Goal: Task Accomplishment & Management: Use online tool/utility

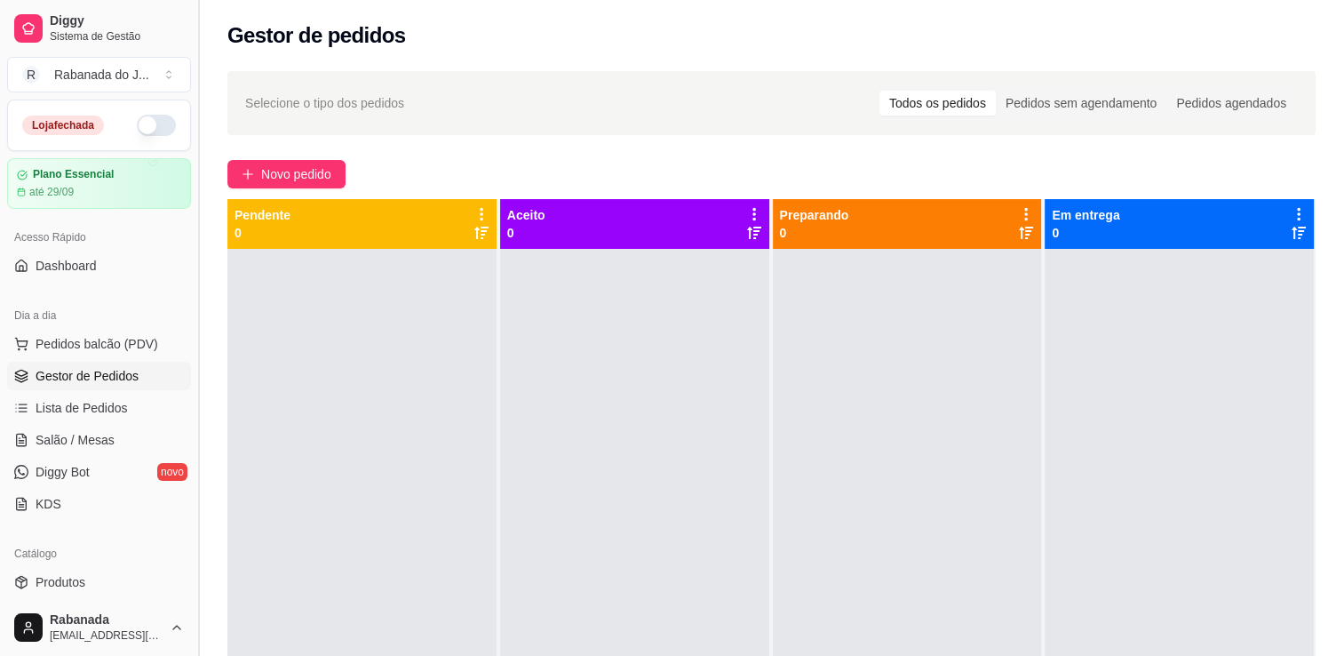
drag, startPoint x: 191, startPoint y: 258, endPoint x: 191, endPoint y: 270, distance: 12.4
click at [191, 270] on button "Toggle Sidebar" at bounding box center [198, 328] width 14 height 656
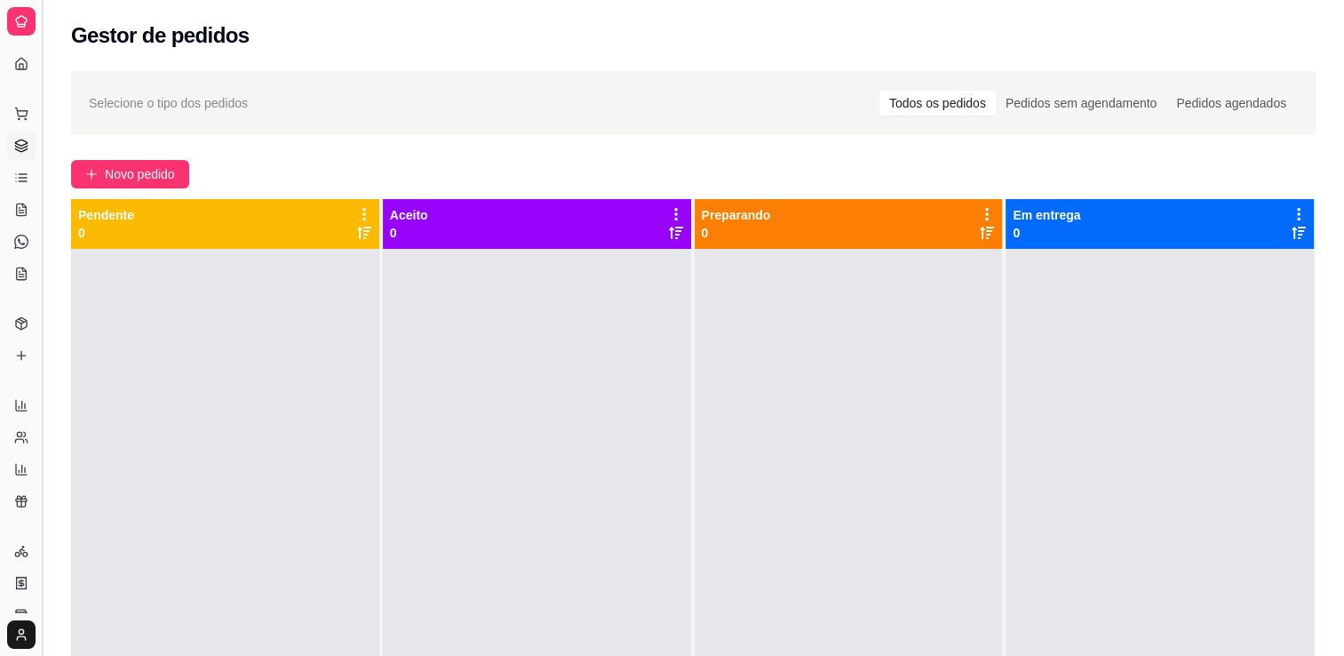
click at [39, 288] on button "Toggle Sidebar" at bounding box center [42, 328] width 14 height 656
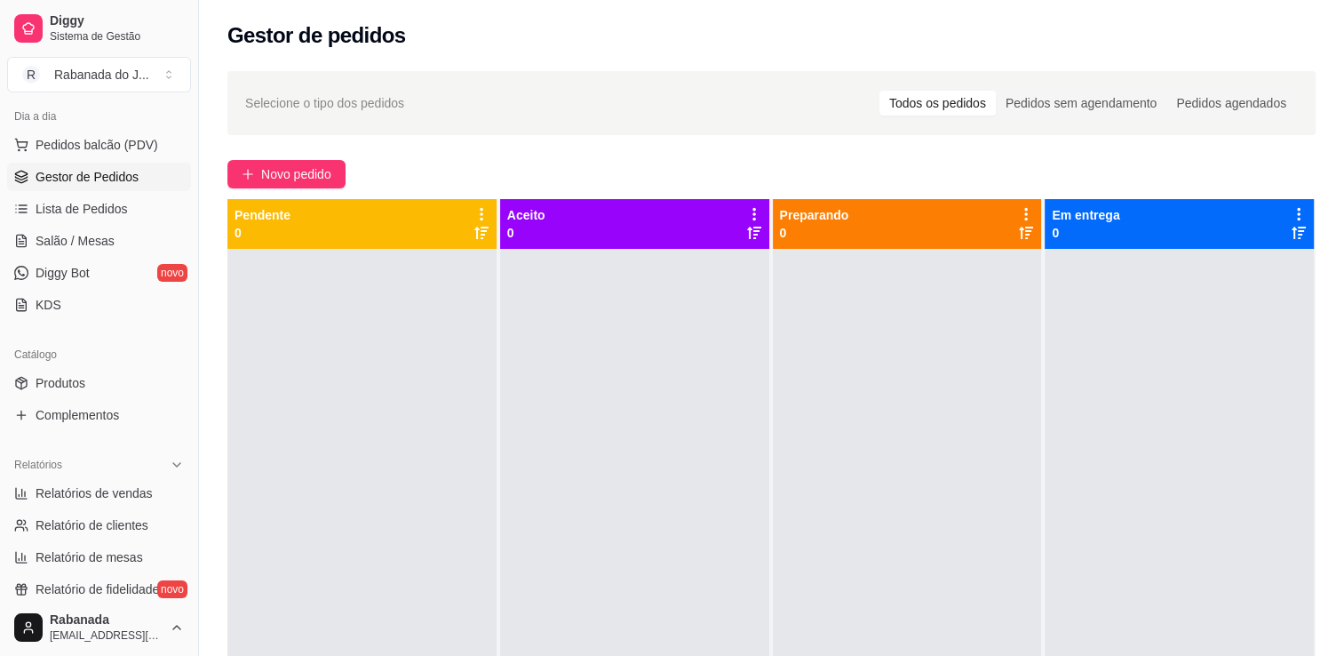
scroll to position [213, 0]
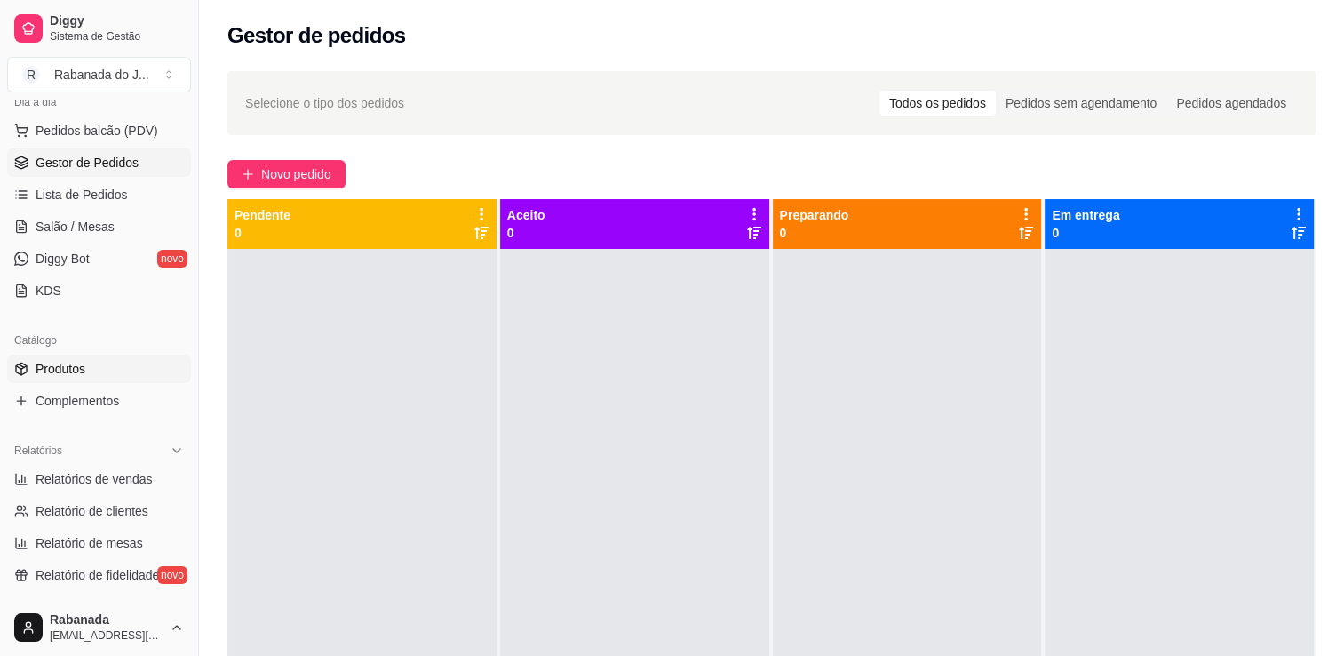
click at [80, 362] on span "Produtos" at bounding box center [61, 369] width 50 height 18
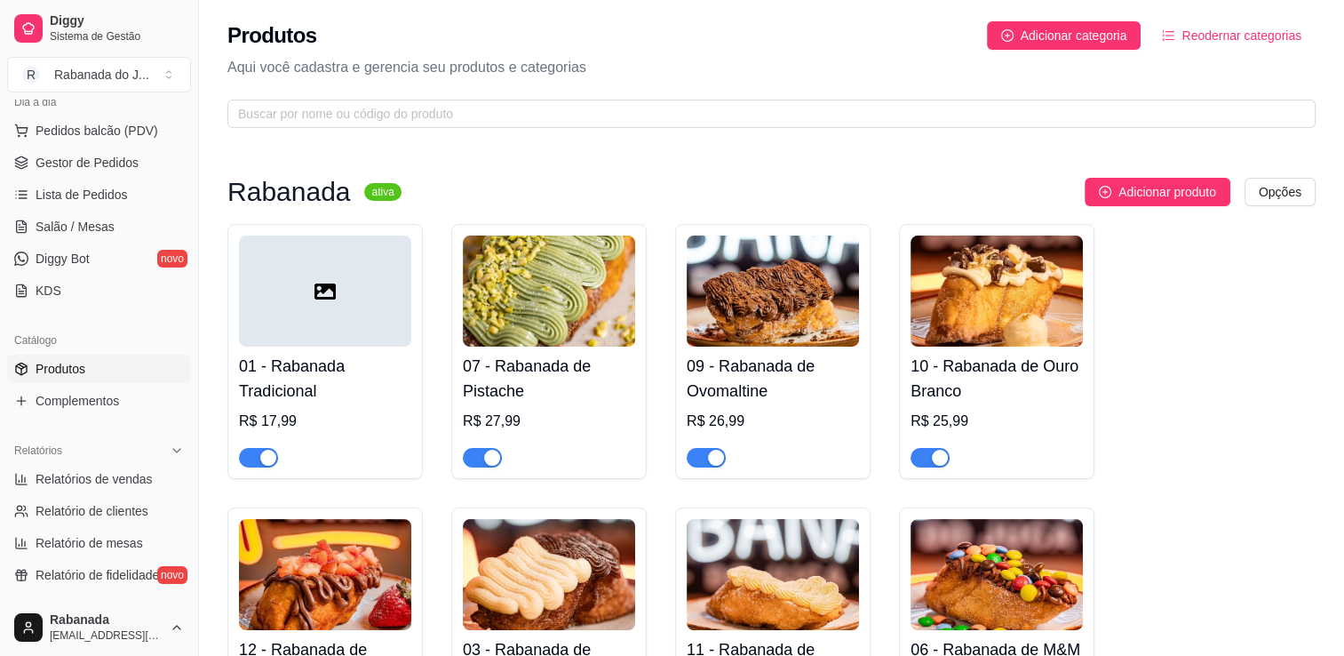
click at [274, 322] on div at bounding box center [325, 290] width 172 height 111
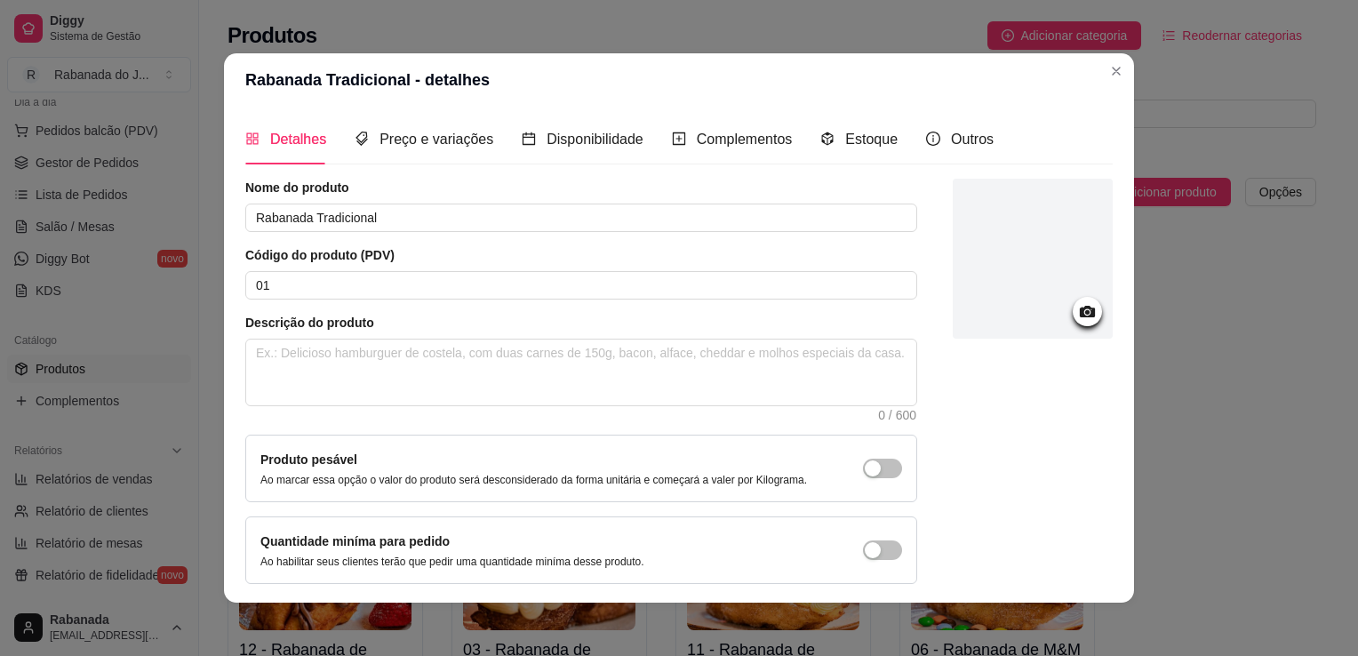
click at [439, 112] on div "Detalhes Preço e variações Disponibilidade Complementos Estoque Outros Nome do …" at bounding box center [679, 355] width 910 height 496
click at [444, 133] on span "Preço e variações" at bounding box center [436, 139] width 114 height 15
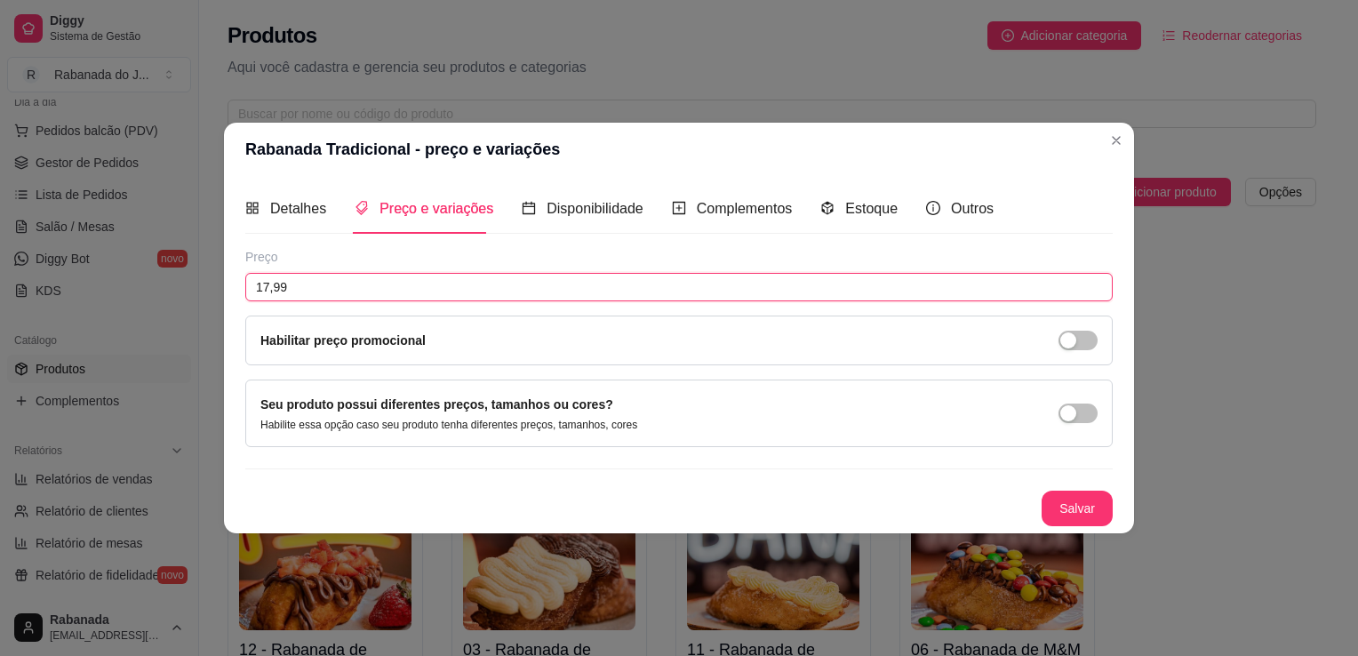
click at [317, 288] on input "17,99" at bounding box center [678, 287] width 867 height 28
type input "18,99"
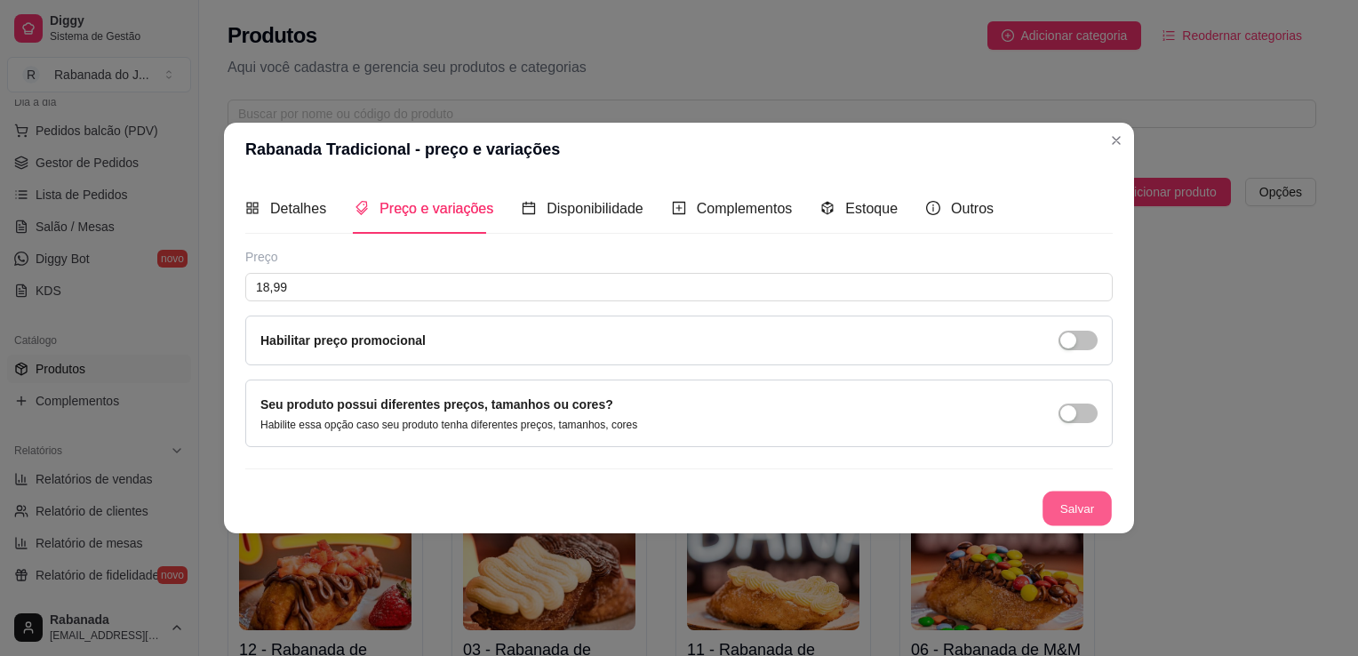
click at [1081, 495] on button "Salvar" at bounding box center [1076, 508] width 69 height 35
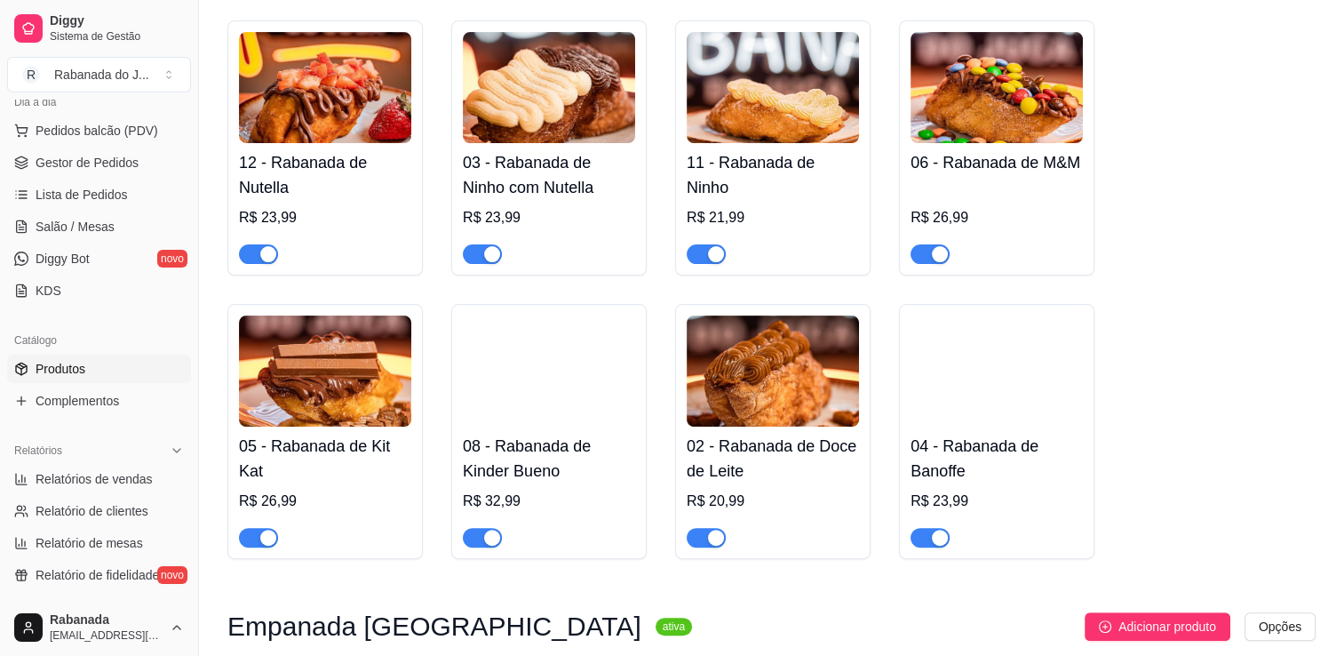
scroll to position [498, 0]
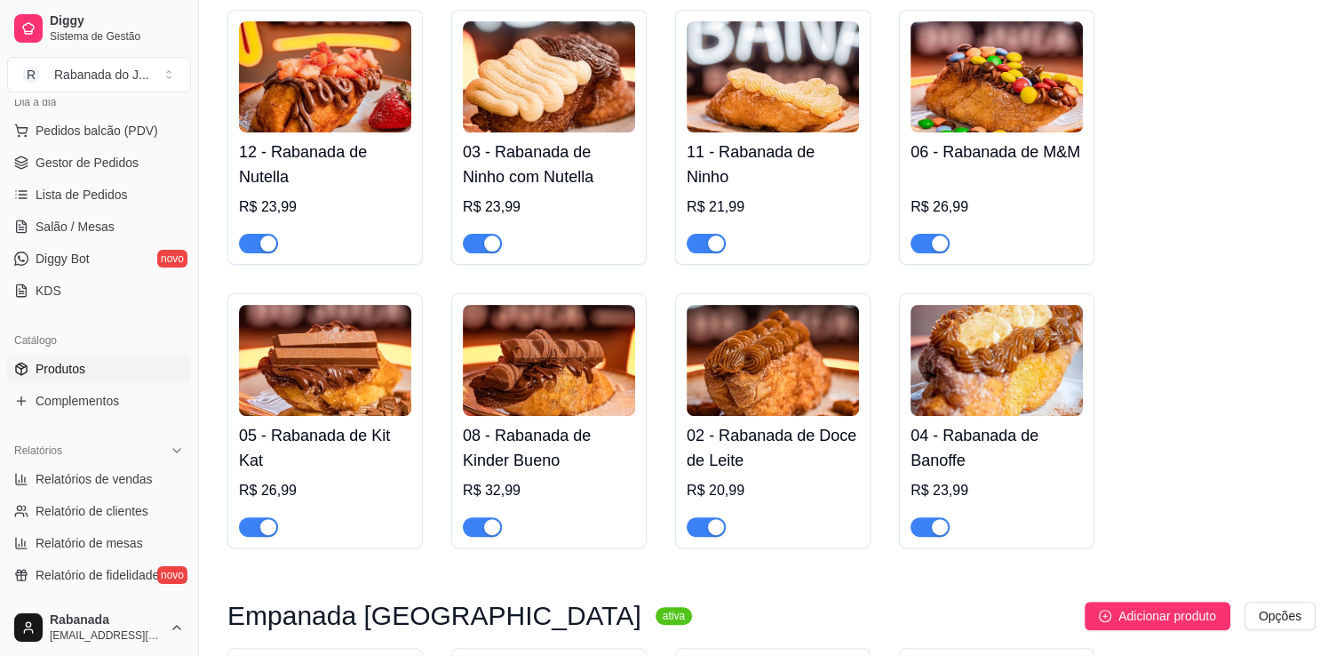
click at [766, 370] on img at bounding box center [773, 360] width 172 height 111
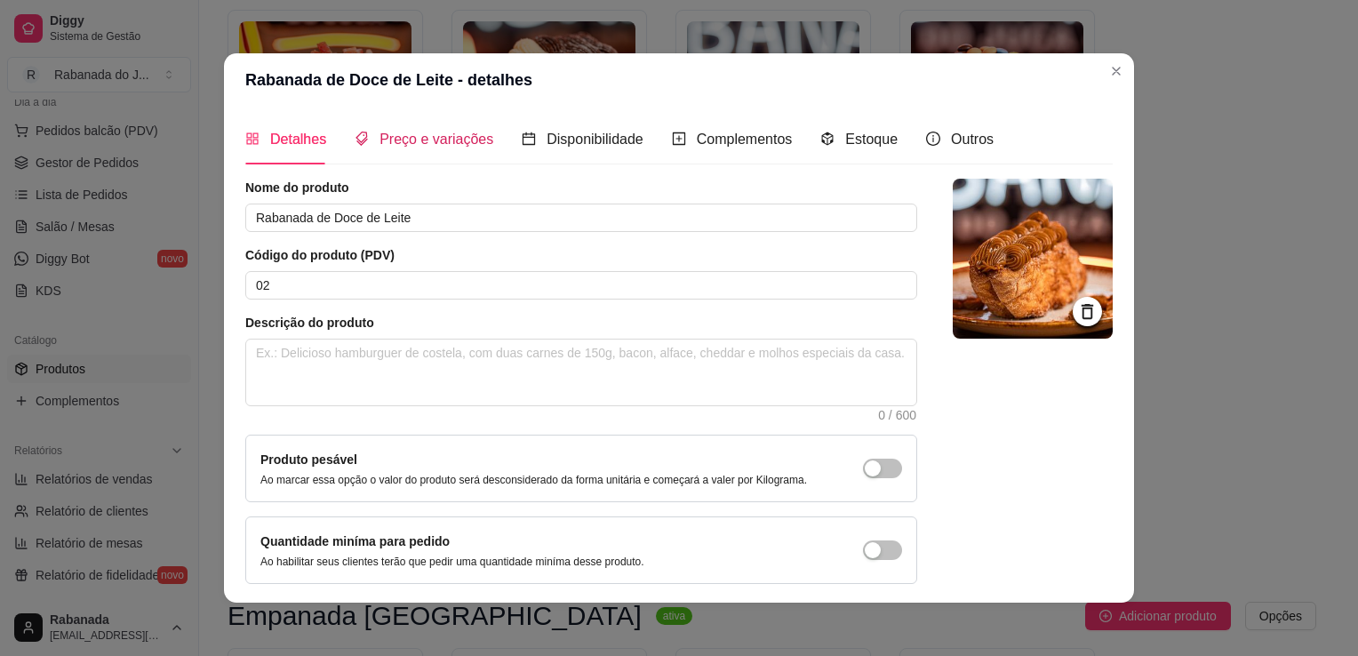
click at [429, 147] on span "Preço e variações" at bounding box center [436, 139] width 114 height 15
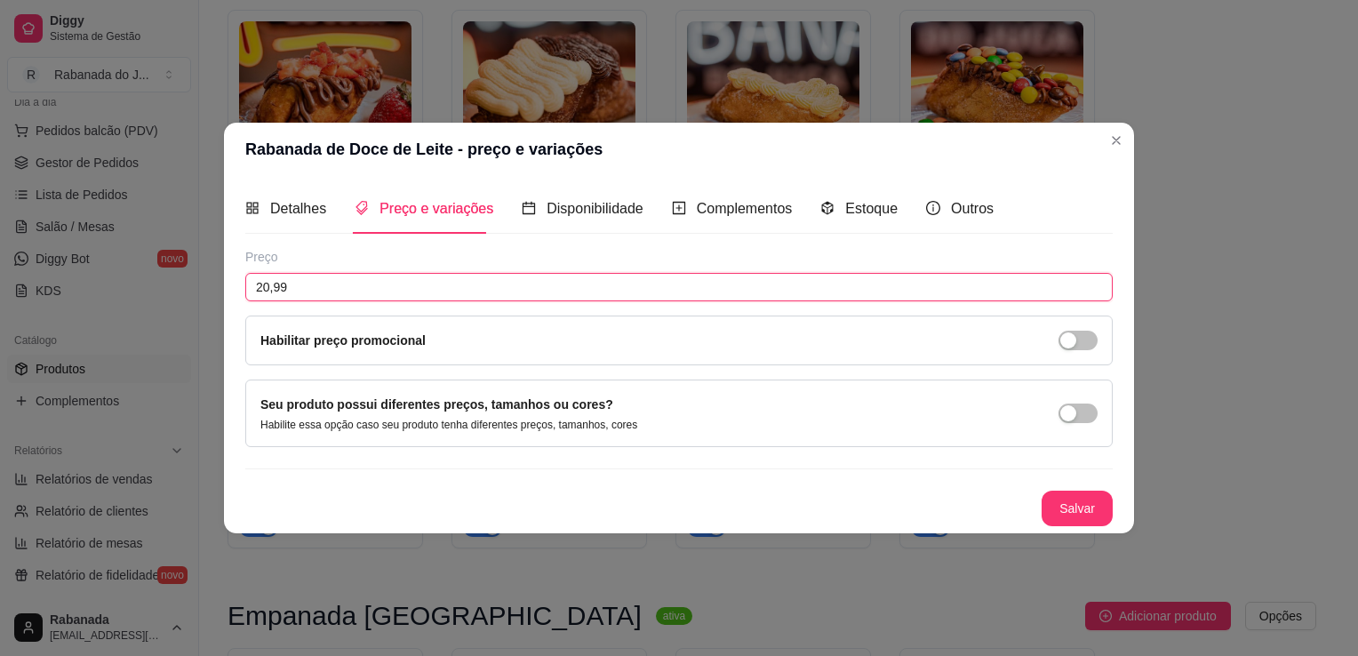
click at [320, 275] on input "20,99" at bounding box center [678, 287] width 867 height 28
type input "22,99"
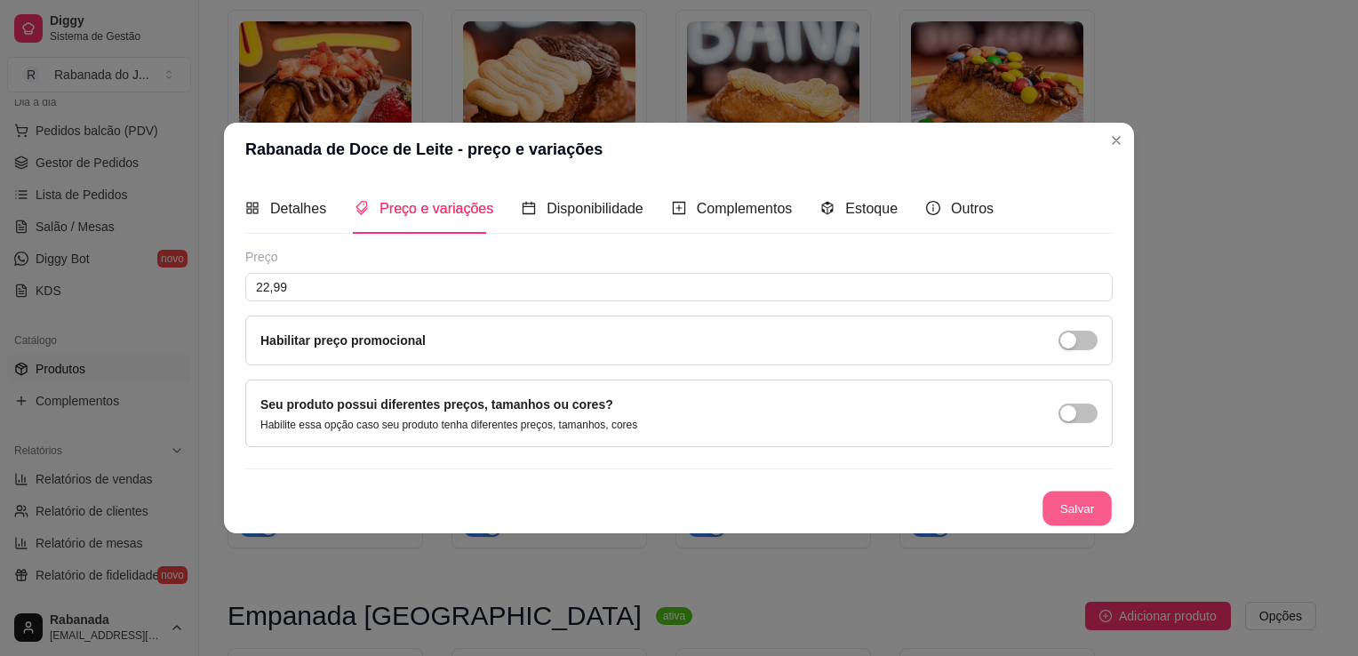
click at [1074, 514] on button "Salvar" at bounding box center [1076, 508] width 69 height 35
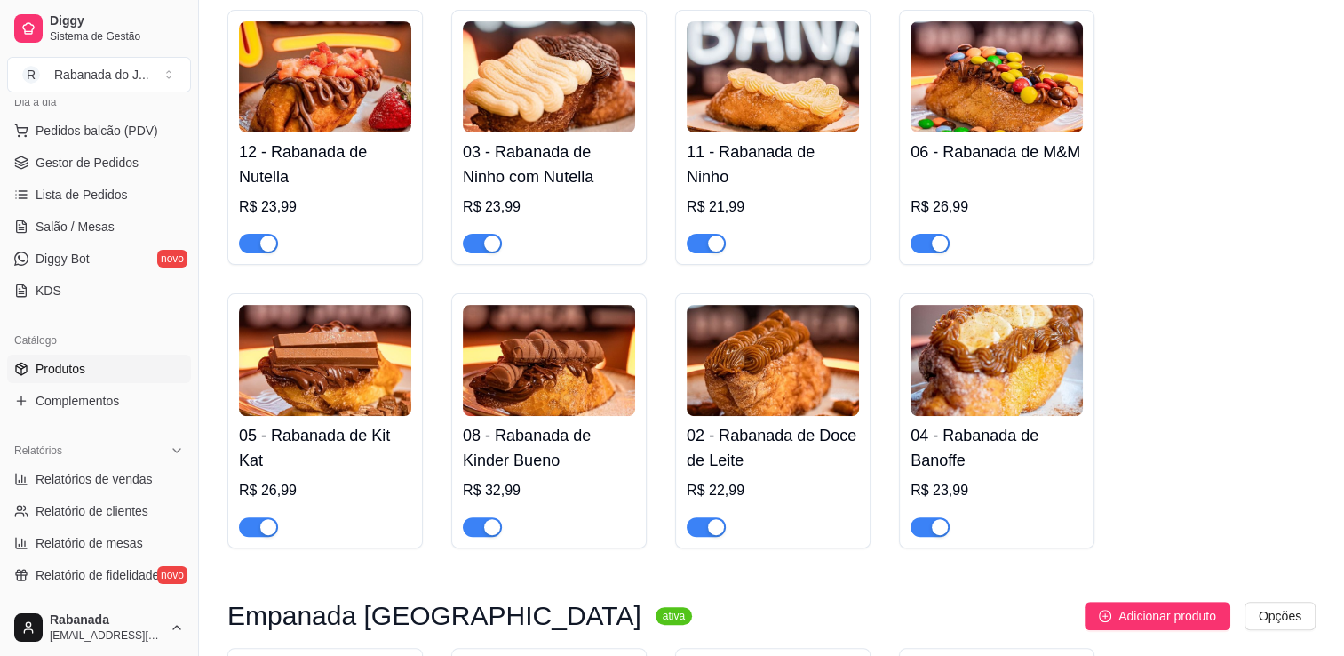
click at [778, 108] on img at bounding box center [773, 76] width 172 height 111
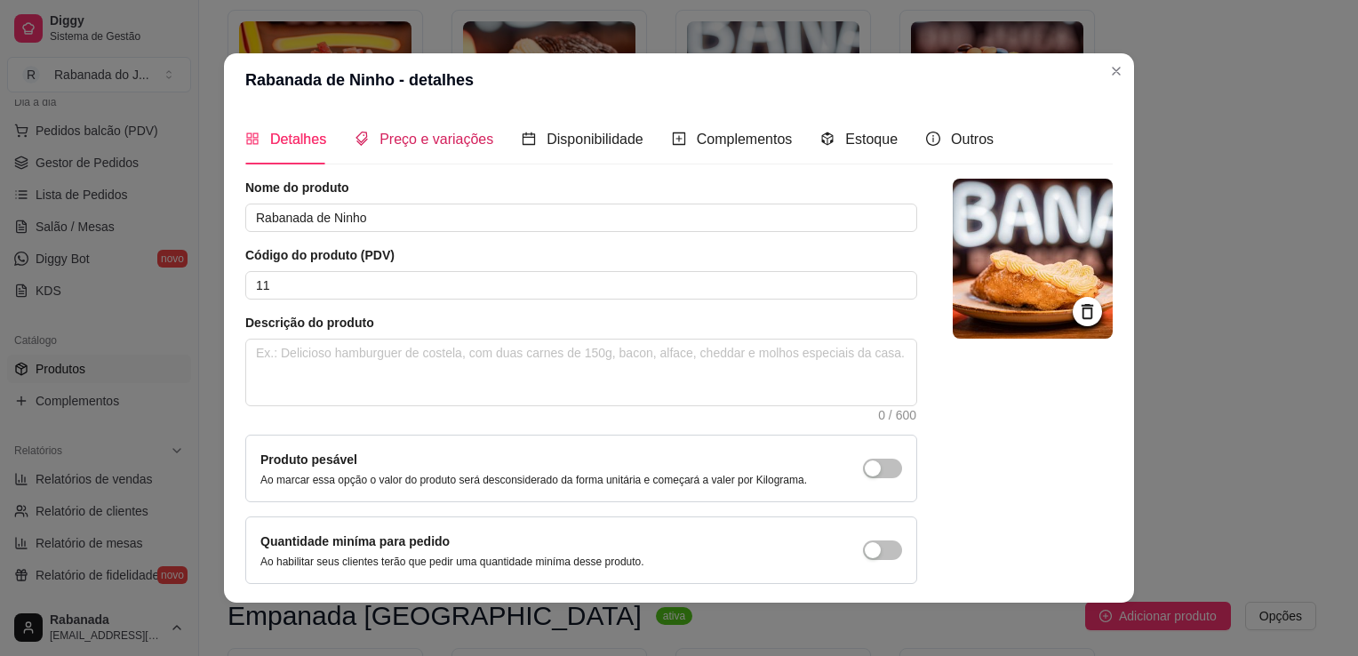
click at [430, 128] on div "Preço e variações" at bounding box center [424, 139] width 139 height 22
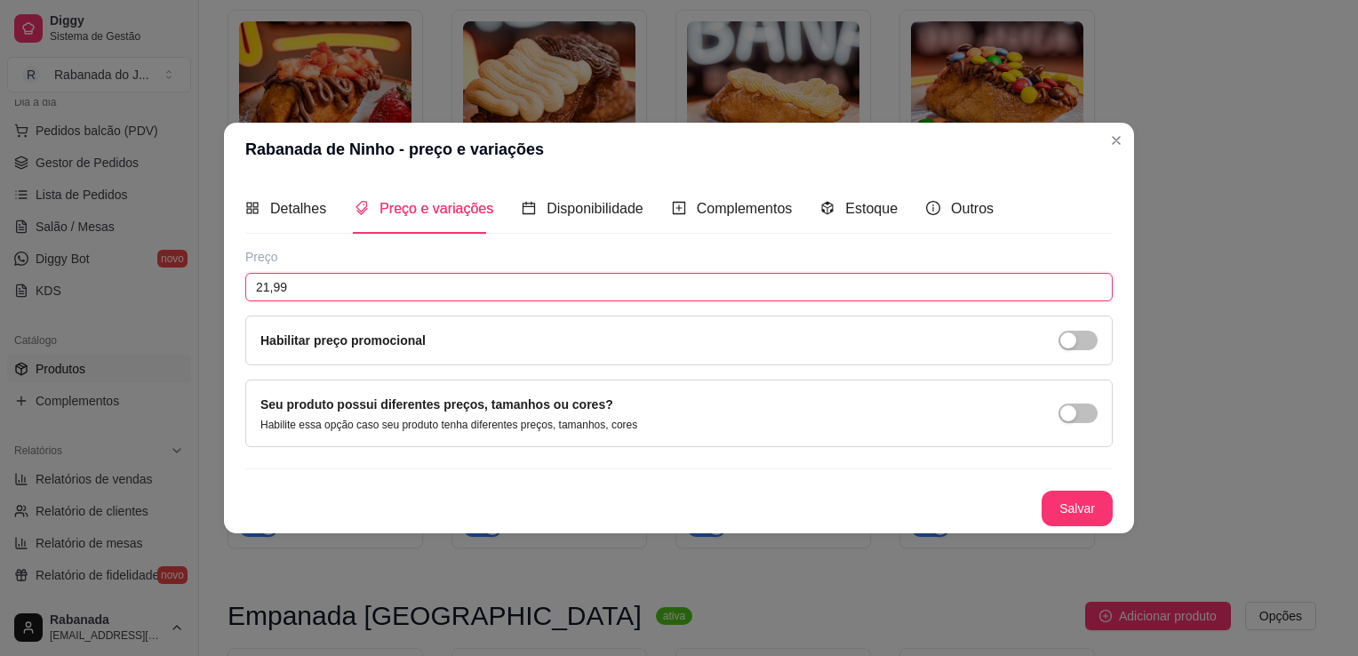
click at [362, 283] on input "21,99" at bounding box center [678, 287] width 867 height 28
type input "22,99"
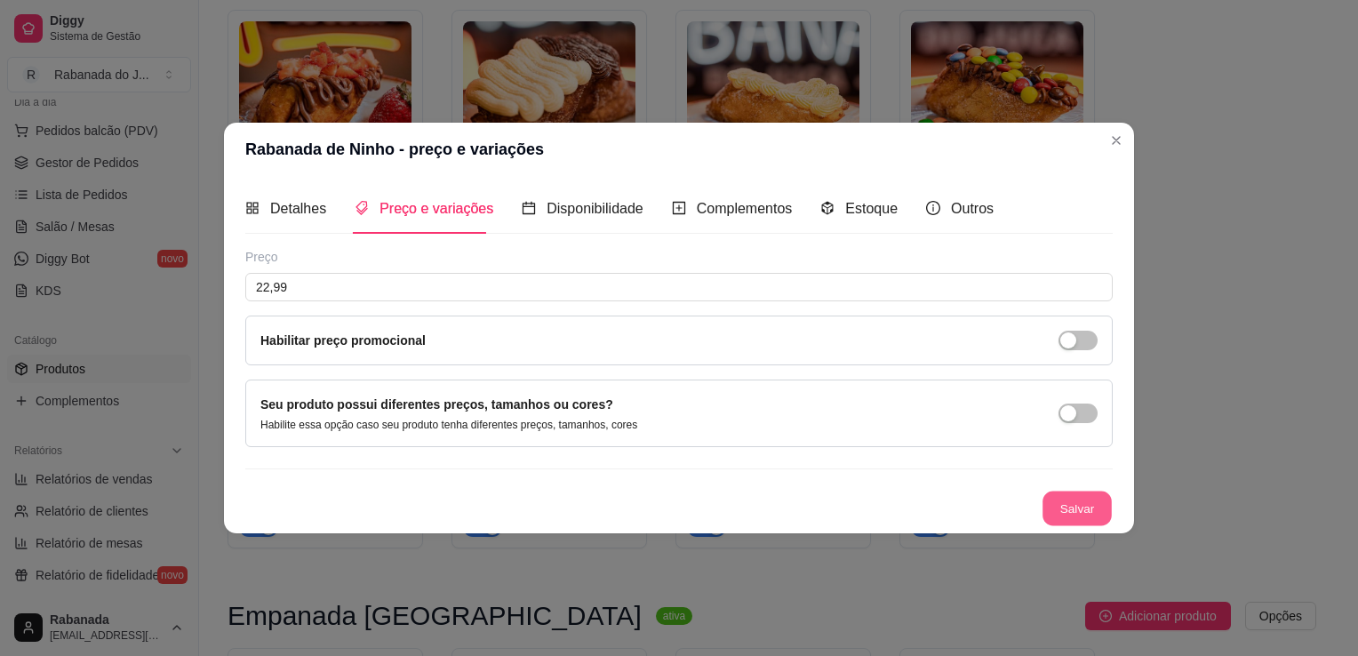
click at [1088, 514] on button "Salvar" at bounding box center [1076, 508] width 69 height 35
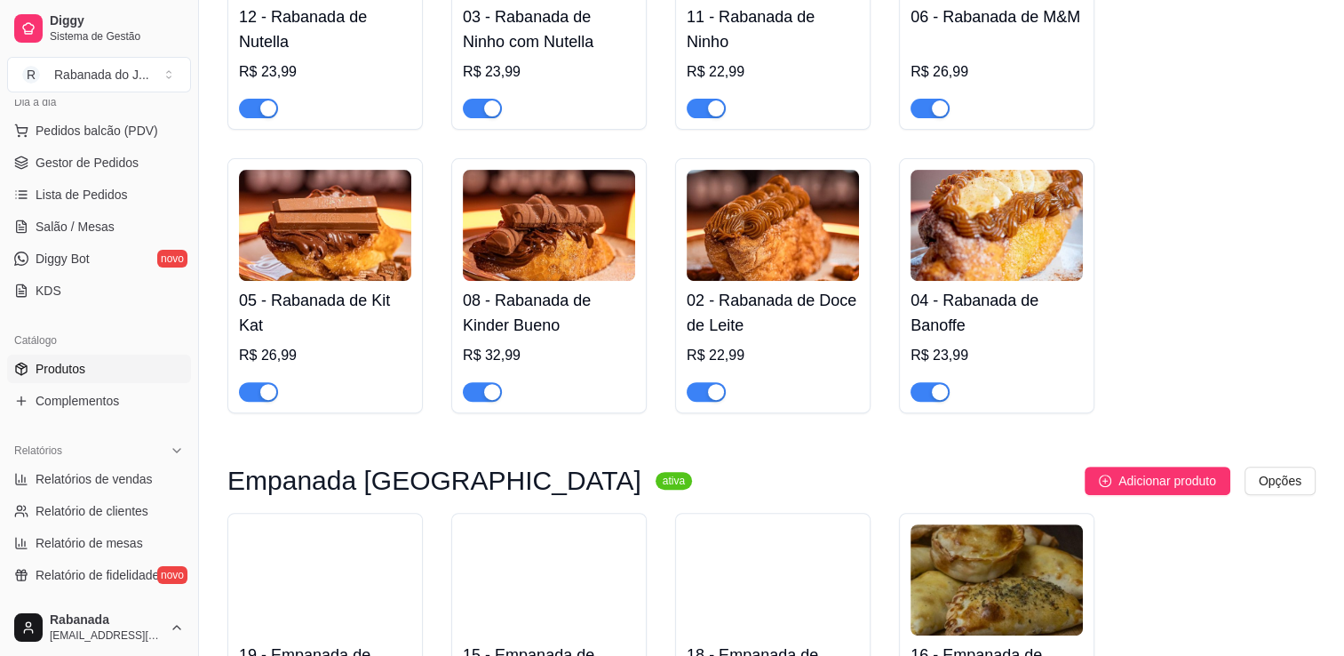
scroll to position [640, 0]
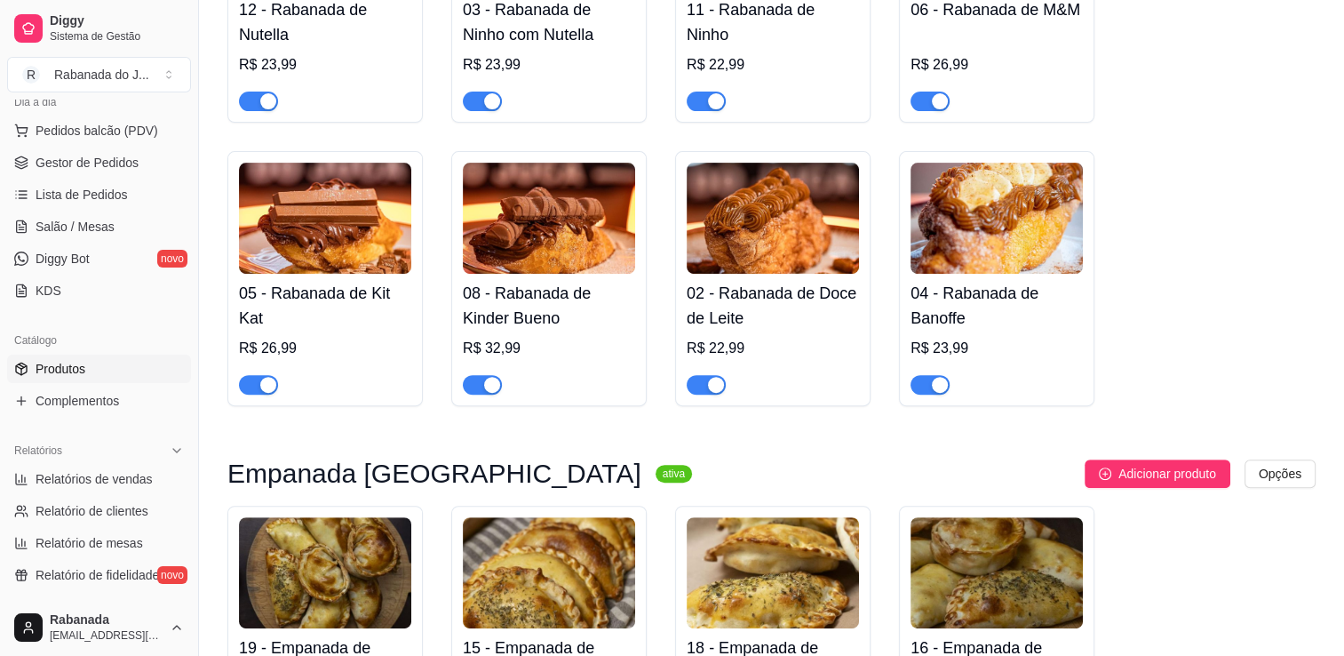
click at [981, 248] on img at bounding box center [997, 218] width 172 height 111
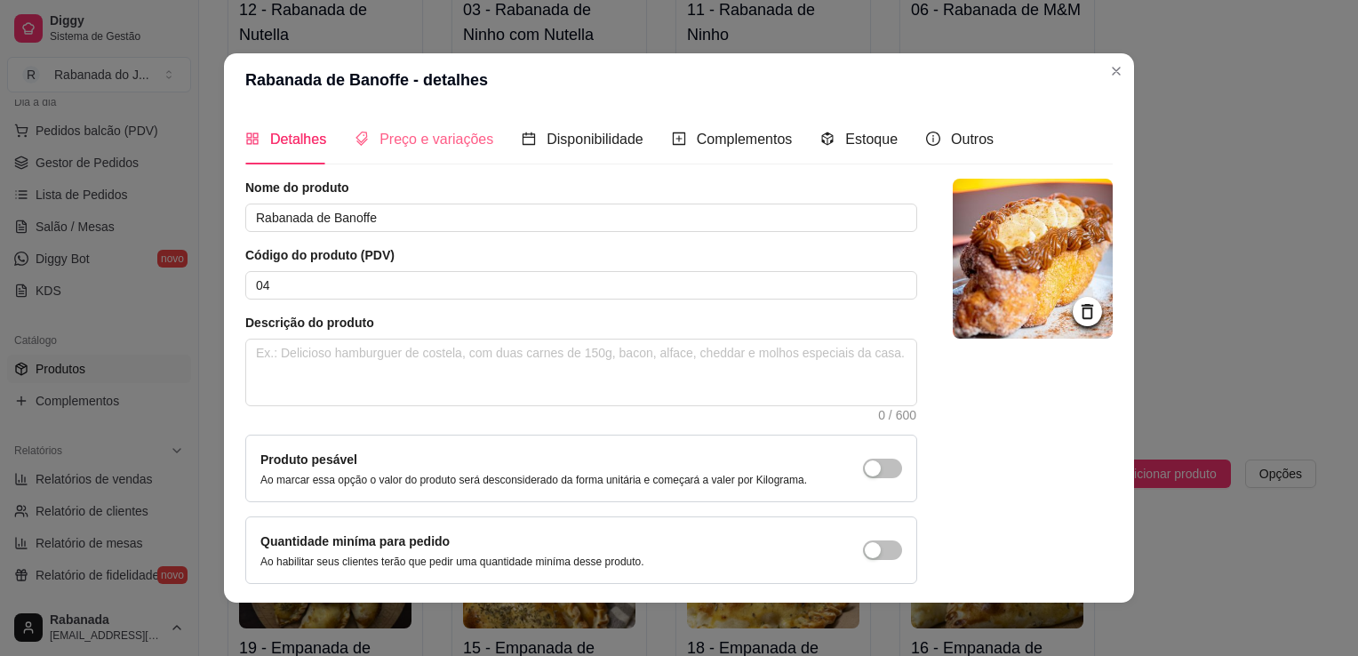
click at [421, 121] on div "Preço e variações" at bounding box center [424, 139] width 139 height 51
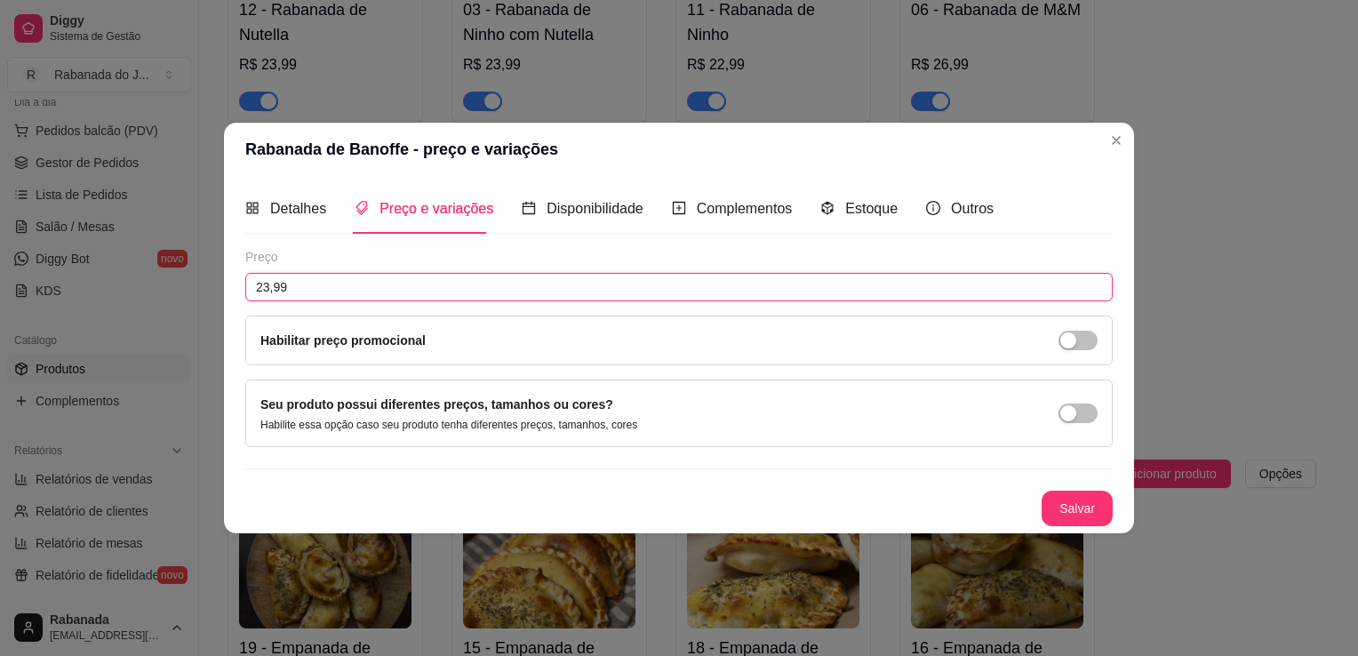
click at [402, 280] on input "23,99" at bounding box center [678, 287] width 867 height 28
type input "24,99"
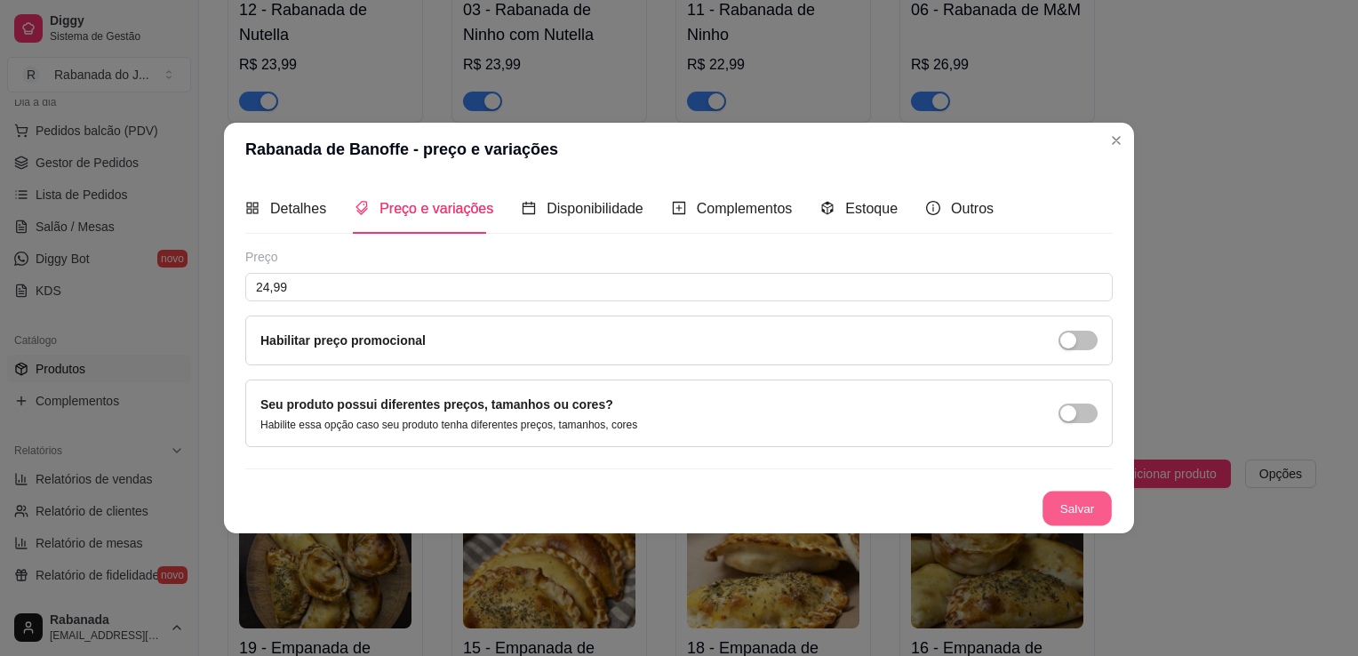
click at [1096, 499] on button "Salvar" at bounding box center [1076, 508] width 69 height 35
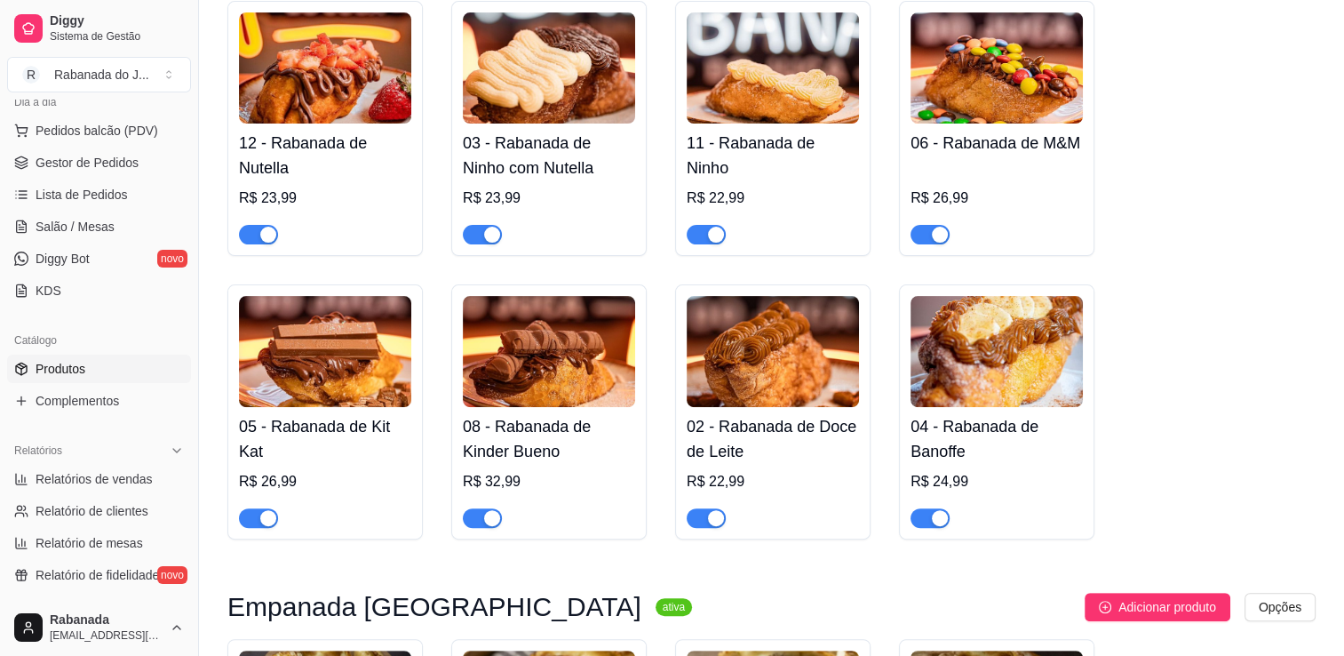
scroll to position [498, 0]
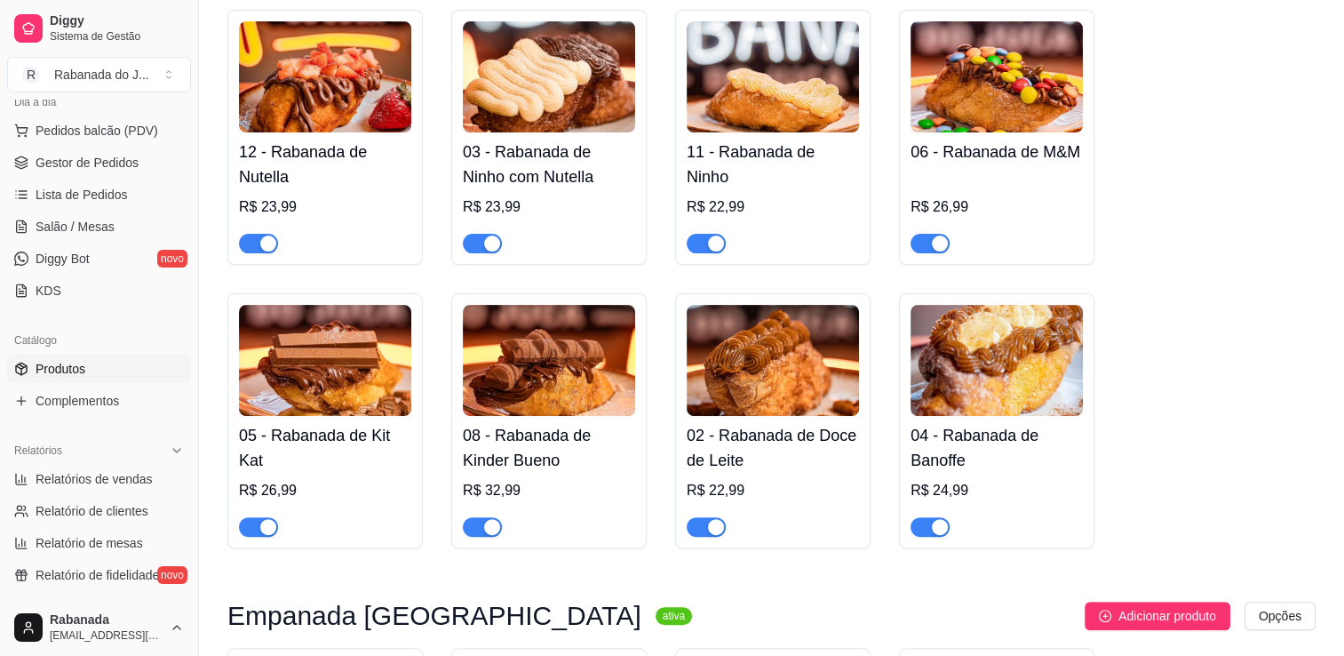
click at [533, 111] on img at bounding box center [549, 76] width 172 height 111
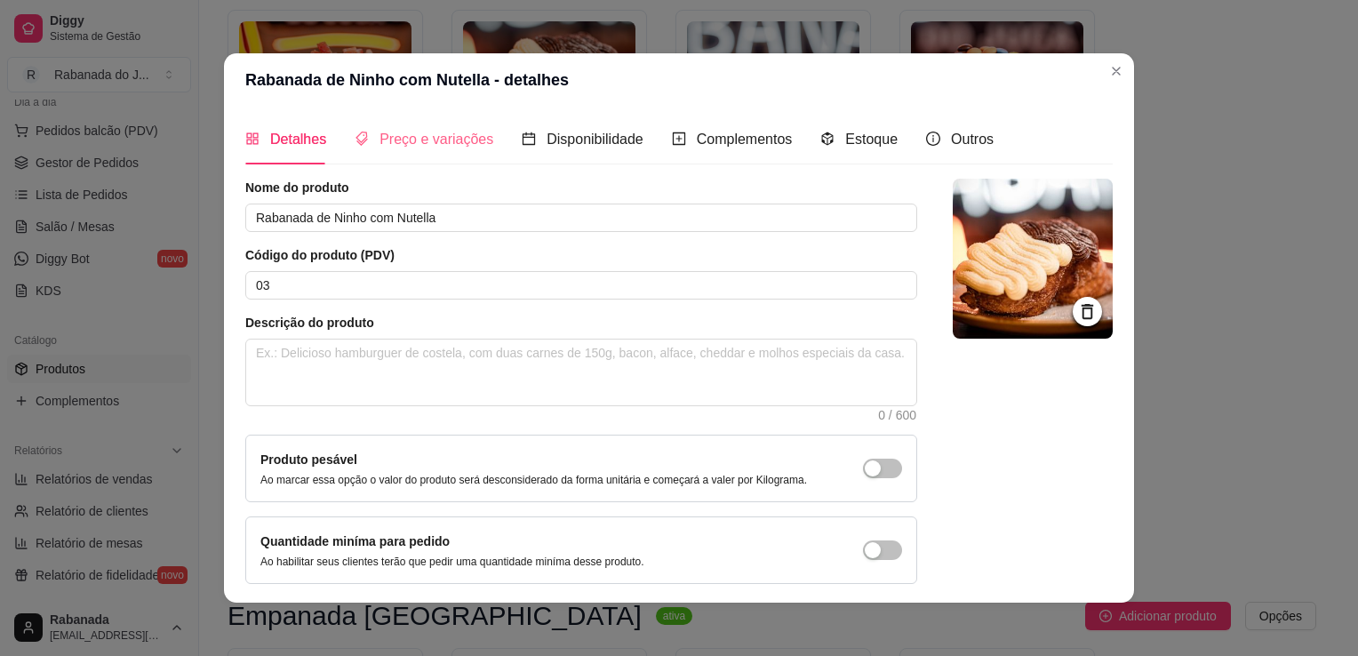
click at [464, 153] on div "Preço e variações" at bounding box center [424, 139] width 139 height 51
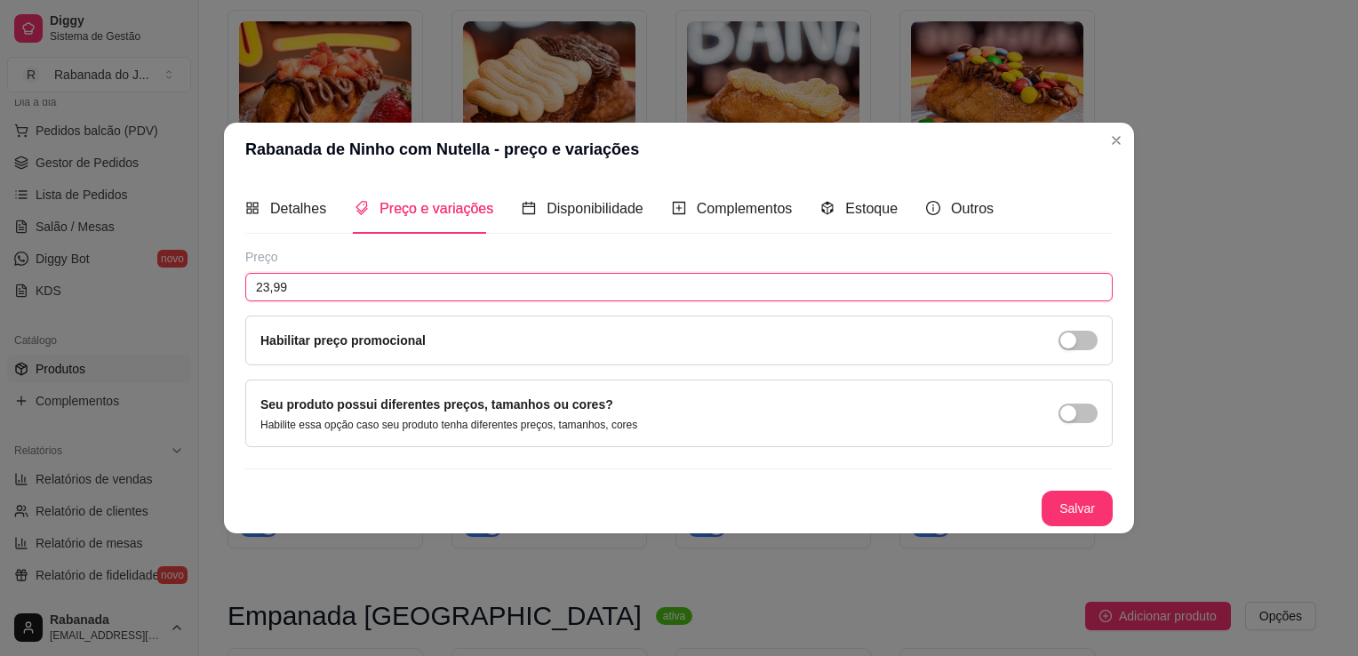
click at [363, 283] on input "23,99" at bounding box center [678, 287] width 867 height 28
type input "24,99"
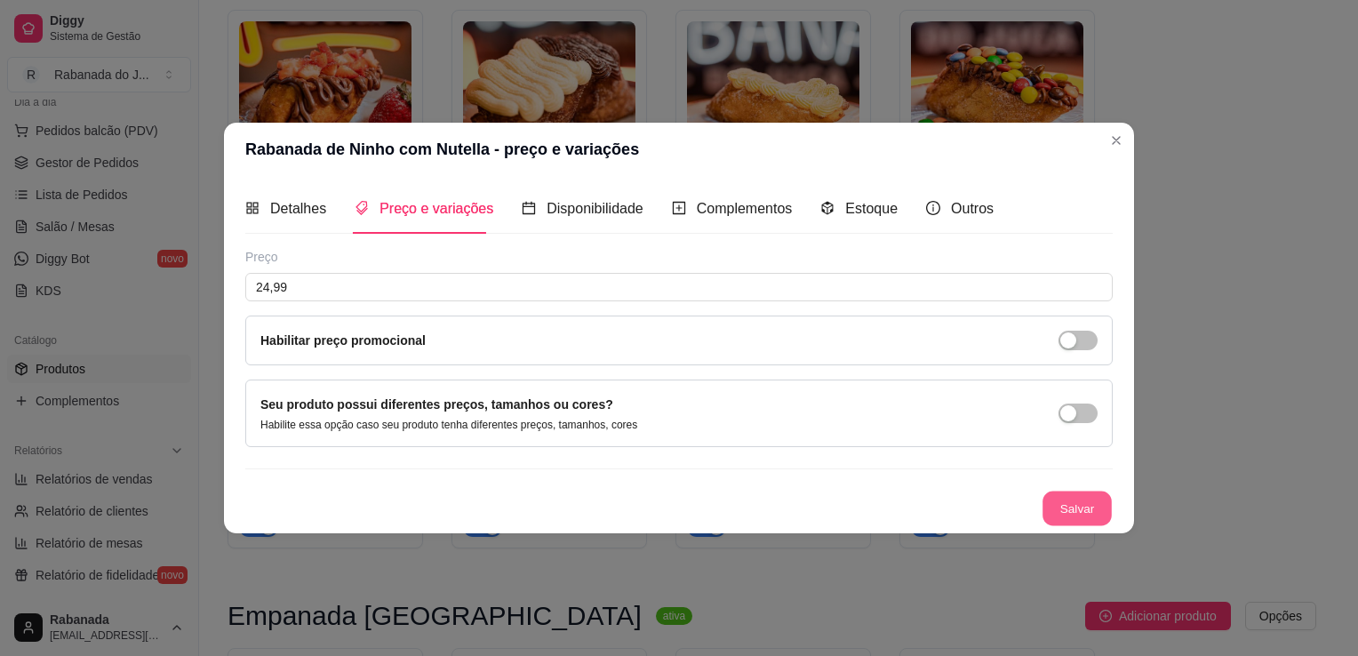
click at [1058, 507] on button "Salvar" at bounding box center [1076, 508] width 69 height 35
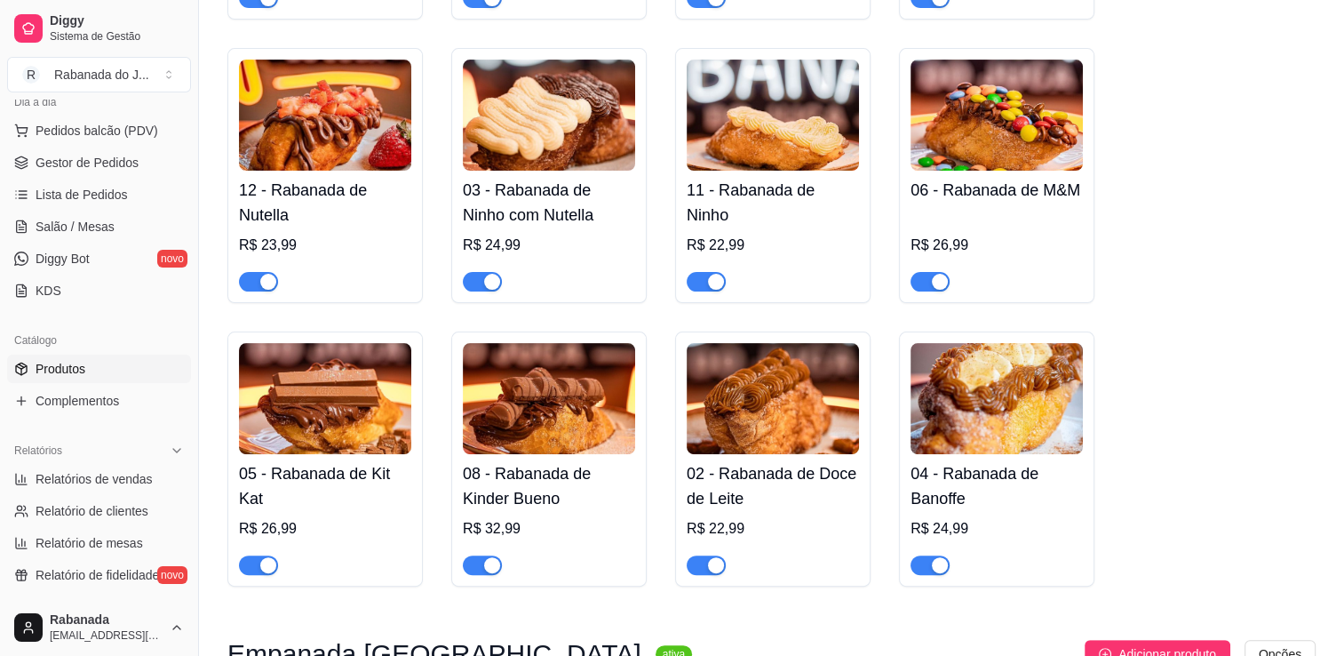
scroll to position [427, 0]
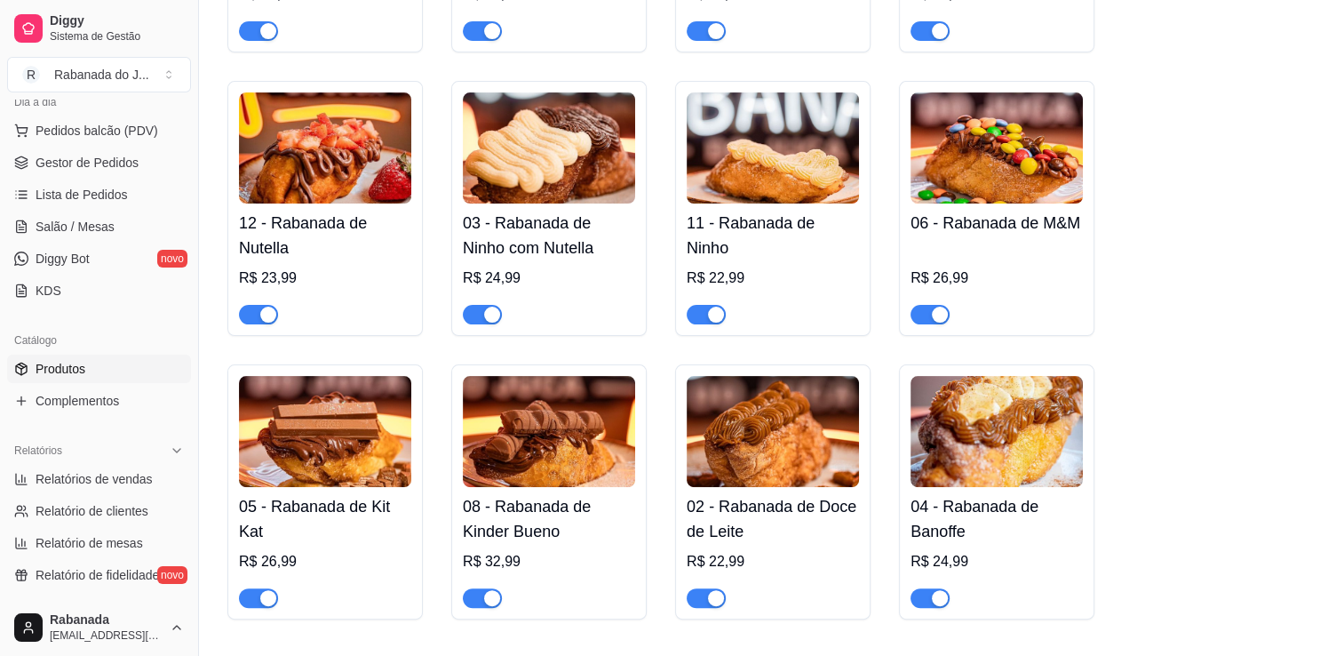
click at [306, 137] on img at bounding box center [325, 147] width 172 height 111
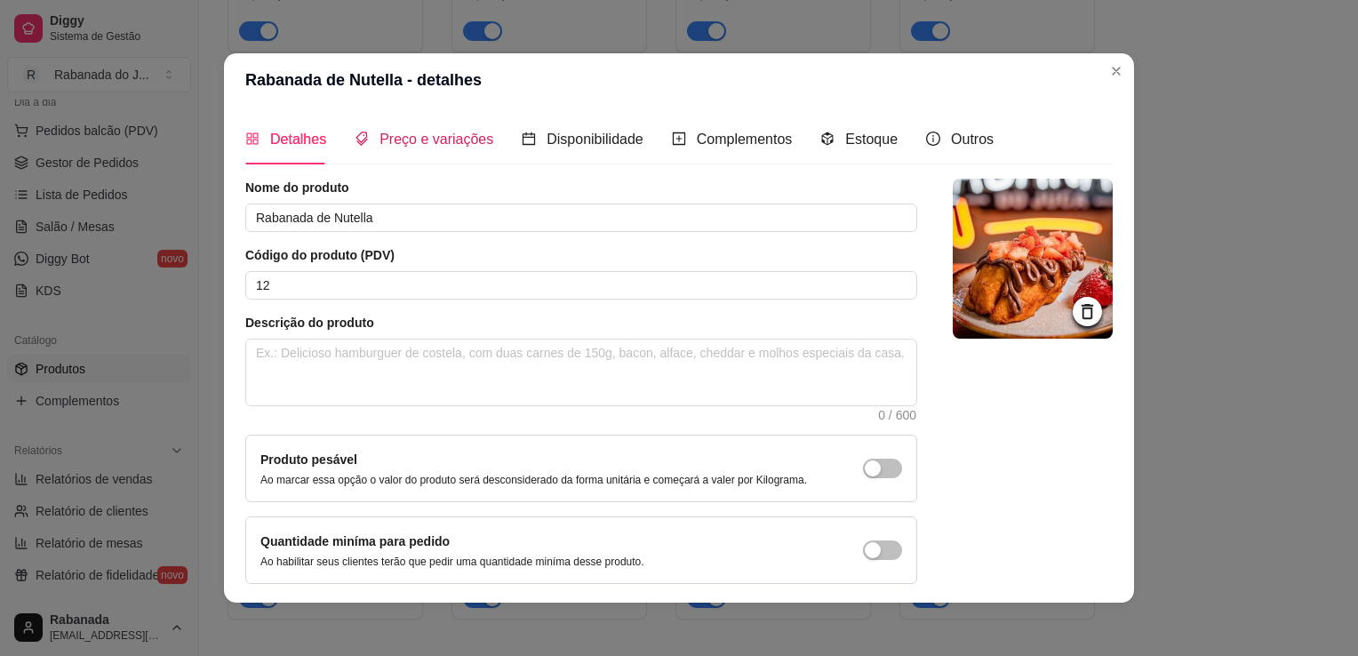
click at [432, 136] on span "Preço e variações" at bounding box center [436, 139] width 114 height 15
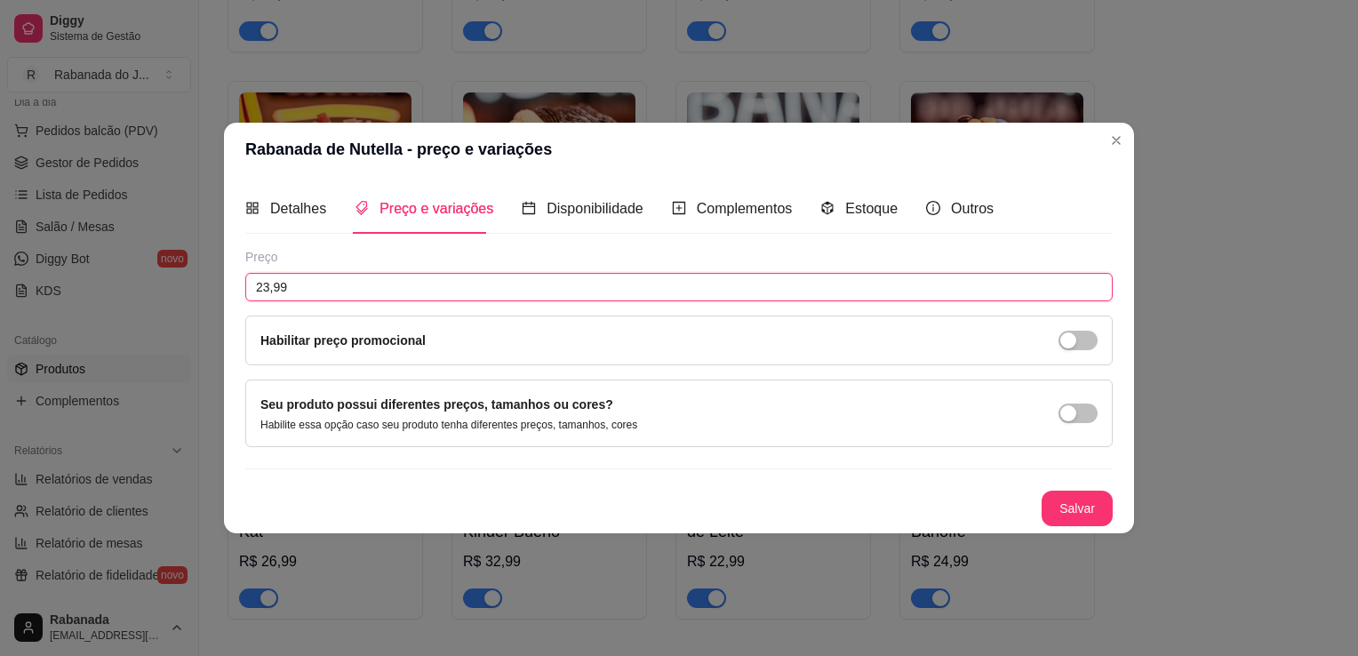
click at [359, 277] on input "23,99" at bounding box center [678, 287] width 867 height 28
type input "25,99"
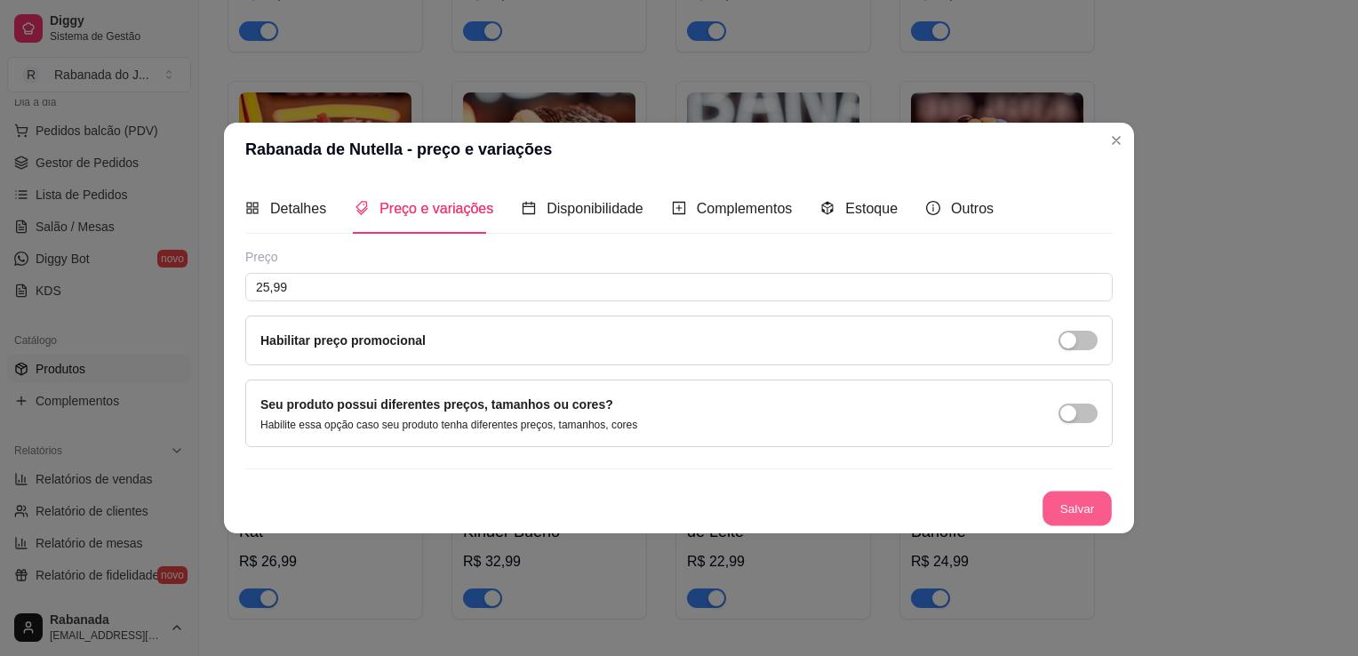
click at [1067, 506] on button "Salvar" at bounding box center [1076, 508] width 69 height 35
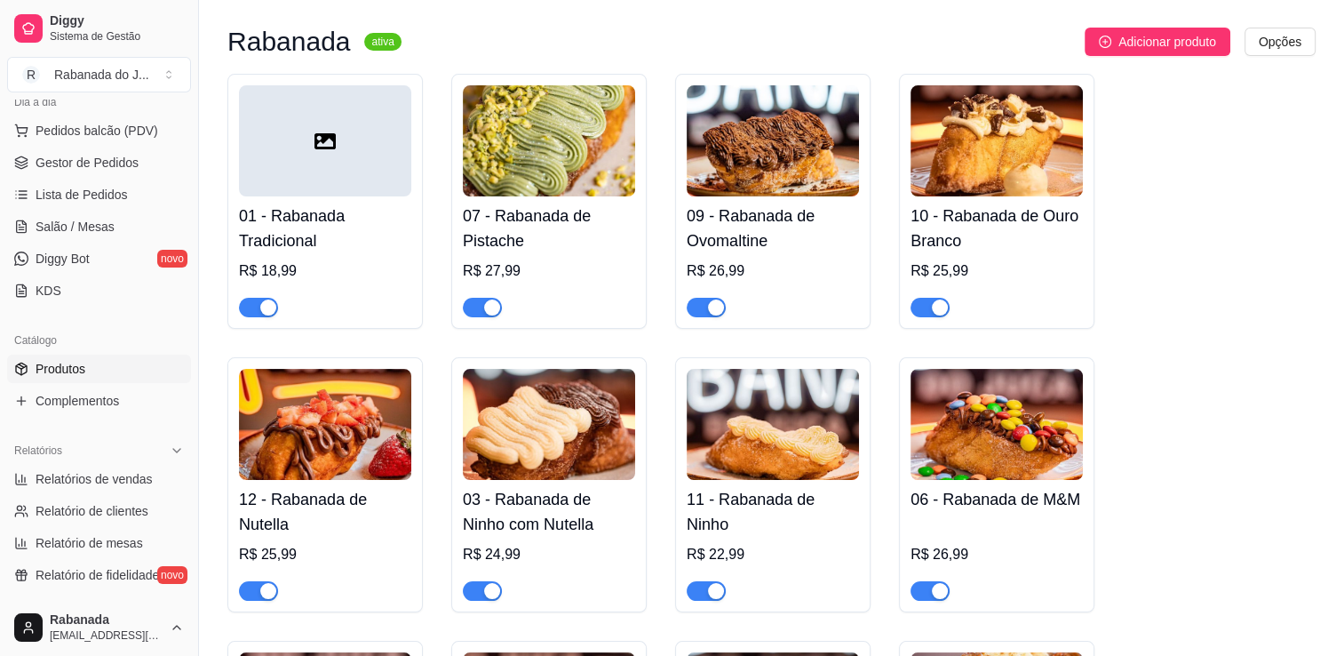
scroll to position [142, 0]
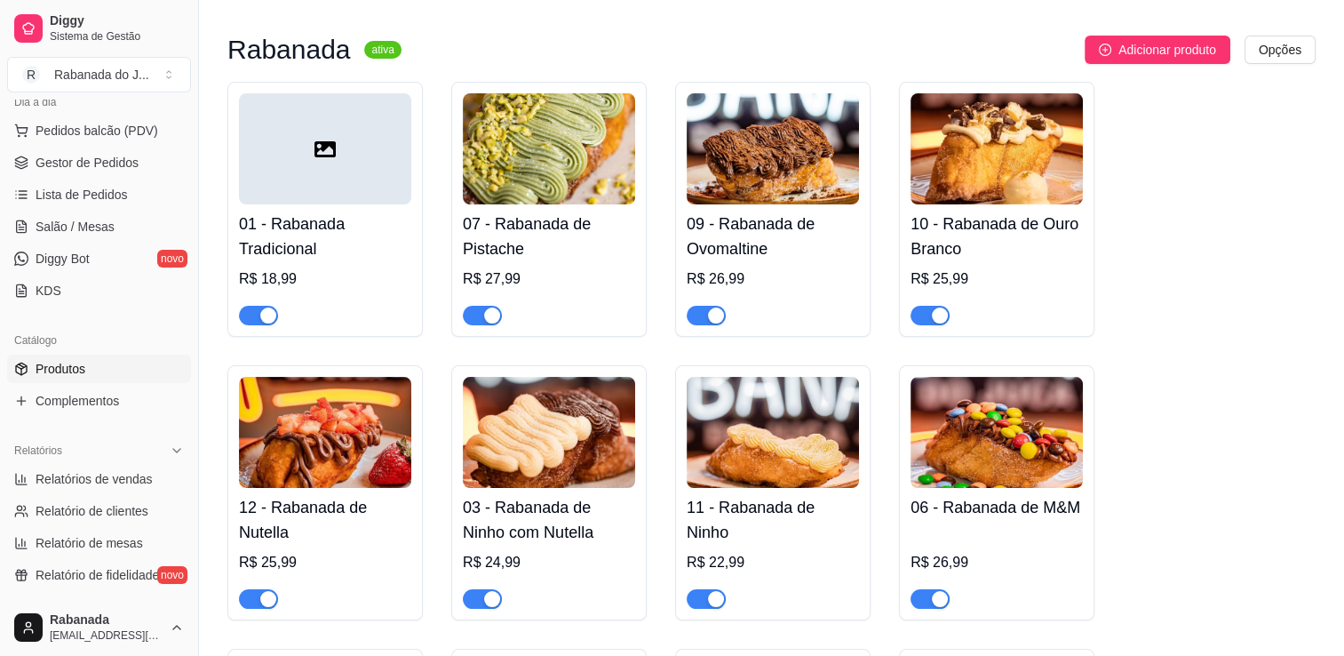
click at [1013, 95] on img at bounding box center [997, 148] width 172 height 111
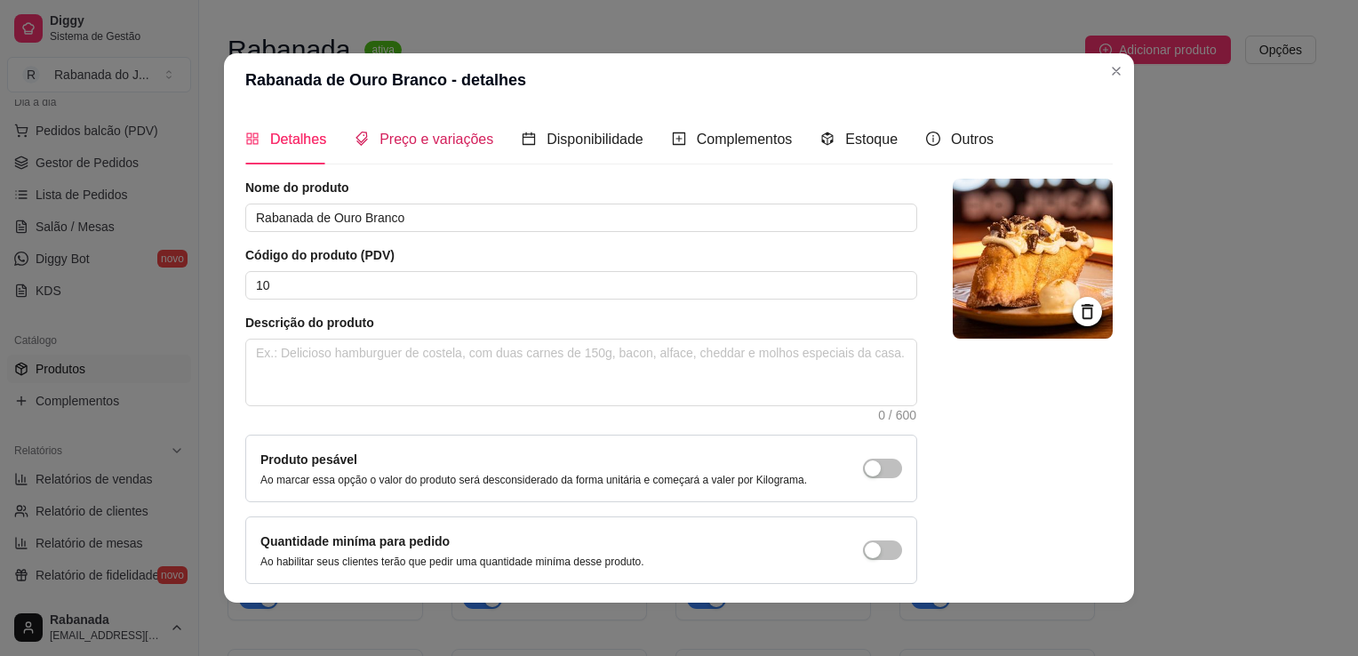
click at [419, 135] on span "Preço e variações" at bounding box center [436, 139] width 114 height 15
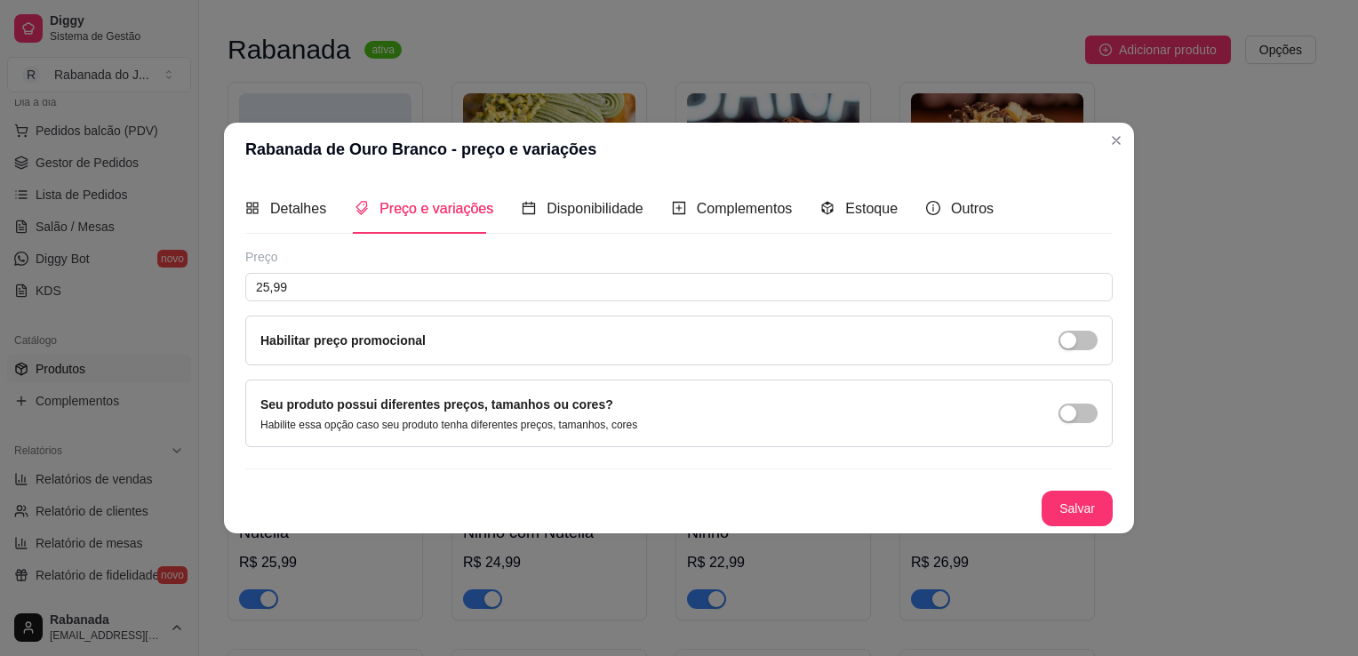
click at [351, 270] on div "Preço 25,99 Habilitar preço promocional" at bounding box center [678, 306] width 867 height 117
click at [348, 279] on input "25,99" at bounding box center [678, 287] width 867 height 28
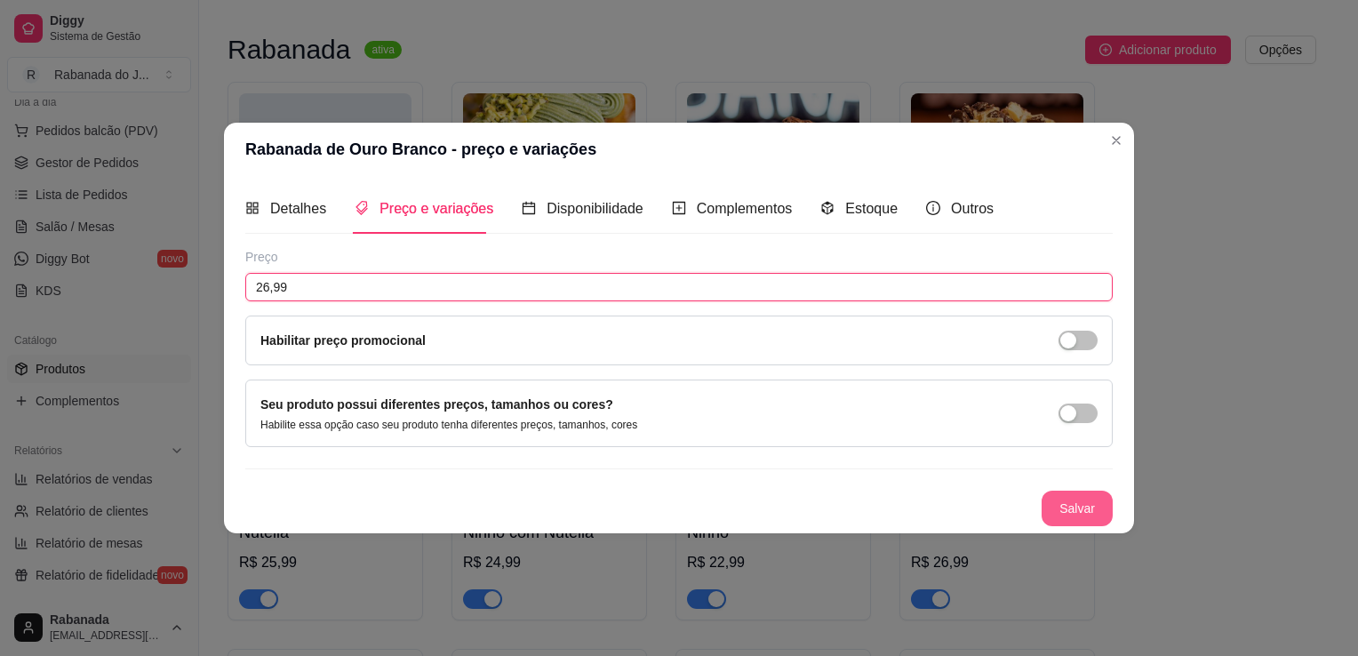
type input "26,99"
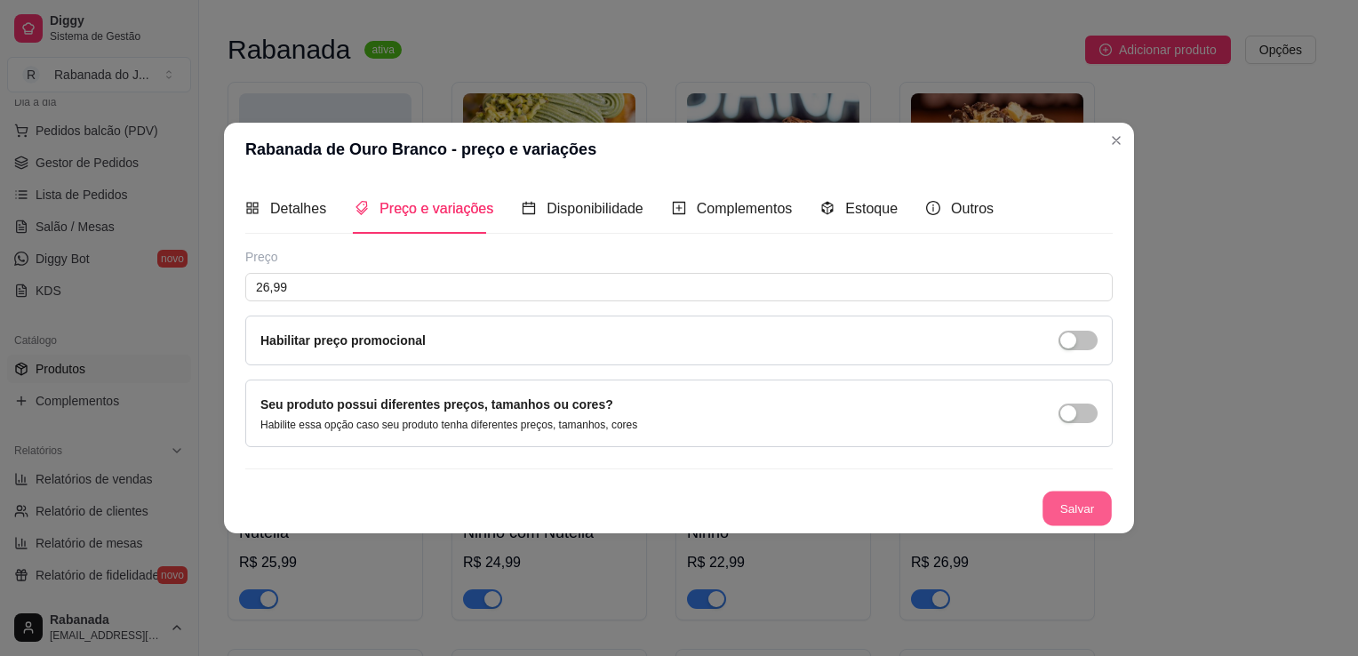
click at [1103, 506] on button "Salvar" at bounding box center [1076, 508] width 69 height 35
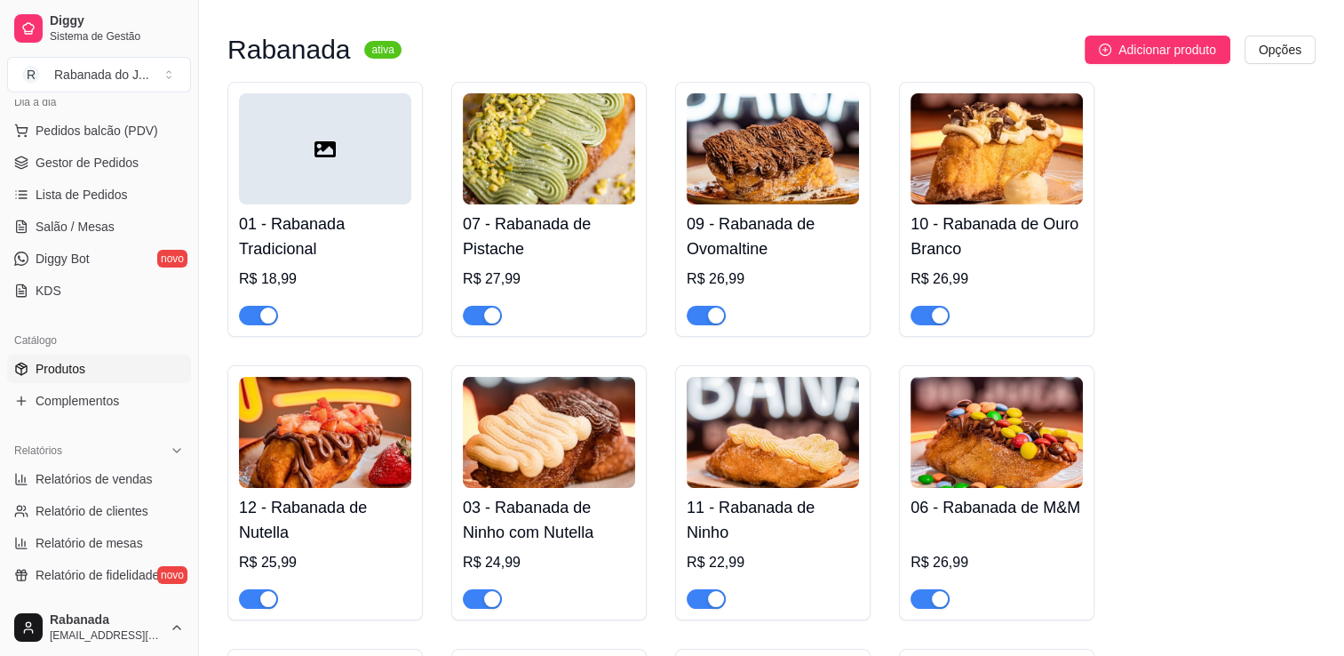
click at [804, 156] on img at bounding box center [773, 148] width 172 height 111
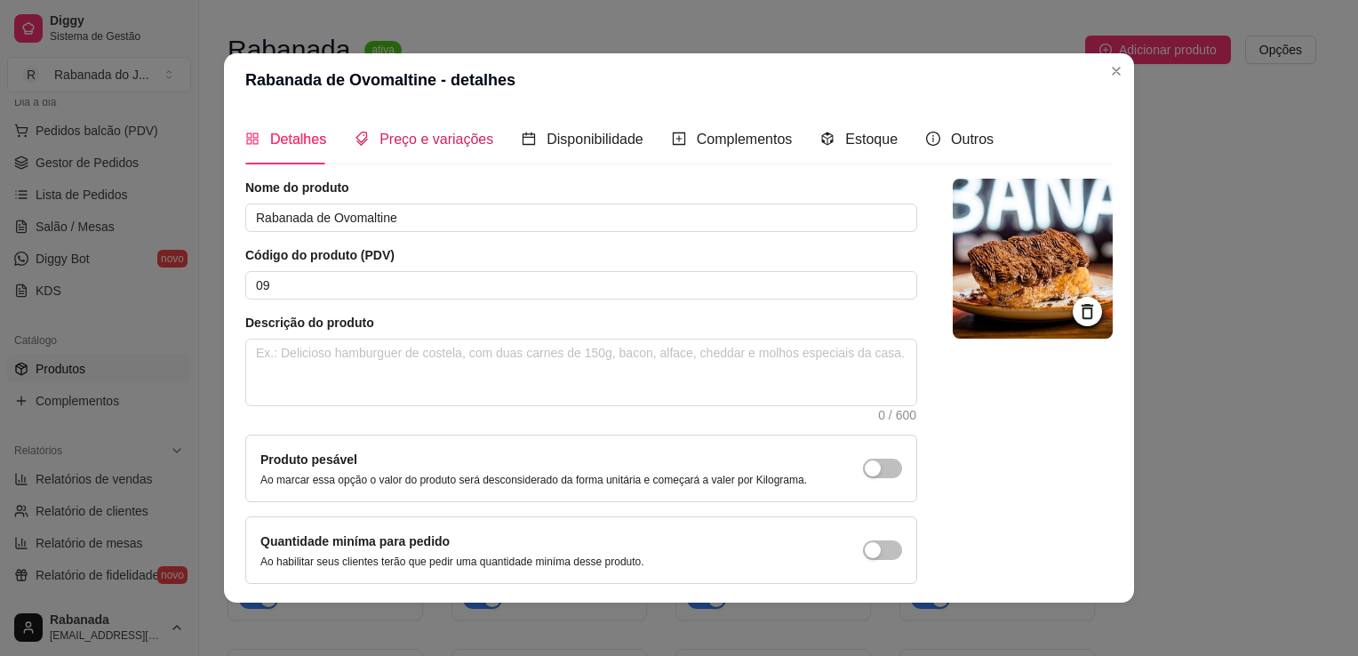
click at [435, 140] on span "Preço e variações" at bounding box center [436, 139] width 114 height 15
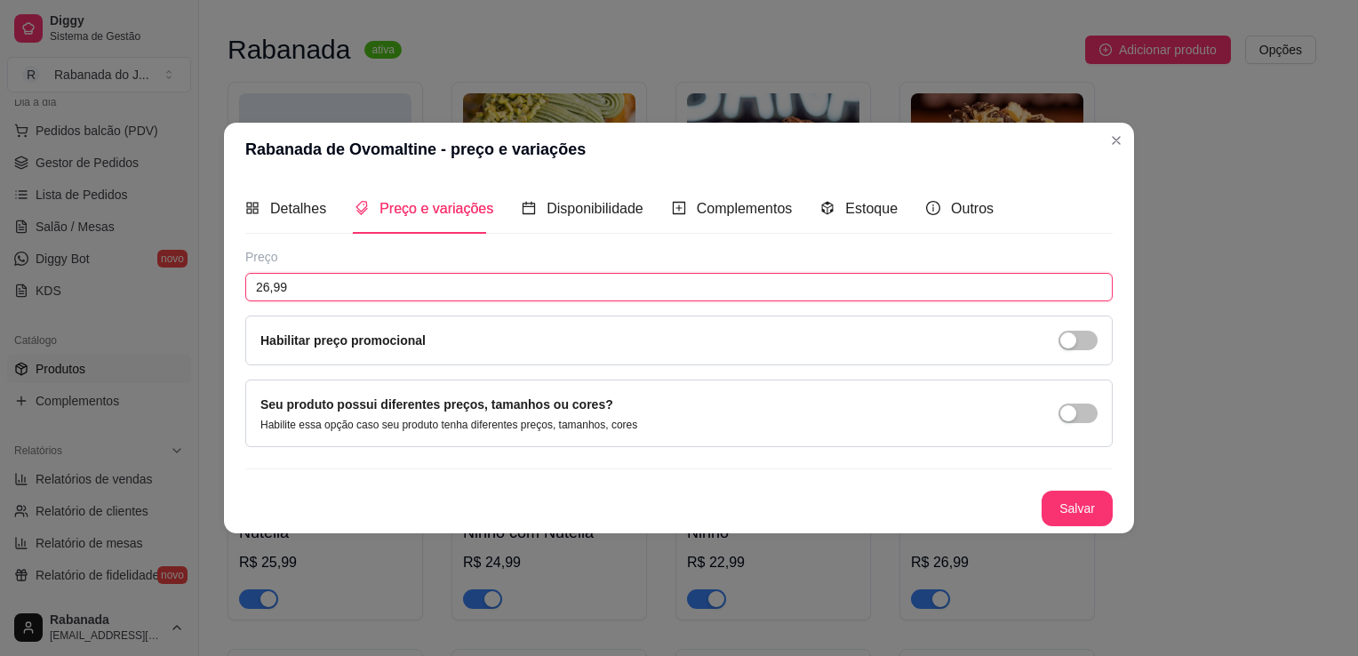
click at [370, 299] on input "26,99" at bounding box center [678, 287] width 867 height 28
type input "27,99"
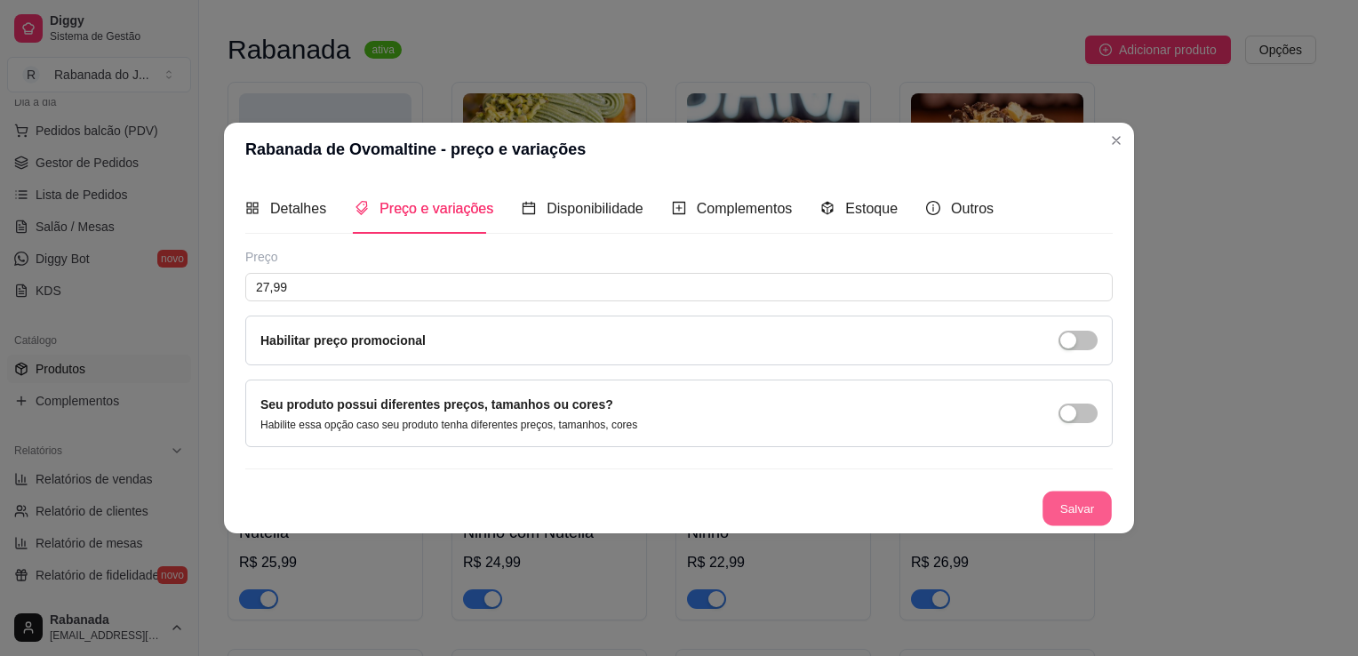
click at [1071, 506] on button "Salvar" at bounding box center [1076, 508] width 69 height 35
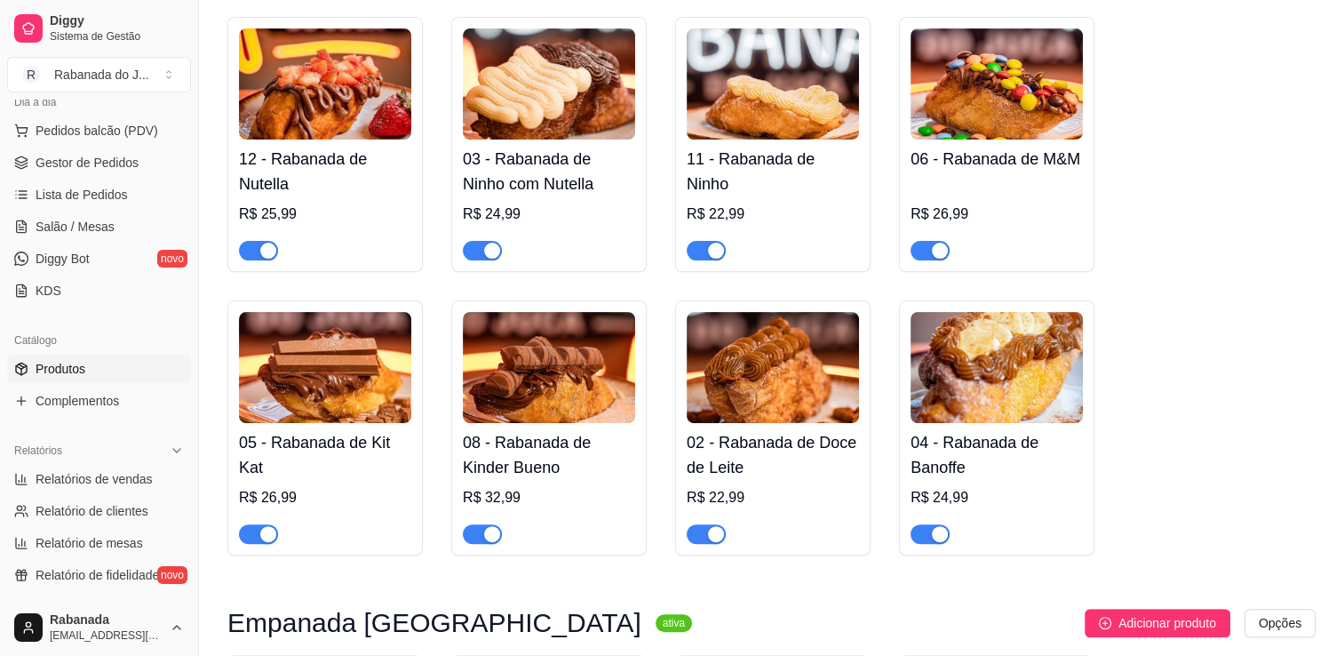
scroll to position [498, 0]
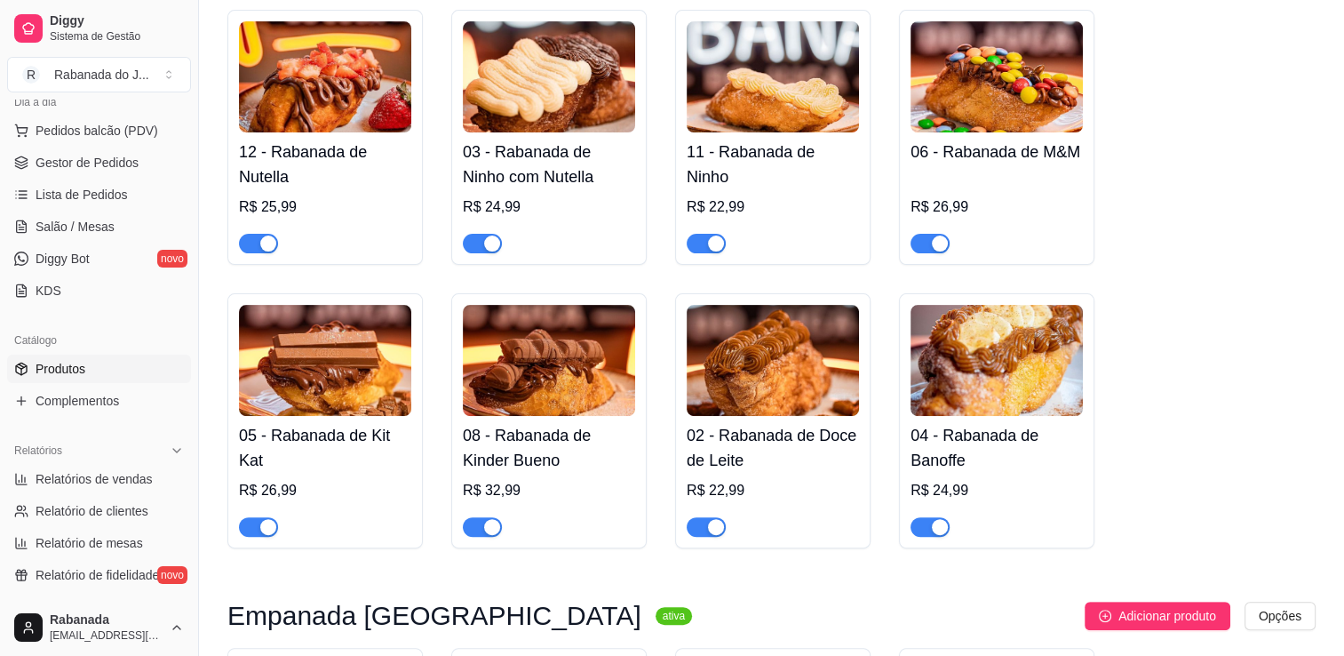
click at [359, 369] on img at bounding box center [325, 360] width 172 height 111
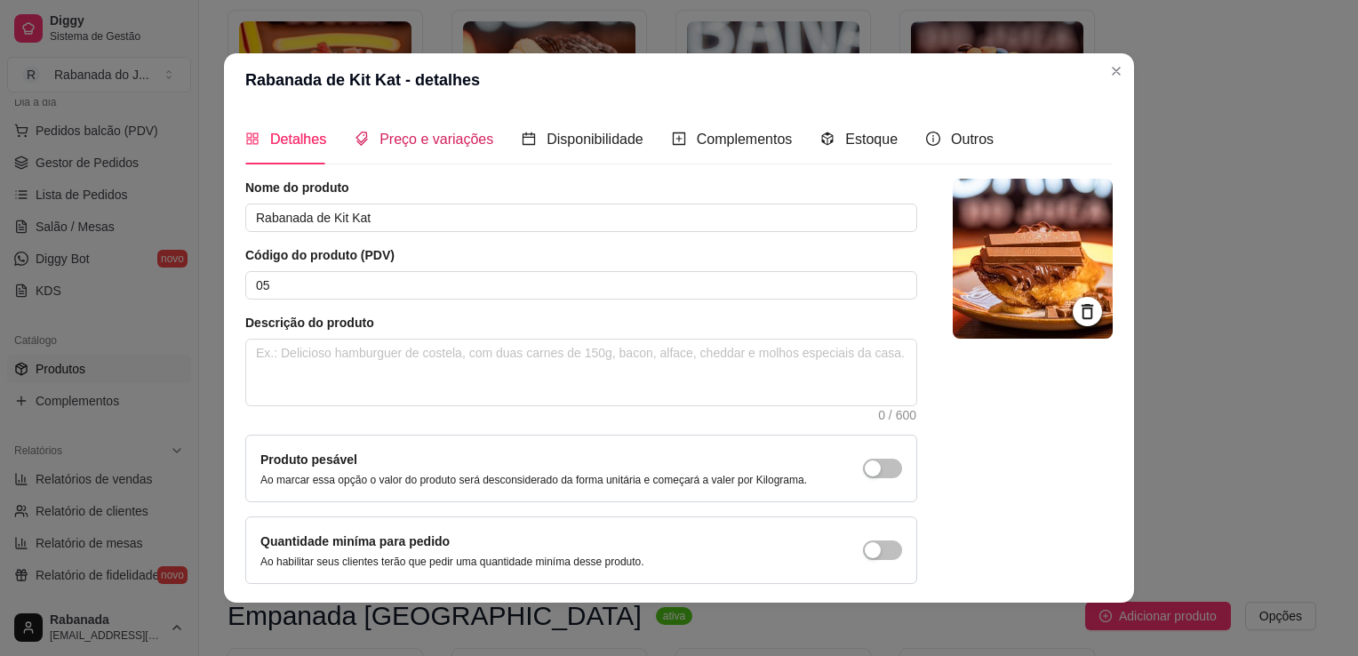
click at [416, 135] on span "Preço e variações" at bounding box center [436, 139] width 114 height 15
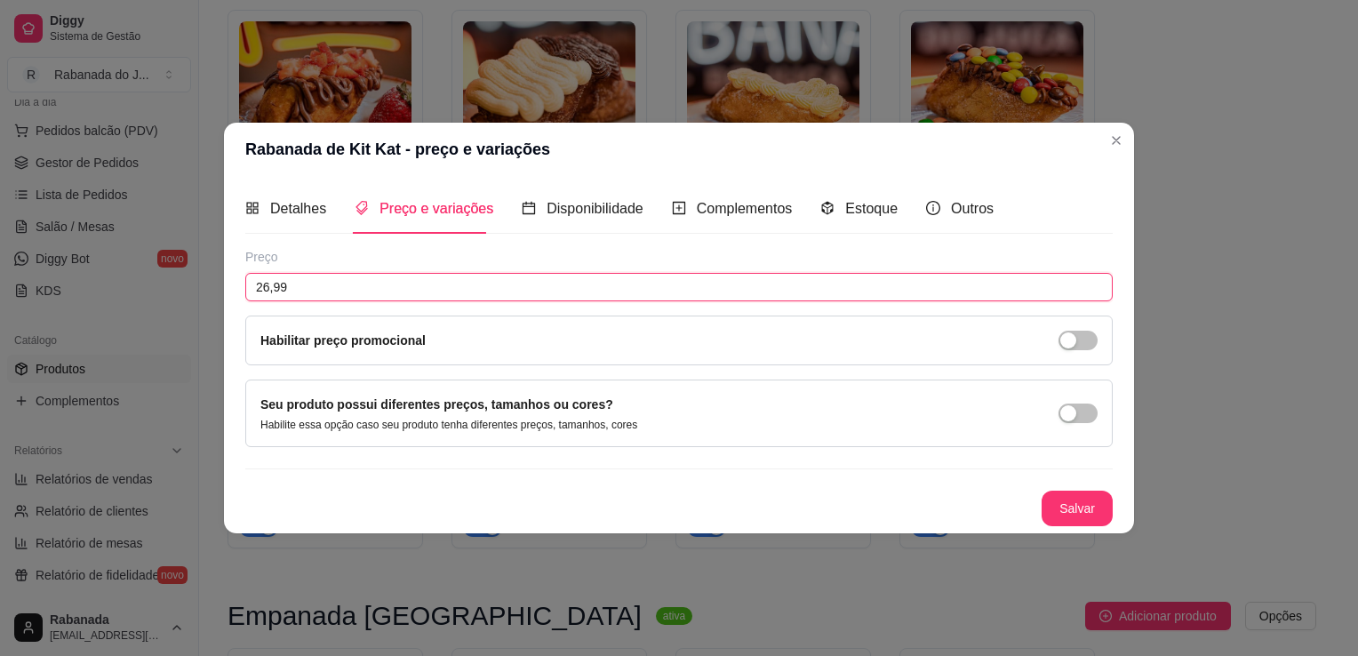
click at [373, 287] on input "26,99" at bounding box center [678, 287] width 867 height 28
type input "27,99"
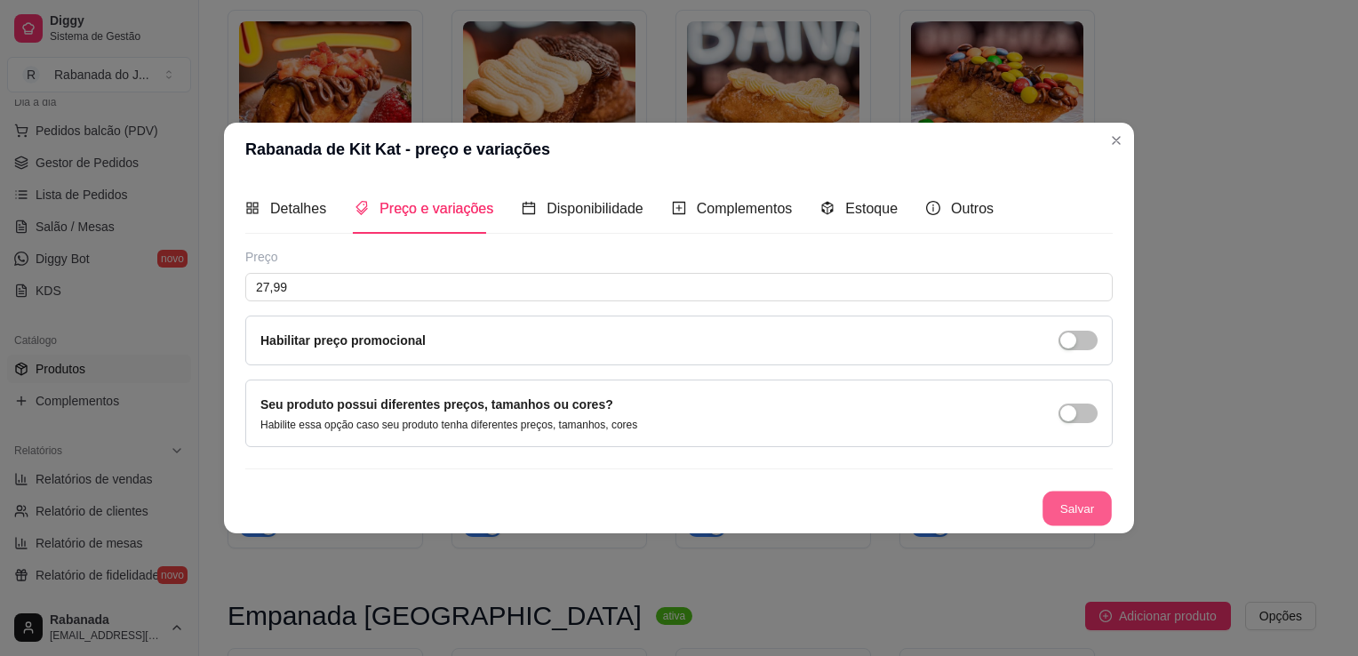
click at [1065, 503] on button "Salvar" at bounding box center [1076, 508] width 69 height 35
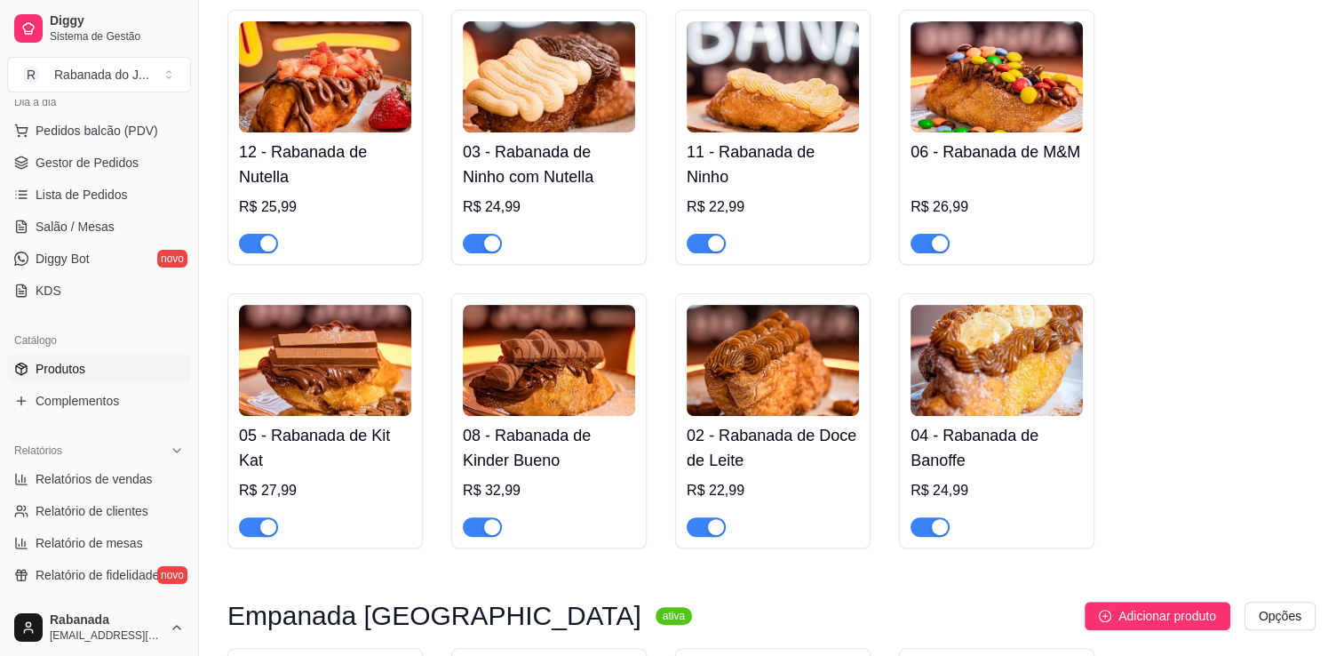
click at [974, 60] on img at bounding box center [997, 76] width 172 height 111
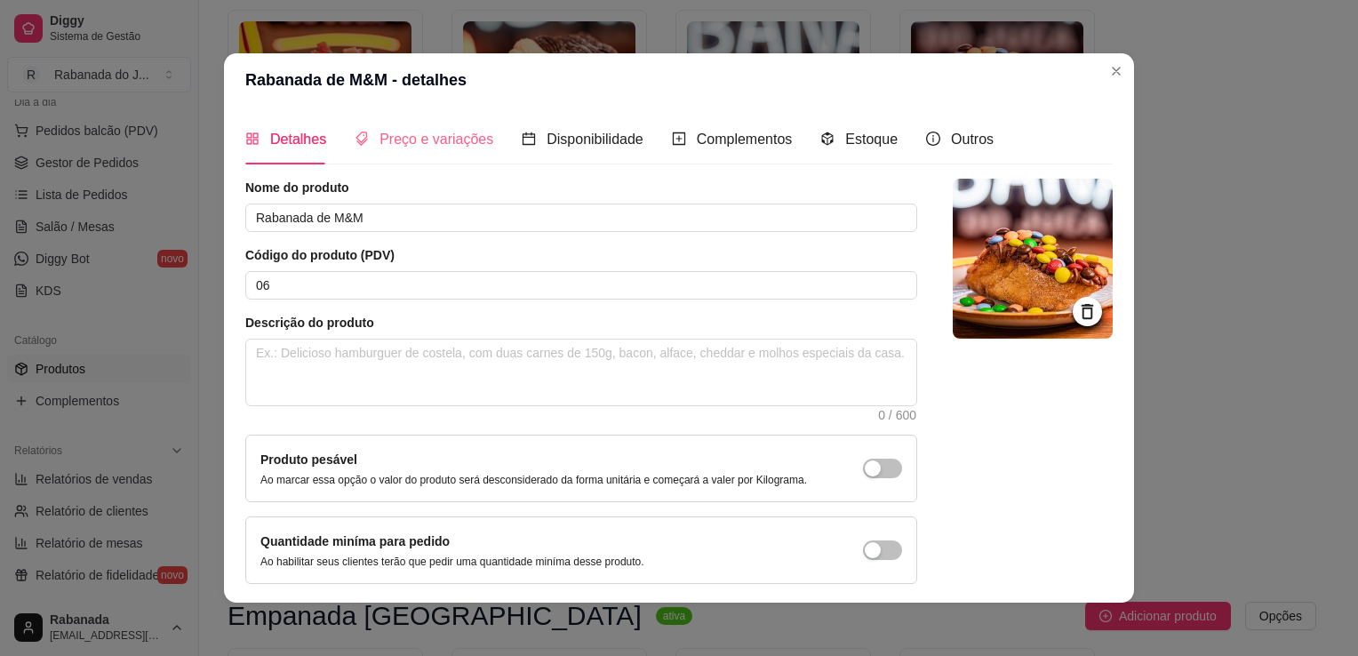
click at [424, 126] on div "Preço e variações" at bounding box center [424, 139] width 139 height 51
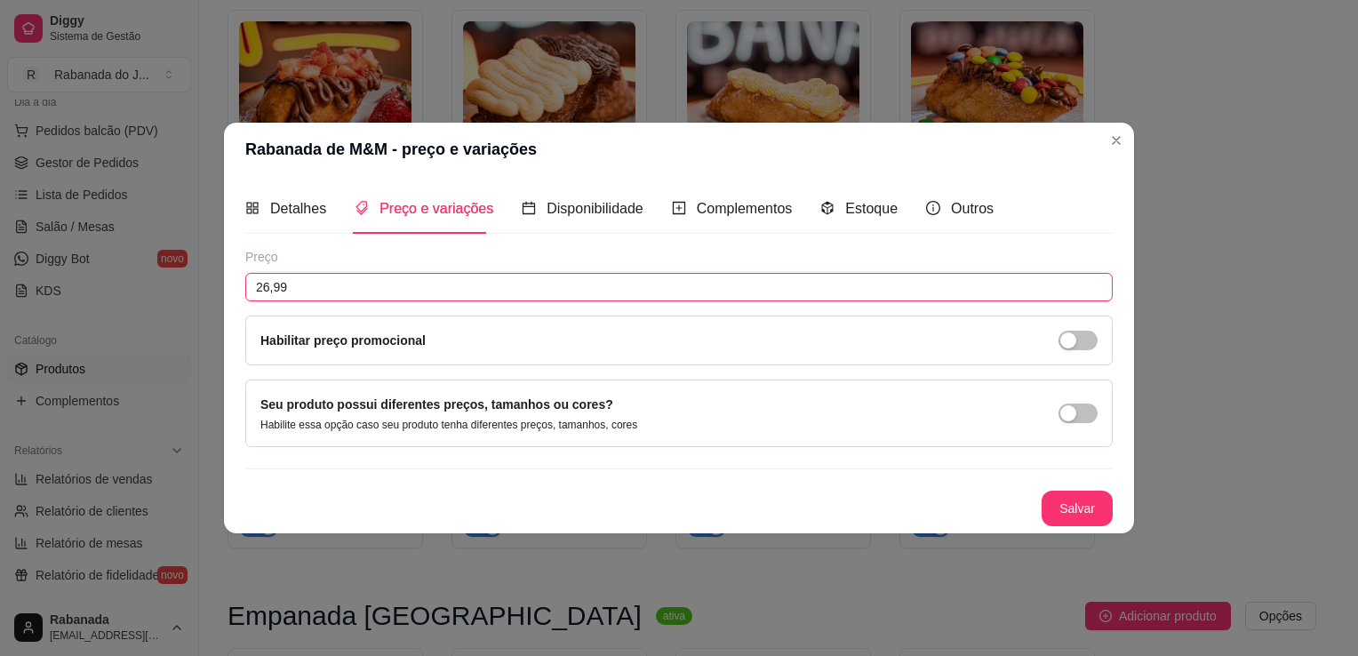
click at [304, 289] on input "26,99" at bounding box center [678, 287] width 867 height 28
type input "27,99"
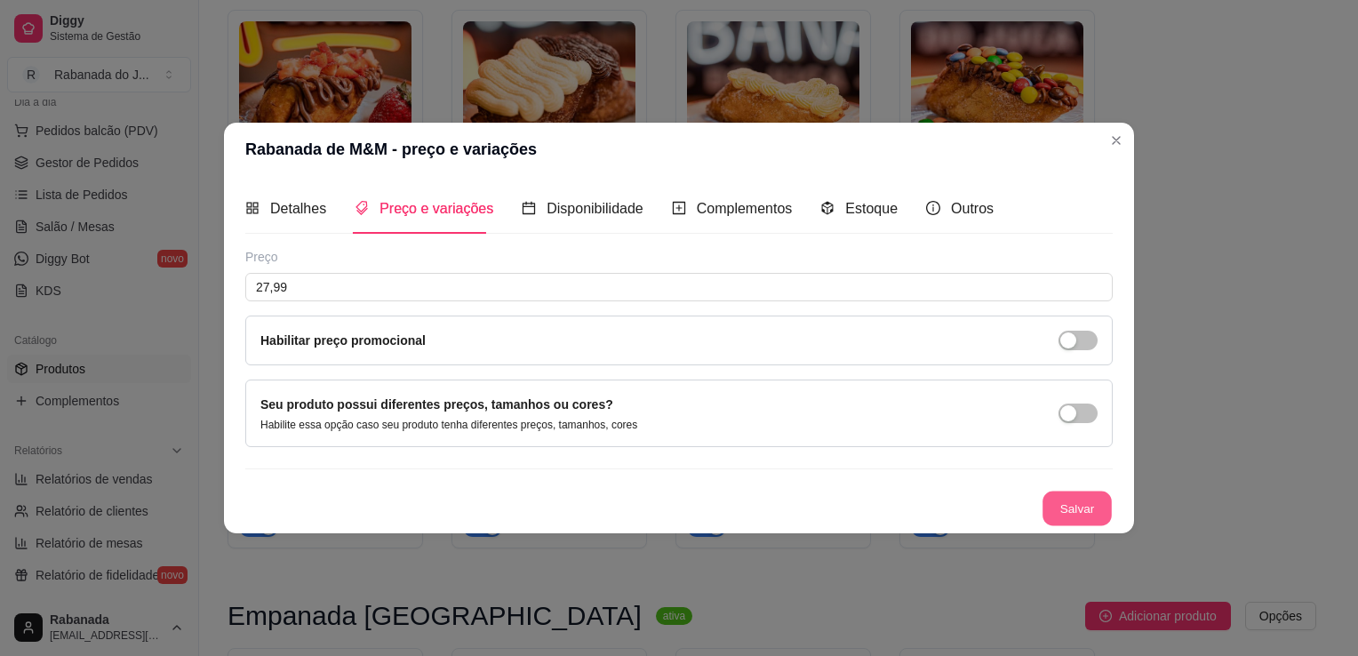
click at [1082, 496] on button "Salvar" at bounding box center [1076, 508] width 69 height 35
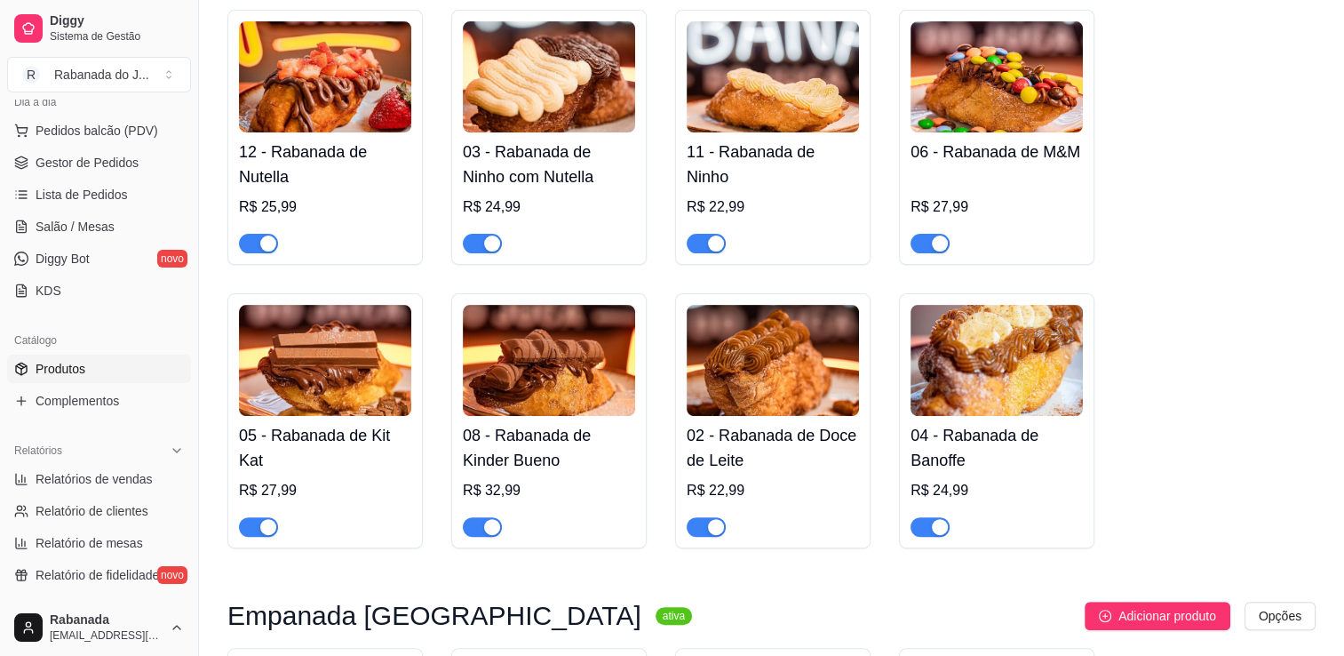
scroll to position [0, 0]
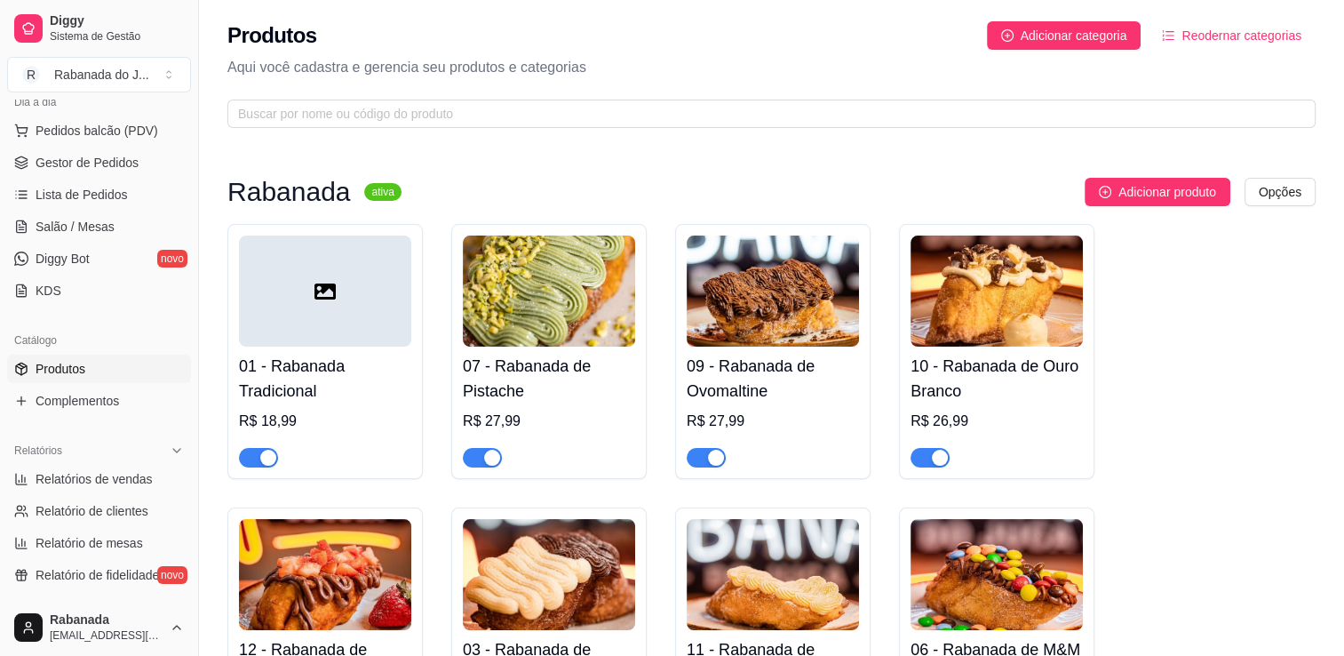
click at [537, 285] on img at bounding box center [549, 290] width 172 height 111
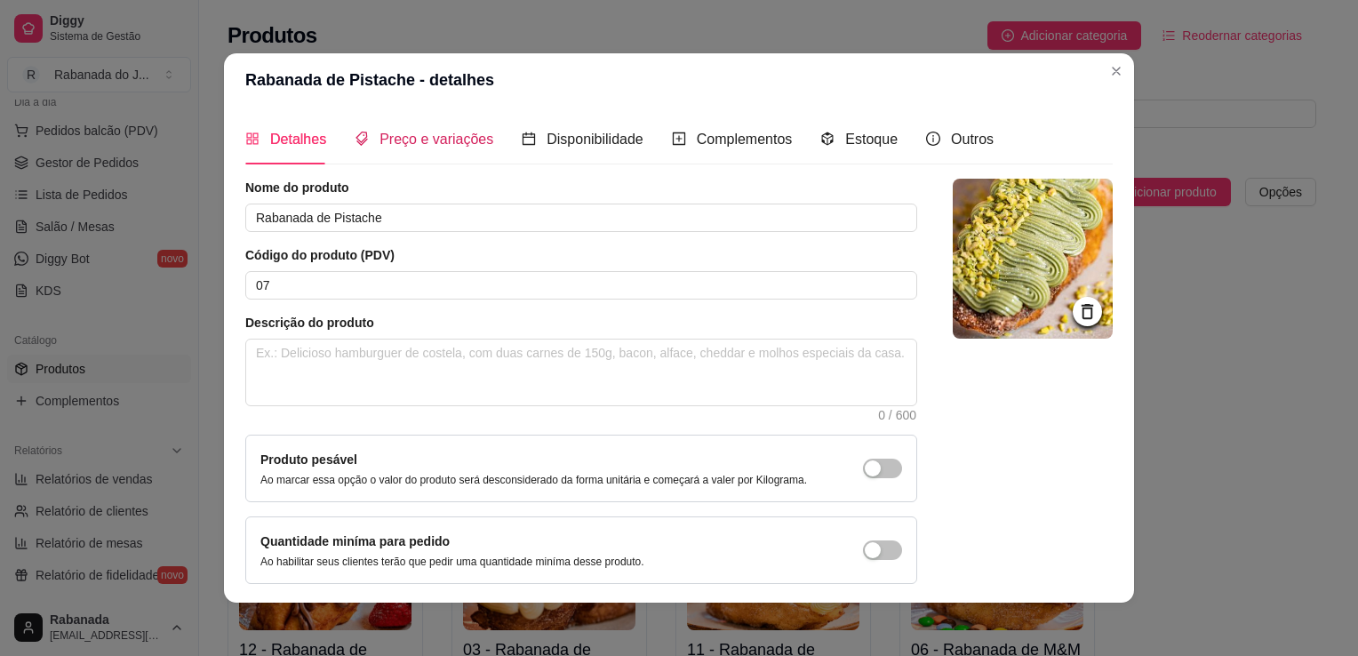
click at [402, 138] on span "Preço e variações" at bounding box center [436, 139] width 114 height 15
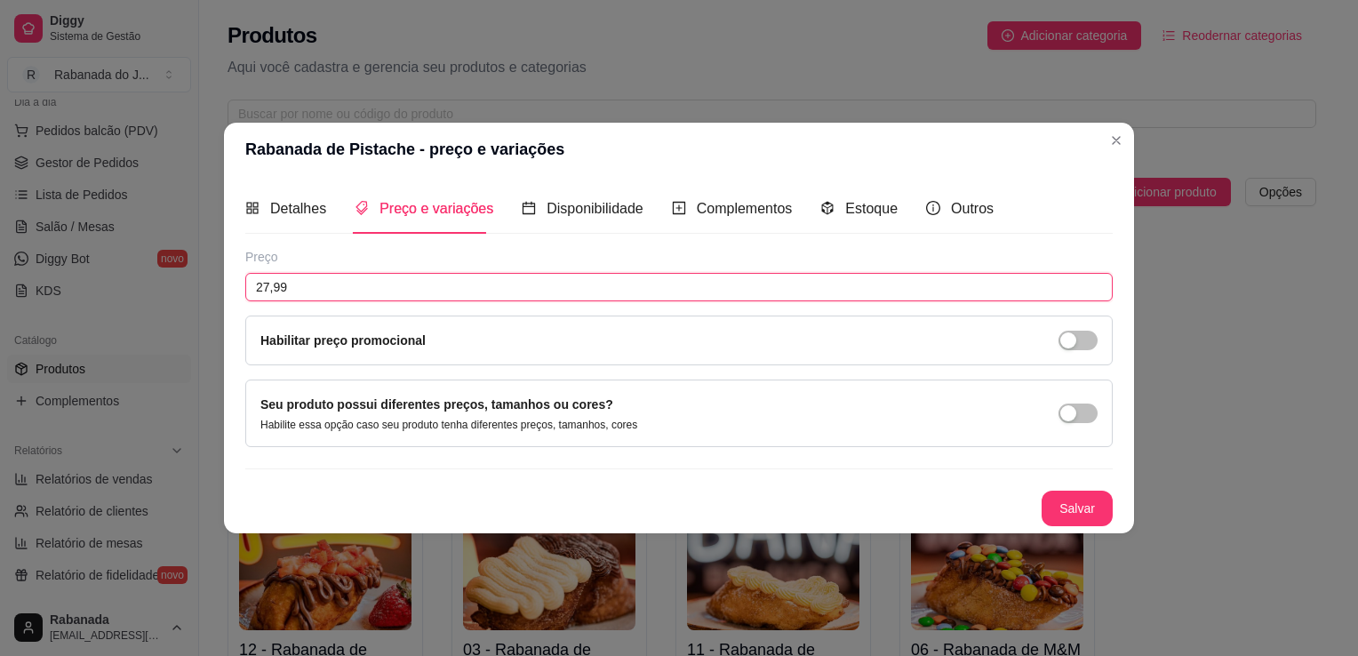
click at [321, 292] on input "27,99" at bounding box center [678, 287] width 867 height 28
type input "29,99"
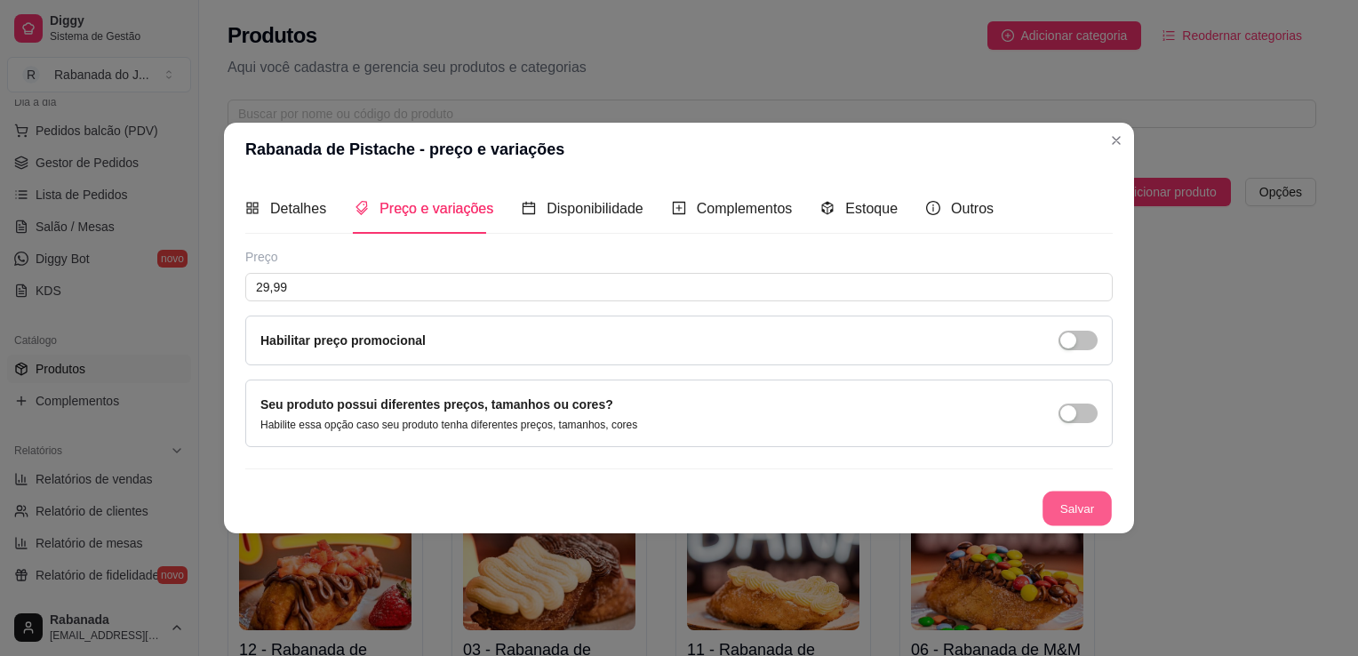
click at [1074, 501] on button "Salvar" at bounding box center [1076, 508] width 69 height 35
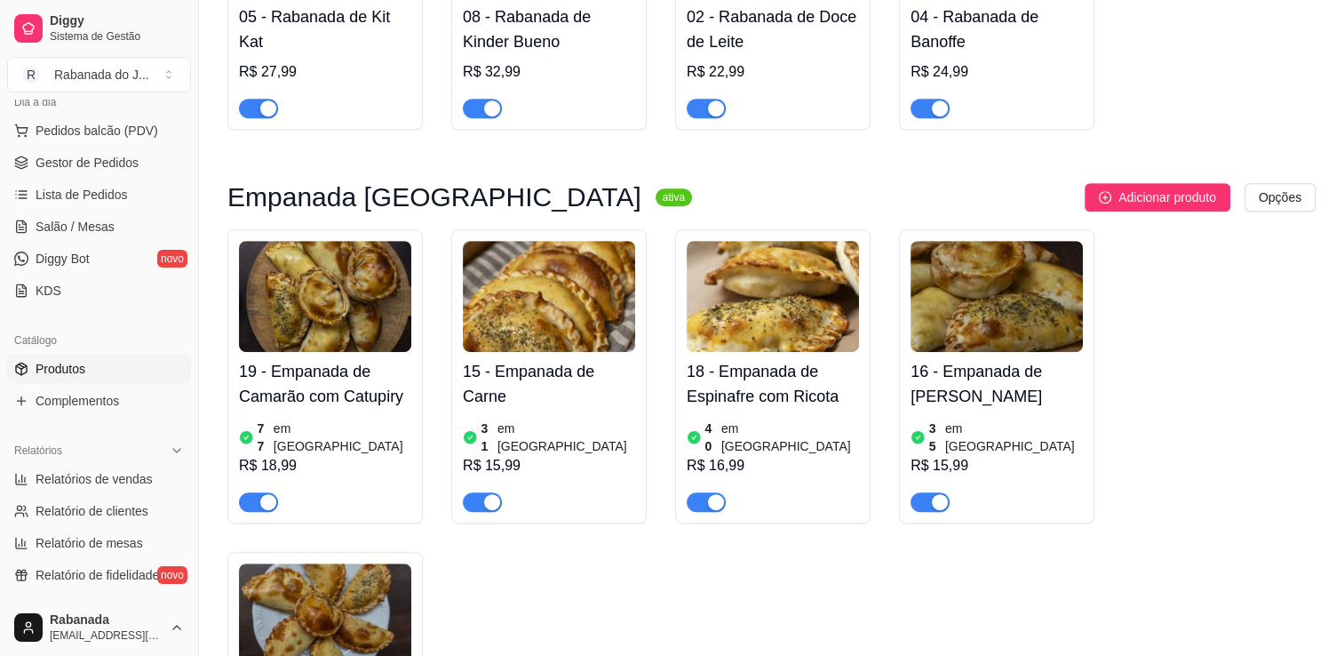
scroll to position [924, 0]
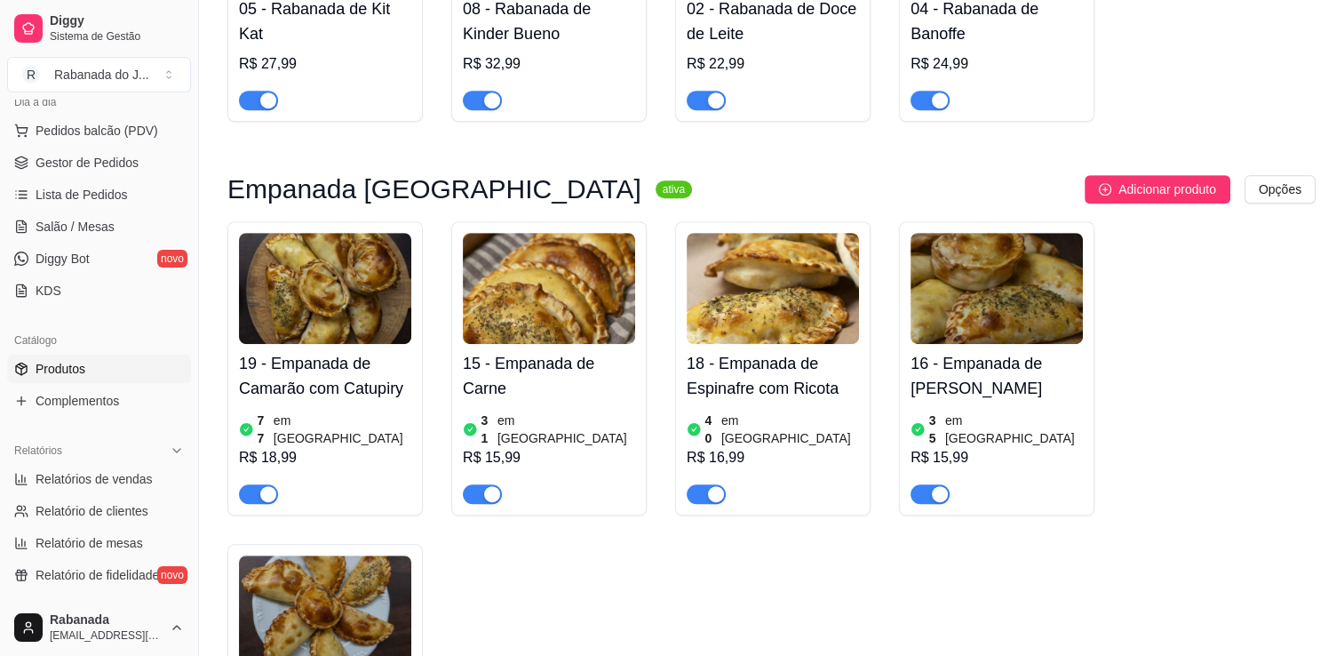
click at [590, 295] on img at bounding box center [549, 288] width 172 height 111
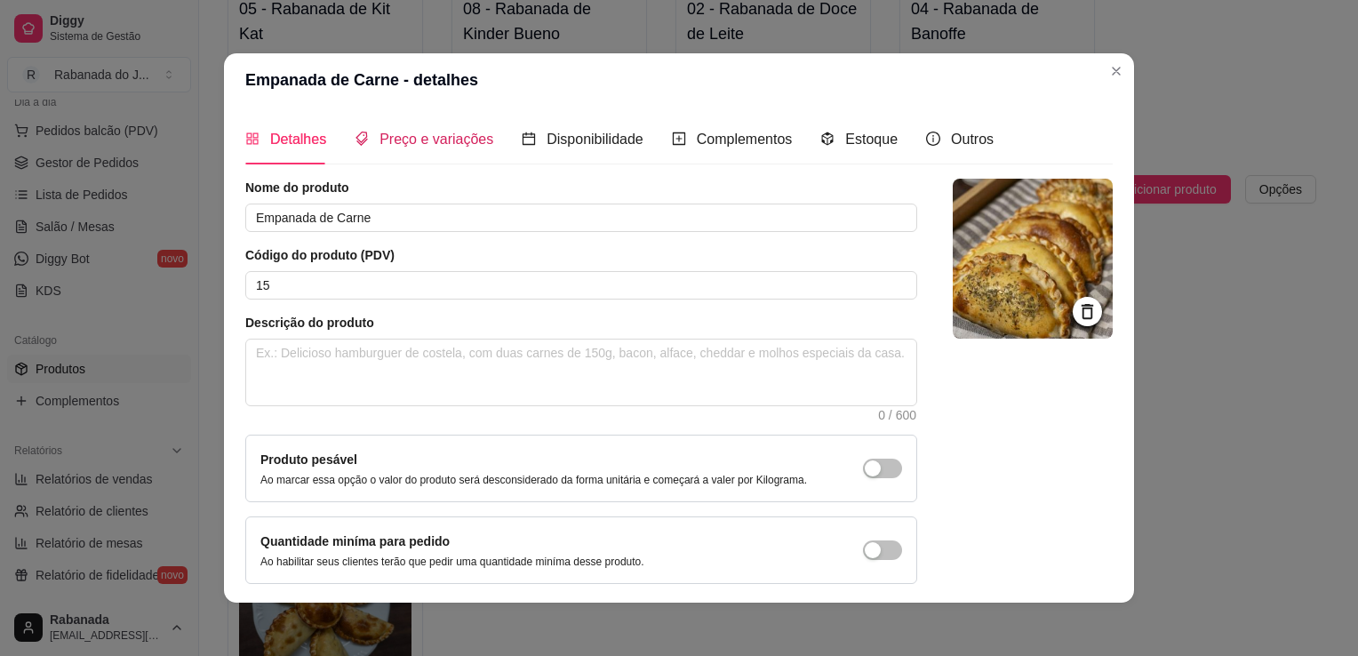
click at [412, 140] on span "Preço e variações" at bounding box center [436, 139] width 114 height 15
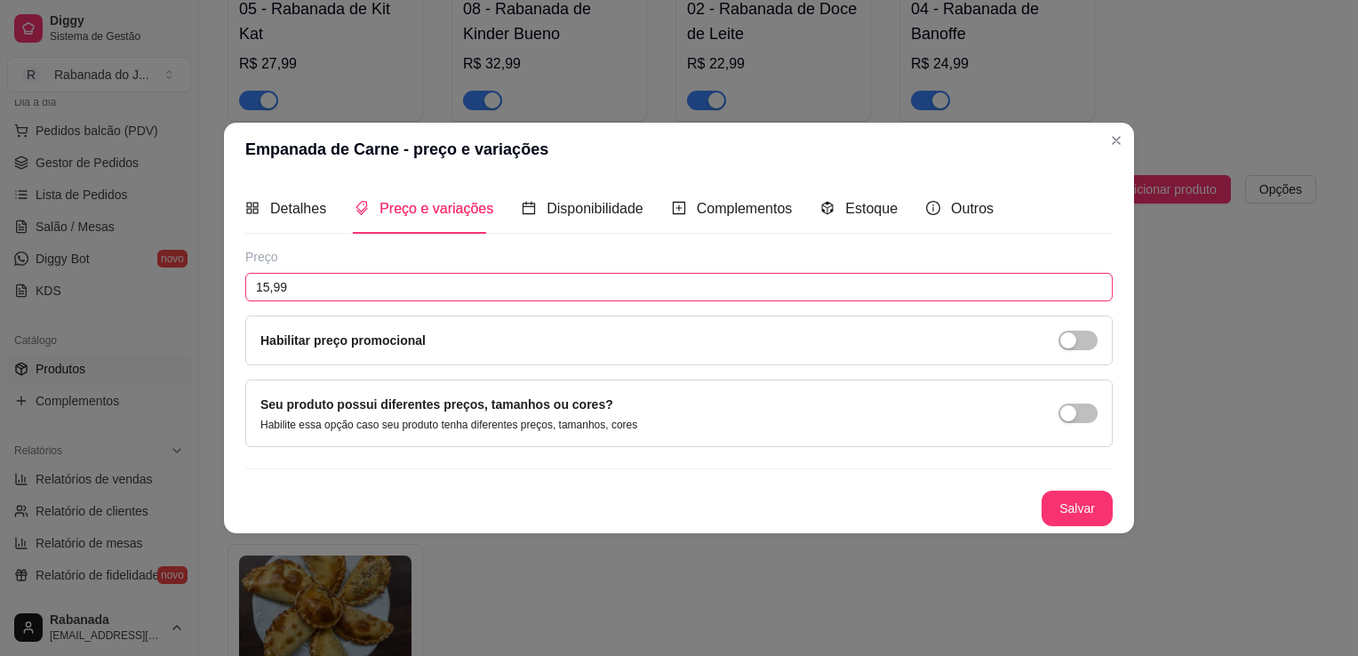
click at [358, 294] on input "15,99" at bounding box center [678, 287] width 867 height 28
type input "16,99"
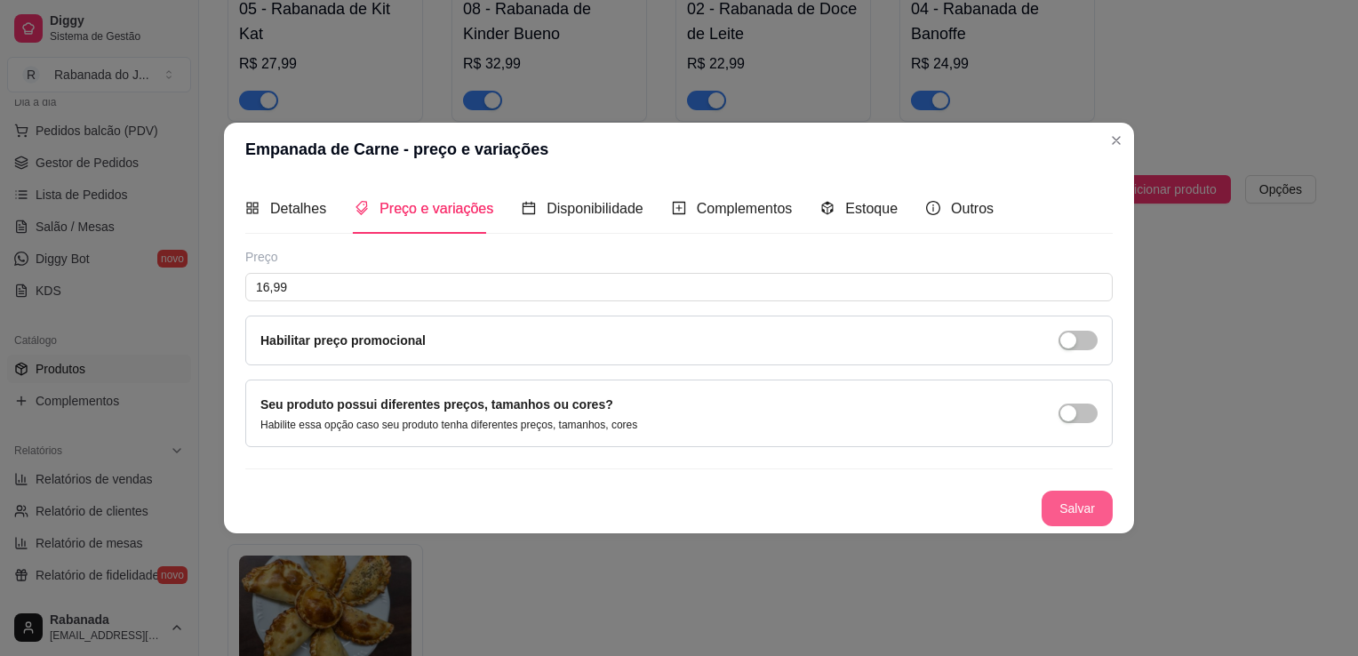
click at [1078, 508] on button "Salvar" at bounding box center [1076, 509] width 71 height 36
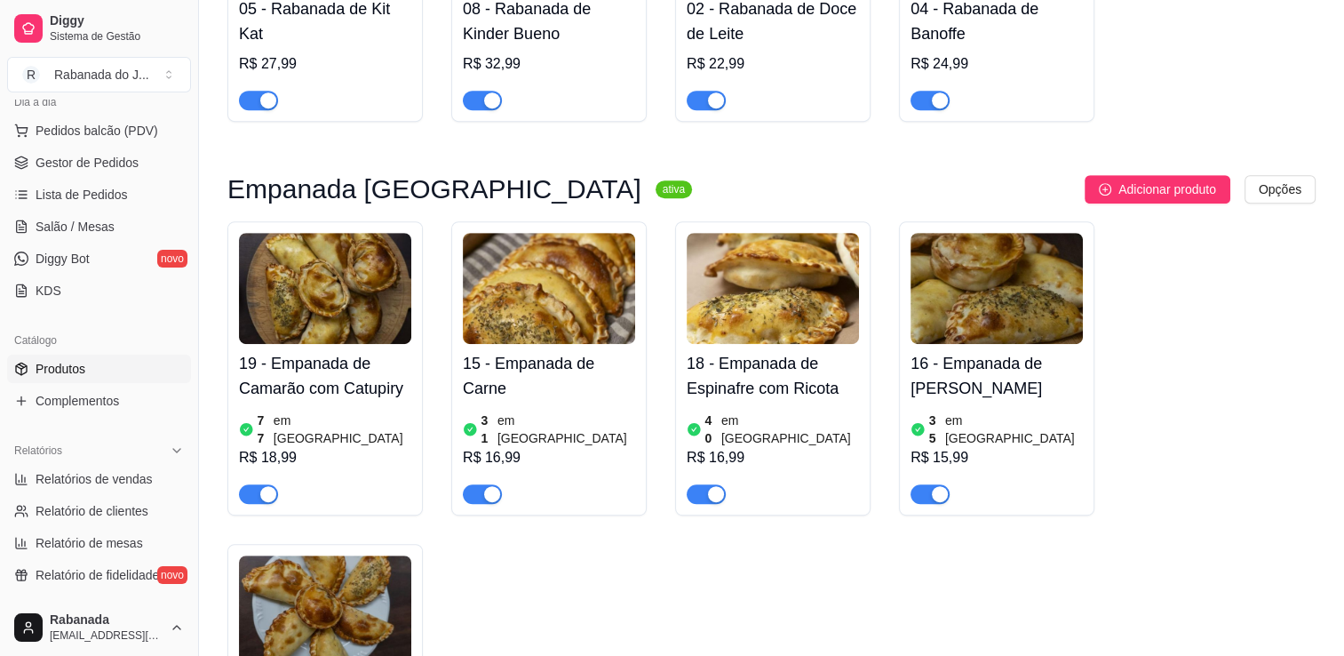
click at [811, 286] on img at bounding box center [773, 288] width 172 height 111
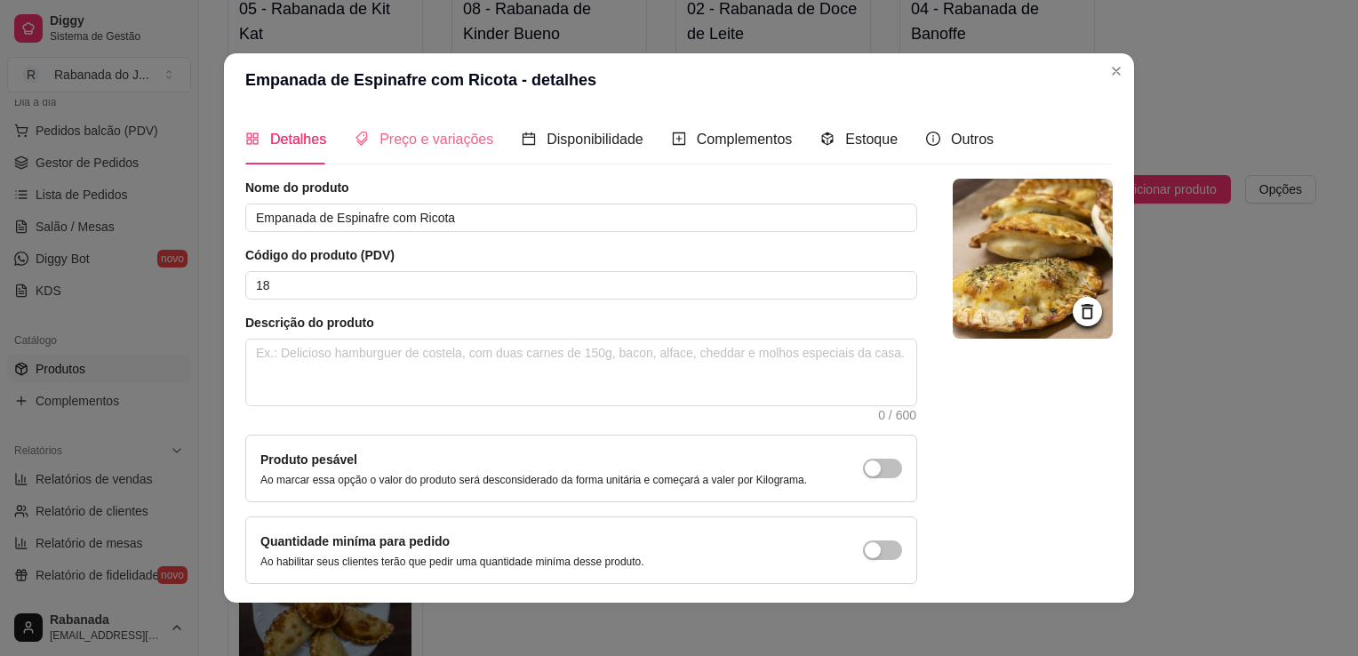
click at [417, 150] on div "Preço e variações" at bounding box center [424, 139] width 139 height 51
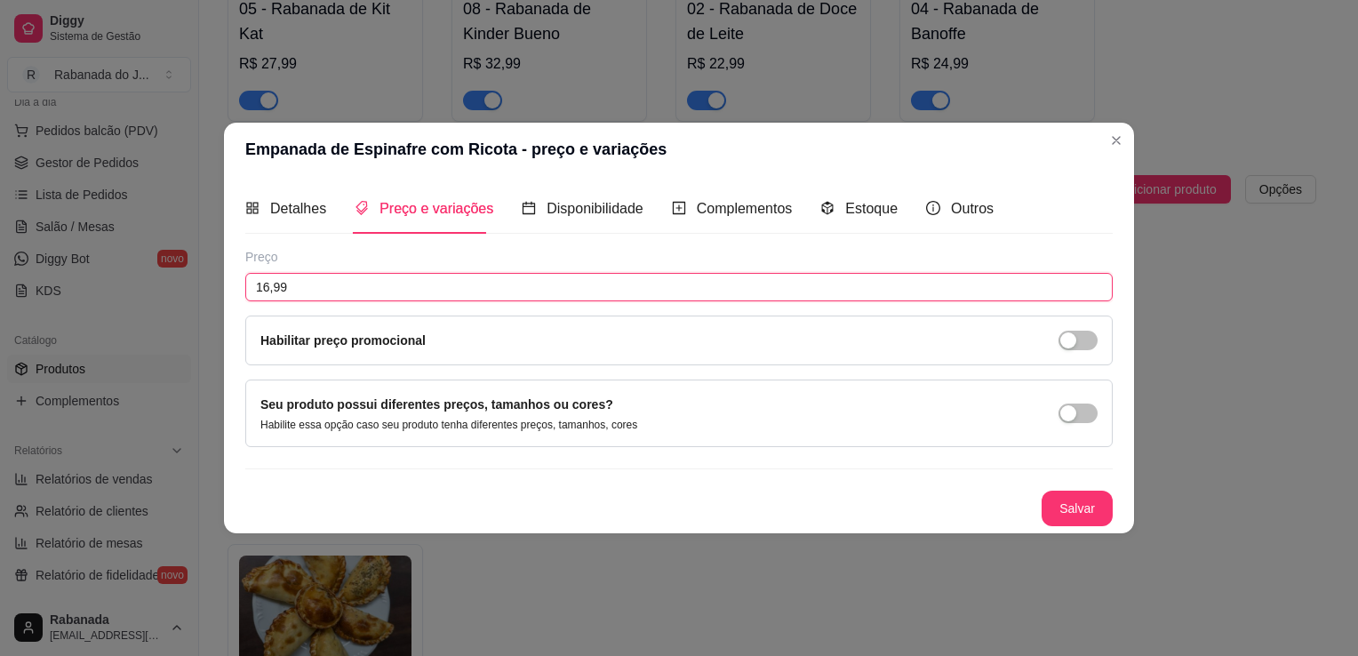
click at [365, 296] on input "16,99" at bounding box center [678, 287] width 867 height 28
type input "17,99"
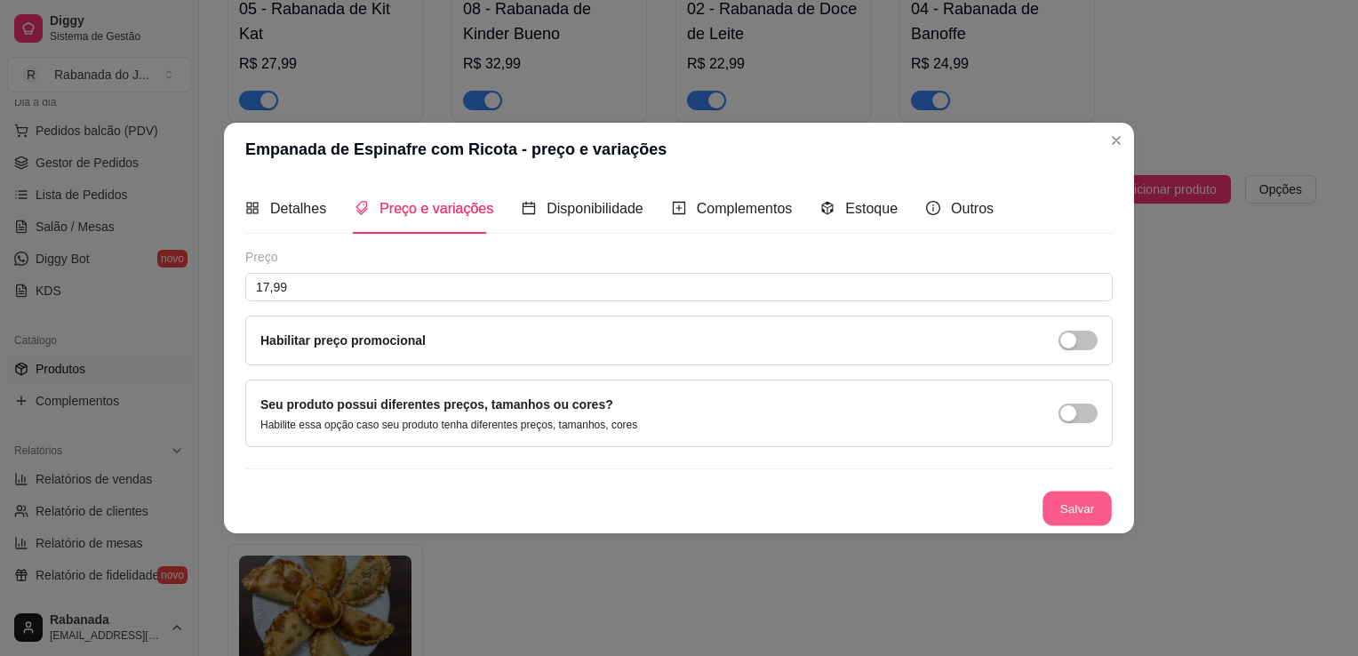
click at [1082, 498] on button "Salvar" at bounding box center [1076, 508] width 69 height 35
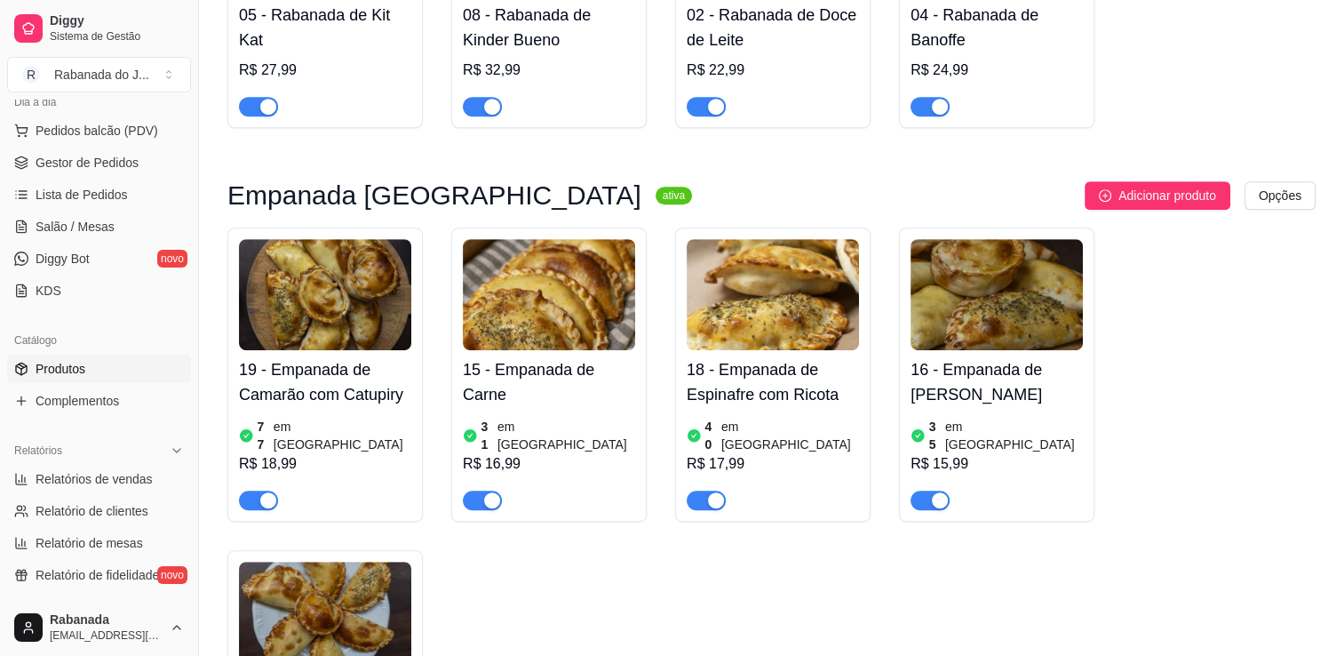
scroll to position [929, 0]
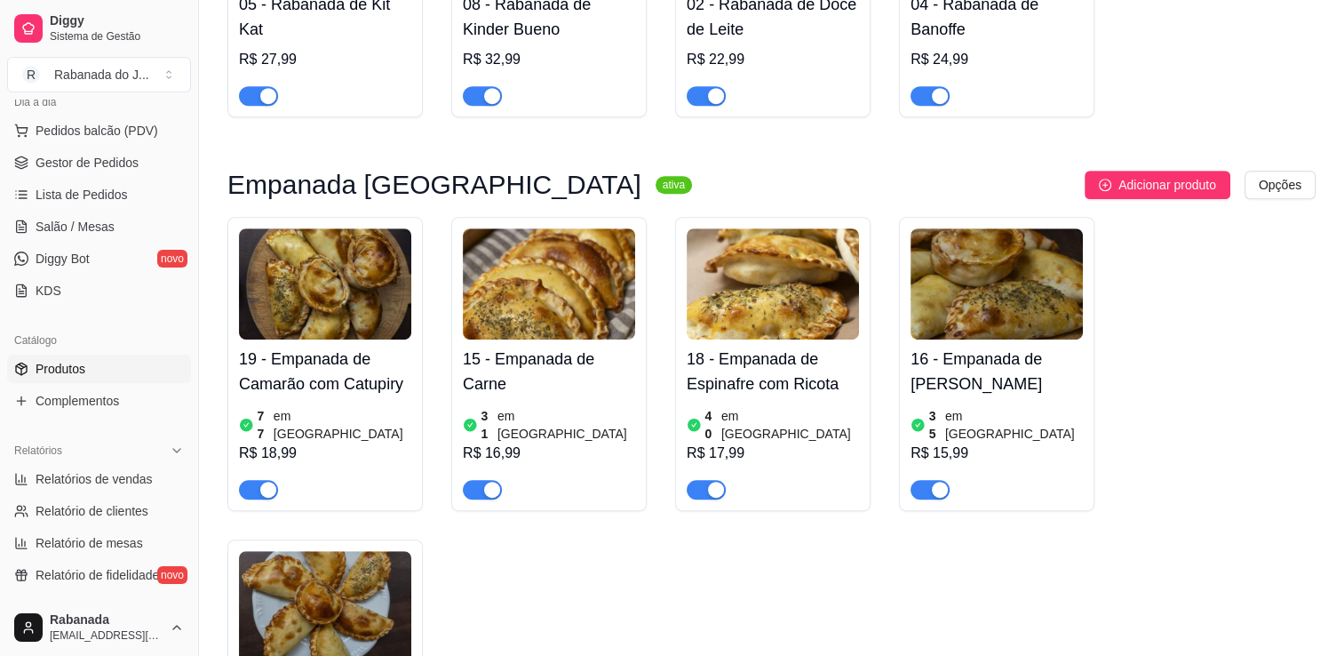
click at [1023, 297] on img at bounding box center [997, 283] width 172 height 111
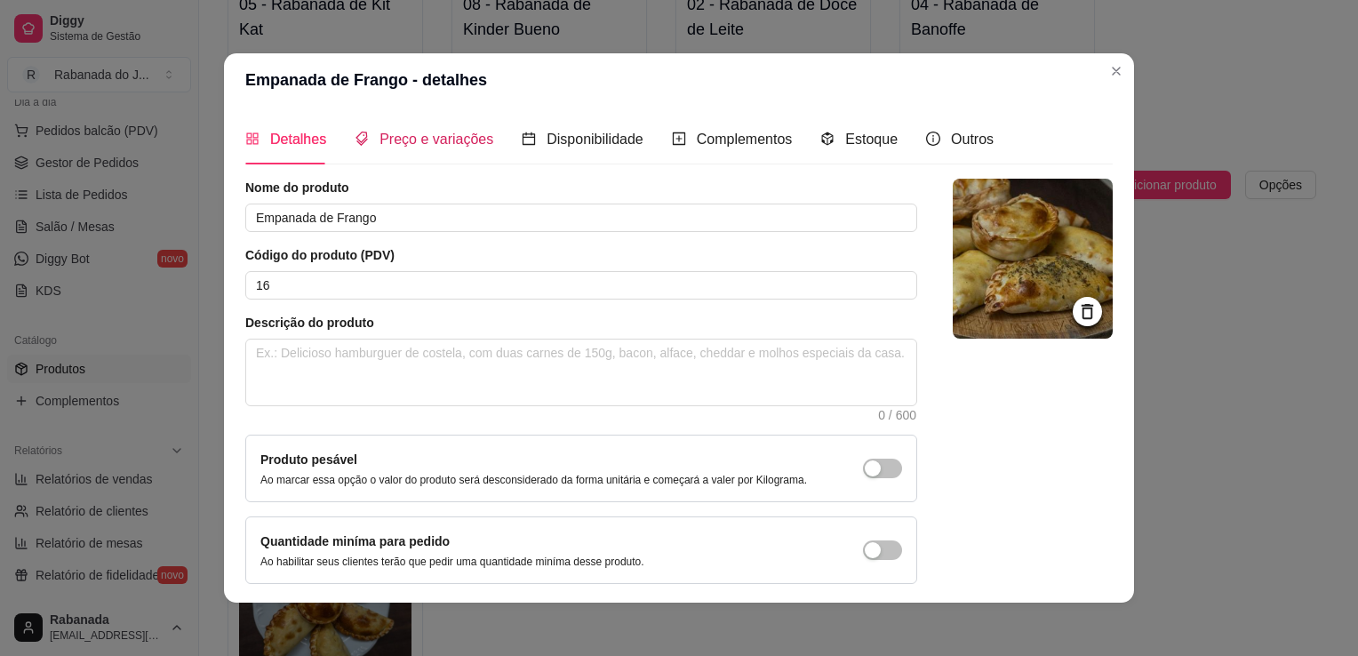
click at [465, 133] on span "Preço e variações" at bounding box center [436, 139] width 114 height 15
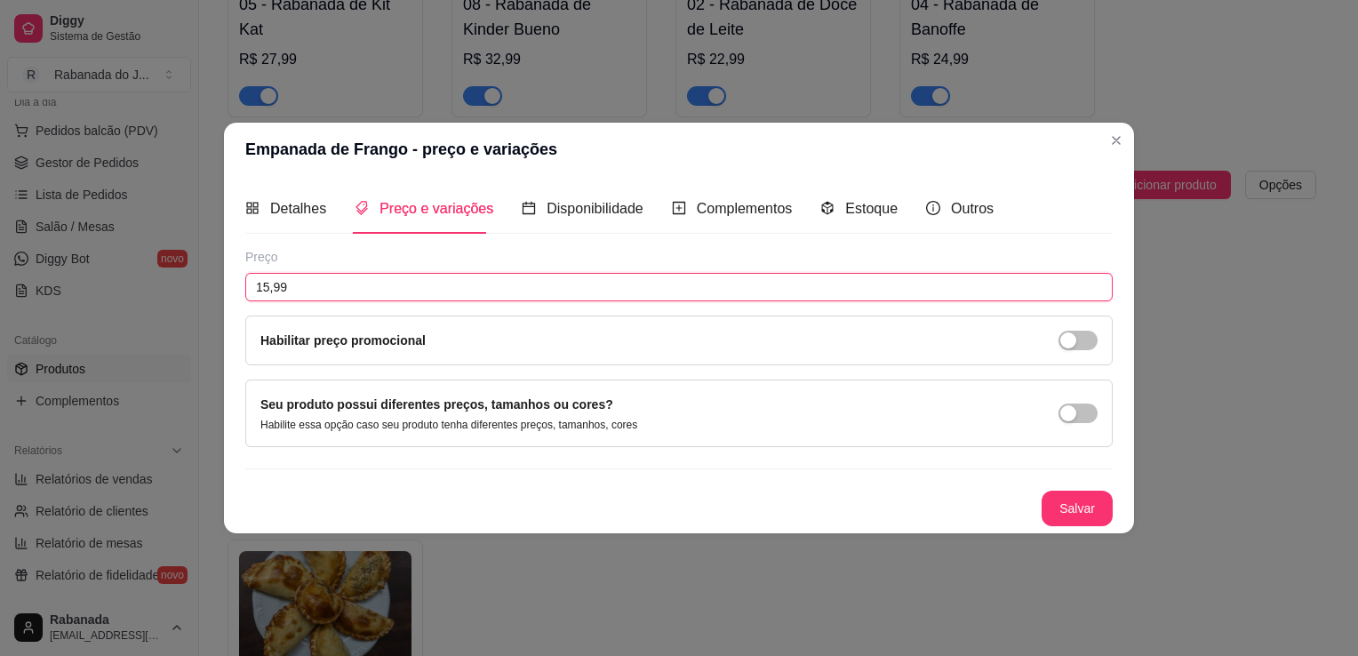
click at [396, 283] on input "15,99" at bounding box center [678, 287] width 867 height 28
type input "16,99"
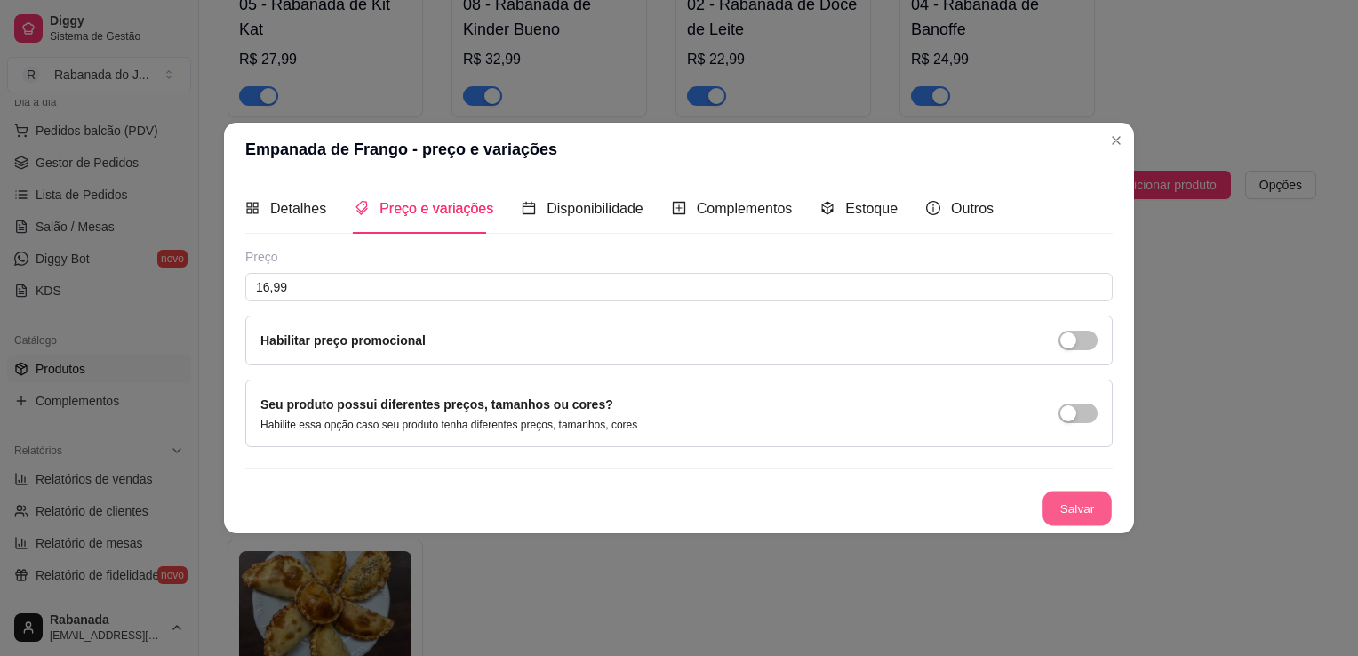
click at [1078, 503] on button "Salvar" at bounding box center [1076, 508] width 69 height 35
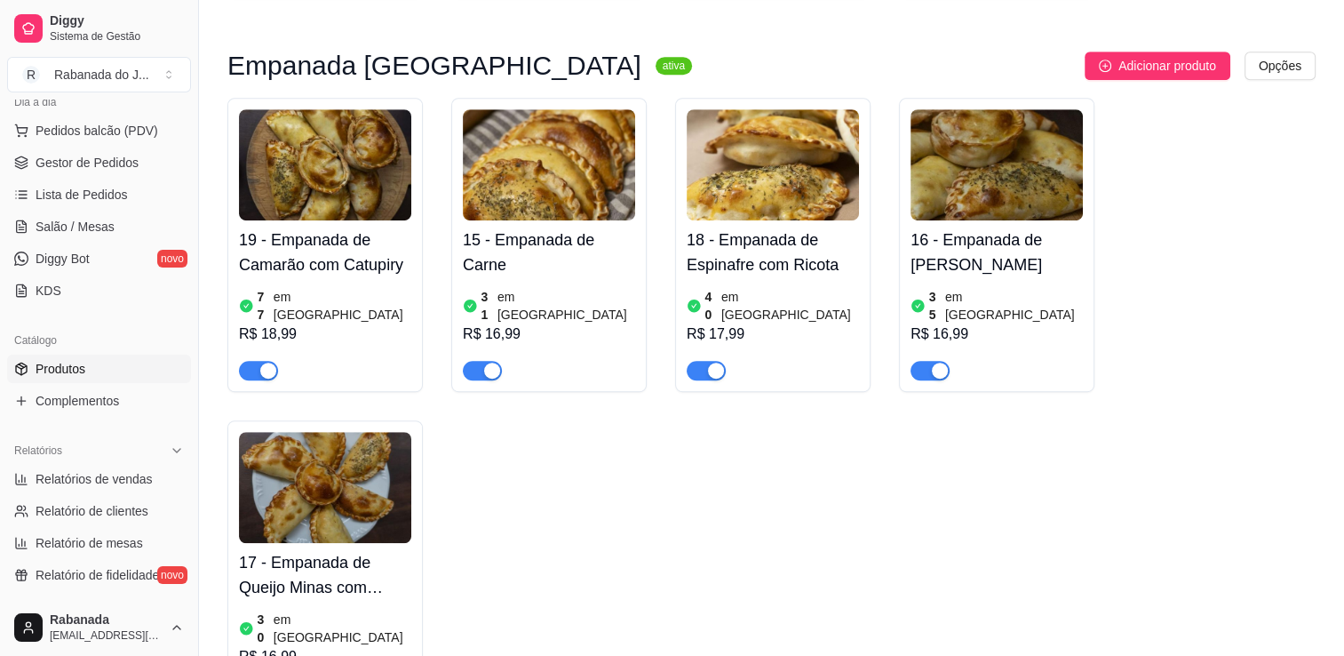
scroll to position [1071, 0]
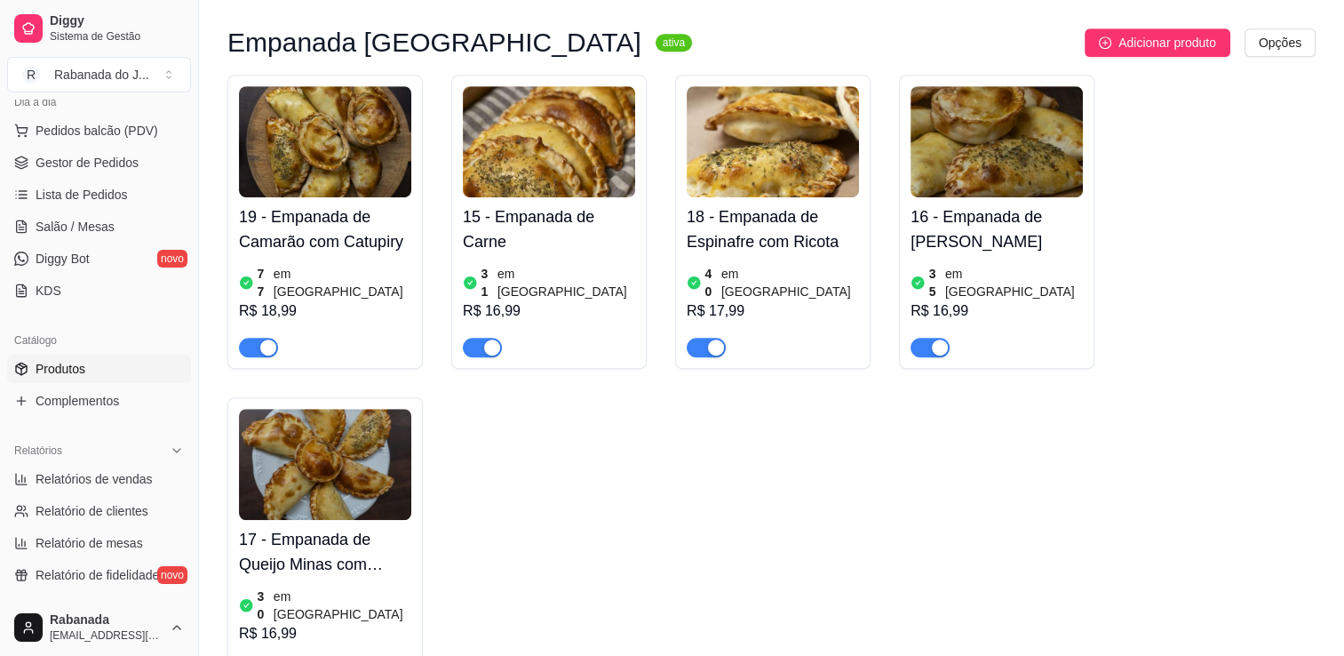
click at [298, 443] on img at bounding box center [325, 464] width 172 height 111
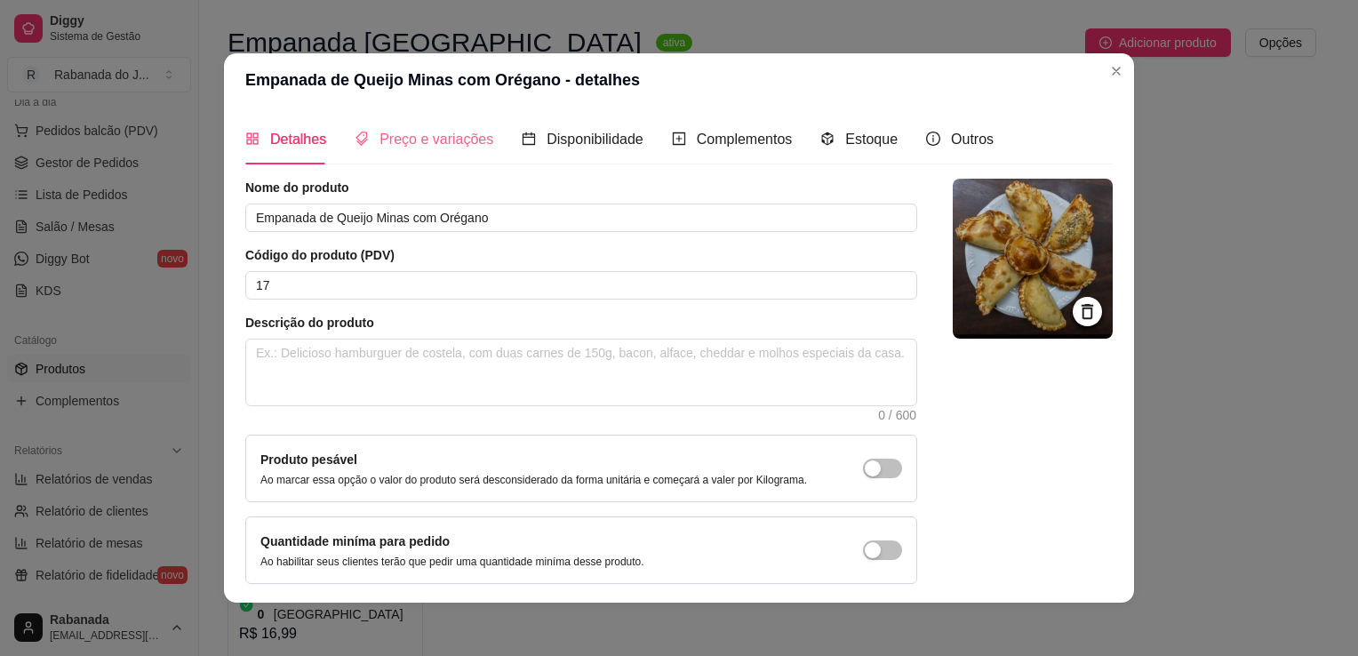
click at [422, 156] on div "Preço e variações" at bounding box center [424, 139] width 139 height 51
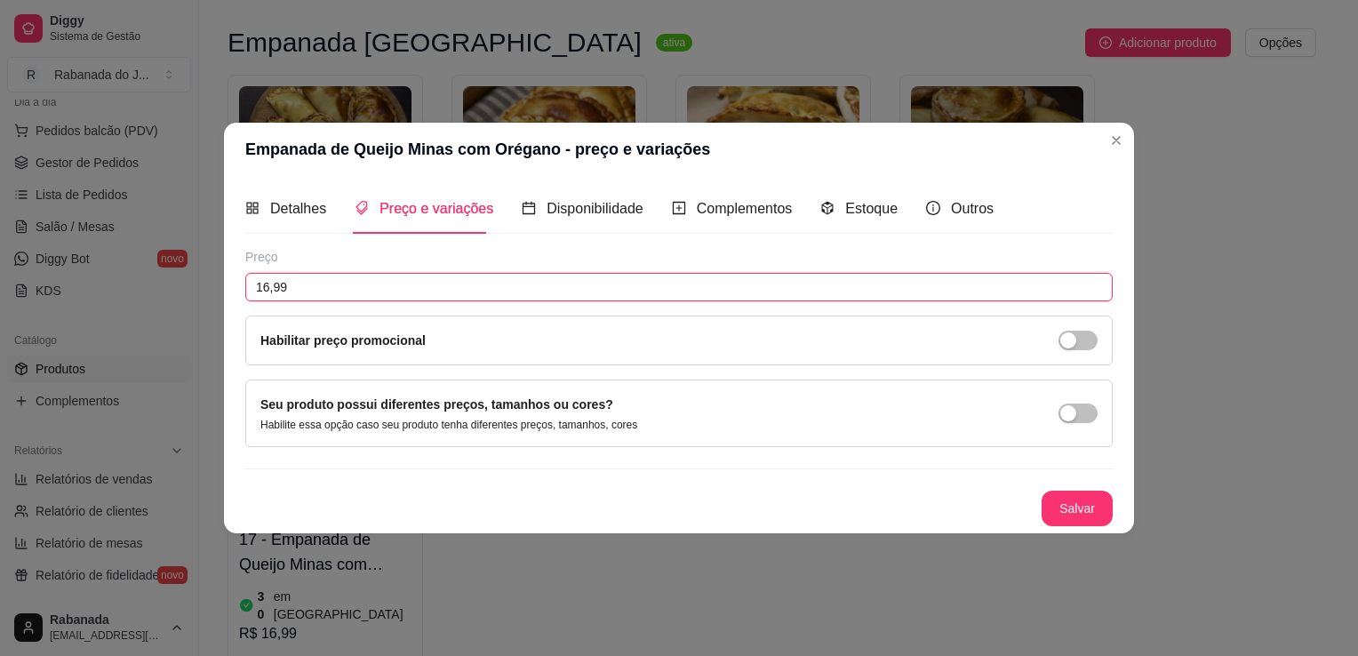
click at [359, 293] on input "16,99" at bounding box center [678, 287] width 867 height 28
type input "17,99"
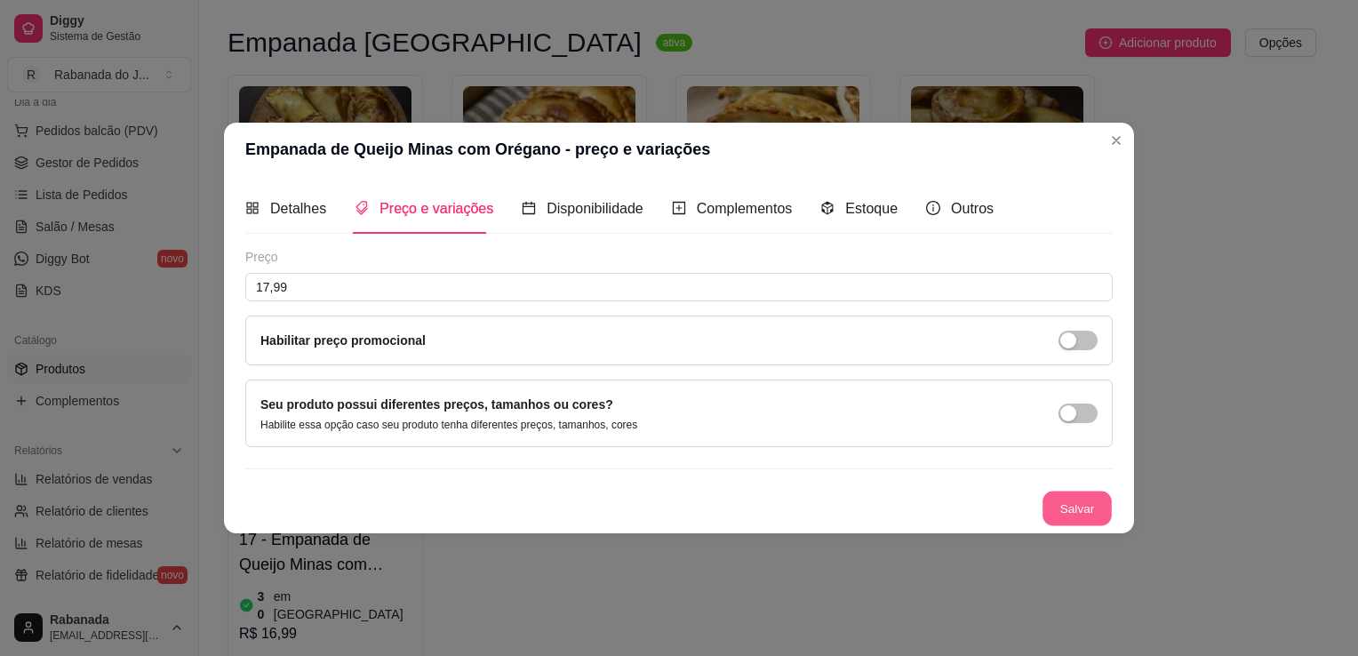
click at [1099, 155] on section "Empanada de Queijo Minas com Orégano - preço e variações Detalhes Preço e varia…" at bounding box center [679, 328] width 910 height 411
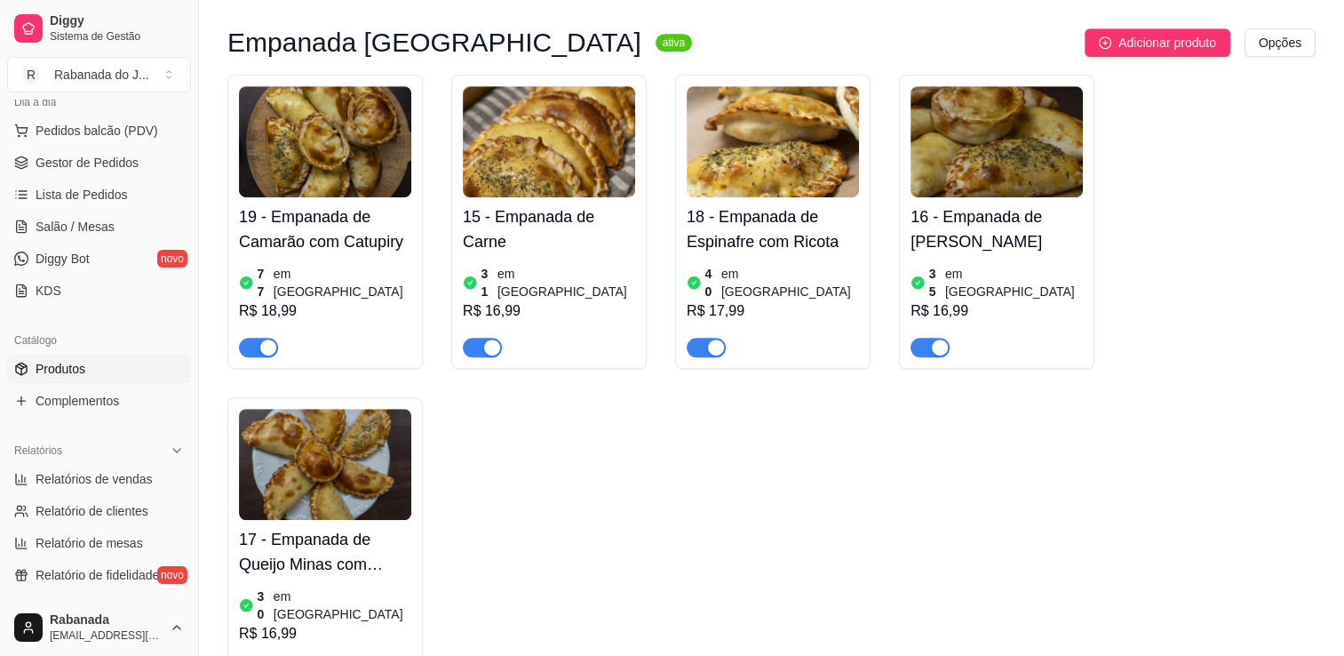
click at [244, 425] on img at bounding box center [325, 464] width 172 height 111
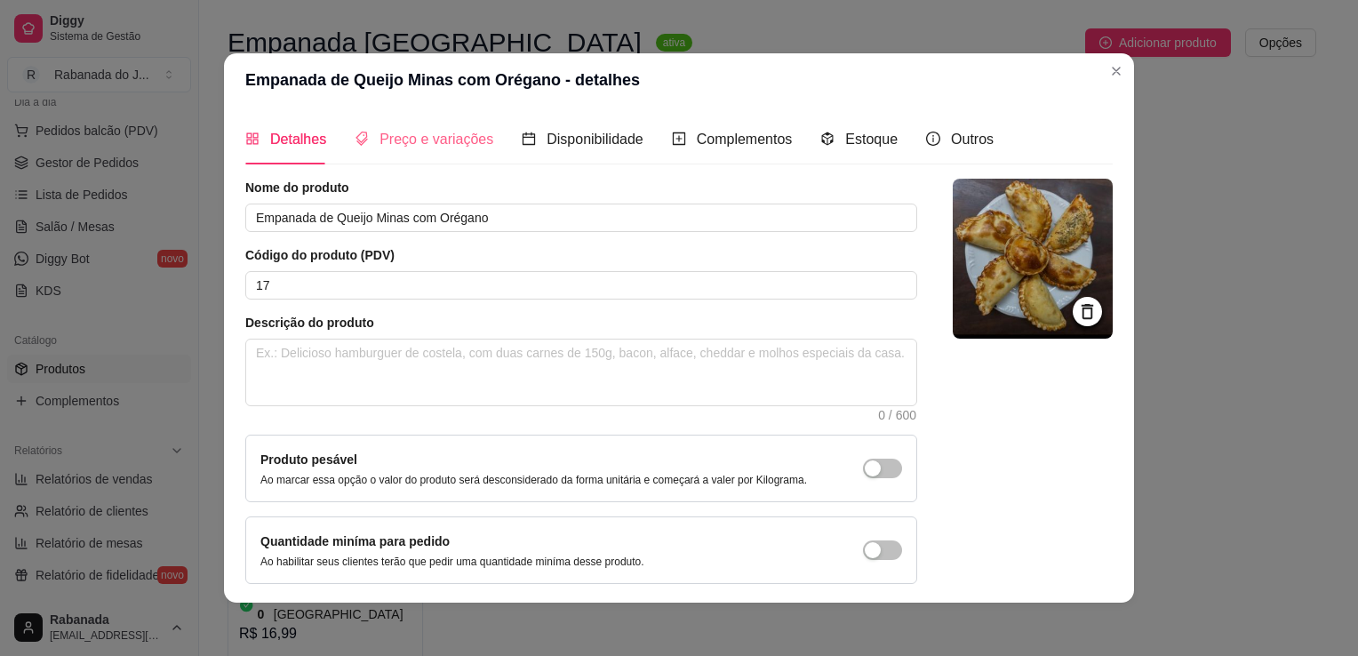
click at [451, 125] on div "Preço e variações" at bounding box center [424, 139] width 139 height 51
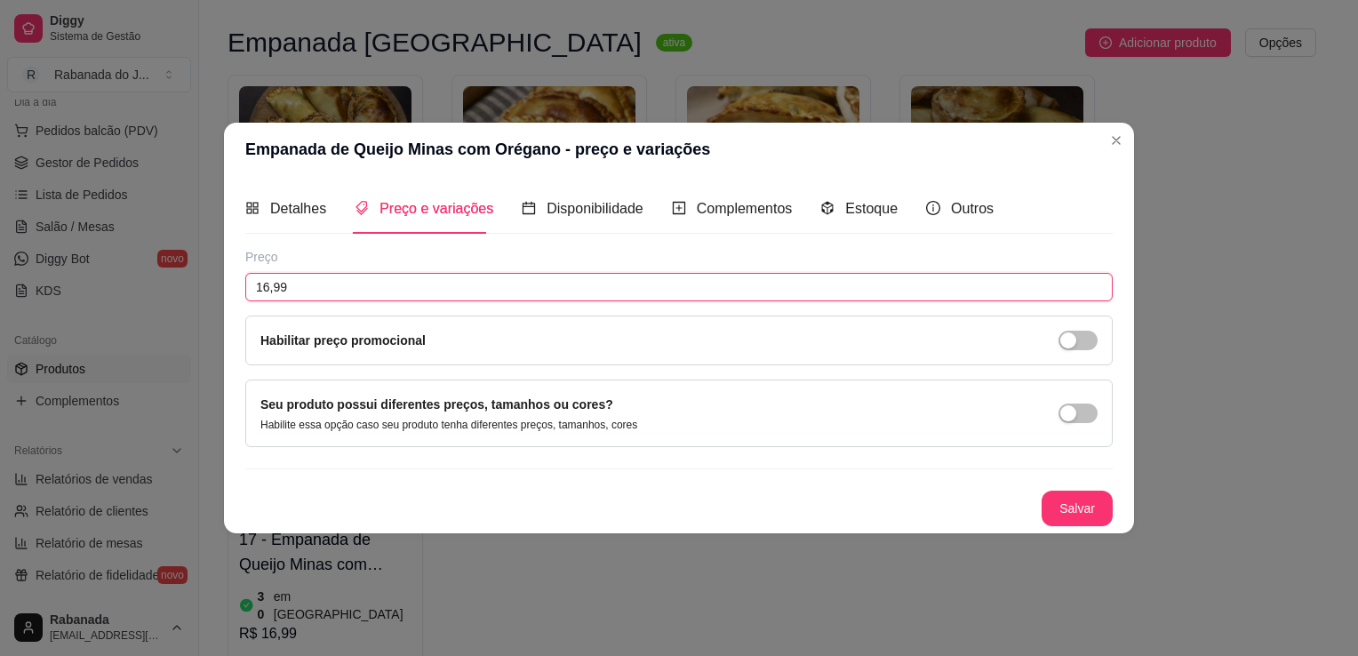
click at [340, 284] on input "16,99" at bounding box center [678, 287] width 867 height 28
type input "17,99"
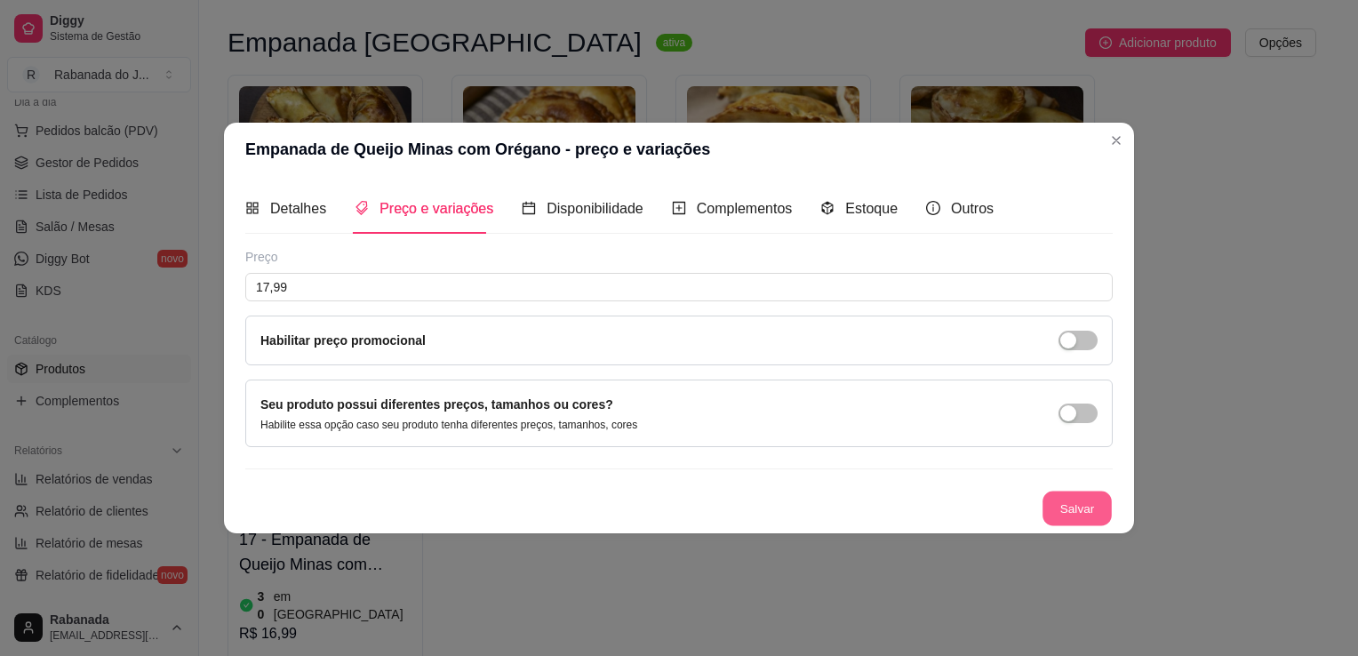
click at [1069, 506] on button "Salvar" at bounding box center [1076, 508] width 69 height 35
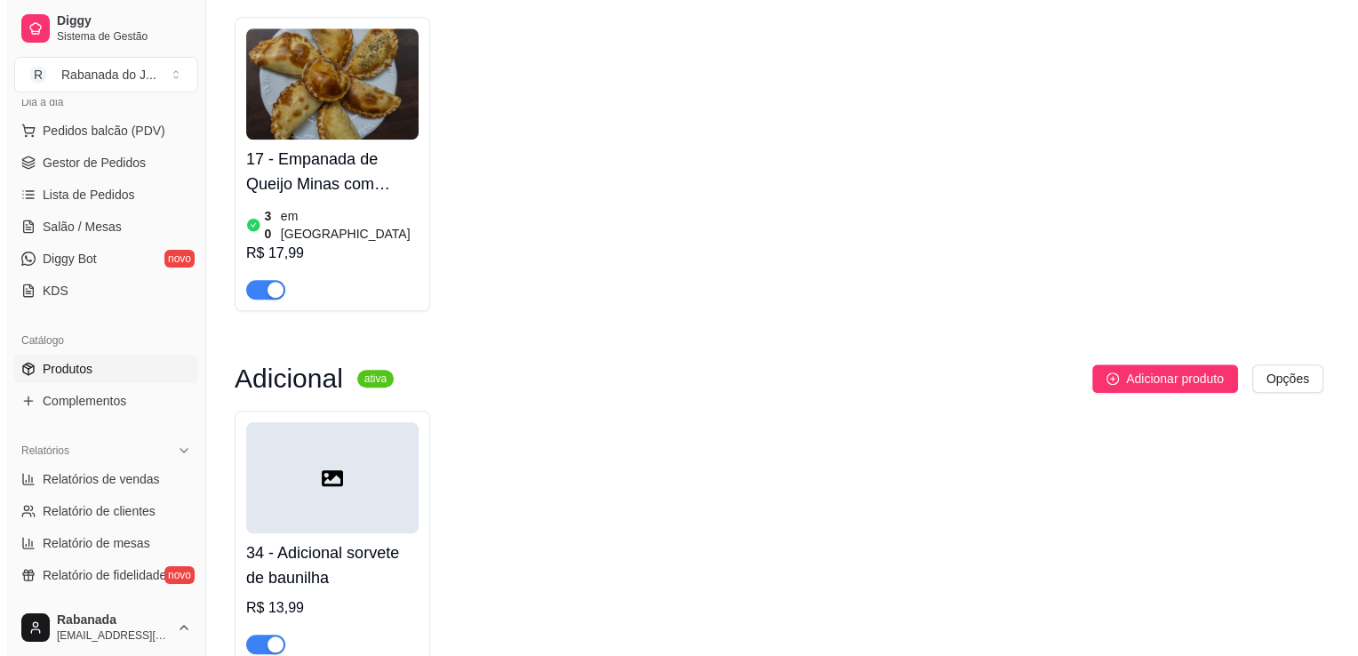
scroll to position [1462, 0]
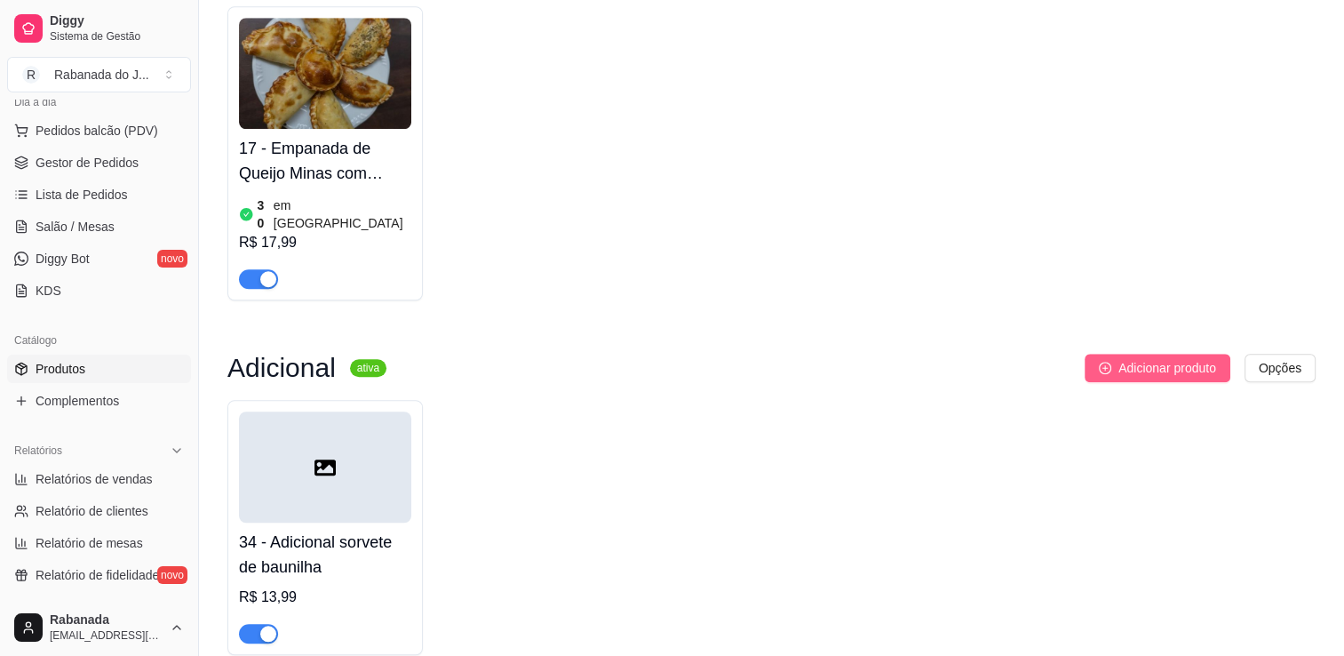
click at [1182, 358] on span "Adicionar produto" at bounding box center [1168, 368] width 98 height 20
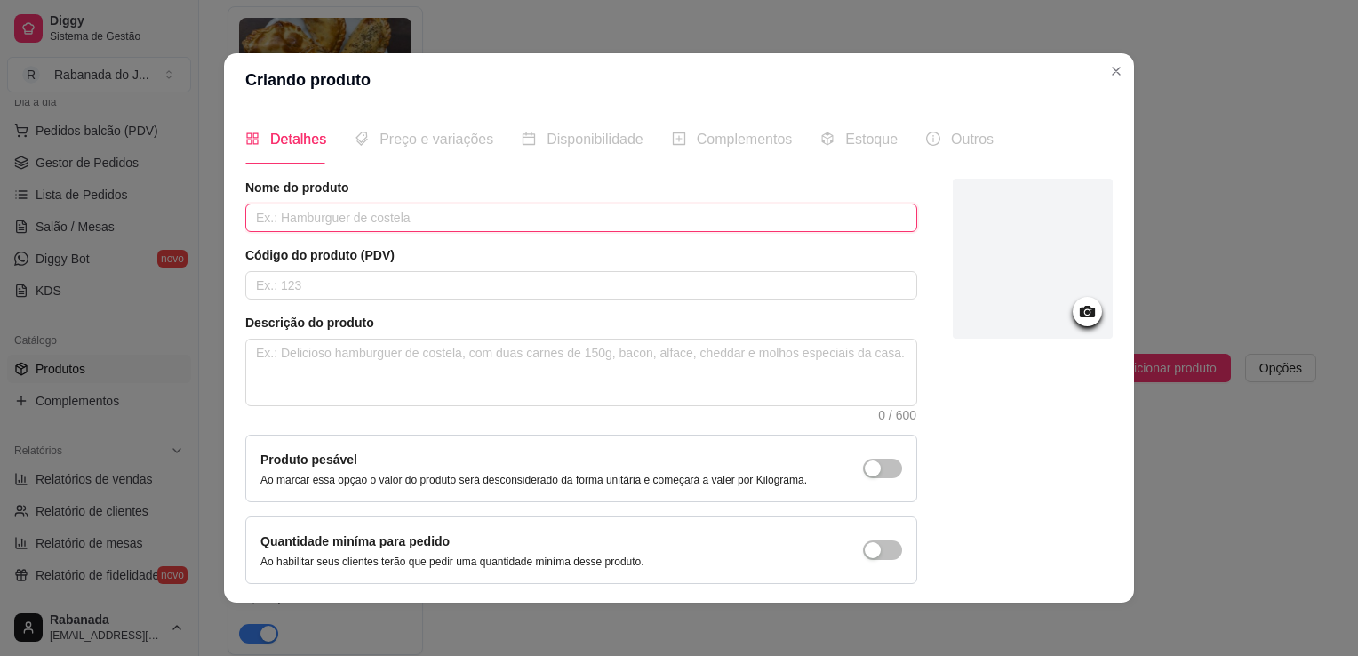
click at [787, 222] on input "text" at bounding box center [581, 217] width 672 height 28
type input "Adicional de Morango"
click at [444, 263] on article "Código do produto (PDV)" at bounding box center [581, 255] width 672 height 18
click at [438, 289] on input "text" at bounding box center [581, 285] width 672 height 28
click at [422, 132] on span "Preço e variações" at bounding box center [436, 139] width 114 height 15
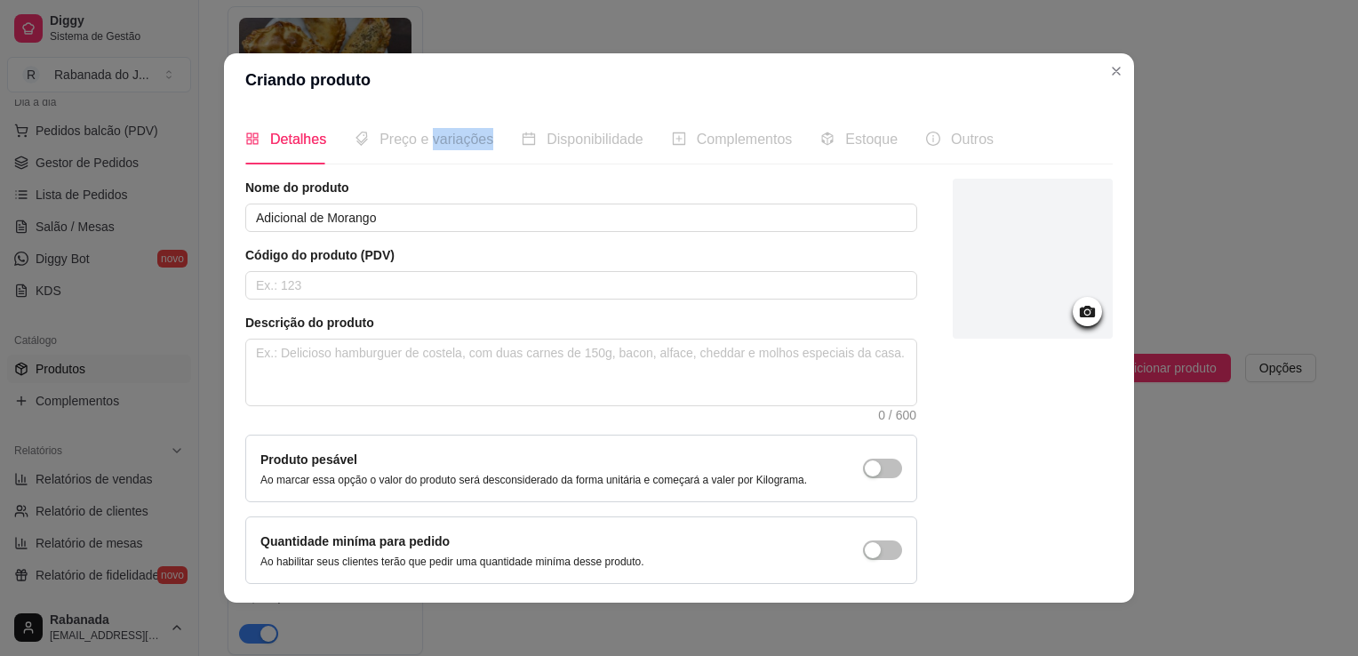
click at [422, 132] on span "Preço e variações" at bounding box center [436, 139] width 114 height 15
drag, startPoint x: 422, startPoint y: 131, endPoint x: 386, endPoint y: 155, distance: 43.6
click at [386, 155] on div "Preço e variações" at bounding box center [424, 139] width 139 height 51
click at [395, 276] on input "text" at bounding box center [581, 285] width 672 height 28
click at [462, 174] on div "Detalhes Preço e variações Disponibilidade Complementos Estoque Outros Nome do …" at bounding box center [678, 355] width 867 height 482
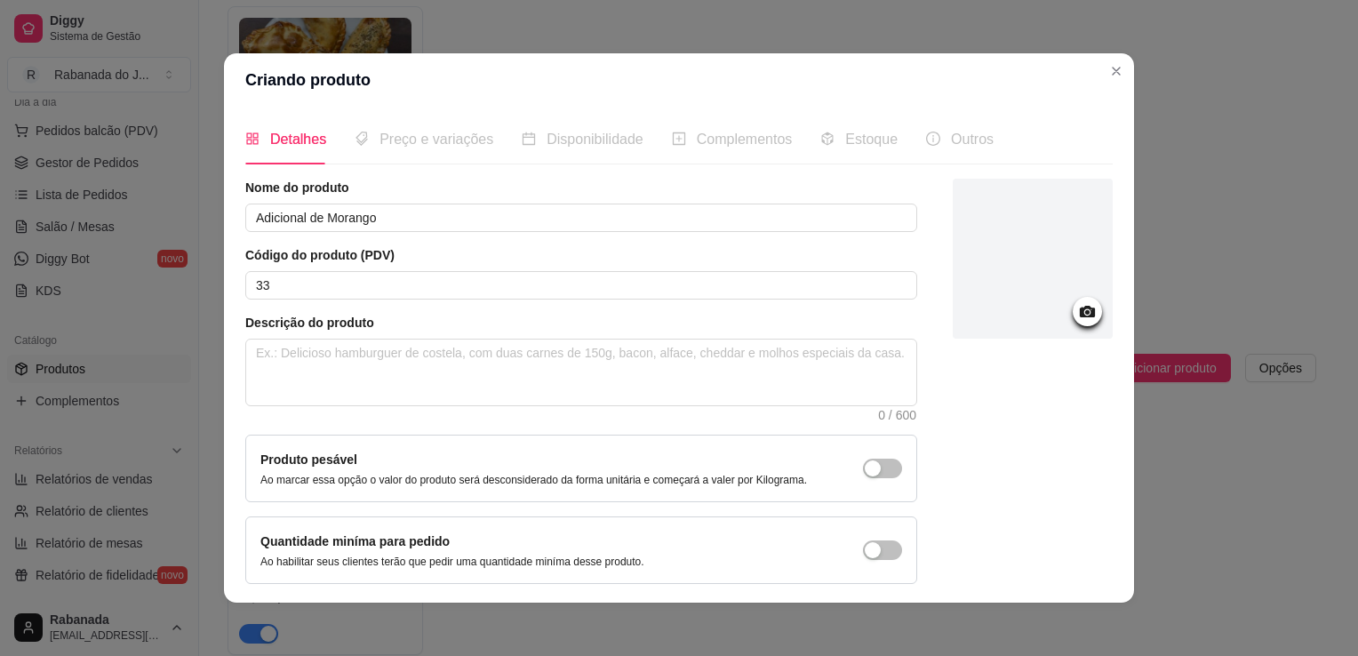
click at [455, 154] on div "Preço e variações" at bounding box center [424, 139] width 139 height 51
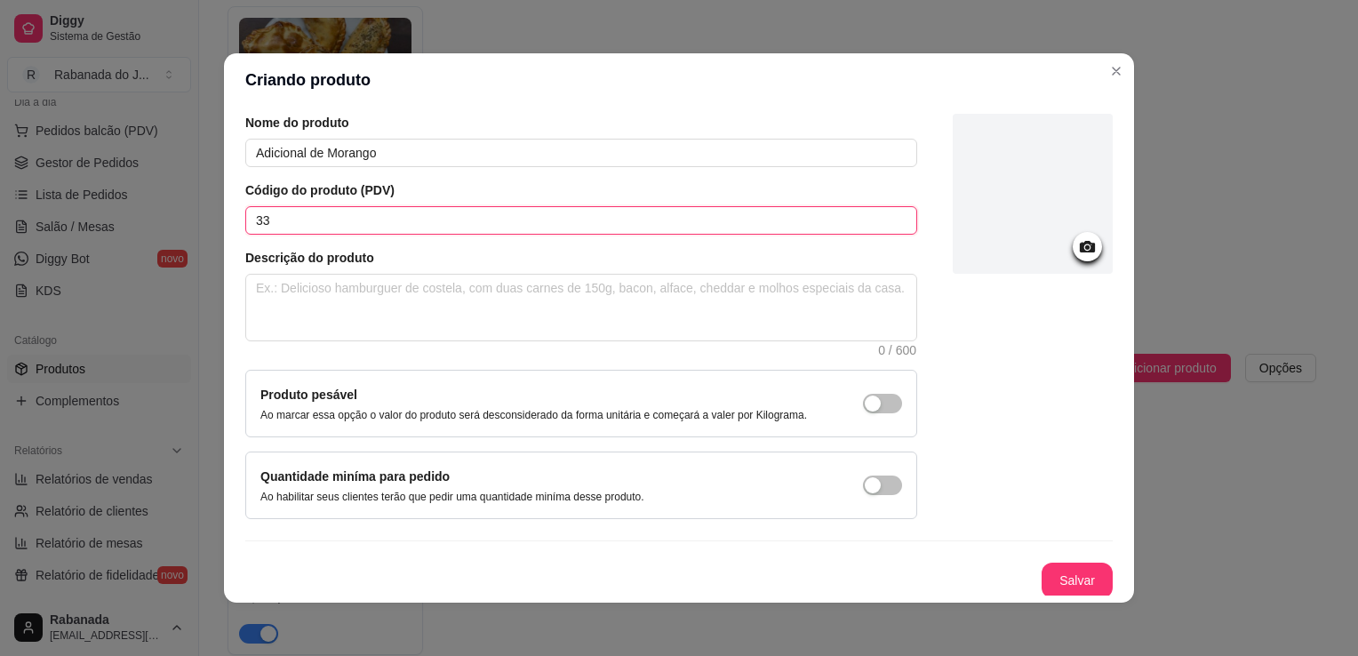
click at [707, 210] on input "33" at bounding box center [581, 220] width 672 height 28
type input "3"
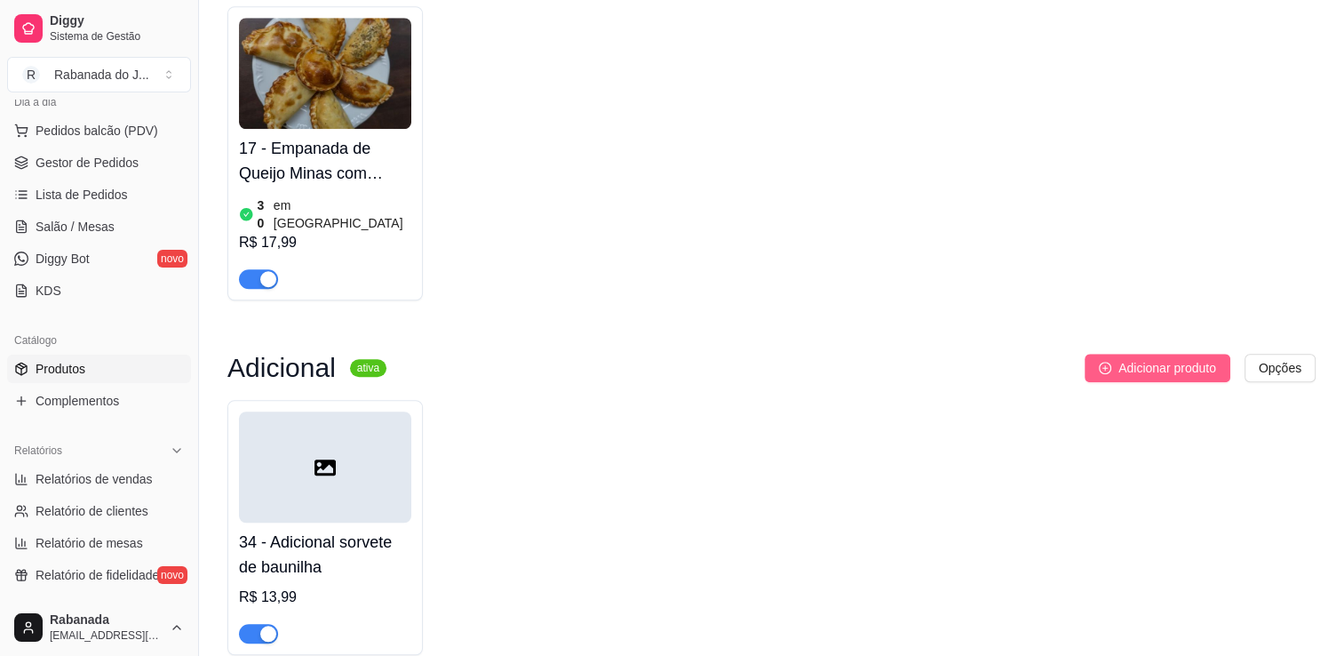
click at [1091, 354] on button "Adicionar produto" at bounding box center [1158, 368] width 146 height 28
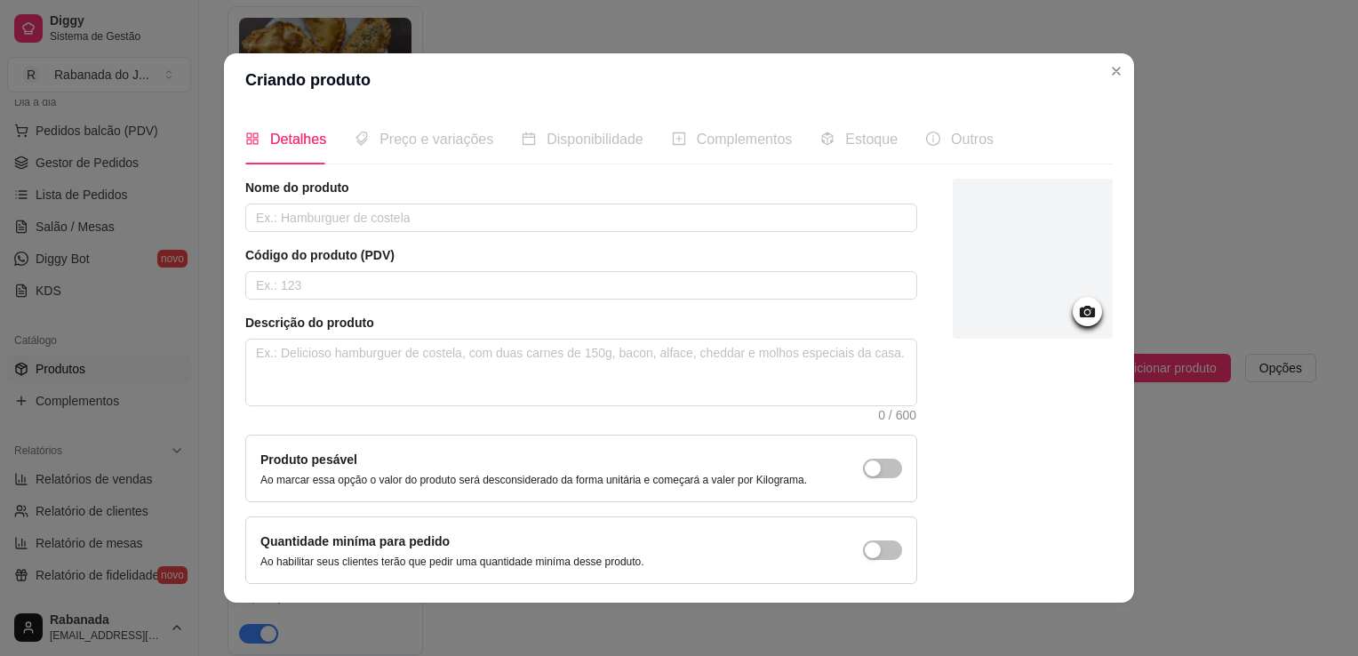
click at [610, 197] on div "Nome do produto" at bounding box center [581, 205] width 672 height 53
click at [600, 214] on input "text" at bounding box center [581, 217] width 672 height 28
type input "Adicional de Morango"
click at [501, 290] on input "text" at bounding box center [581, 285] width 672 height 28
type input "34"
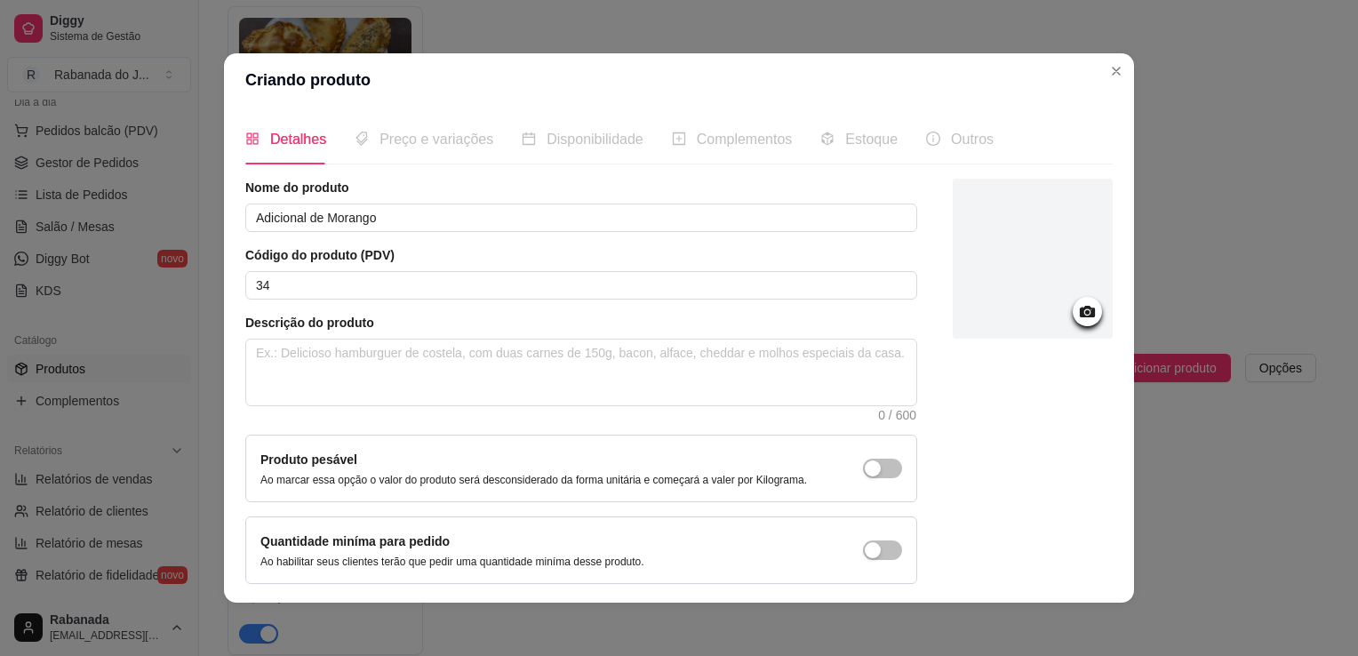
click at [447, 144] on span "Preço e variações" at bounding box center [436, 139] width 114 height 15
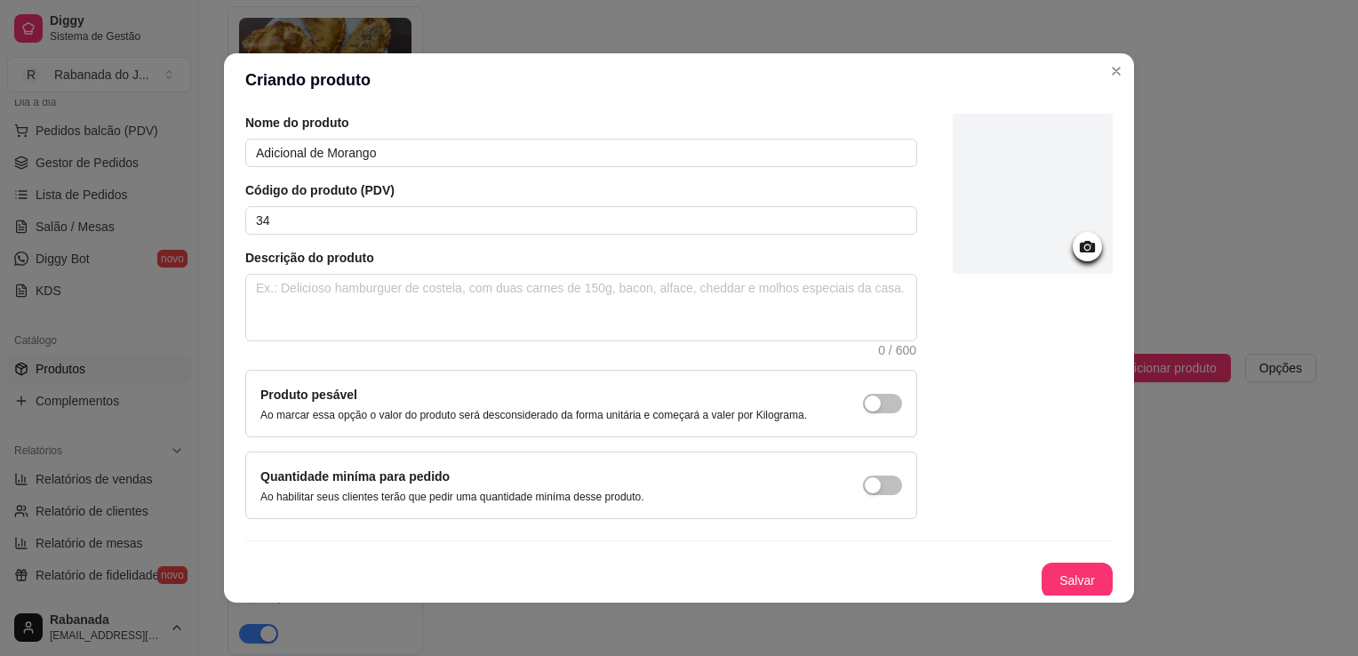
drag, startPoint x: 1053, startPoint y: 600, endPoint x: 1056, endPoint y: 588, distance: 11.9
click at [1056, 588] on div "Detalhes Preço e variações Disponibilidade Complementos Estoque Outros Nome do …" at bounding box center [679, 355] width 910 height 496
click at [1056, 588] on button "Salvar" at bounding box center [1076, 580] width 69 height 35
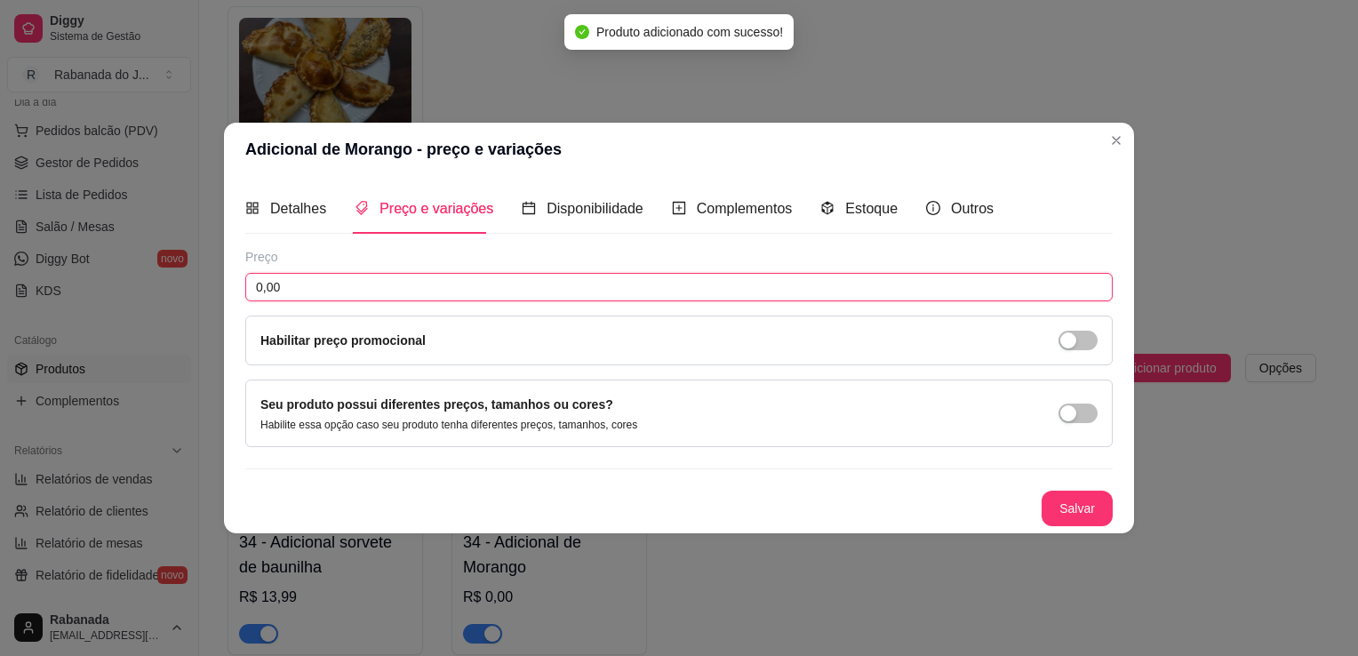
click at [431, 298] on input "0,00" at bounding box center [678, 287] width 867 height 28
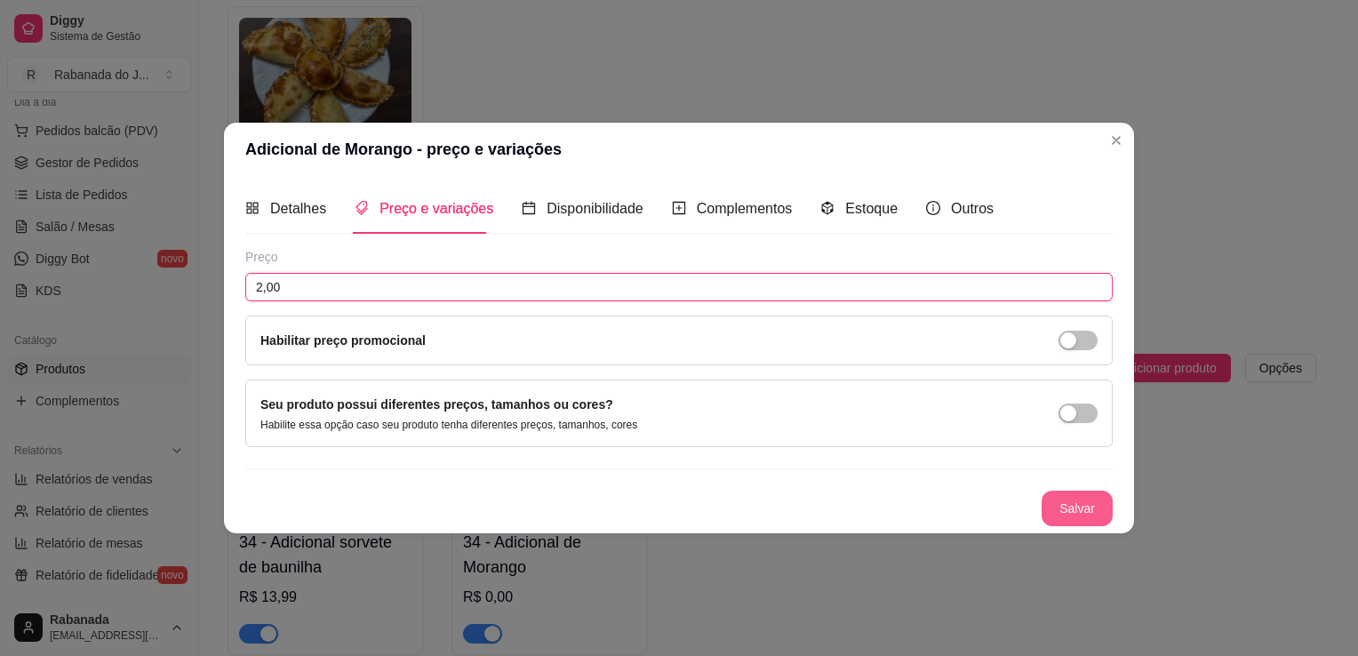
type input "2,00"
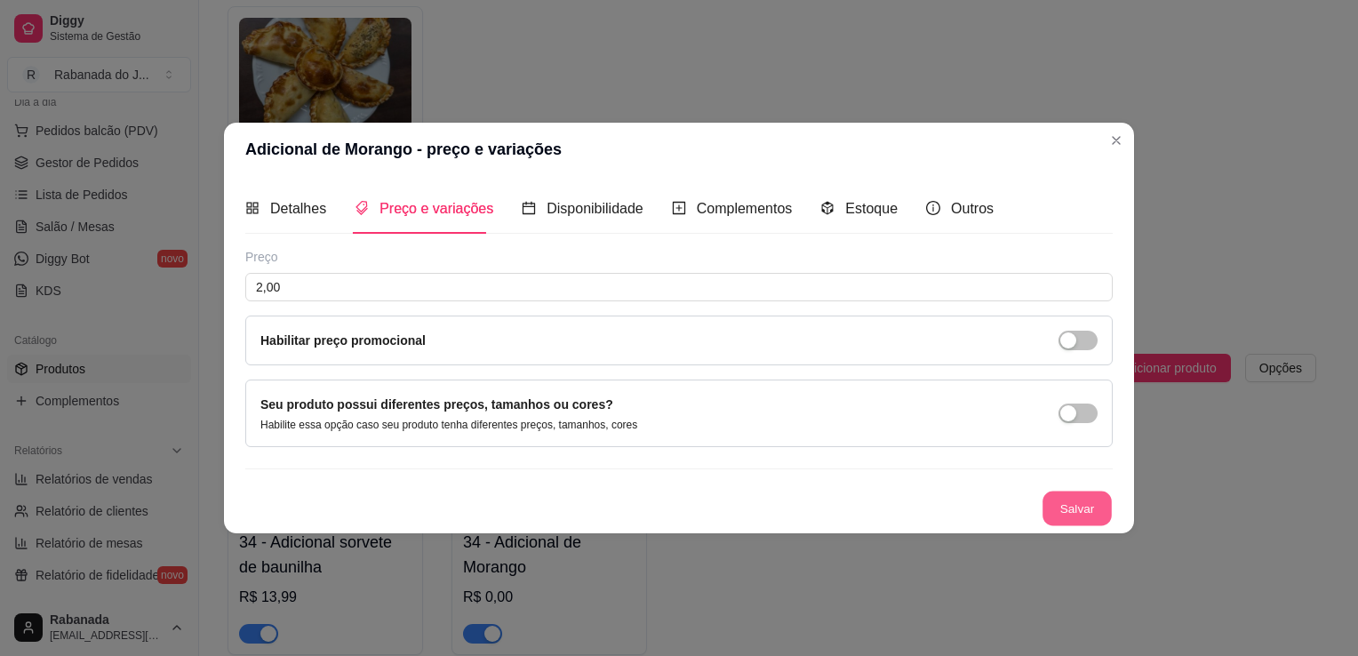
click at [1076, 505] on button "Salvar" at bounding box center [1076, 508] width 69 height 35
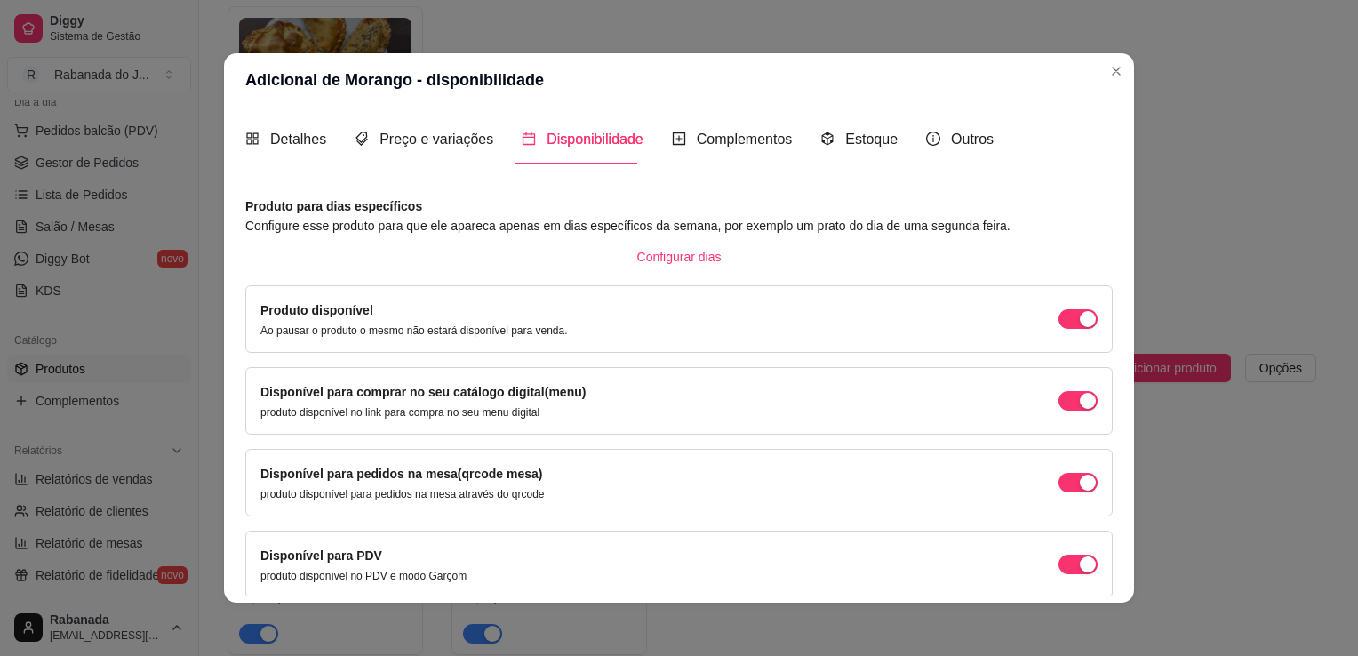
click at [1105, 538] on div "Detalhes Preço e variações Disponibilidade Complementos Estoque Outros Nome do …" at bounding box center [678, 355] width 867 height 482
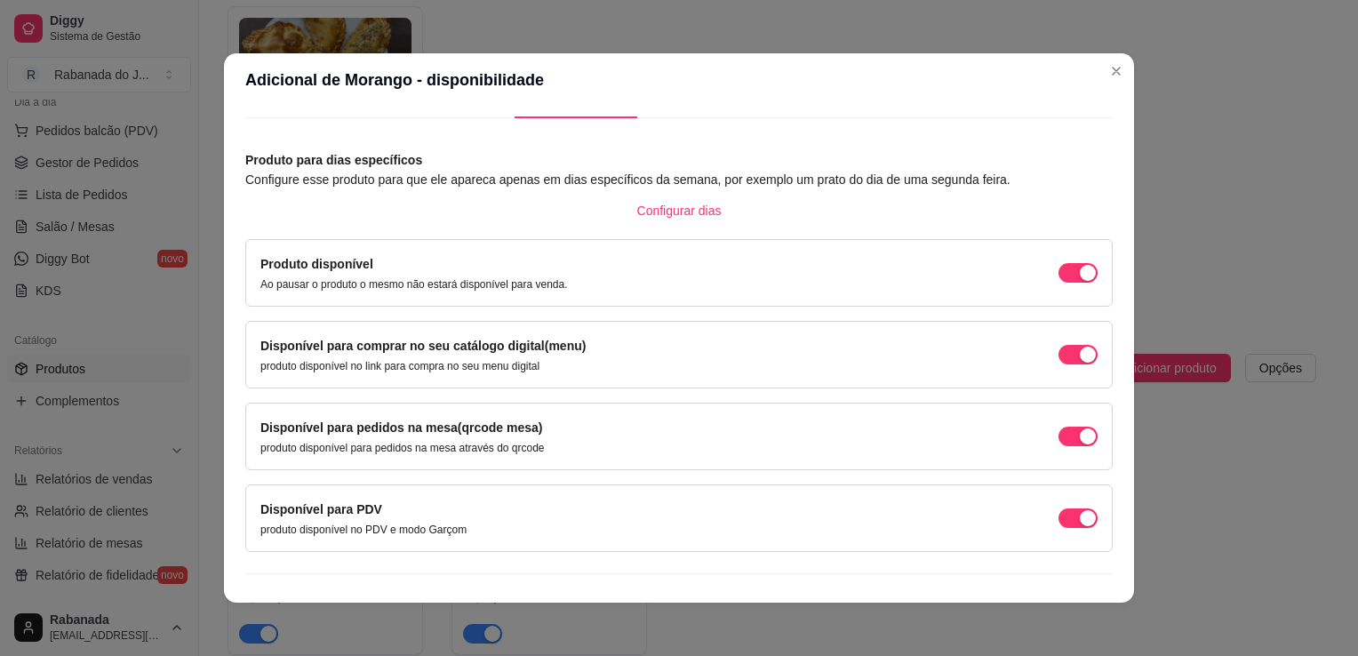
scroll to position [72, 0]
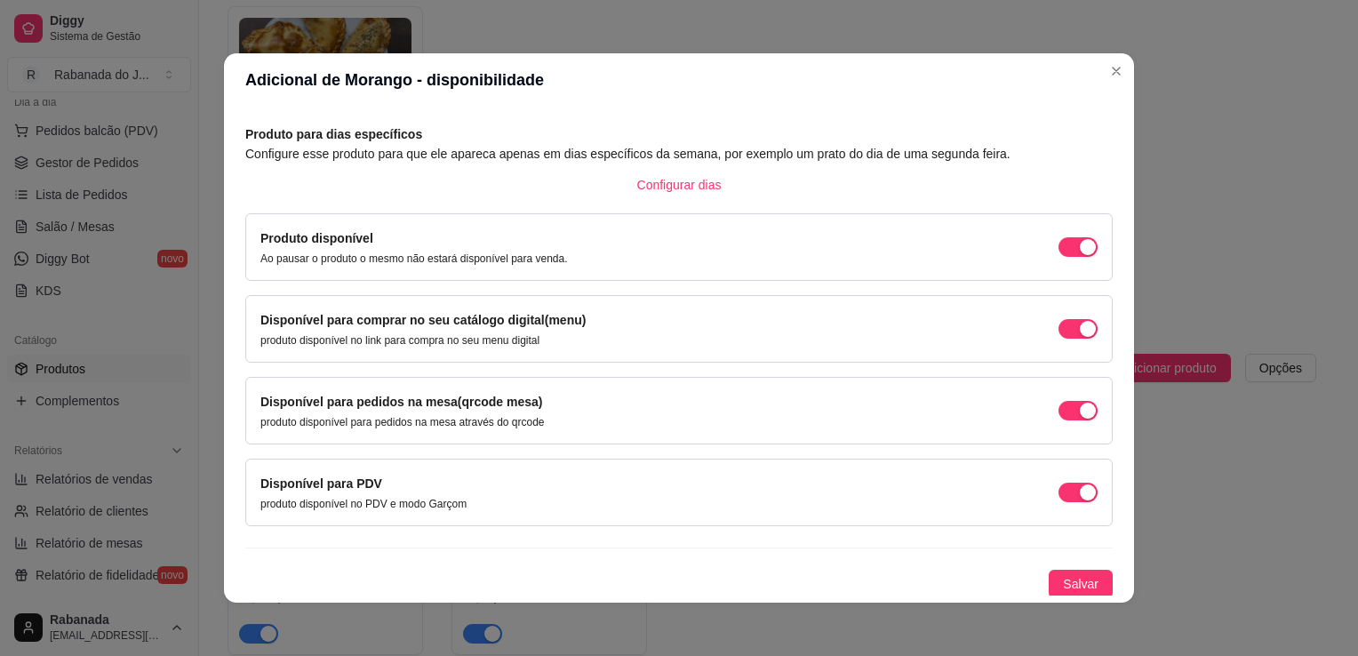
drag, startPoint x: 1079, startPoint y: 568, endPoint x: 1056, endPoint y: 208, distance: 360.6
click at [1056, 208] on div "Produto para dias específicos Configure esse produto para que ele apareca apena…" at bounding box center [678, 361] width 867 height 474
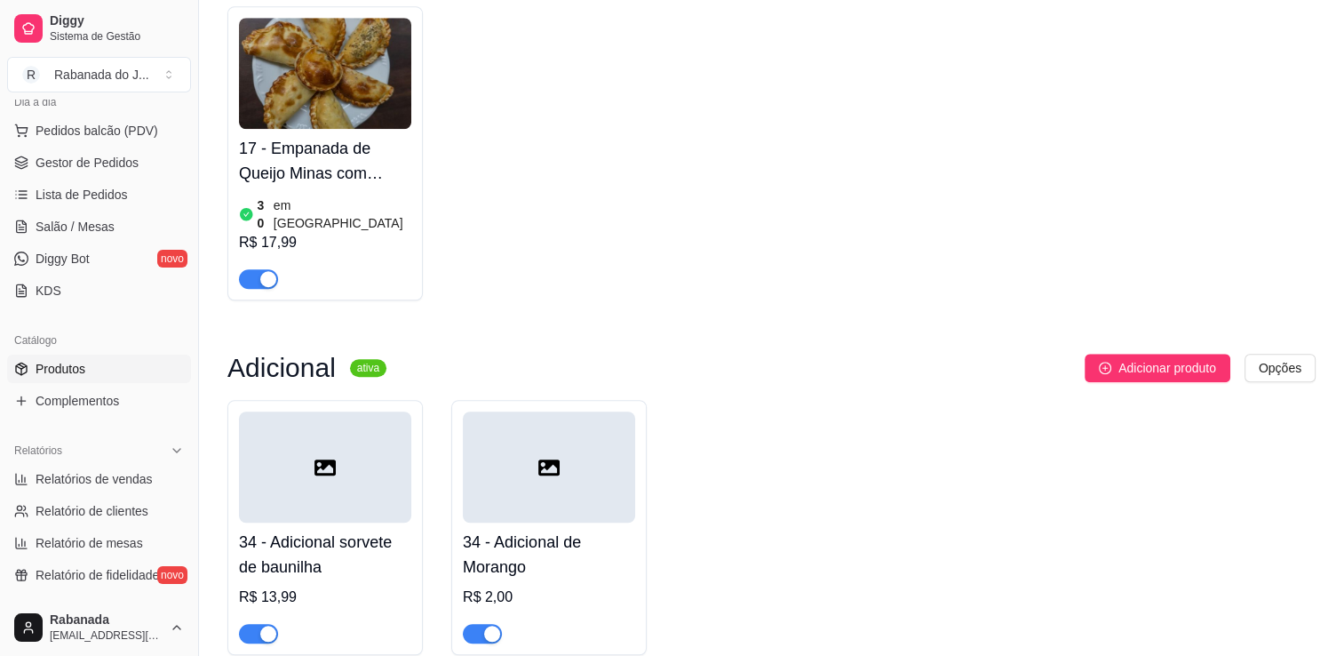
click at [365, 446] on div at bounding box center [325, 466] width 172 height 111
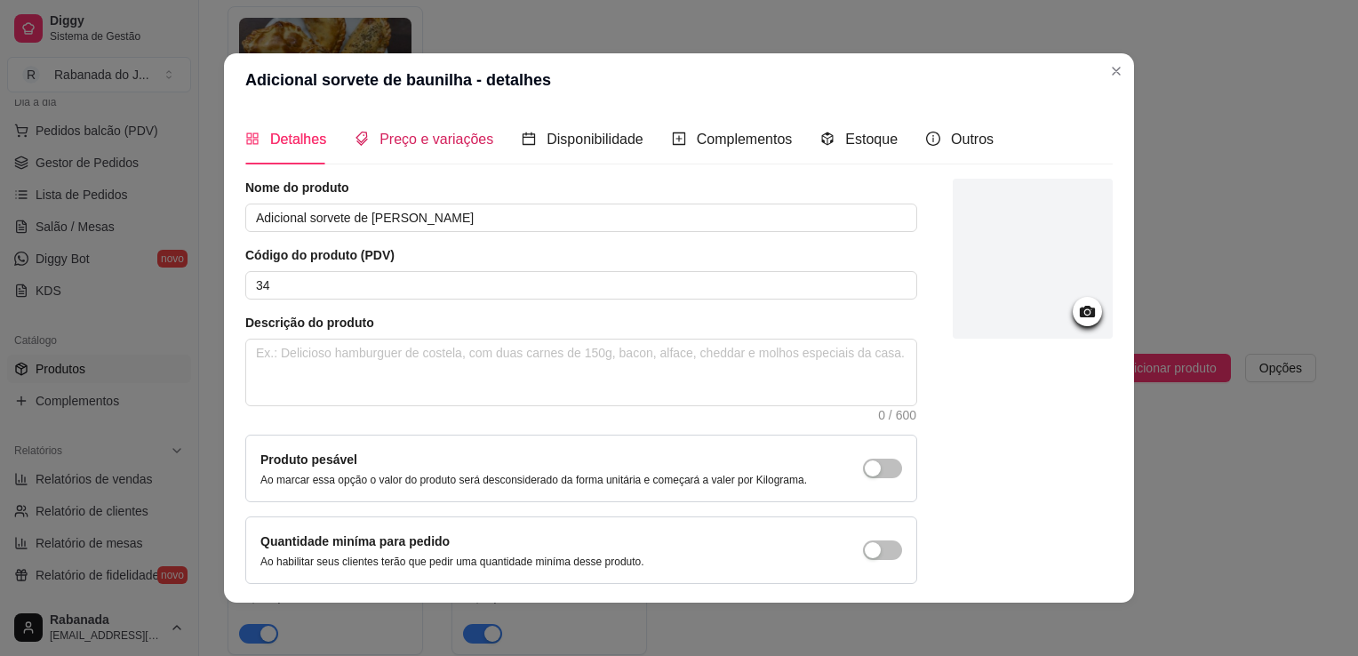
click at [394, 141] on span "Preço e variações" at bounding box center [436, 139] width 114 height 15
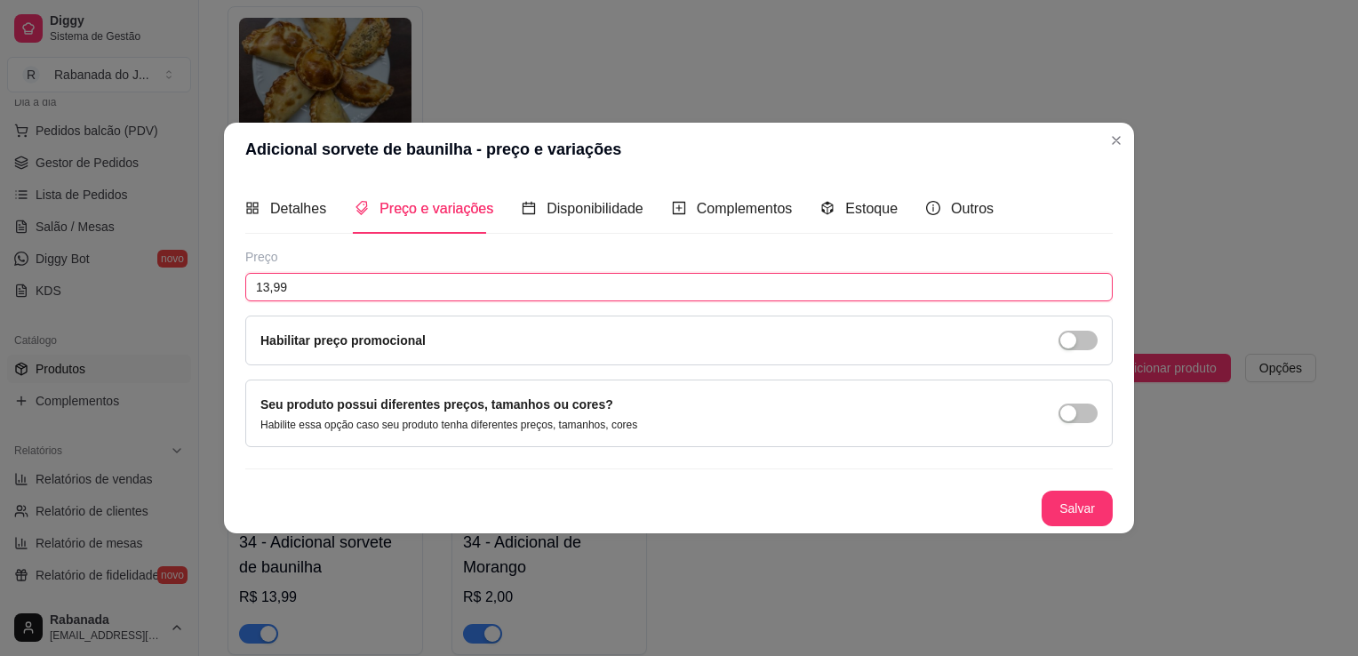
click at [339, 291] on input "13,99" at bounding box center [678, 287] width 867 height 28
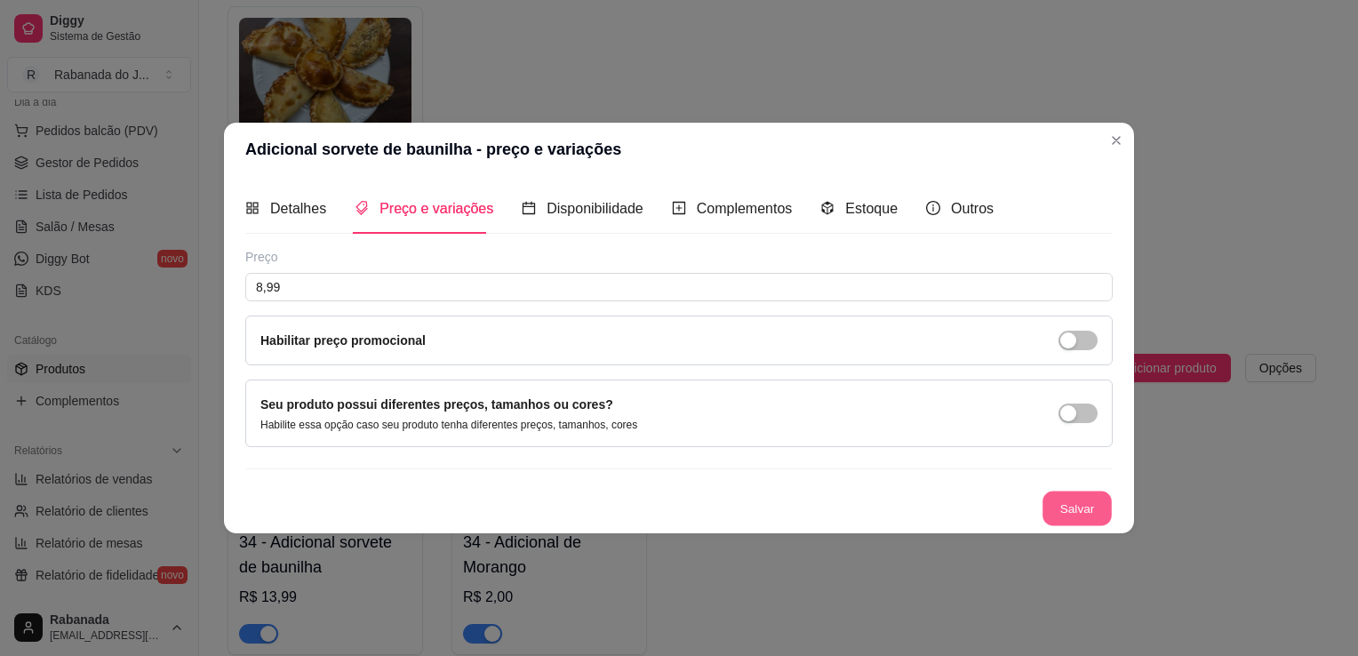
click at [1077, 506] on button "Salvar" at bounding box center [1076, 508] width 69 height 35
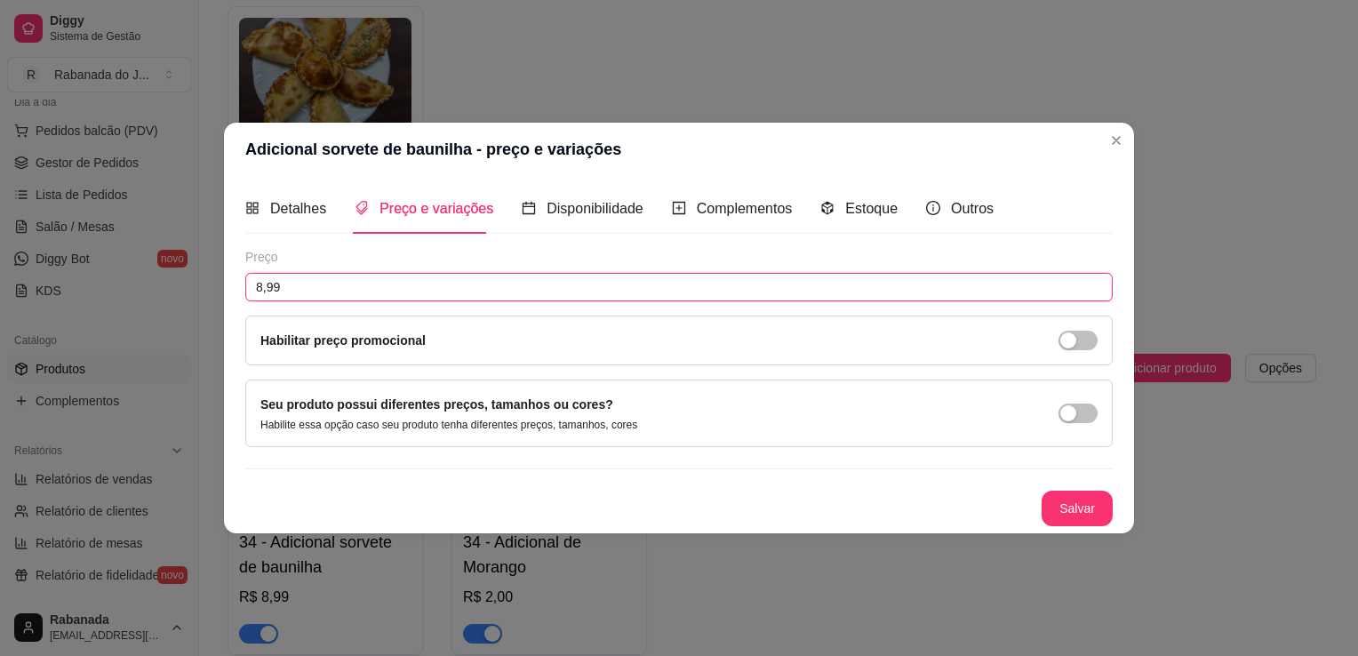
click at [416, 282] on input "8,99" at bounding box center [678, 287] width 867 height 28
type input "9,99"
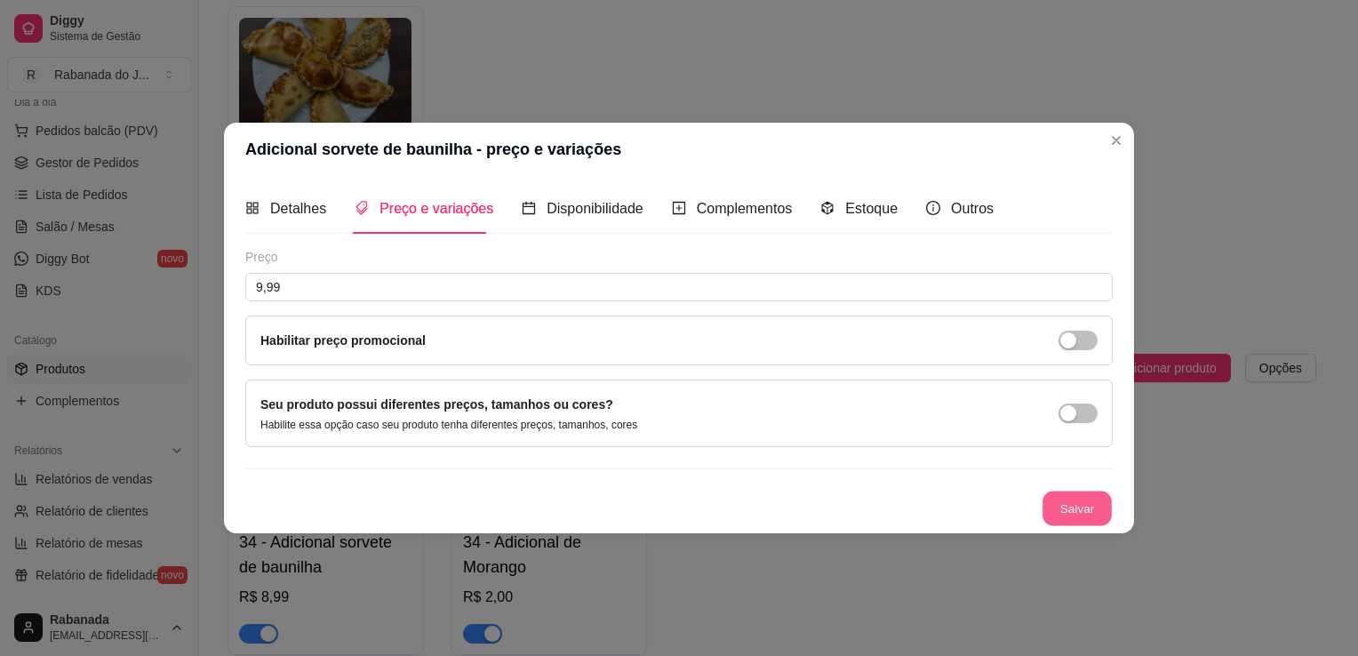
click at [1070, 491] on button "Salvar" at bounding box center [1076, 508] width 69 height 35
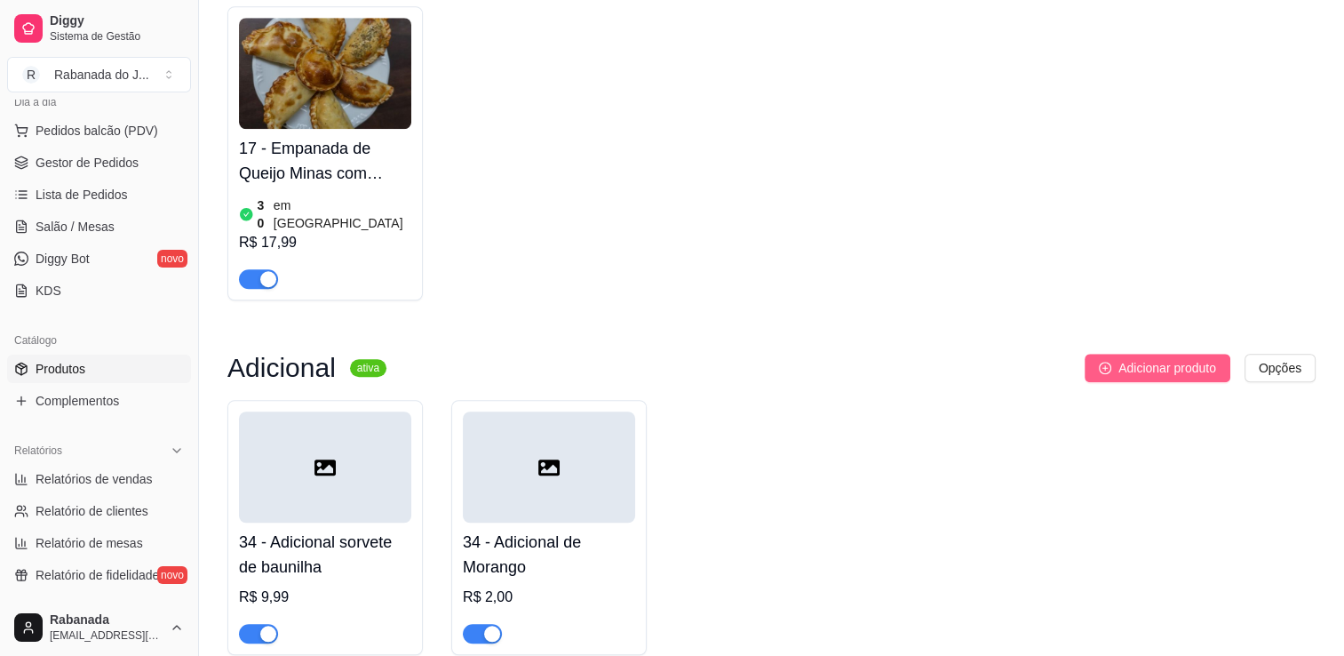
click at [1154, 358] on span "Adicionar produto" at bounding box center [1168, 368] width 98 height 20
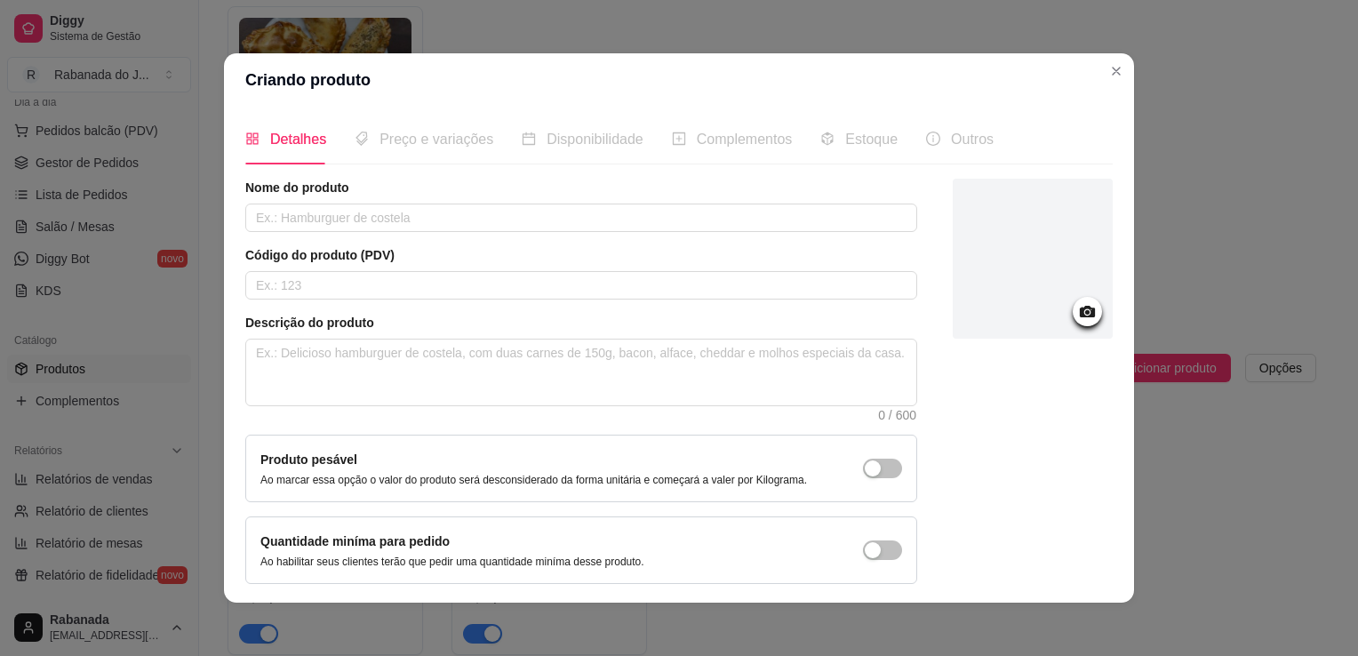
click at [729, 200] on div "Nome do produto" at bounding box center [581, 205] width 672 height 53
click at [724, 206] on input "text" at bounding box center [581, 217] width 672 height 28
type input "Adicional de Embalagem"
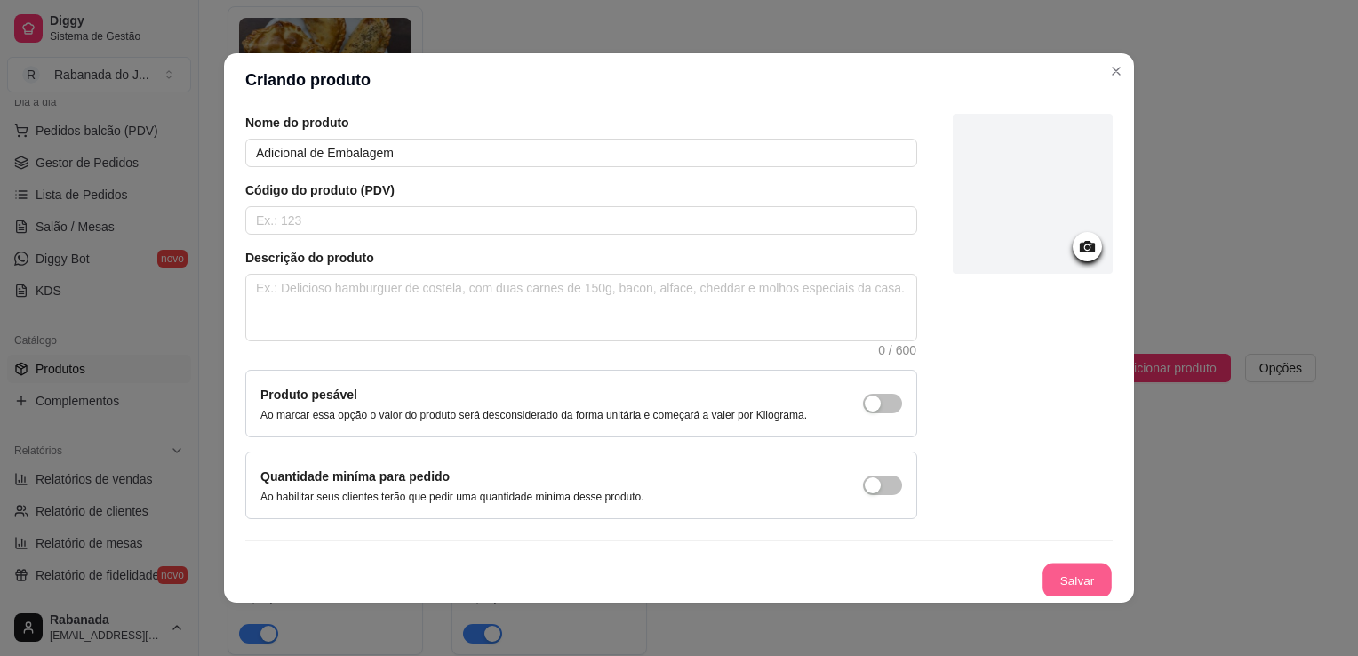
click at [1064, 578] on button "Salvar" at bounding box center [1076, 580] width 69 height 35
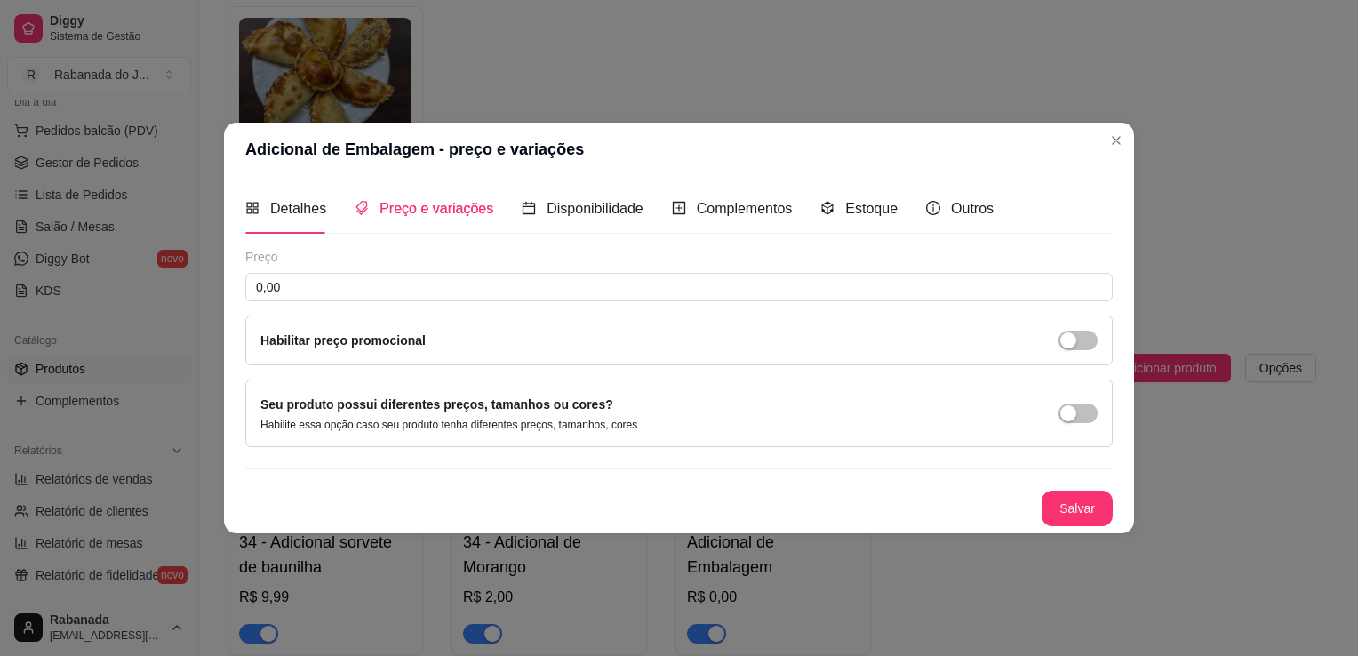
scroll to position [0, 0]
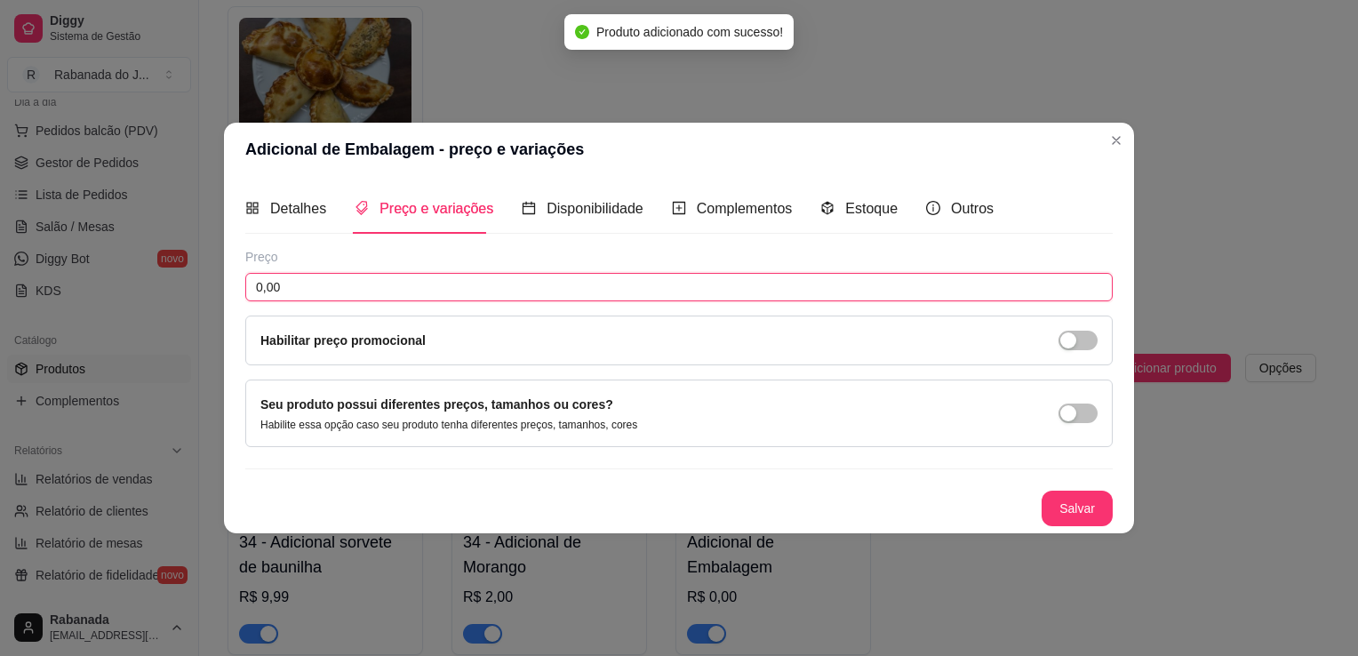
click at [366, 286] on input "0,00" at bounding box center [678, 287] width 867 height 28
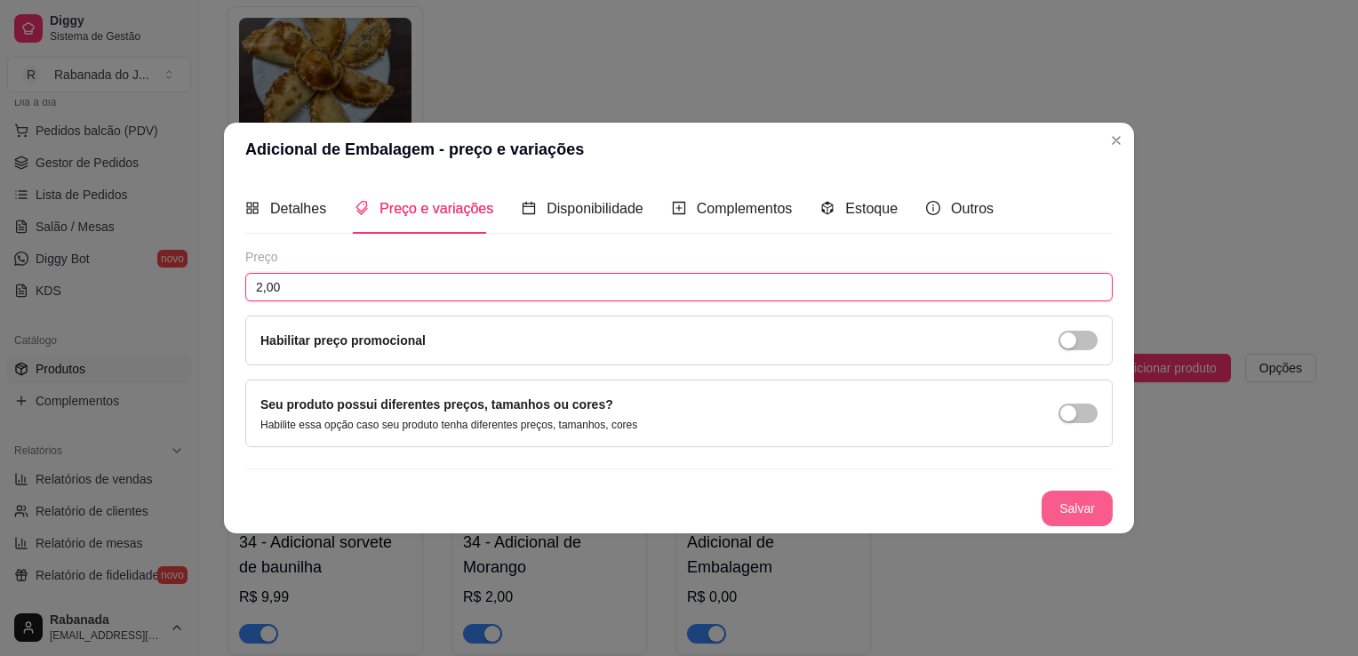
type input "2,00"
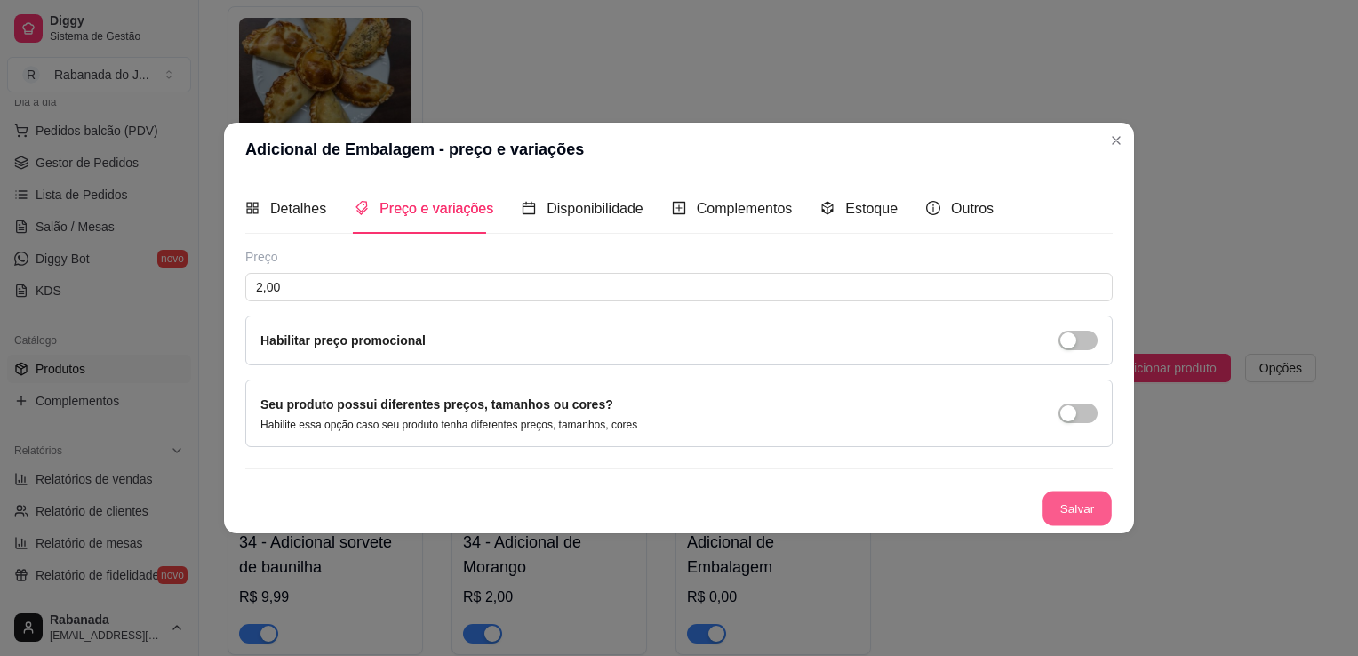
click at [1070, 522] on button "Salvar" at bounding box center [1076, 508] width 69 height 35
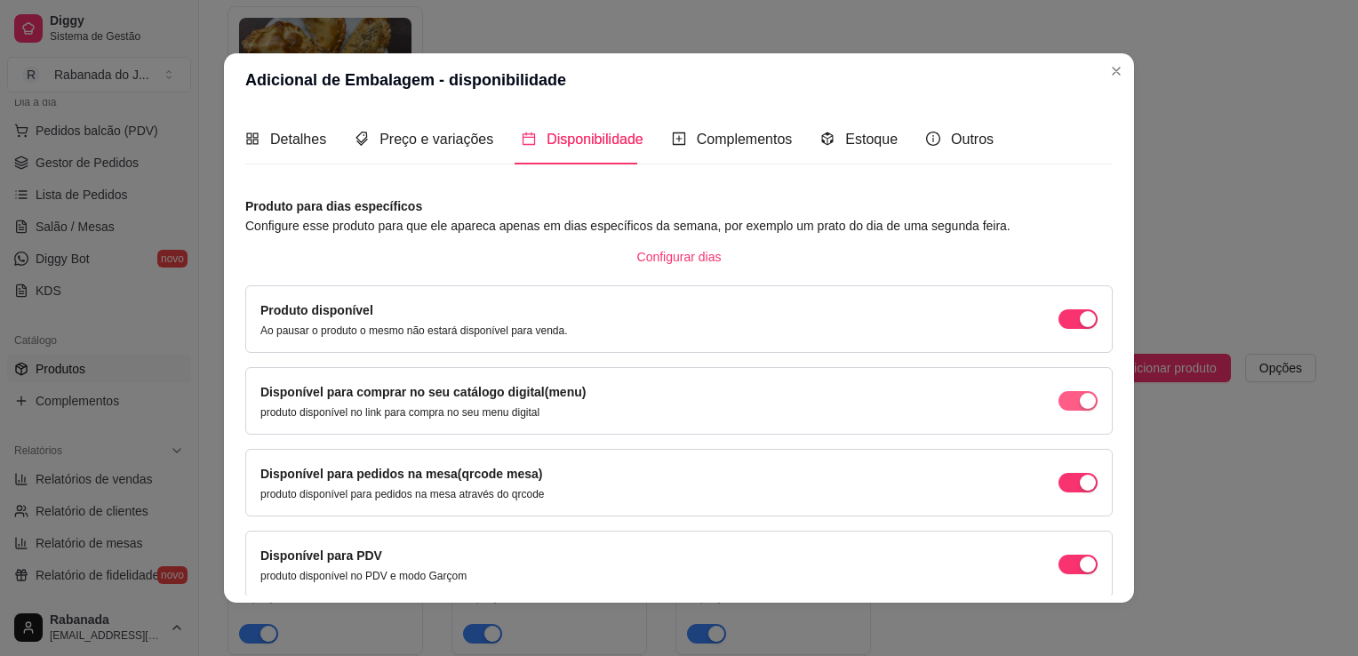
click at [1058, 404] on span "button" at bounding box center [1077, 401] width 39 height 20
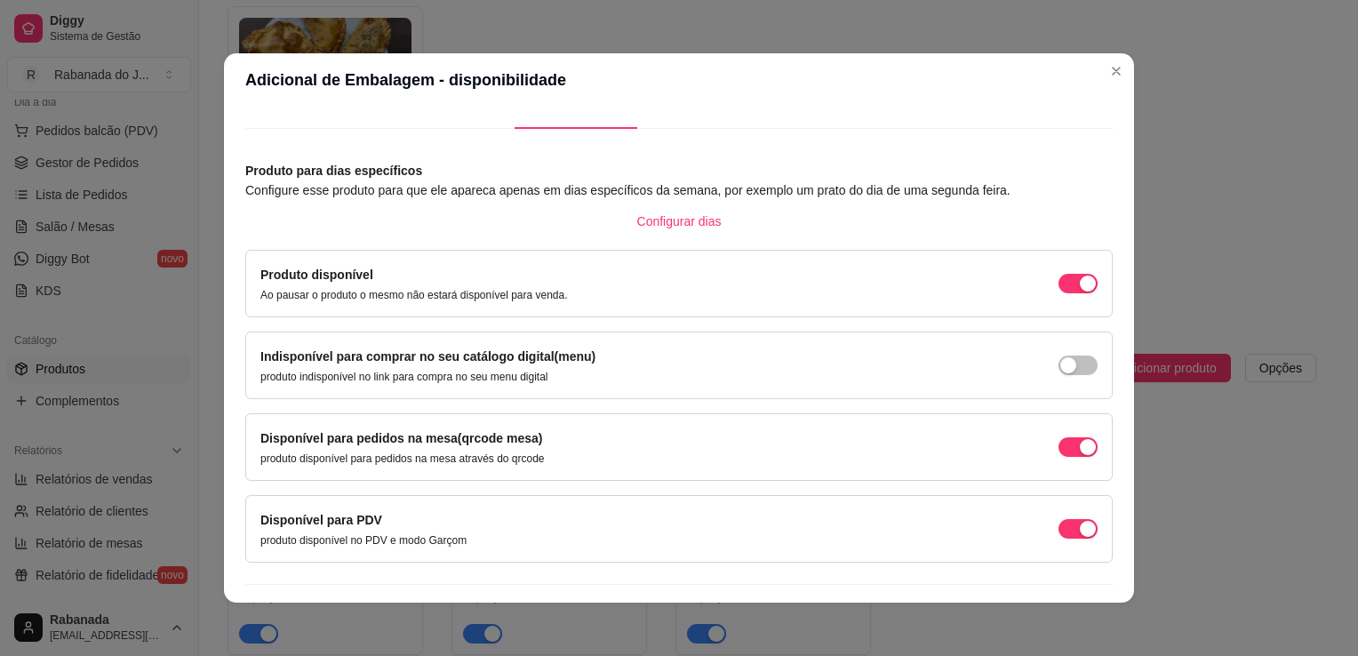
scroll to position [71, 0]
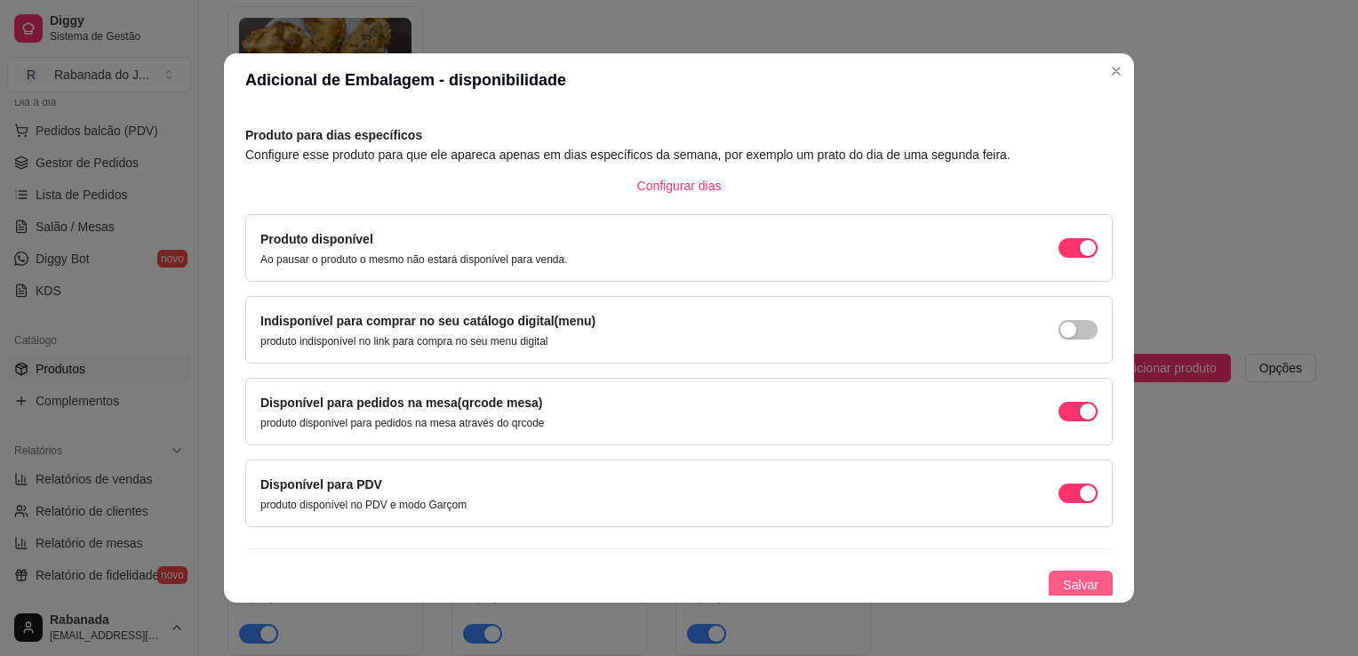
click at [1065, 581] on span "Salvar" at bounding box center [1081, 585] width 36 height 20
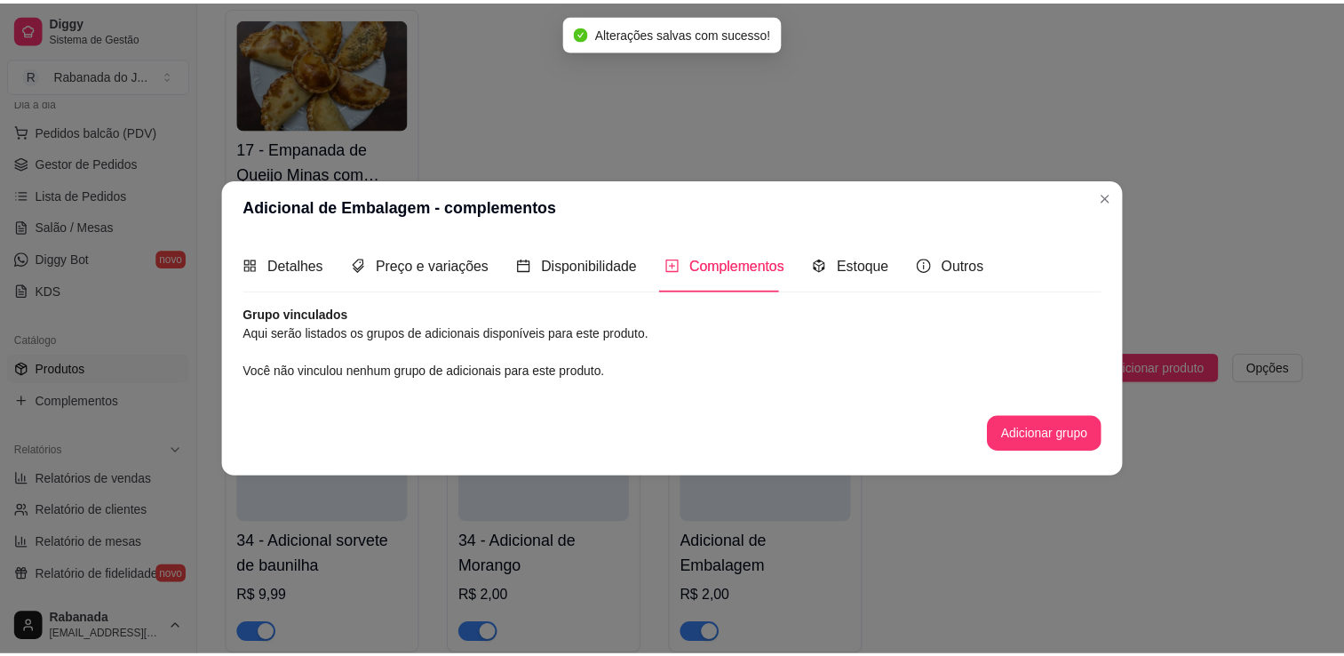
scroll to position [0, 0]
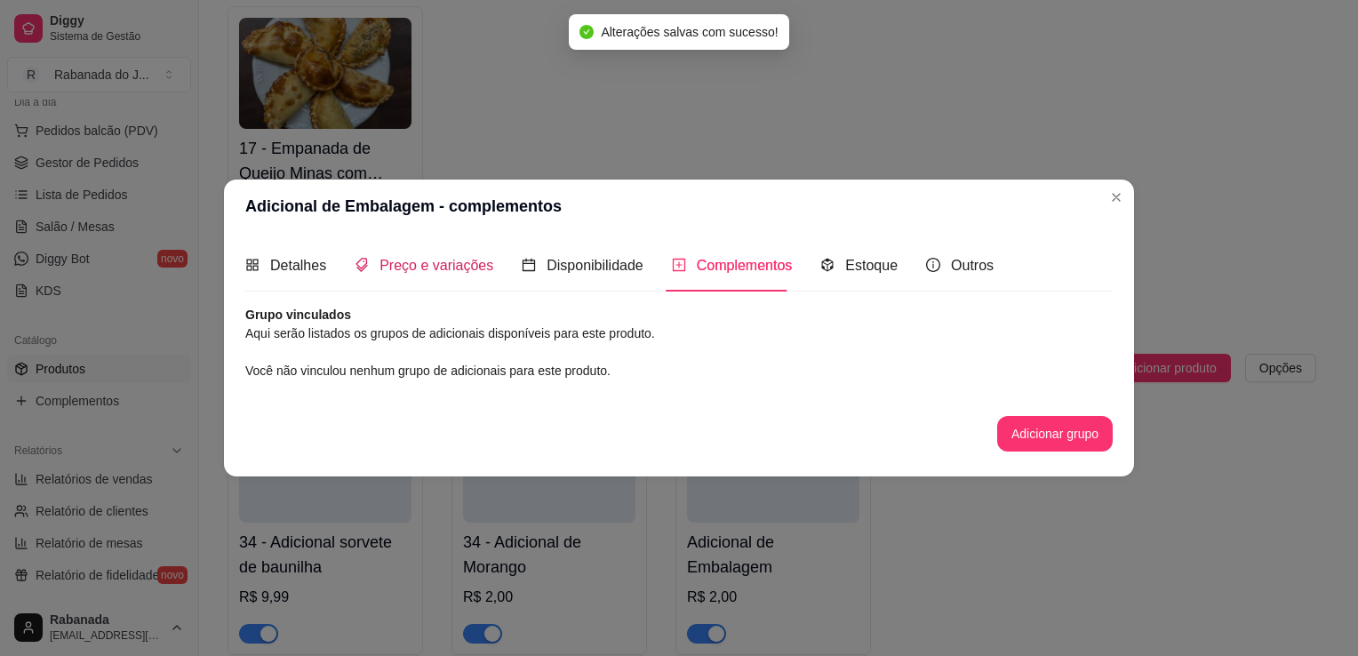
click at [436, 273] on span "Preço e variações" at bounding box center [436, 265] width 114 height 15
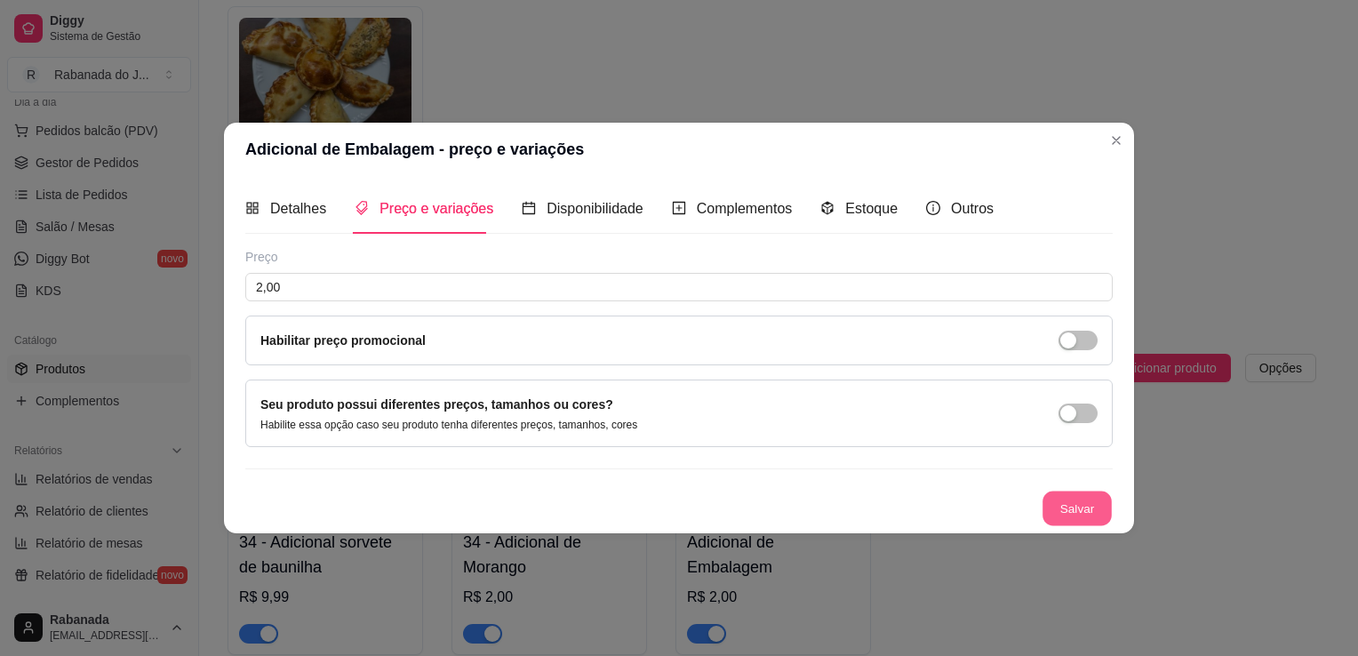
click at [1066, 514] on button "Salvar" at bounding box center [1076, 508] width 69 height 35
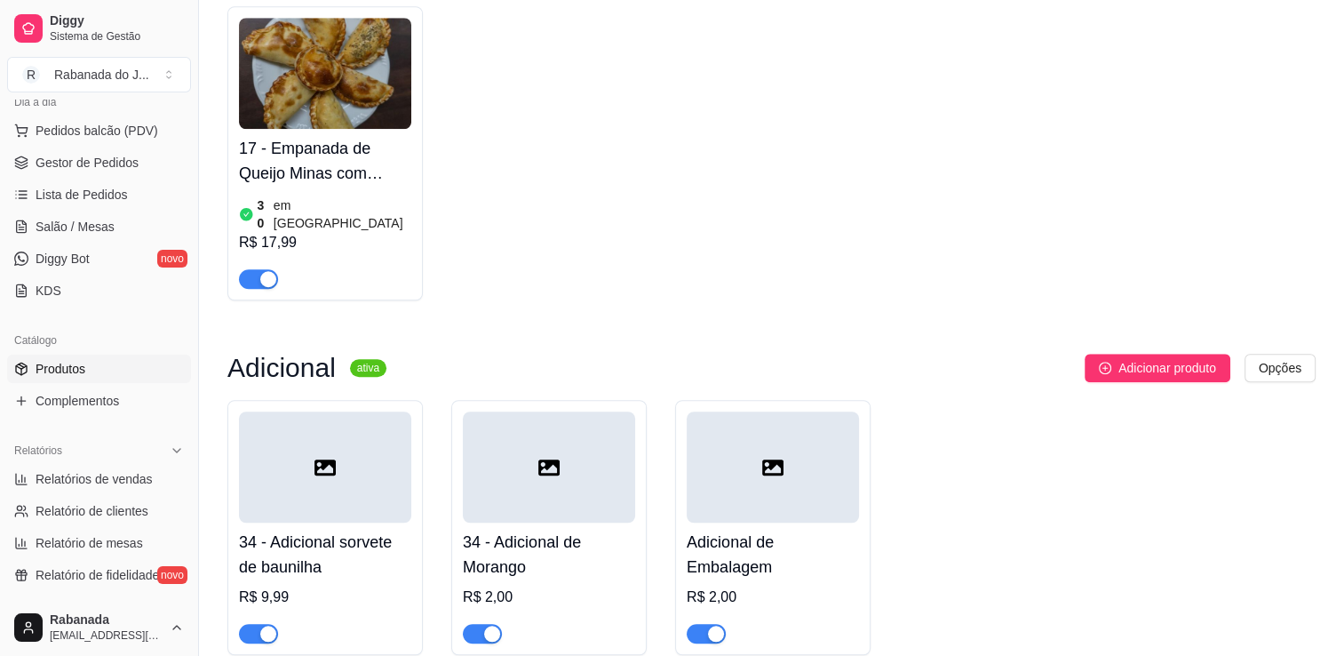
click at [576, 522] on div "34 - Adicional de Morango R$ 2,00" at bounding box center [549, 582] width 172 height 121
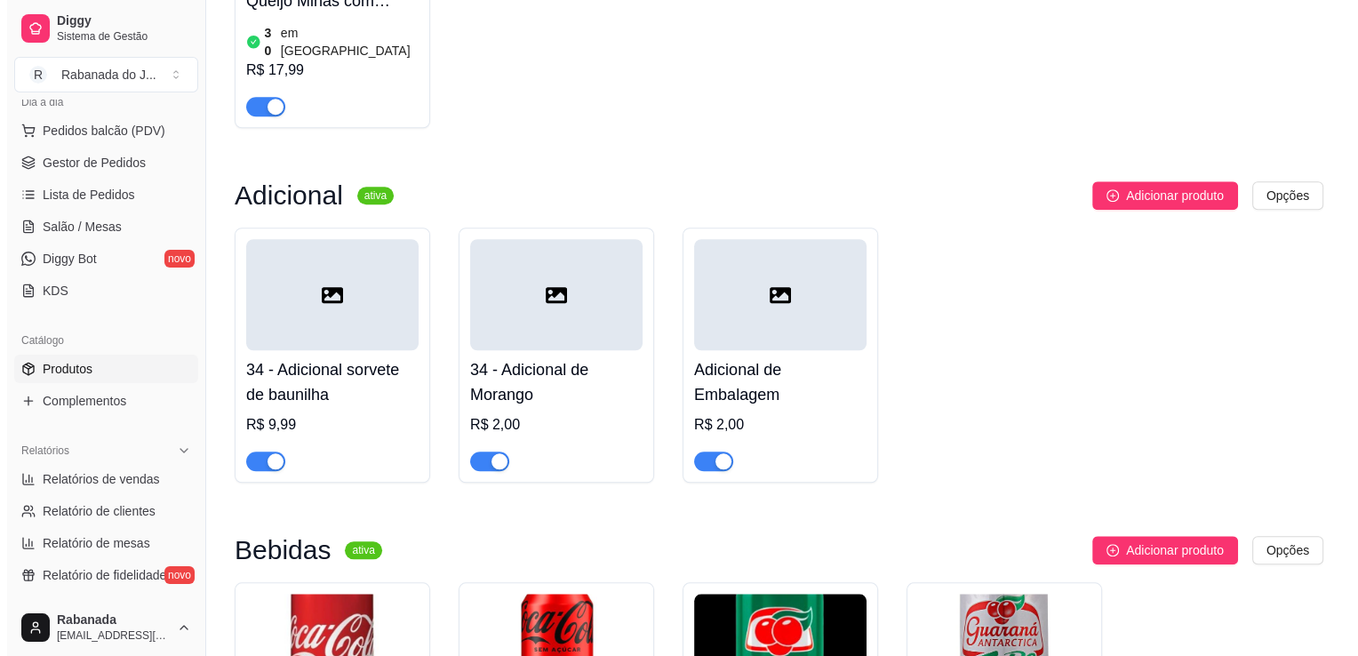
scroll to position [1639, 0]
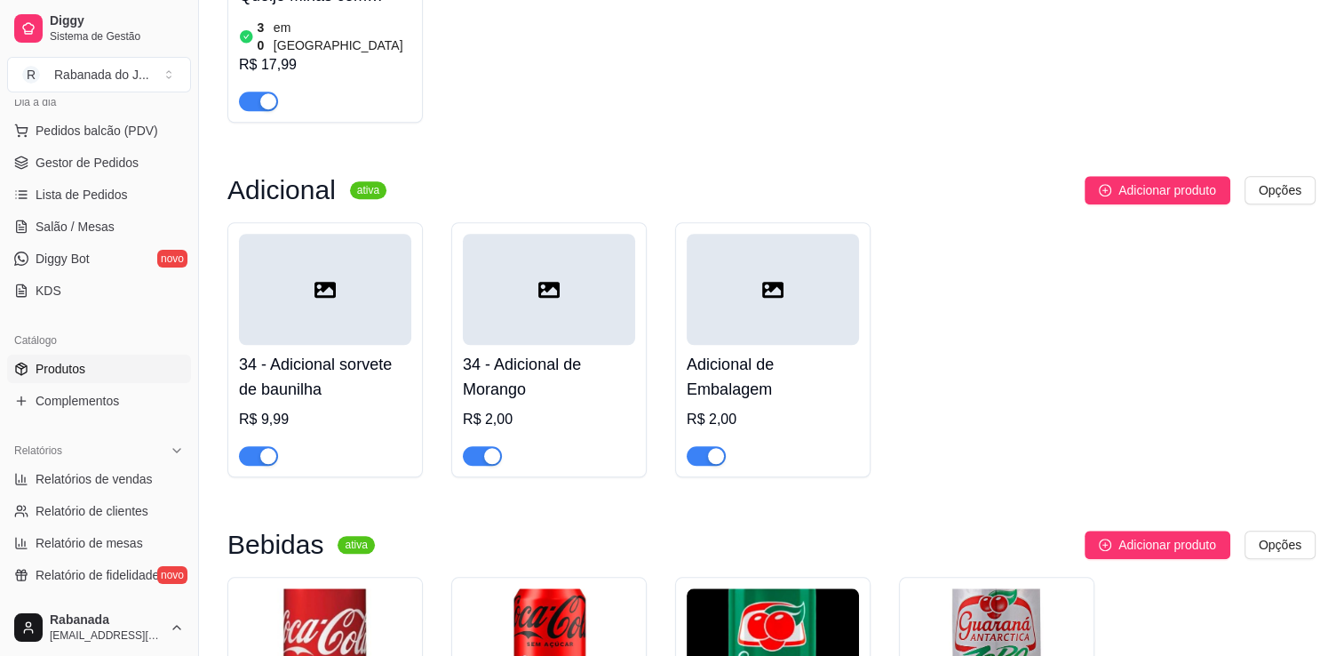
click at [607, 353] on h4 "34 - Adicional de Morango" at bounding box center [549, 377] width 172 height 50
click at [1103, 184] on icon "plus-circle" at bounding box center [1105, 190] width 12 height 12
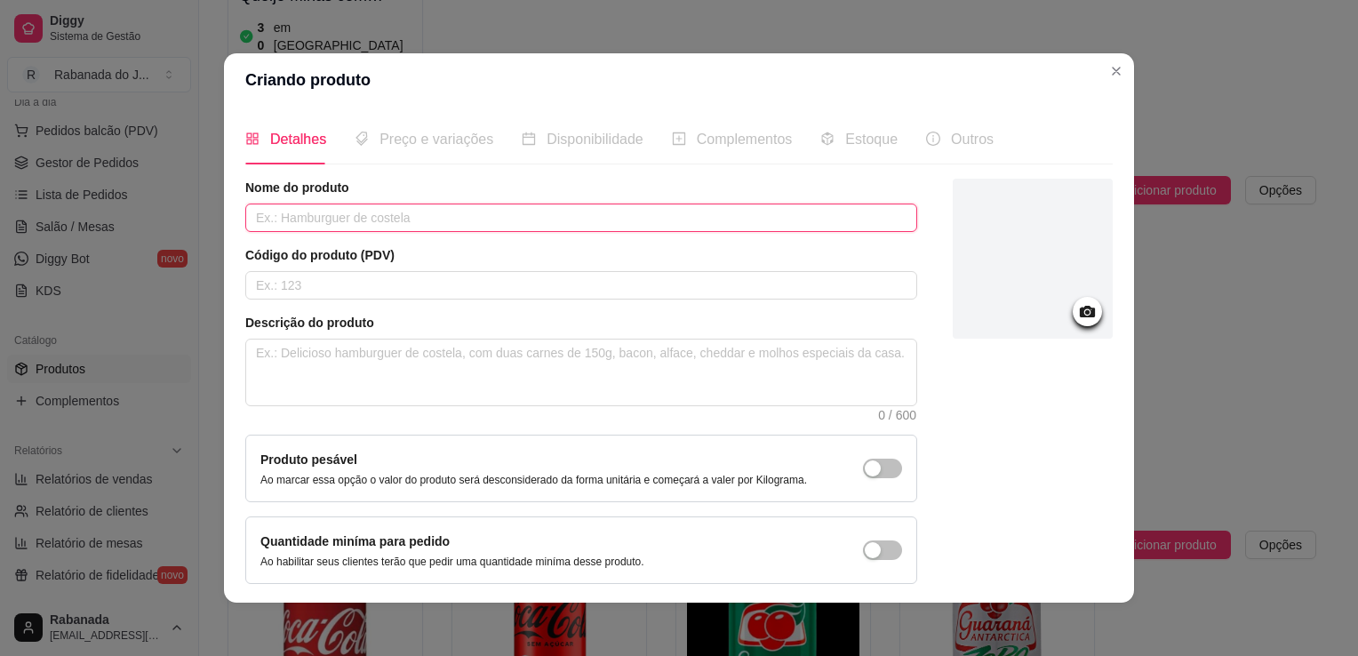
click at [591, 212] on input "text" at bounding box center [581, 217] width 672 height 28
type input "Adicional de Banana"
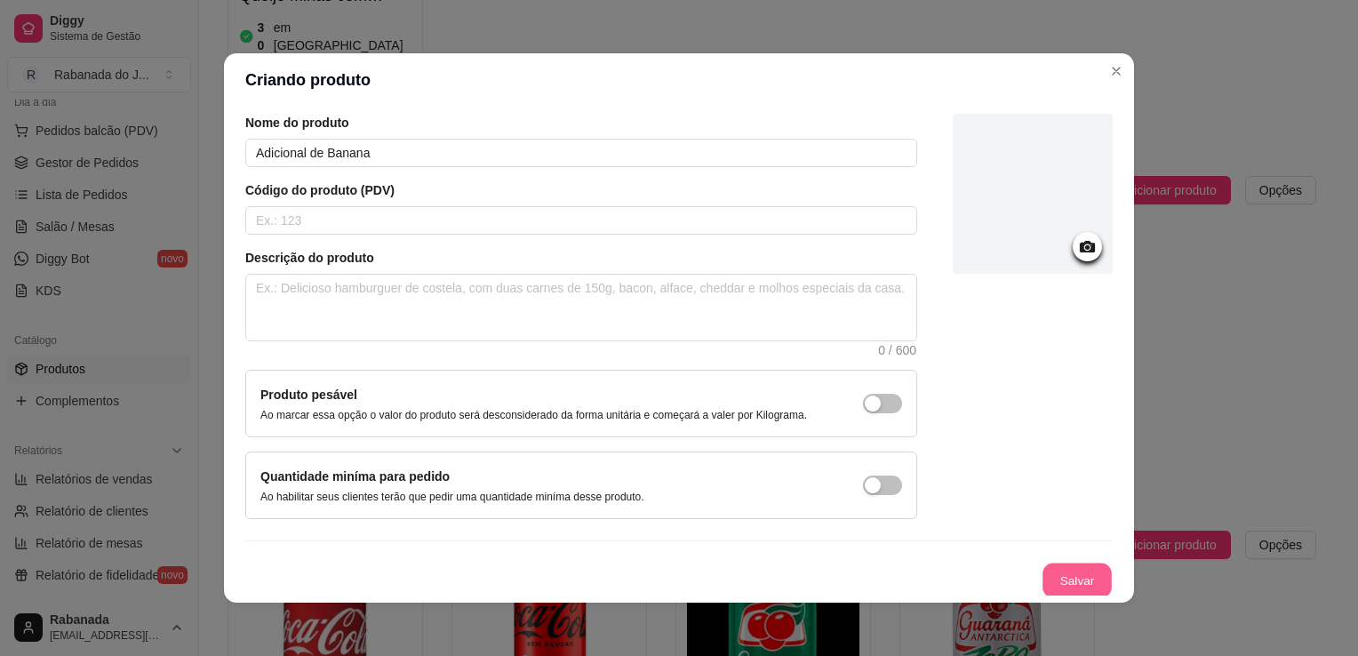
click at [1045, 563] on button "Salvar" at bounding box center [1076, 580] width 69 height 35
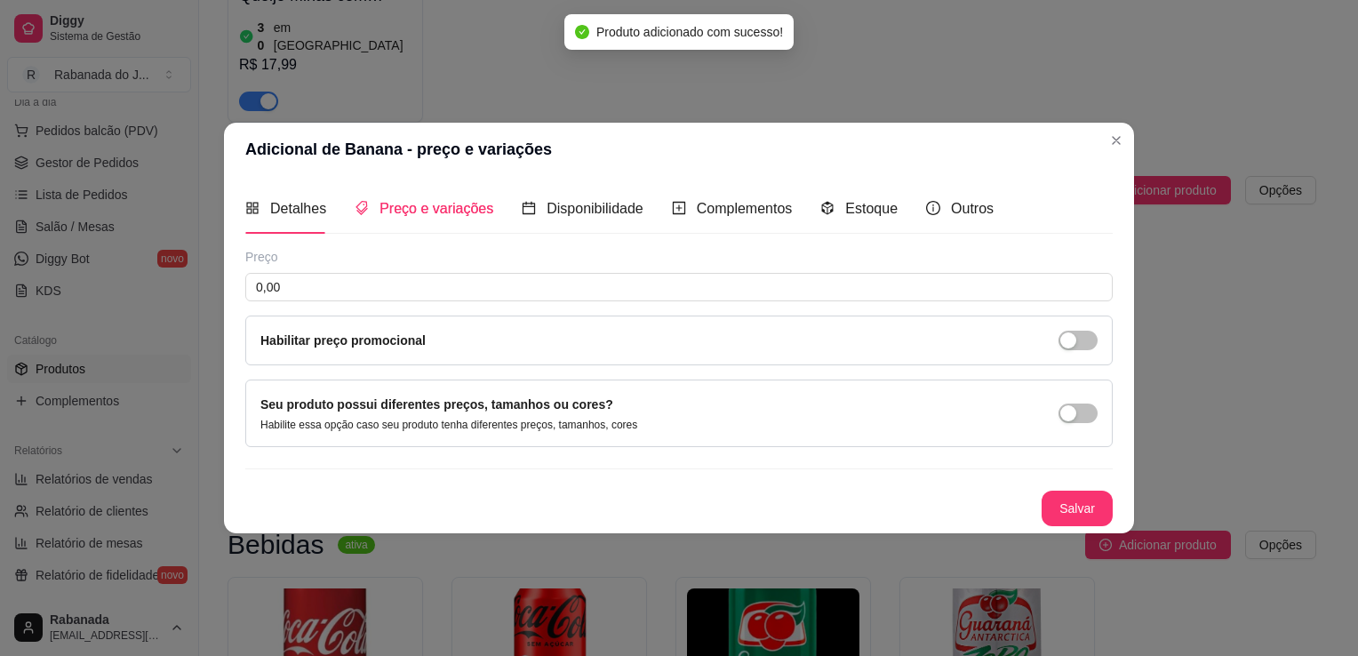
scroll to position [0, 0]
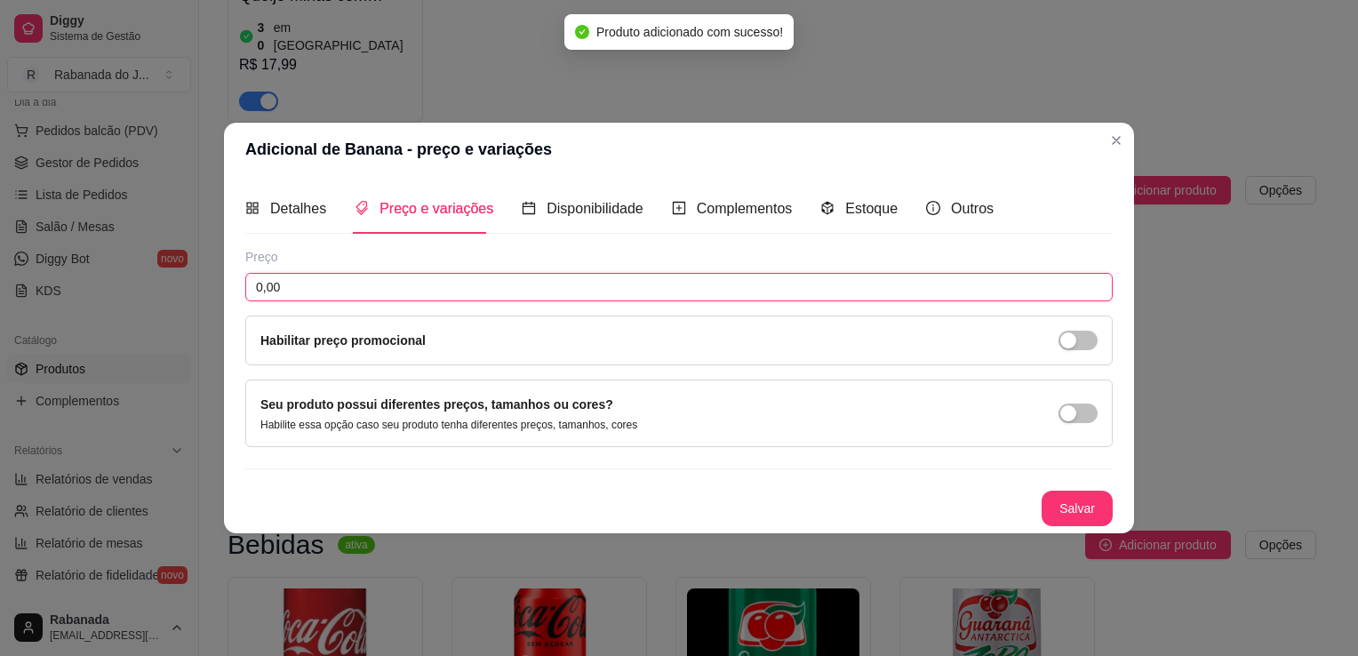
click at [378, 276] on input "0,00" at bounding box center [678, 287] width 867 height 28
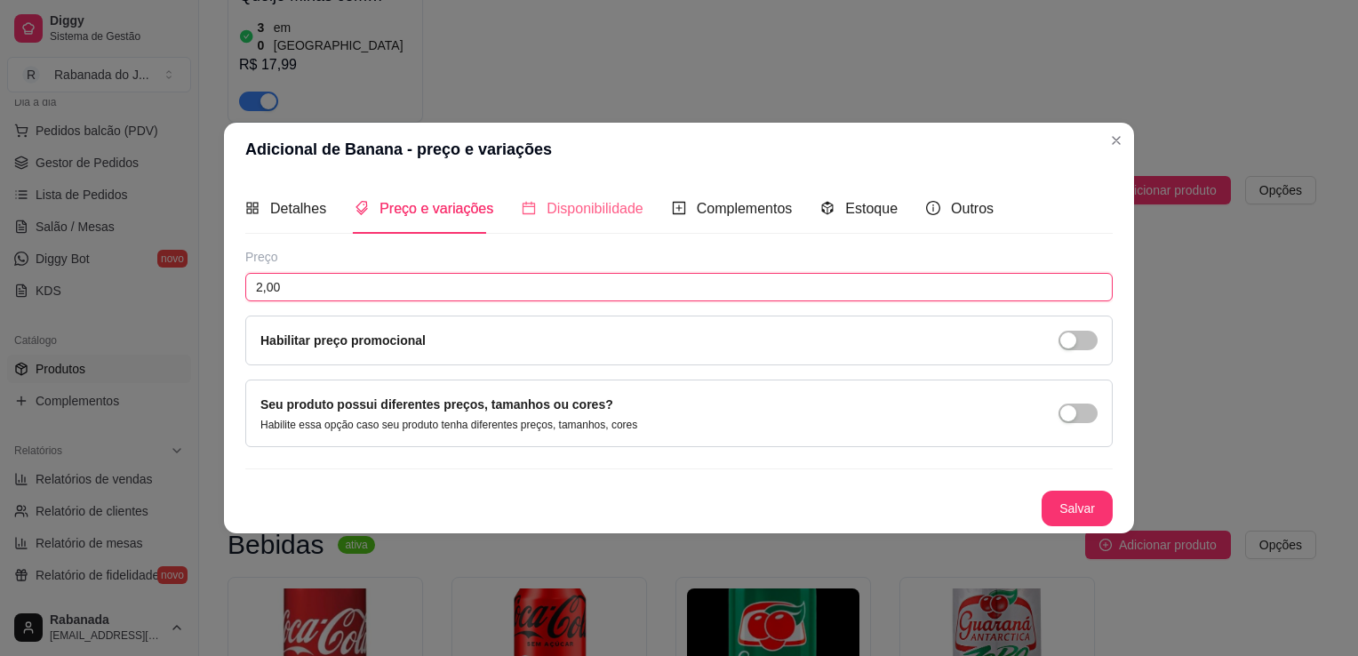
type input "2,00"
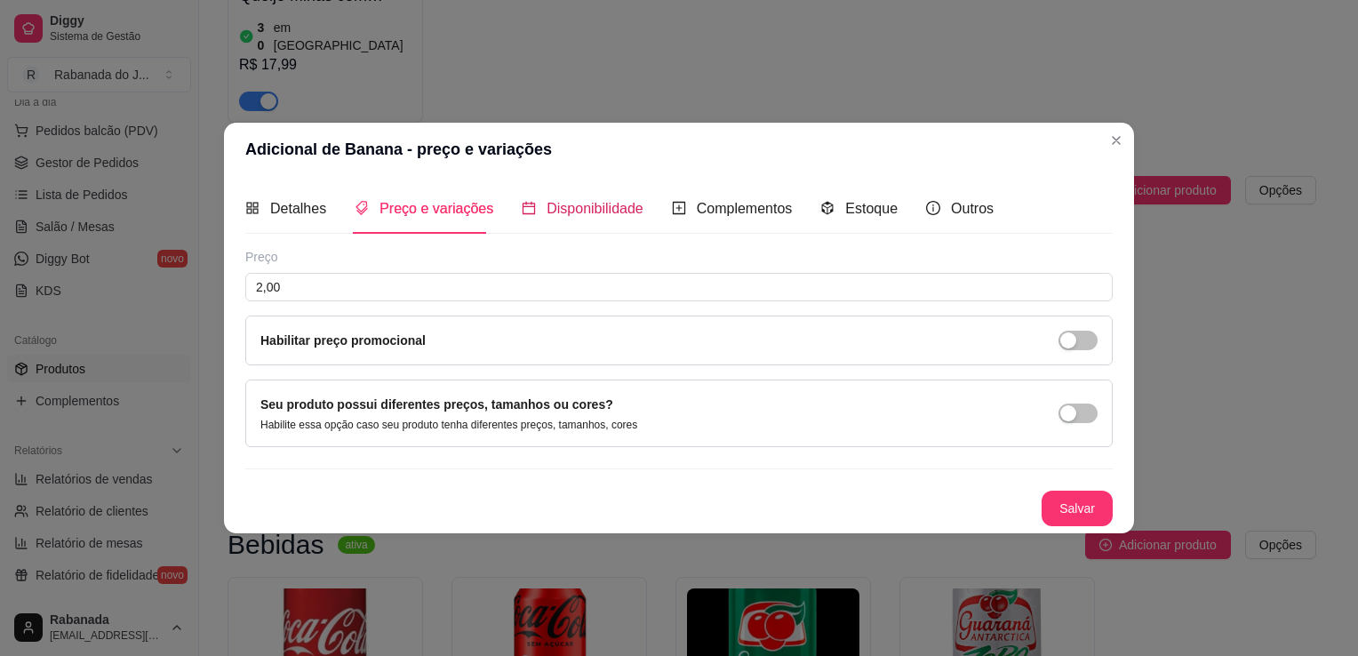
click at [574, 203] on span "Disponibilidade" at bounding box center [594, 208] width 97 height 15
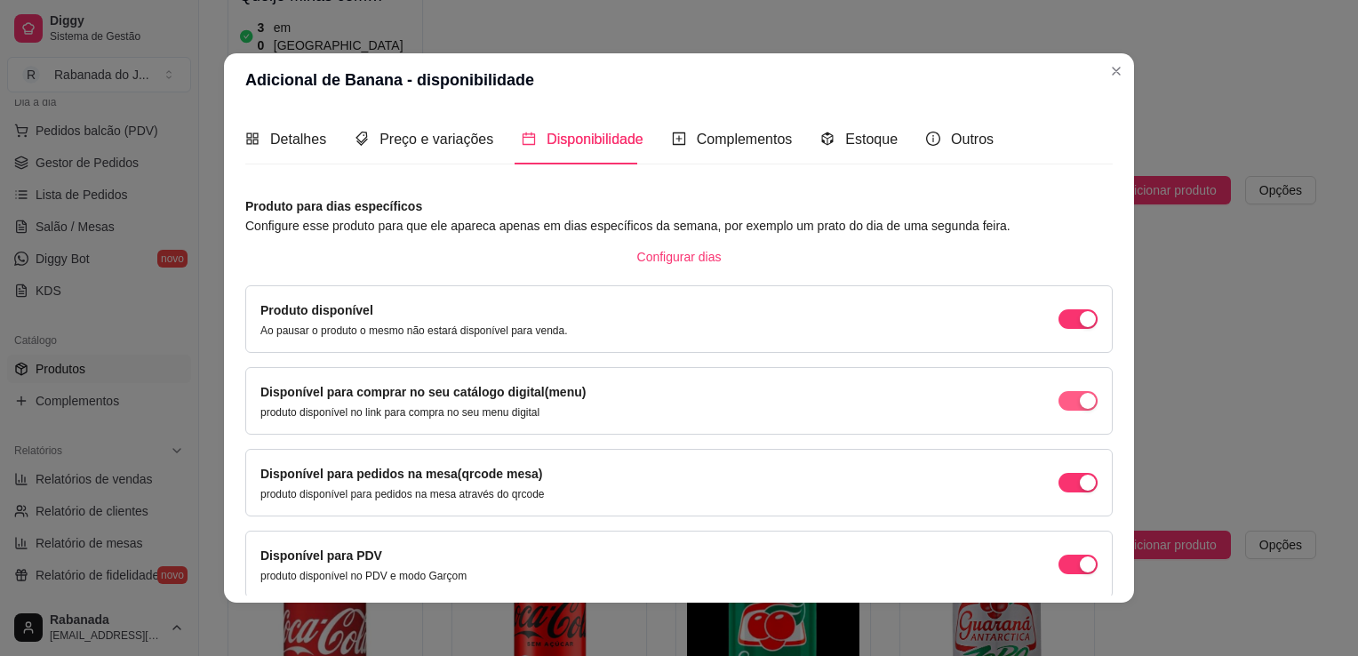
click at [1080, 406] on div "button" at bounding box center [1088, 401] width 16 height 16
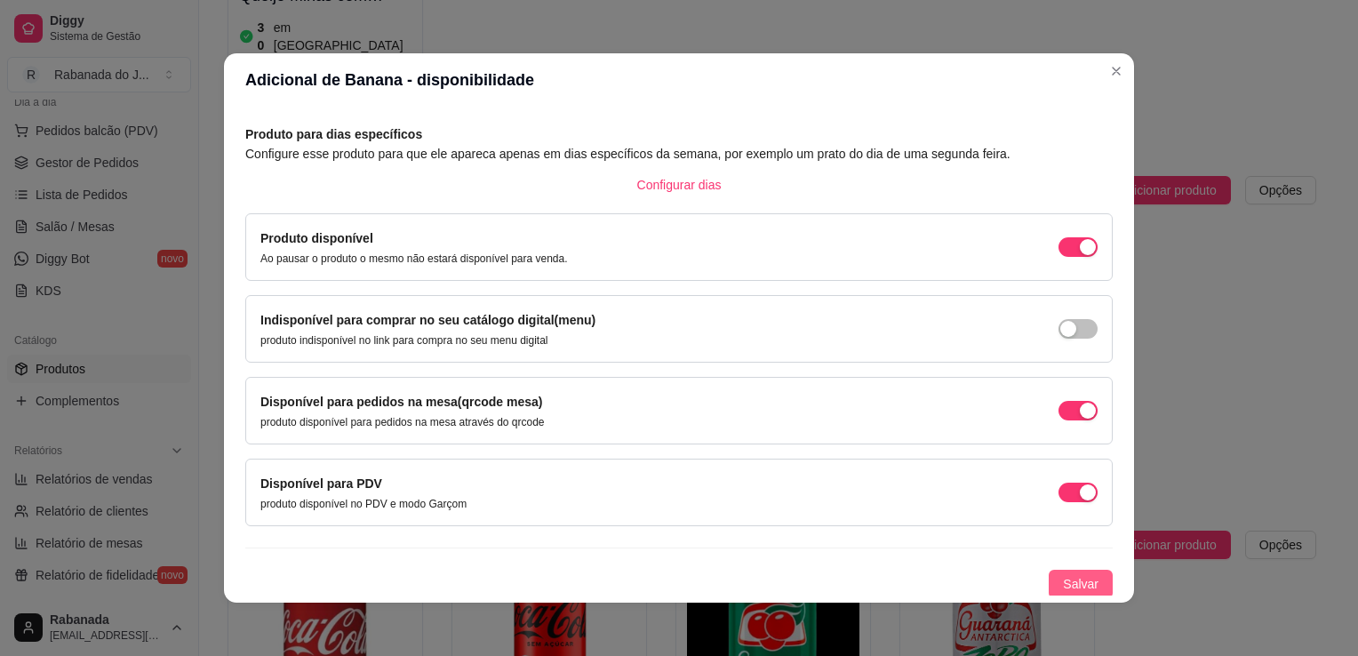
click at [1072, 574] on span "Salvar" at bounding box center [1081, 584] width 36 height 20
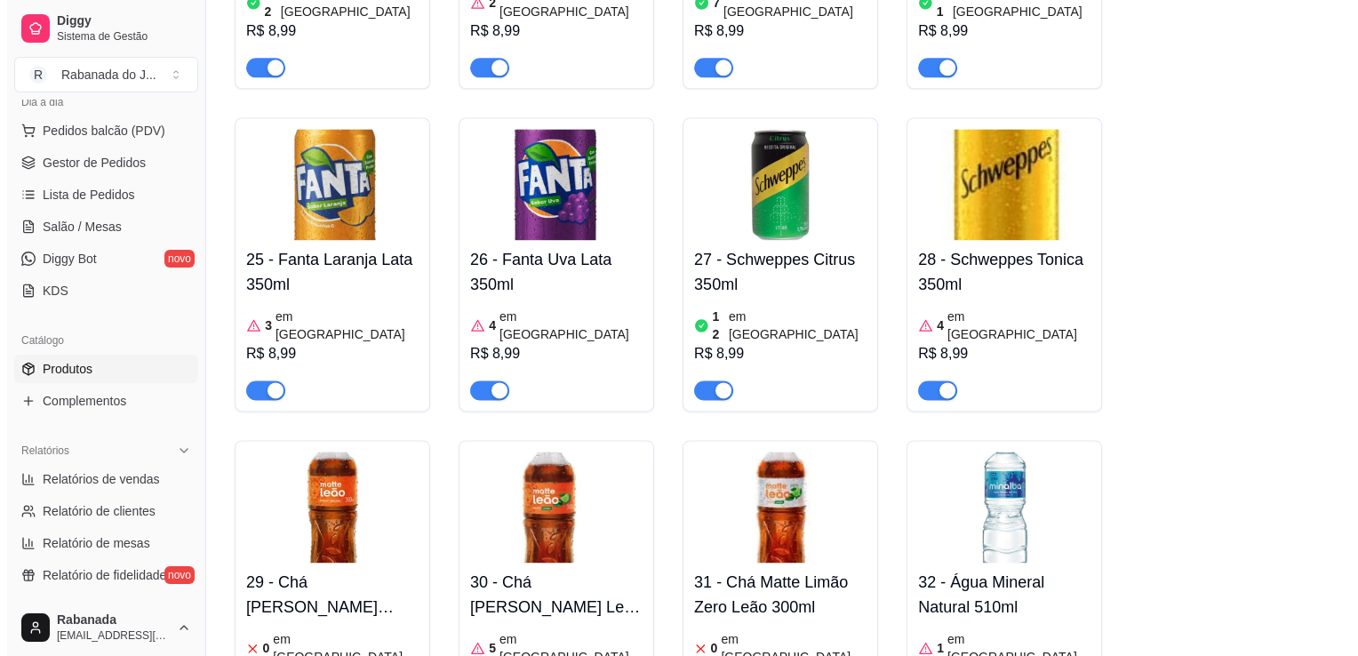
scroll to position [2386, 0]
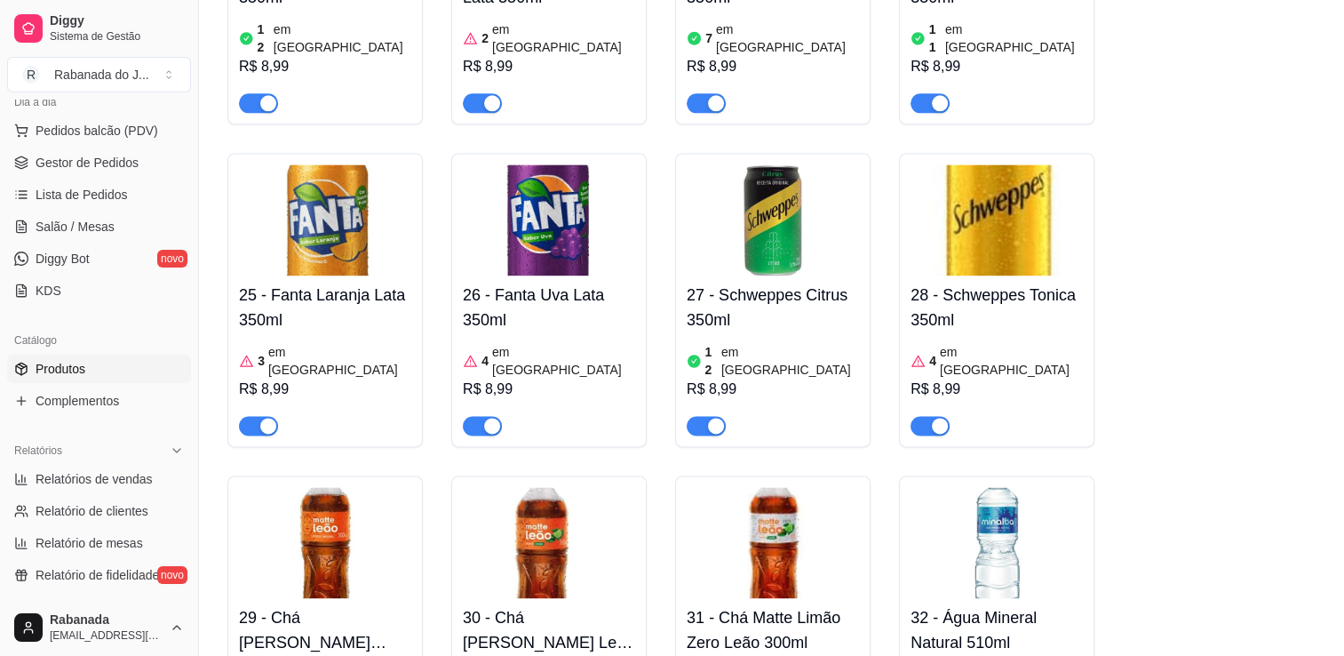
click at [1023, 487] on img at bounding box center [997, 542] width 172 height 111
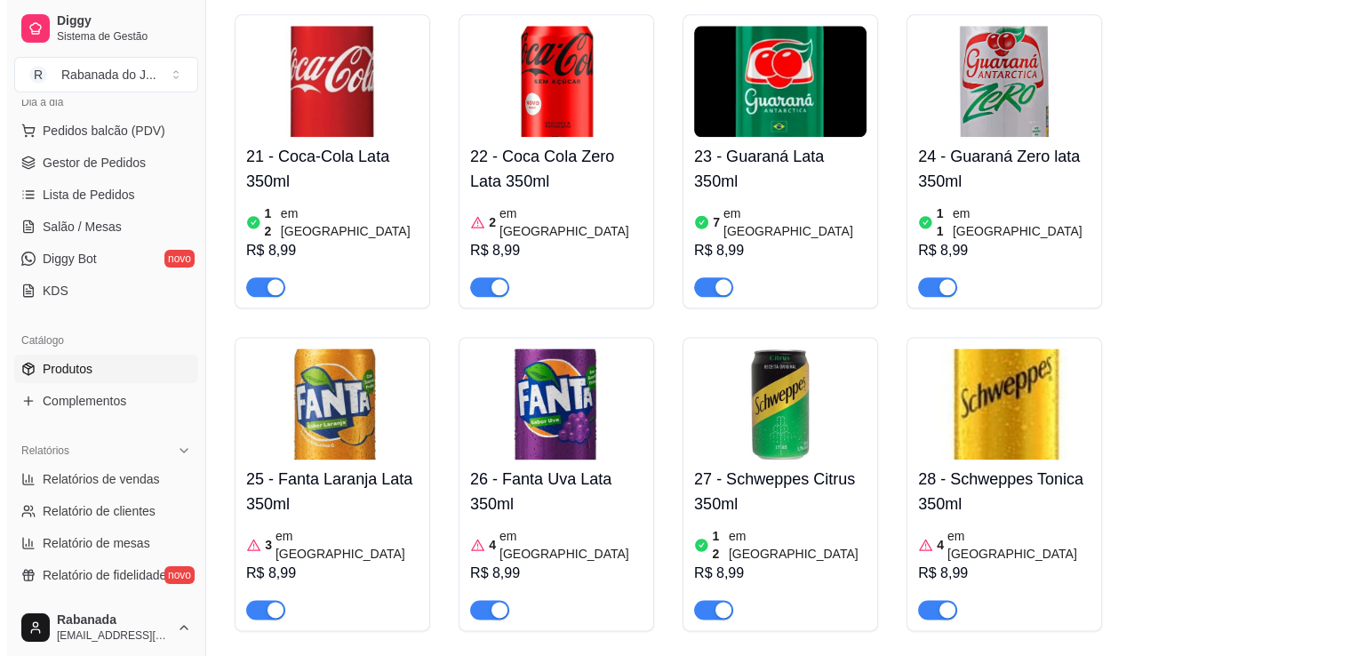
scroll to position [1628, 0]
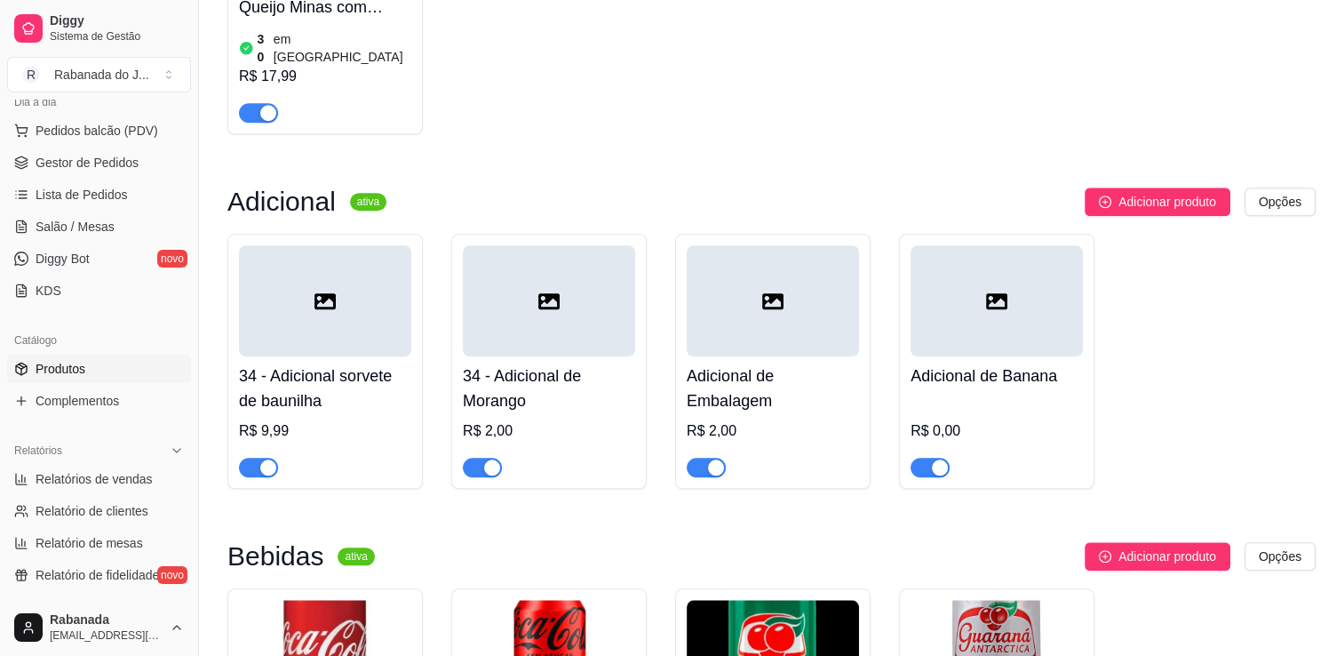
click at [291, 316] on div at bounding box center [325, 300] width 172 height 111
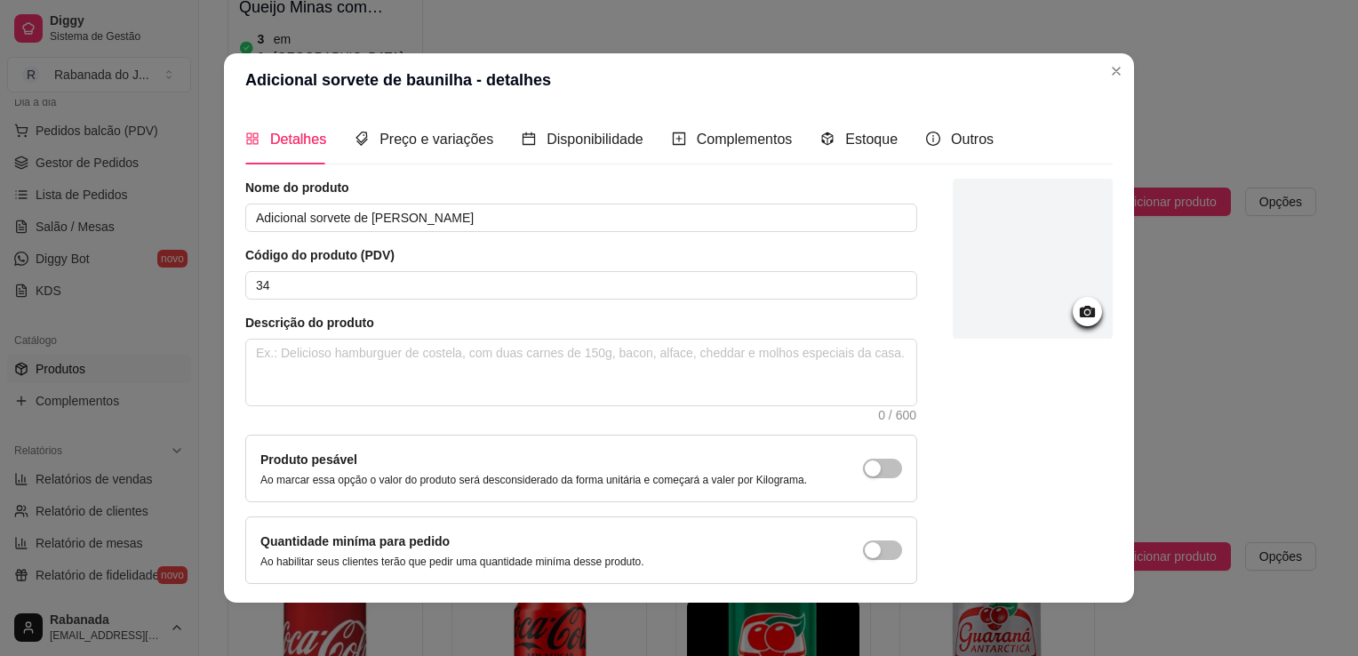
click at [1056, 326] on div at bounding box center [1033, 259] width 160 height 160
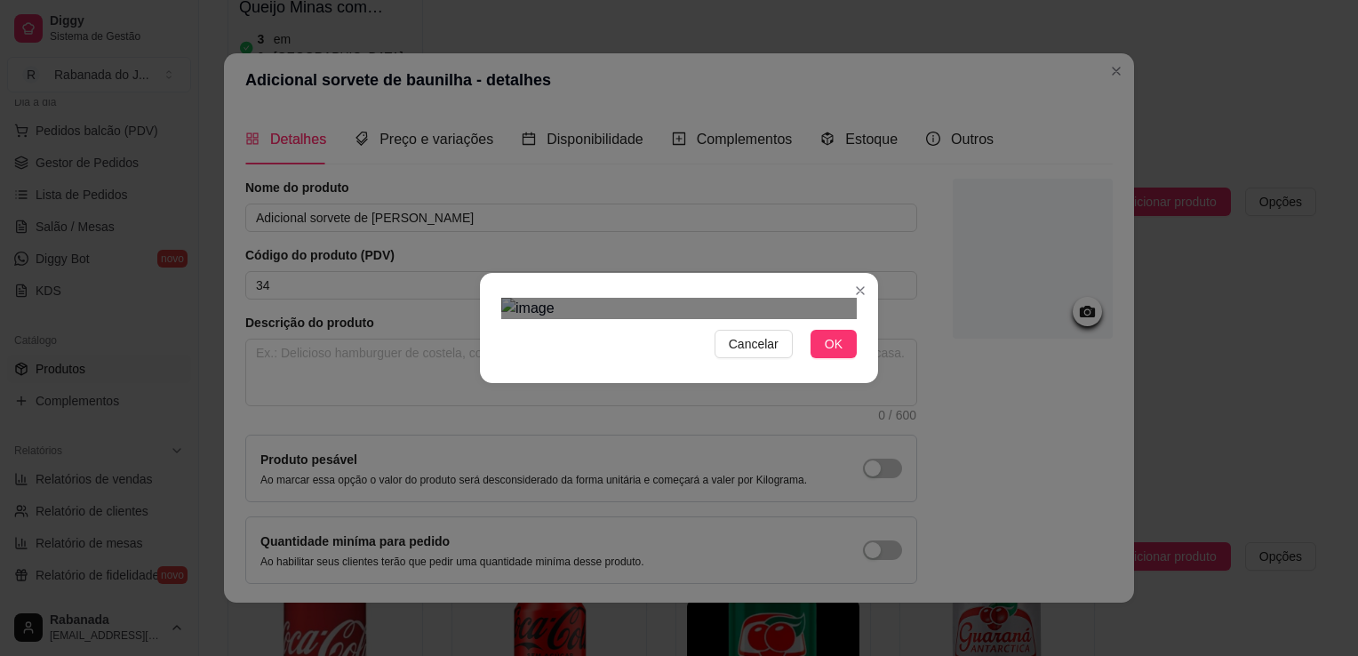
click at [796, 395] on div "Use the arrow keys to move the crop selection area" at bounding box center [677, 497] width 320 height 320
click at [842, 354] on span "OK" at bounding box center [834, 344] width 18 height 20
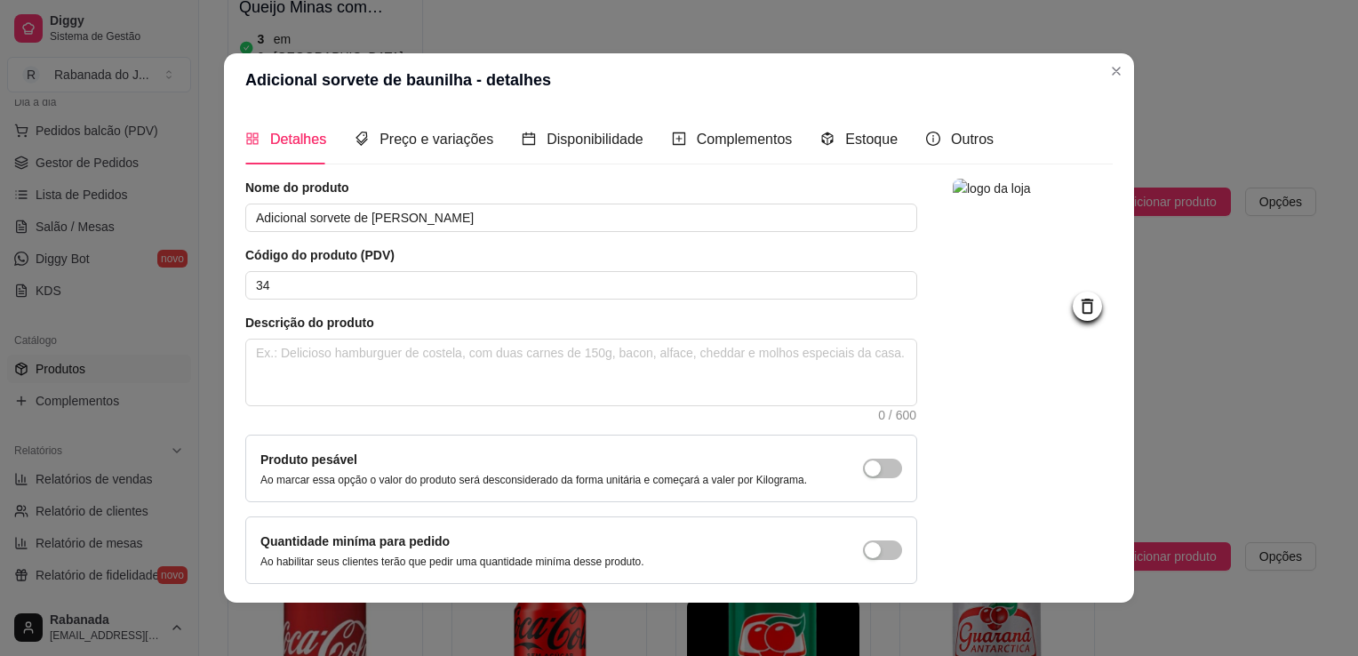
scroll to position [65, 0]
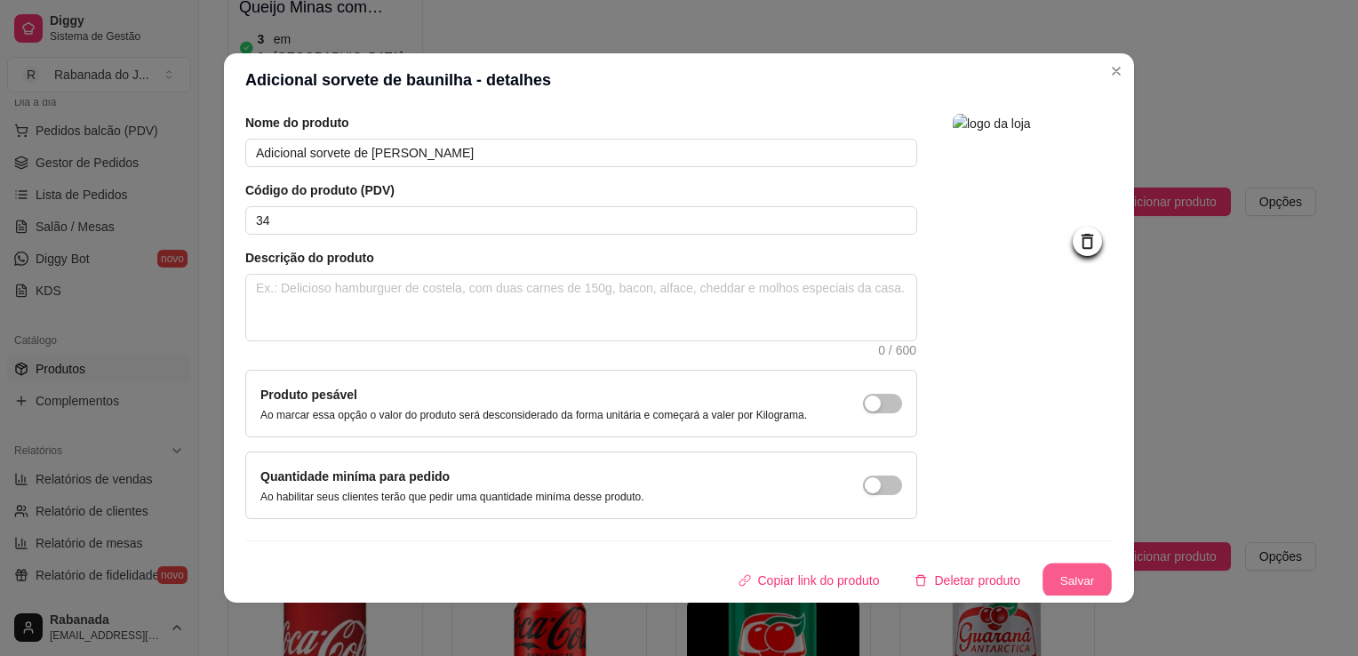
click at [1070, 588] on button "Salvar" at bounding box center [1076, 580] width 69 height 35
click at [1127, 191] on div "Adicional sorvete de baunilha - detalhes Detalhes Preço e variações Disponibili…" at bounding box center [679, 328] width 1358 height 656
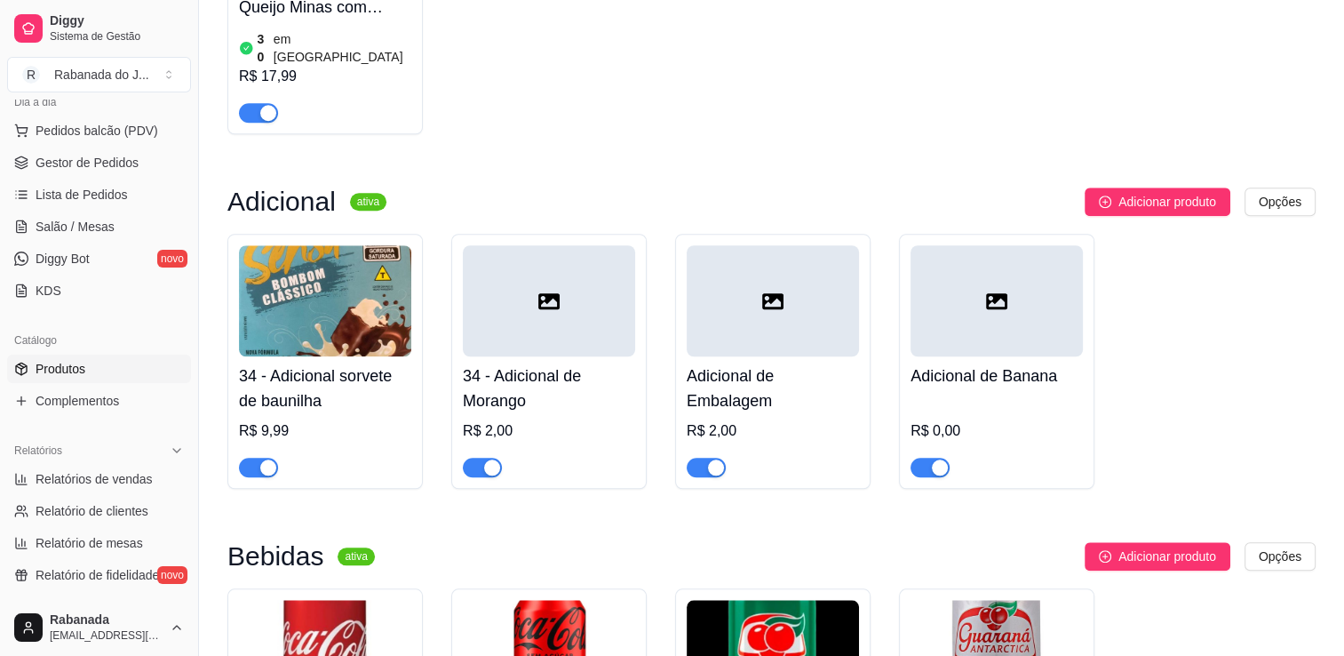
click at [602, 300] on div at bounding box center [549, 300] width 172 height 111
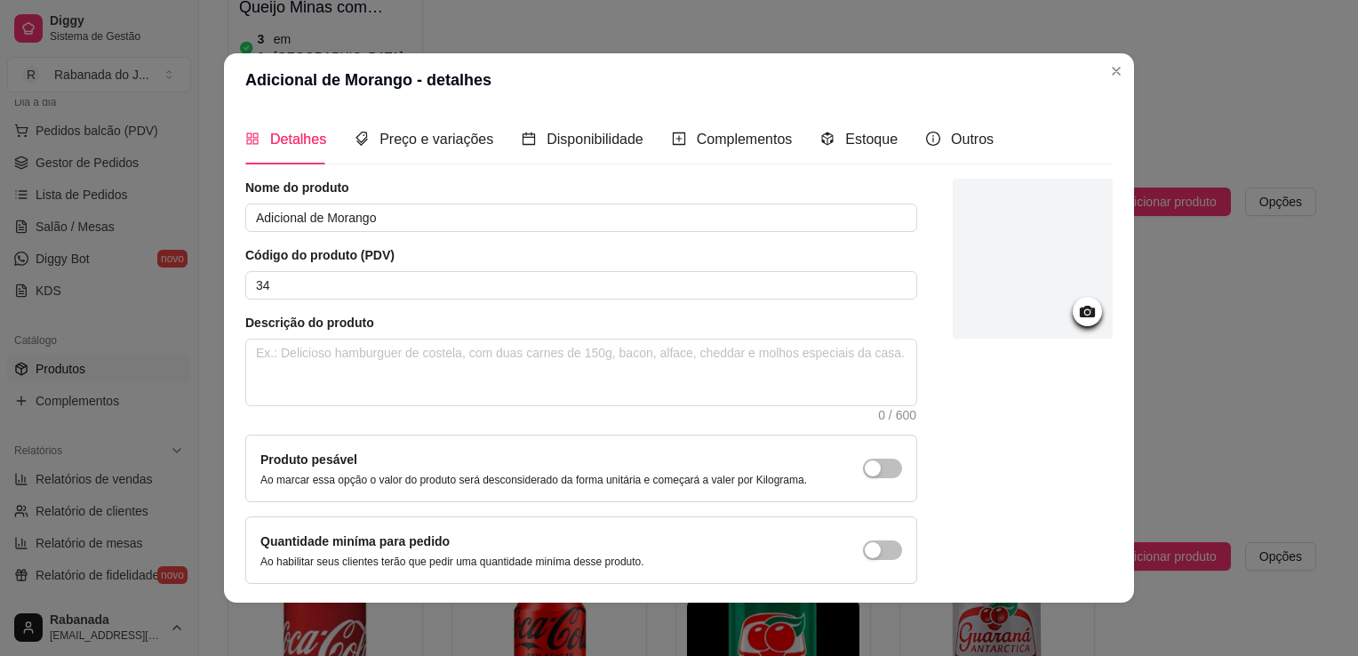
click at [1077, 316] on icon at bounding box center [1087, 311] width 20 height 20
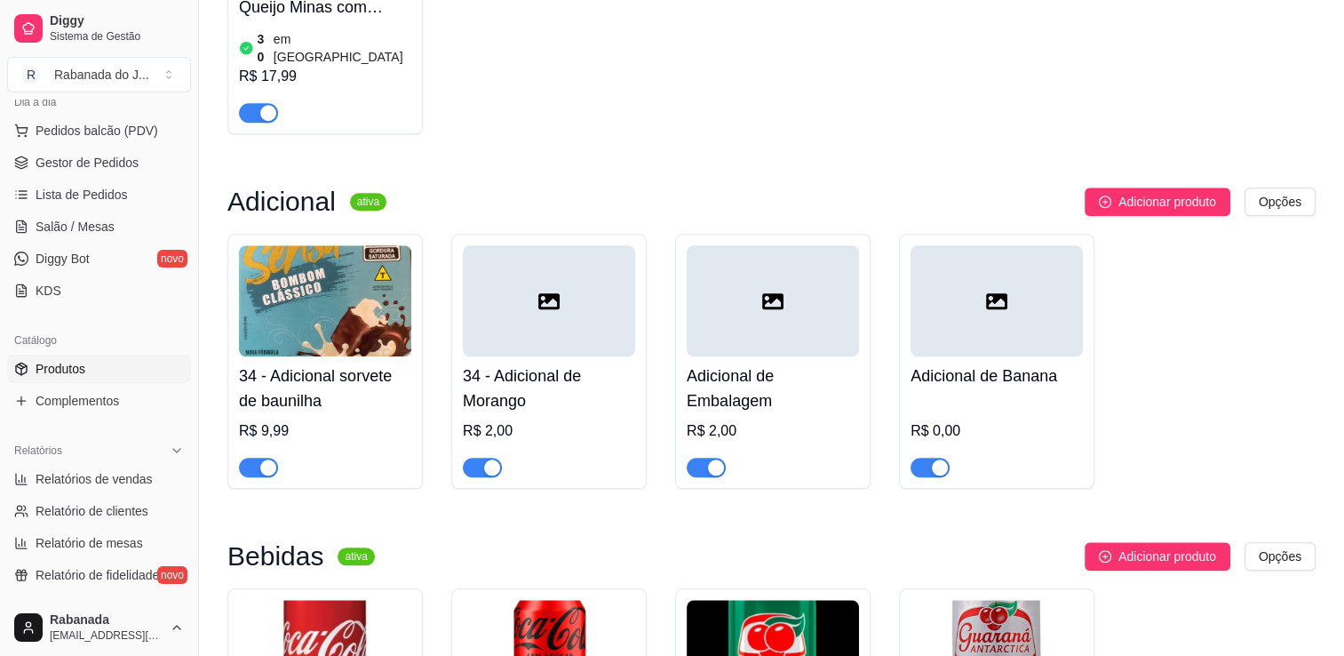
click at [473, 288] on div at bounding box center [549, 300] width 172 height 111
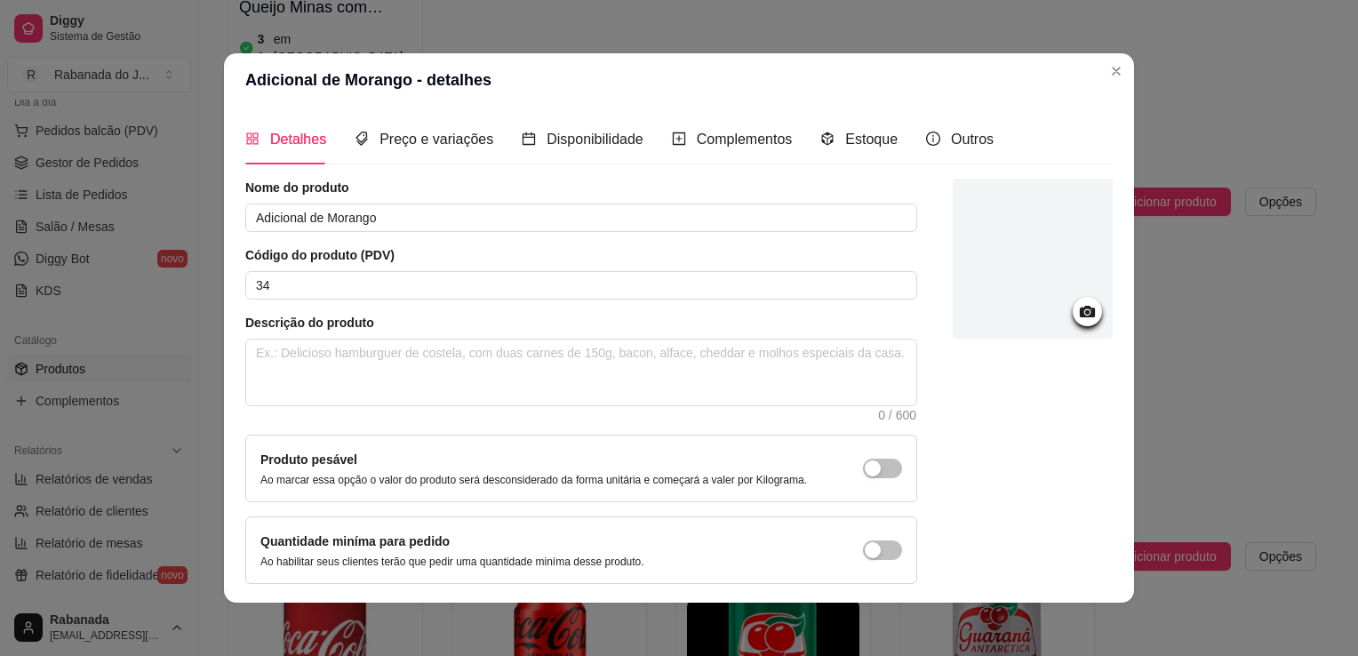
click at [1077, 305] on icon at bounding box center [1087, 311] width 20 height 20
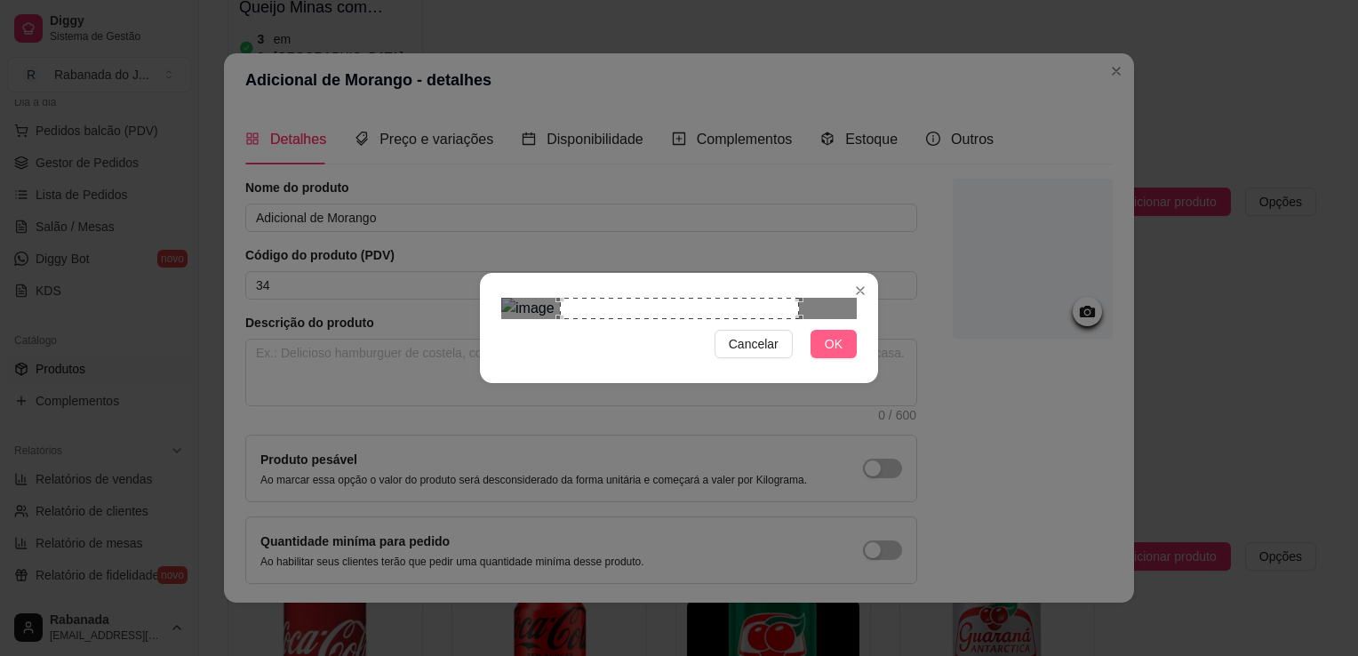
click at [846, 358] on button "OK" at bounding box center [833, 344] width 46 height 28
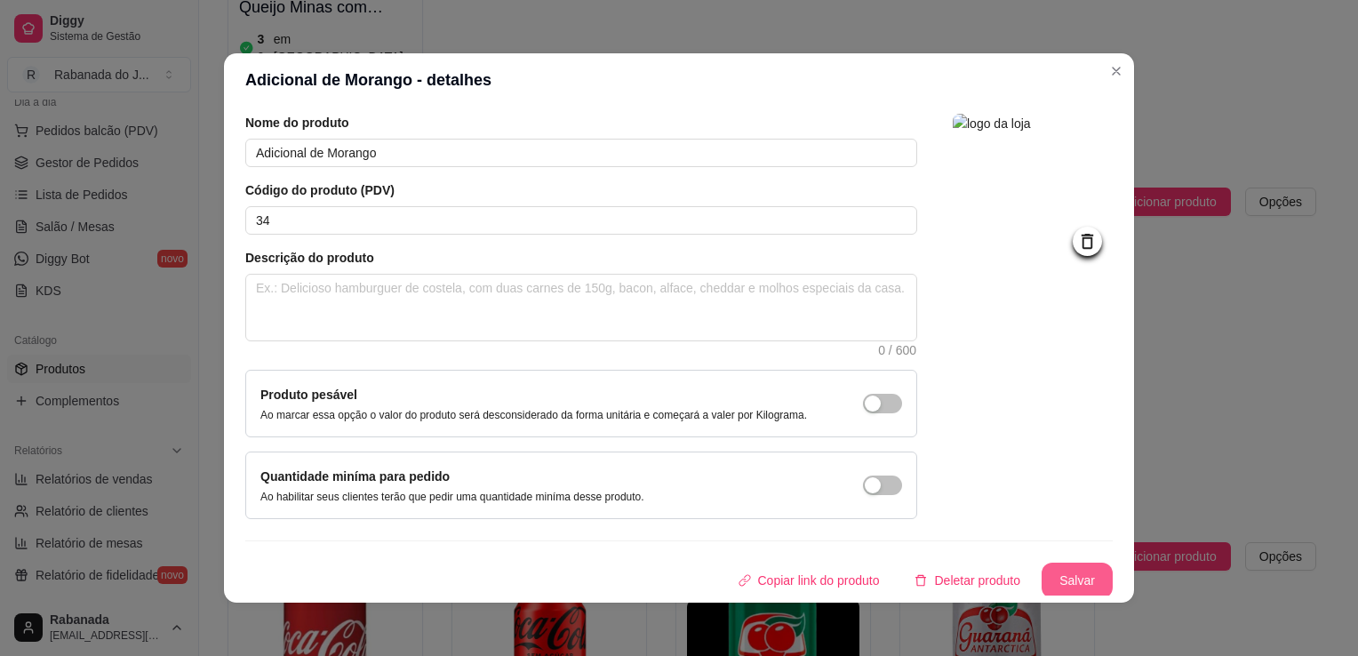
click at [1077, 568] on button "Salvar" at bounding box center [1076, 580] width 71 height 36
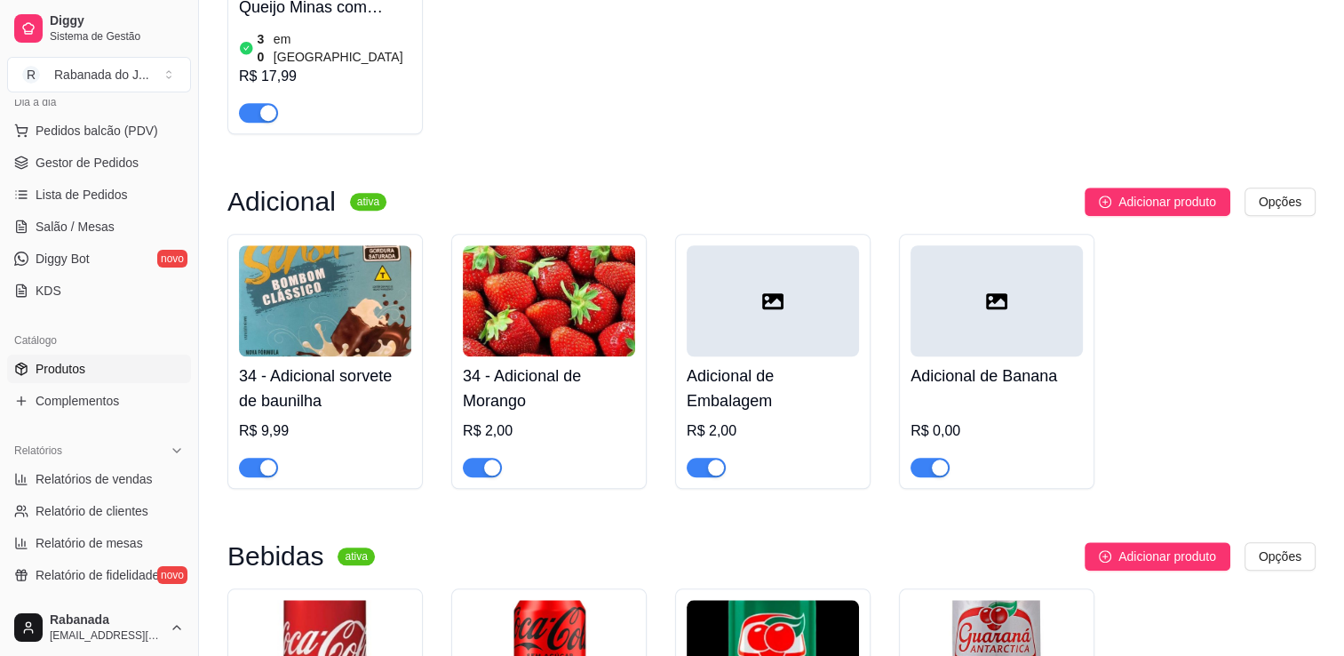
click at [1000, 293] on icon at bounding box center [996, 301] width 21 height 16
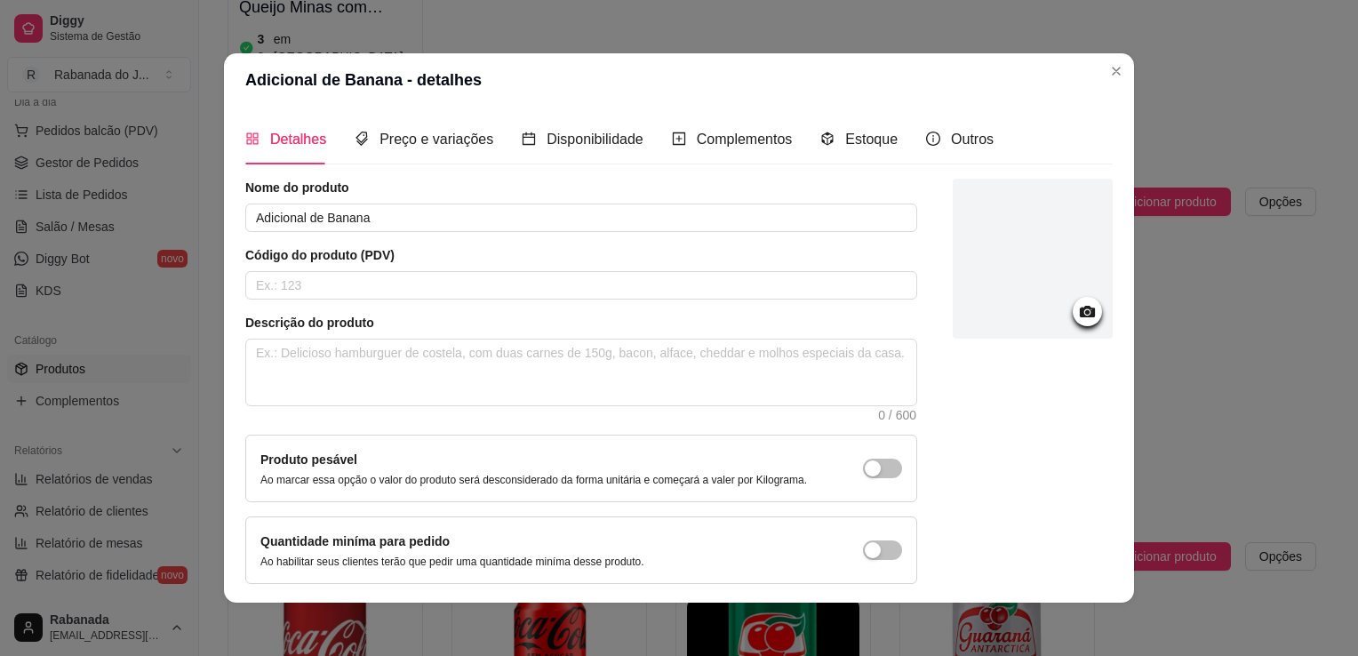
click at [1077, 313] on icon at bounding box center [1087, 311] width 20 height 20
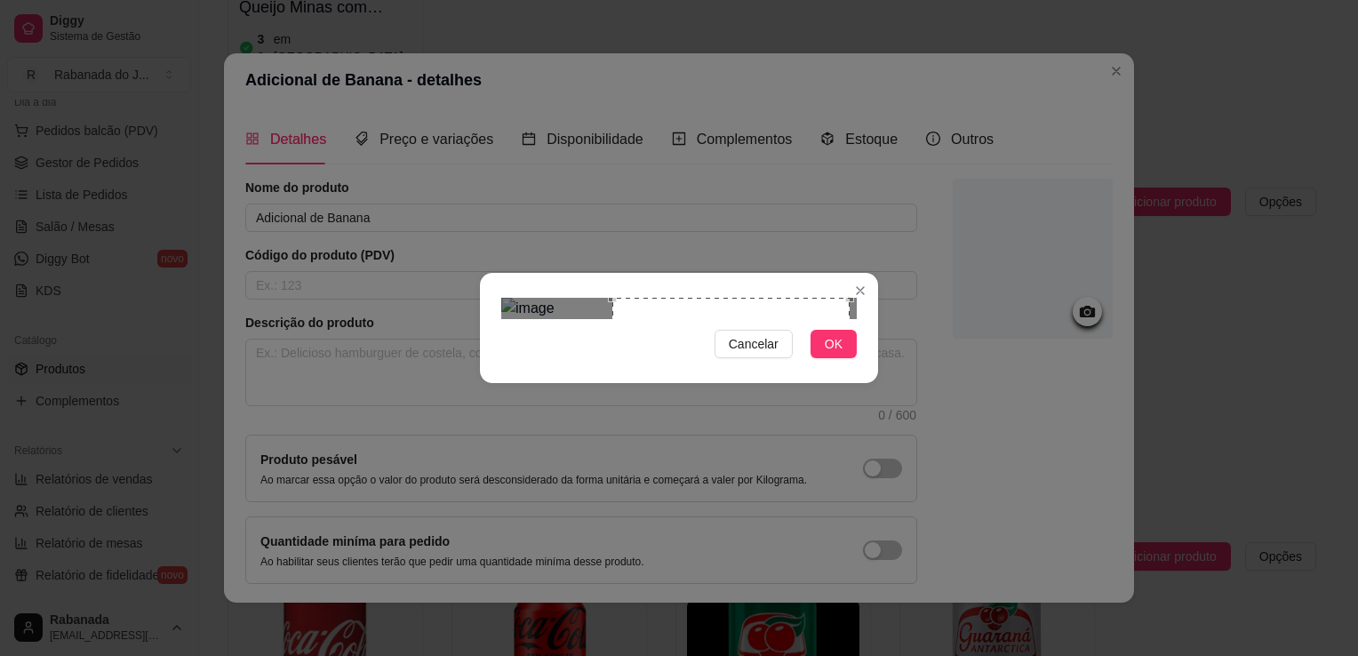
click at [768, 347] on div "Use the arrow keys to move the crop selection area" at bounding box center [730, 416] width 237 height 237
click at [843, 358] on button "OK" at bounding box center [833, 344] width 46 height 28
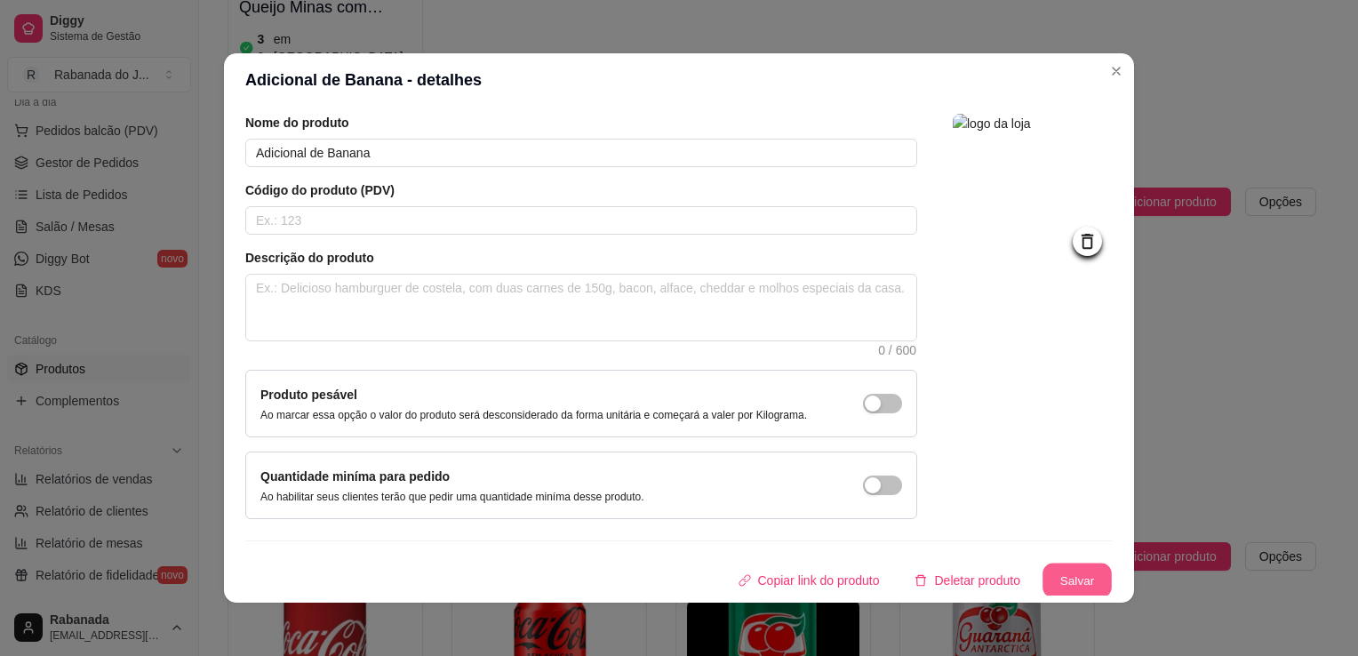
click at [1062, 563] on button "Salvar" at bounding box center [1076, 580] width 69 height 35
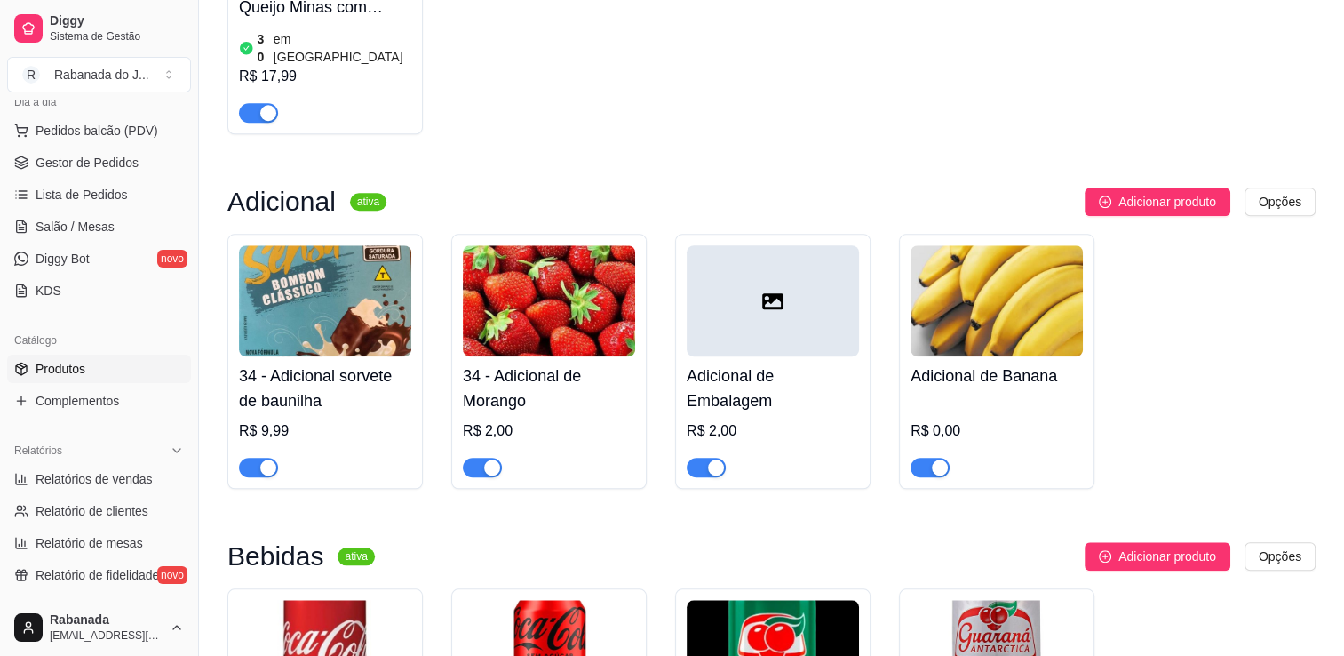
click at [730, 387] on div "Adicional de Embalagem R$ 2,00" at bounding box center [773, 416] width 172 height 121
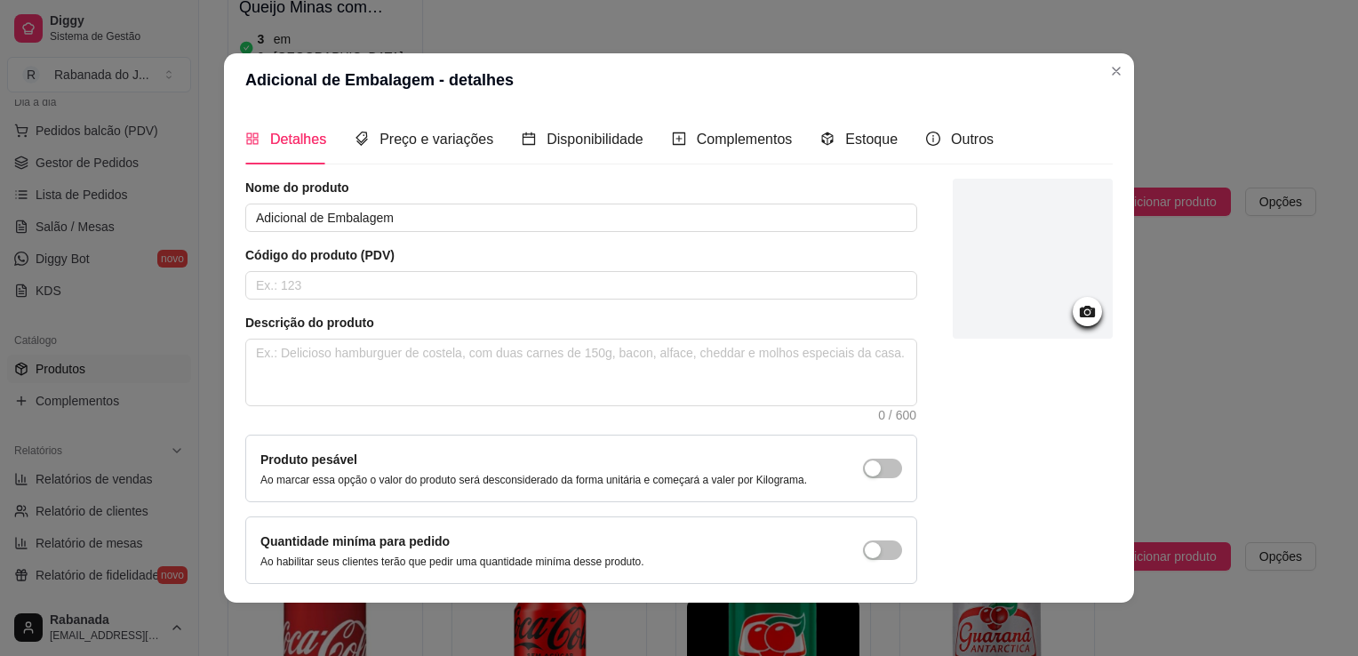
click at [1080, 307] on icon at bounding box center [1087, 312] width 15 height 12
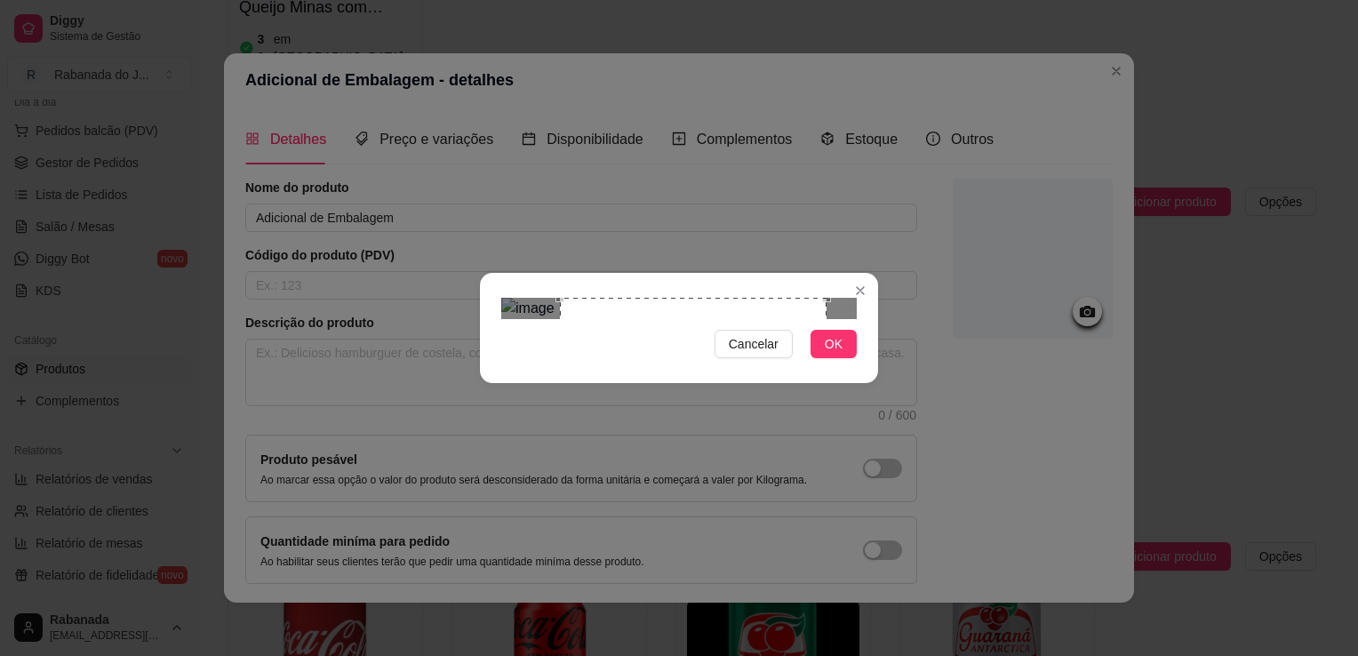
click at [692, 308] on div "Use the arrow keys to move the crop selection area" at bounding box center [693, 431] width 267 height 267
click at [826, 298] on div at bounding box center [678, 308] width 355 height 21
click at [838, 354] on span "OK" at bounding box center [834, 344] width 18 height 20
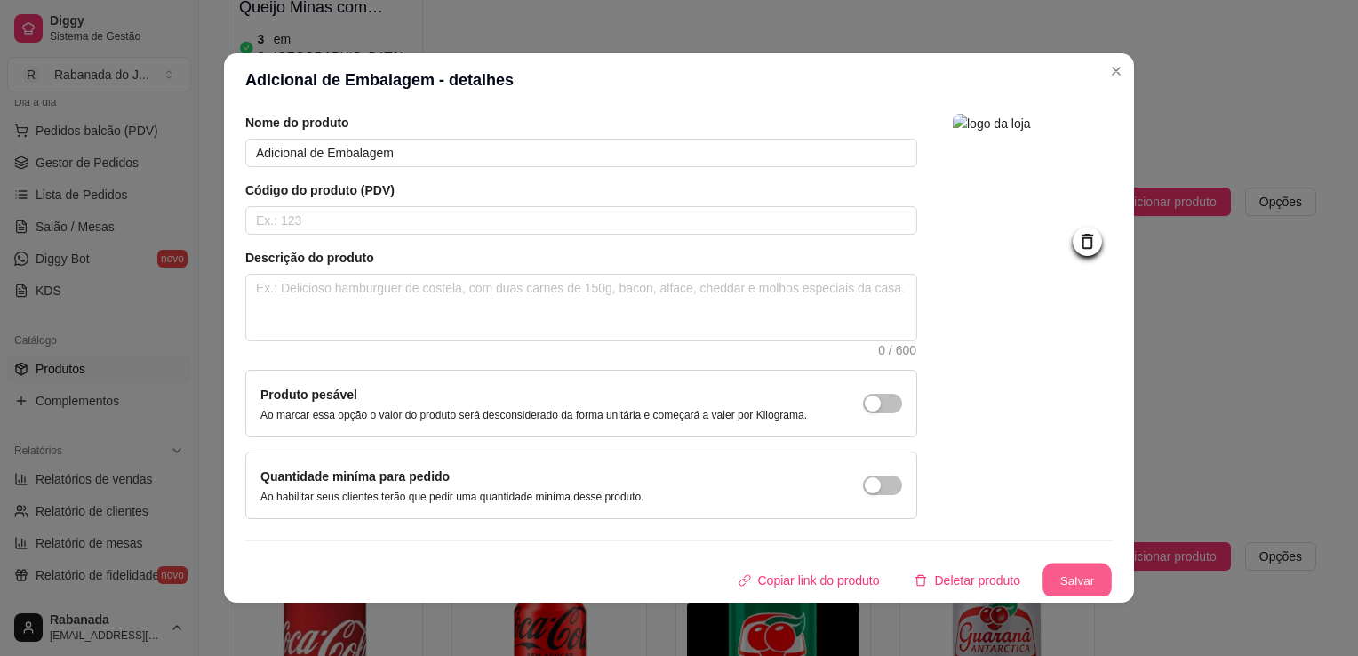
click at [1063, 579] on button "Salvar" at bounding box center [1076, 580] width 69 height 35
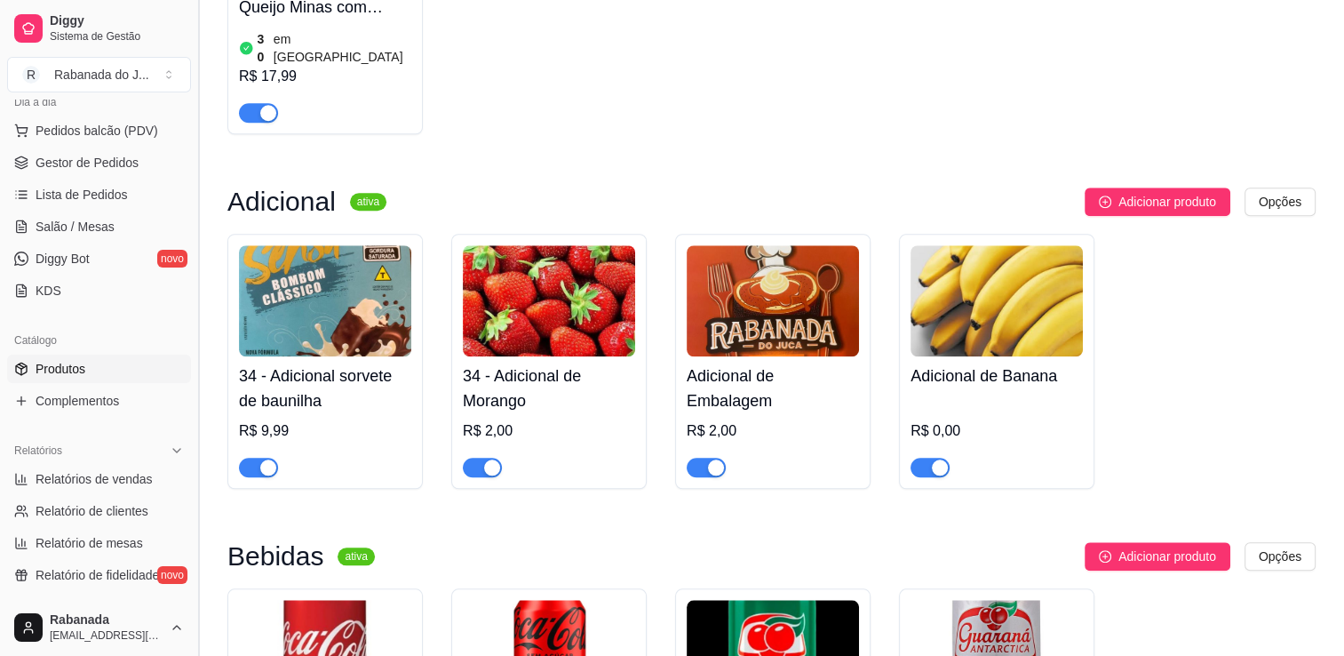
click at [193, 369] on button "Toggle Sidebar" at bounding box center [198, 328] width 14 height 656
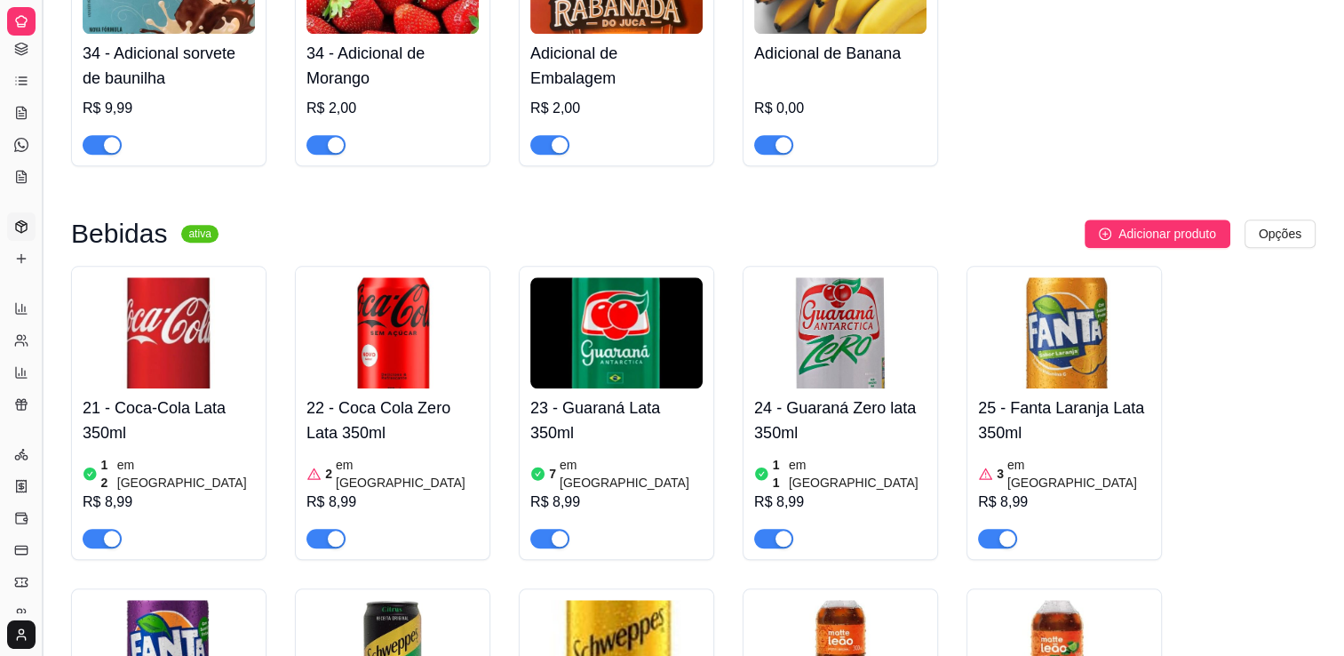
scroll to position [87, 0]
click at [42, 357] on button "Toggle Sidebar" at bounding box center [42, 328] width 14 height 656
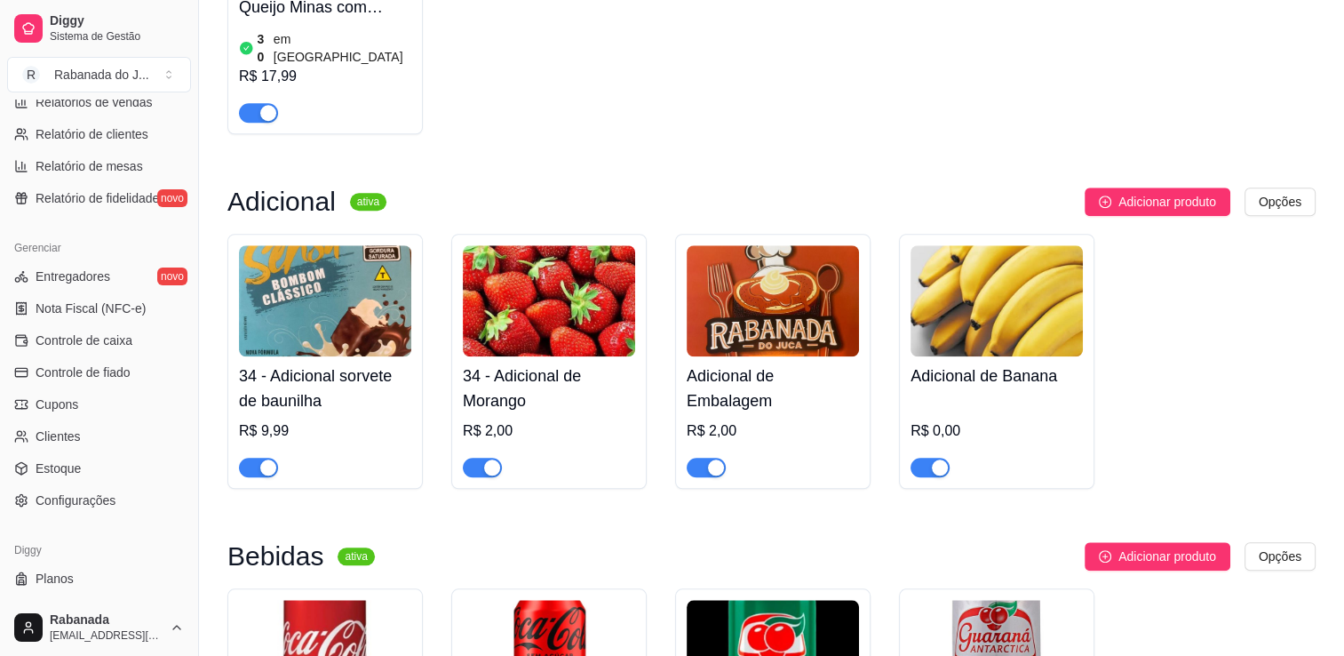
scroll to position [622, 0]
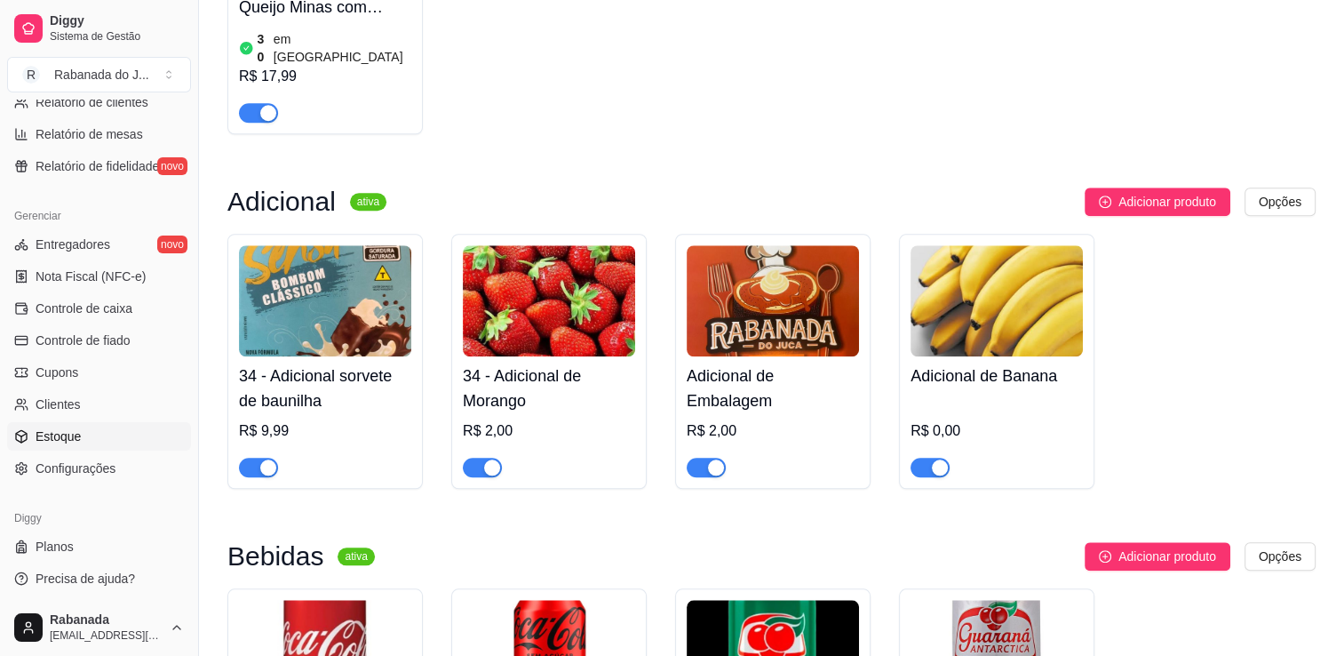
click at [101, 439] on link "Estoque" at bounding box center [99, 436] width 184 height 28
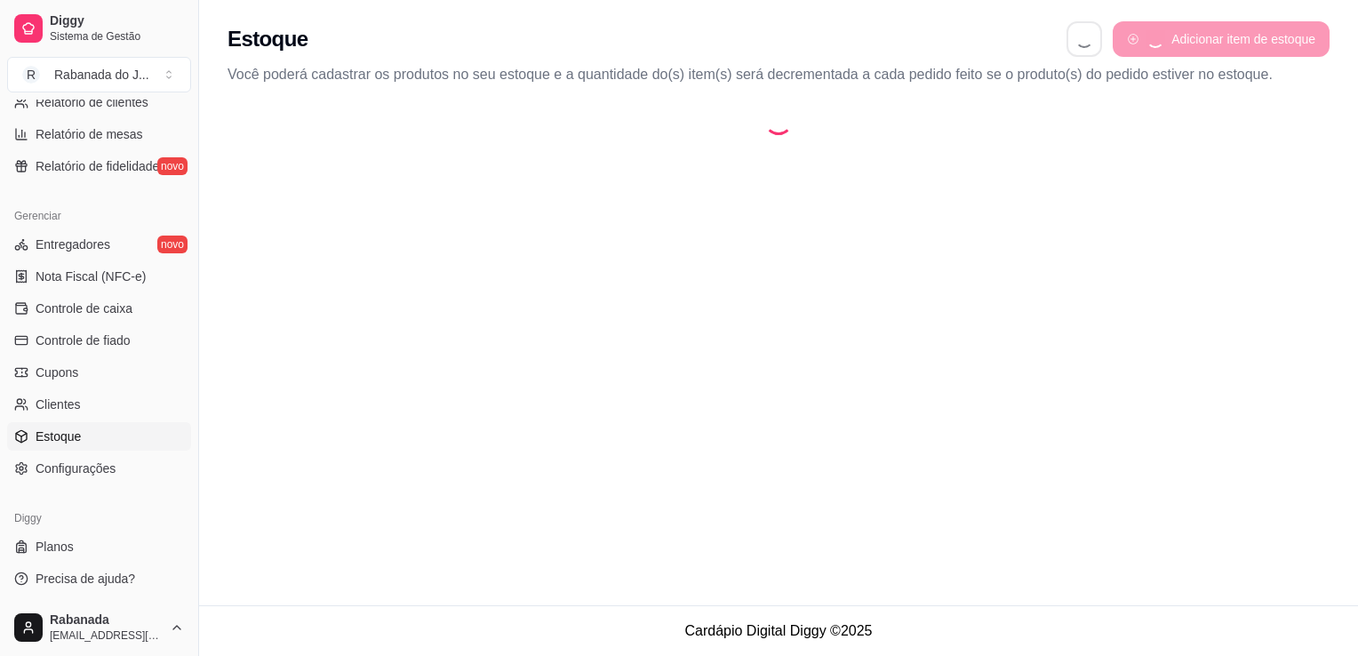
select select "QUANTITY_ORDER"
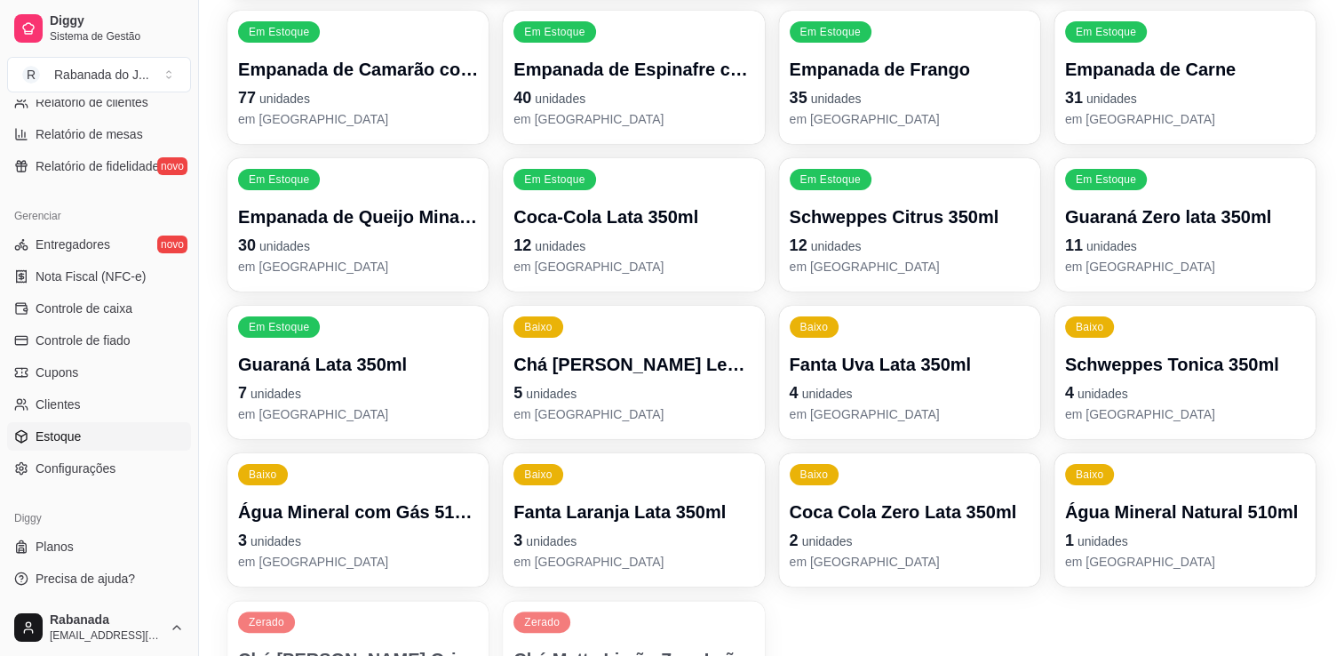
scroll to position [249, 0]
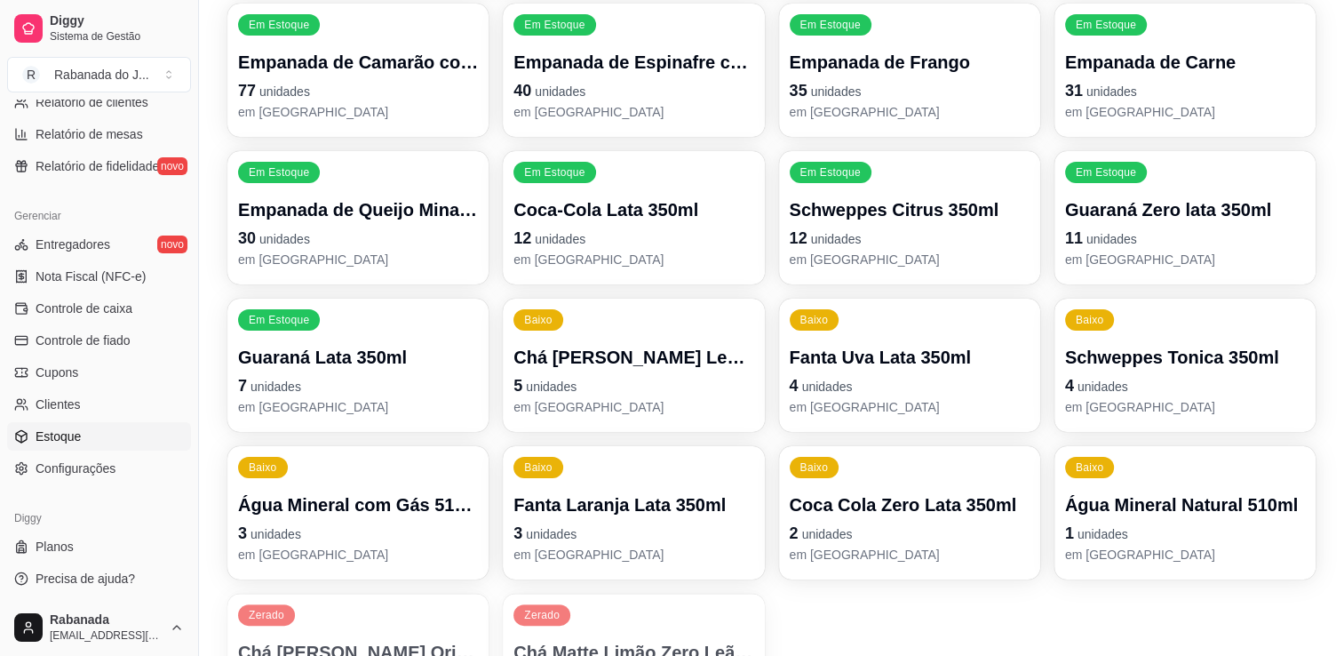
click at [1125, 355] on p "Schweppes Tonica 350ml" at bounding box center [1185, 357] width 240 height 25
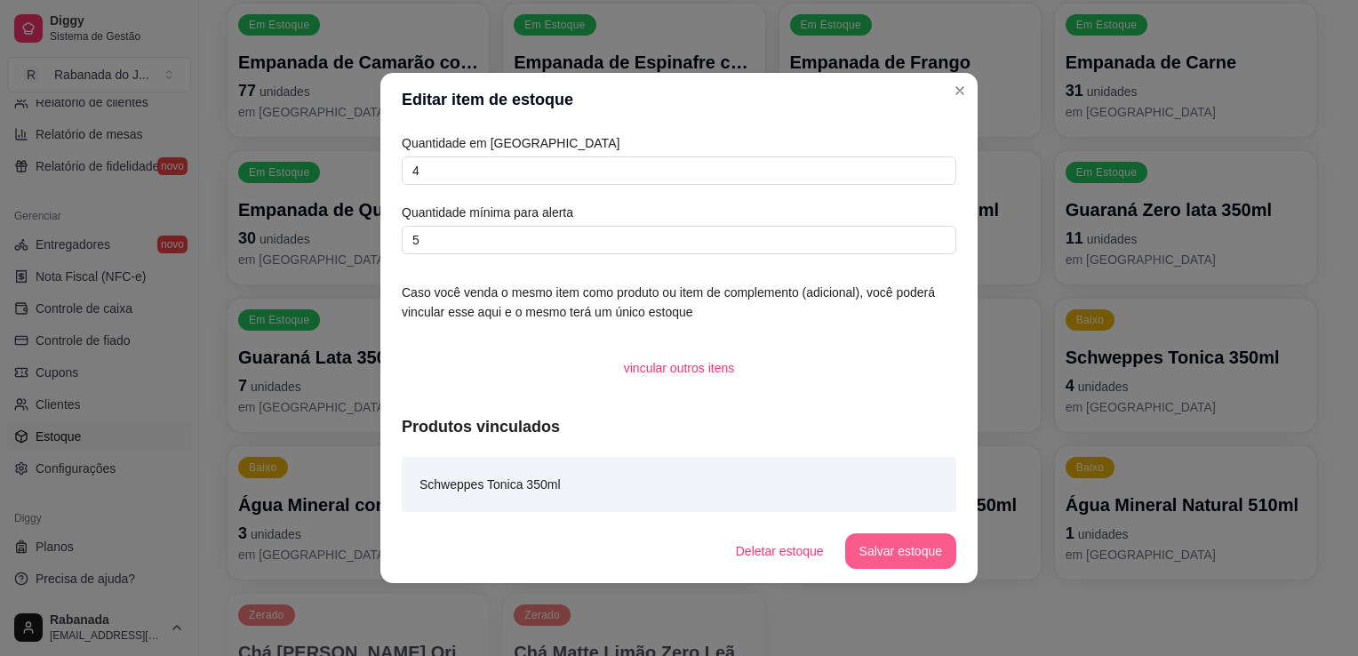
click at [919, 559] on button "Salvar estoque" at bounding box center [900, 551] width 111 height 36
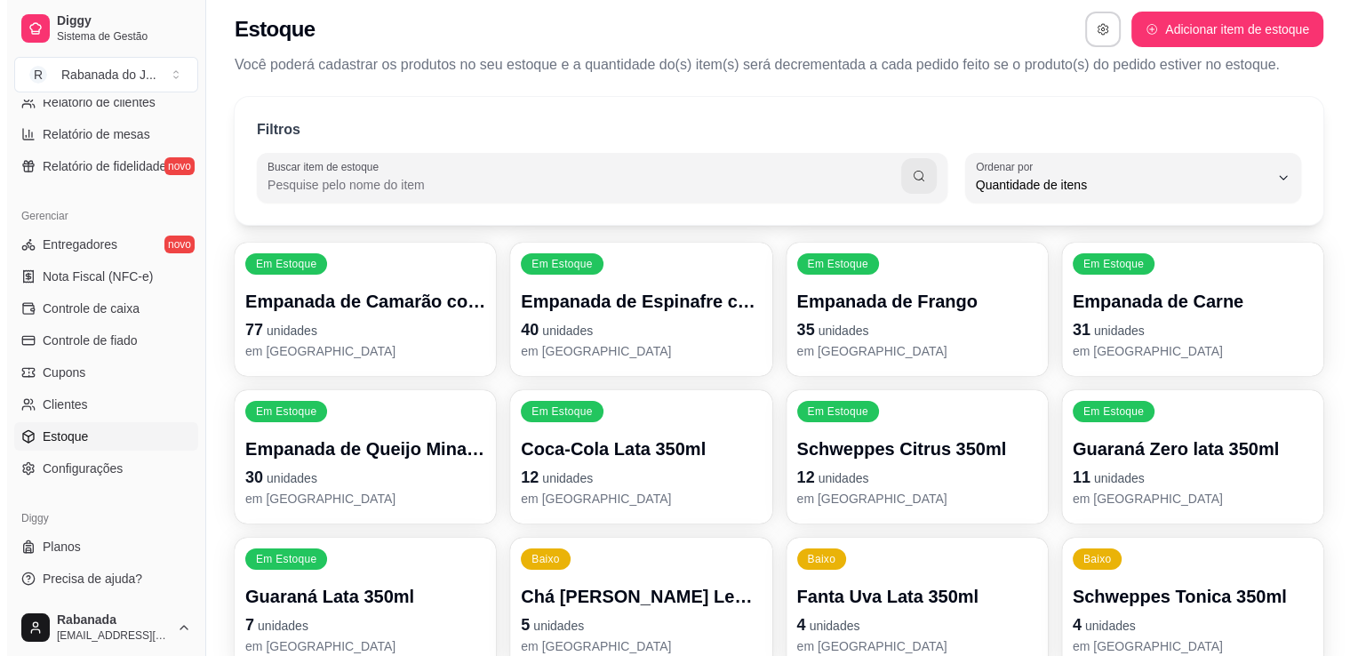
scroll to position [0, 0]
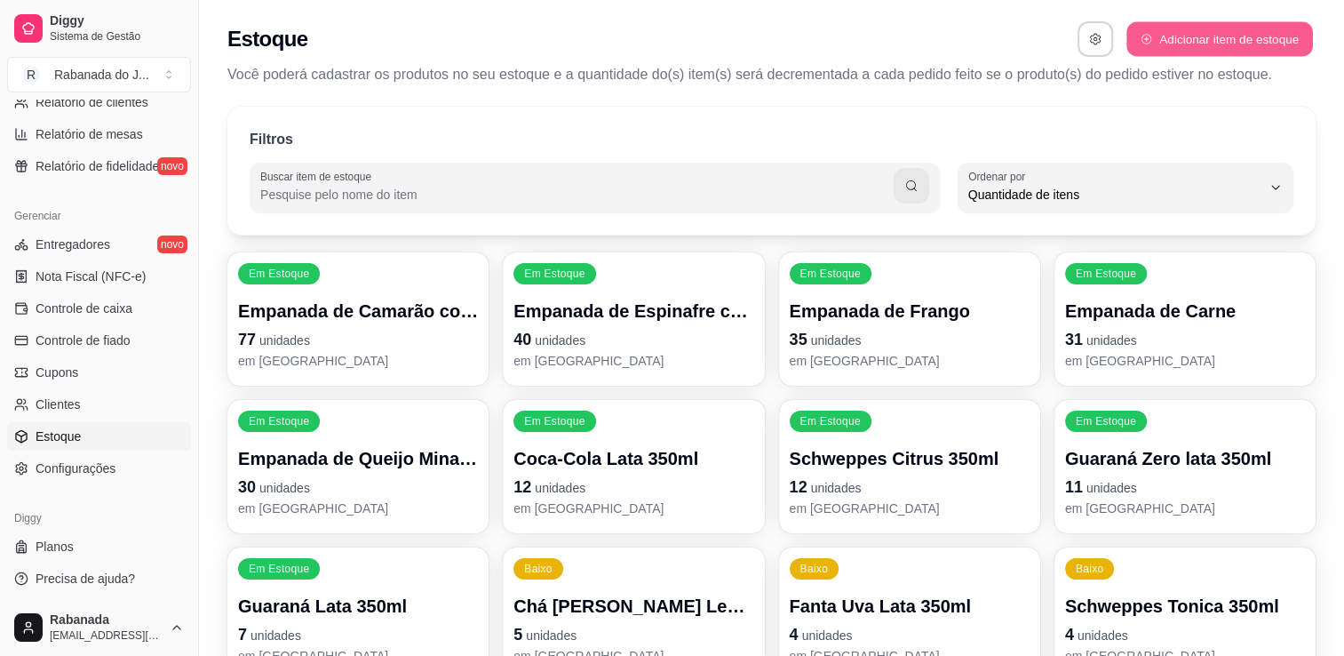
click at [1272, 44] on button "Adicionar item de estoque" at bounding box center [1220, 39] width 186 height 35
select select "UN"
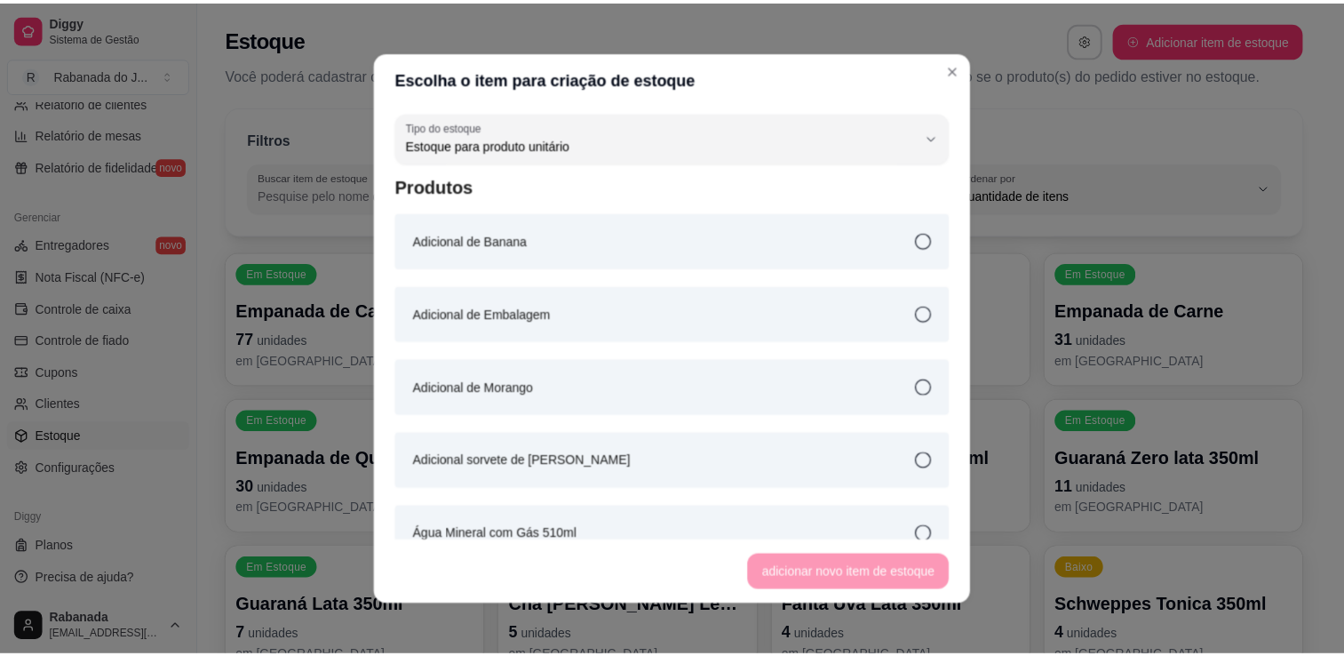
scroll to position [17, 0]
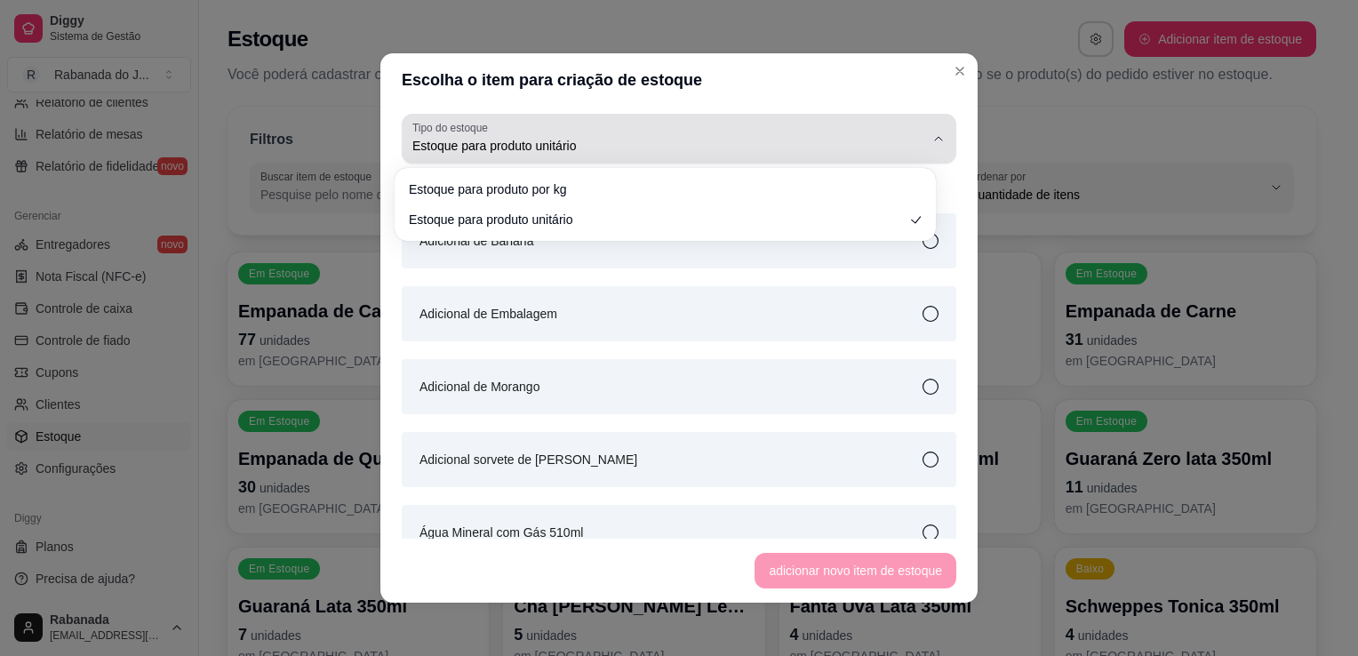
click at [877, 152] on span "Estoque para produto unitário" at bounding box center [668, 146] width 512 height 18
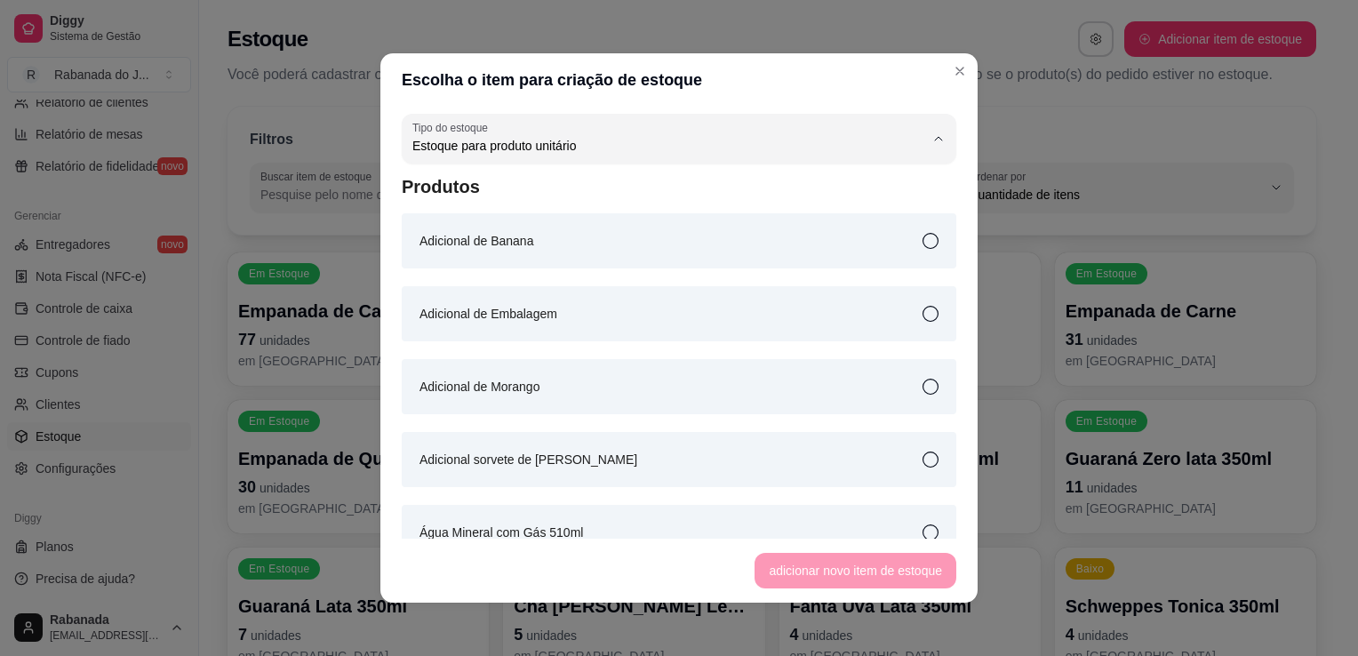
click at [689, 199] on li "Estoque para produto por kg" at bounding box center [665, 189] width 506 height 28
type input "KG"
select select "KG"
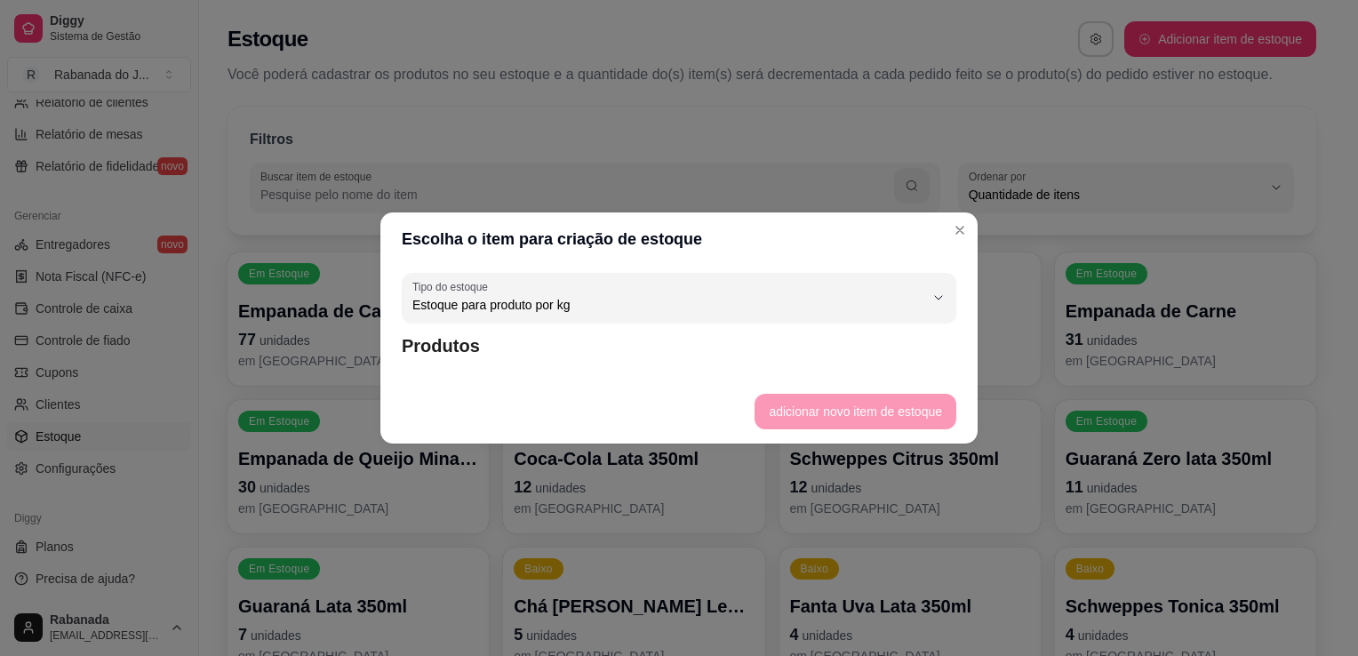
click at [858, 424] on footer "adicionar novo item de estoque" at bounding box center [678, 411] width 597 height 64
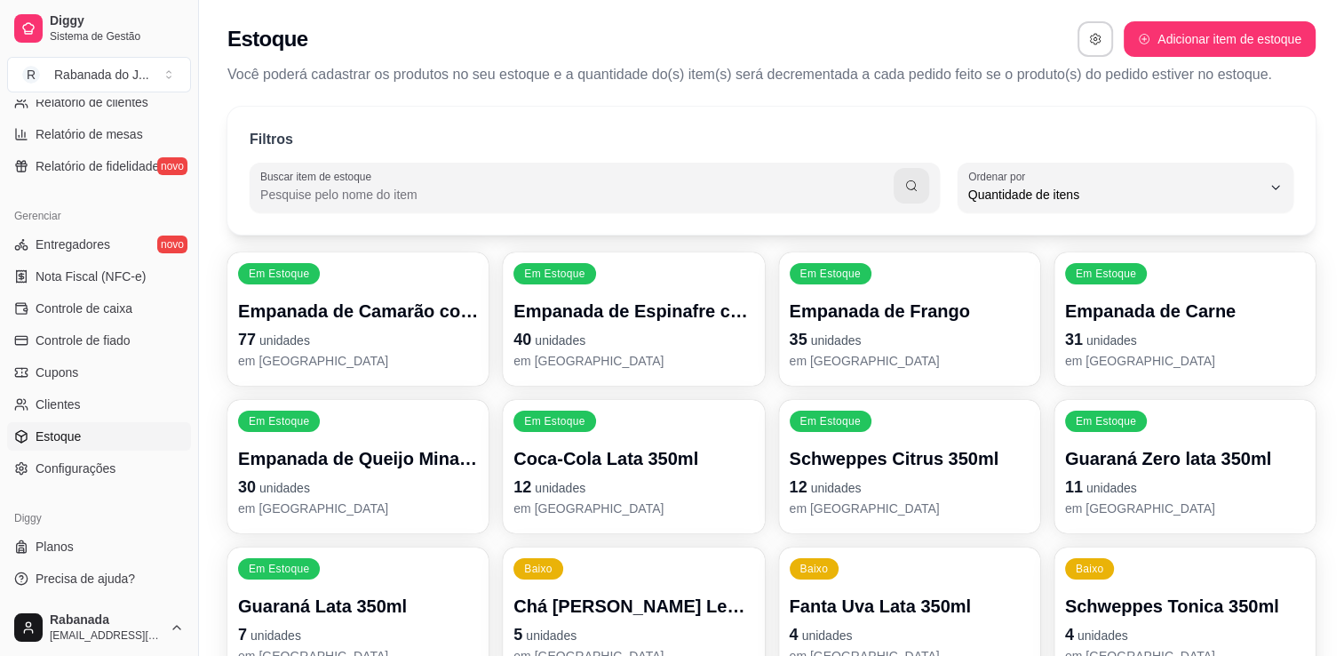
scroll to position [391, 0]
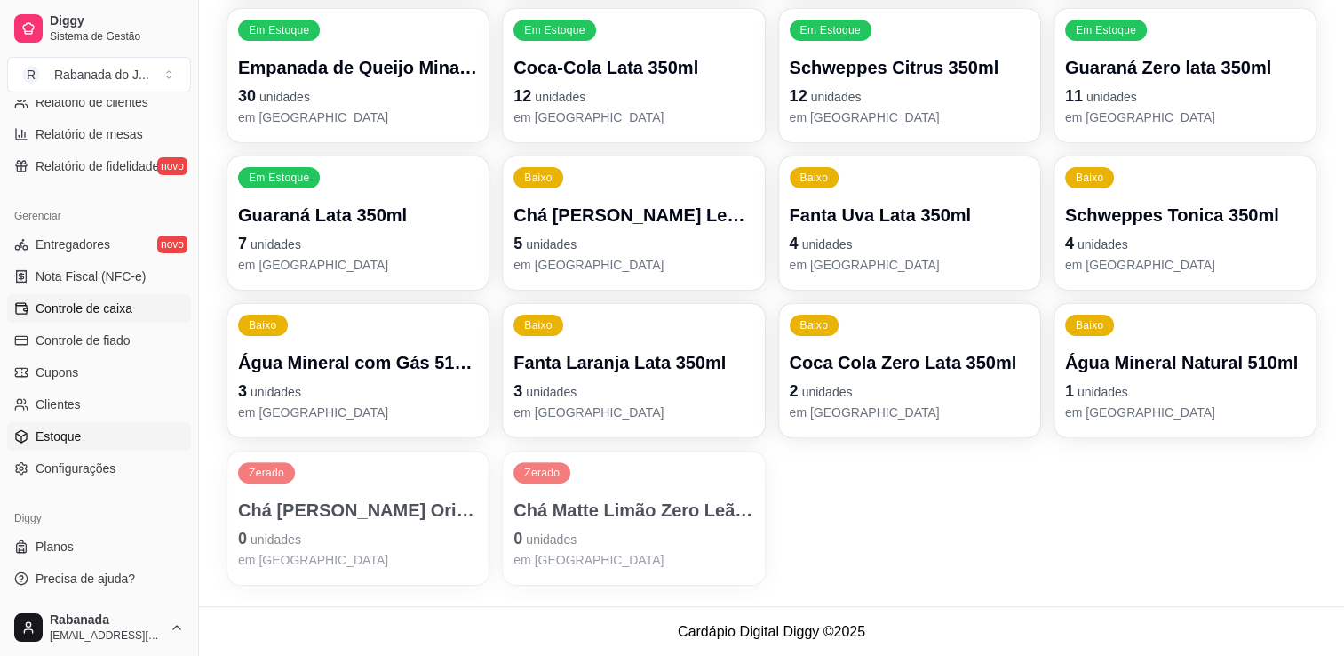
click at [119, 300] on span "Controle de caixa" at bounding box center [84, 308] width 97 height 18
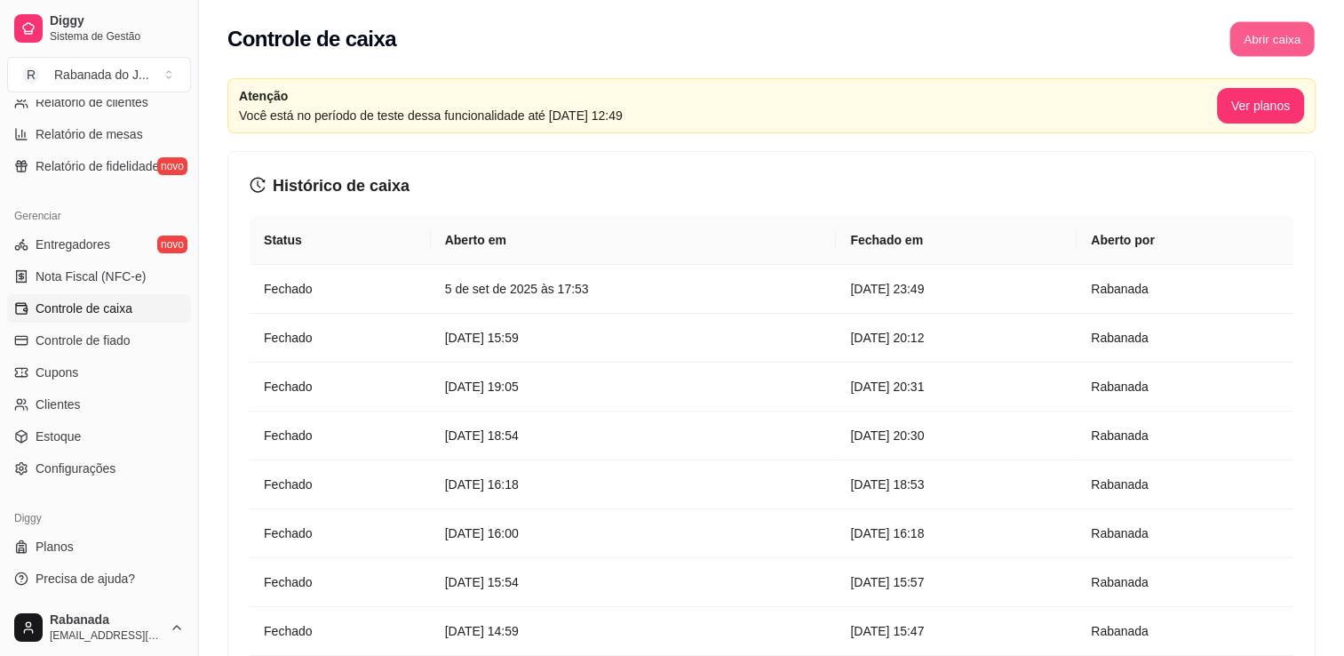
click at [1250, 36] on button "Abrir caixa" at bounding box center [1272, 39] width 84 height 35
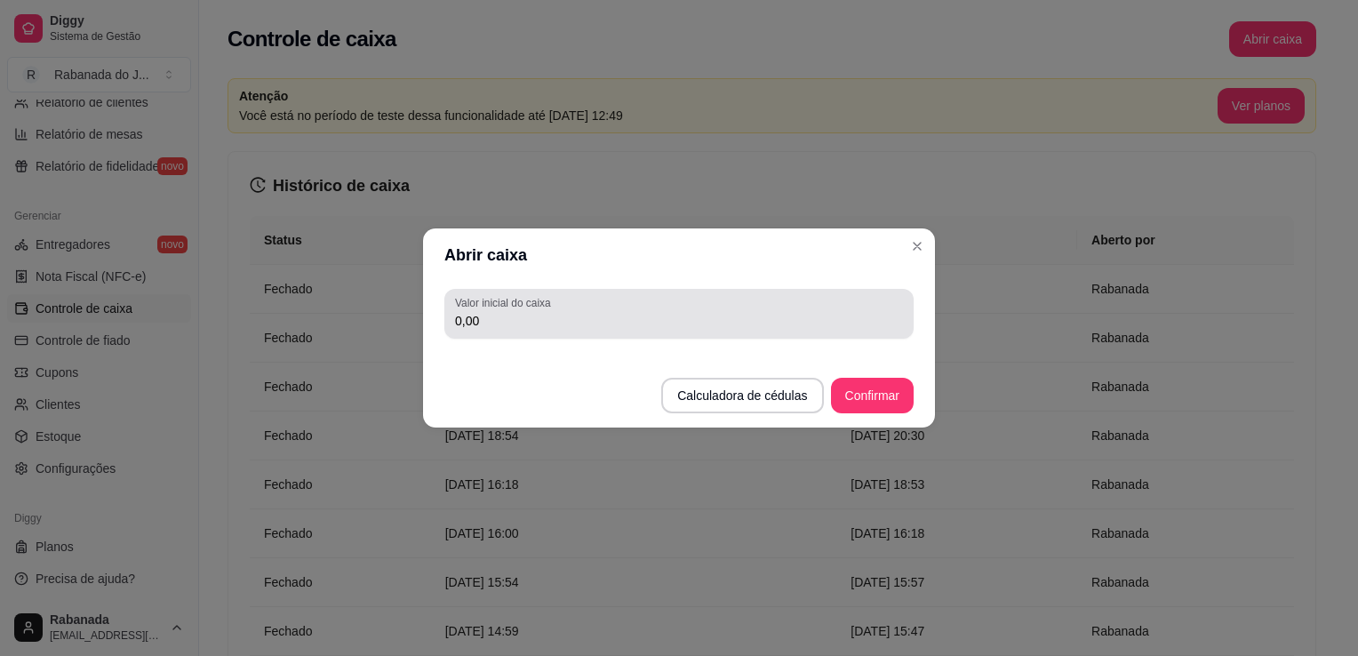
click at [778, 290] on div "Valor inicial do caixa 0,00" at bounding box center [678, 314] width 469 height 50
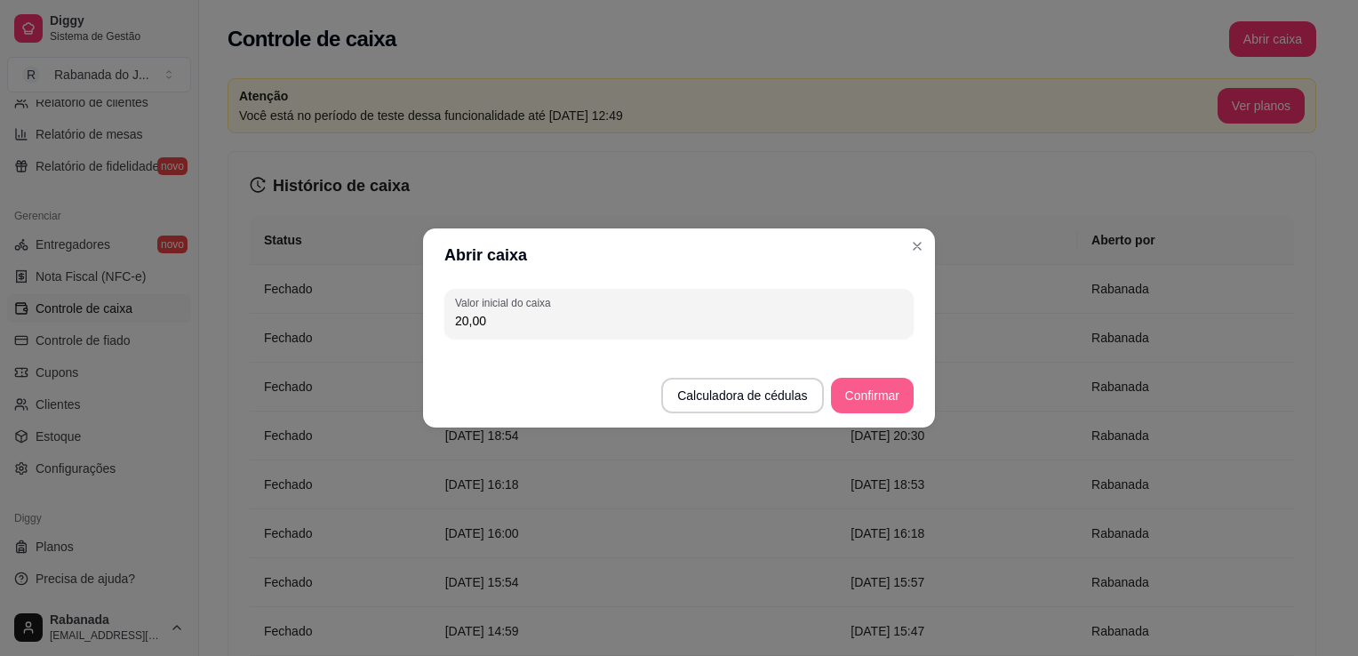
type input "20,00"
click at [866, 394] on button "Confirmar" at bounding box center [872, 396] width 81 height 35
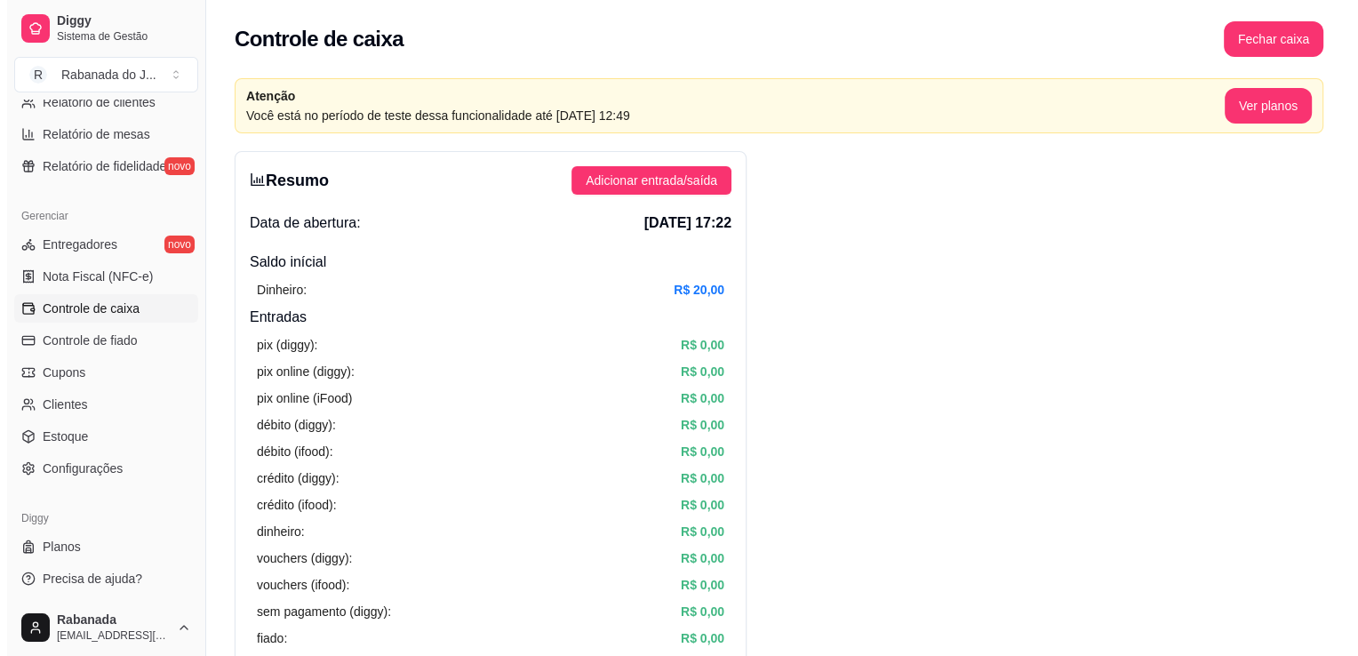
scroll to position [185, 0]
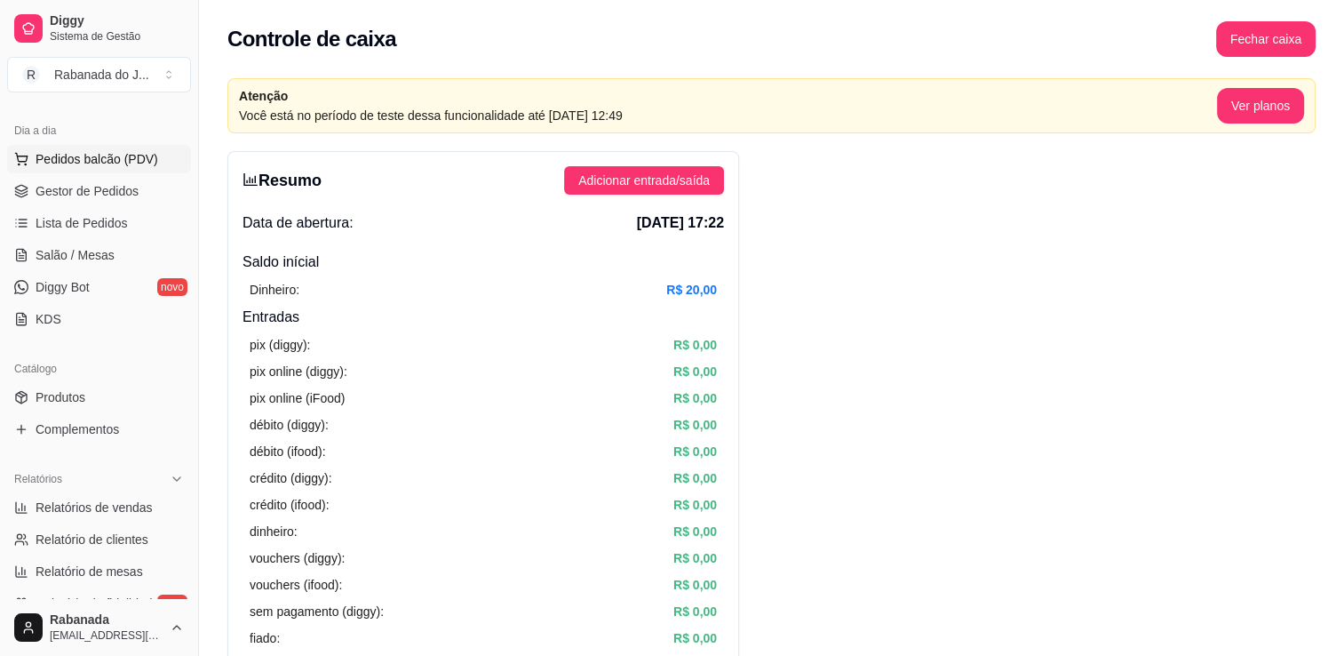
click at [116, 155] on span "Pedidos balcão (PDV)" at bounding box center [97, 159] width 123 height 18
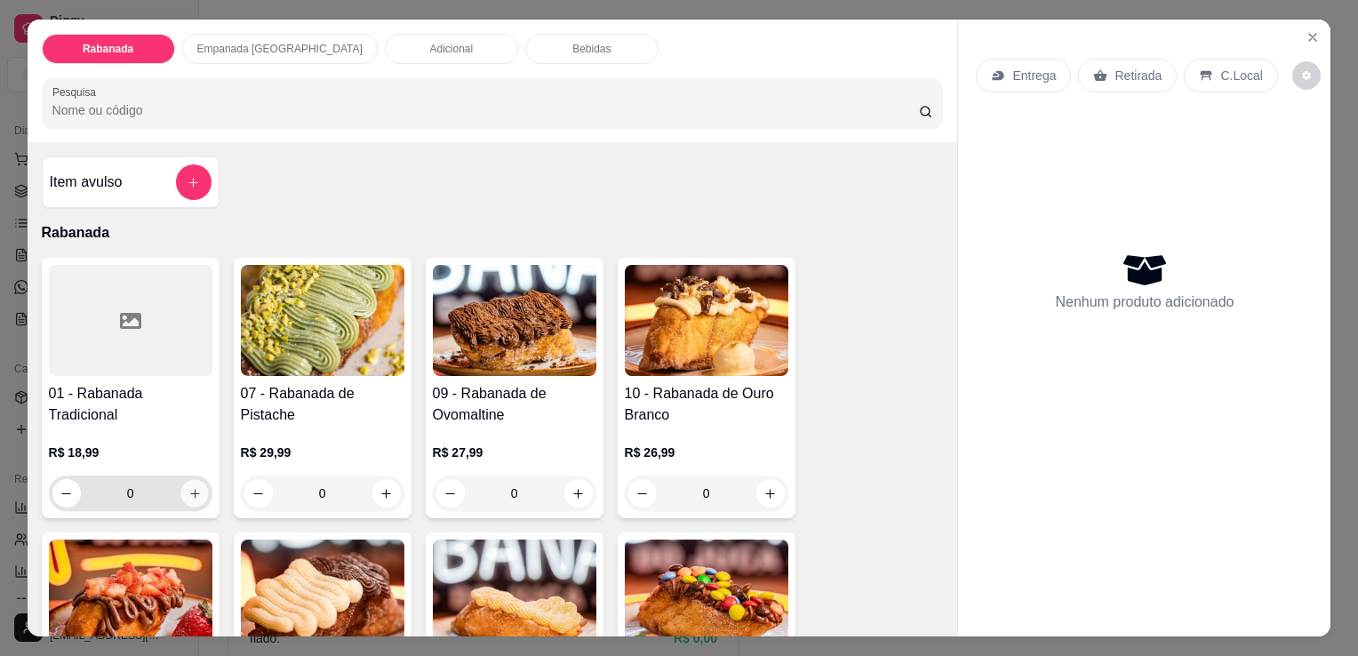
click at [187, 487] on icon "increase-product-quantity" at bounding box center [193, 493] width 13 height 13
type input "1"
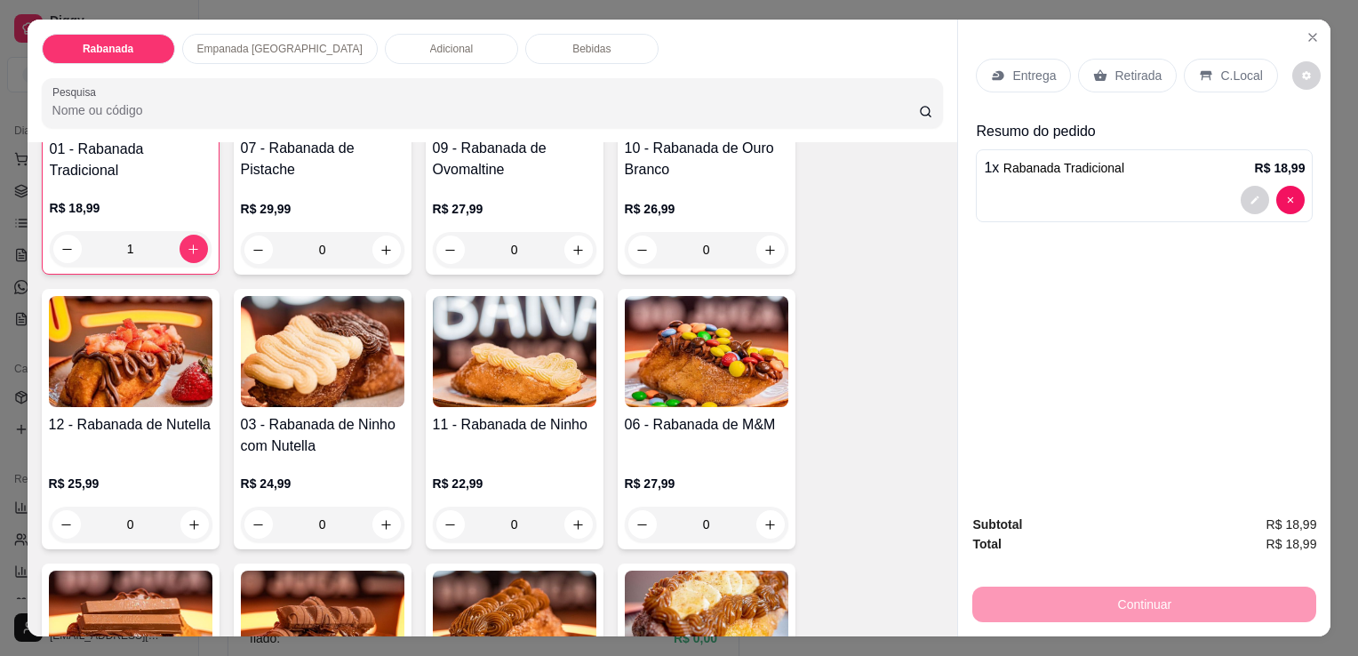
scroll to position [249, 0]
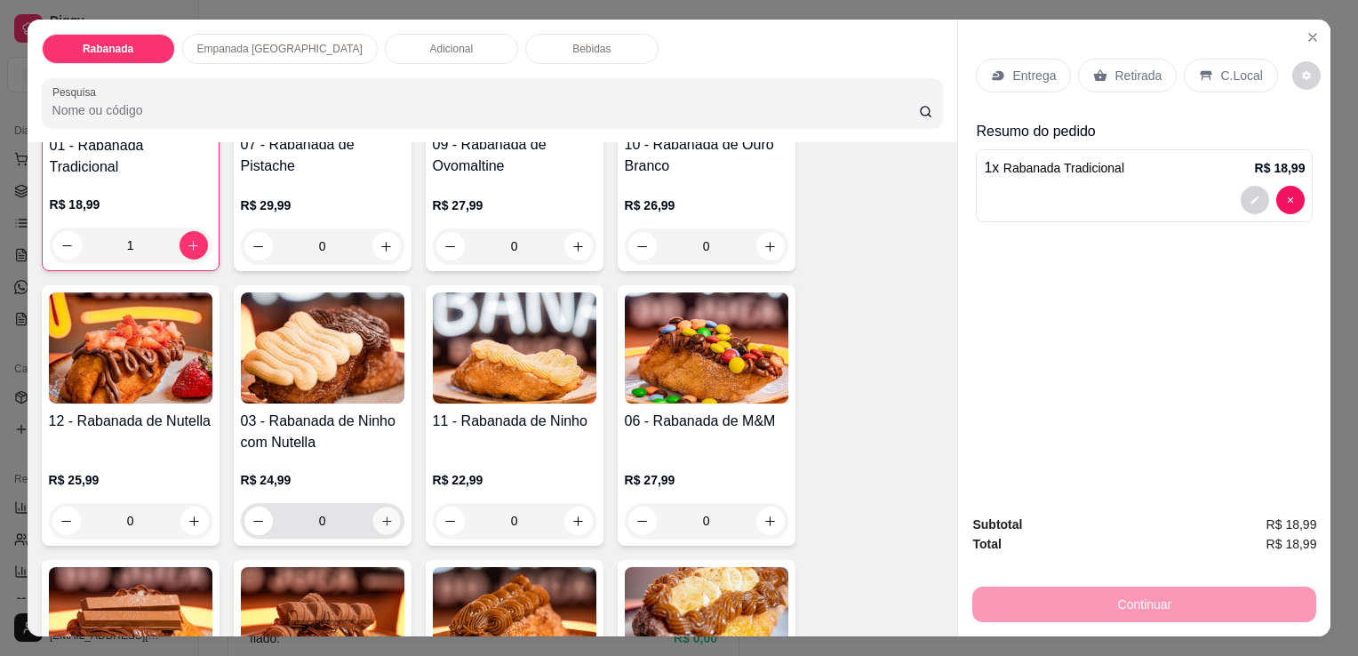
click at [387, 509] on button "increase-product-quantity" at bounding box center [386, 521] width 28 height 28
type input "1"
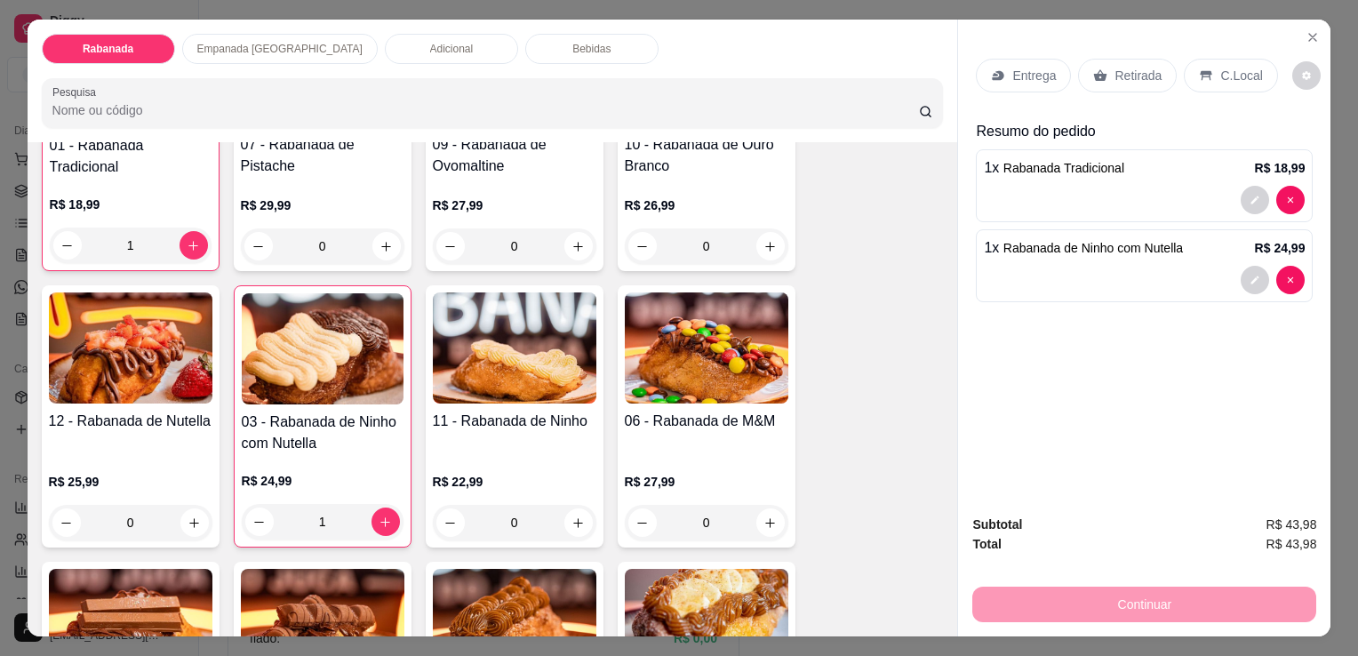
click at [1220, 68] on p "C.Local" at bounding box center [1241, 76] width 42 height 18
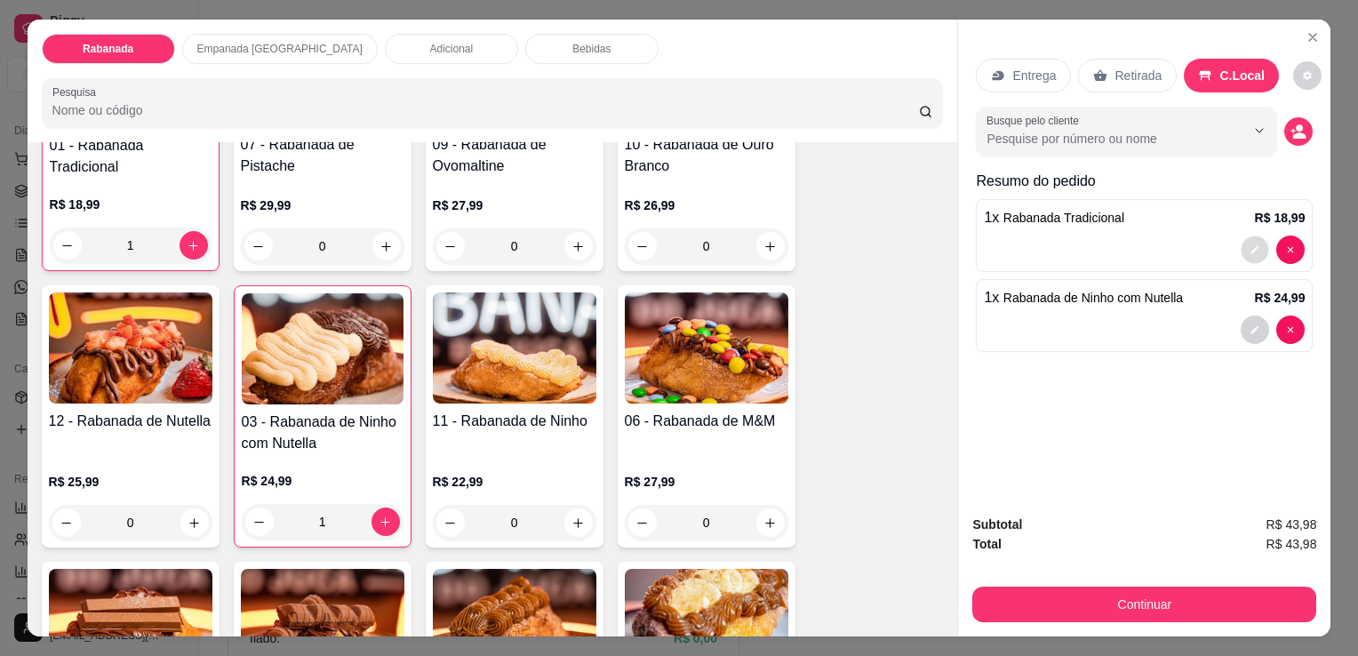
click at [1252, 246] on icon "decrease-product-quantity" at bounding box center [1255, 249] width 11 height 11
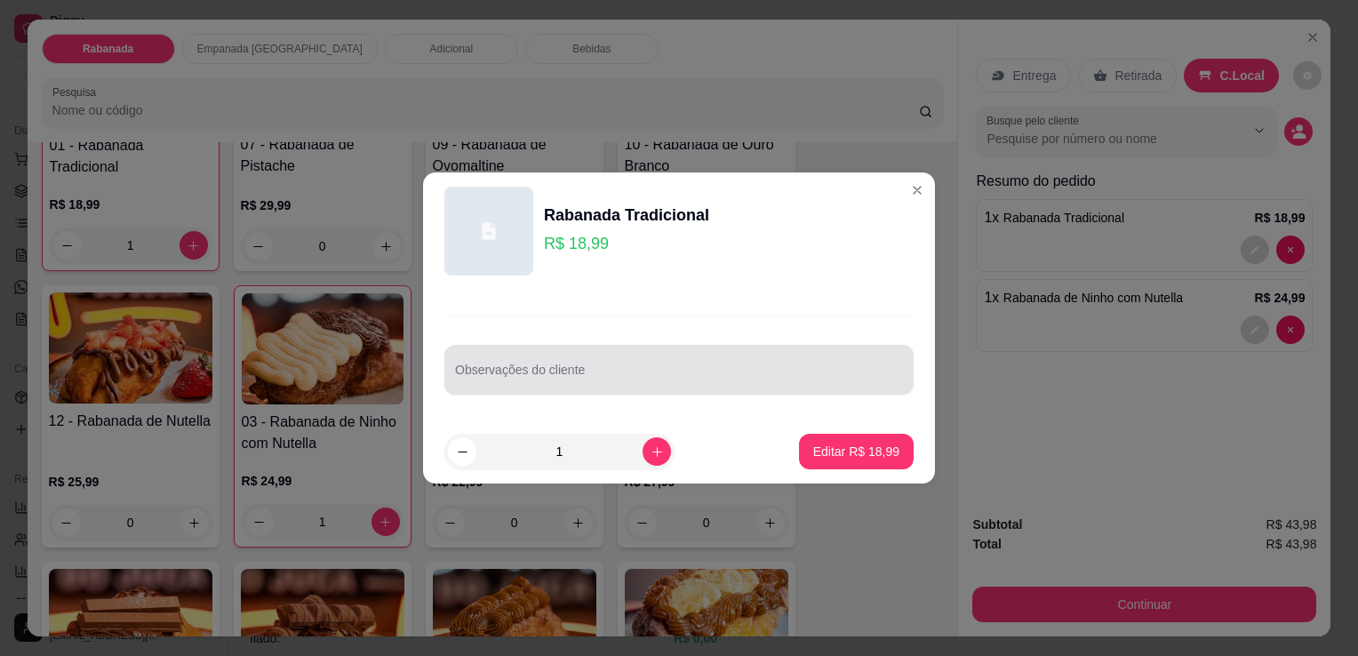
click at [759, 388] on div "Observações do cliente" at bounding box center [678, 370] width 469 height 50
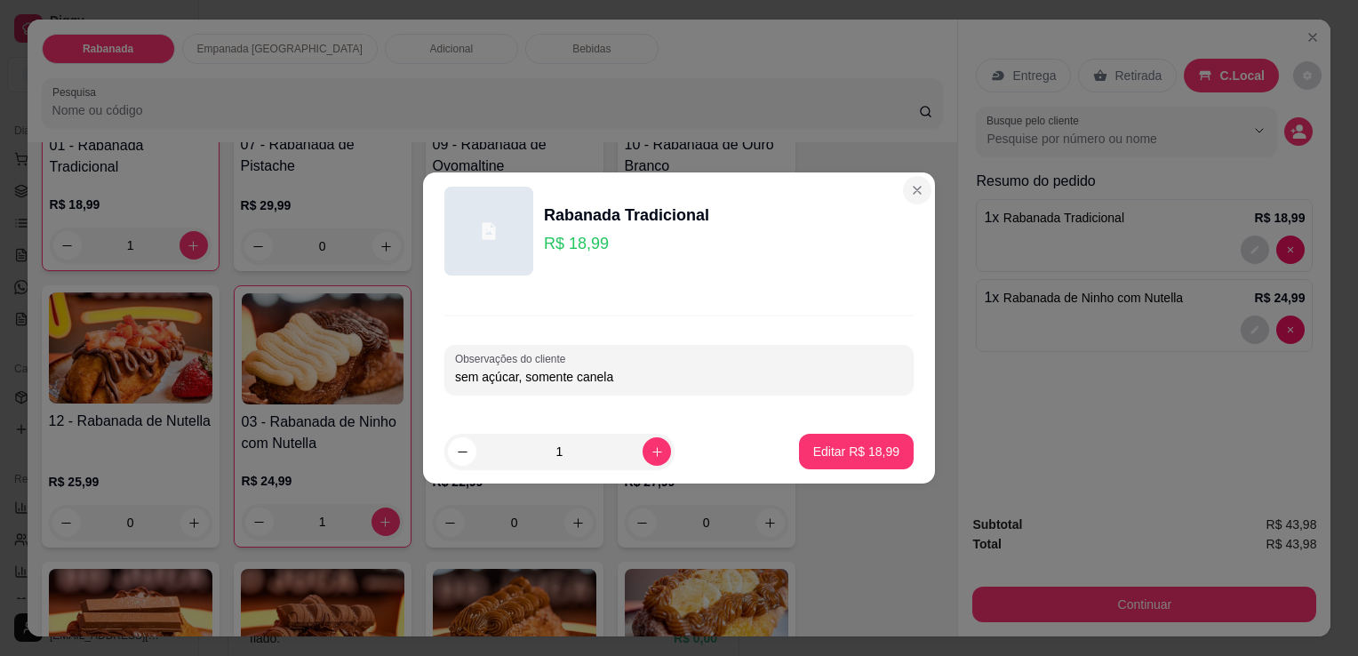
type input "sem açúcar, somente canela"
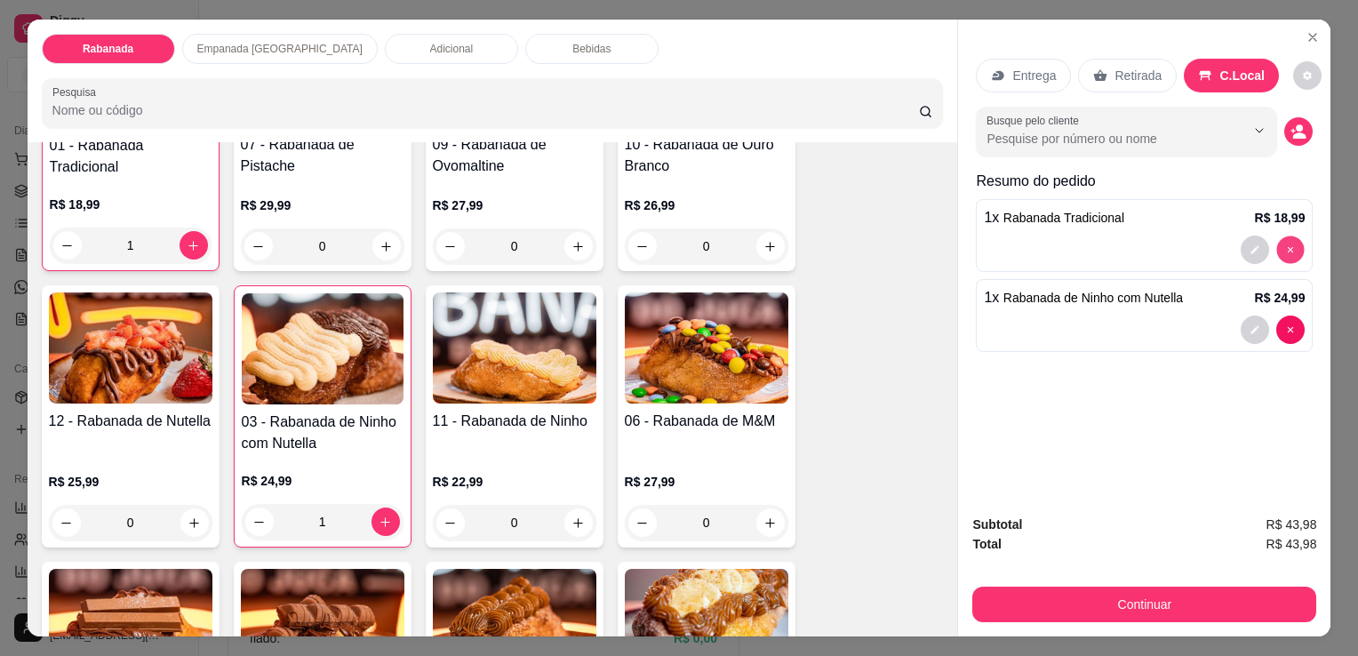
type input "0"
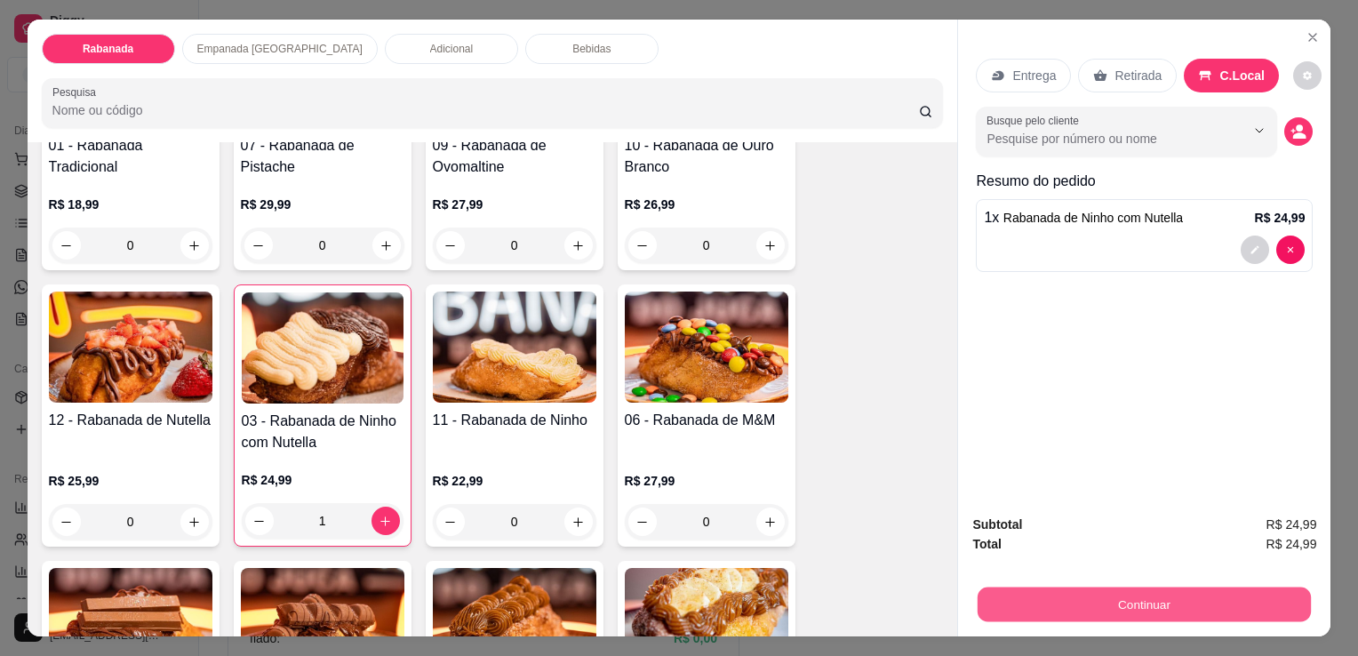
click at [1200, 591] on button "Continuar" at bounding box center [1143, 603] width 333 height 35
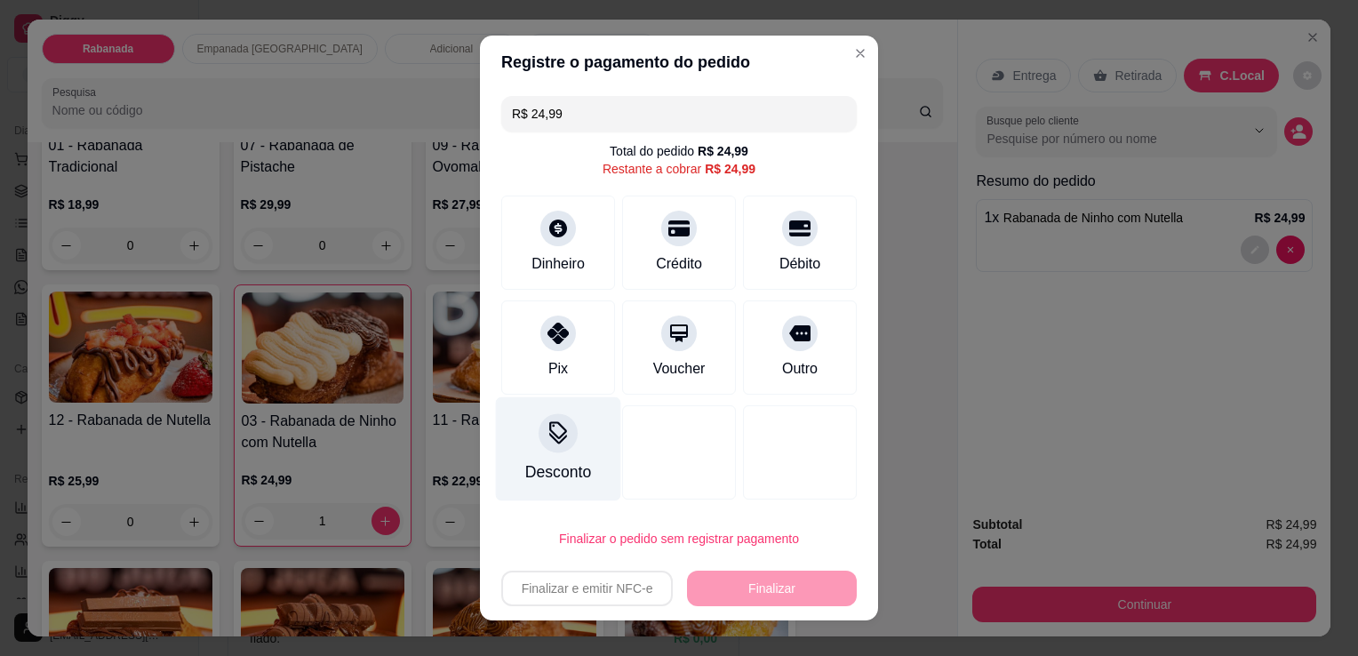
click at [521, 448] on div "Desconto" at bounding box center [558, 449] width 125 height 104
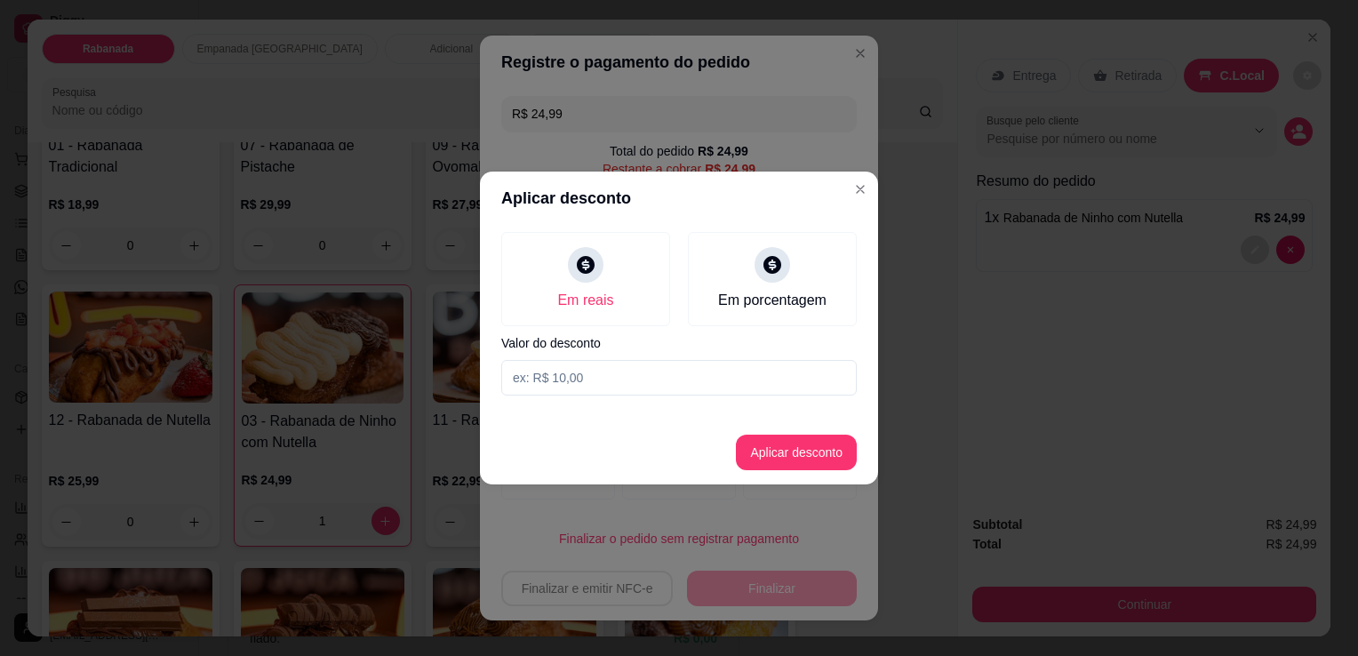
click at [590, 386] on input at bounding box center [678, 378] width 355 height 36
type input "1,00"
click at [796, 449] on button "Aplicar desconto" at bounding box center [796, 452] width 116 height 35
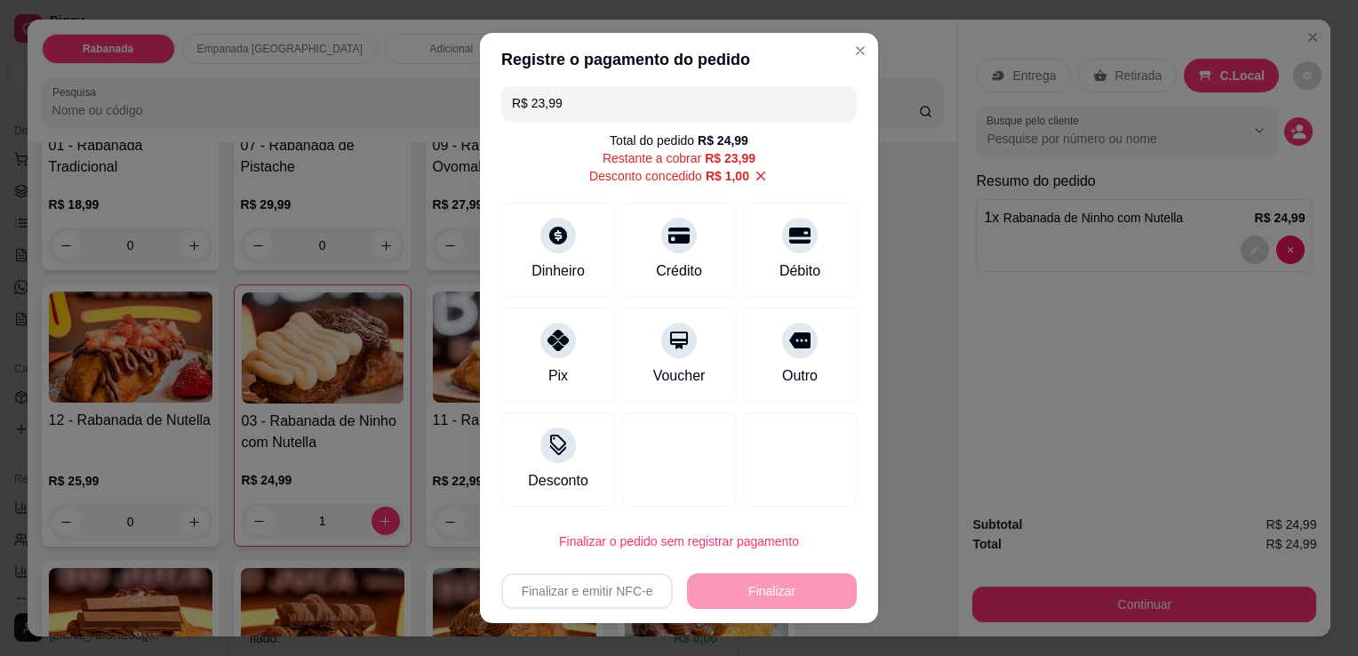
scroll to position [11, 0]
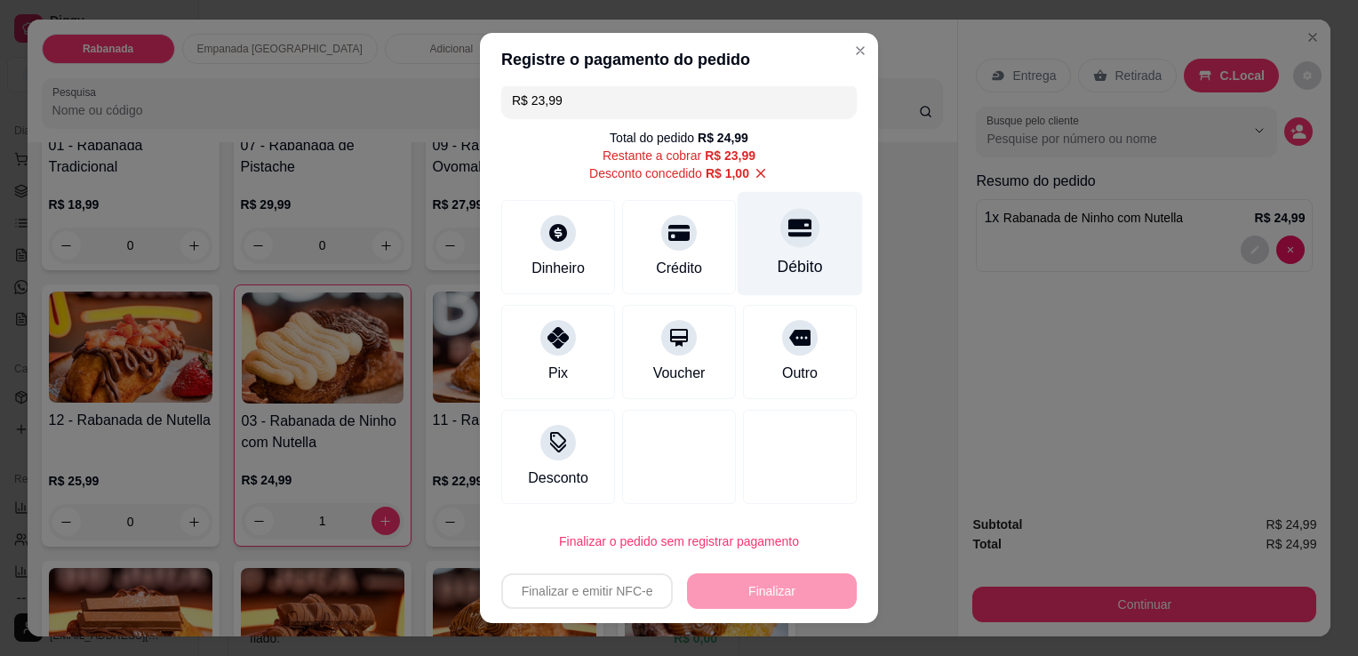
click at [784, 259] on div "Débito" at bounding box center [800, 266] width 45 height 23
type input "R$ 0,00"
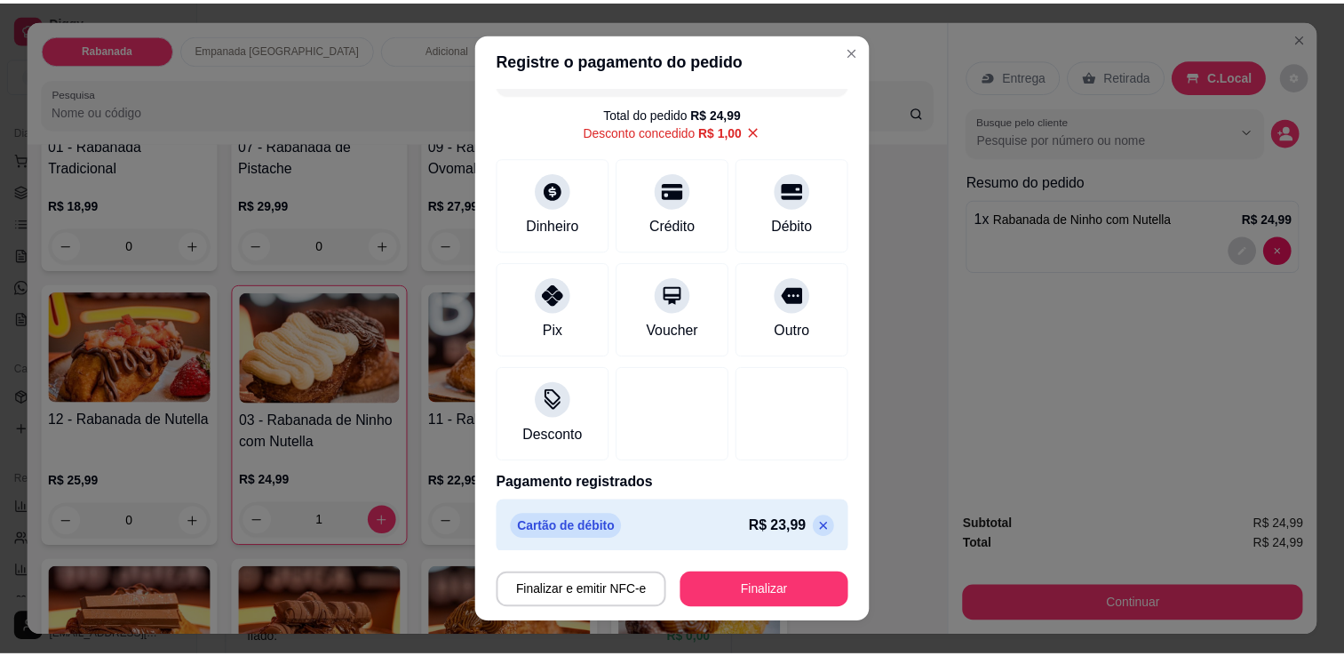
scroll to position [43, 0]
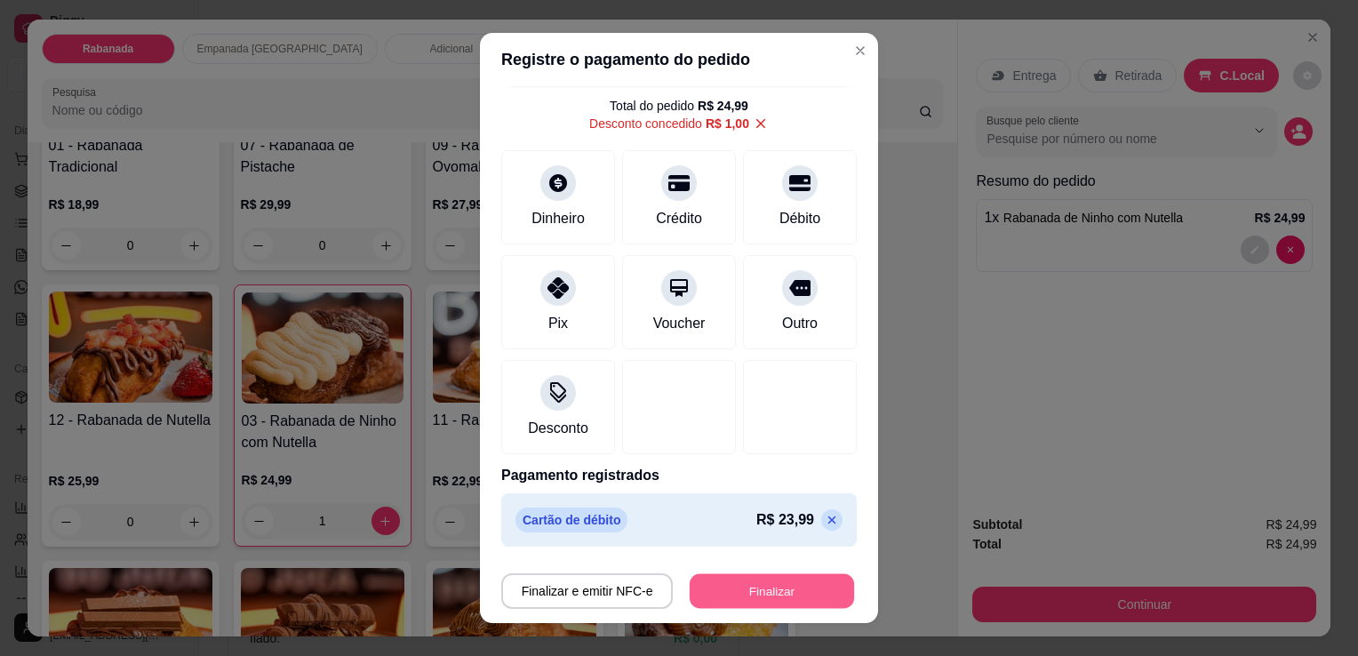
click at [750, 587] on button "Finalizar" at bounding box center [772, 591] width 164 height 35
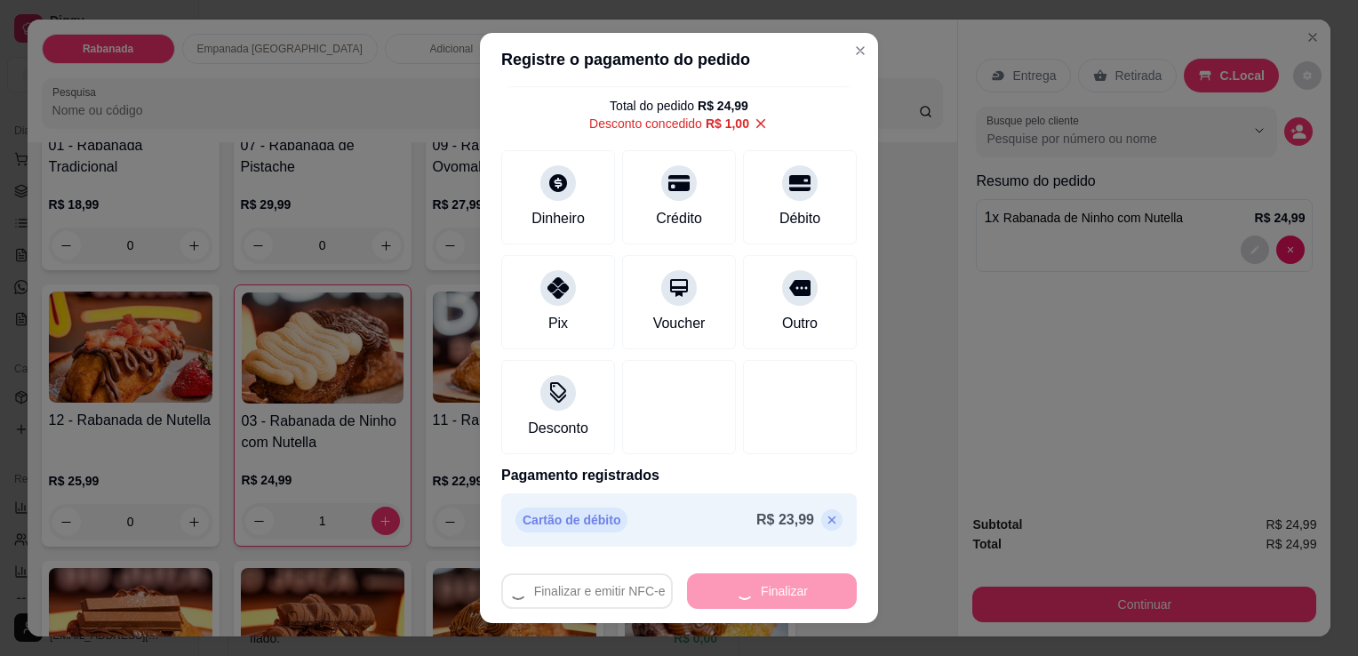
type input "0"
type input "-R$ 24,99"
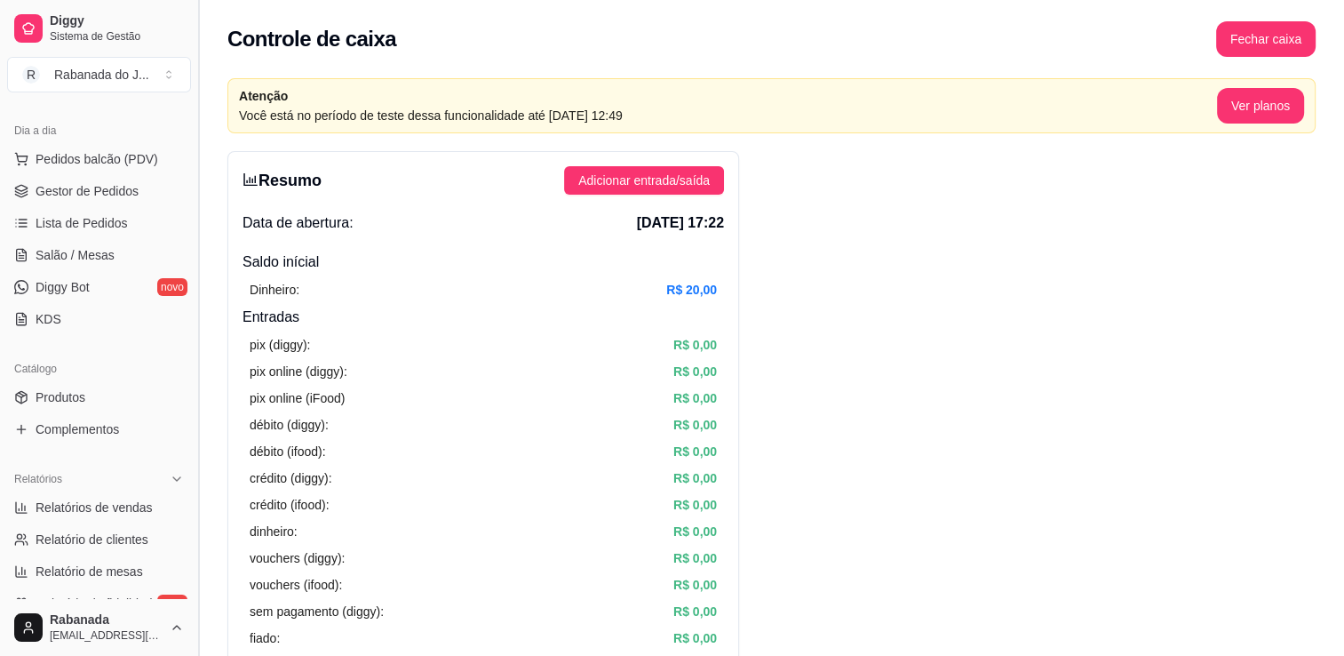
click at [193, 140] on button "Toggle Sidebar" at bounding box center [198, 328] width 14 height 656
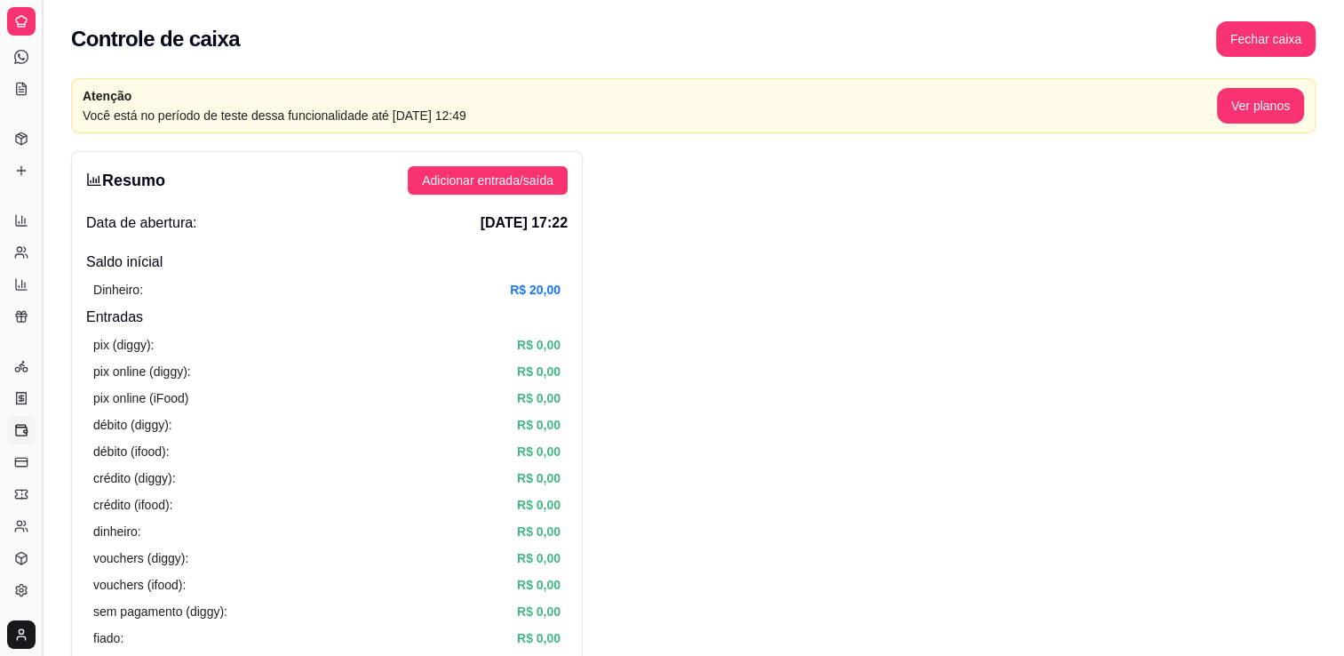
scroll to position [68, 0]
click at [36, 222] on button "Toggle Sidebar" at bounding box center [42, 328] width 14 height 656
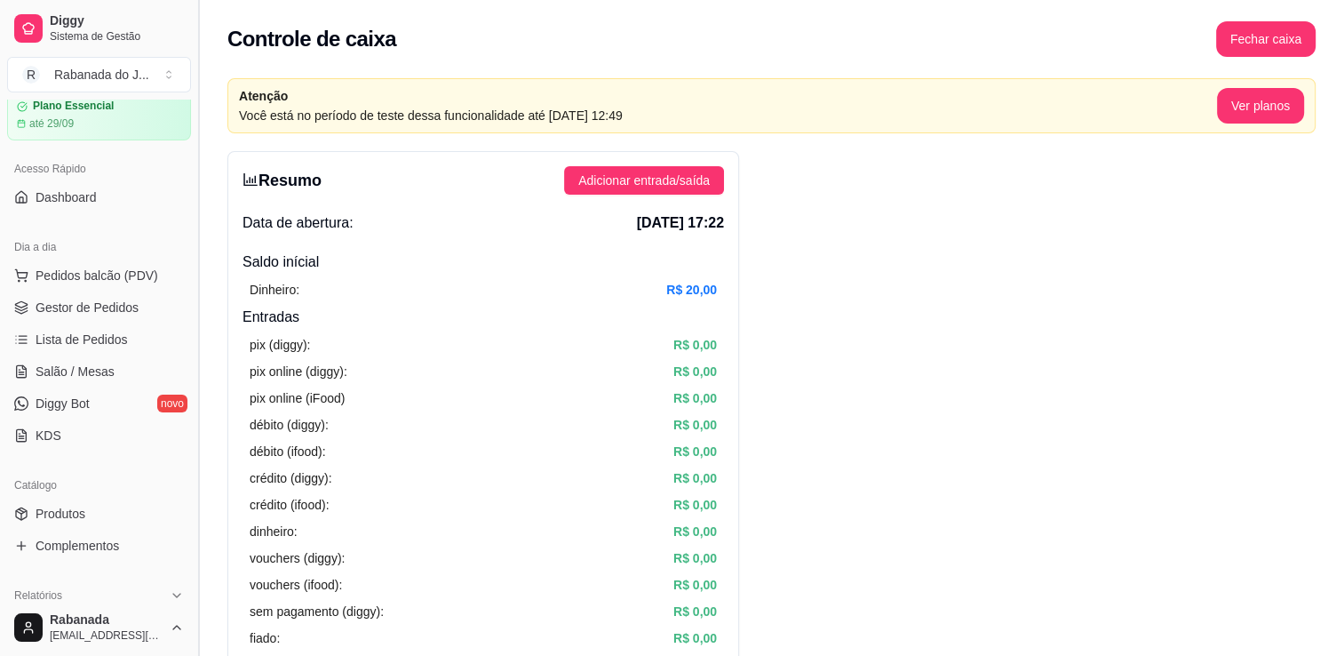
scroll to position [185, 0]
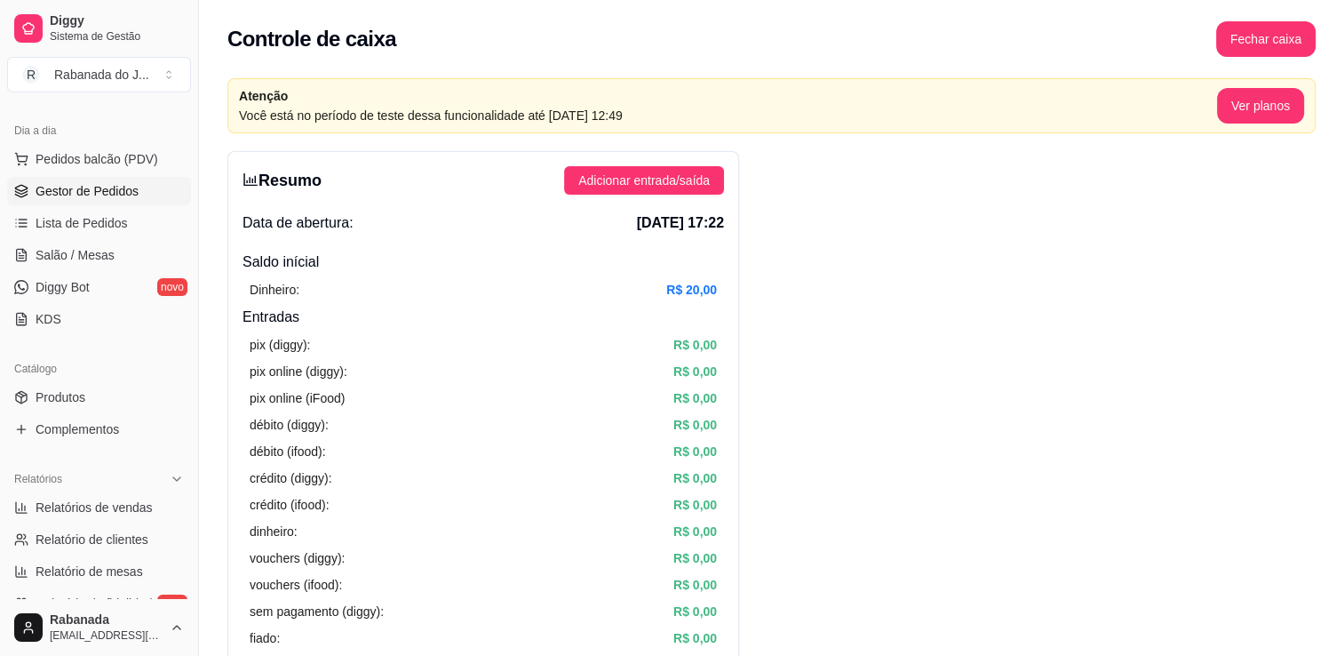
click at [117, 190] on span "Gestor de Pedidos" at bounding box center [87, 191] width 103 height 18
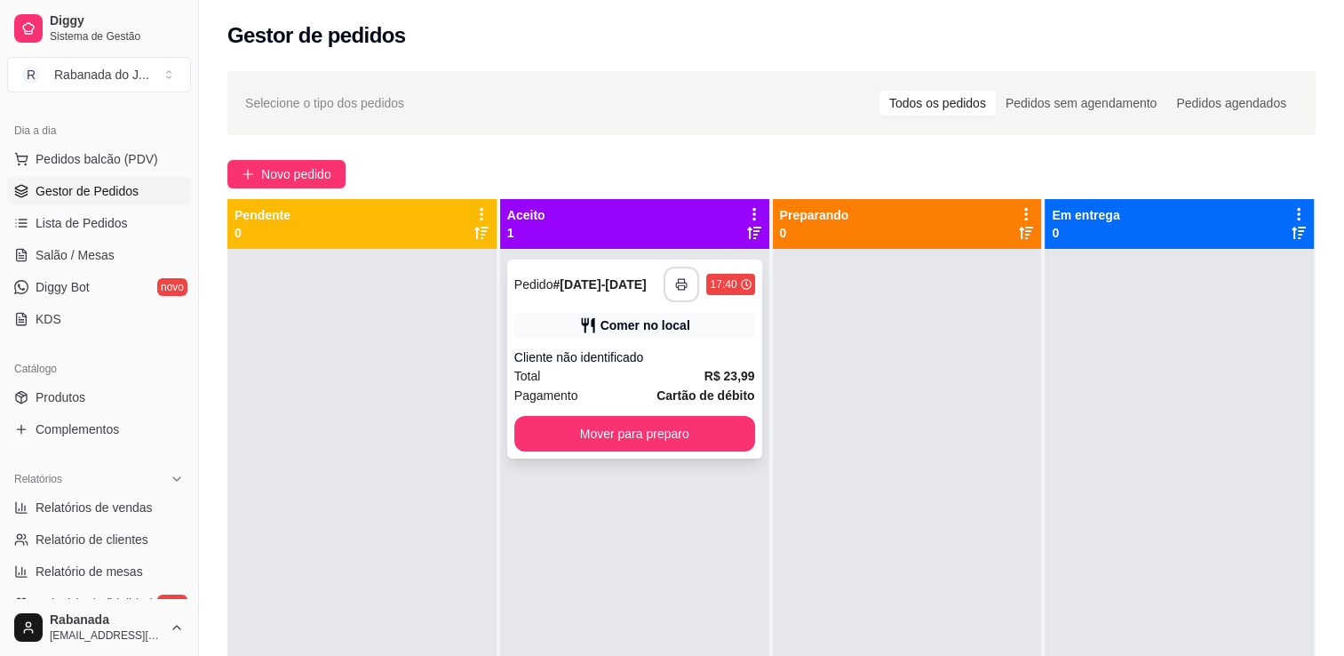
click at [682, 288] on button "button" at bounding box center [682, 285] width 36 height 36
click at [677, 286] on icon "button" at bounding box center [682, 285] width 10 height 4
click at [75, 153] on span "Pedidos balcão (PDV)" at bounding box center [97, 159] width 123 height 18
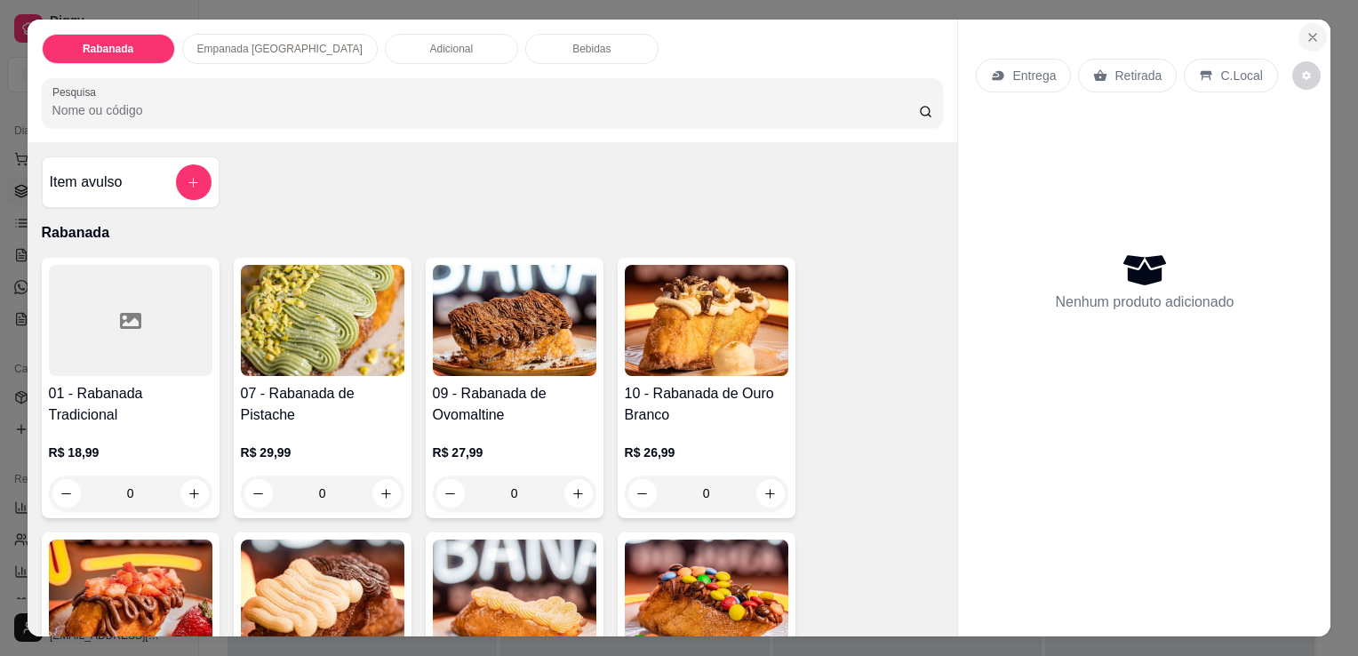
click at [1305, 36] on icon "Close" at bounding box center [1312, 37] width 14 height 14
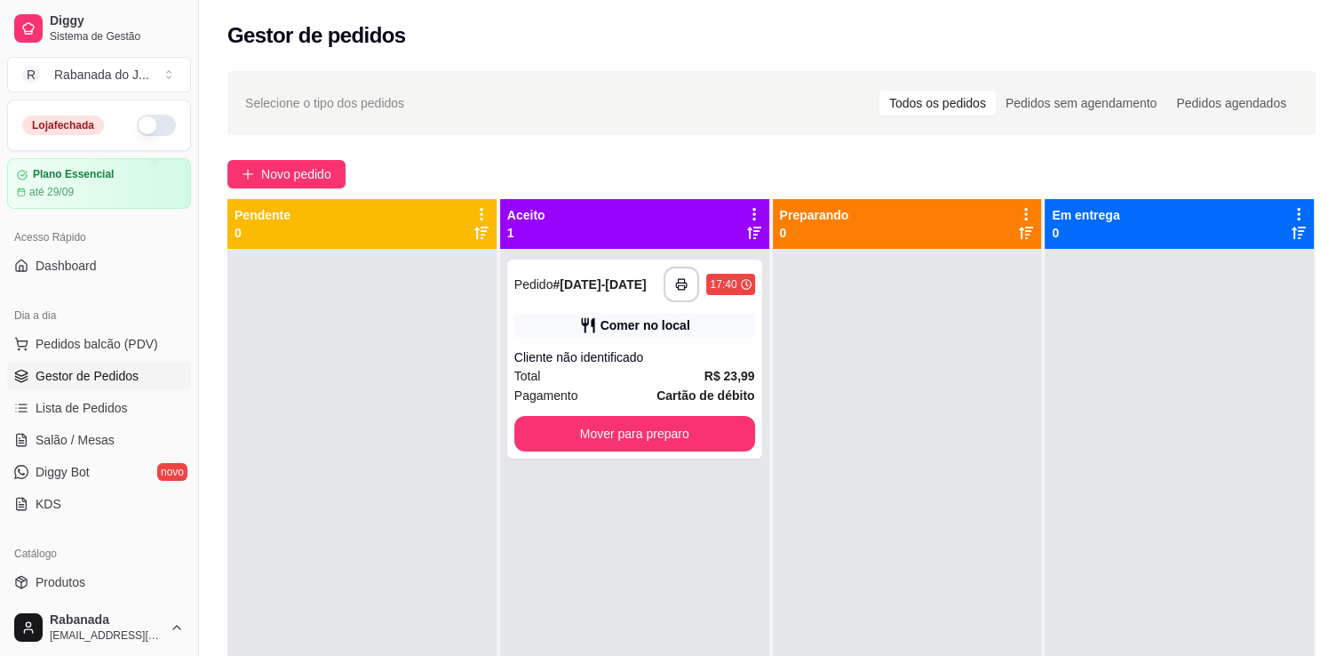
click at [82, 281] on div "Acesso Rápido Dashboard" at bounding box center [99, 251] width 198 height 71
click at [75, 262] on span "Dashboard" at bounding box center [66, 266] width 61 height 18
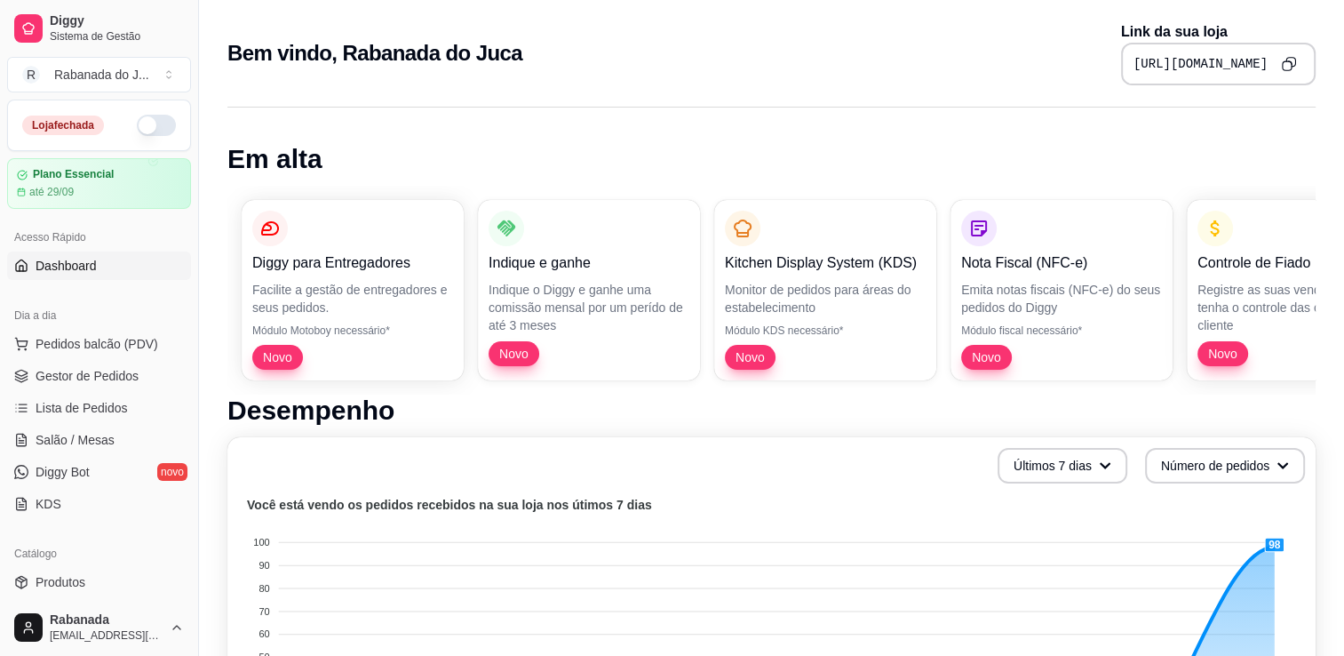
click at [1297, 66] on button "Copy to clipboard" at bounding box center [1289, 64] width 28 height 28
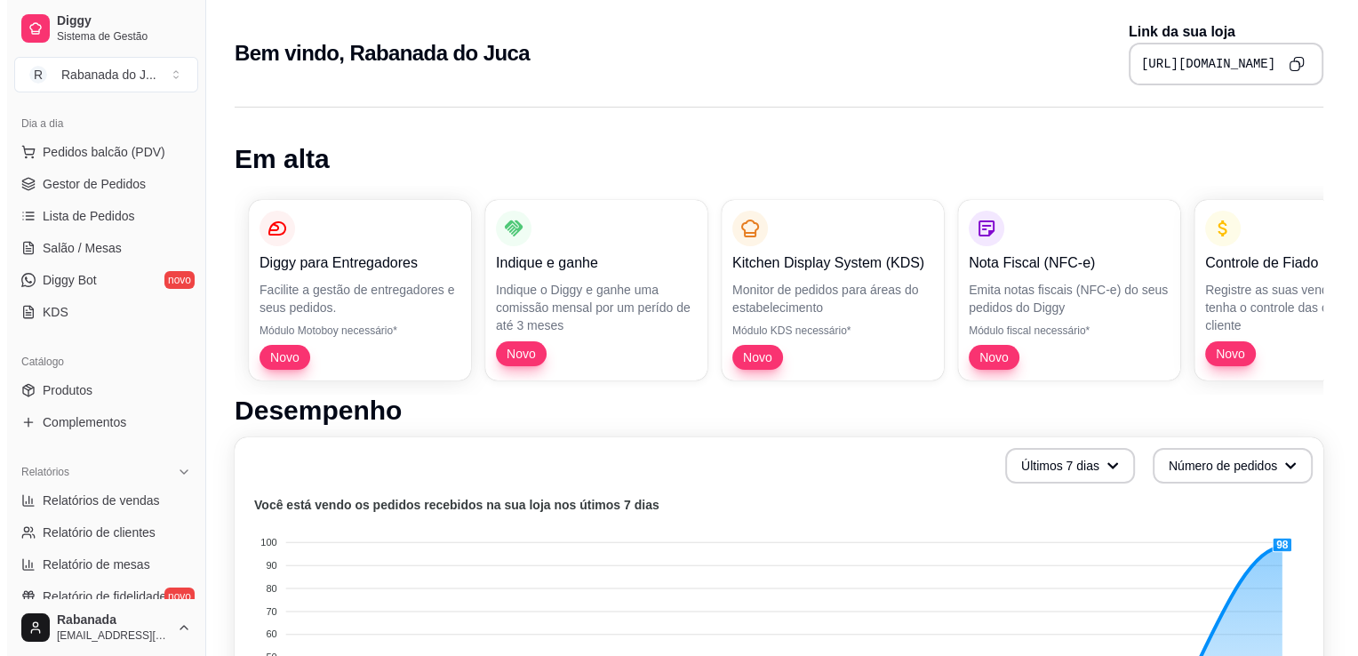
scroll to position [205, 0]
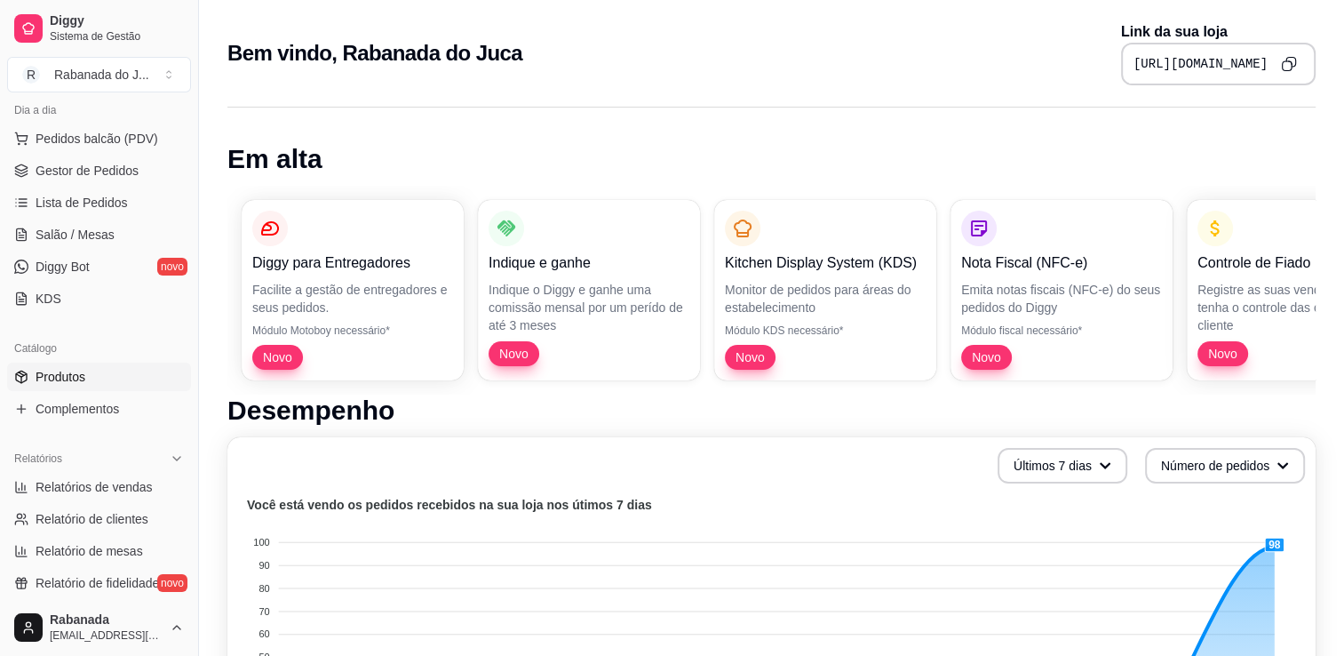
click at [81, 371] on span "Produtos" at bounding box center [61, 377] width 50 height 18
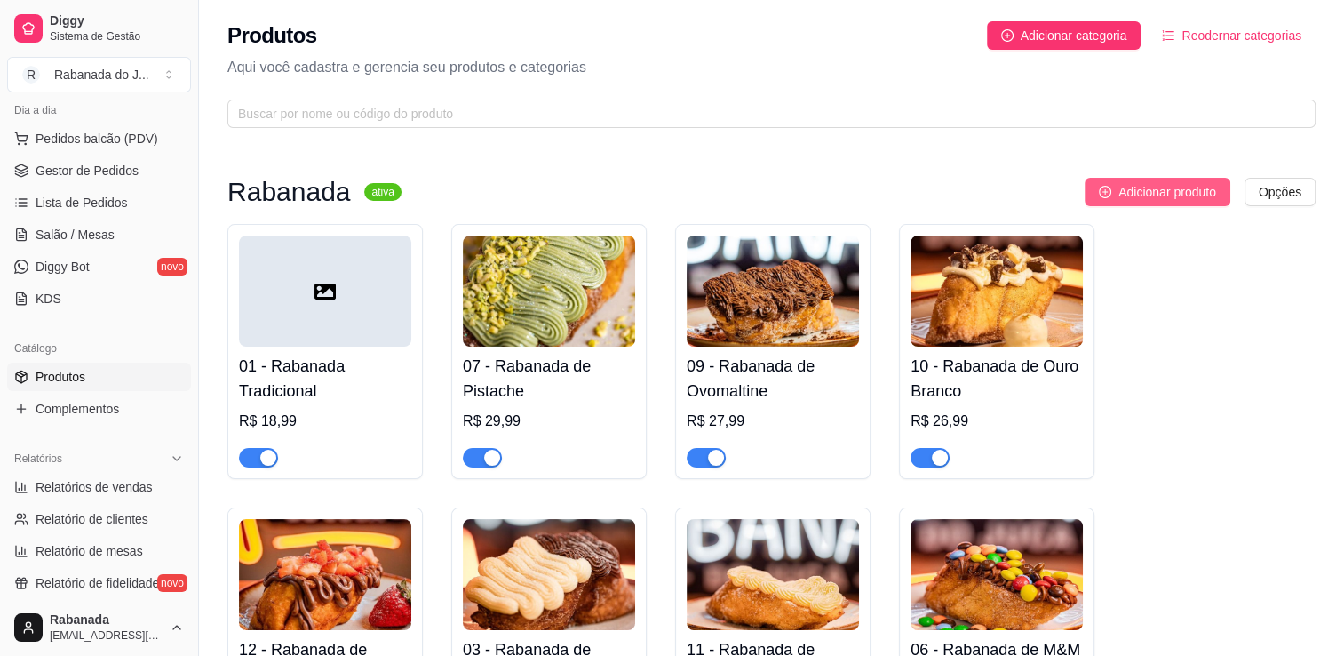
click at [1204, 204] on button "Adicionar produto" at bounding box center [1158, 192] width 146 height 28
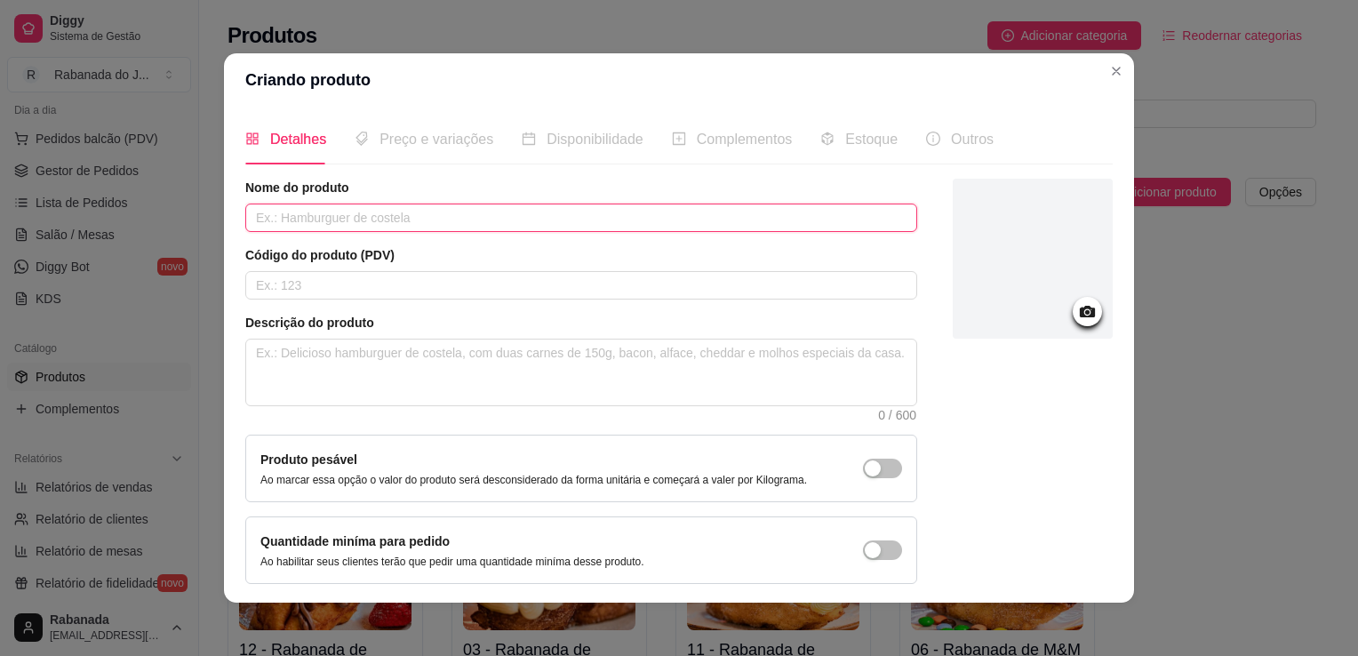
click at [764, 214] on input "text" at bounding box center [581, 217] width 672 height 28
type input "Café coado"
click at [1105, 542] on div "Detalhes Preço e variações Disponibilidade Complementos Estoque Outros Nome do …" at bounding box center [679, 355] width 910 height 496
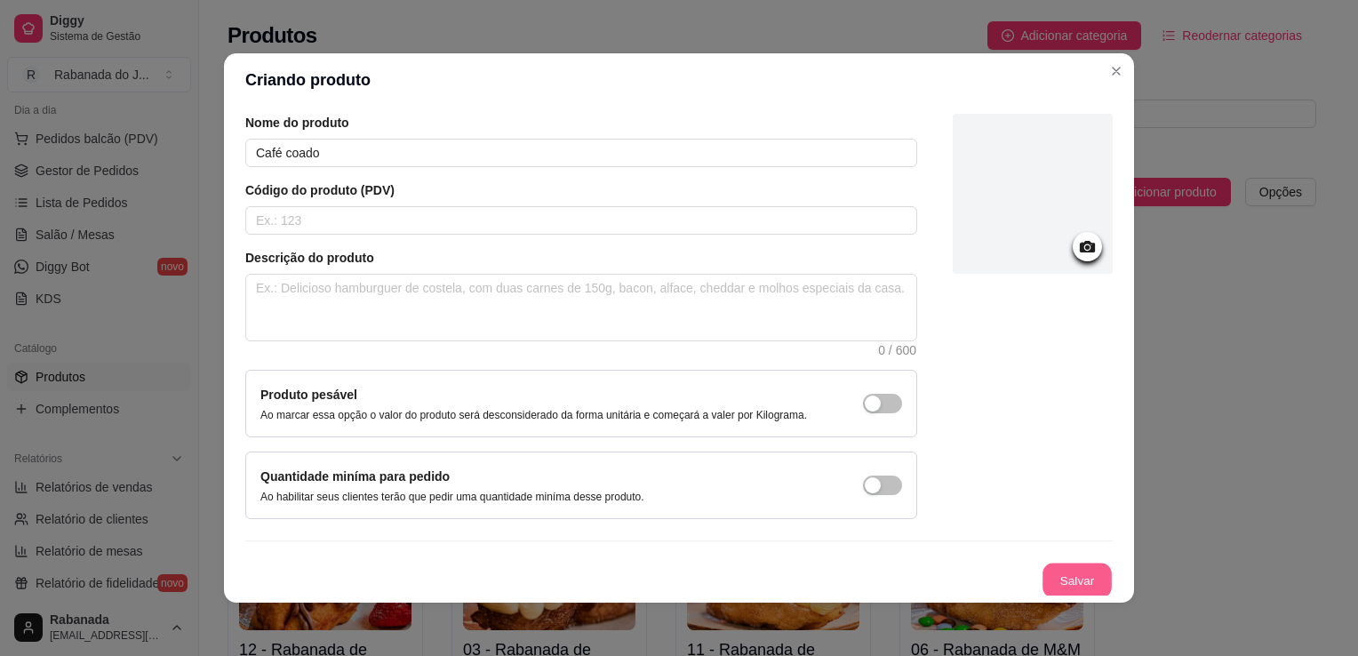
click at [1068, 570] on button "Salvar" at bounding box center [1076, 580] width 69 height 35
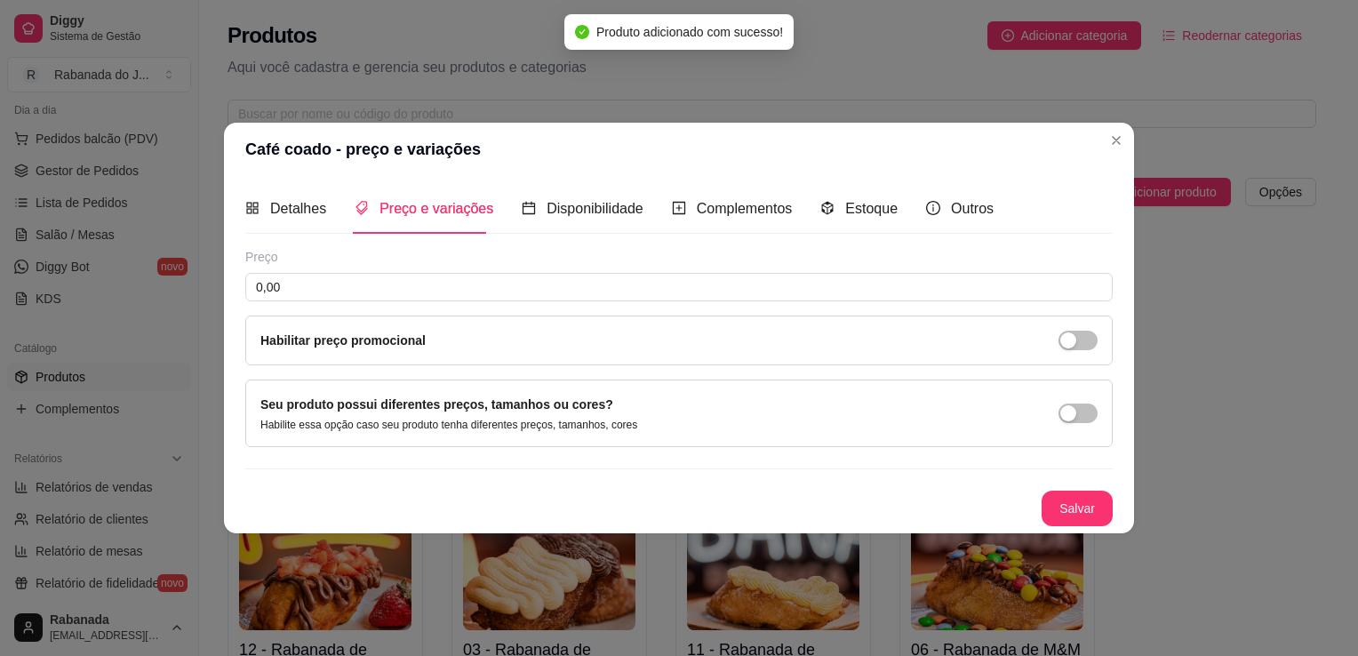
scroll to position [0, 0]
click at [380, 282] on input "0,00" at bounding box center [678, 287] width 867 height 28
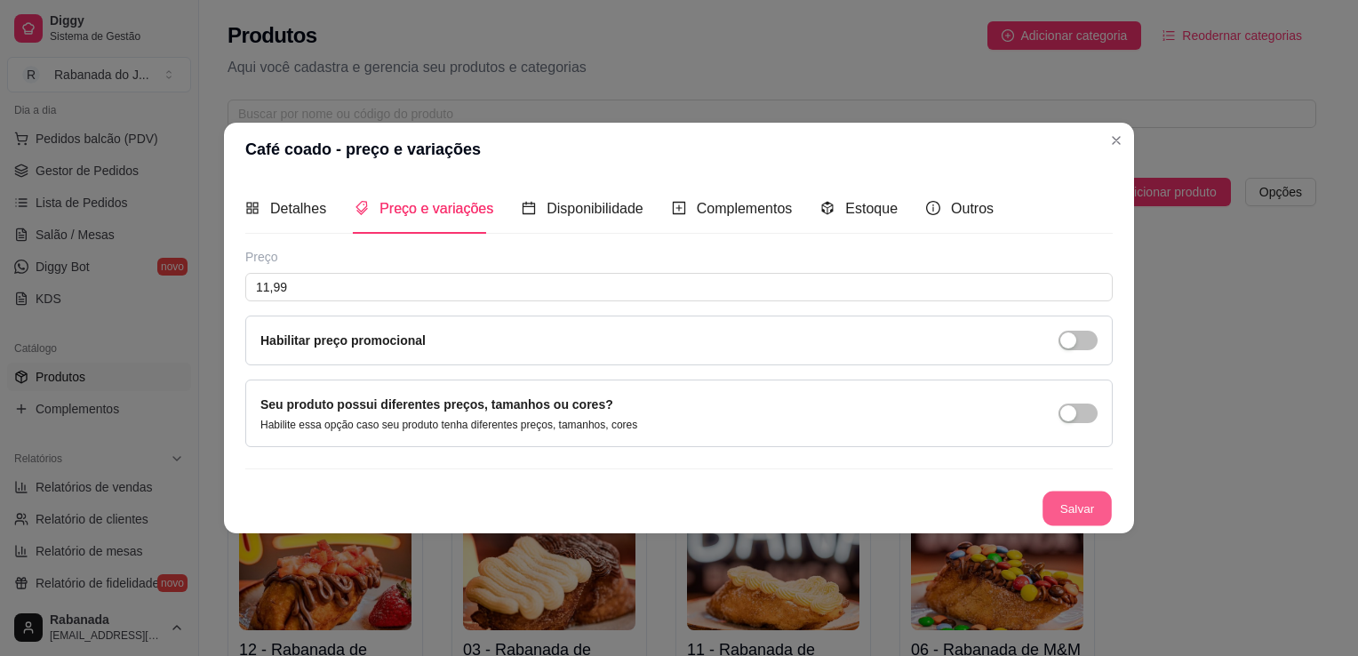
click at [1067, 494] on button "Salvar" at bounding box center [1076, 508] width 69 height 35
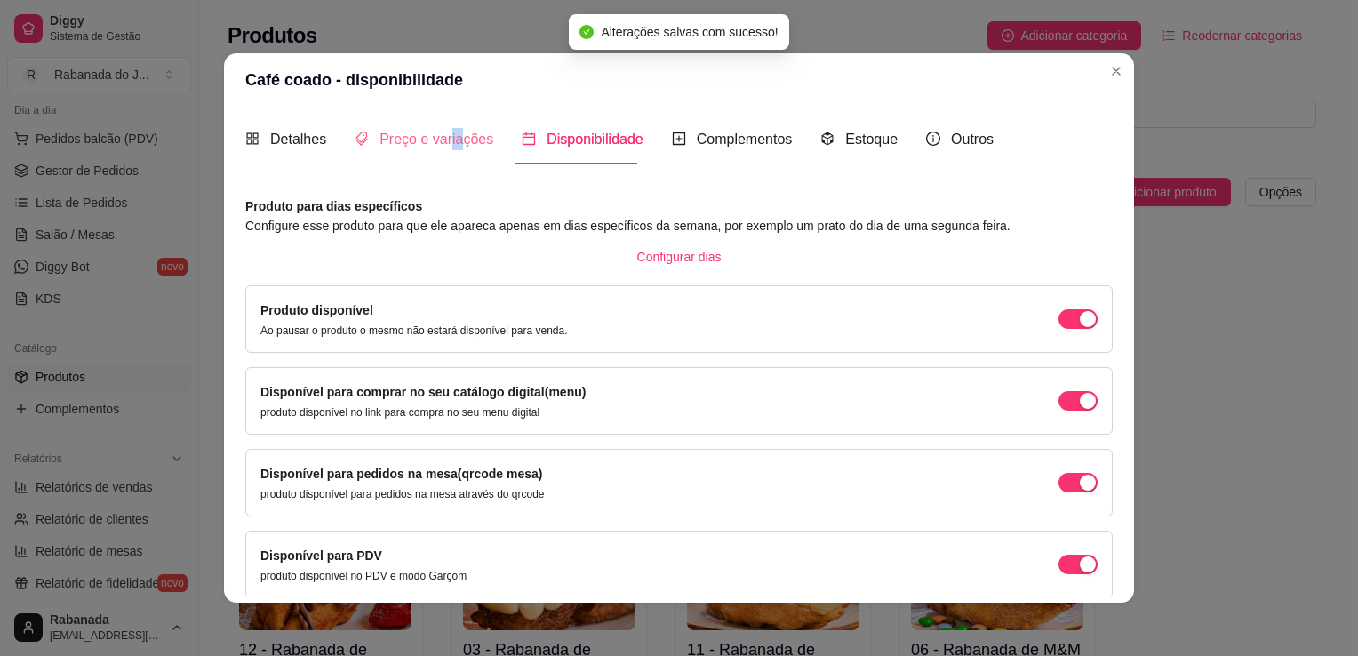
drag, startPoint x: 449, startPoint y: 166, endPoint x: 439, endPoint y: 145, distance: 23.5
click at [439, 145] on div "Detalhes Preço e variações Disponibilidade Complementos Estoque Outros Nome do …" at bounding box center [678, 355] width 867 height 482
click at [439, 145] on span "Preço e variações" at bounding box center [436, 139] width 114 height 15
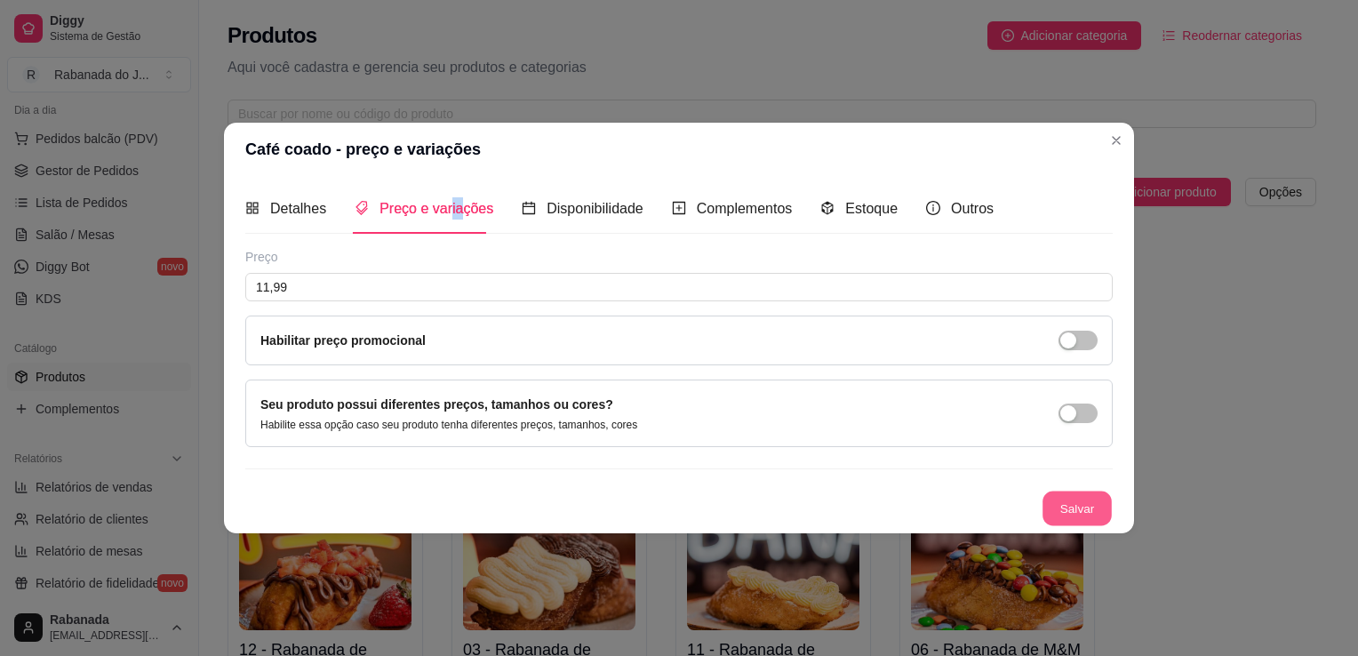
click at [1052, 511] on button "Salvar" at bounding box center [1076, 508] width 69 height 35
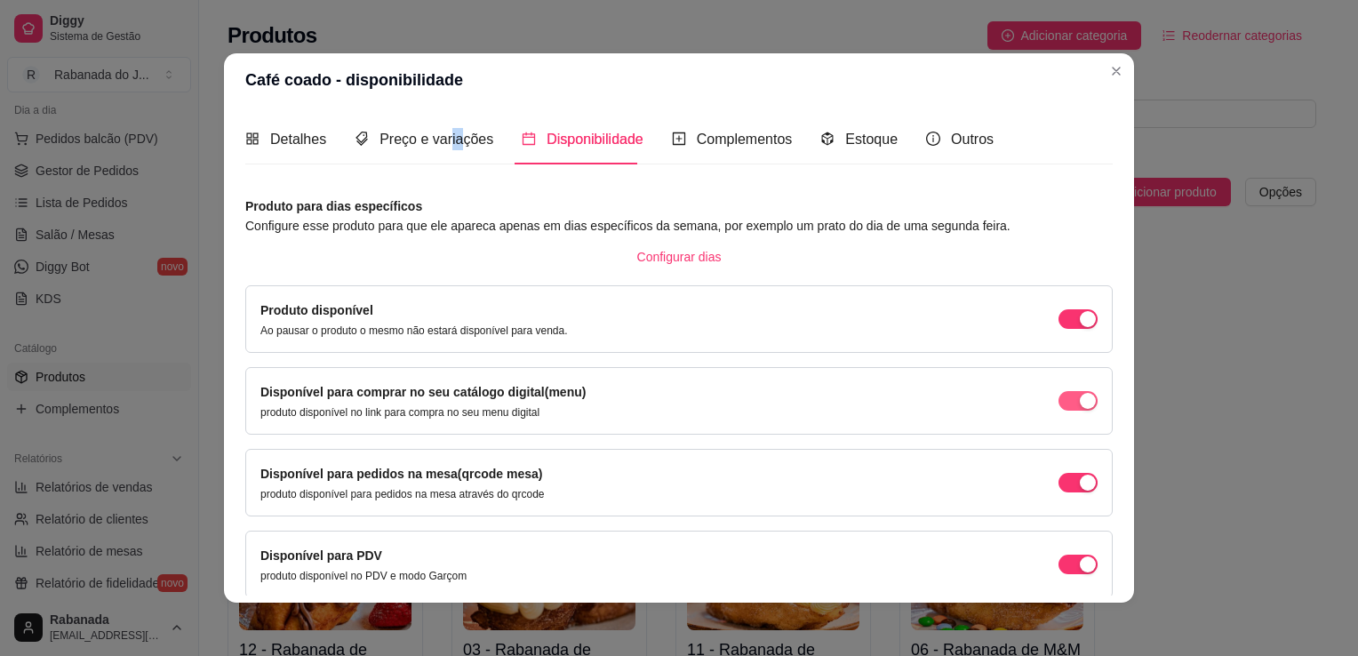
click at [1080, 400] on div "button" at bounding box center [1088, 401] width 16 height 16
click at [1066, 400] on span "button" at bounding box center [1077, 401] width 39 height 20
click at [419, 149] on div "Preço e variações" at bounding box center [424, 139] width 139 height 22
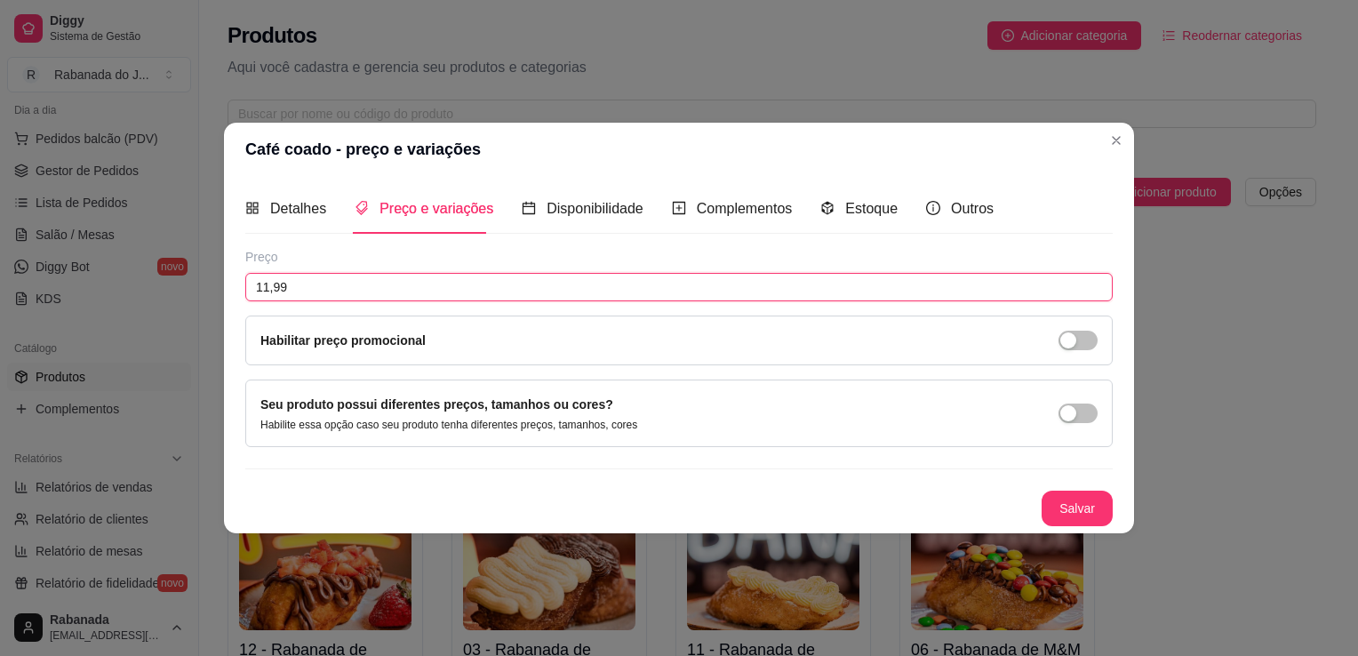
click at [341, 297] on input "11,99" at bounding box center [678, 287] width 867 height 28
type input "9,99"
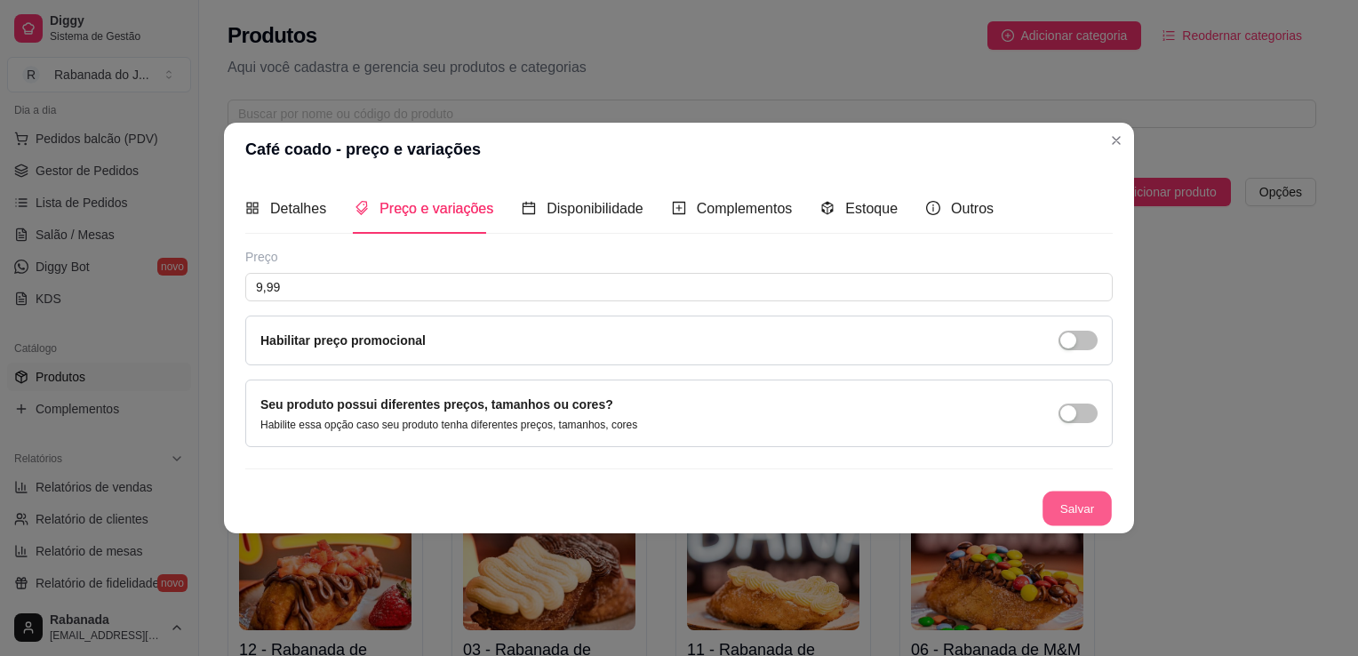
click at [1095, 512] on button "Salvar" at bounding box center [1076, 508] width 69 height 35
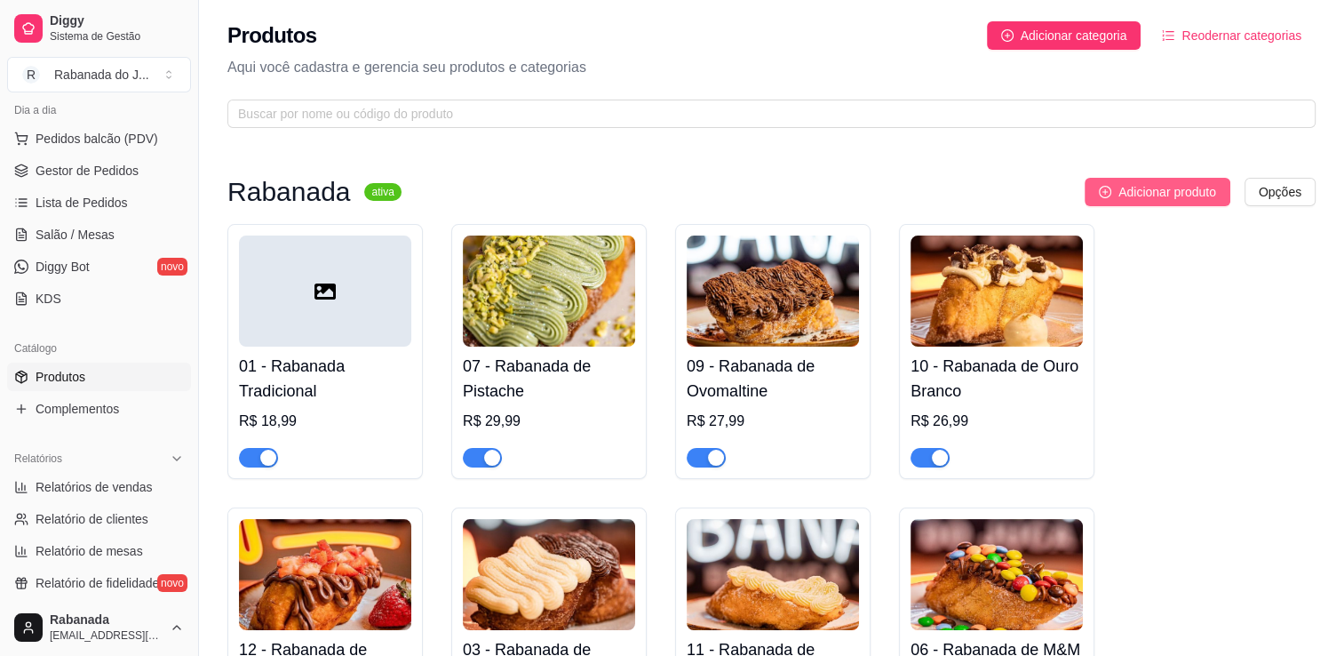
click at [1158, 193] on span "Adicionar produto" at bounding box center [1168, 192] width 98 height 20
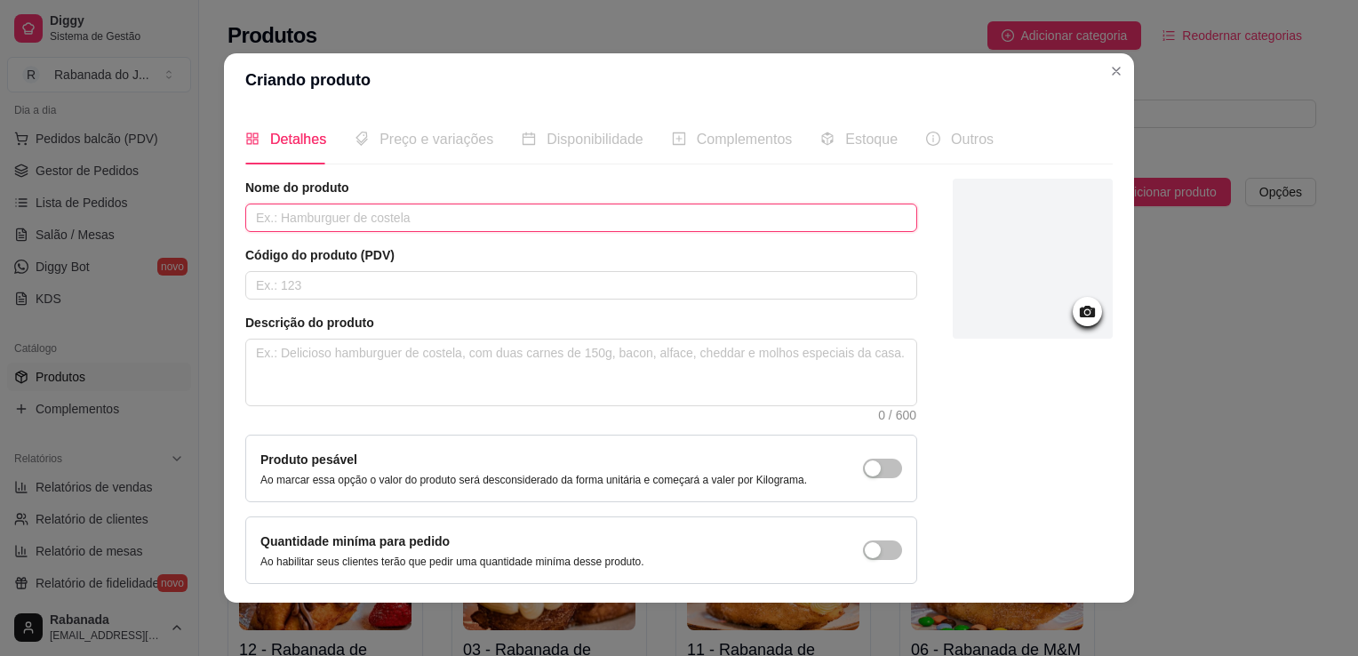
click at [743, 217] on input "text" at bounding box center [581, 217] width 672 height 28
type input "Café Expresso"
click at [1109, 553] on div "Detalhes Preço e variações Disponibilidade Complementos Estoque Outros Nome do …" at bounding box center [679, 355] width 910 height 496
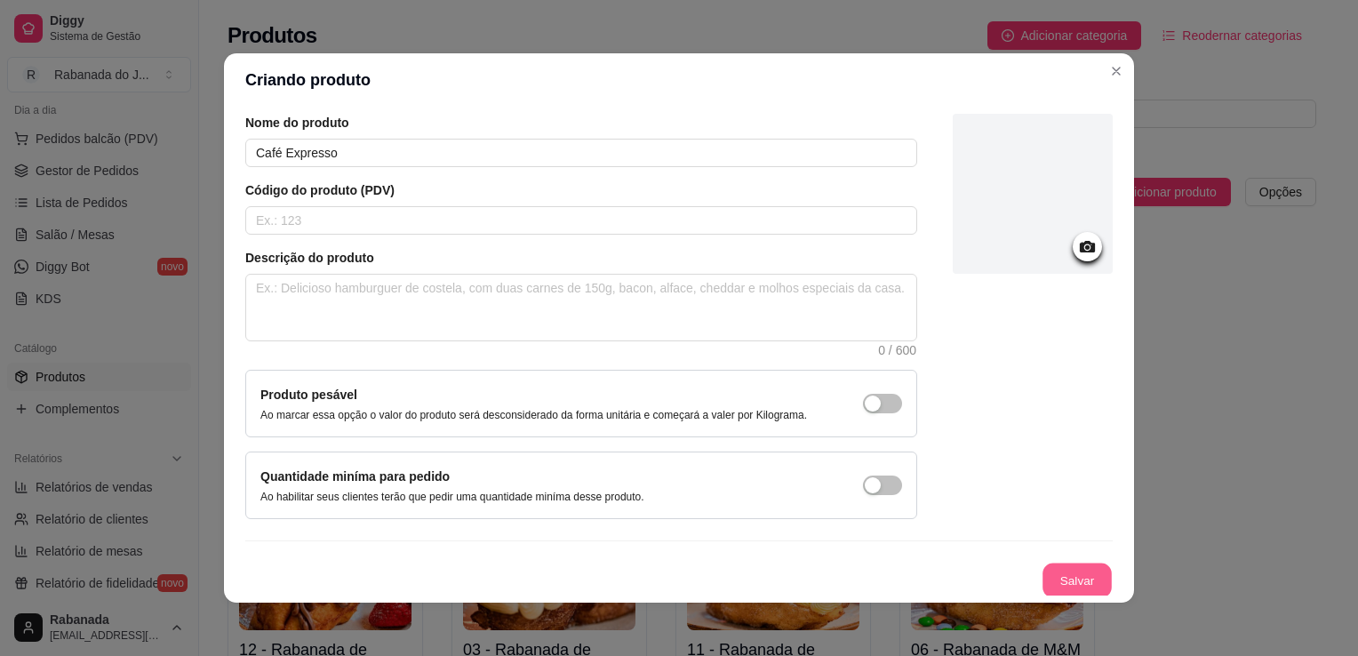
click at [1063, 577] on button "Salvar" at bounding box center [1076, 580] width 69 height 35
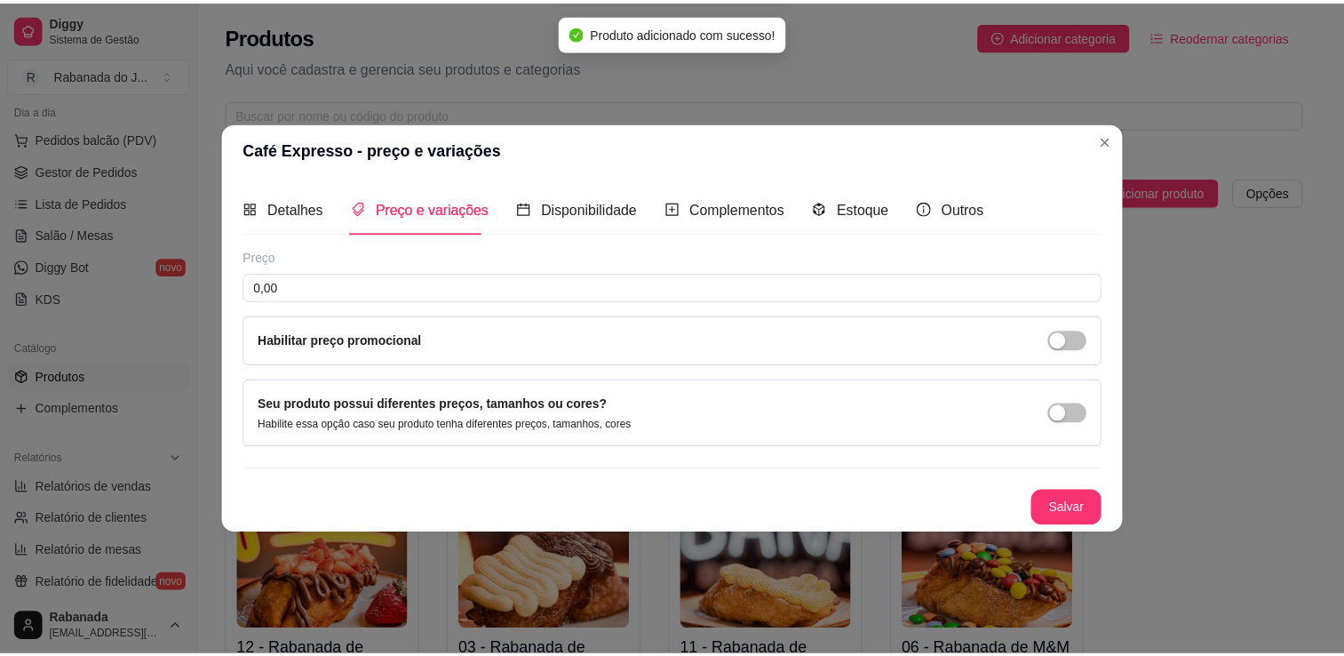
scroll to position [0, 0]
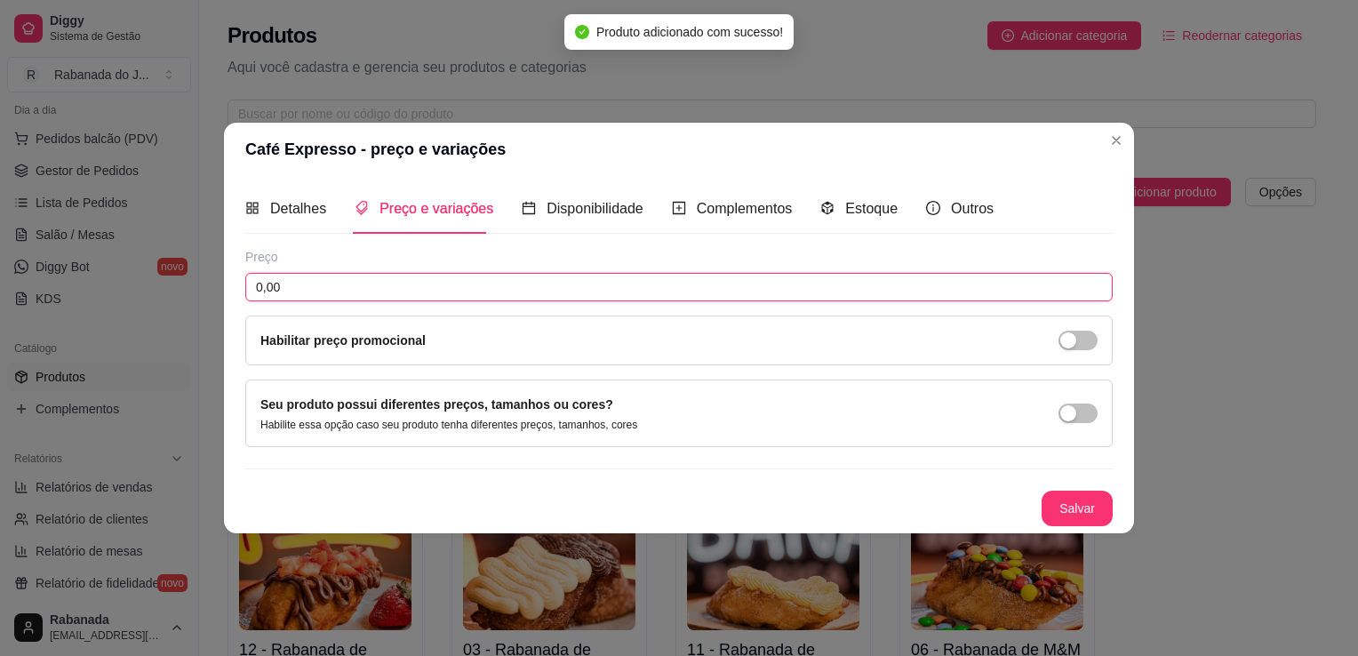
click at [507, 278] on input "0,00" at bounding box center [678, 287] width 867 height 28
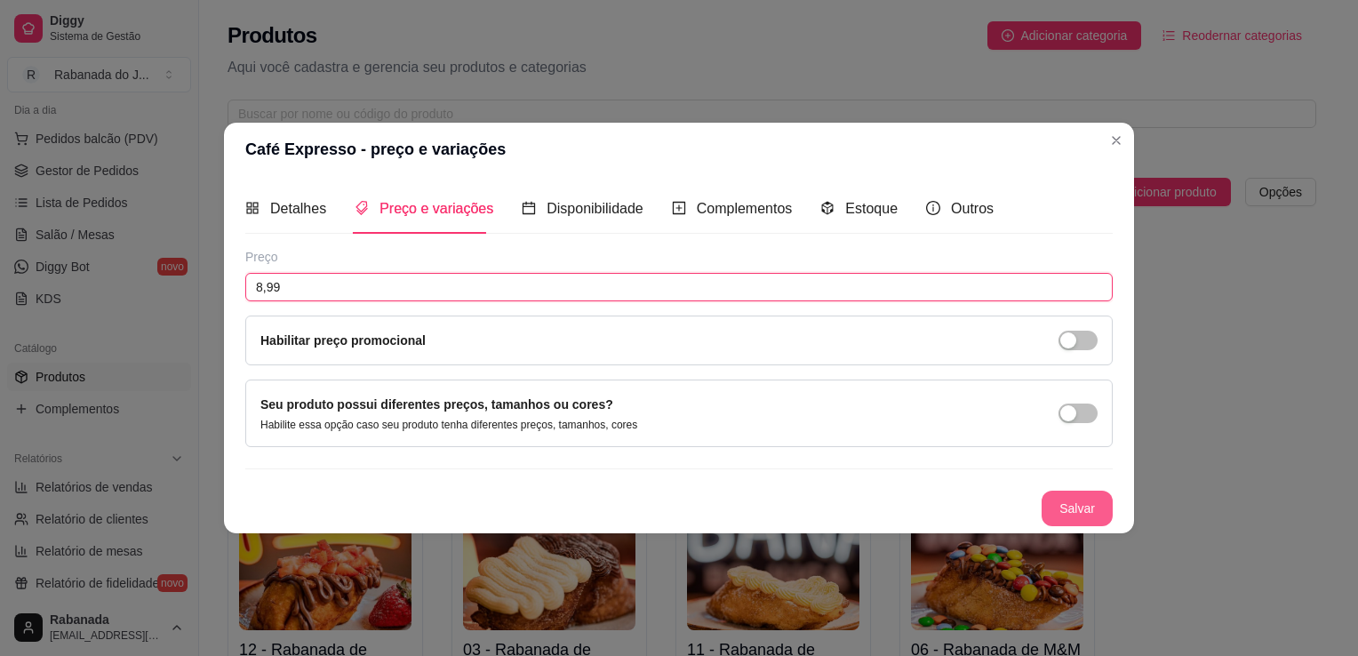
type input "8,99"
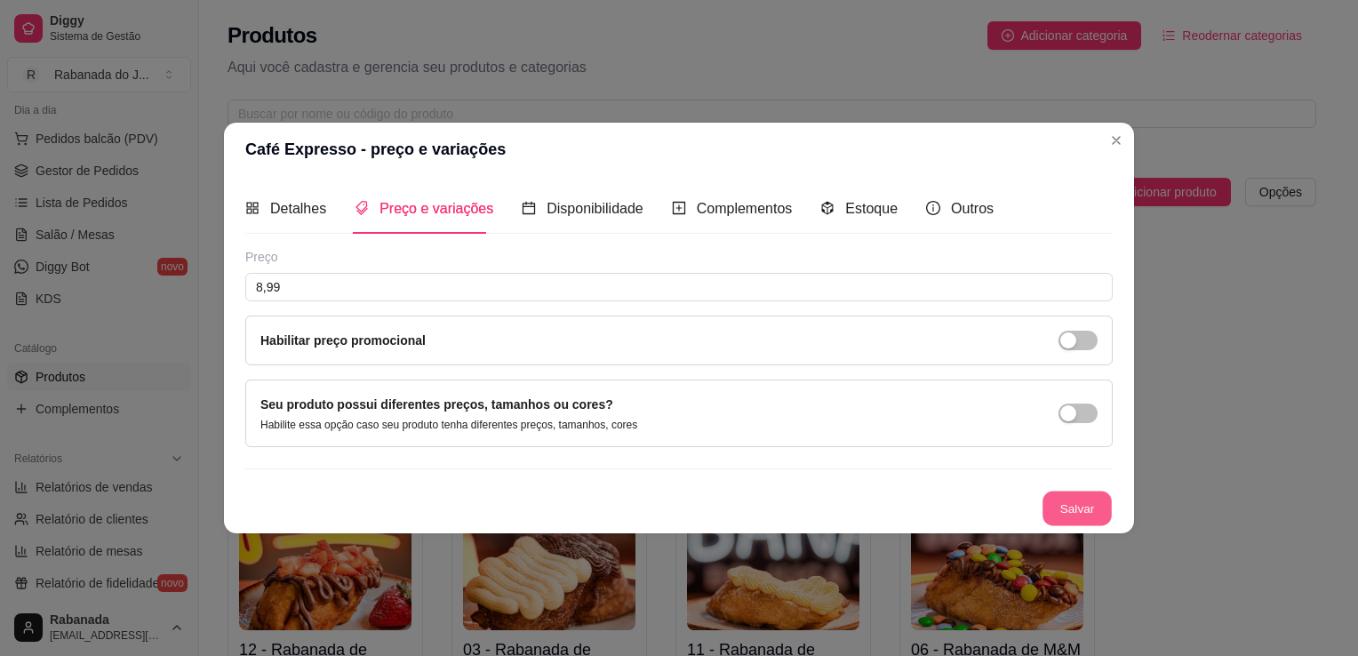
click at [1071, 504] on button "Salvar" at bounding box center [1076, 508] width 69 height 35
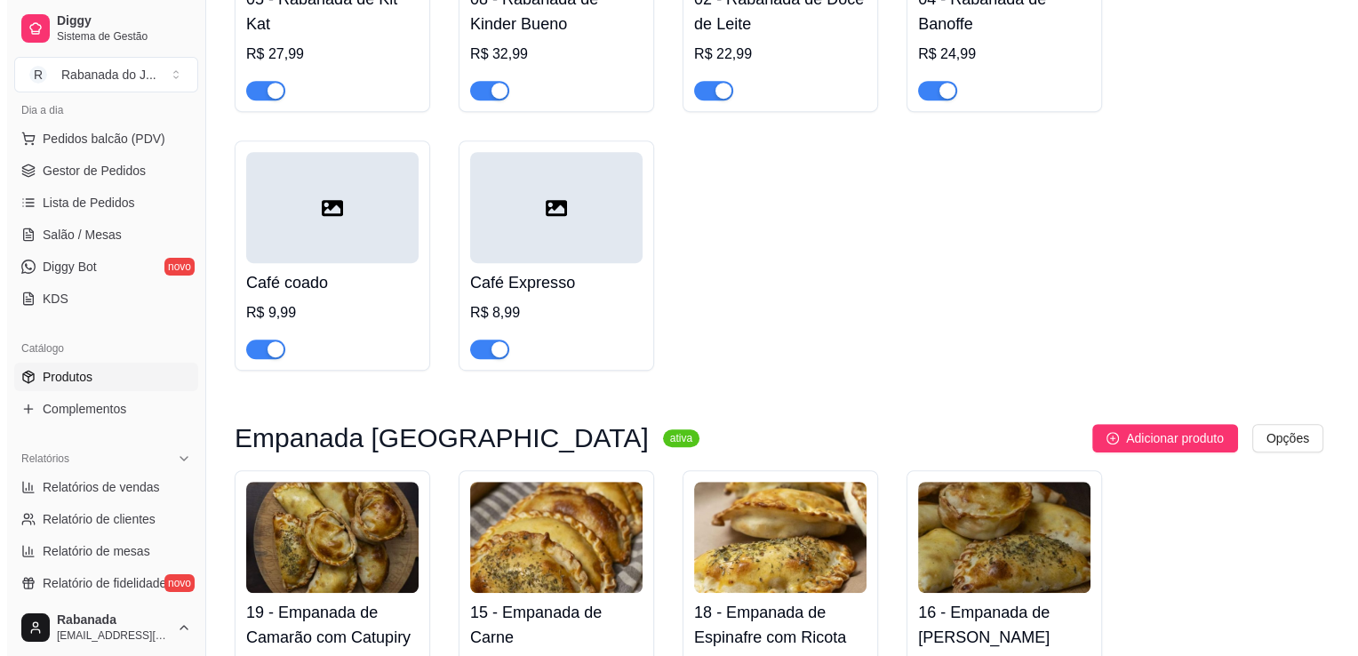
scroll to position [815, 0]
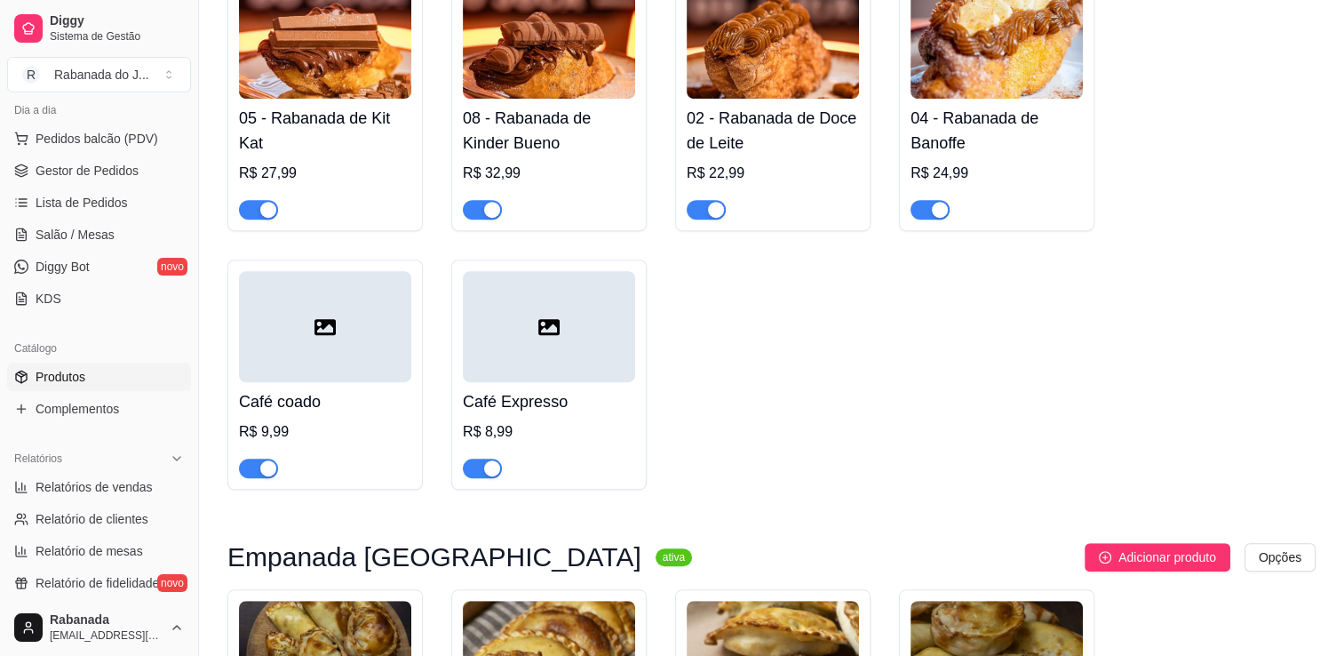
drag, startPoint x: 541, startPoint y: 321, endPoint x: 700, endPoint y: 383, distance: 170.8
click at [401, 346] on div at bounding box center [325, 326] width 172 height 111
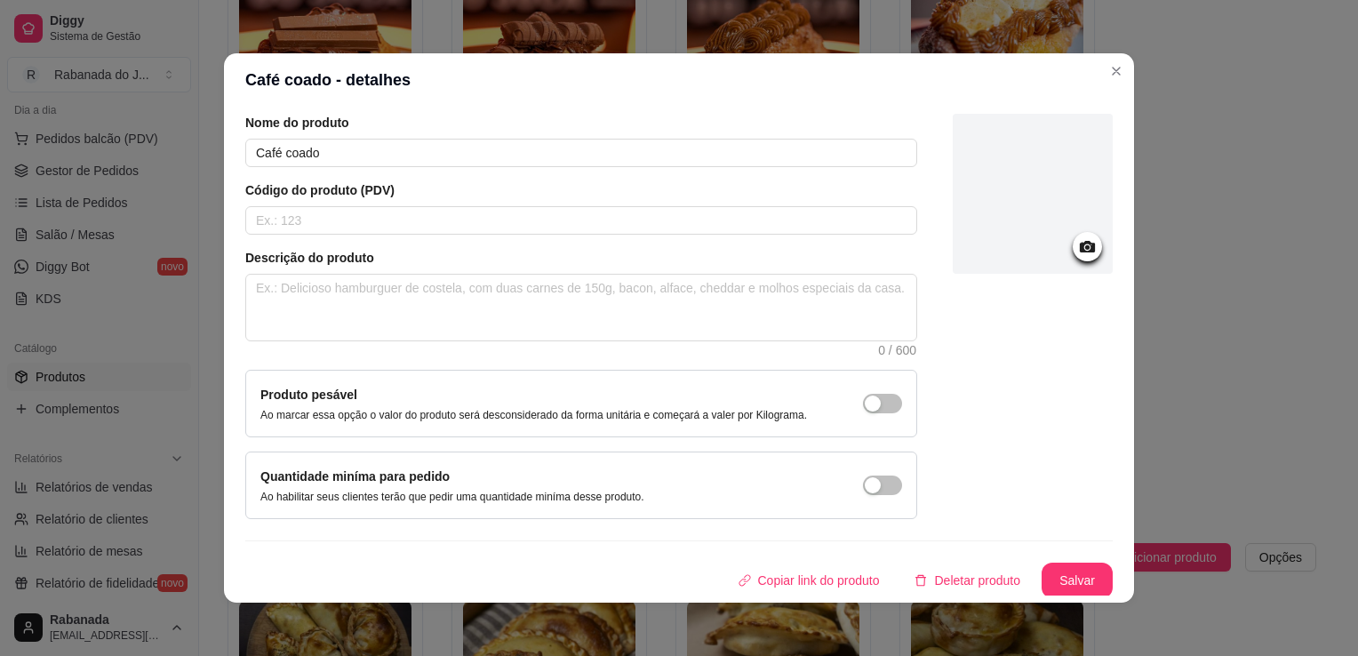
scroll to position [0, 0]
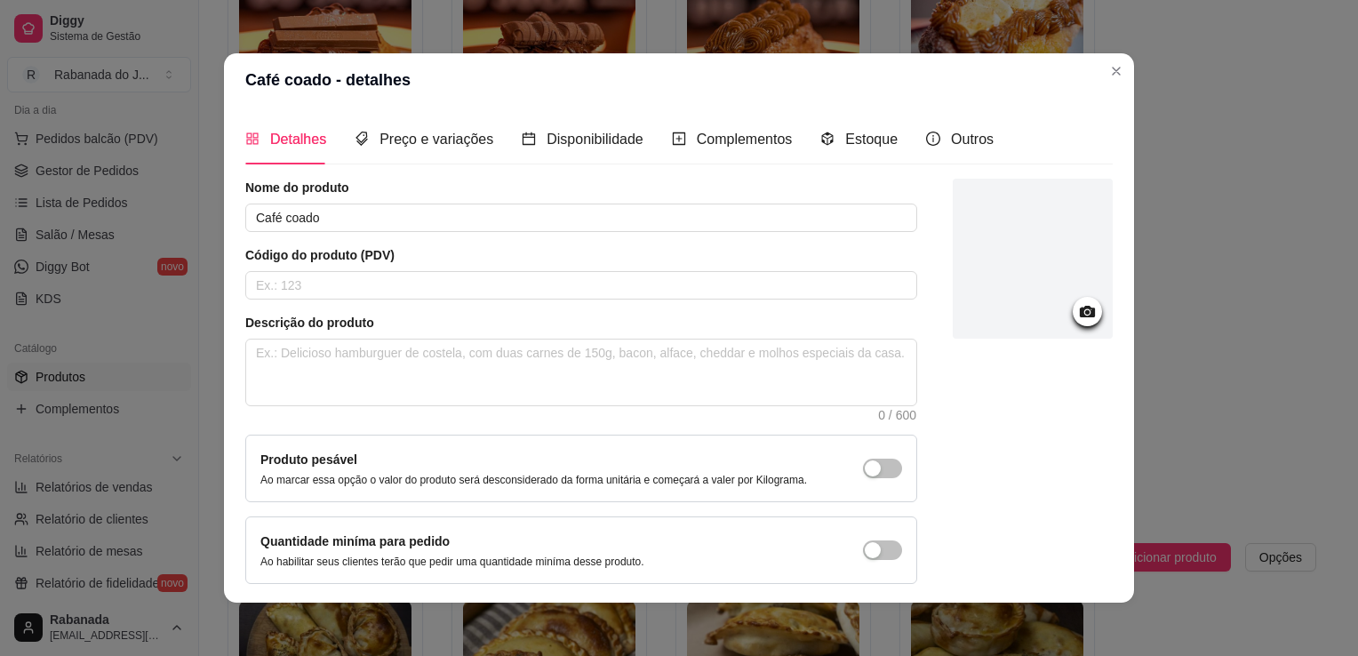
drag, startPoint x: 1091, startPoint y: 439, endPoint x: 1098, endPoint y: 456, distance: 18.3
click at [1098, 456] on div "Detalhes Preço e variações Disponibilidade Complementos Estoque Outros Nome do …" at bounding box center [678, 355] width 867 height 482
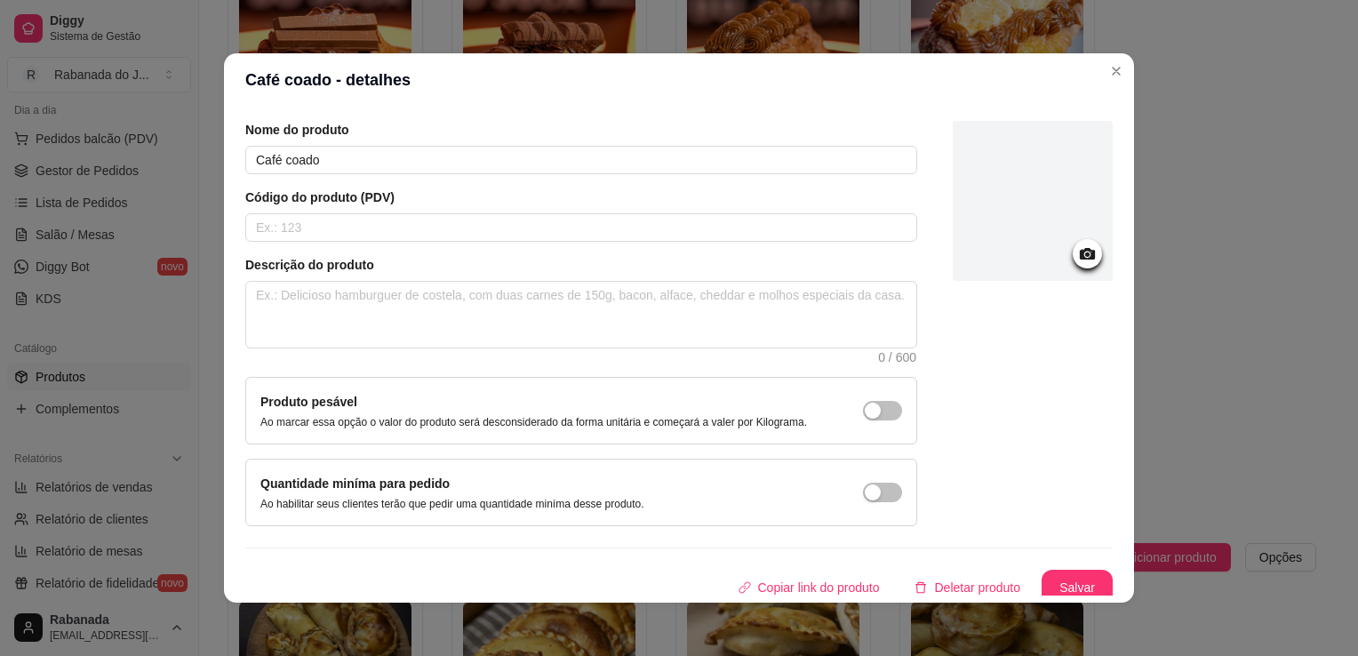
scroll to position [65, 0]
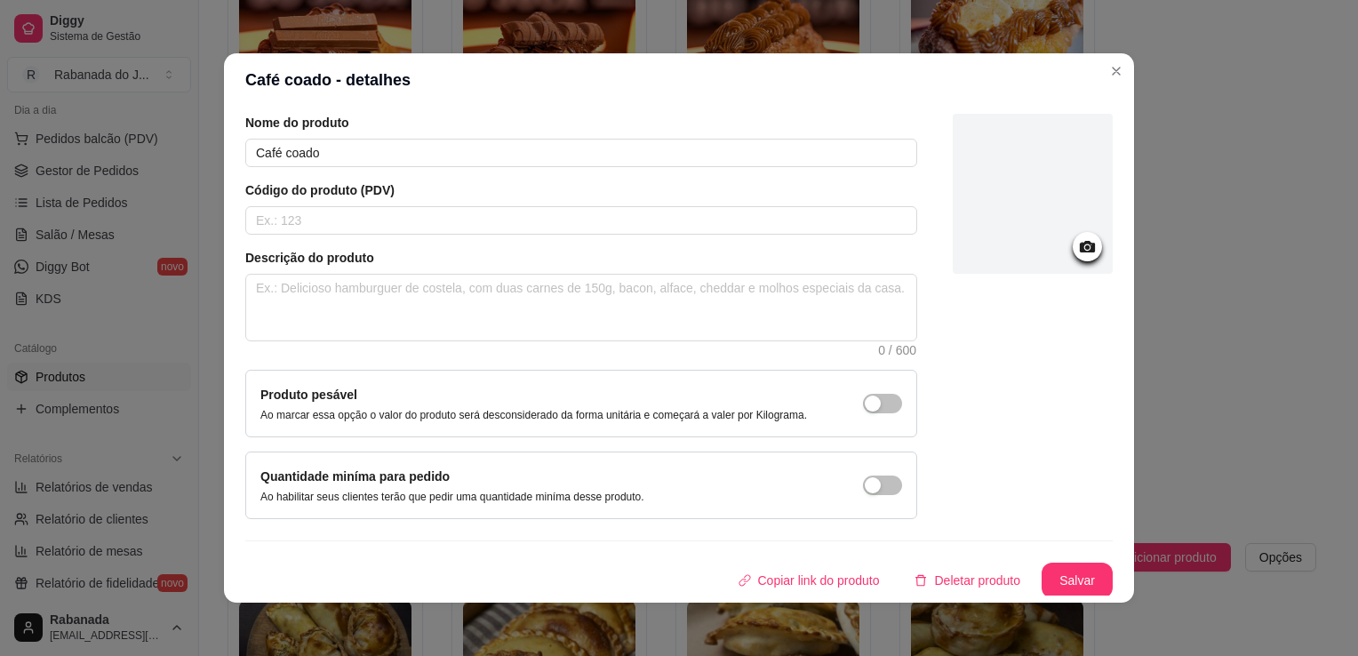
click at [1091, 531] on div "Nome do produto Café coado Código do produto (PDV) Descrição do produto 0 / 600…" at bounding box center [678, 356] width 867 height 484
drag, startPoint x: 1105, startPoint y: 536, endPoint x: 1131, endPoint y: 389, distance: 148.9
click at [1131, 389] on div "Café coado - detalhes Detalhes Preço e variações Disponibilidade Complementos E…" at bounding box center [679, 328] width 1358 height 656
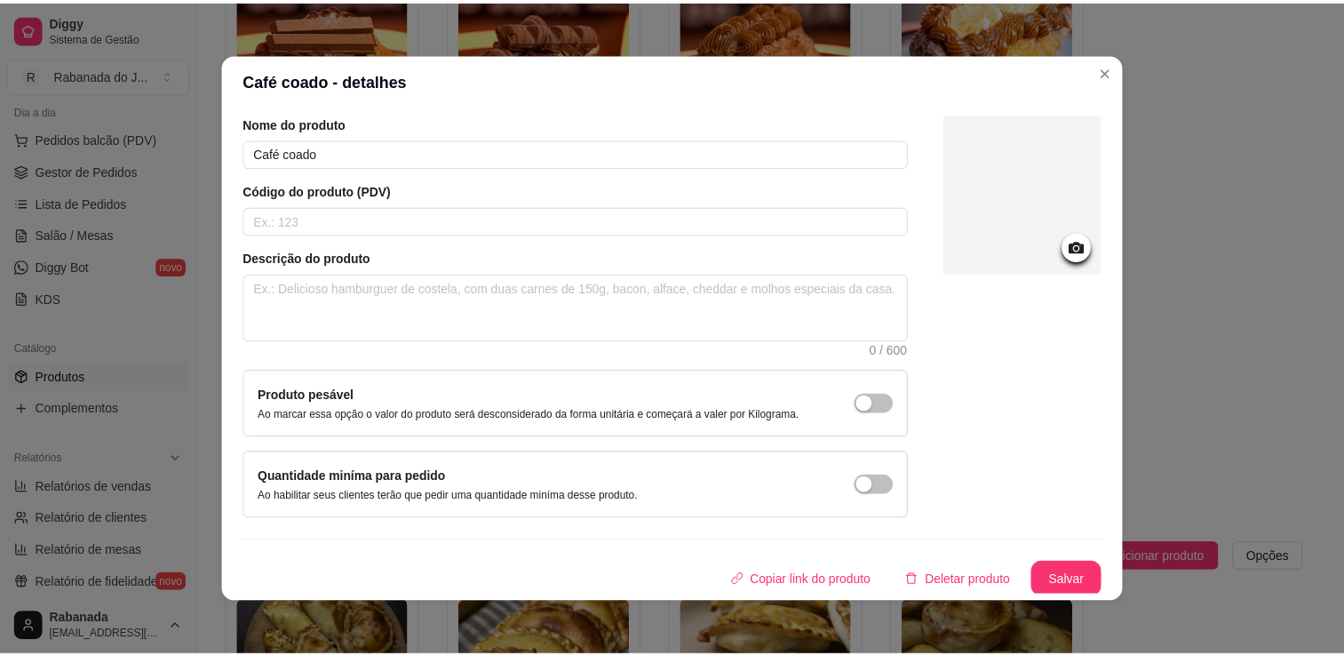
scroll to position [0, 0]
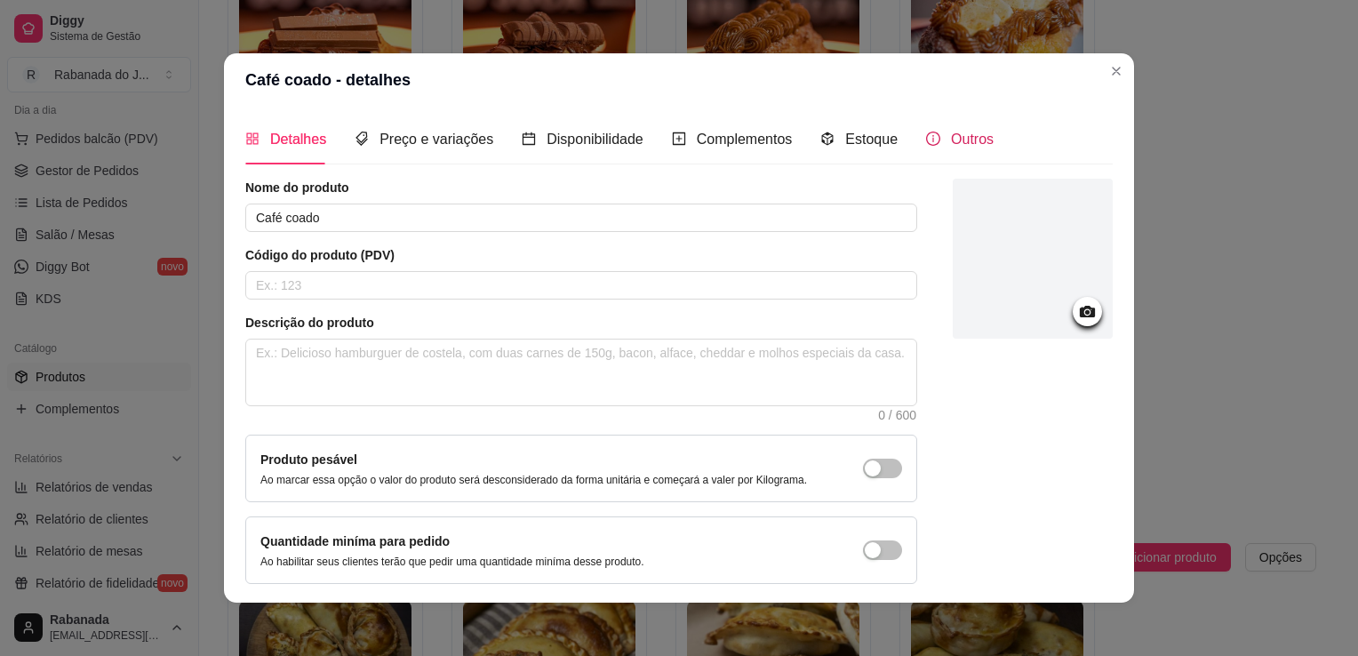
click at [951, 144] on span "Outros" at bounding box center [972, 139] width 43 height 15
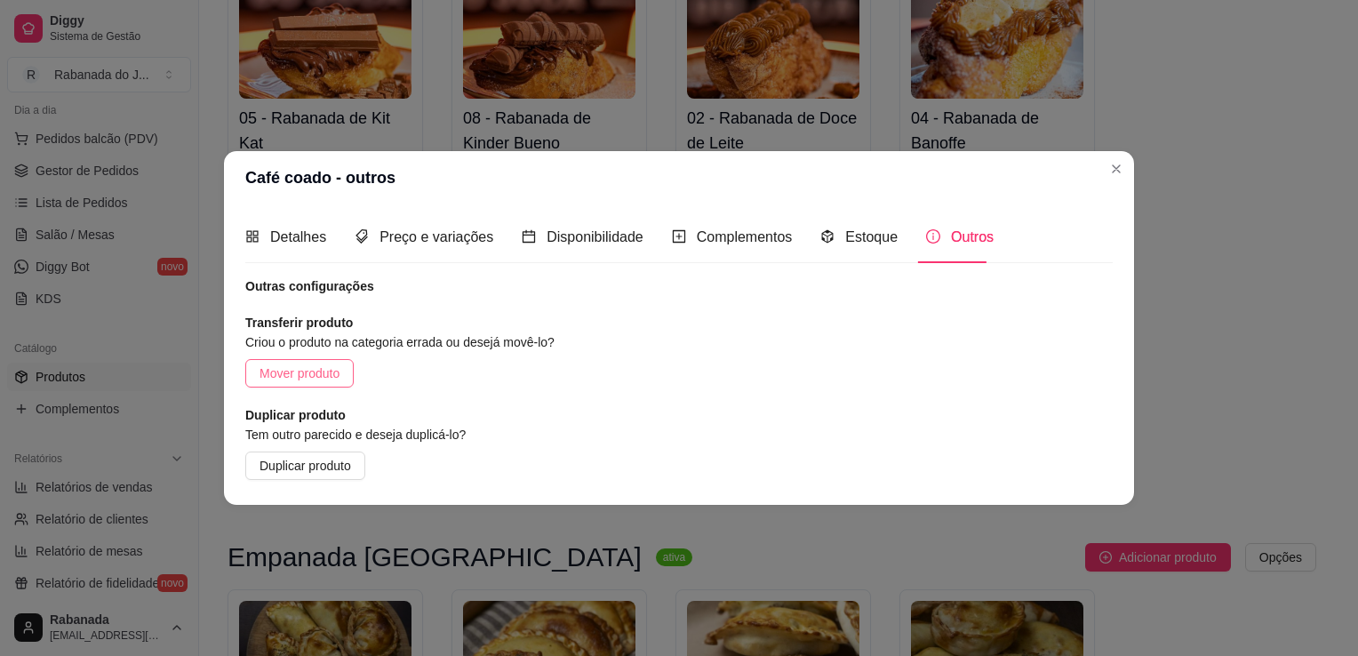
click at [330, 375] on span "Mover produto" at bounding box center [299, 373] width 80 height 20
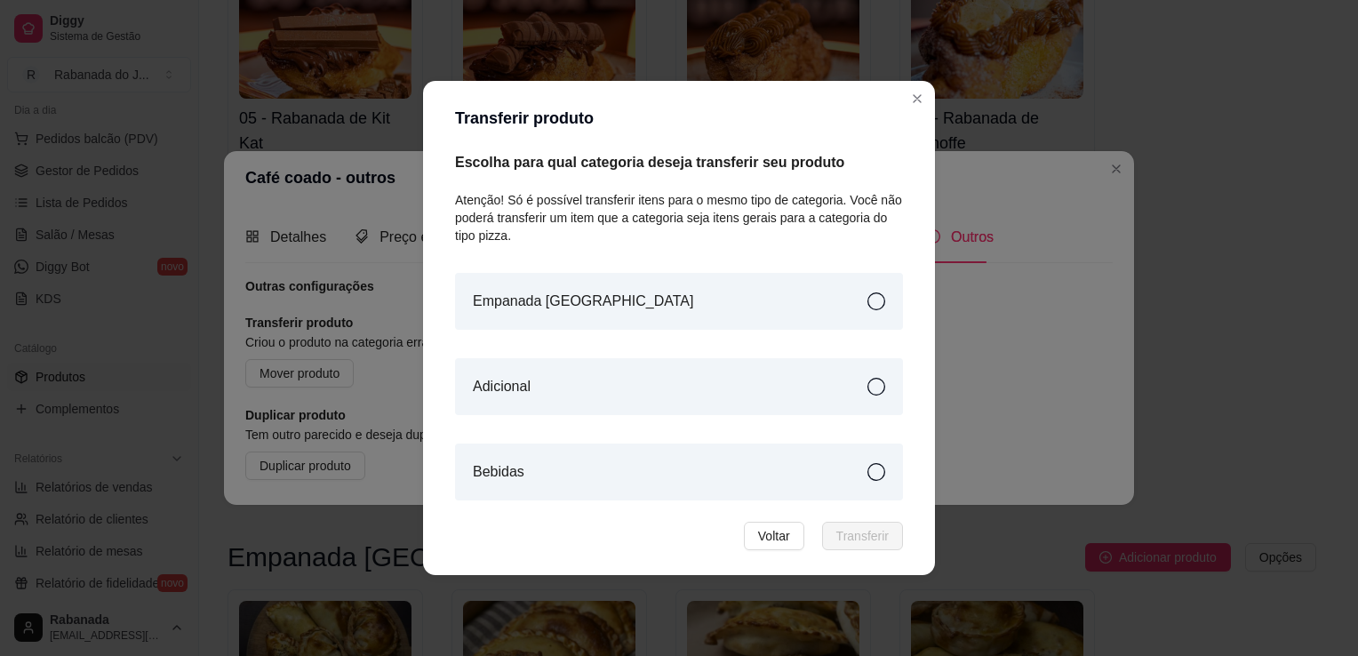
click at [806, 483] on div "Bebidas" at bounding box center [679, 471] width 448 height 57
click at [857, 529] on span "Transferir" at bounding box center [862, 536] width 52 height 20
click at [1103, 325] on div "Transferir produto Escolha para qual categoria deseja transferir seu produto At…" at bounding box center [679, 328] width 1358 height 656
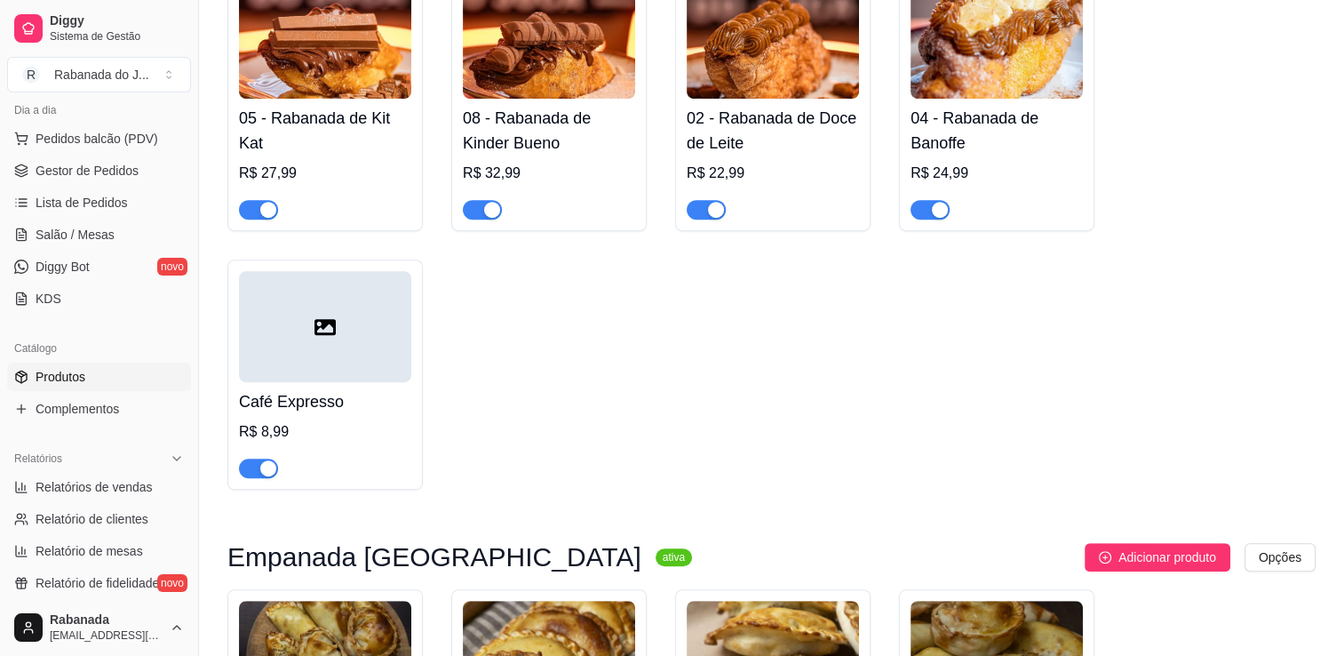
click at [389, 341] on div at bounding box center [325, 326] width 172 height 111
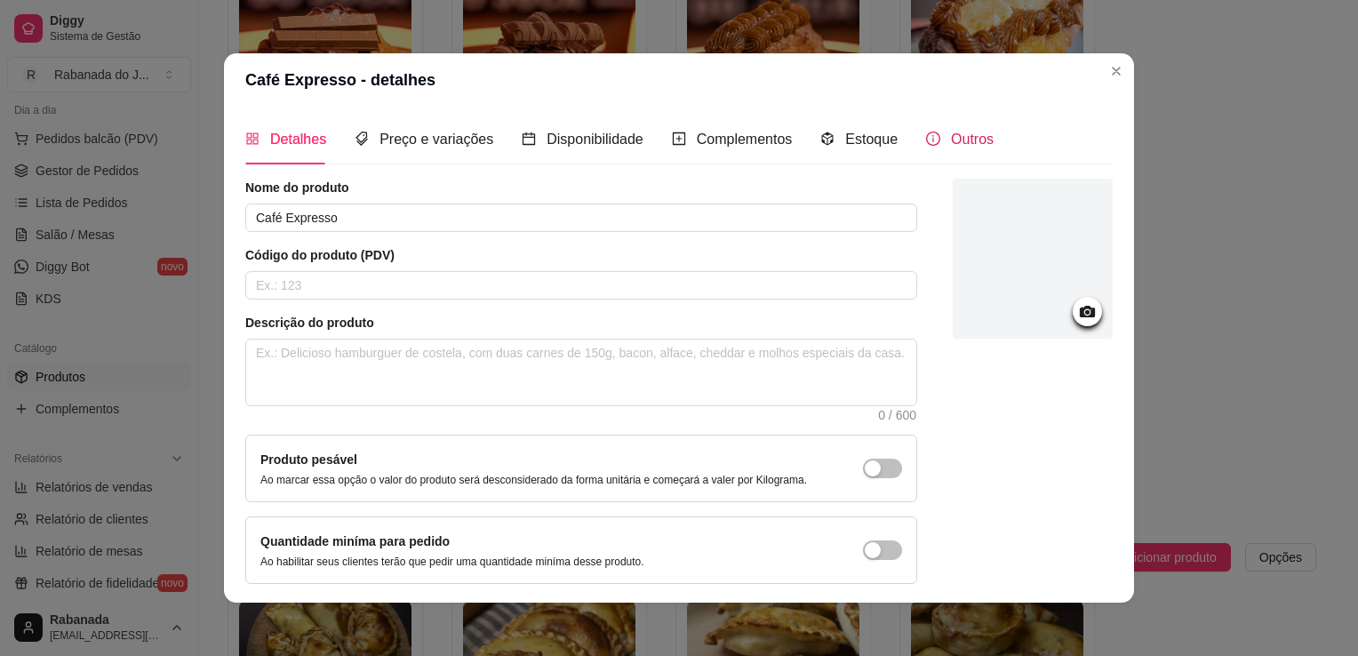
click at [963, 132] on span "Outros" at bounding box center [972, 139] width 43 height 15
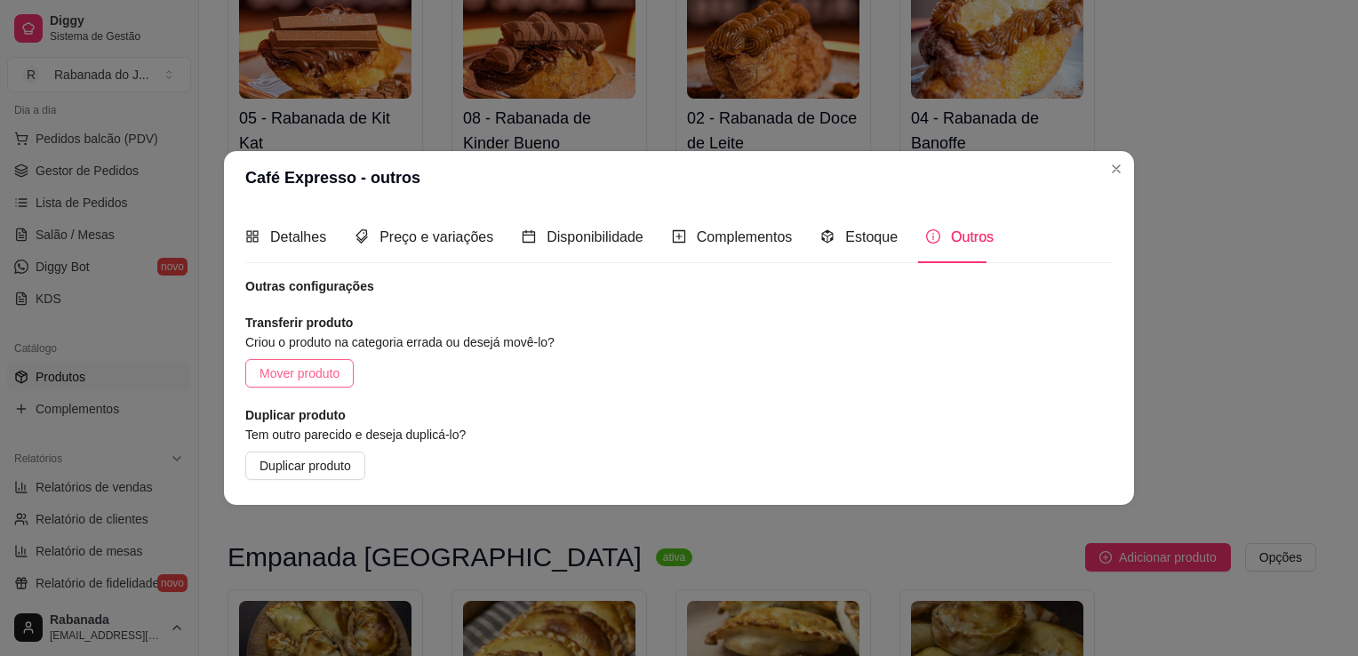
click at [320, 375] on span "Mover produto" at bounding box center [299, 373] width 80 height 20
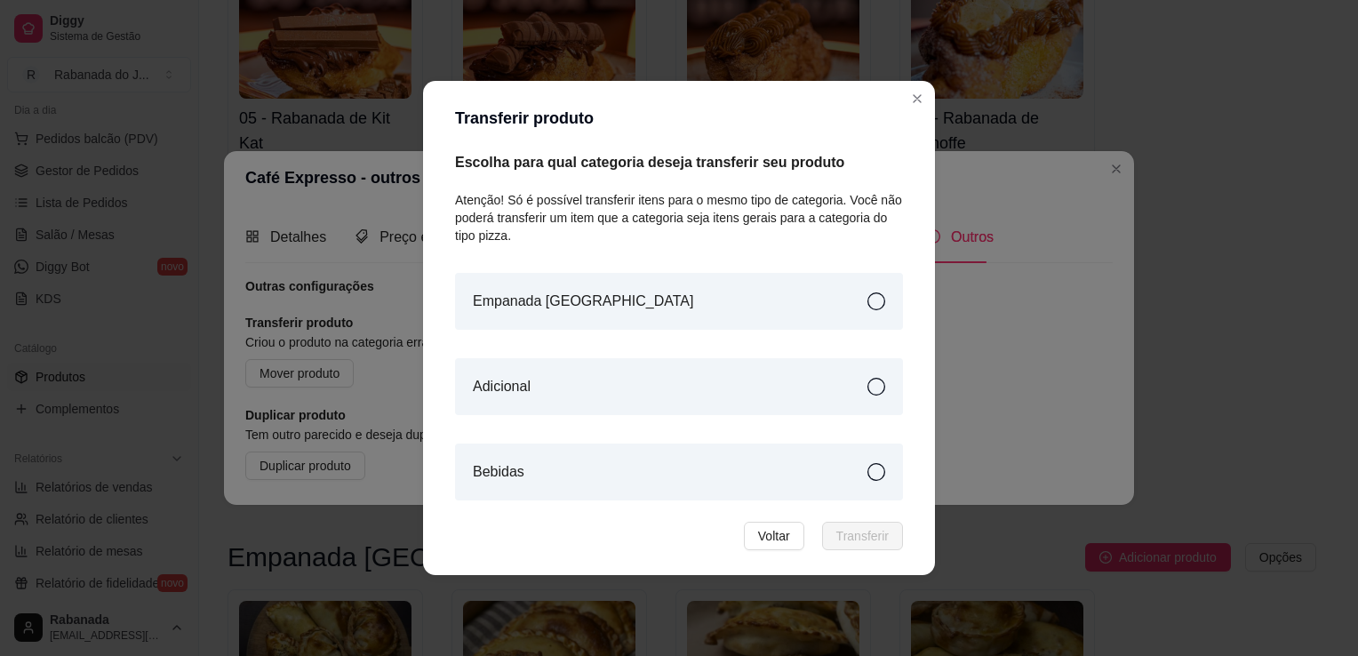
click at [808, 491] on div "Bebidas" at bounding box center [679, 471] width 448 height 57
click at [846, 535] on span "Transferir" at bounding box center [862, 536] width 52 height 20
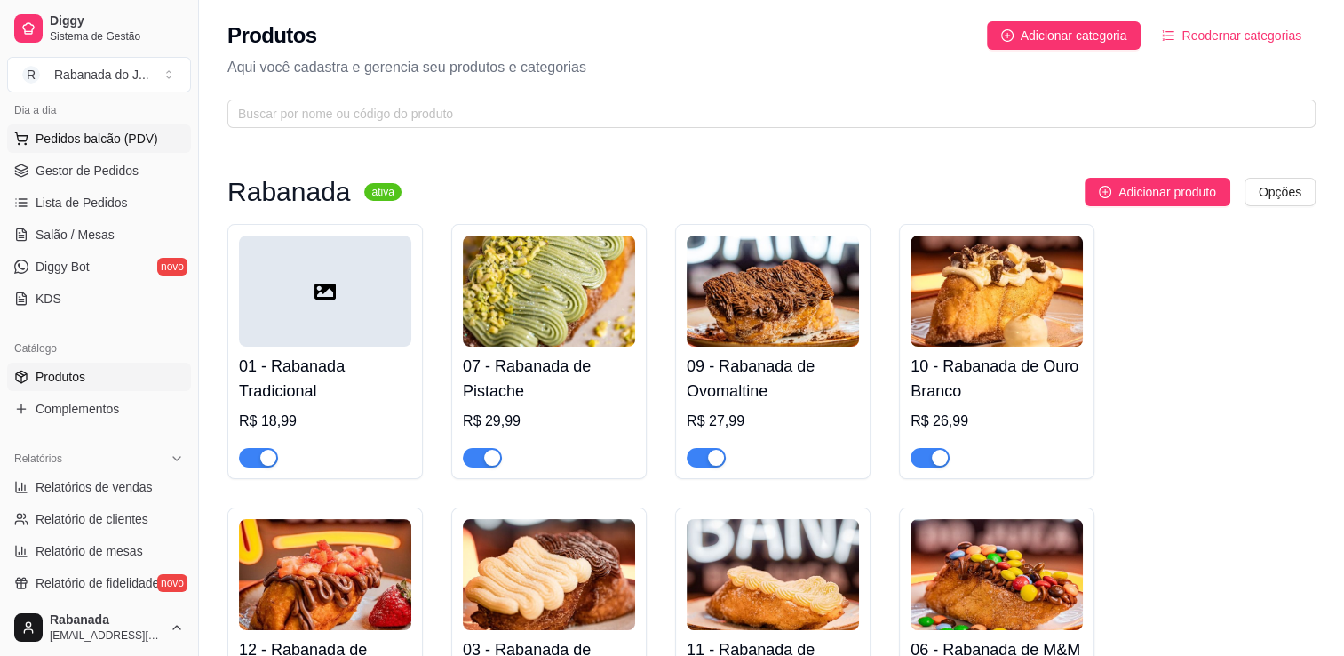
click at [88, 137] on span "Pedidos balcão (PDV)" at bounding box center [97, 139] width 123 height 18
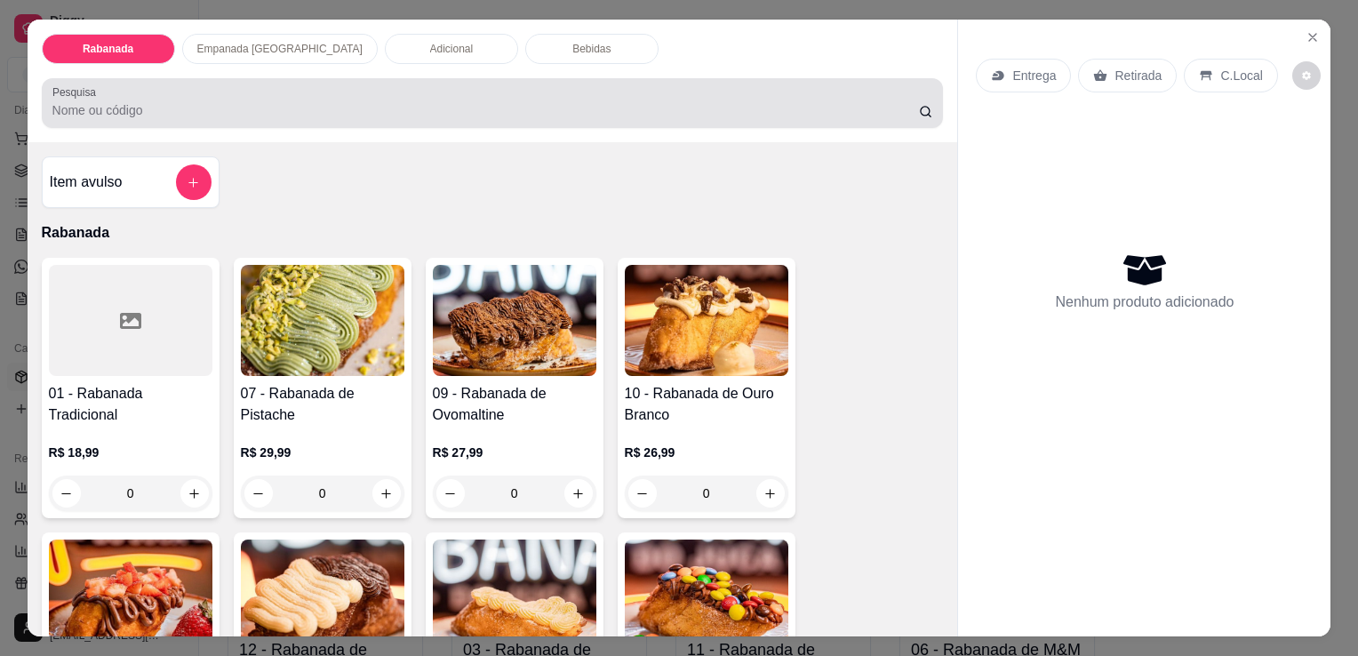
click at [117, 90] on div at bounding box center [492, 103] width 881 height 36
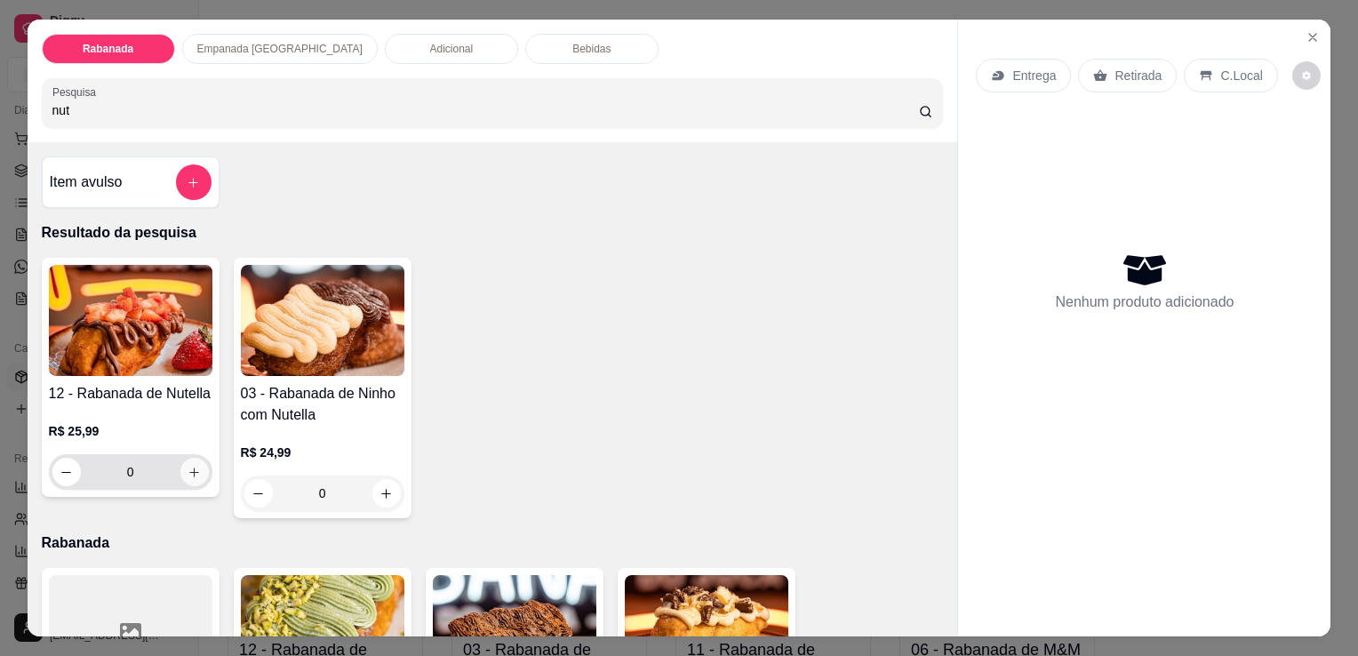
type input "nut"
click at [190, 470] on icon "increase-product-quantity" at bounding box center [193, 472] width 13 height 13
type input "1"
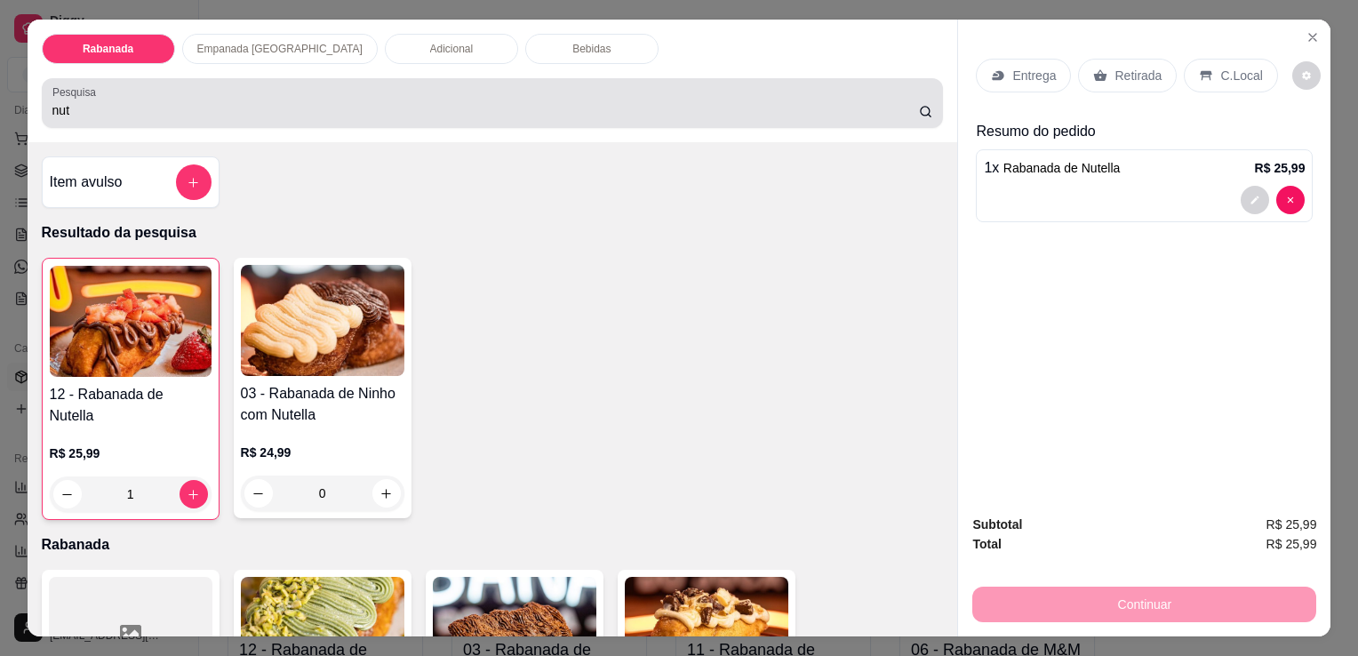
click at [288, 91] on div "nut" at bounding box center [492, 103] width 881 height 36
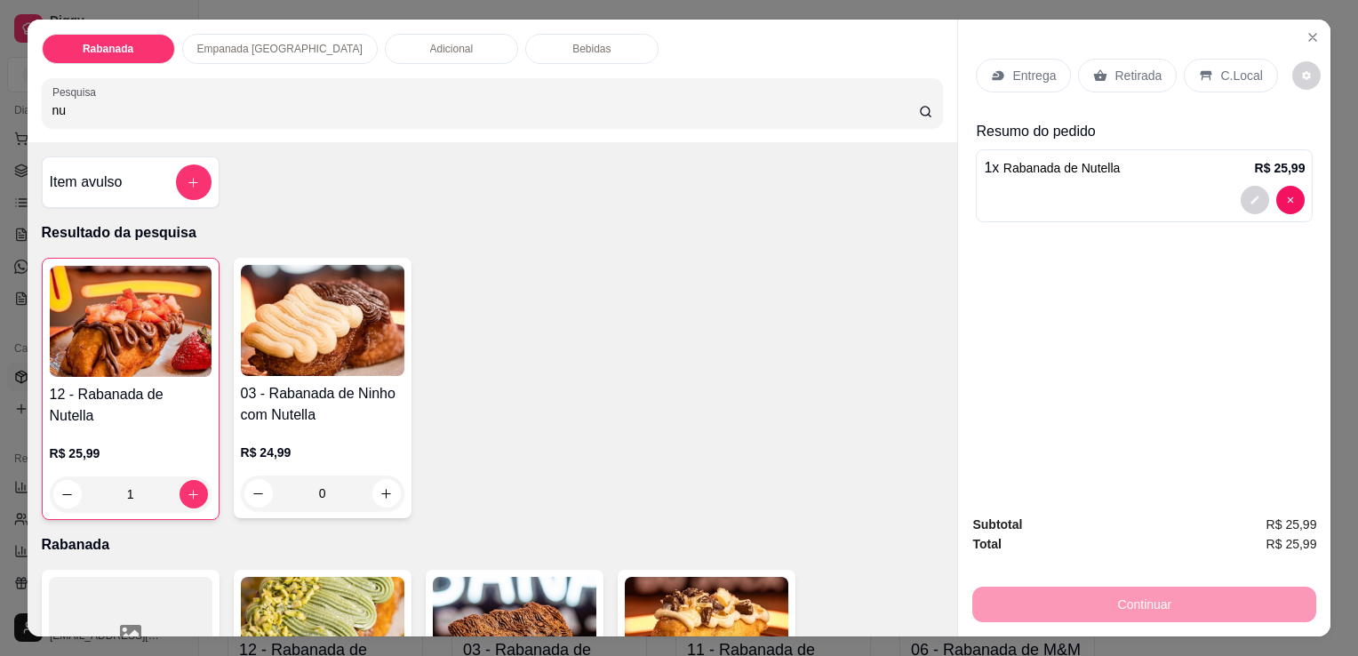
type input "n"
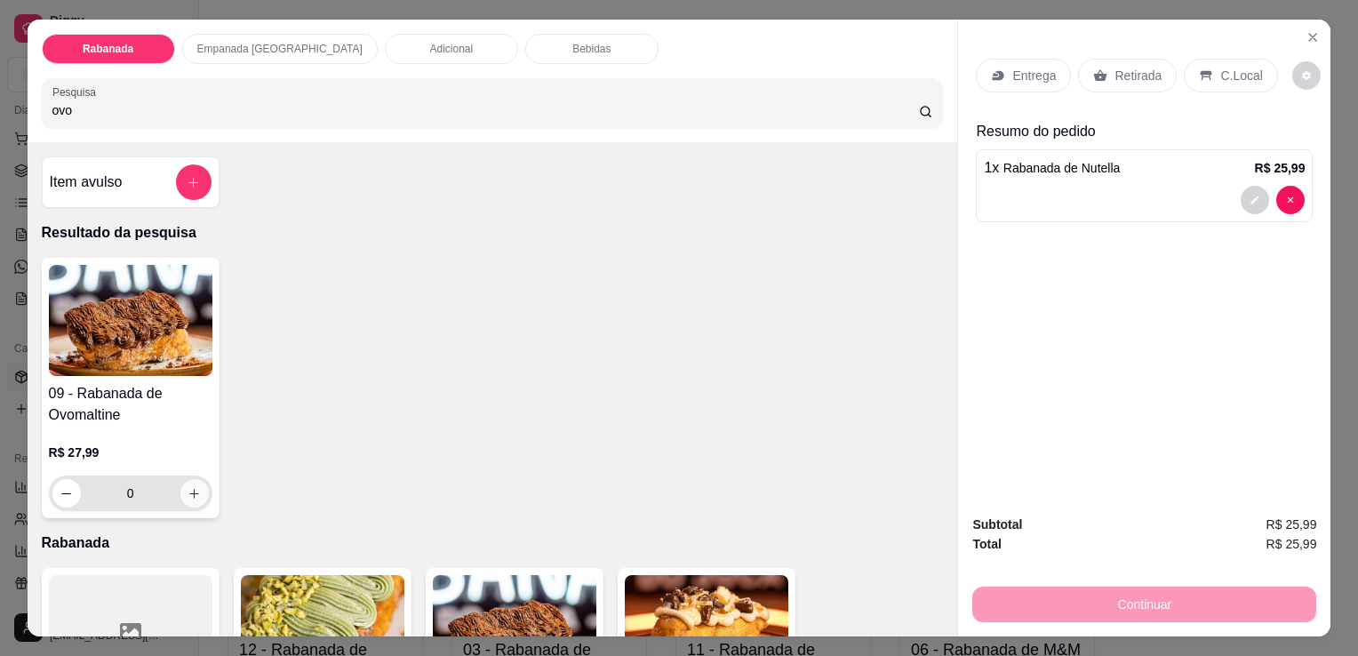
type input "ovo"
click at [187, 487] on icon "increase-product-quantity" at bounding box center [193, 493] width 13 height 13
type input "1"
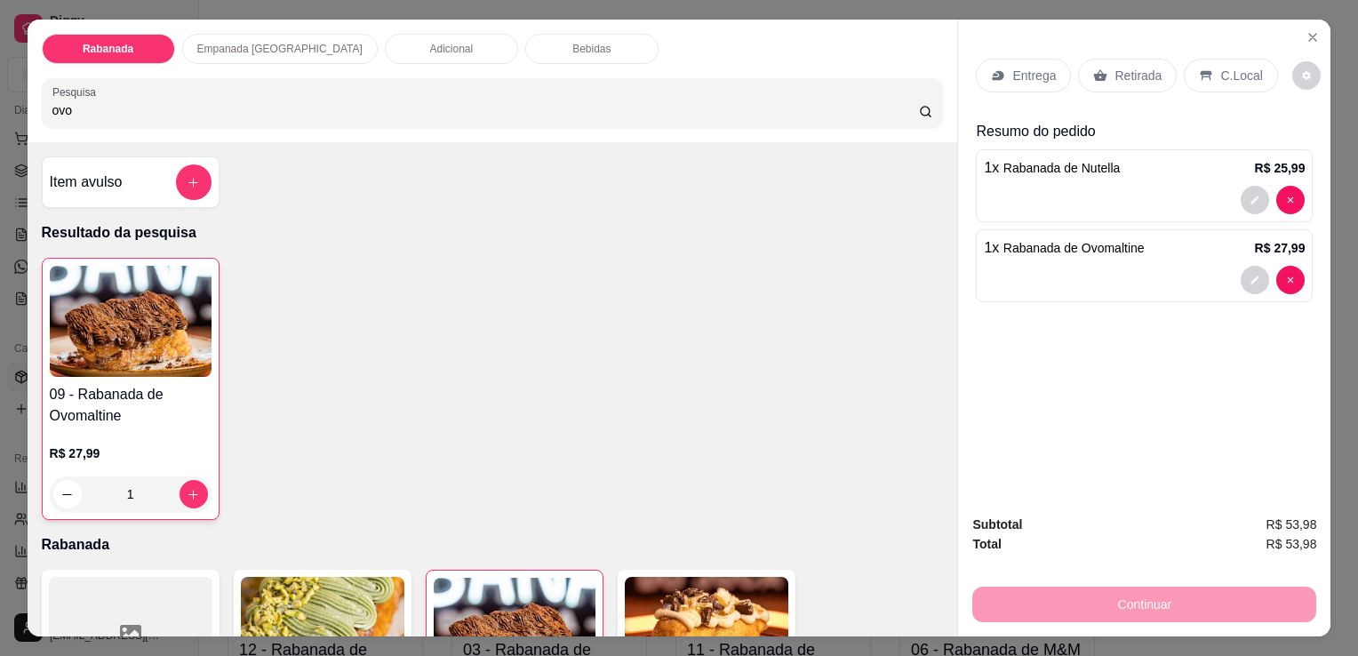
click at [1210, 80] on div "C.Local" at bounding box center [1230, 76] width 93 height 34
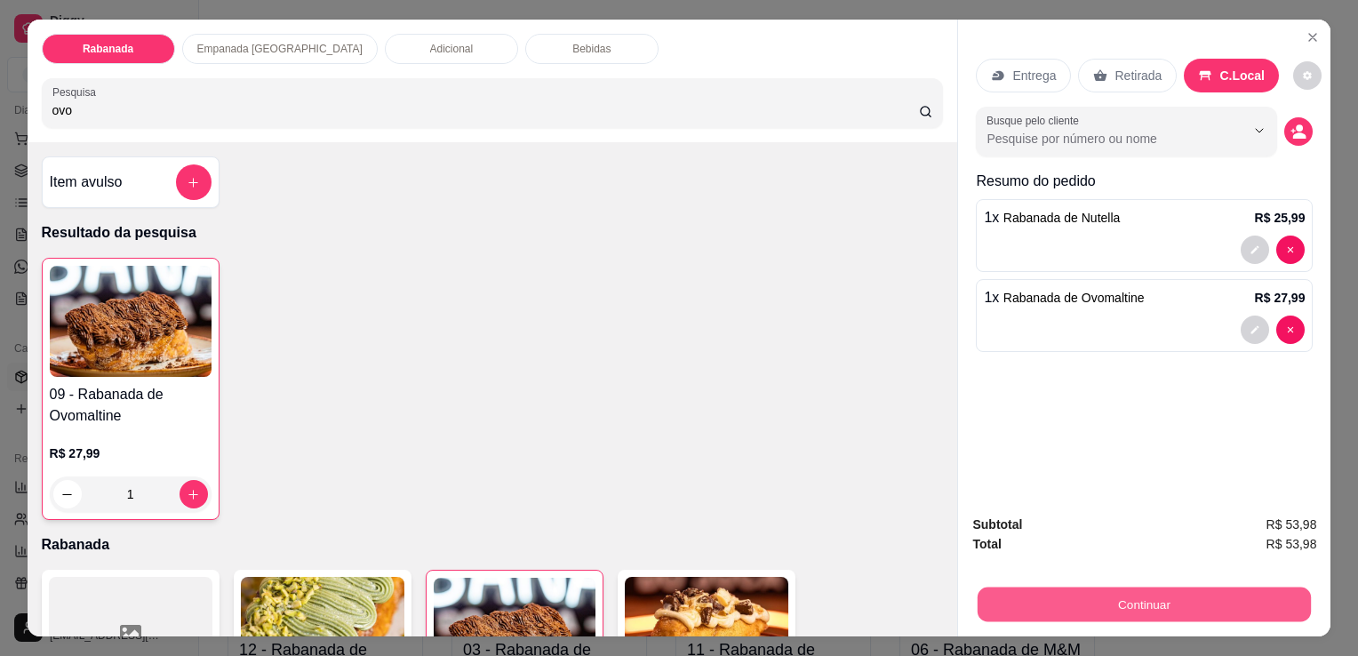
click at [1147, 589] on button "Continuar" at bounding box center [1143, 603] width 333 height 35
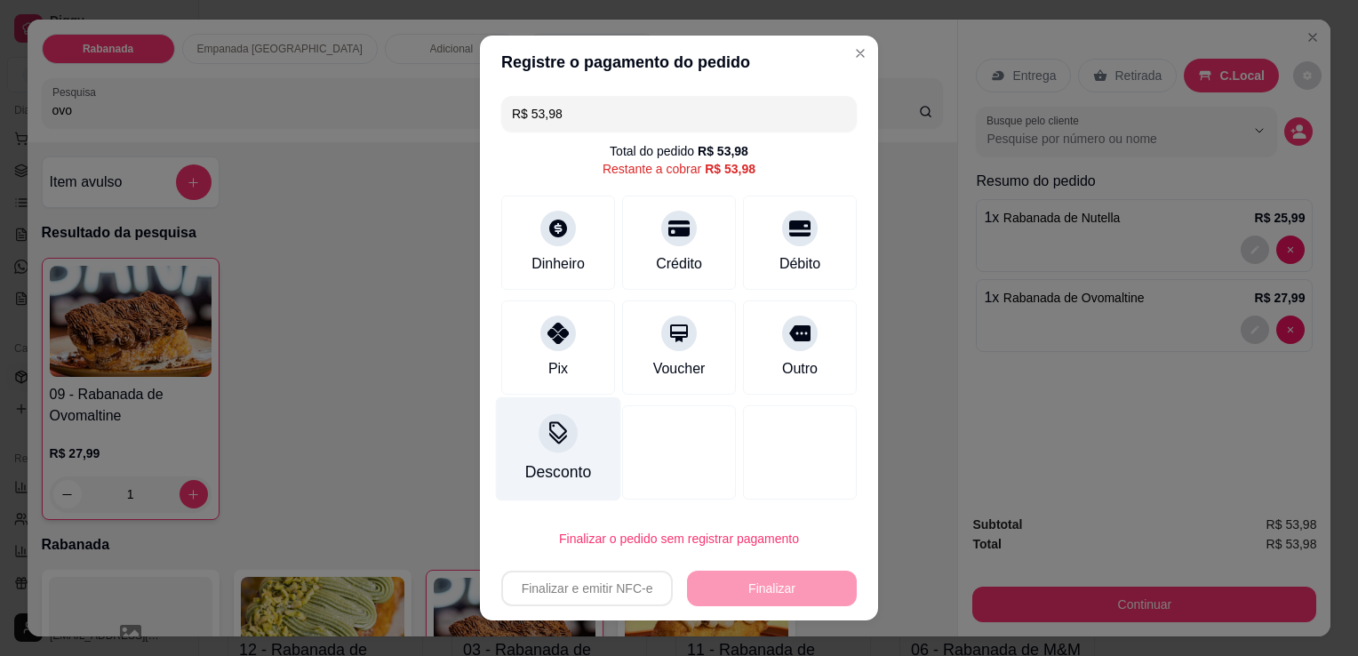
click at [554, 450] on div at bounding box center [557, 432] width 39 height 39
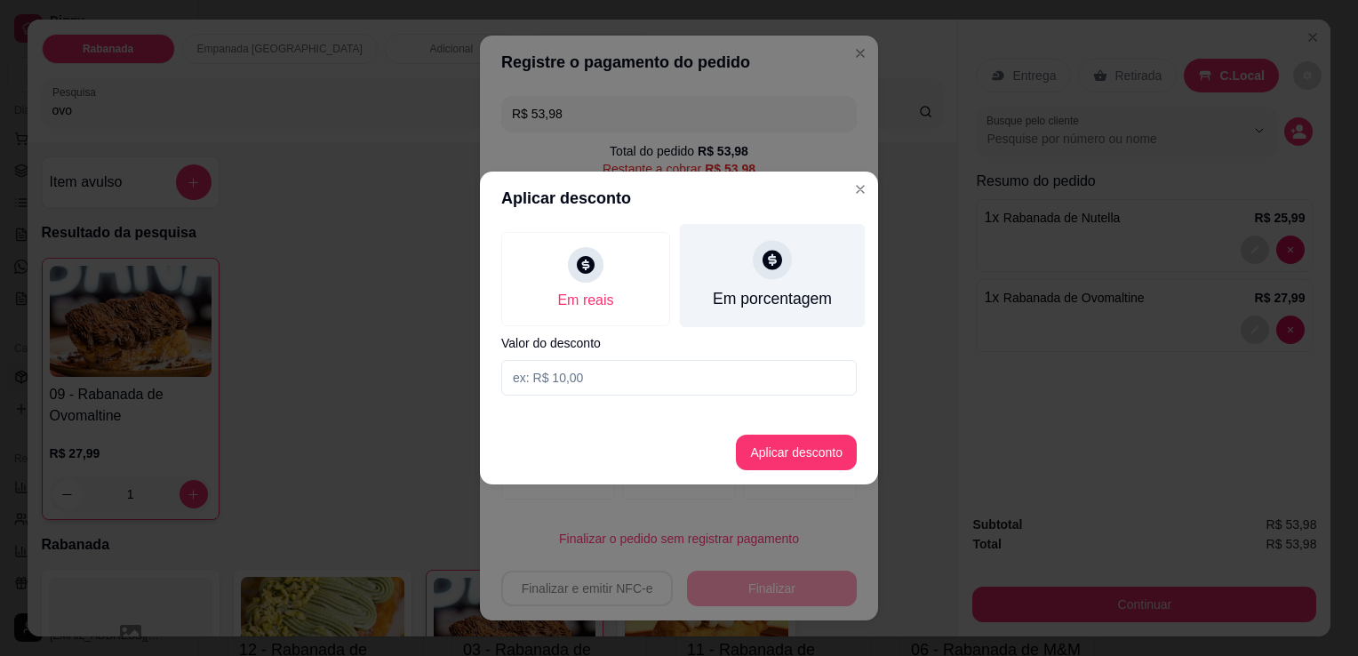
click at [775, 267] on icon at bounding box center [772, 260] width 20 height 20
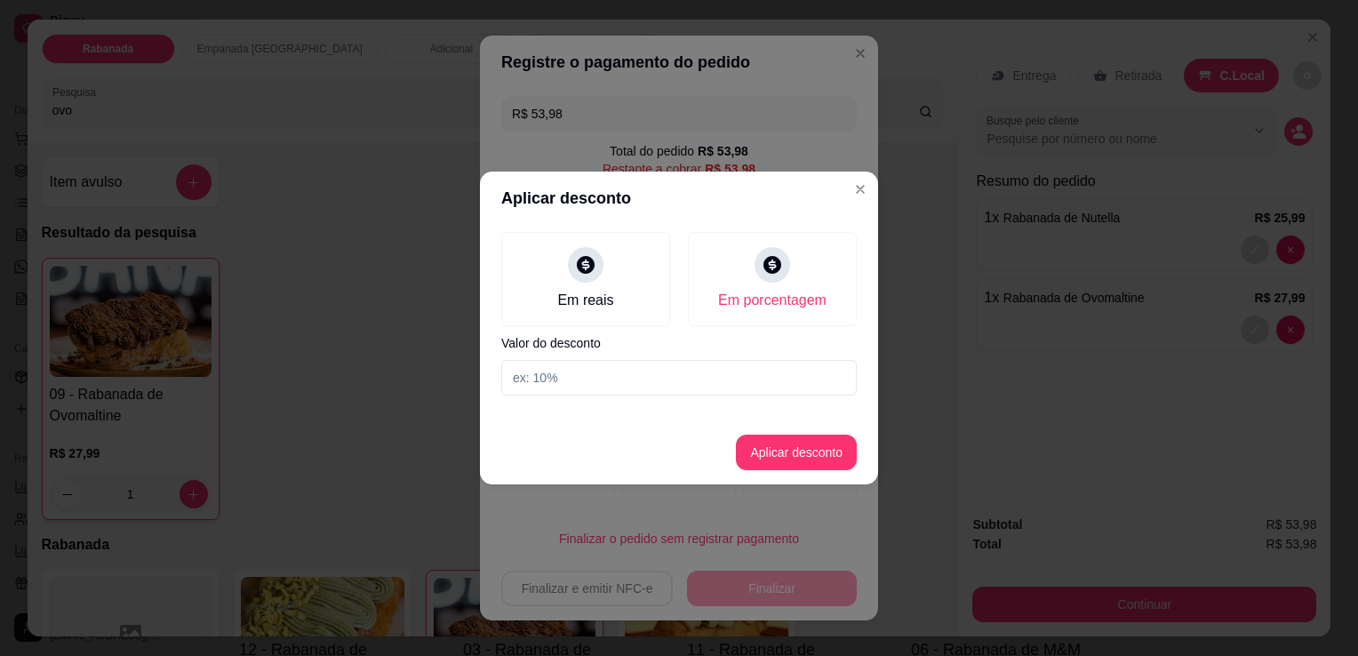
click at [589, 385] on input at bounding box center [678, 378] width 355 height 36
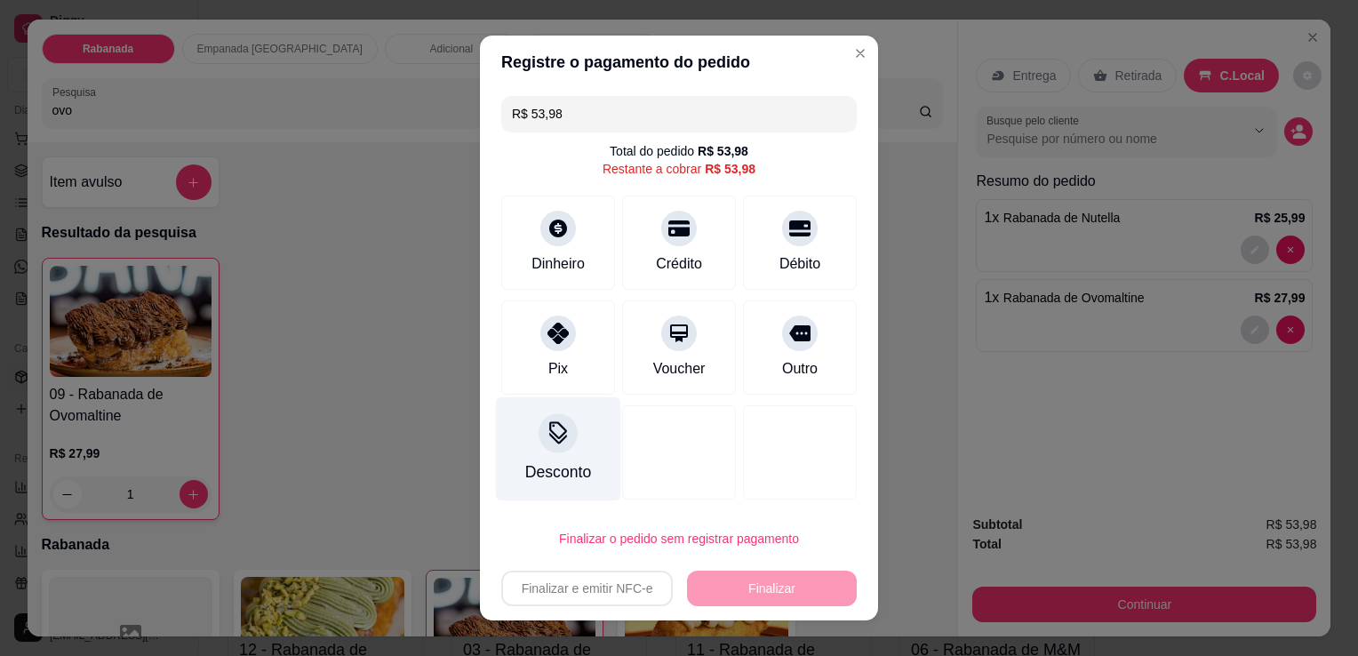
click at [546, 435] on icon at bounding box center [557, 432] width 23 height 23
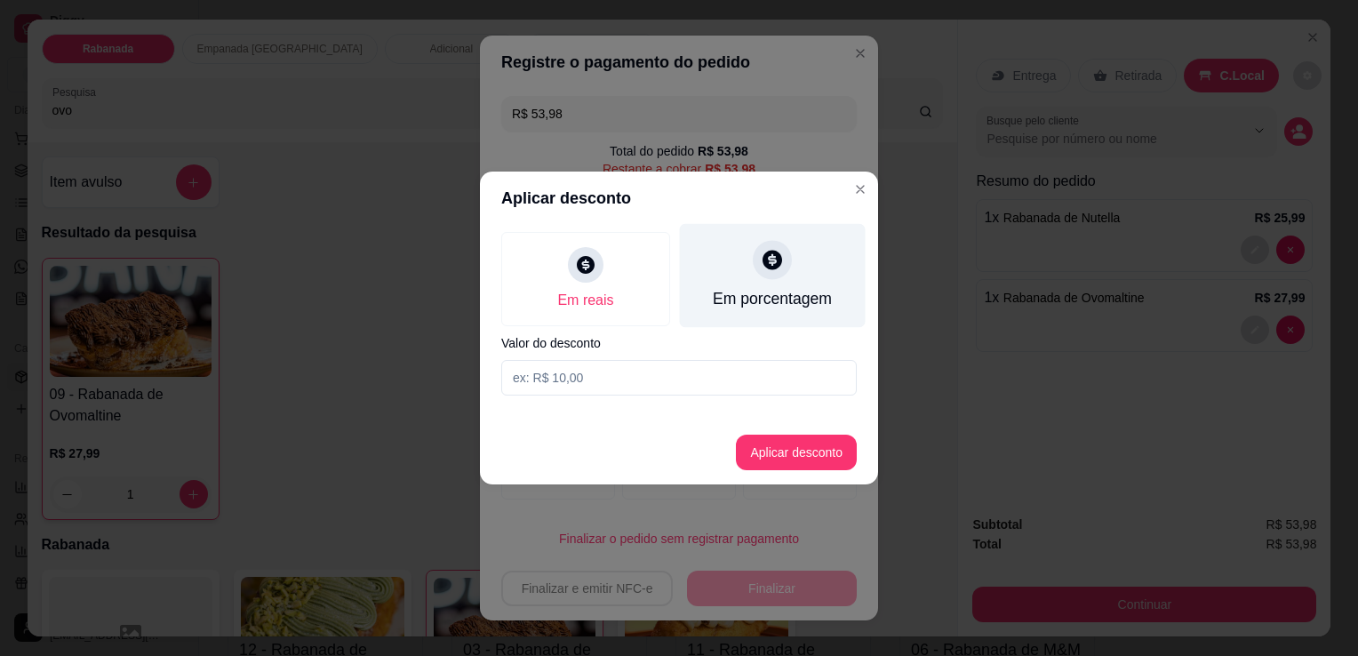
click at [779, 275] on div at bounding box center [772, 259] width 39 height 39
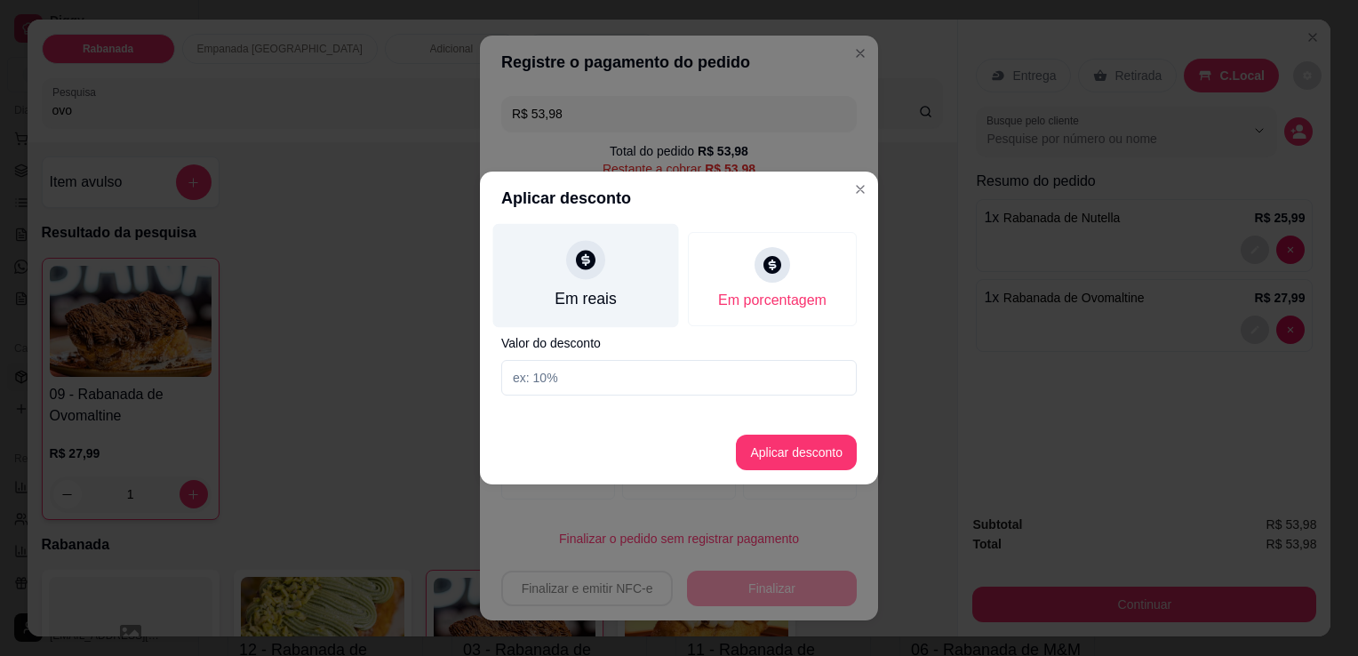
click at [626, 286] on div "Em reais" at bounding box center [586, 276] width 186 height 104
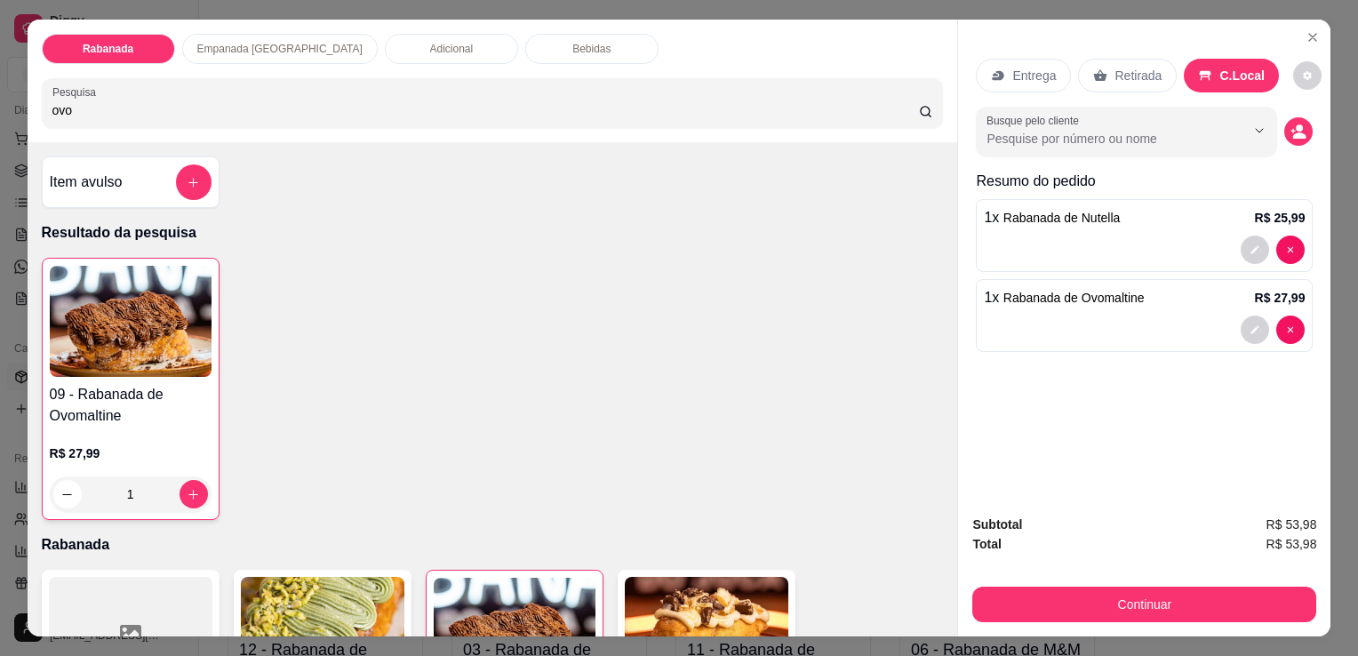
click at [1114, 73] on p "Retirada" at bounding box center [1137, 76] width 47 height 18
click at [1233, 77] on div "C.Local" at bounding box center [1231, 76] width 93 height 34
click at [1294, 132] on icon "decrease-product-quantity" at bounding box center [1298, 131] width 15 height 15
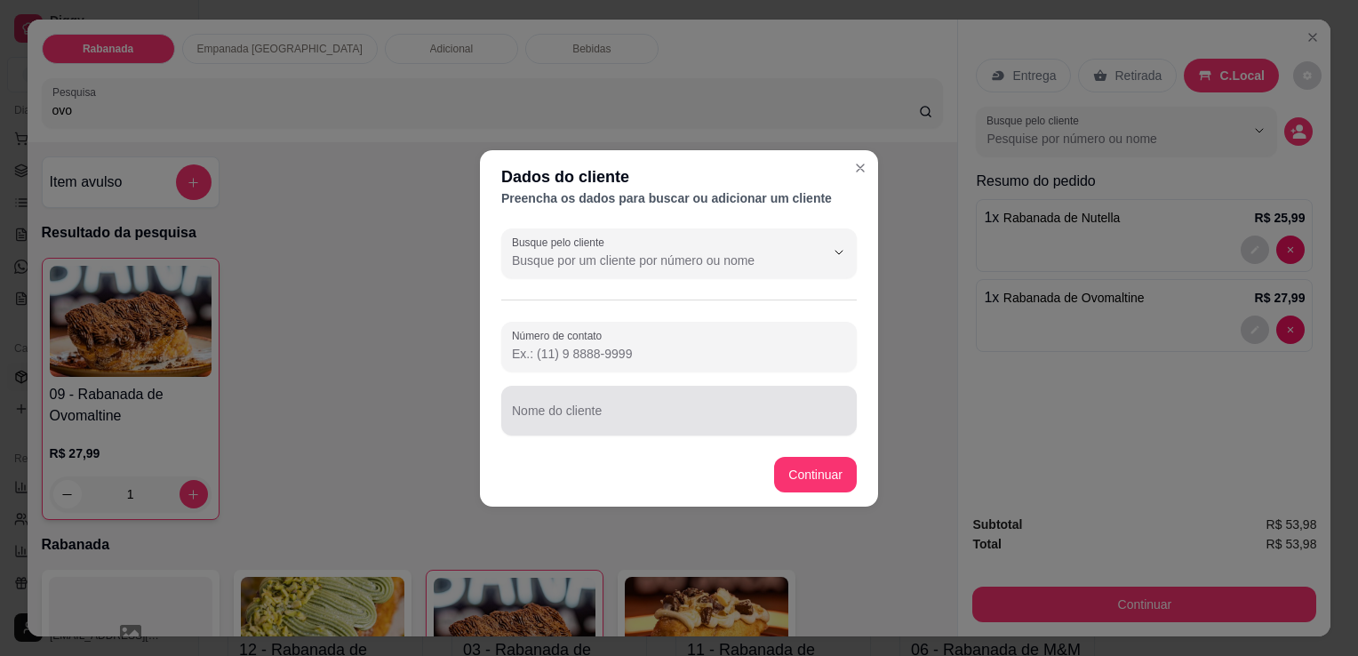
click at [579, 416] on input "Nome do cliente" at bounding box center [679, 418] width 334 height 18
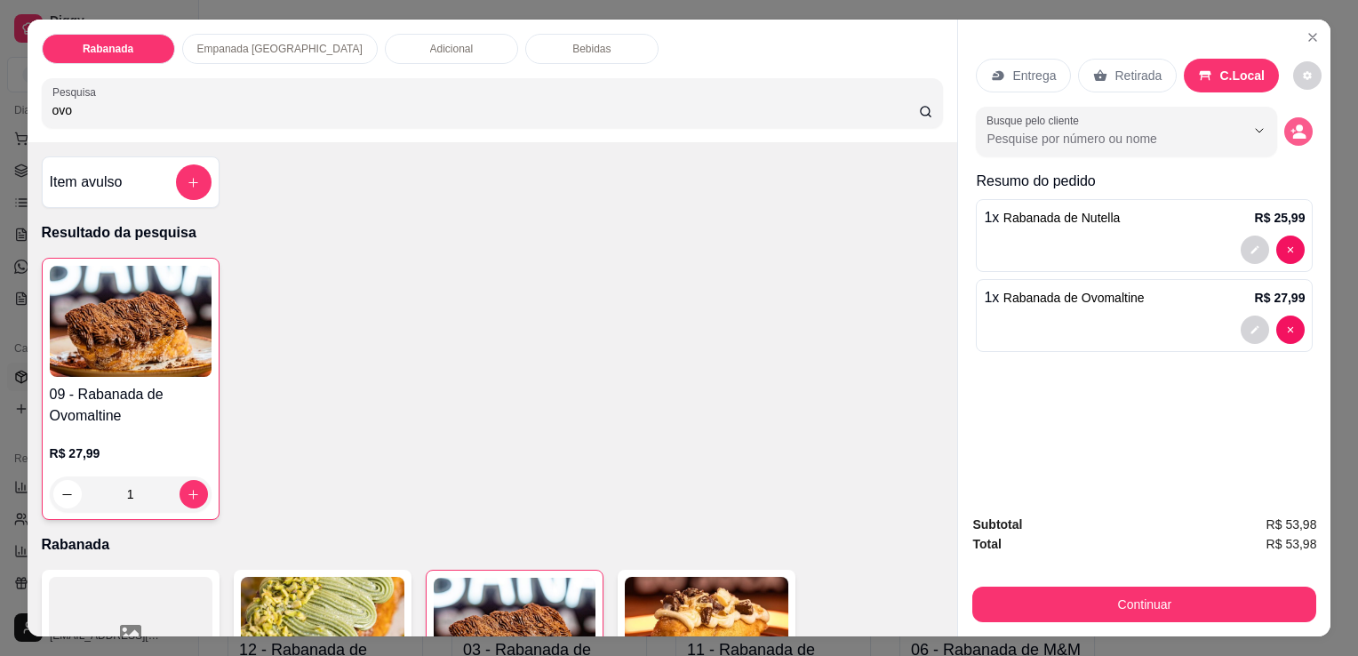
click at [1296, 124] on circle "decrease-product-quantity" at bounding box center [1299, 127] width 7 height 7
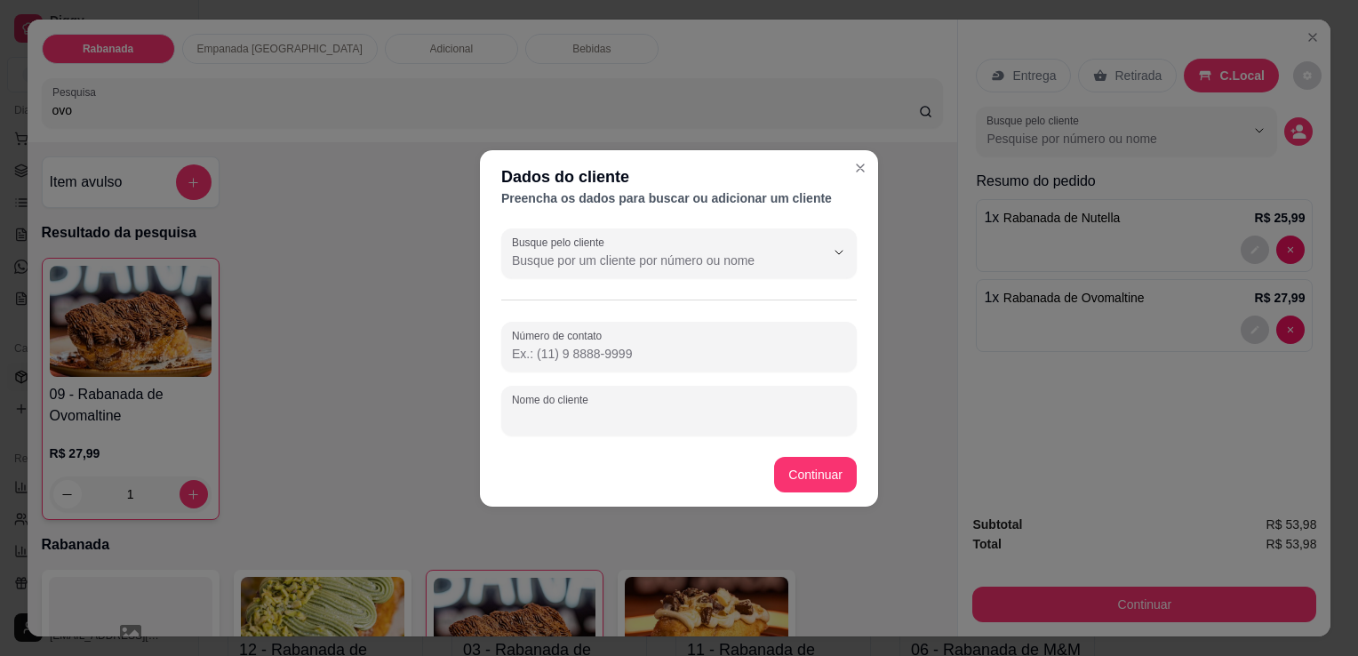
click at [643, 416] on input "Nome do cliente" at bounding box center [679, 418] width 334 height 18
click at [643, 416] on input "Victor" at bounding box center [679, 418] width 334 height 18
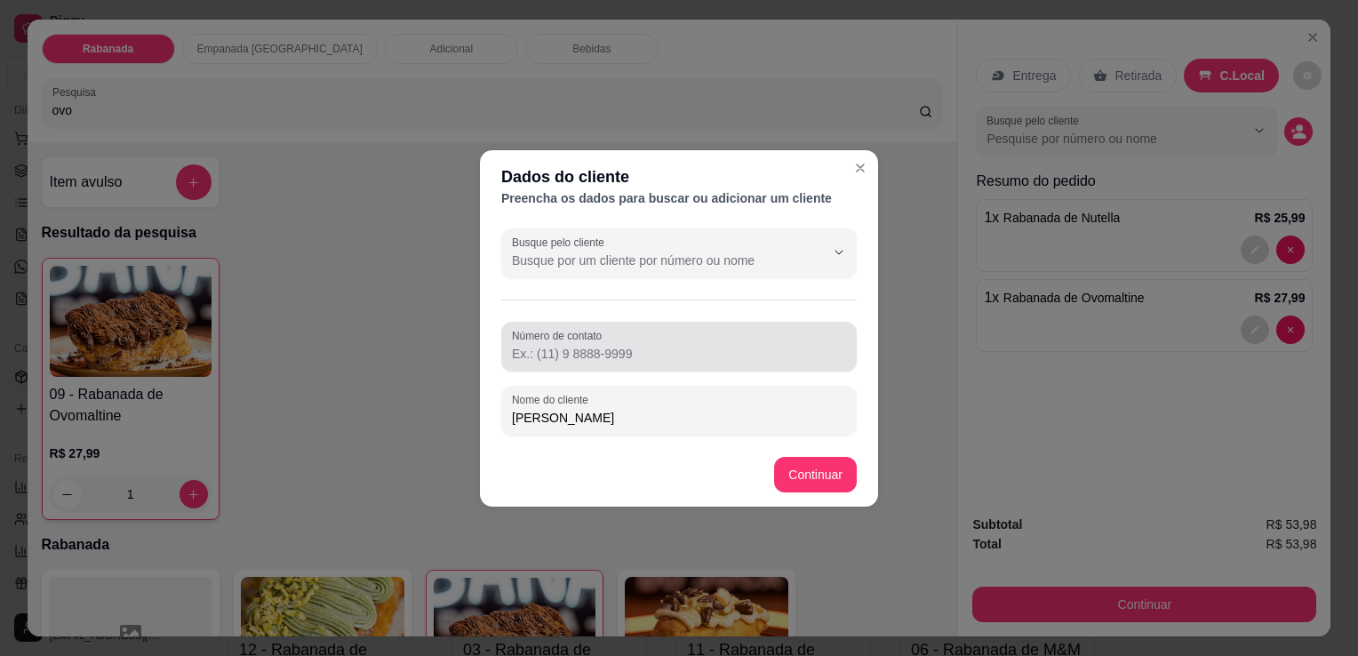
type input "[PERSON_NAME]"
click at [636, 343] on div at bounding box center [679, 347] width 334 height 36
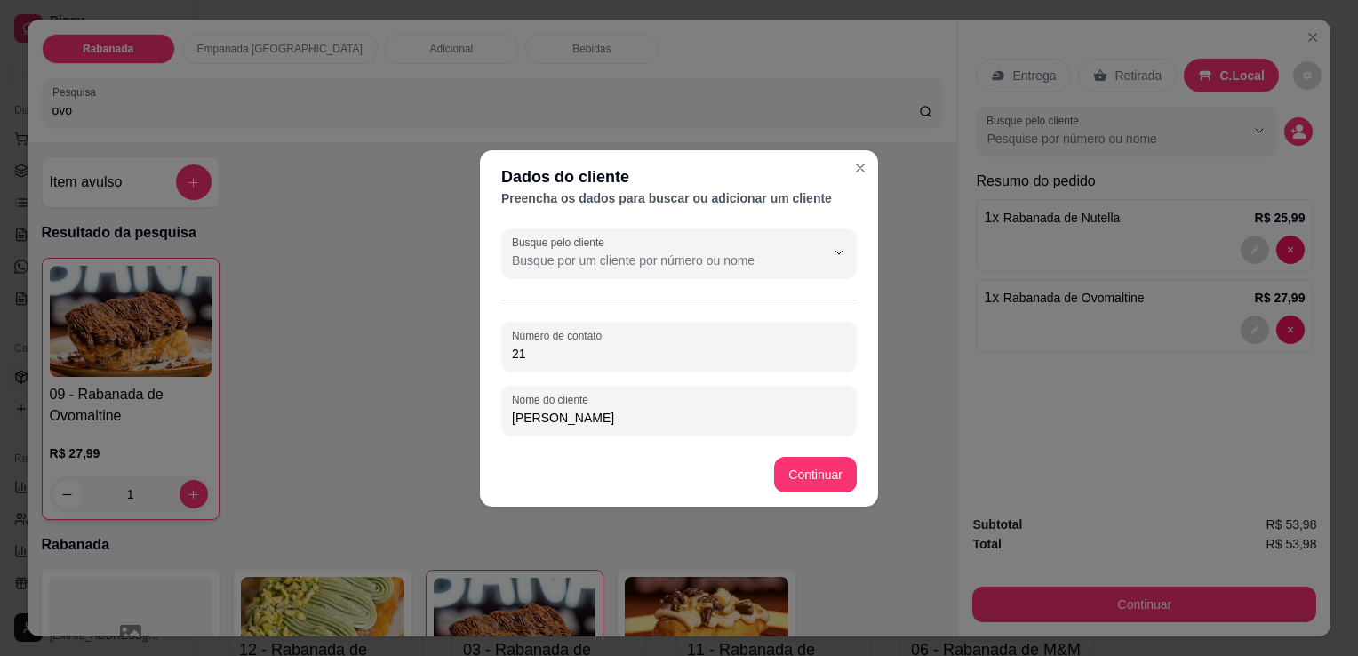
type input "2"
type input "(19) 98140-3862"
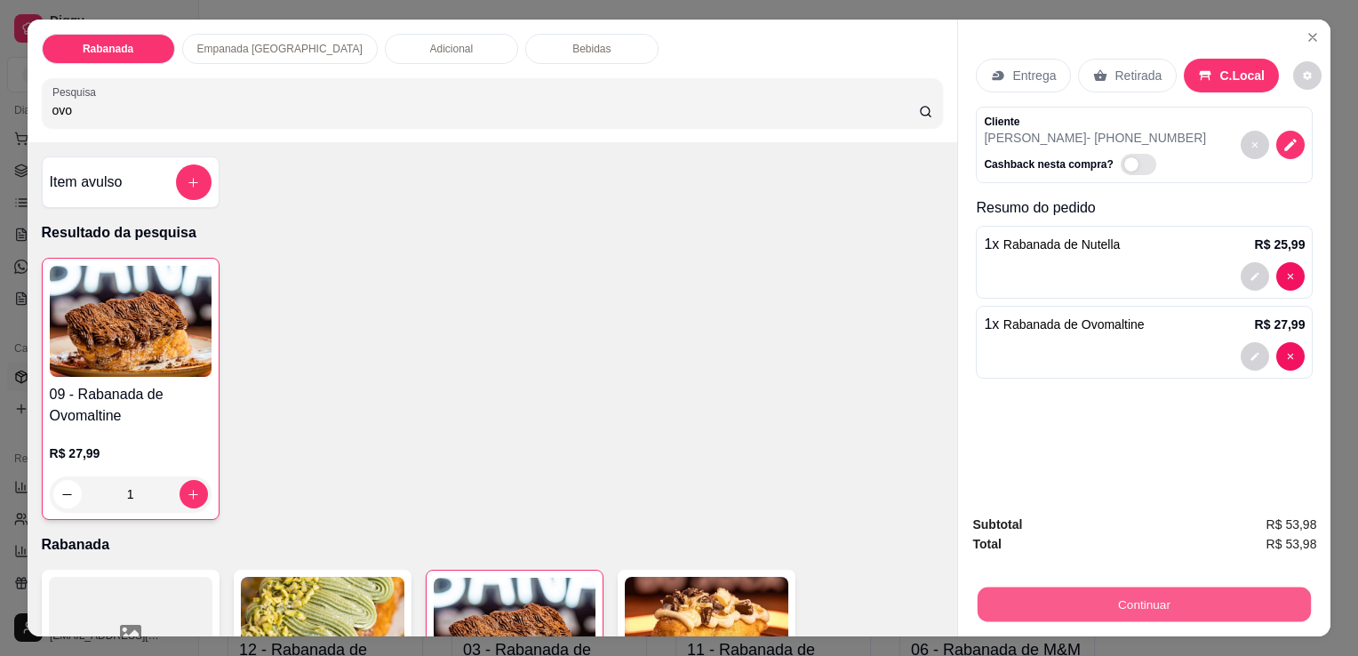
click at [1073, 587] on button "Continuar" at bounding box center [1143, 603] width 333 height 35
click at [1157, 595] on button "Continuar" at bounding box center [1143, 603] width 333 height 35
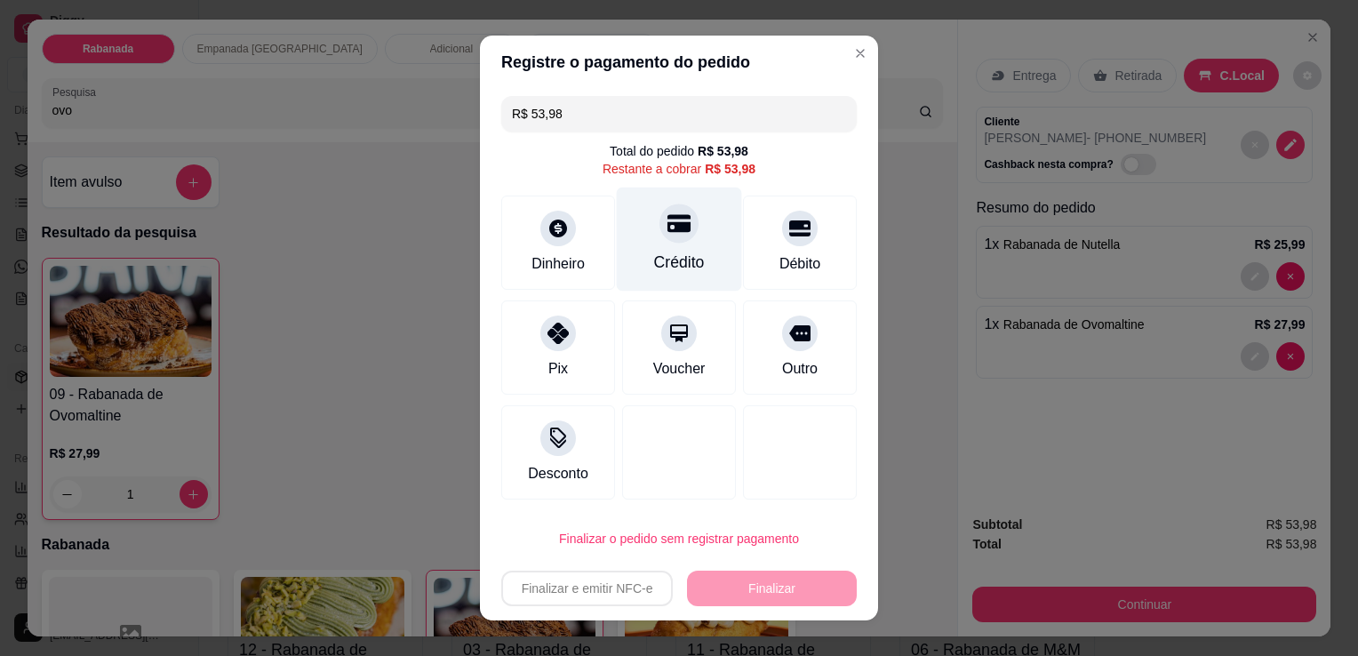
click at [663, 261] on div "Crédito" at bounding box center [679, 262] width 51 height 23
type input "R$ 0,00"
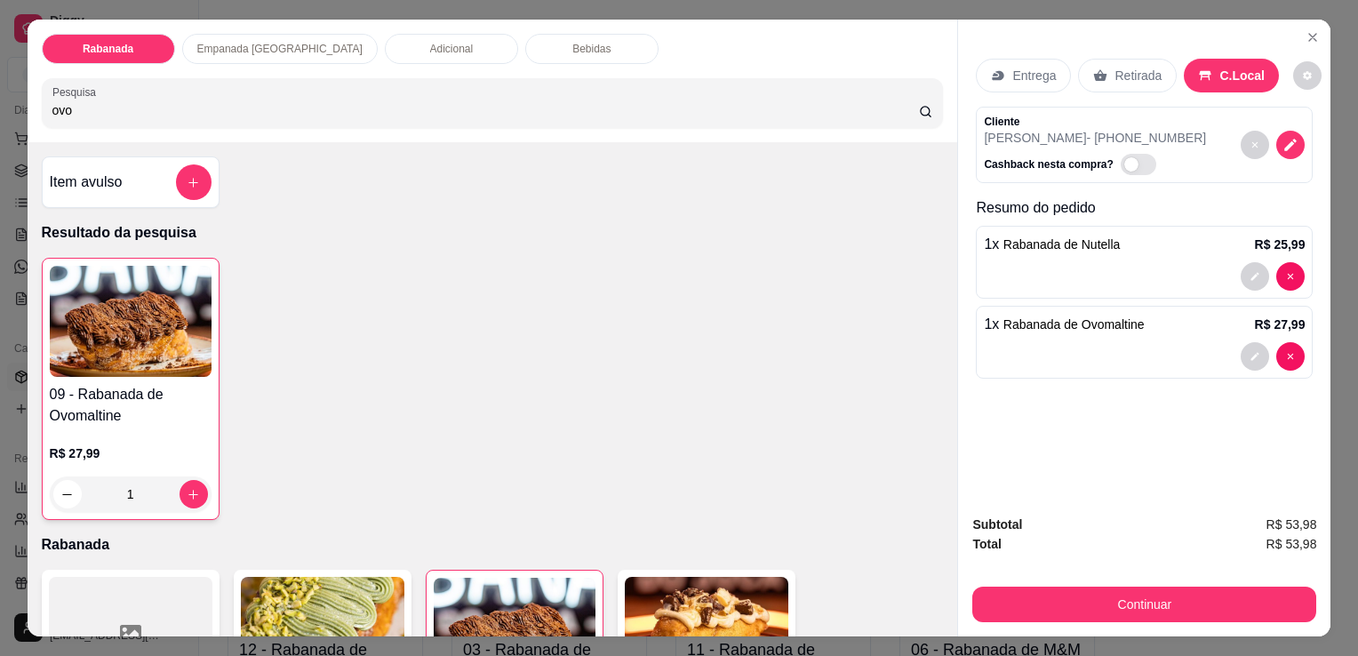
click at [385, 54] on div "Adicional" at bounding box center [451, 49] width 133 height 30
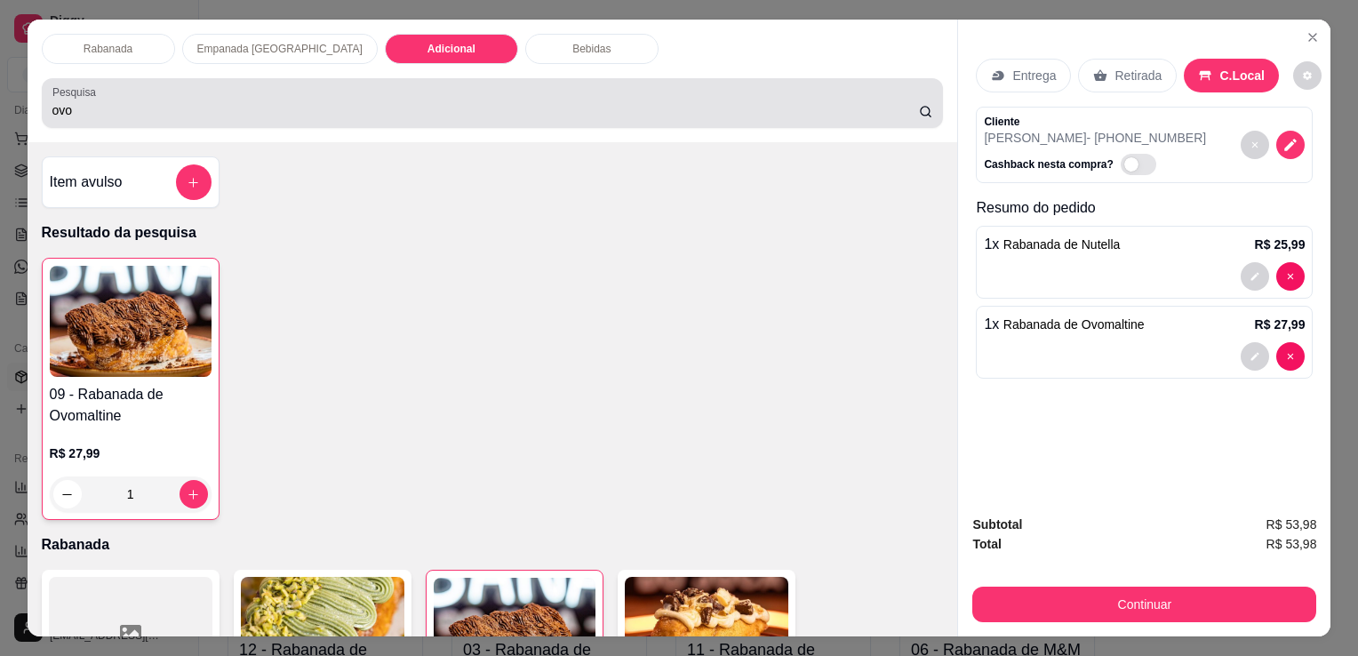
scroll to position [44, 0]
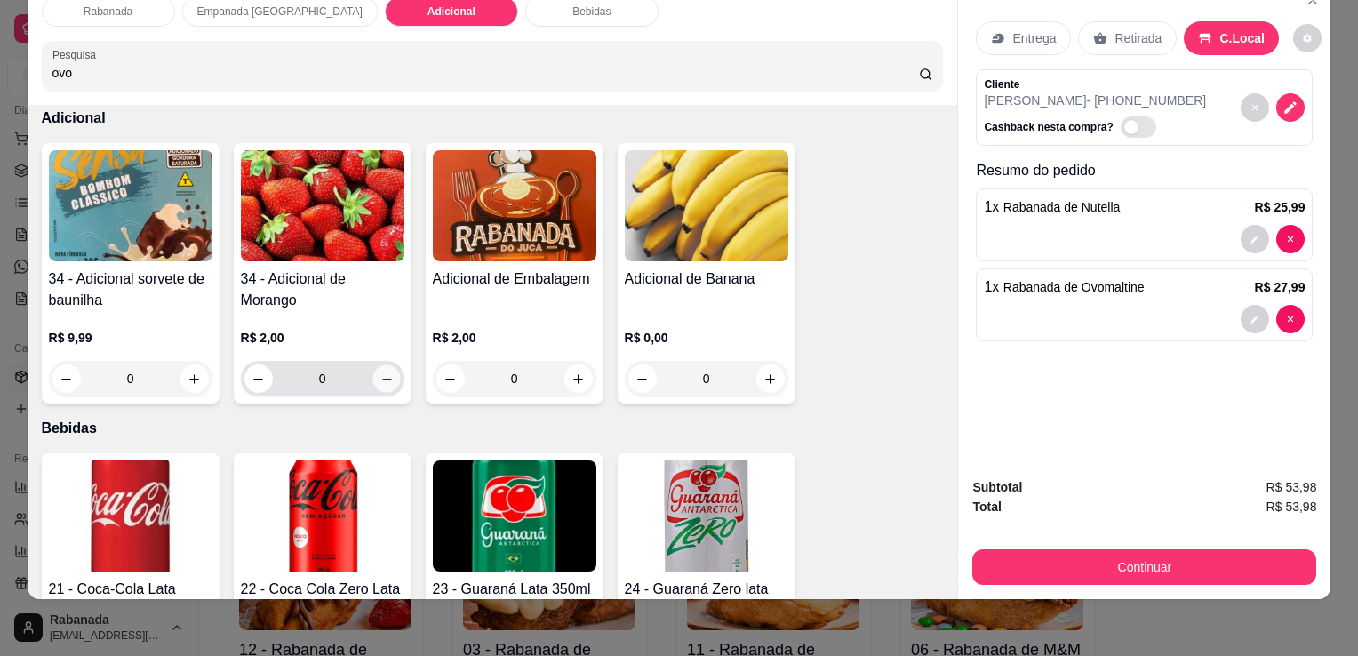
click at [384, 372] on icon "increase-product-quantity" at bounding box center [385, 378] width 13 height 13
type input "1"
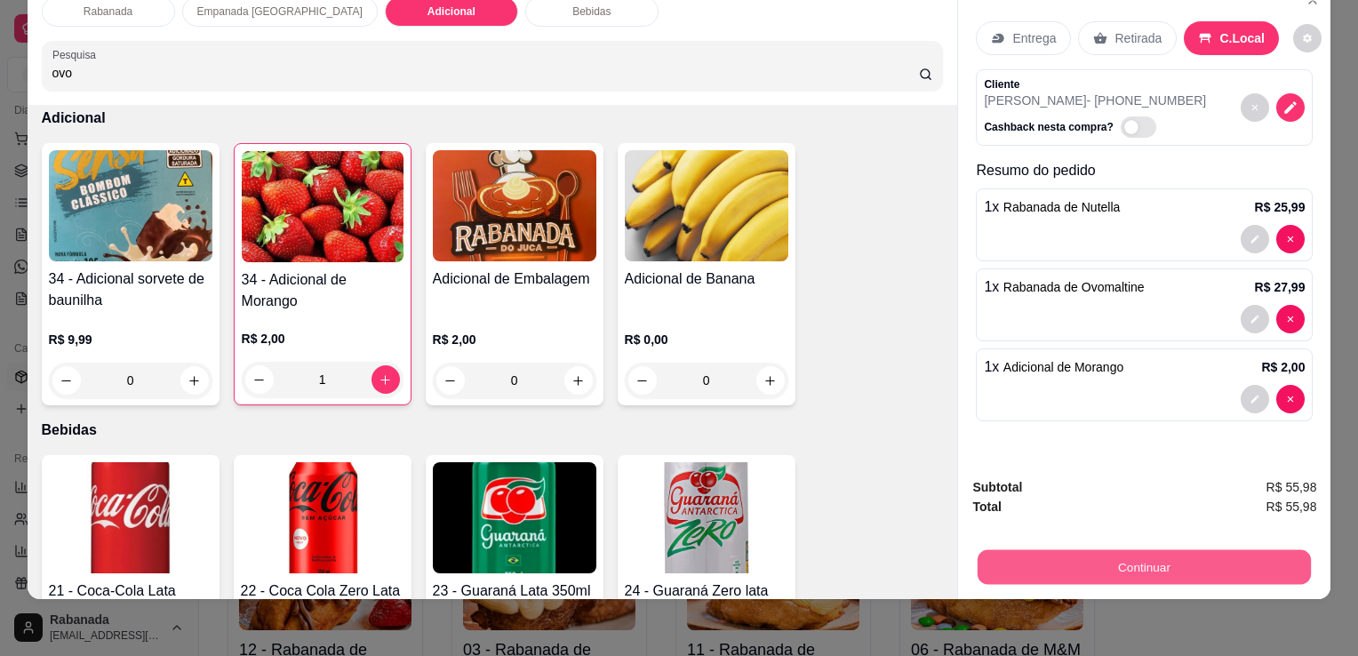
click at [1147, 556] on button "Continuar" at bounding box center [1143, 566] width 333 height 35
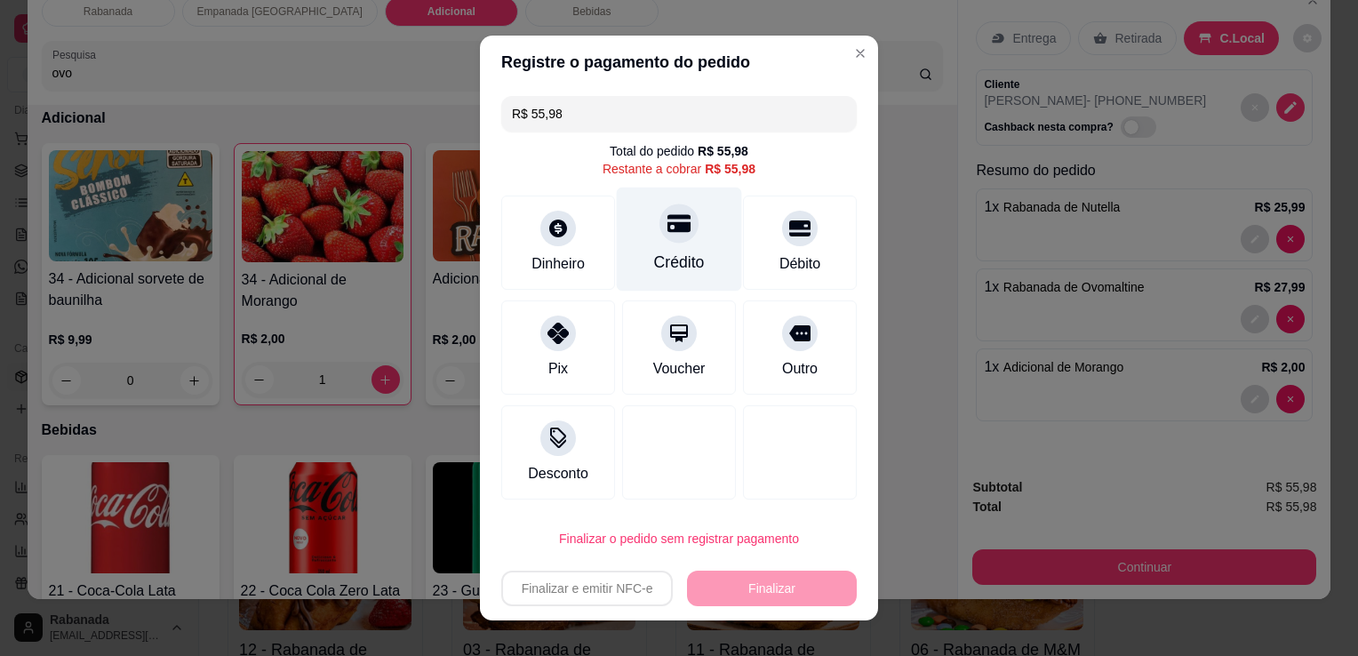
click at [658, 259] on div "Crédito" at bounding box center [679, 262] width 51 height 23
type input "R$ 0,00"
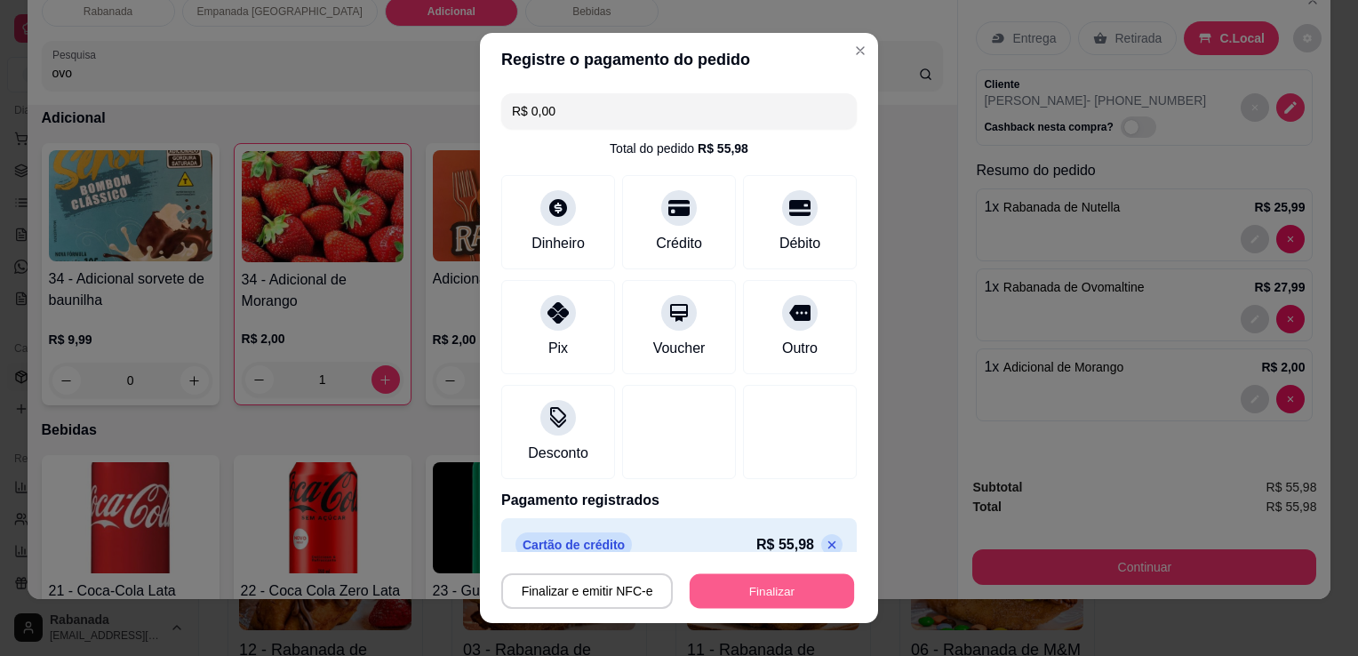
click at [748, 592] on button "Finalizar" at bounding box center [772, 591] width 164 height 35
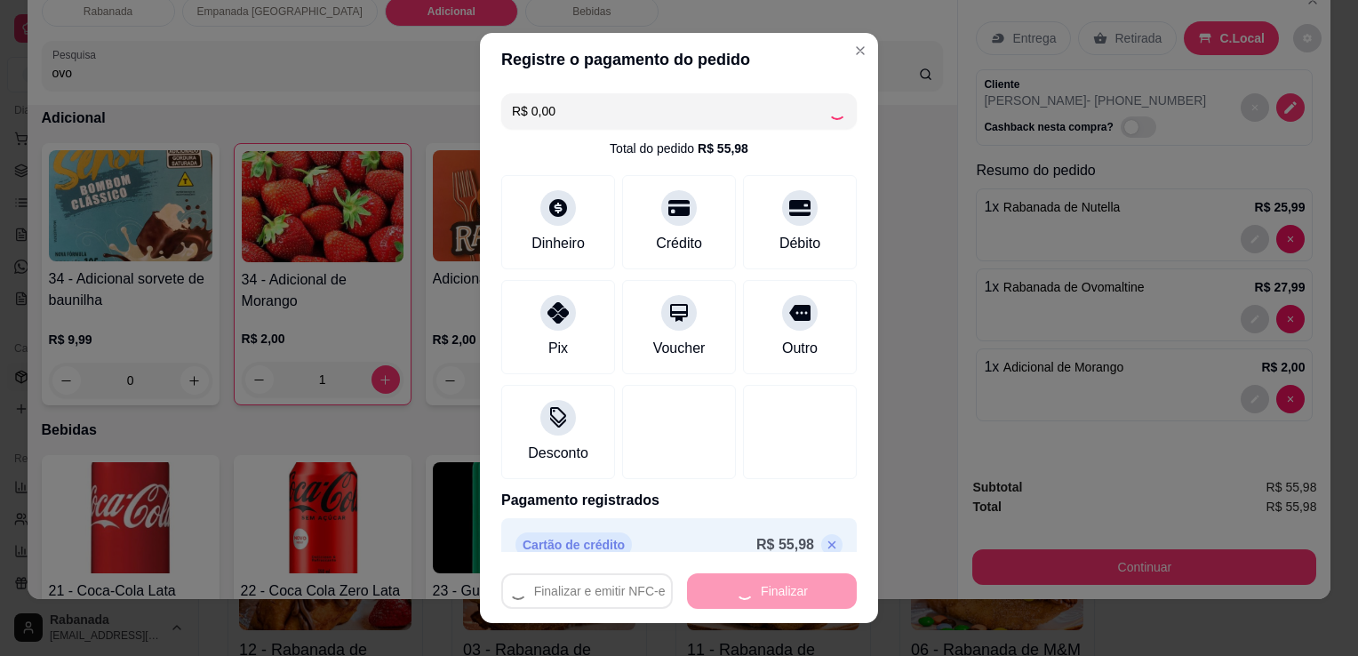
type input "0"
type input "-R$ 55,98"
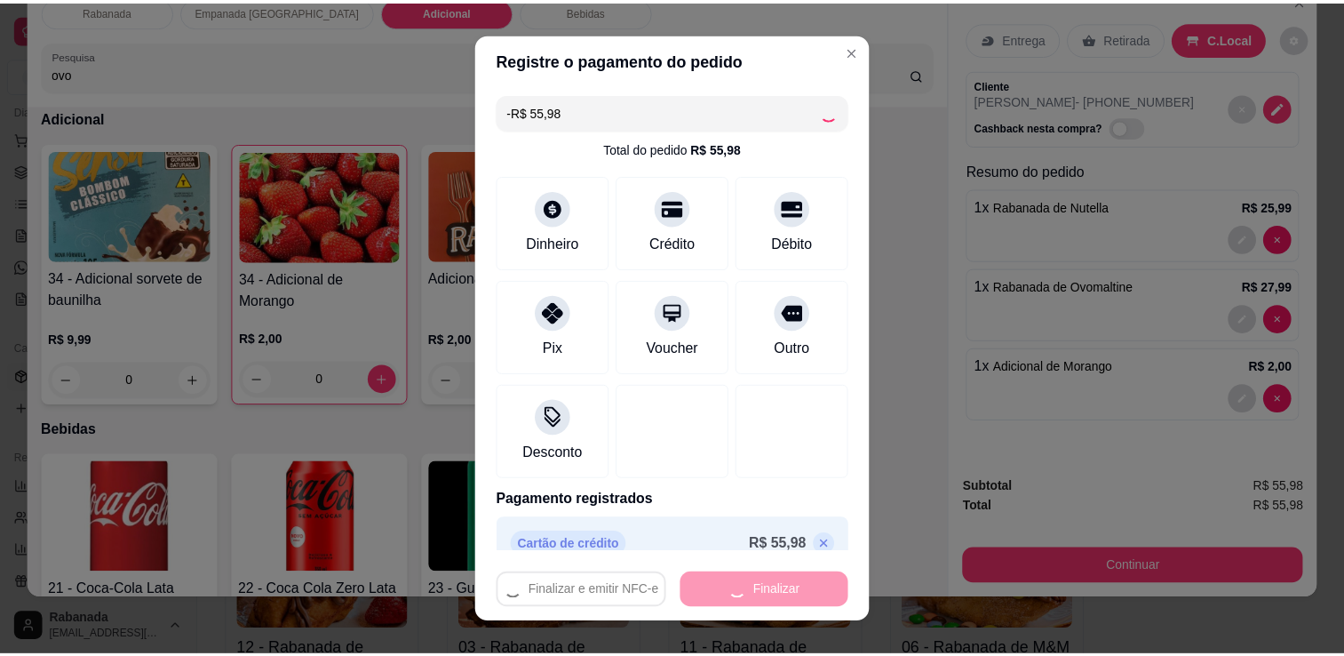
scroll to position [1834, 0]
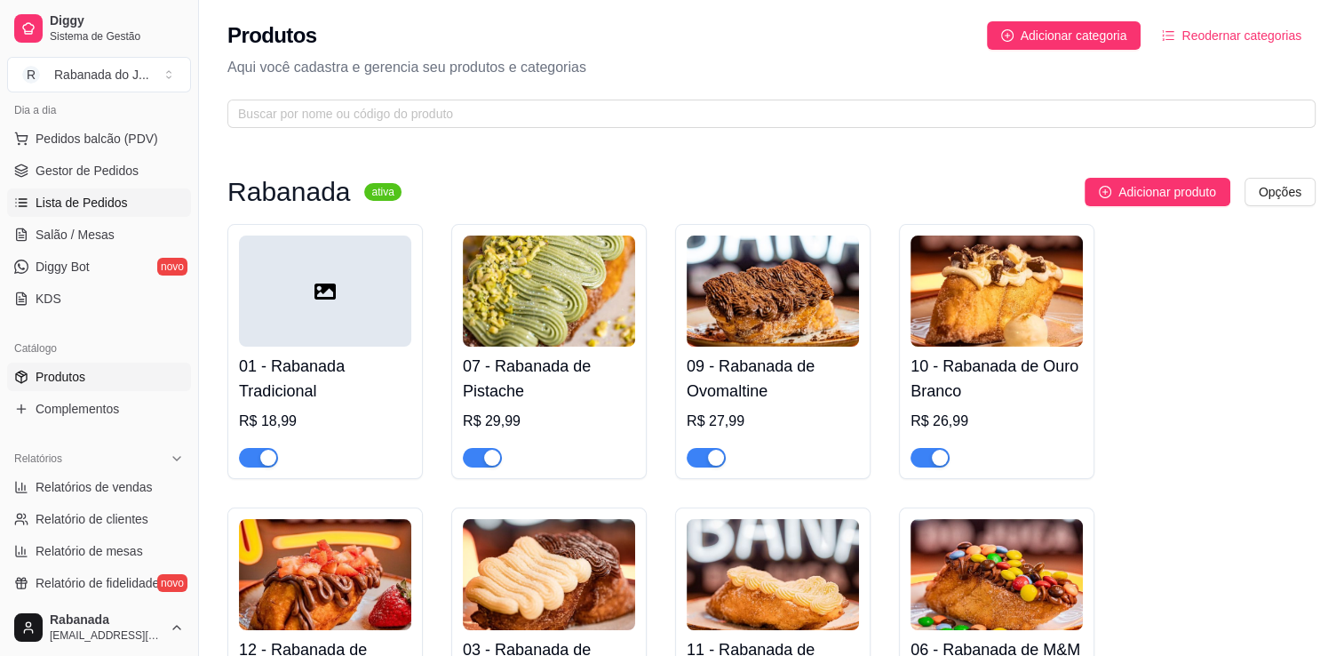
click at [100, 204] on span "Lista de Pedidos" at bounding box center [82, 203] width 92 height 18
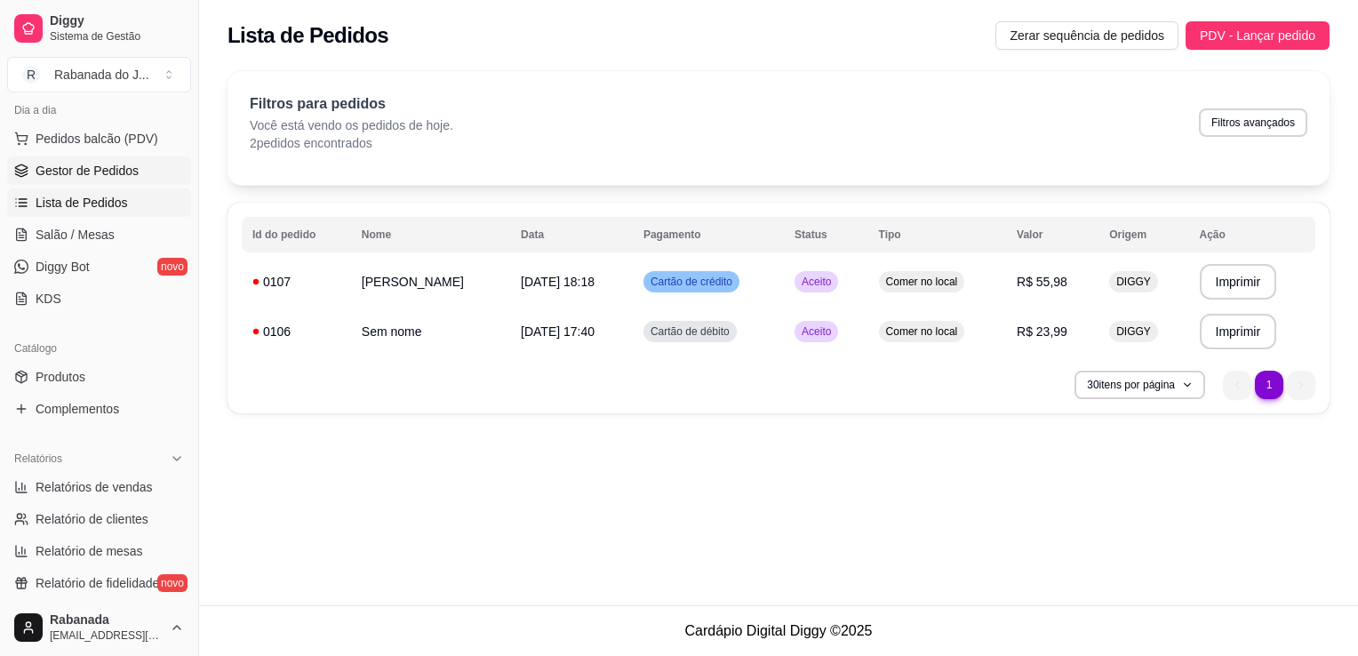
click at [103, 176] on span "Gestor de Pedidos" at bounding box center [87, 171] width 103 height 18
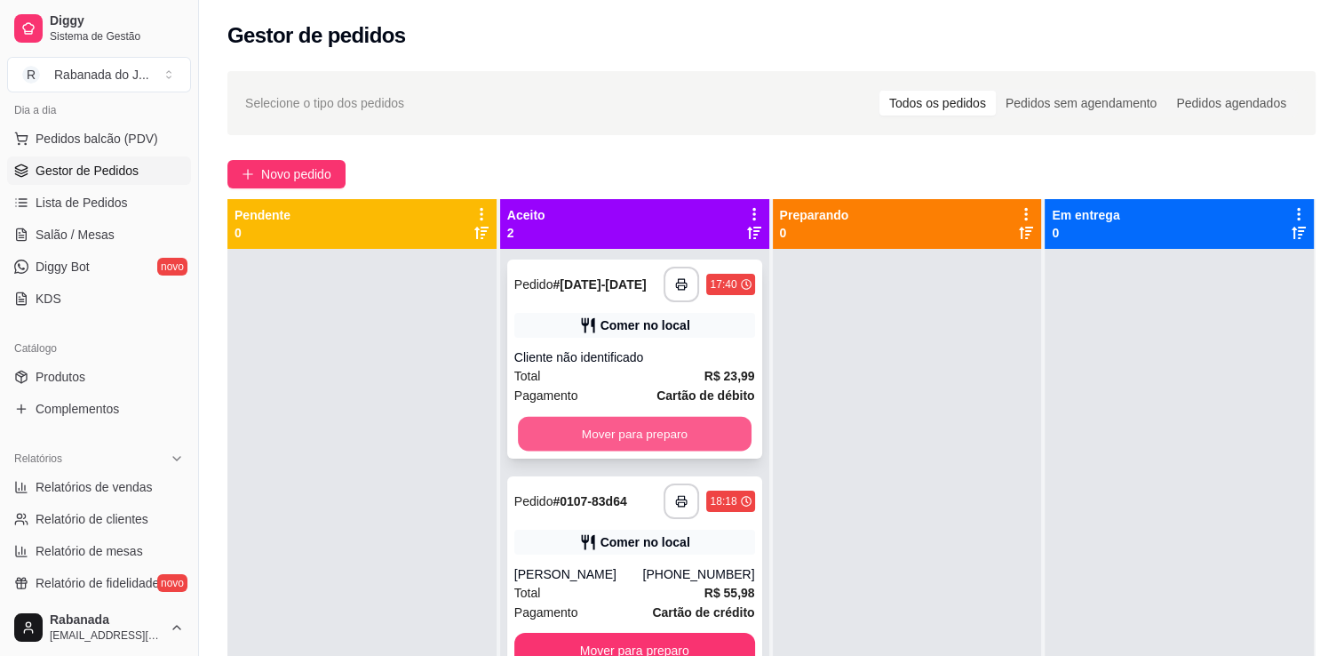
click at [630, 421] on button "Mover para preparo" at bounding box center [635, 434] width 234 height 35
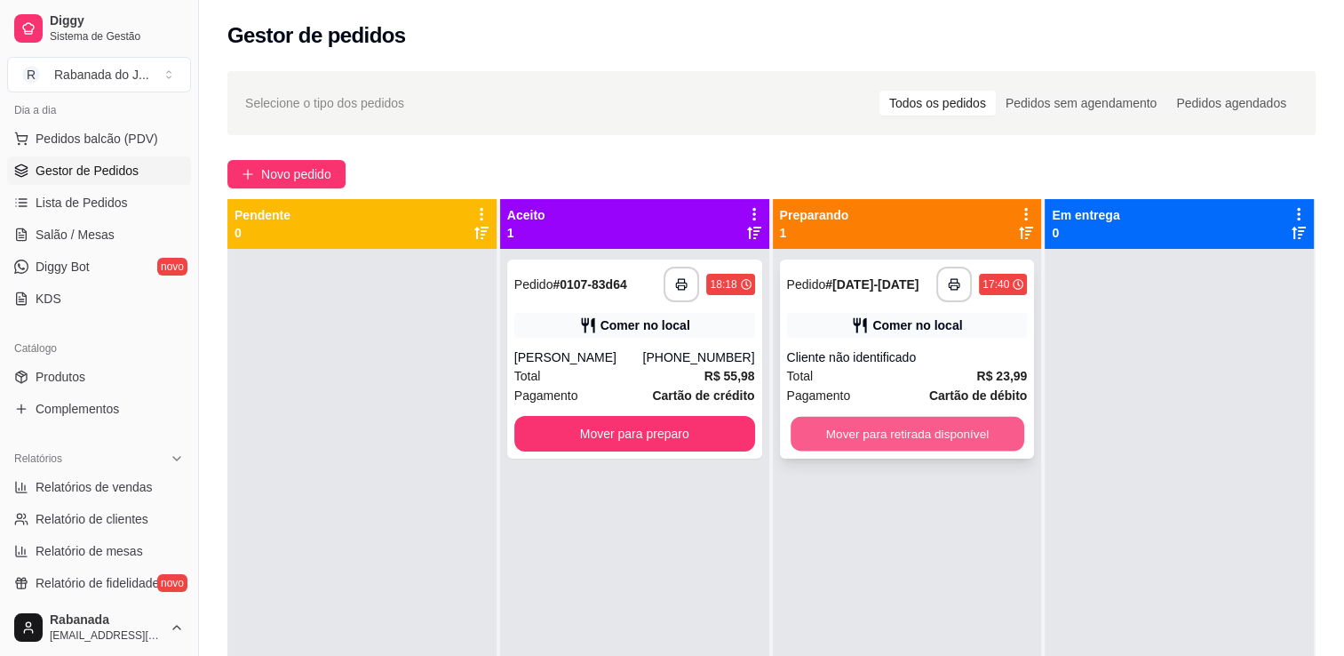
click at [882, 434] on button "Mover para retirada disponível" at bounding box center [908, 434] width 234 height 35
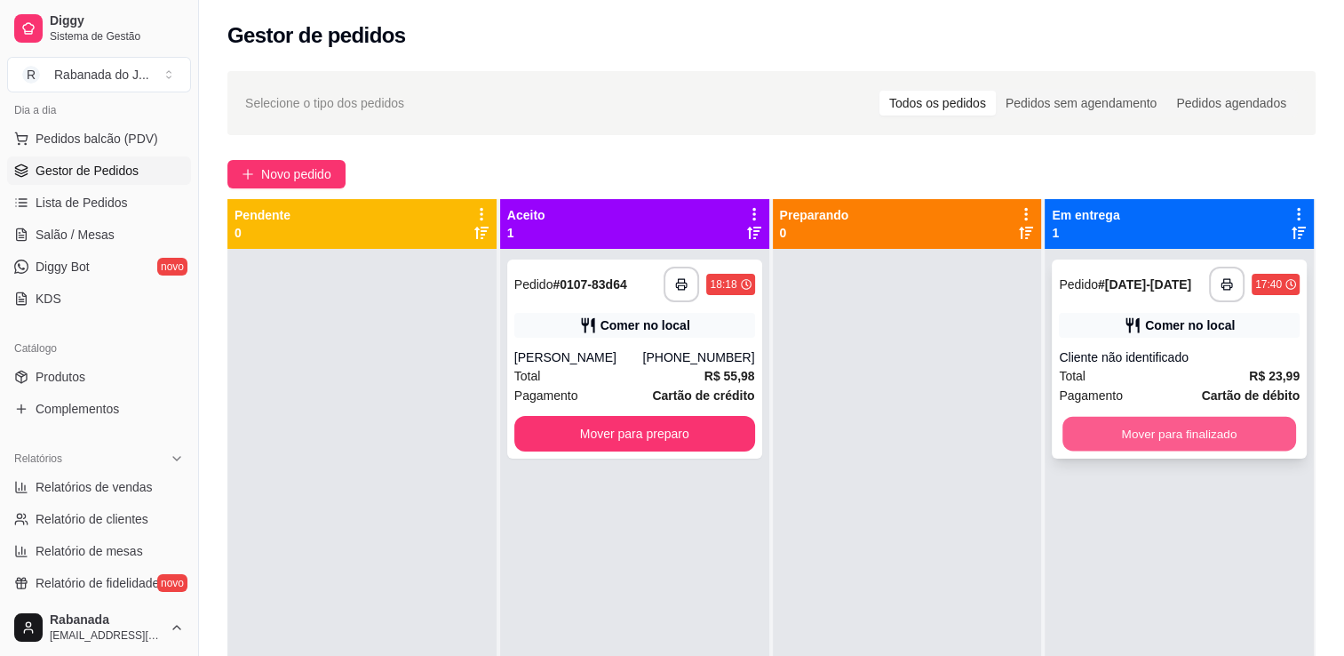
click at [1176, 439] on button "Mover para finalizado" at bounding box center [1180, 434] width 234 height 35
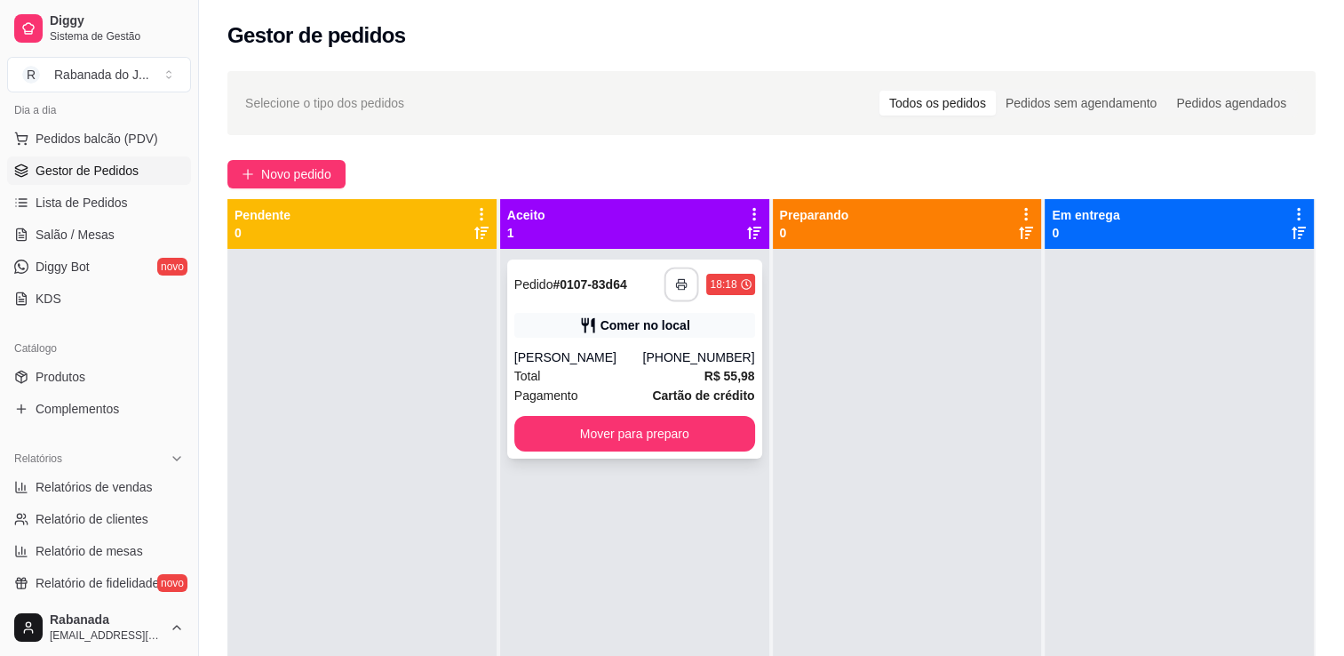
click at [675, 275] on button "button" at bounding box center [682, 284] width 35 height 35
click at [111, 148] on button "Pedidos balcão (PDV)" at bounding box center [99, 138] width 184 height 28
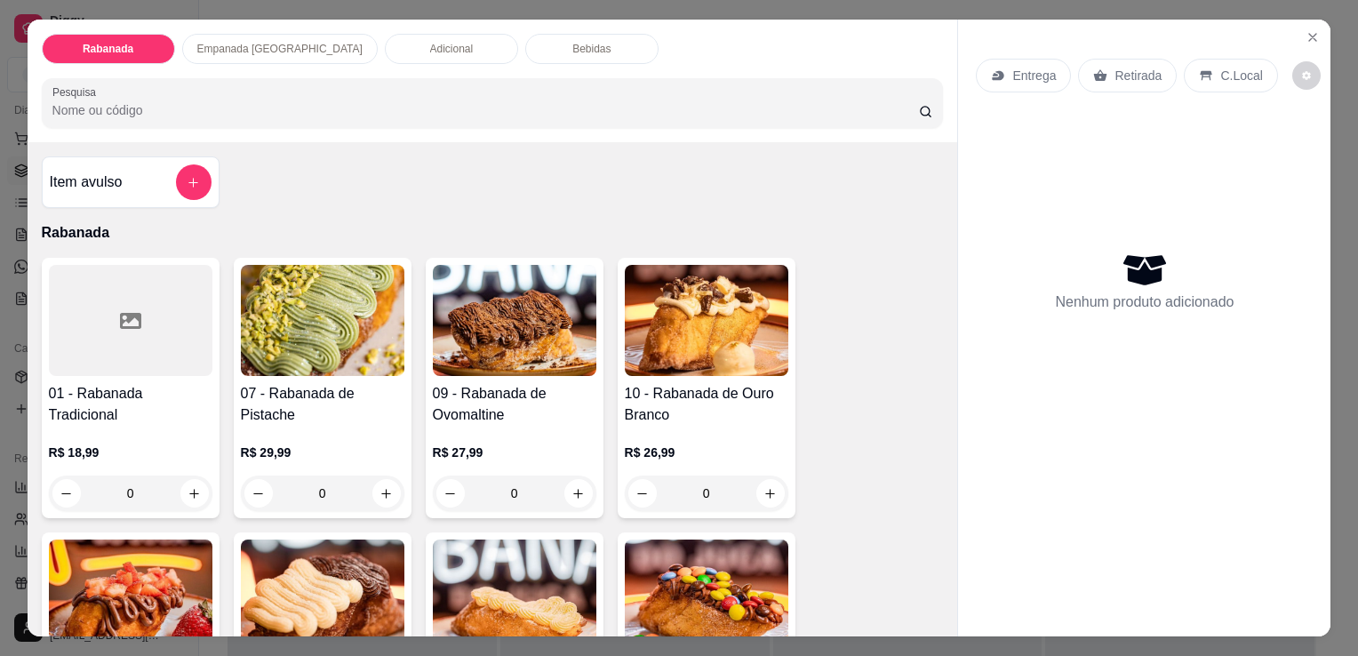
scroll to position [433, 0]
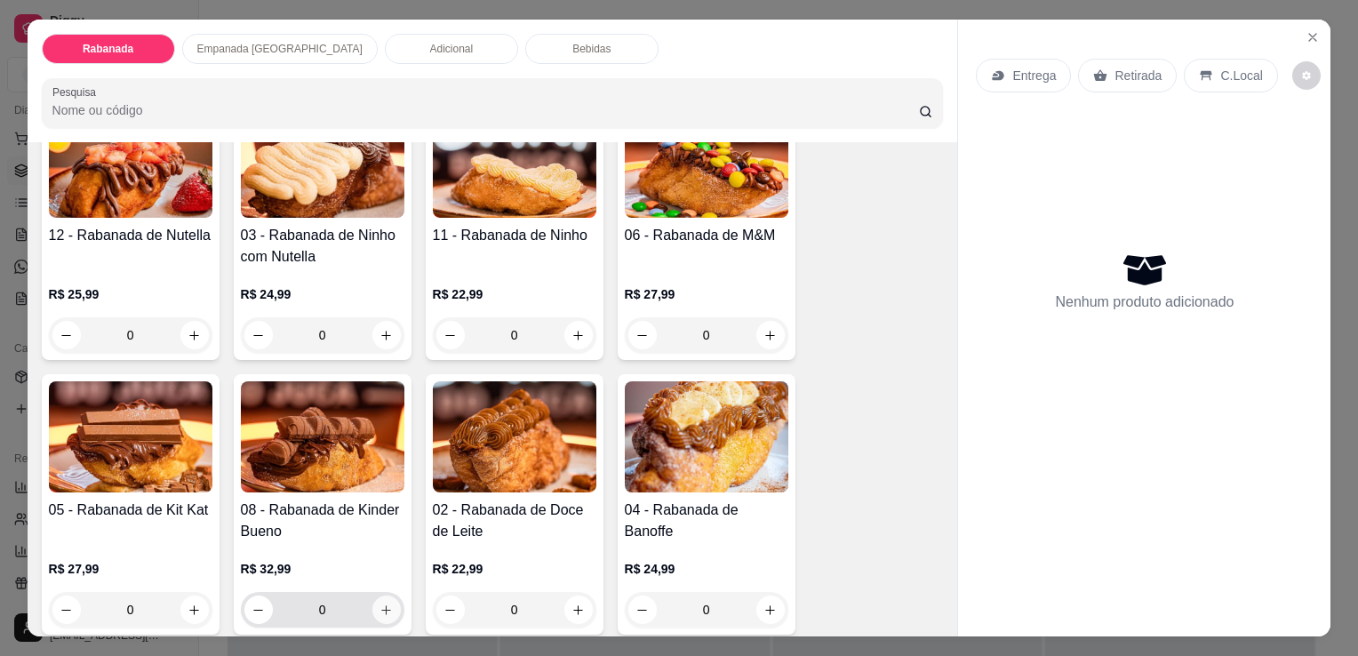
click at [387, 606] on button "increase-product-quantity" at bounding box center [386, 609] width 28 height 28
type input "1"
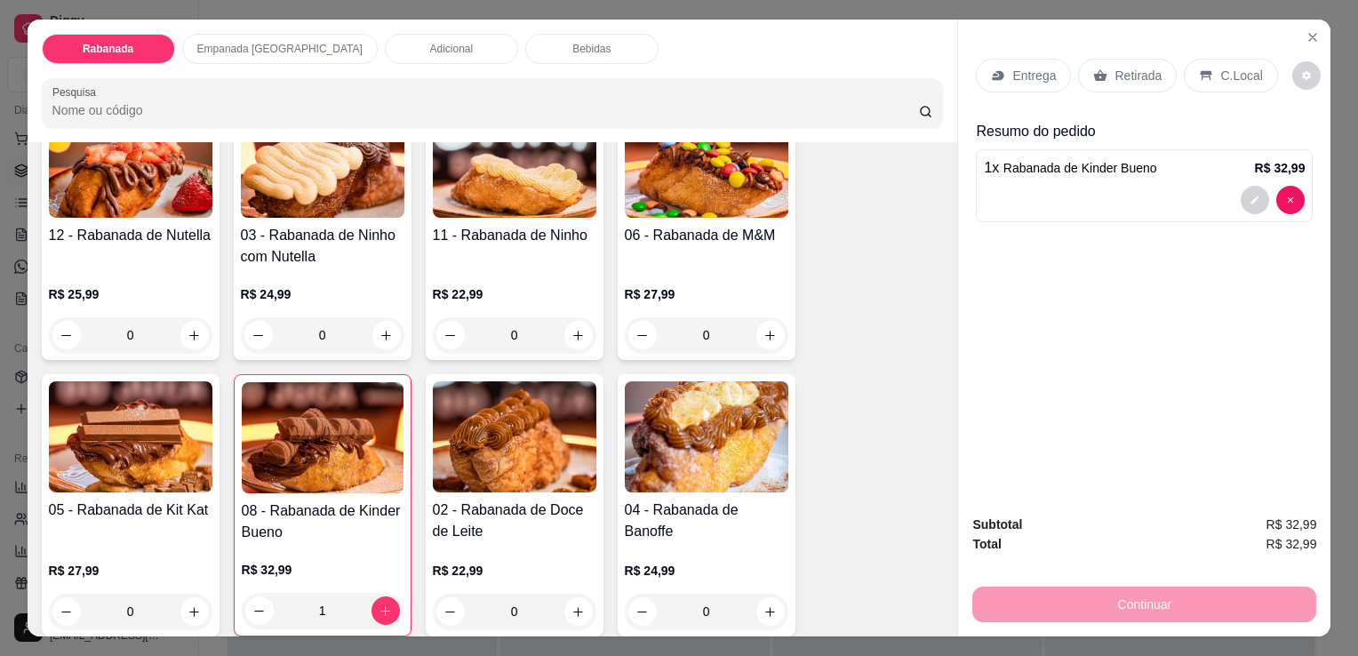
scroll to position [0, 0]
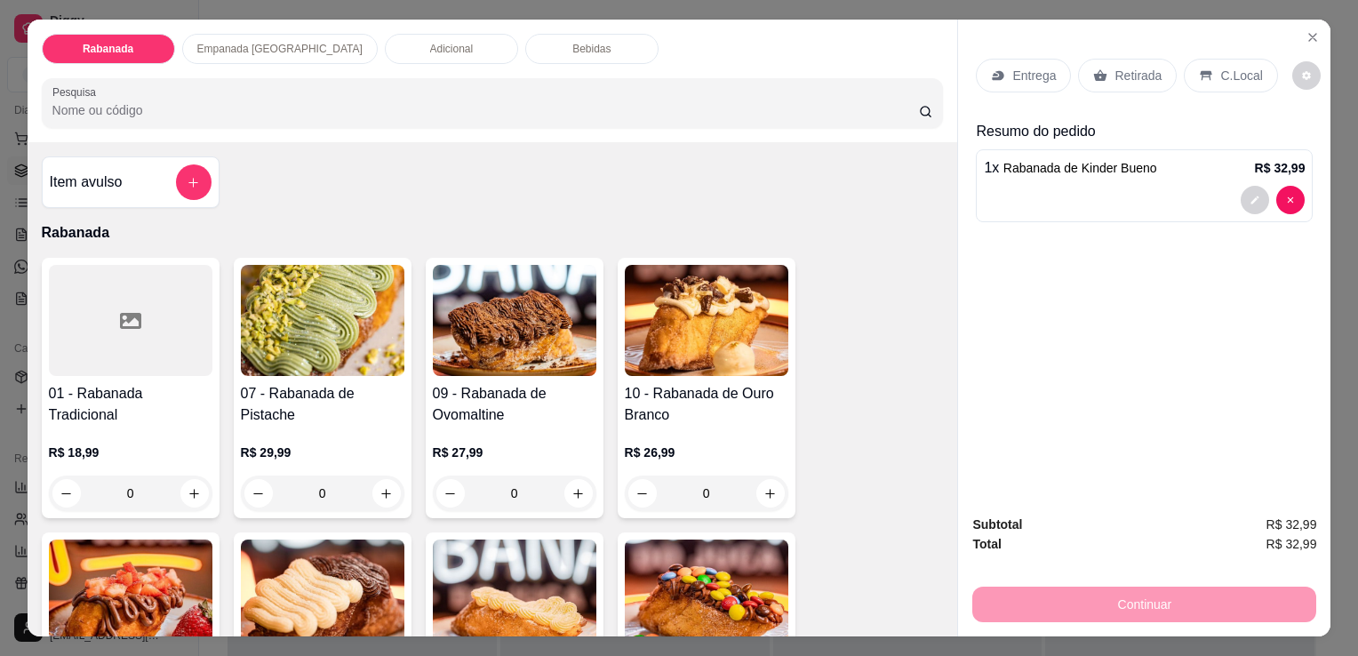
click at [525, 49] on div "Bebidas" at bounding box center [591, 49] width 133 height 30
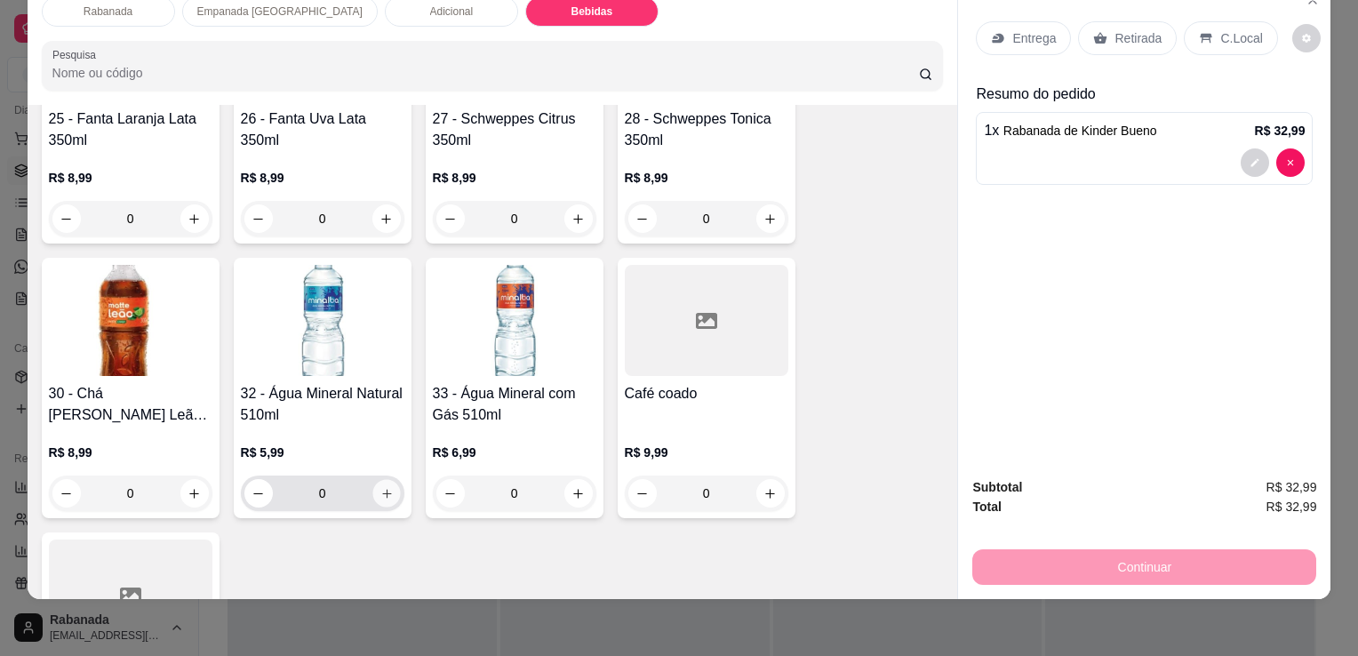
scroll to position [2199, 0]
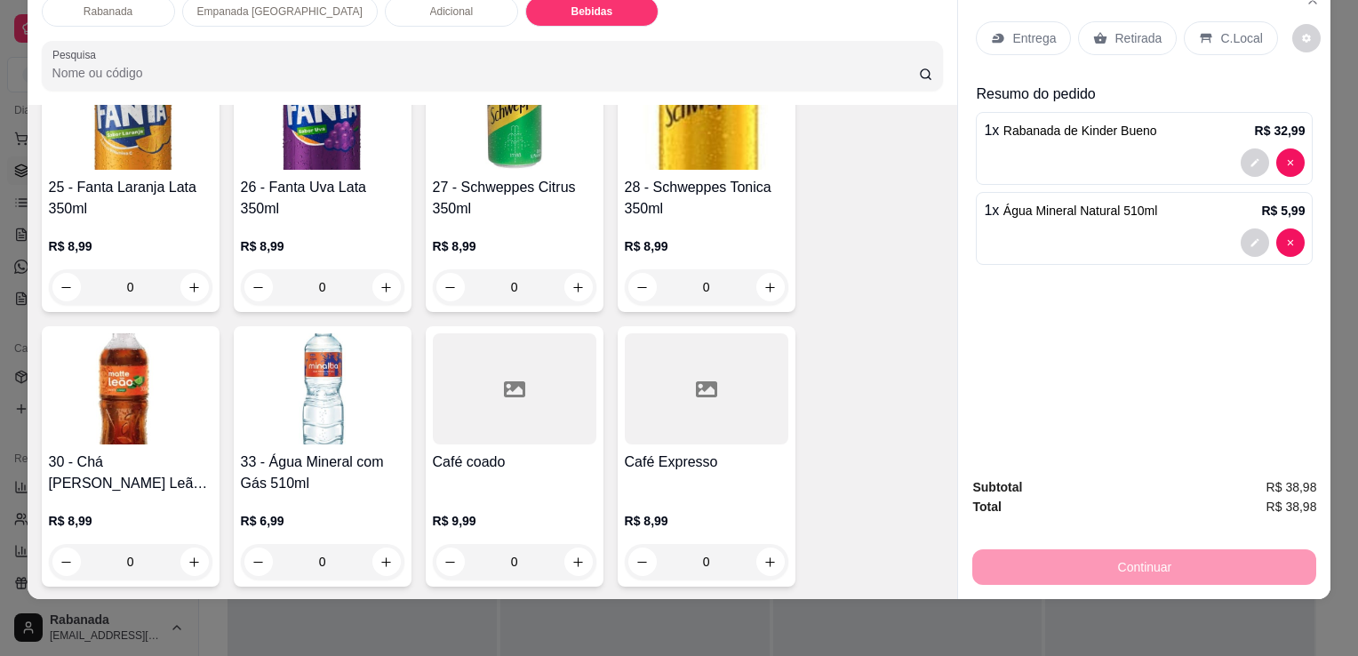
click at [1232, 31] on p "C.Local" at bounding box center [1241, 38] width 42 height 18
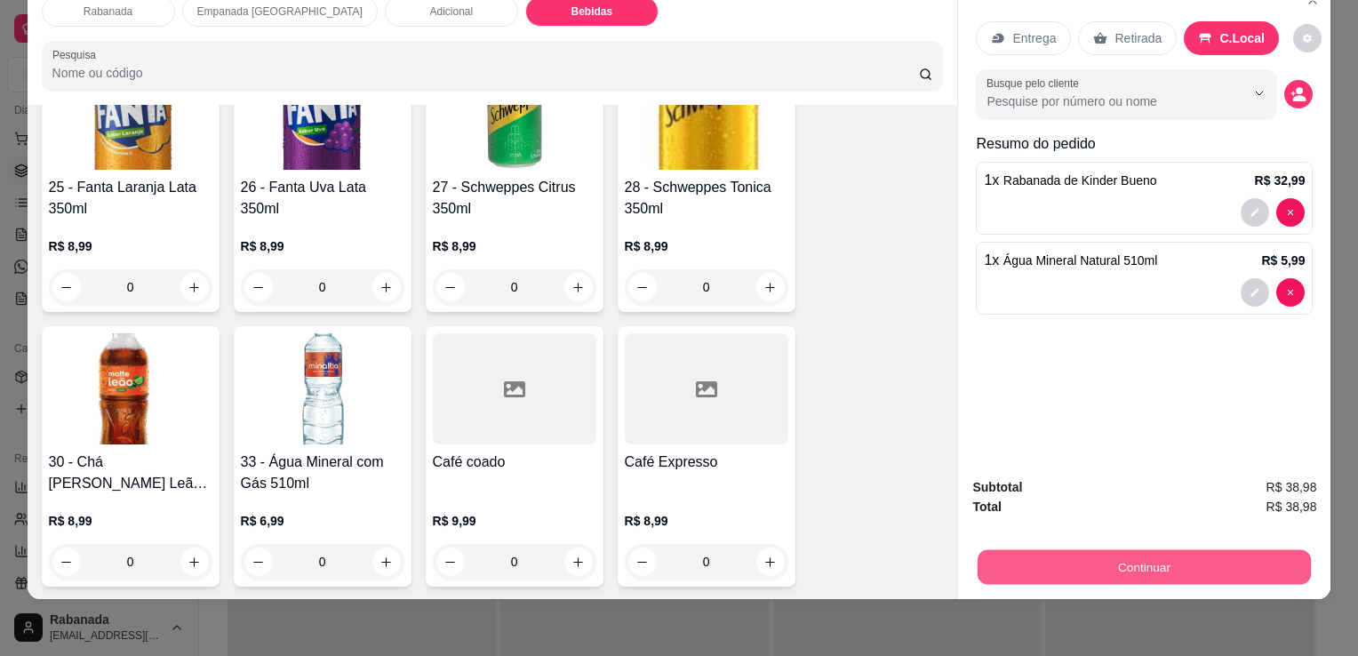
click at [1108, 549] on button "Continuar" at bounding box center [1143, 566] width 333 height 35
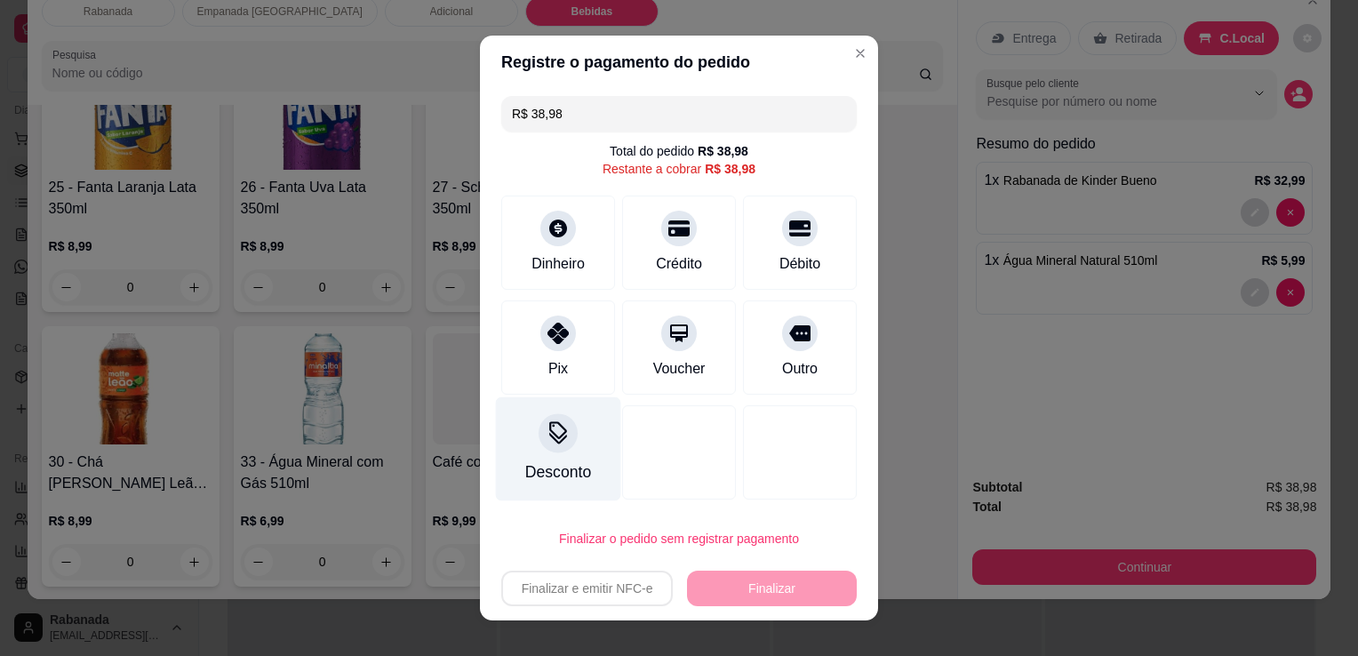
click at [554, 435] on icon at bounding box center [557, 432] width 23 height 23
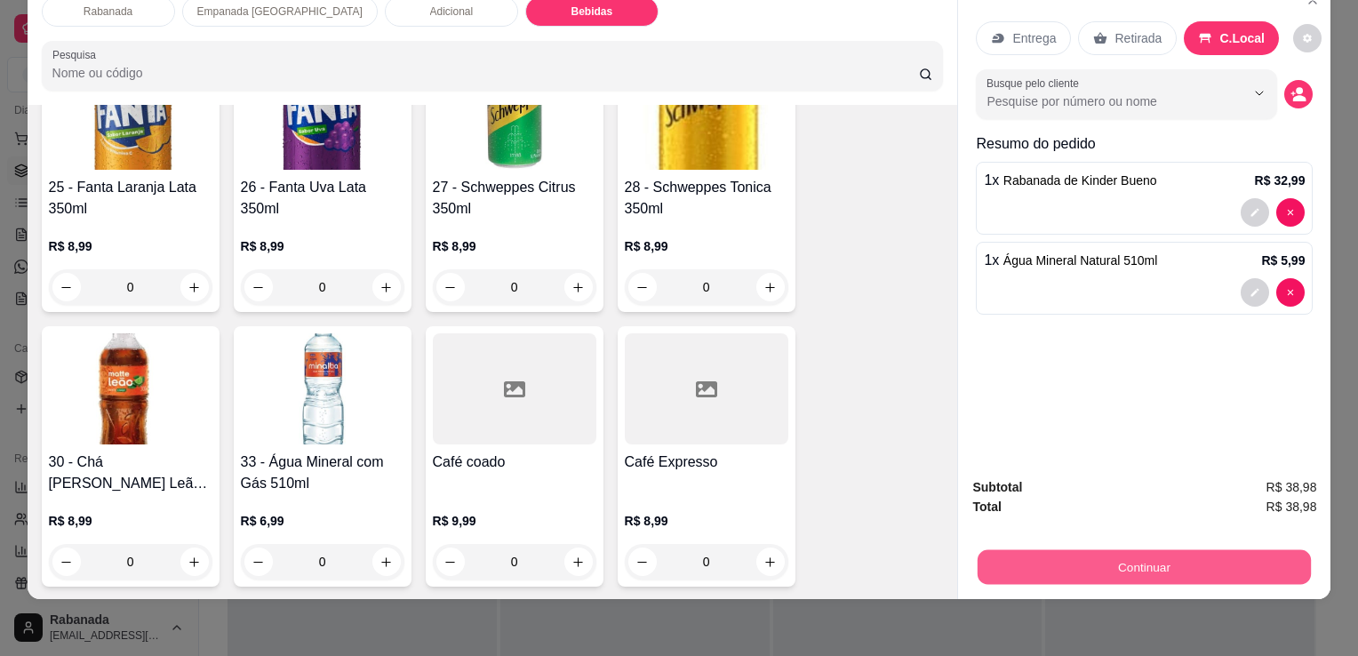
click at [1176, 549] on button "Continuar" at bounding box center [1143, 566] width 333 height 35
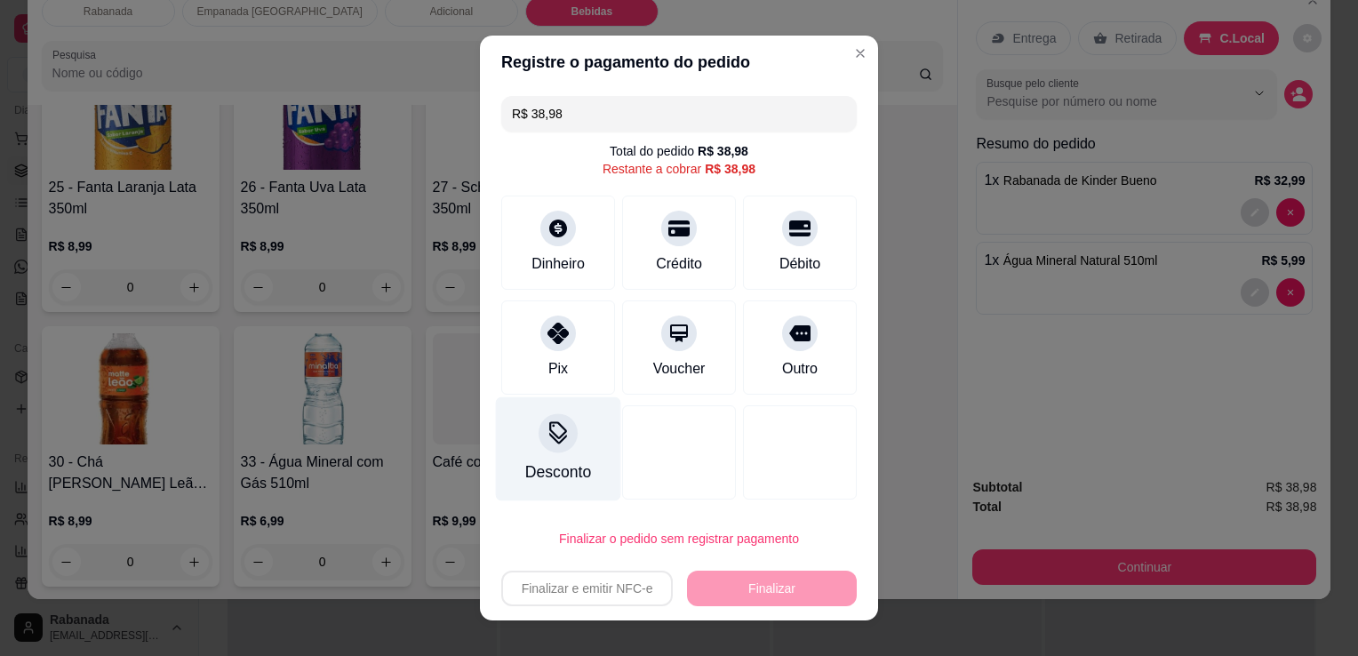
click at [552, 432] on icon at bounding box center [557, 432] width 23 height 23
click at [570, 443] on div "Desconto" at bounding box center [558, 449] width 125 height 104
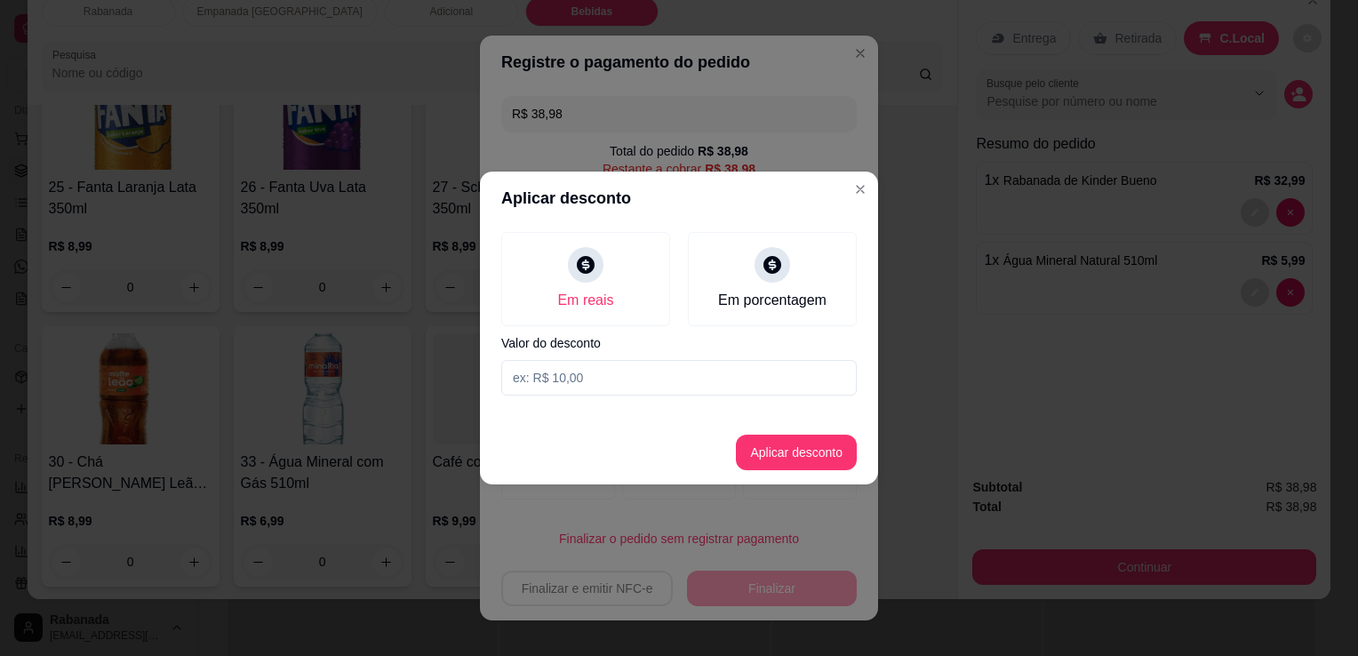
click at [631, 389] on input at bounding box center [678, 378] width 355 height 36
type input "3,29"
click at [768, 455] on button "Aplicar desconto" at bounding box center [796, 452] width 116 height 35
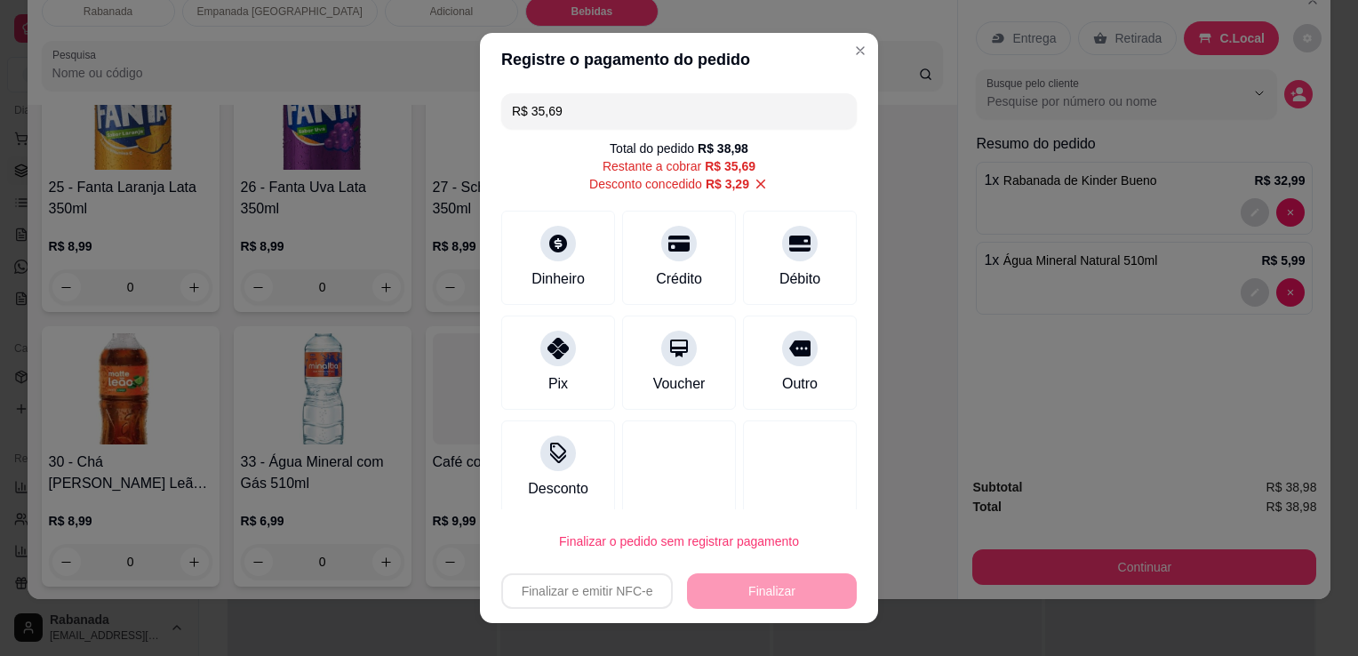
scroll to position [11, 0]
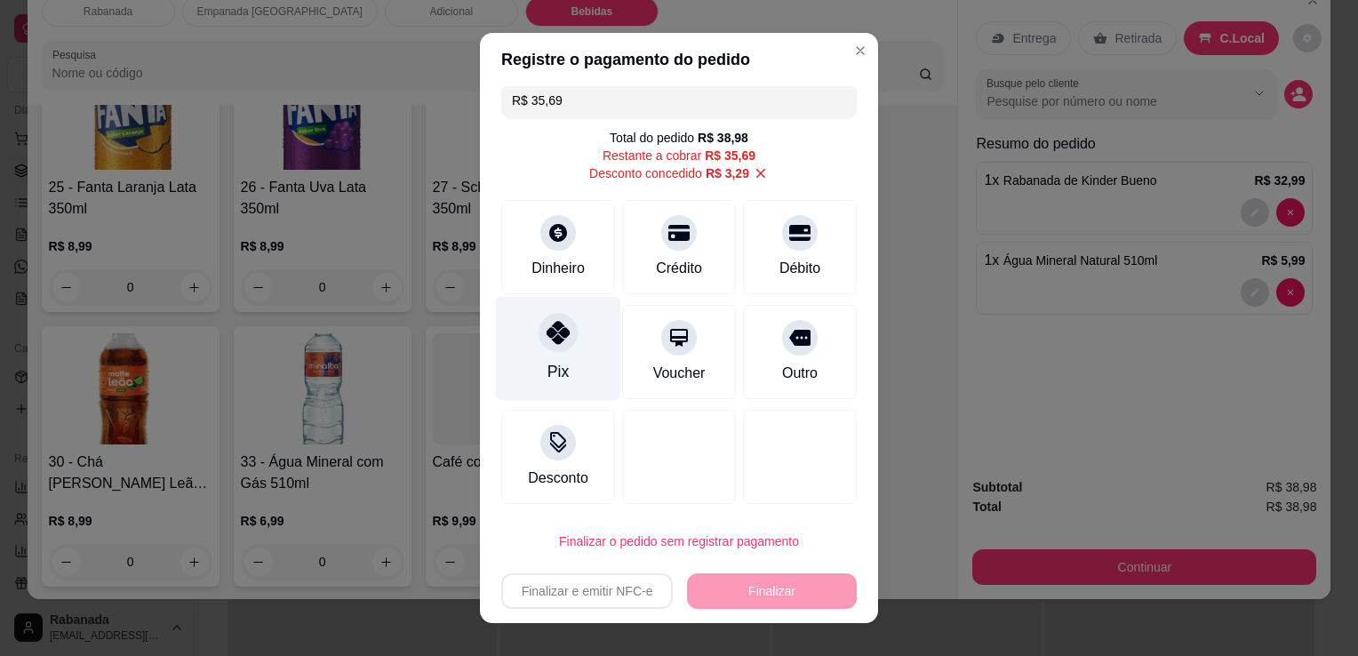
click at [563, 368] on div "Pix" at bounding box center [558, 349] width 125 height 104
type input "R$ 0,00"
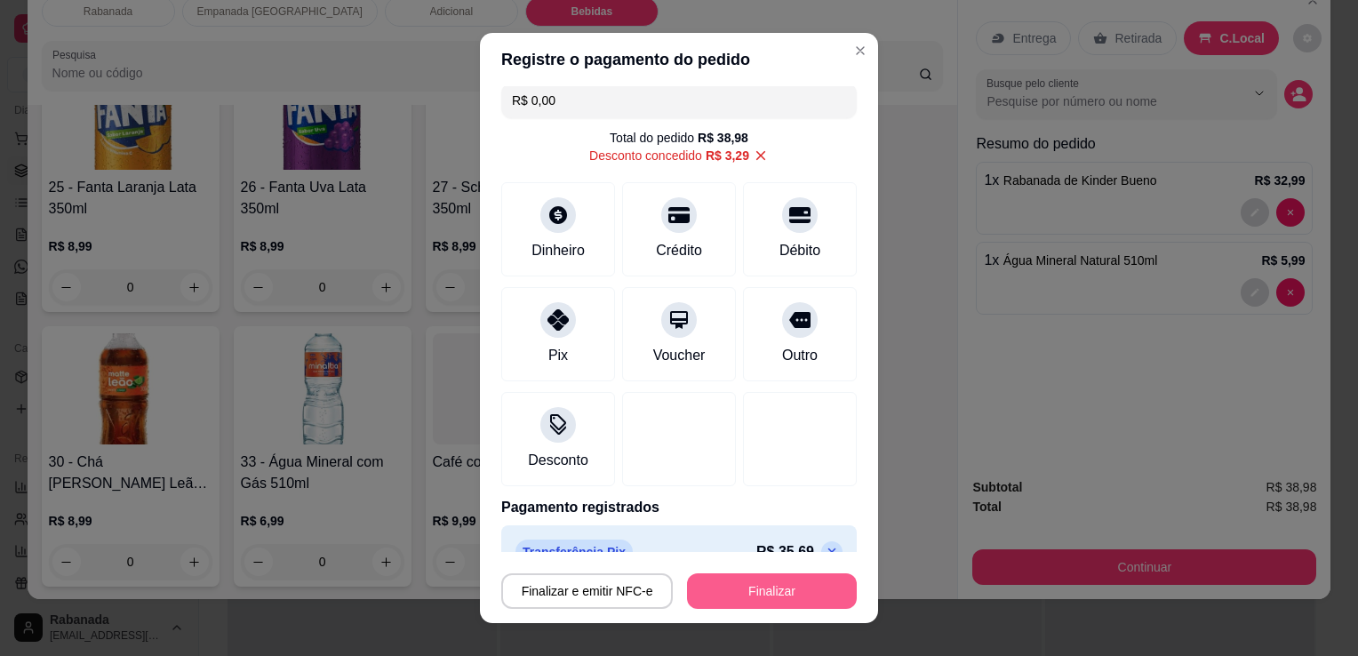
click at [738, 587] on button "Finalizar" at bounding box center [772, 591] width 170 height 36
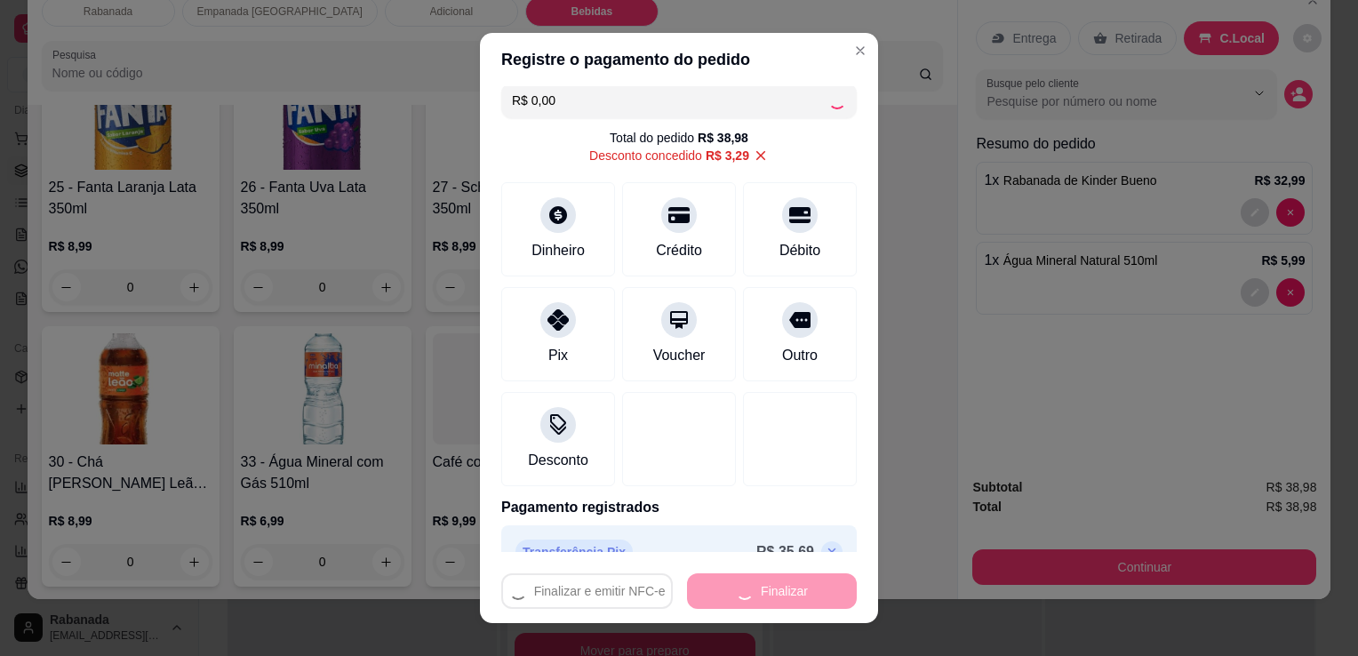
type input "0"
type input "-R$ 38,98"
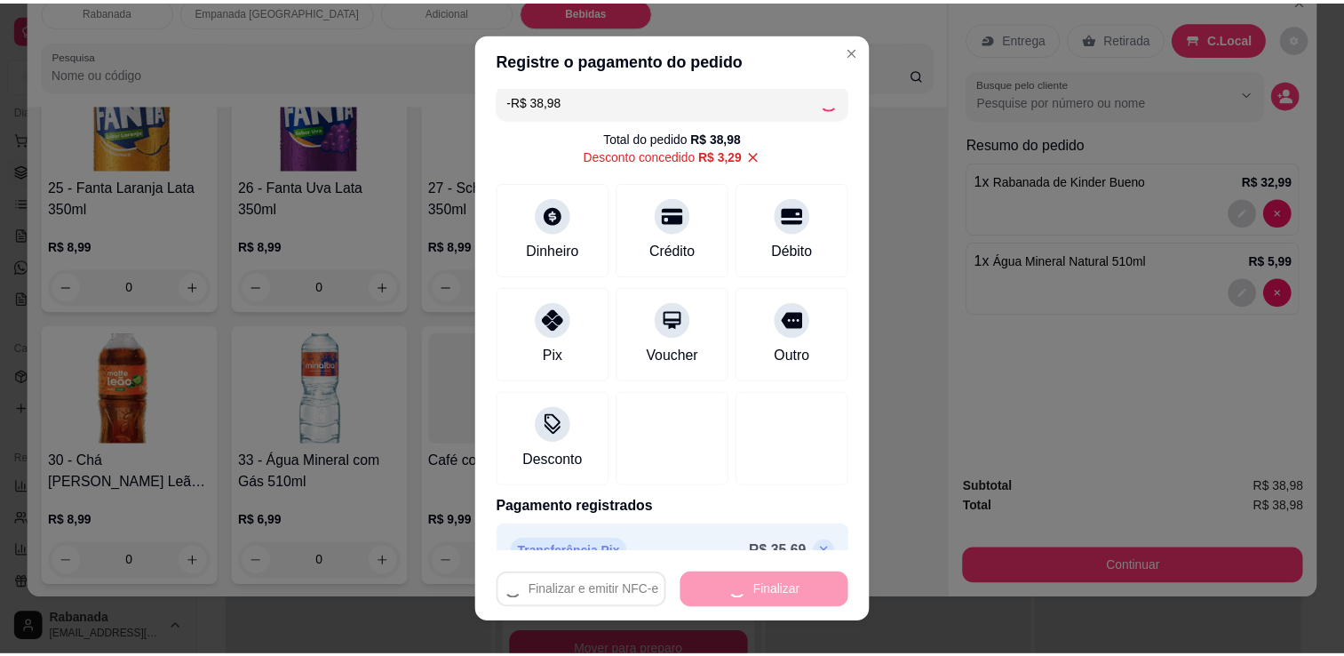
scroll to position [2267, 0]
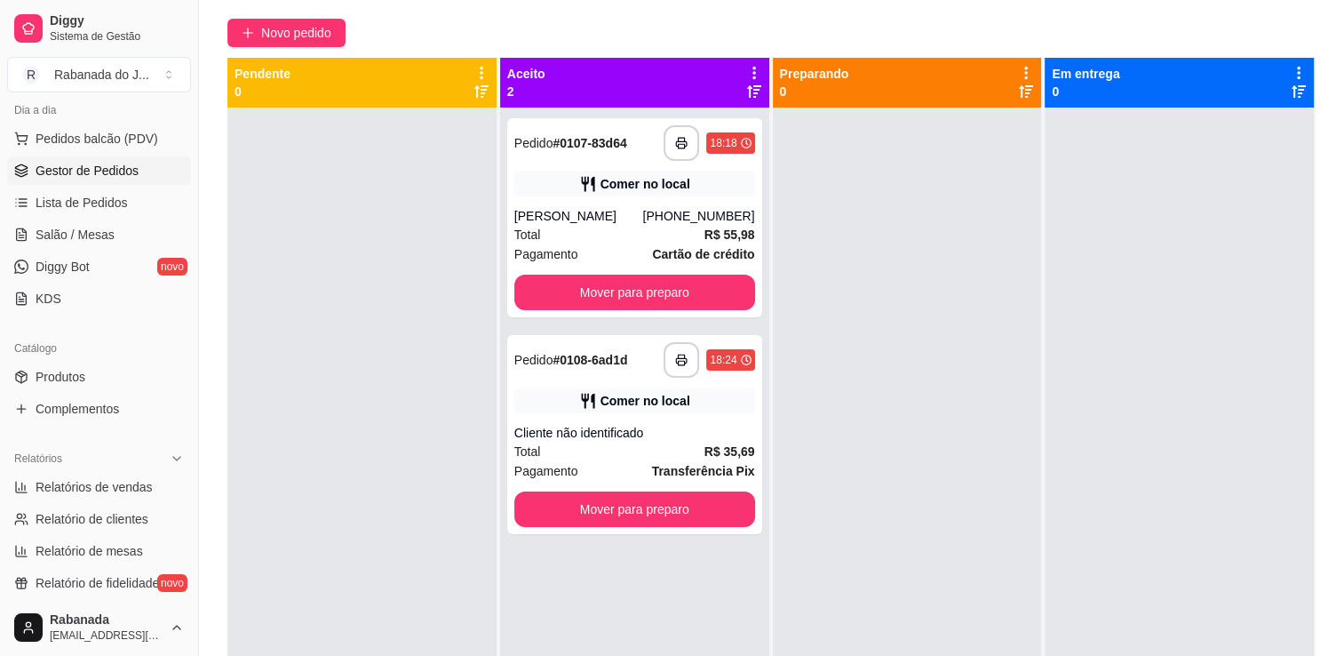
scroll to position [142, 0]
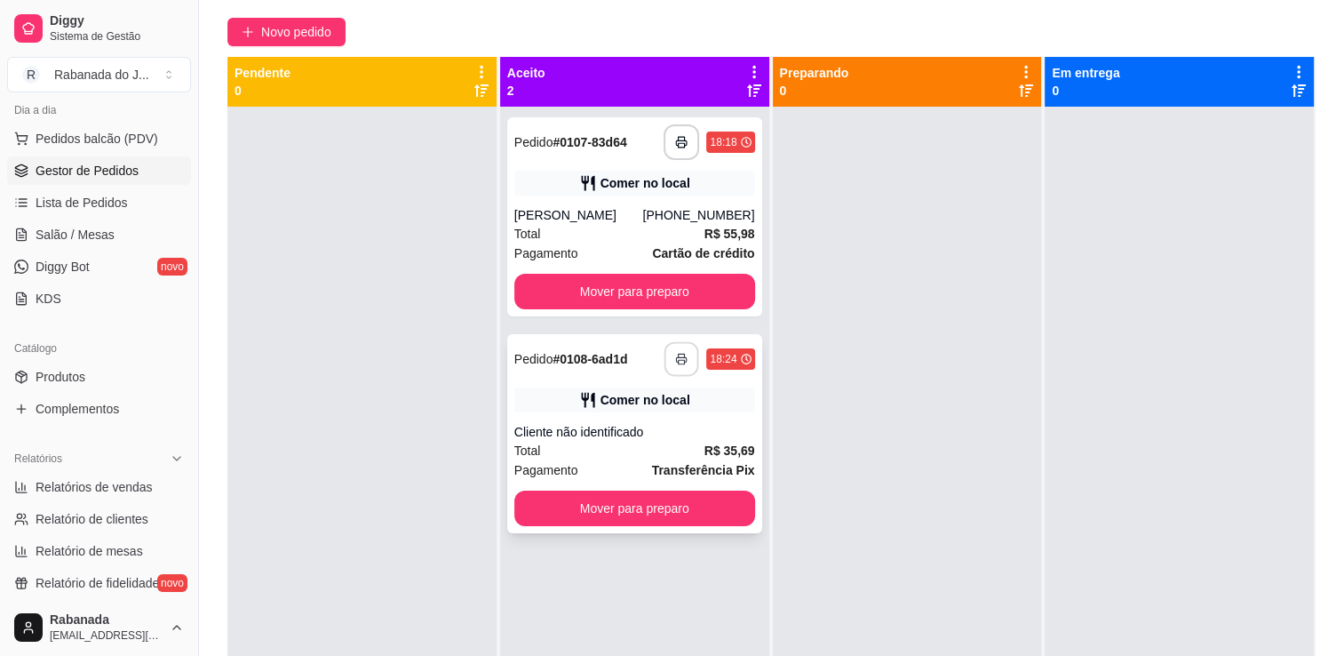
click at [679, 360] on rect "button" at bounding box center [682, 362] width 6 height 4
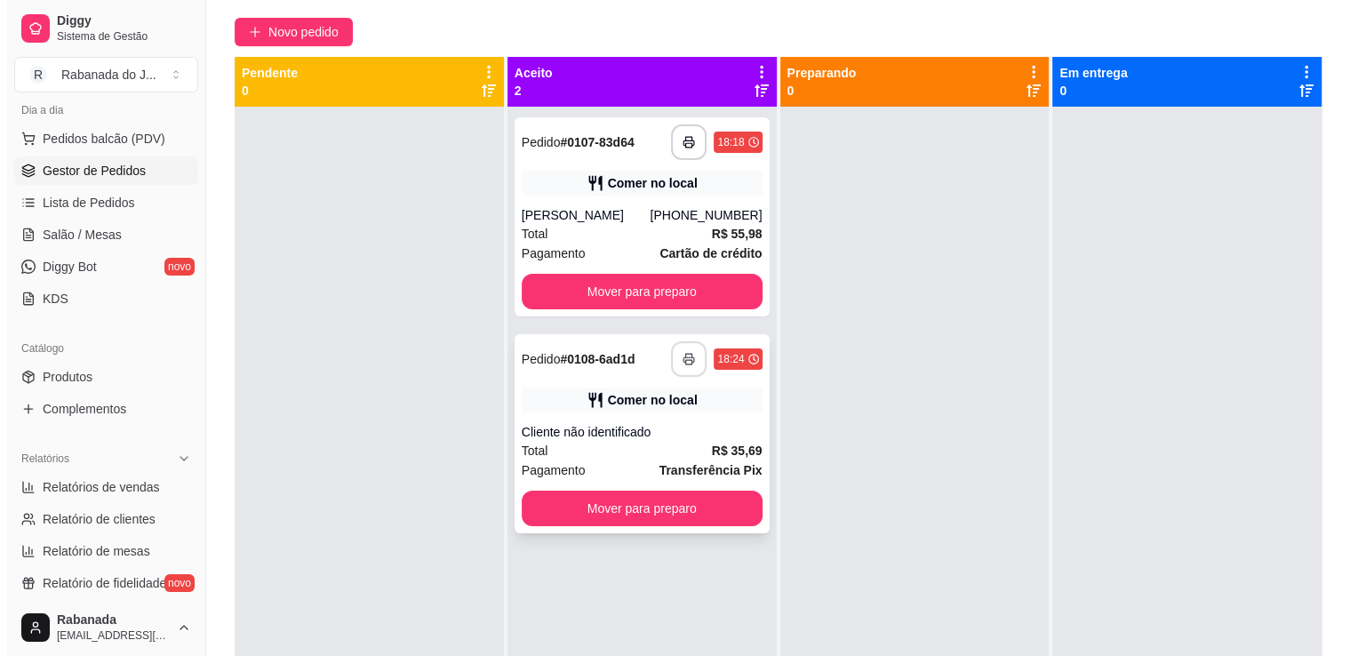
scroll to position [0, 0]
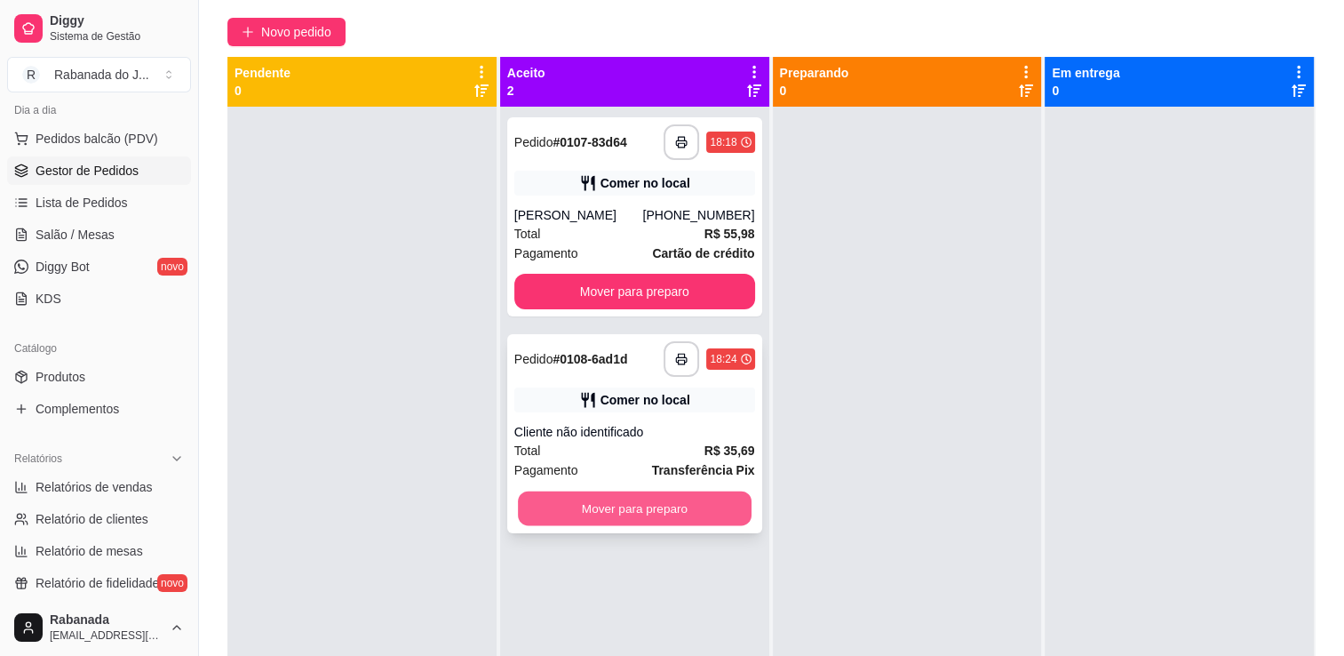
click at [620, 513] on button "Mover para preparo" at bounding box center [635, 508] width 234 height 35
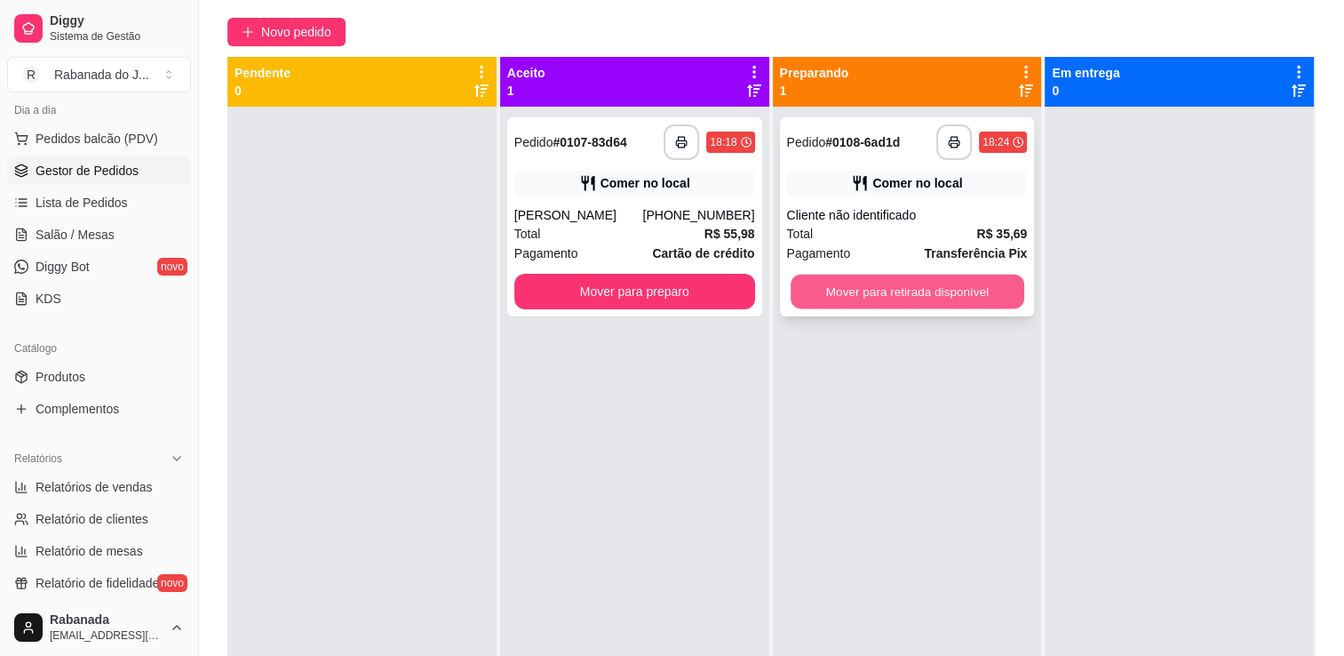
click at [914, 279] on button "Mover para retirada disponível" at bounding box center [908, 292] width 234 height 35
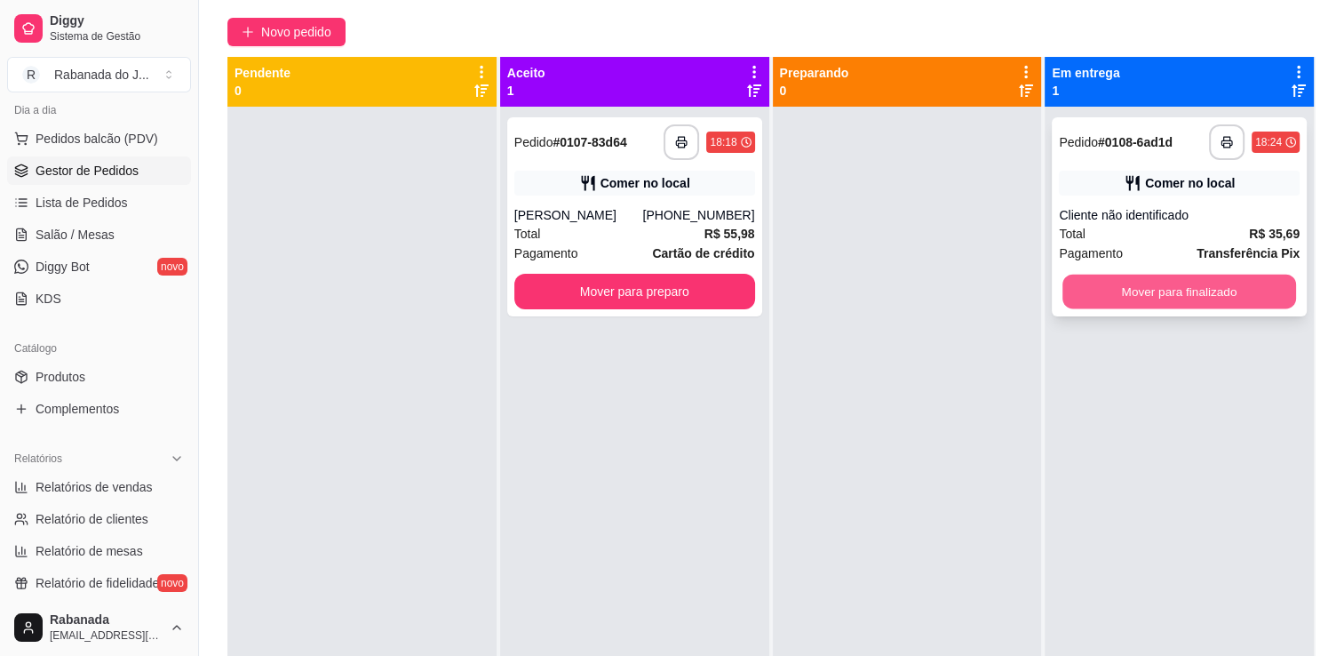
click at [1175, 289] on button "Mover para finalizado" at bounding box center [1180, 292] width 234 height 35
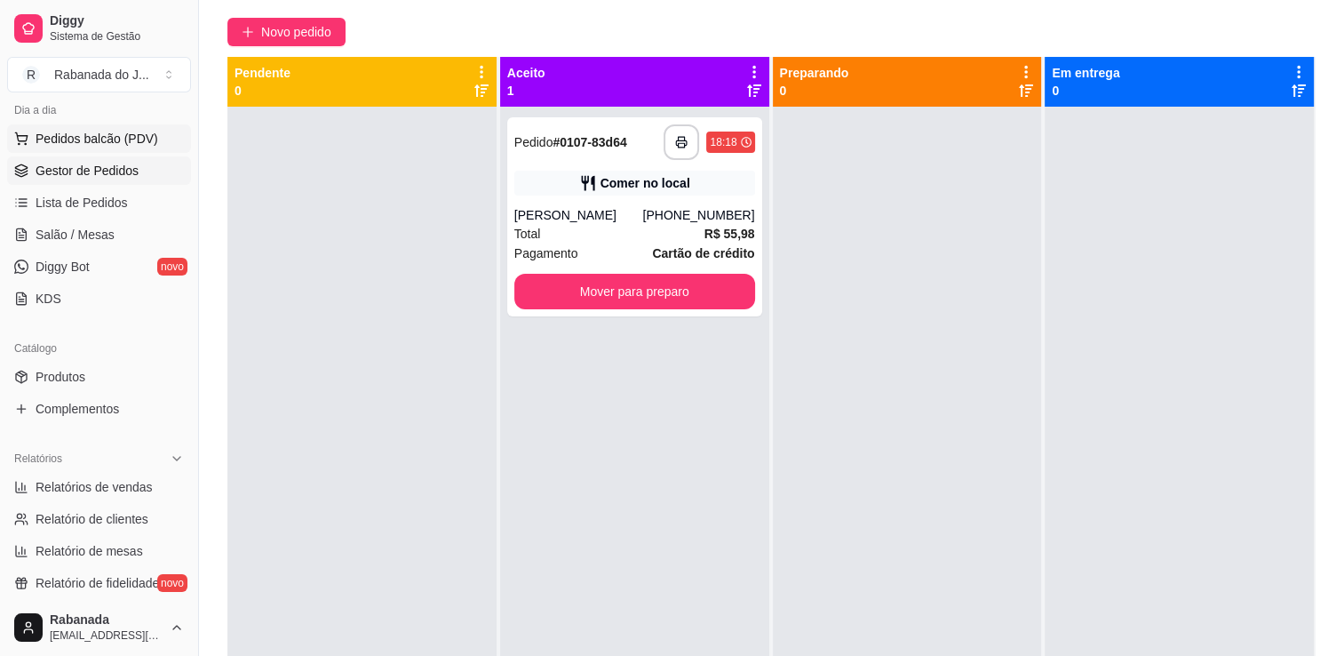
click at [137, 141] on span "Pedidos balcão (PDV)" at bounding box center [97, 139] width 123 height 18
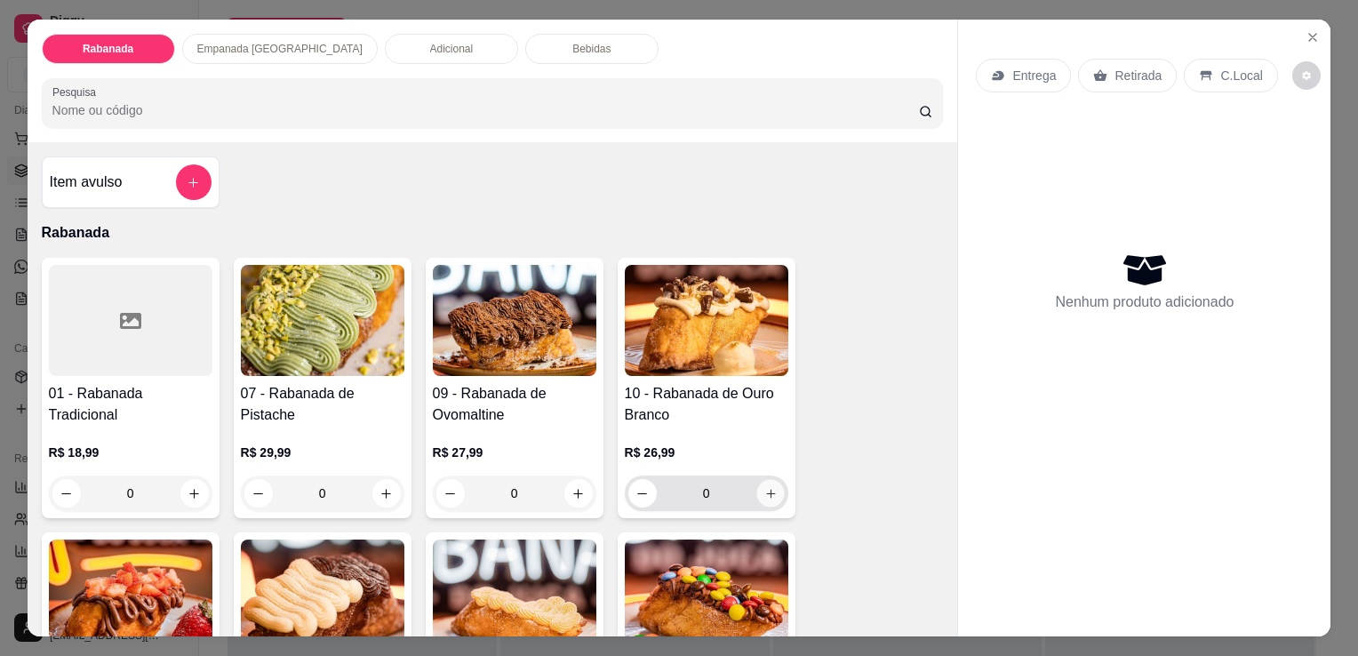
click at [768, 487] on icon "increase-product-quantity" at bounding box center [769, 493] width 13 height 13
type input "1"
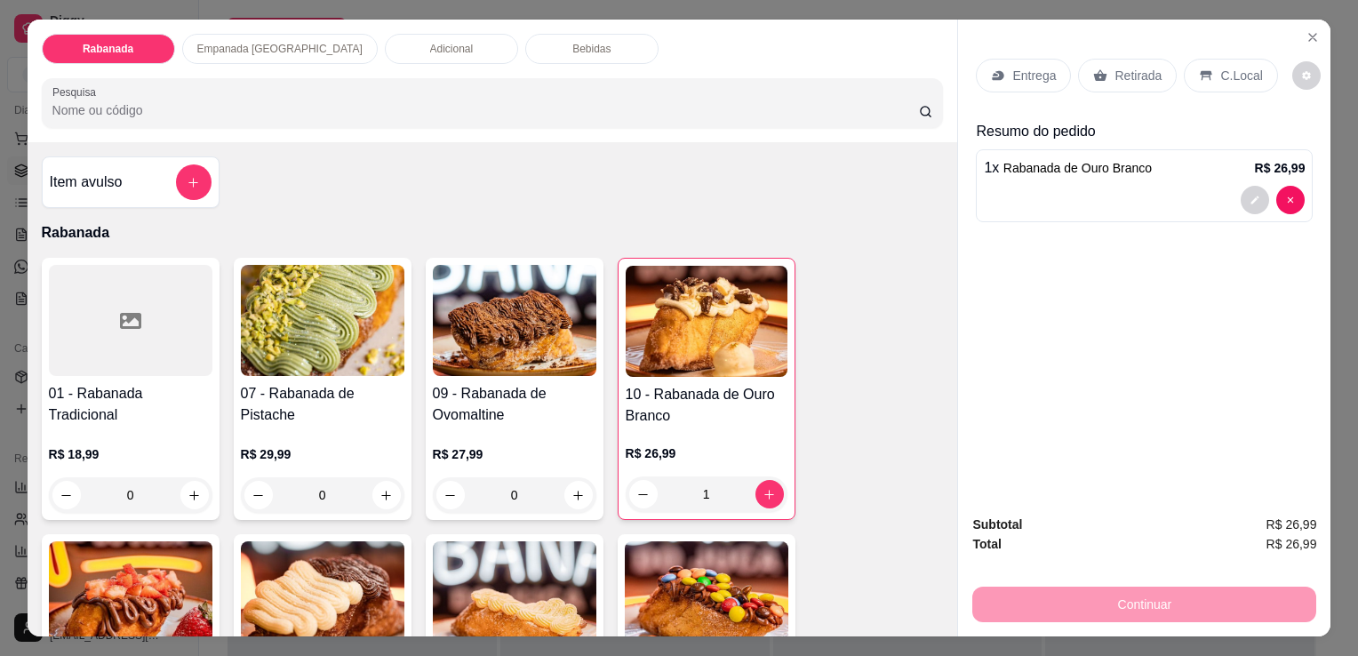
click at [1240, 84] on div "C.Local" at bounding box center [1230, 76] width 93 height 34
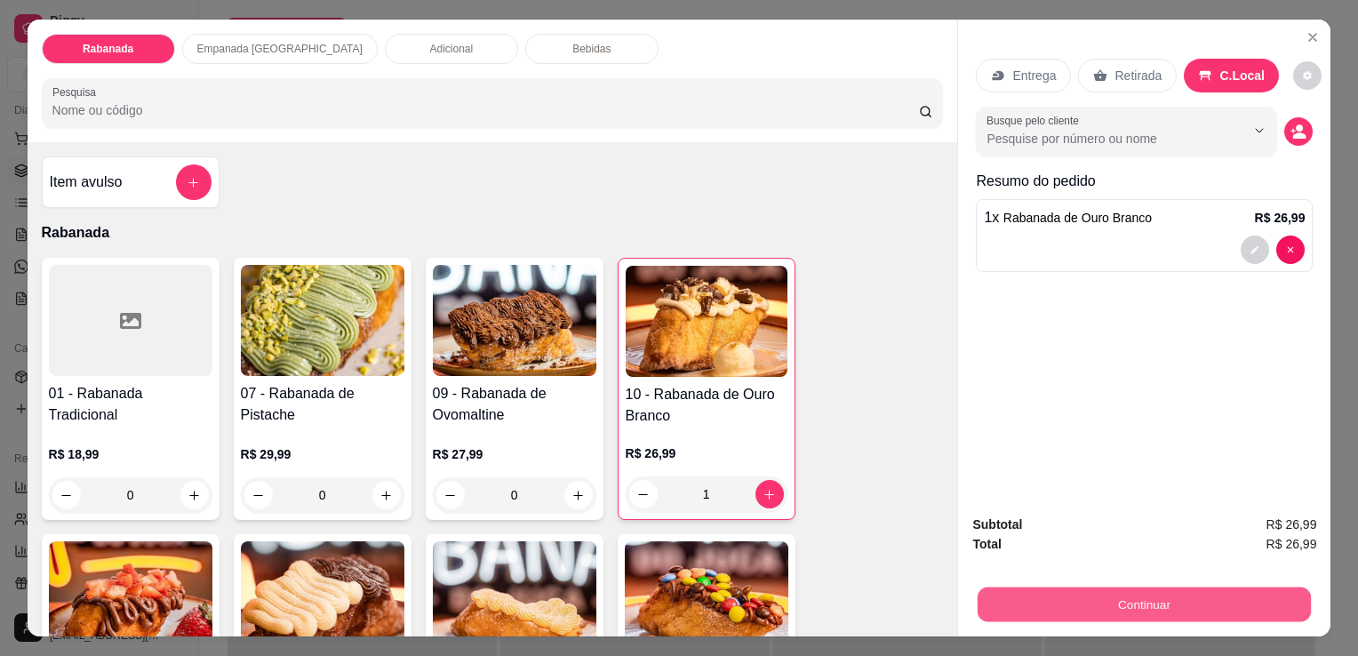
click at [1108, 587] on button "Continuar" at bounding box center [1143, 603] width 333 height 35
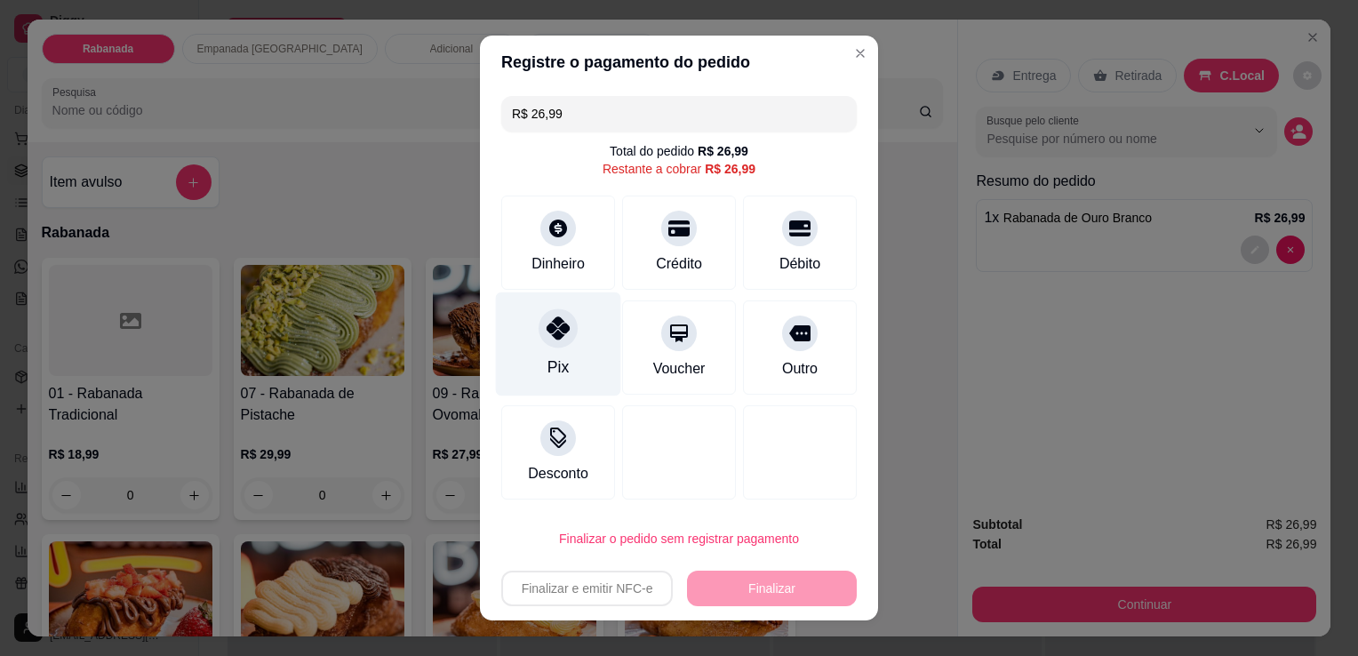
click at [554, 356] on div "Pix" at bounding box center [557, 366] width 21 height 23
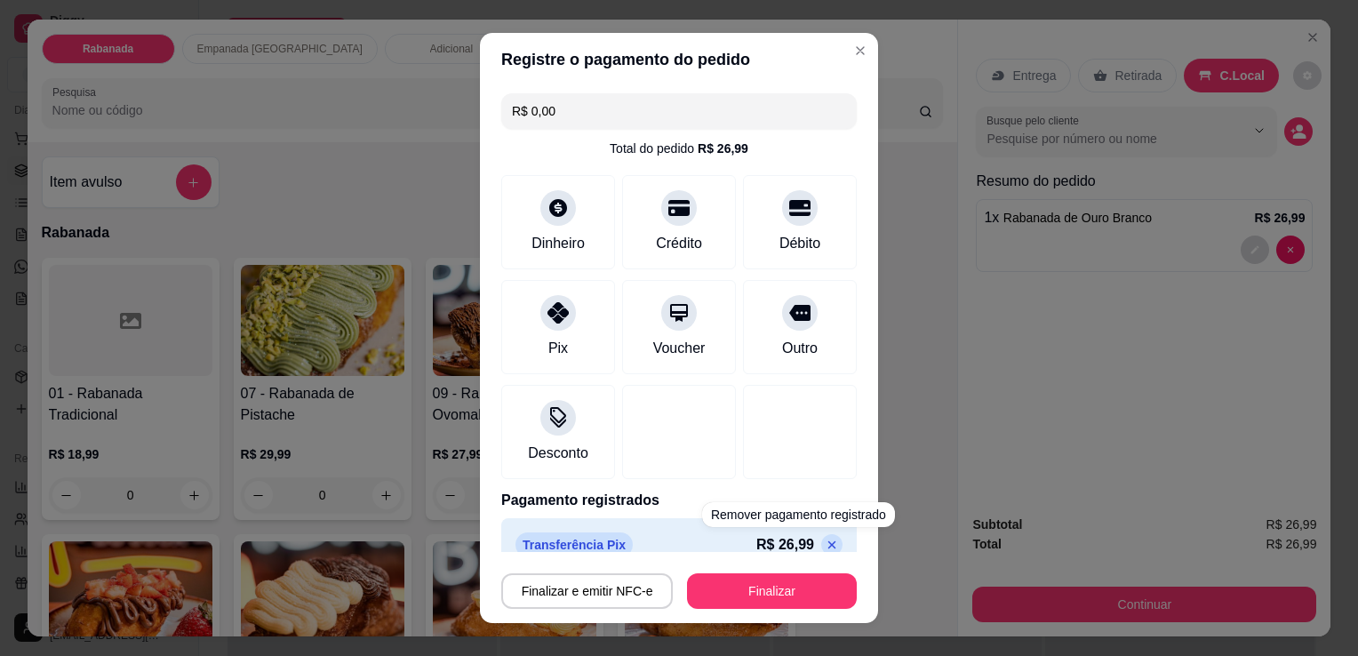
click at [828, 546] on icon at bounding box center [832, 545] width 8 height 8
type input "R$ 26,99"
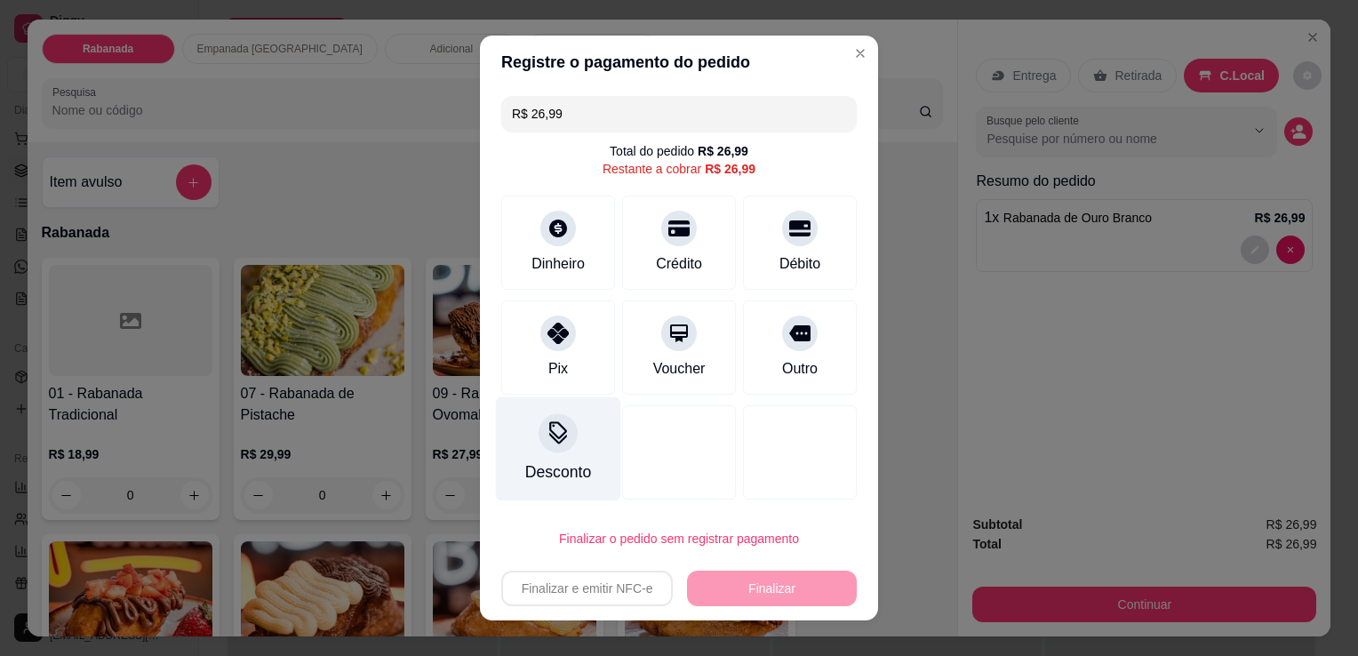
click at [565, 442] on div at bounding box center [557, 432] width 39 height 39
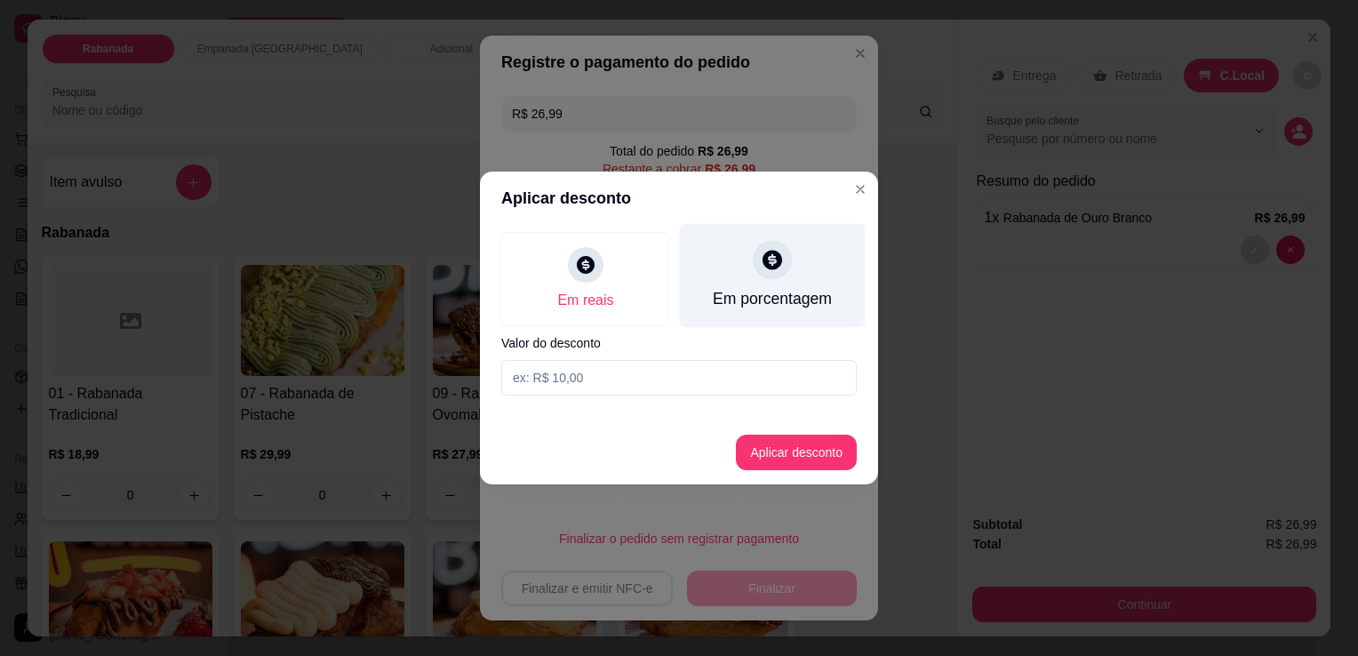
click at [790, 259] on div at bounding box center [772, 259] width 39 height 39
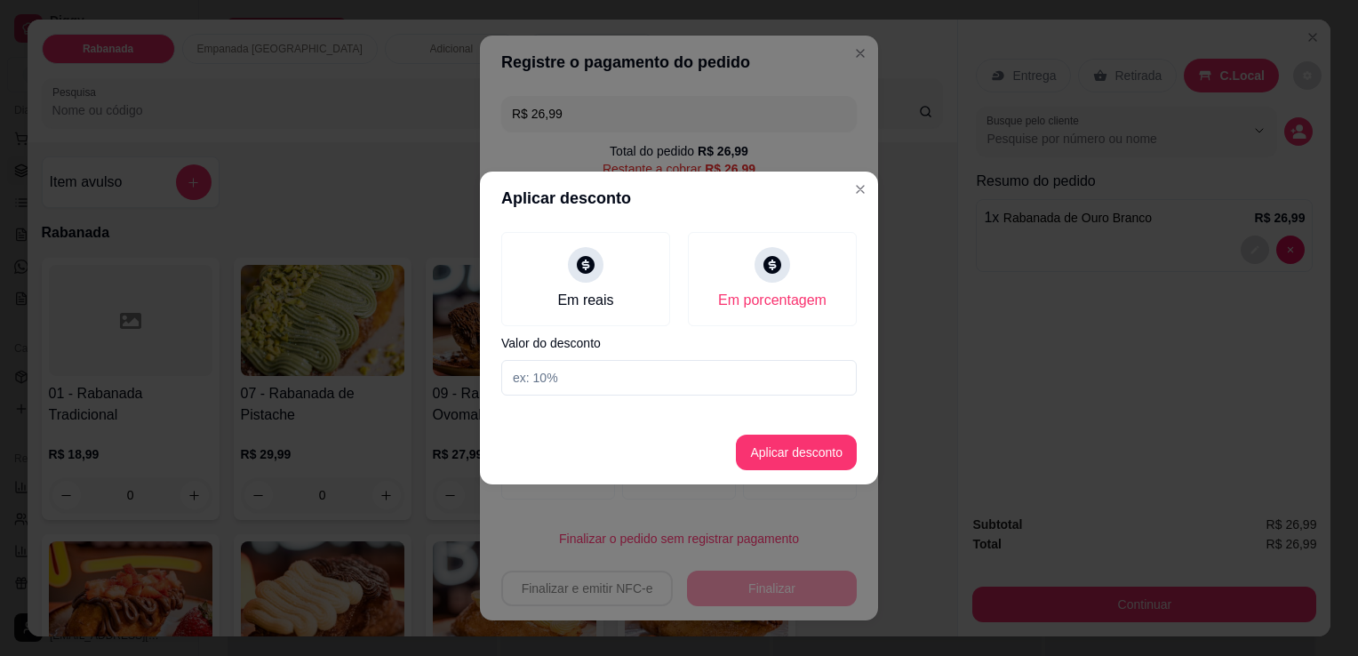
click at [680, 386] on input at bounding box center [678, 378] width 355 height 36
type input "10"
click at [788, 454] on button "Aplicar desconto" at bounding box center [796, 452] width 116 height 35
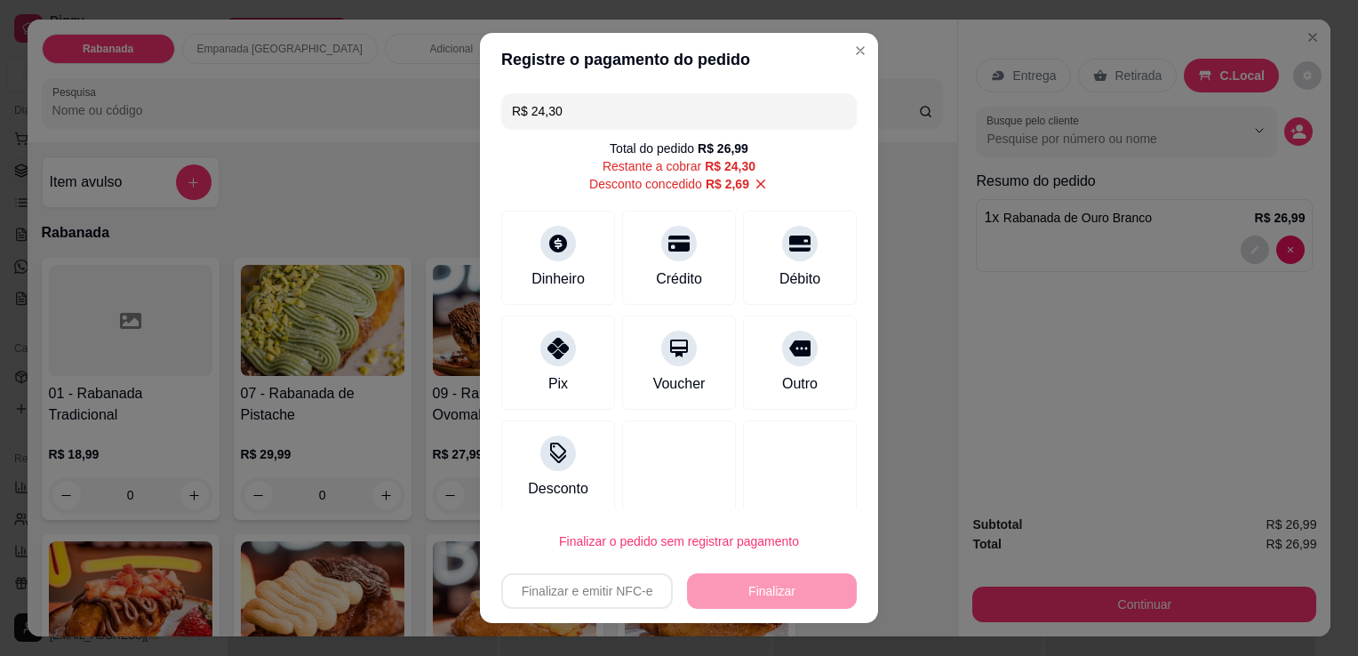
scroll to position [11, 0]
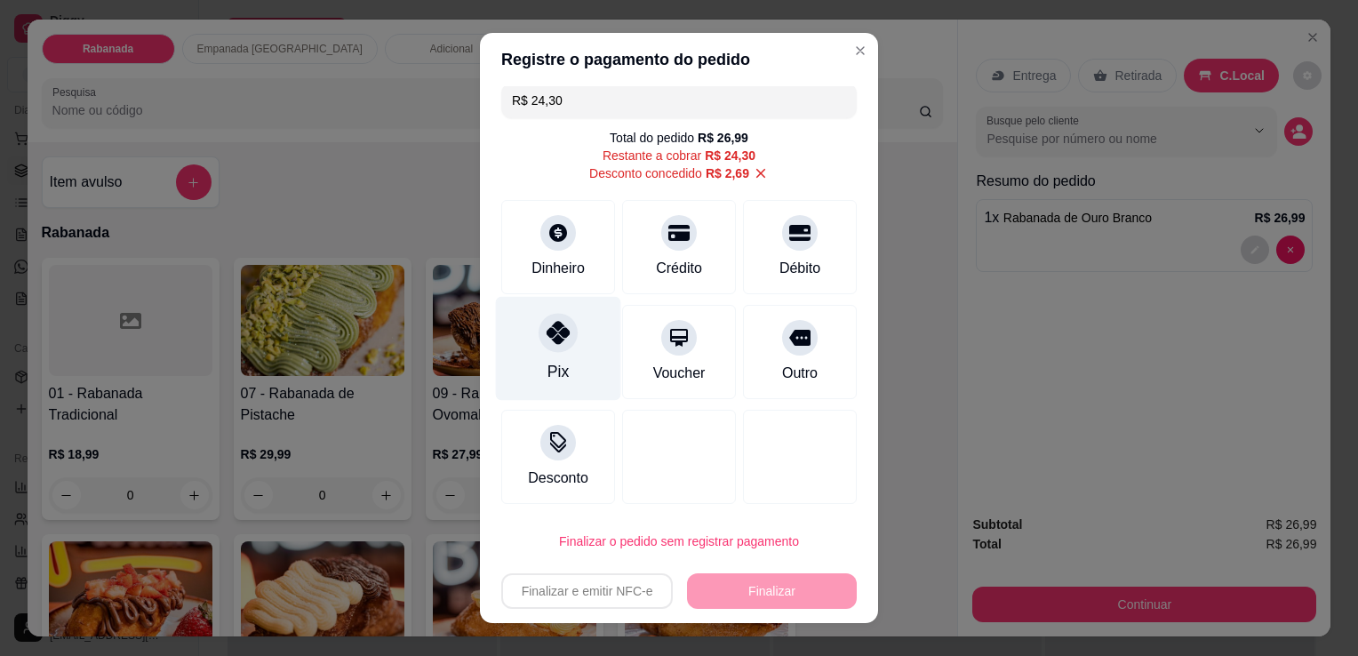
click at [547, 371] on div "Pix" at bounding box center [557, 371] width 21 height 23
type input "R$ 0,00"
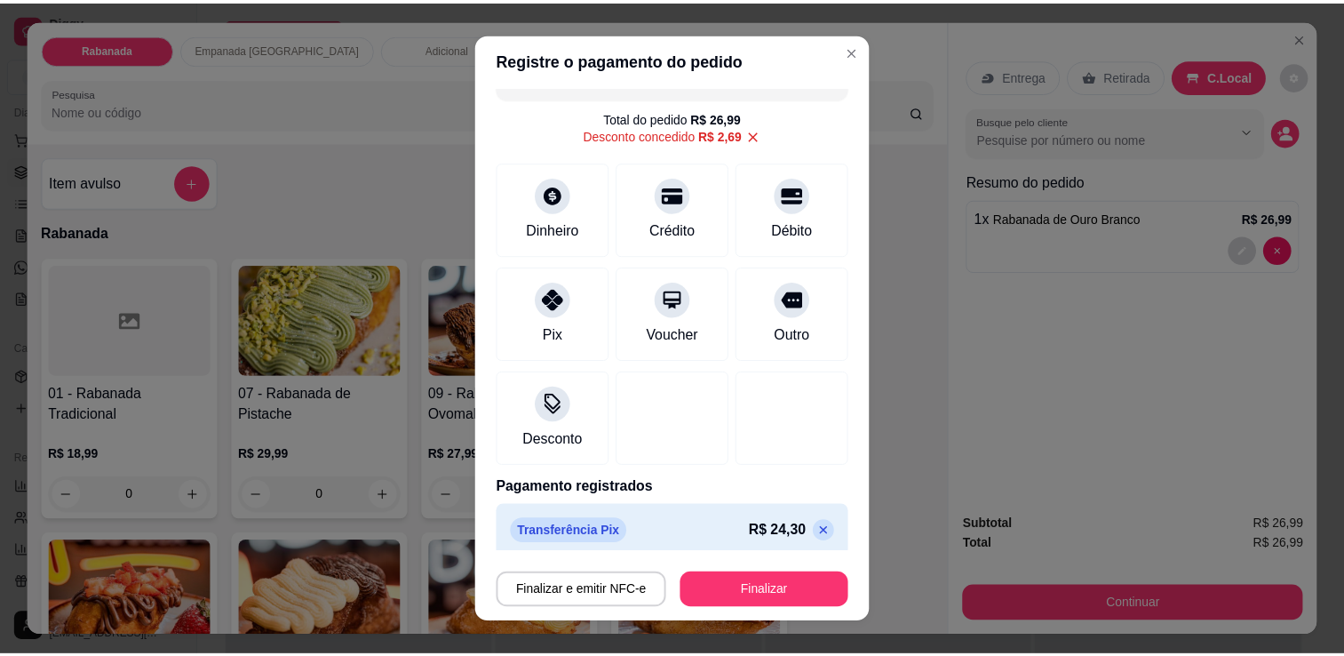
scroll to position [43, 0]
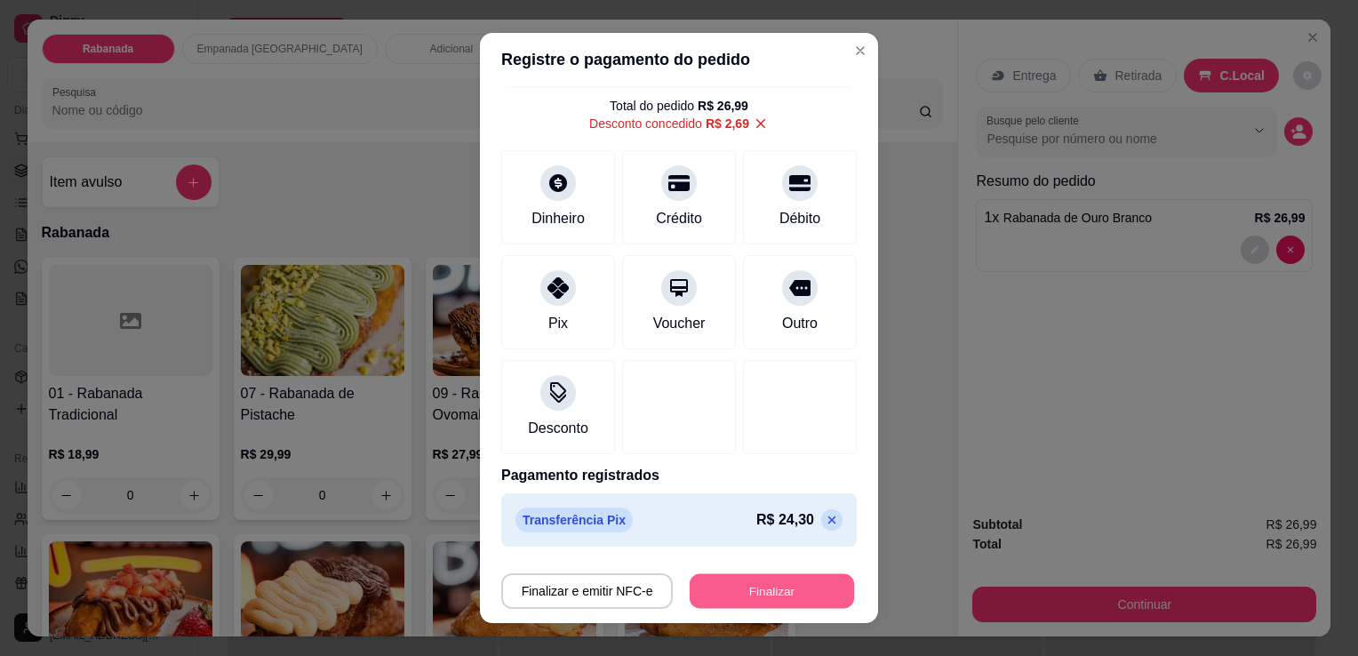
click at [773, 585] on button "Finalizar" at bounding box center [772, 591] width 164 height 35
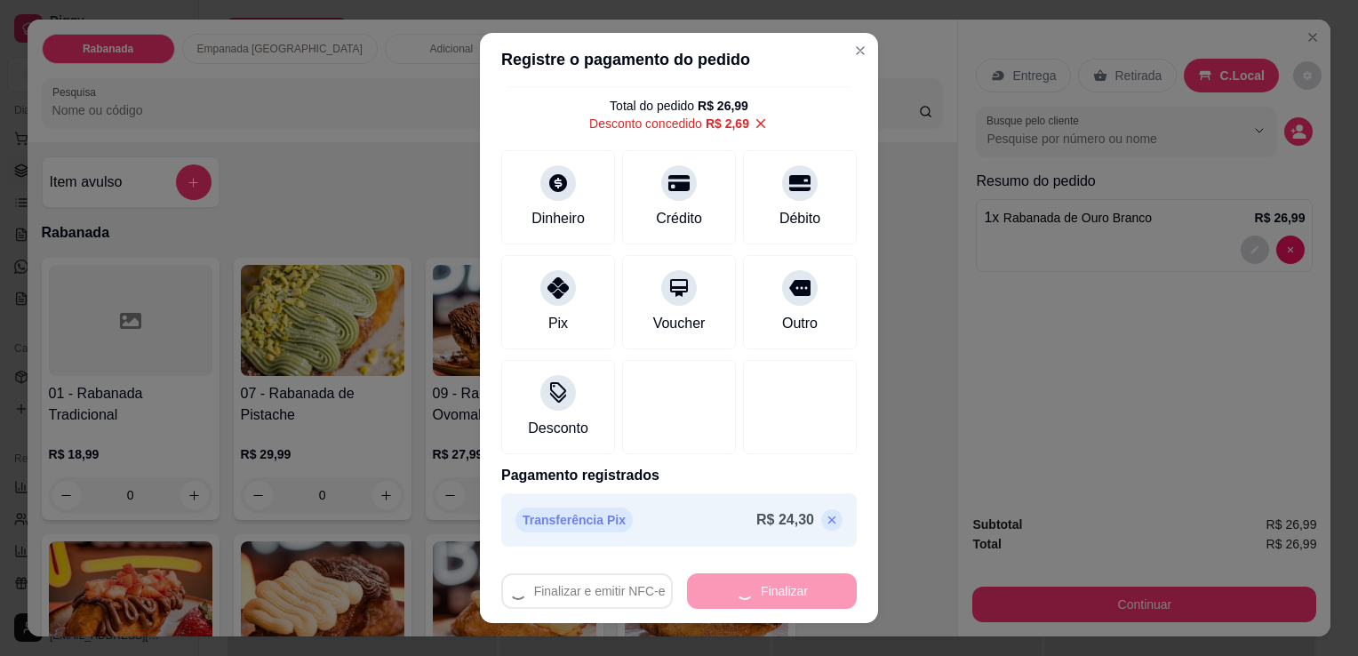
type input "0"
type input "-R$ 26,99"
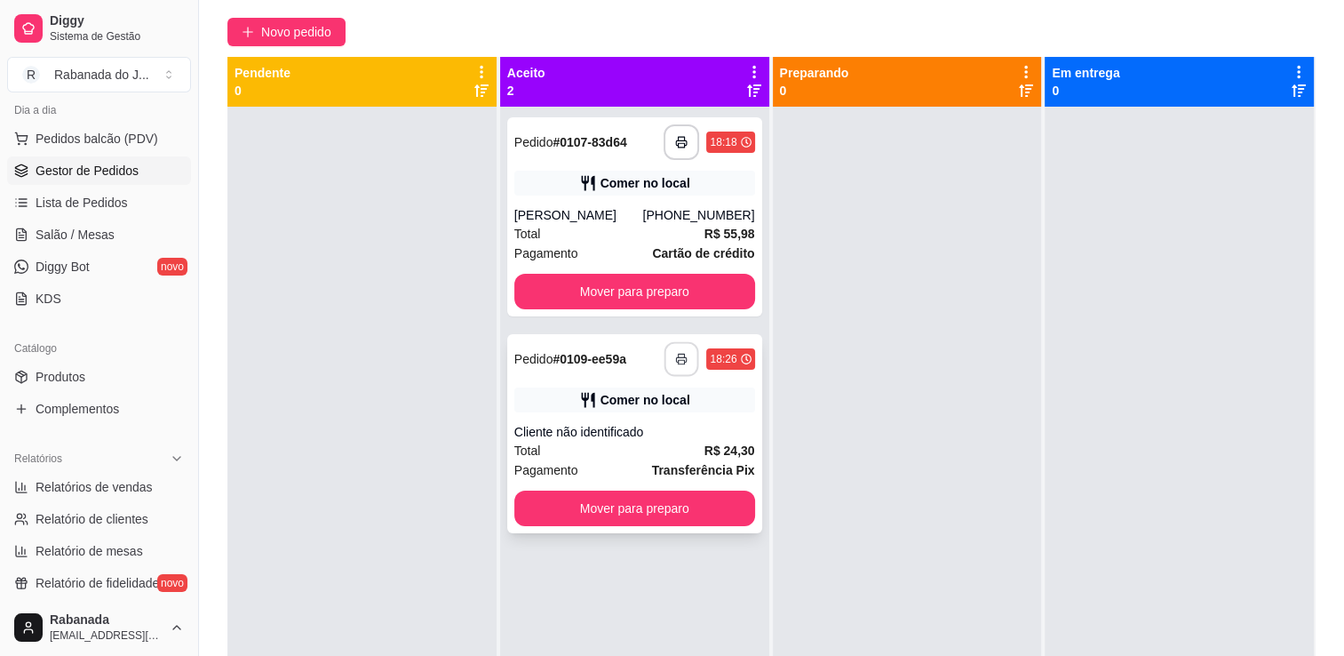
click at [676, 355] on icon "button" at bounding box center [682, 359] width 12 height 12
click at [666, 502] on button "Mover para preparo" at bounding box center [635, 508] width 234 height 35
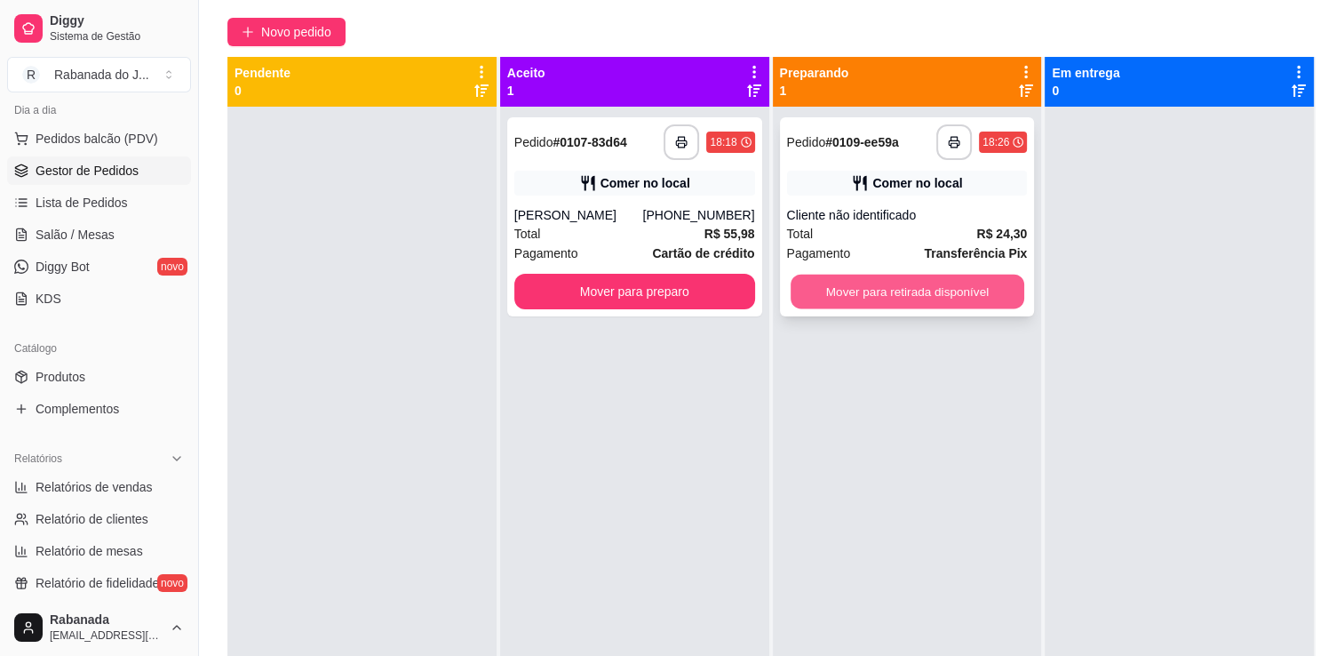
click at [968, 286] on button "Mover para retirada disponível" at bounding box center [908, 292] width 234 height 35
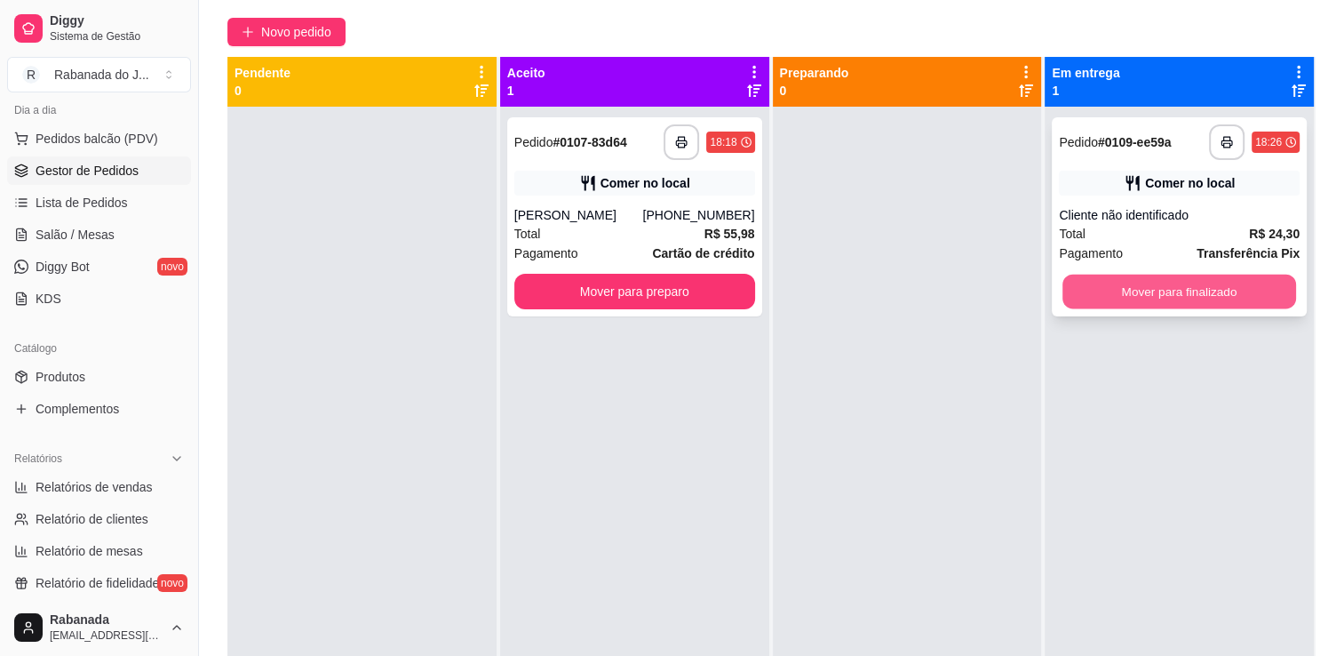
click at [1123, 294] on button "Mover para finalizado" at bounding box center [1180, 292] width 234 height 35
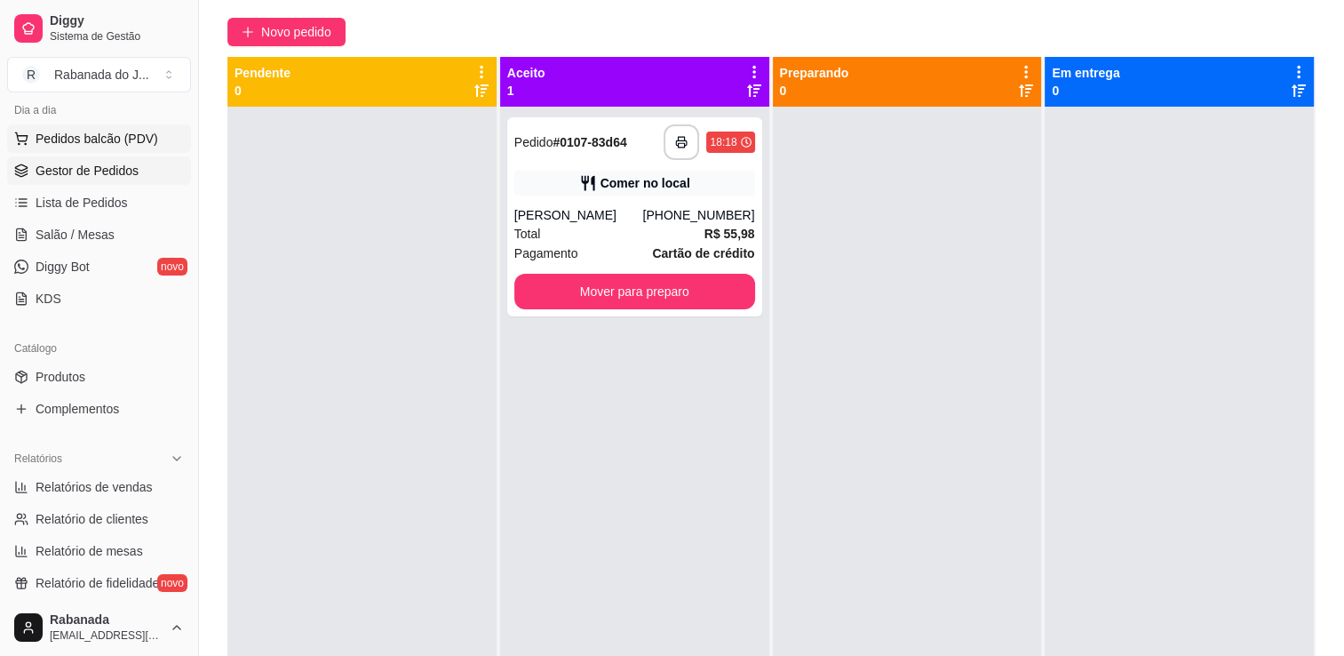
click at [103, 130] on span "Pedidos balcão (PDV)" at bounding box center [97, 139] width 123 height 18
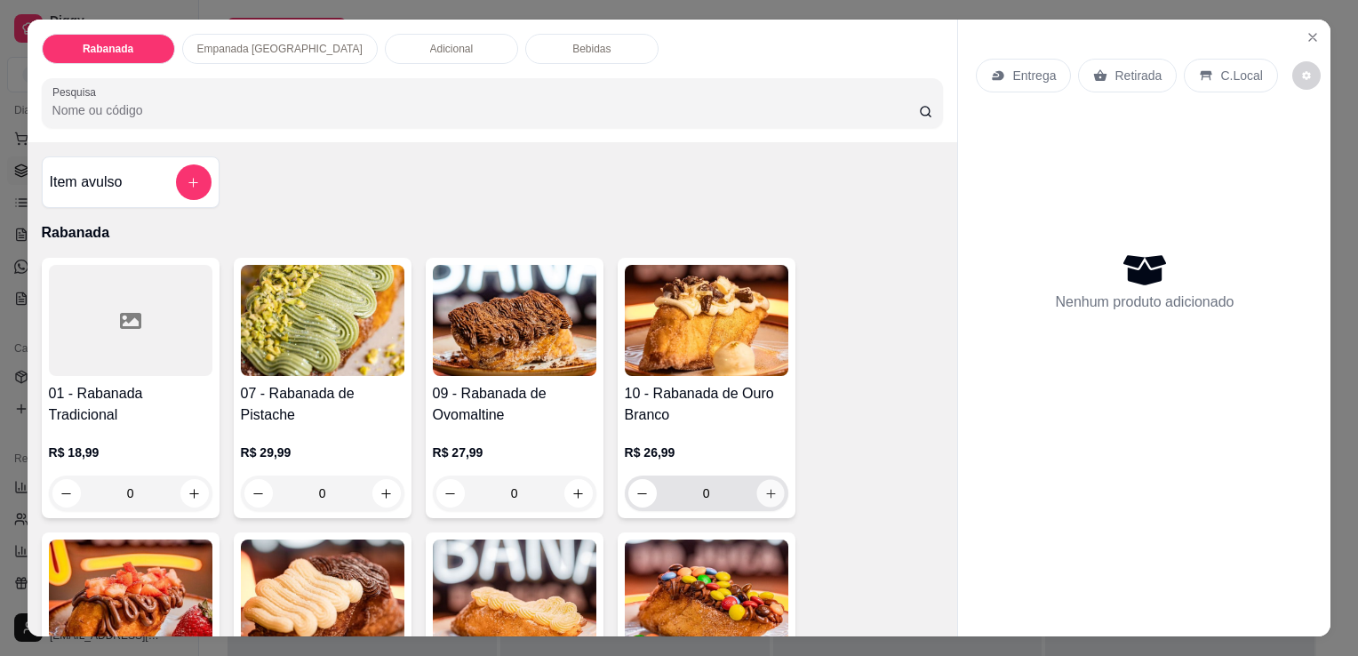
click at [769, 487] on icon "increase-product-quantity" at bounding box center [769, 493] width 13 height 13
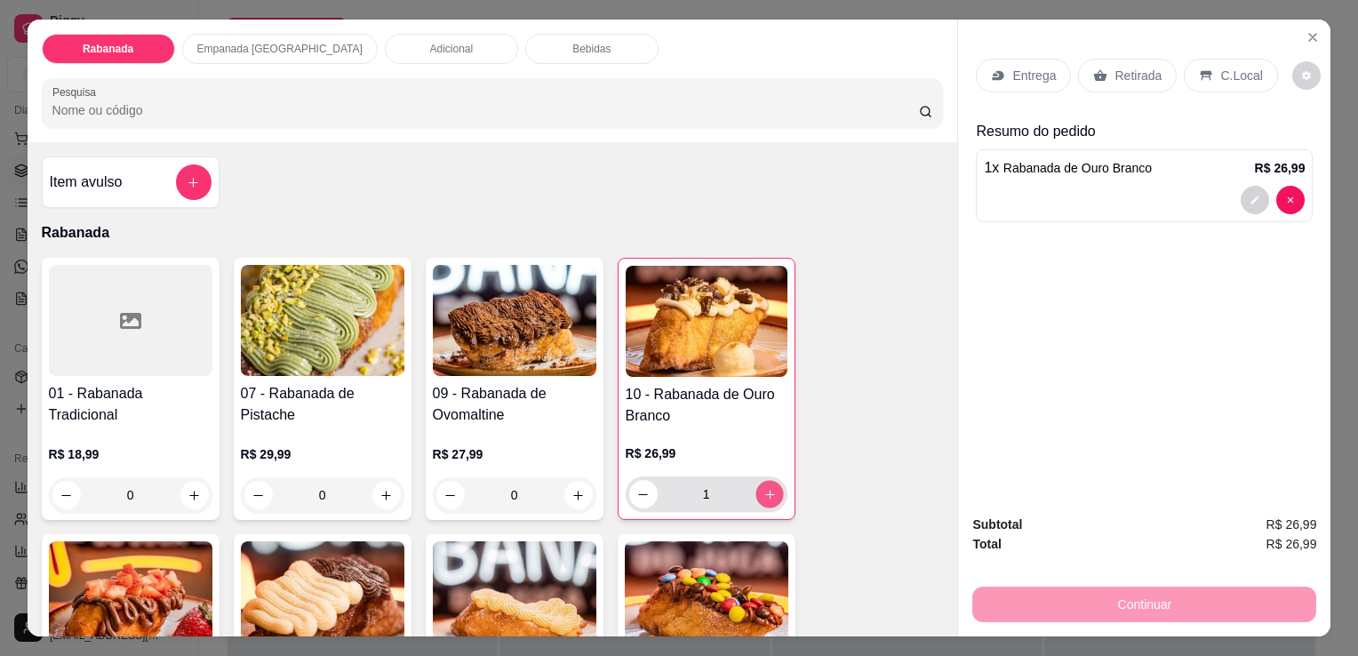
click at [769, 488] on icon "increase-product-quantity" at bounding box center [768, 494] width 13 height 13
type input "2"
click at [580, 489] on button "increase-product-quantity" at bounding box center [578, 496] width 28 height 28
type input "1"
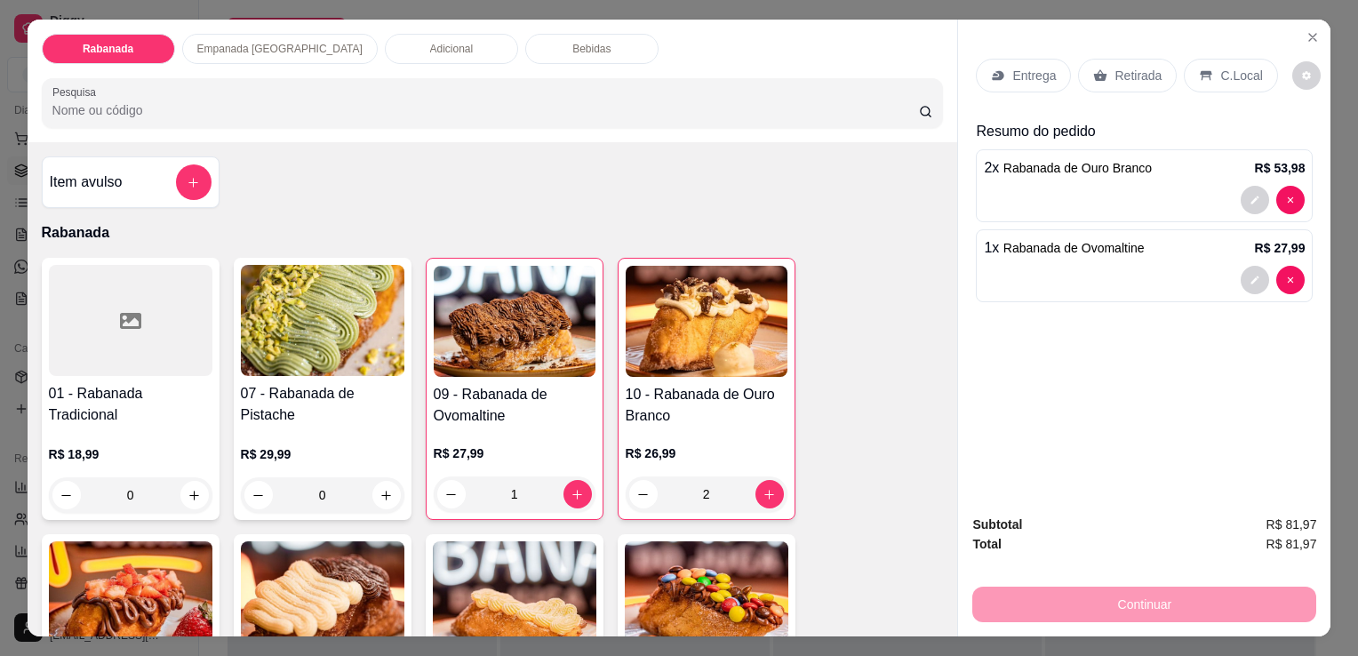
click at [572, 42] on p "Bebidas" at bounding box center [591, 49] width 38 height 14
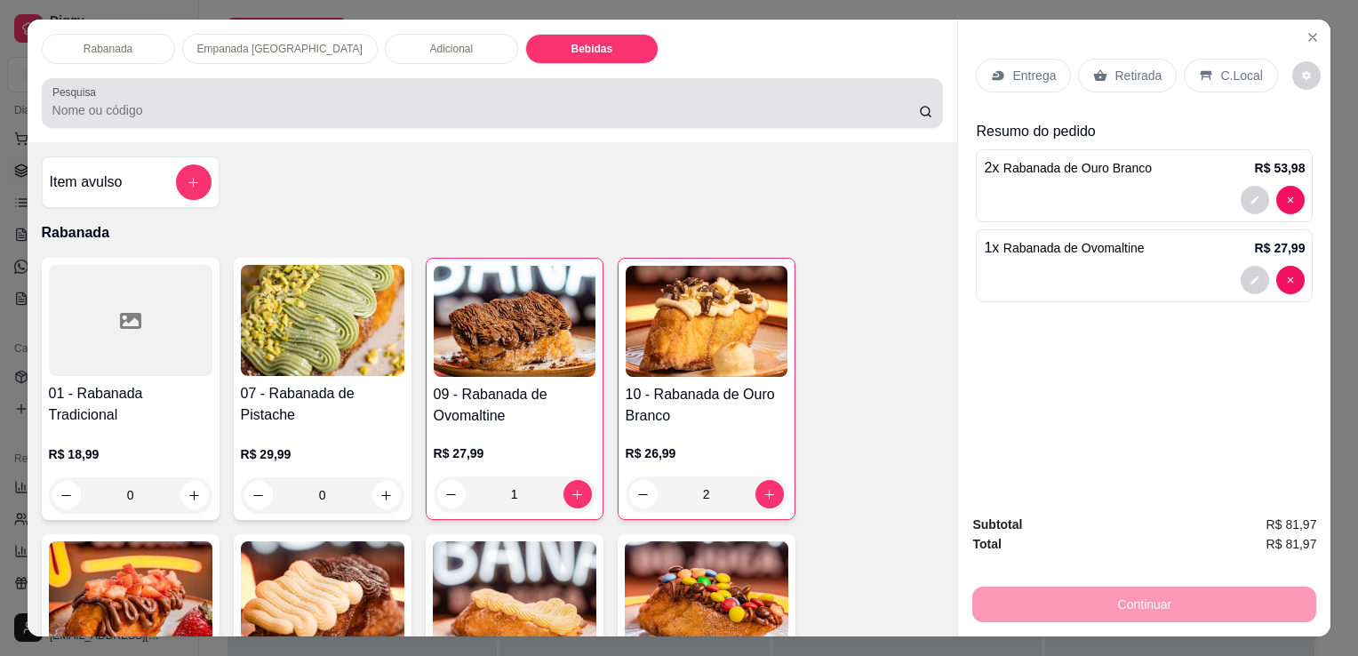
scroll to position [44, 0]
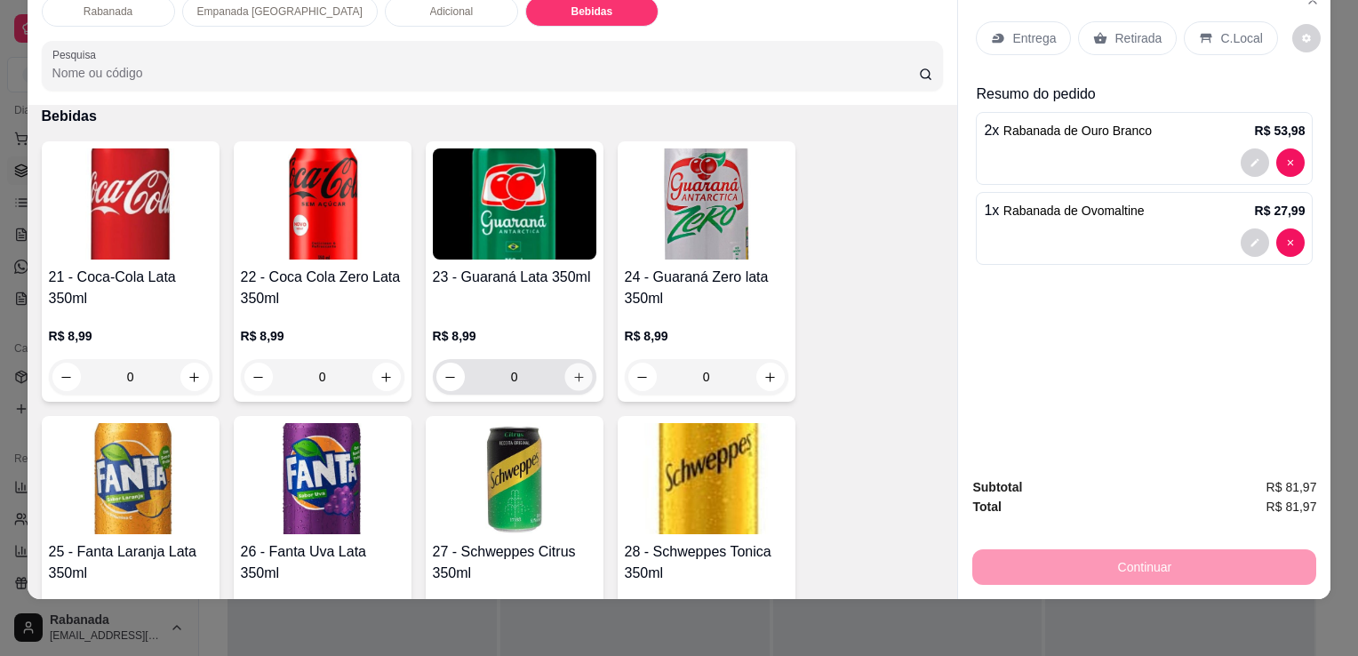
click at [577, 368] on button "increase-product-quantity" at bounding box center [578, 377] width 28 height 28
type input "1"
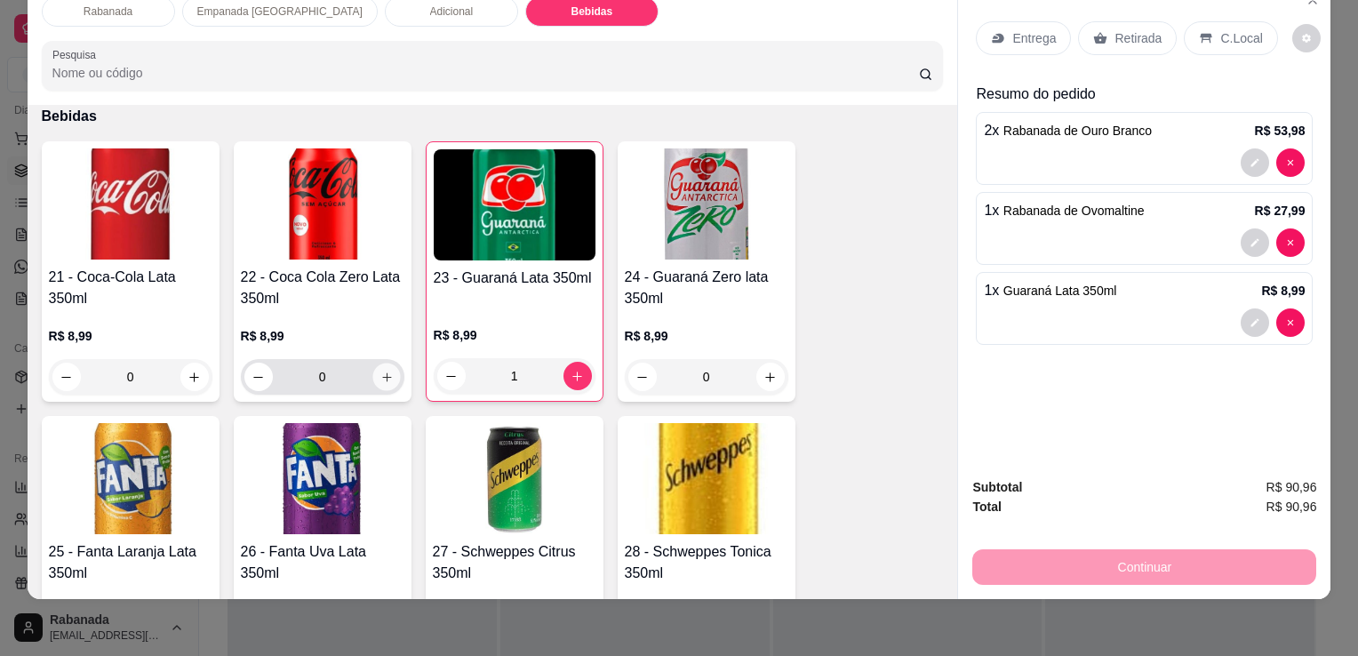
click at [384, 371] on icon "increase-product-quantity" at bounding box center [385, 377] width 13 height 13
type input "1"
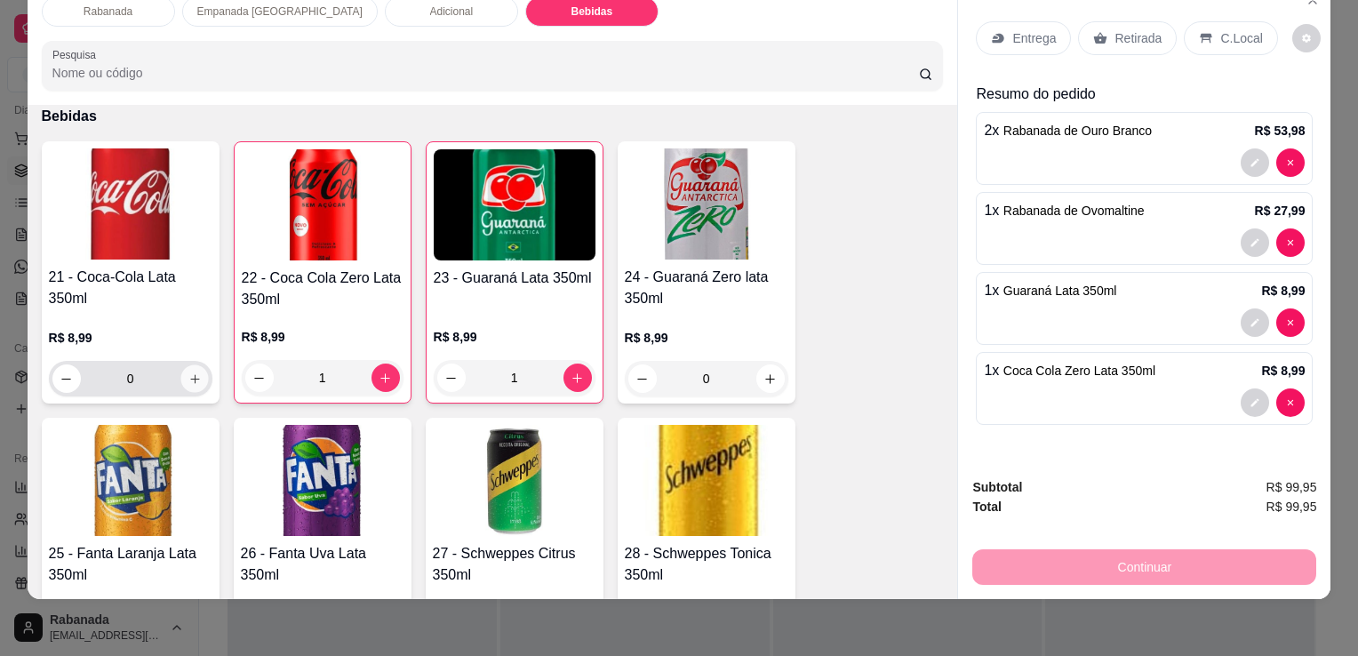
click at [195, 365] on button "increase-product-quantity" at bounding box center [194, 379] width 28 height 28
type input "1"
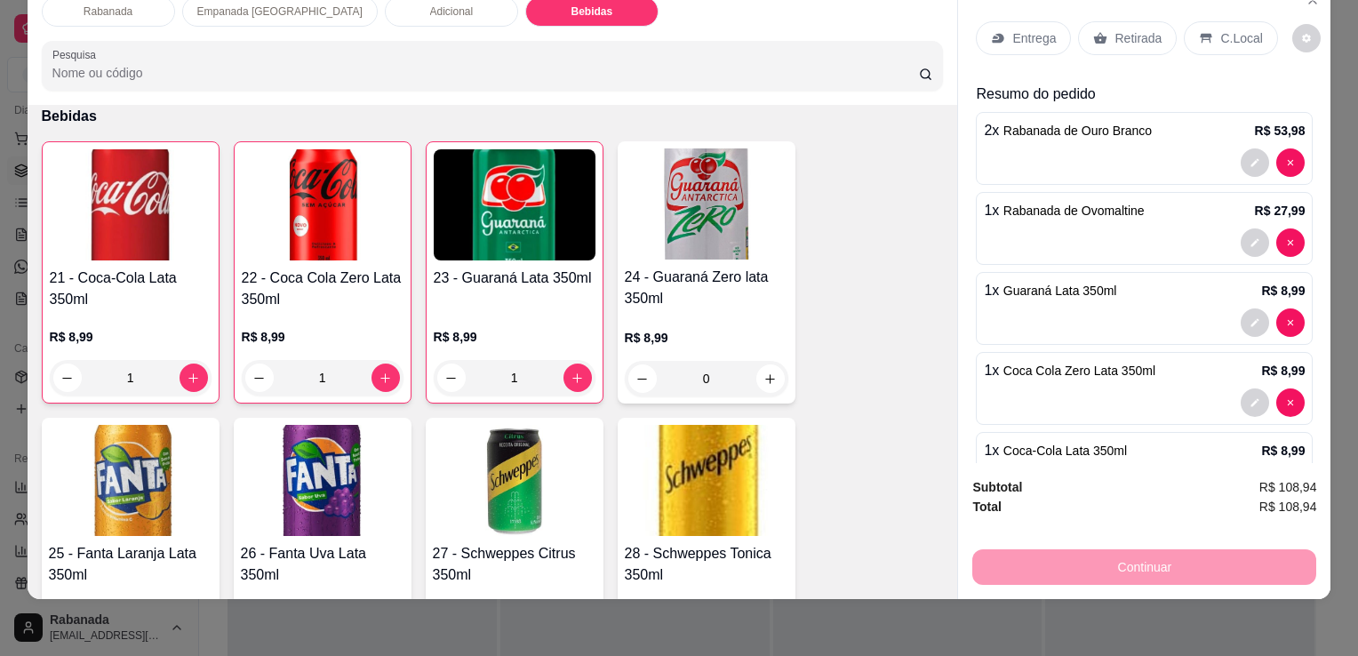
click at [1199, 31] on icon at bounding box center [1206, 38] width 14 height 14
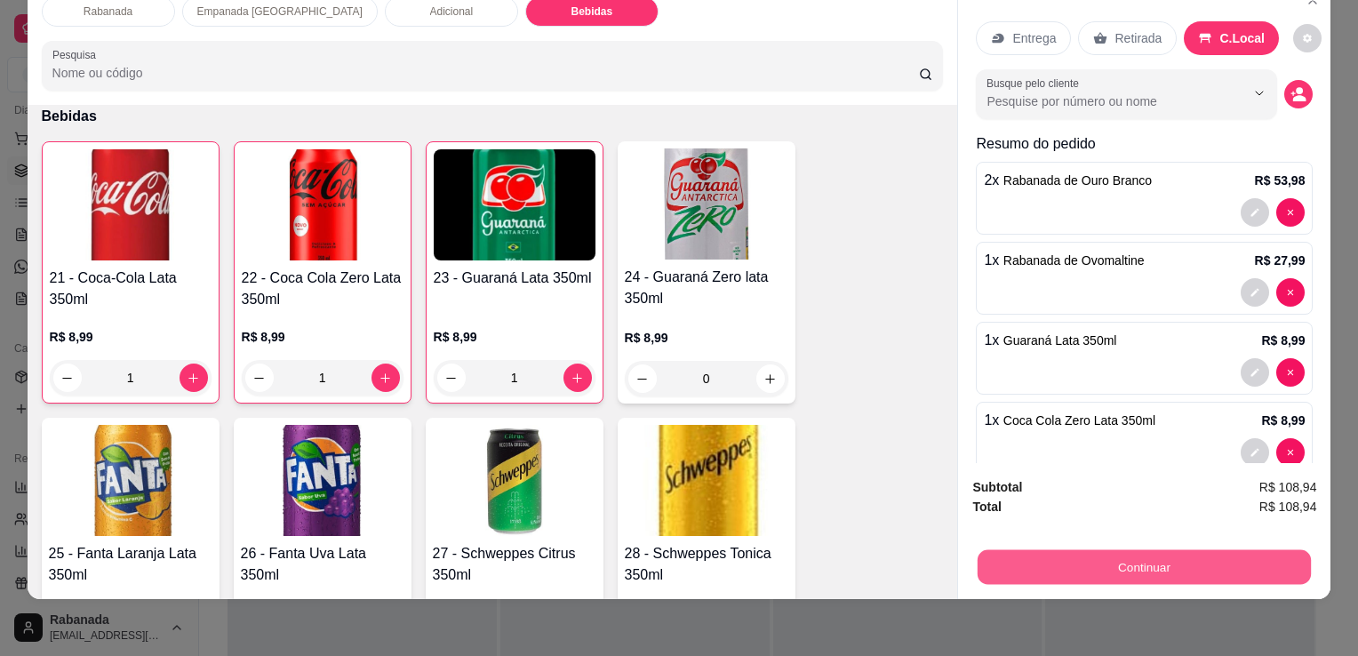
click at [1179, 555] on button "Continuar" at bounding box center [1143, 566] width 333 height 35
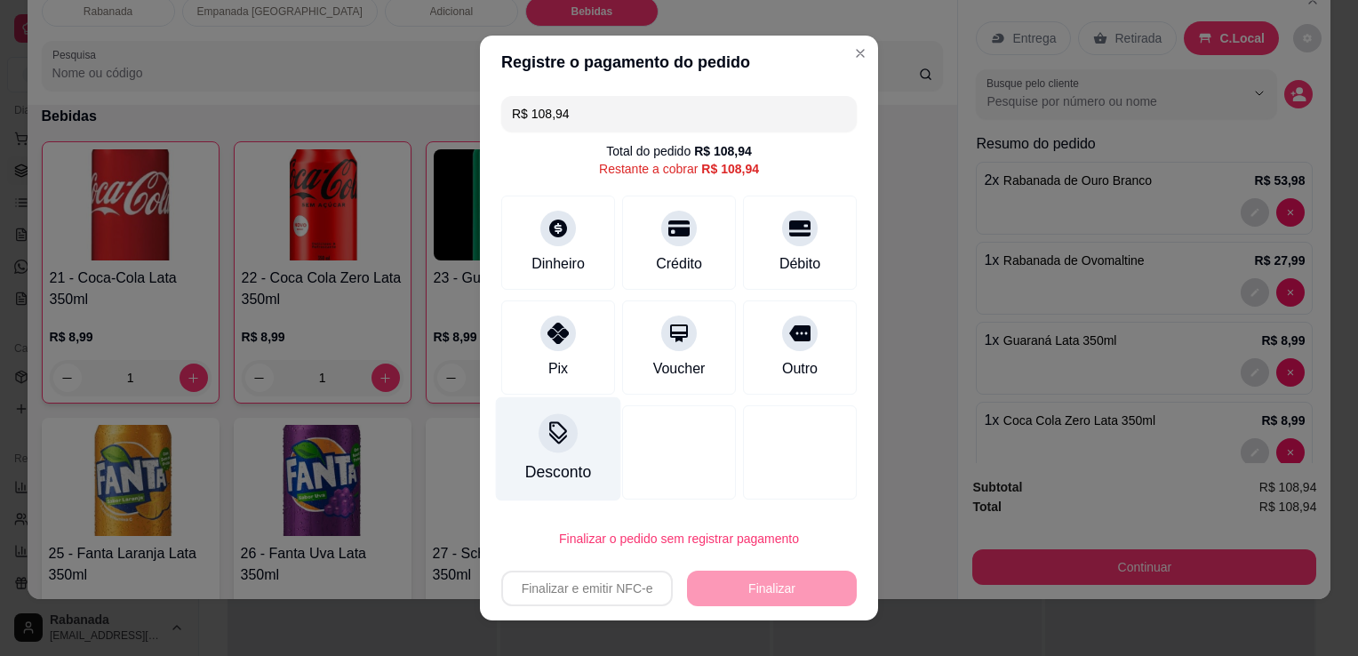
click at [547, 427] on icon at bounding box center [557, 432] width 23 height 23
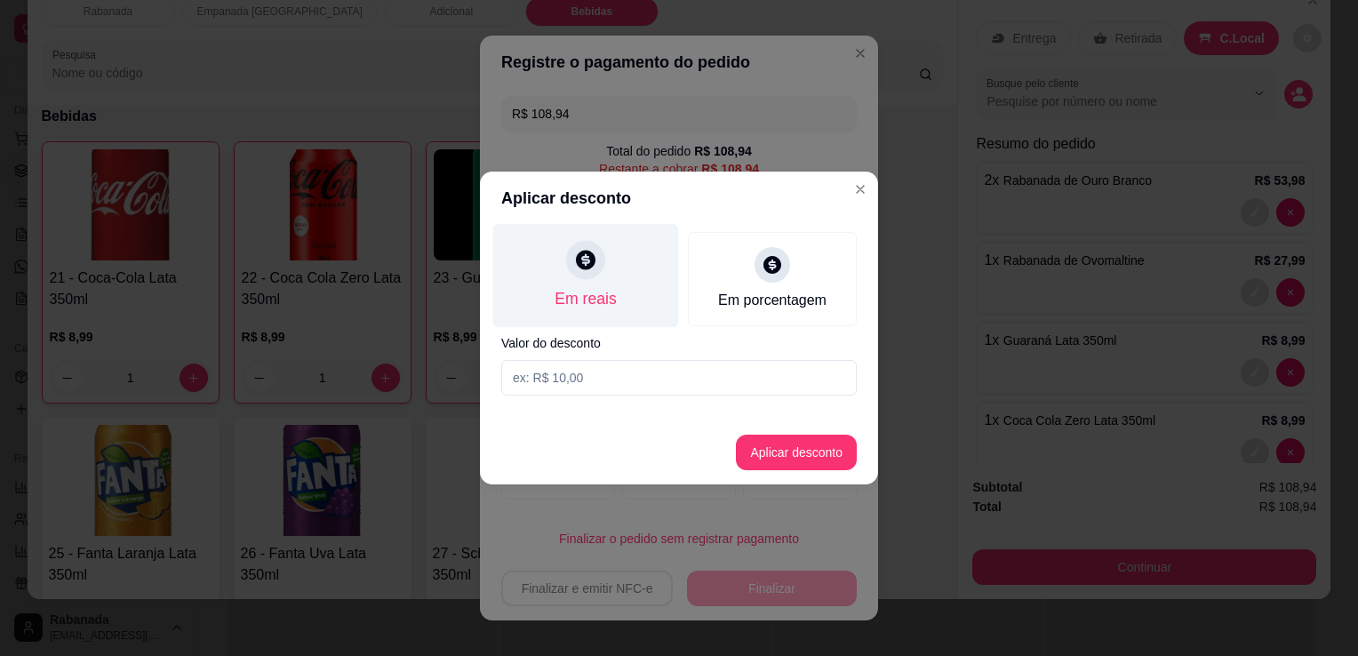
click at [579, 265] on icon at bounding box center [586, 260] width 20 height 20
click at [588, 275] on div at bounding box center [585, 259] width 39 height 39
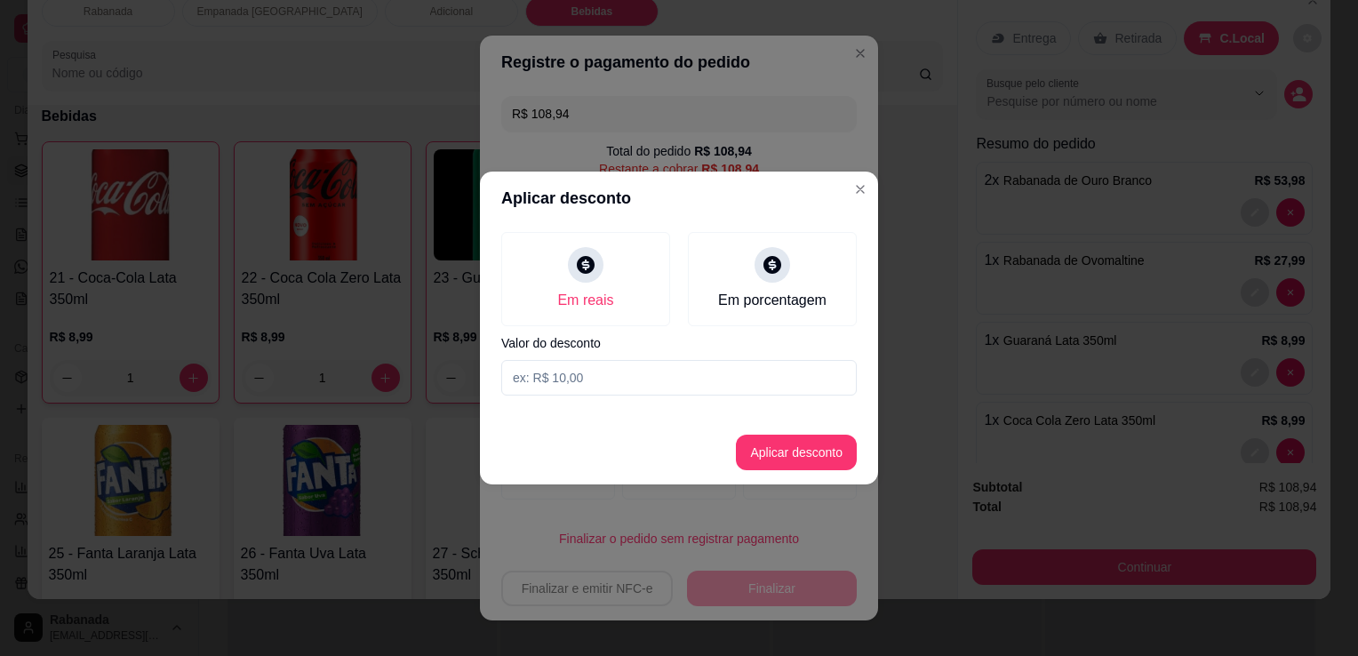
click at [588, 389] on input at bounding box center [678, 378] width 355 height 36
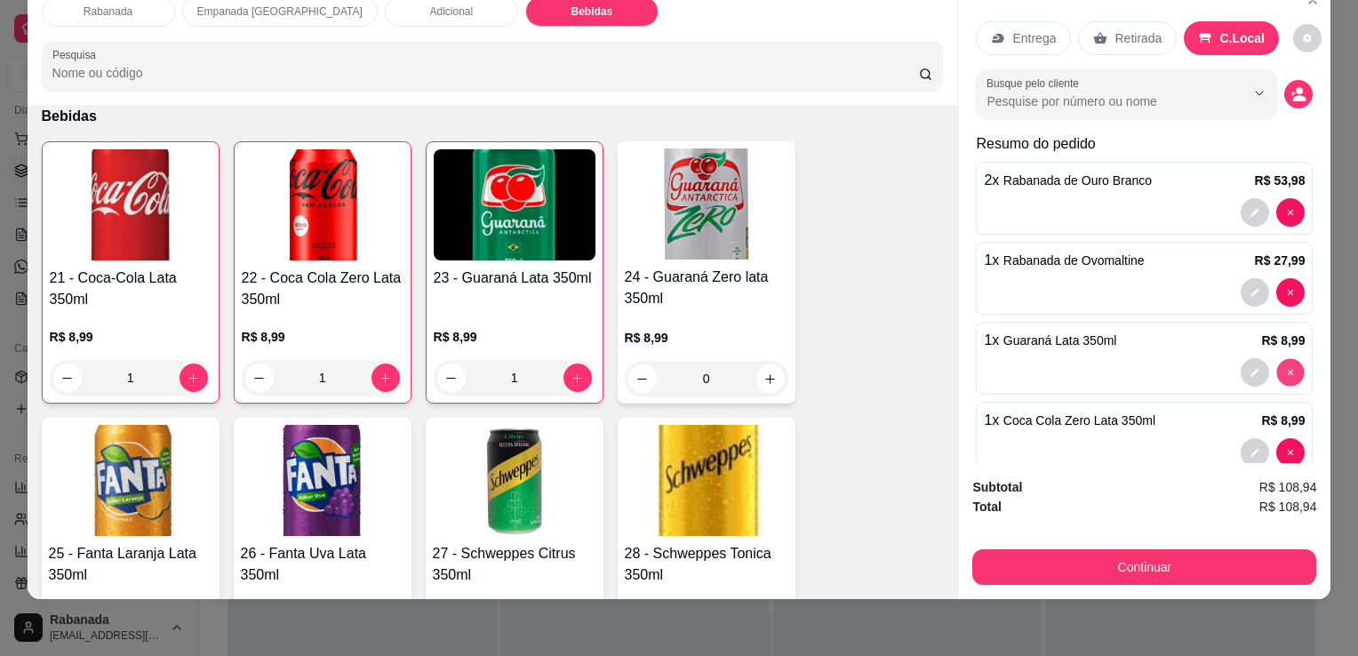
type input "0"
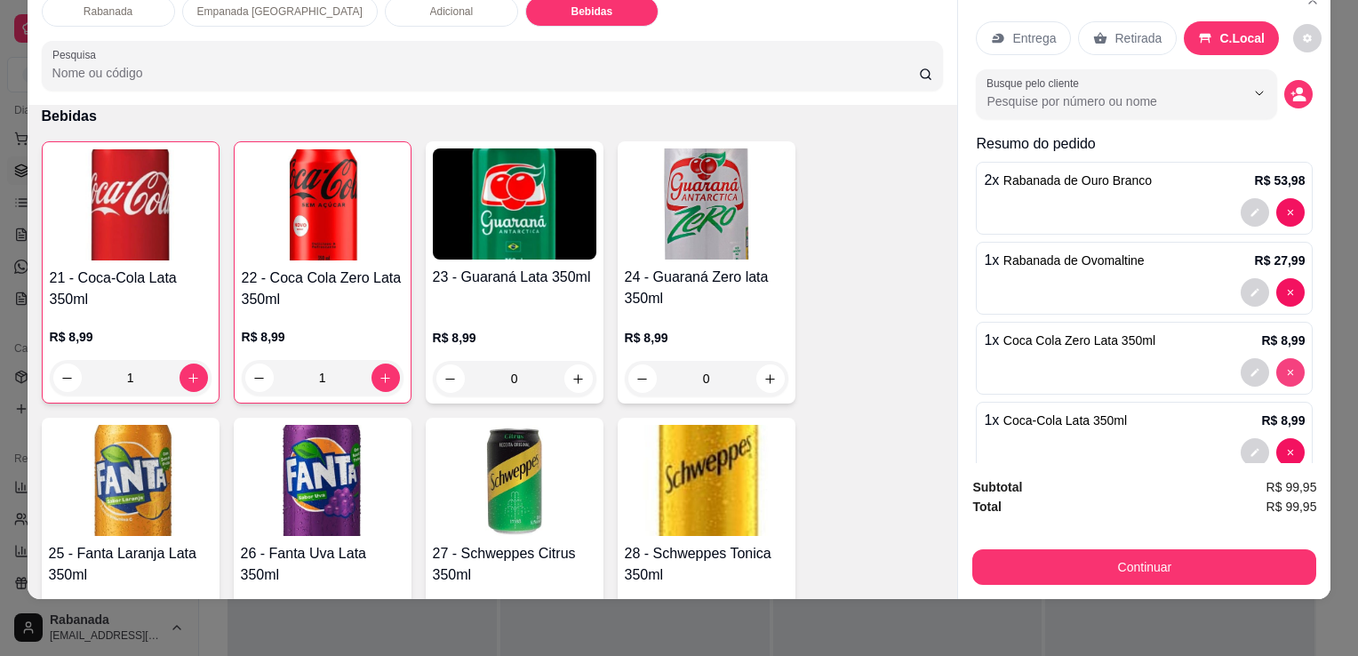
type input "0"
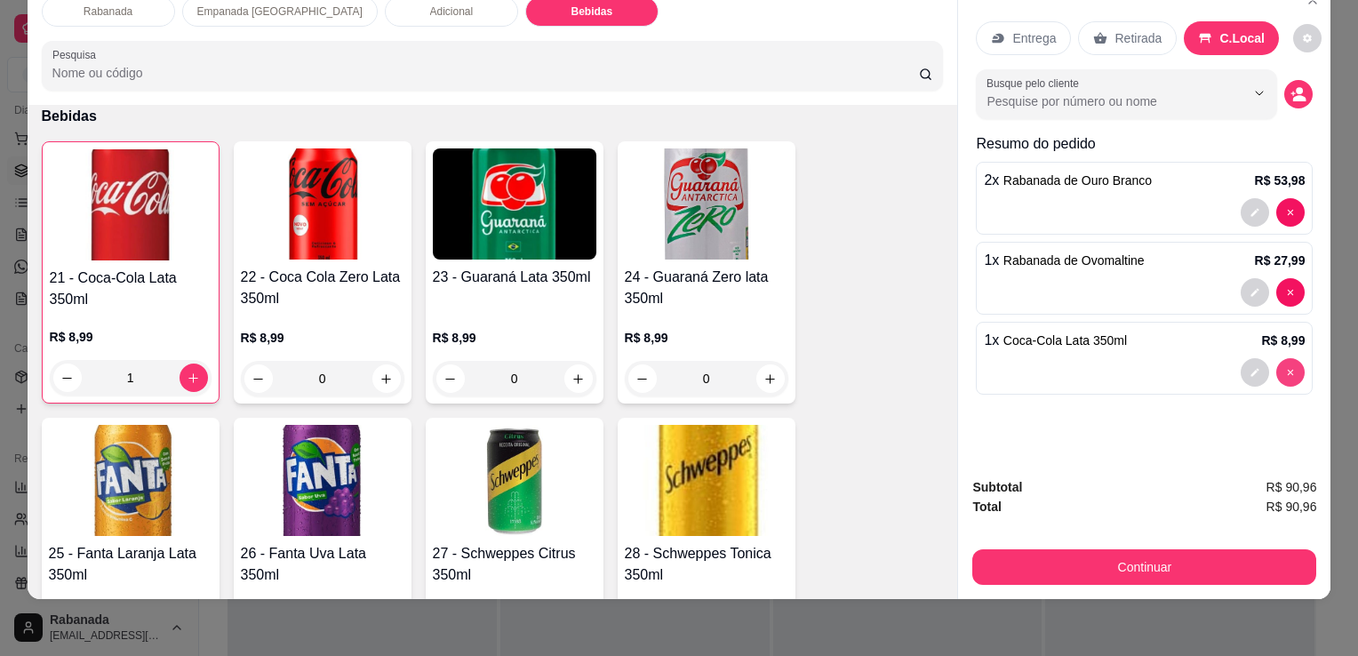
type input "0"
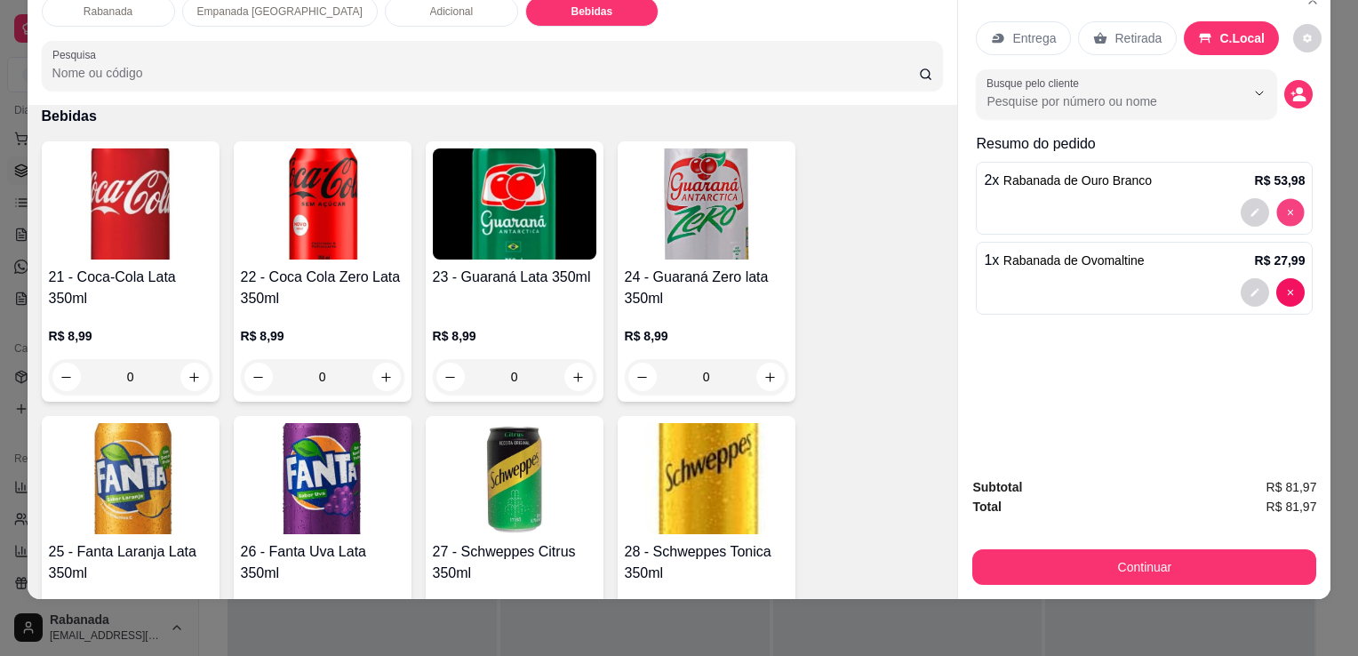
type input "0"
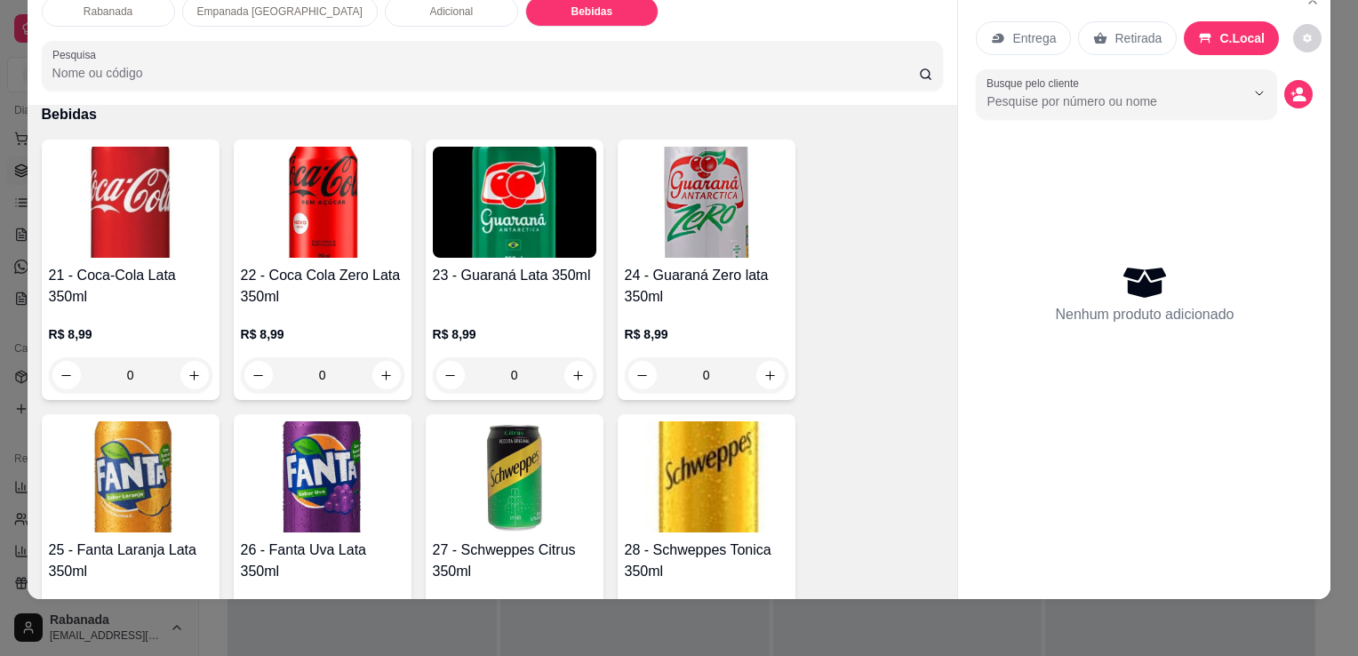
scroll to position [1834, 0]
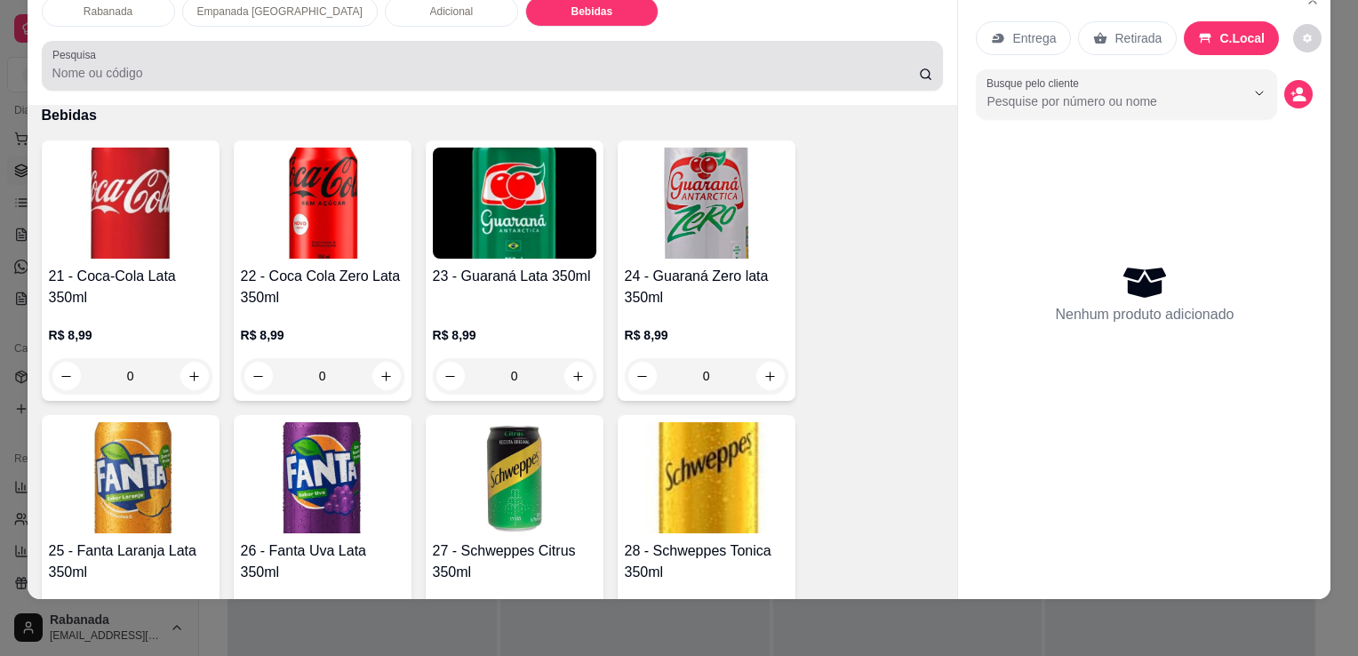
click at [435, 49] on div at bounding box center [492, 66] width 881 height 36
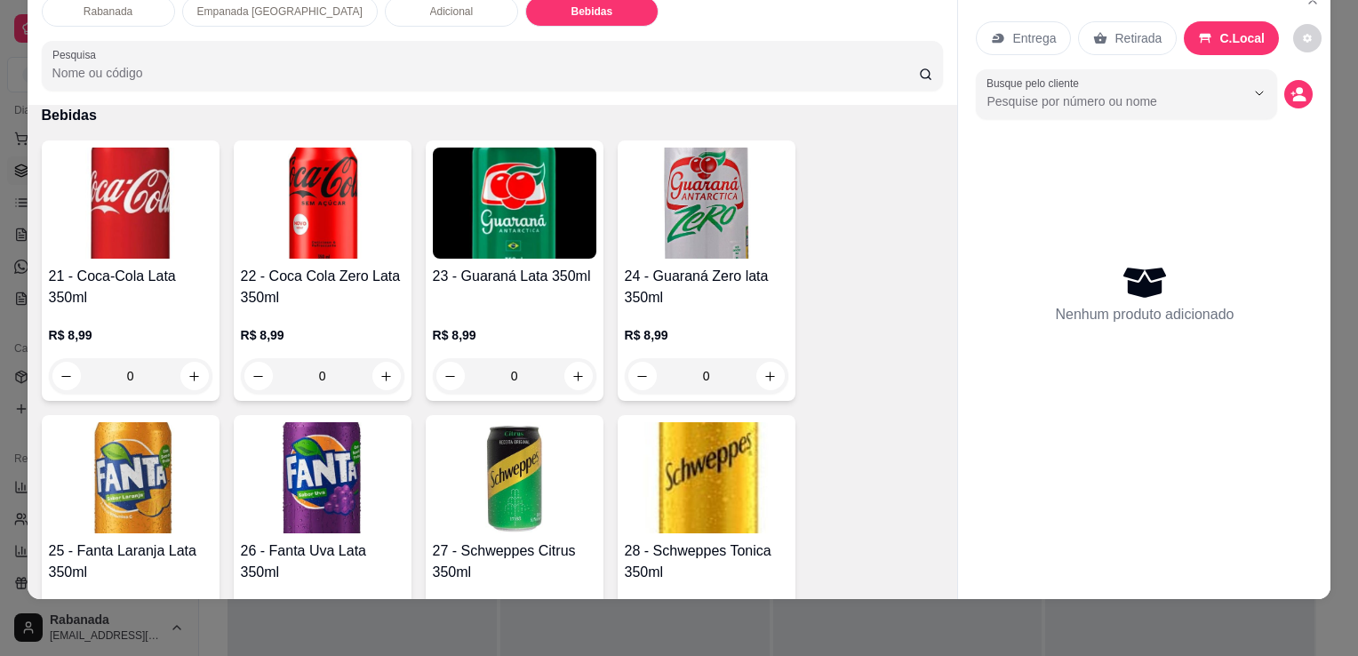
click at [368, 64] on input "Pesquisa" at bounding box center [485, 73] width 866 height 18
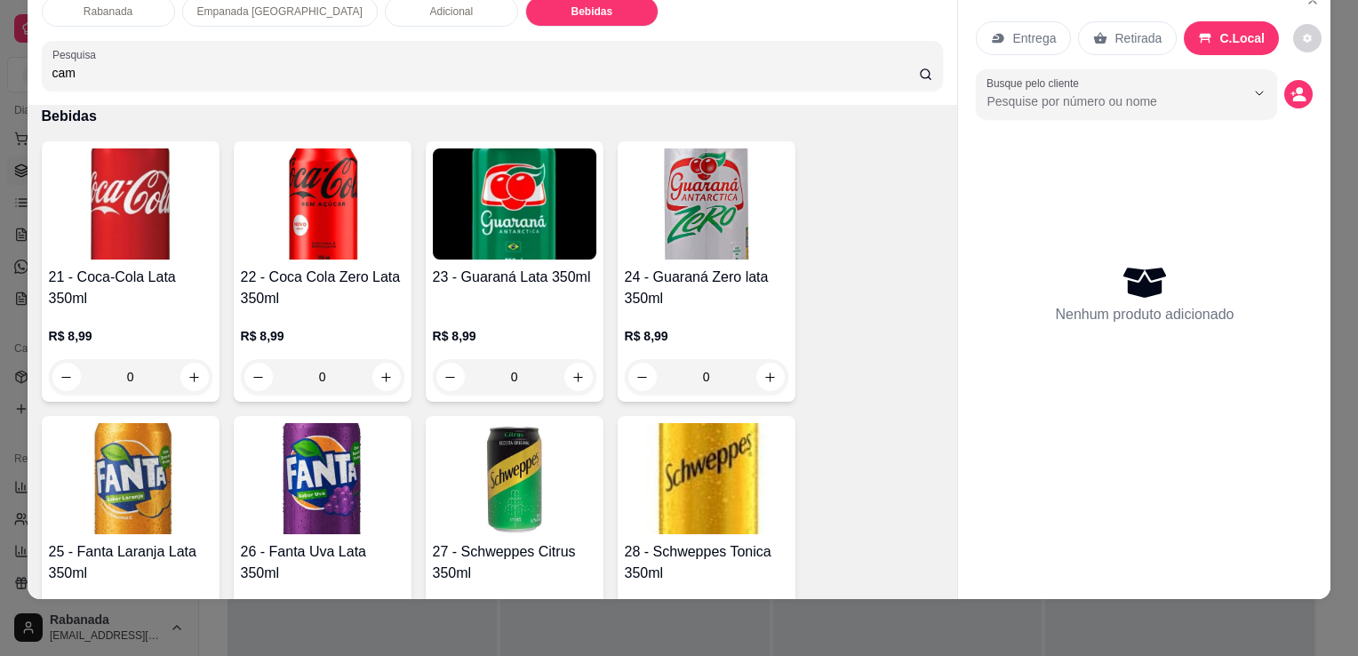
scroll to position [2143, 0]
type input "cama"
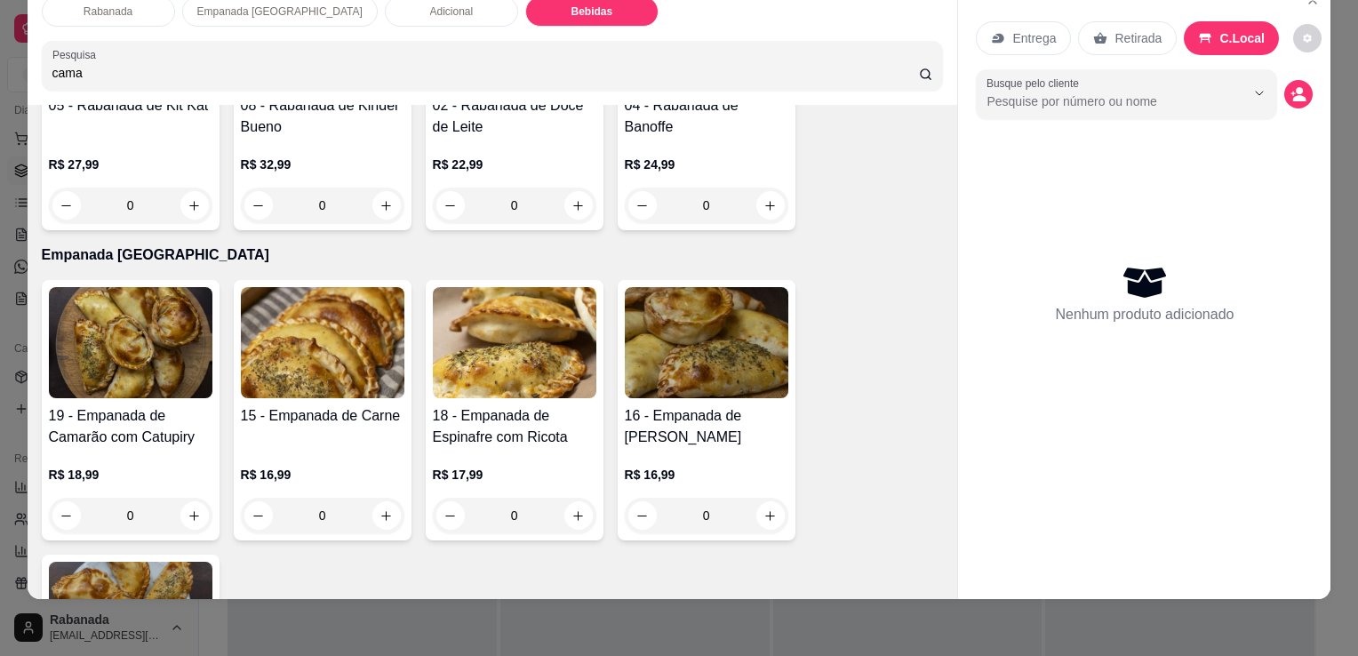
scroll to position [1120, 0]
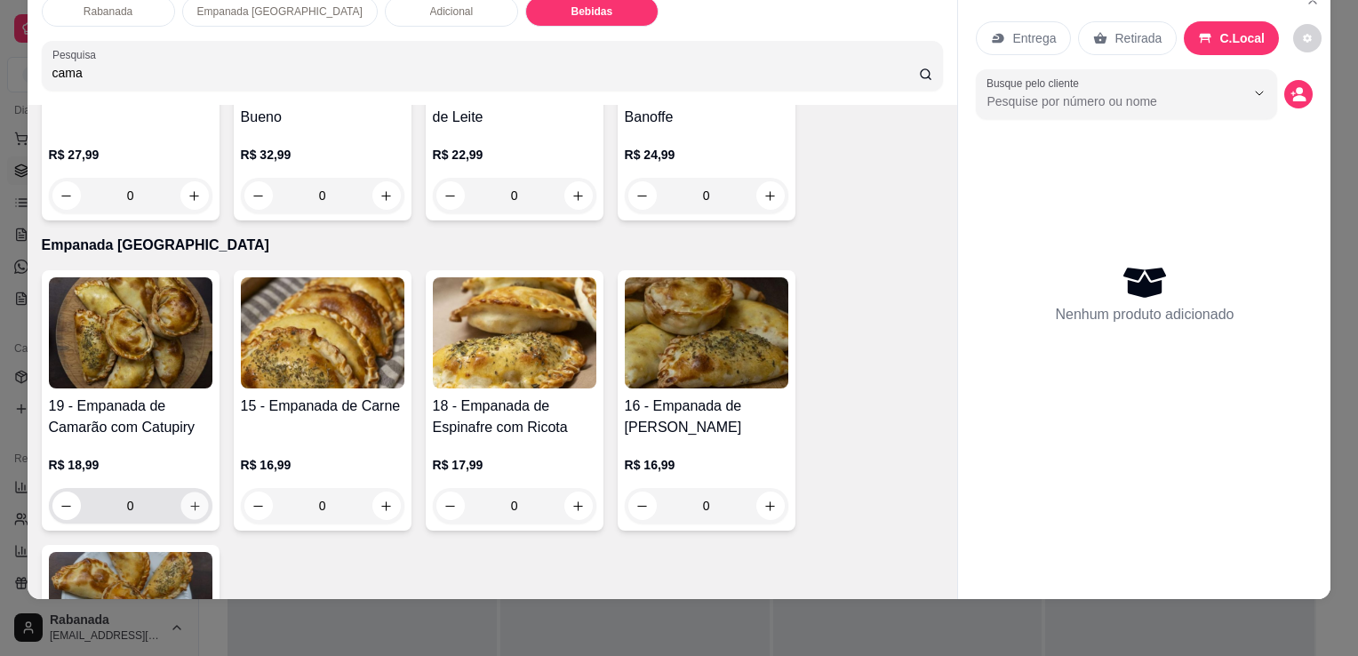
click at [195, 492] on button "increase-product-quantity" at bounding box center [194, 506] width 28 height 28
type input "1"
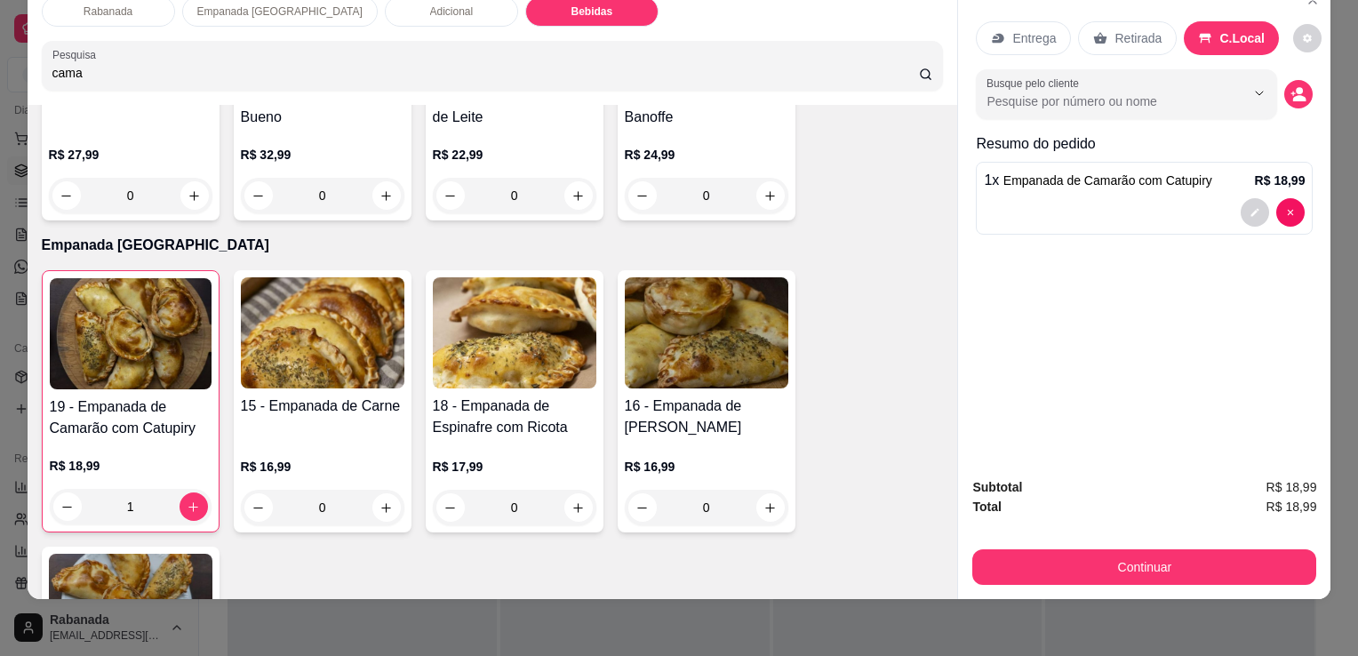
click at [1006, 218] on div "Entrega Retirada C.Local Busque pelo cliente Resumo do pedido 1 x Empanada de C…" at bounding box center [1144, 124] width 337 height 235
click at [1296, 95] on icon "decrease-product-quantity" at bounding box center [1299, 98] width 13 height 6
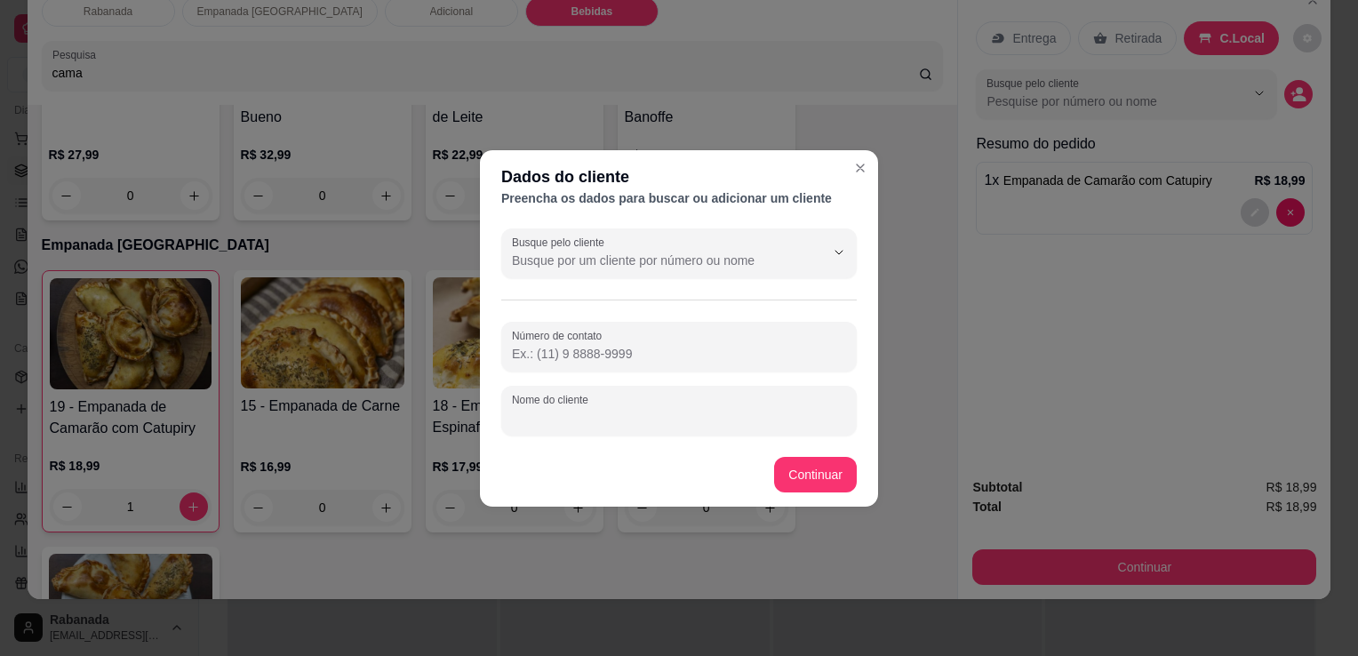
click at [584, 412] on input "Nome do cliente" at bounding box center [679, 418] width 334 height 18
type input "[PERSON_NAME]"
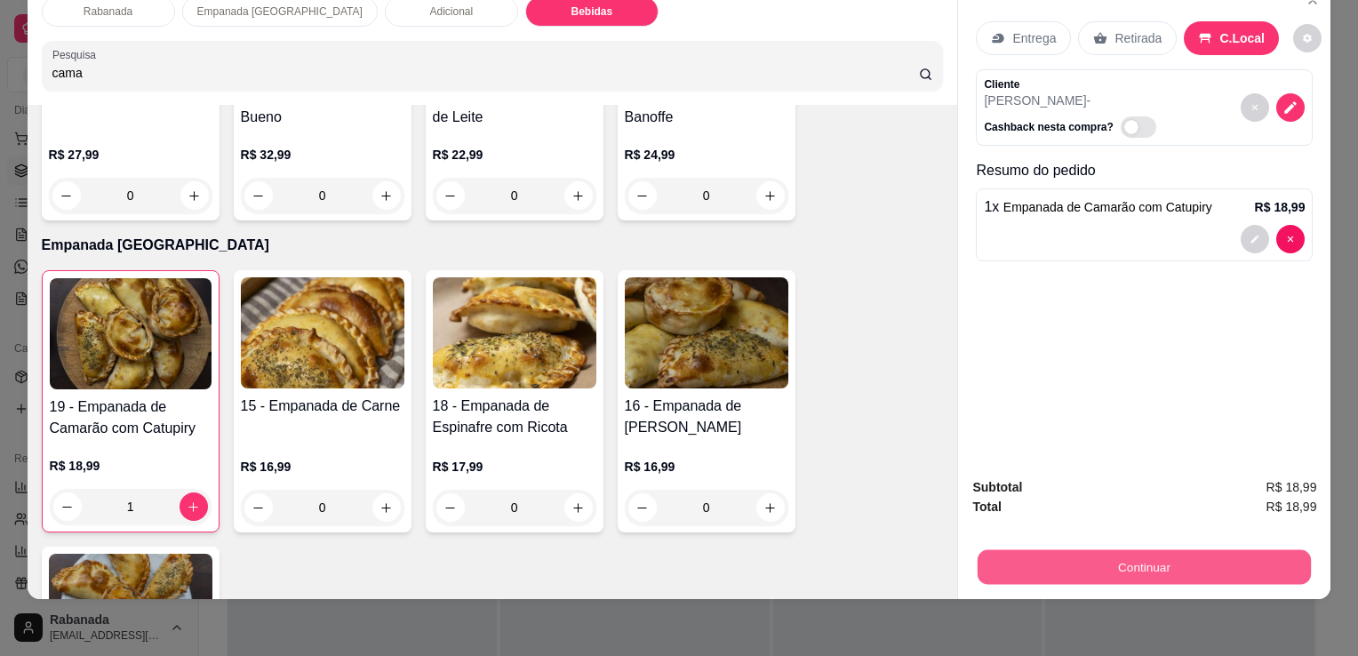
click at [1124, 553] on button "Continuar" at bounding box center [1143, 566] width 333 height 35
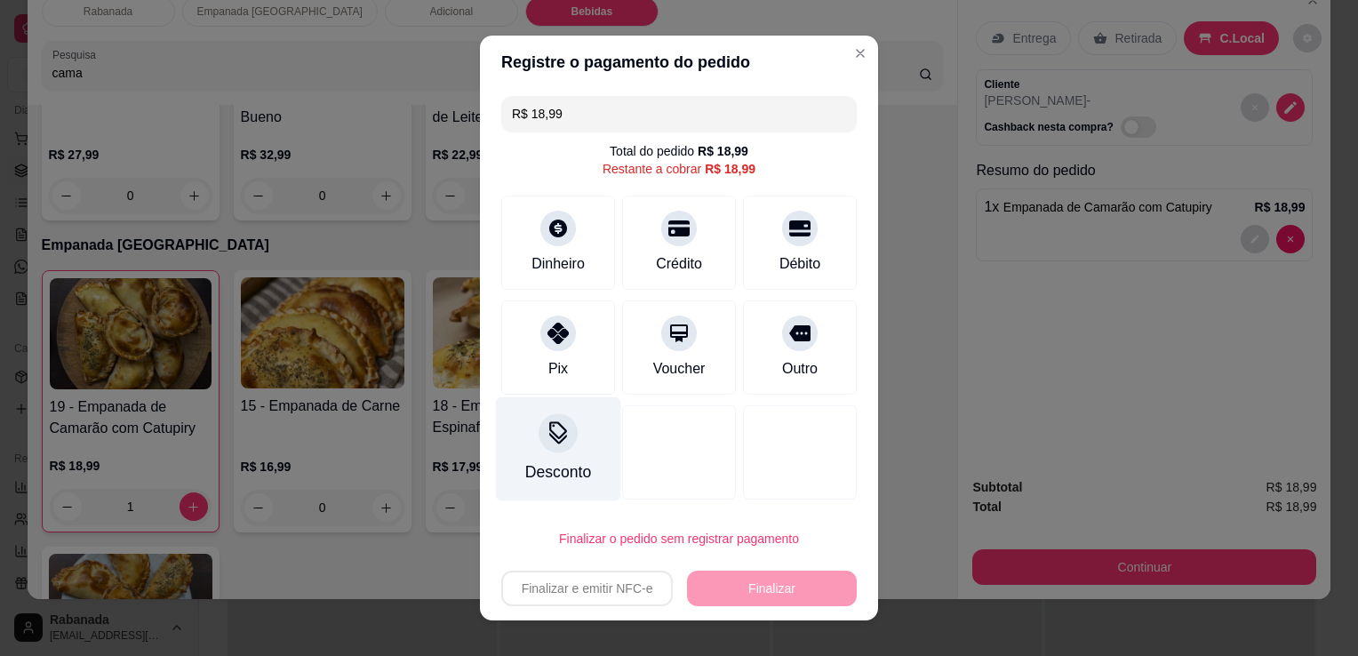
click at [541, 446] on div at bounding box center [557, 432] width 39 height 39
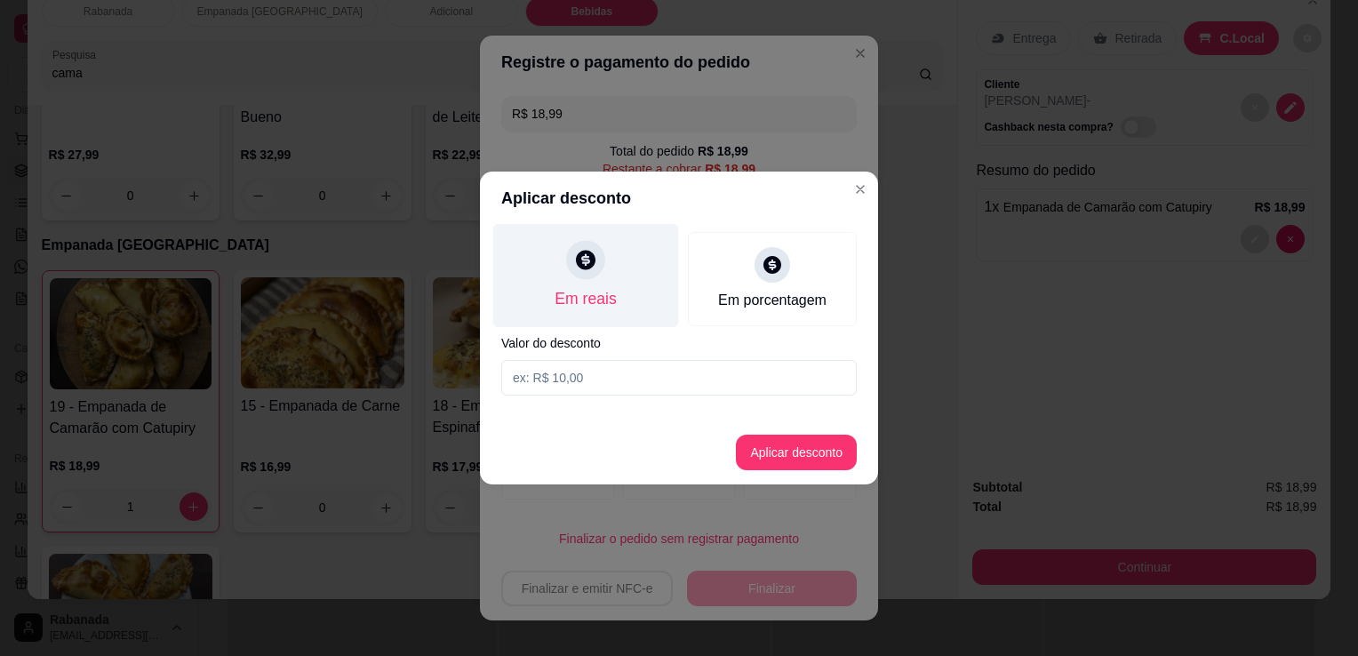
drag, startPoint x: 597, startPoint y: 283, endPoint x: 590, endPoint y: 243, distance: 40.6
click at [590, 243] on div "Em reais" at bounding box center [586, 276] width 186 height 104
click at [590, 243] on div at bounding box center [585, 259] width 39 height 39
click at [586, 251] on icon at bounding box center [586, 260] width 20 height 20
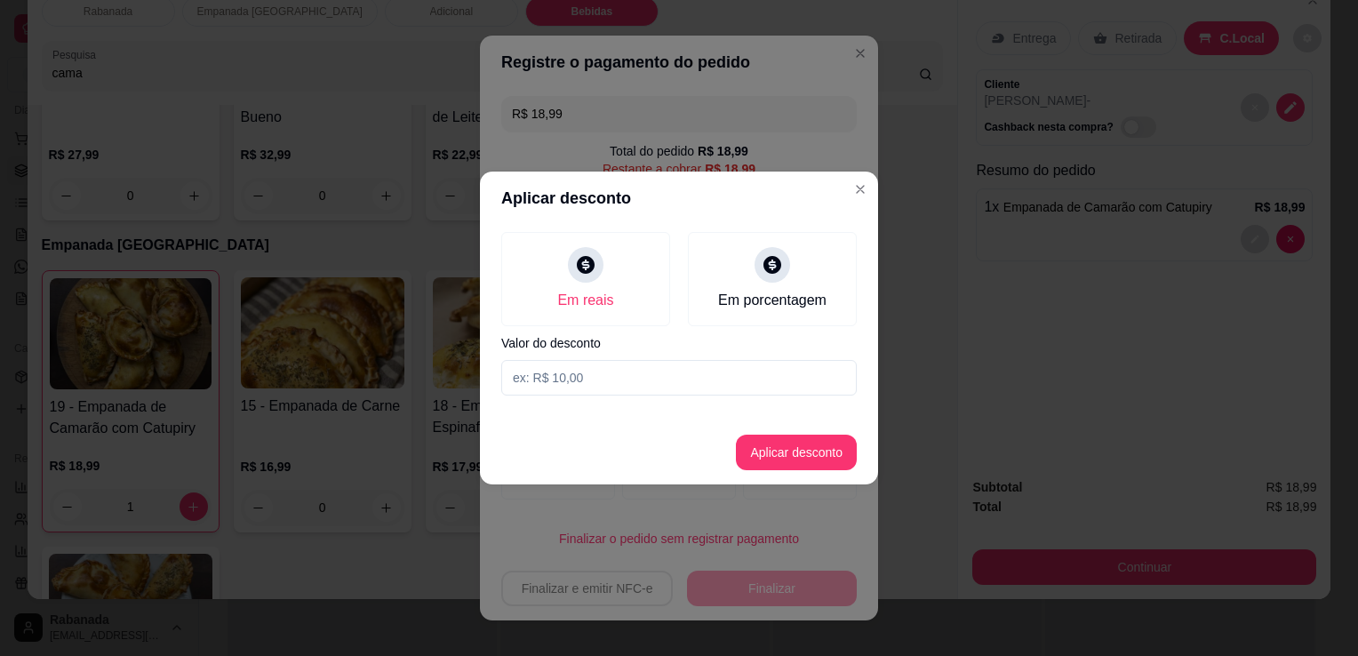
click at [586, 394] on input at bounding box center [678, 378] width 355 height 36
type input "8,99"
click at [782, 459] on button "Aplicar desconto" at bounding box center [796, 452] width 116 height 35
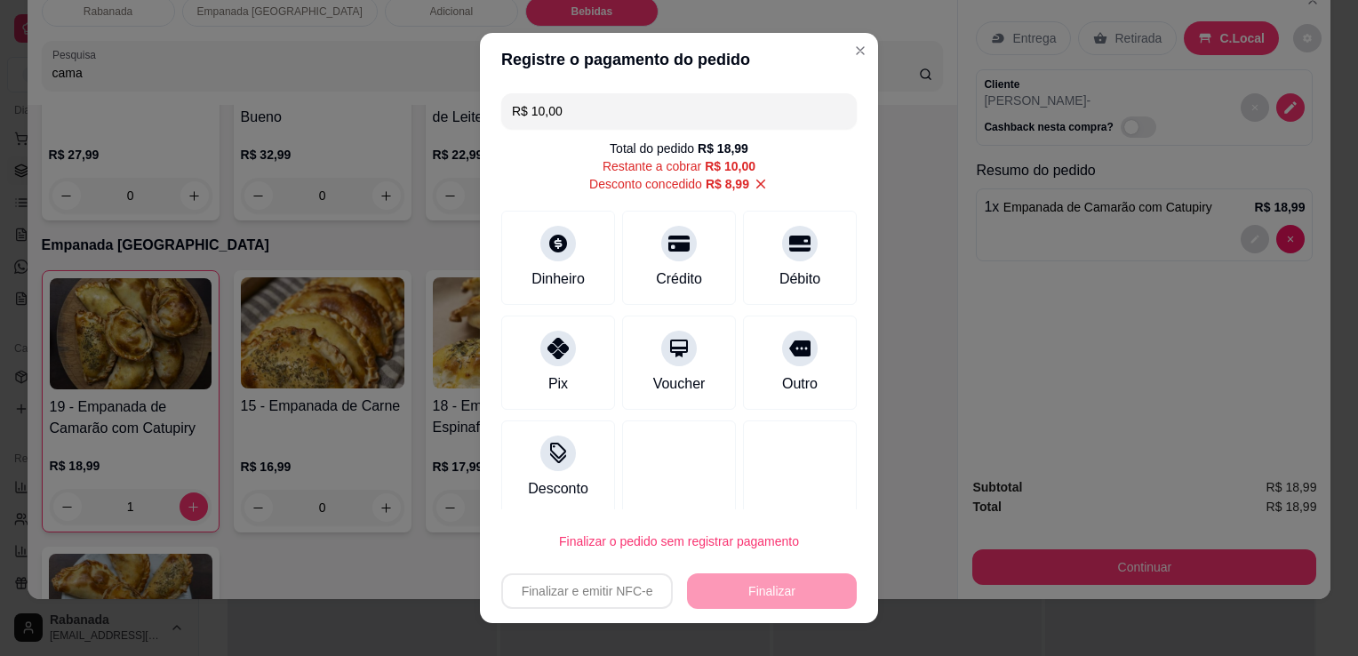
click at [758, 590] on div "Finalizar e emitir NFC-e Finalizar" at bounding box center [678, 591] width 355 height 36
click at [770, 262] on div "Débito" at bounding box center [800, 255] width 125 height 104
type input "R$ 0,00"
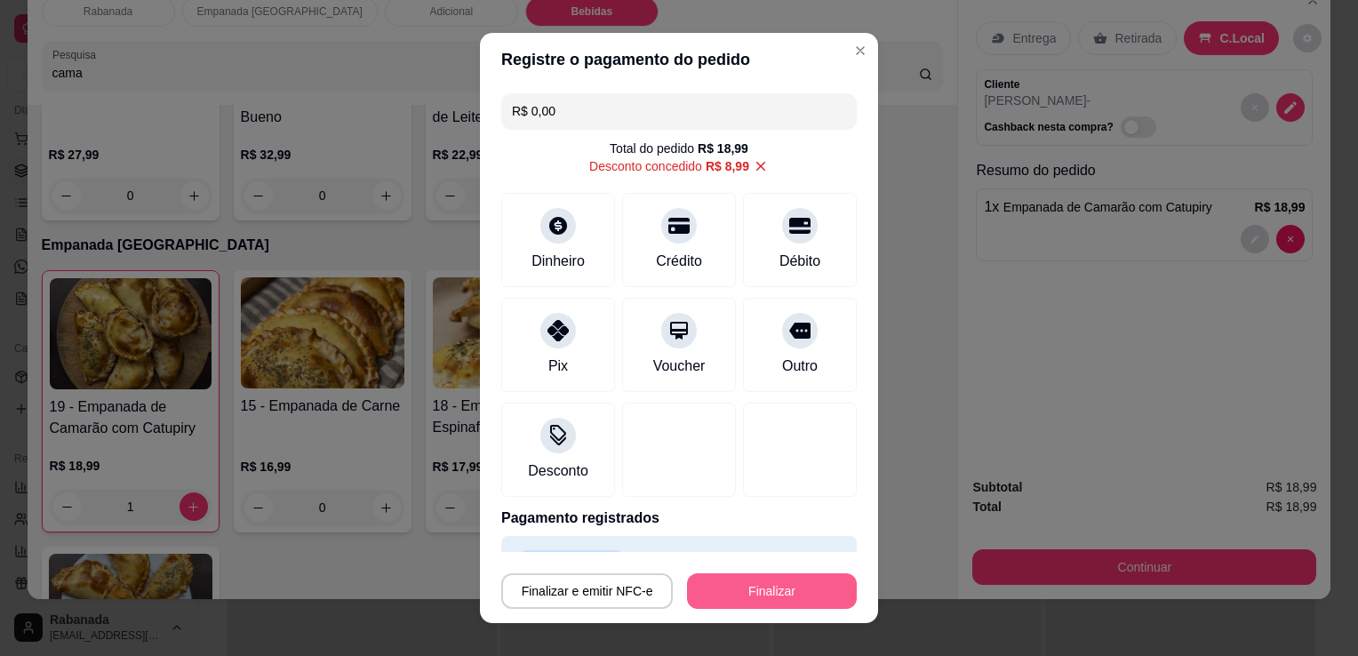
click at [771, 584] on button "Finalizar" at bounding box center [772, 591] width 170 height 36
type input "0"
type input "-R$ 18,99"
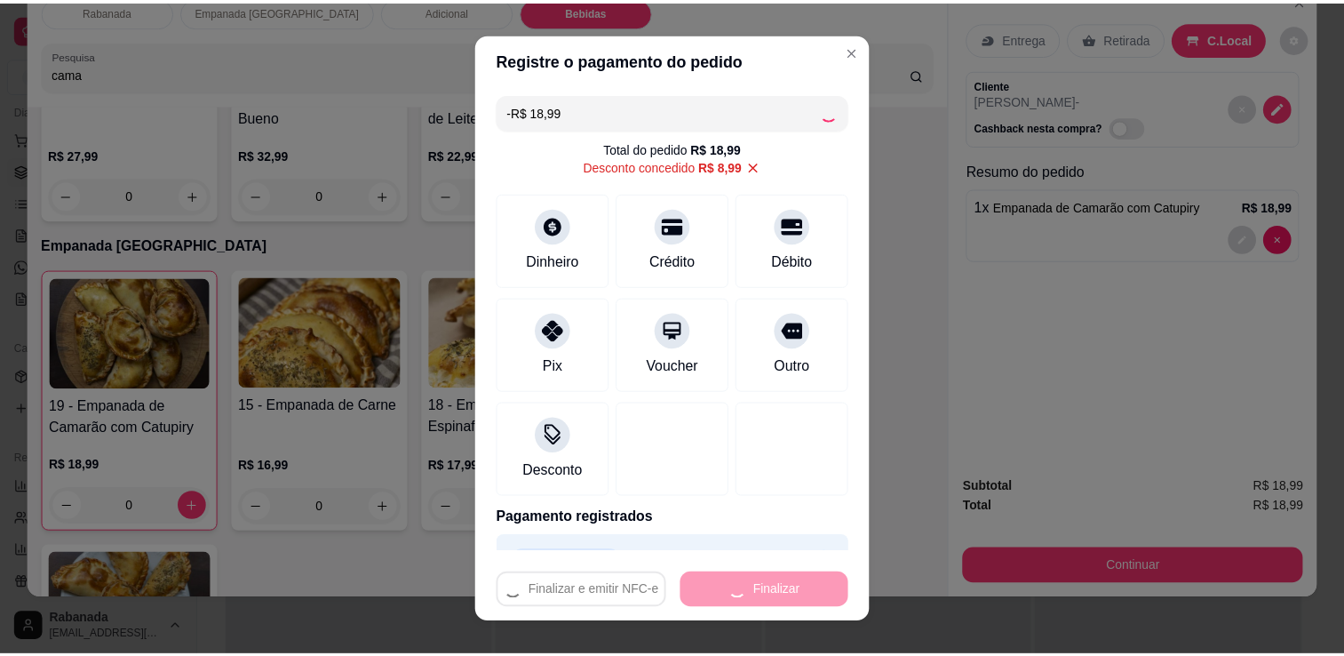
scroll to position [1120, 0]
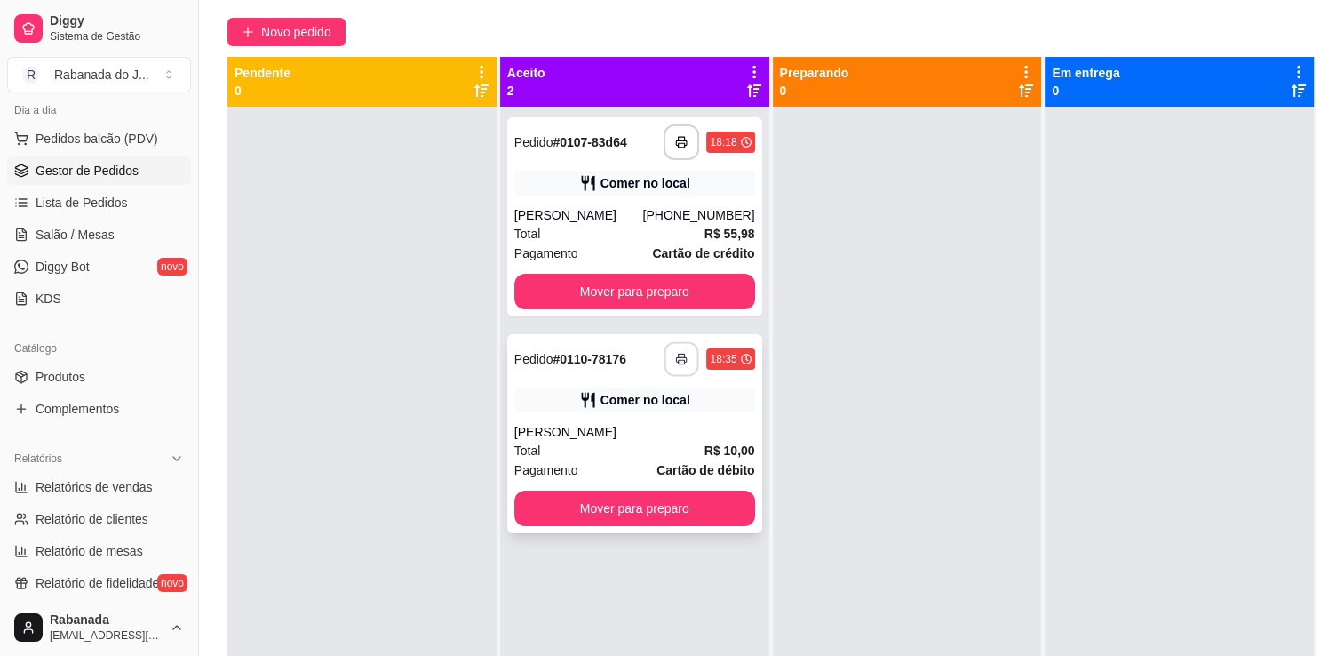
click at [679, 371] on button "button" at bounding box center [682, 359] width 35 height 35
click at [565, 503] on button "Mover para preparo" at bounding box center [635, 508] width 234 height 35
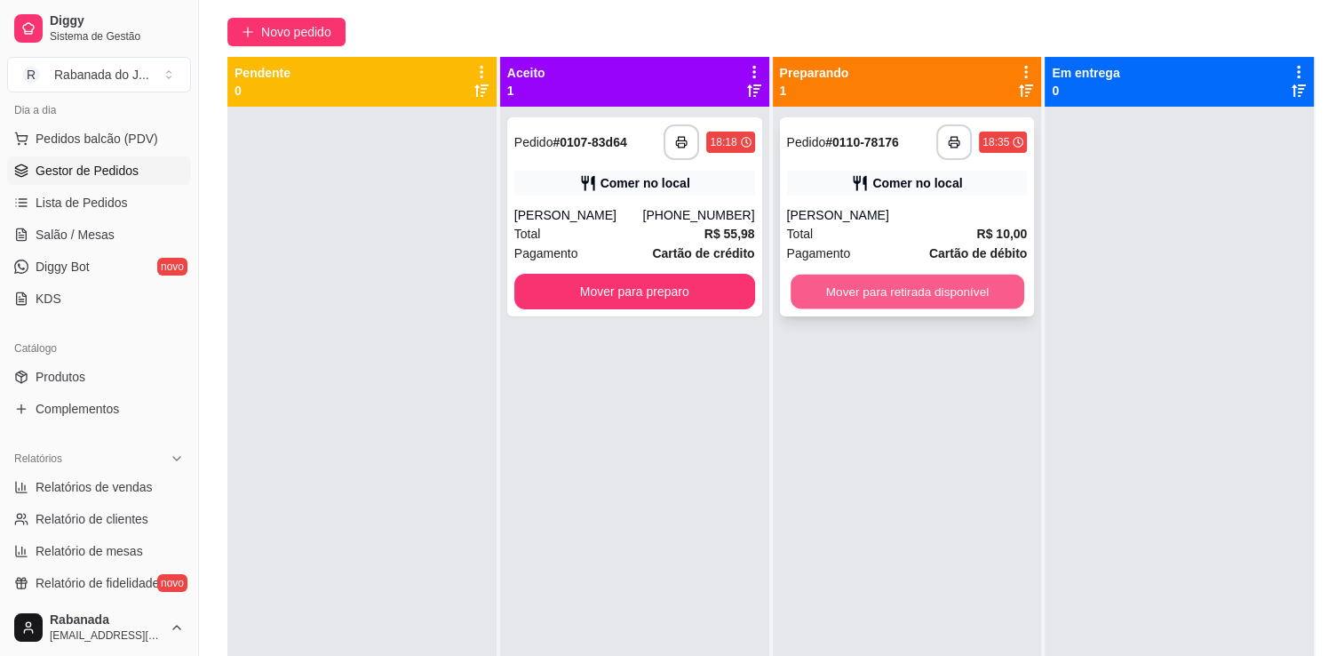
click at [958, 296] on button "Mover para retirada disponível" at bounding box center [908, 292] width 234 height 35
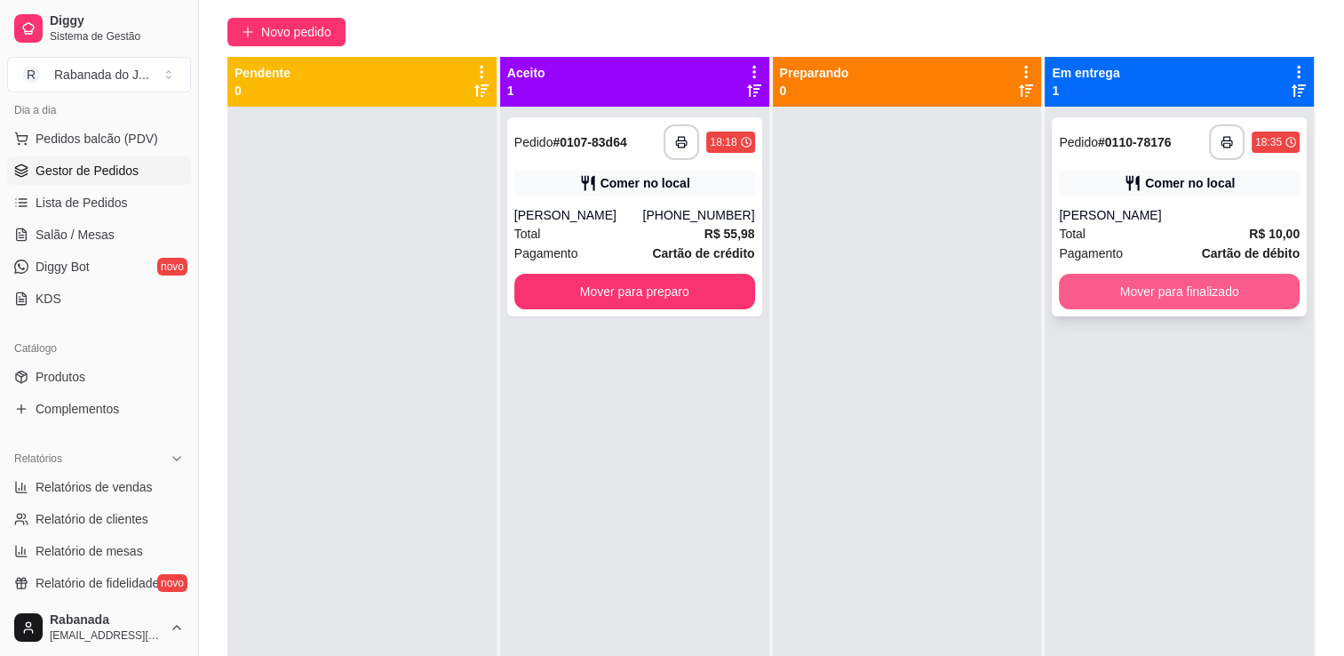
click at [1108, 280] on button "Mover para finalizado" at bounding box center [1179, 292] width 241 height 36
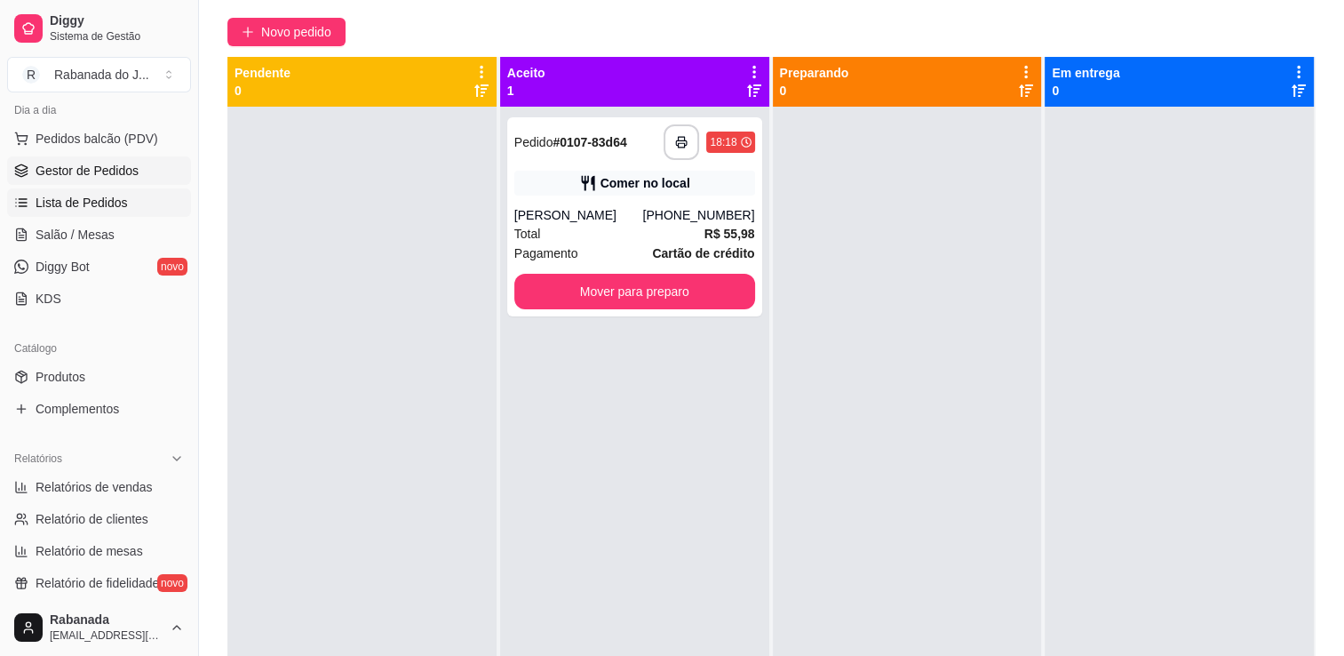
click at [146, 196] on link "Lista de Pedidos" at bounding box center [99, 202] width 184 height 28
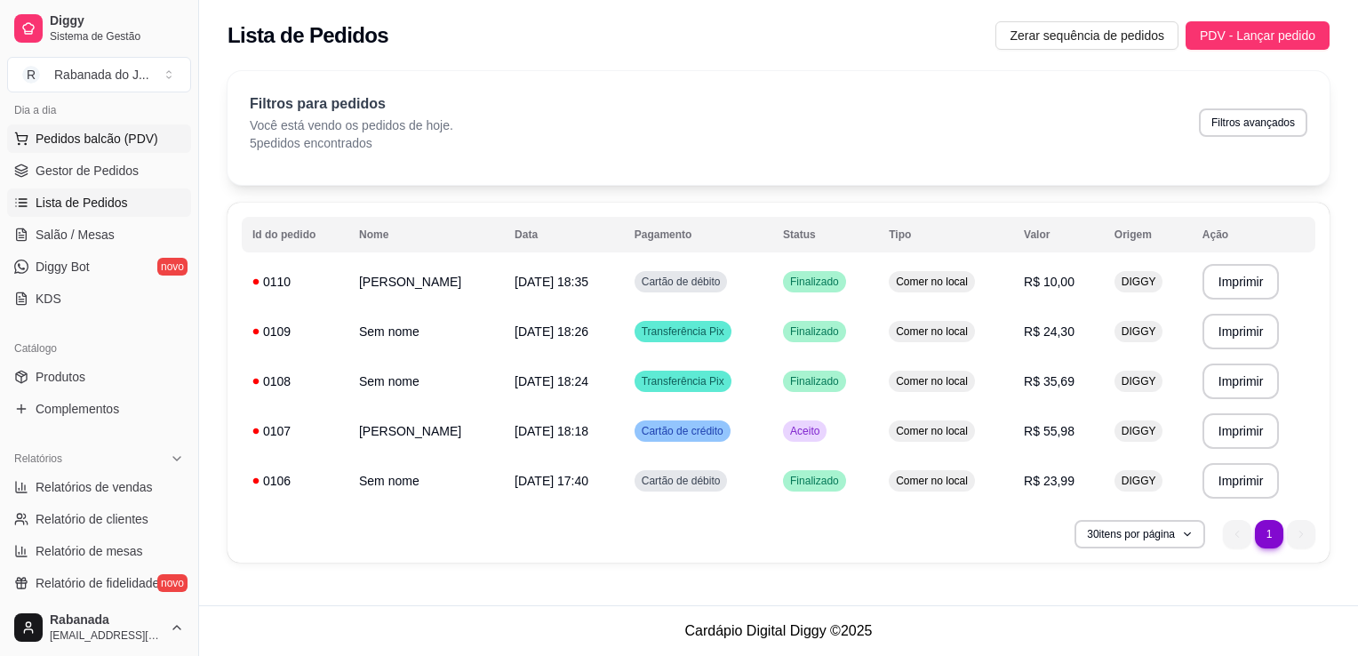
click at [85, 135] on span "Pedidos balcão (PDV)" at bounding box center [97, 139] width 123 height 18
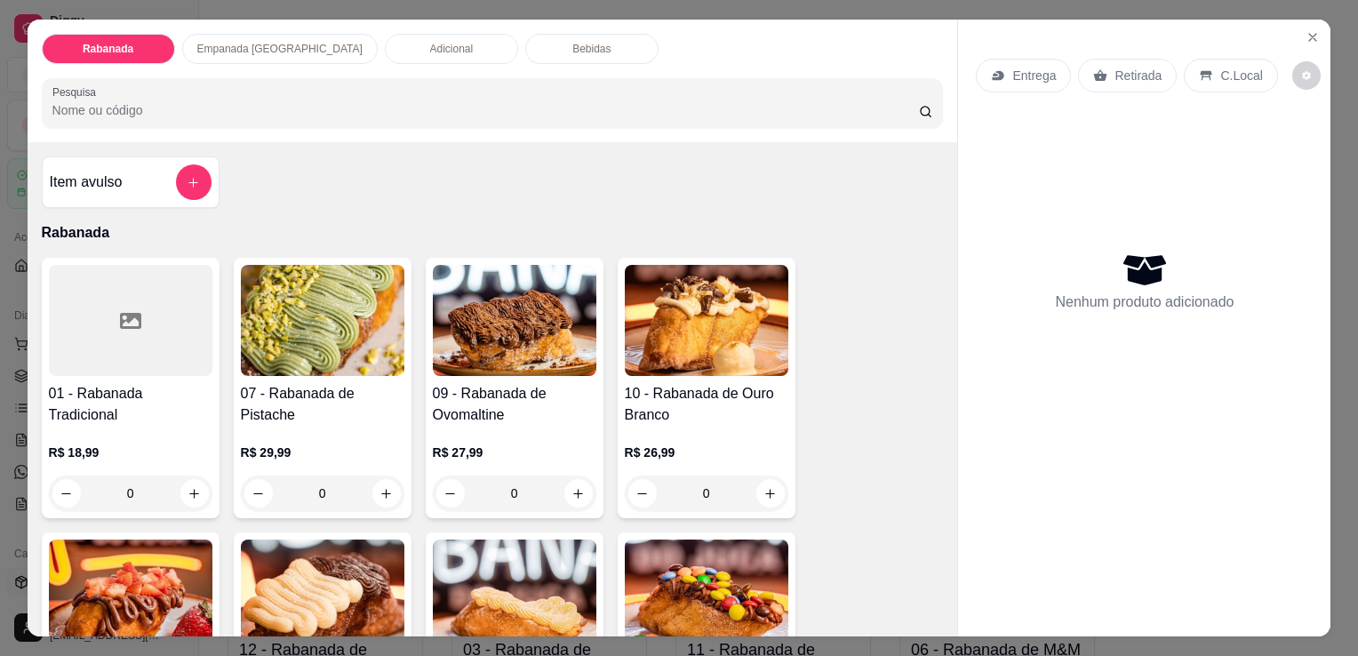
click at [525, 44] on div "Bebidas" at bounding box center [591, 49] width 133 height 30
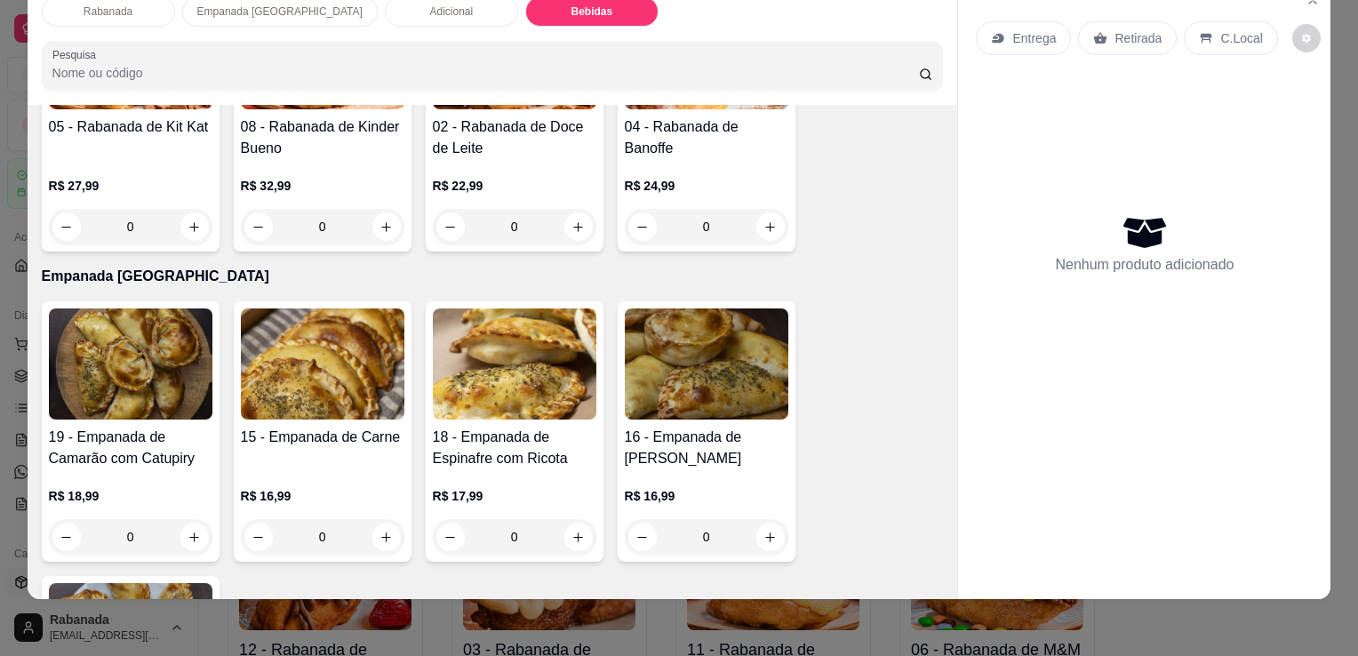
scroll to position [953, 0]
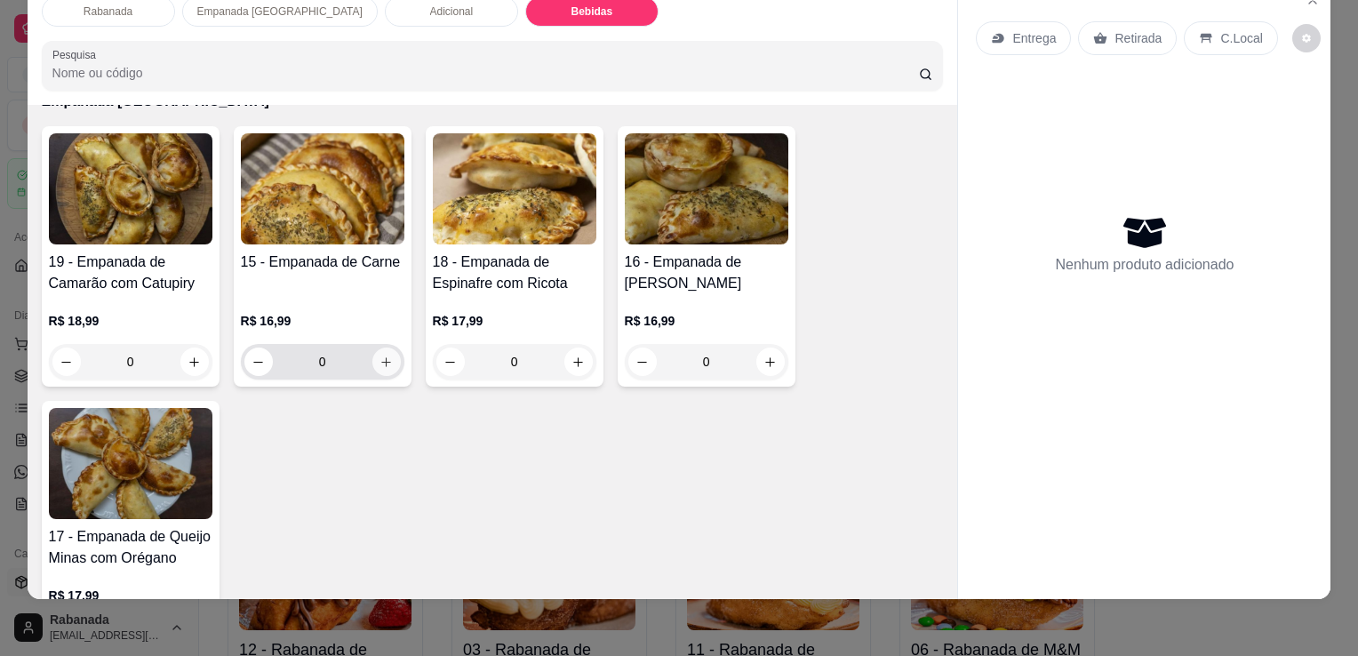
click at [380, 355] on icon "increase-product-quantity" at bounding box center [385, 361] width 13 height 13
type input "1"
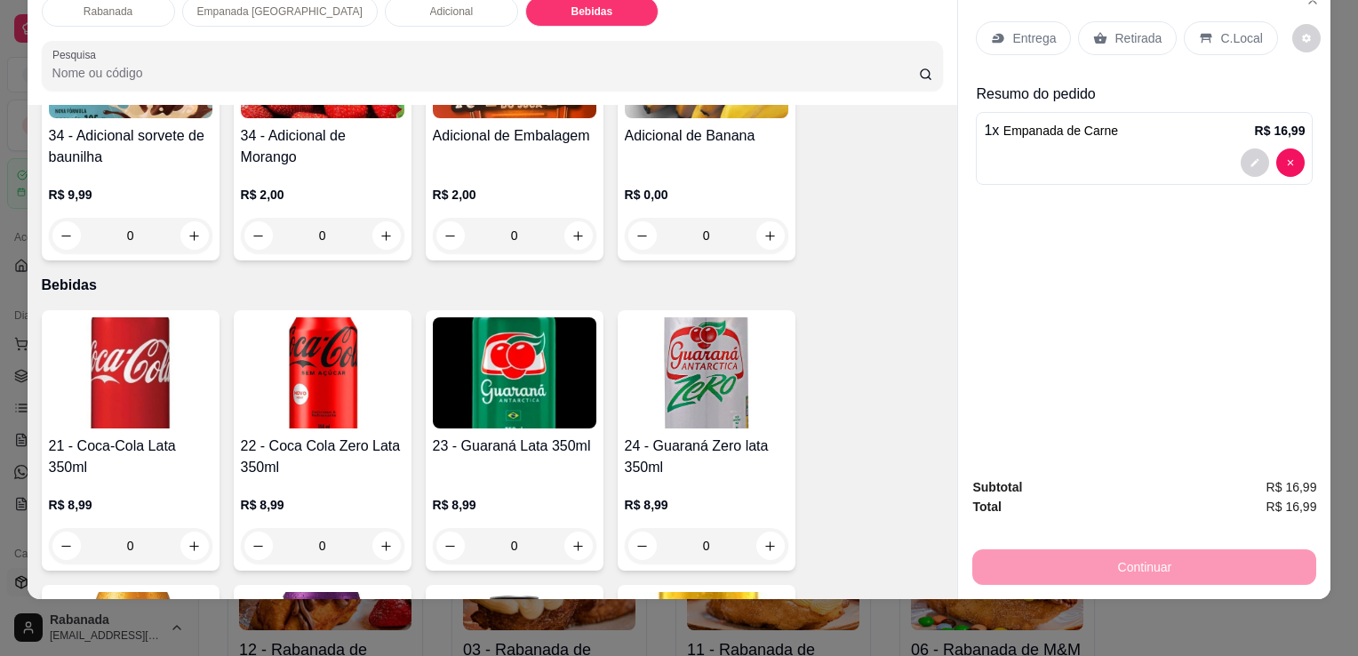
scroll to position [1753, 0]
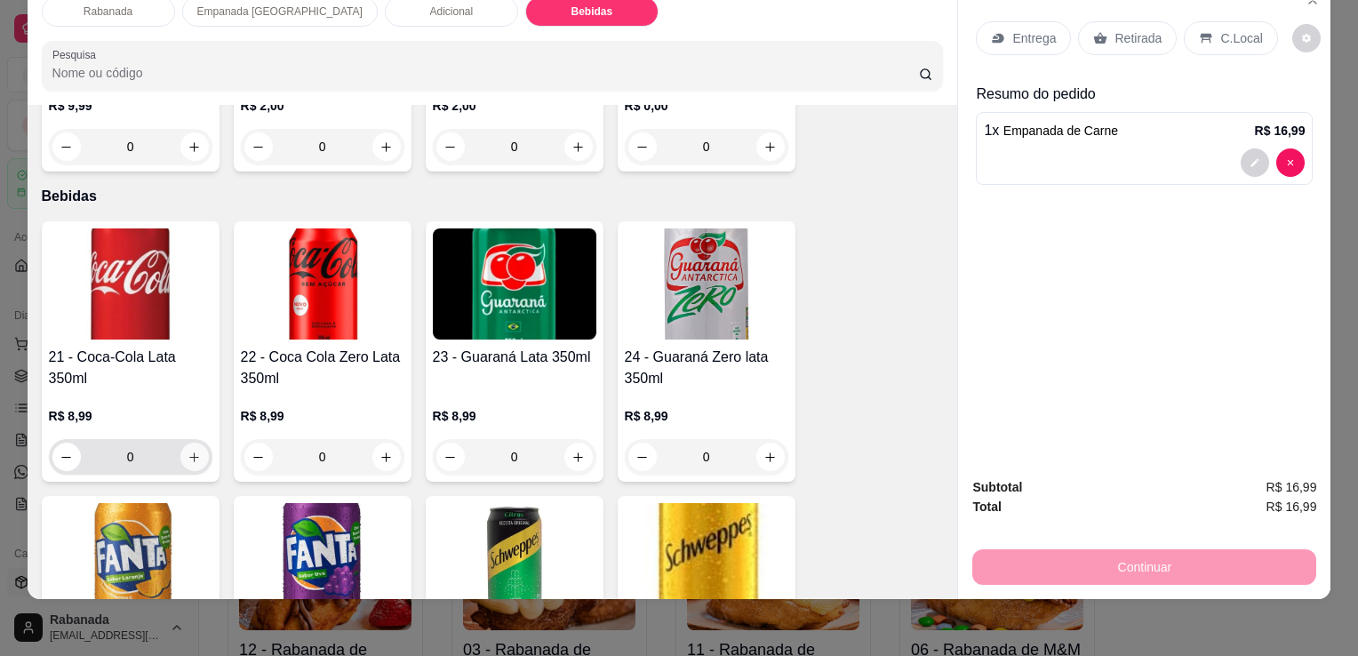
click at [192, 451] on icon "increase-product-quantity" at bounding box center [193, 457] width 13 height 13
type input "1"
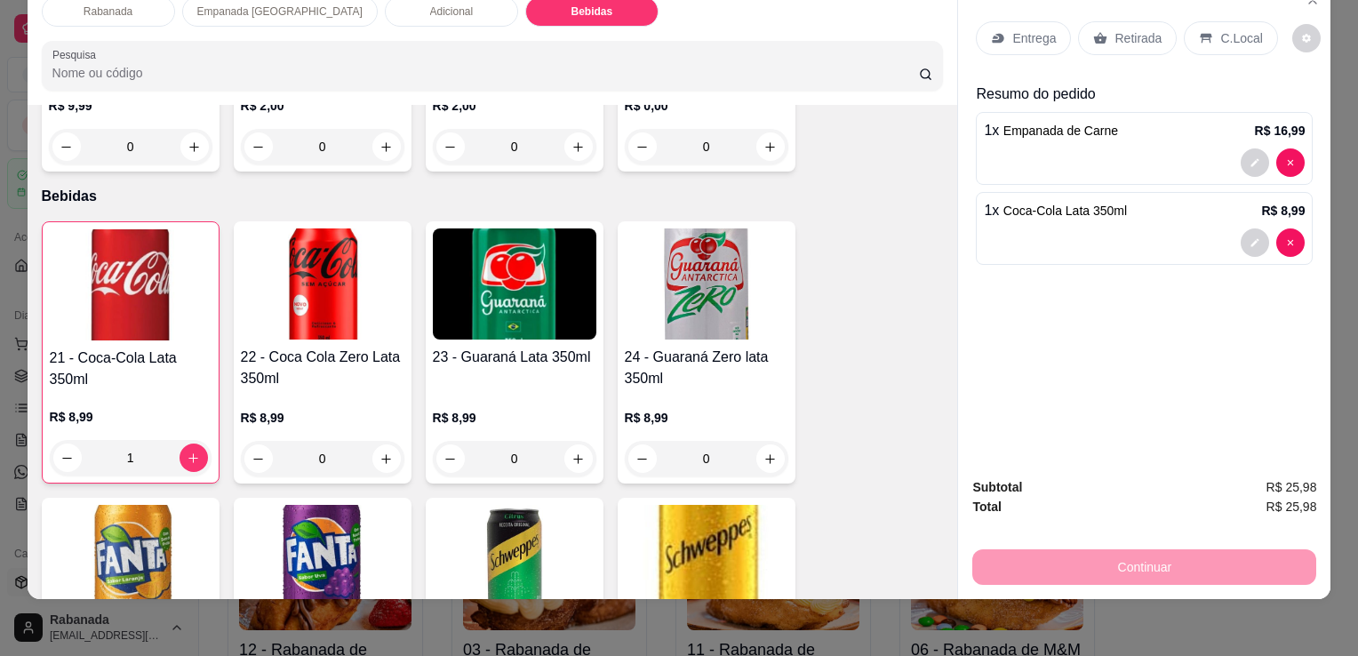
click at [1099, 549] on div "Continuar" at bounding box center [1144, 565] width 344 height 40
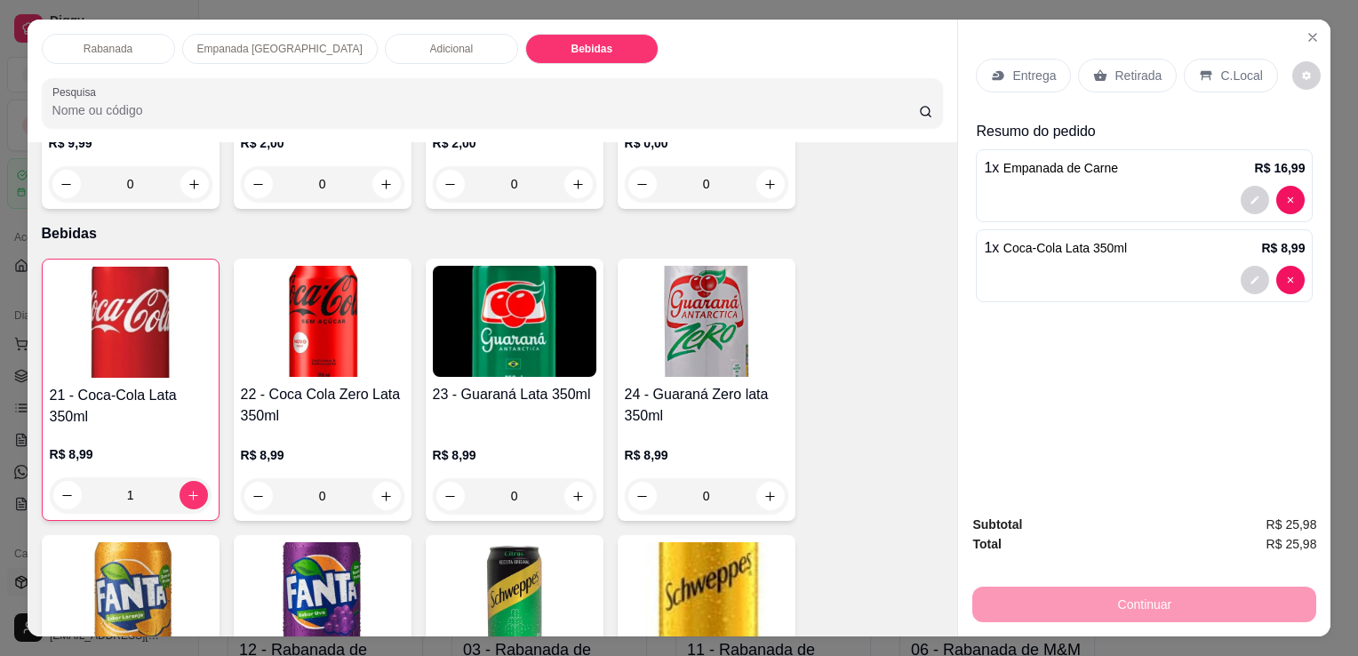
click at [1205, 78] on div "C.Local" at bounding box center [1230, 76] width 93 height 34
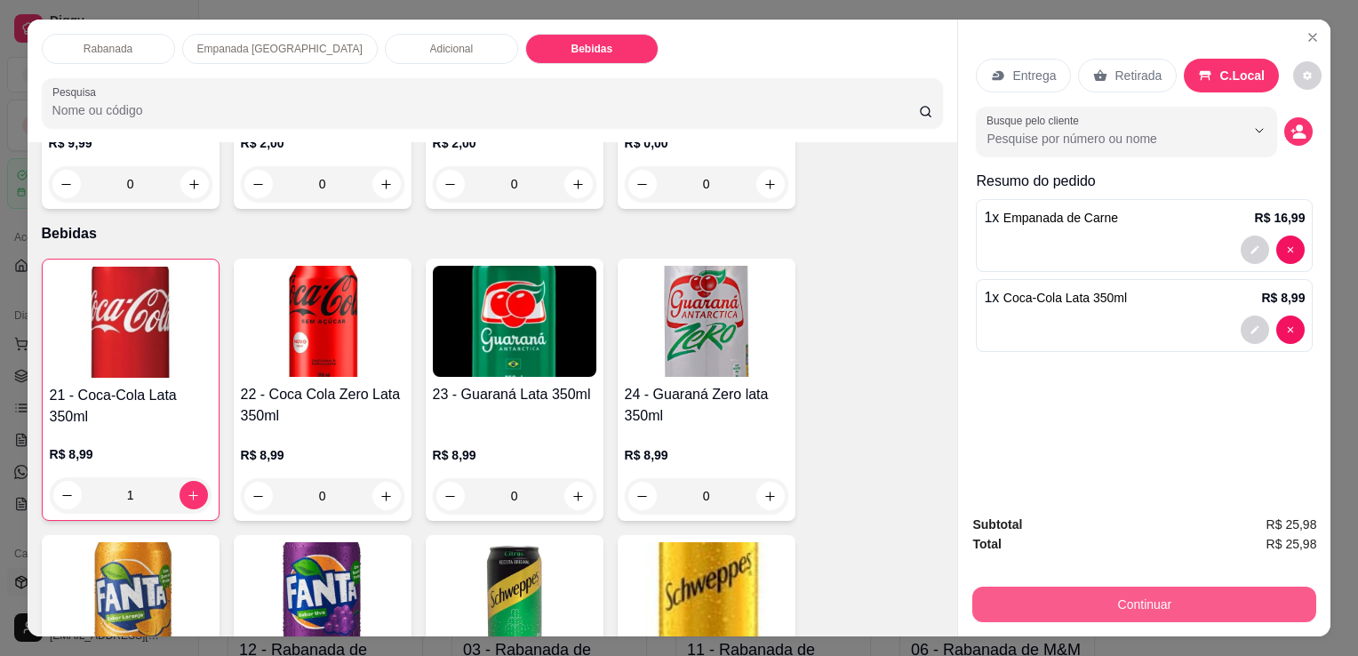
click at [1129, 588] on button "Continuar" at bounding box center [1144, 604] width 344 height 36
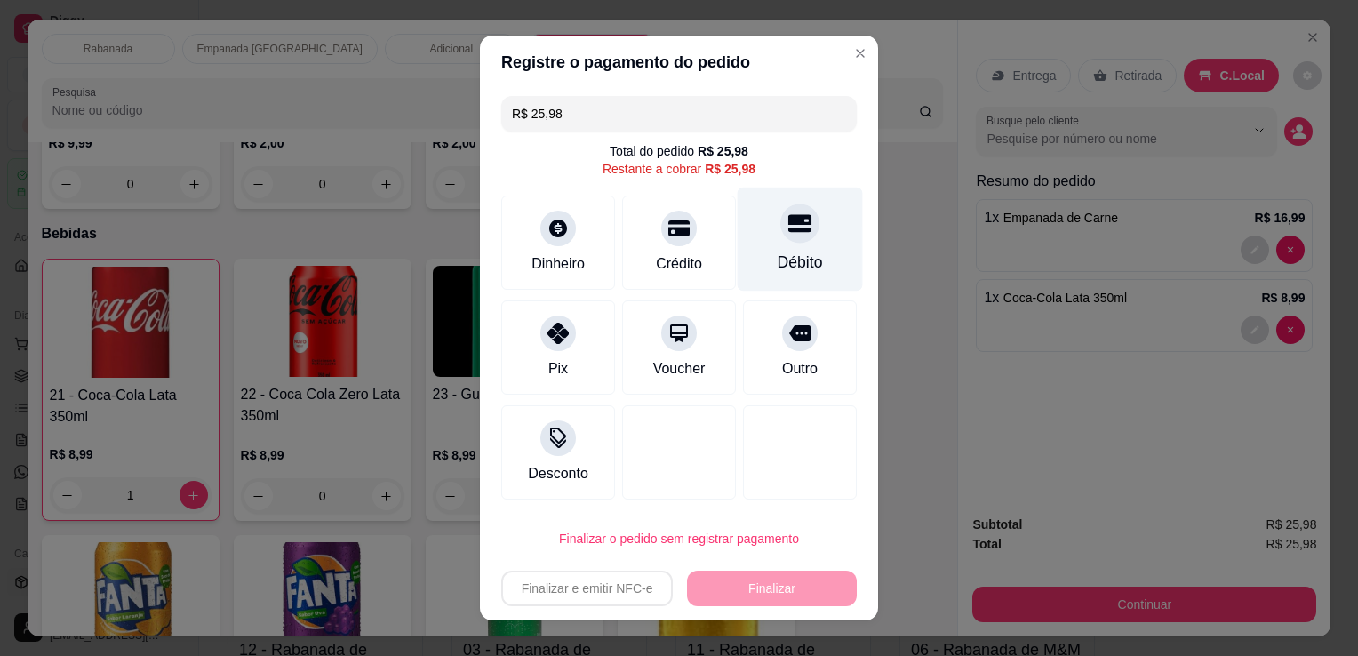
click at [761, 235] on div "Débito" at bounding box center [800, 239] width 125 height 104
type input "R$ 0,00"
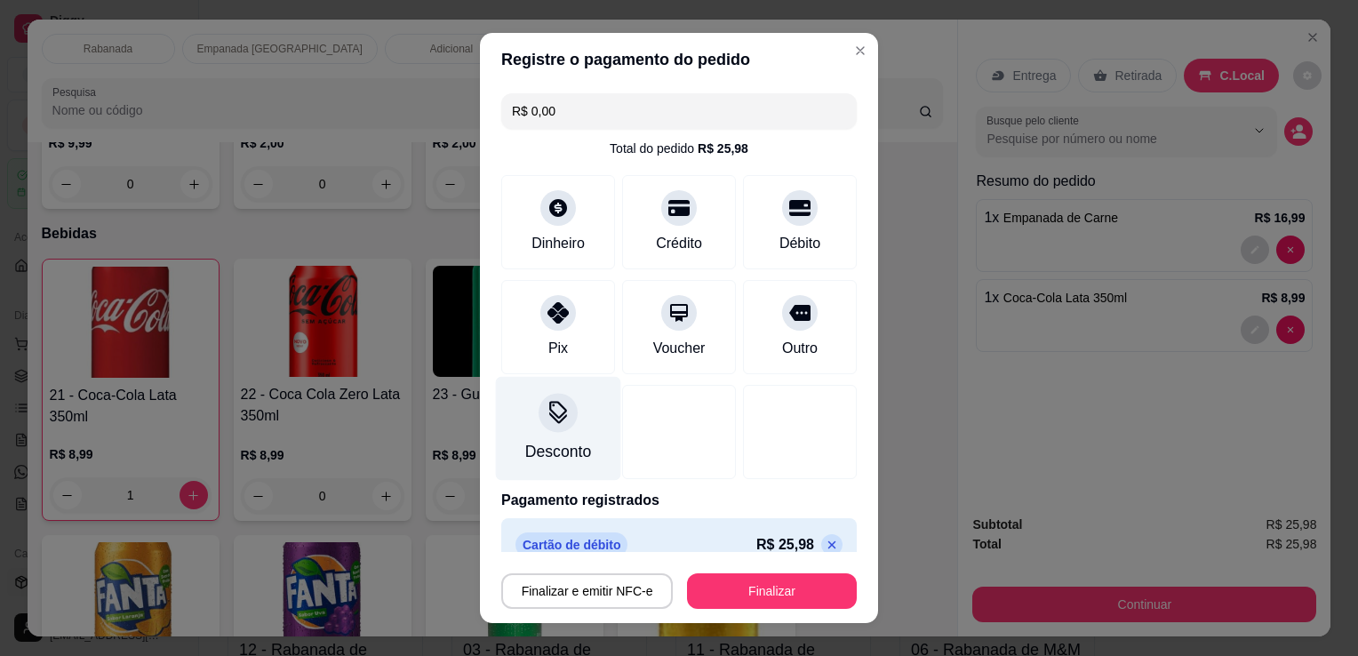
click at [560, 420] on div at bounding box center [557, 412] width 39 height 39
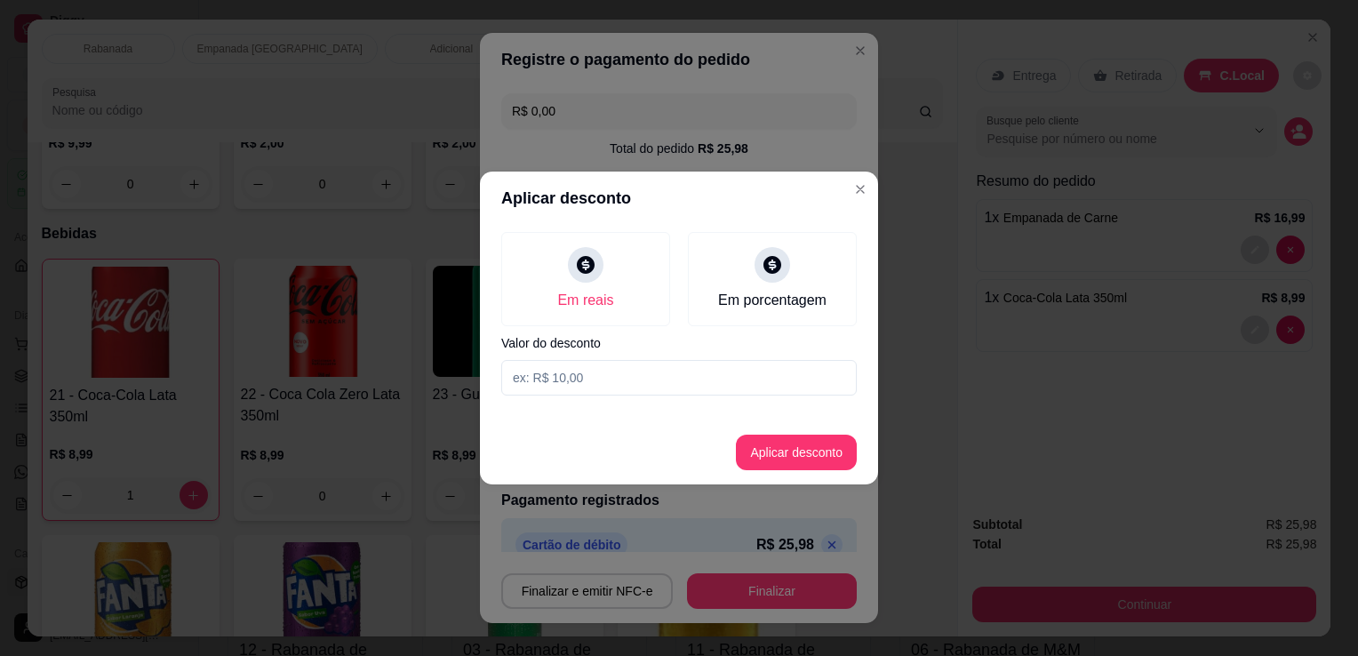
click at [583, 387] on input at bounding box center [678, 378] width 355 height 36
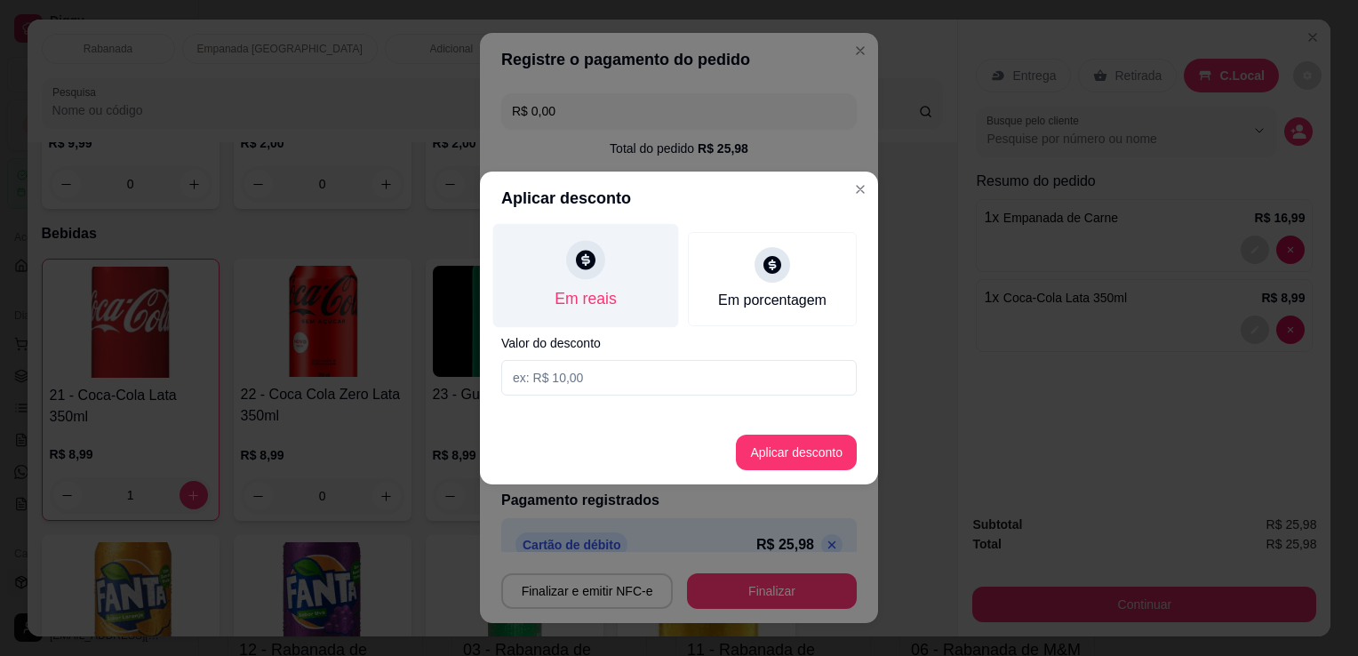
click at [591, 272] on div at bounding box center [585, 259] width 39 height 39
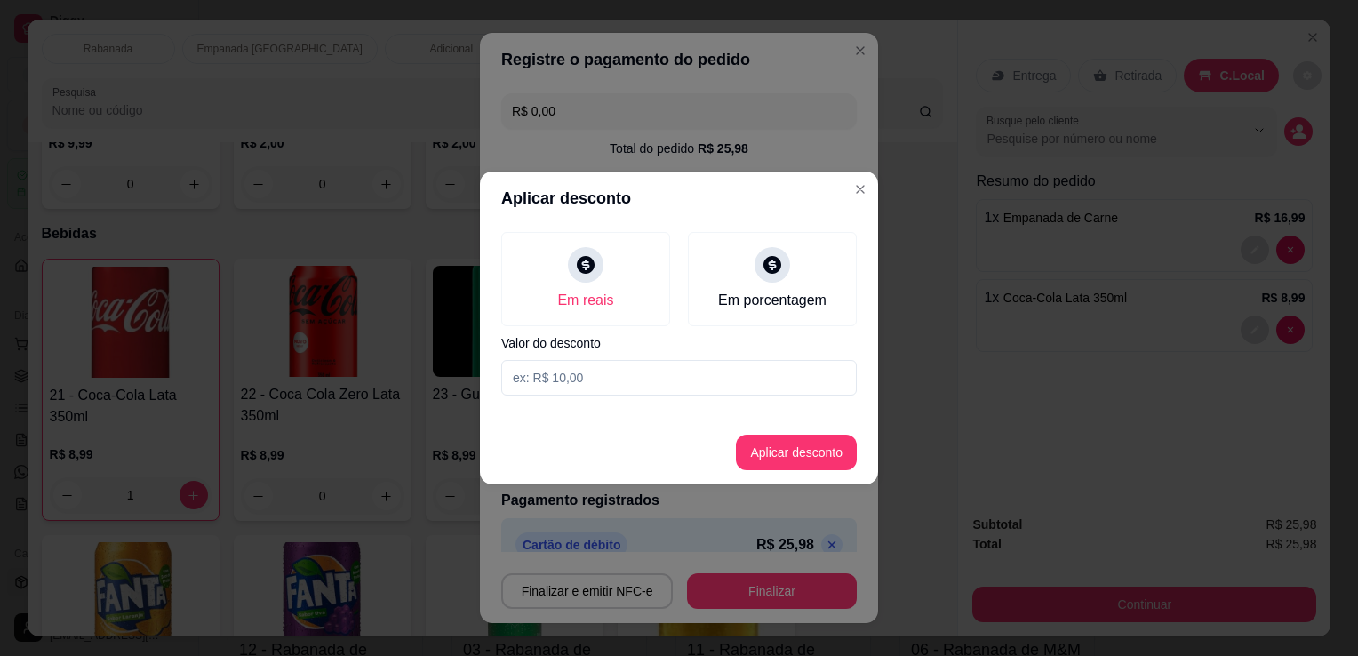
click at [565, 392] on input at bounding box center [678, 378] width 355 height 36
type input "1,60"
click at [790, 457] on button "Aplicar desconto" at bounding box center [796, 452] width 116 height 35
type input "-R$ 1,60"
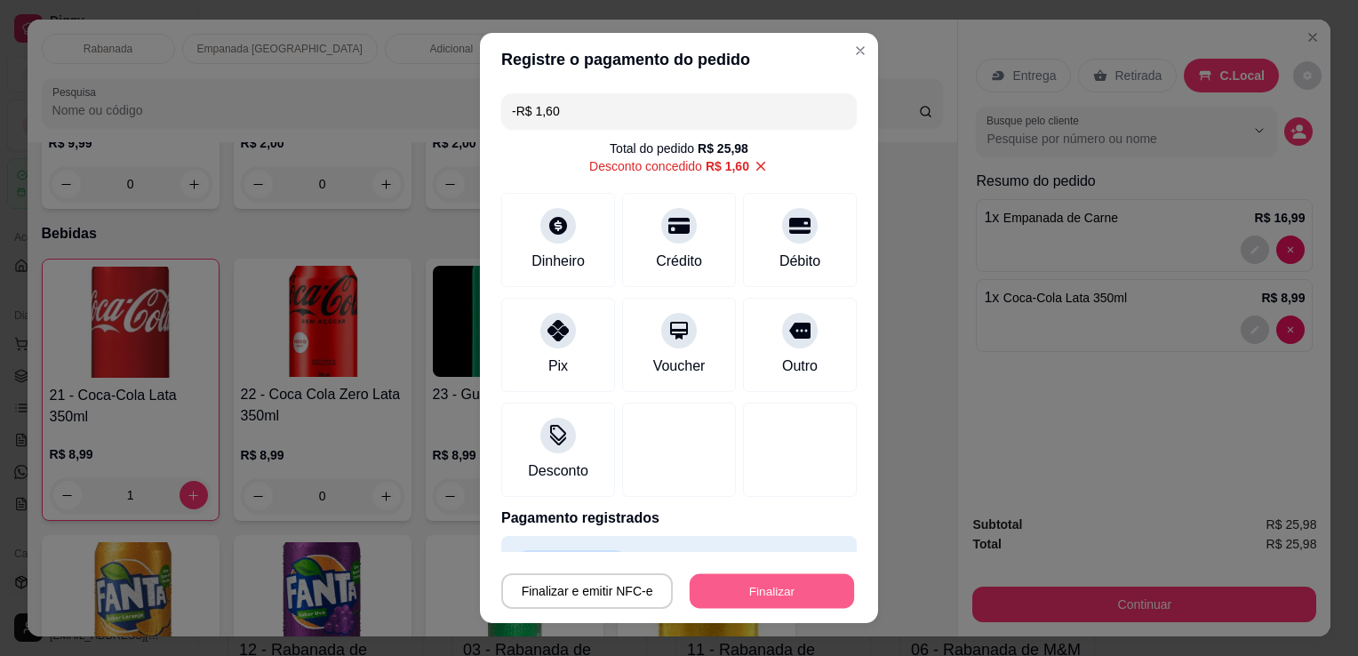
click at [750, 588] on button "Finalizar" at bounding box center [772, 591] width 164 height 35
type input "0"
type input "-R$ 27,58"
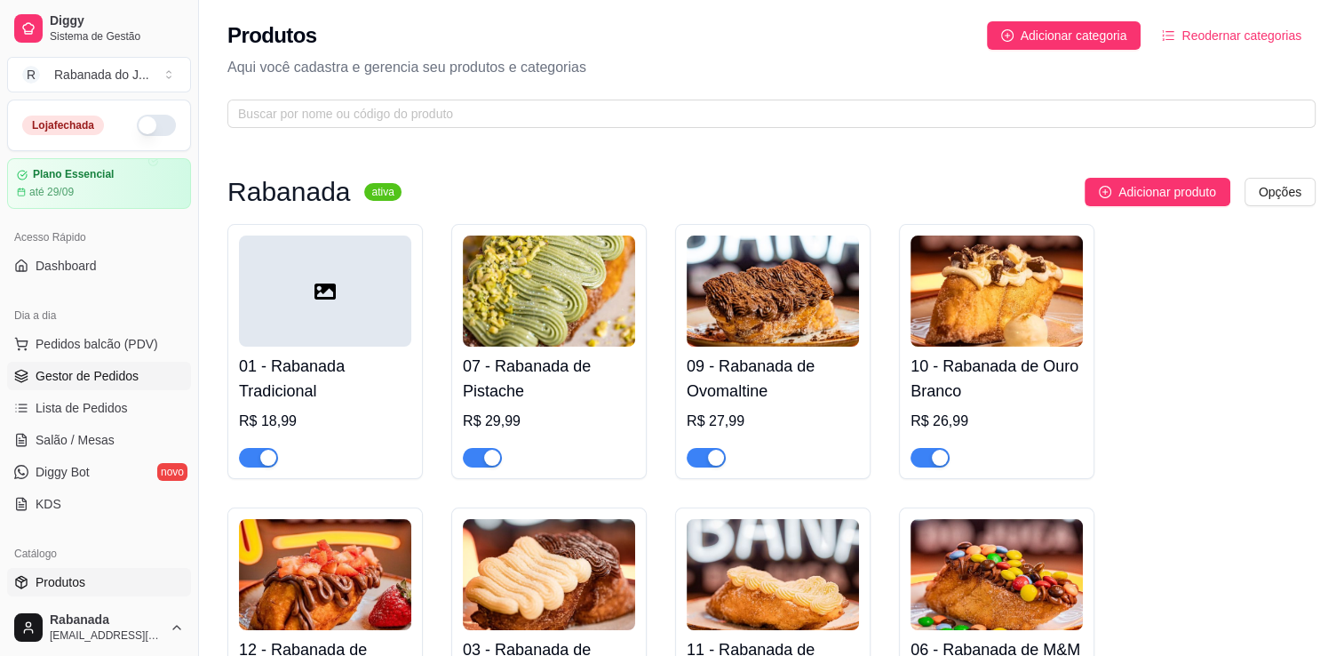
click at [110, 387] on link "Gestor de Pedidos" at bounding box center [99, 376] width 184 height 28
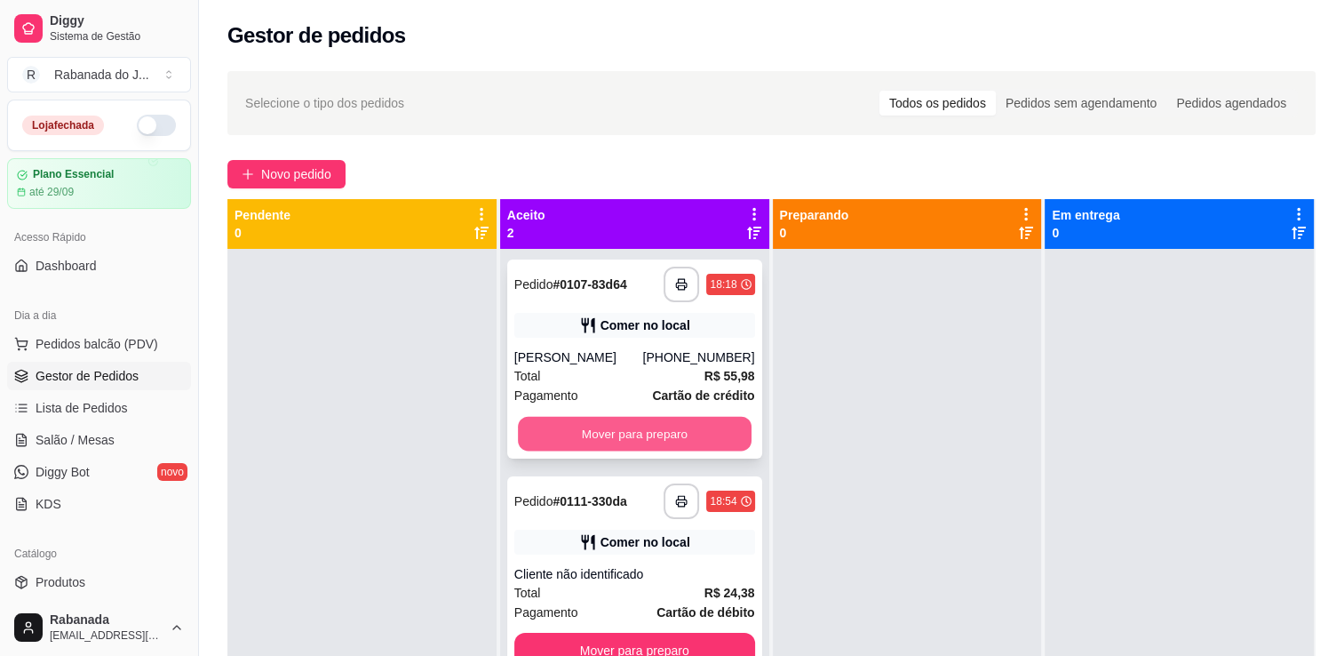
click at [723, 423] on button "Mover para preparo" at bounding box center [635, 434] width 234 height 35
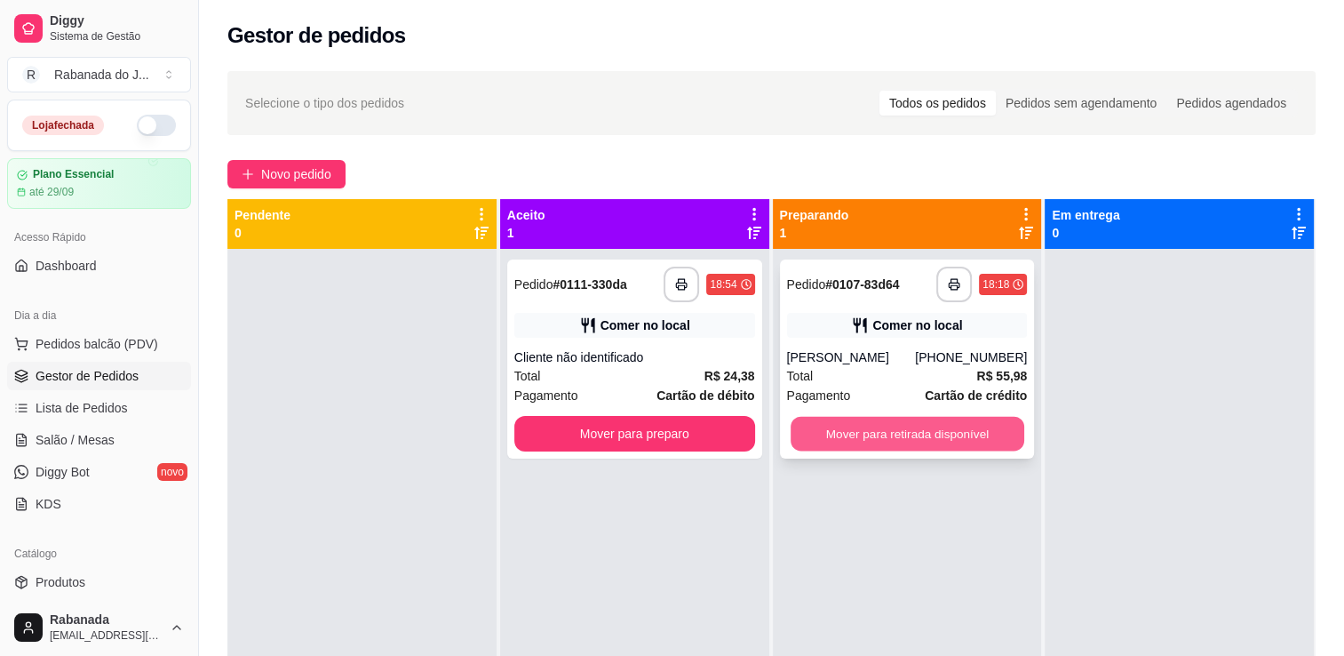
click at [822, 432] on button "Mover para retirada disponível" at bounding box center [908, 434] width 234 height 35
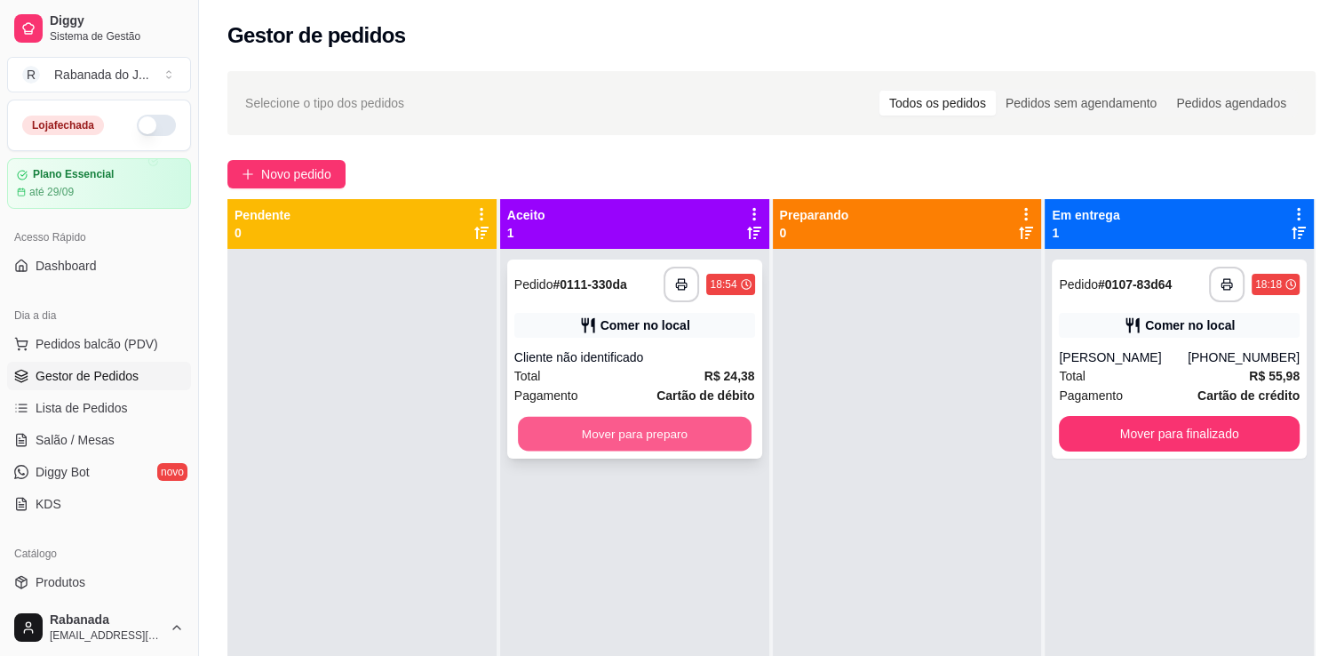
click at [654, 430] on button "Mover para preparo" at bounding box center [635, 434] width 234 height 35
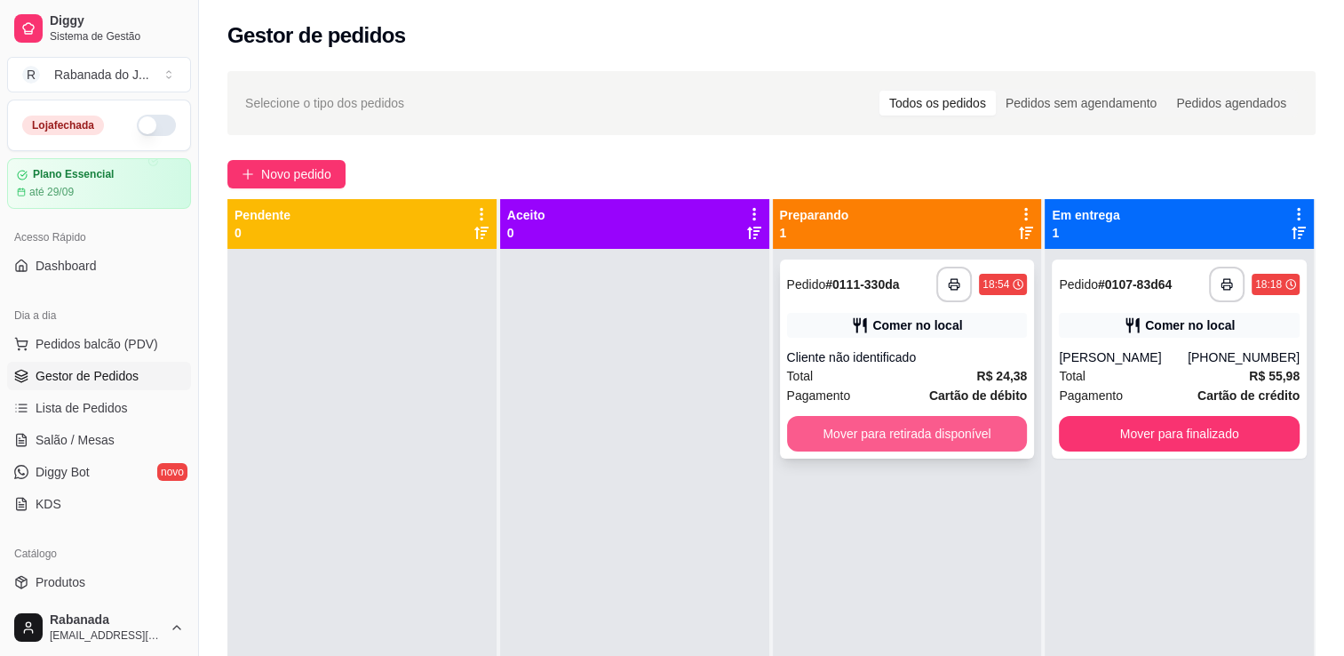
click at [835, 427] on button "Mover para retirada disponível" at bounding box center [907, 434] width 241 height 36
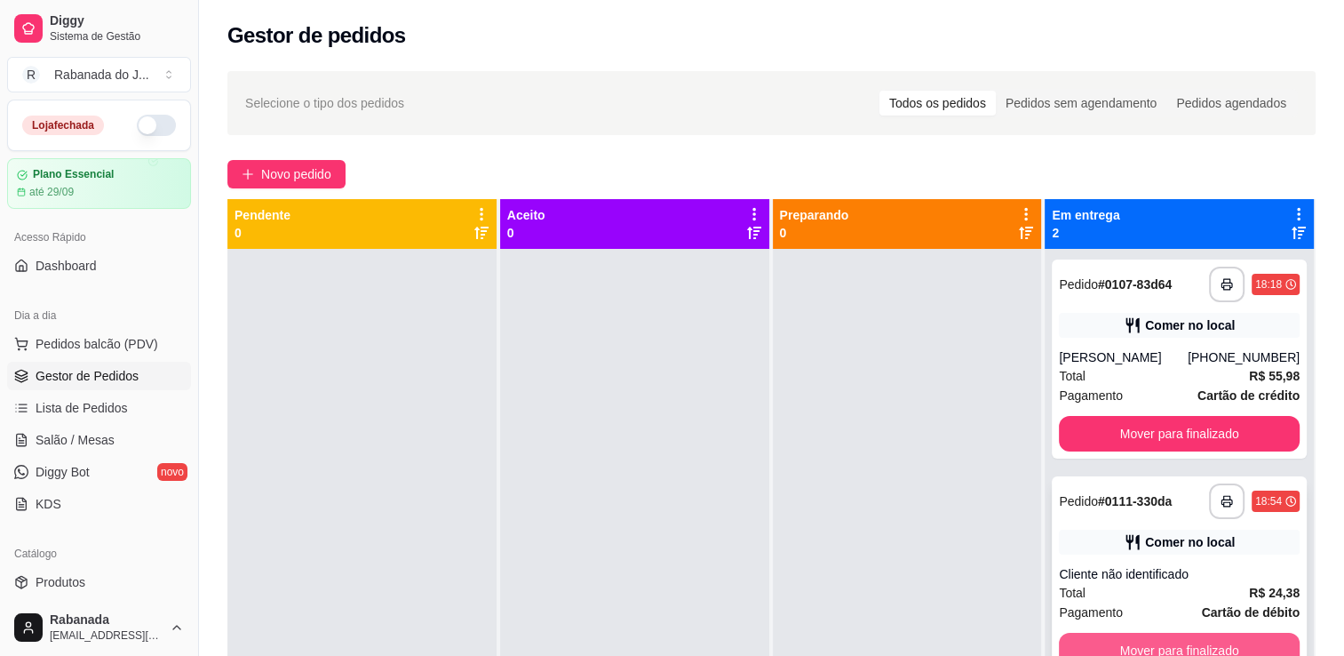
click at [1111, 633] on button "Mover para finalizado" at bounding box center [1179, 651] width 241 height 36
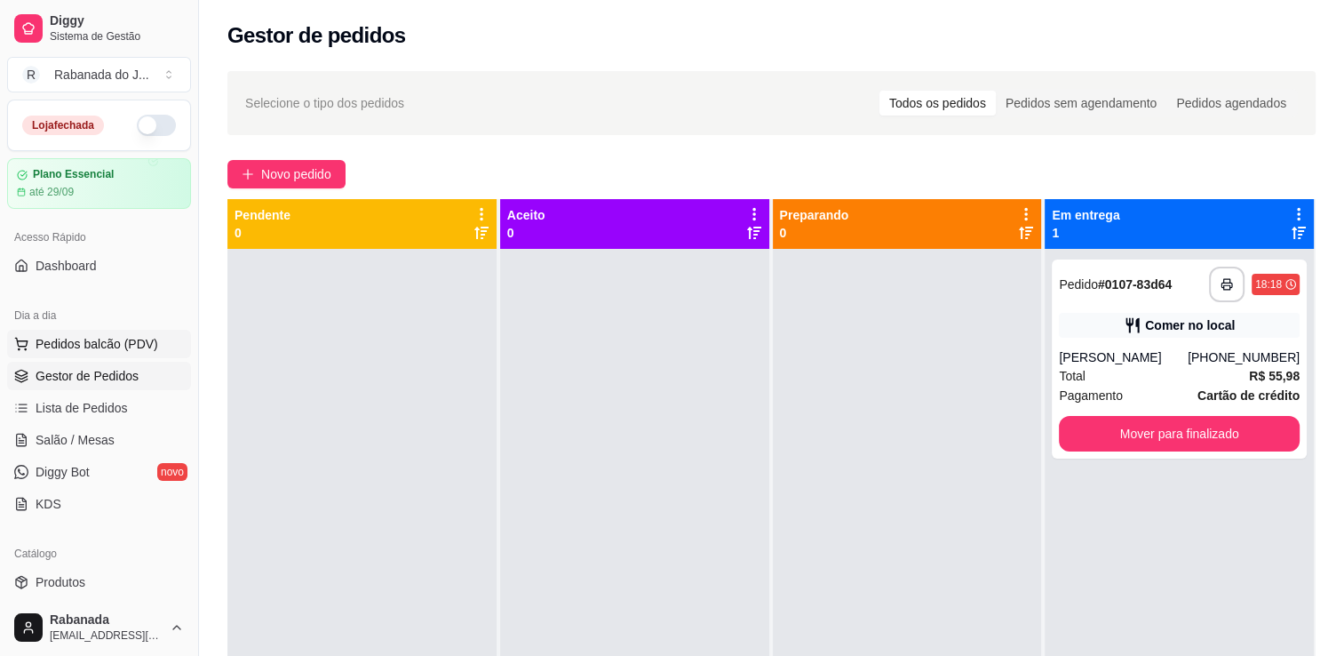
click at [104, 347] on span "Pedidos balcão (PDV)" at bounding box center [97, 344] width 123 height 18
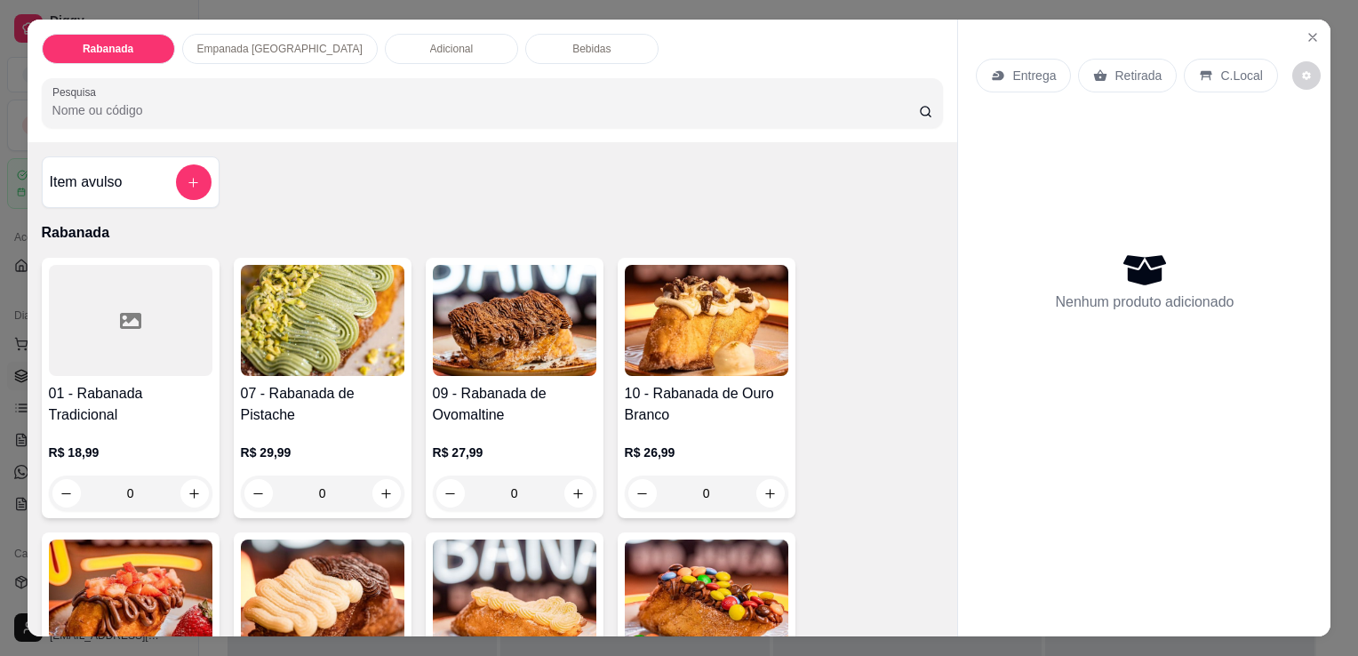
click at [309, 101] on input "Pesquisa" at bounding box center [485, 110] width 866 height 18
drag, startPoint x: 267, startPoint y: 58, endPoint x: 273, endPoint y: 41, distance: 17.7
click at [273, 41] on div "Rabanada Empanada Argentina Adicional Bebidas Pesquisa" at bounding box center [493, 81] width 930 height 123
click at [273, 42] on p "Empanada [GEOGRAPHIC_DATA]" at bounding box center [279, 49] width 165 height 14
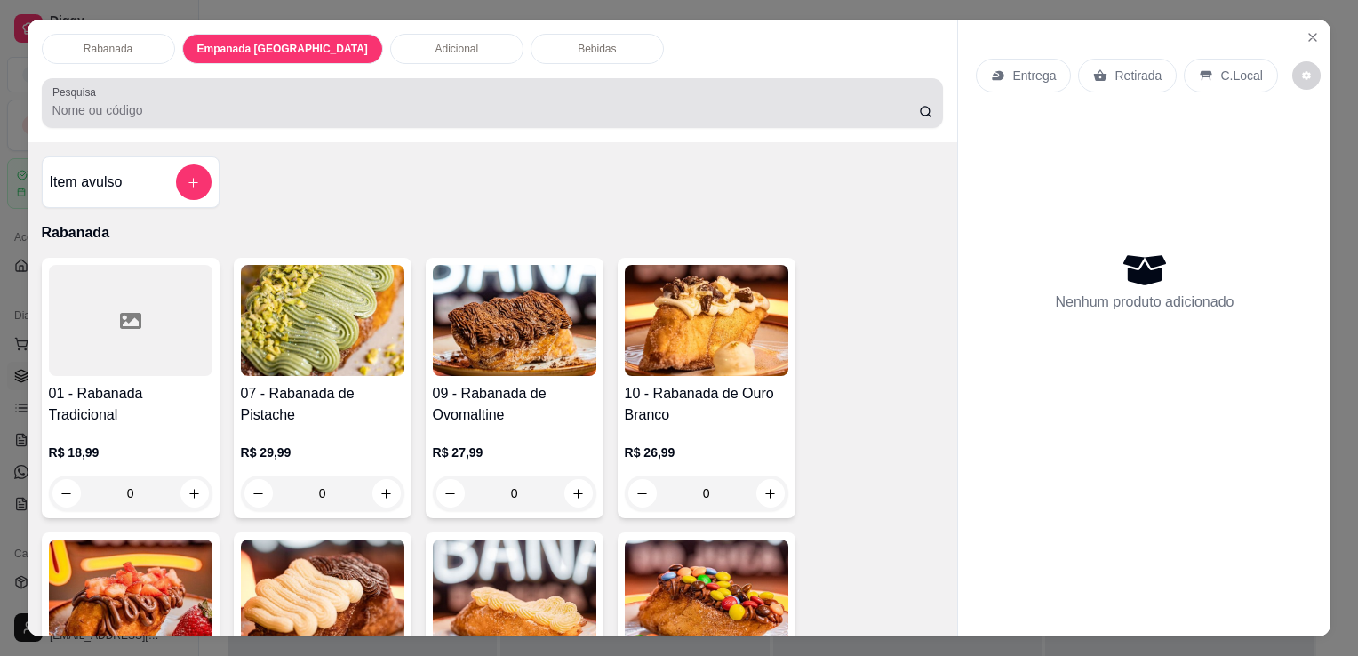
scroll to position [44, 0]
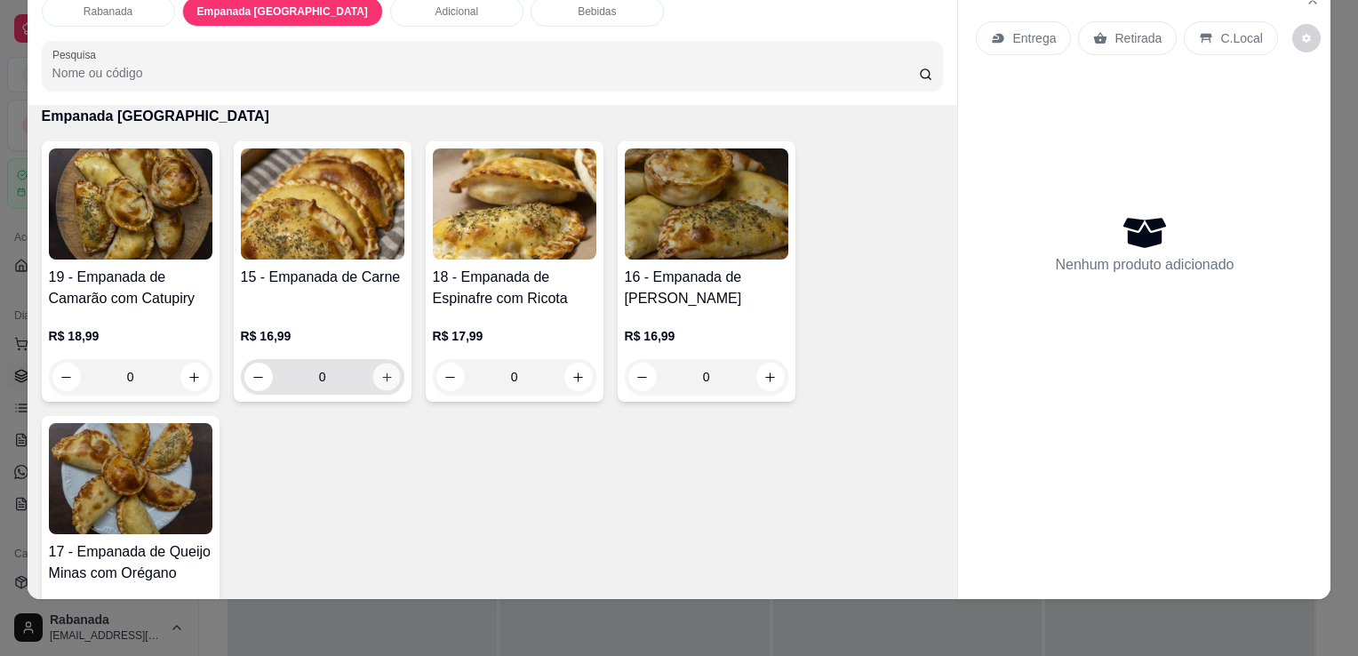
click at [379, 371] on icon "increase-product-quantity" at bounding box center [385, 377] width 13 height 13
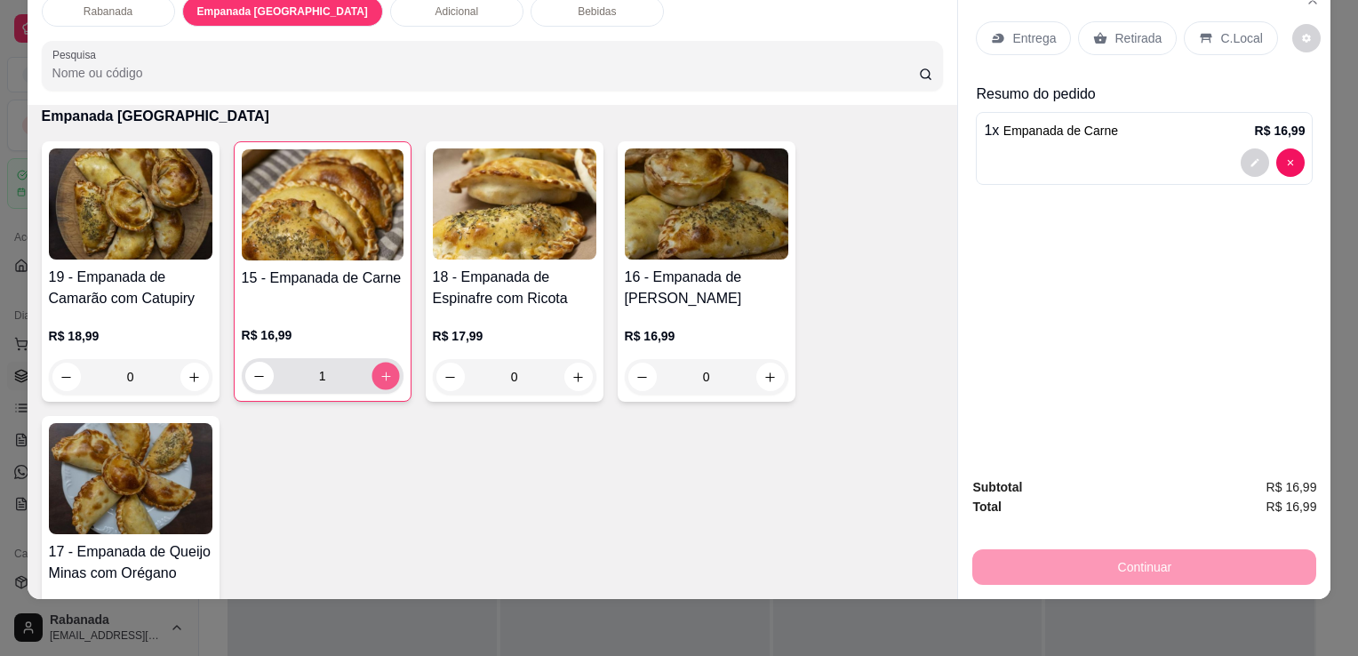
click at [379, 370] on icon "increase-product-quantity" at bounding box center [385, 376] width 13 height 13
type input "2"
click at [581, 371] on div "0" at bounding box center [514, 377] width 156 height 36
type input "1"
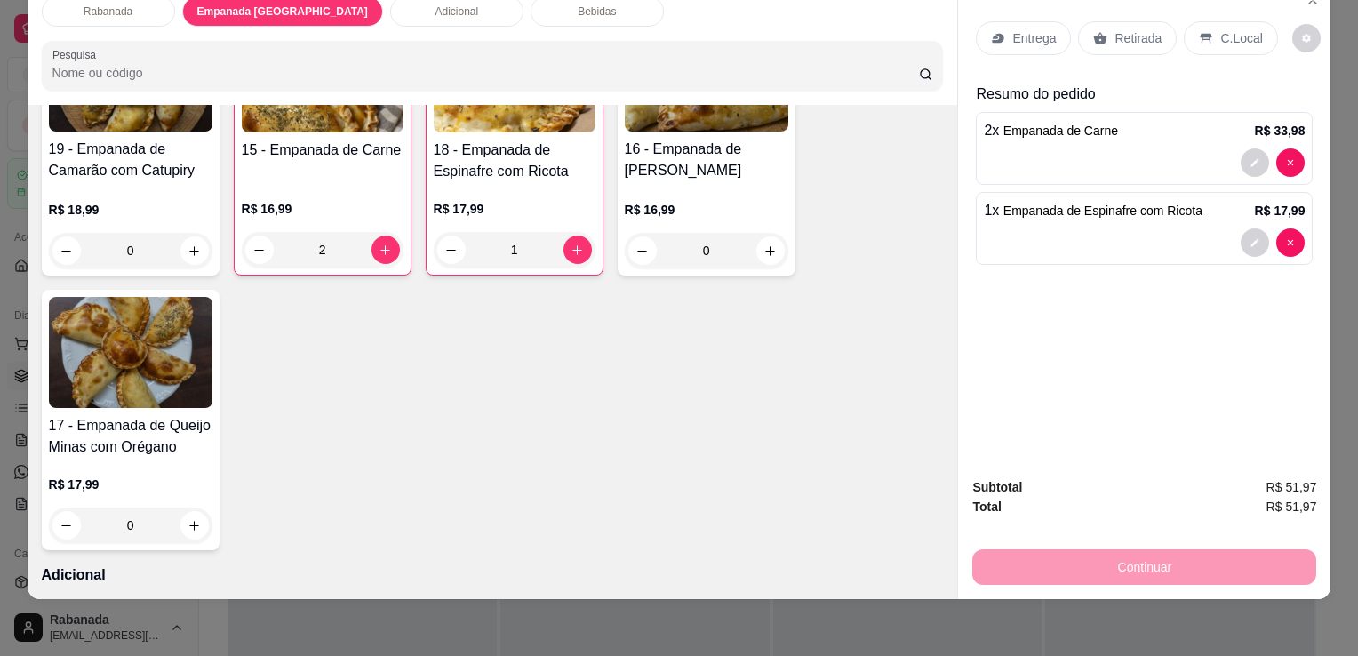
scroll to position [1205, 0]
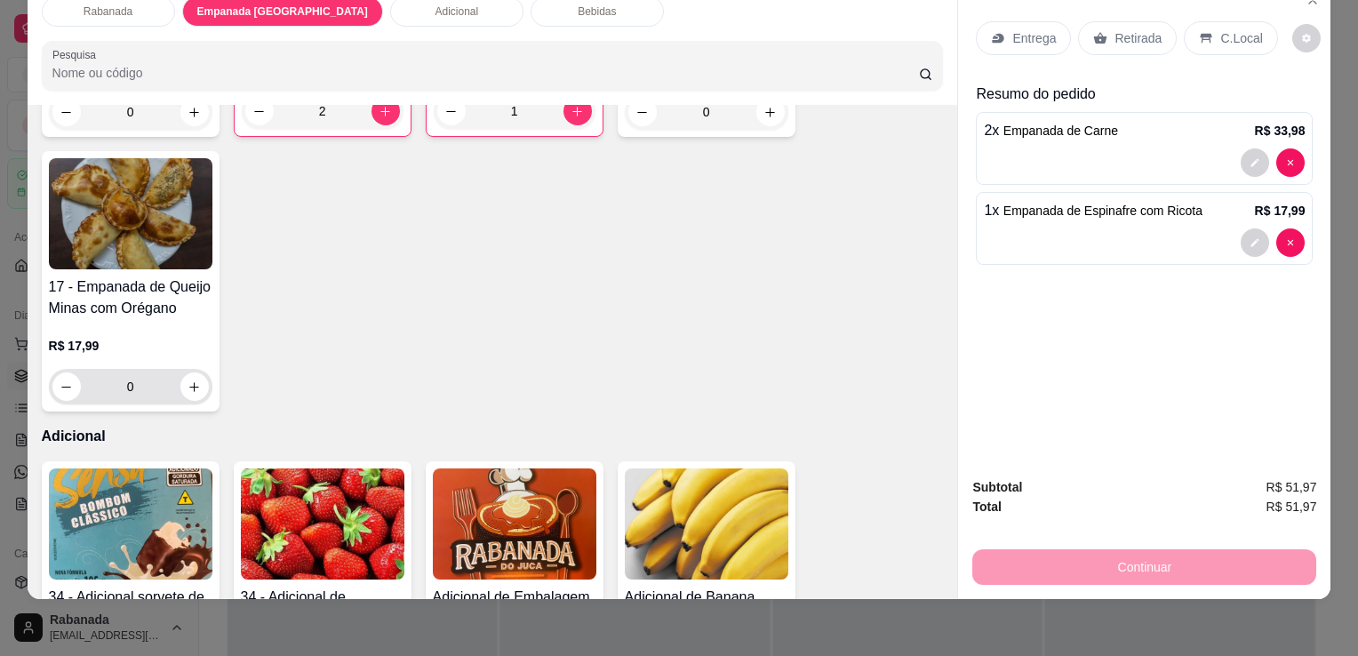
click at [195, 385] on div "0" at bounding box center [130, 387] width 156 height 36
click at [192, 380] on icon "increase-product-quantity" at bounding box center [193, 386] width 13 height 13
type input "1"
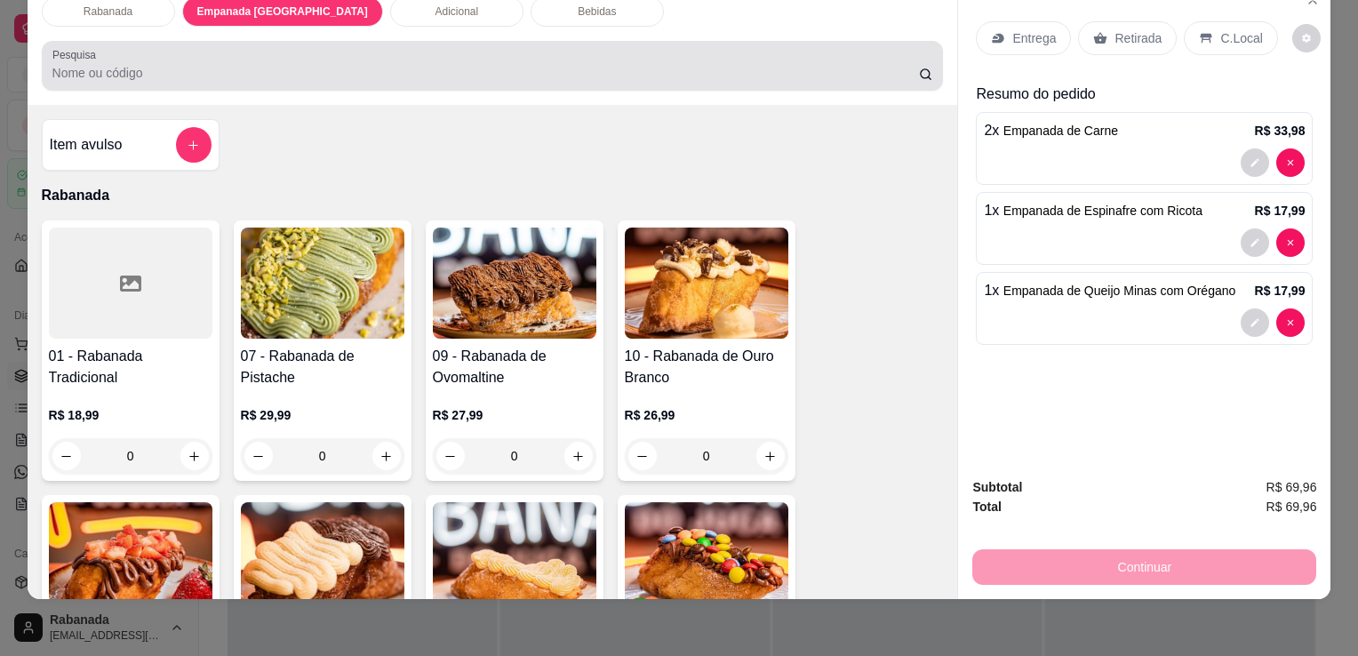
scroll to position [0, 0]
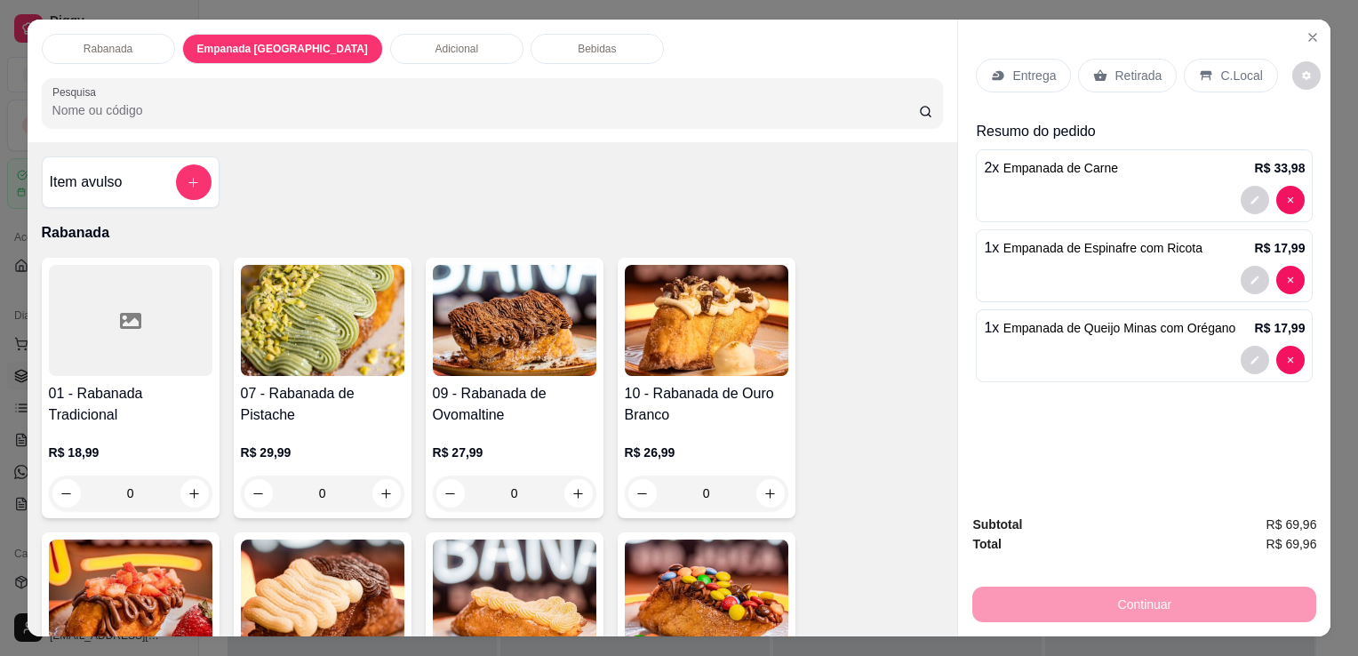
click at [578, 45] on p "Bebidas" at bounding box center [597, 49] width 38 height 14
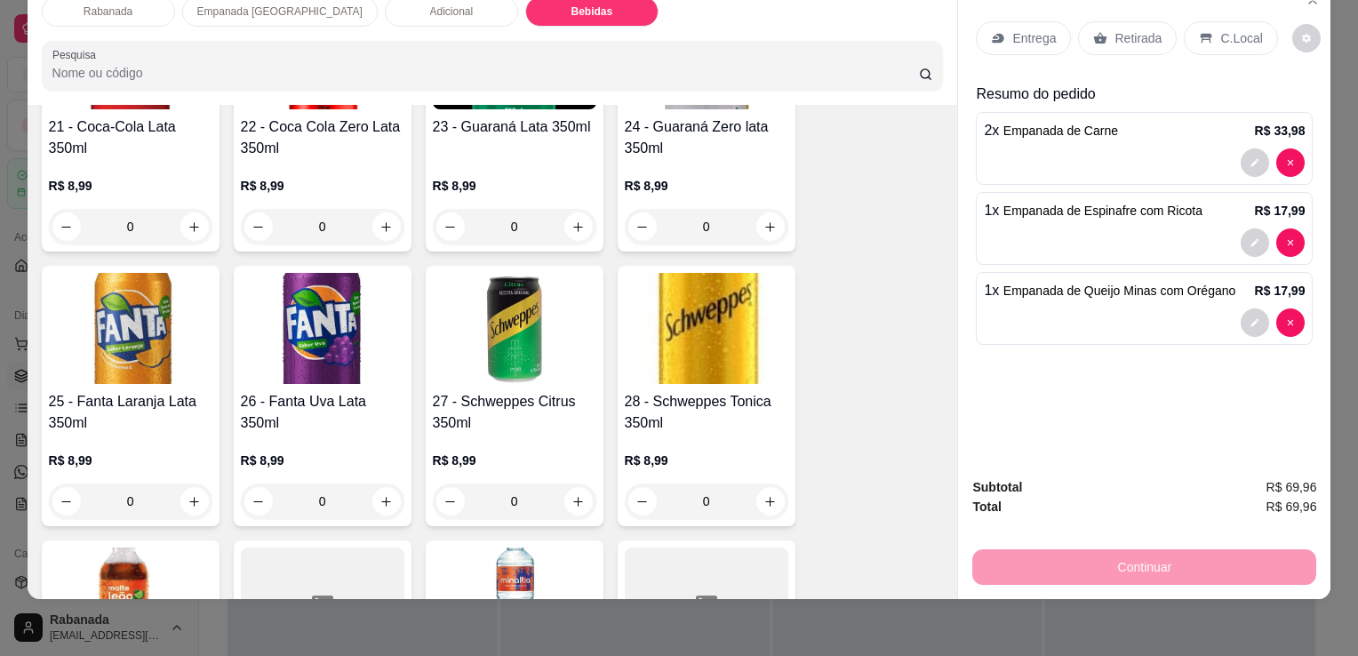
scroll to position [2014, 0]
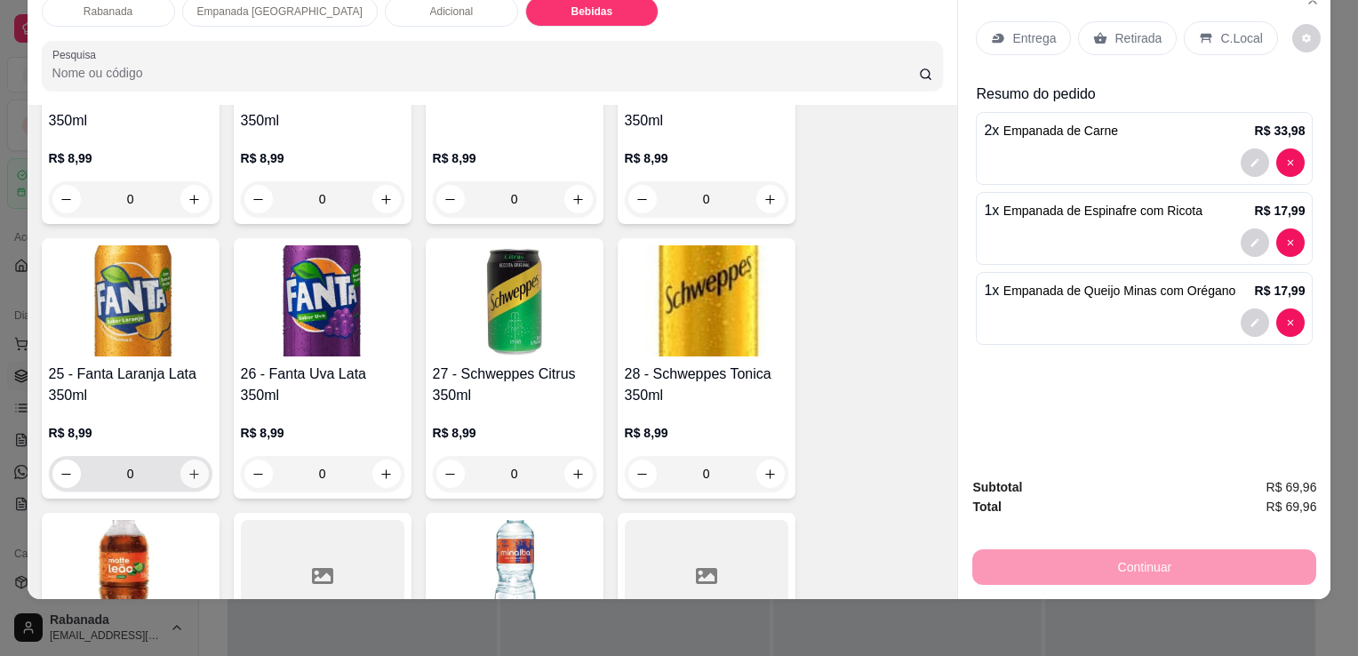
click at [192, 466] on button "increase-product-quantity" at bounding box center [194, 473] width 28 height 28
type input "1"
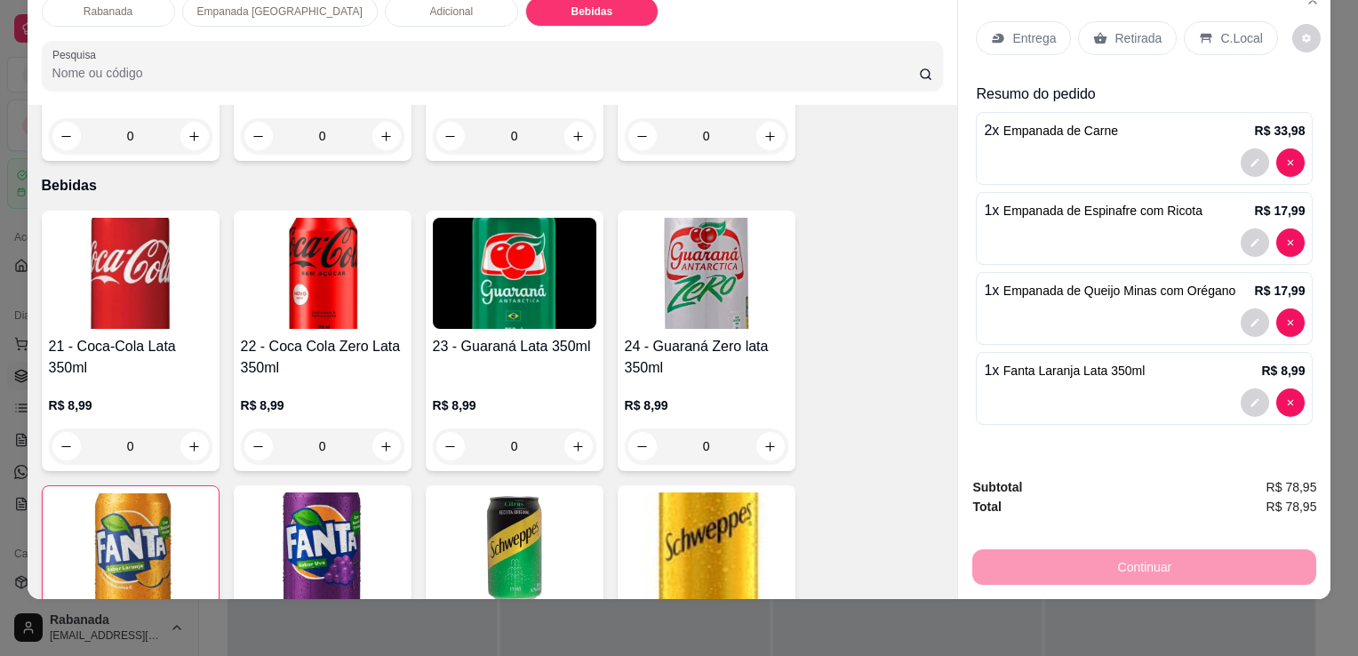
scroll to position [1748, 0]
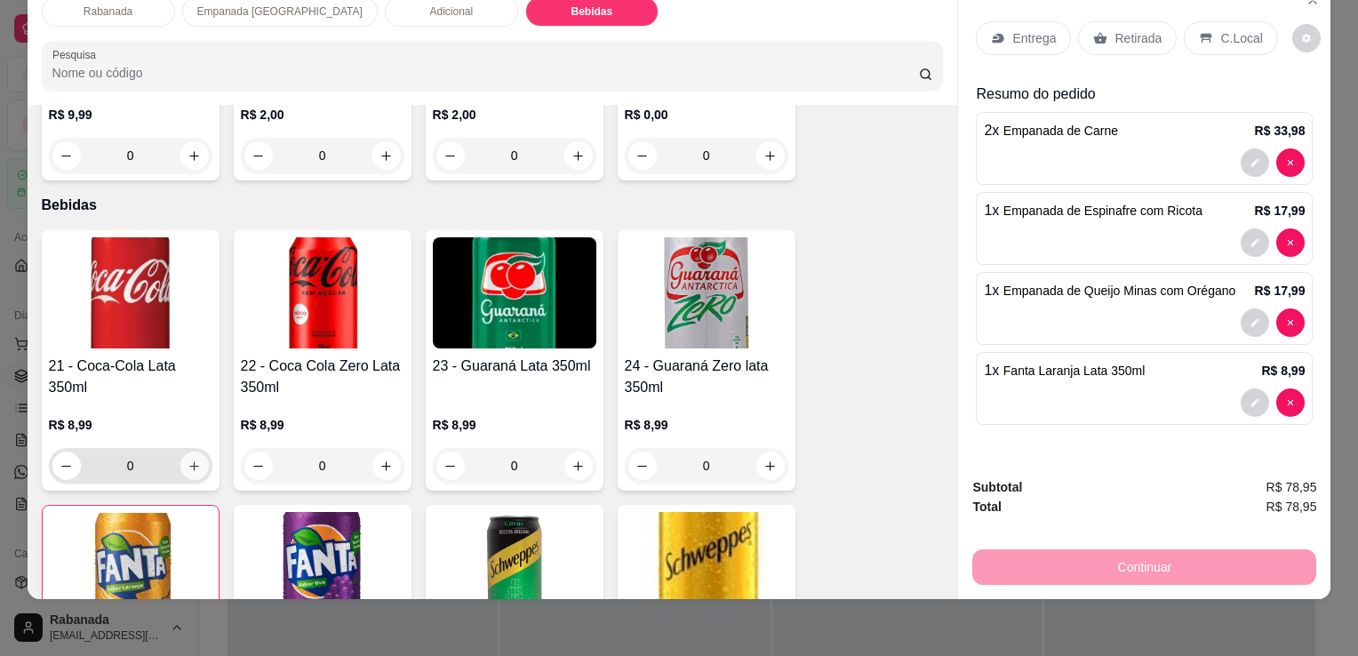
click at [188, 457] on button "increase-product-quantity" at bounding box center [194, 465] width 28 height 28
type input "1"
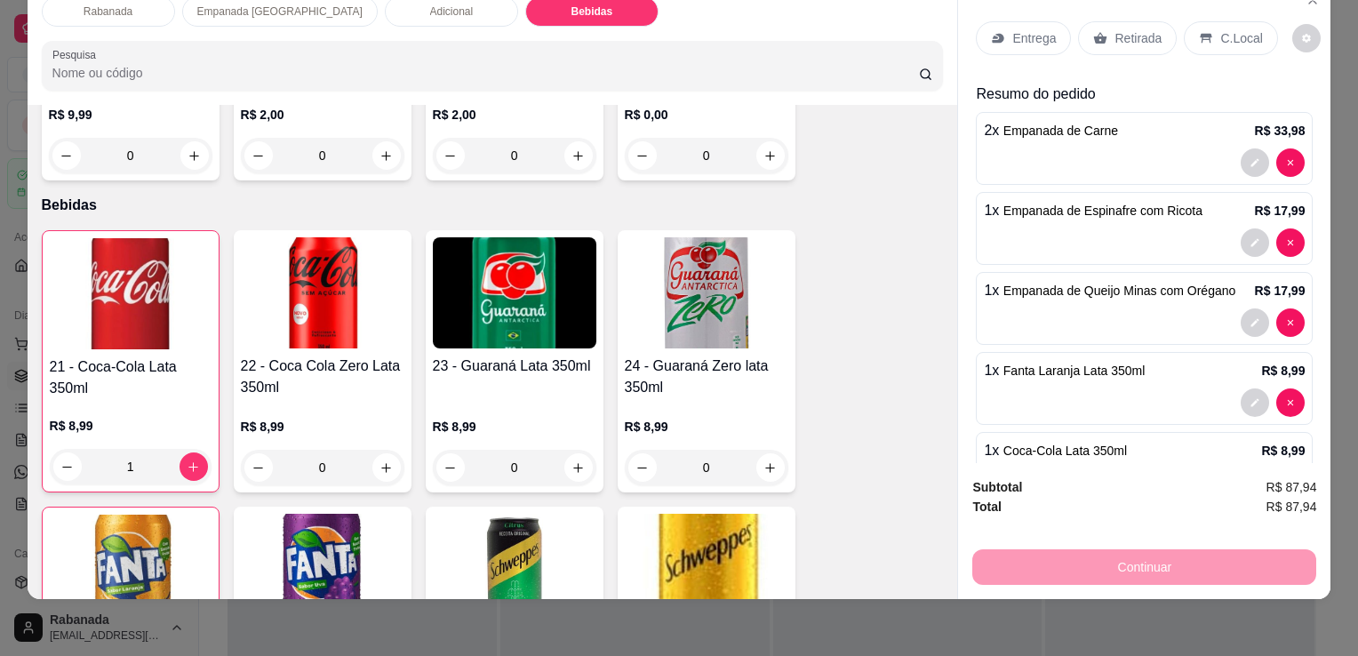
scroll to position [0, 0]
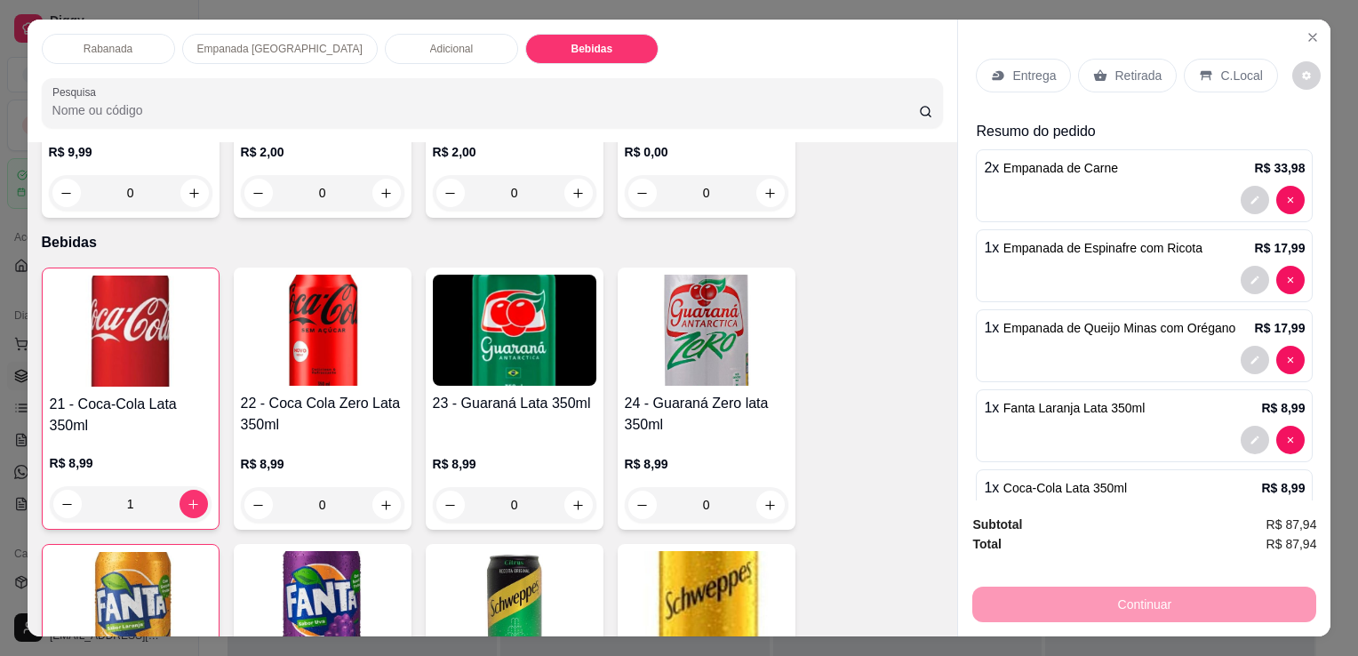
click at [1238, 81] on div "C.Local" at bounding box center [1230, 76] width 93 height 34
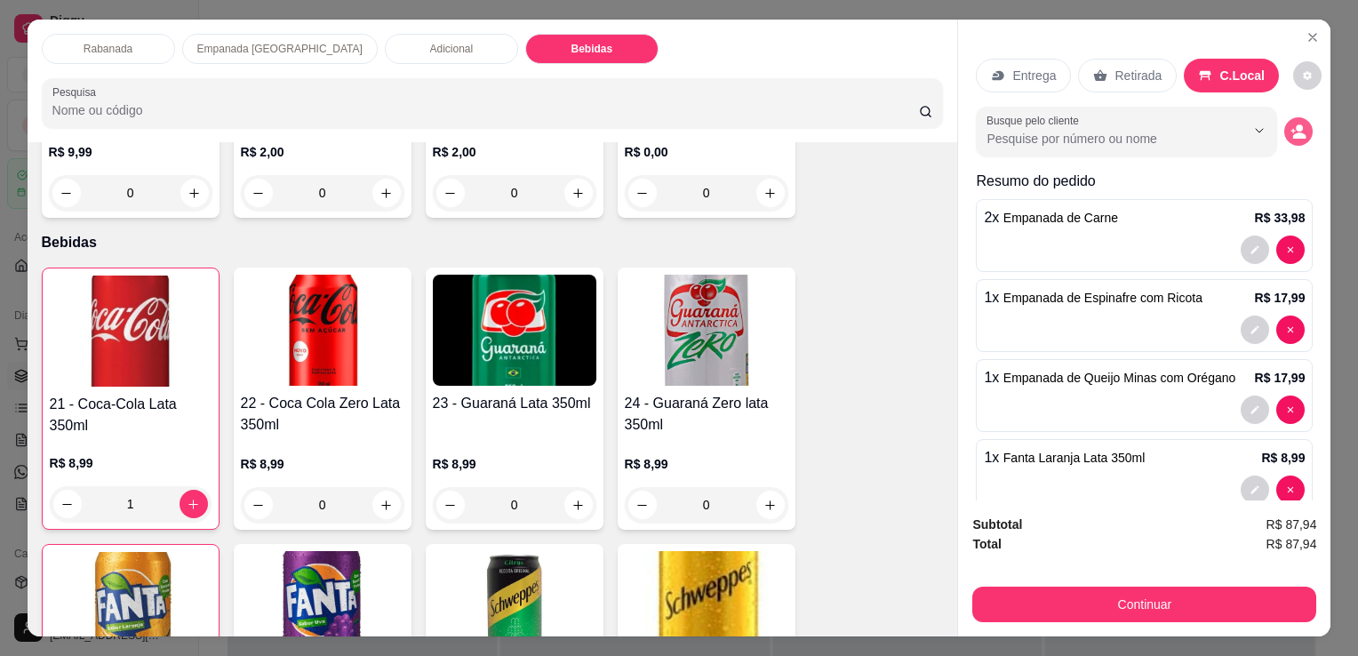
click at [1290, 124] on icon "decrease-product-quantity" at bounding box center [1298, 132] width 16 height 16
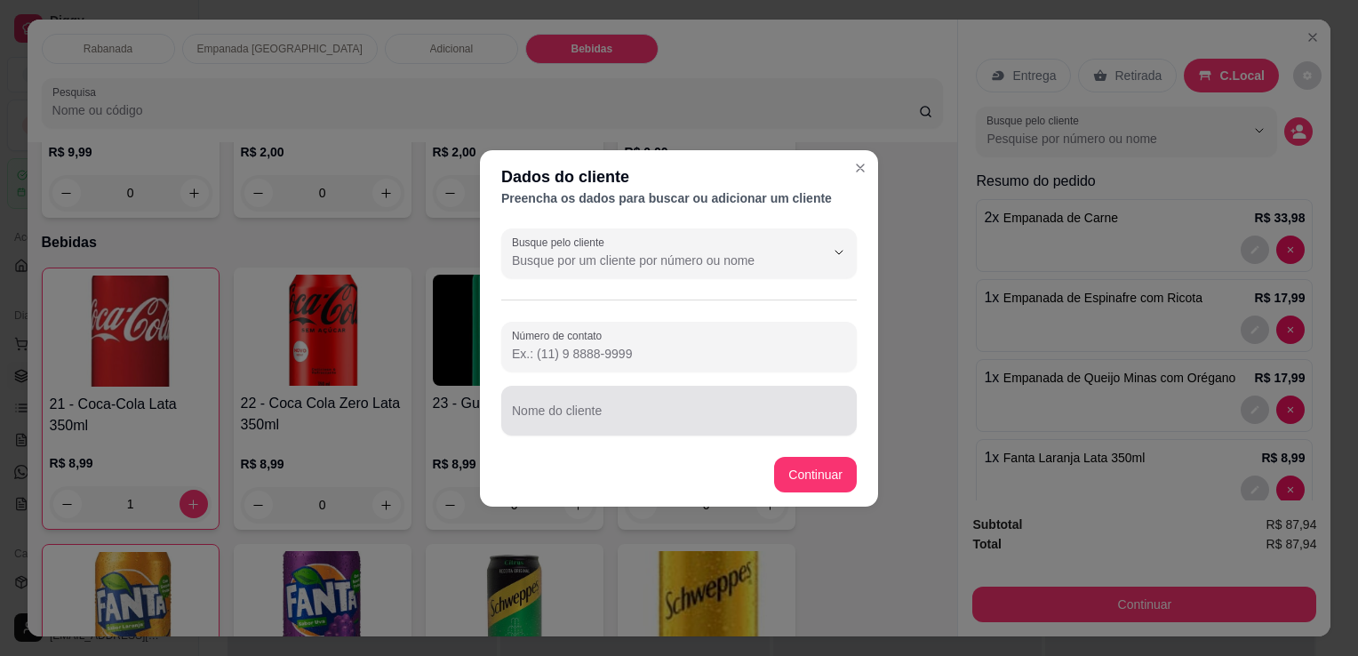
click at [558, 418] on input "Nome do cliente" at bounding box center [679, 418] width 334 height 18
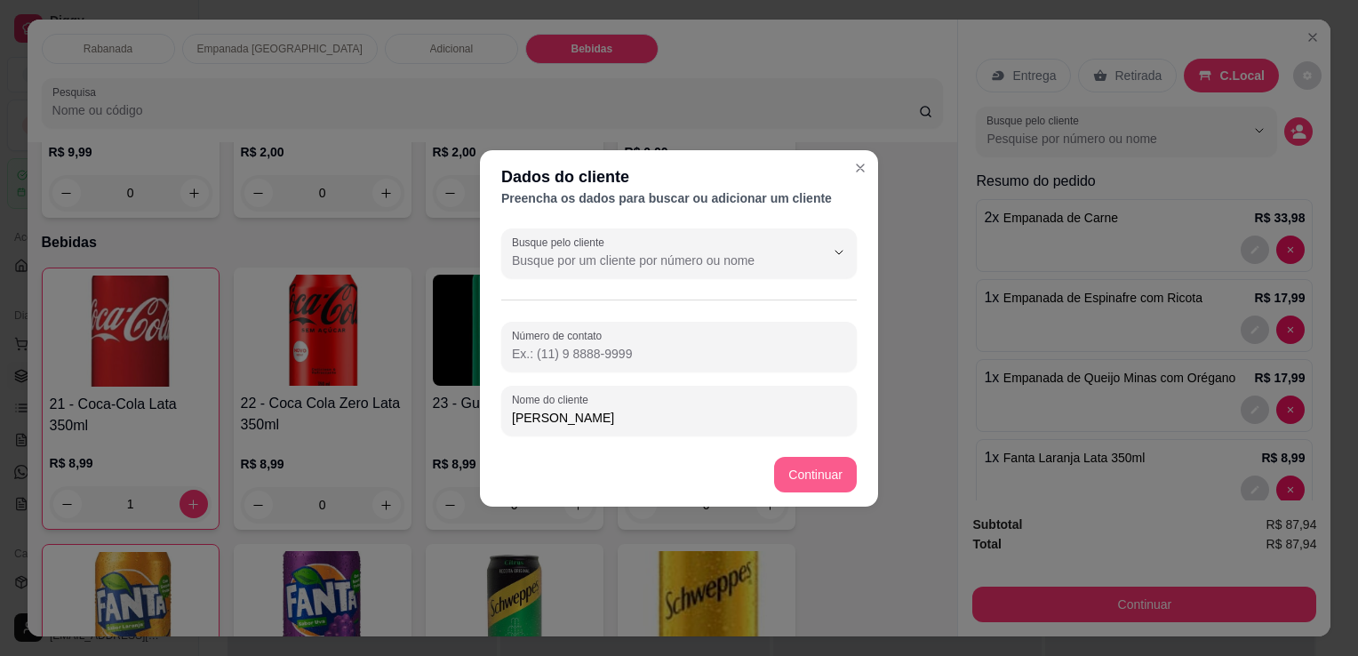
type input "[PERSON_NAME]"
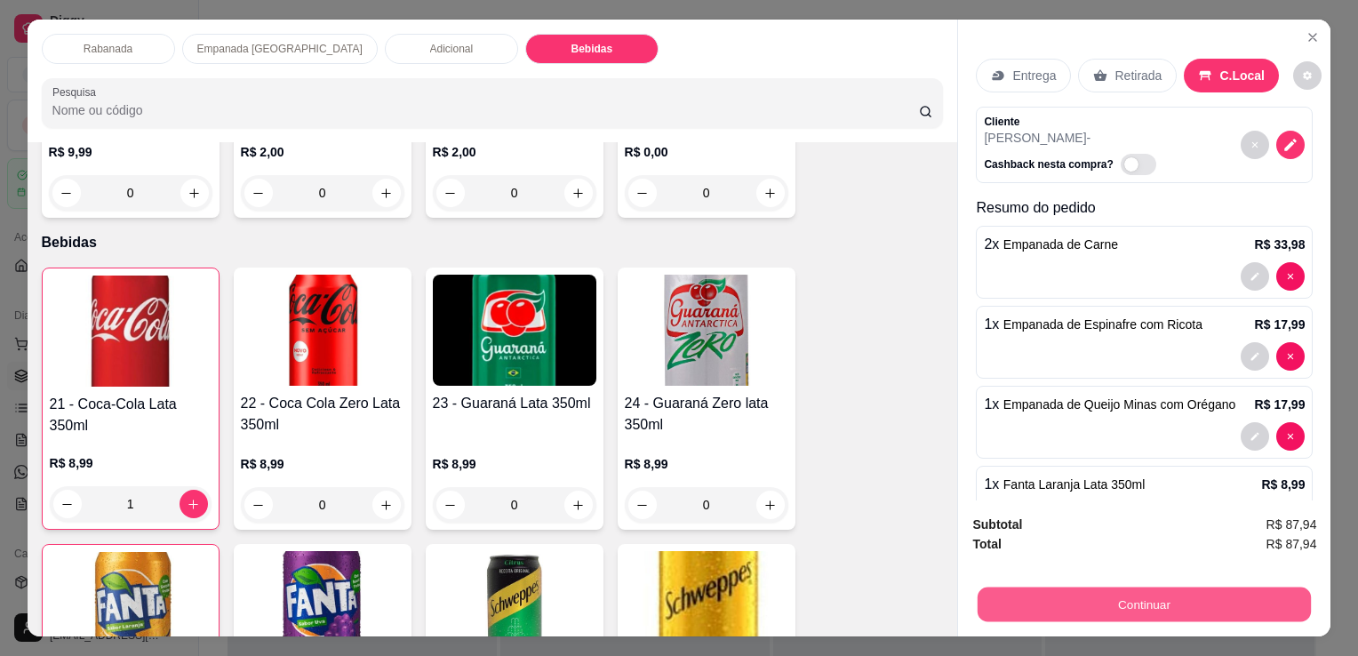
click at [1136, 590] on button "Continuar" at bounding box center [1143, 603] width 333 height 35
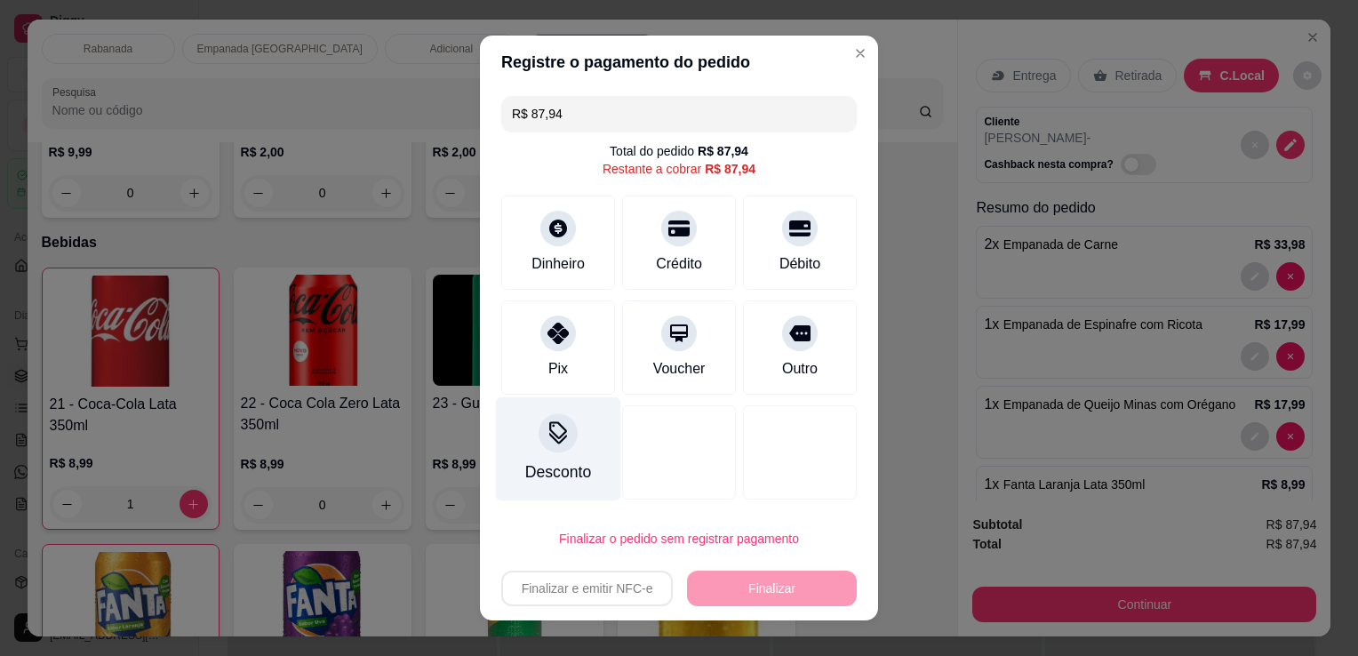
click at [560, 440] on icon at bounding box center [557, 432] width 23 height 23
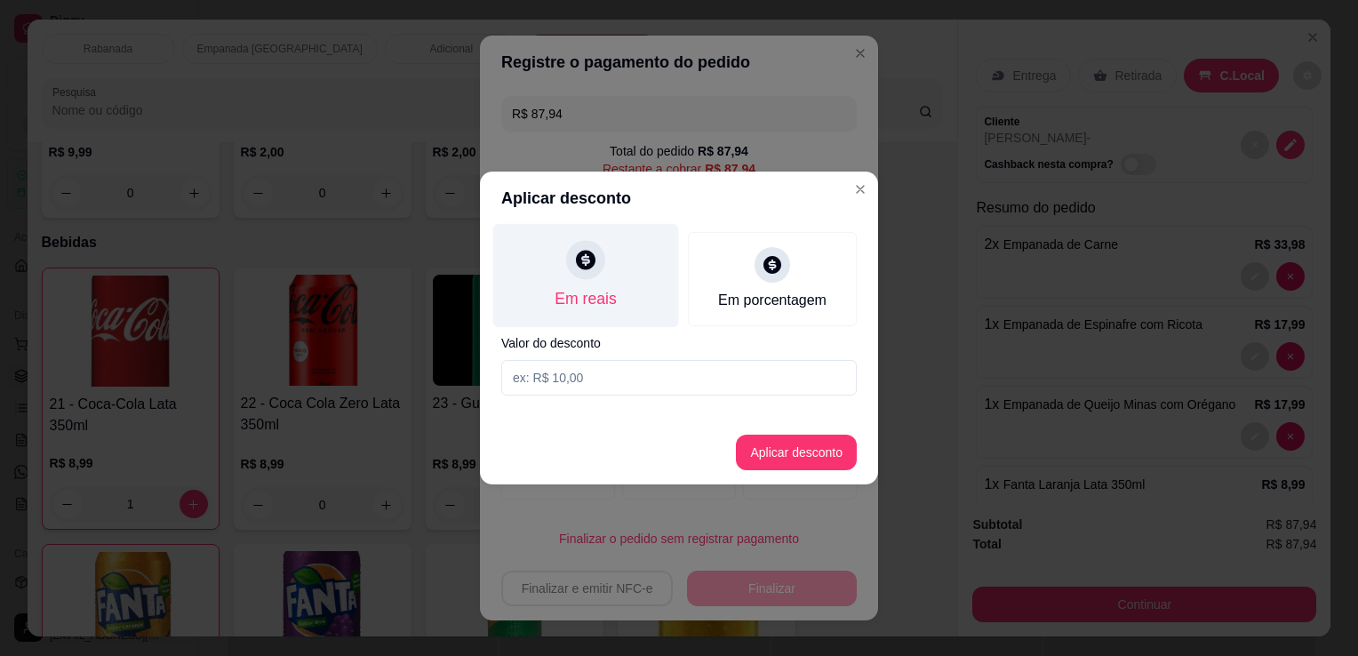
click at [586, 285] on div "Em reais" at bounding box center [586, 276] width 186 height 104
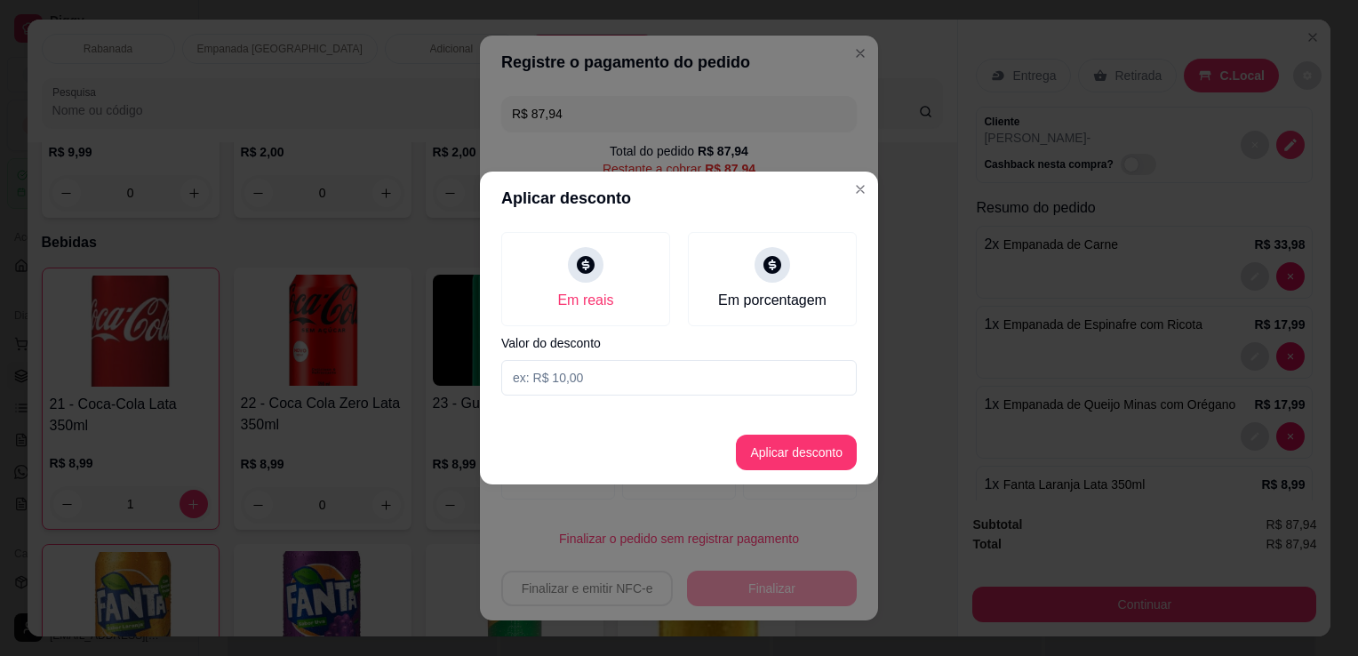
click at [583, 386] on input at bounding box center [678, 378] width 355 height 36
type input "6,60"
click at [823, 447] on button "Aplicar desconto" at bounding box center [796, 452] width 116 height 35
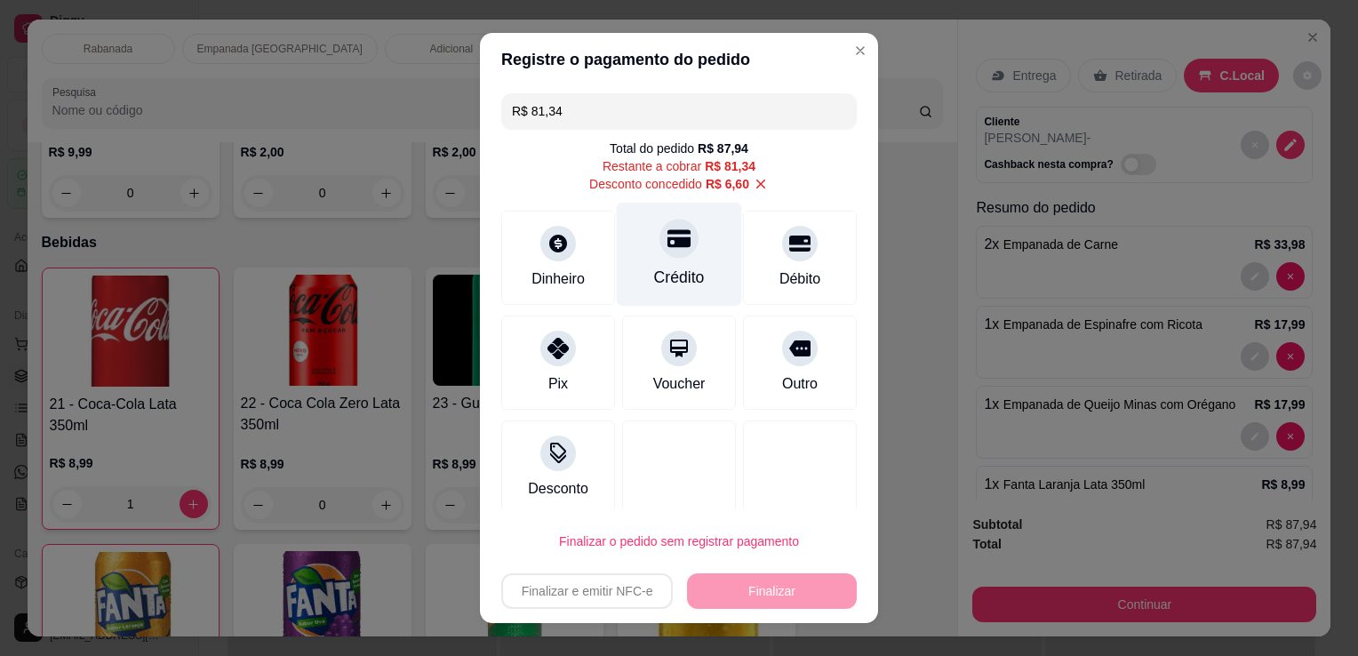
click at [658, 265] on div "Crédito" at bounding box center [679, 255] width 125 height 104
type input "R$ 0,00"
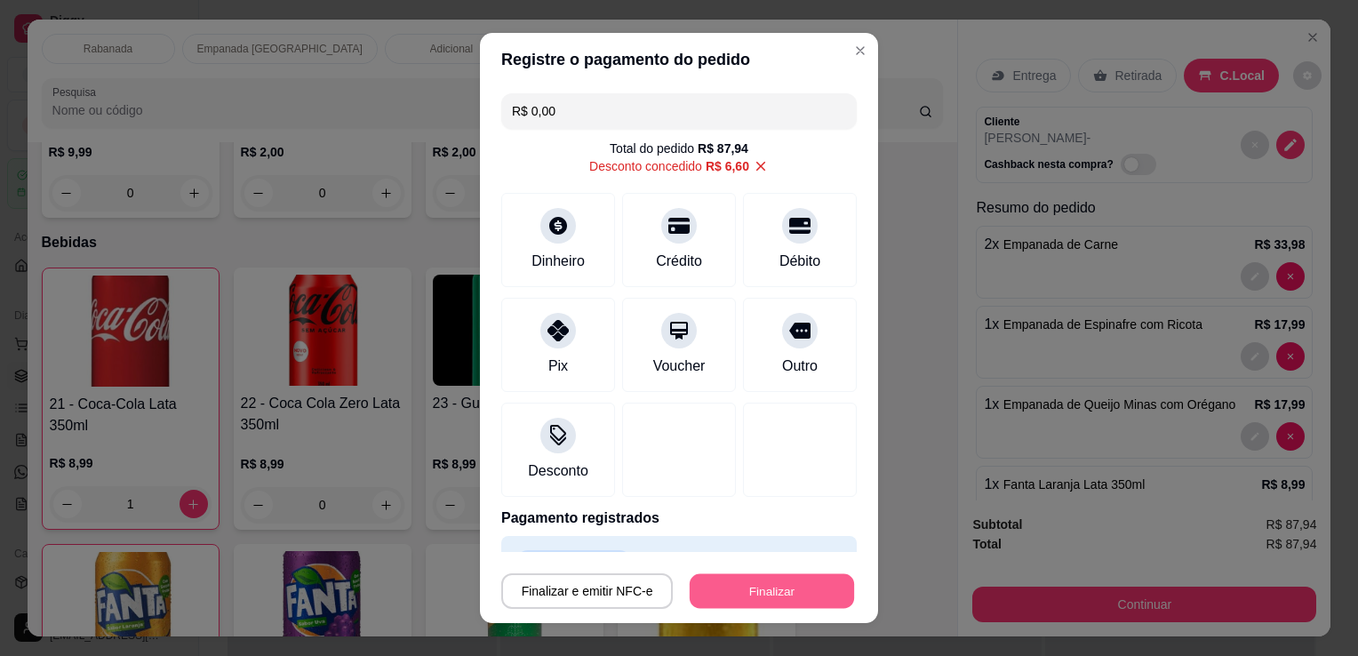
click at [765, 579] on button "Finalizar" at bounding box center [772, 591] width 164 height 35
type input "0"
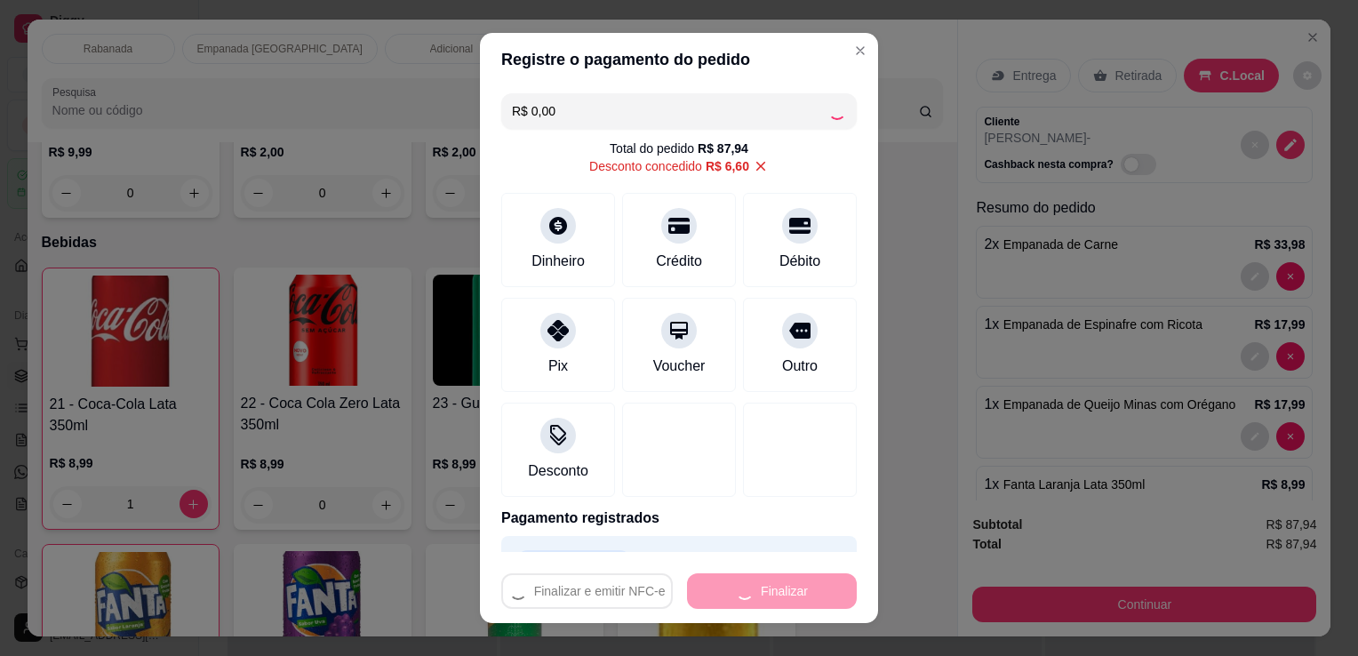
type input "0"
type input "-R$ 87,94"
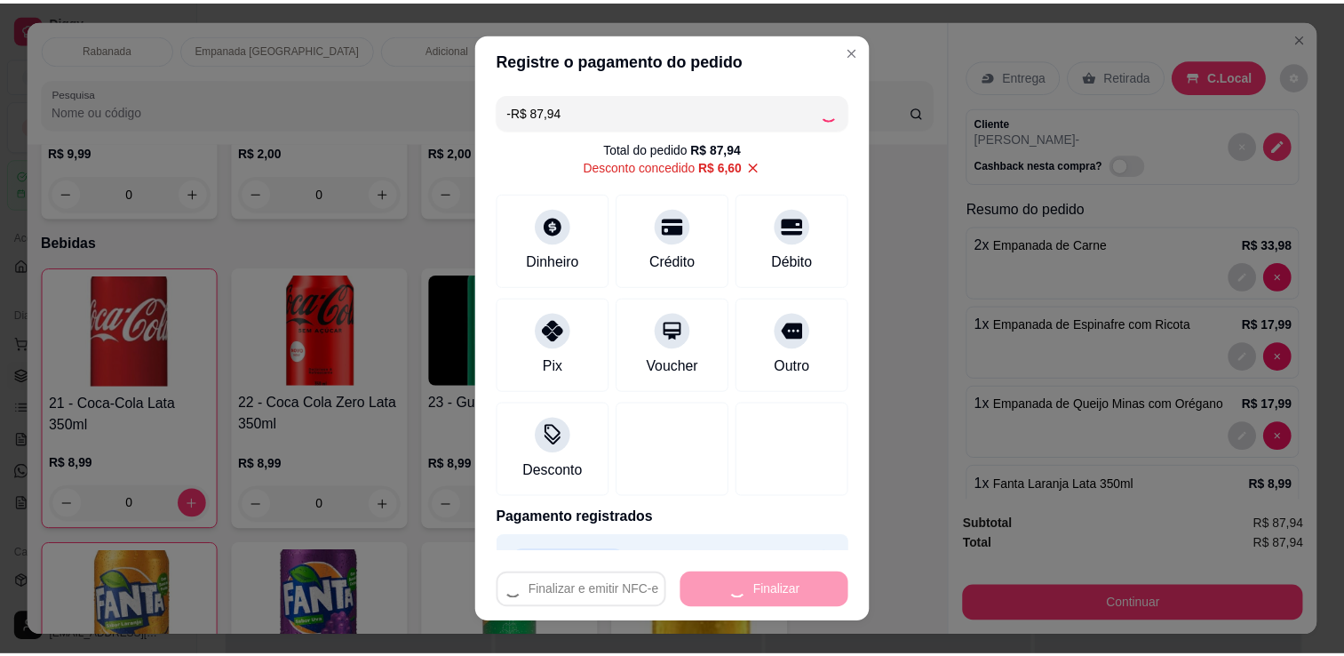
scroll to position [1745, 0]
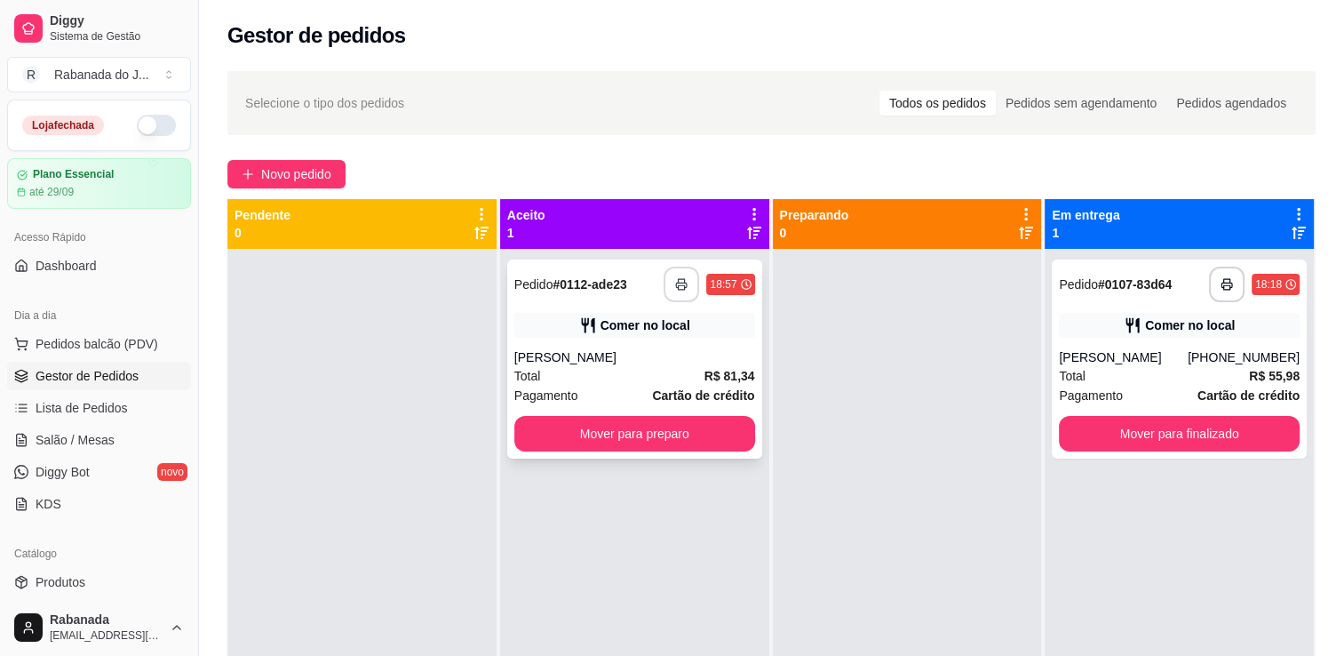
click at [666, 281] on button "button" at bounding box center [682, 285] width 36 height 36
click at [957, 531] on div at bounding box center [907, 577] width 269 height 656
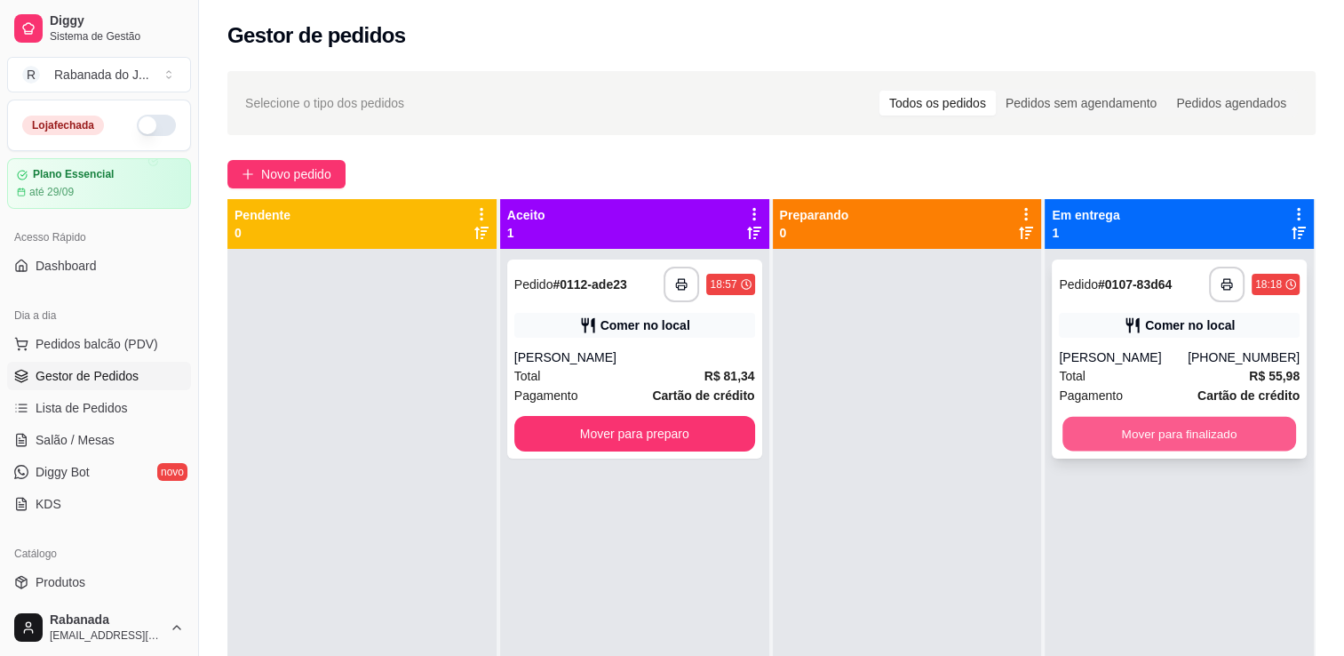
click at [1099, 439] on button "Mover para finalizado" at bounding box center [1180, 434] width 234 height 35
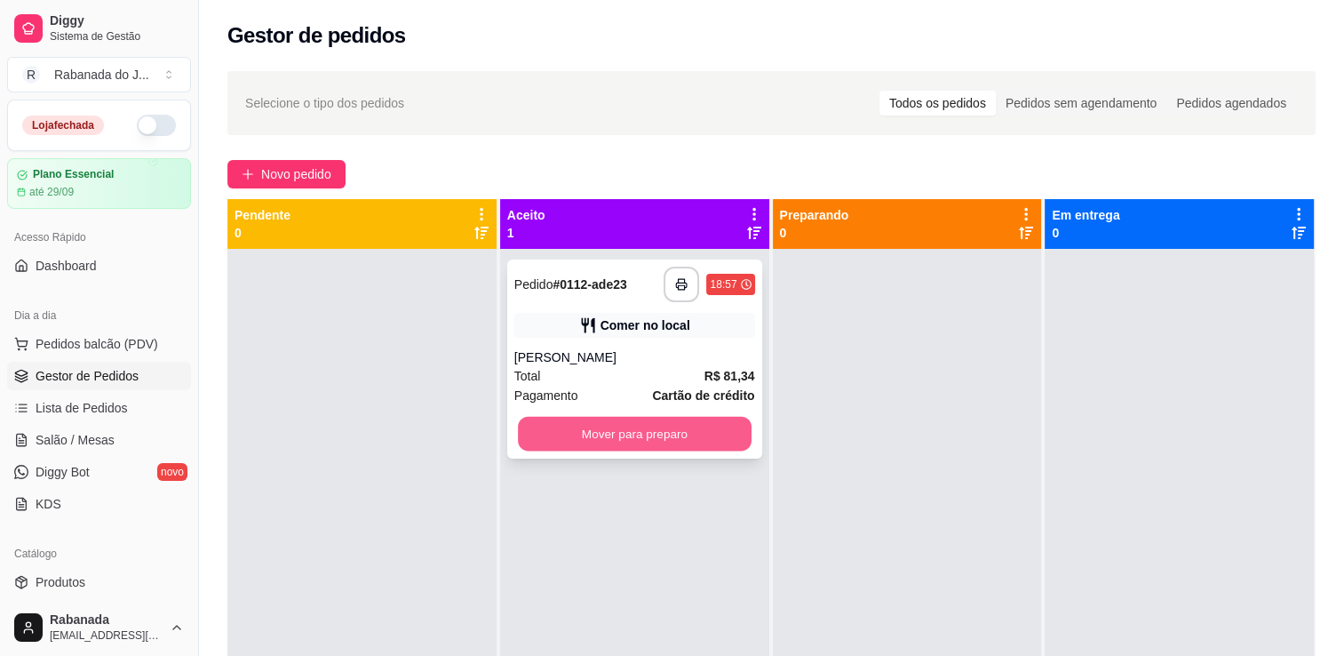
click at [618, 431] on button "Mover para preparo" at bounding box center [635, 434] width 234 height 35
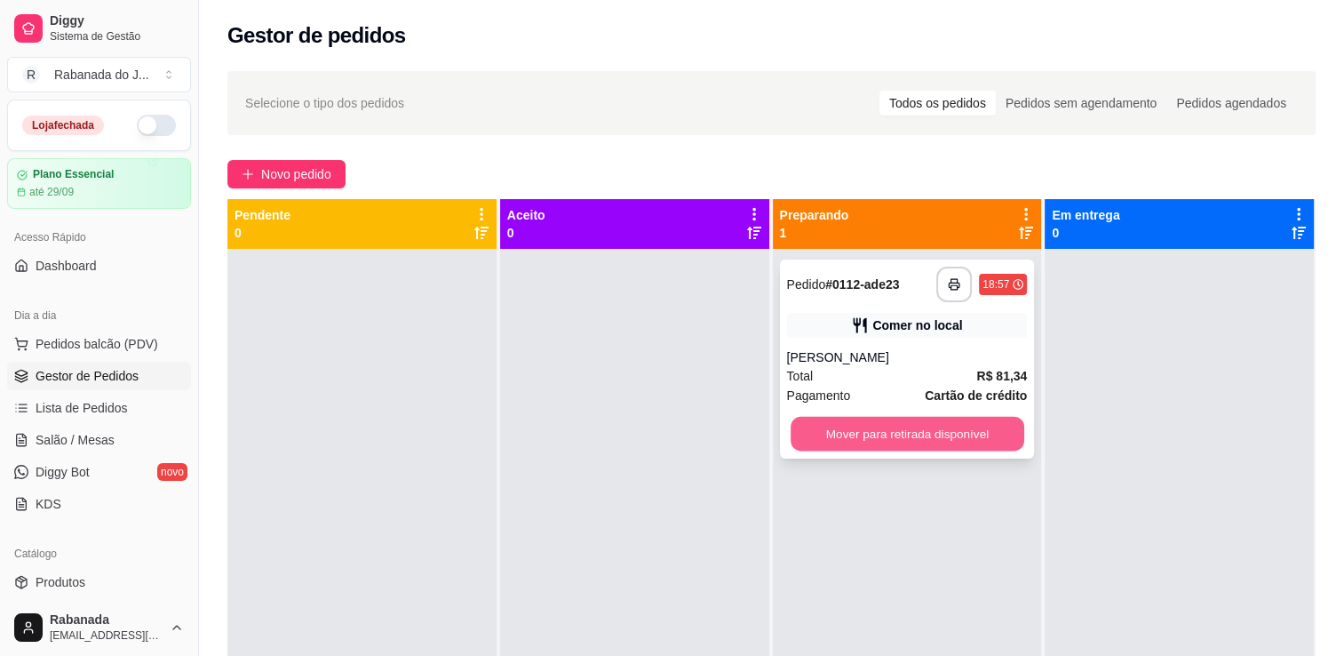
click at [854, 423] on button "Mover para retirada disponível" at bounding box center [908, 434] width 234 height 35
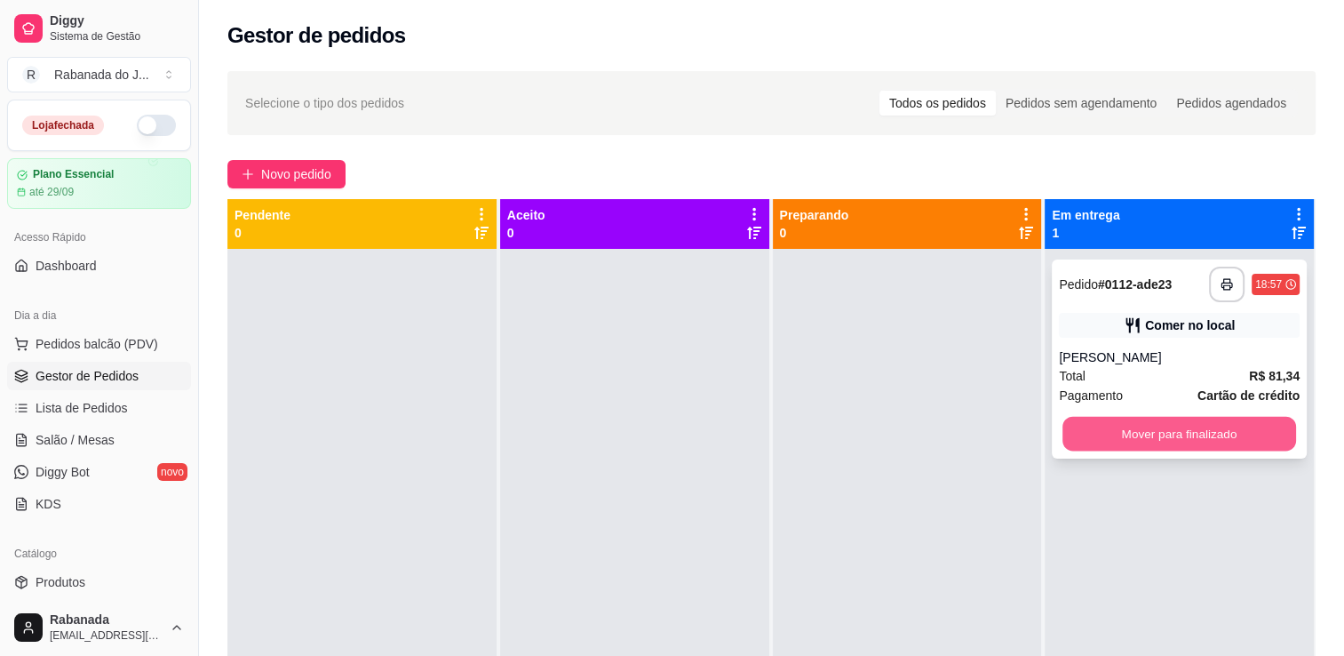
click at [1105, 432] on button "Mover para finalizado" at bounding box center [1180, 434] width 234 height 35
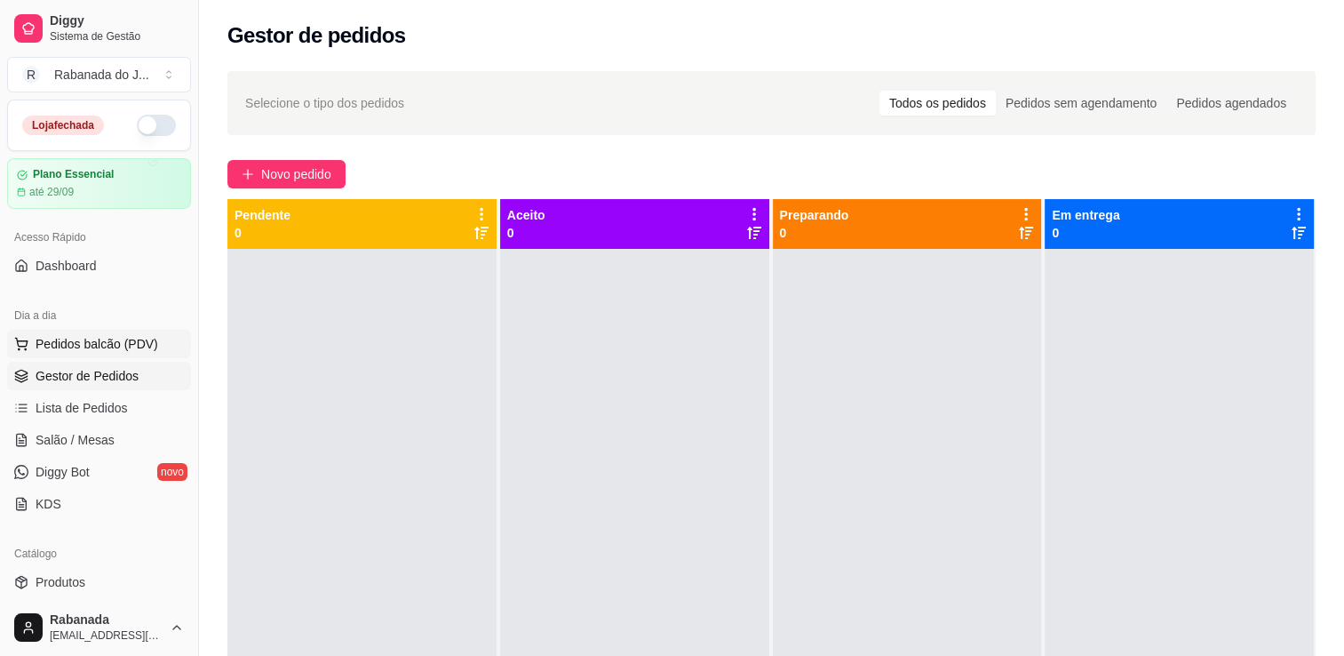
click at [108, 342] on span "Pedidos balcão (PDV)" at bounding box center [97, 344] width 123 height 18
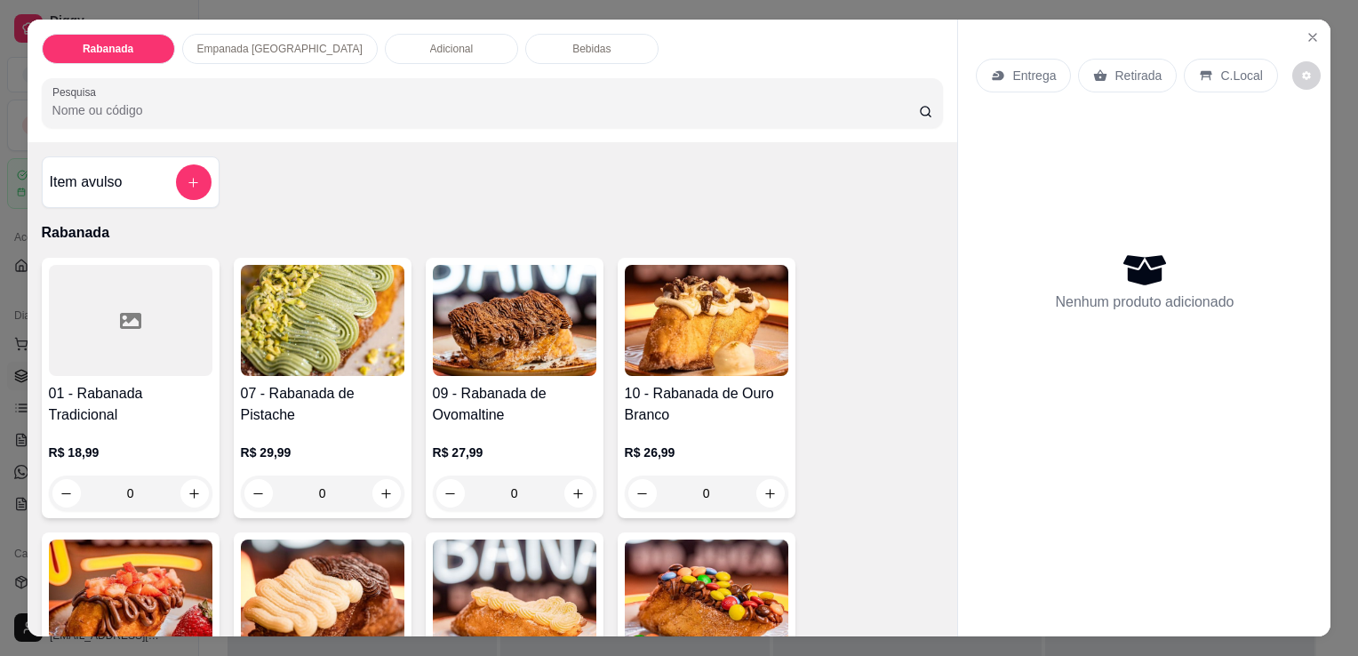
click at [156, 101] on input "Pesquisa" at bounding box center [485, 110] width 866 height 18
click at [259, 42] on p "Empanada [GEOGRAPHIC_DATA]" at bounding box center [279, 49] width 165 height 14
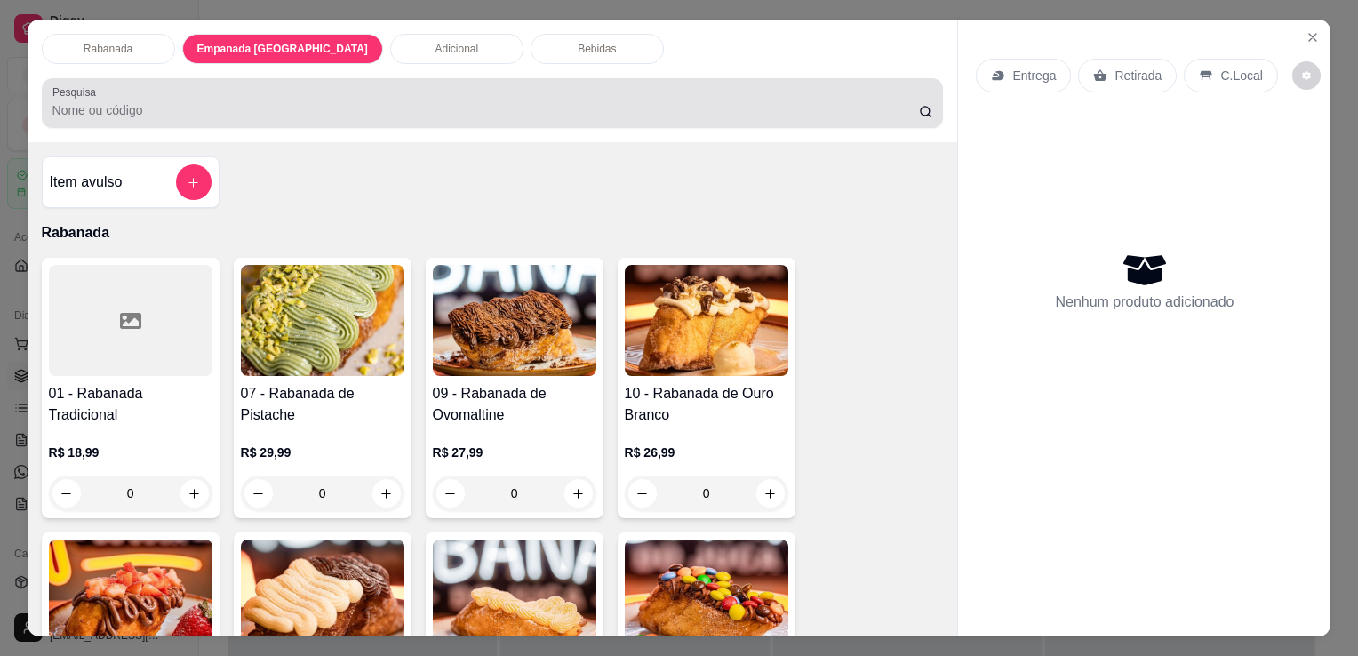
scroll to position [44, 0]
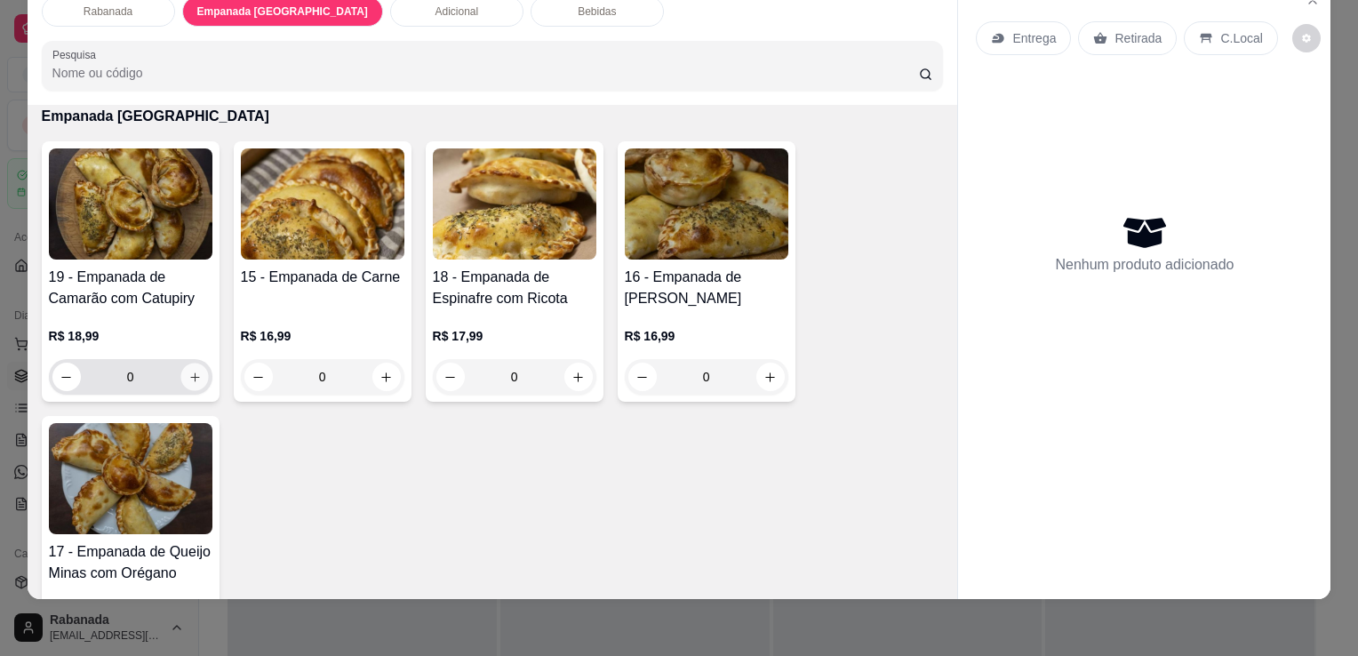
click at [187, 371] on icon "increase-product-quantity" at bounding box center [193, 377] width 13 height 13
type input "1"
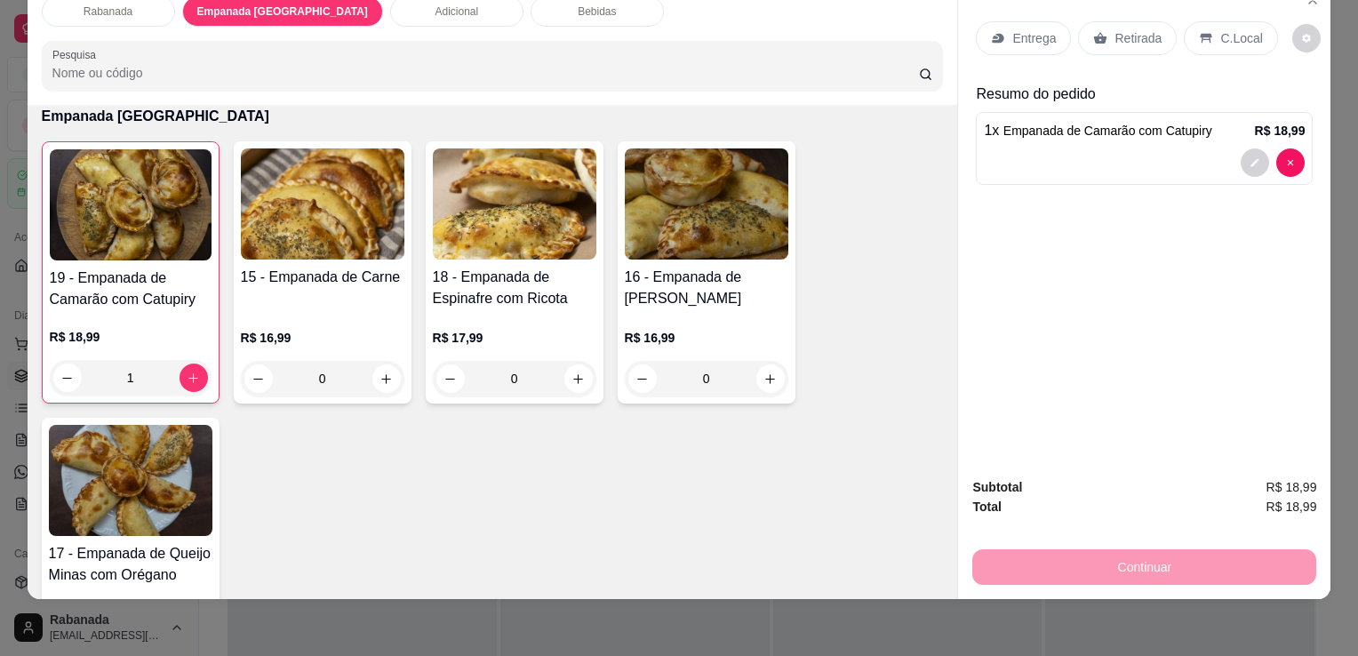
click at [1237, 37] on div "C.Local" at bounding box center [1230, 38] width 93 height 34
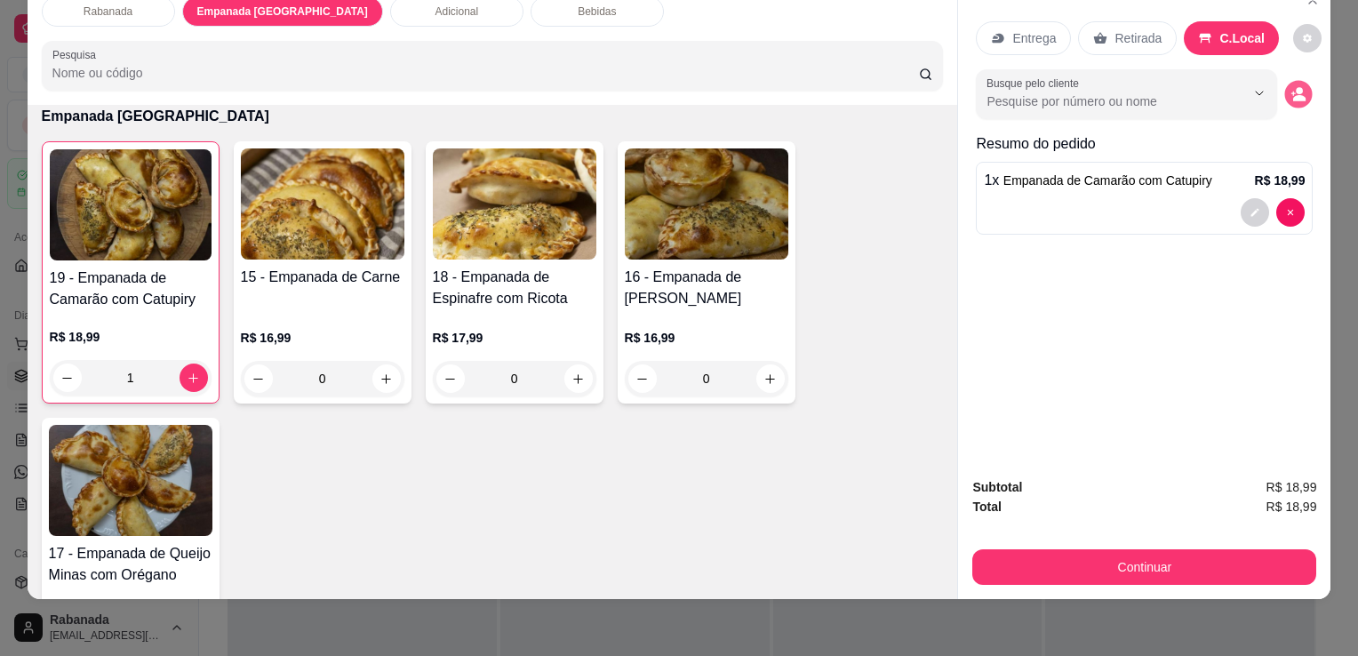
click at [1296, 88] on circle "decrease-product-quantity" at bounding box center [1299, 91] width 7 height 7
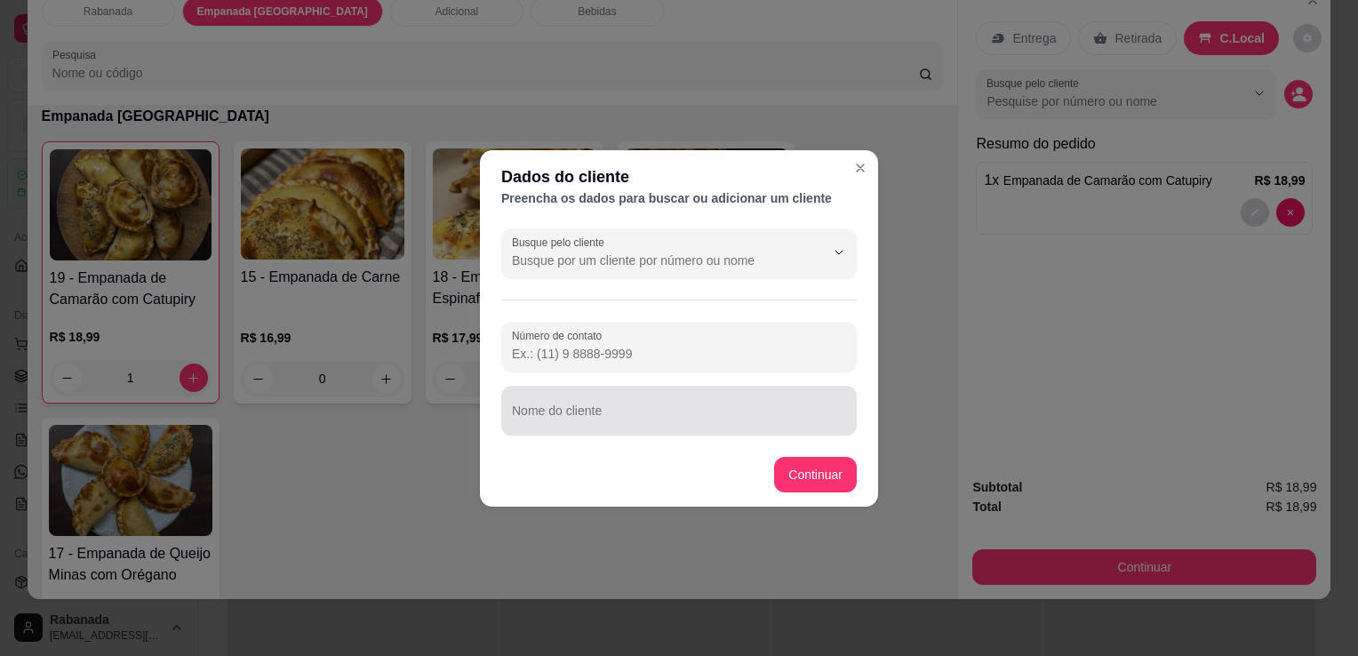
click at [634, 407] on div at bounding box center [679, 411] width 334 height 36
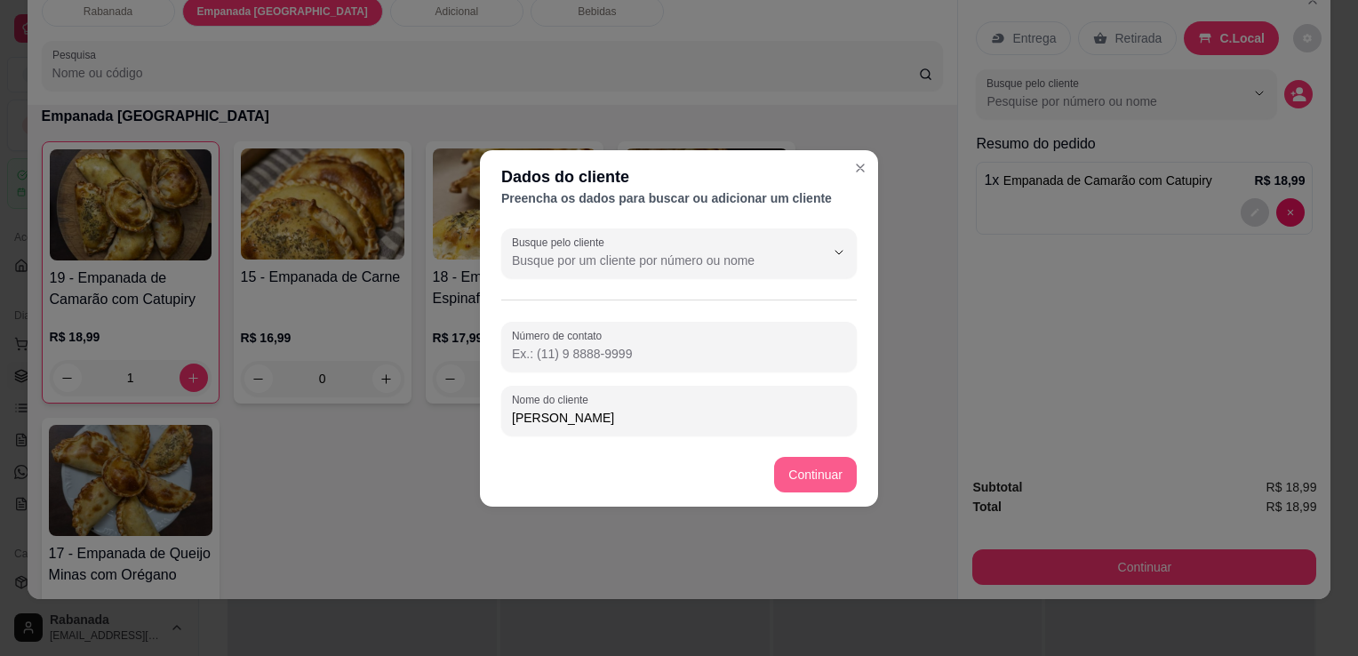
type input "[PERSON_NAME]"
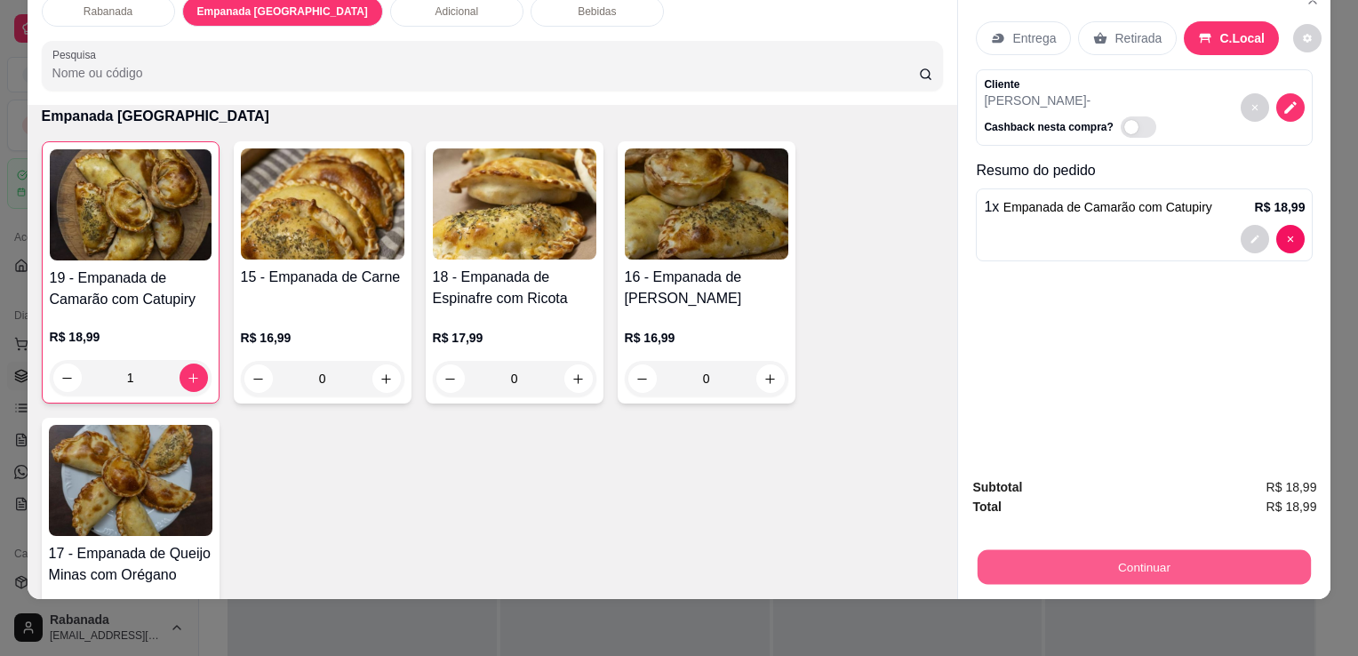
click at [1079, 549] on button "Continuar" at bounding box center [1143, 566] width 333 height 35
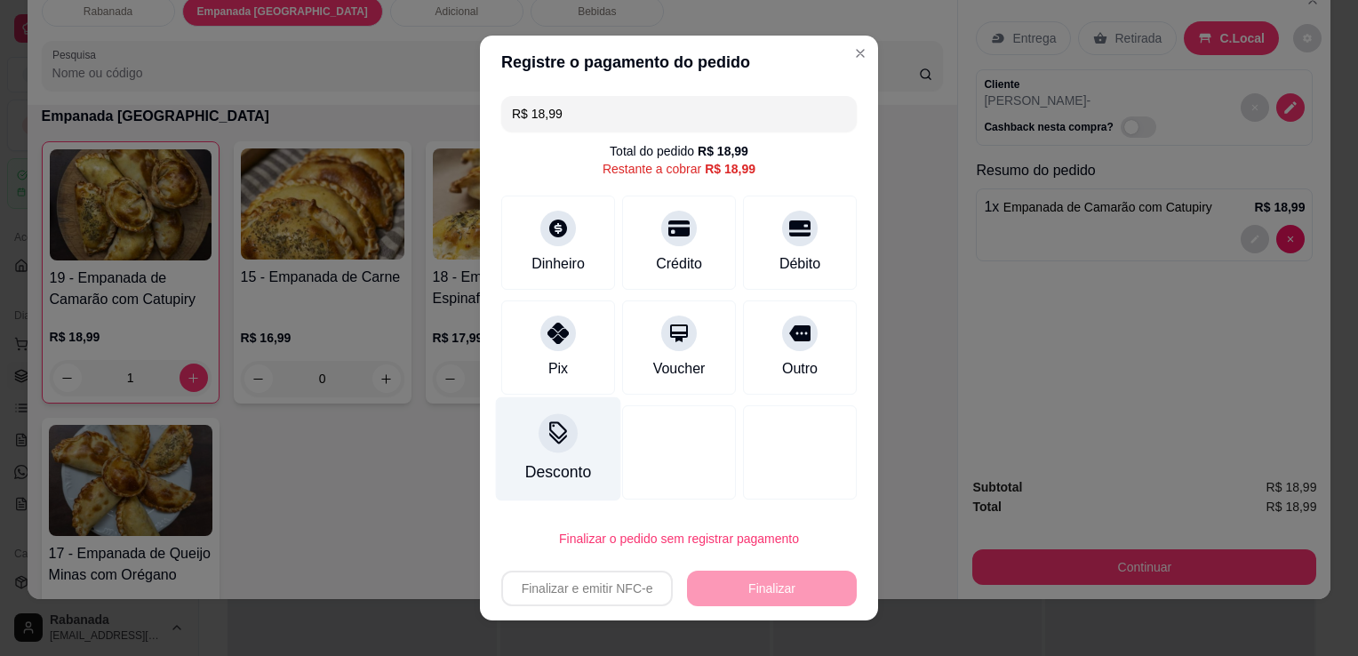
click at [549, 434] on icon at bounding box center [557, 432] width 23 height 23
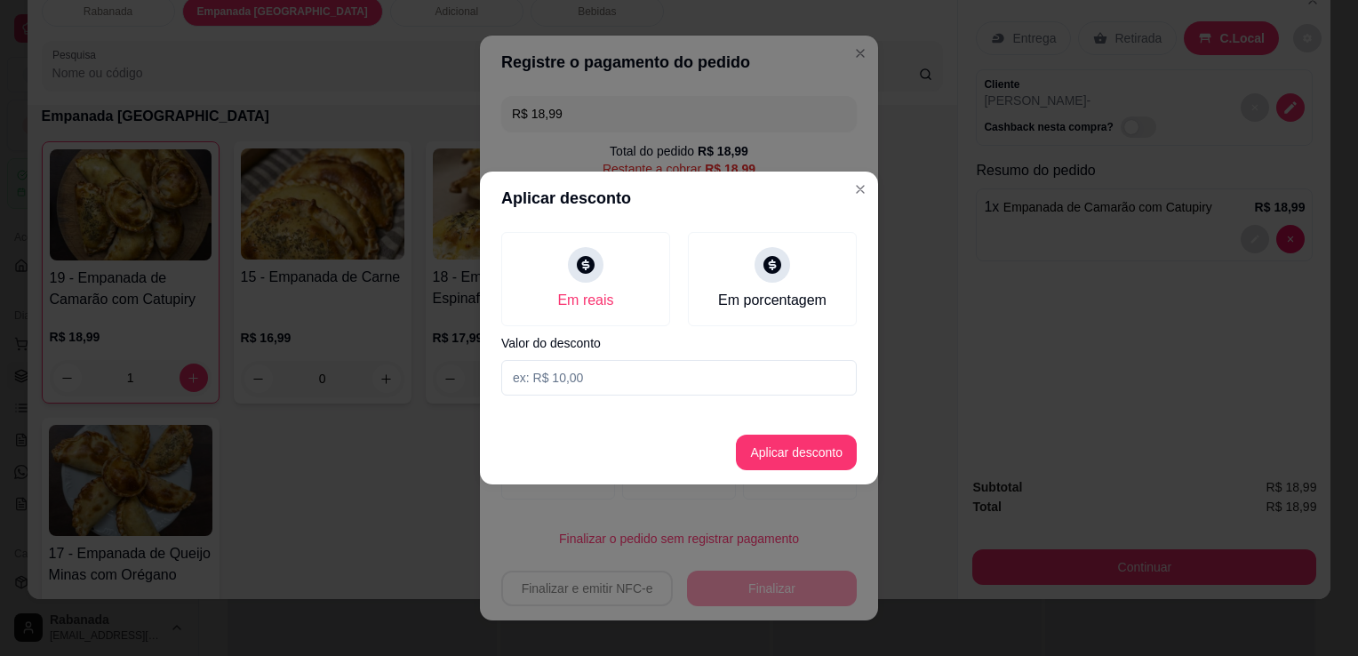
click at [577, 375] on input at bounding box center [678, 378] width 355 height 36
type input "1,80"
click at [822, 454] on button "Aplicar desconto" at bounding box center [796, 452] width 116 height 35
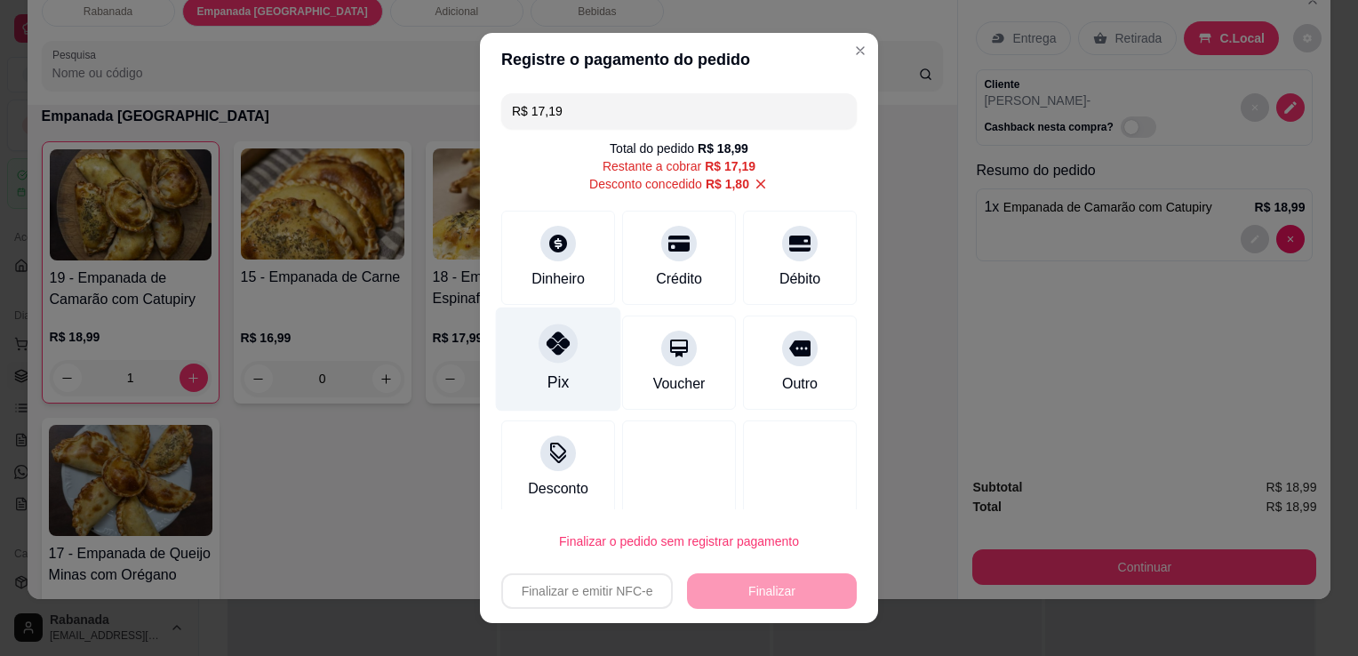
click at [553, 341] on icon at bounding box center [557, 342] width 23 height 23
type input "R$ 0,00"
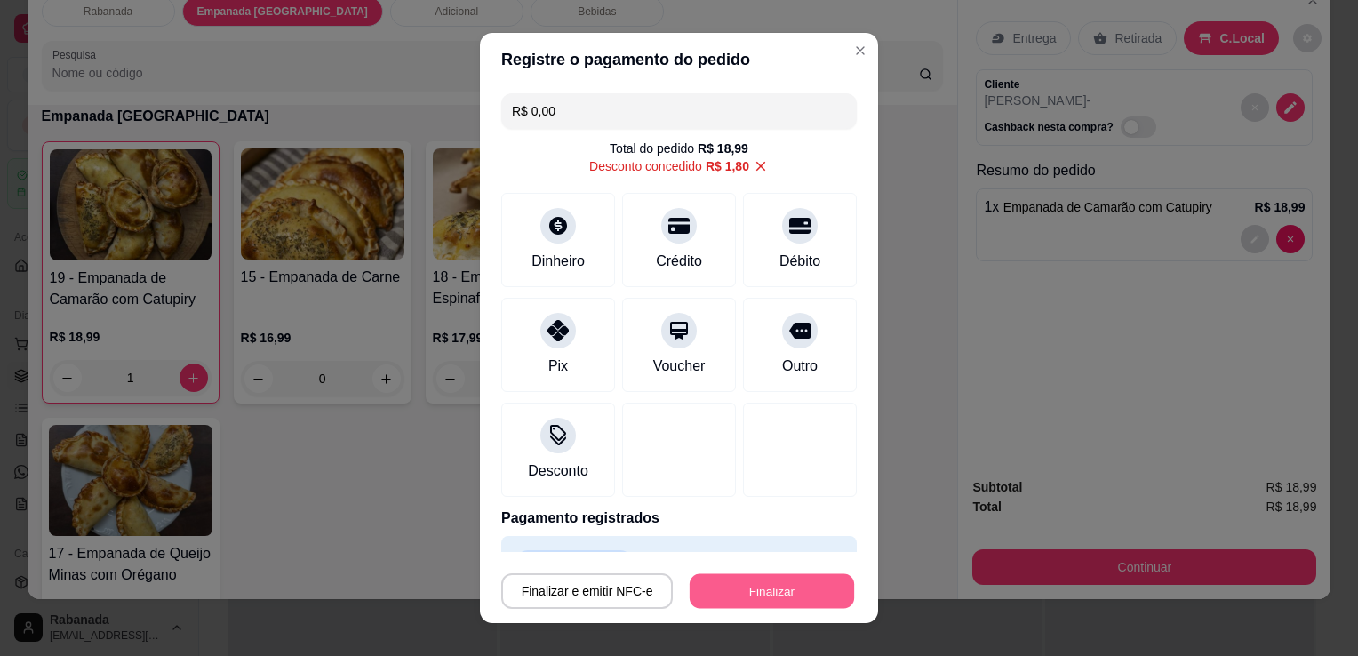
click at [732, 587] on button "Finalizar" at bounding box center [772, 591] width 164 height 35
type input "0"
type input "-R$ 18,99"
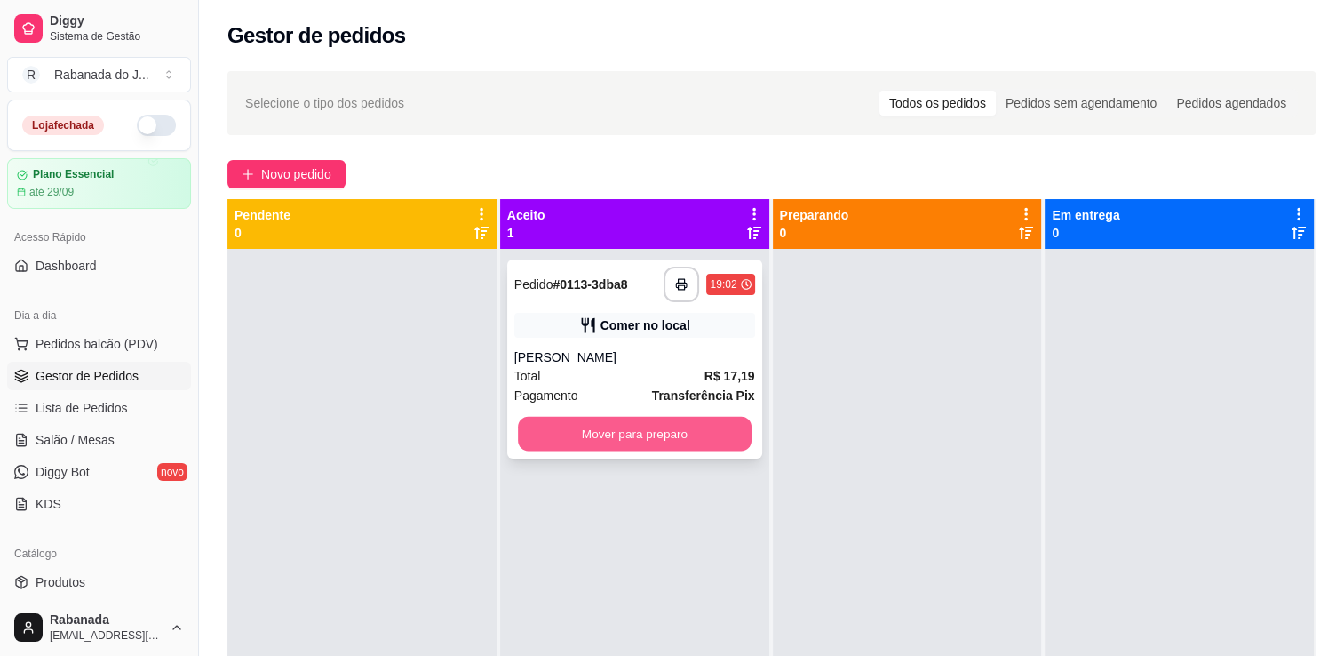
click at [702, 437] on button "Mover para preparo" at bounding box center [635, 434] width 234 height 35
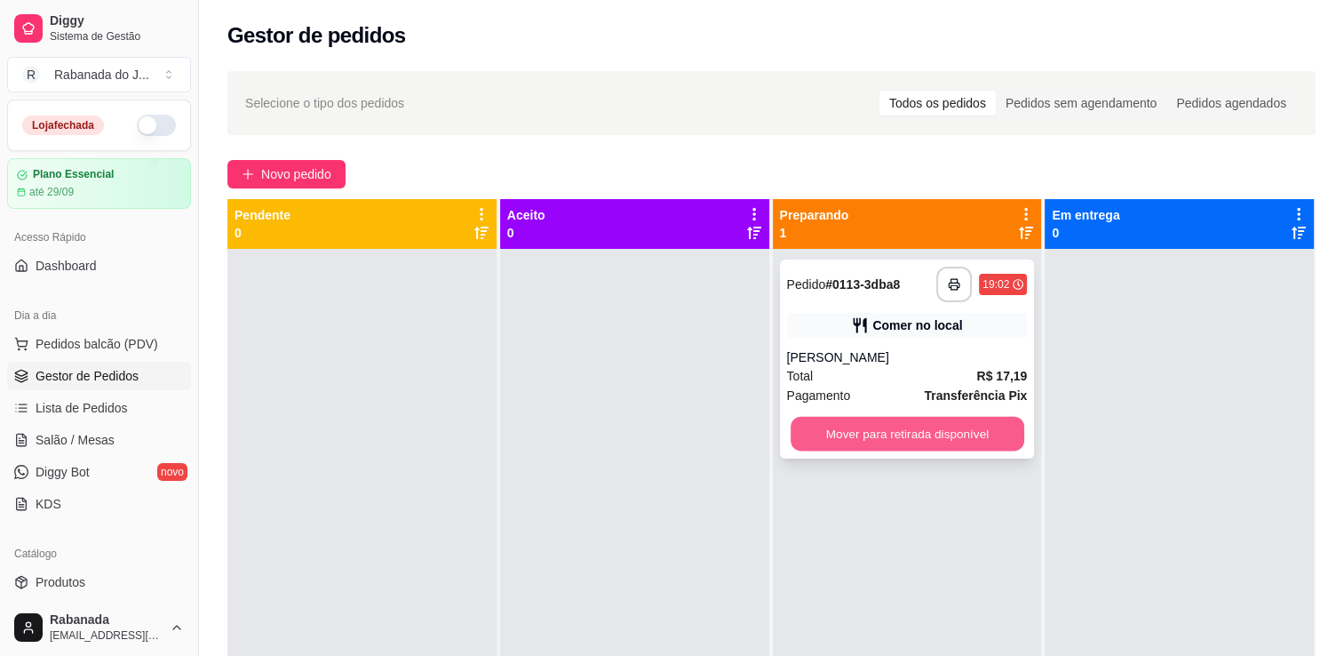
click at [943, 443] on button "Mover para retirada disponível" at bounding box center [908, 434] width 234 height 35
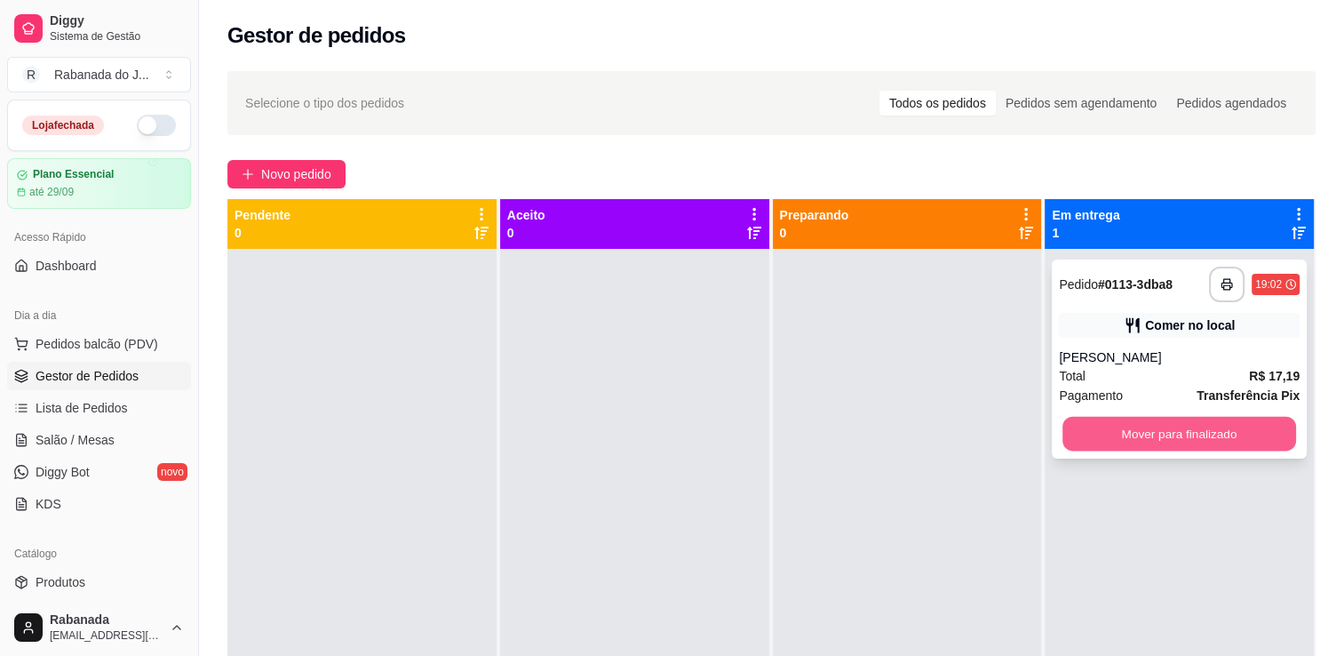
click at [1094, 437] on button "Mover para finalizado" at bounding box center [1180, 434] width 234 height 35
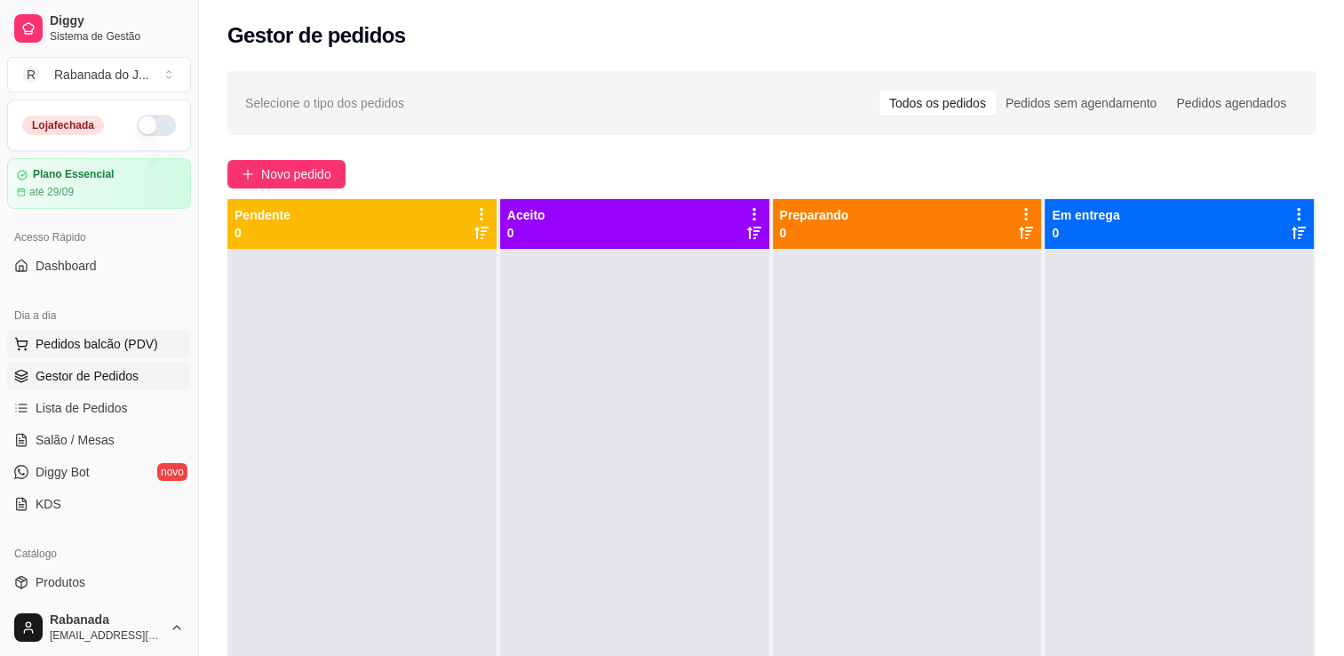
click at [123, 340] on span "Pedidos balcão (PDV)" at bounding box center [97, 344] width 123 height 18
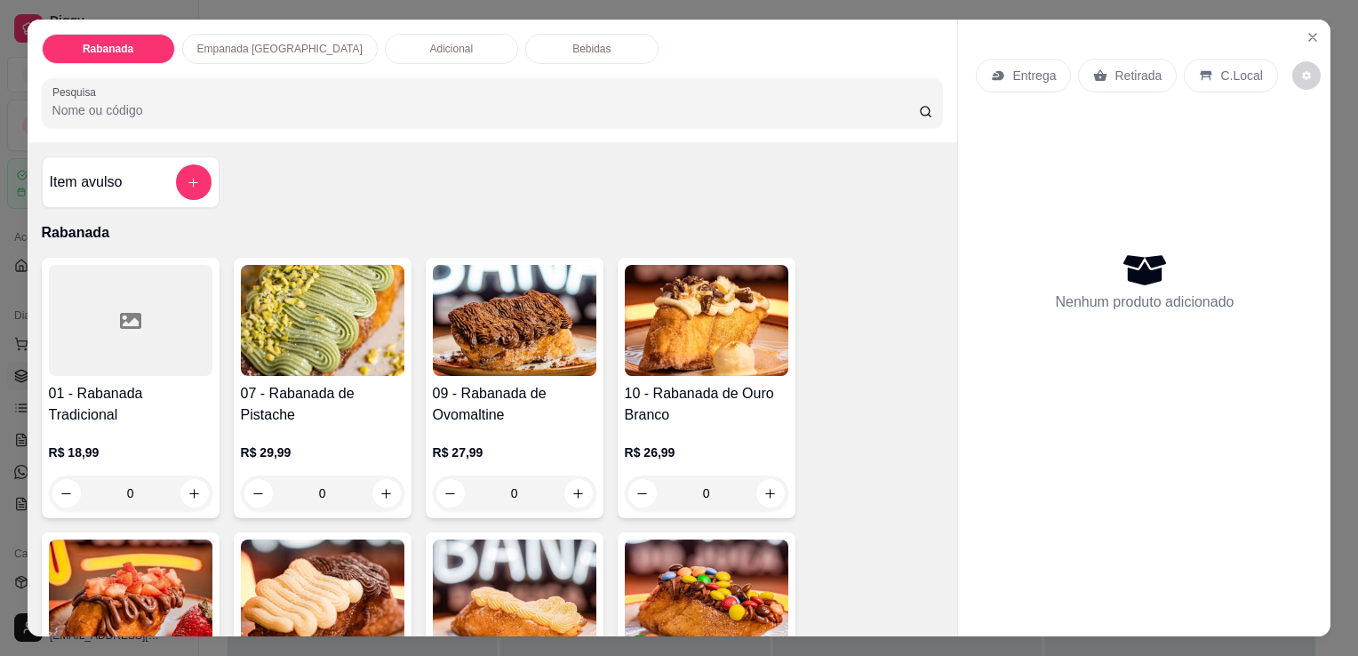
click at [1224, 75] on p "C.Local" at bounding box center [1241, 76] width 42 height 18
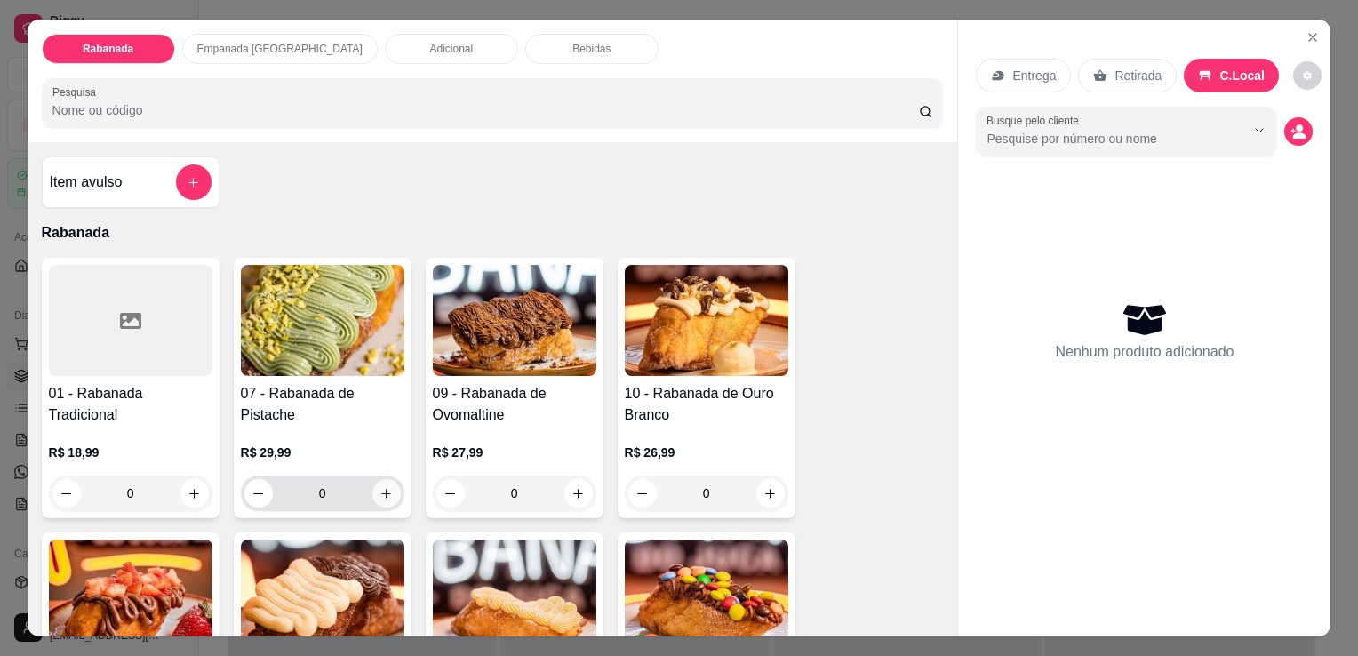
click at [381, 494] on button "increase-product-quantity" at bounding box center [386, 493] width 28 height 28
type input "1"
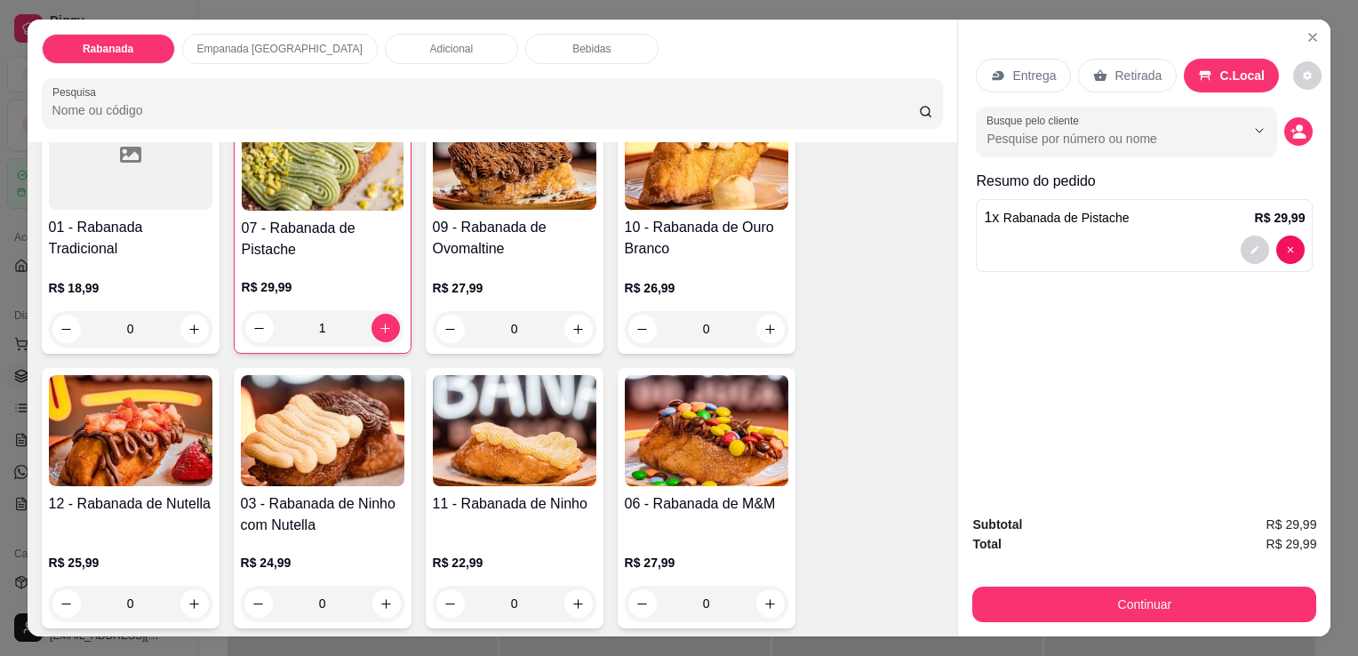
scroll to position [178, 0]
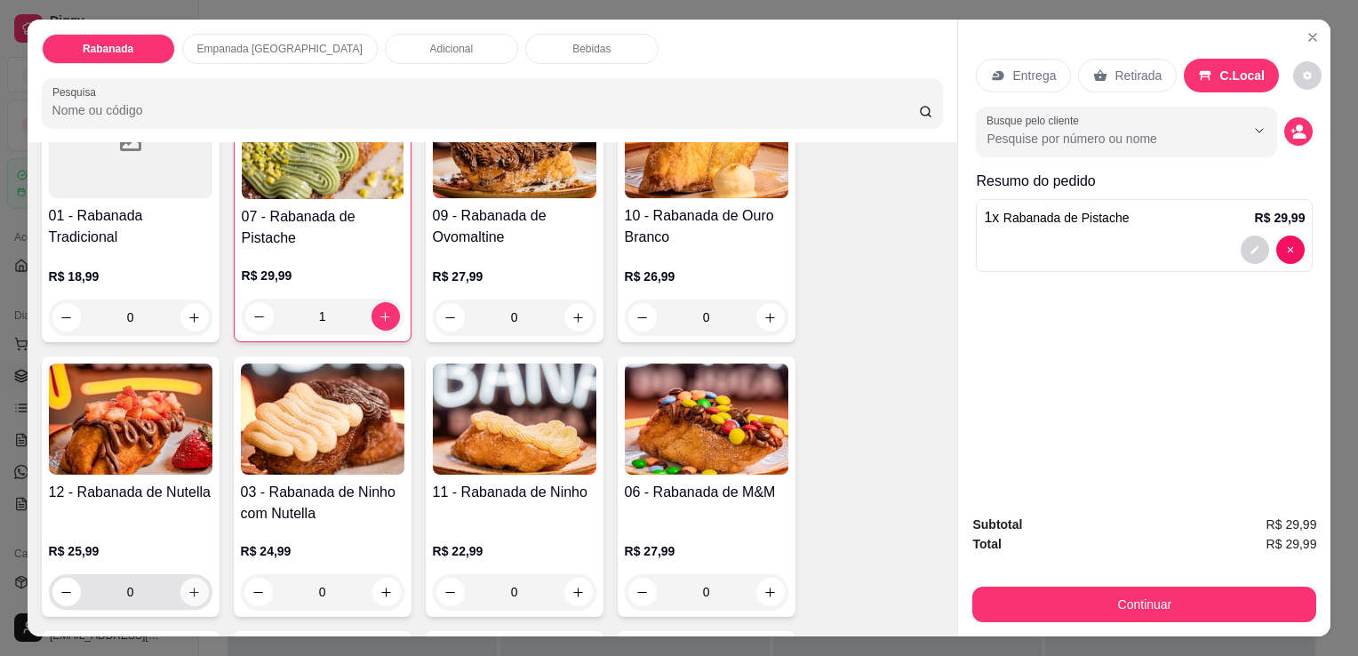
click at [189, 586] on icon "increase-product-quantity" at bounding box center [193, 592] width 13 height 13
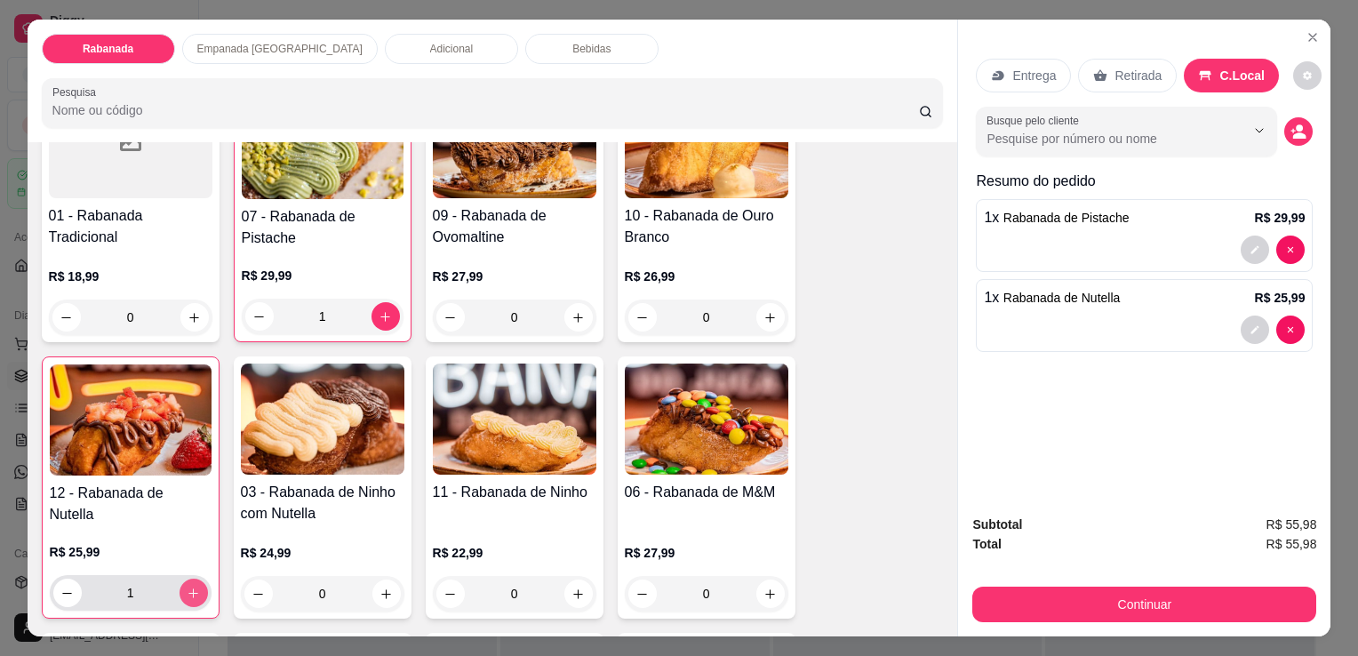
type input "1"
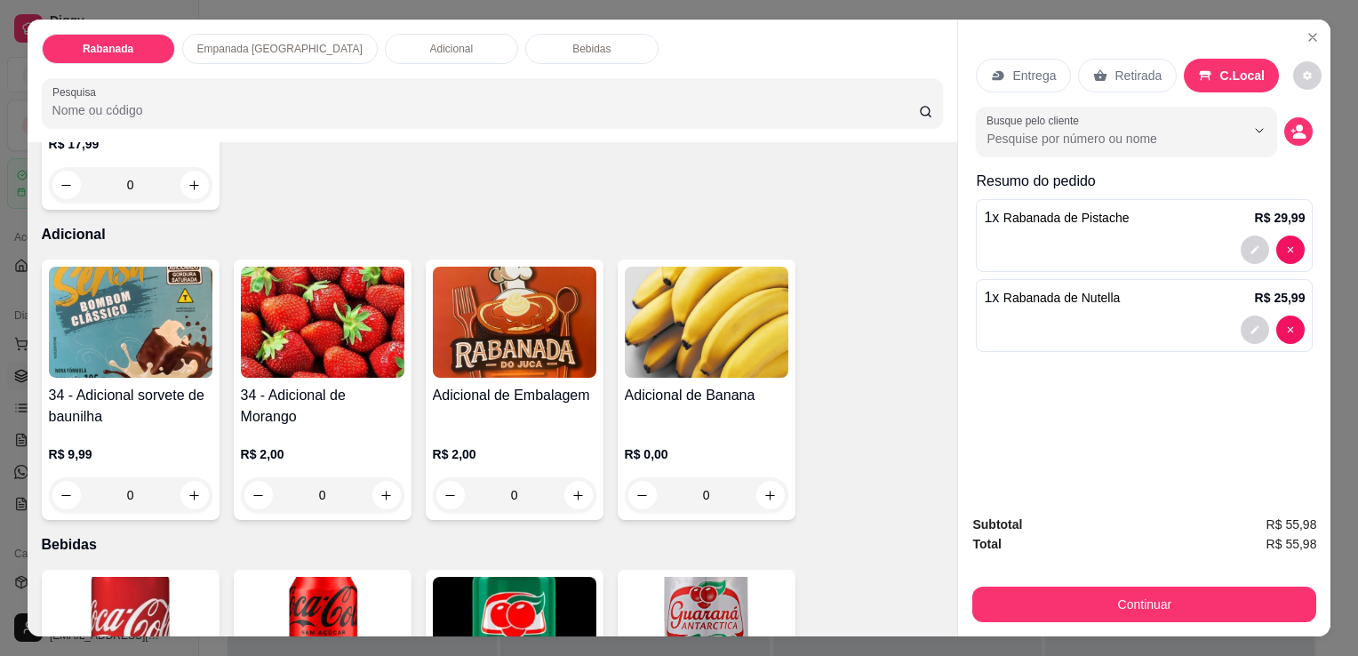
scroll to position [1511, 0]
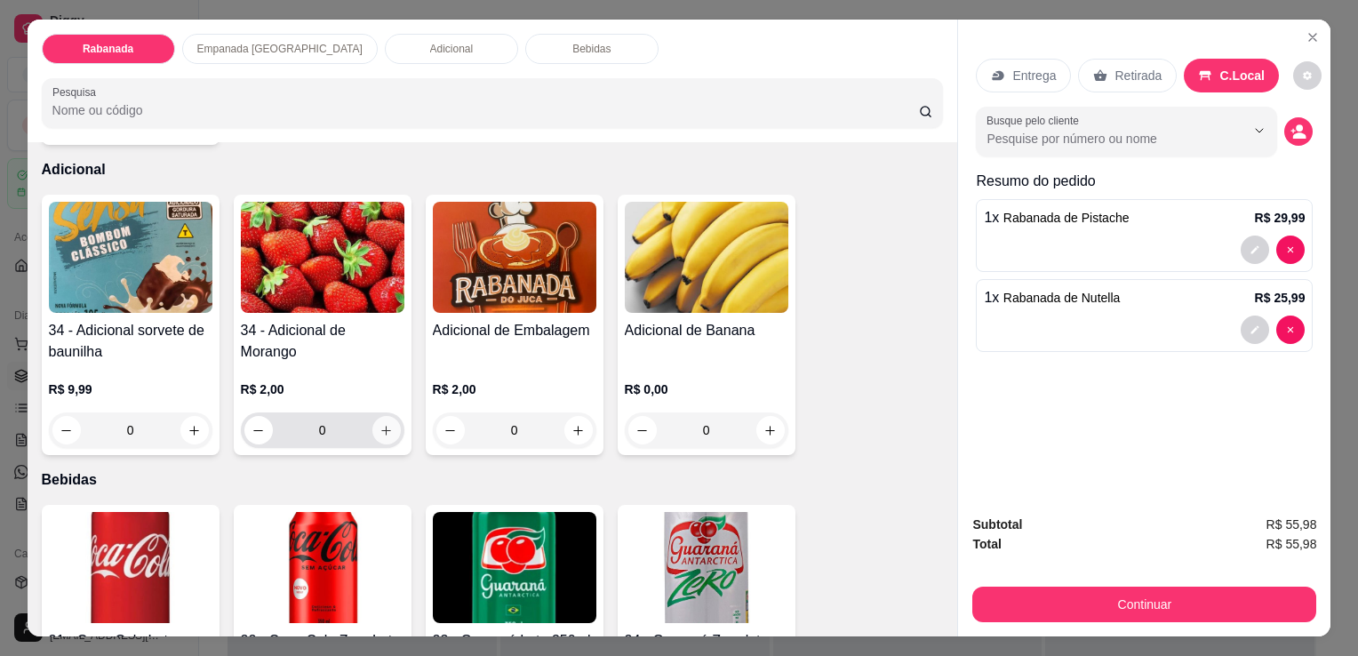
click at [385, 425] on icon "increase-product-quantity" at bounding box center [385, 430] width 13 height 13
type input "1"
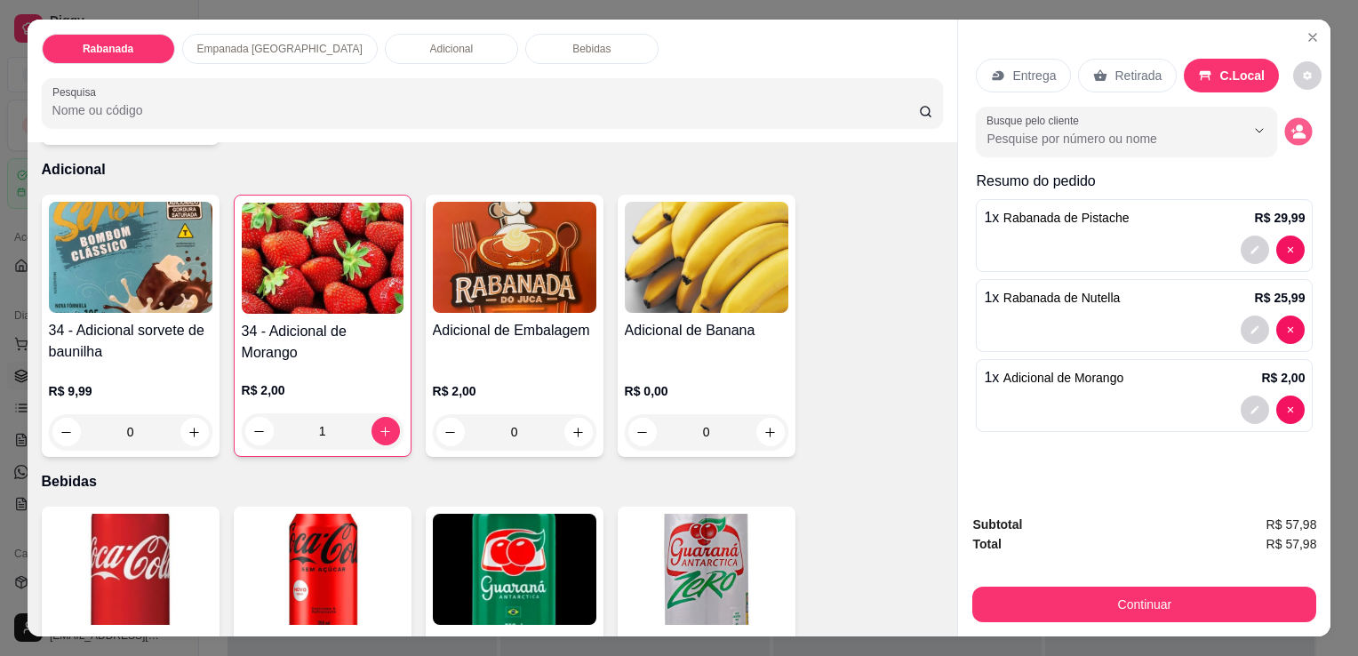
click at [1300, 121] on button "decrease-product-quantity" at bounding box center [1299, 132] width 28 height 28
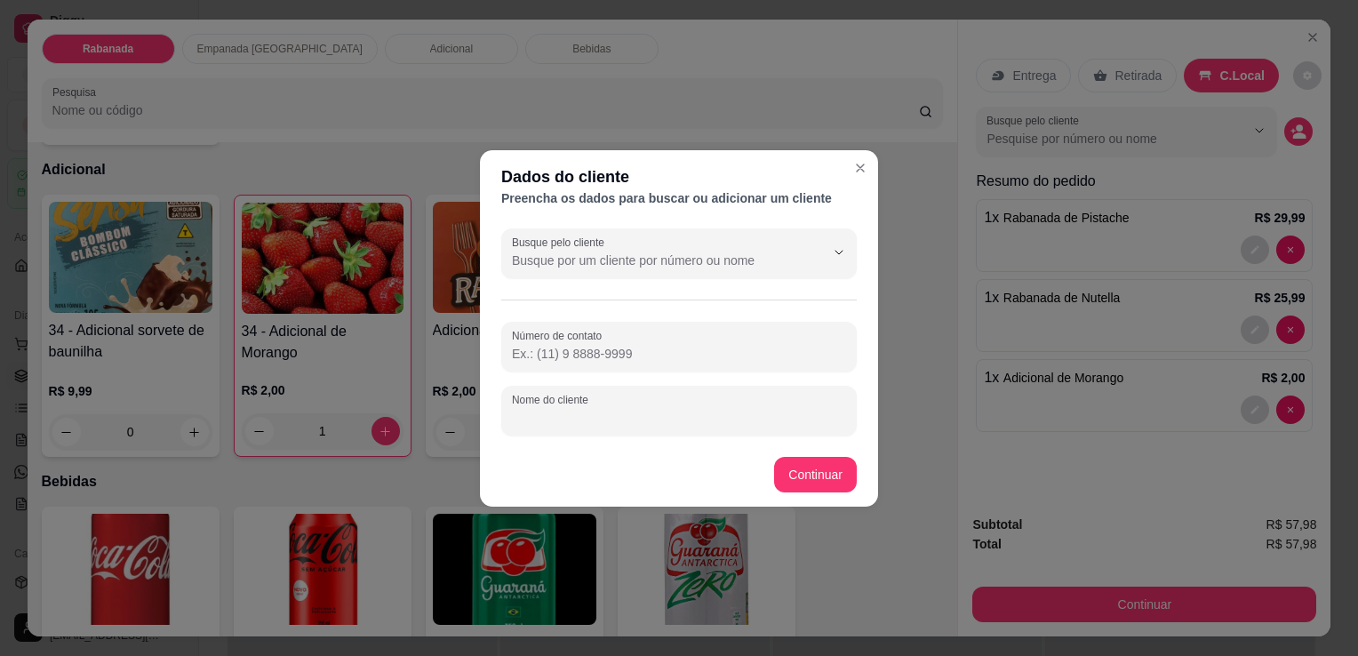
click at [653, 409] on input "Nome do cliente" at bounding box center [679, 418] width 334 height 18
type input "[PERSON_NAME]"
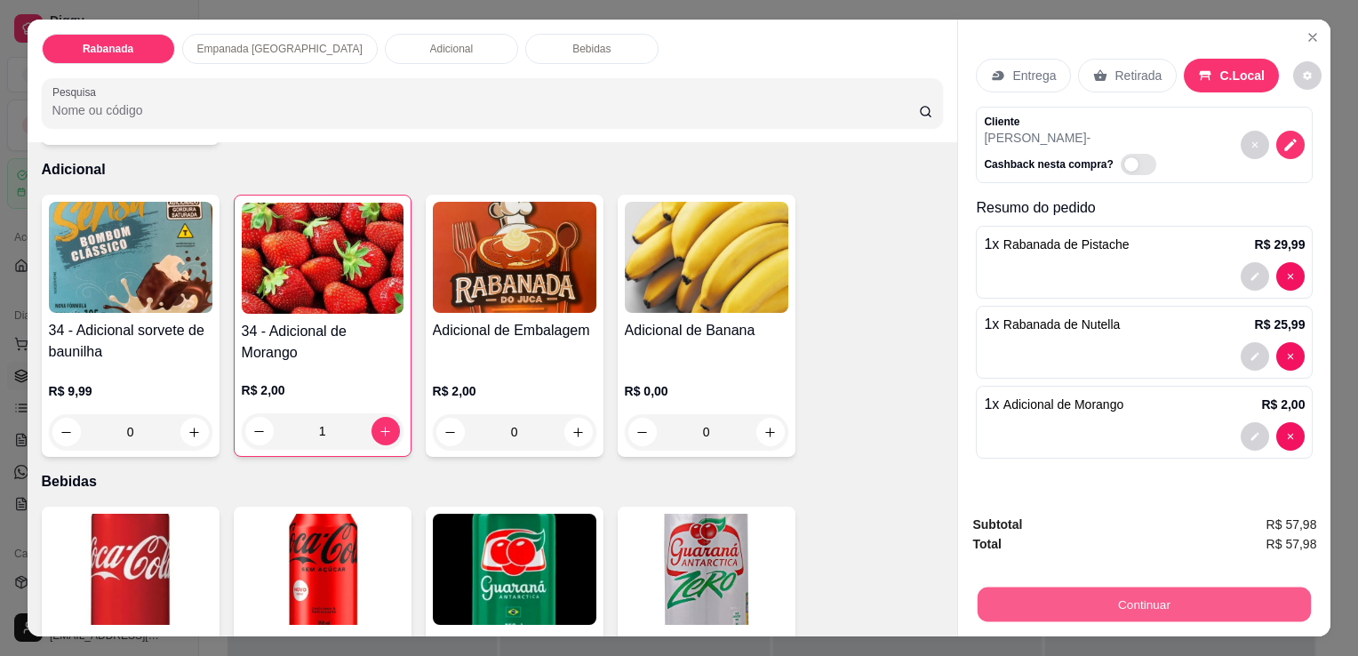
click at [1032, 595] on button "Continuar" at bounding box center [1143, 603] width 333 height 35
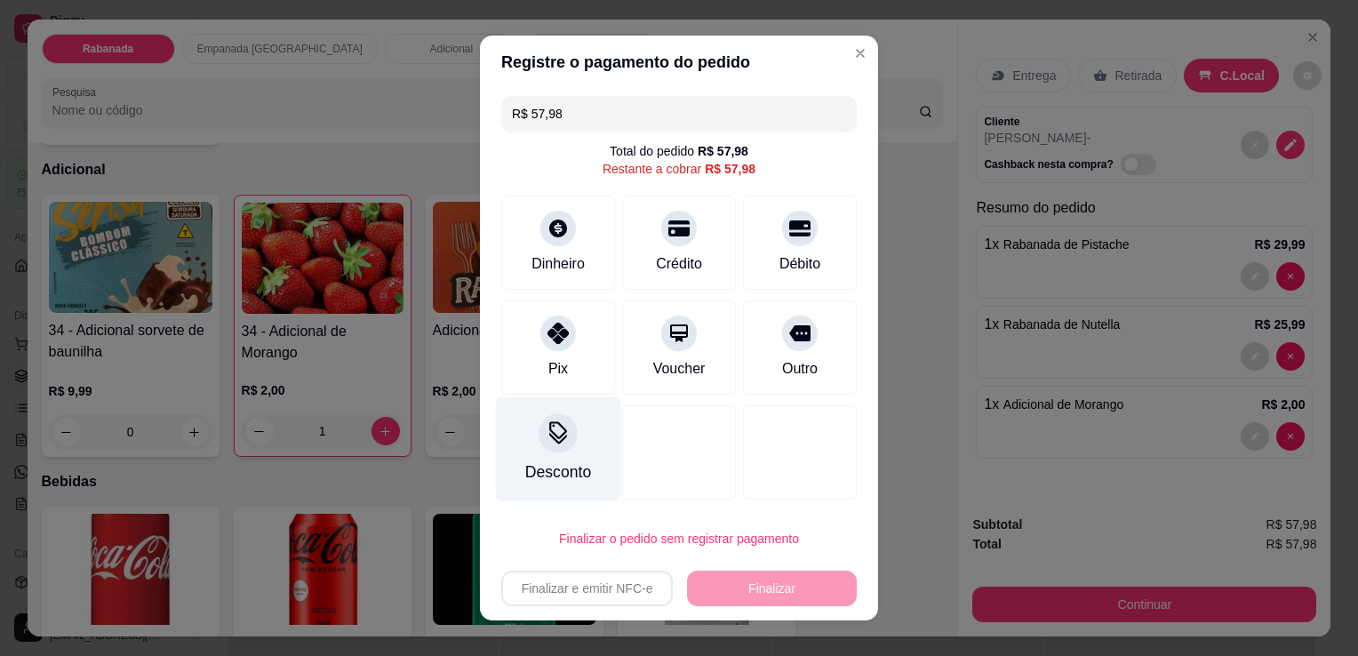
click at [542, 444] on div at bounding box center [557, 432] width 39 height 39
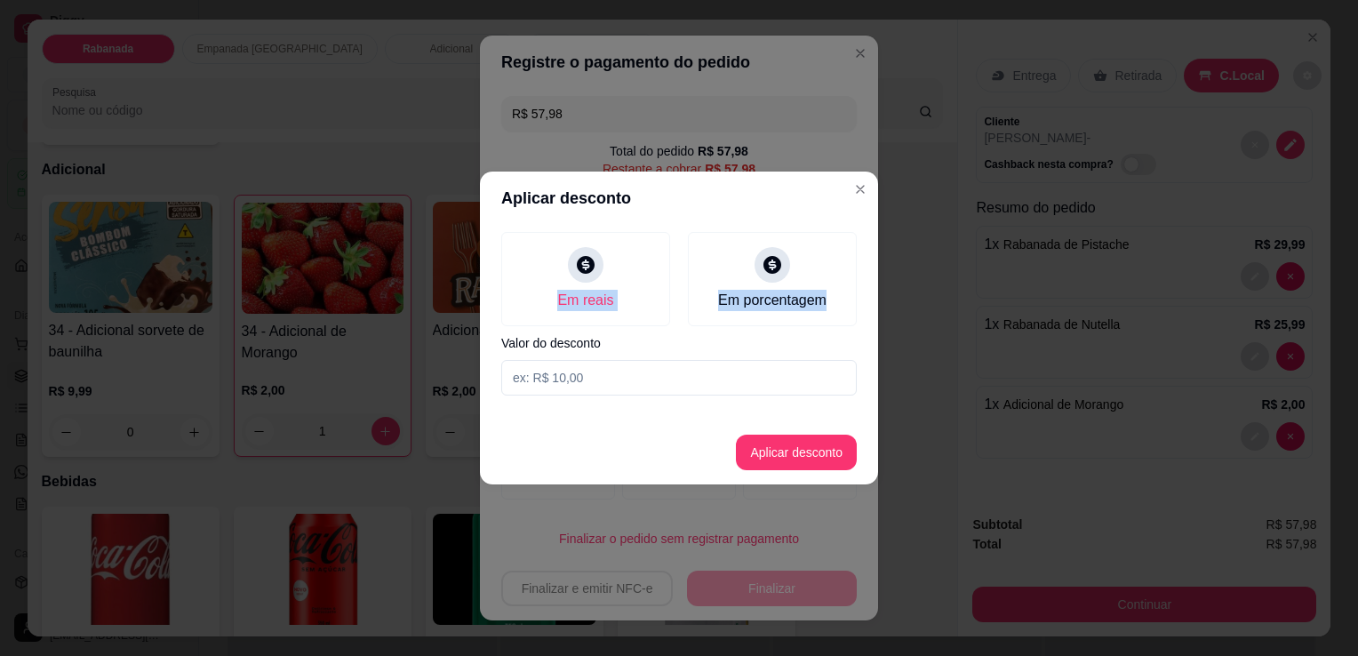
drag, startPoint x: 578, startPoint y: 280, endPoint x: 579, endPoint y: 386, distance: 105.7
click at [579, 386] on div "Em reais Em porcentagem Valor do desconto" at bounding box center [679, 314] width 398 height 178
click at [579, 386] on input at bounding box center [678, 378] width 355 height 36
type input "5,70"
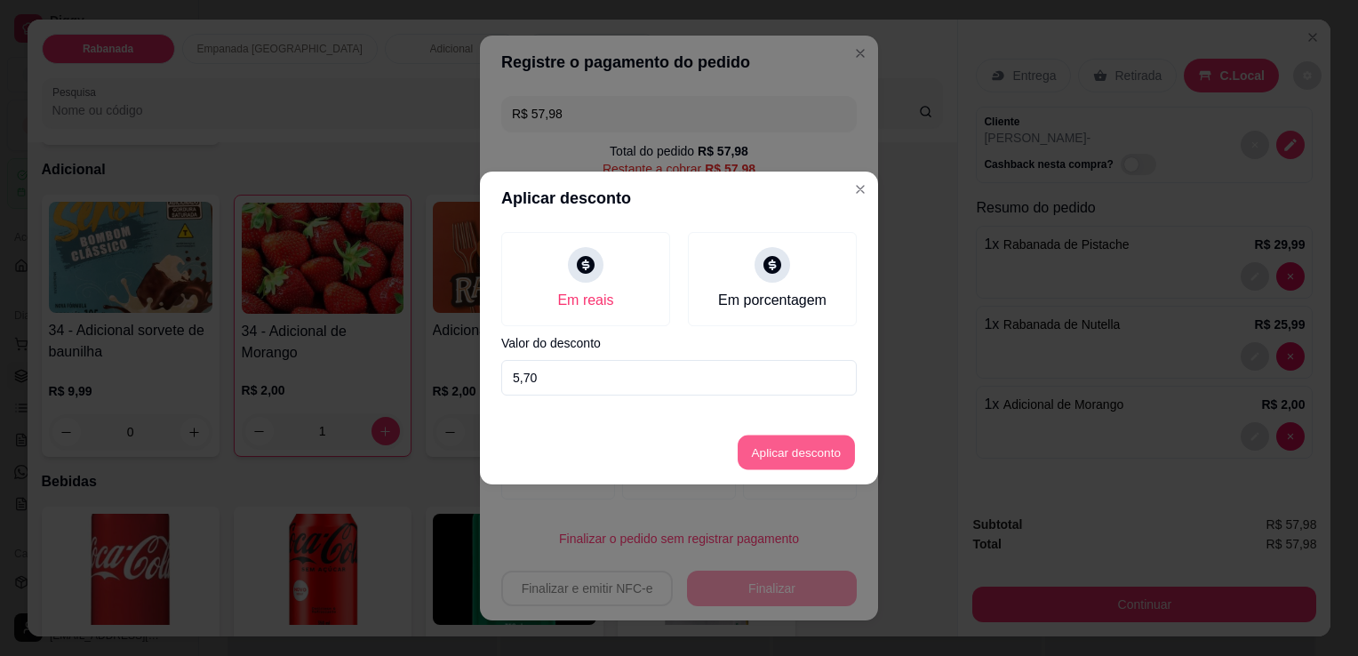
click at [803, 447] on button "Aplicar desconto" at bounding box center [796, 452] width 116 height 35
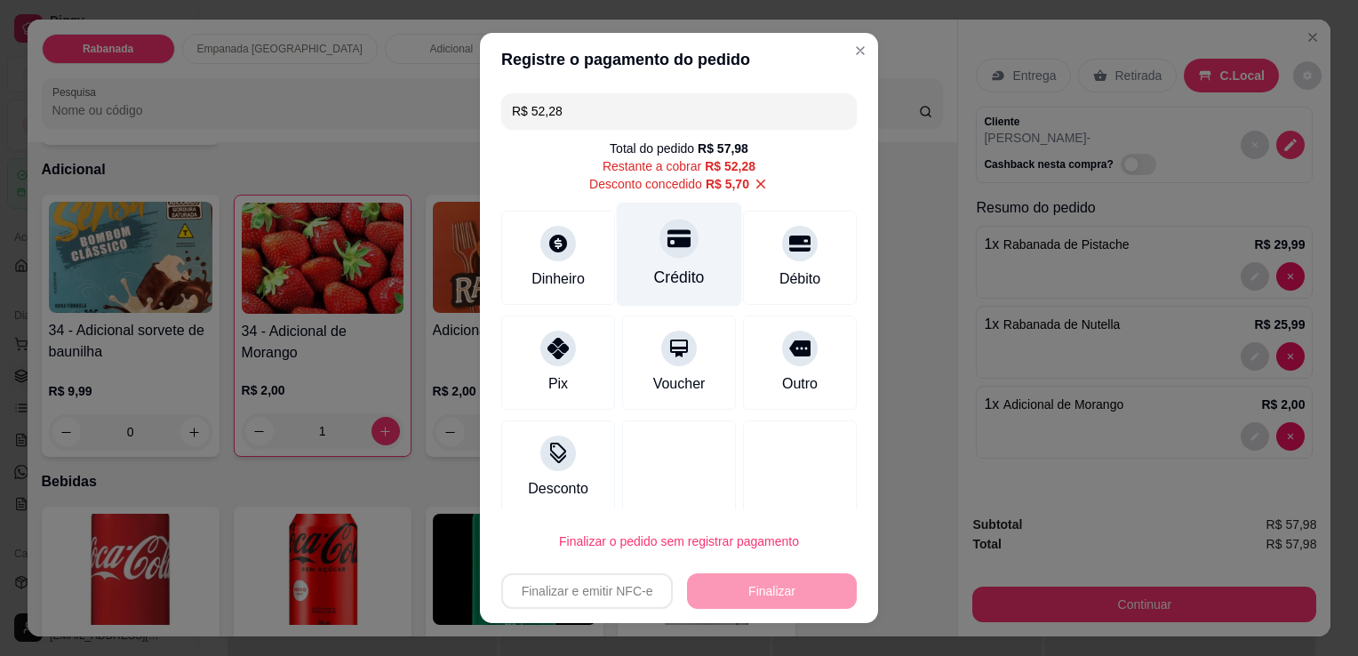
click at [659, 251] on div at bounding box center [678, 238] width 39 height 39
type input "R$ 0,00"
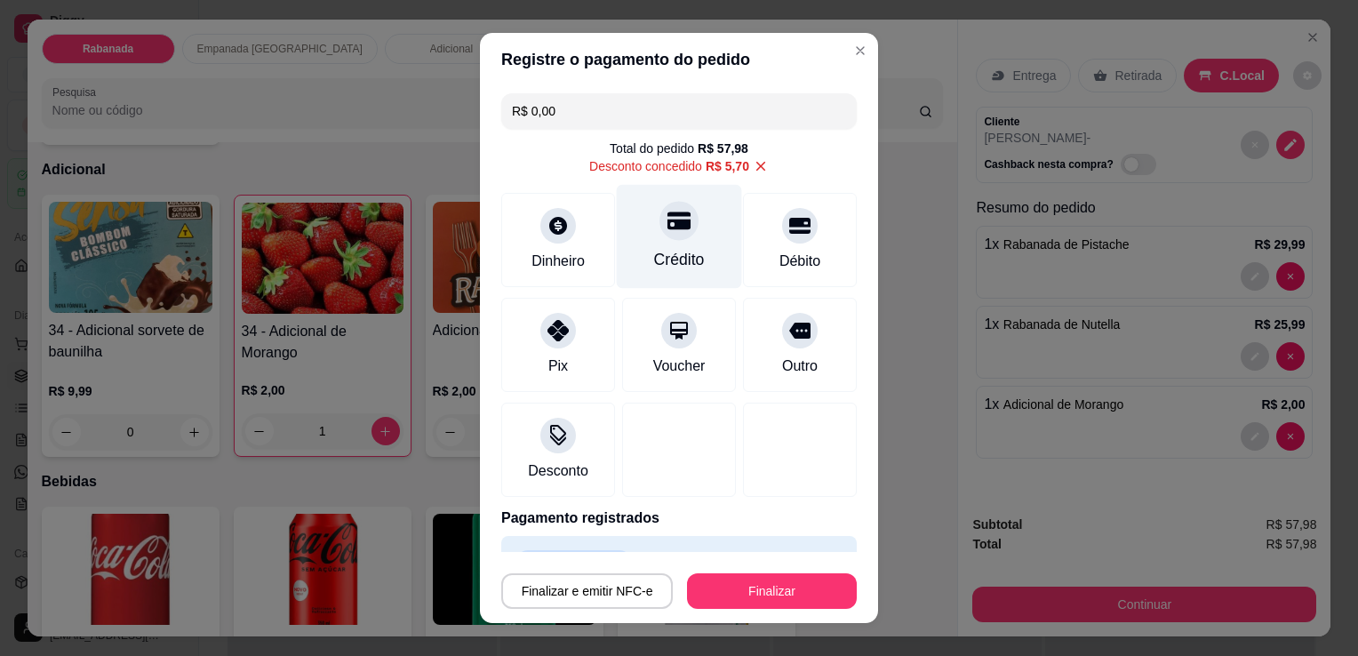
click at [671, 234] on div at bounding box center [678, 220] width 39 height 39
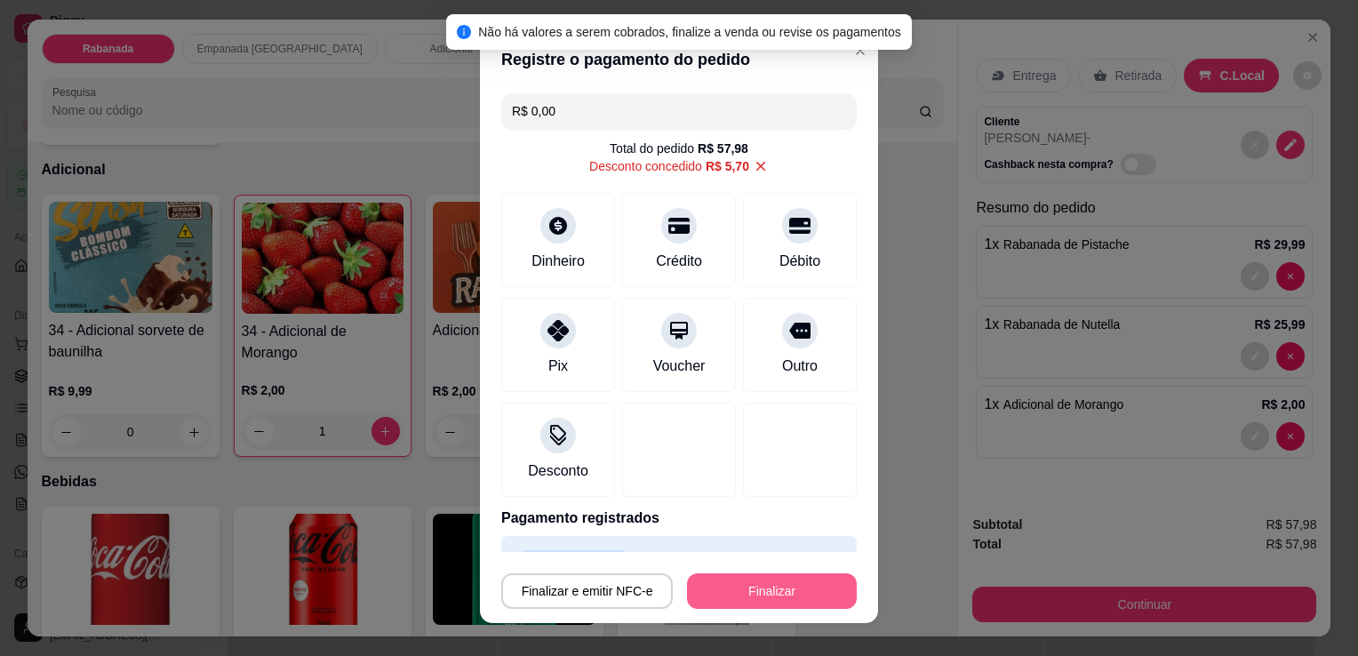
click at [777, 604] on button "Finalizar" at bounding box center [772, 591] width 170 height 36
type input "0"
type input "-R$ 57,98"
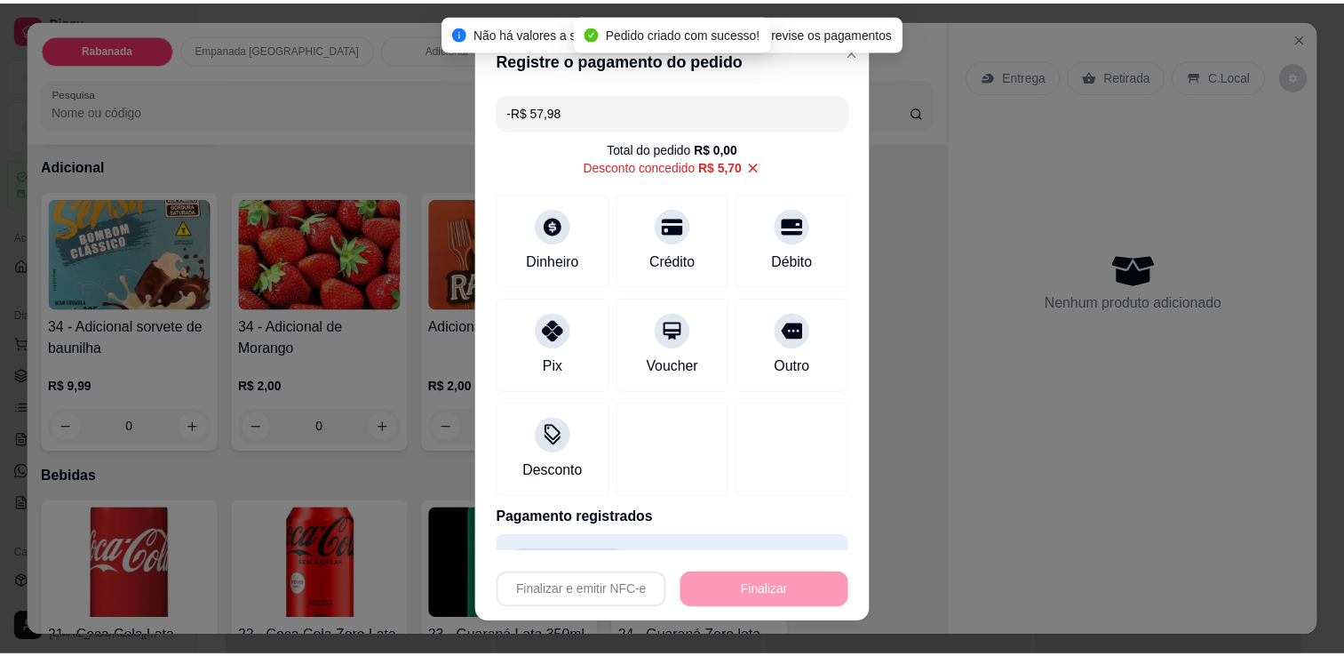
scroll to position [1509, 0]
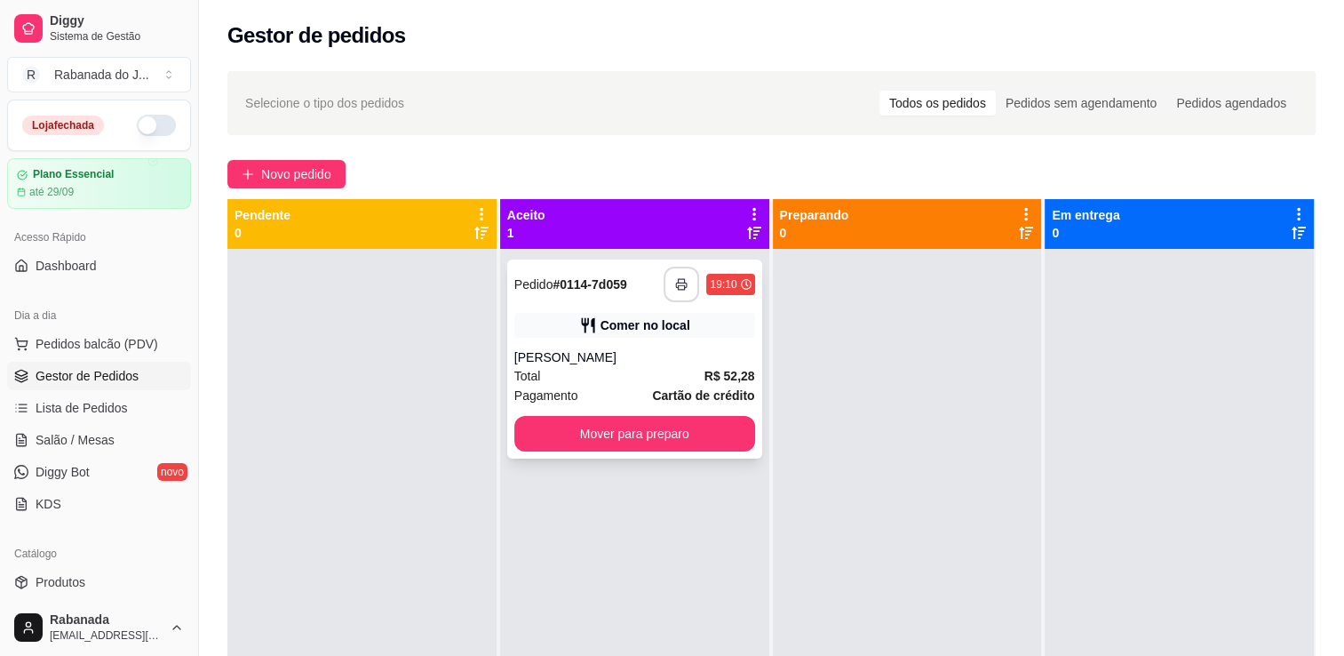
click at [682, 293] on button "button" at bounding box center [682, 285] width 36 height 36
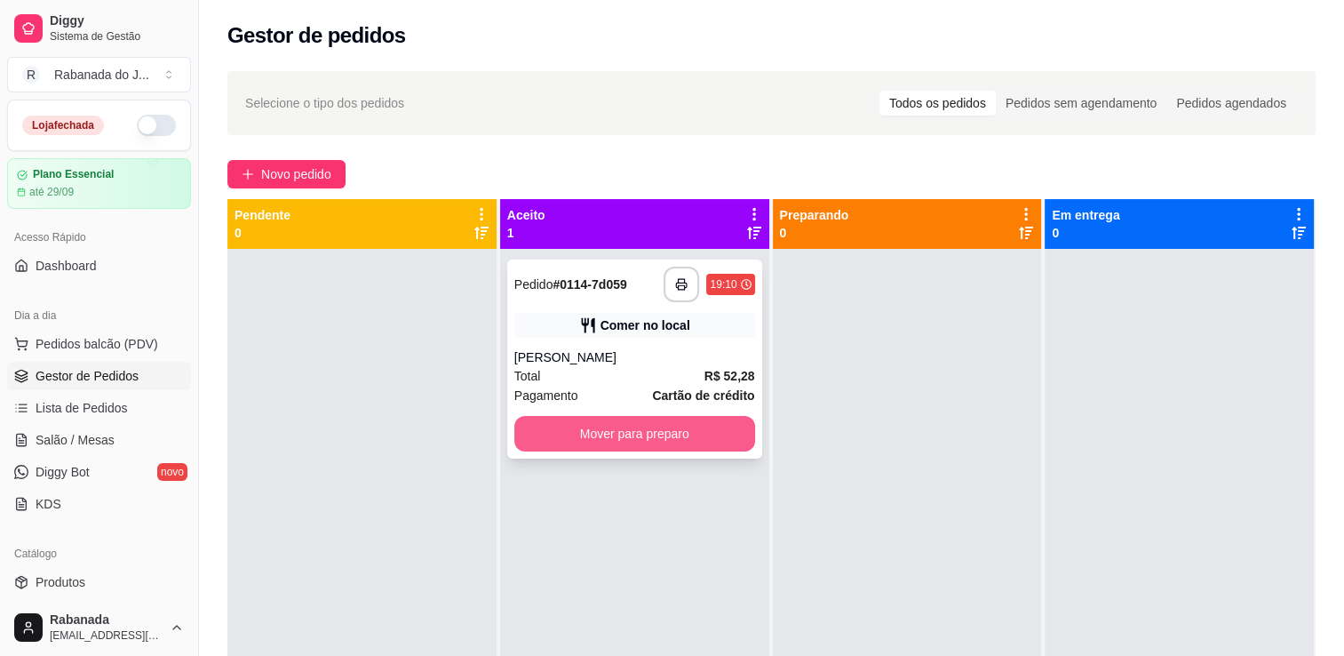
click at [611, 446] on button "Mover para preparo" at bounding box center [634, 434] width 241 height 36
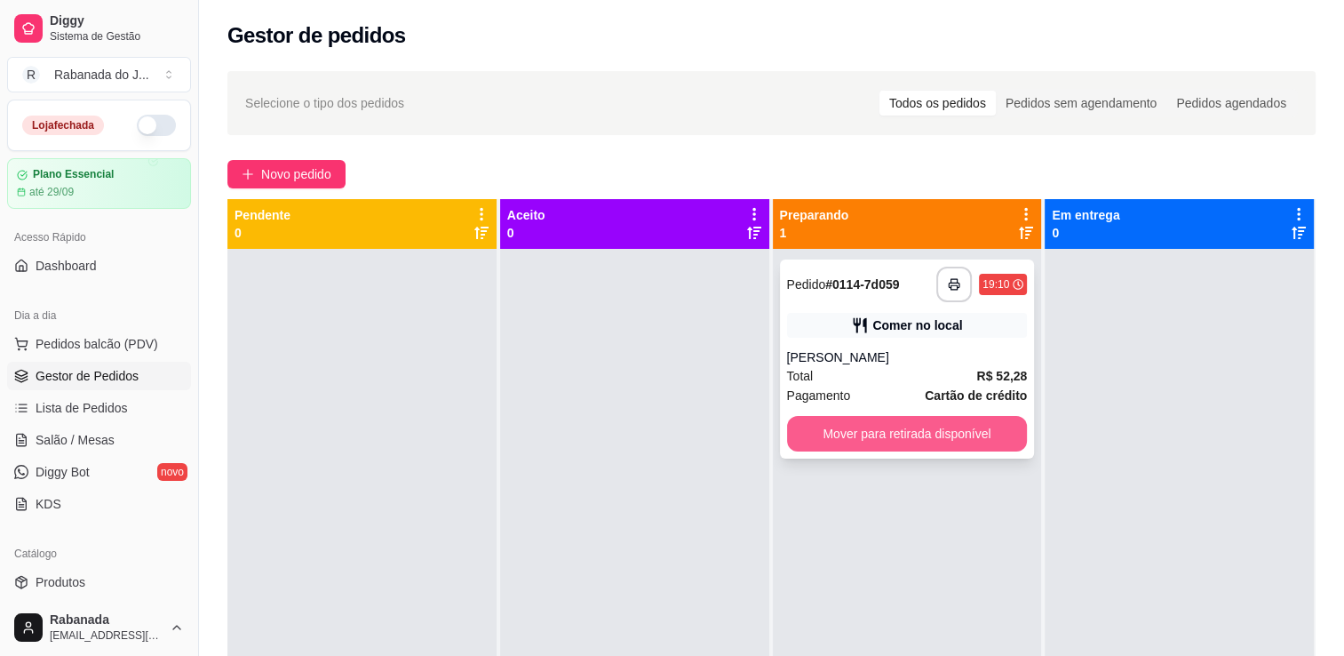
click at [935, 434] on button "Mover para retirada disponível" at bounding box center [907, 434] width 241 height 36
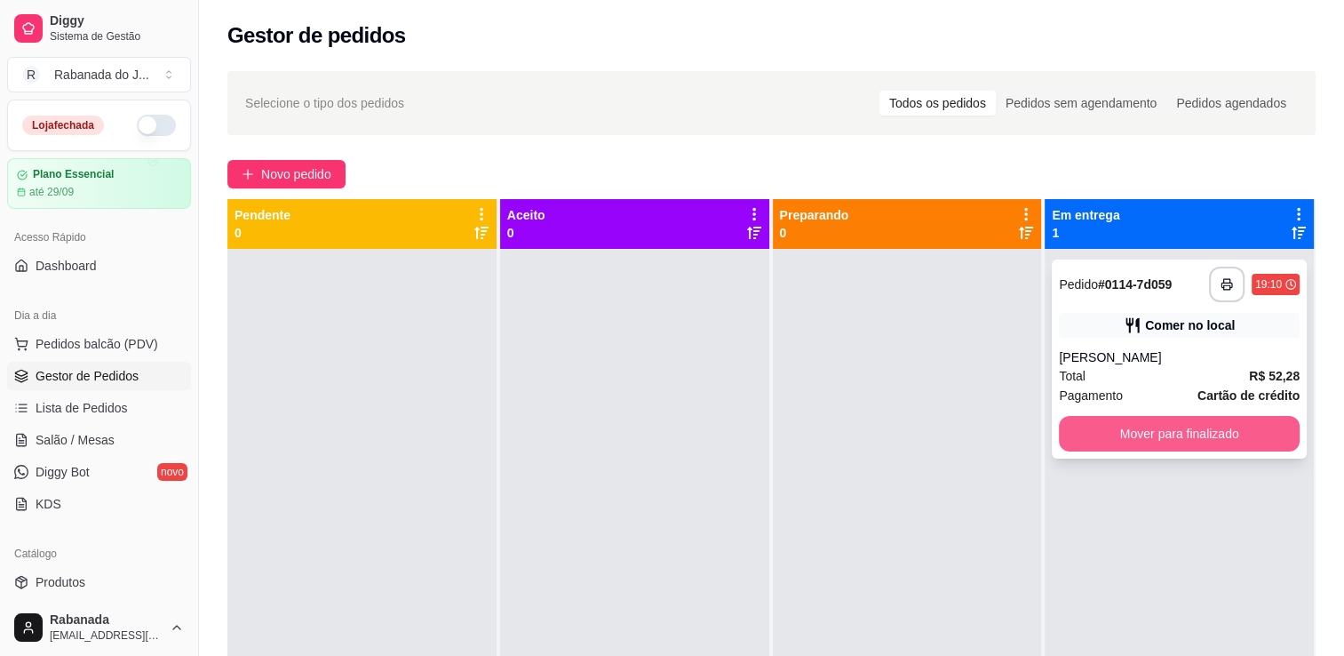
click at [1098, 428] on button "Mover para finalizado" at bounding box center [1179, 434] width 241 height 36
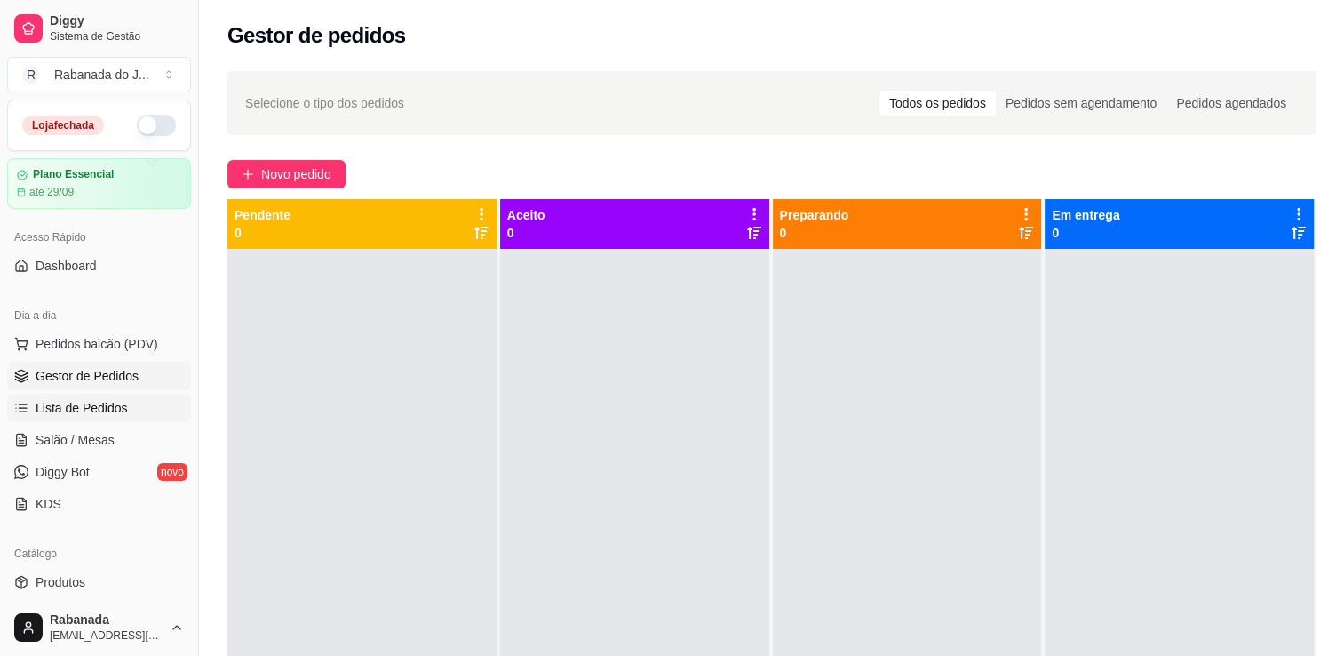
click at [107, 406] on span "Lista de Pedidos" at bounding box center [82, 408] width 92 height 18
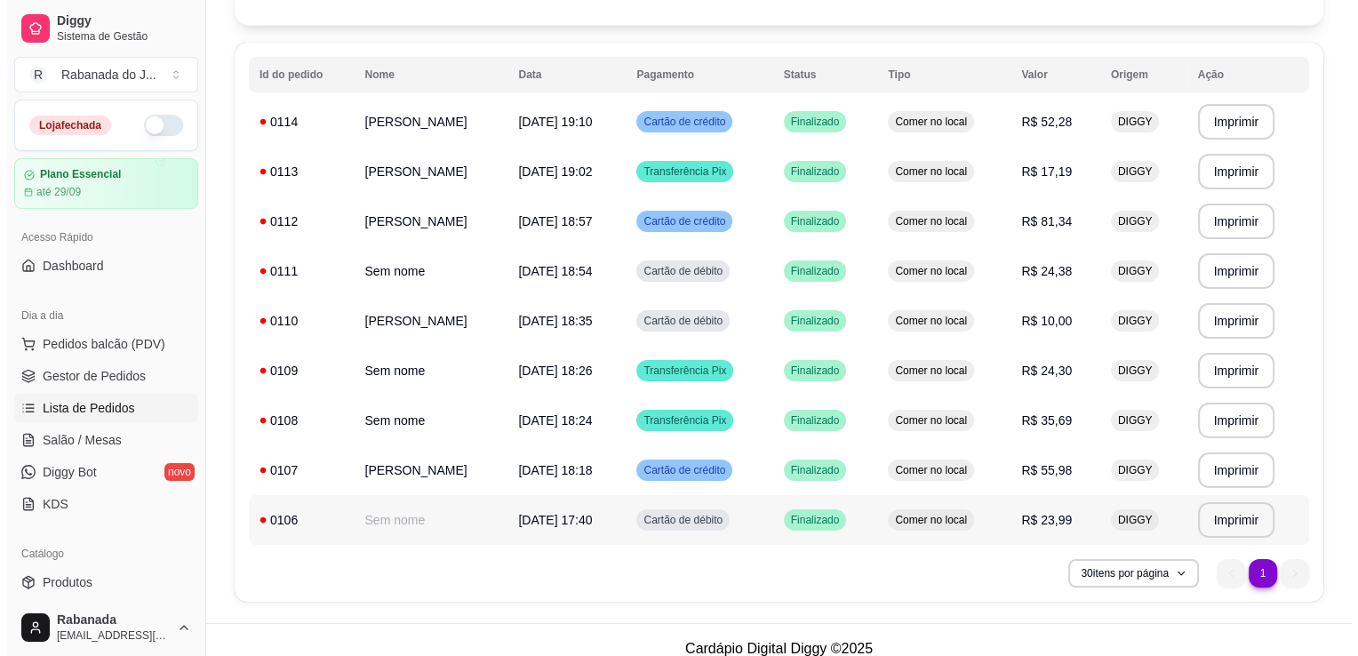
scroll to position [177, 0]
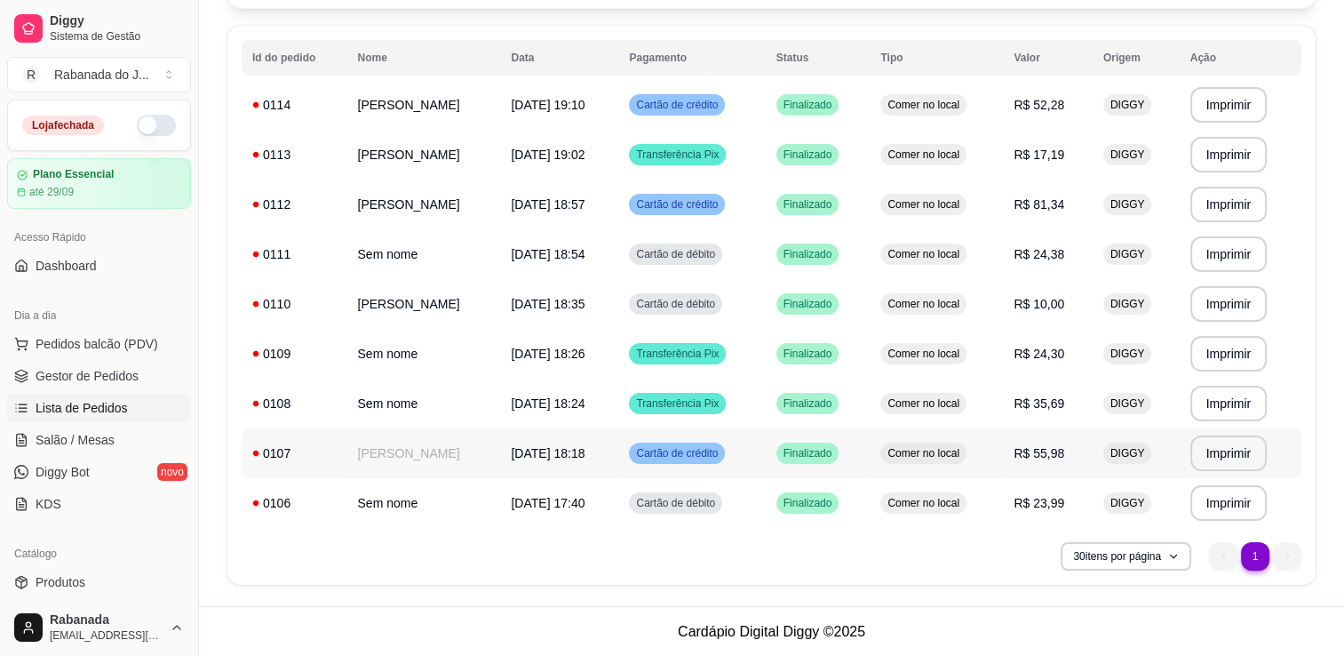
click at [500, 467] on td "06/09/25 às 18:18" at bounding box center [559, 453] width 118 height 50
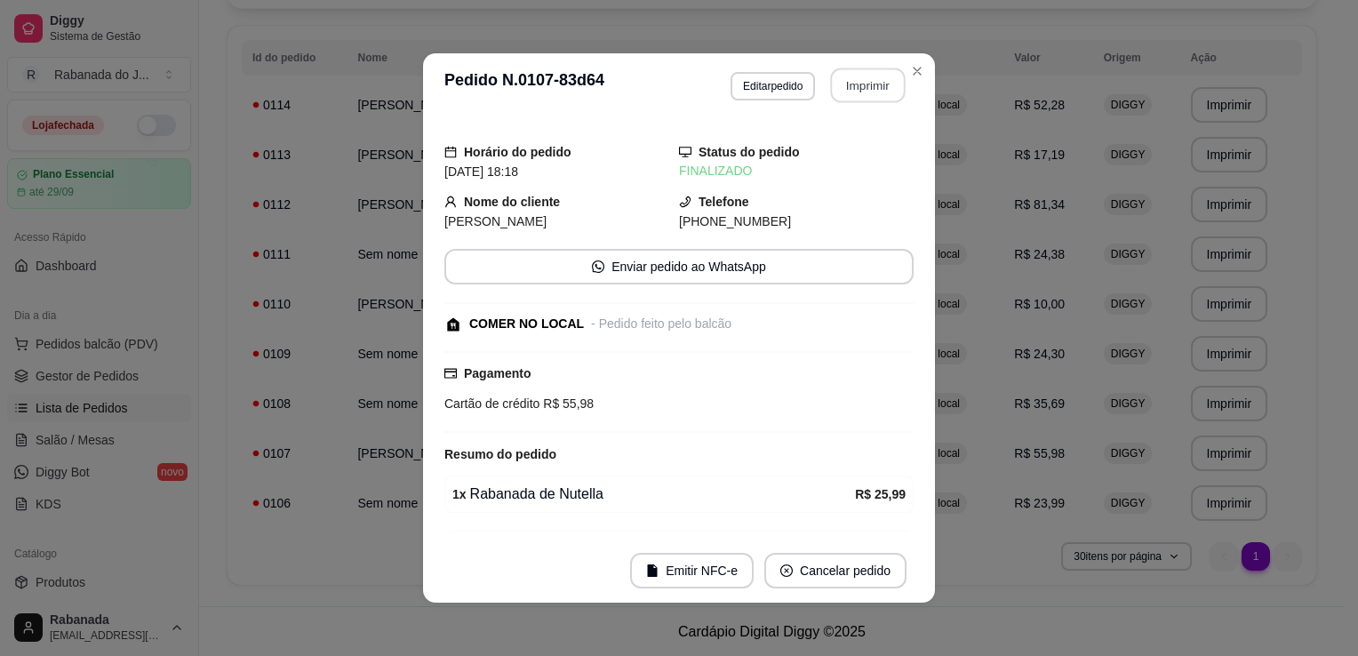
click at [851, 95] on button "Imprimir" at bounding box center [868, 85] width 75 height 35
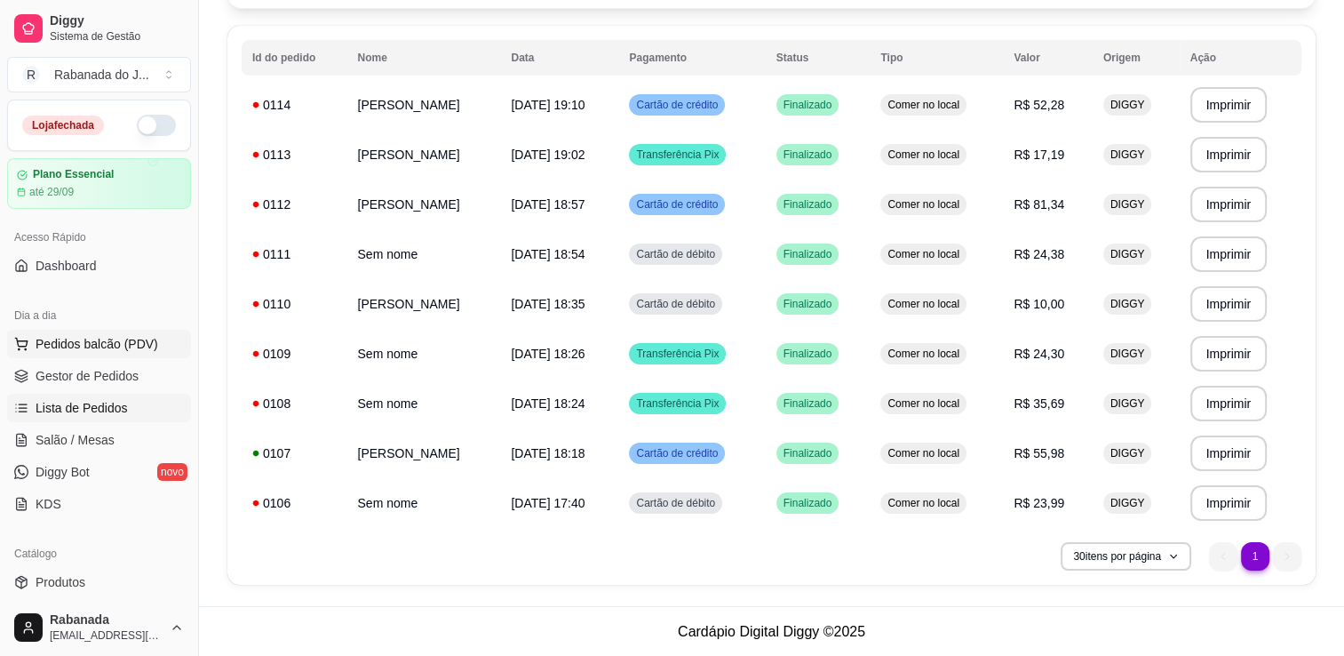
click at [120, 343] on span "Pedidos balcão (PDV)" at bounding box center [97, 344] width 123 height 18
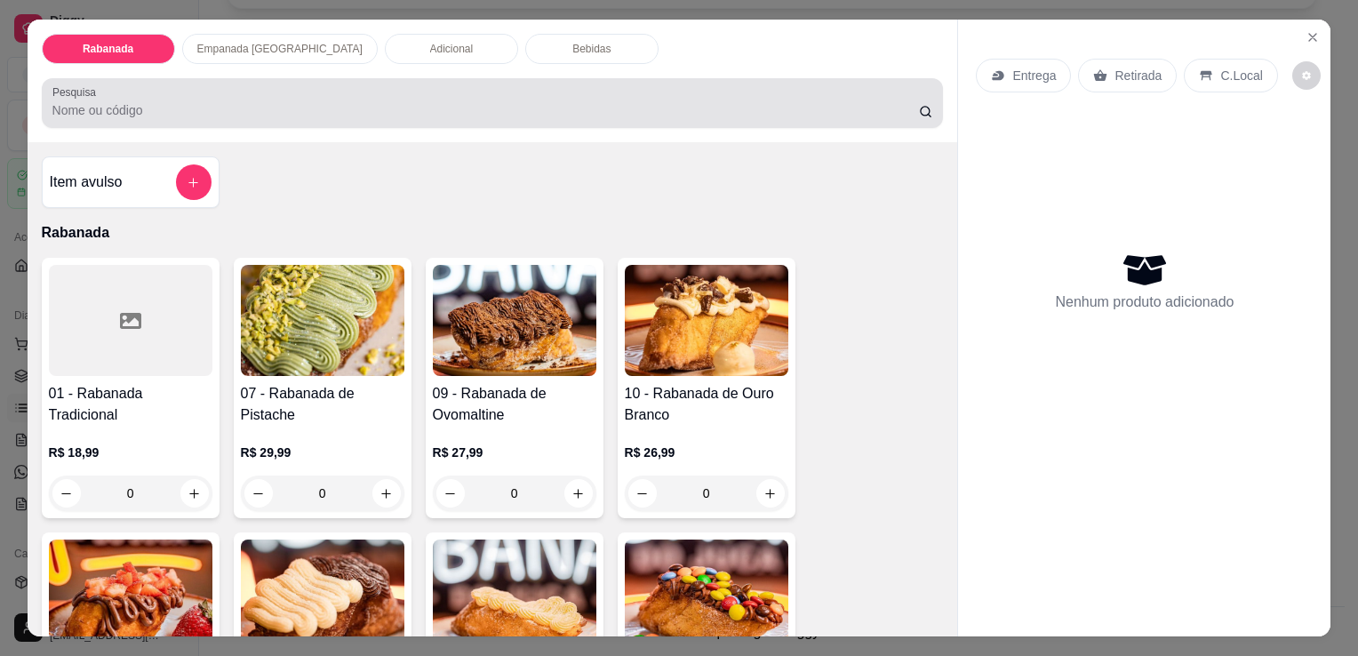
click at [156, 112] on div at bounding box center [492, 103] width 881 height 36
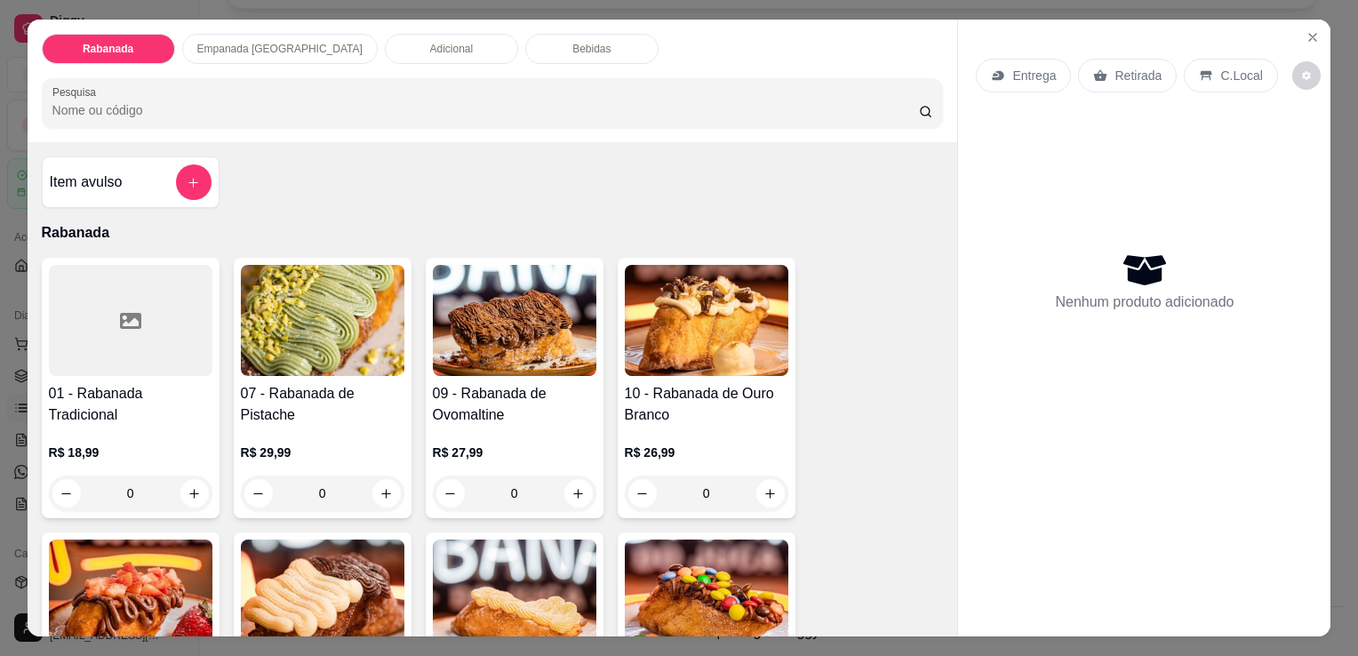
click at [410, 50] on div "Adicional" at bounding box center [451, 49] width 133 height 30
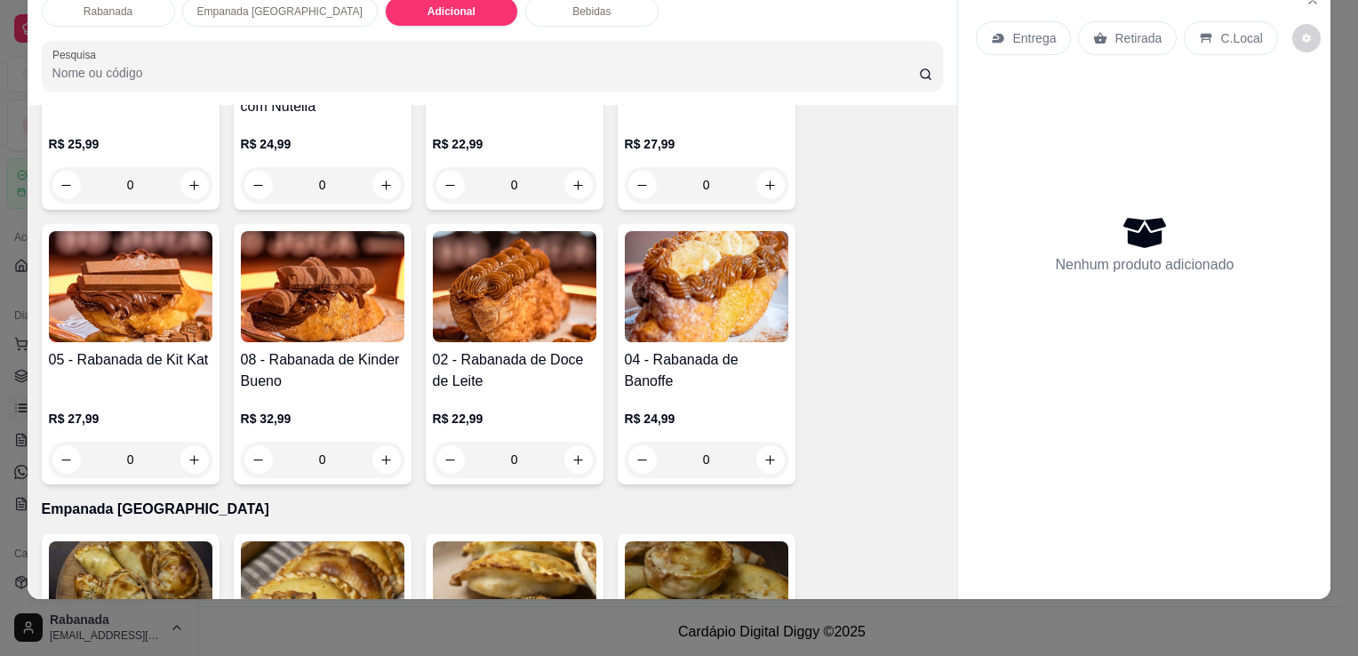
click at [544, 11] on div "Bebidas" at bounding box center [591, 11] width 133 height 30
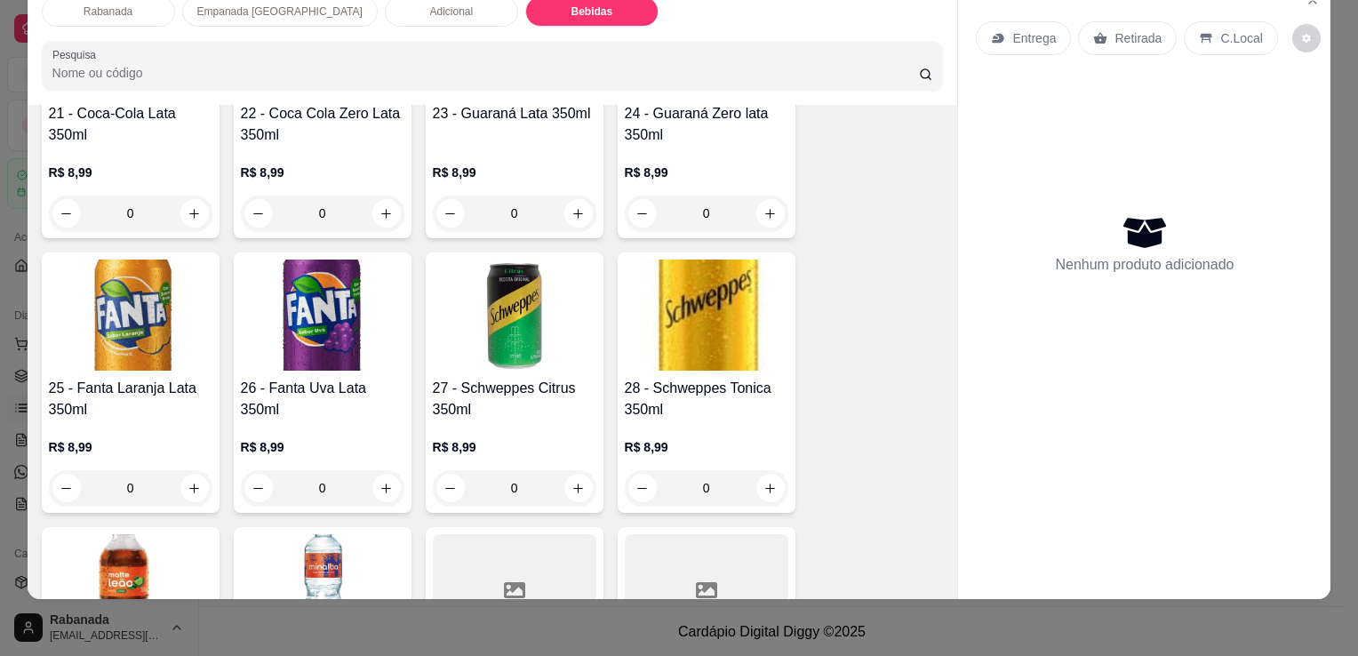
scroll to position [2101, 0]
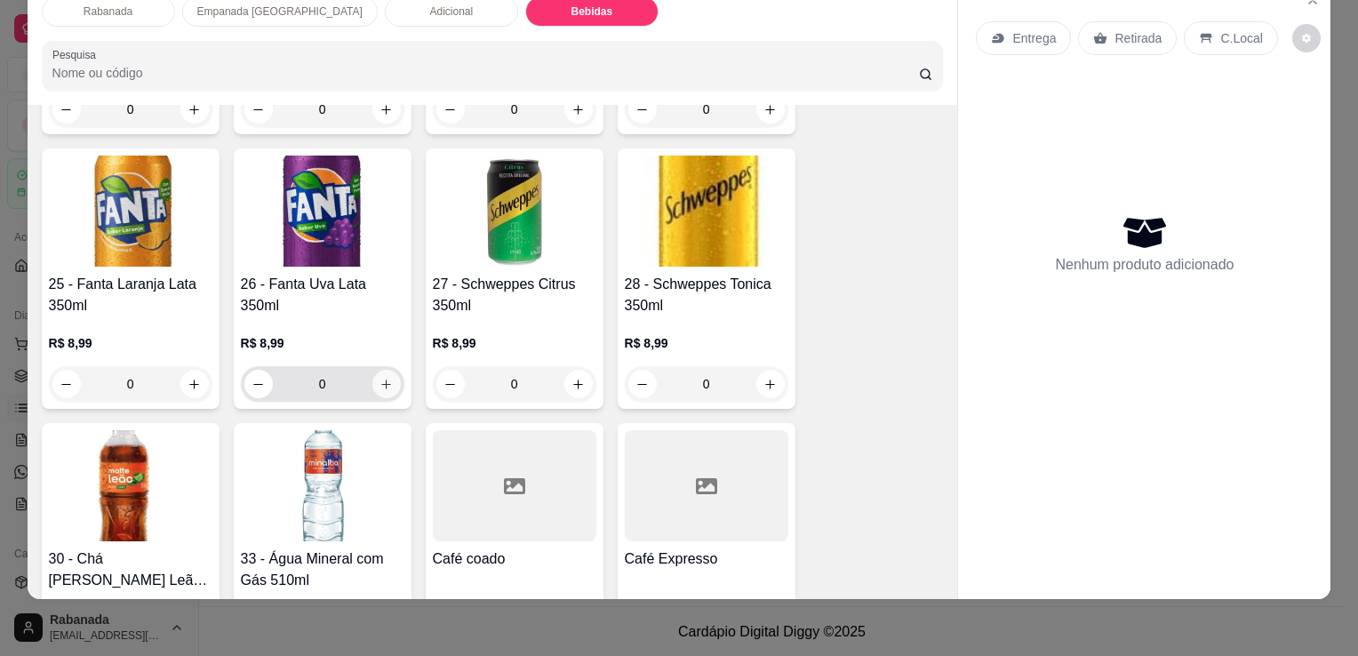
click at [387, 371] on button "increase-product-quantity" at bounding box center [386, 384] width 28 height 28
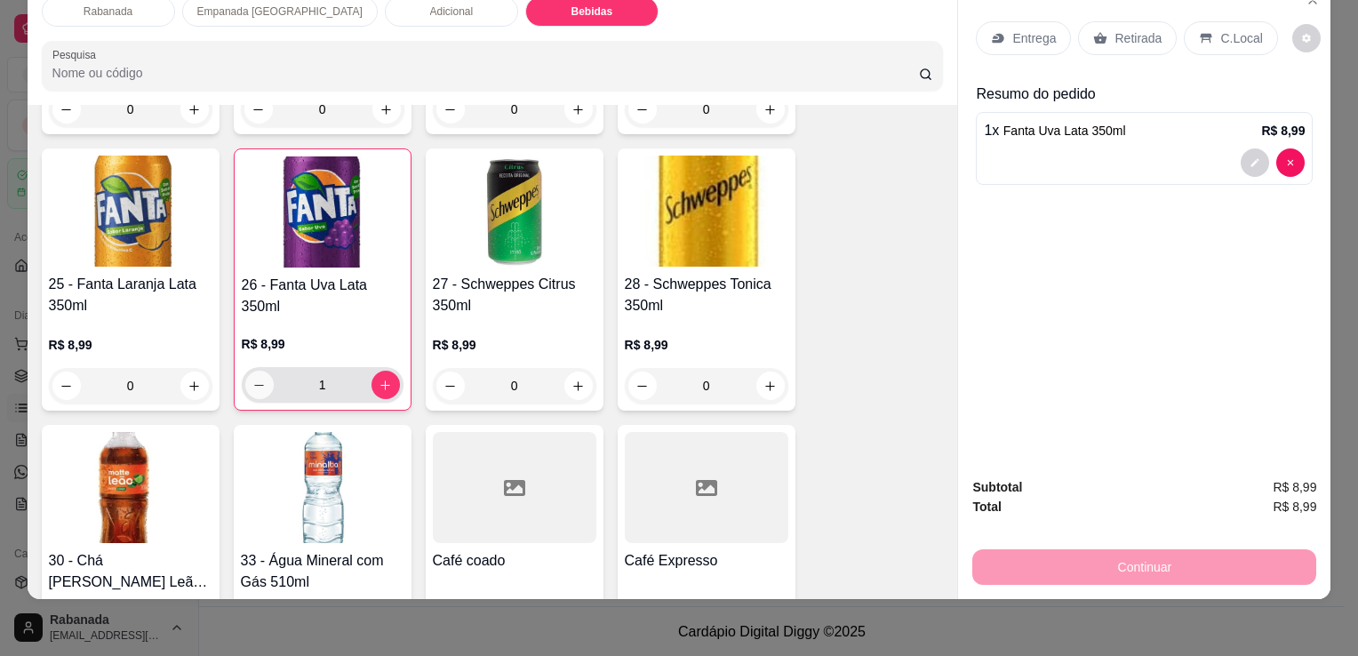
click at [257, 379] on icon "decrease-product-quantity" at bounding box center [258, 385] width 13 height 13
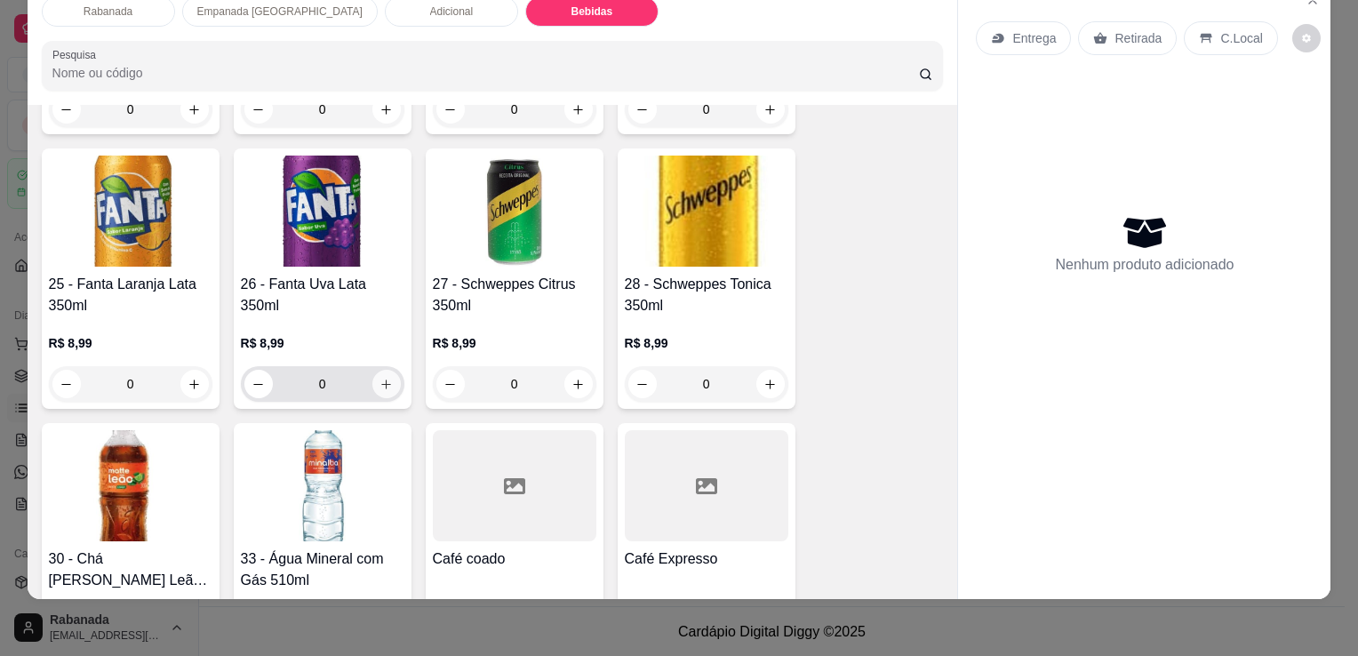
click at [375, 379] on button "increase-product-quantity" at bounding box center [386, 384] width 28 height 28
type input "1"
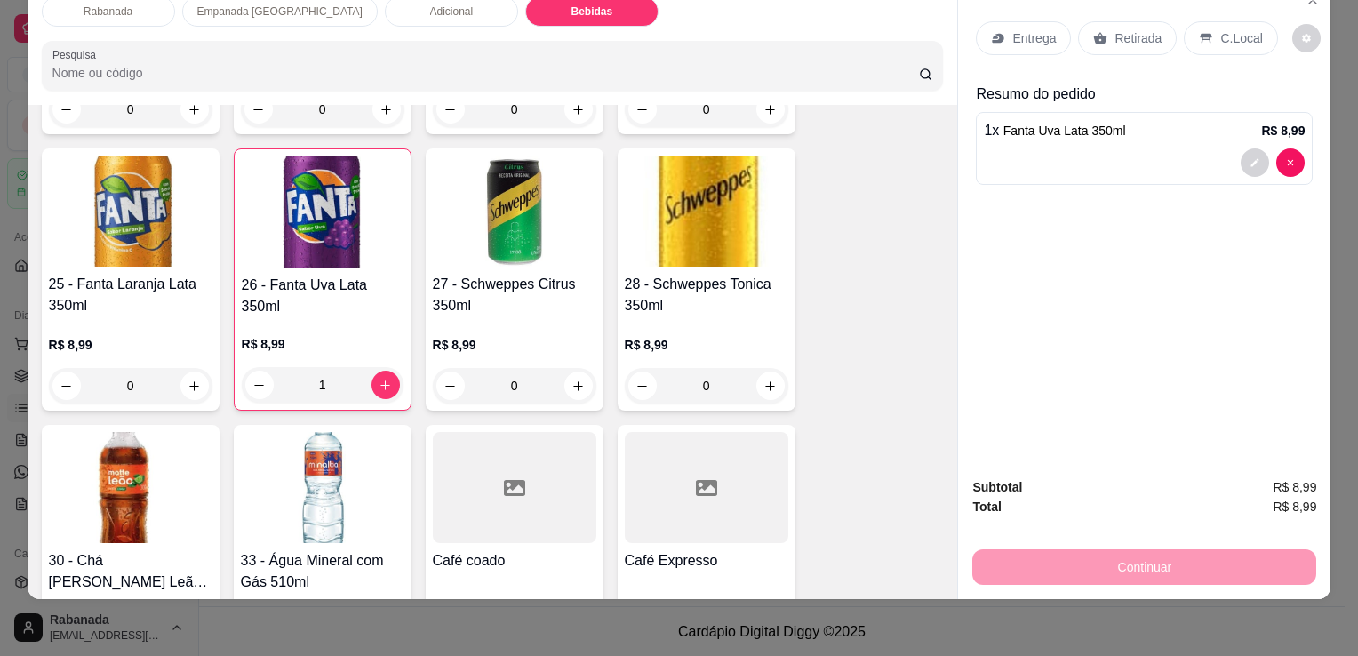
click at [1236, 29] on p "C.Local" at bounding box center [1241, 38] width 42 height 18
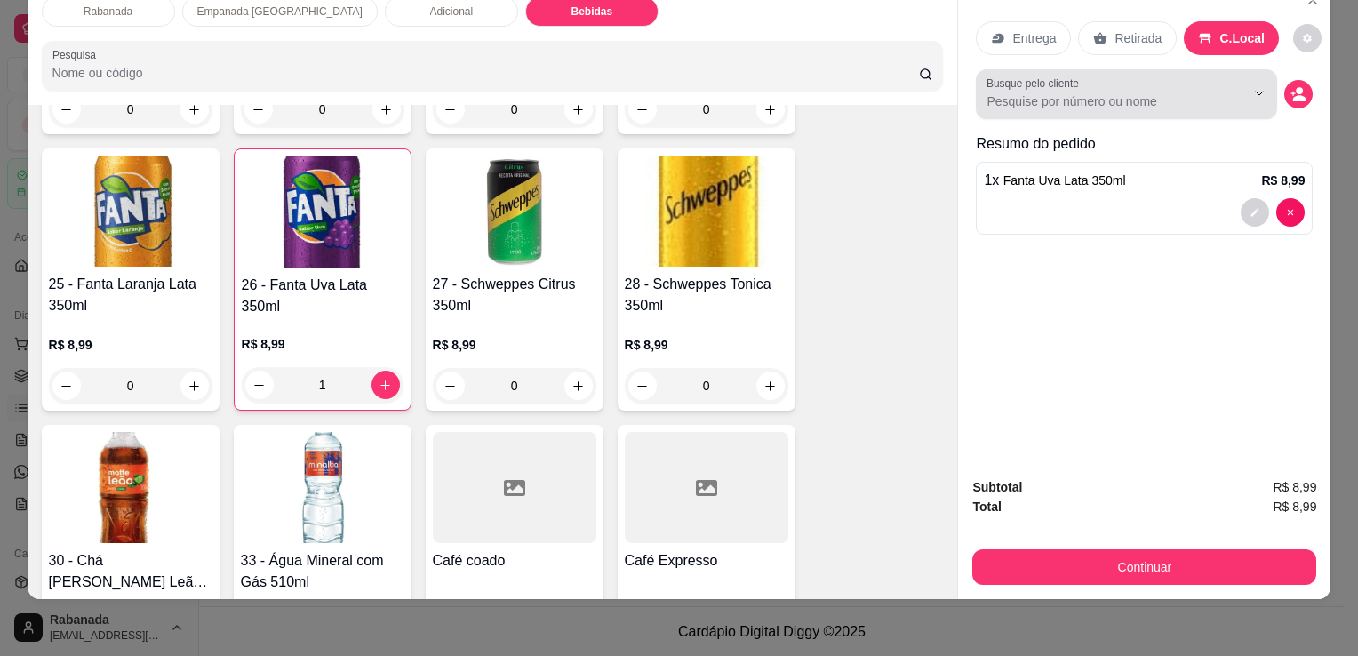
click at [1216, 90] on div at bounding box center [1244, 93] width 57 height 34
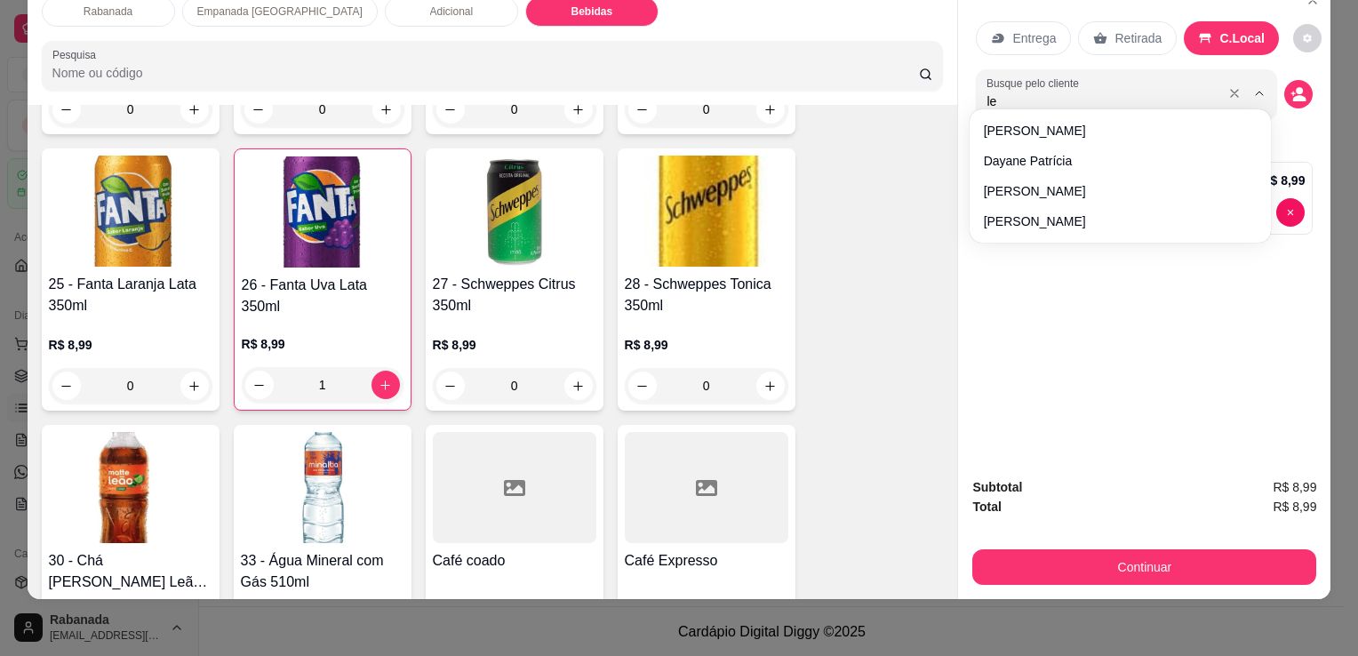
type input "leo"
click at [1113, 325] on div "Entrega Retirada C.Local Busque pelo cliente leo Resumo do pedido 1 x Fanta Uva…" at bounding box center [1144, 222] width 372 height 481
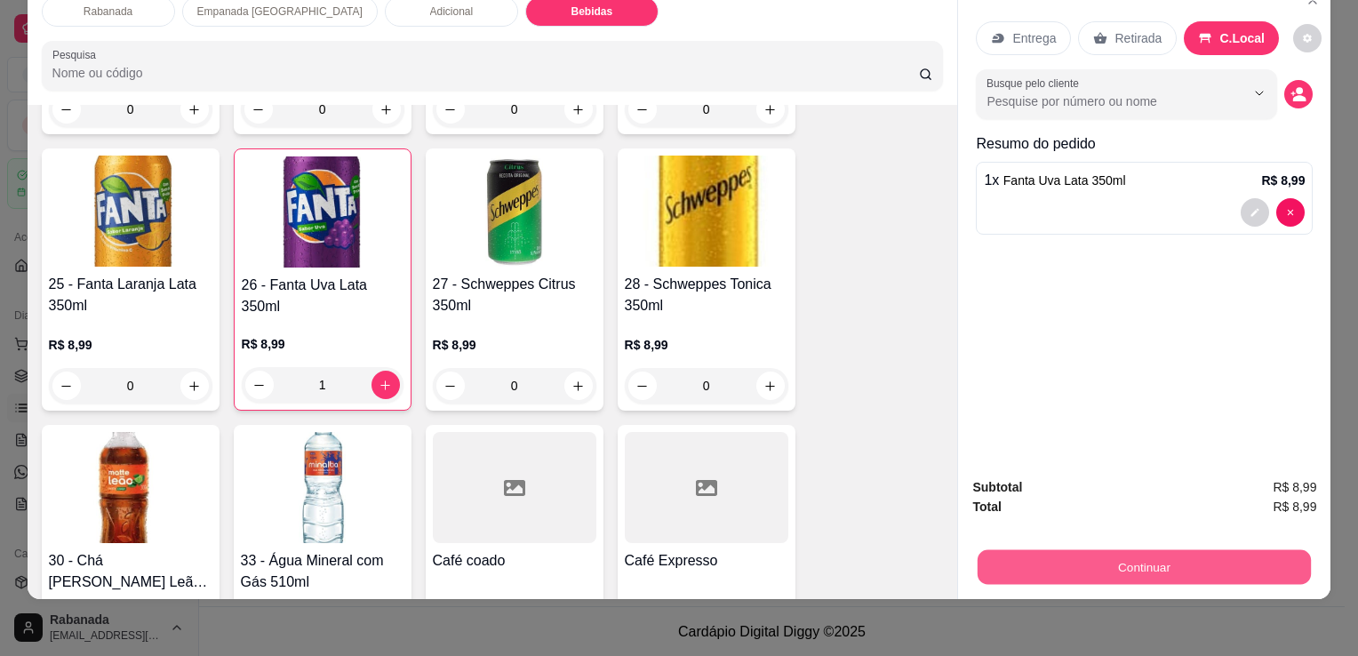
click at [1118, 549] on button "Continuar" at bounding box center [1143, 566] width 333 height 35
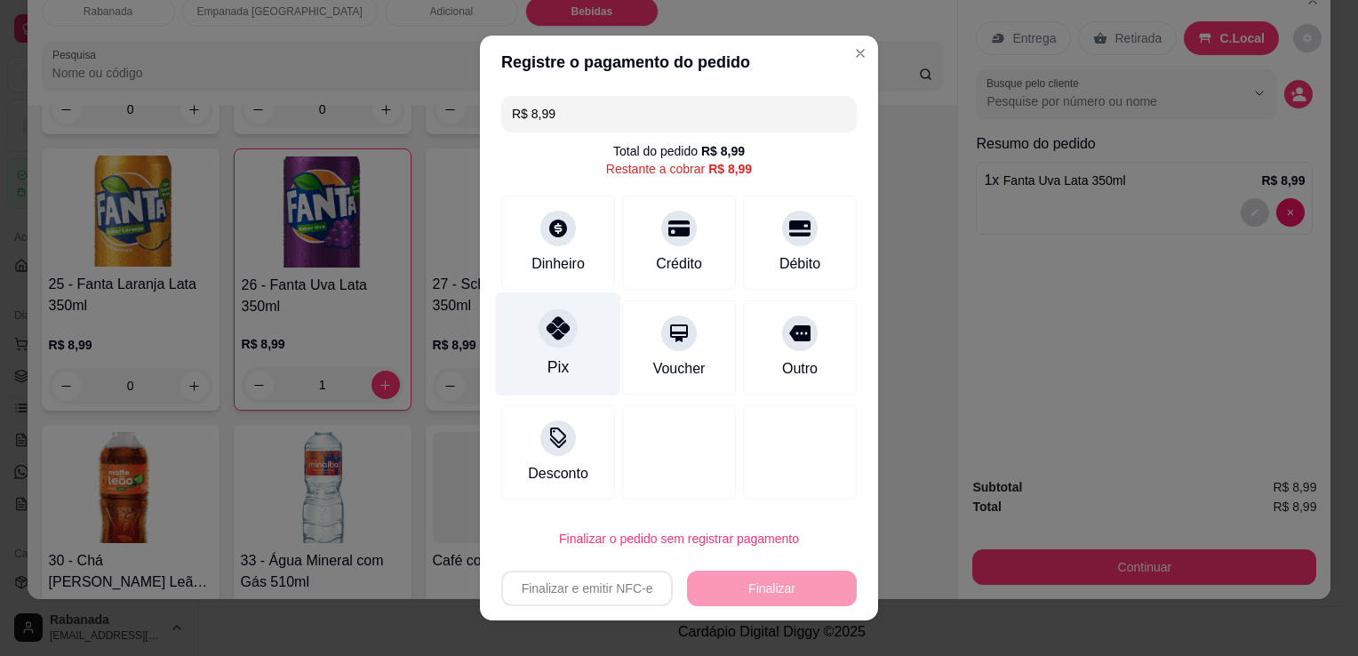
click at [554, 340] on div at bounding box center [557, 327] width 39 height 39
type input "R$ 0,00"
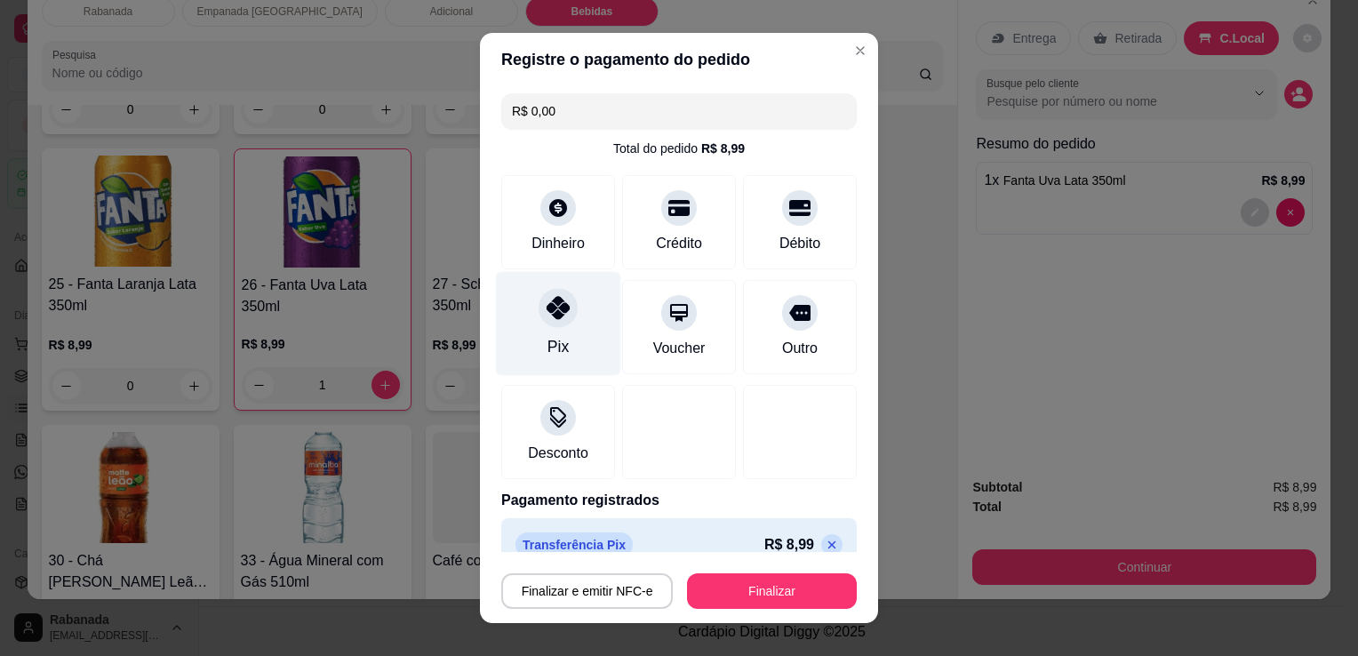
click at [541, 326] on div "Pix" at bounding box center [558, 324] width 125 height 104
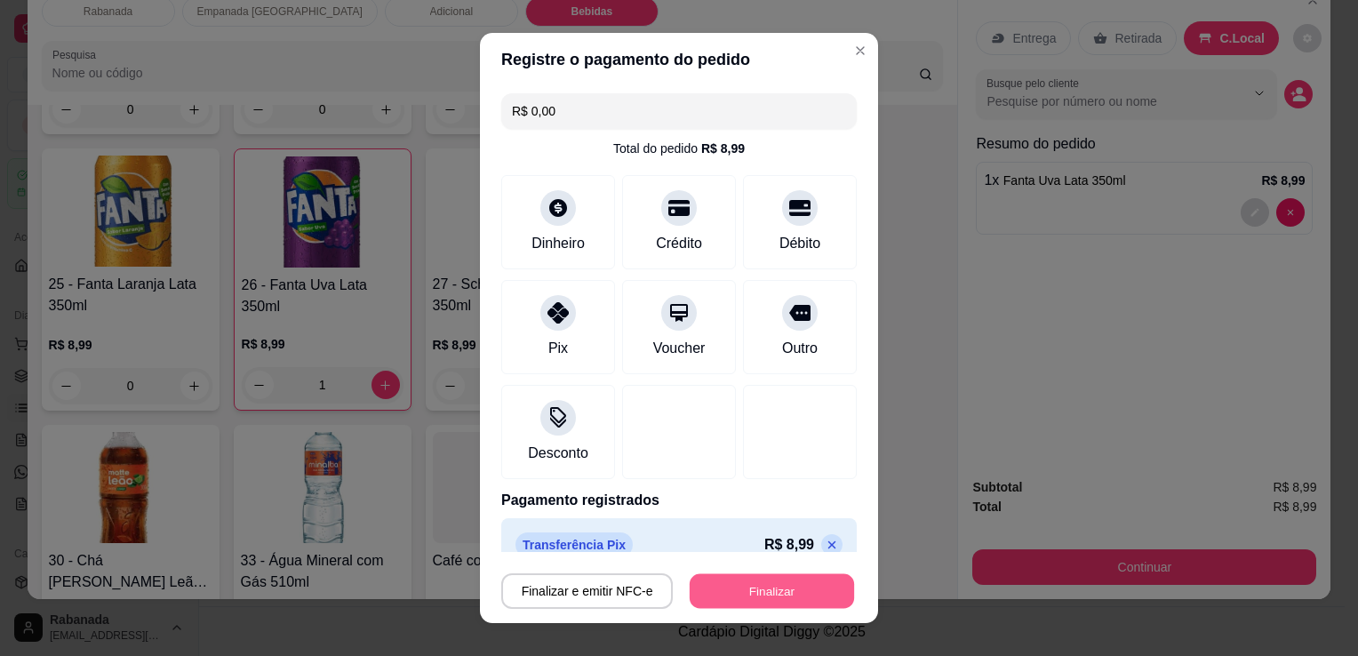
click at [800, 594] on button "Finalizar" at bounding box center [772, 591] width 164 height 35
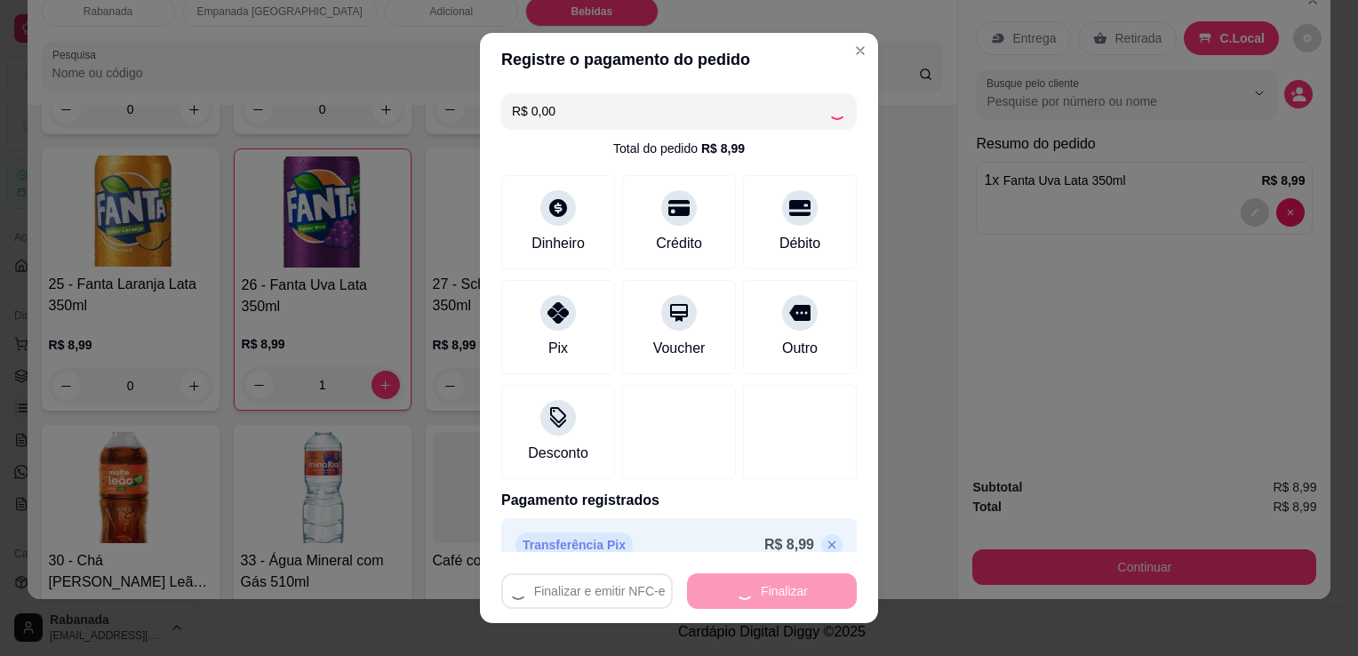
type input "0"
type input "-R$ 8,99"
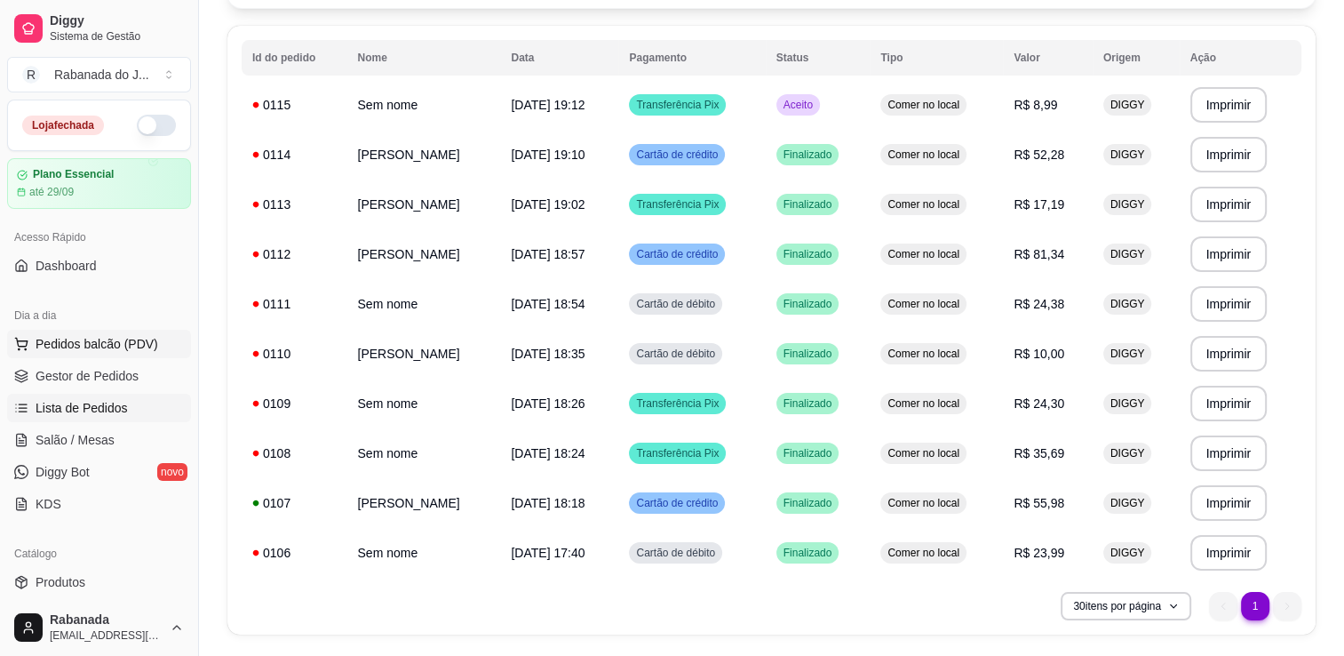
click at [135, 332] on button "Pedidos balcão (PDV)" at bounding box center [99, 344] width 184 height 28
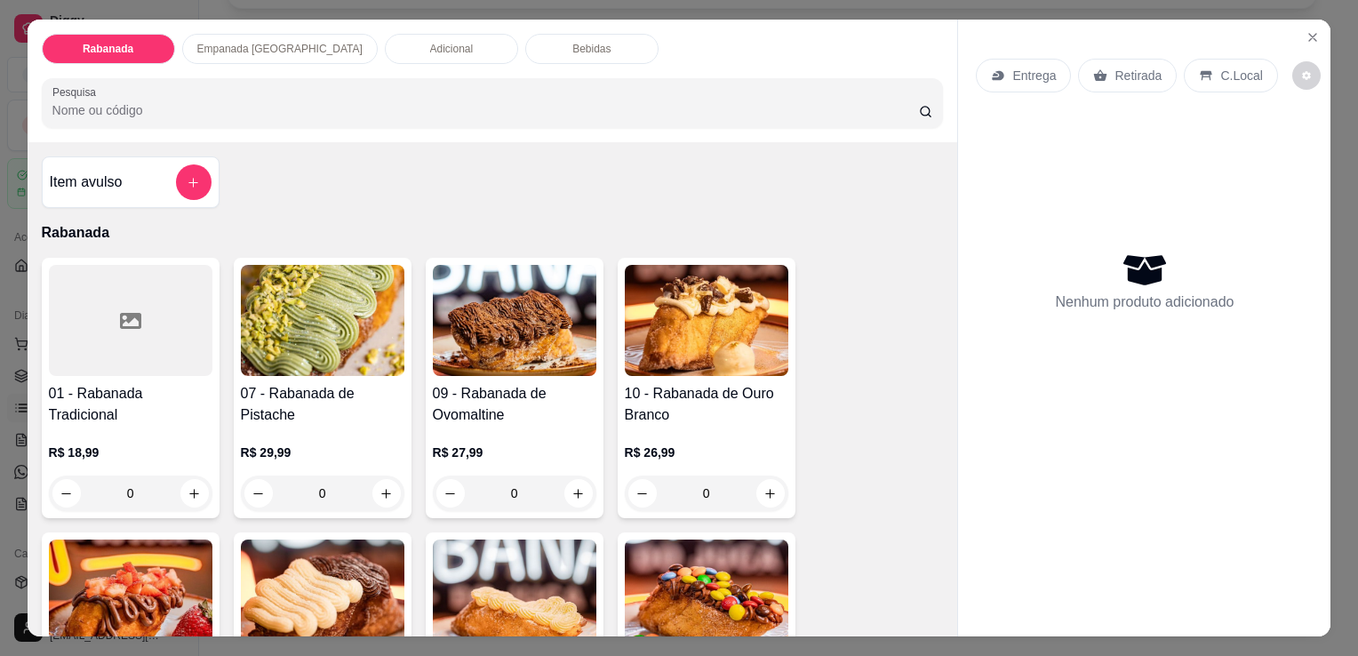
click at [276, 122] on div "Rabanada Empanada Argentina Adicional Bebidas Pesquisa" at bounding box center [493, 81] width 930 height 123
click at [480, 101] on input "Pesquisa" at bounding box center [485, 110] width 866 height 18
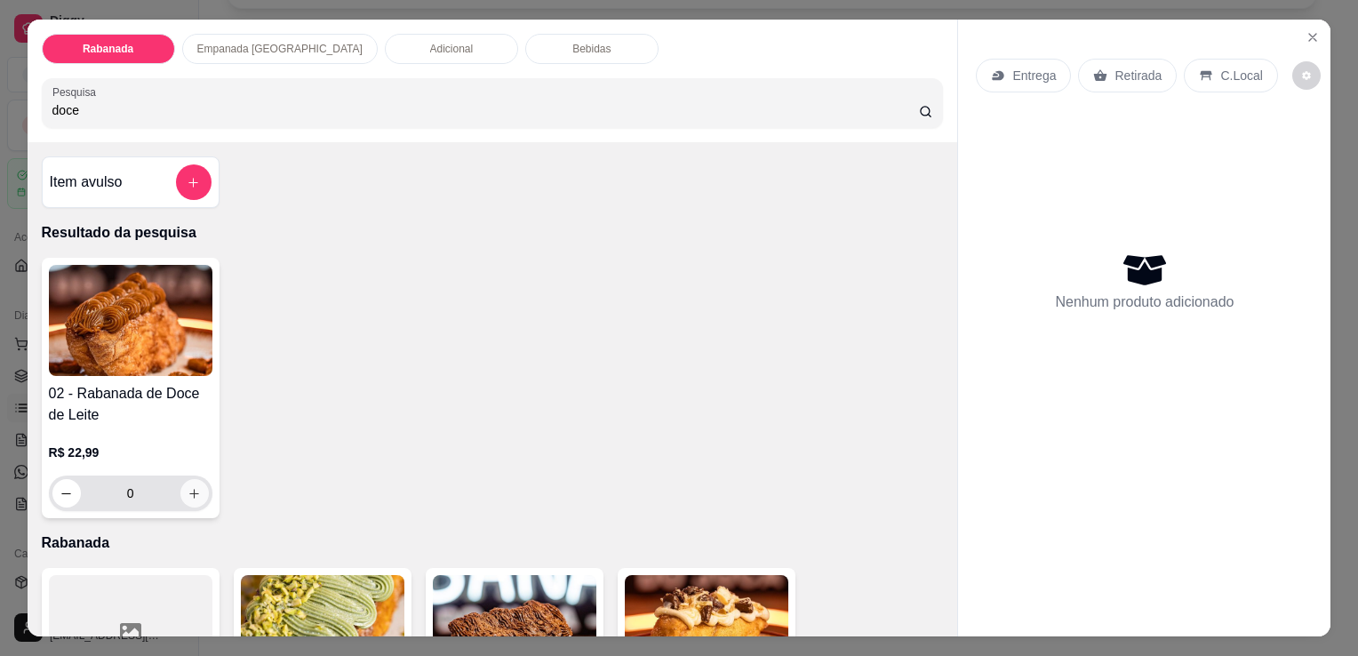
type input "doce"
click at [187, 488] on icon "increase-product-quantity" at bounding box center [193, 493] width 13 height 13
type input "1"
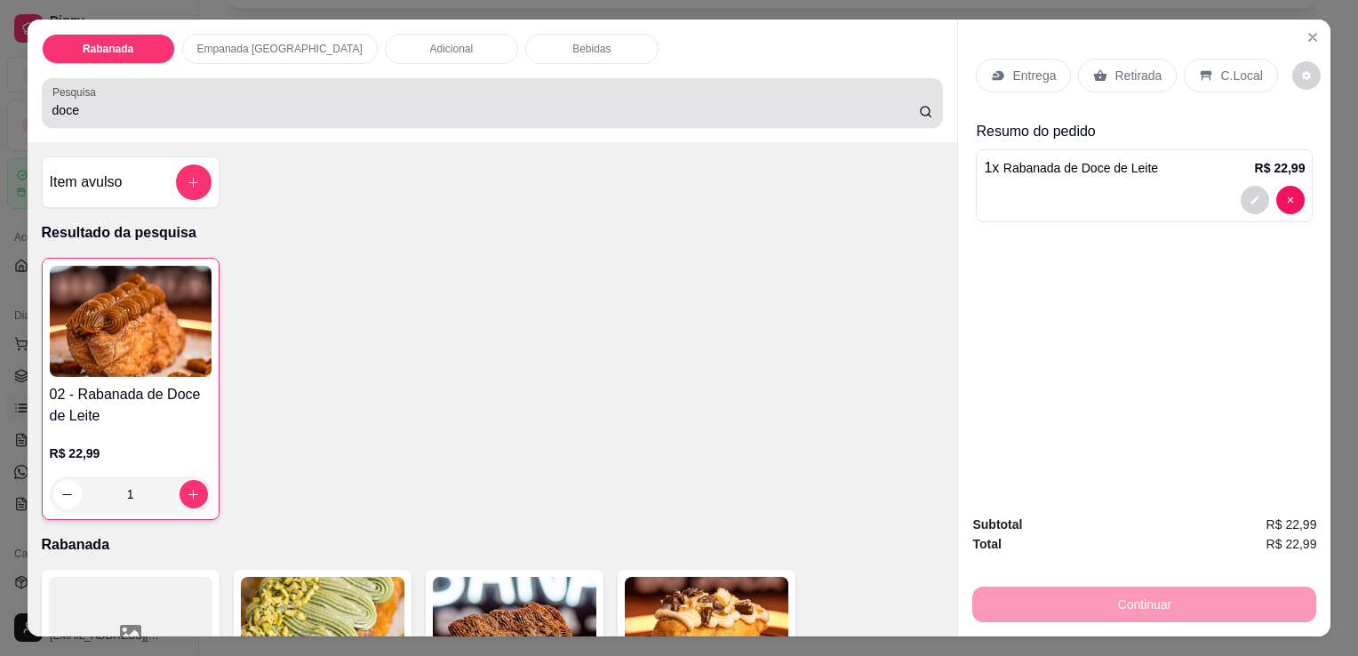
click at [331, 117] on div "Pesquisa doce" at bounding box center [493, 103] width 902 height 50
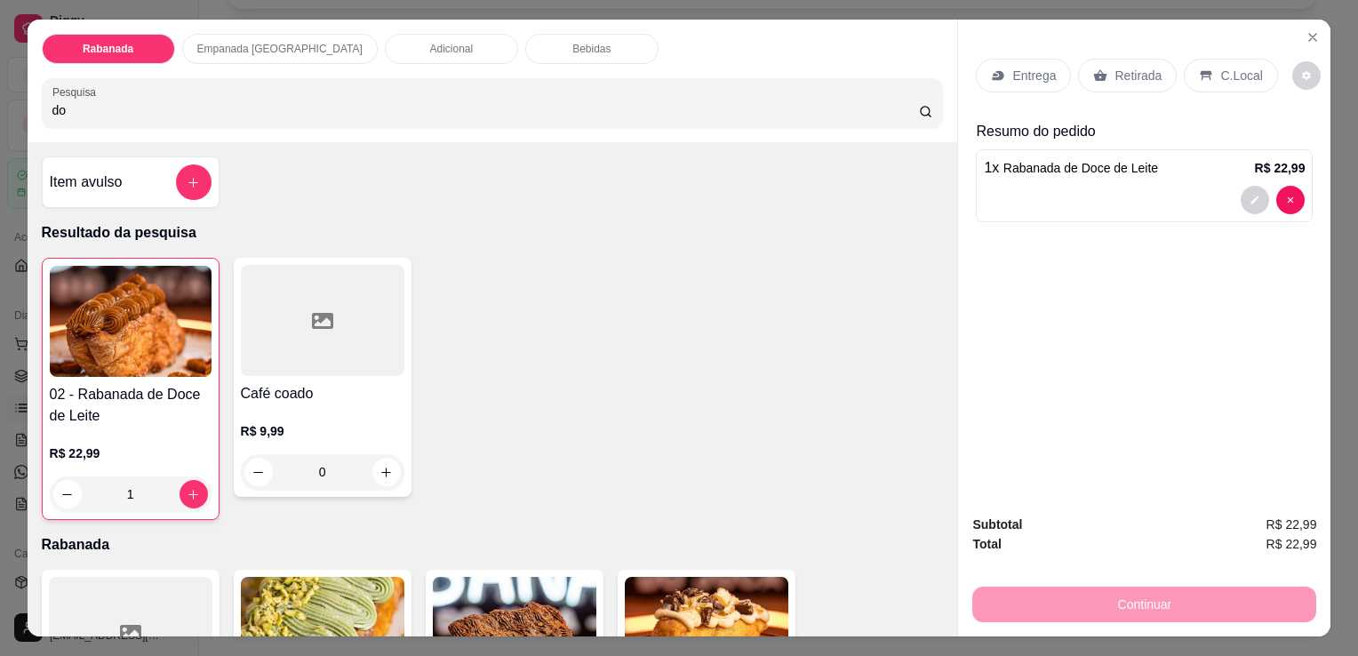
type input "d"
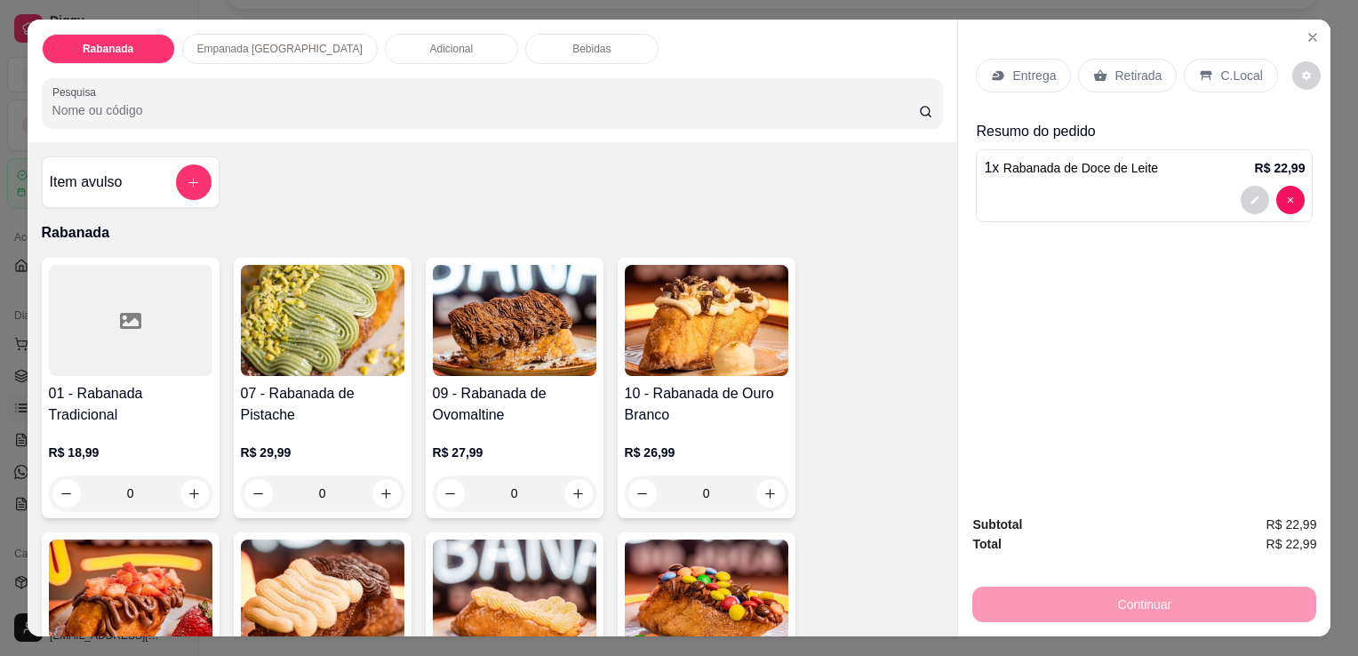
click at [413, 36] on div "Adicional" at bounding box center [451, 49] width 133 height 30
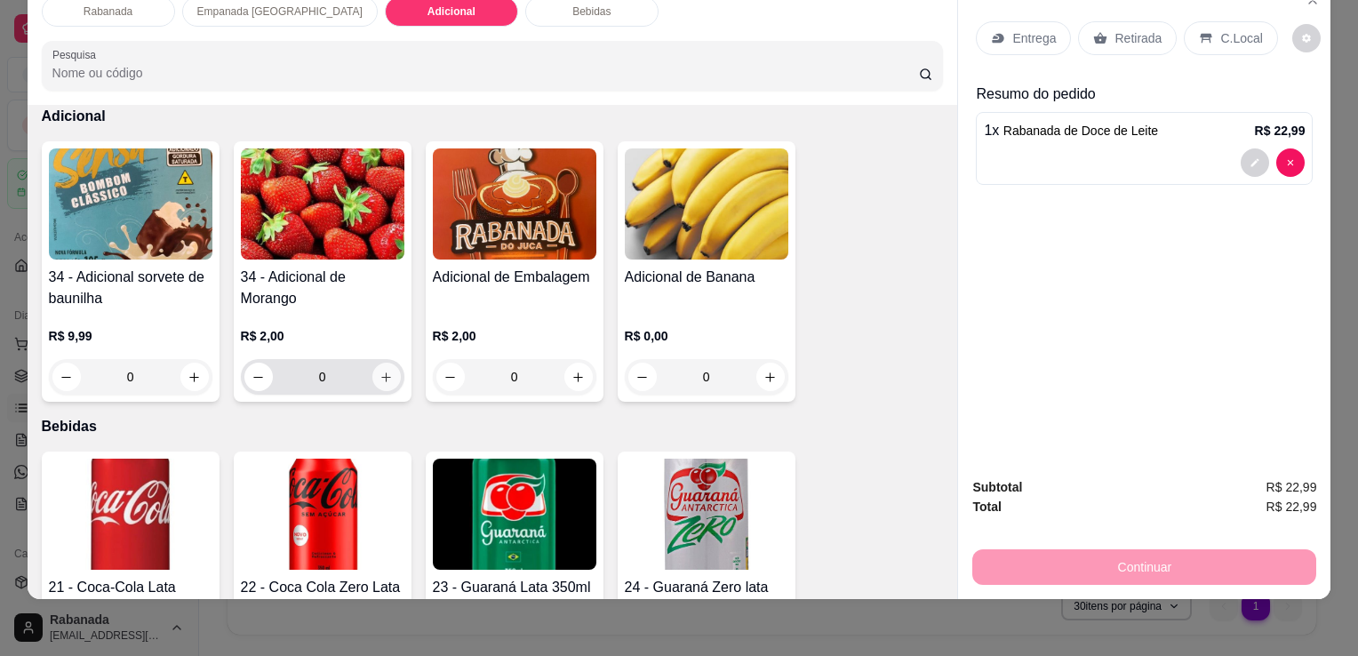
click at [379, 371] on icon "increase-product-quantity" at bounding box center [385, 377] width 13 height 13
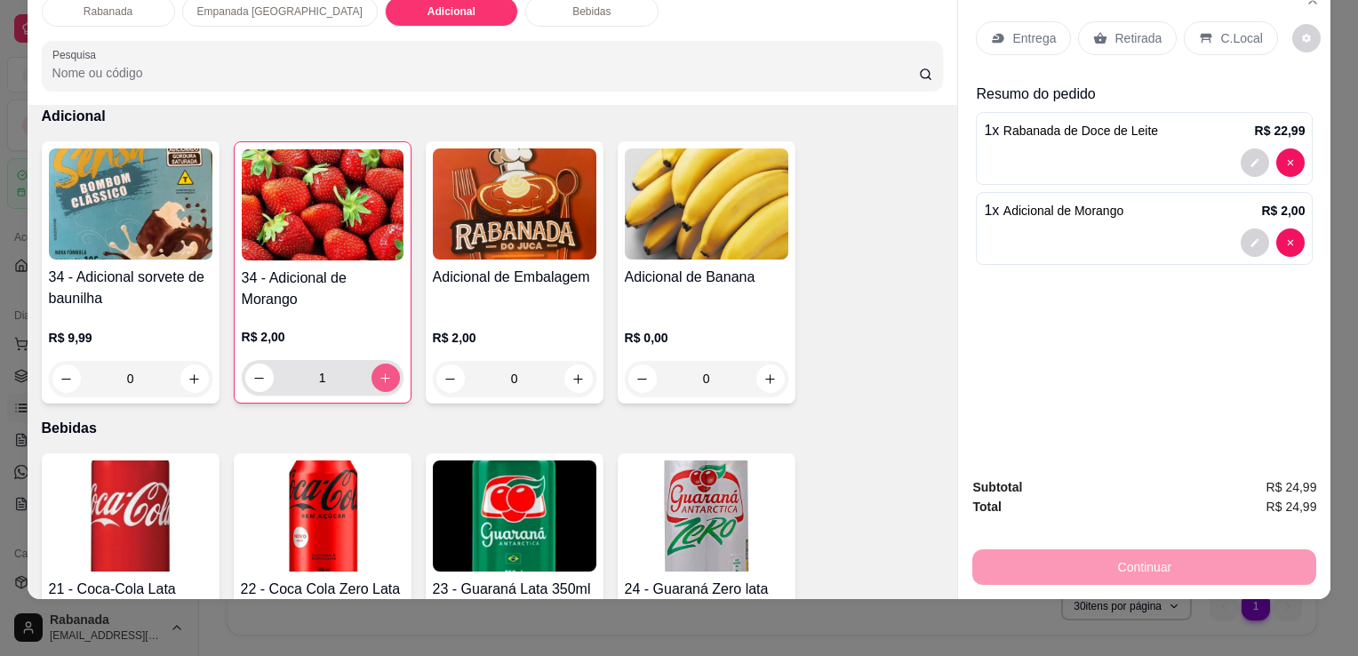
type input "1"
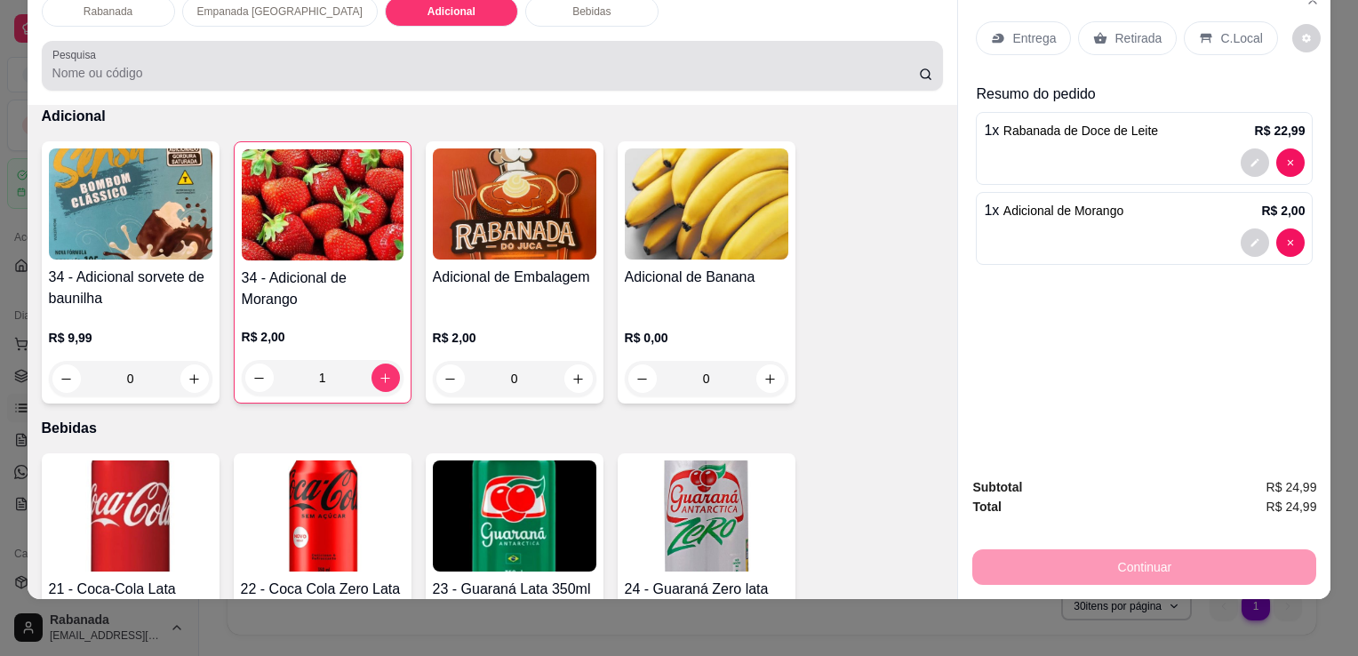
click at [490, 66] on input "Pesquisa" at bounding box center [485, 73] width 866 height 18
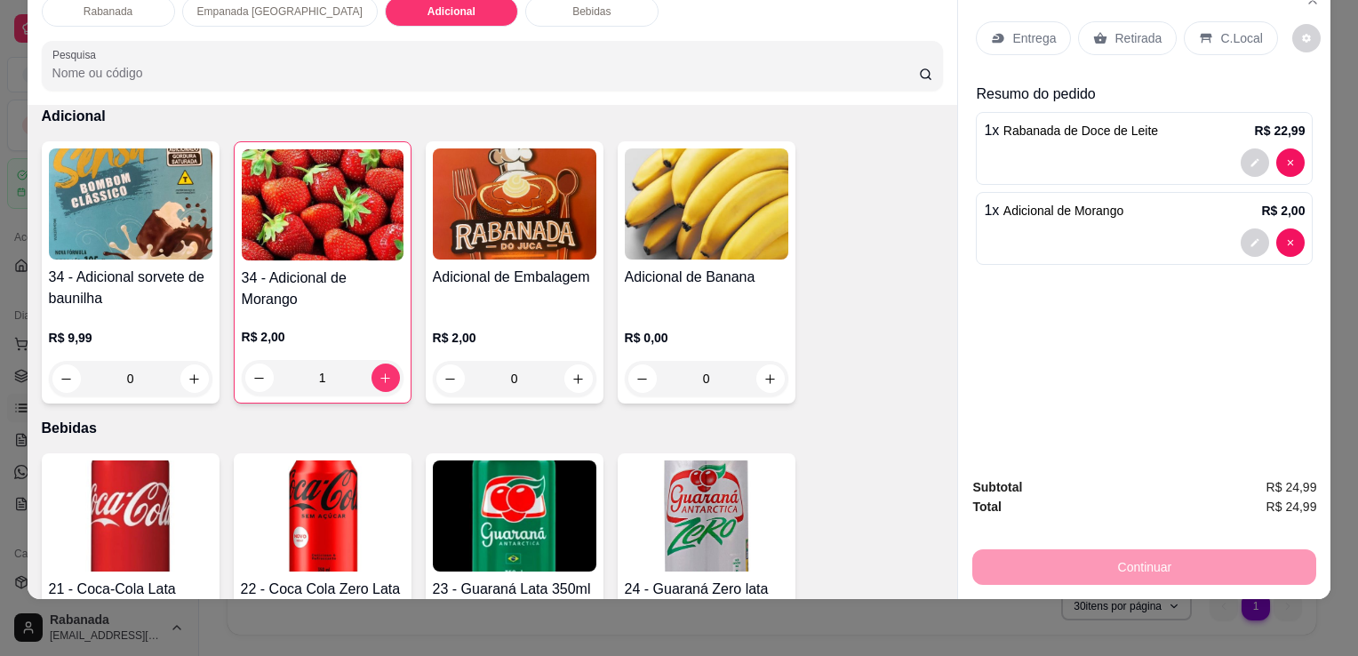
click at [490, 66] on input "Pesquisa" at bounding box center [485, 73] width 866 height 18
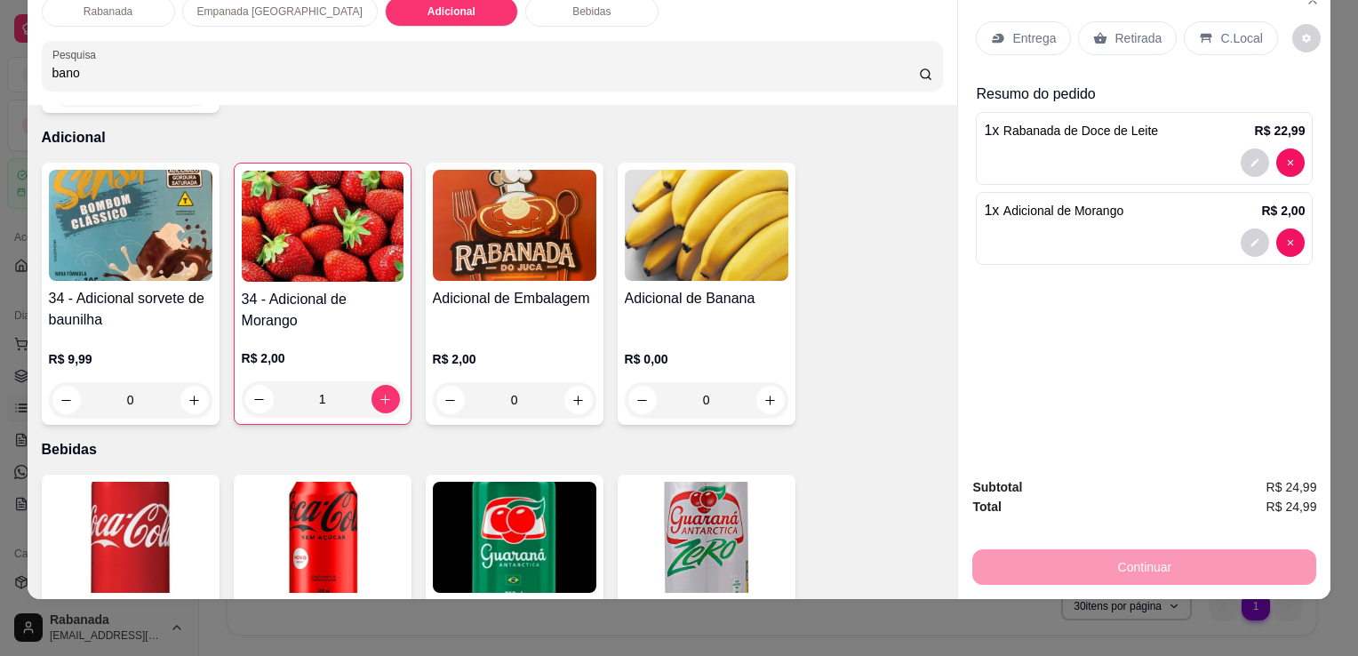
type input "bano"
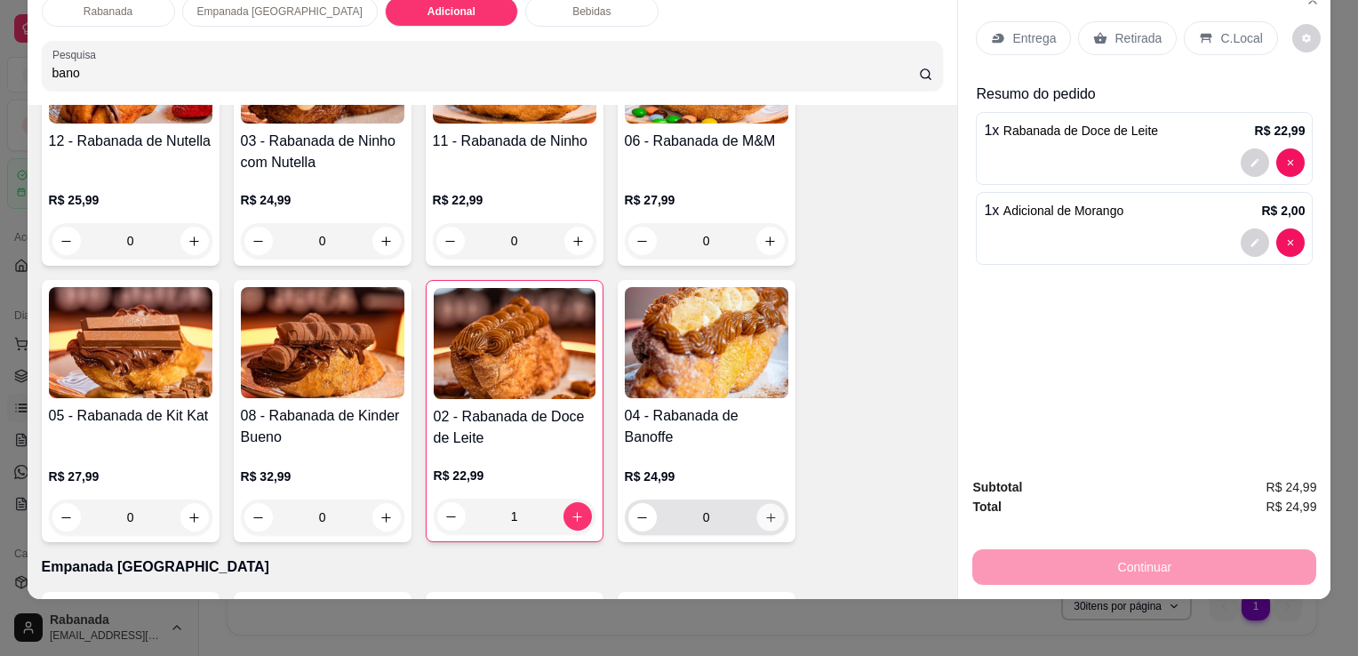
click at [771, 504] on button "increase-product-quantity" at bounding box center [770, 518] width 28 height 28
type input "1"
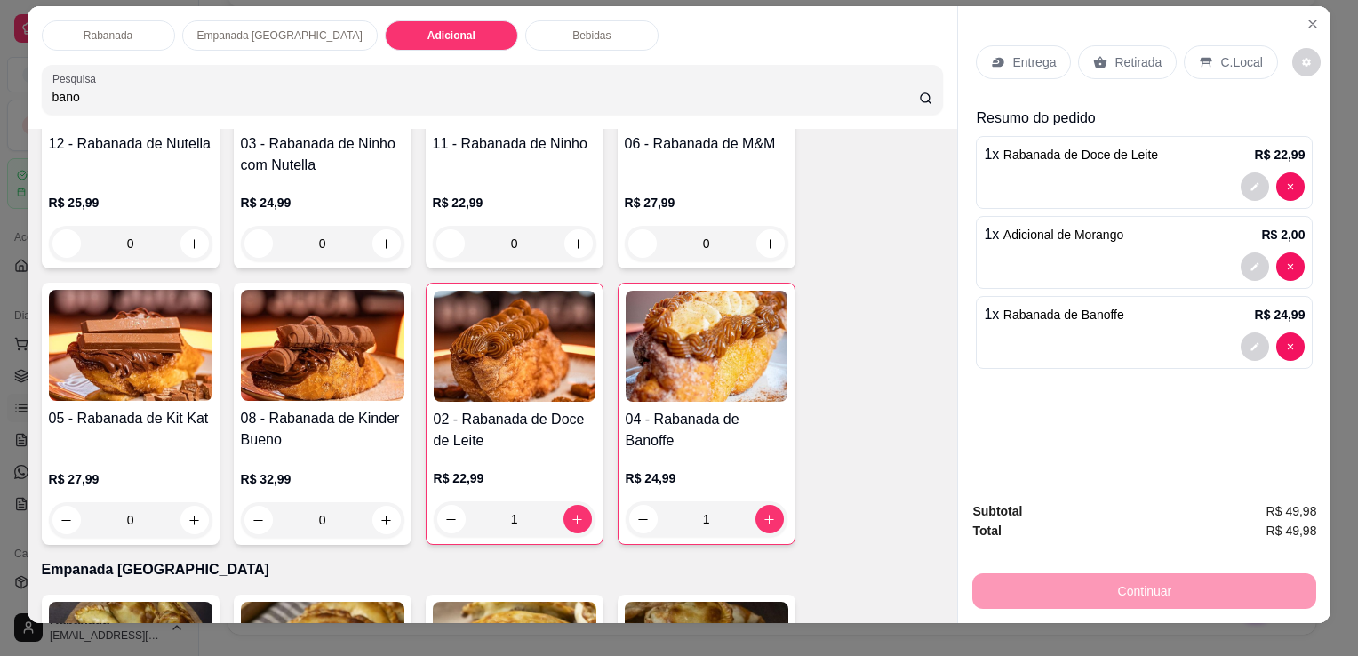
scroll to position [0, 0]
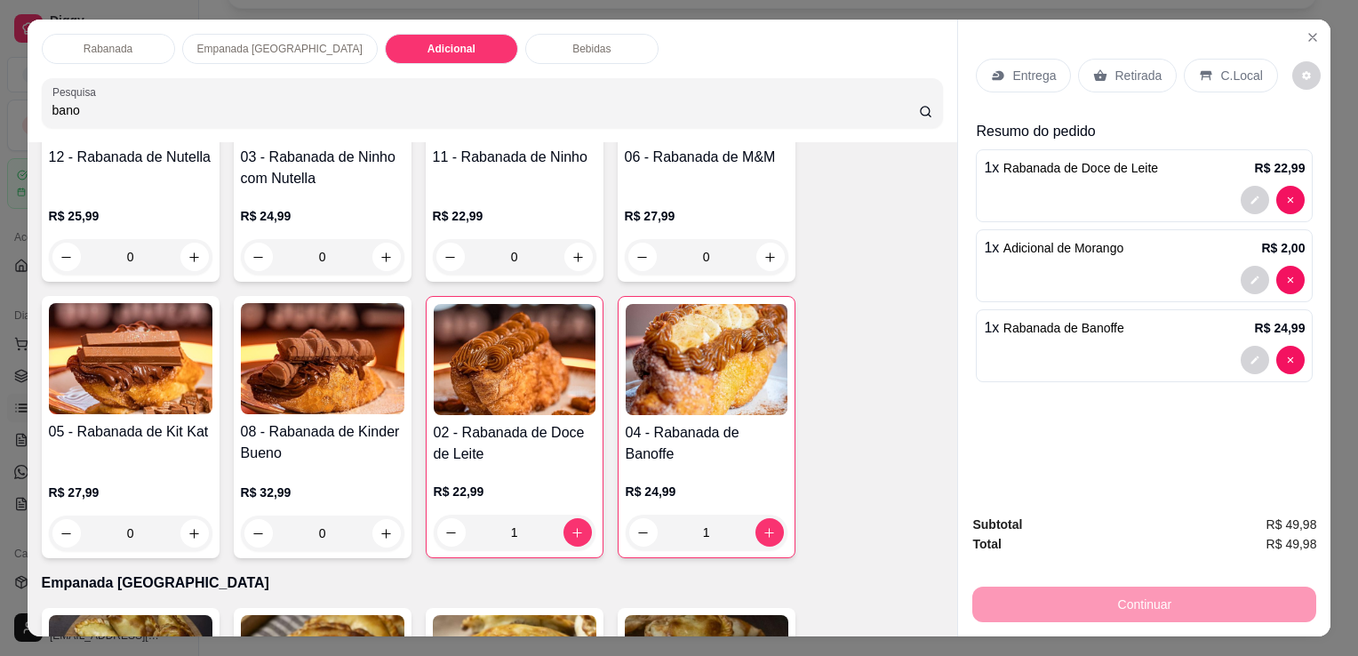
click at [1241, 71] on p "C.Local" at bounding box center [1241, 76] width 42 height 18
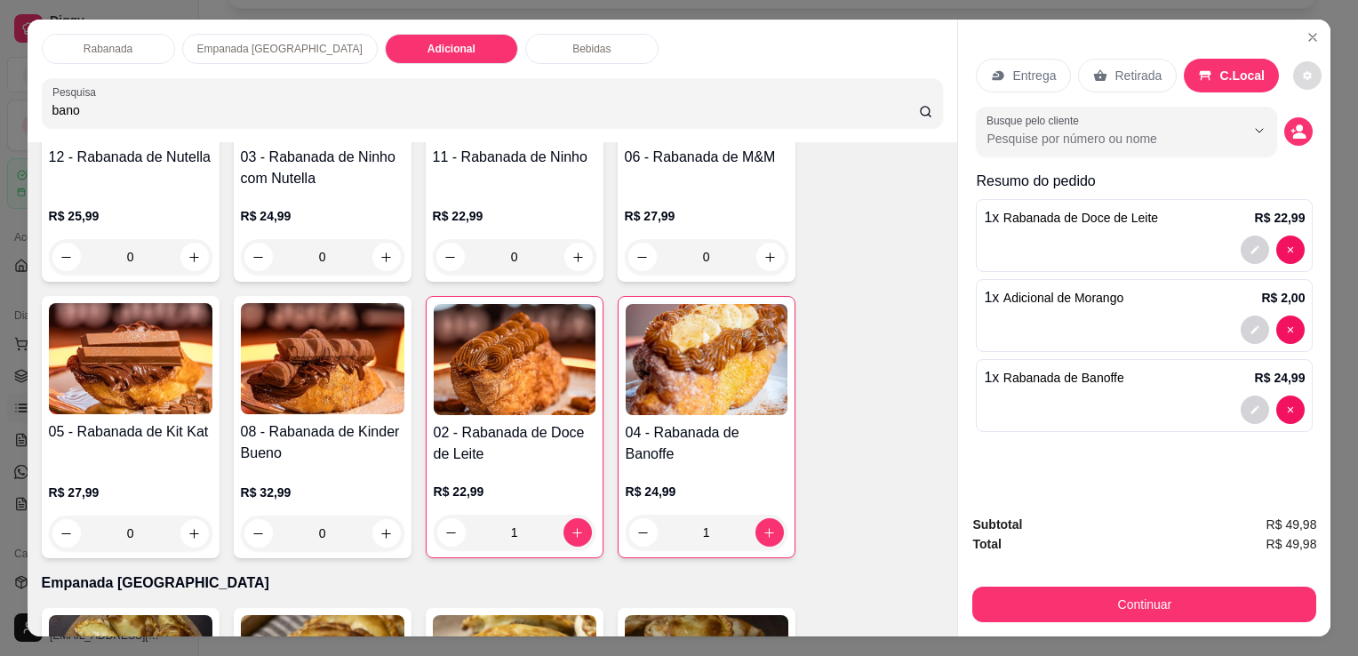
click at [1293, 76] on button "decrease-product-quantity" at bounding box center [1307, 75] width 28 height 28
click at [1060, 140] on input "Busque pelo cliente" at bounding box center [1101, 139] width 230 height 18
click at [1296, 124] on circle "decrease-product-quantity" at bounding box center [1299, 127] width 7 height 7
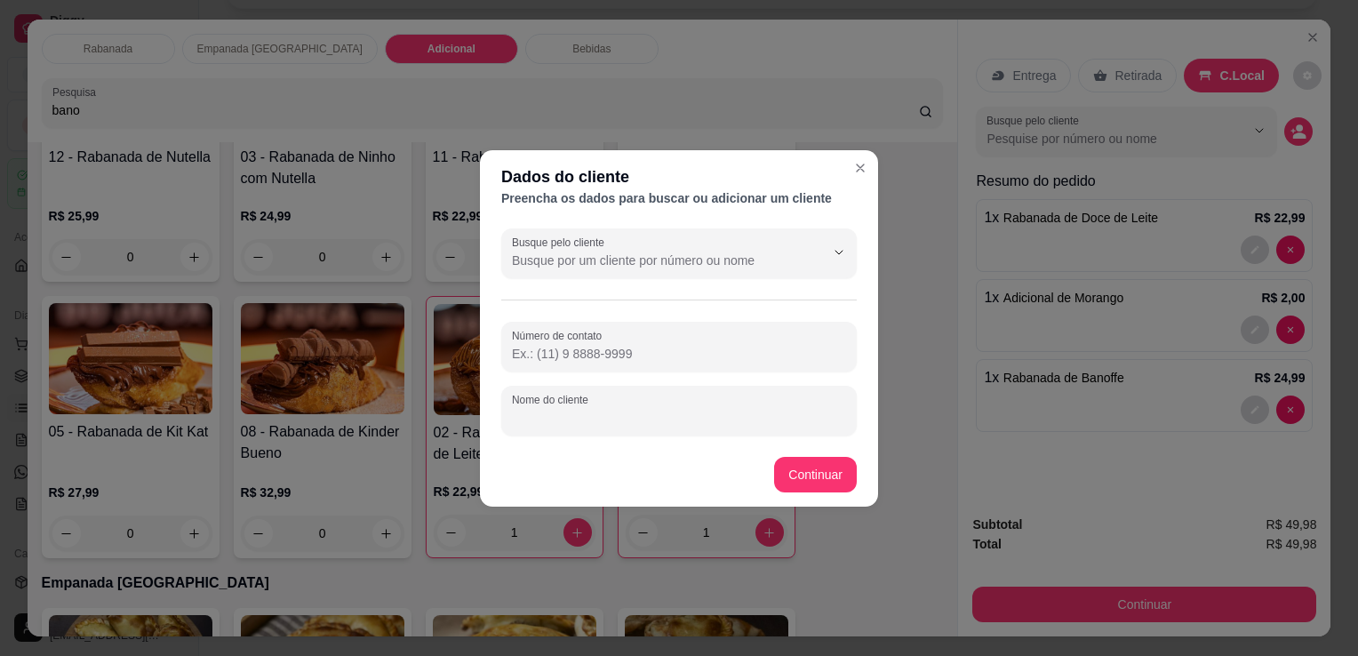
click at [590, 410] on div "Nome do cliente" at bounding box center [678, 411] width 355 height 50
type input "[PERSON_NAME]"
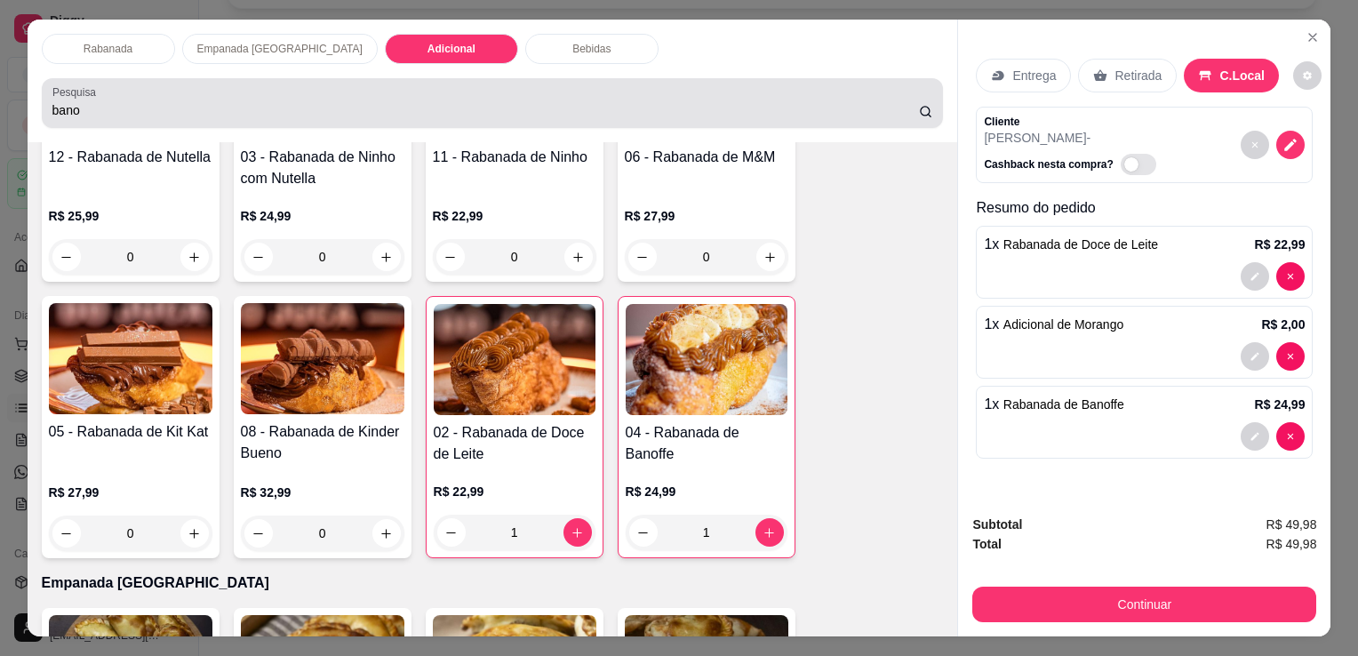
click at [682, 89] on div "bano" at bounding box center [492, 103] width 881 height 36
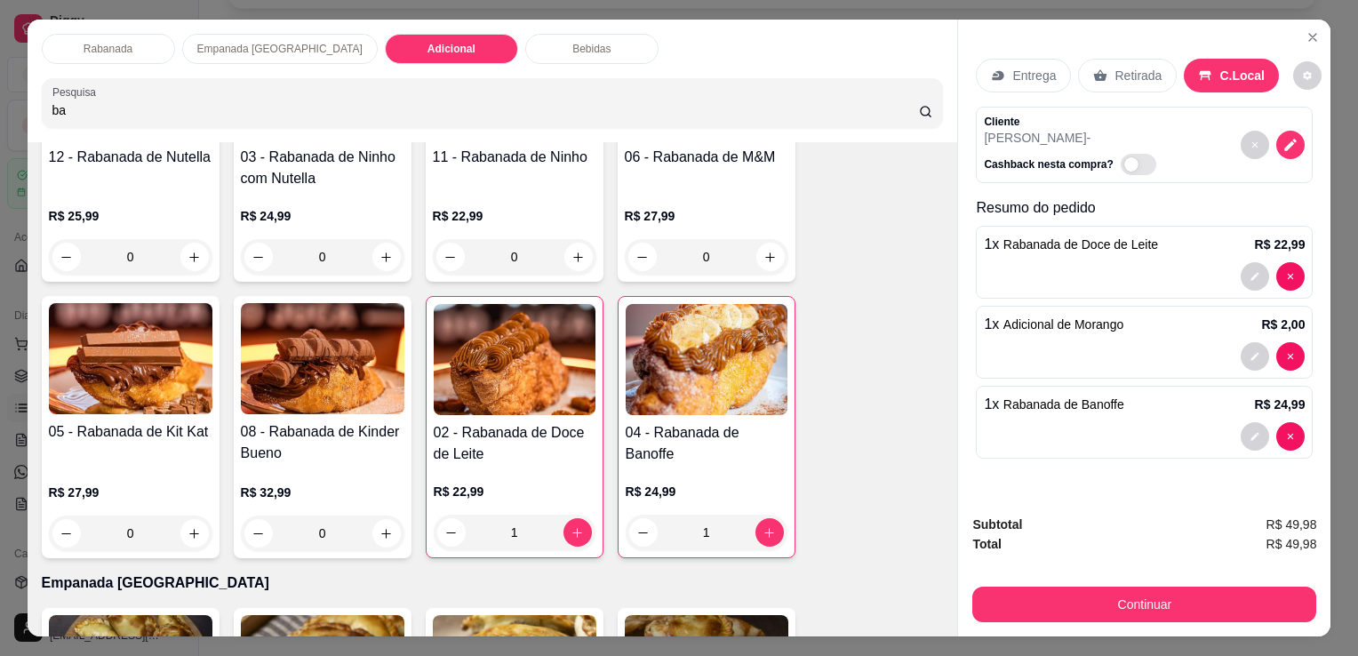
type input "b"
type input "emba"
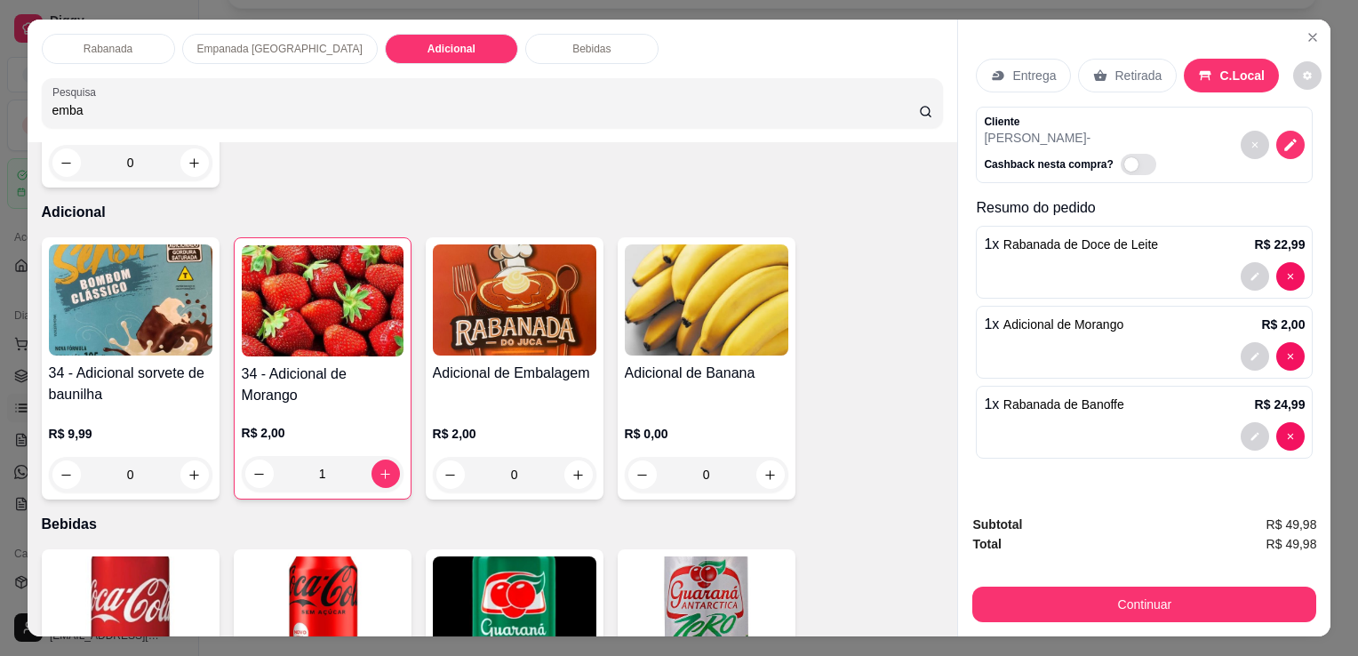
scroll to position [1745, 0]
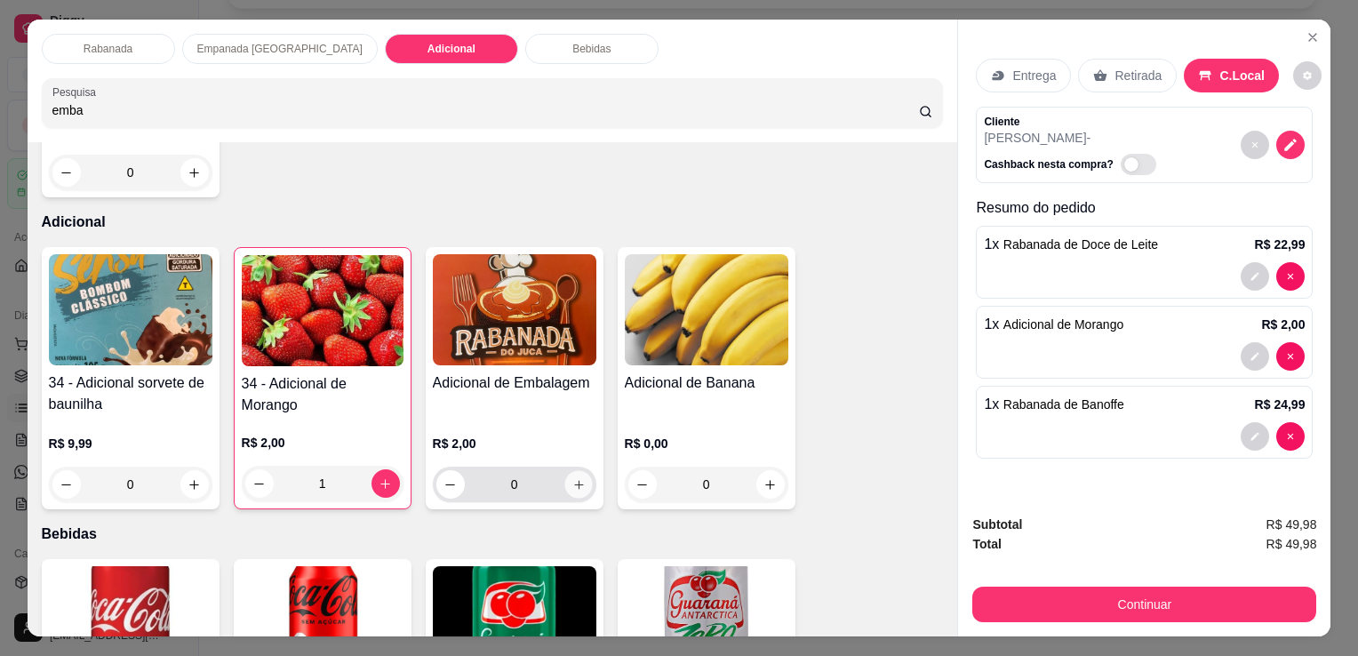
click at [579, 479] on button "increase-product-quantity" at bounding box center [578, 485] width 28 height 28
type input "1"
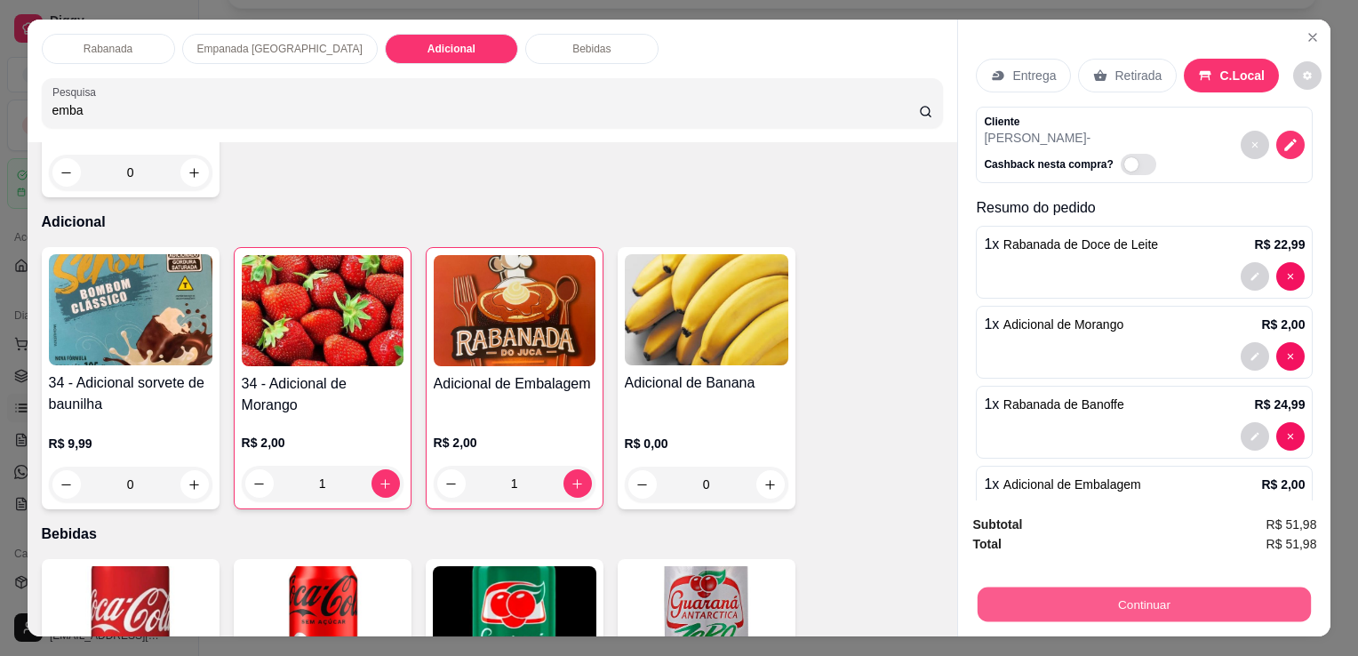
click at [1091, 610] on button "Continuar" at bounding box center [1143, 603] width 333 height 35
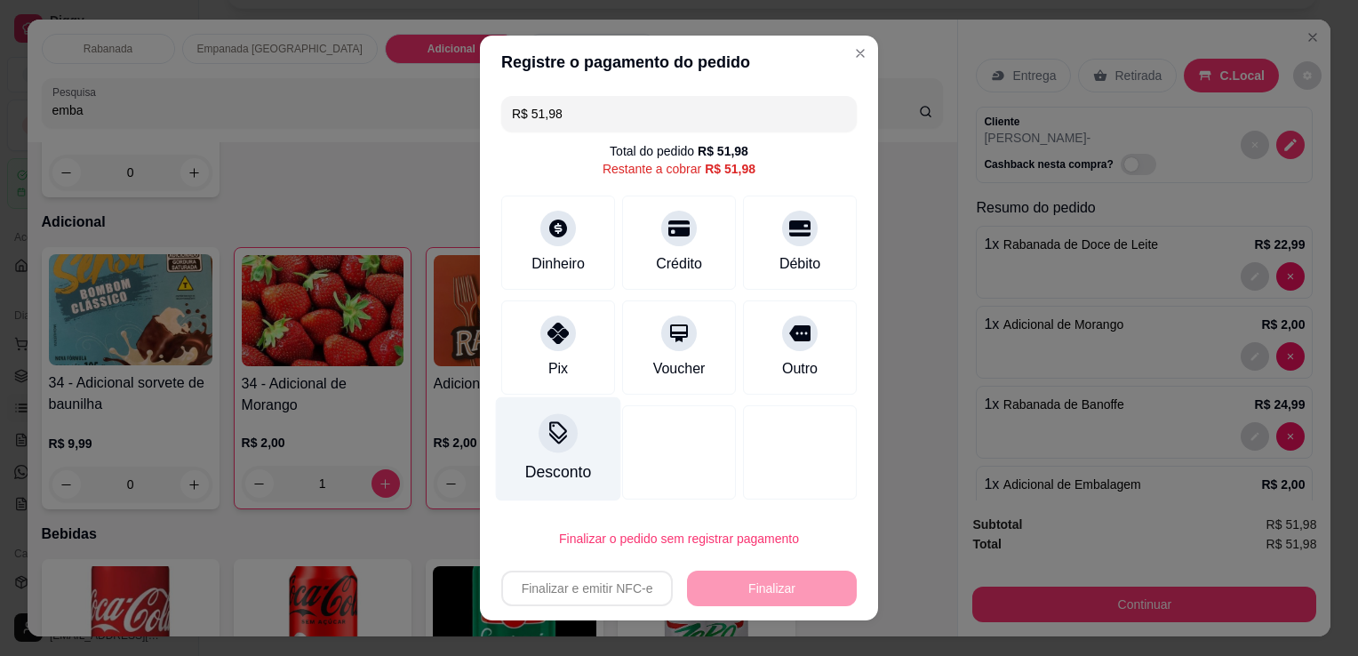
click at [557, 441] on icon at bounding box center [557, 432] width 23 height 23
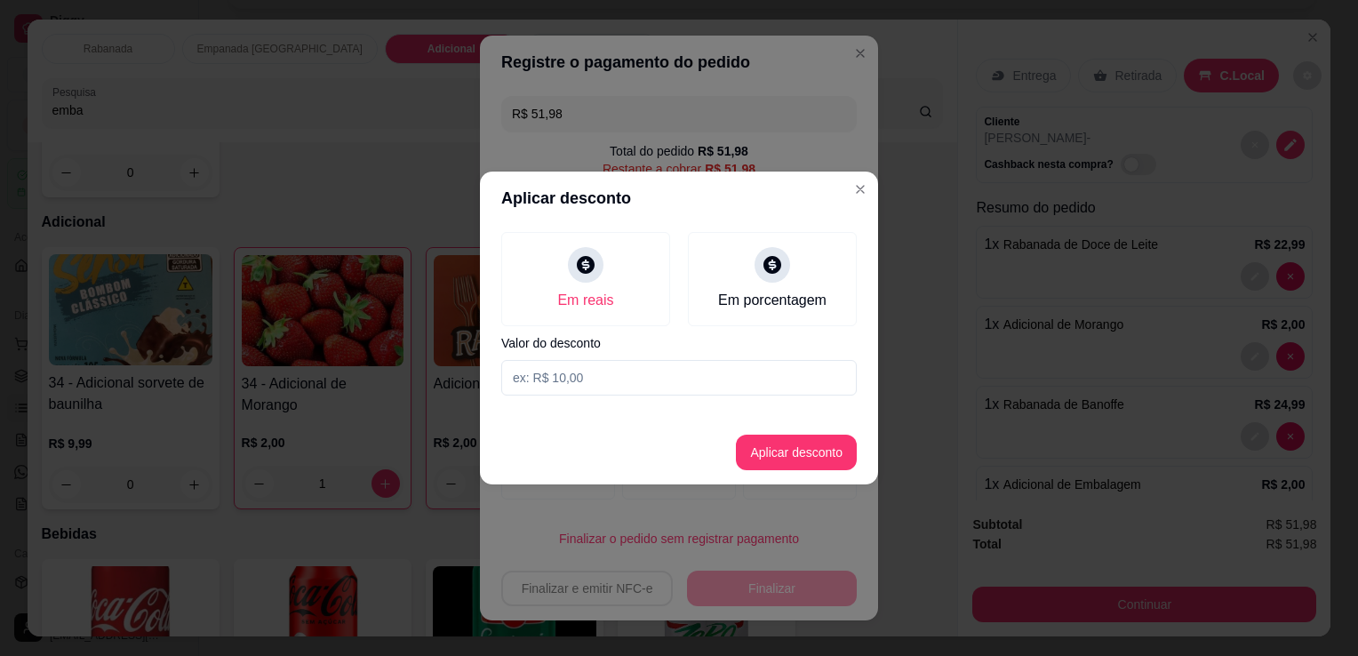
click at [583, 384] on input at bounding box center [678, 378] width 355 height 36
type input "5,10"
click at [785, 448] on button "Aplicar desconto" at bounding box center [796, 452] width 116 height 35
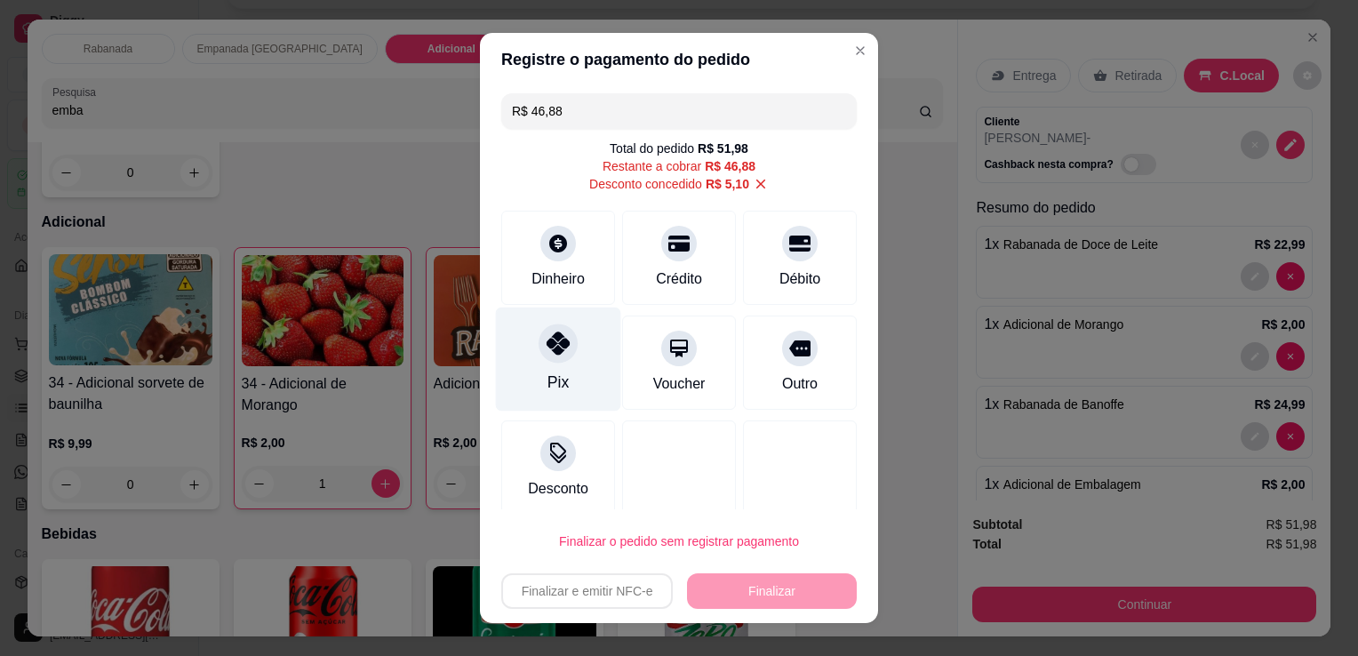
click at [552, 336] on icon at bounding box center [557, 342] width 23 height 23
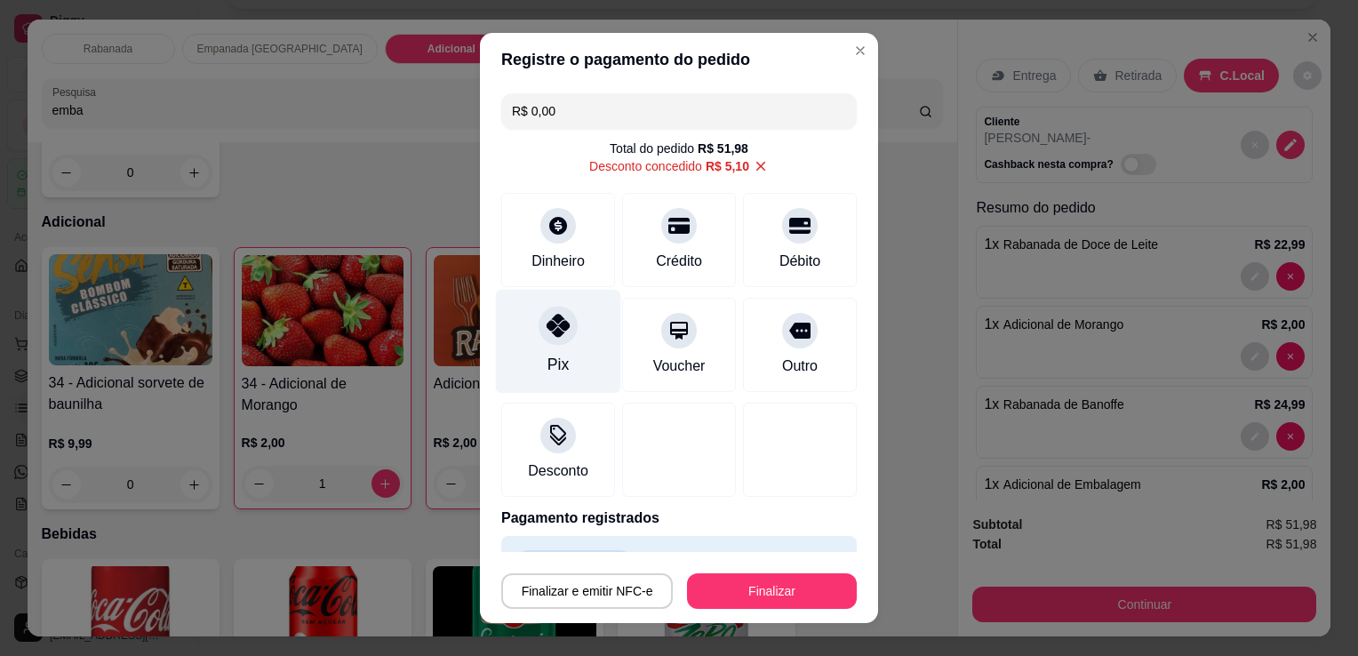
click at [552, 329] on icon at bounding box center [557, 325] width 23 height 23
click at [565, 327] on div at bounding box center [557, 325] width 39 height 39
click at [753, 165] on icon at bounding box center [761, 166] width 16 height 16
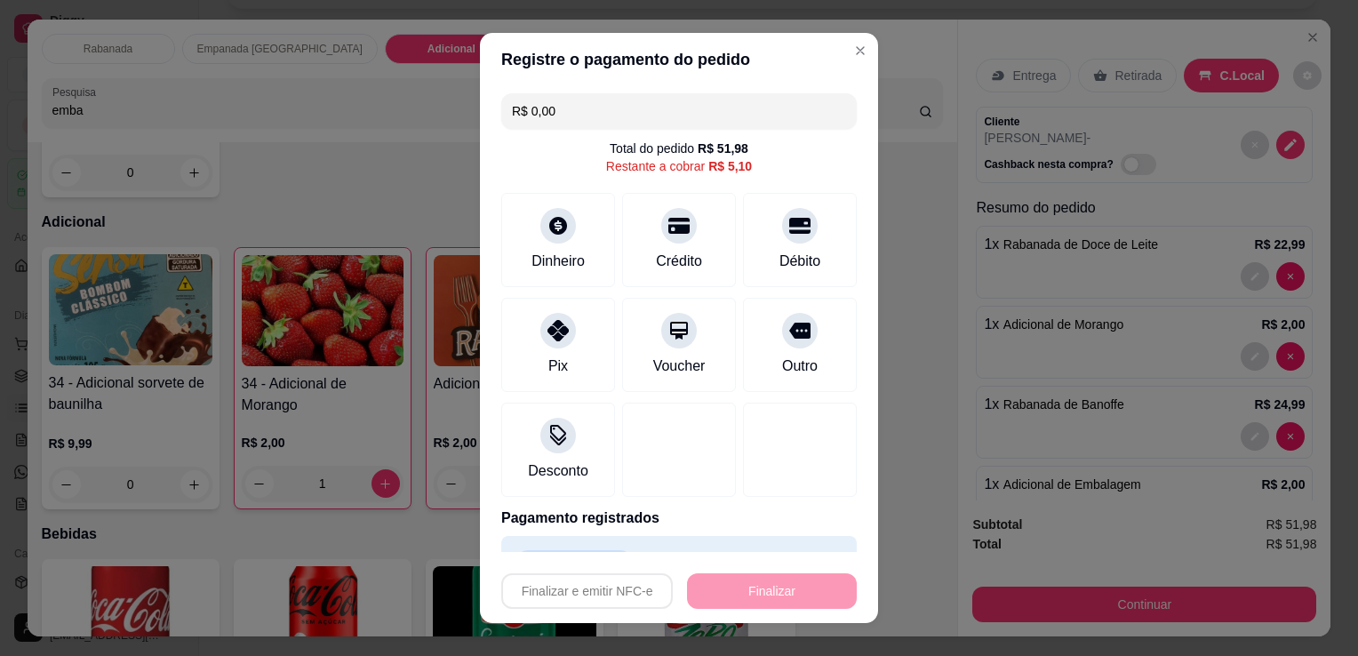
type input "R$ 5,10"
click at [613, 109] on input "R$ 5,10" at bounding box center [679, 111] width 334 height 36
click at [551, 439] on icon at bounding box center [557, 430] width 23 height 23
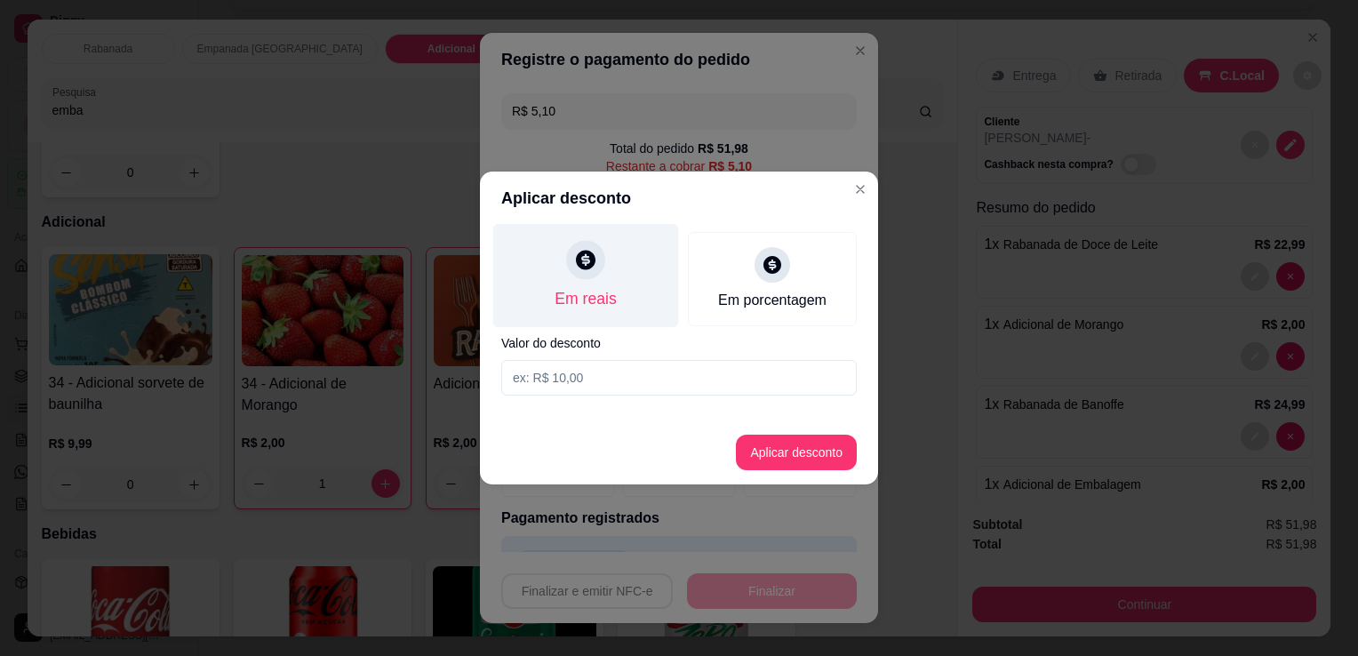
click at [589, 286] on div "Em reais" at bounding box center [586, 276] width 186 height 104
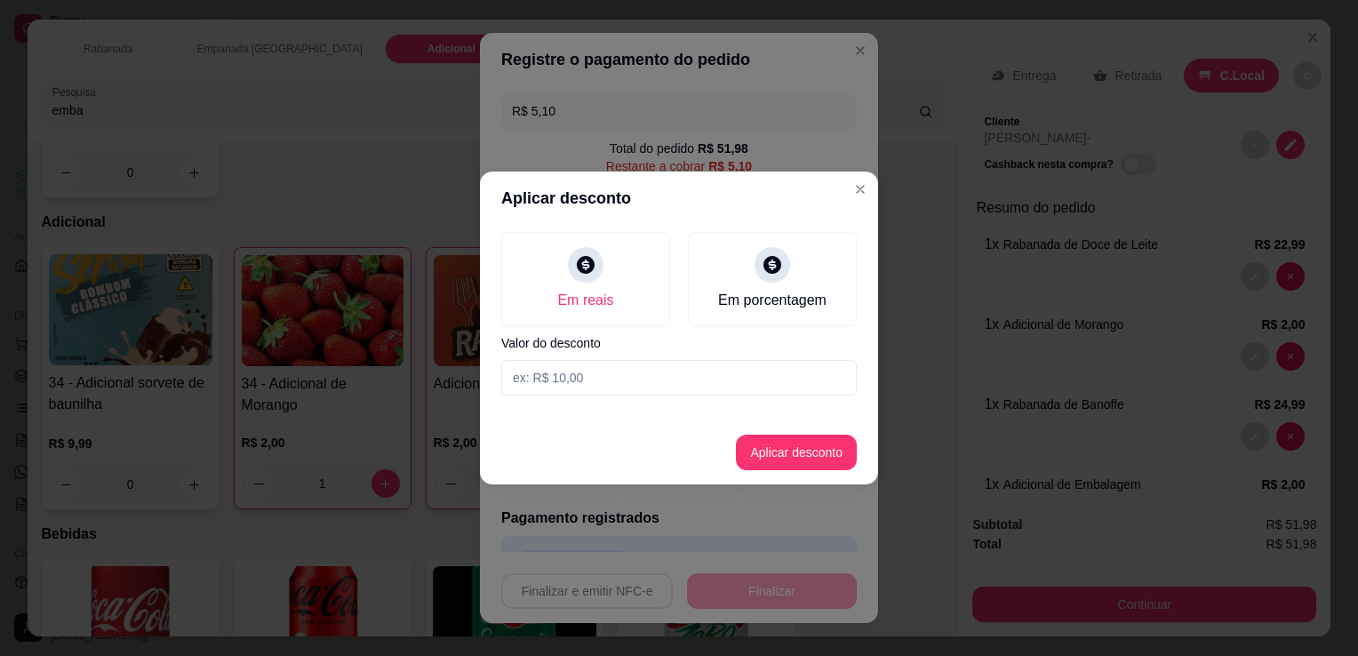
click at [569, 394] on input at bounding box center [678, 378] width 355 height 36
type input "5,10"
click at [807, 444] on button "Aplicar desconto" at bounding box center [796, 453] width 121 height 36
type input "R$ 0,00"
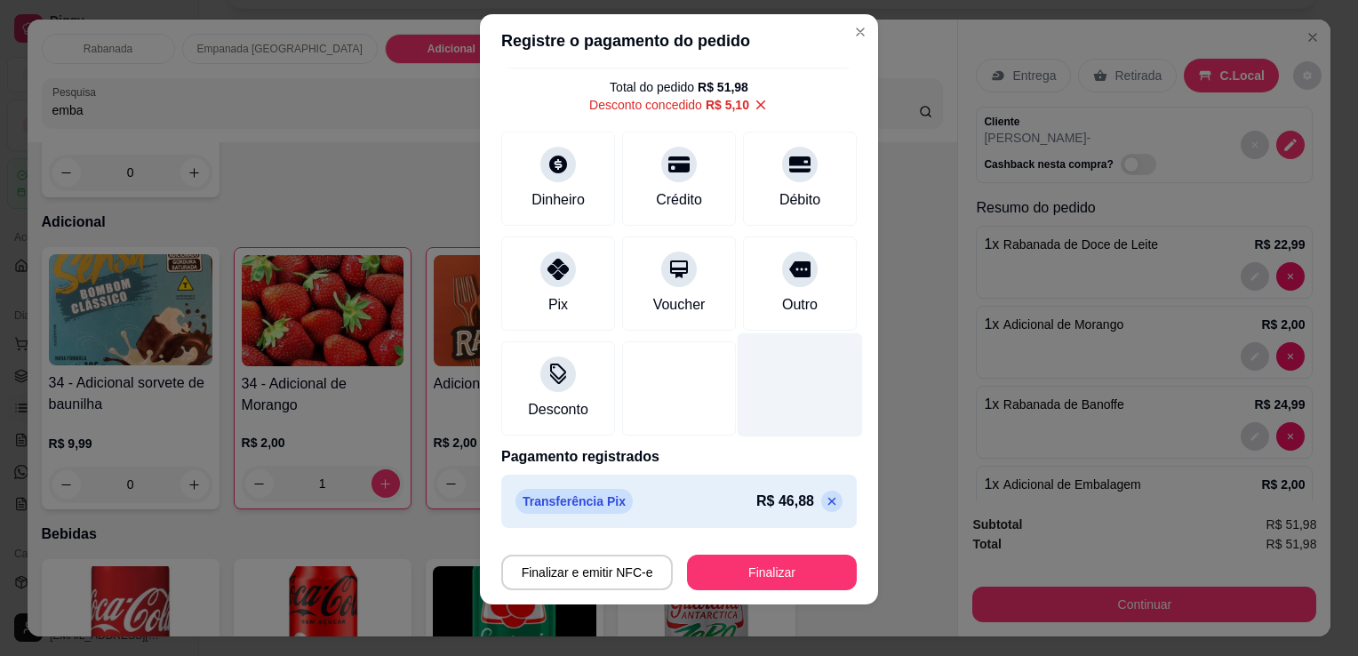
scroll to position [24, 0]
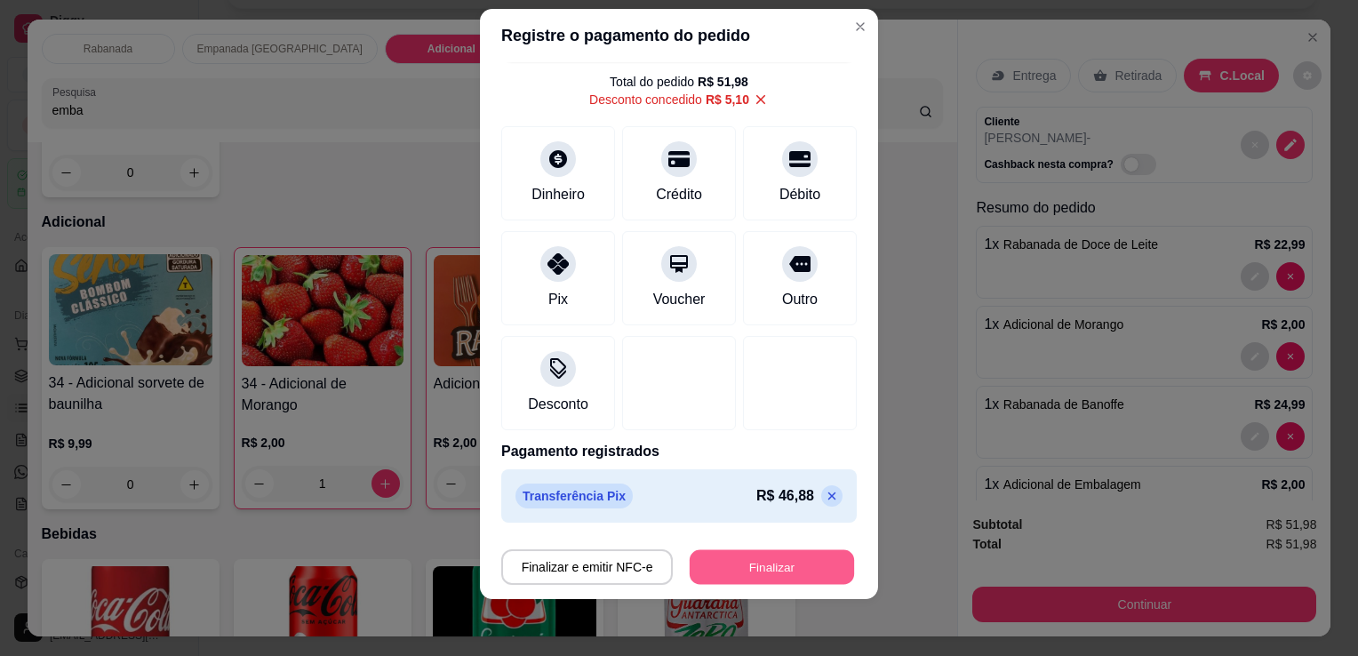
click at [767, 572] on button "Finalizar" at bounding box center [772, 567] width 164 height 35
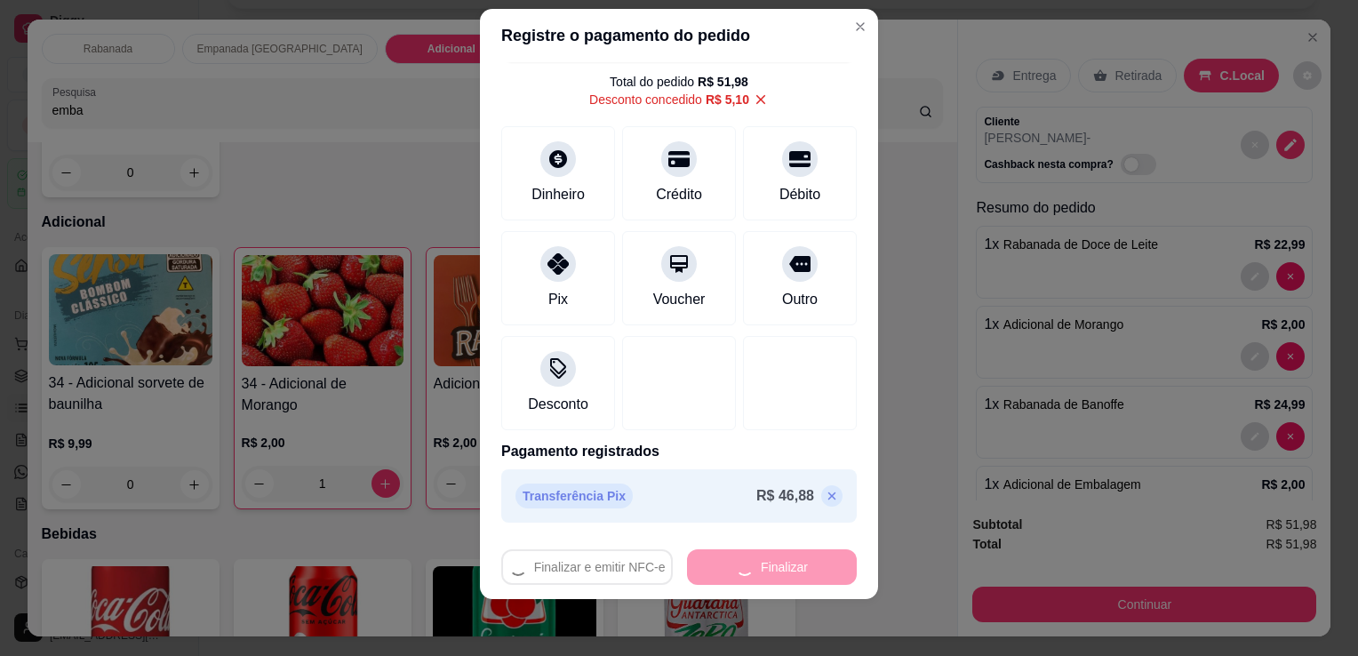
type input "0"
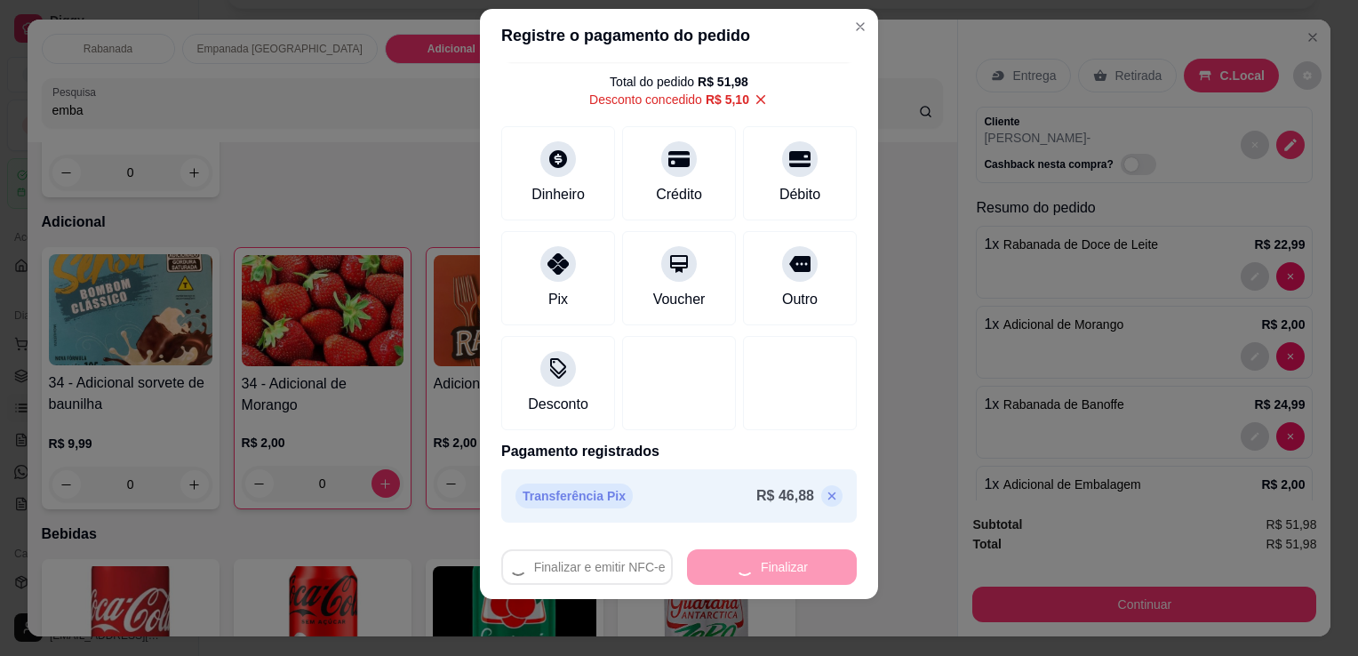
type input "-R$ 51,98"
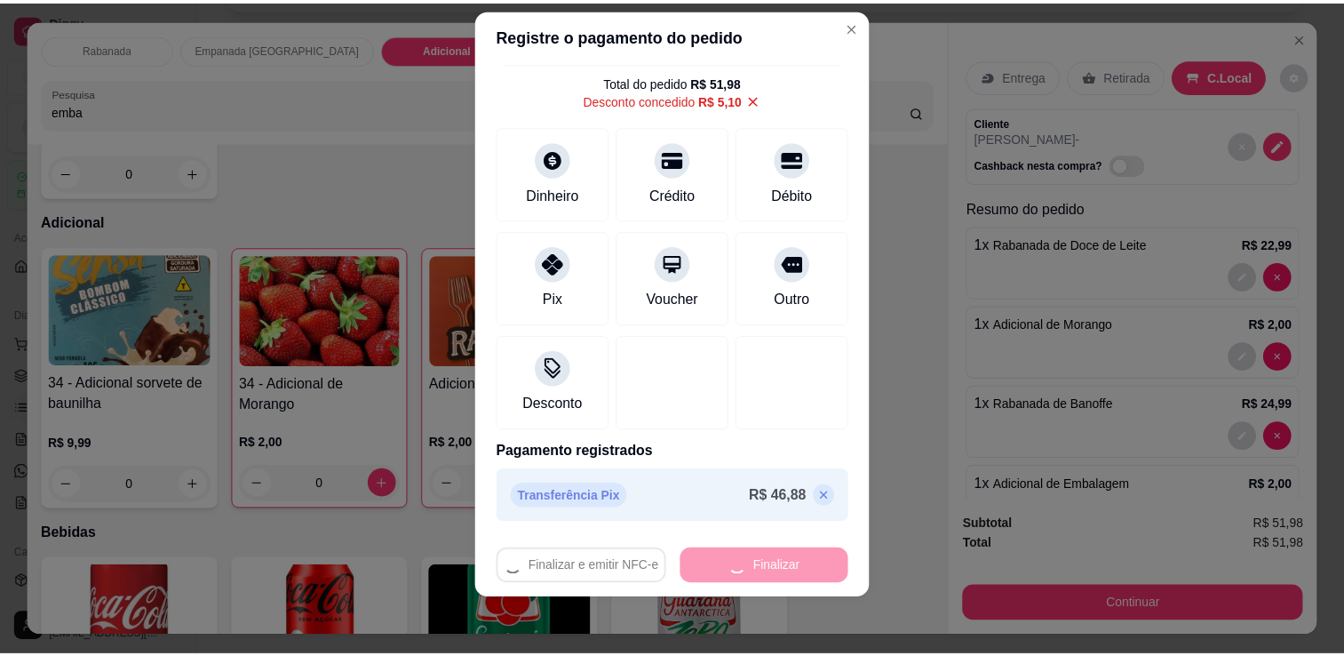
scroll to position [1744, 0]
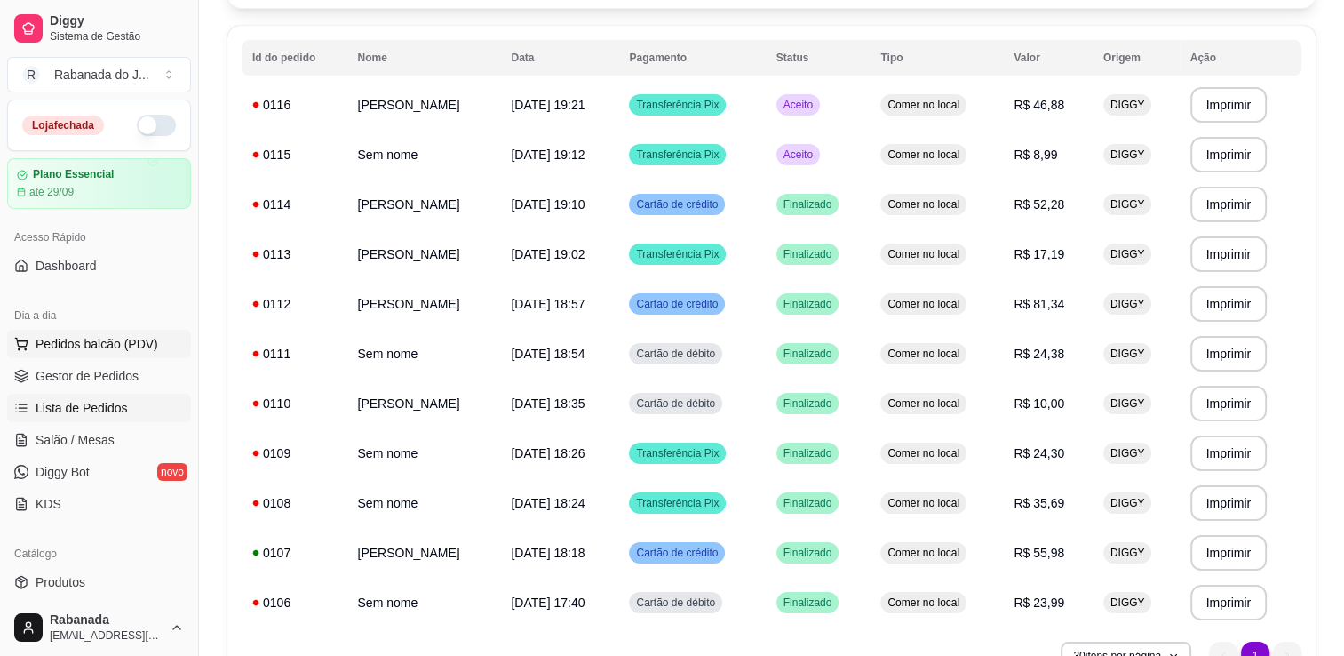
click at [105, 345] on span "Pedidos balcão (PDV)" at bounding box center [97, 344] width 123 height 18
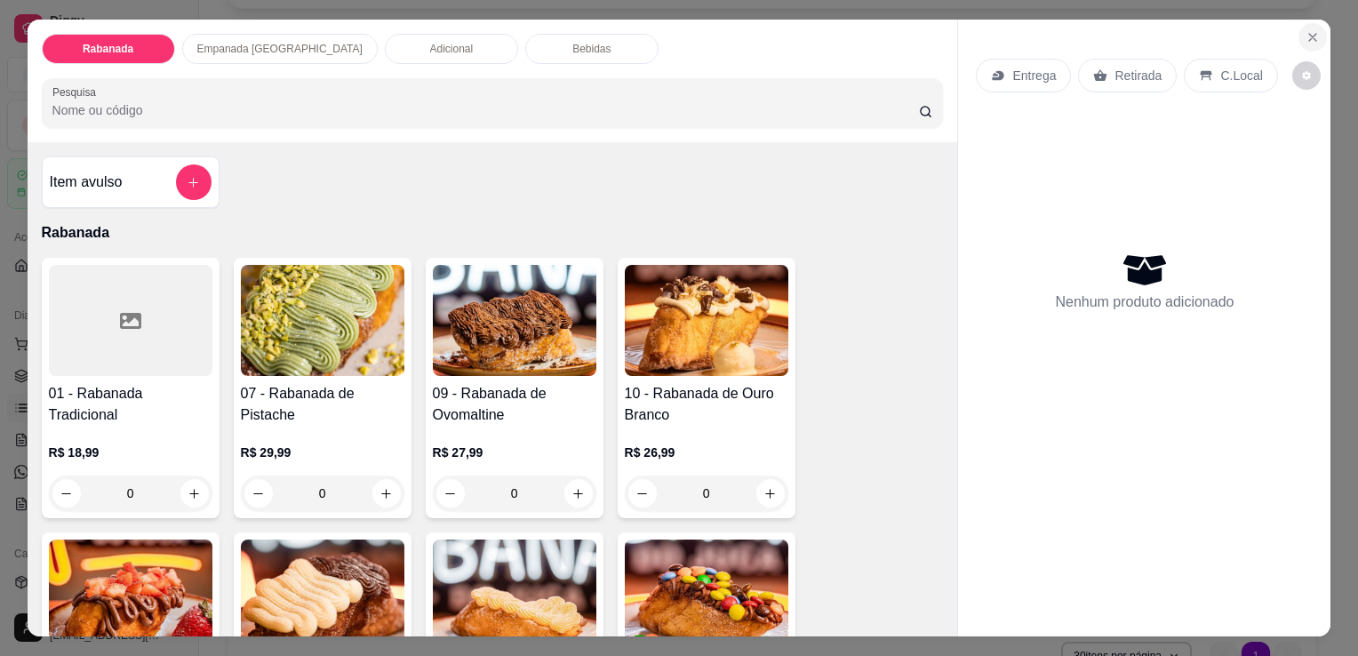
click at [1305, 23] on button "Close" at bounding box center [1312, 37] width 28 height 28
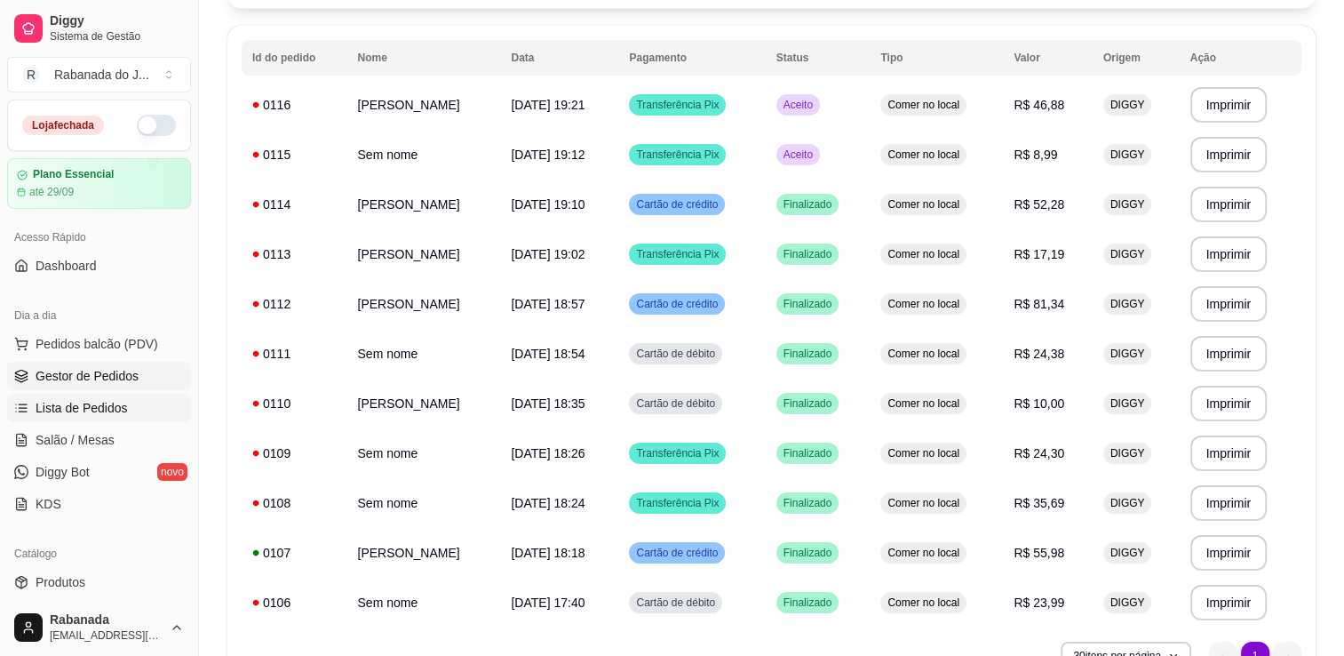
click at [112, 363] on link "Gestor de Pedidos" at bounding box center [99, 376] width 184 height 28
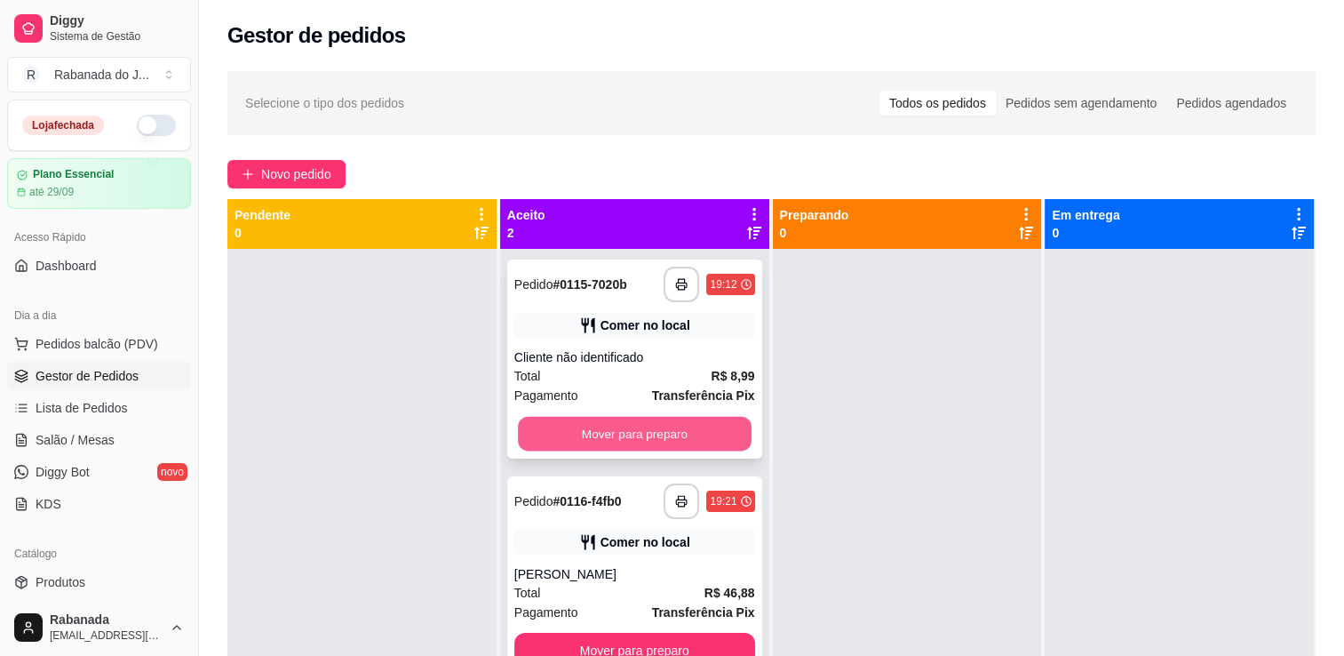
click at [687, 435] on button "Mover para preparo" at bounding box center [635, 434] width 234 height 35
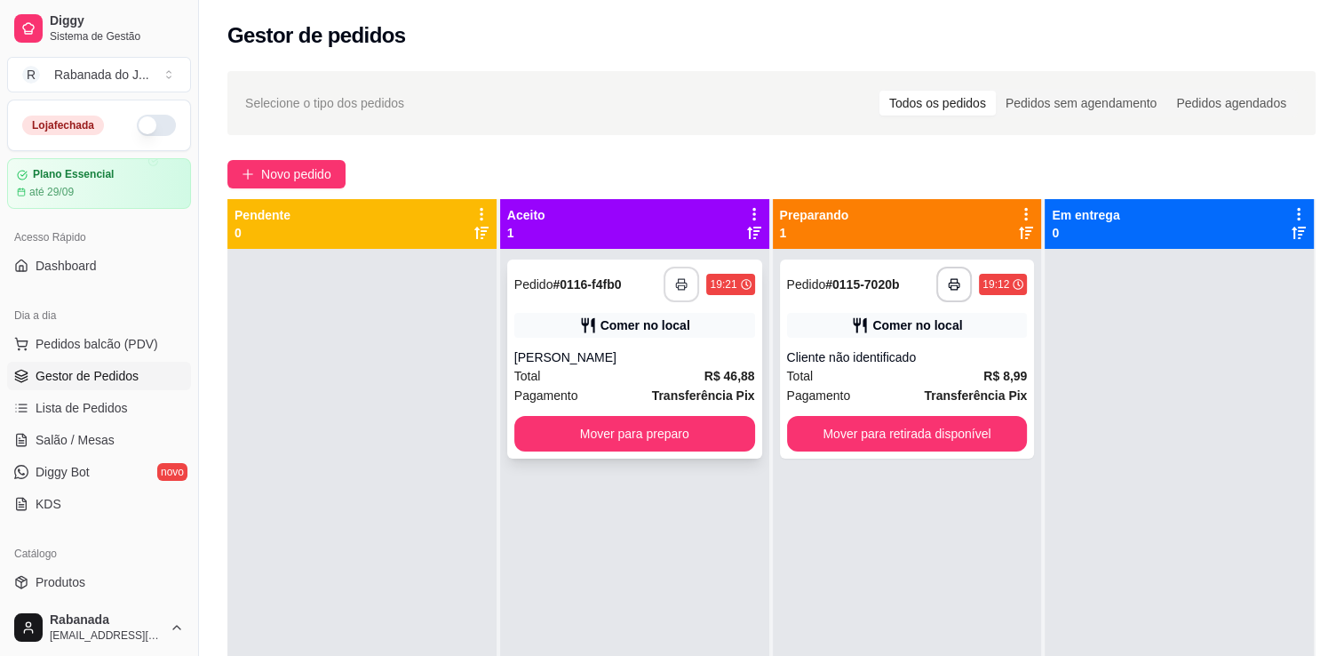
click at [677, 283] on icon "button" at bounding box center [682, 285] width 11 height 4
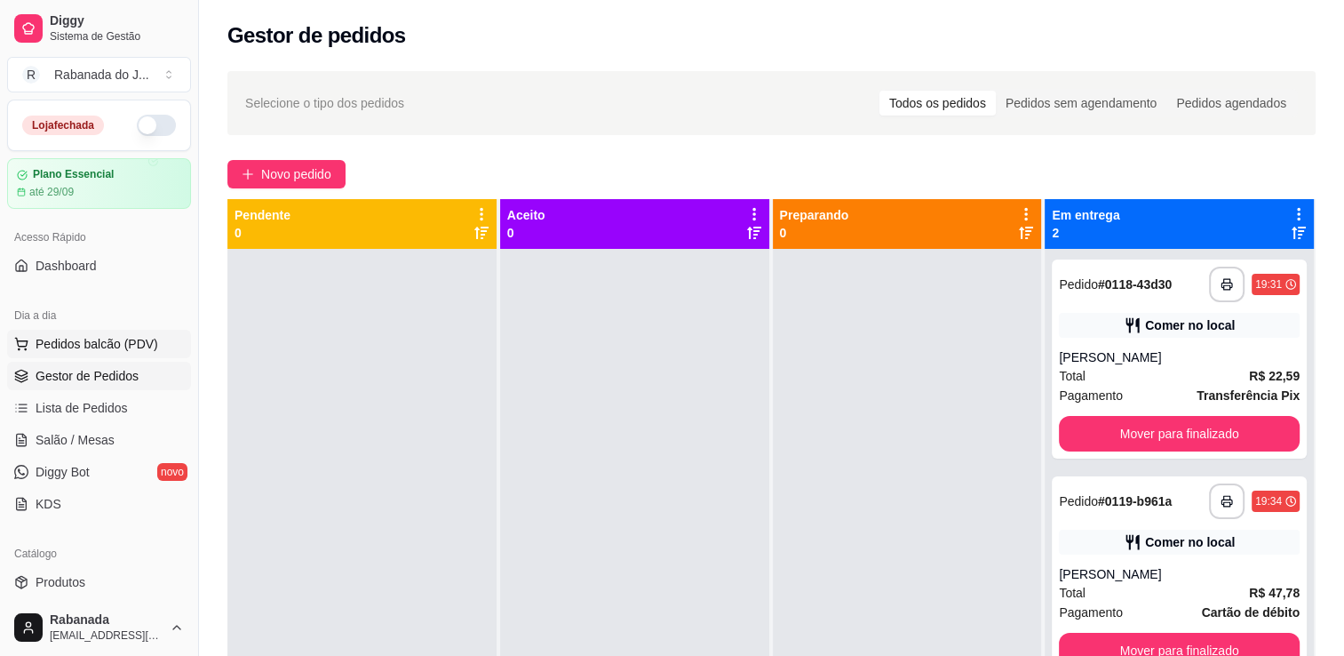
click at [94, 347] on span "Pedidos balcão (PDV)" at bounding box center [97, 344] width 123 height 18
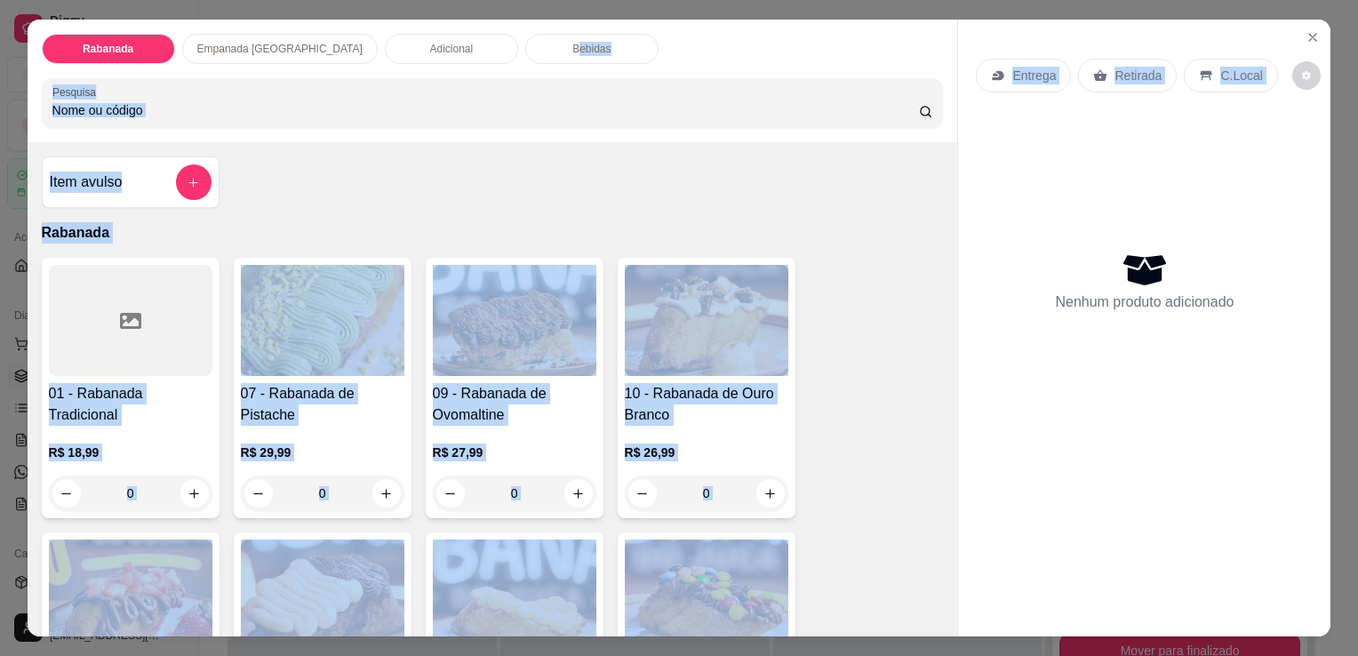
drag, startPoint x: 510, startPoint y: 42, endPoint x: 1027, endPoint y: 329, distance: 591.5
click at [1027, 329] on div "Rabanada Empanada Argentina Adicional Bebidas Pesquisa Item avulso Rabanada 01 …" at bounding box center [680, 328] width 1304 height 617
click at [525, 34] on div "Bebidas" at bounding box center [591, 49] width 133 height 30
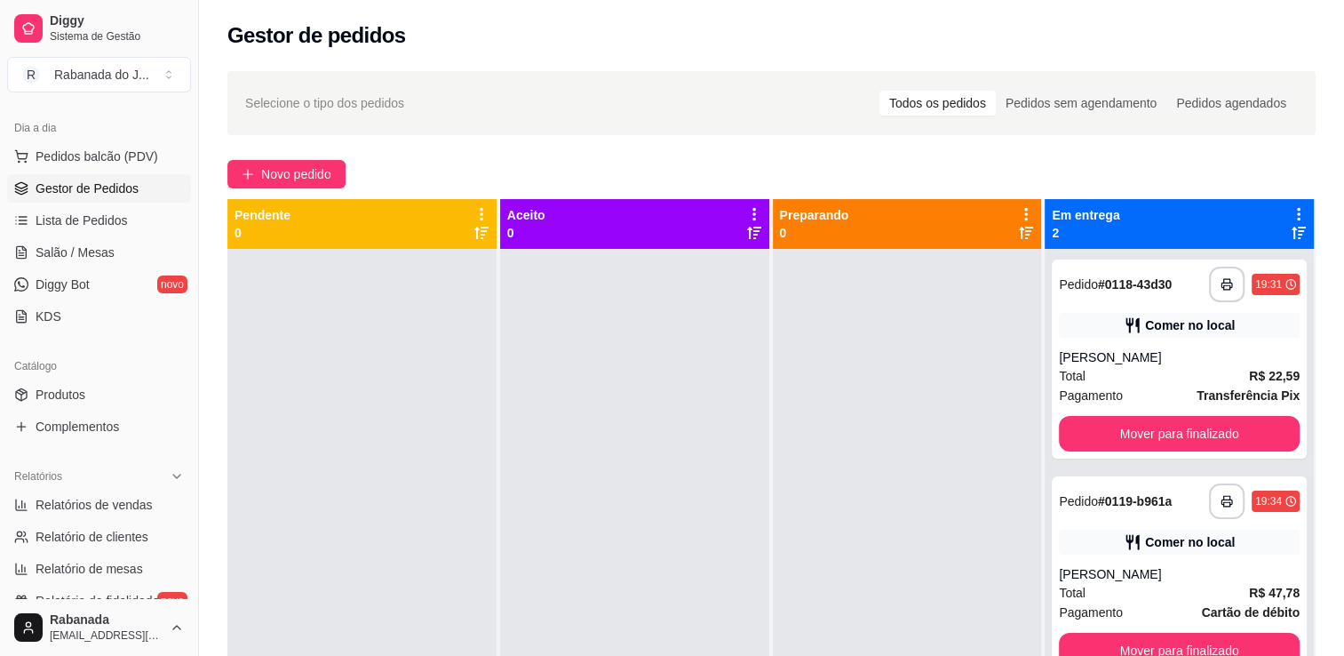
scroll to position [197, 0]
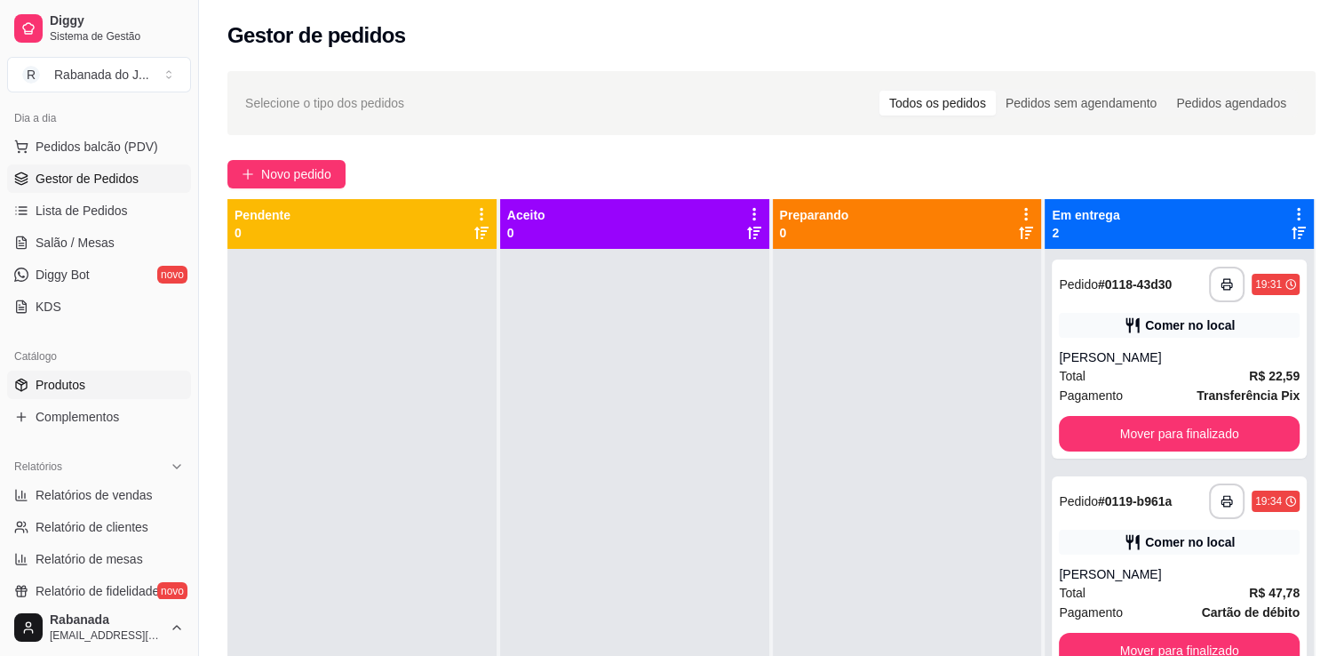
click at [68, 378] on span "Produtos" at bounding box center [61, 385] width 50 height 18
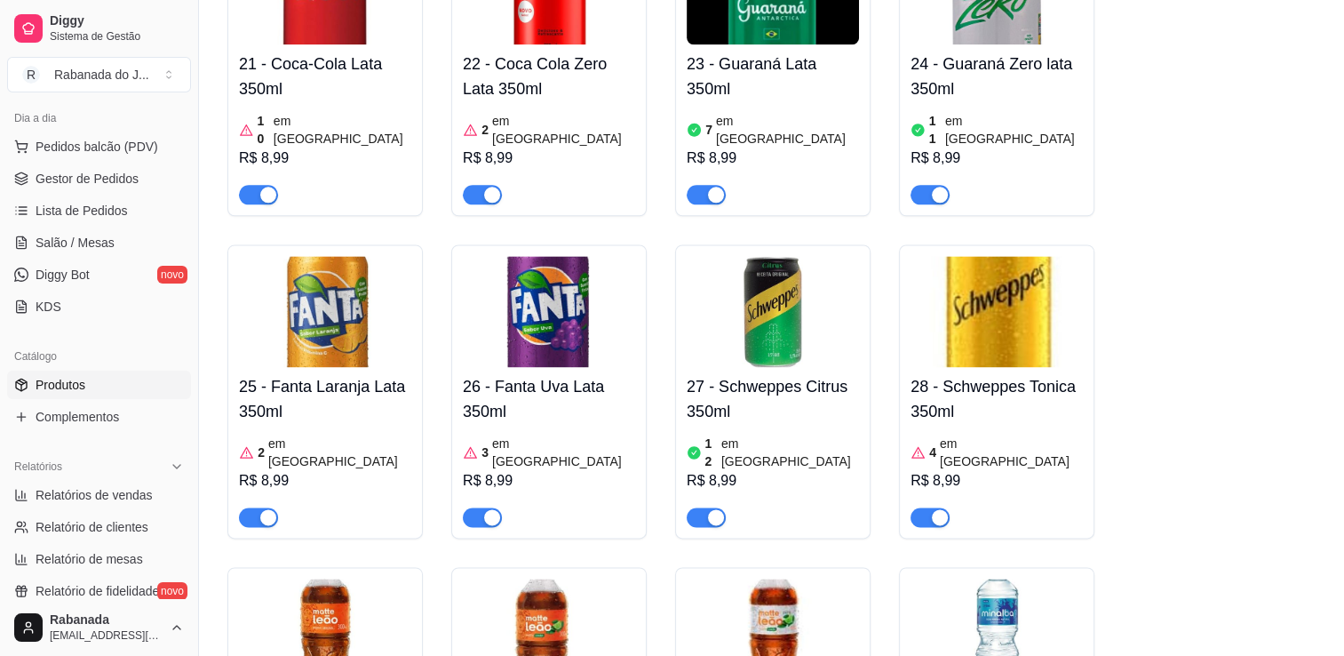
scroll to position [2813, 0]
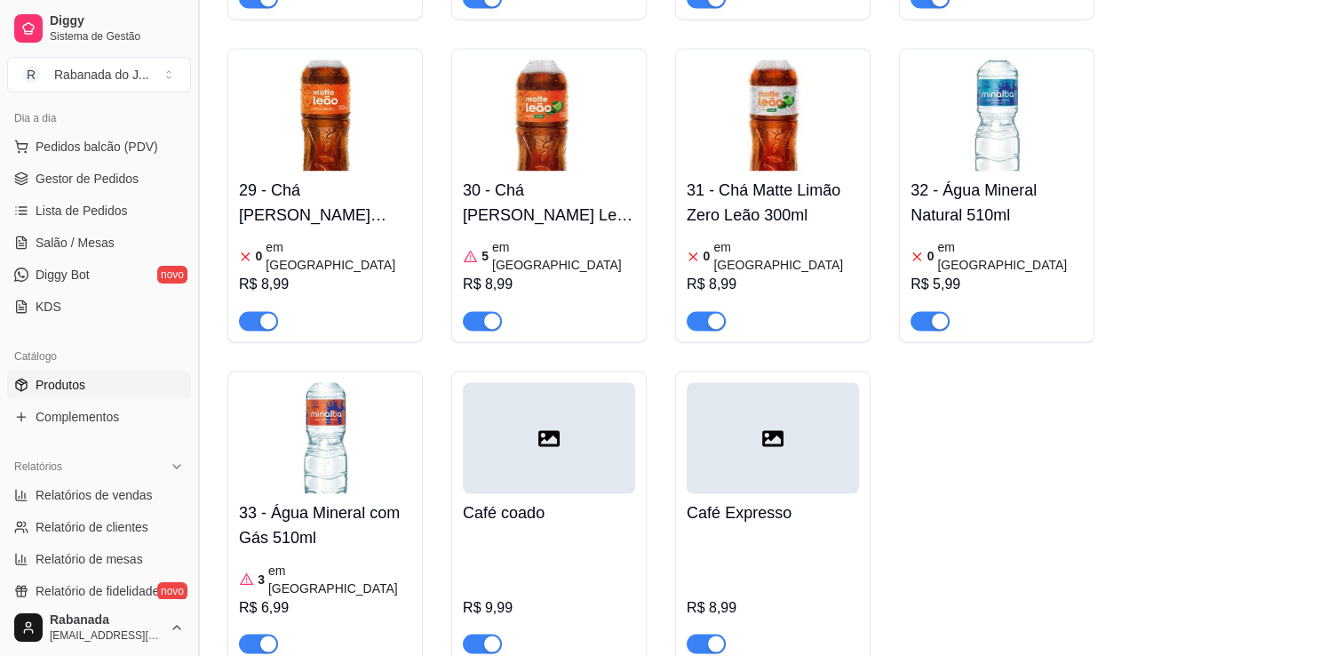
drag, startPoint x: 191, startPoint y: 231, endPoint x: 194, endPoint y: 270, distance: 39.2
click at [194, 270] on button "Toggle Sidebar" at bounding box center [198, 328] width 14 height 656
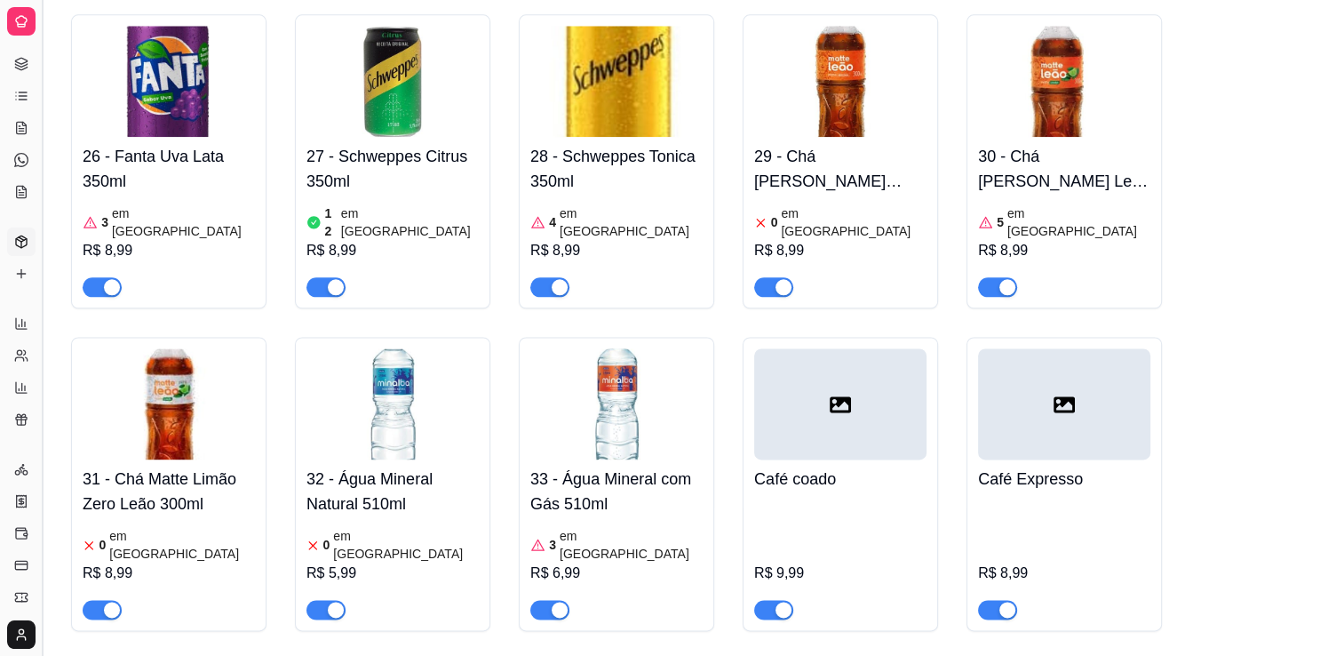
click at [46, 340] on button "Toggle Sidebar" at bounding box center [42, 328] width 14 height 656
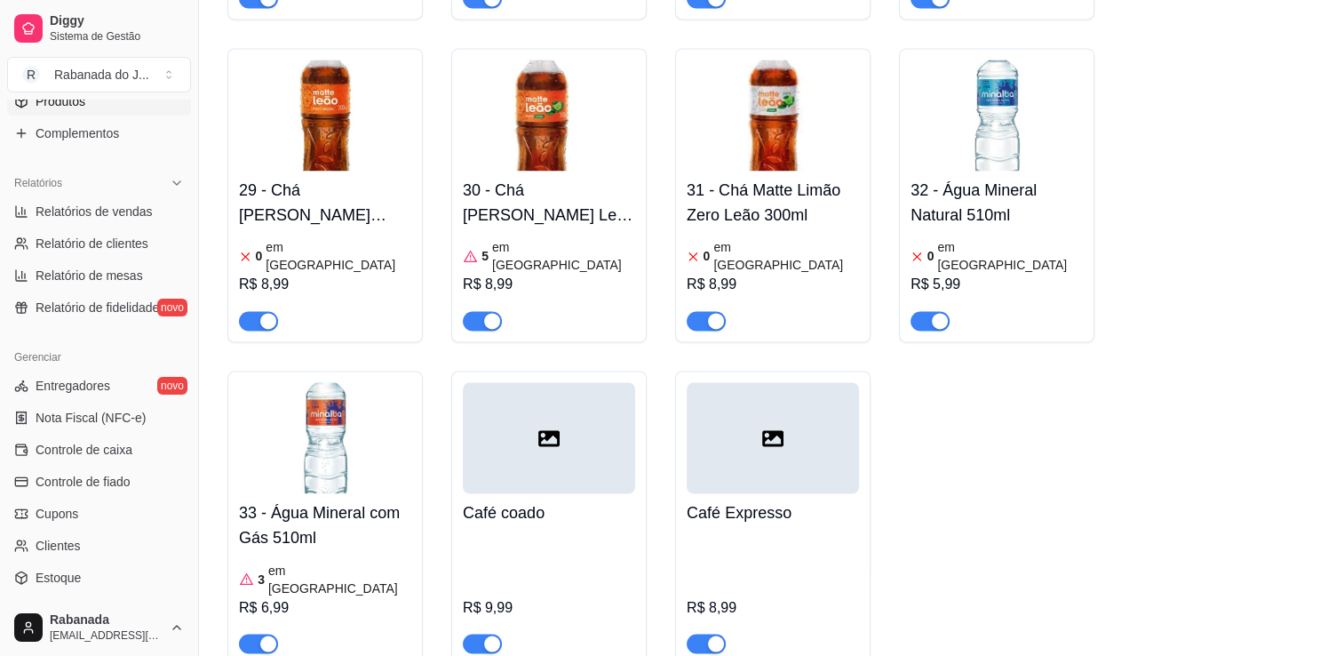
scroll to position [515, 0]
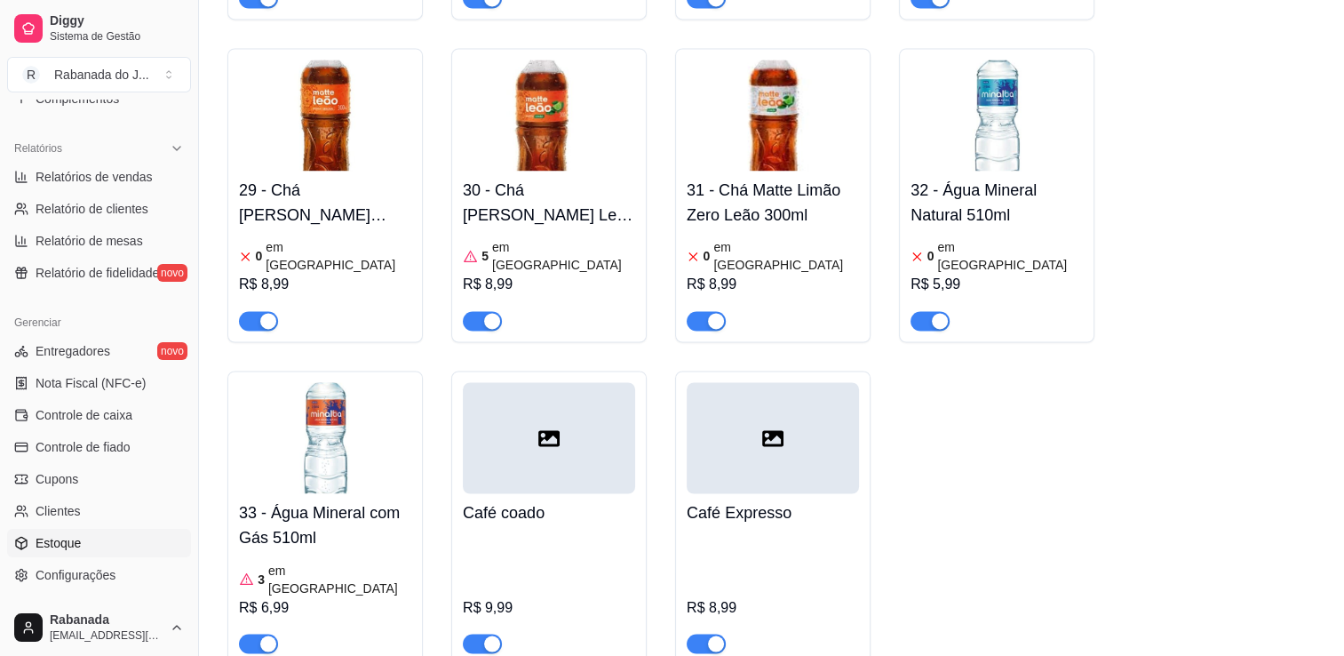
click at [110, 542] on link "Estoque" at bounding box center [99, 543] width 184 height 28
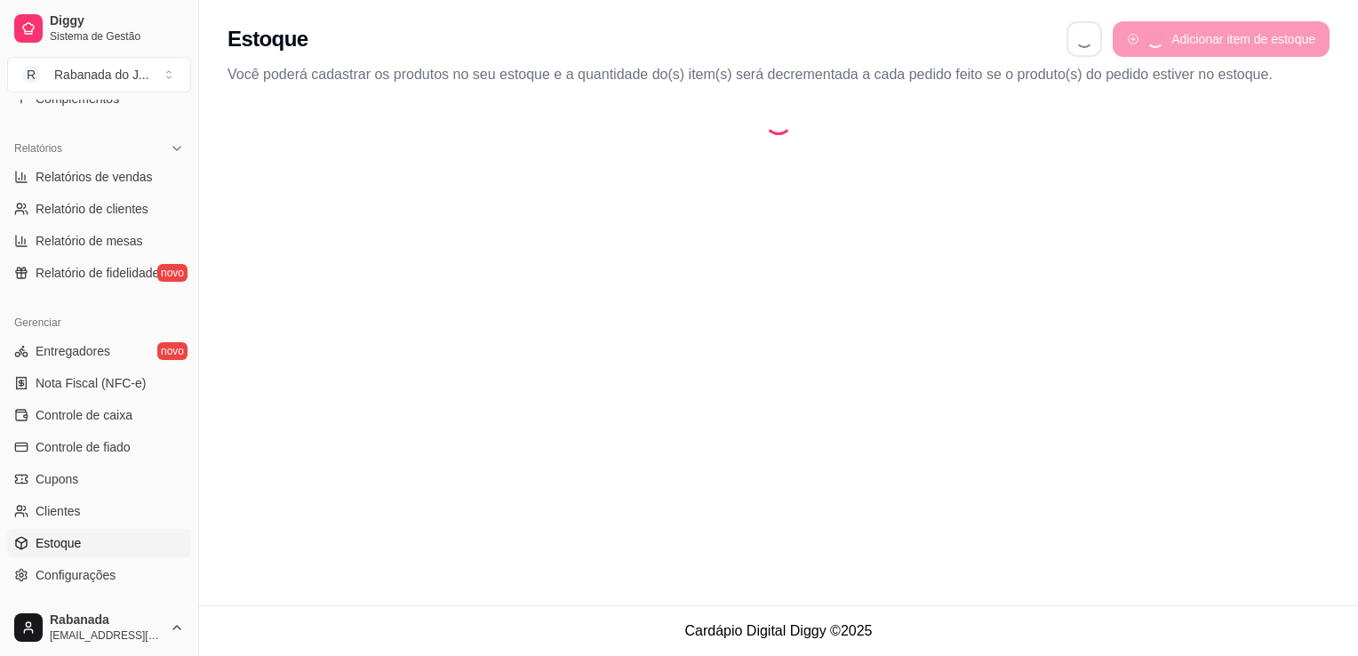
select select "QUANTITY_ORDER"
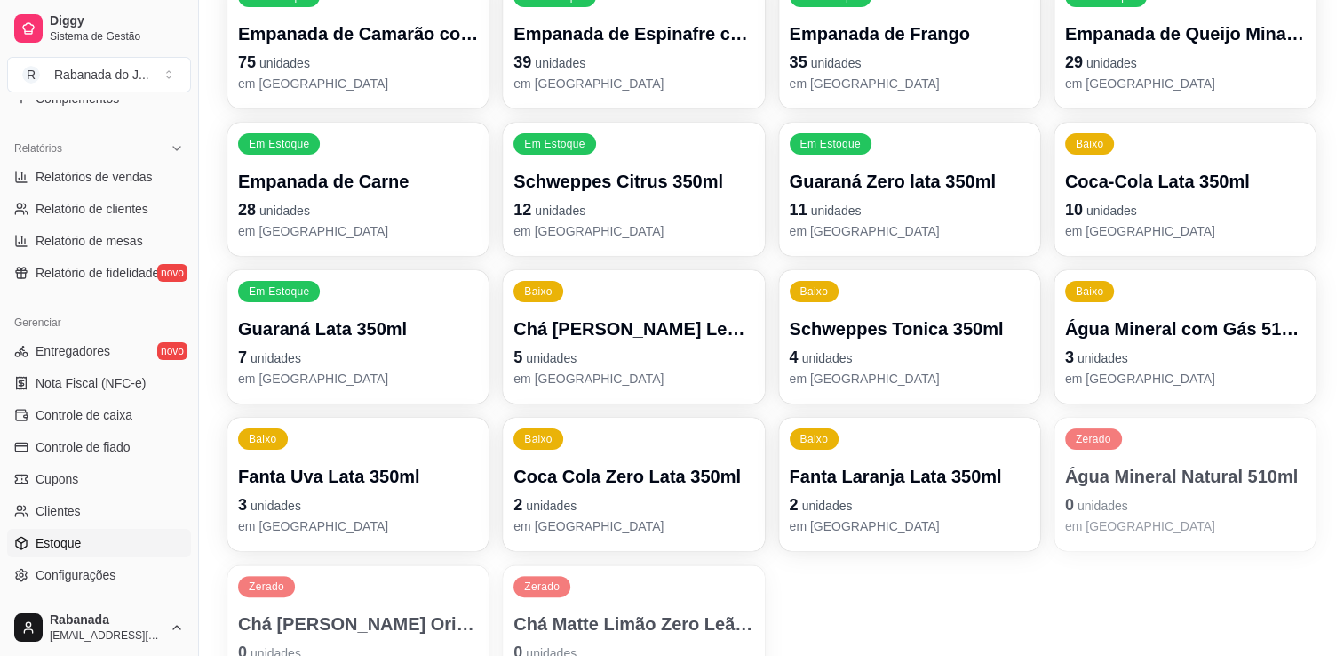
scroll to position [391, 0]
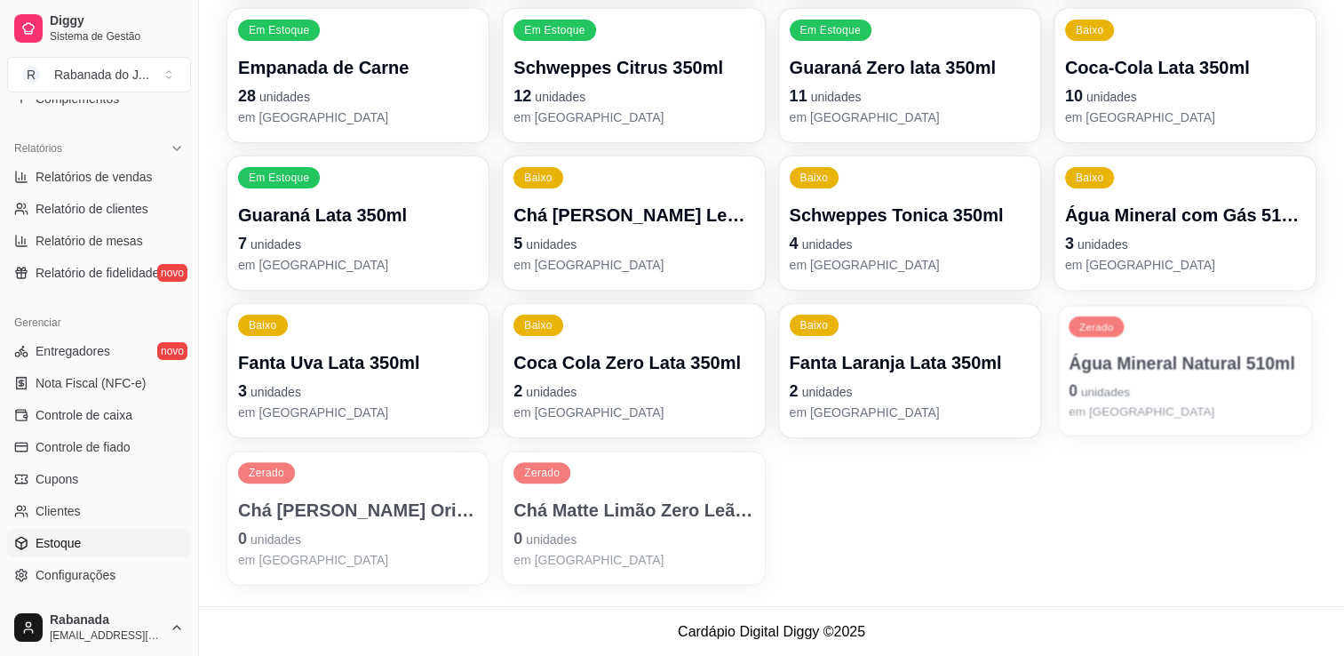
click at [1176, 319] on div "Zerado Água Mineral Natural 510ml 0 unidades em estoque" at bounding box center [1184, 371] width 253 height 130
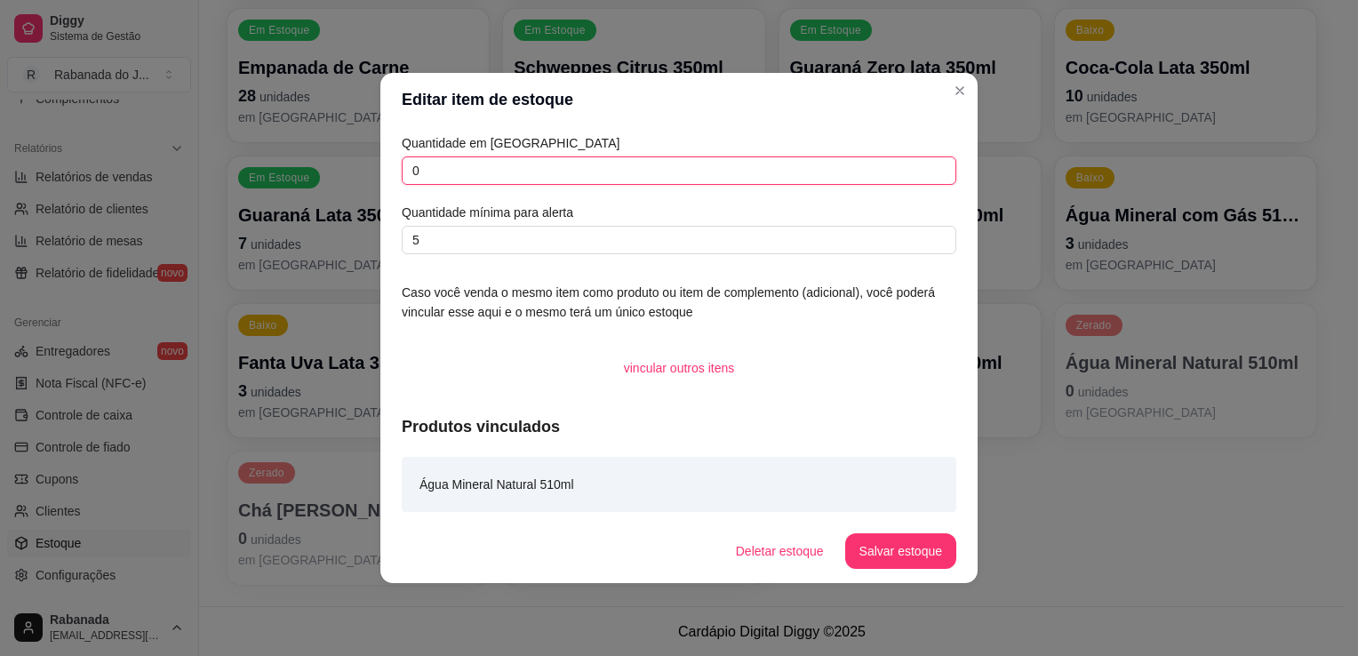
click at [473, 174] on input "0" at bounding box center [679, 170] width 554 height 28
type input "24"
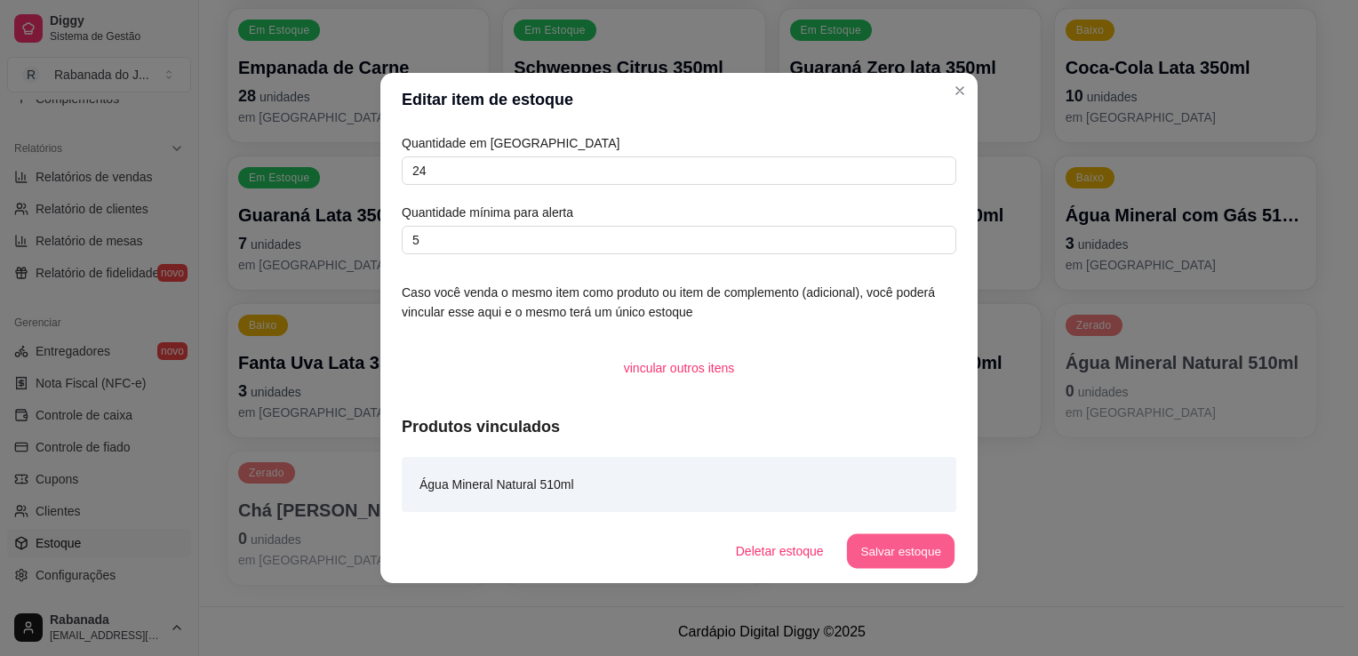
click at [932, 555] on button "Salvar estoque" at bounding box center [900, 551] width 108 height 35
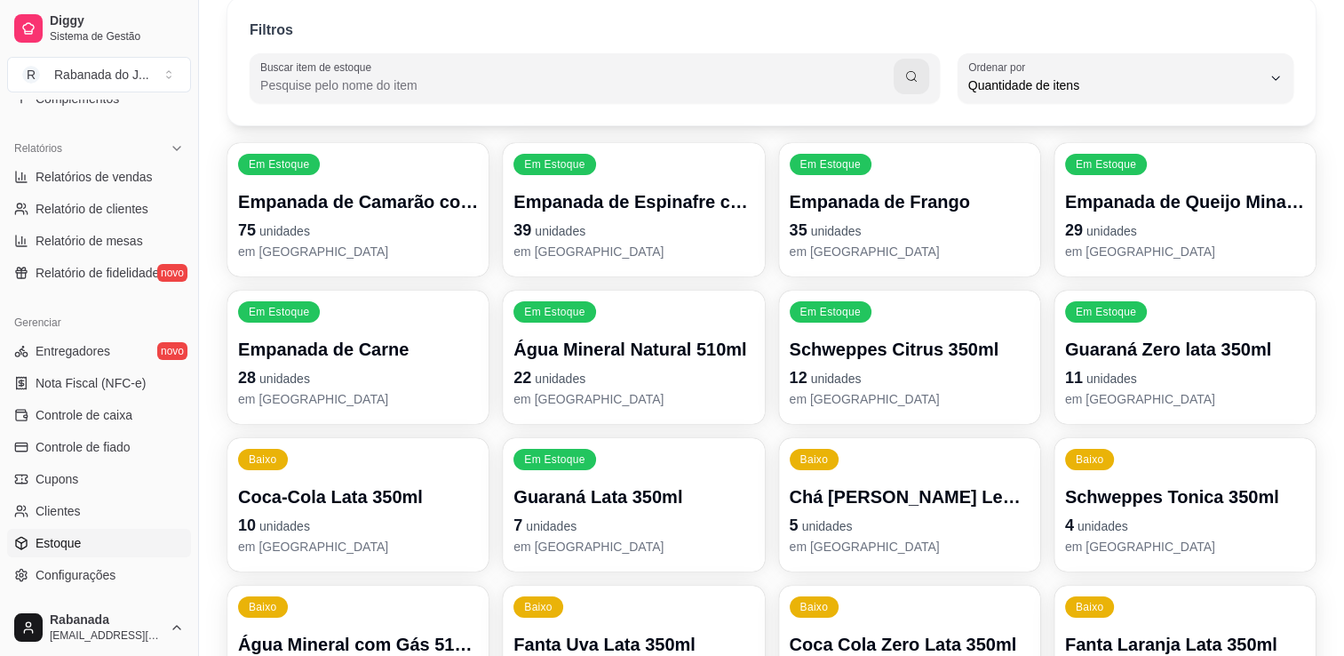
scroll to position [284, 0]
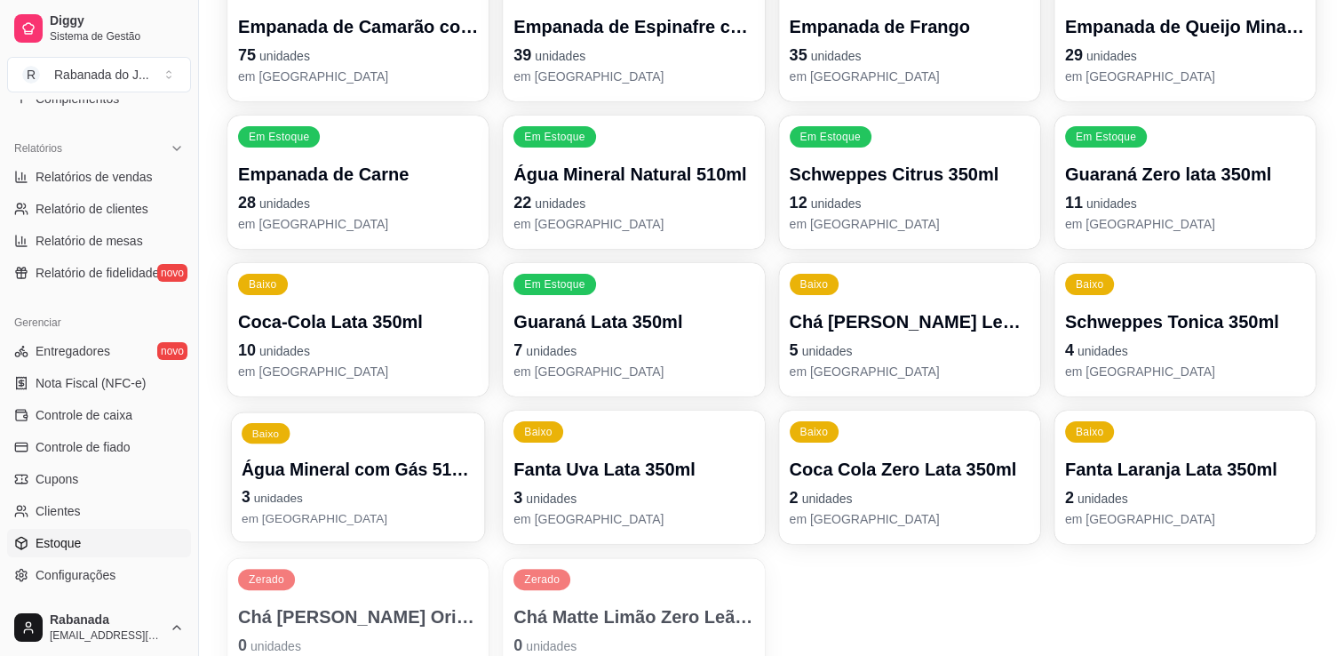
click at [381, 443] on div "Baixo Água Mineral com Gás 510ml 3 unidades em estoque" at bounding box center [357, 477] width 253 height 130
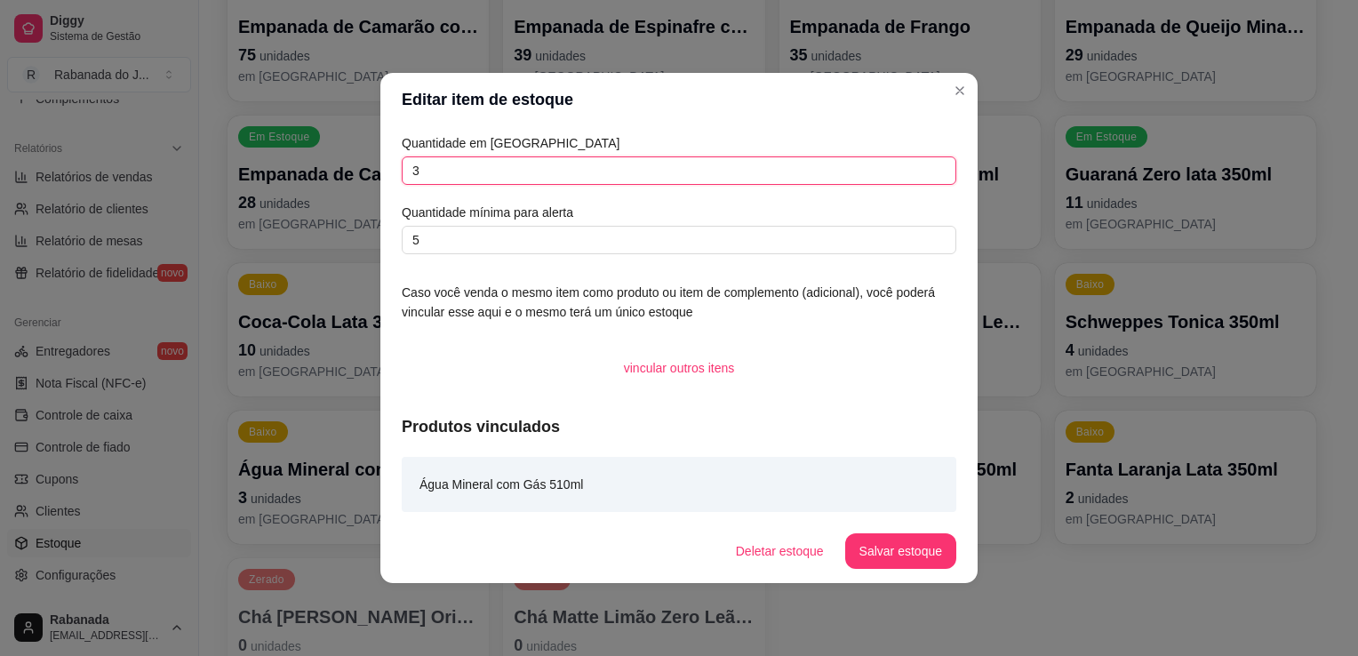
click at [508, 165] on input "3" at bounding box center [679, 170] width 554 height 28
type input "15"
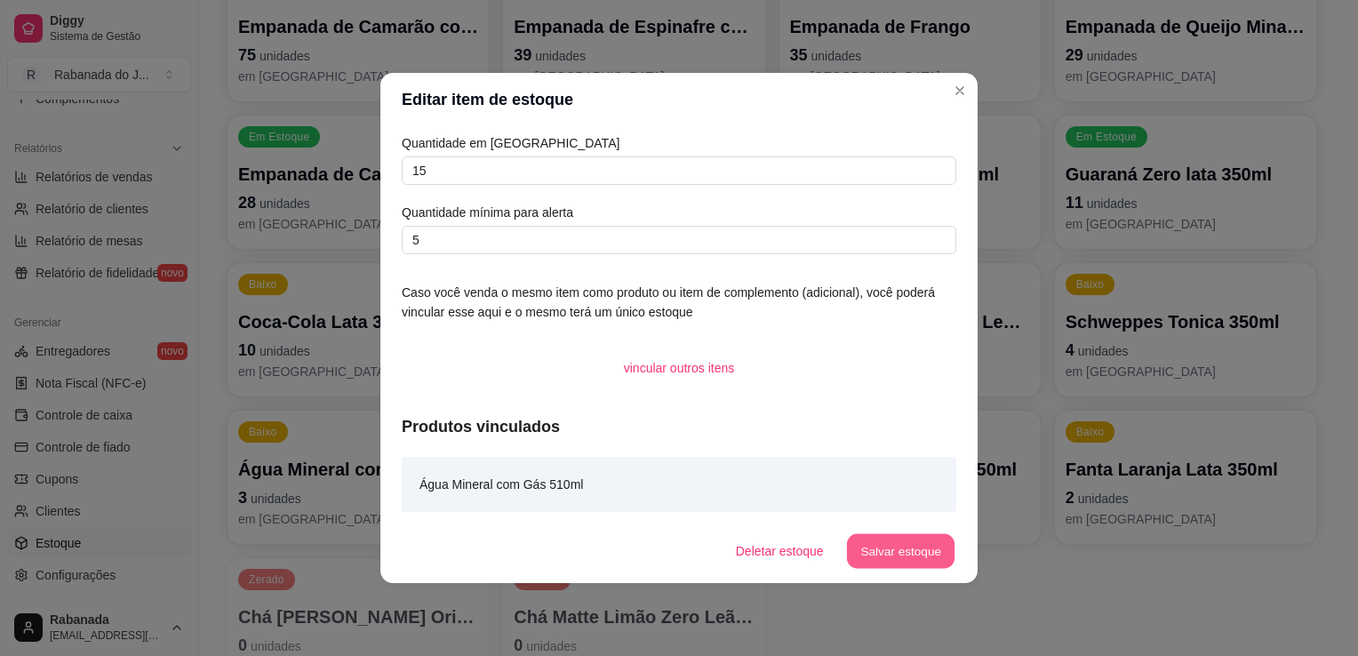
click at [907, 552] on button "Salvar estoque" at bounding box center [900, 551] width 108 height 35
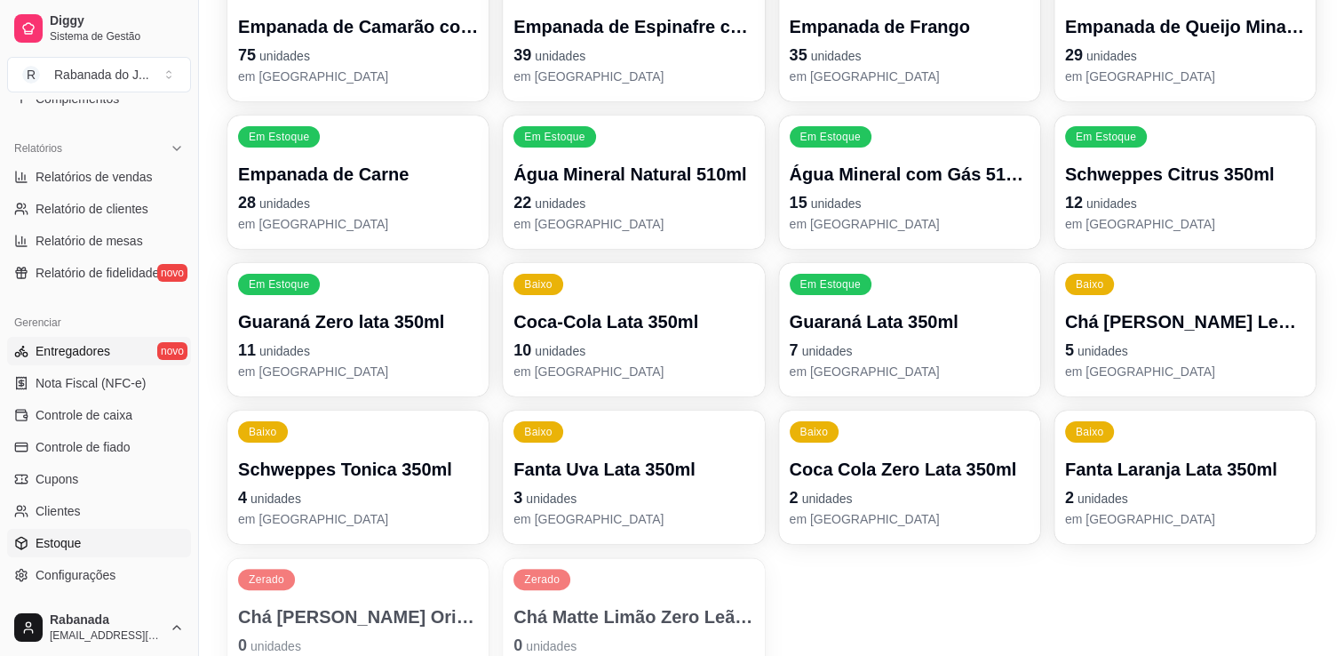
click at [124, 343] on link "Entregadores novo" at bounding box center [99, 351] width 184 height 28
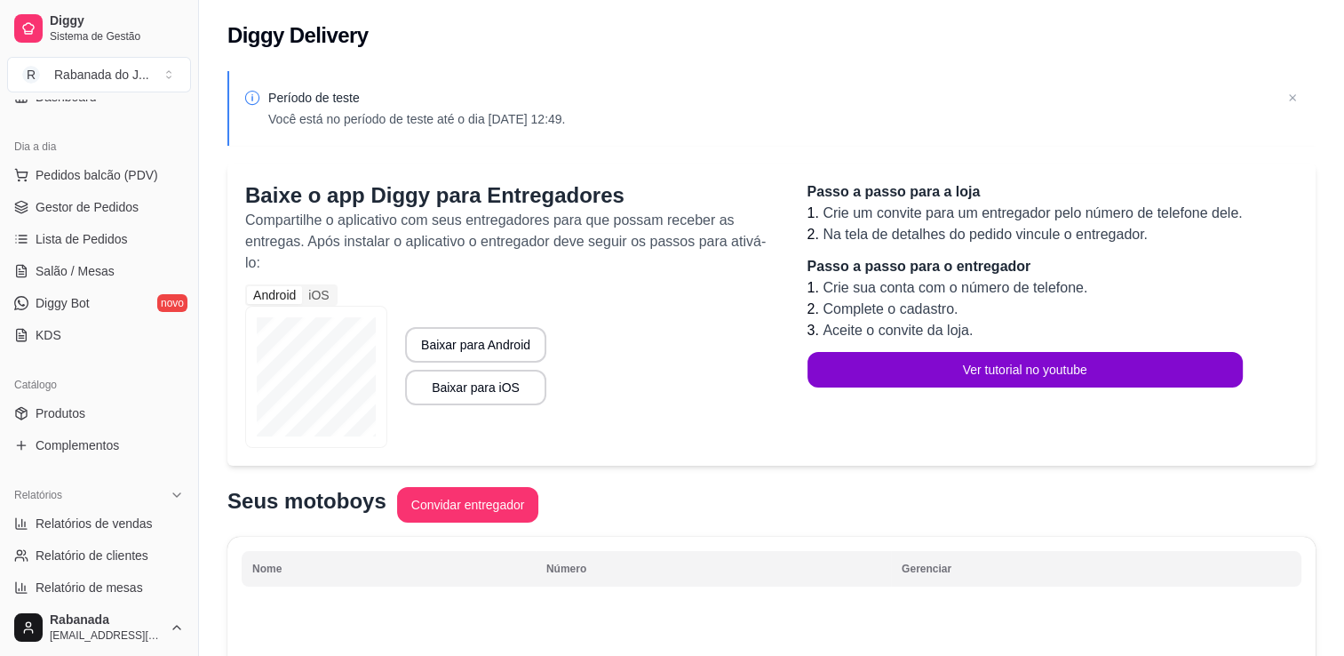
scroll to position [160, 0]
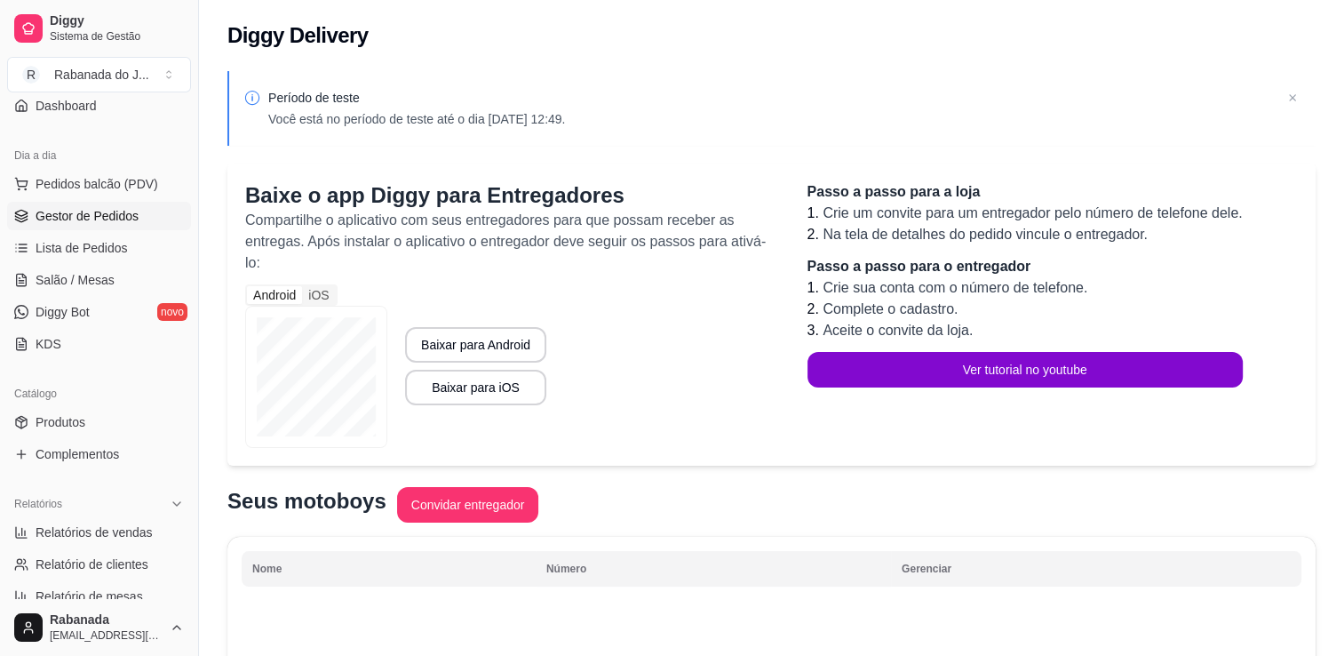
click at [112, 215] on span "Gestor de Pedidos" at bounding box center [87, 216] width 103 height 18
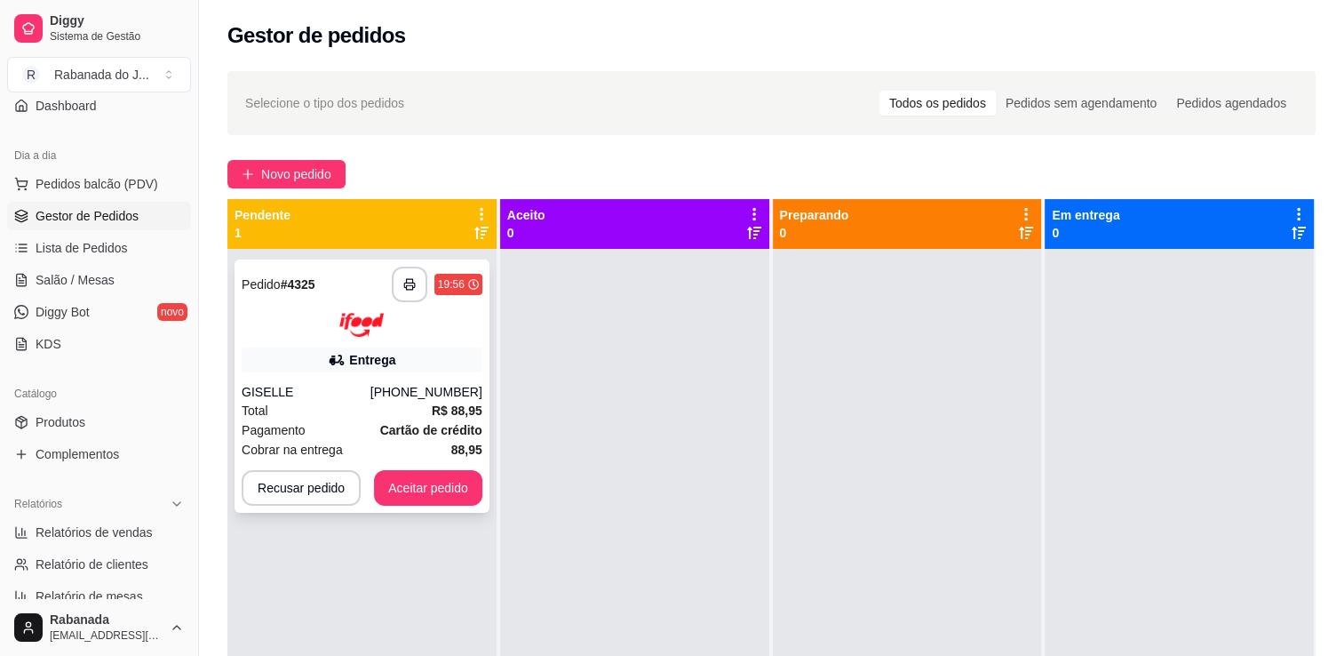
drag, startPoint x: 1108, startPoint y: 2, endPoint x: 395, endPoint y: 503, distance: 871.2
click at [306, 532] on div "**********" at bounding box center [361, 577] width 269 height 656
click at [408, 491] on button "Aceitar pedido" at bounding box center [428, 488] width 108 height 36
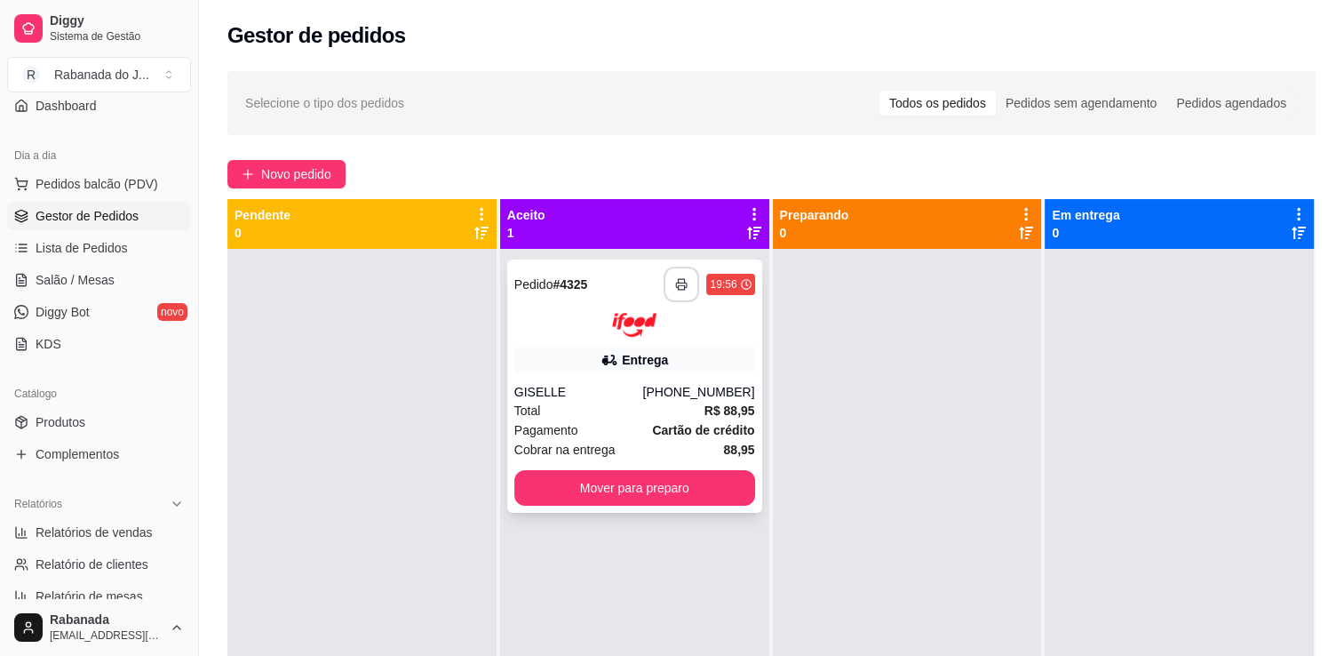
click at [678, 289] on icon "button" at bounding box center [681, 284] width 12 height 12
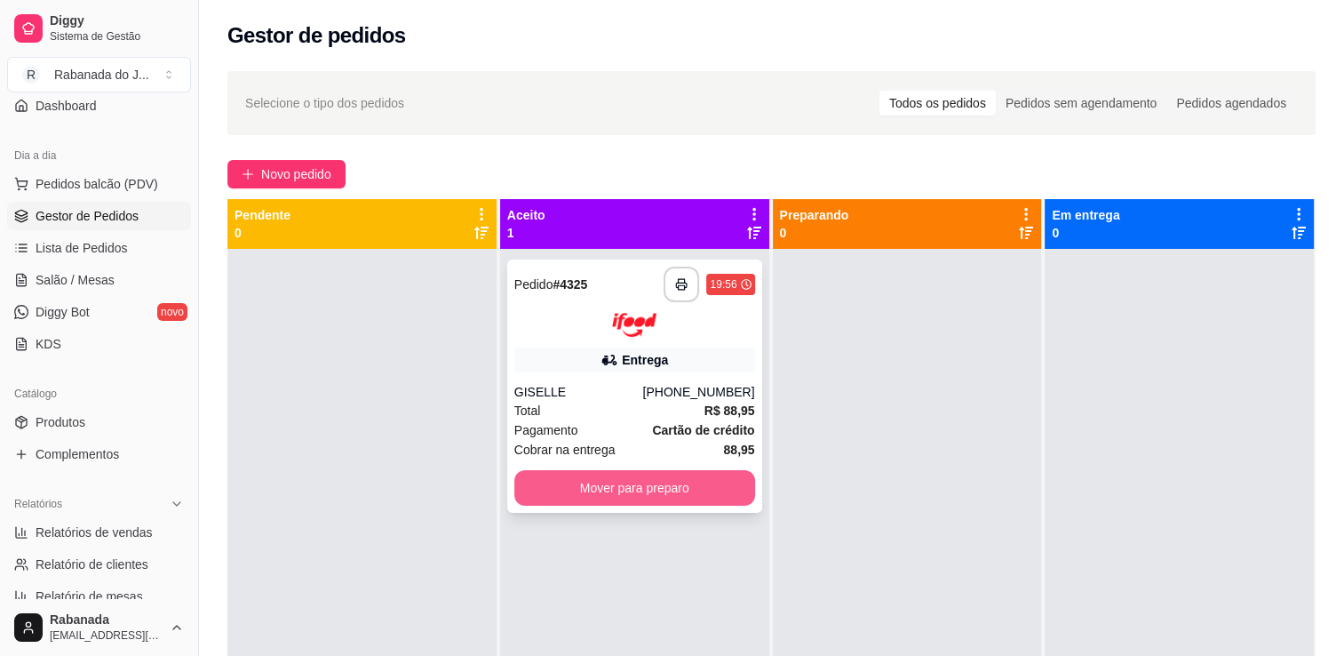
click at [640, 497] on button "Mover para preparo" at bounding box center [634, 488] width 241 height 36
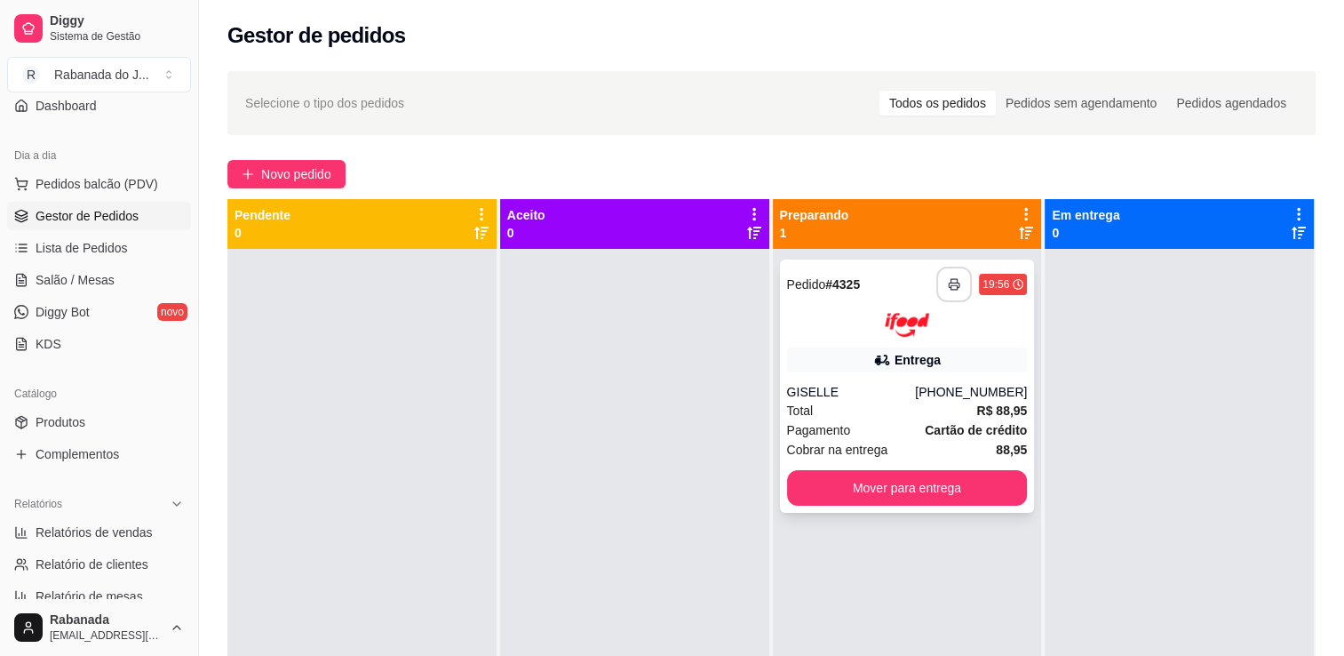
click at [949, 291] on button "button" at bounding box center [955, 285] width 36 height 36
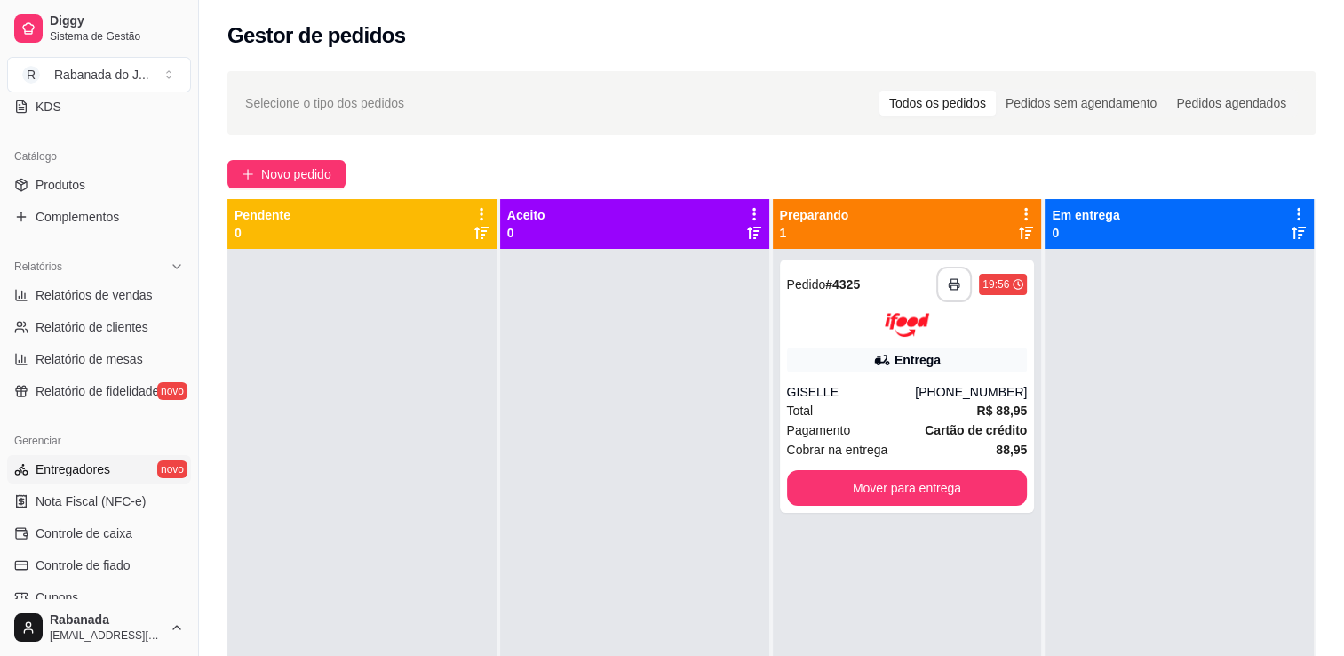
scroll to position [427, 0]
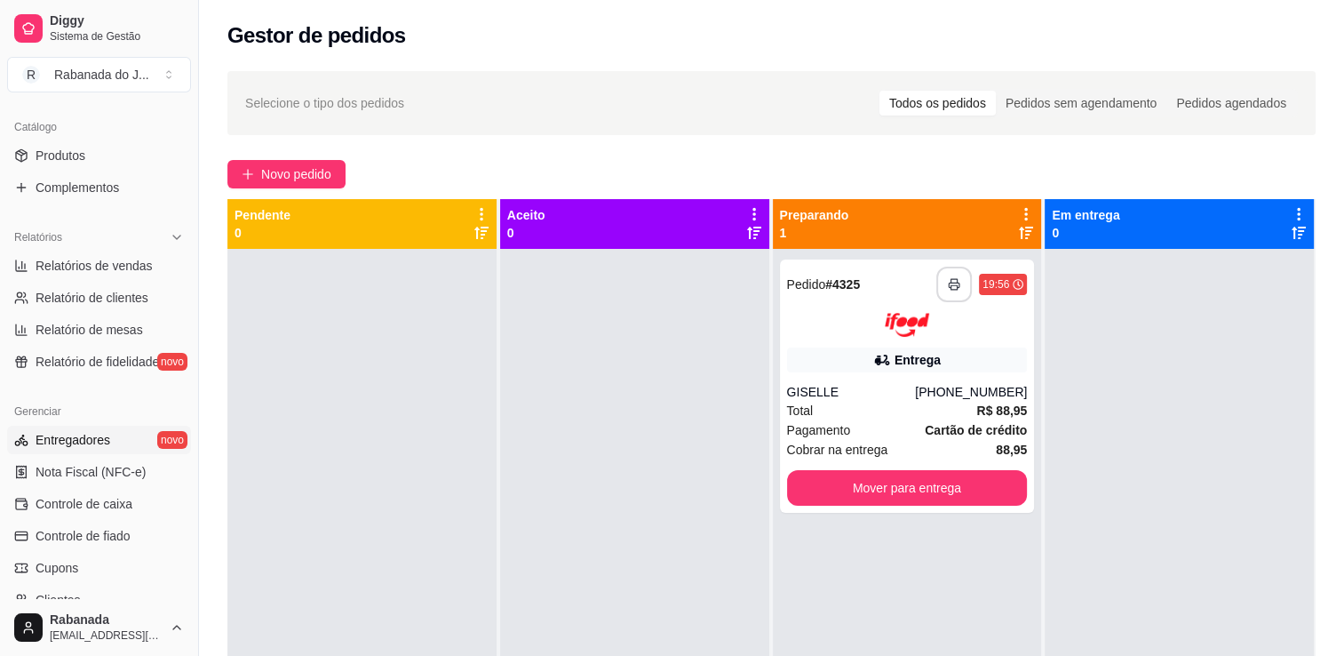
click at [110, 432] on link "Entregadores novo" at bounding box center [99, 440] width 184 height 28
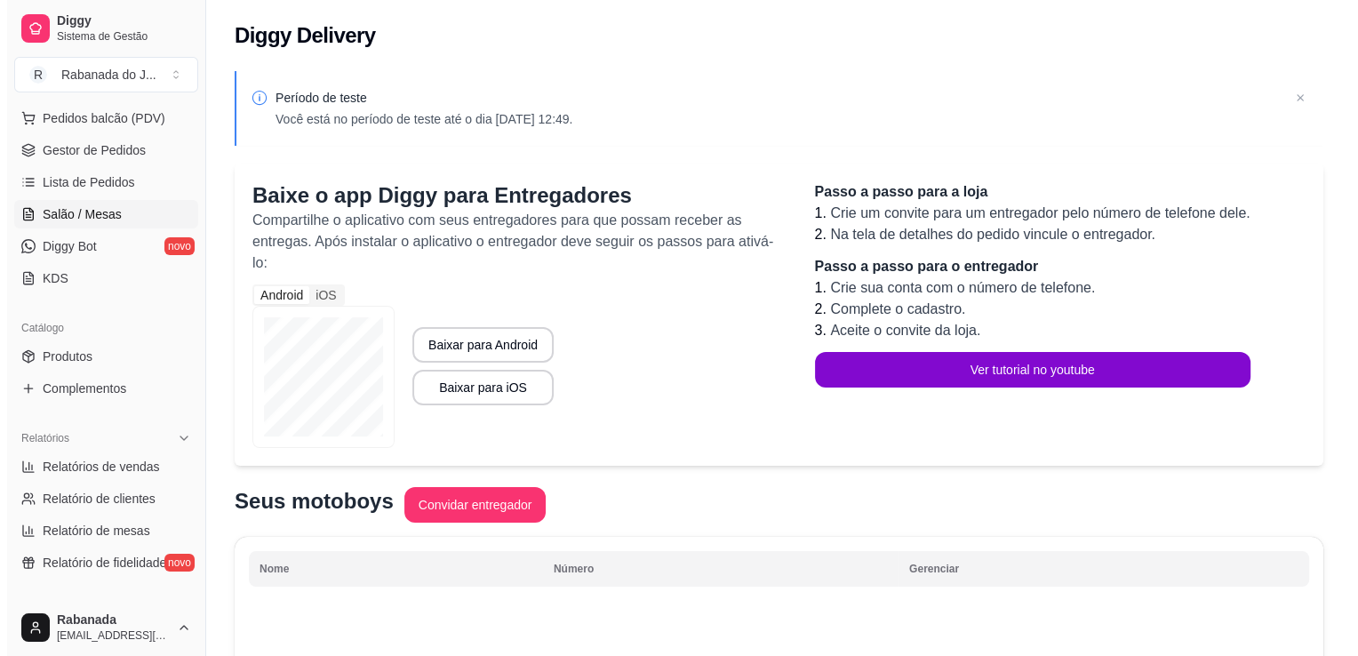
scroll to position [160, 0]
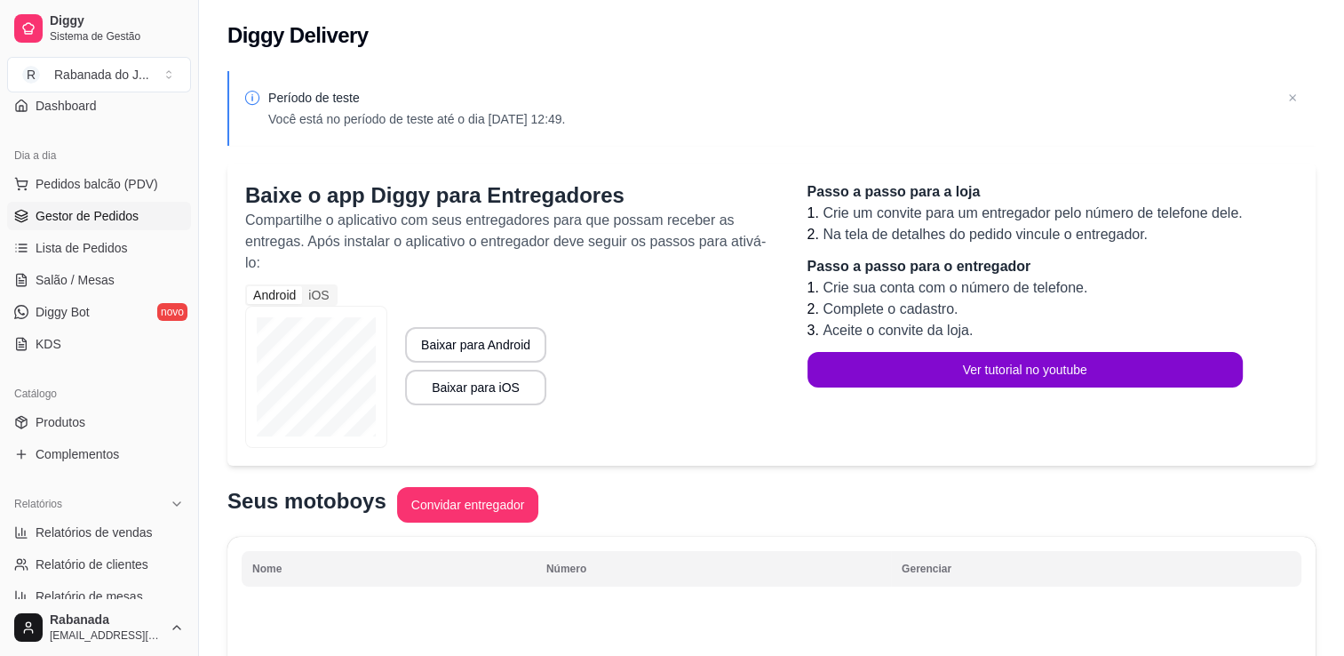
click at [103, 213] on span "Gestor de Pedidos" at bounding box center [87, 216] width 103 height 18
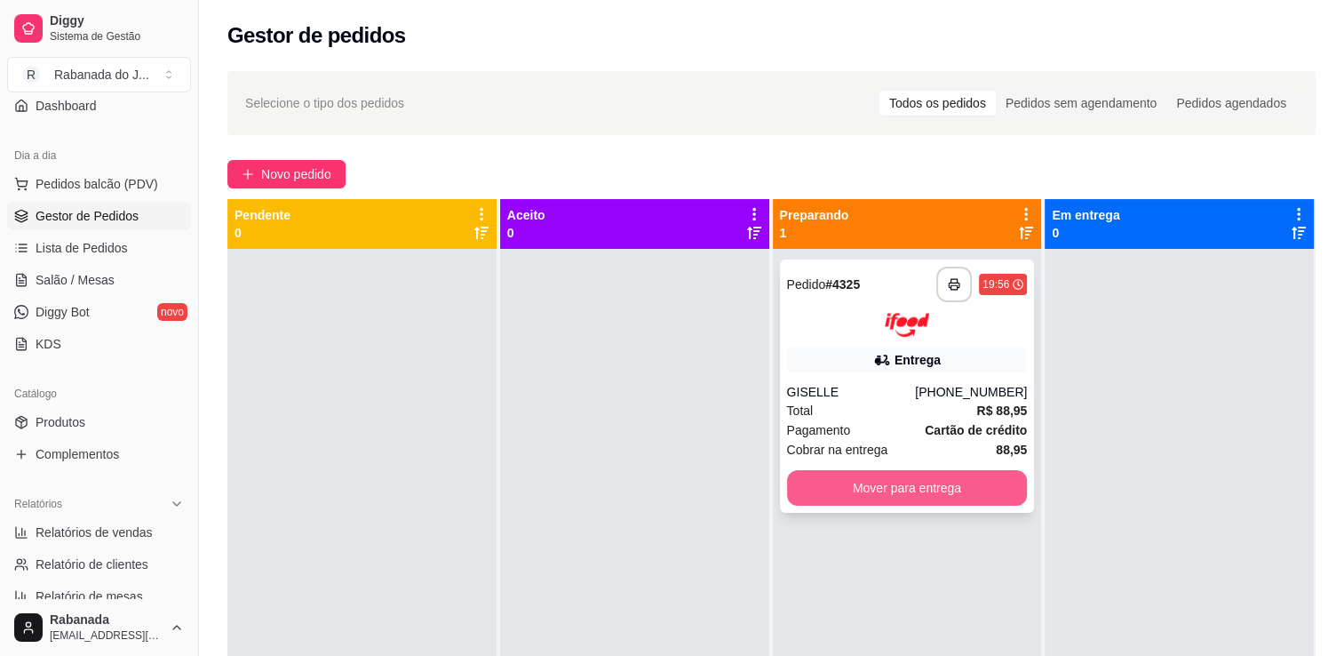
click at [969, 478] on button "Mover para entrega" at bounding box center [907, 488] width 241 height 36
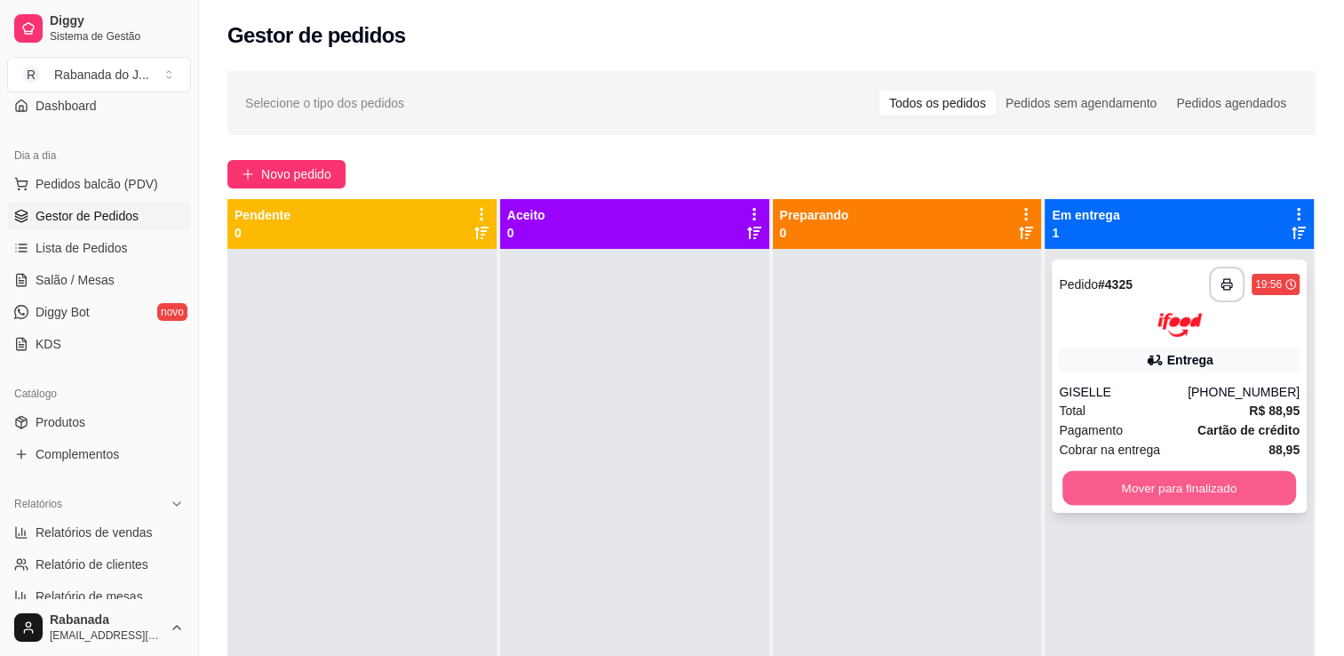
click at [1208, 486] on button "Mover para finalizado" at bounding box center [1180, 487] width 234 height 35
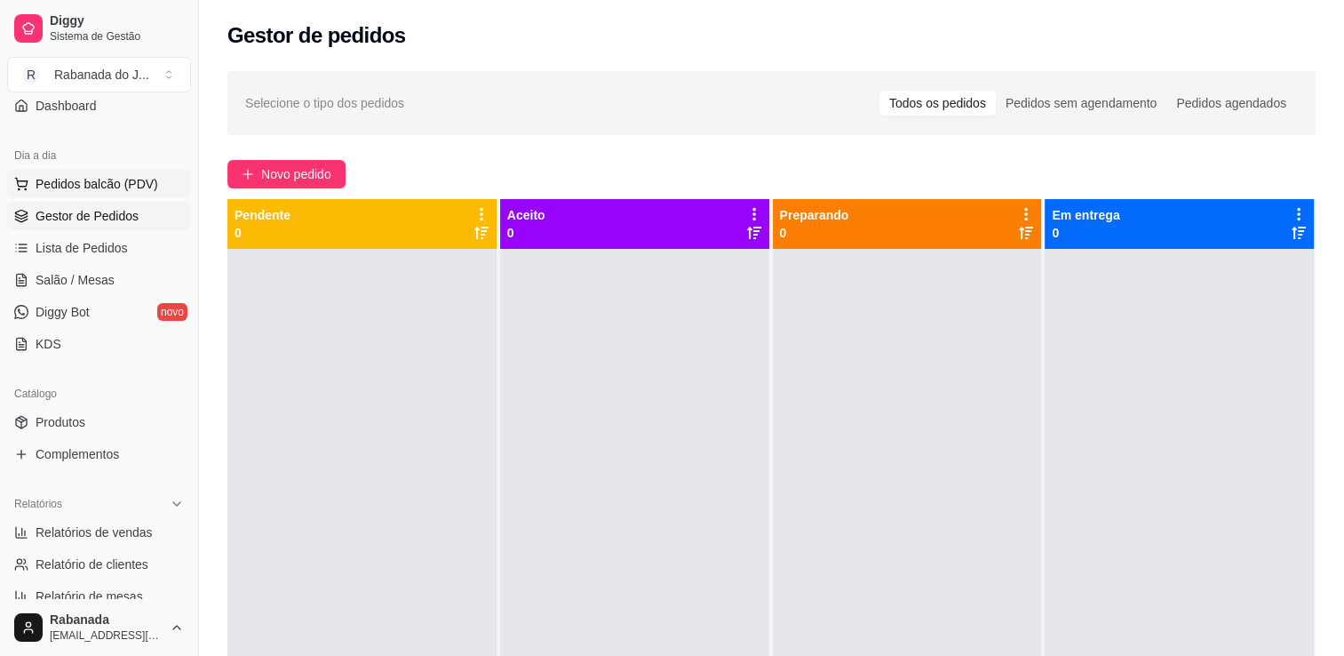
click at [122, 175] on span "Pedidos balcão (PDV)" at bounding box center [97, 184] width 123 height 18
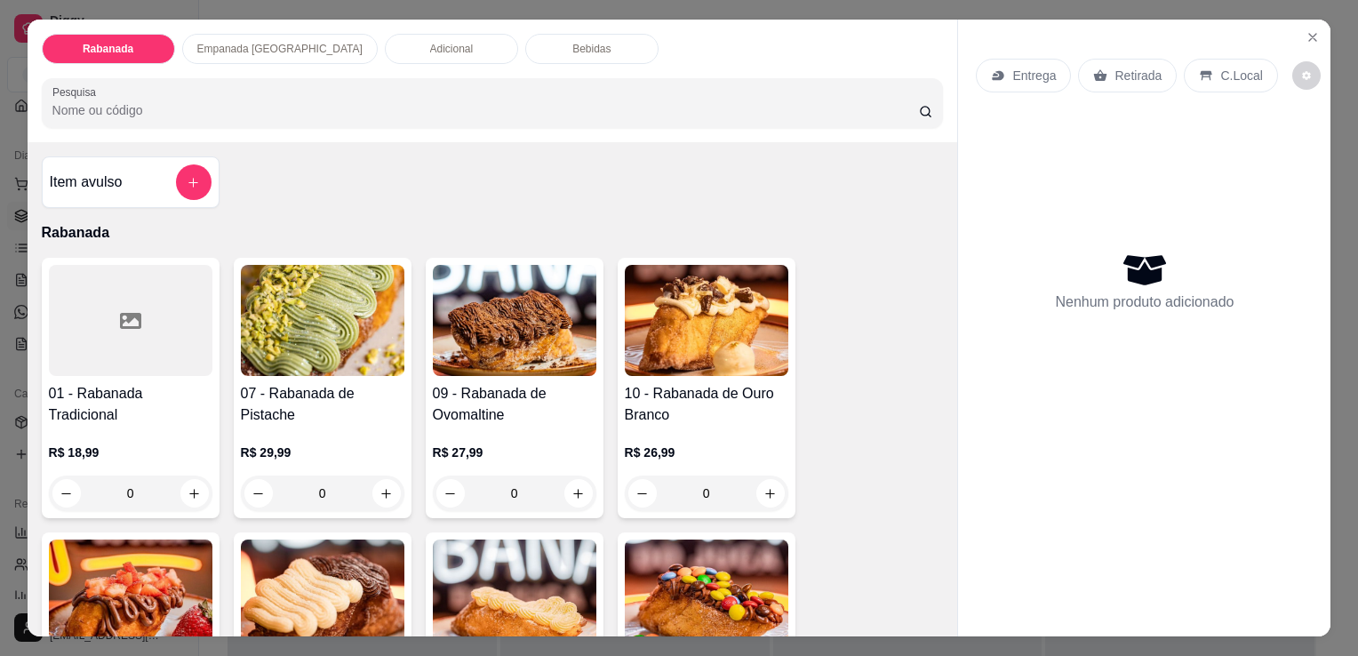
click at [264, 34] on div "Empanada Argentina" at bounding box center [279, 49] width 195 height 30
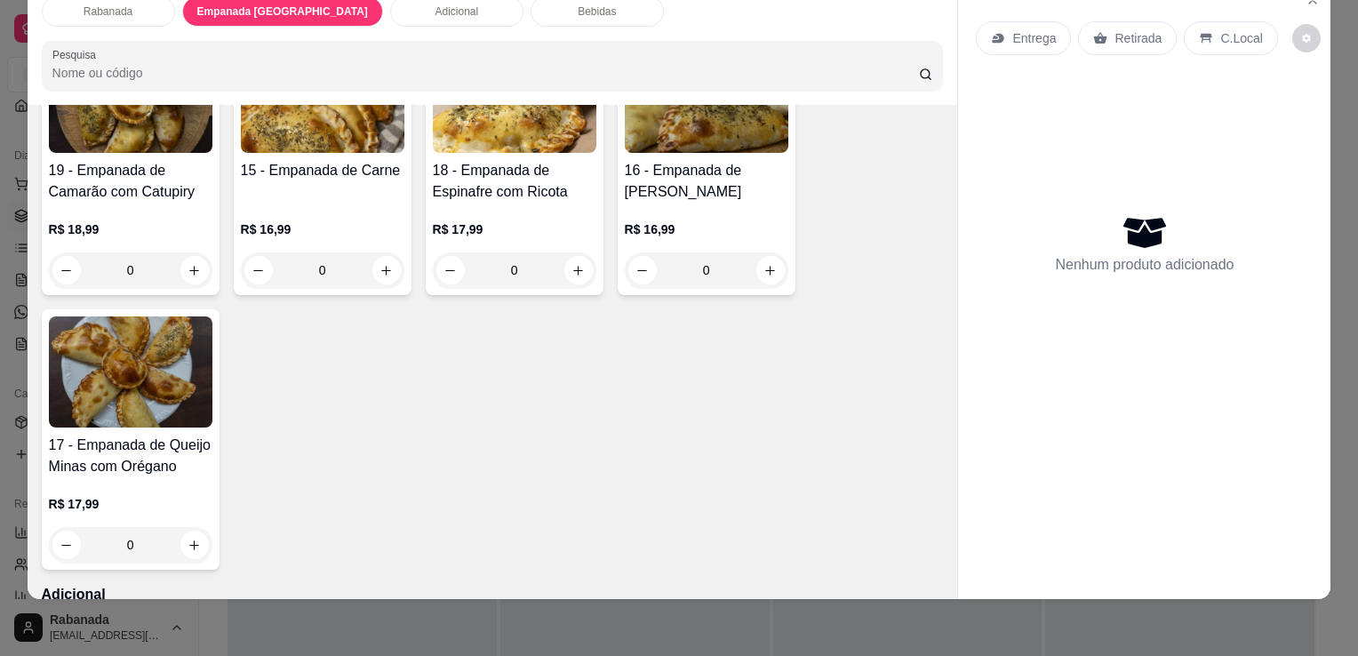
scroll to position [1045, 0]
click at [189, 540] on icon "increase-product-quantity" at bounding box center [193, 544] width 9 height 9
type input "1"
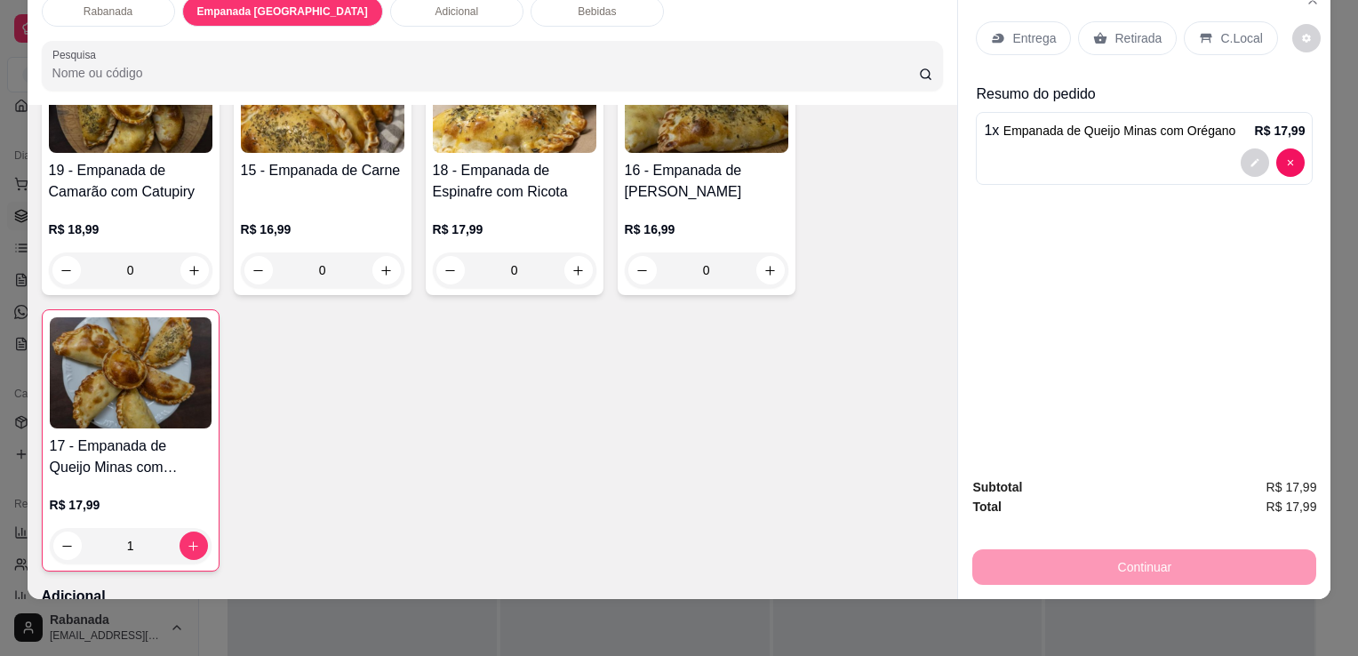
click at [1199, 21] on div "C.Local" at bounding box center [1230, 38] width 93 height 34
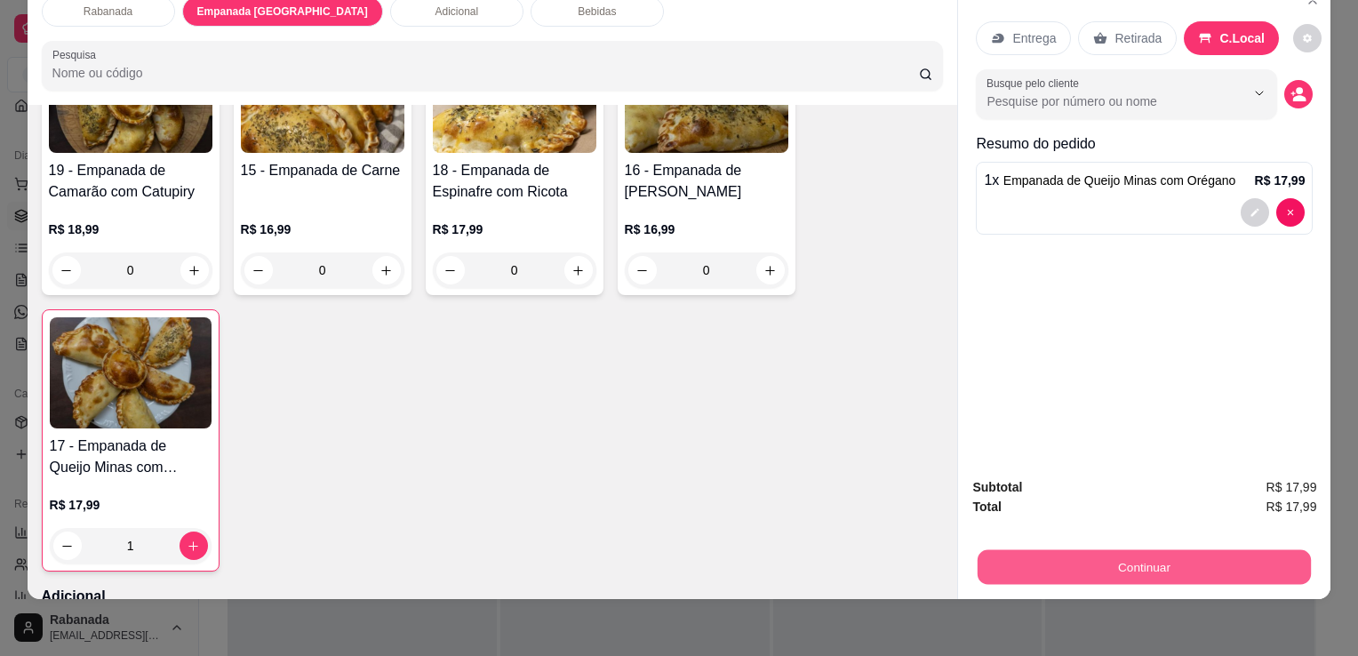
click at [1119, 551] on button "Continuar" at bounding box center [1143, 566] width 333 height 35
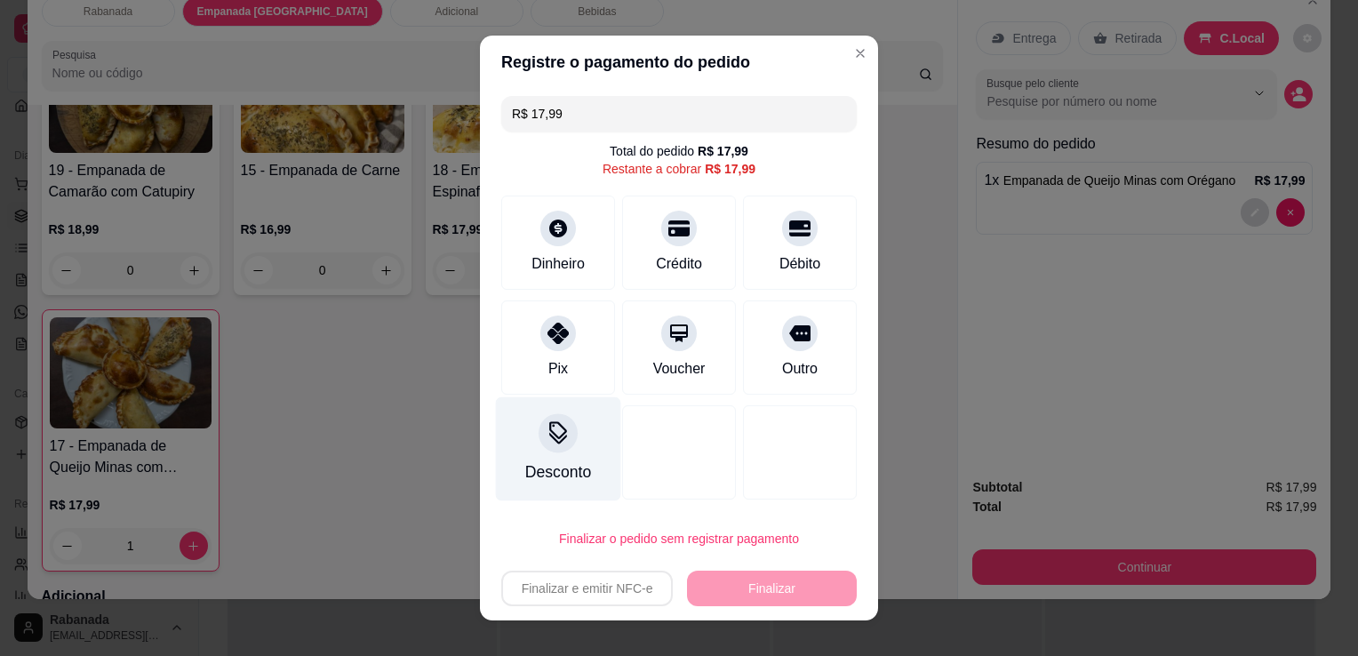
click at [568, 435] on div at bounding box center [557, 432] width 39 height 39
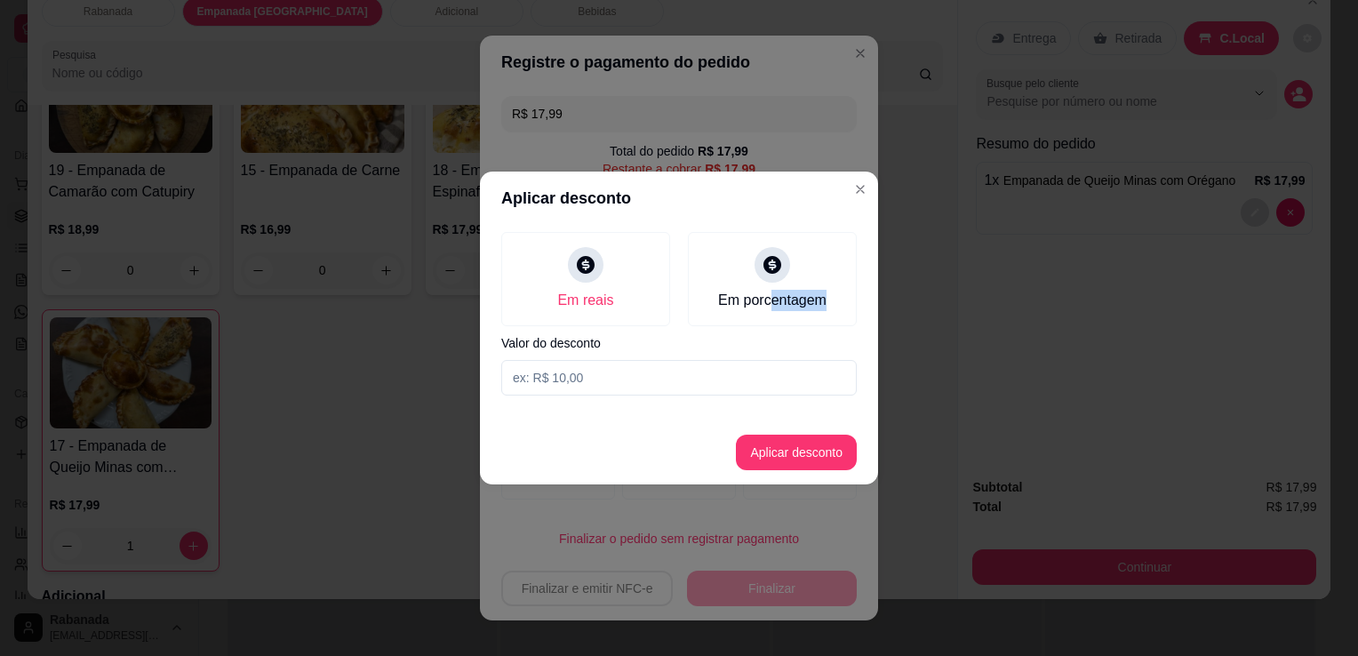
drag, startPoint x: 772, startPoint y: 296, endPoint x: 597, endPoint y: 380, distance: 194.3
click at [597, 380] on div "Em reais Em porcentagem Valor do desconto" at bounding box center [679, 314] width 398 height 178
click at [597, 380] on input at bounding box center [678, 378] width 355 height 36
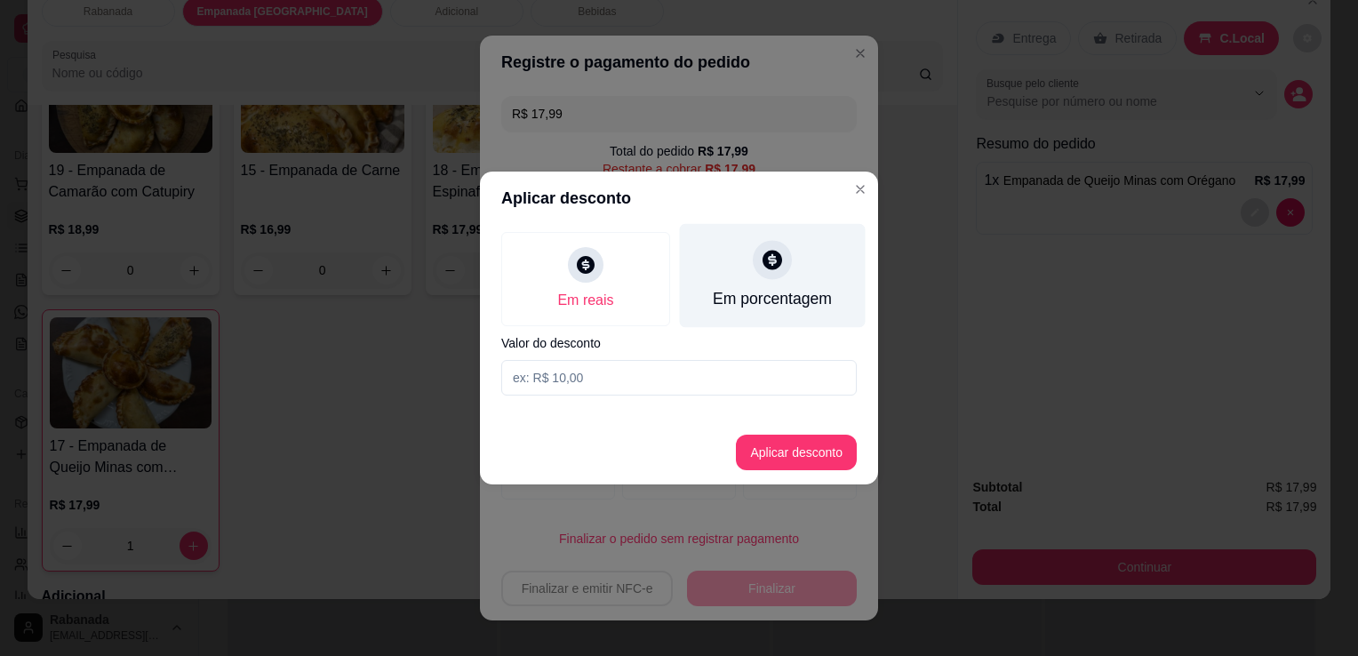
click at [775, 272] on div at bounding box center [772, 259] width 39 height 39
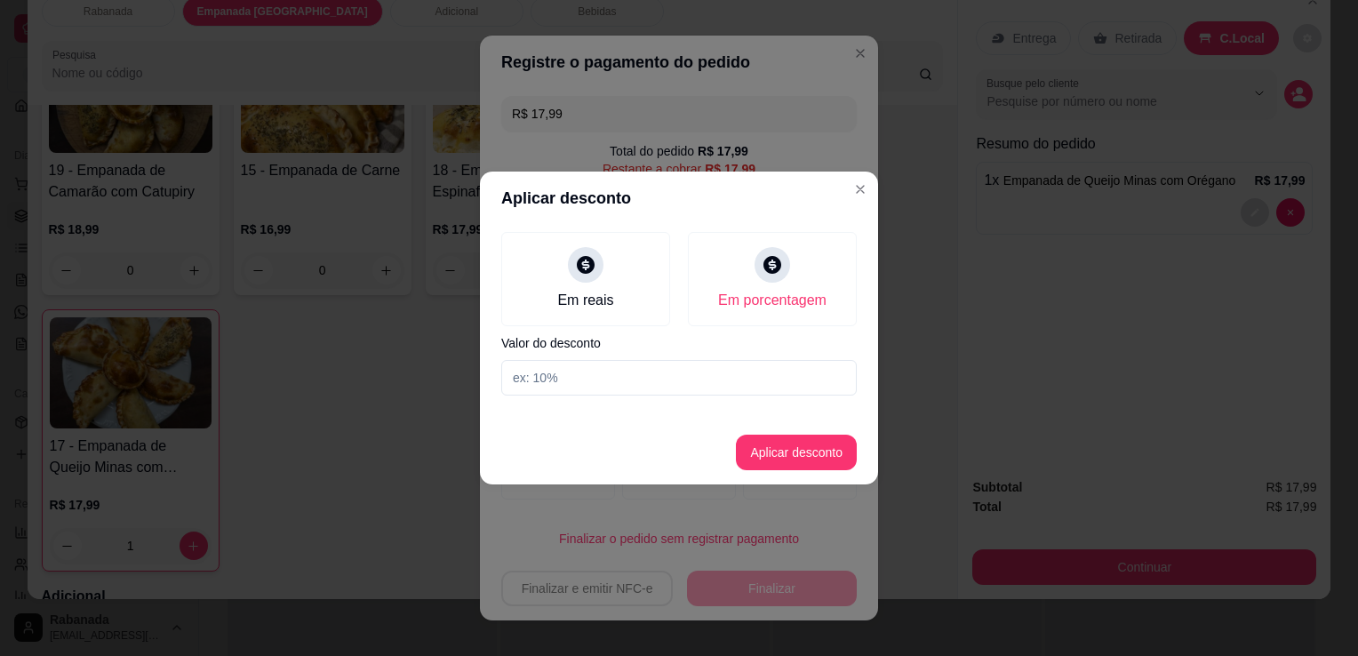
click at [664, 366] on input at bounding box center [678, 378] width 355 height 36
type input "10"
click at [762, 450] on button "Aplicar desconto" at bounding box center [796, 452] width 116 height 35
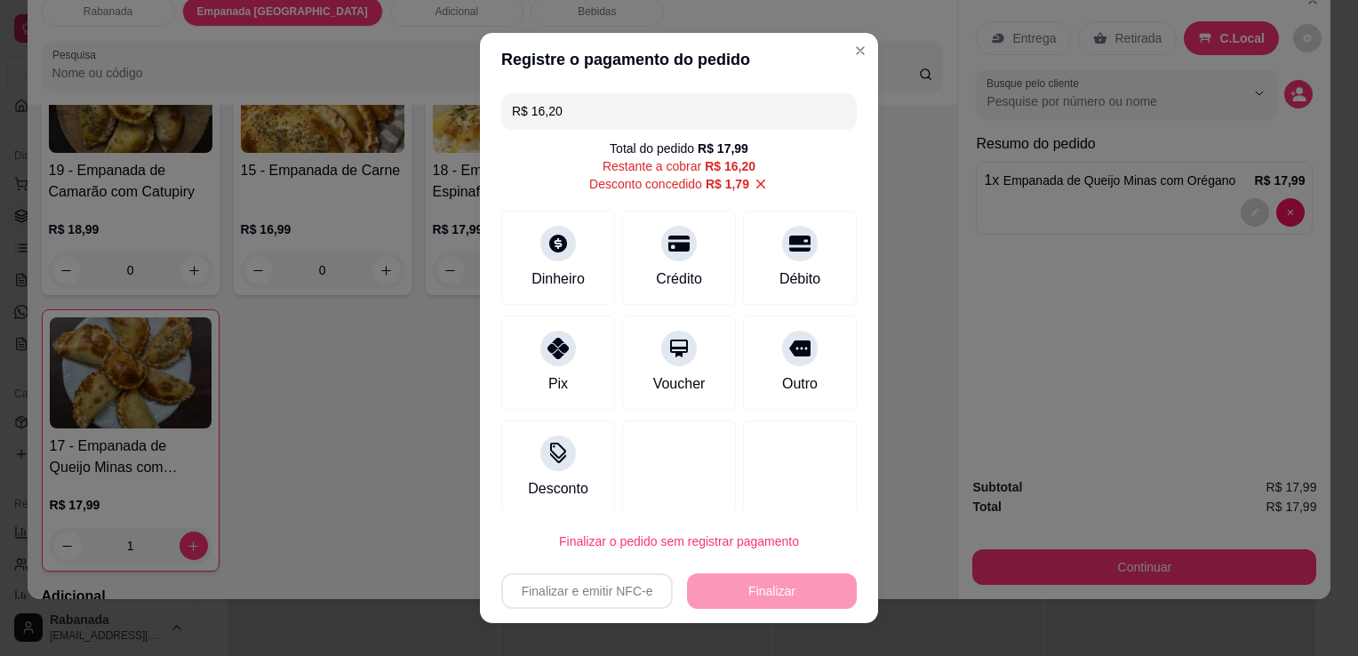
scroll to position [11, 0]
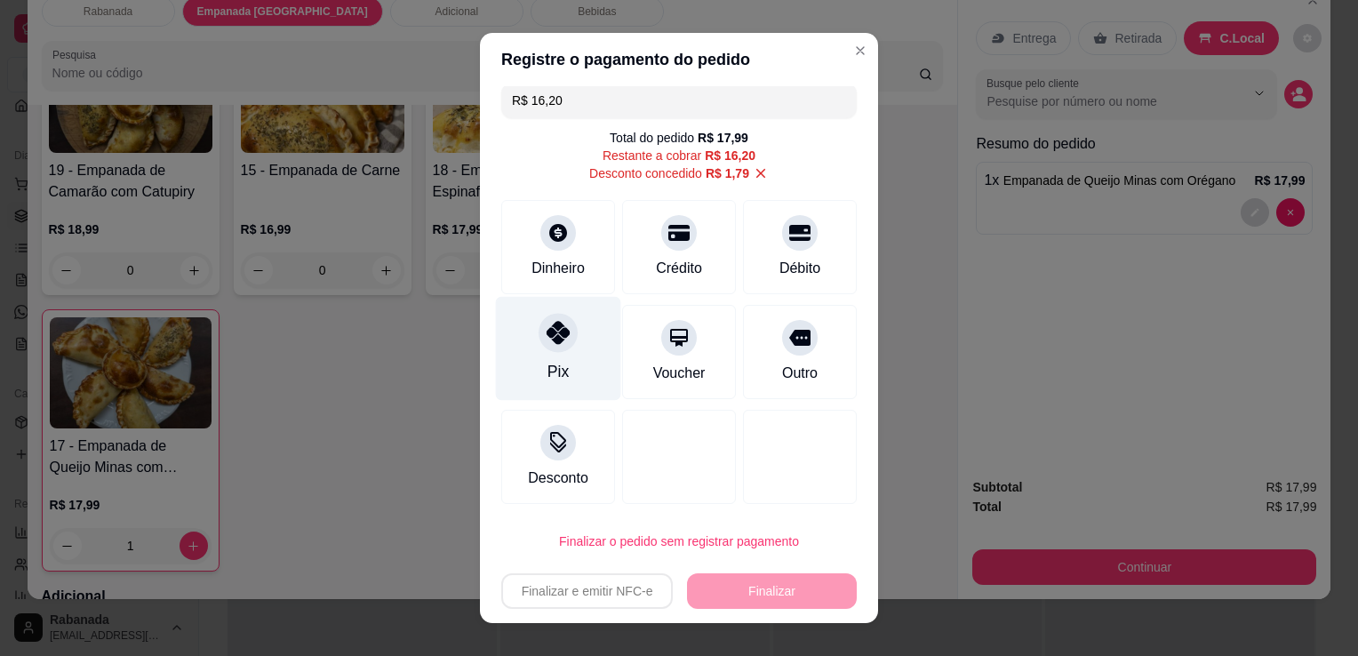
click at [519, 350] on div "Pix" at bounding box center [558, 349] width 125 height 104
type input "R$ 0,00"
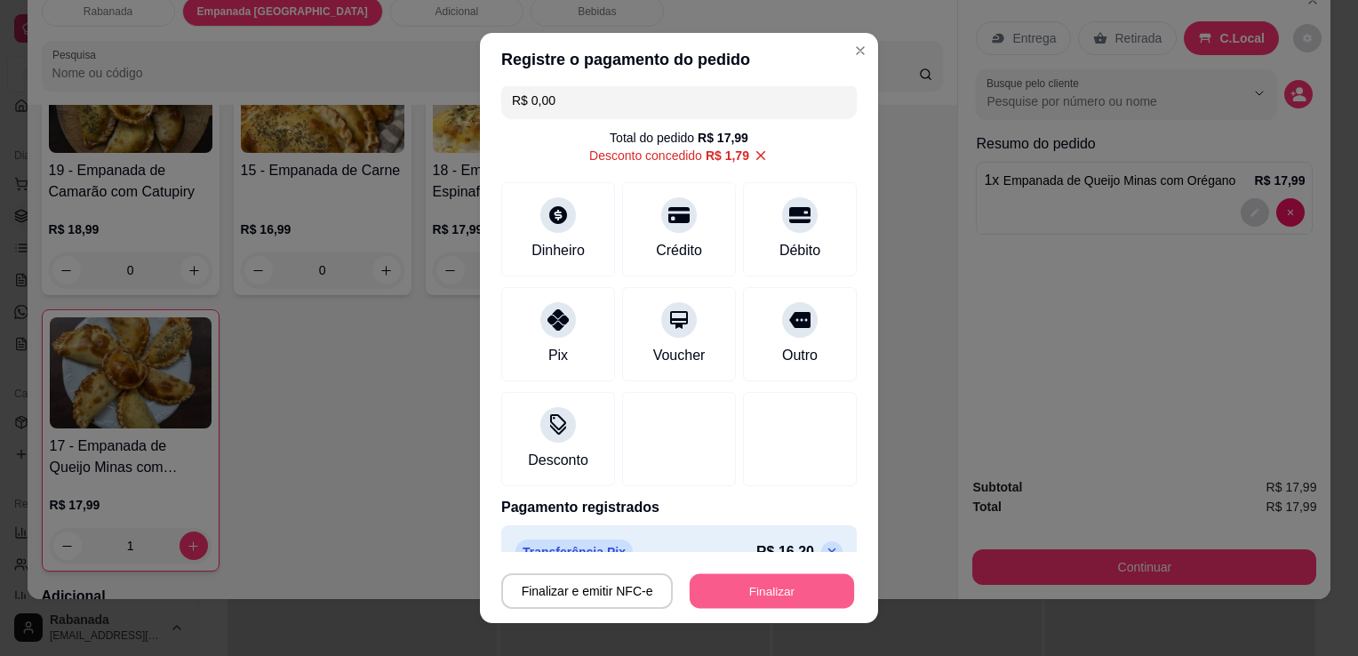
click at [746, 594] on button "Finalizar" at bounding box center [772, 591] width 164 height 35
type input "0"
type input "-R$ 17,99"
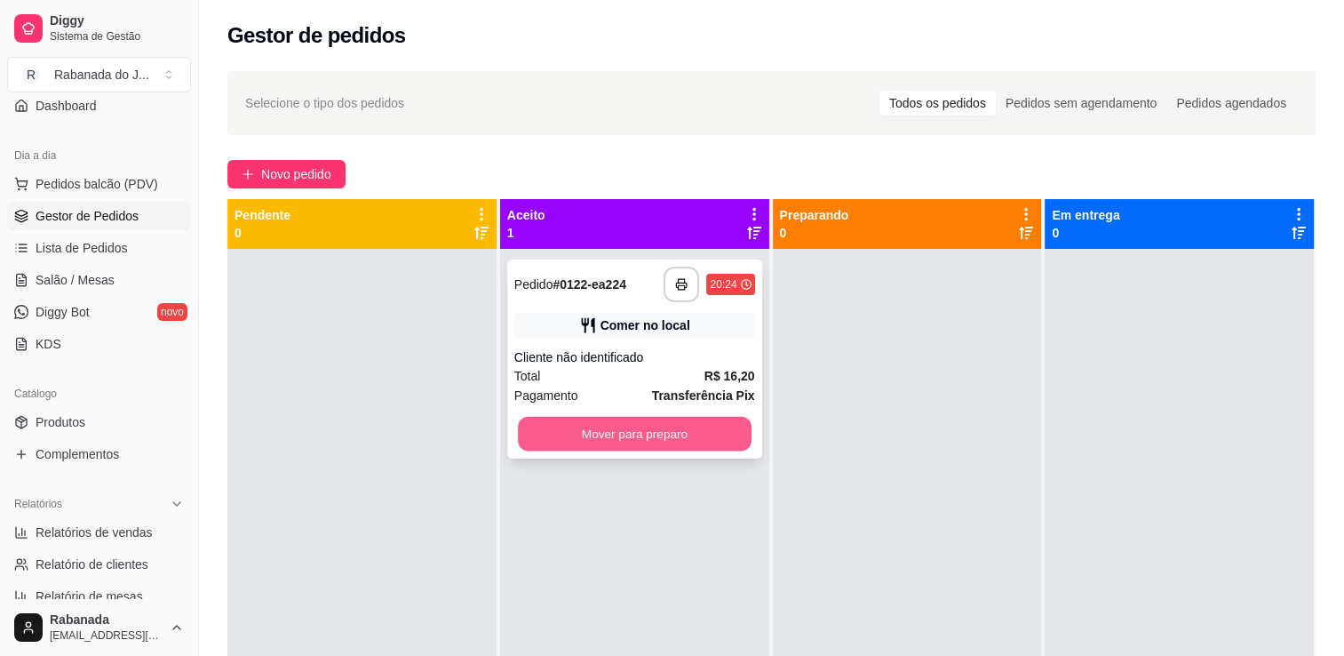
click at [602, 438] on button "Mover para preparo" at bounding box center [635, 434] width 234 height 35
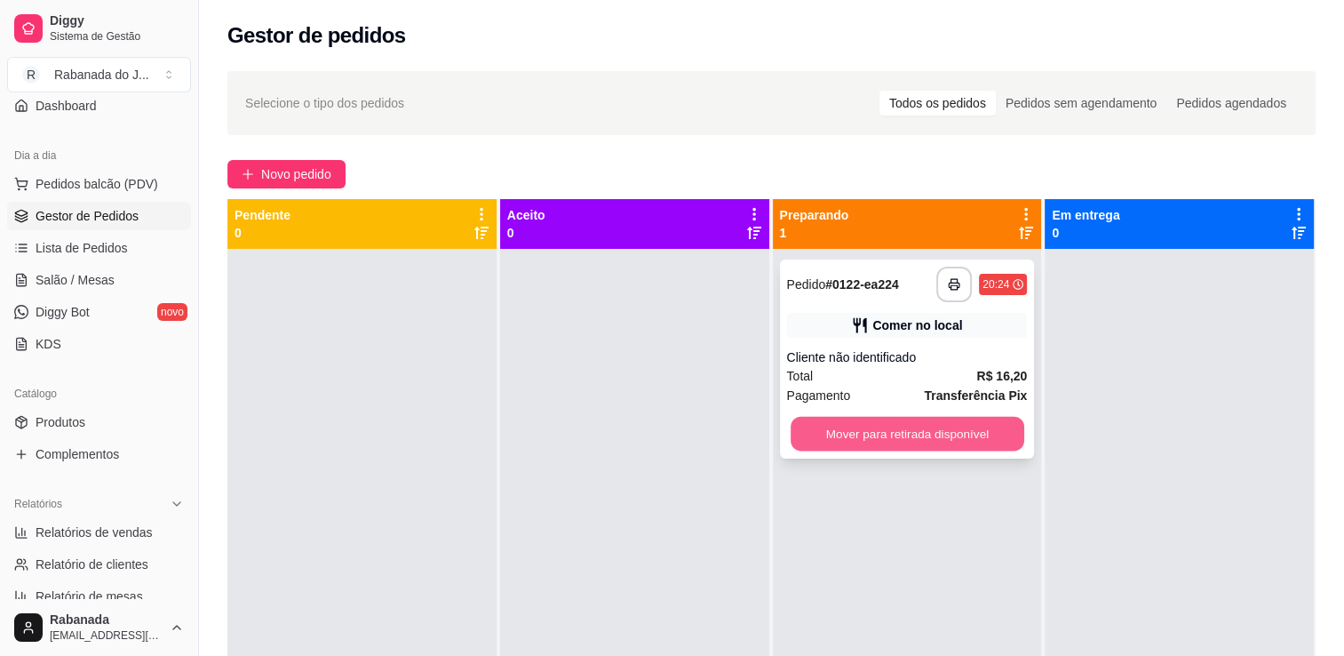
click at [906, 444] on button "Mover para retirada disponível" at bounding box center [908, 434] width 234 height 35
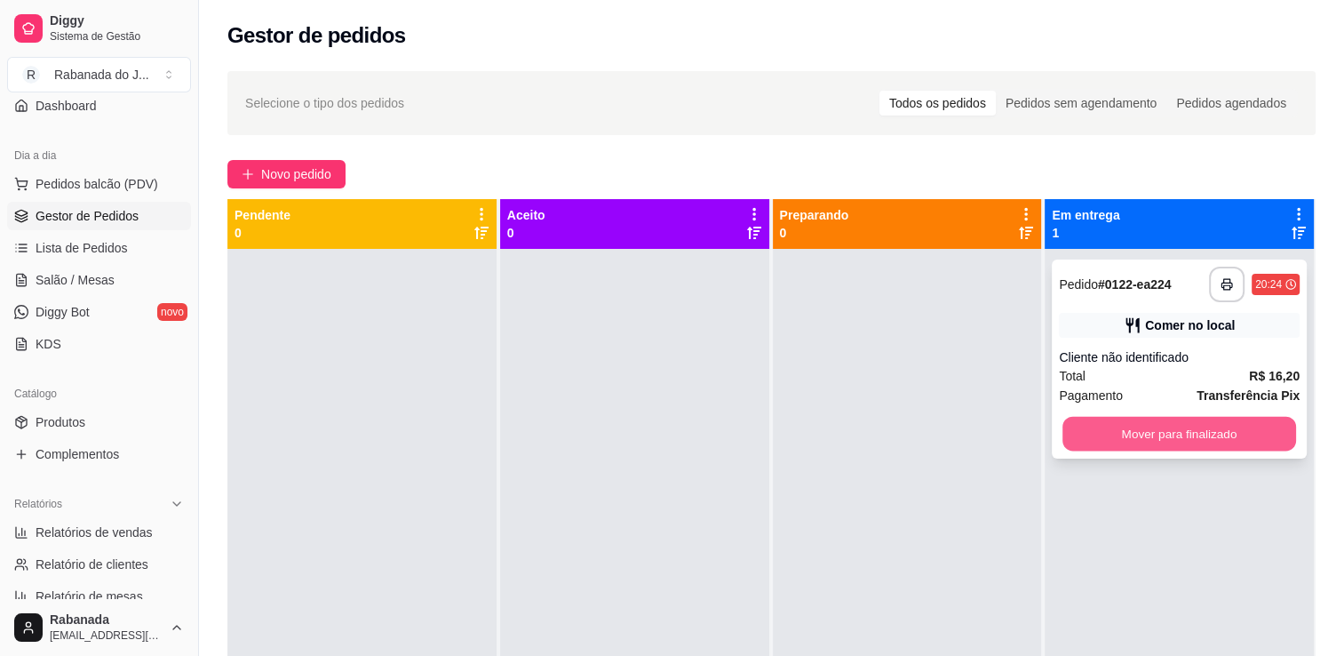
click at [1087, 435] on button "Mover para finalizado" at bounding box center [1180, 434] width 234 height 35
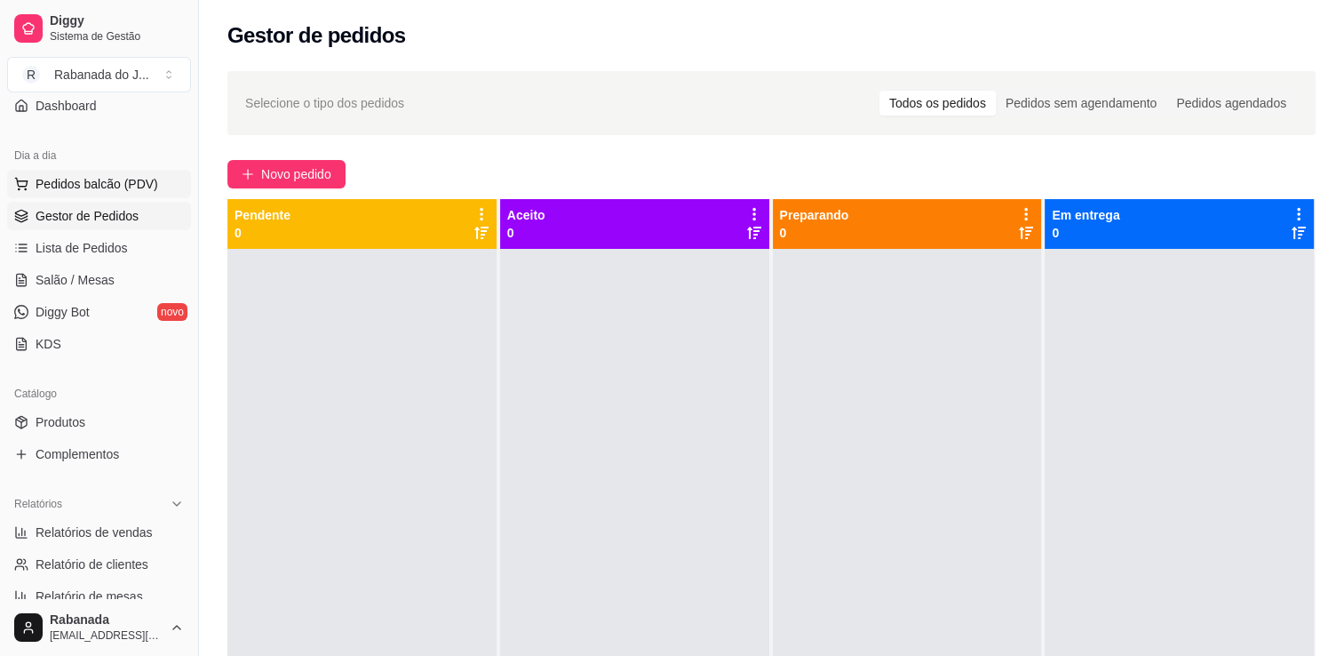
click at [132, 176] on span "Pedidos balcão (PDV)" at bounding box center [97, 184] width 123 height 18
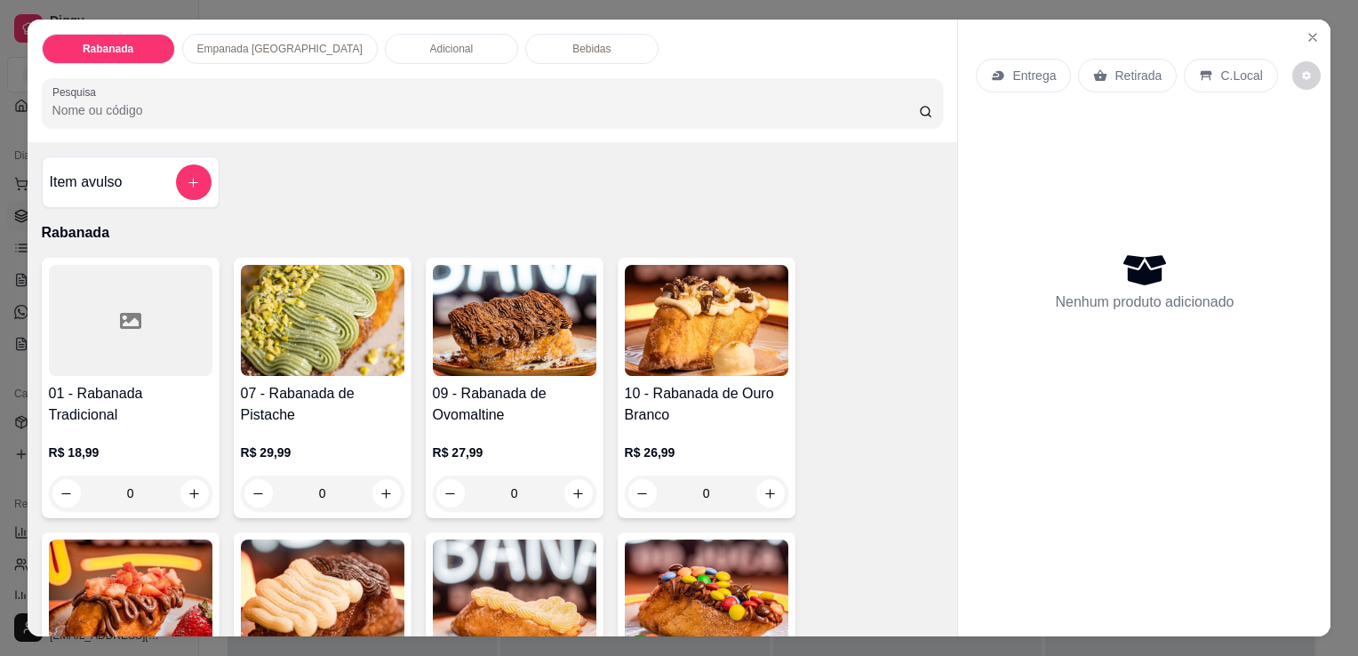
click at [215, 51] on div "Empanada Argentina" at bounding box center [279, 49] width 195 height 30
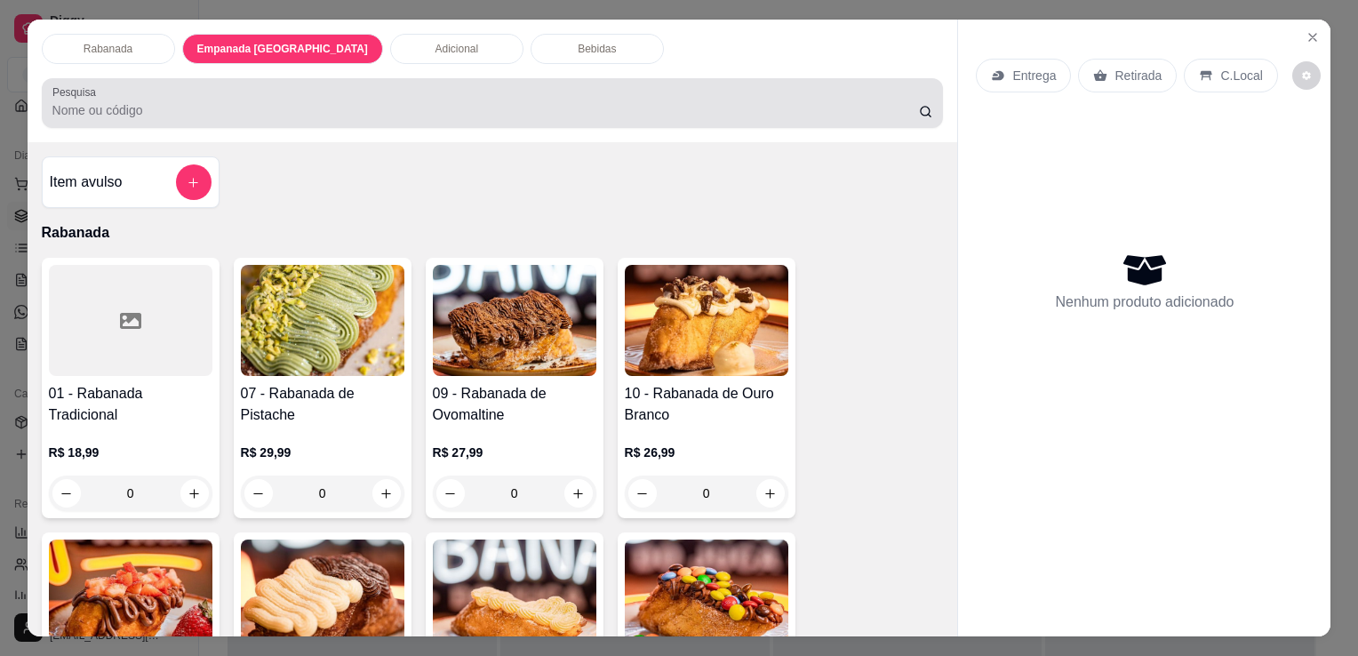
scroll to position [44, 0]
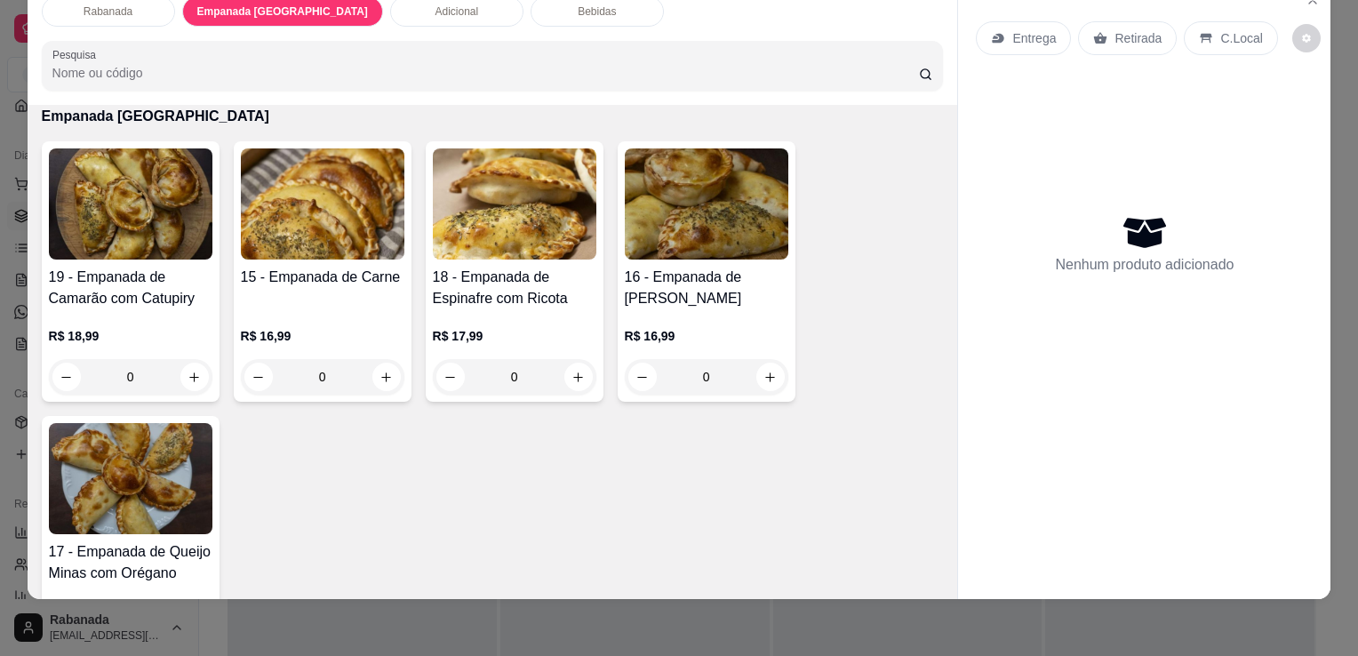
click at [958, 573] on div at bounding box center [1144, 584] width 372 height 28
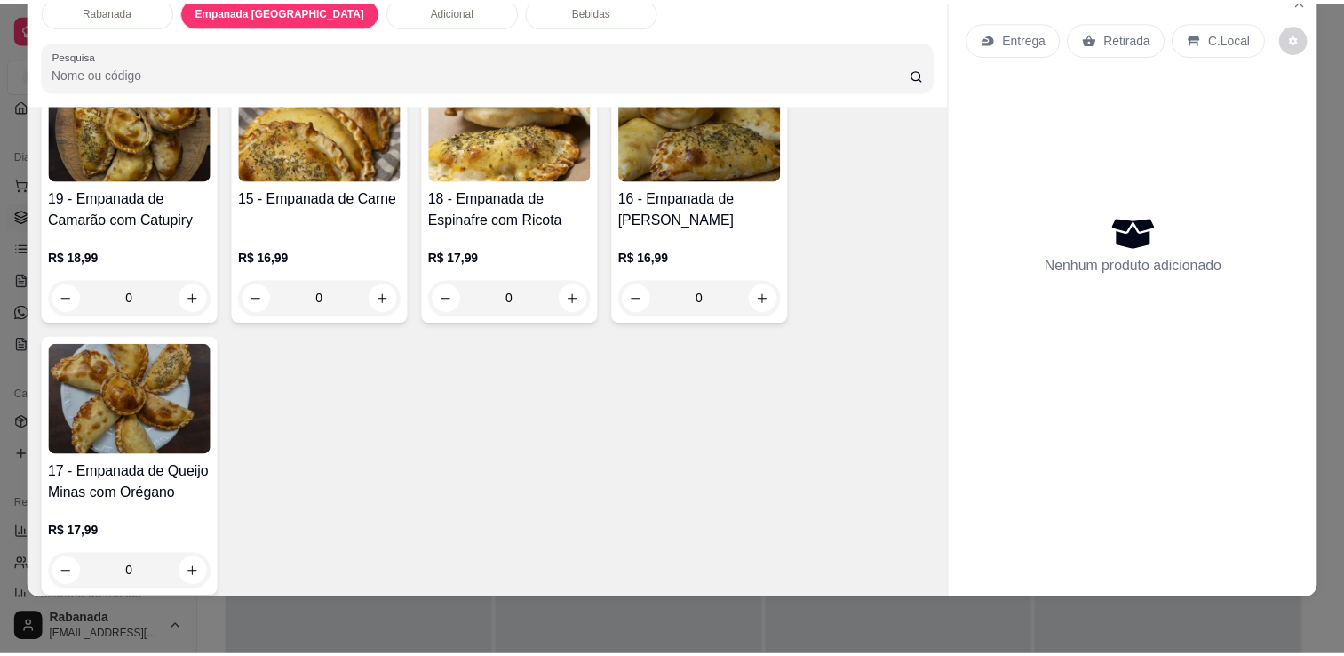
scroll to position [1045, 0]
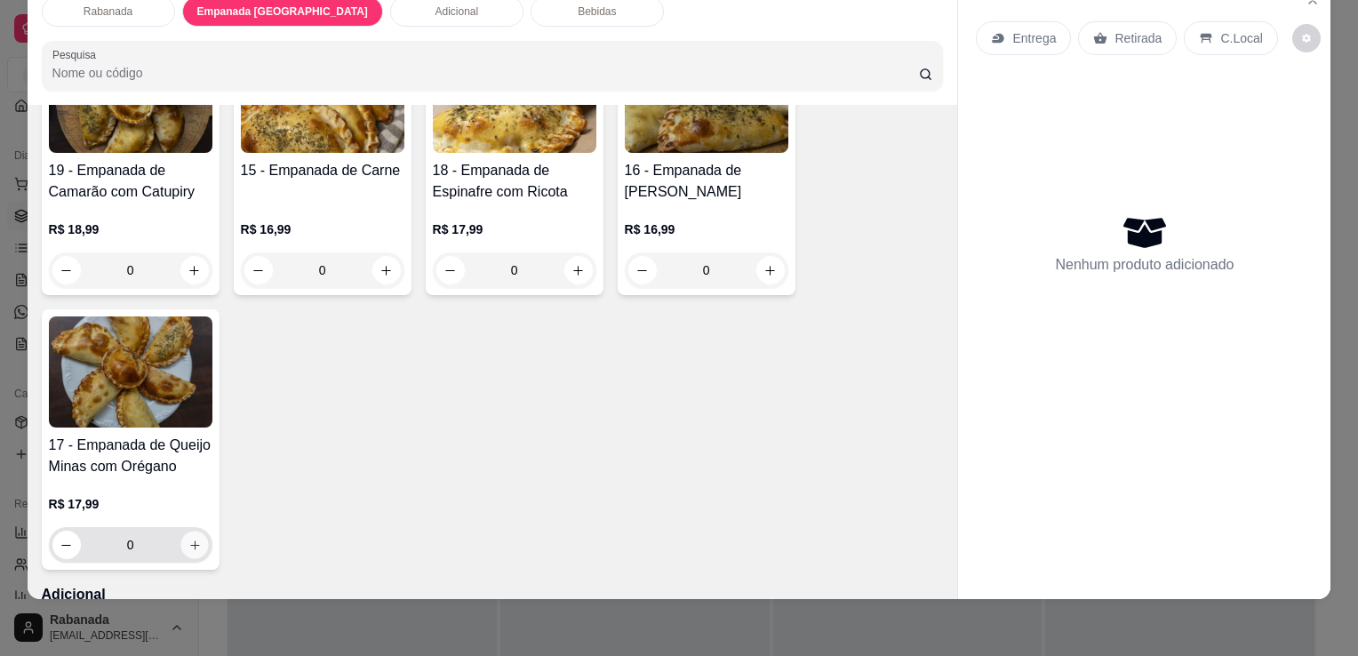
click at [189, 536] on button "increase-product-quantity" at bounding box center [194, 545] width 28 height 28
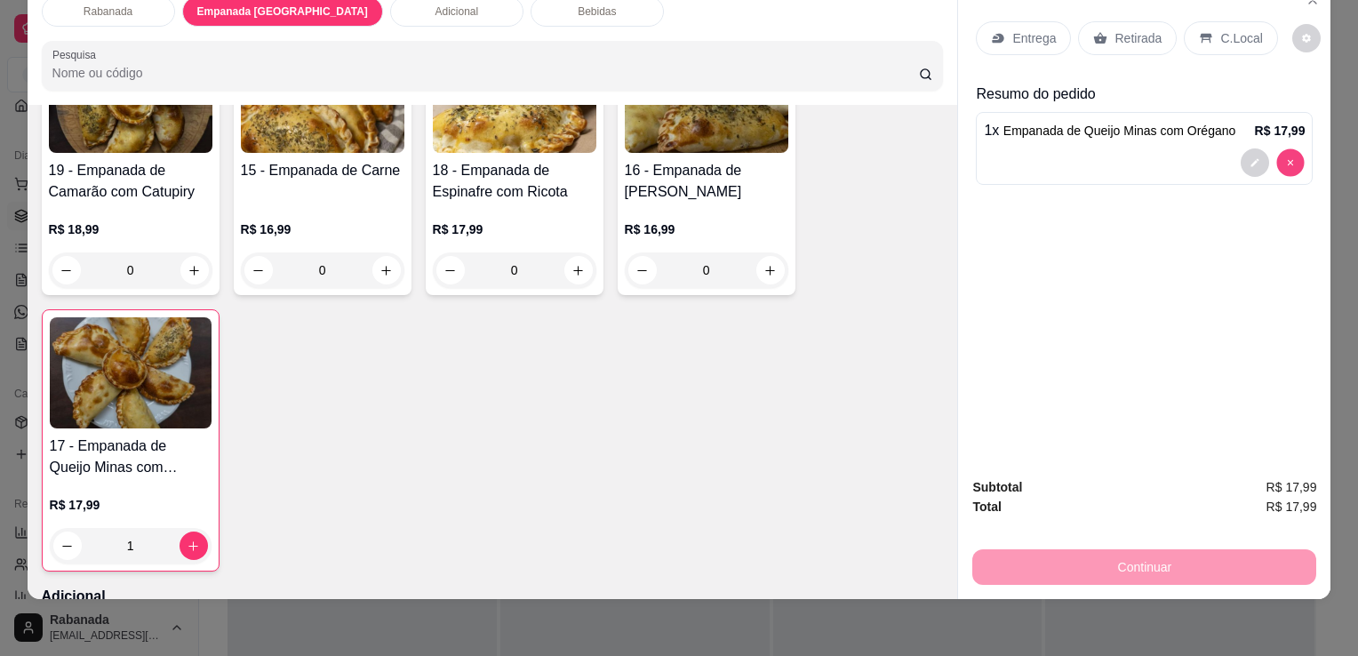
type input "0"
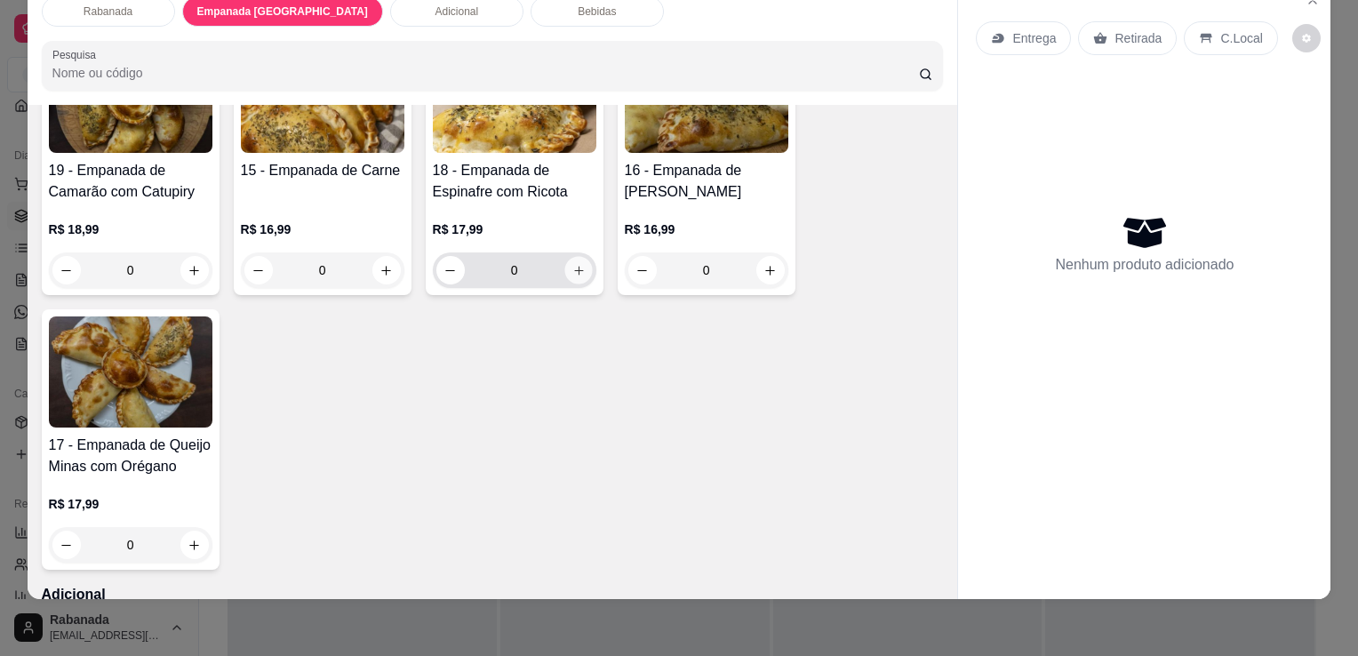
click at [571, 264] on icon "increase-product-quantity" at bounding box center [577, 270] width 13 height 13
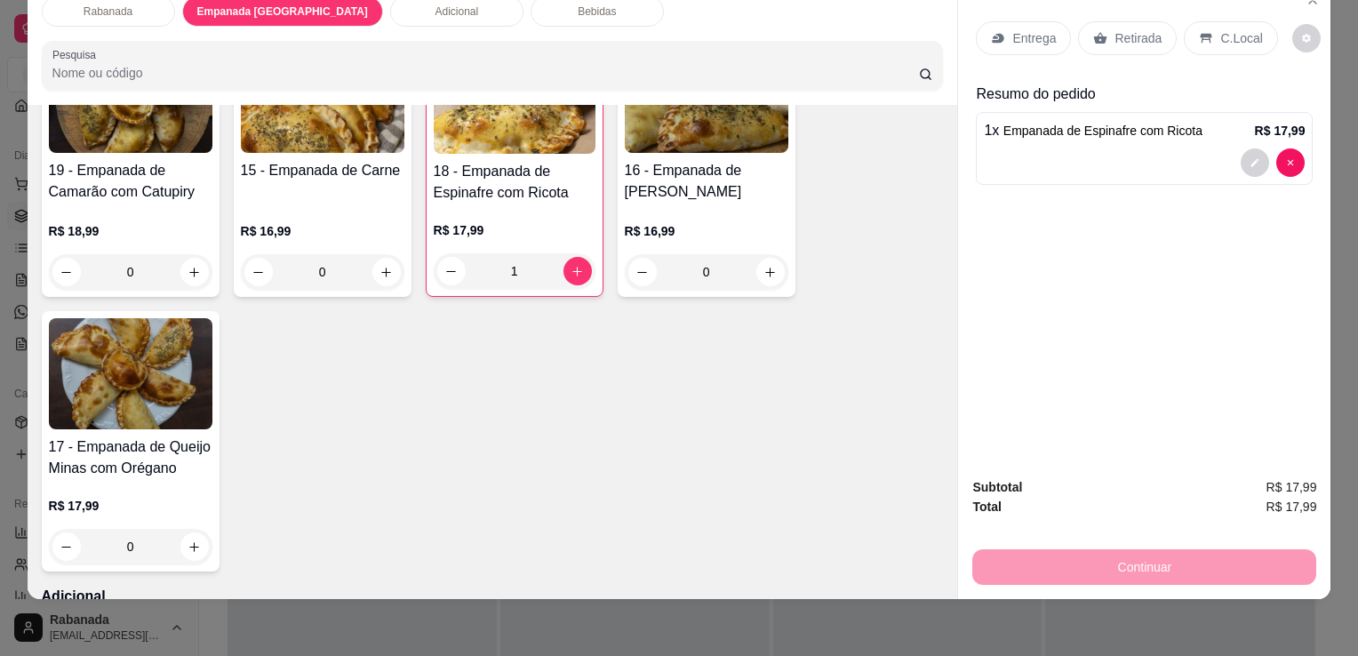
click at [1229, 29] on p "C.Local" at bounding box center [1241, 38] width 42 height 18
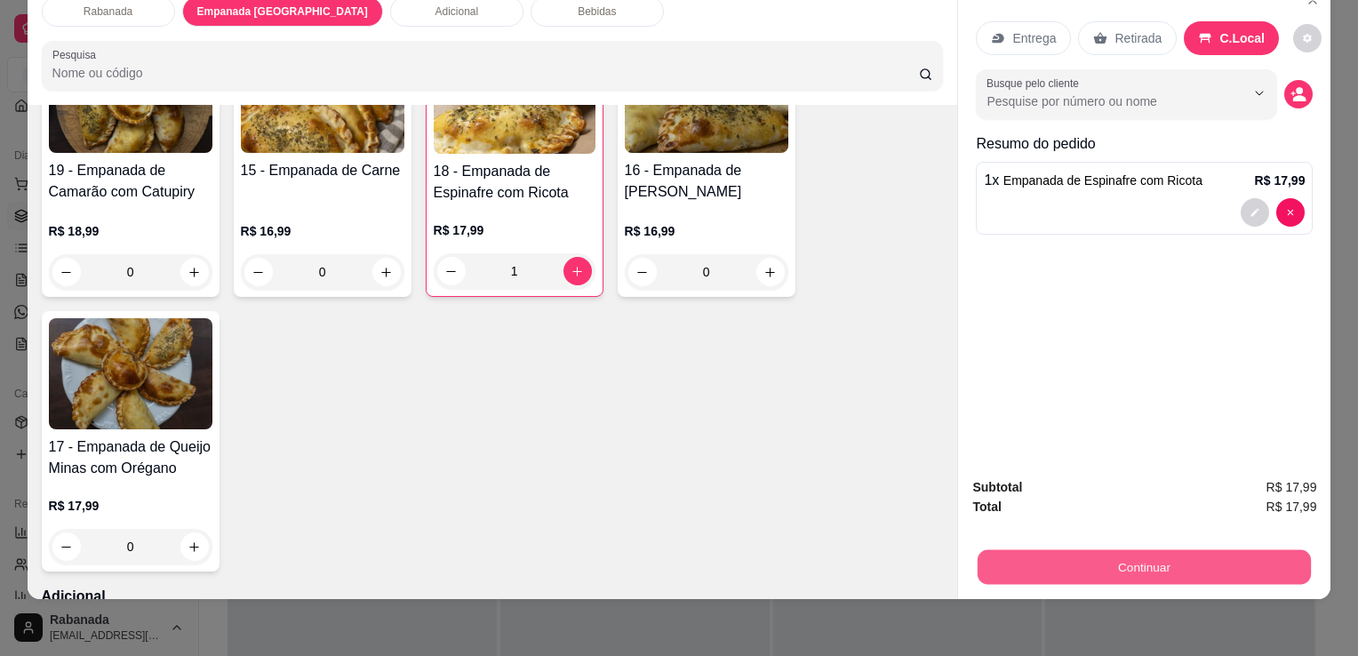
click at [1145, 558] on button "Continuar" at bounding box center [1143, 566] width 333 height 35
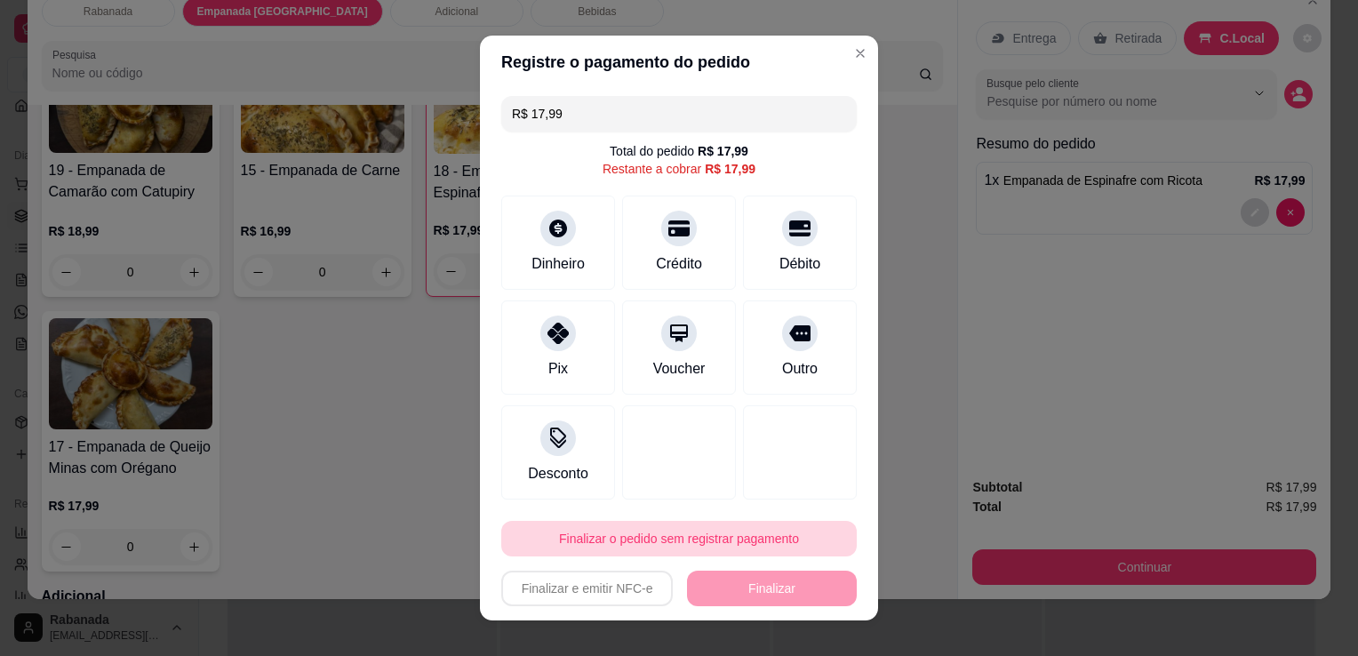
click at [729, 542] on button "Finalizar o pedido sem registrar pagamento" at bounding box center [678, 539] width 355 height 36
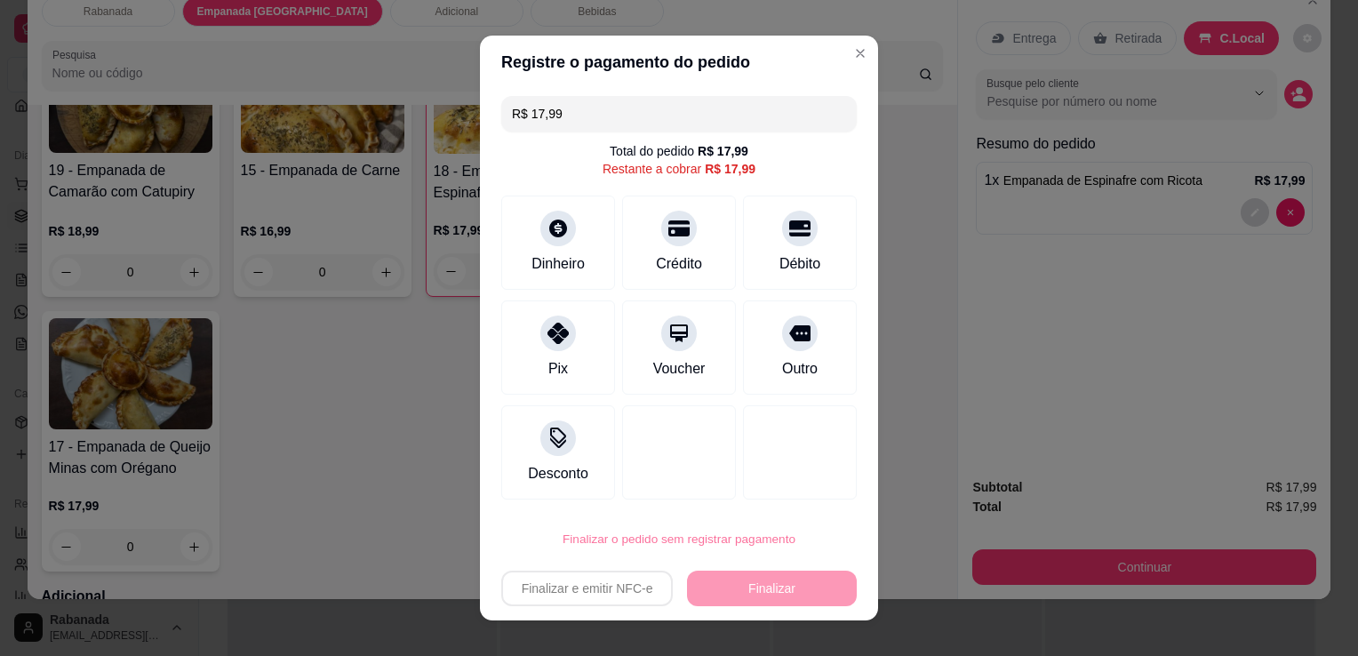
click at [800, 482] on button "Confirmar" at bounding box center [779, 488] width 63 height 27
type input "0"
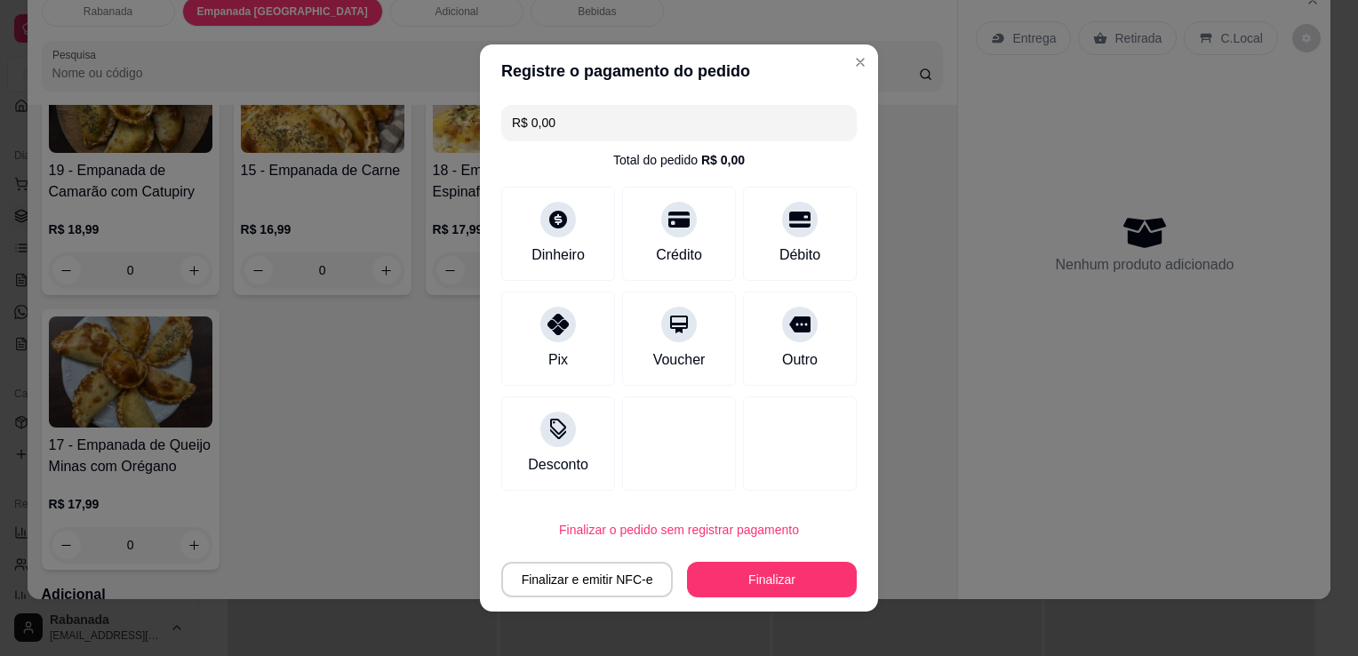
type input "R$ 0,00"
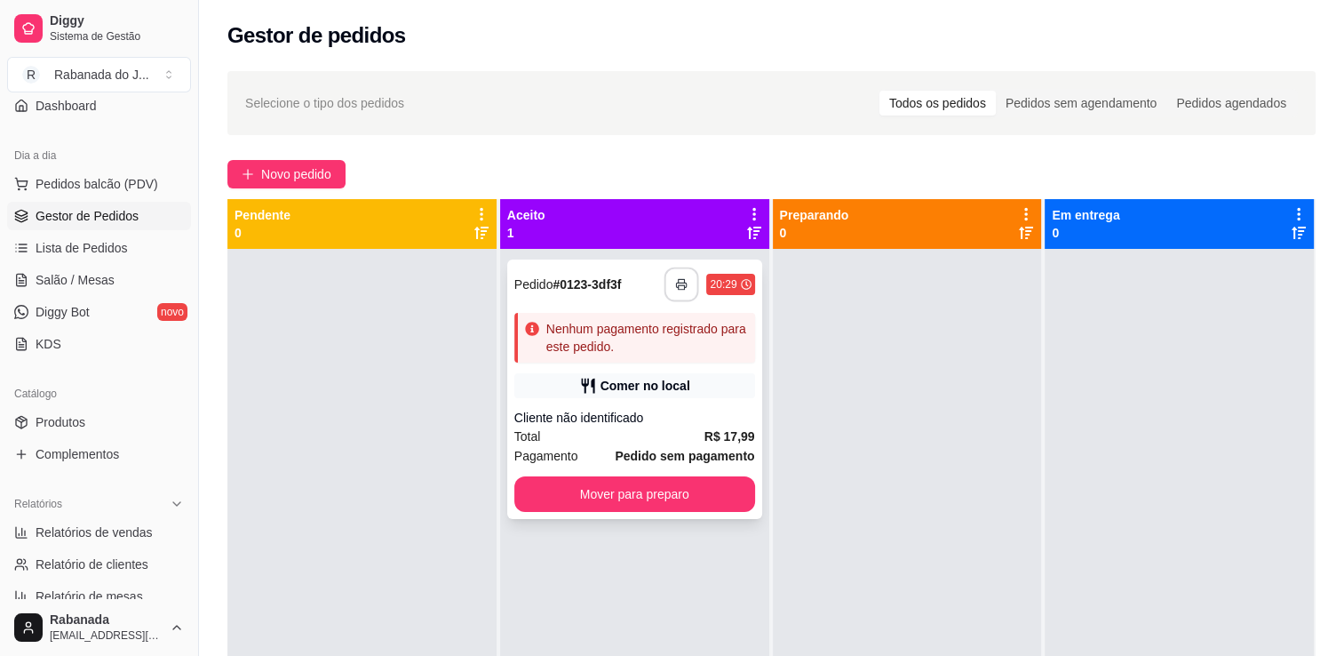
click at [674, 291] on button "button" at bounding box center [682, 284] width 35 height 35
click at [682, 482] on button "Mover para preparo" at bounding box center [635, 494] width 234 height 35
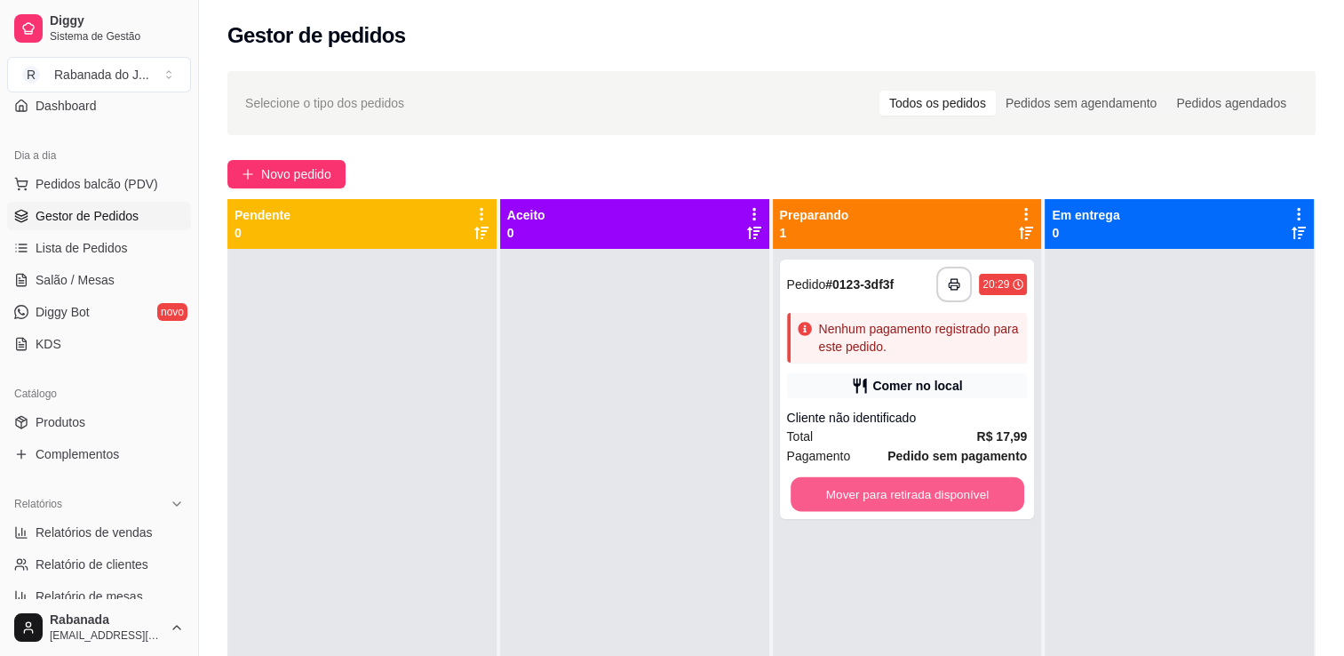
click at [885, 481] on button "Mover para retirada disponível" at bounding box center [908, 494] width 234 height 35
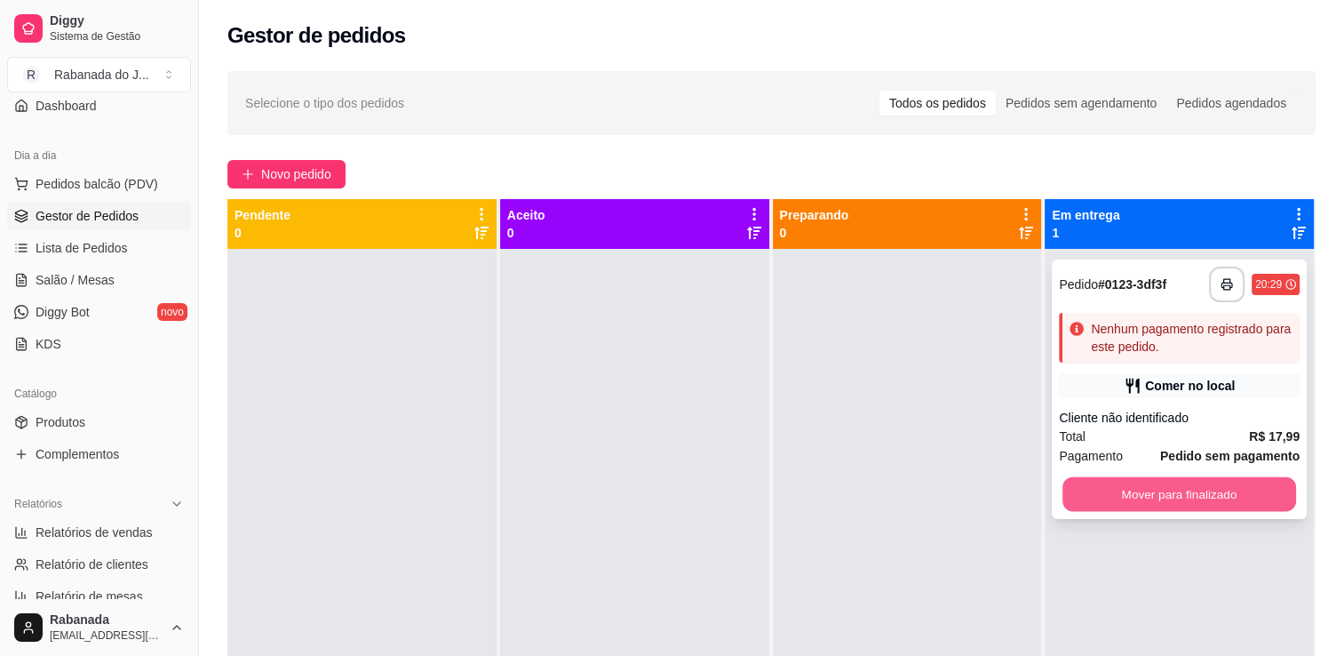
click at [1168, 490] on button "Mover para finalizado" at bounding box center [1180, 494] width 234 height 35
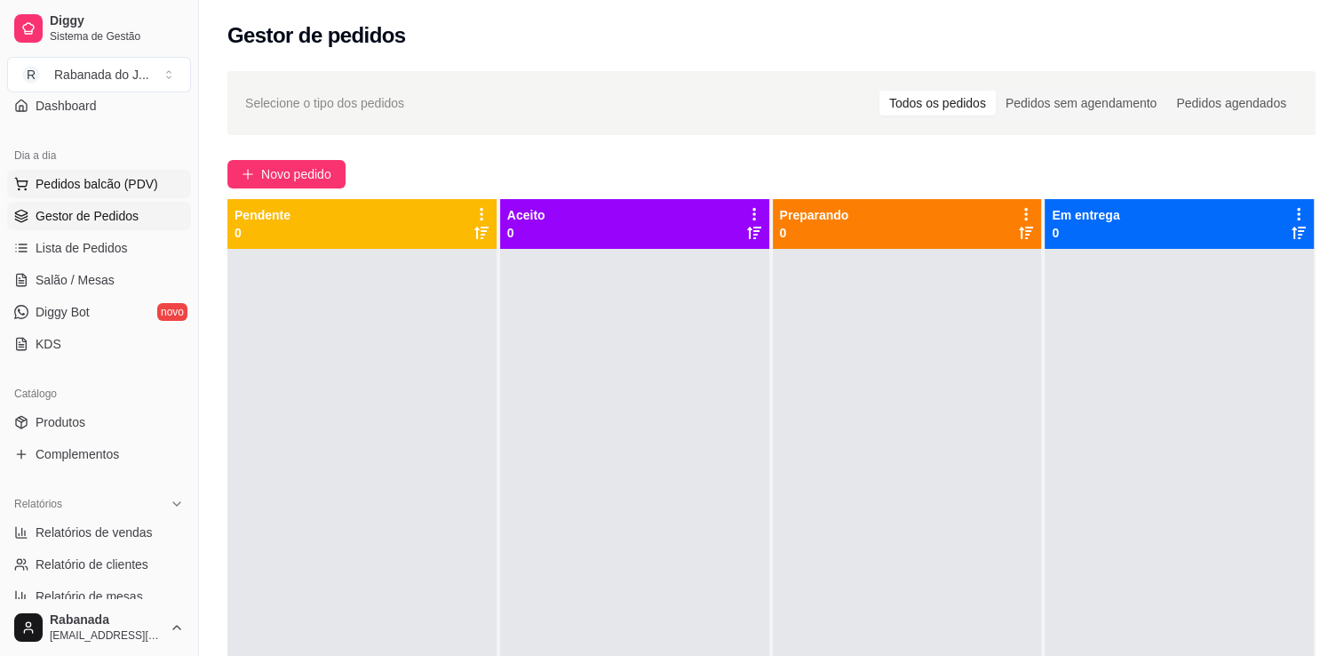
click at [100, 187] on span "Pedidos balcão (PDV)" at bounding box center [97, 184] width 123 height 18
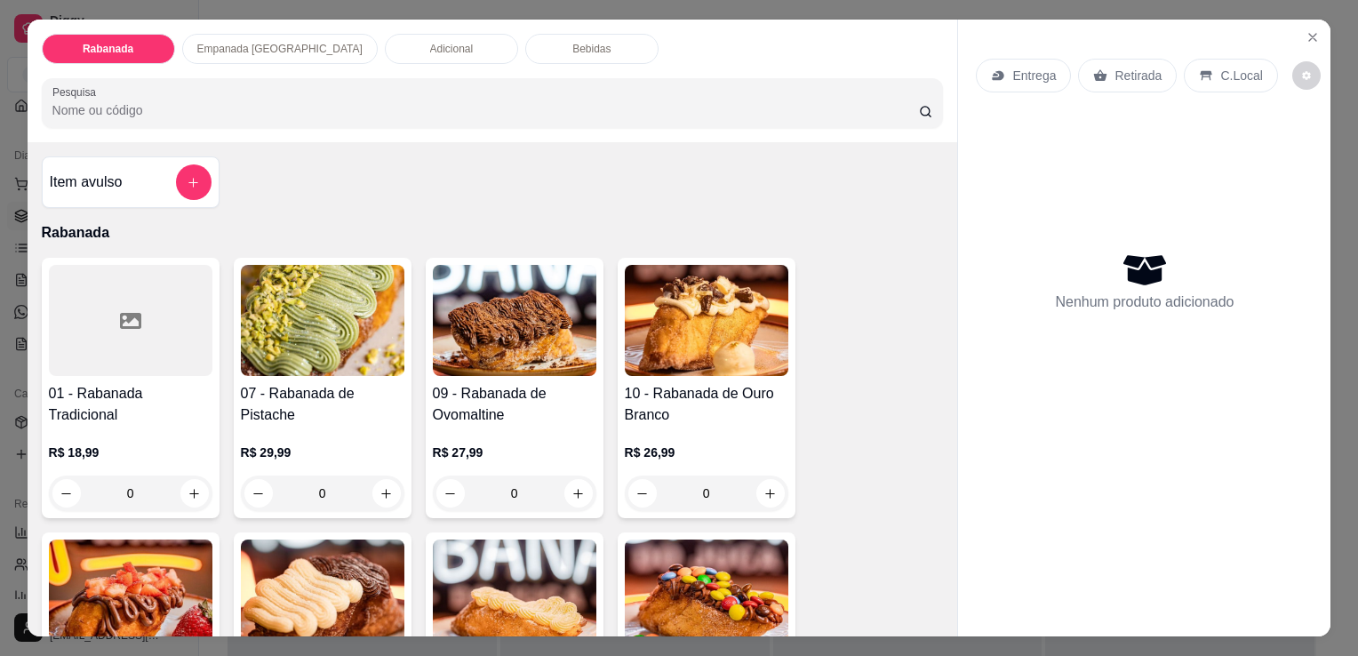
click at [525, 35] on div "Bebidas" at bounding box center [591, 49] width 133 height 30
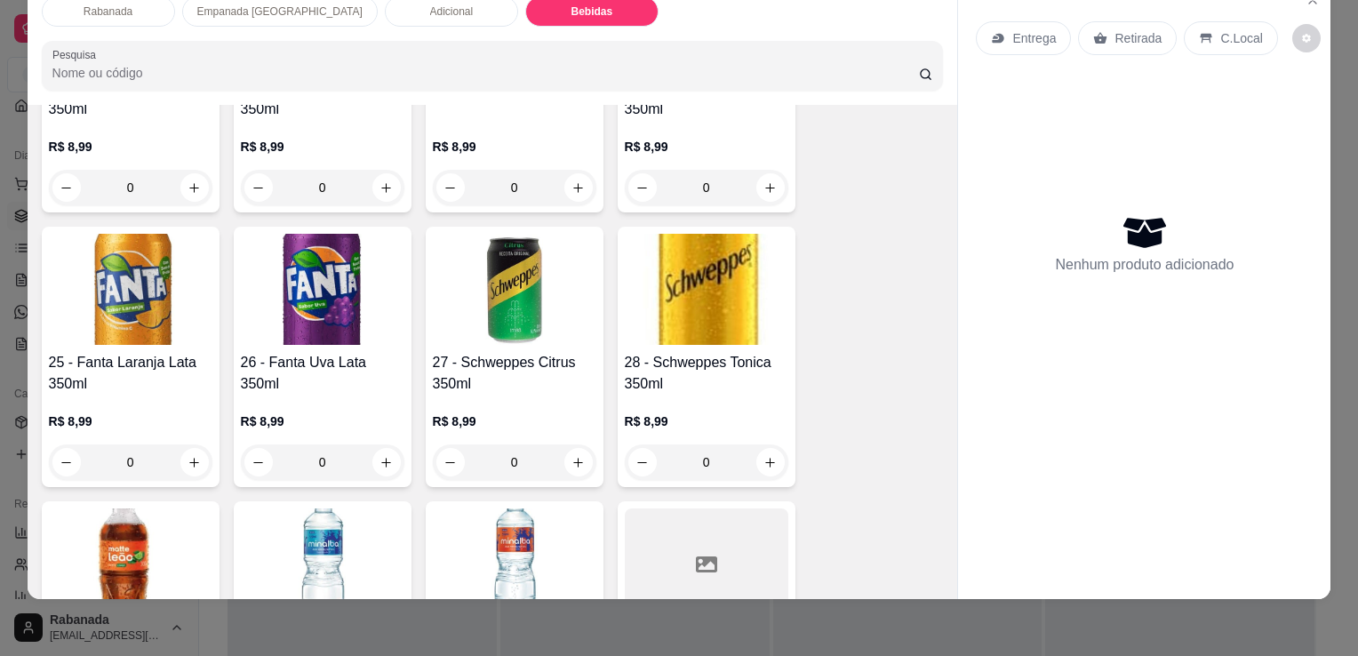
scroll to position [2047, 0]
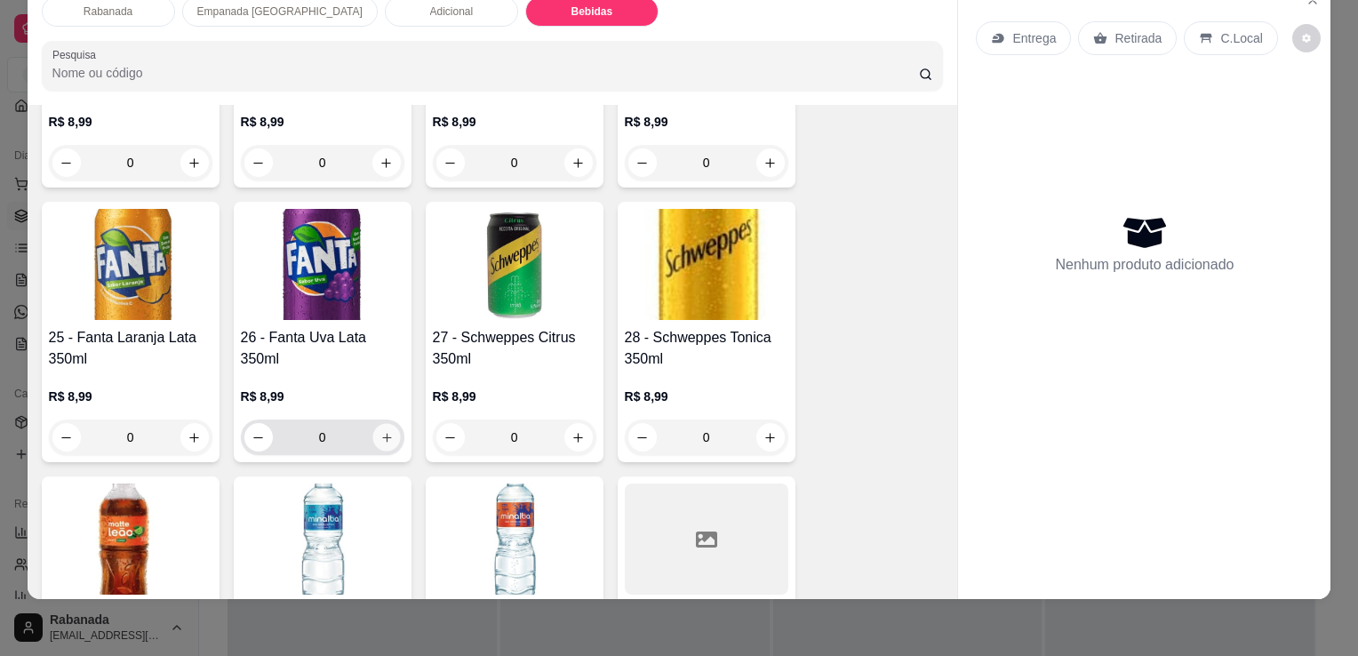
click at [381, 433] on icon "increase-product-quantity" at bounding box center [385, 437] width 9 height 9
type input "1"
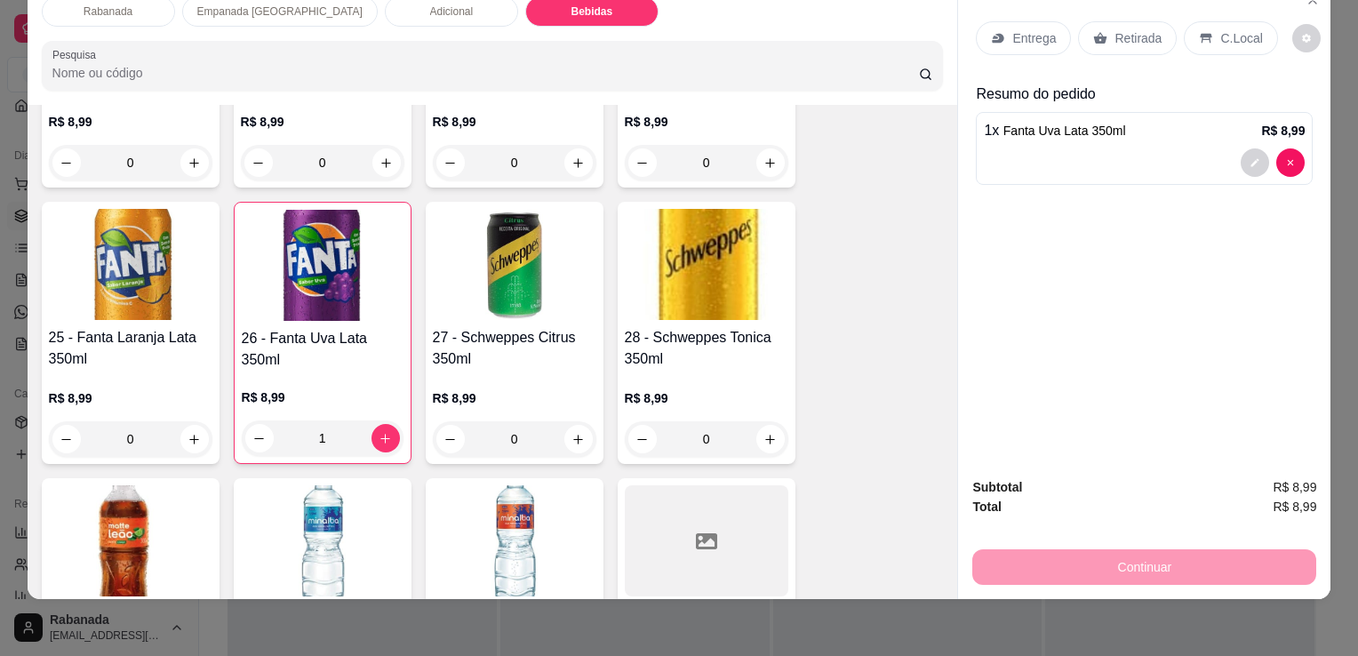
click at [1233, 29] on p "C.Local" at bounding box center [1241, 38] width 42 height 18
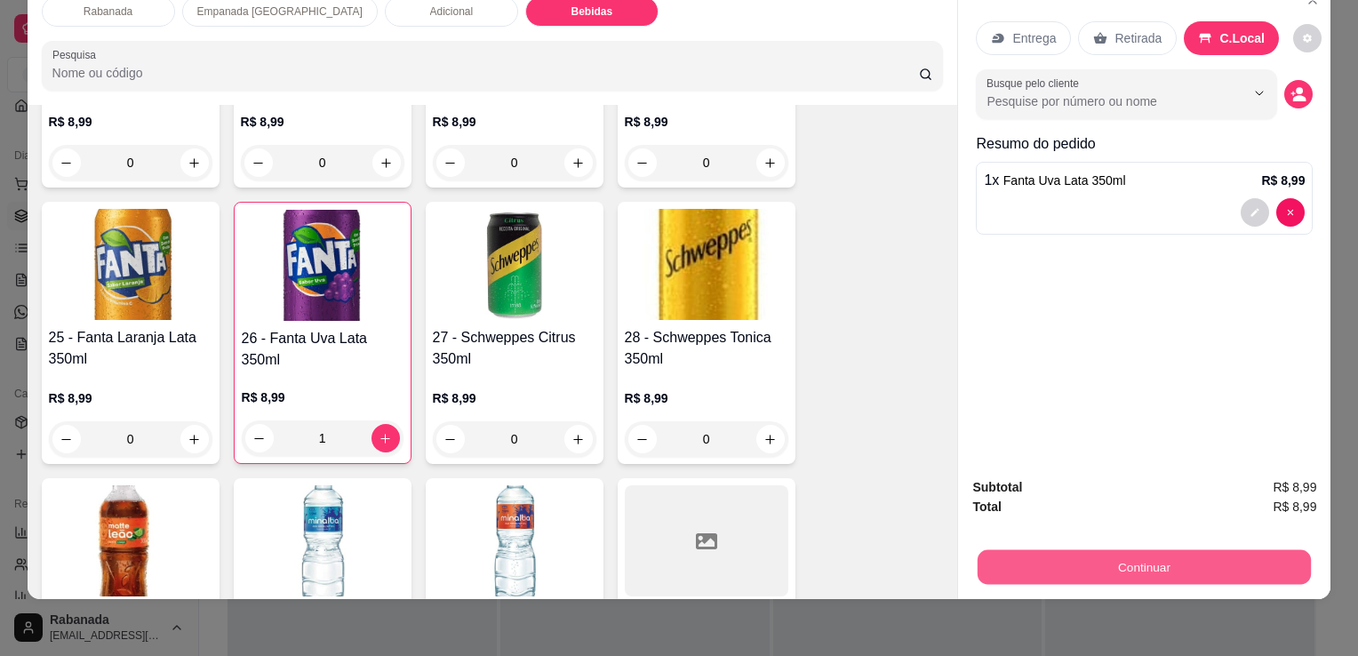
click at [1111, 554] on button "Continuar" at bounding box center [1143, 566] width 333 height 35
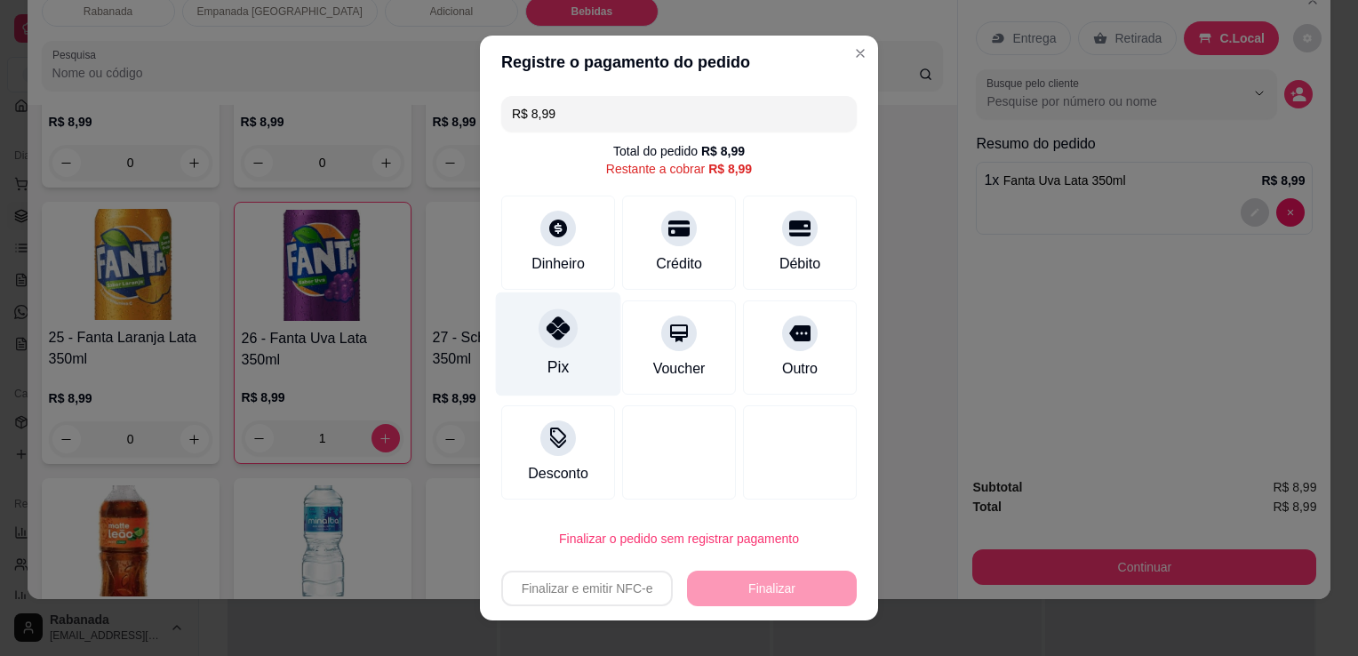
click at [546, 350] on div "Pix" at bounding box center [558, 344] width 125 height 104
type input "R$ 0,00"
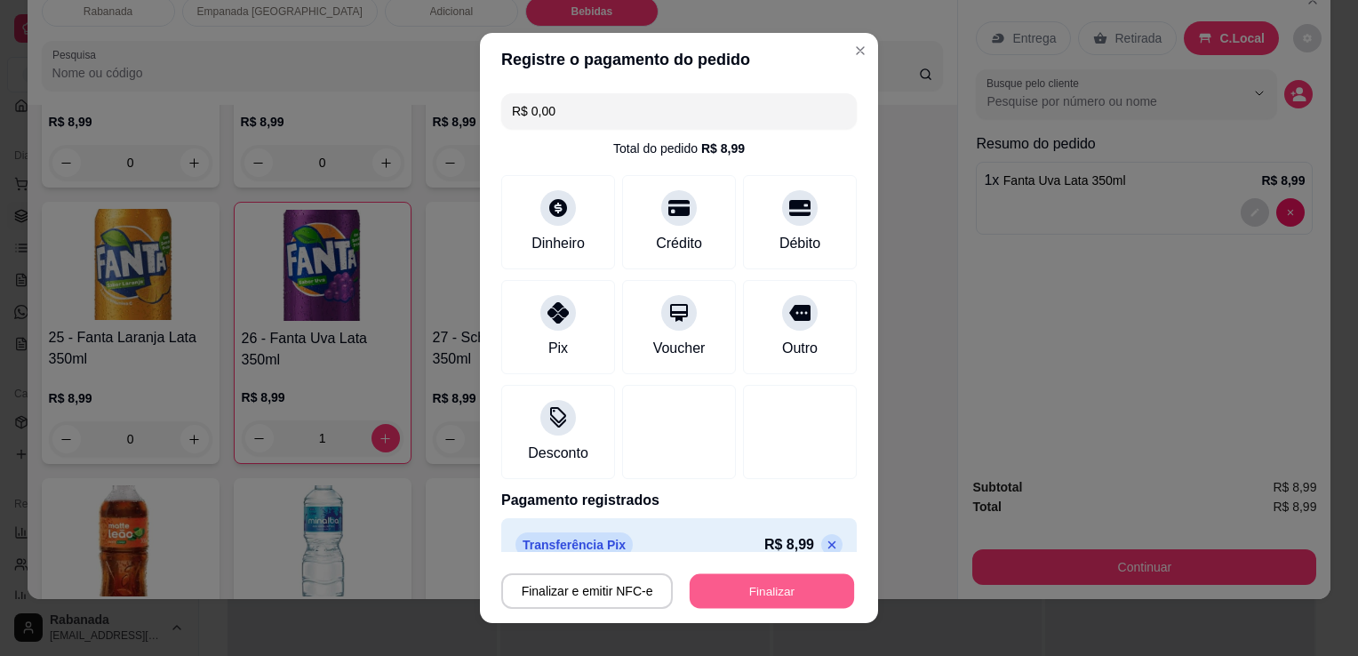
click at [706, 602] on button "Finalizar" at bounding box center [772, 591] width 164 height 35
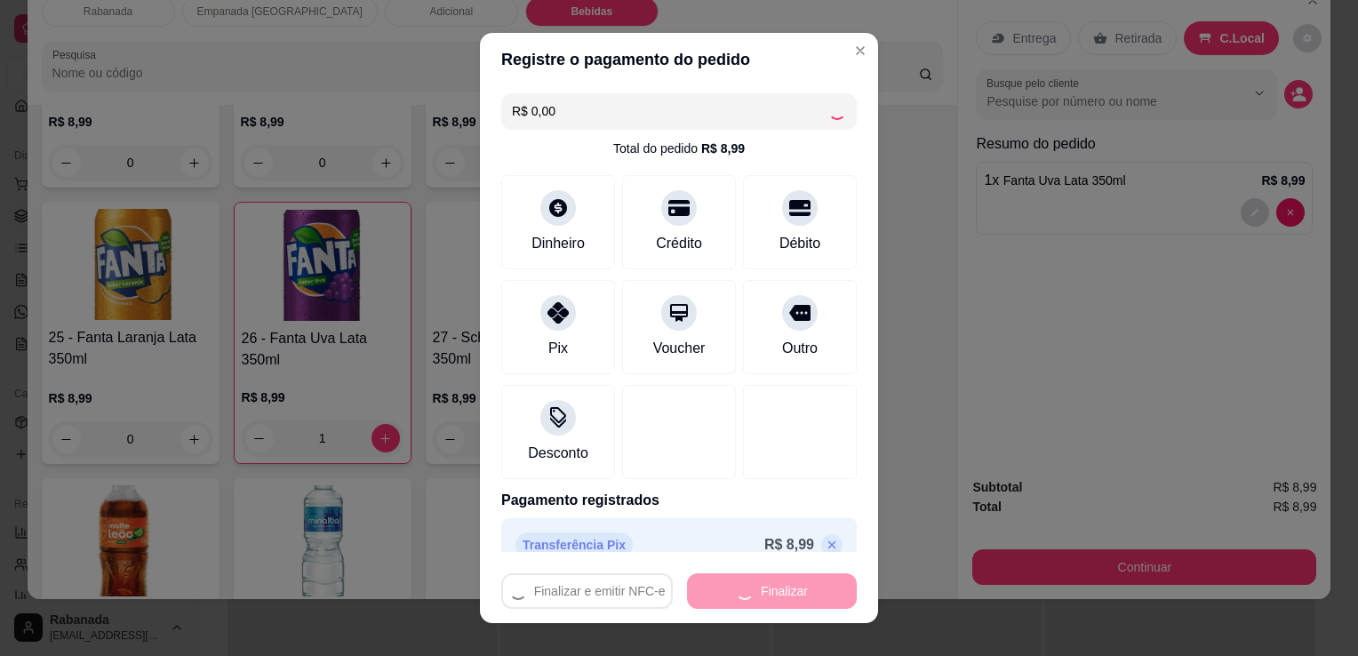
type input "0"
type input "-R$ 8,99"
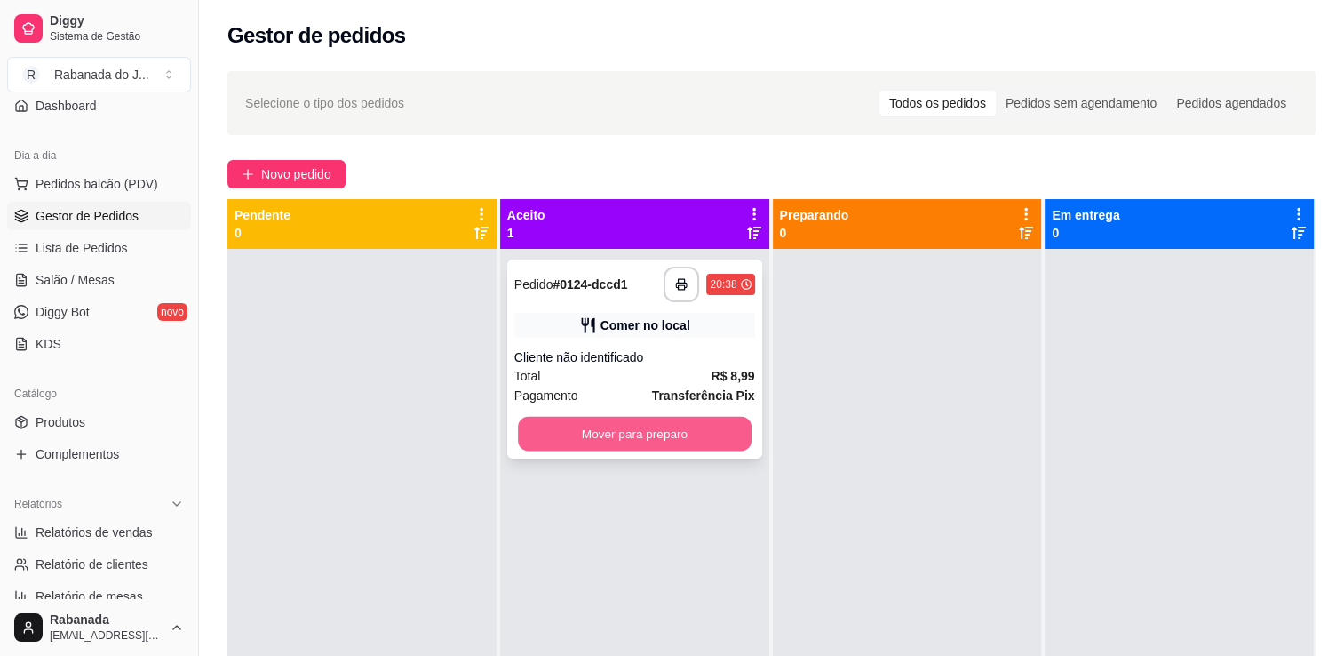
click at [568, 436] on button "Mover para preparo" at bounding box center [635, 434] width 234 height 35
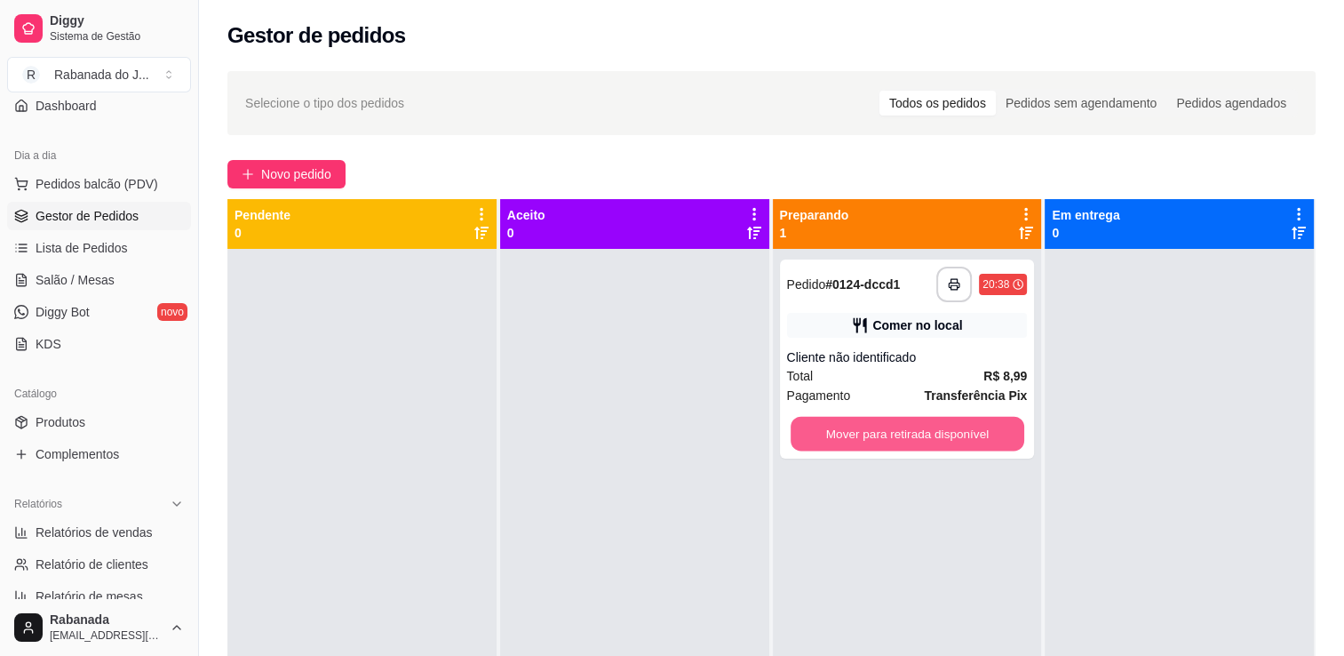
click at [855, 435] on button "Mover para retirada disponível" at bounding box center [908, 434] width 234 height 35
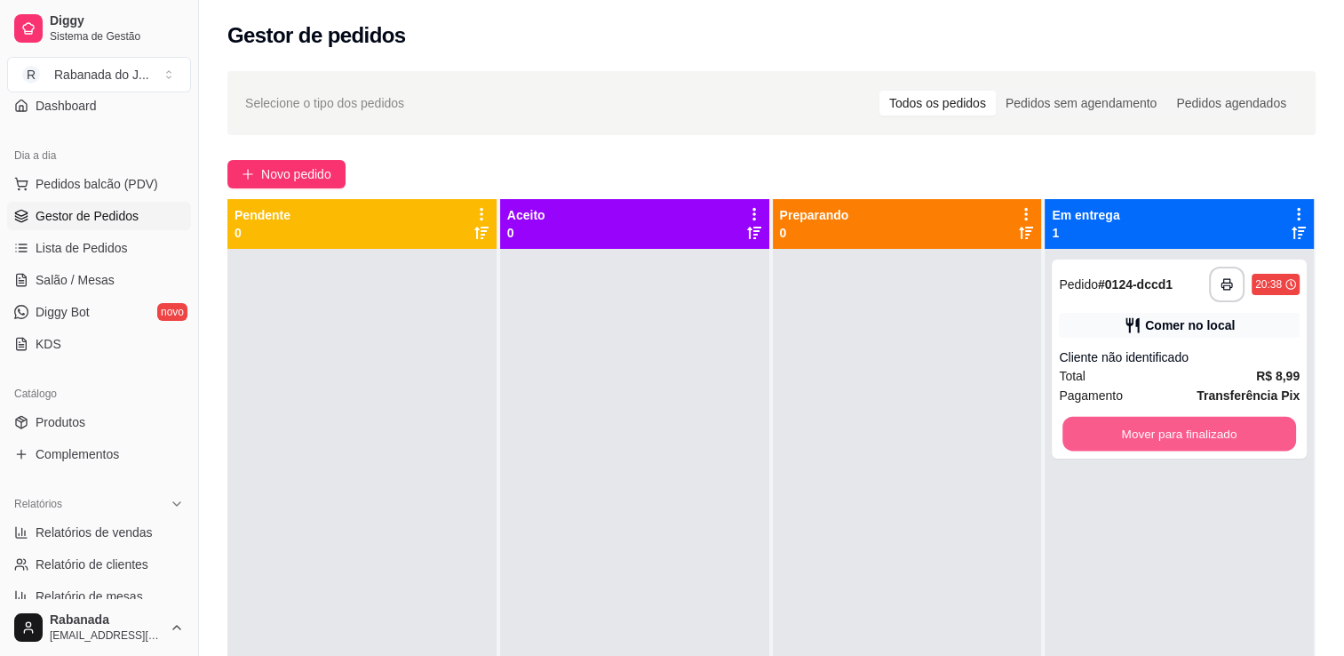
click at [1088, 437] on button "Mover para finalizado" at bounding box center [1180, 434] width 234 height 35
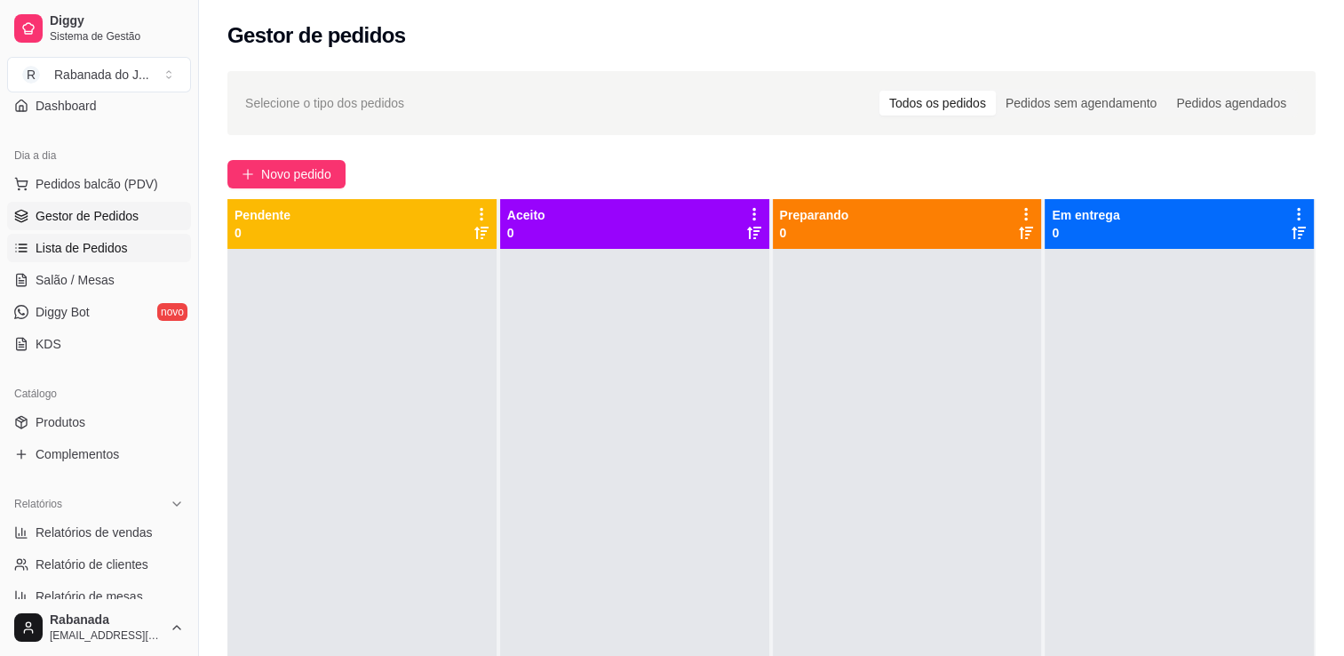
click at [117, 243] on span "Lista de Pedidos" at bounding box center [82, 248] width 92 height 18
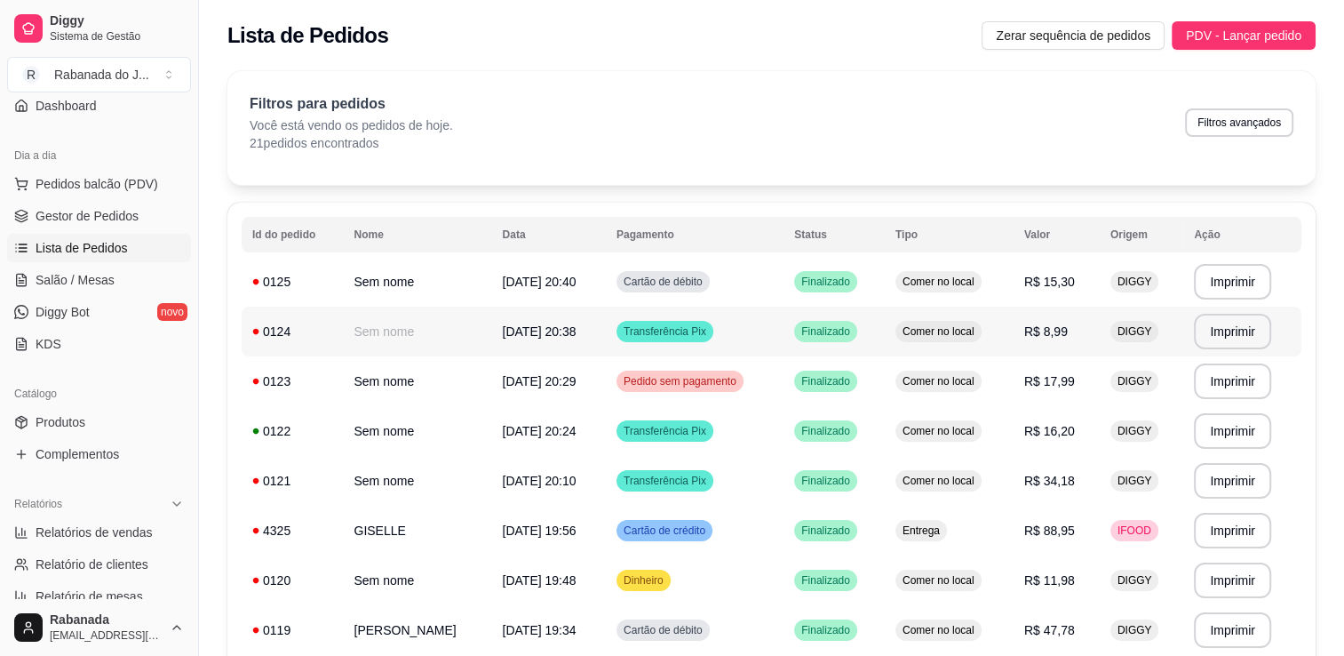
click at [538, 332] on span "[DATE] 20:38" at bounding box center [539, 331] width 74 height 14
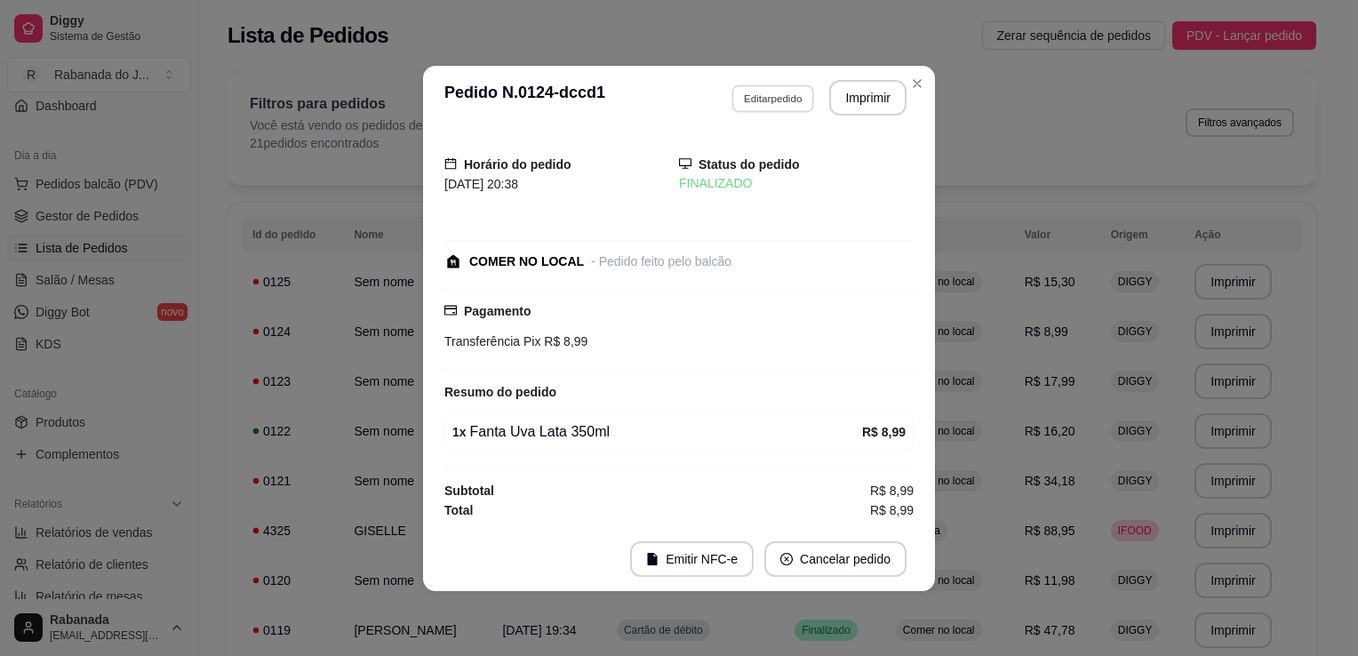
click at [770, 100] on button "Editar pedido" at bounding box center [772, 98] width 83 height 28
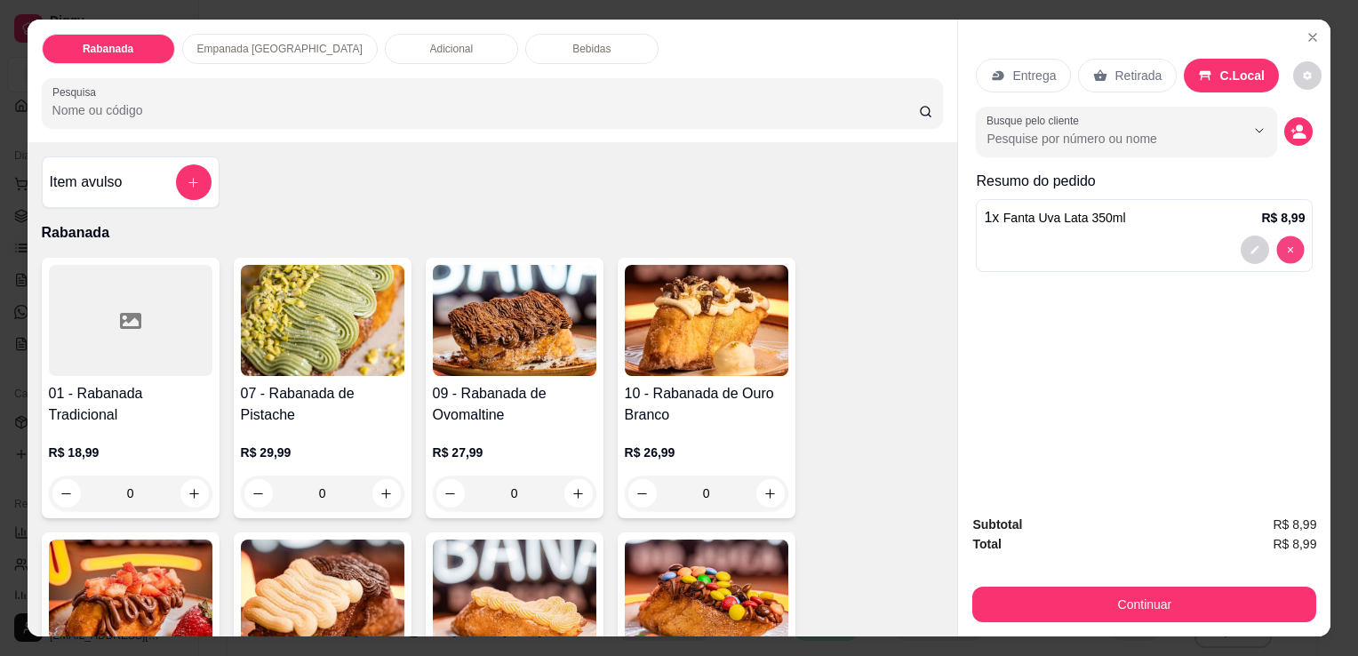
type input "0"
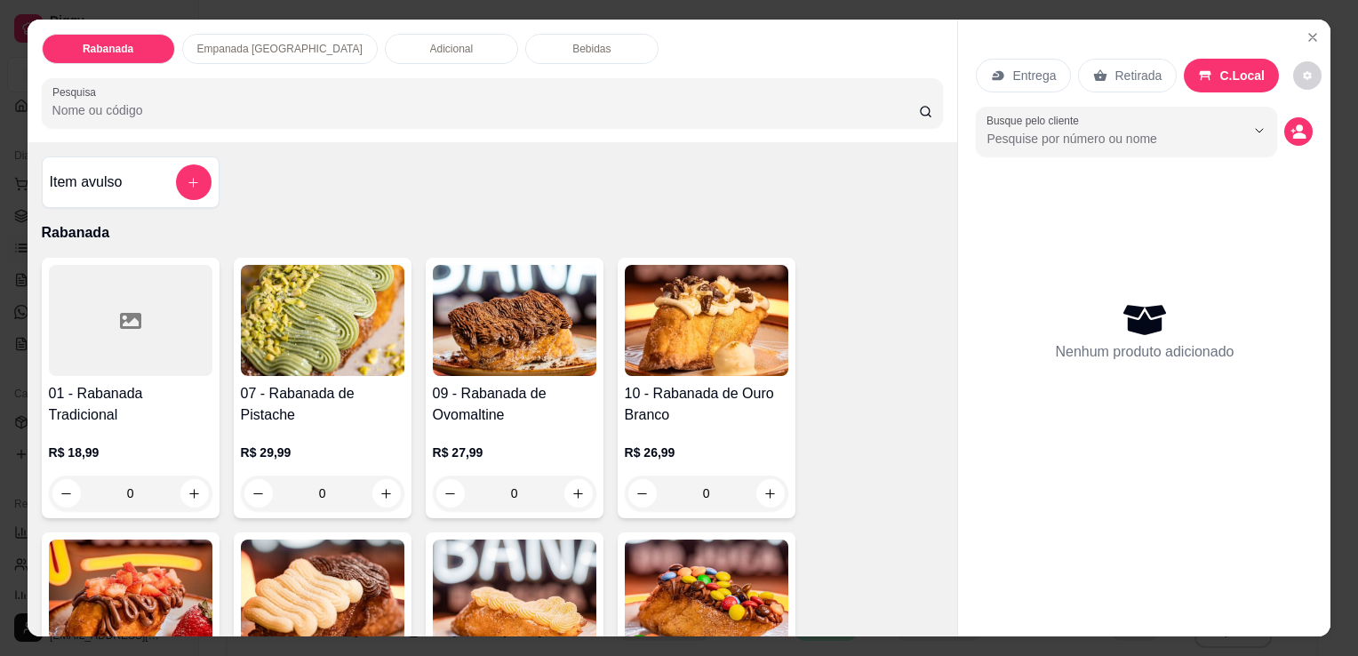
click at [572, 42] on p "Bebidas" at bounding box center [591, 49] width 38 height 14
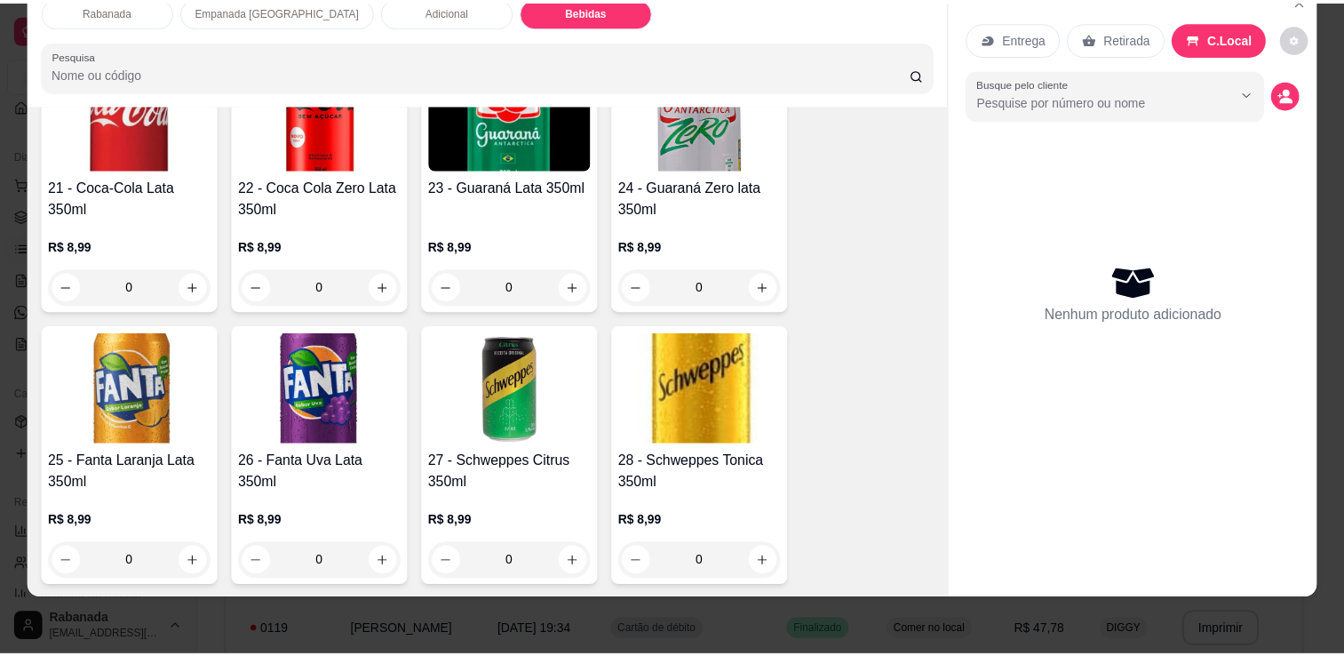
scroll to position [1941, 0]
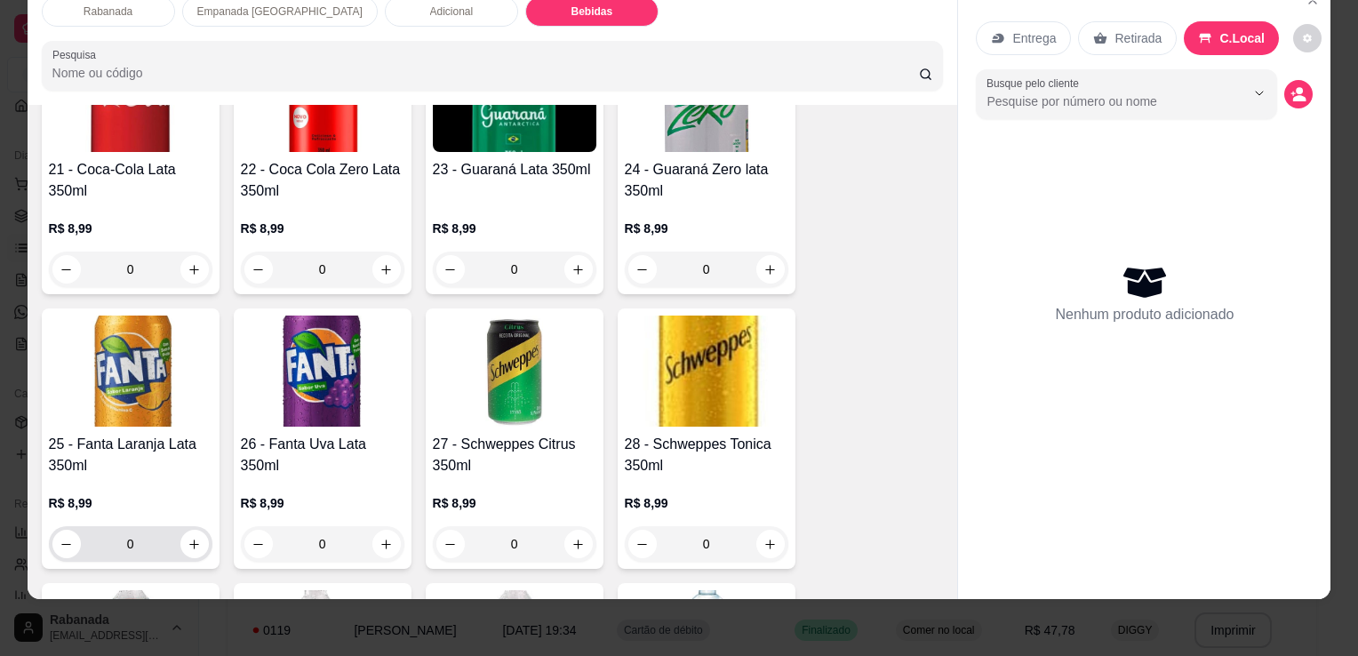
click at [189, 545] on div "0" at bounding box center [130, 544] width 156 height 36
click at [187, 538] on icon "increase-product-quantity" at bounding box center [193, 544] width 13 height 13
type input "1"
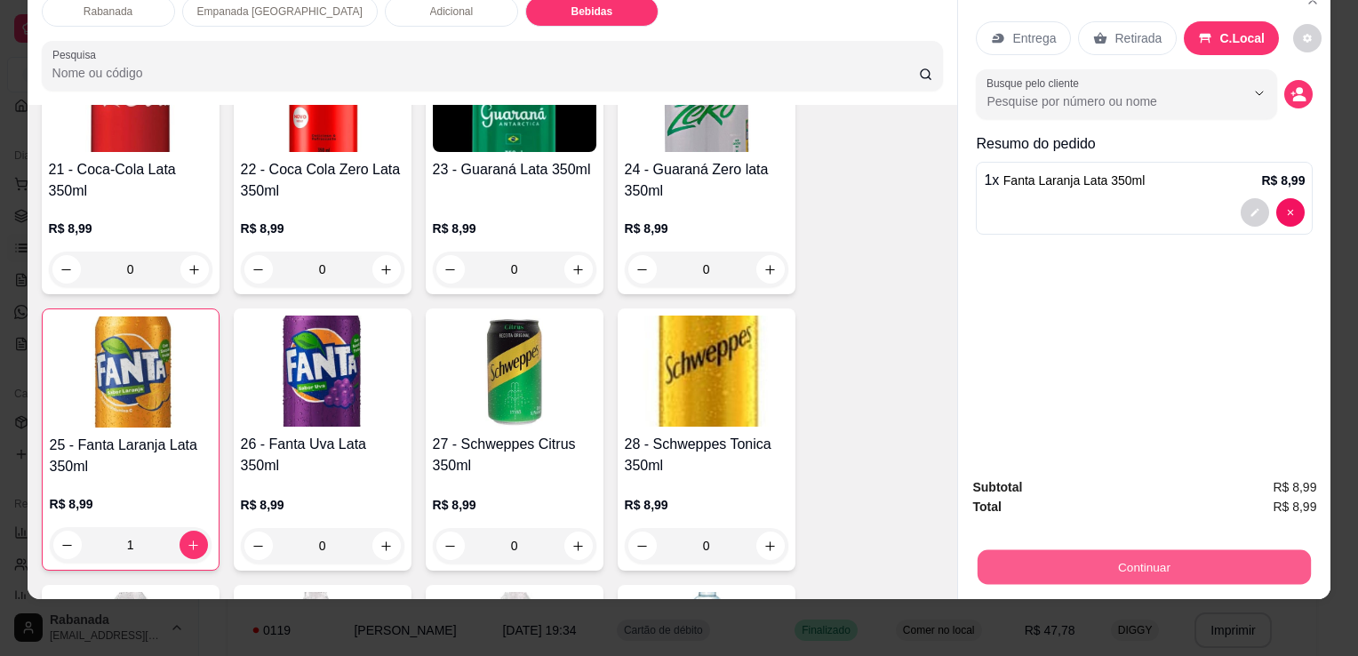
click at [1089, 549] on button "Continuar" at bounding box center [1143, 566] width 333 height 35
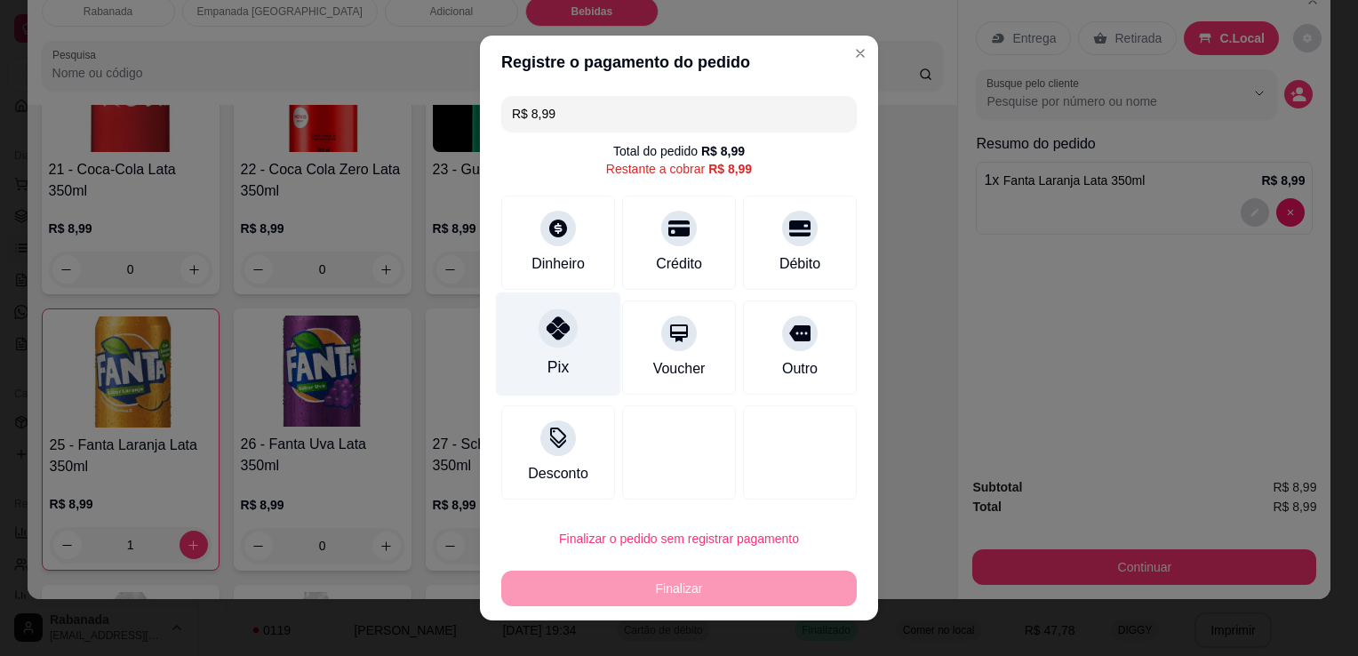
click at [546, 334] on icon at bounding box center [557, 327] width 23 height 23
type input "R$ 0,00"
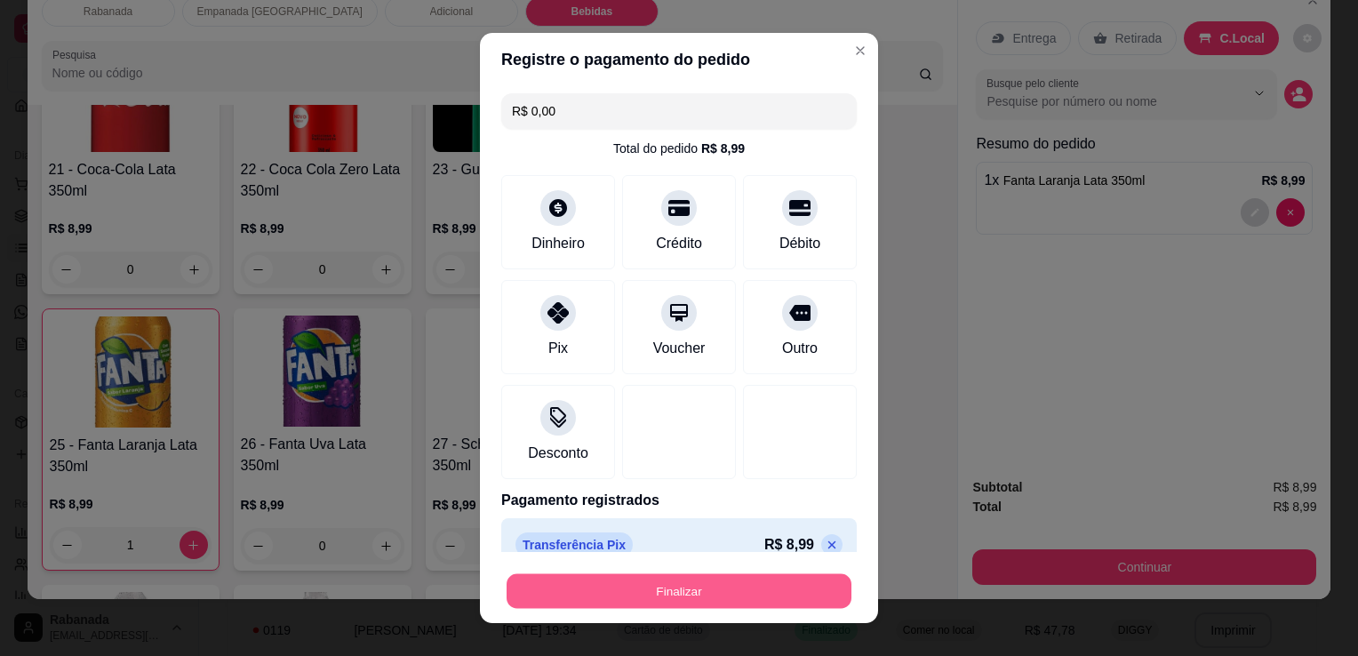
click at [672, 580] on button "Finalizar" at bounding box center [678, 591] width 345 height 35
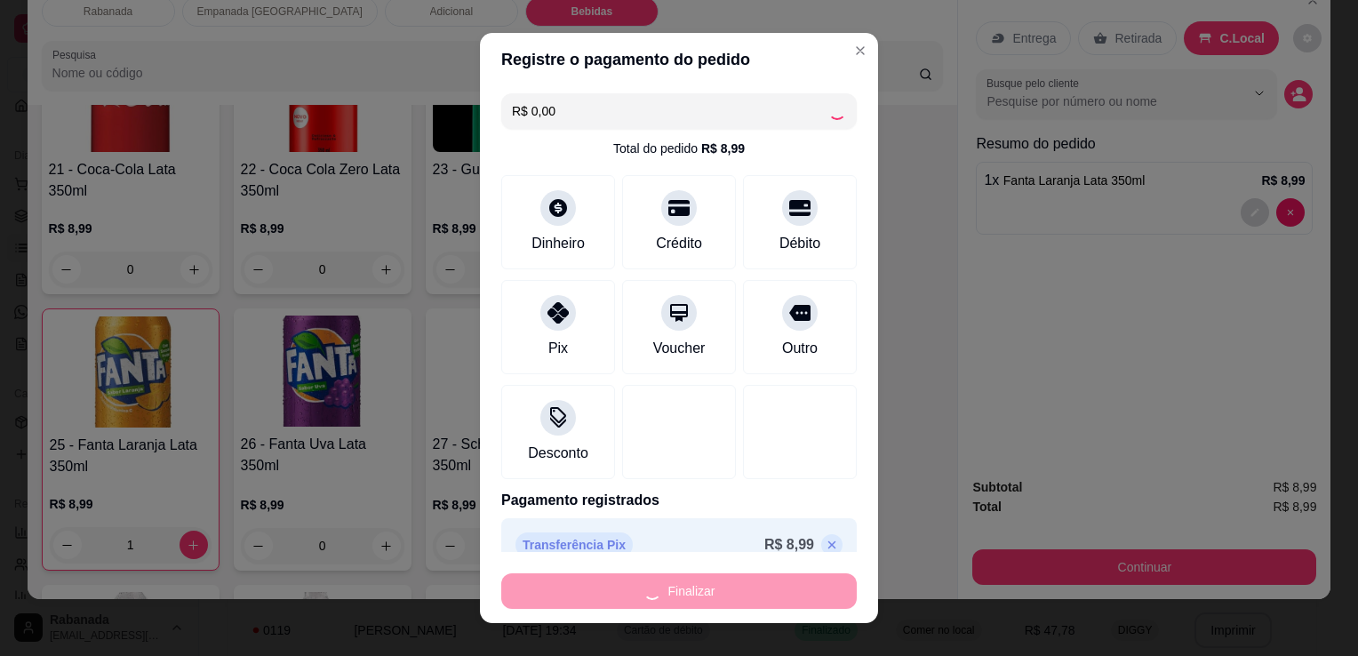
type input "0"
type input "-R$ 8,99"
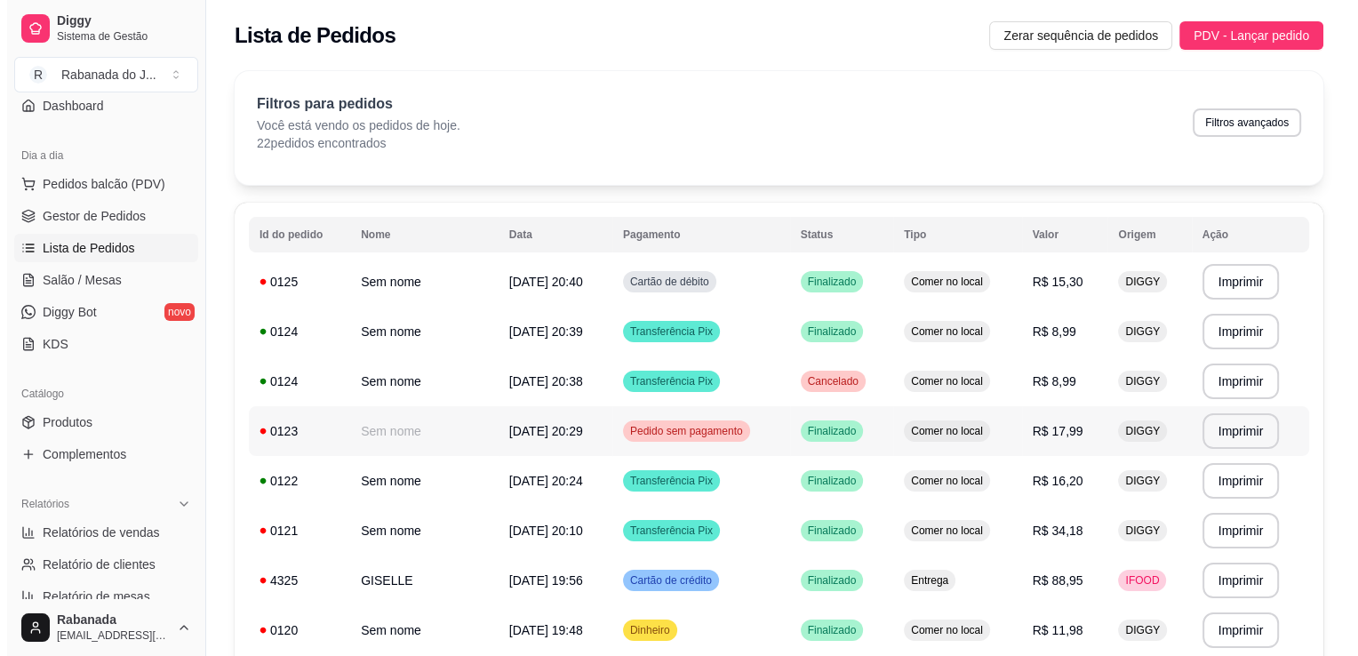
scroll to position [89, 0]
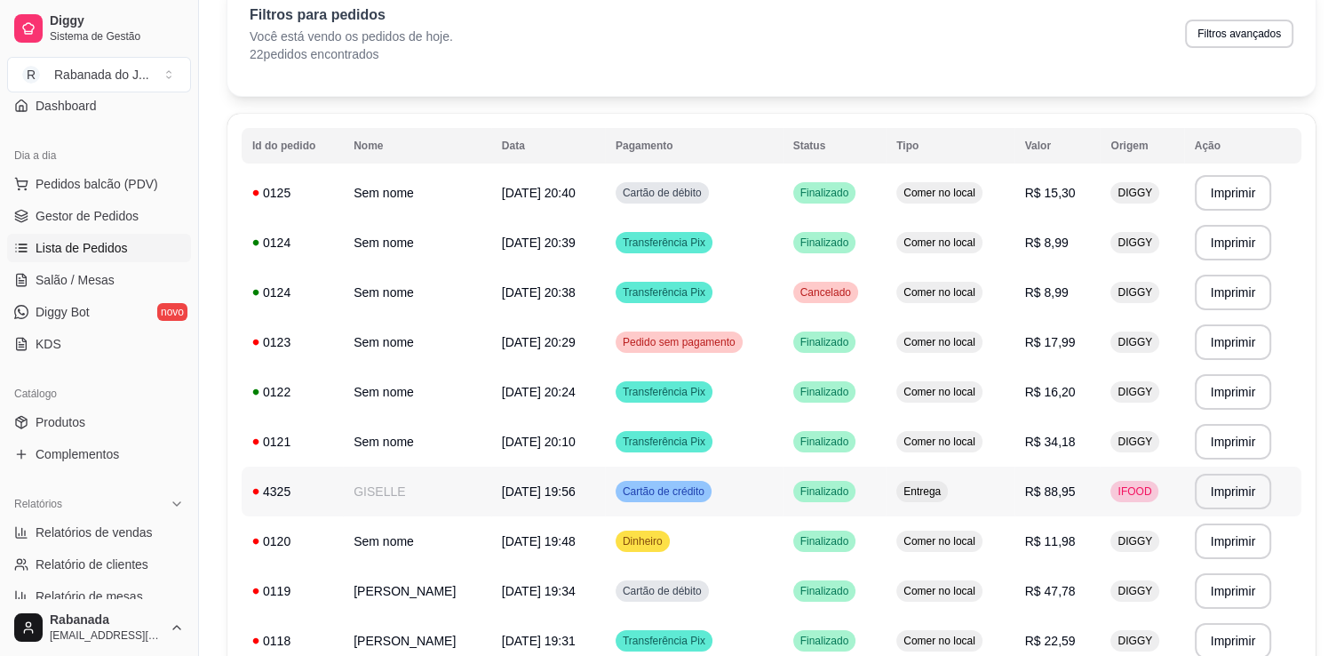
click at [491, 499] on td "[DATE] 19:56" at bounding box center [548, 492] width 114 height 50
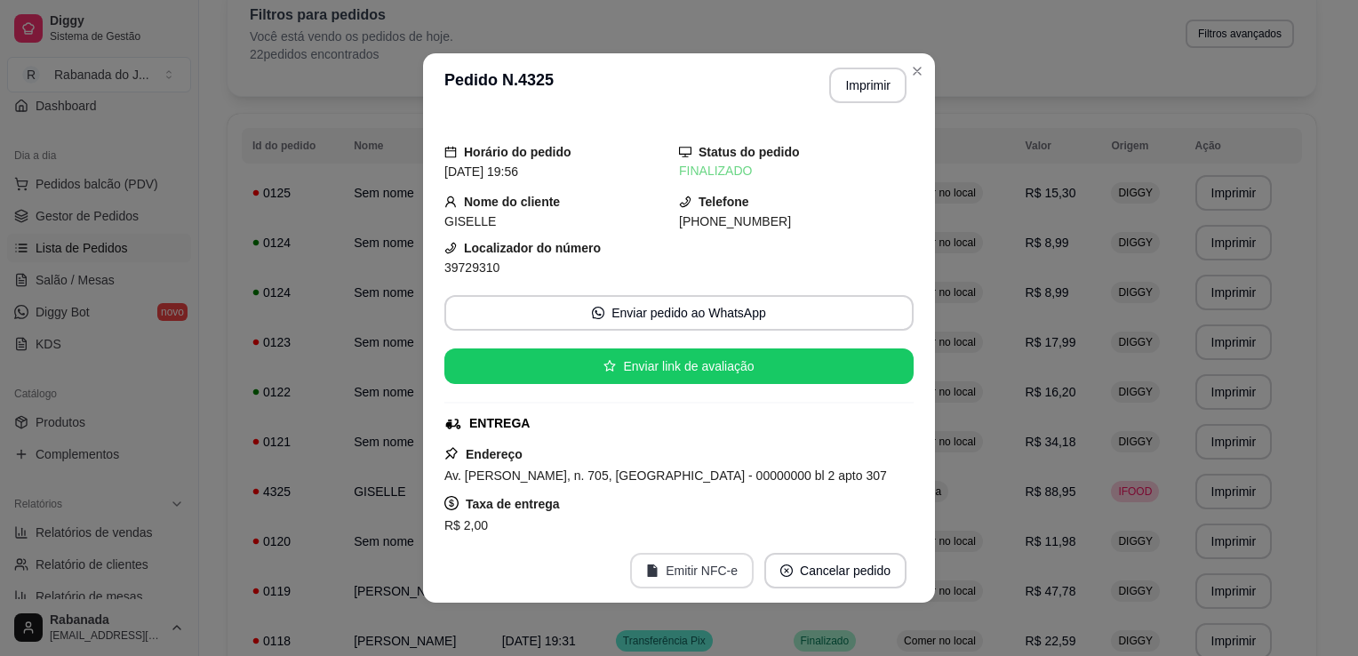
click at [661, 572] on button "Emitir NFC-e" at bounding box center [692, 571] width 124 height 36
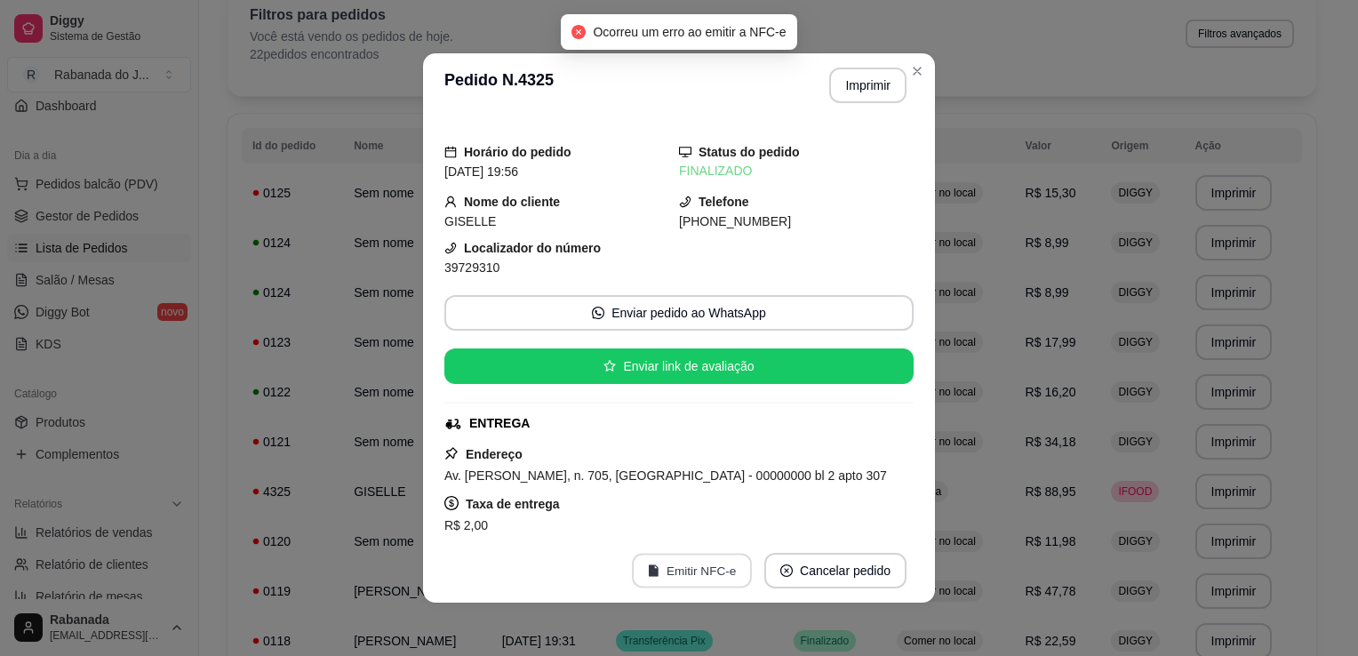
click at [680, 570] on button "Emitir NFC-e" at bounding box center [692, 571] width 120 height 35
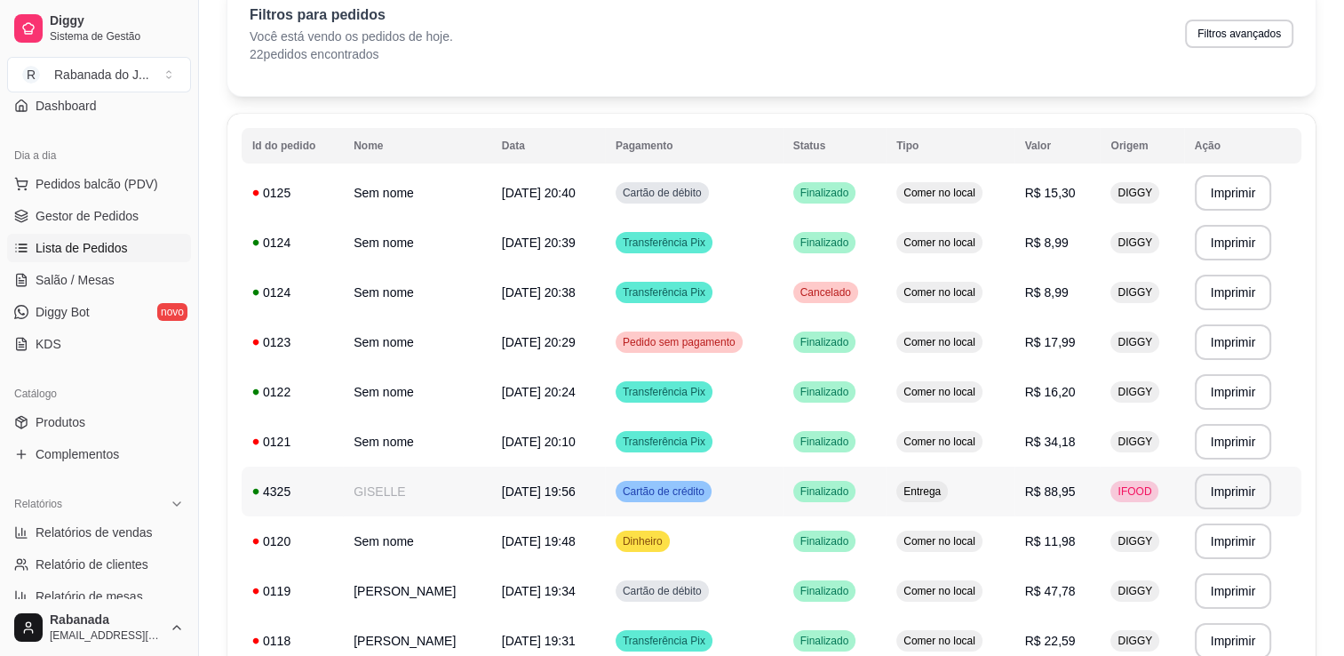
click at [395, 496] on td "GISELLE" at bounding box center [417, 492] width 148 height 50
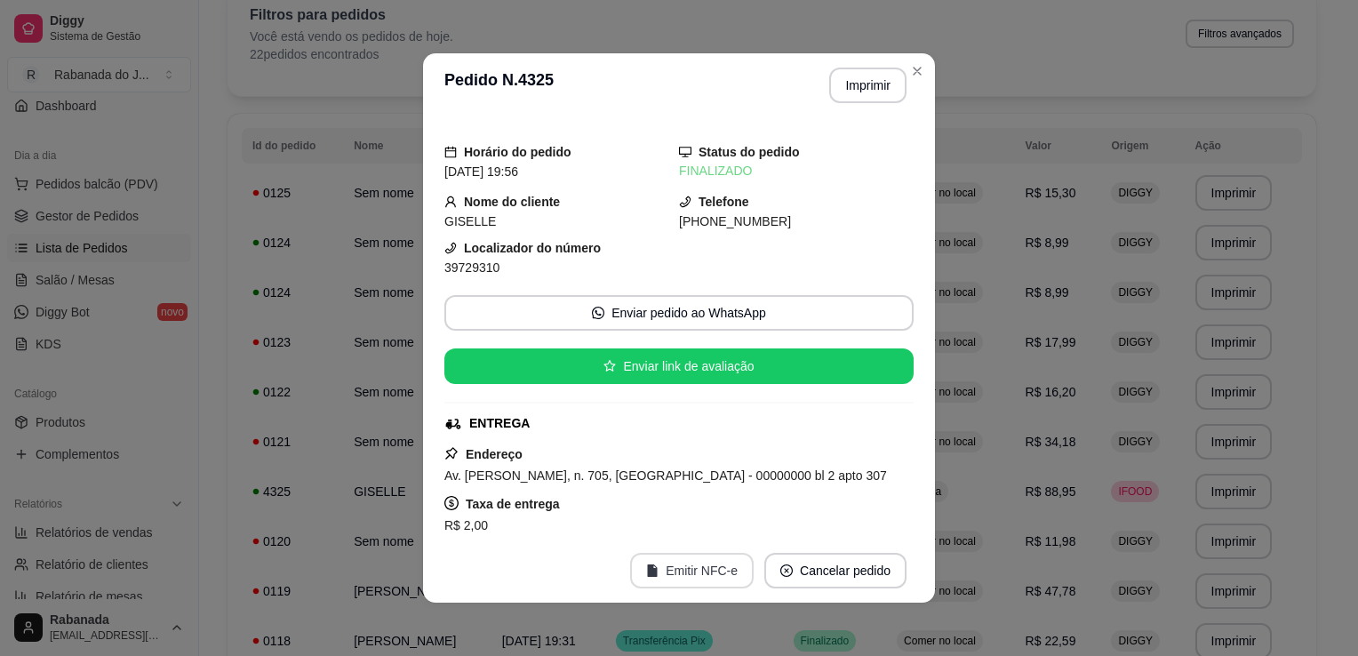
click at [667, 580] on button "Emitir NFC-e" at bounding box center [692, 571] width 124 height 36
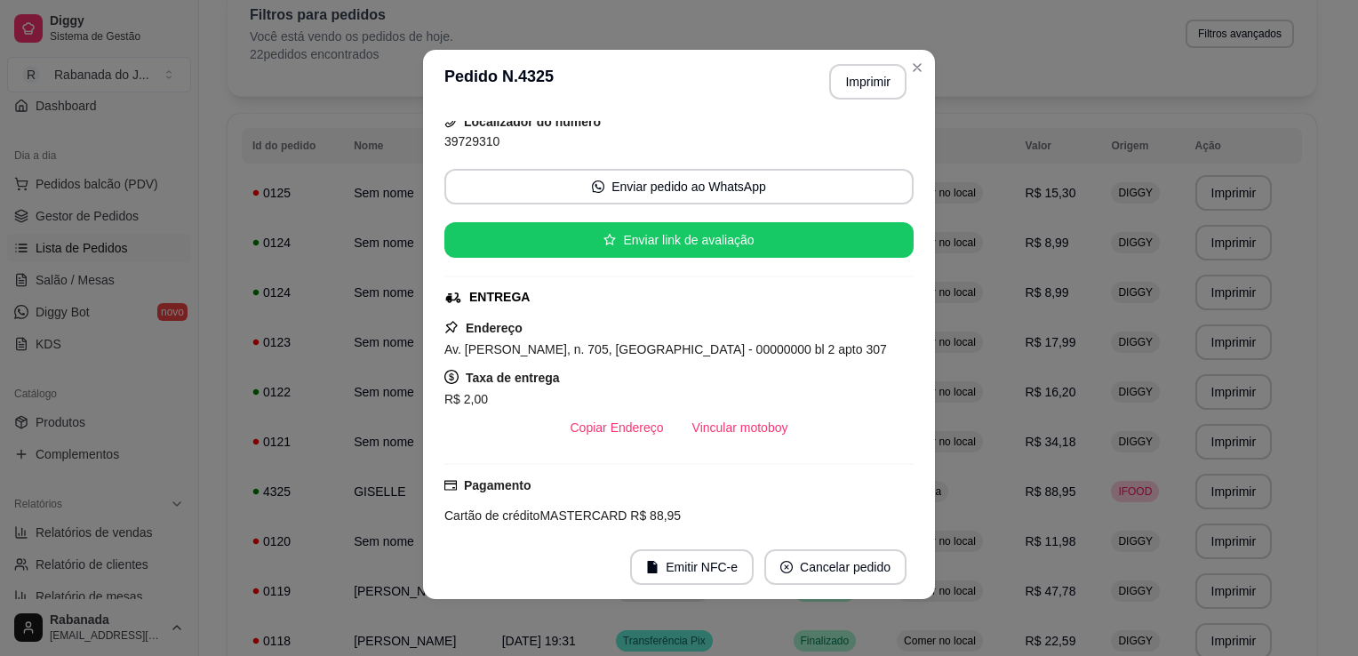
scroll to position [478, 0]
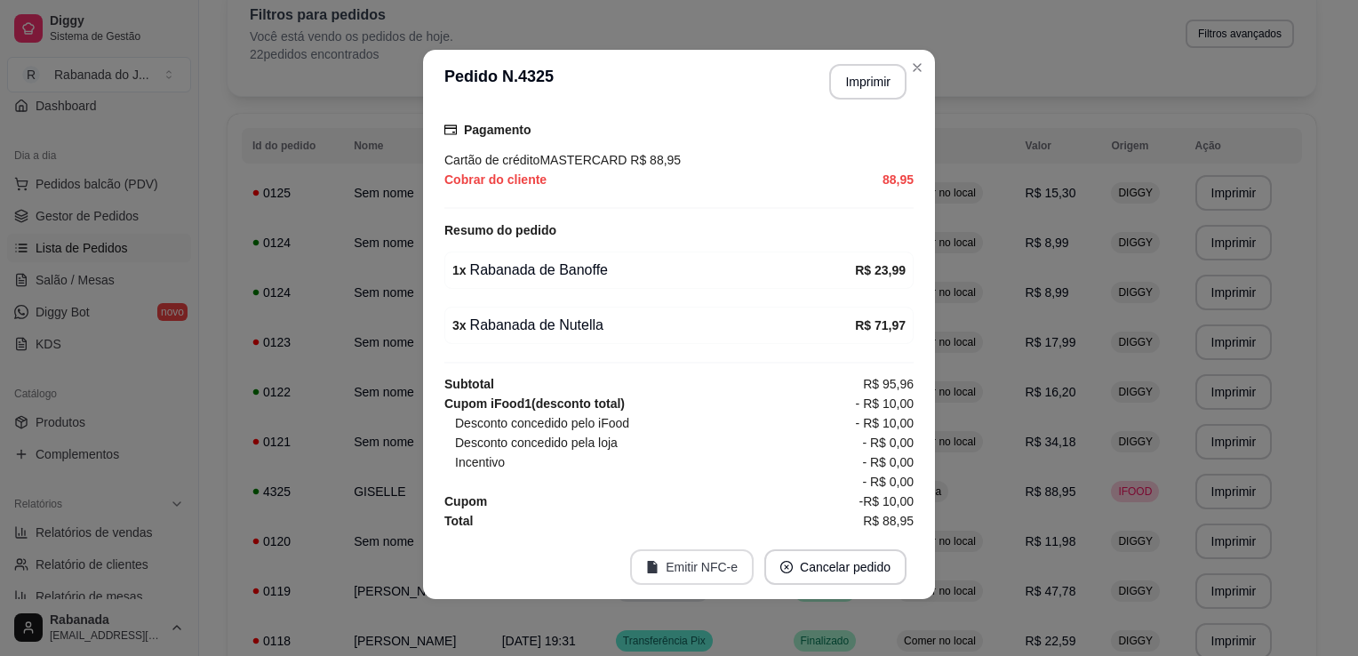
click at [713, 562] on button "Emitir NFC-e" at bounding box center [692, 567] width 124 height 36
click at [713, 560] on button "Emitir NFC-e" at bounding box center [692, 567] width 124 height 36
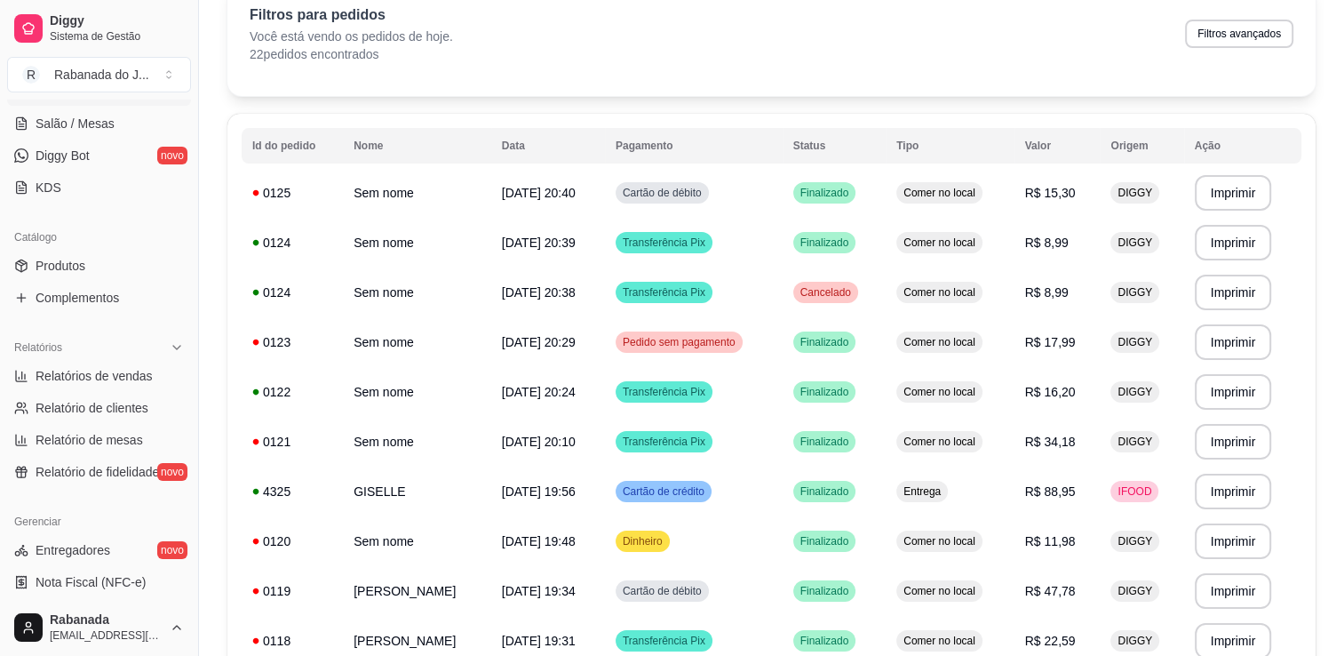
scroll to position [427, 0]
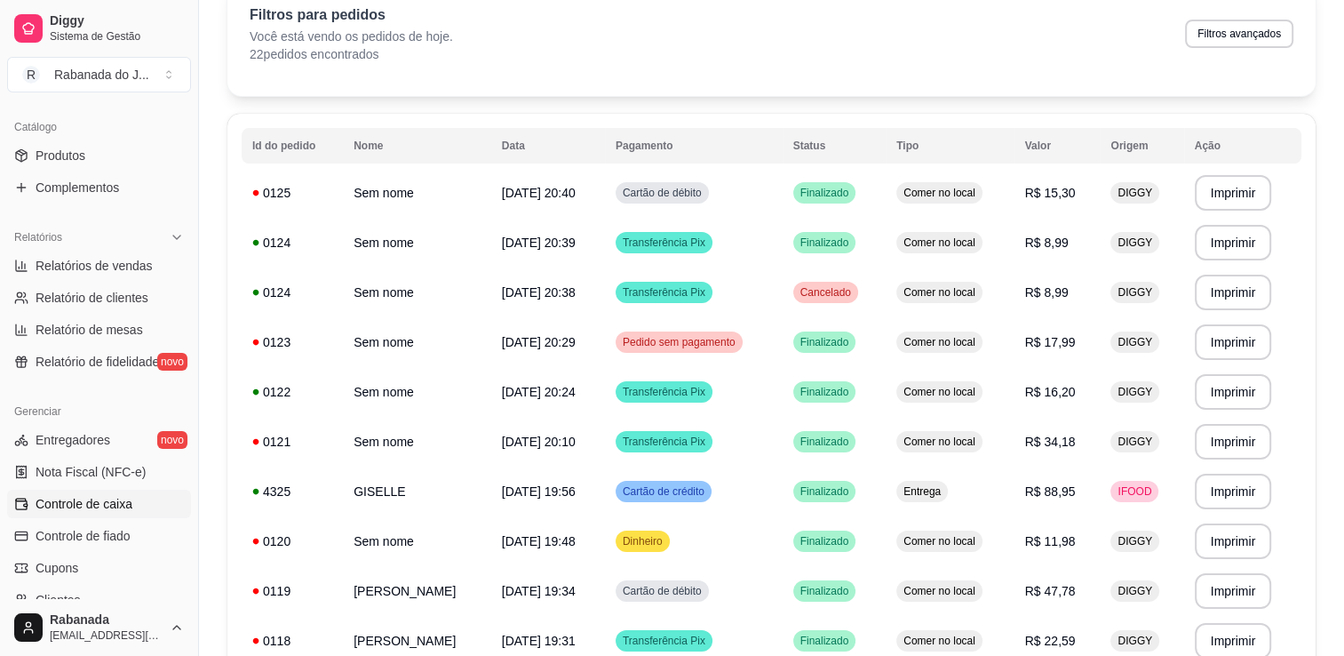
click at [116, 511] on link "Controle de caixa" at bounding box center [99, 504] width 184 height 28
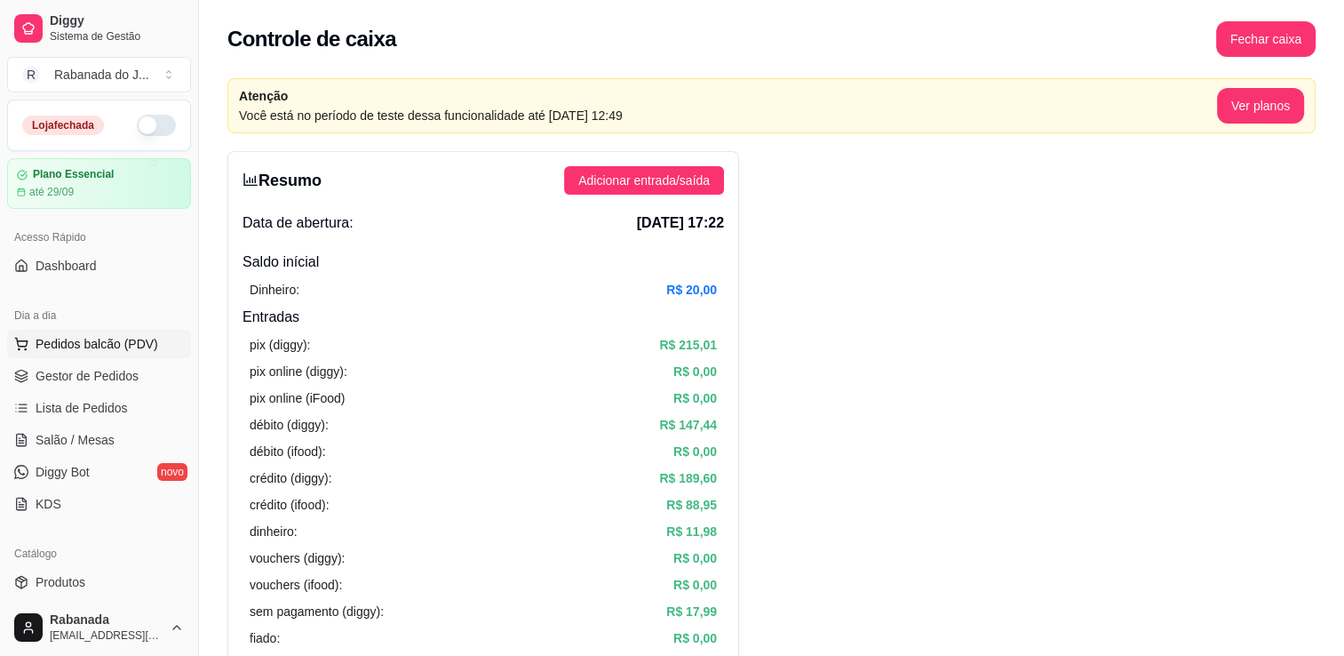
click at [101, 336] on span "Pedidos balcão (PDV)" at bounding box center [97, 344] width 123 height 18
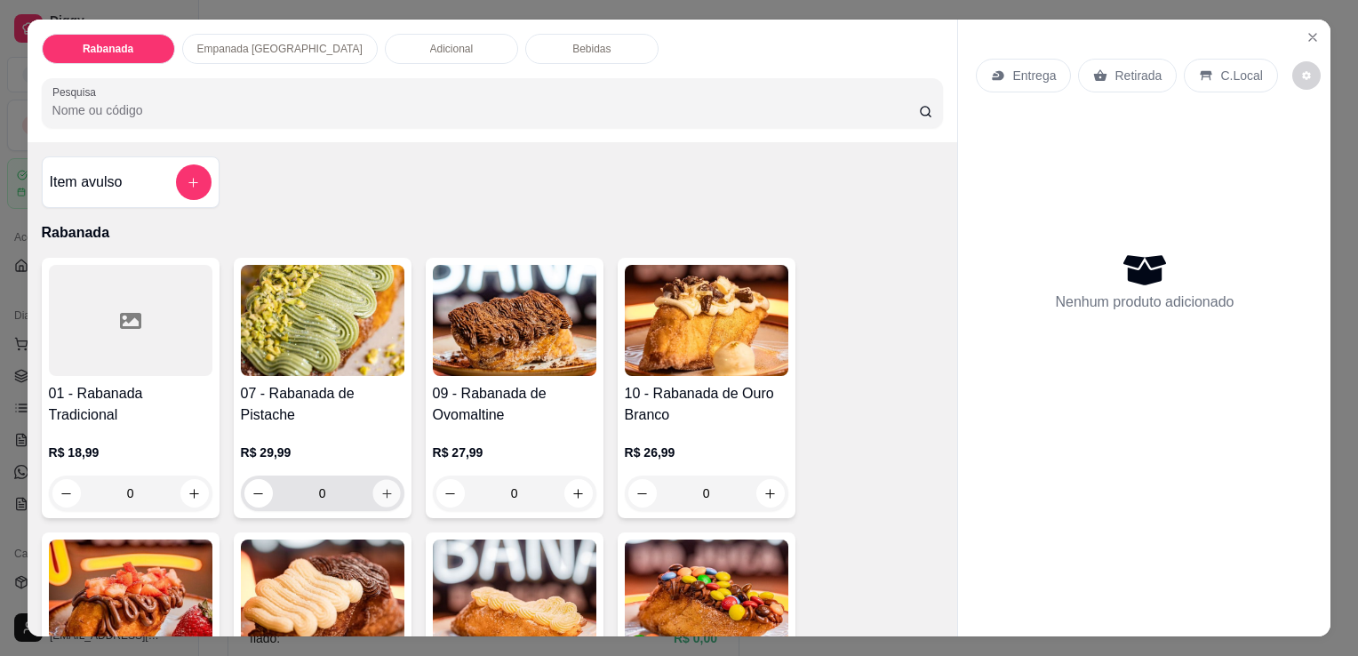
click at [379, 487] on icon "increase-product-quantity" at bounding box center [385, 493] width 13 height 13
type input "1"
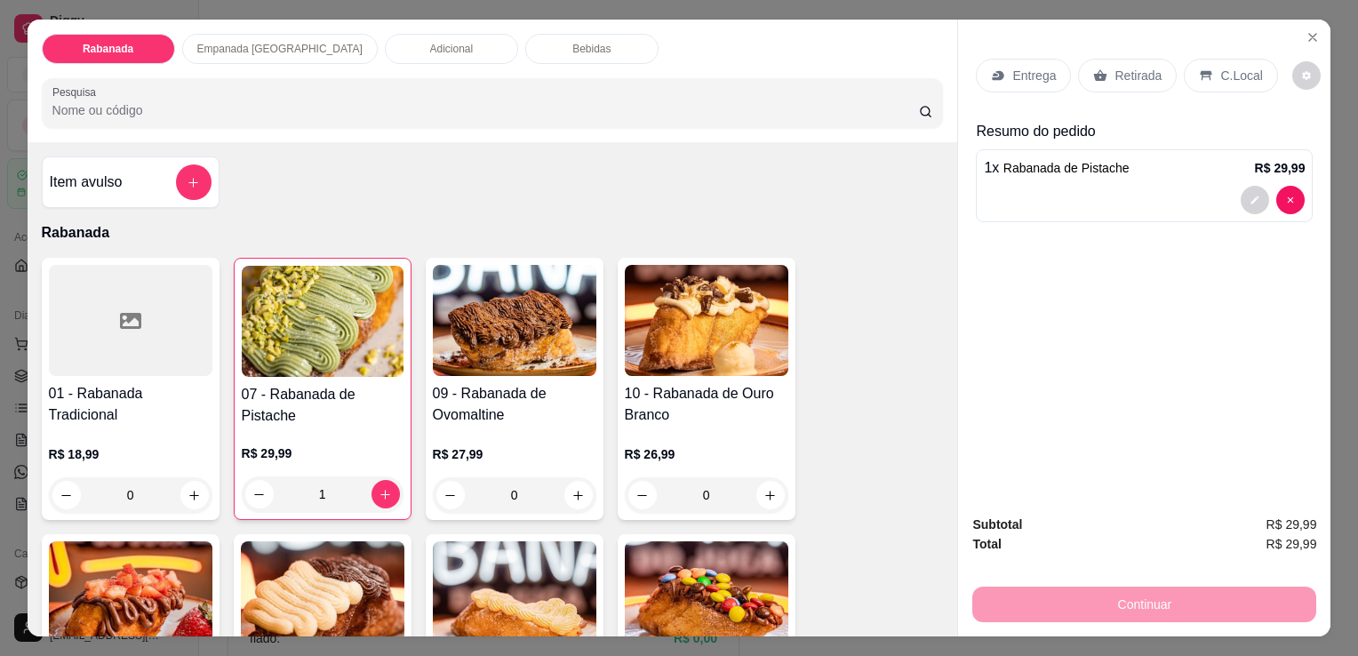
click at [1220, 67] on p "C.Local" at bounding box center [1241, 76] width 42 height 18
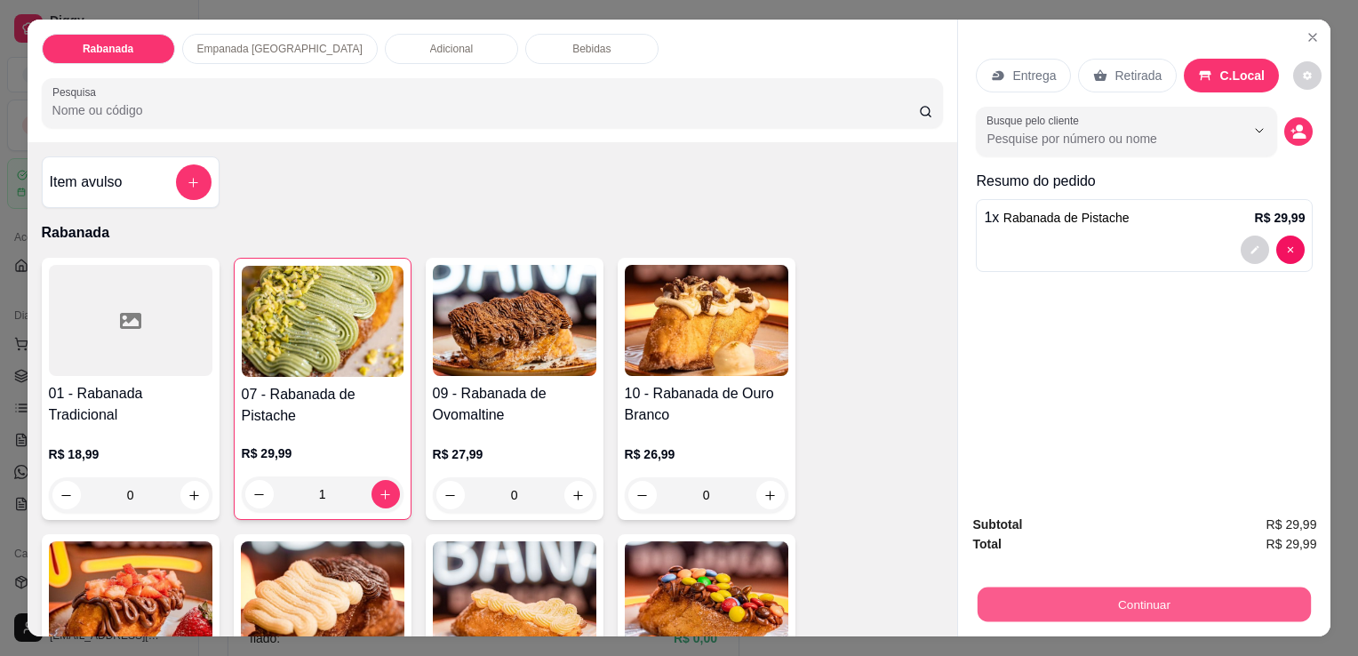
click at [1208, 599] on button "Continuar" at bounding box center [1143, 603] width 333 height 35
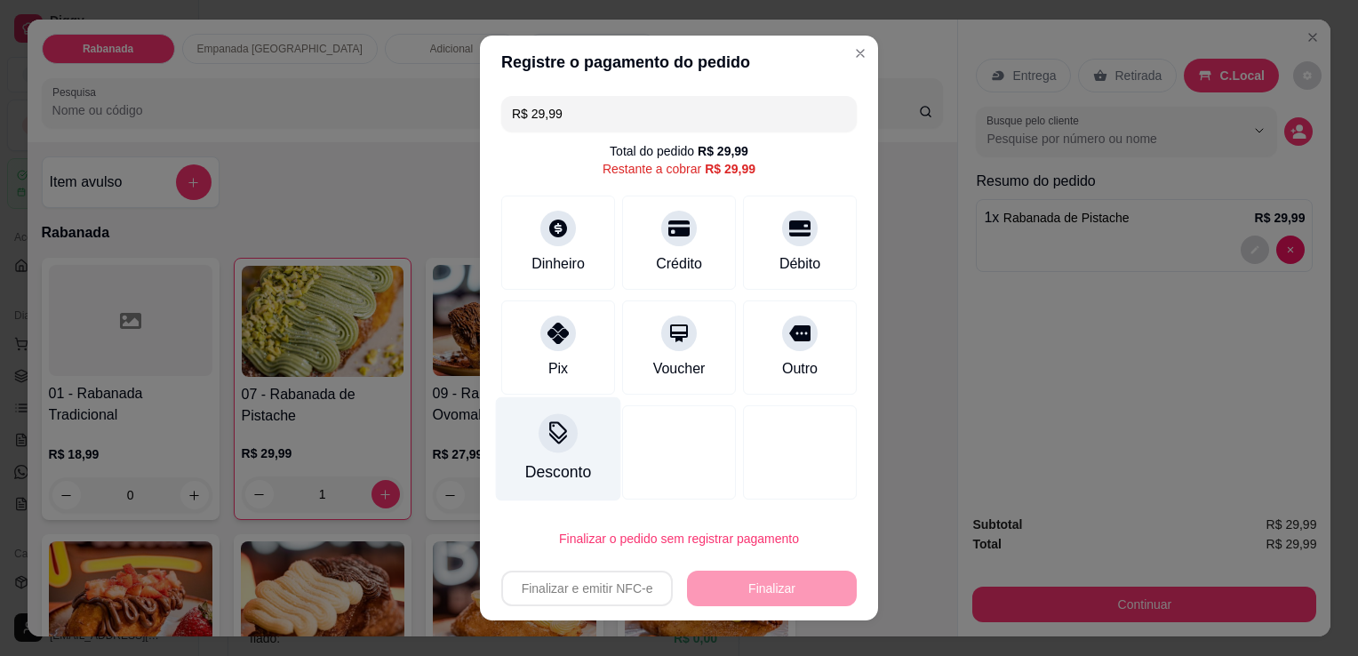
click at [556, 429] on icon at bounding box center [558, 430] width 18 height 18
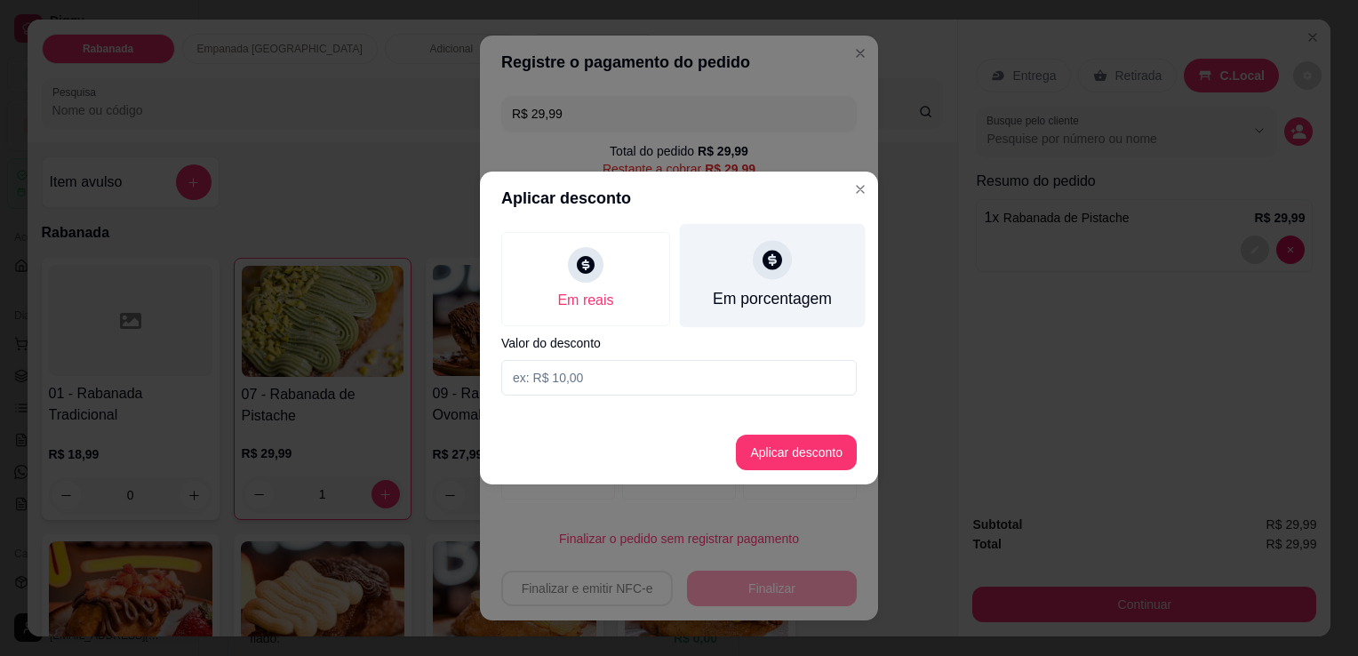
click at [771, 297] on div "Em porcentagem" at bounding box center [772, 298] width 119 height 23
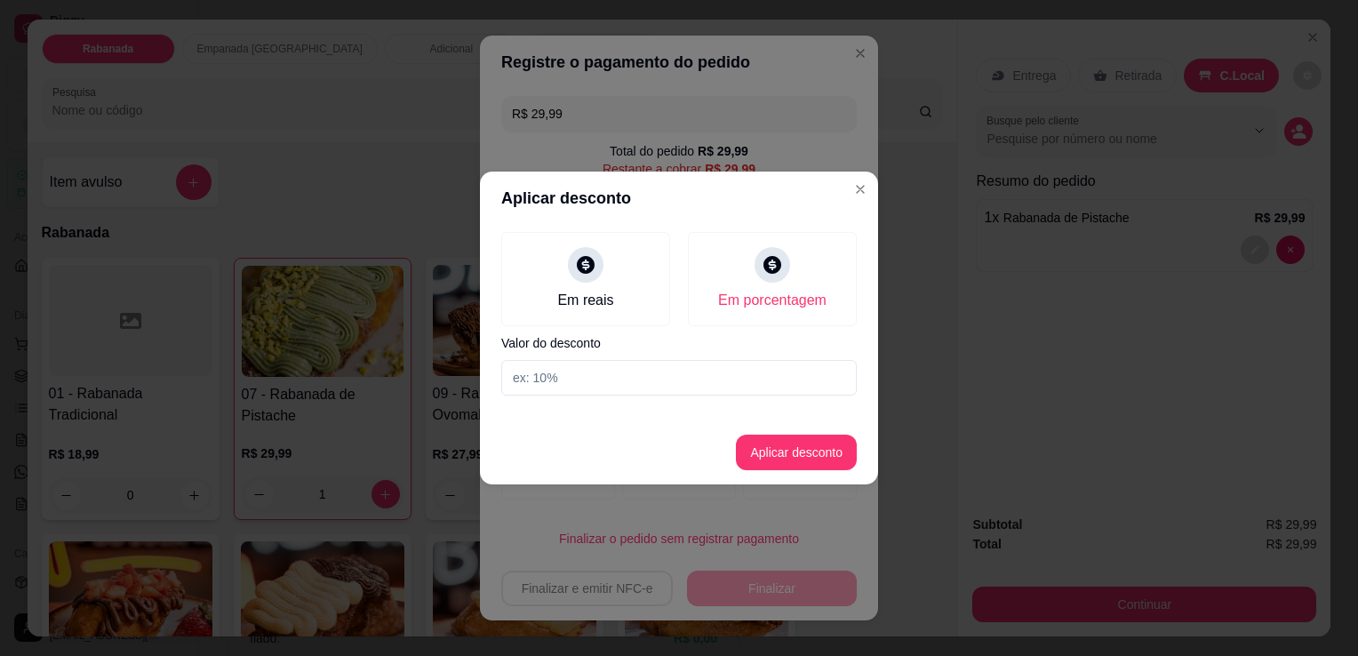
click at [728, 379] on input at bounding box center [678, 378] width 355 height 36
type input "10"
click at [825, 454] on button "Aplicar desconto" at bounding box center [796, 452] width 116 height 35
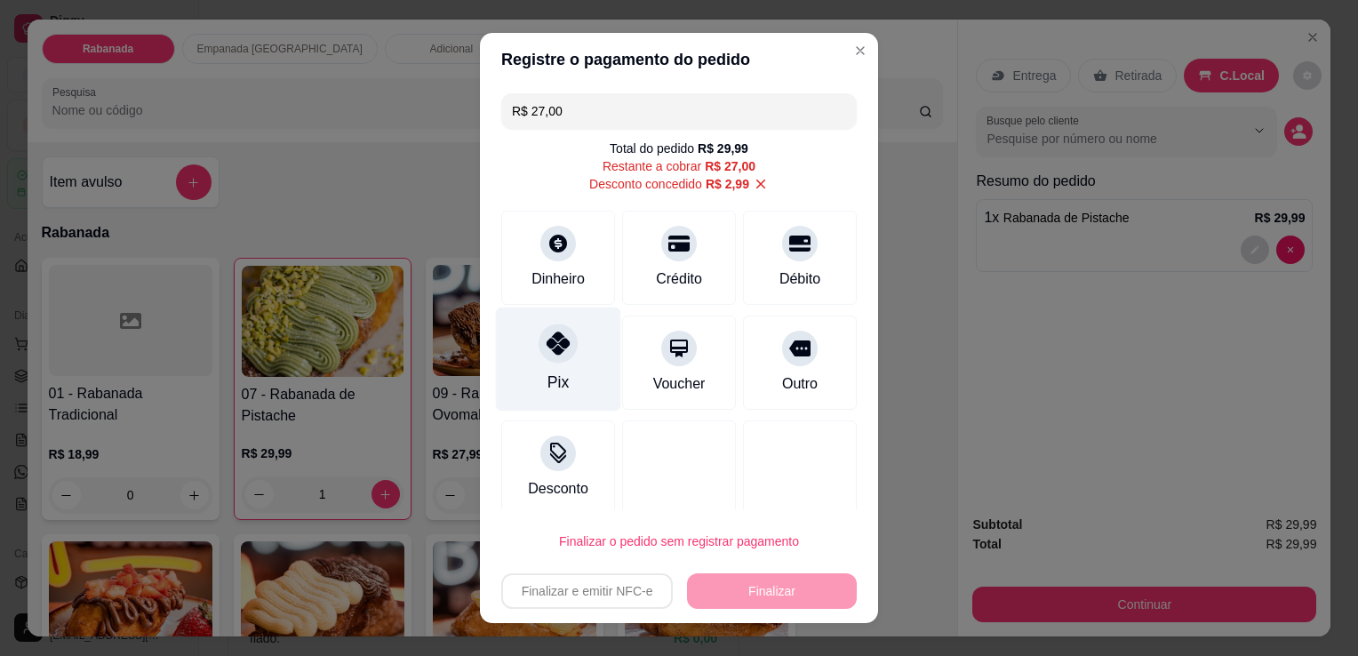
click at [533, 359] on div "Pix" at bounding box center [558, 359] width 125 height 104
type input "R$ 0,00"
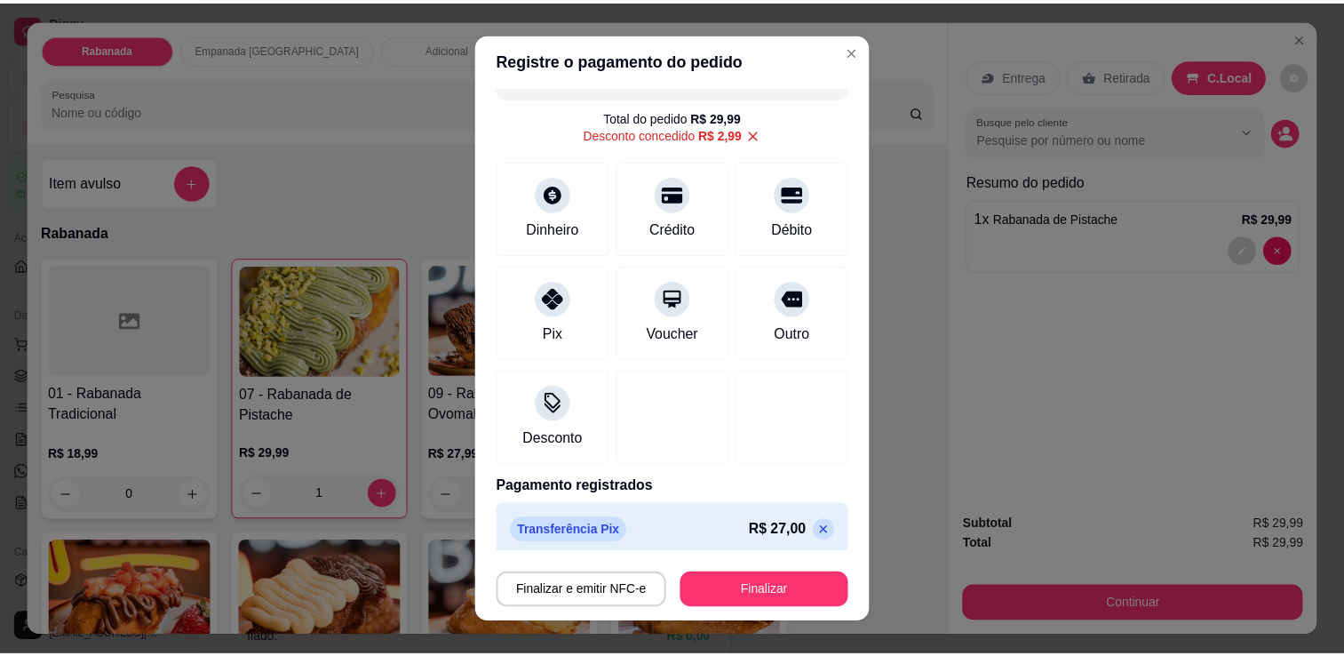
scroll to position [43, 0]
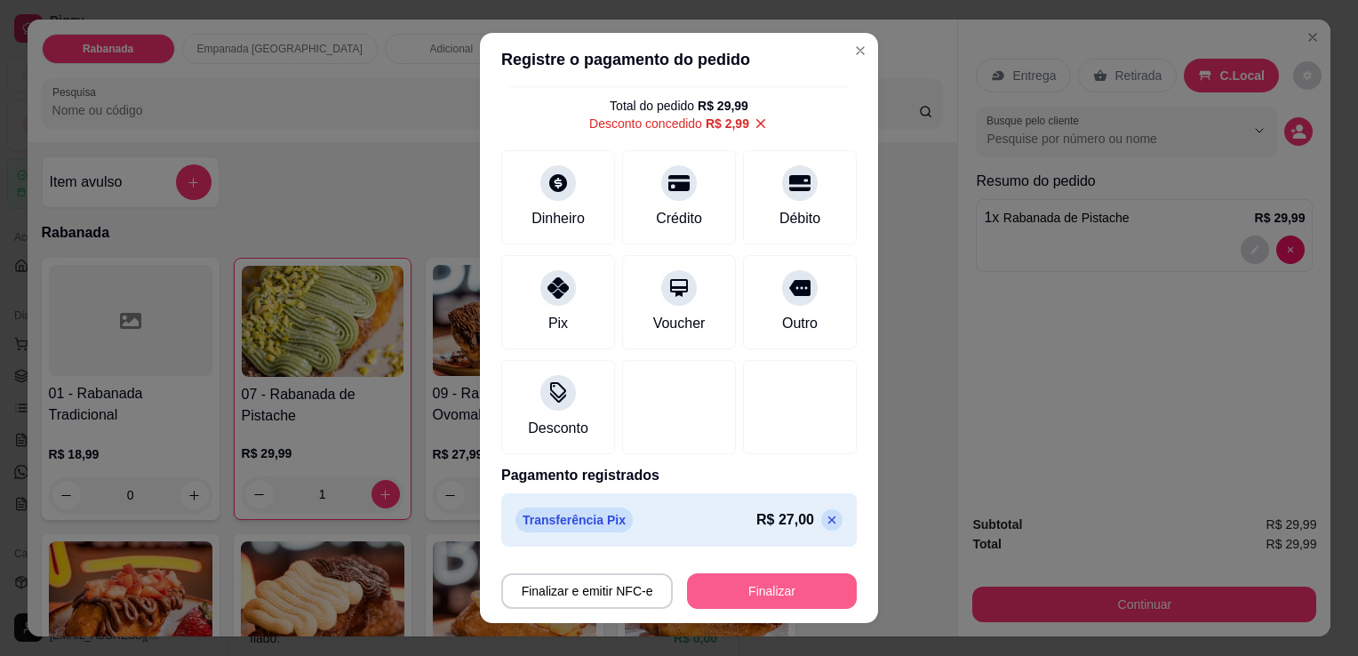
click at [781, 592] on button "Finalizar" at bounding box center [772, 591] width 170 height 36
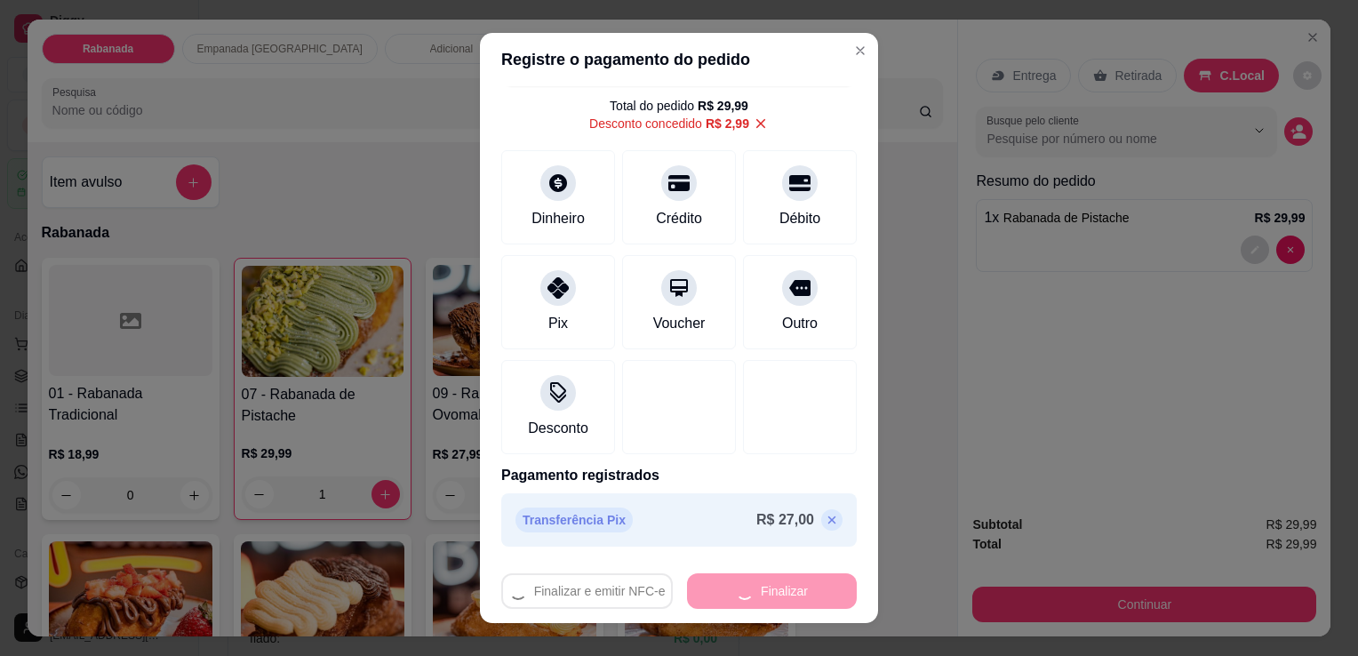
type input "0"
type input "-R$ 29,99"
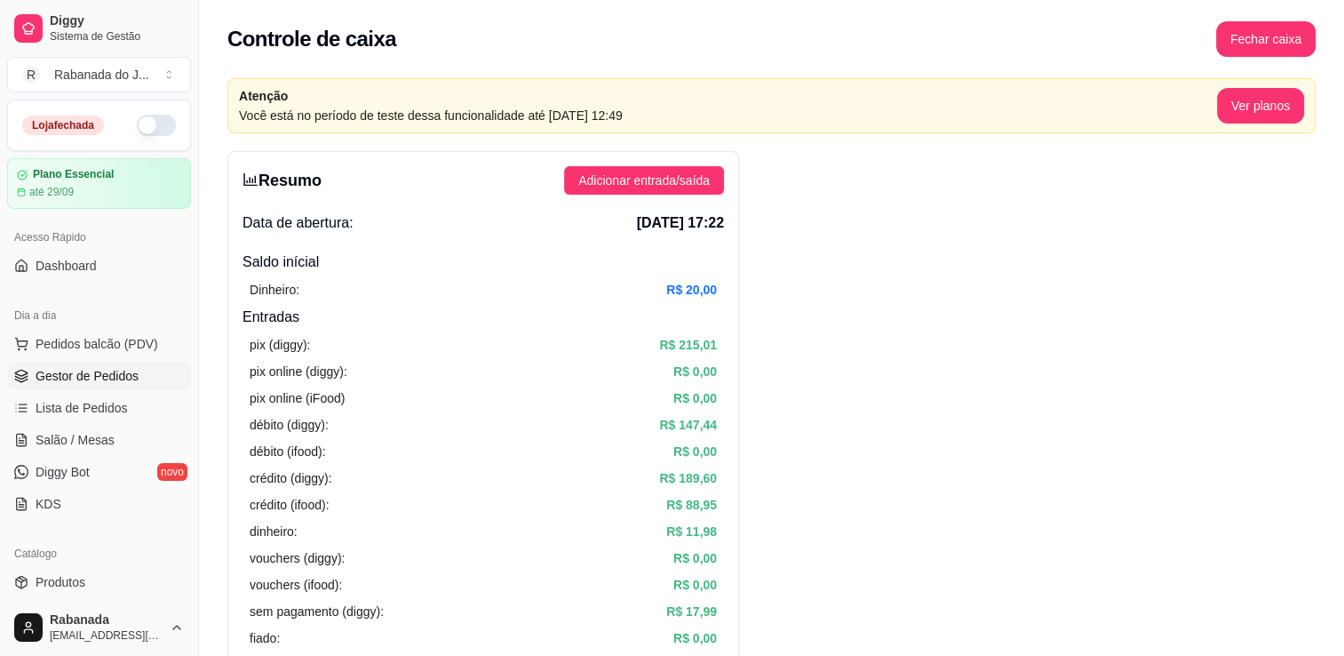
click at [142, 370] on link "Gestor de Pedidos" at bounding box center [99, 376] width 184 height 28
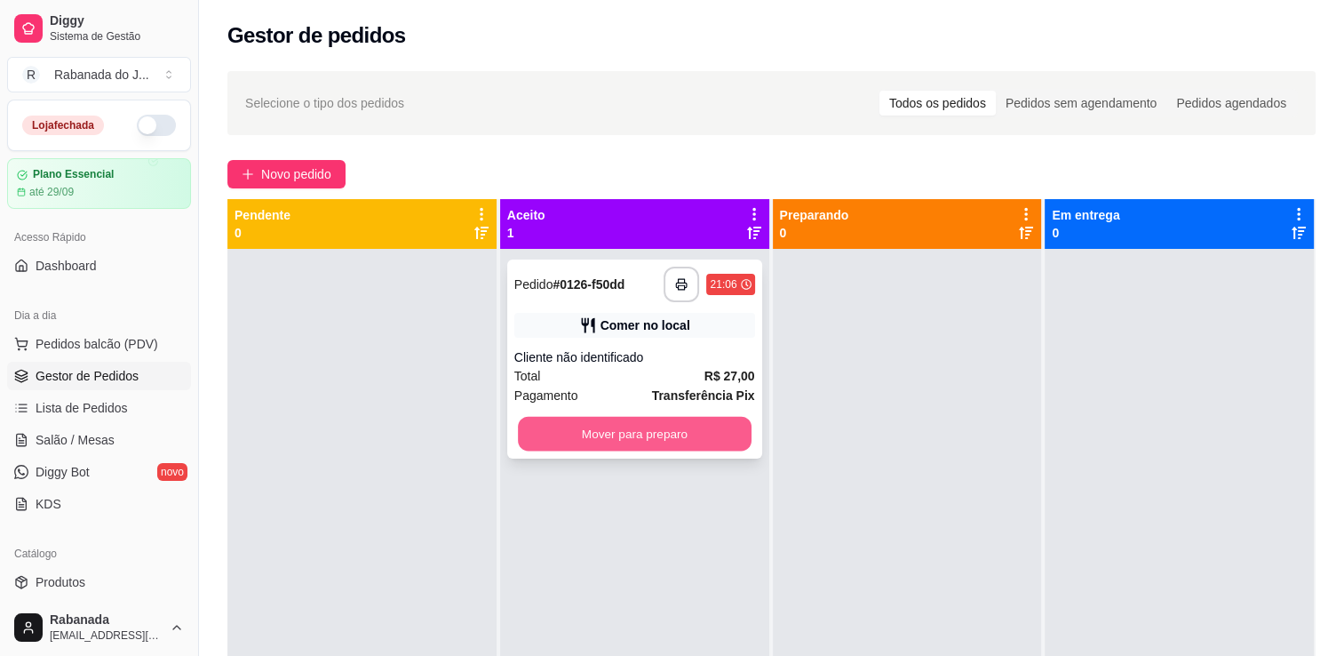
click at [671, 442] on button "Mover para preparo" at bounding box center [635, 434] width 234 height 35
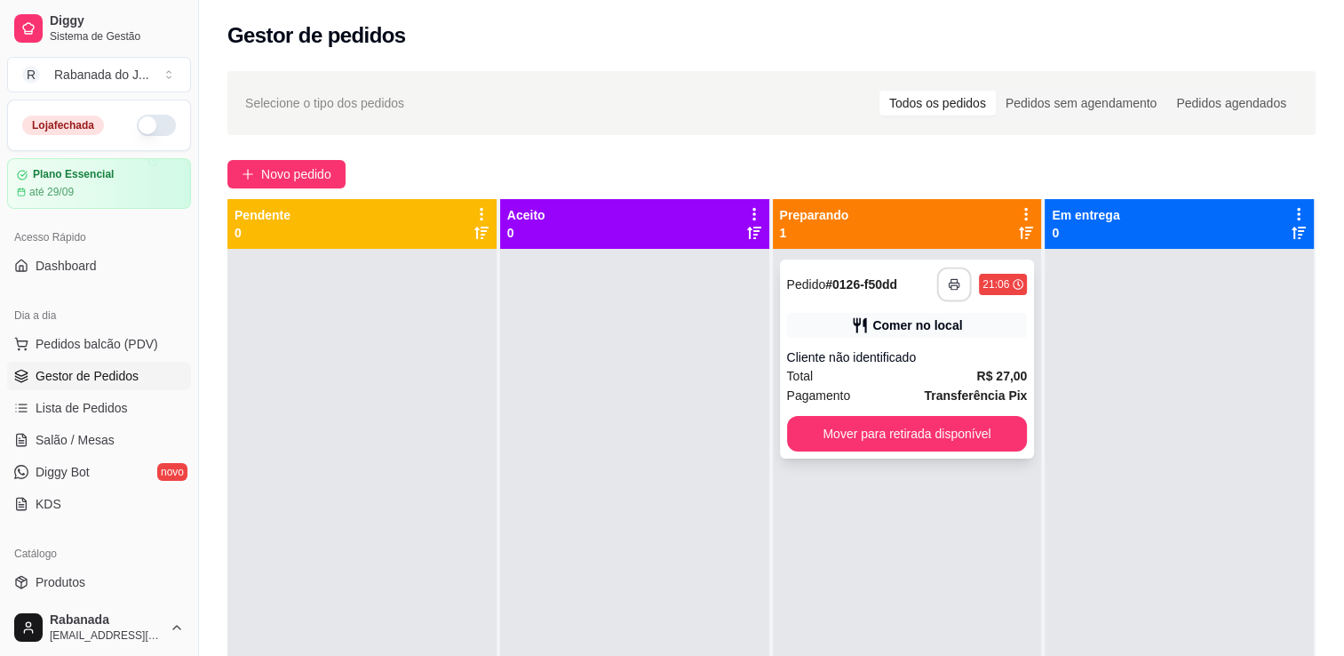
click at [946, 299] on button "button" at bounding box center [954, 284] width 35 height 35
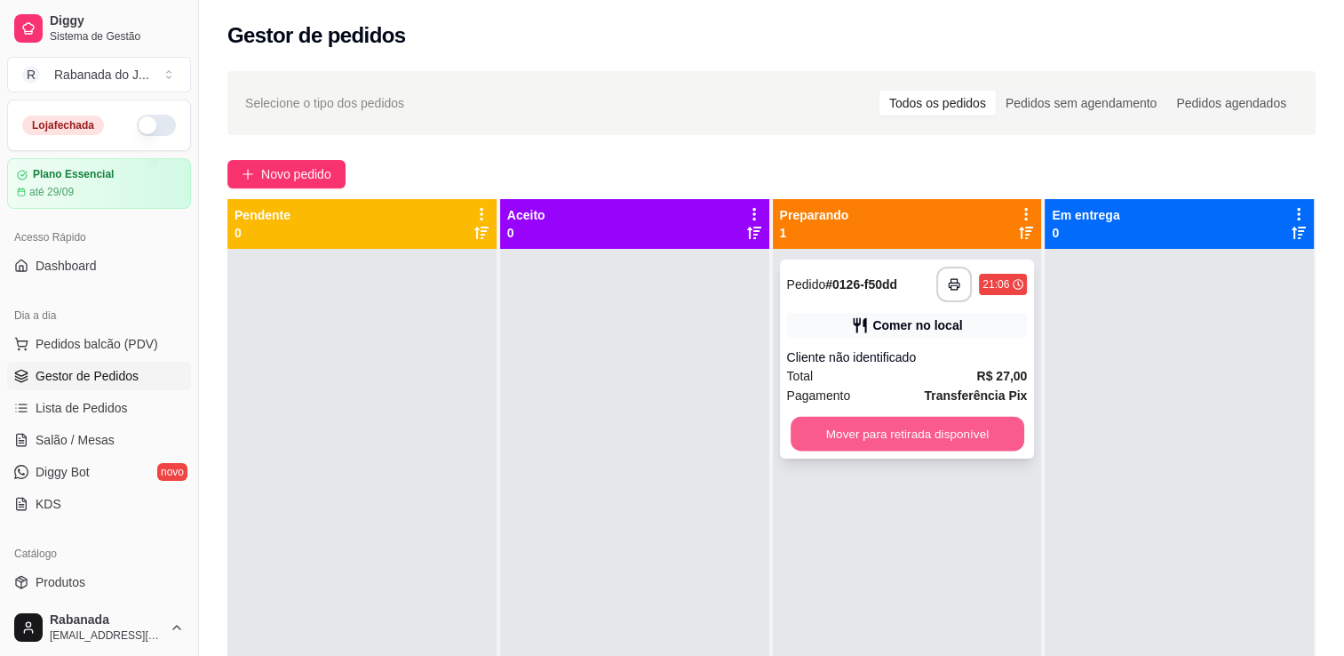
click at [970, 435] on button "Mover para retirada disponível" at bounding box center [908, 434] width 234 height 35
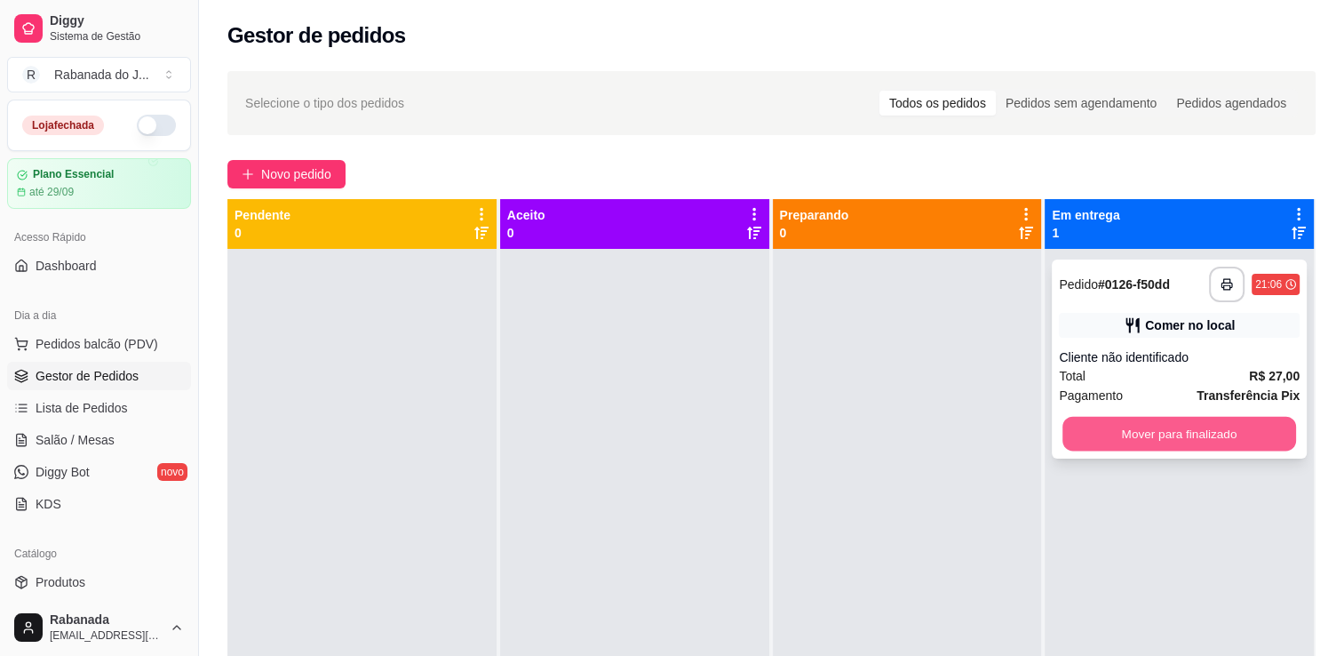
click at [1120, 439] on button "Mover para finalizado" at bounding box center [1180, 434] width 234 height 35
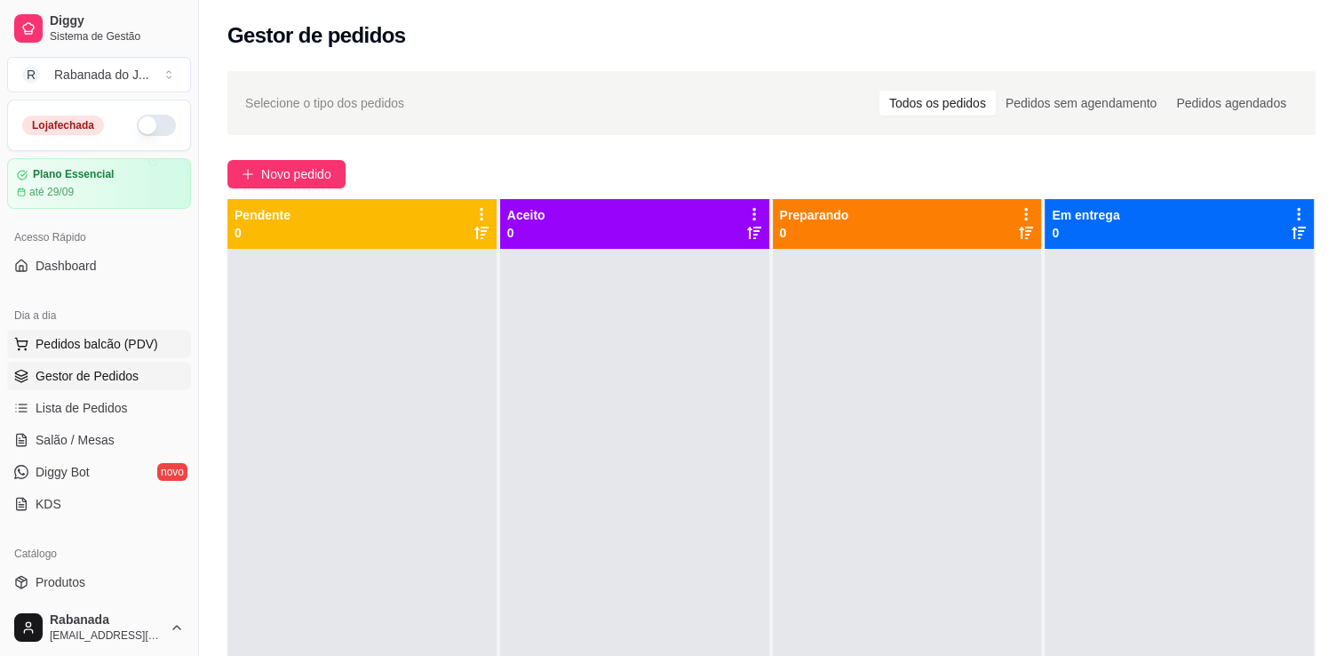
click at [93, 336] on span "Pedidos balcão (PDV)" at bounding box center [97, 344] width 123 height 18
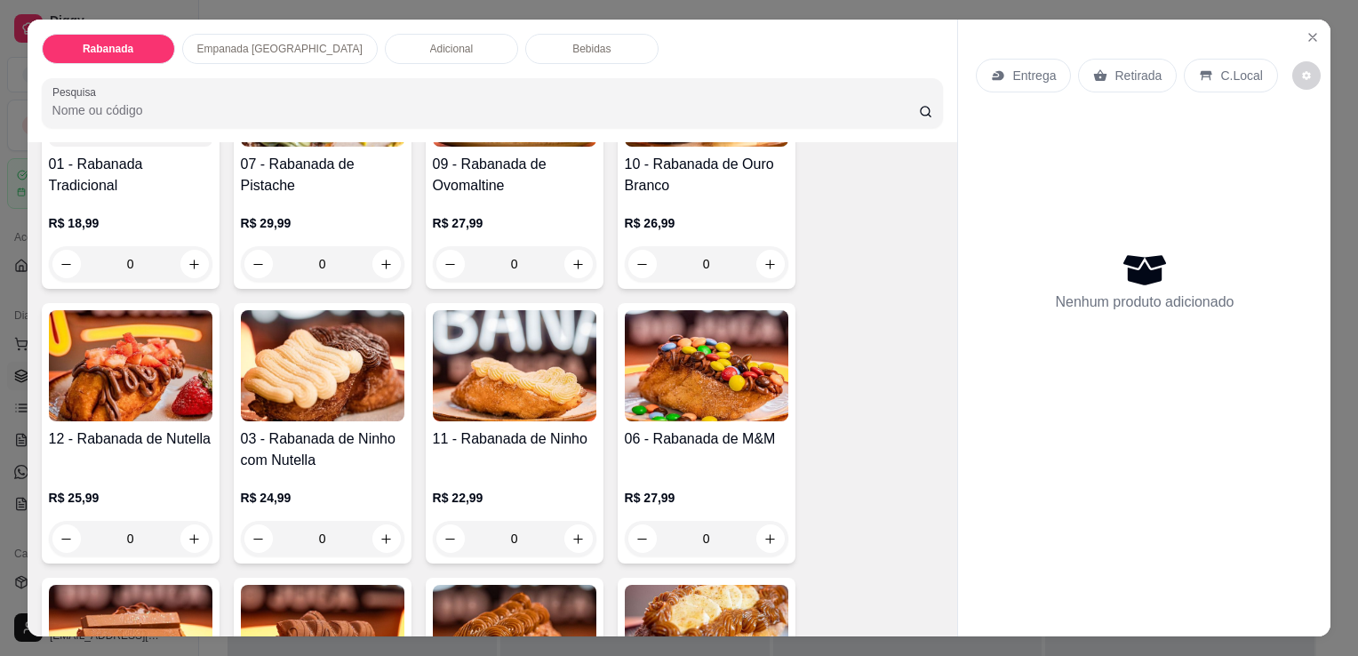
scroll to position [267, 0]
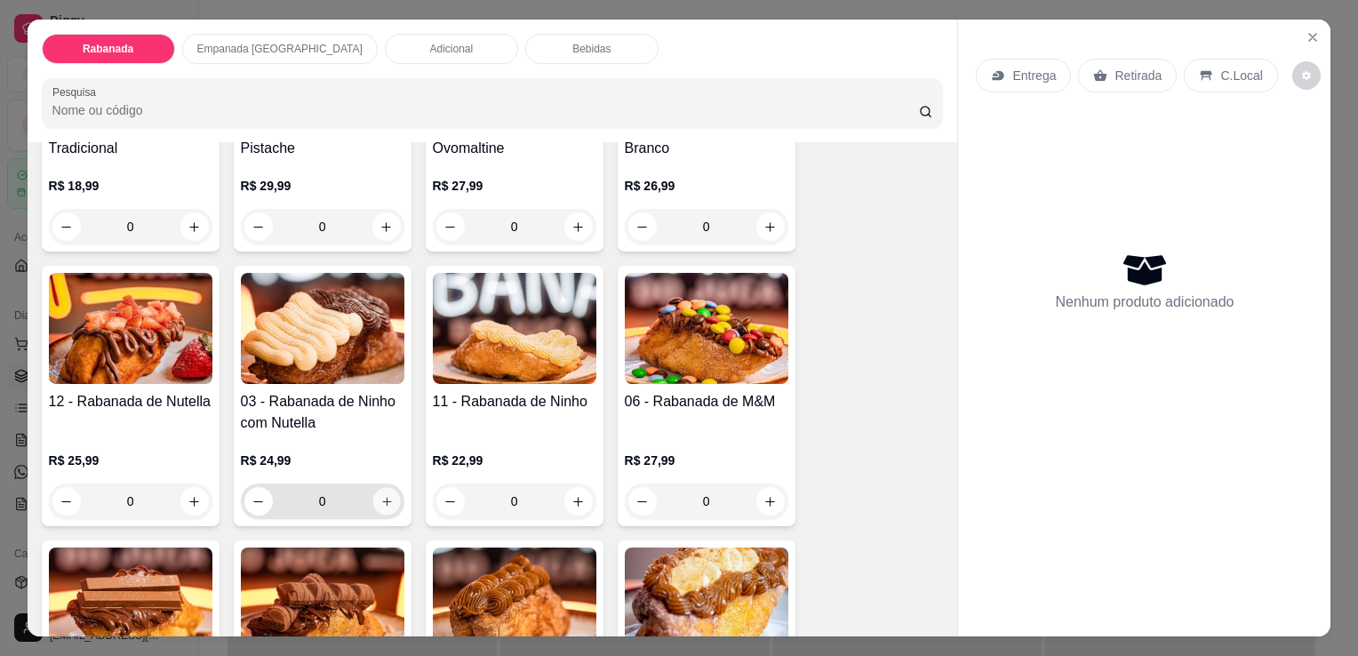
click at [379, 495] on icon "increase-product-quantity" at bounding box center [385, 501] width 13 height 13
type input "1"
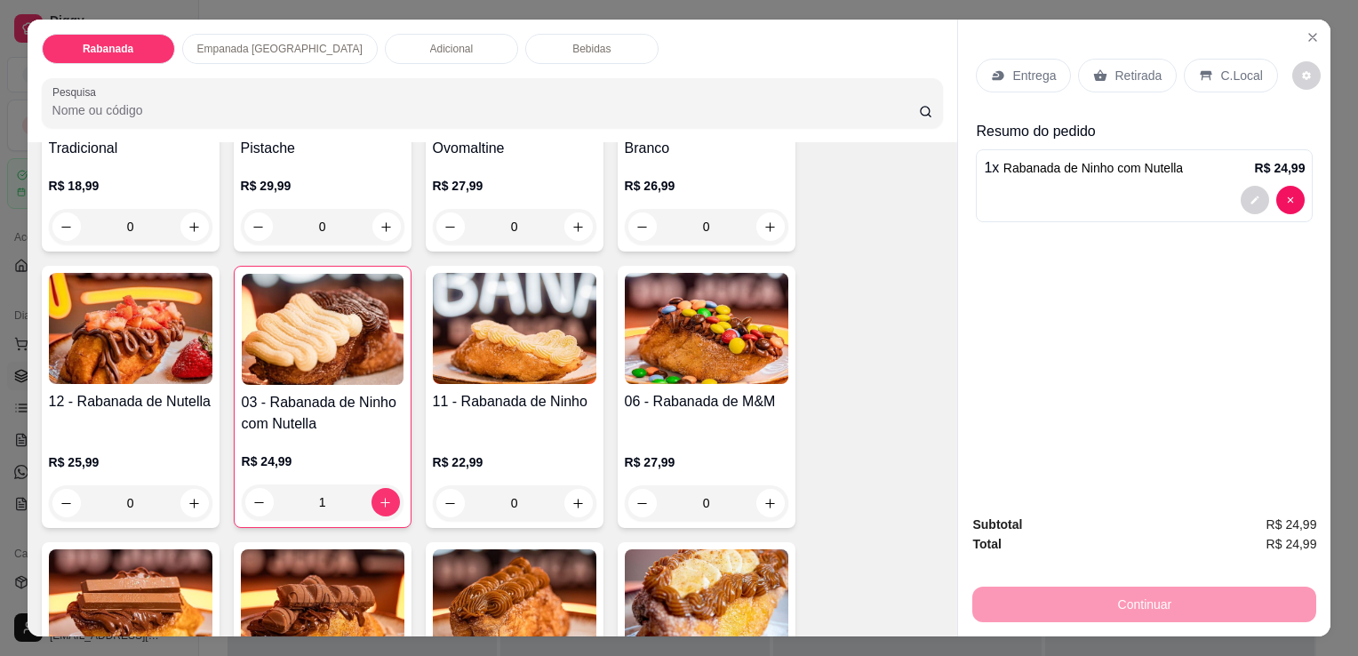
click at [1220, 73] on p "C.Local" at bounding box center [1241, 76] width 42 height 18
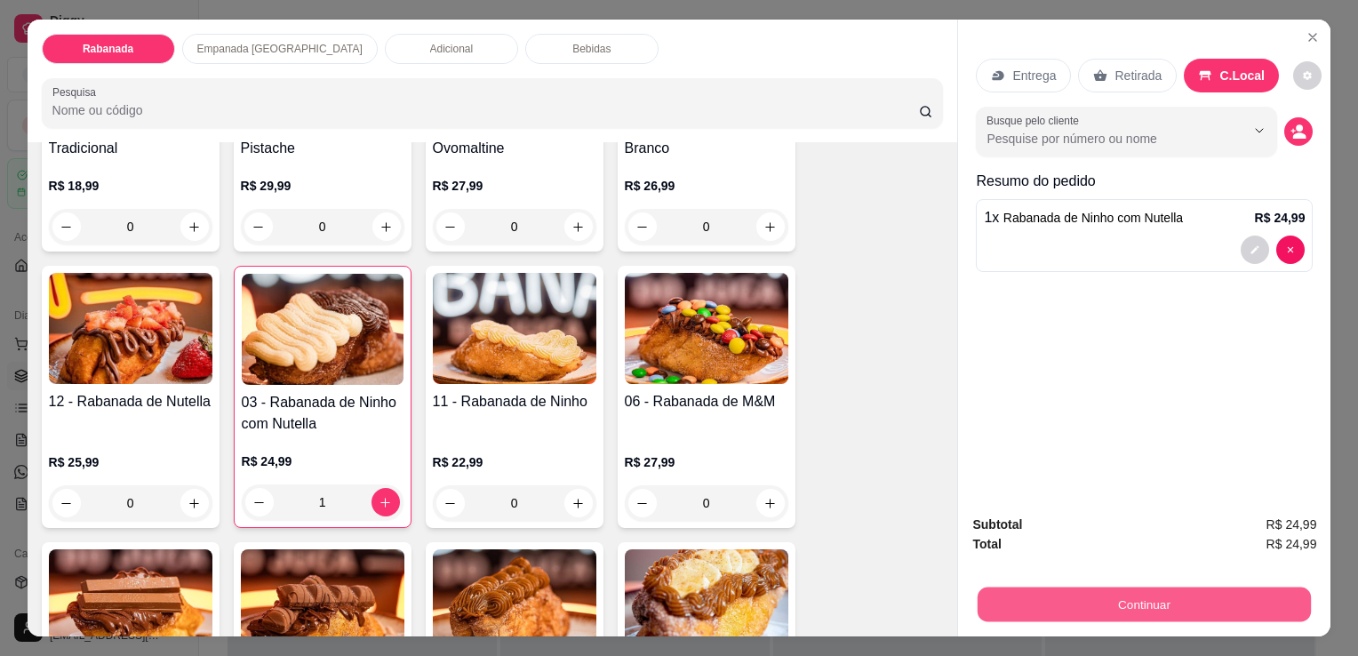
click at [1184, 593] on button "Continuar" at bounding box center [1143, 603] width 333 height 35
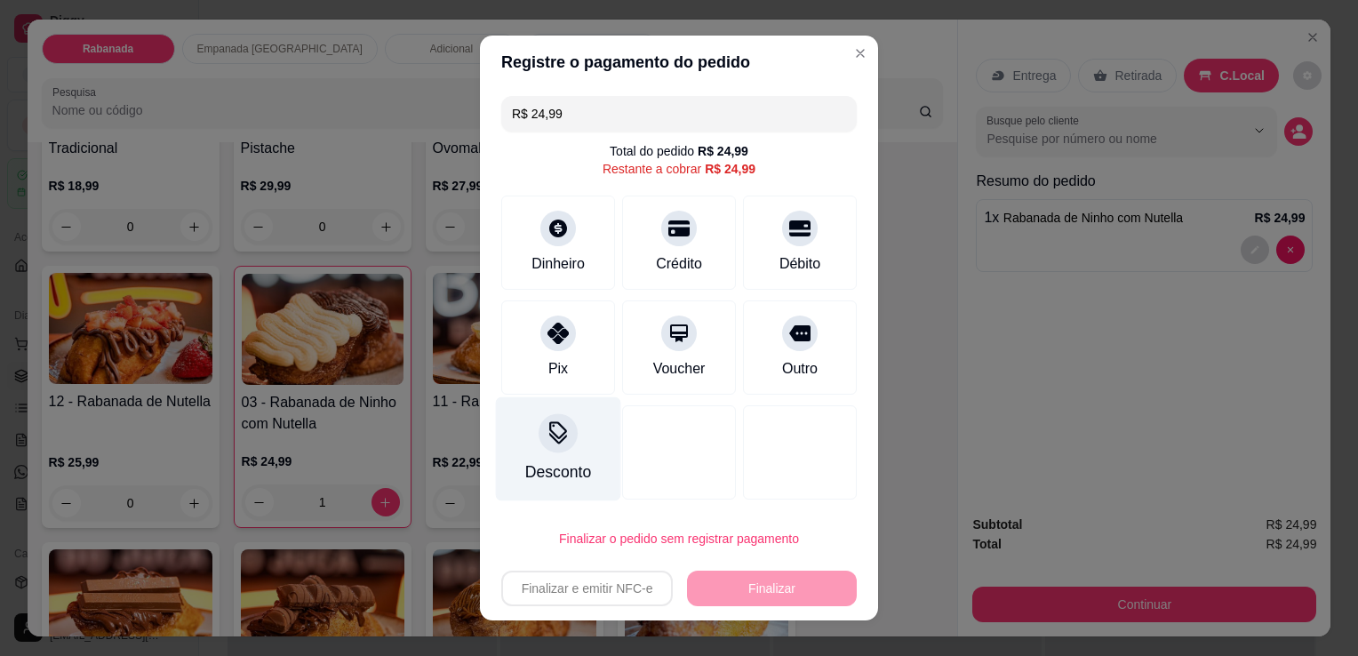
click at [563, 457] on div "Desconto" at bounding box center [558, 449] width 125 height 104
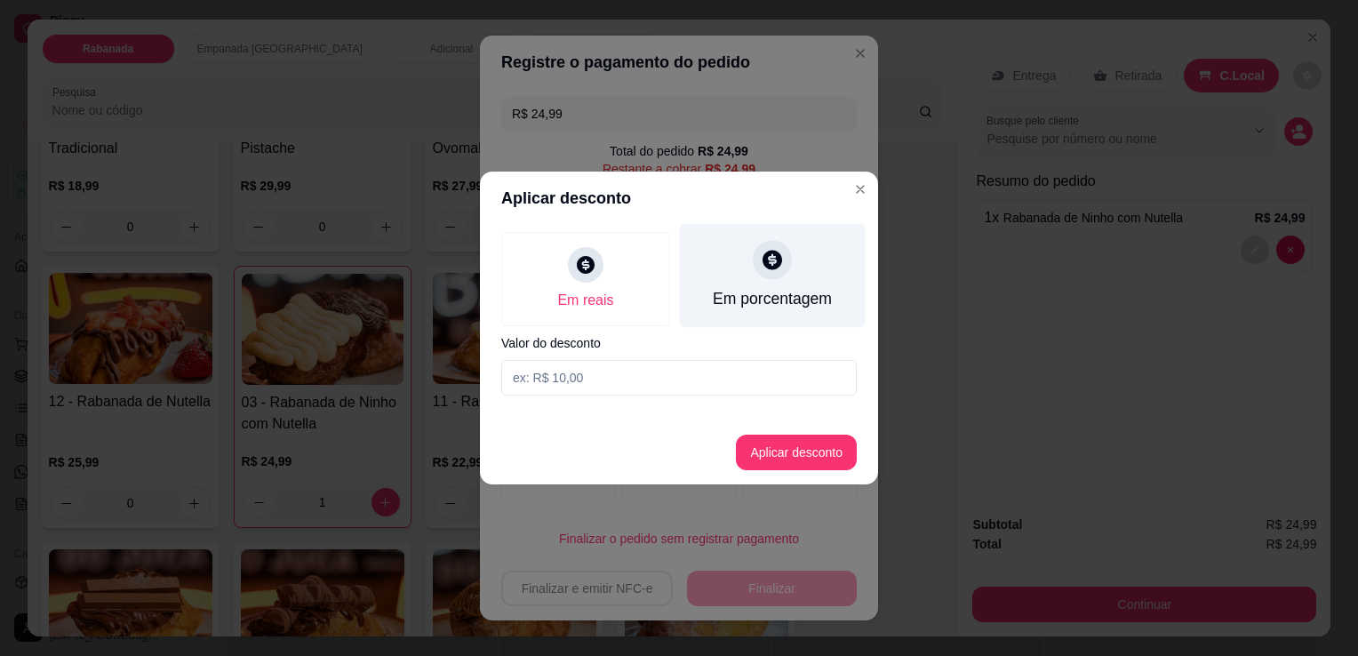
click at [815, 257] on div "Em porcentagem" at bounding box center [773, 276] width 186 height 104
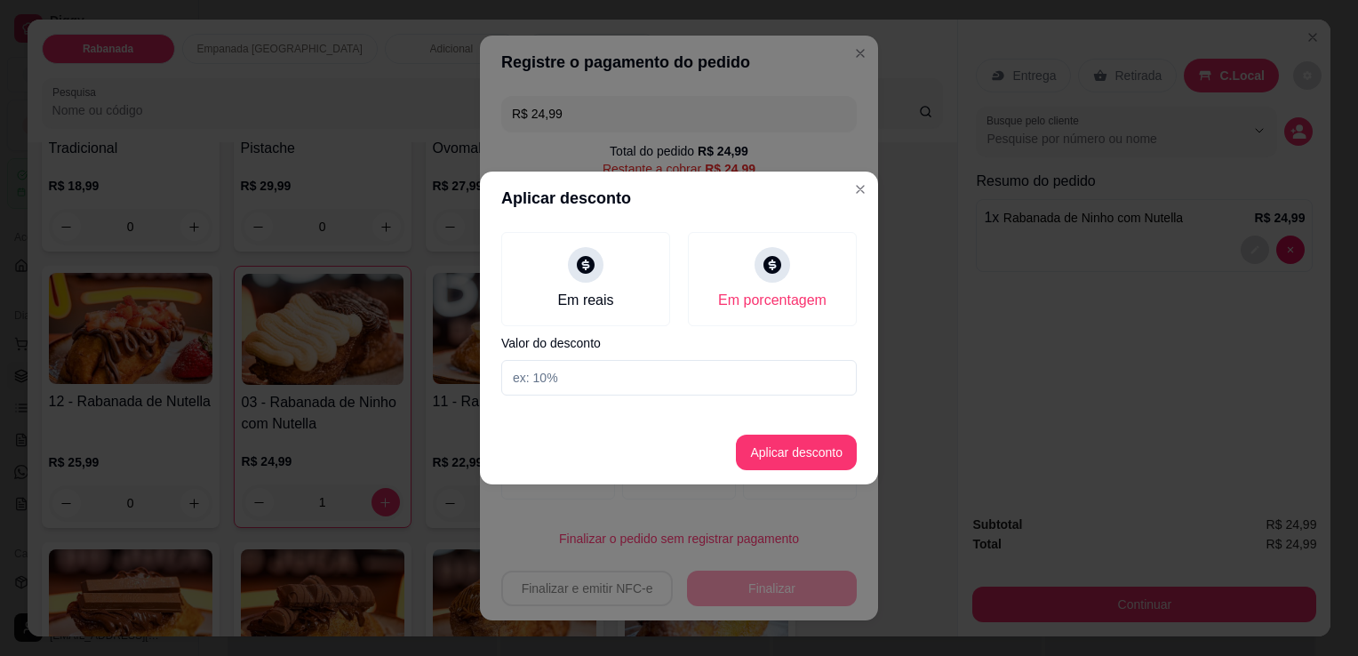
click at [708, 381] on input at bounding box center [678, 378] width 355 height 36
type input "10"
click at [791, 460] on button "Aplicar desconto" at bounding box center [796, 453] width 121 height 36
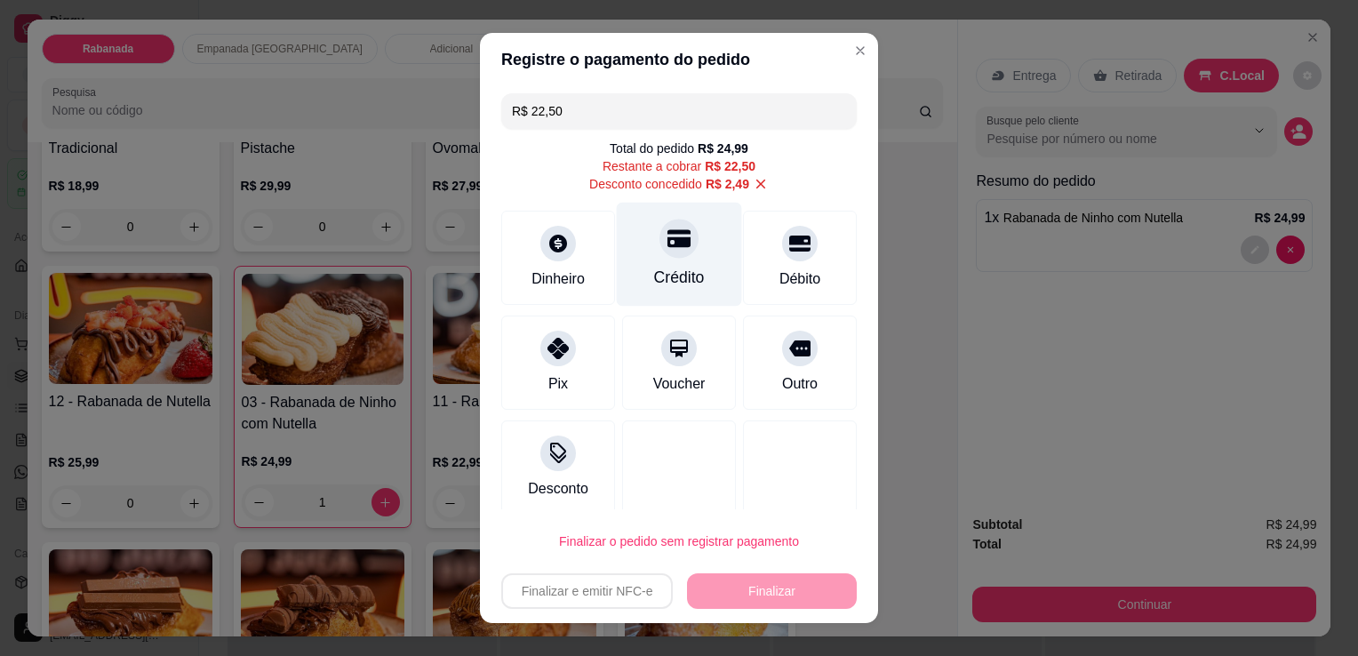
click at [685, 271] on div "Crédito" at bounding box center [679, 255] width 125 height 104
type input "R$ 0,00"
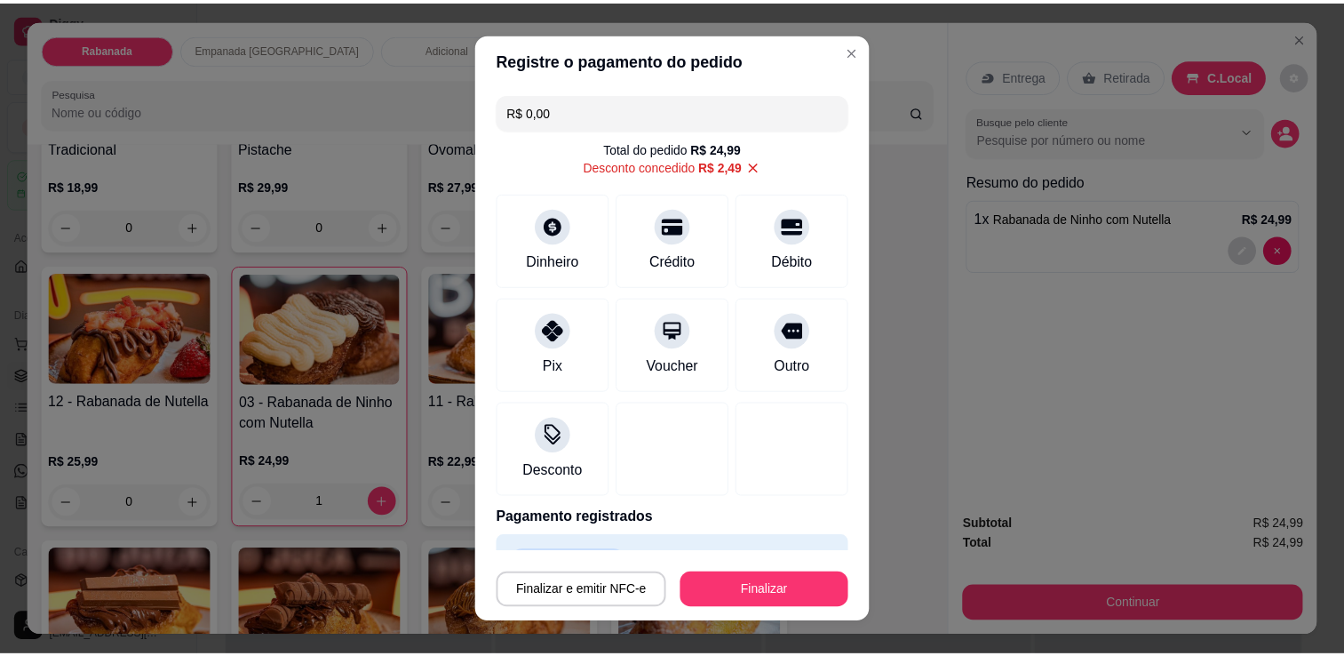
scroll to position [43, 0]
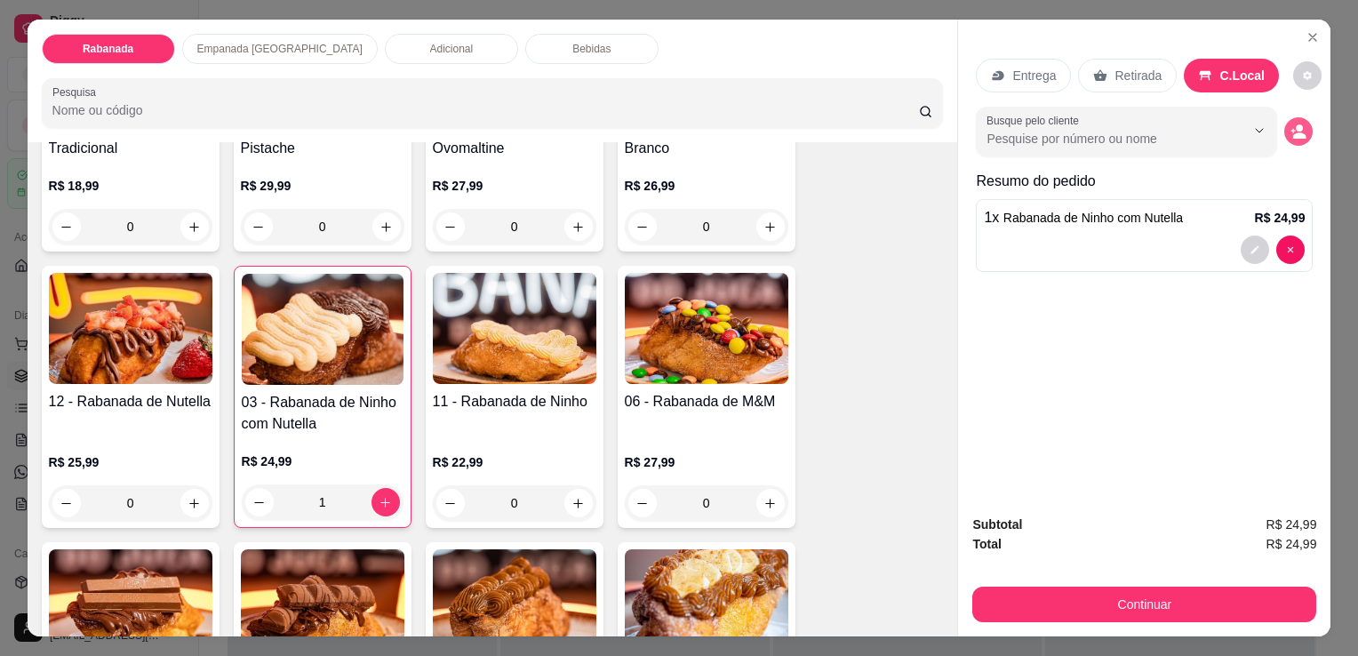
click at [1285, 135] on button "decrease-product-quantity" at bounding box center [1298, 131] width 28 height 28
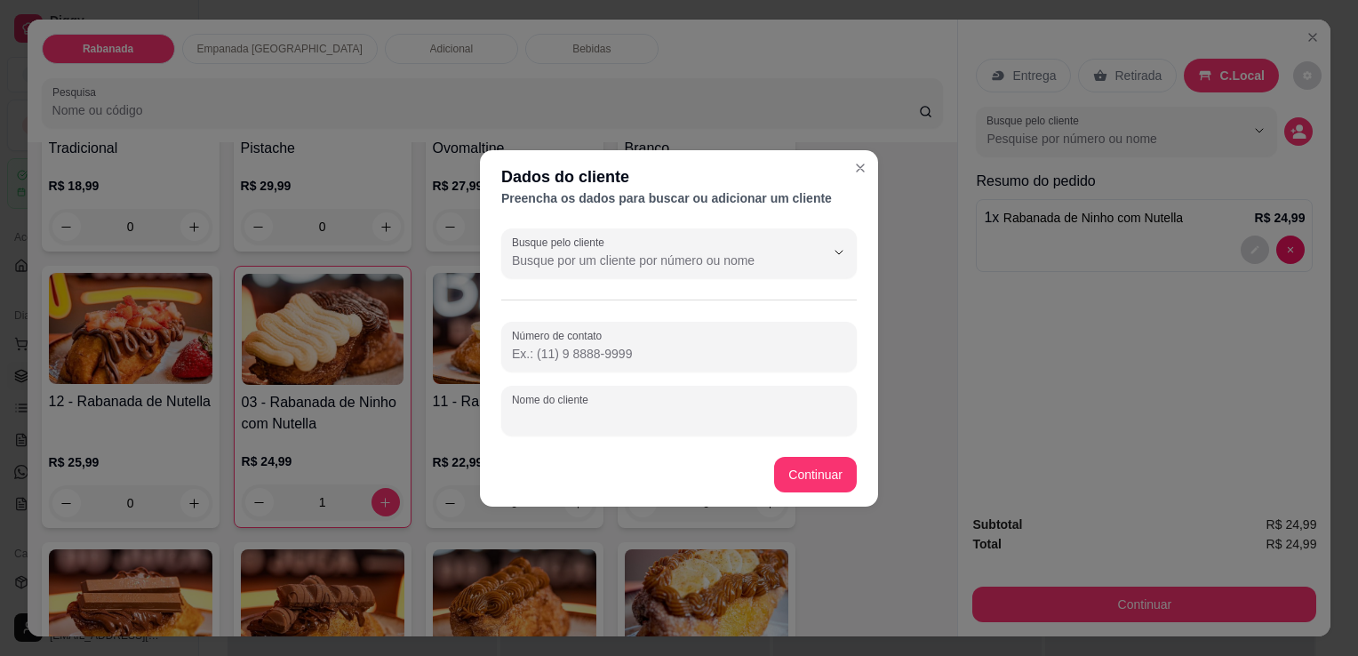
click at [625, 417] on input "Nome do cliente" at bounding box center [679, 418] width 334 height 18
type input "Leo"
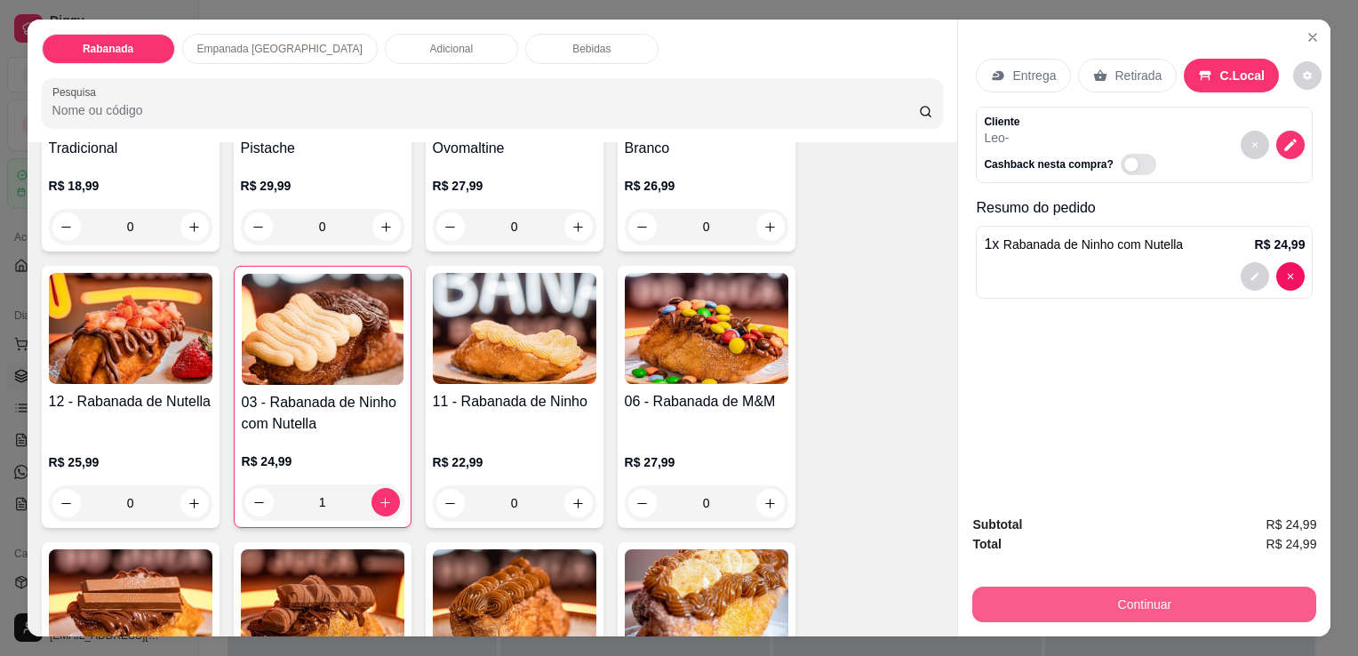
click at [1098, 596] on button "Continuar" at bounding box center [1144, 604] width 344 height 36
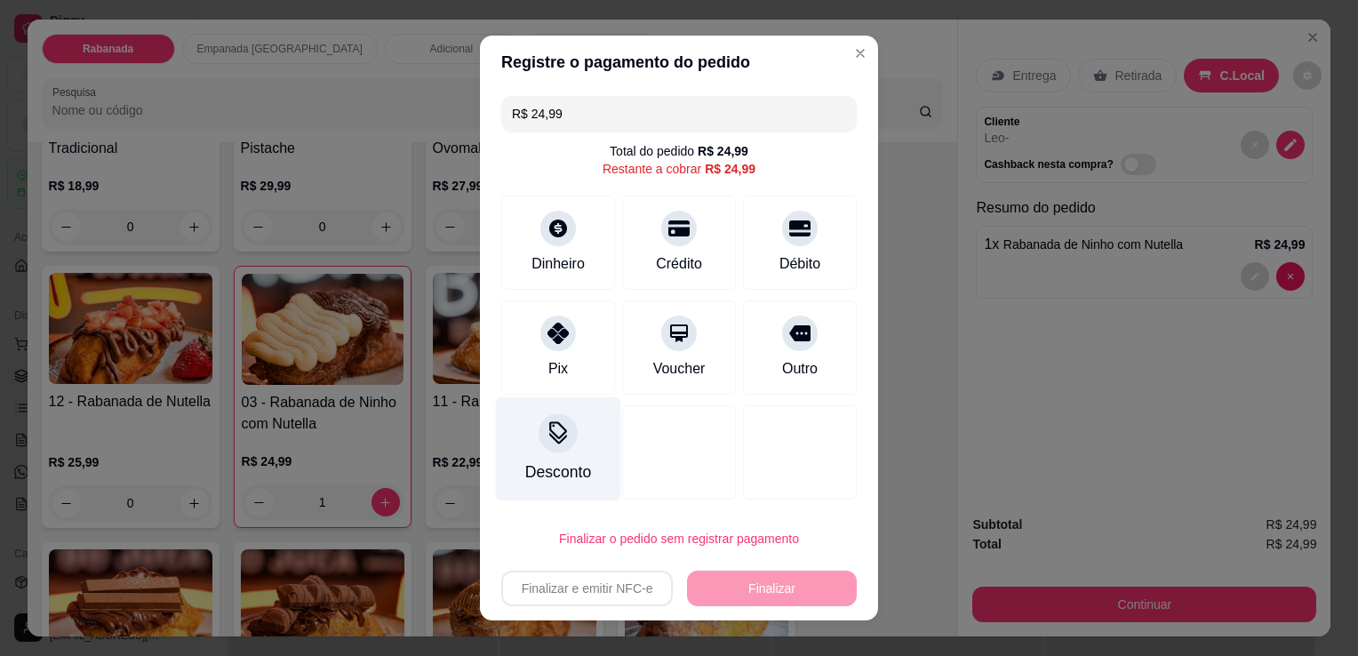
click at [574, 450] on div "Desconto" at bounding box center [558, 449] width 125 height 104
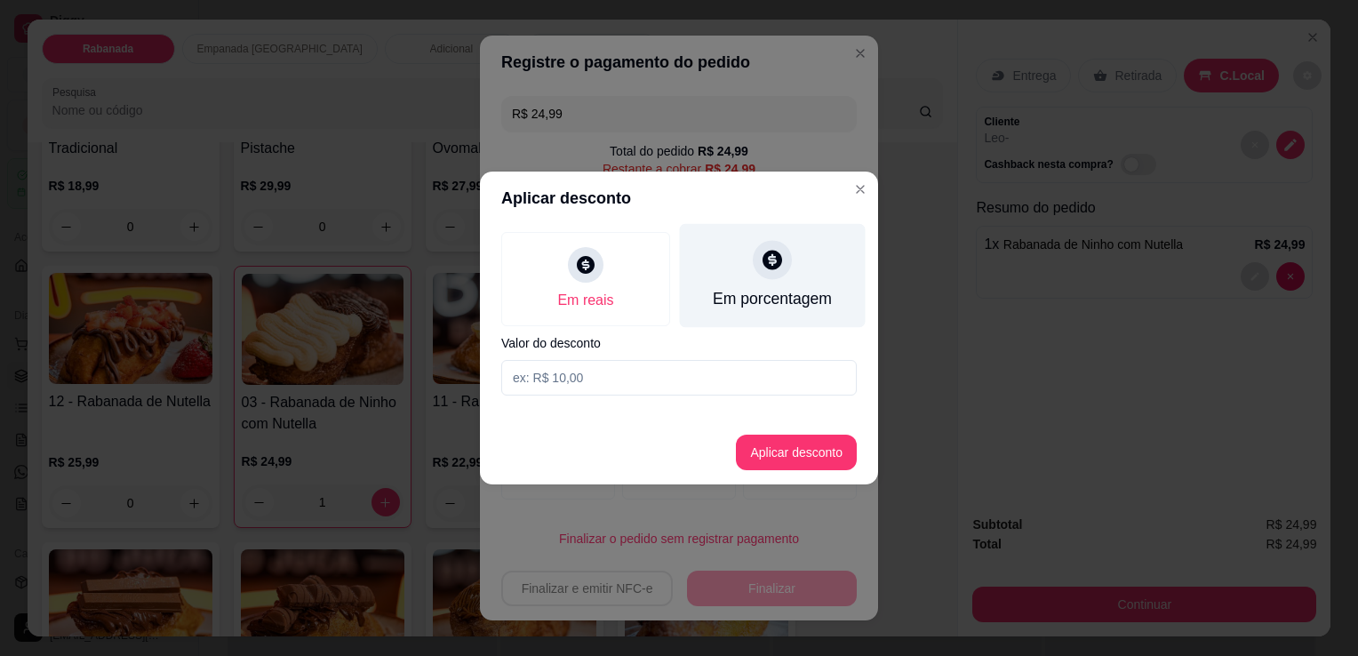
click at [759, 283] on div "Em porcentagem" at bounding box center [773, 276] width 186 height 104
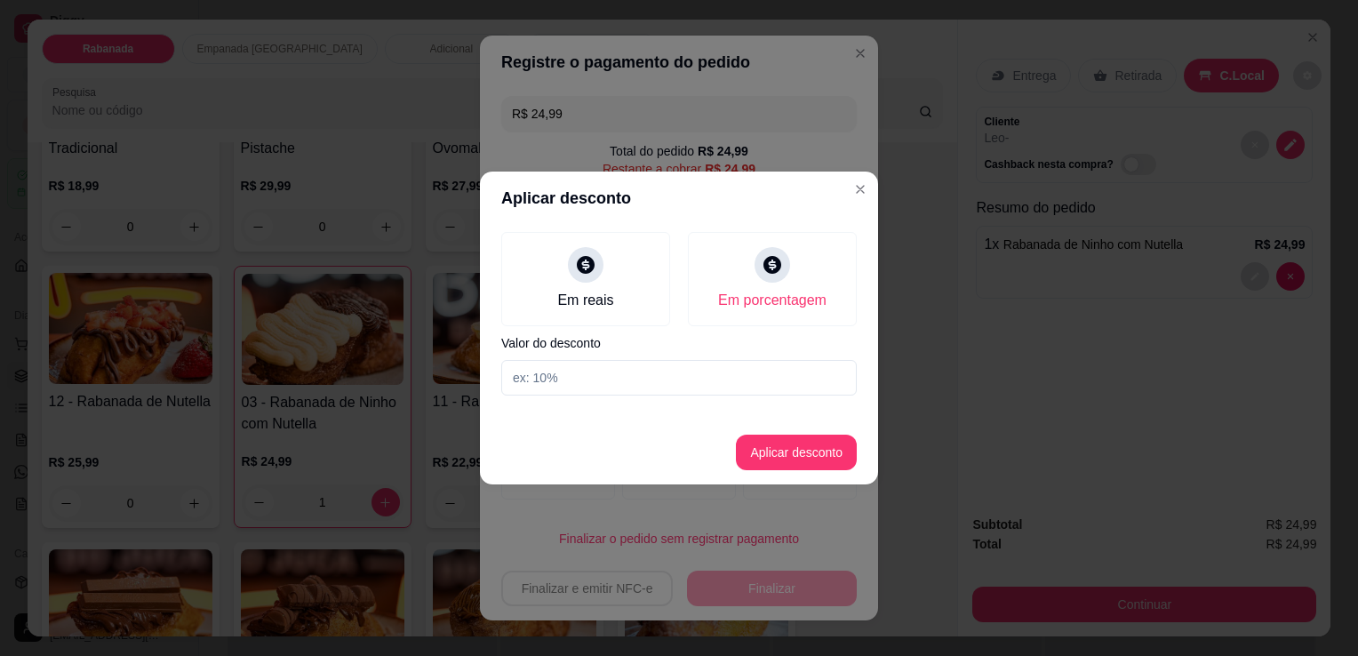
click at [680, 375] on input at bounding box center [678, 378] width 355 height 36
type input "10"
click at [803, 450] on button "Aplicar desconto" at bounding box center [796, 453] width 121 height 36
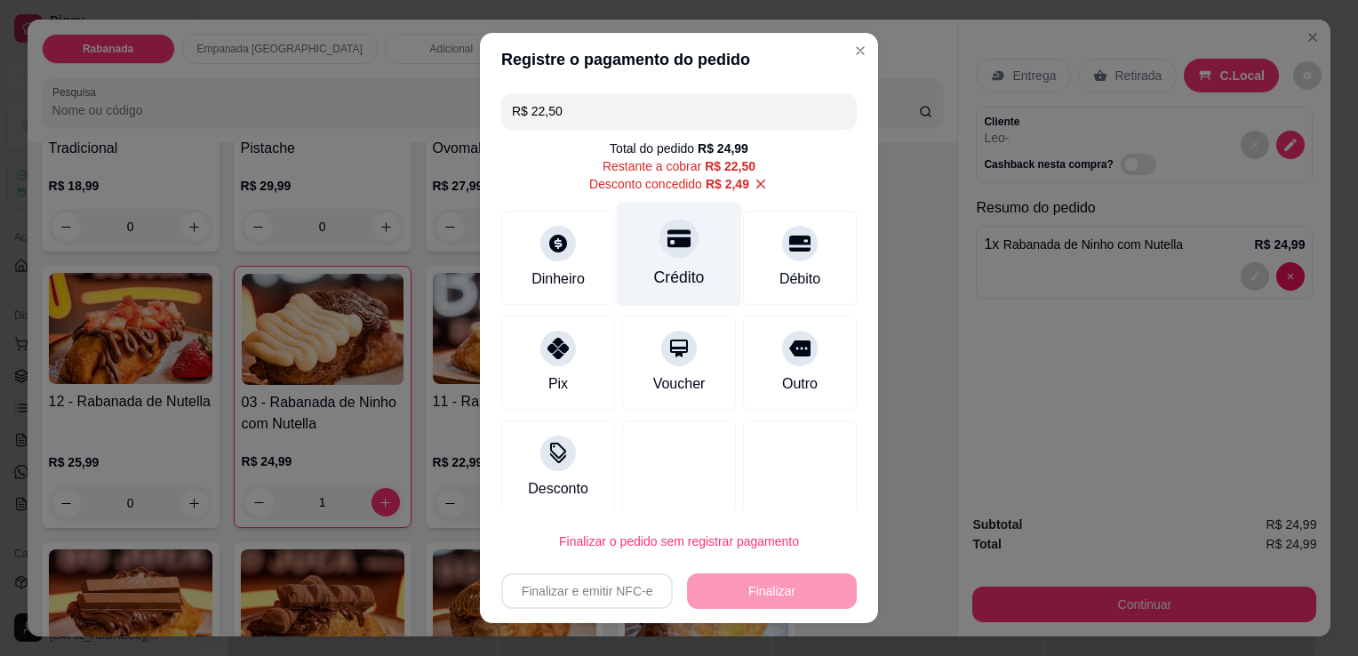
click at [679, 273] on div "Crédito" at bounding box center [679, 277] width 51 height 23
type input "R$ 0,00"
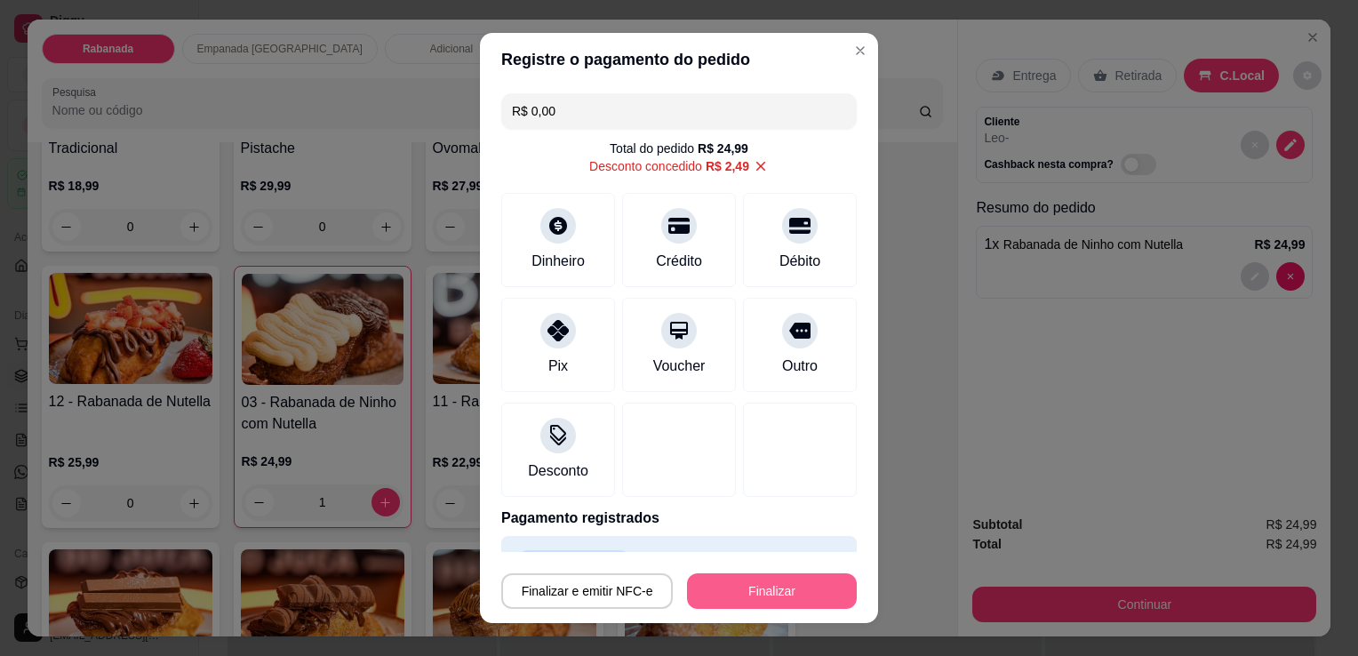
click at [783, 592] on button "Finalizar" at bounding box center [772, 591] width 170 height 36
type input "0"
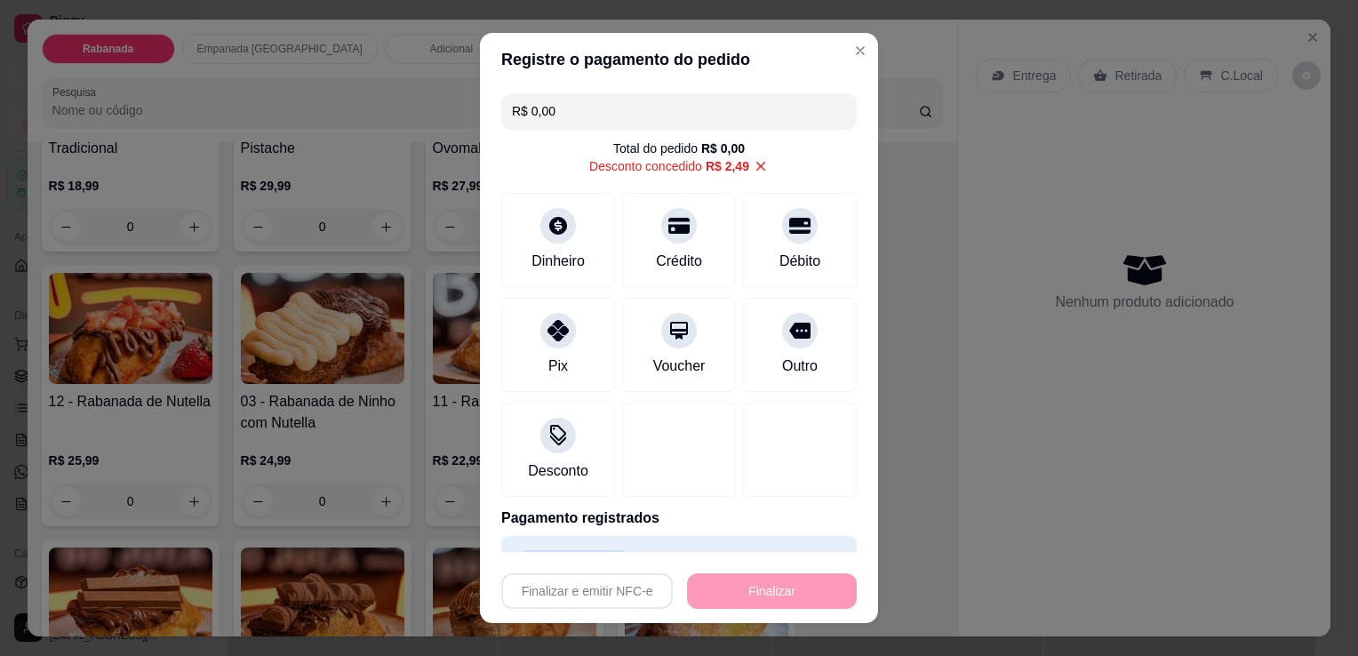
type input "-R$ 24,99"
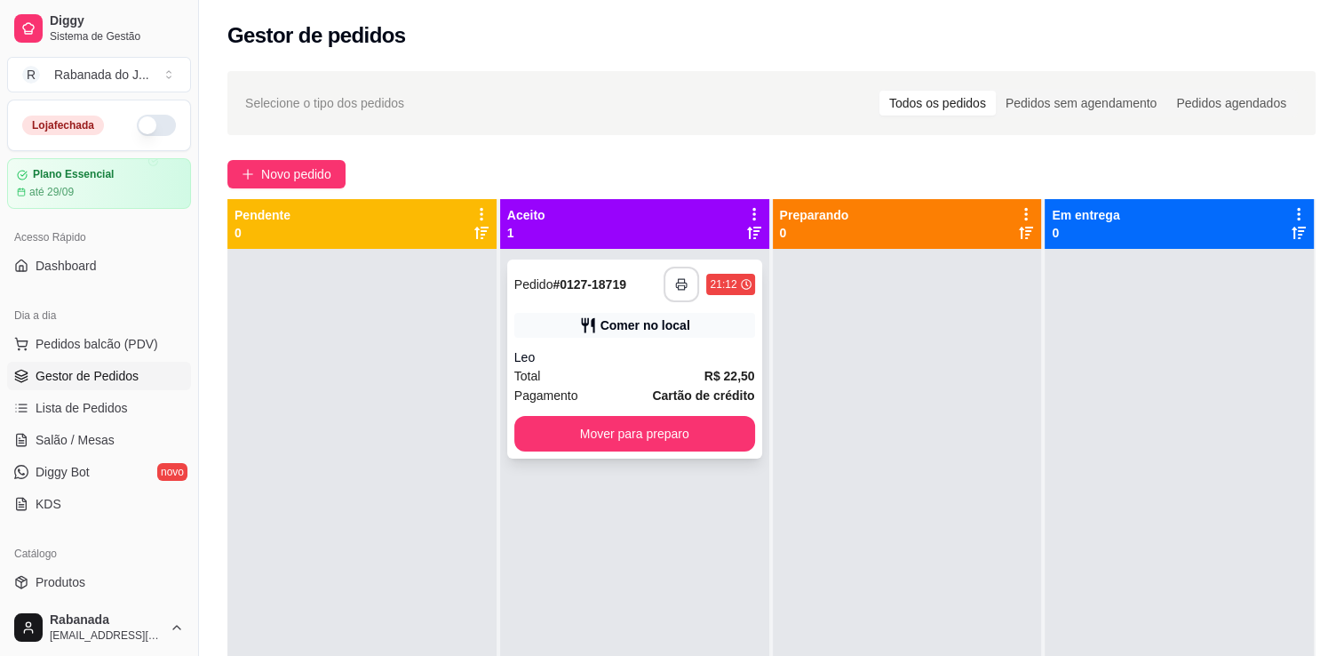
click at [682, 275] on button "button" at bounding box center [682, 285] width 36 height 36
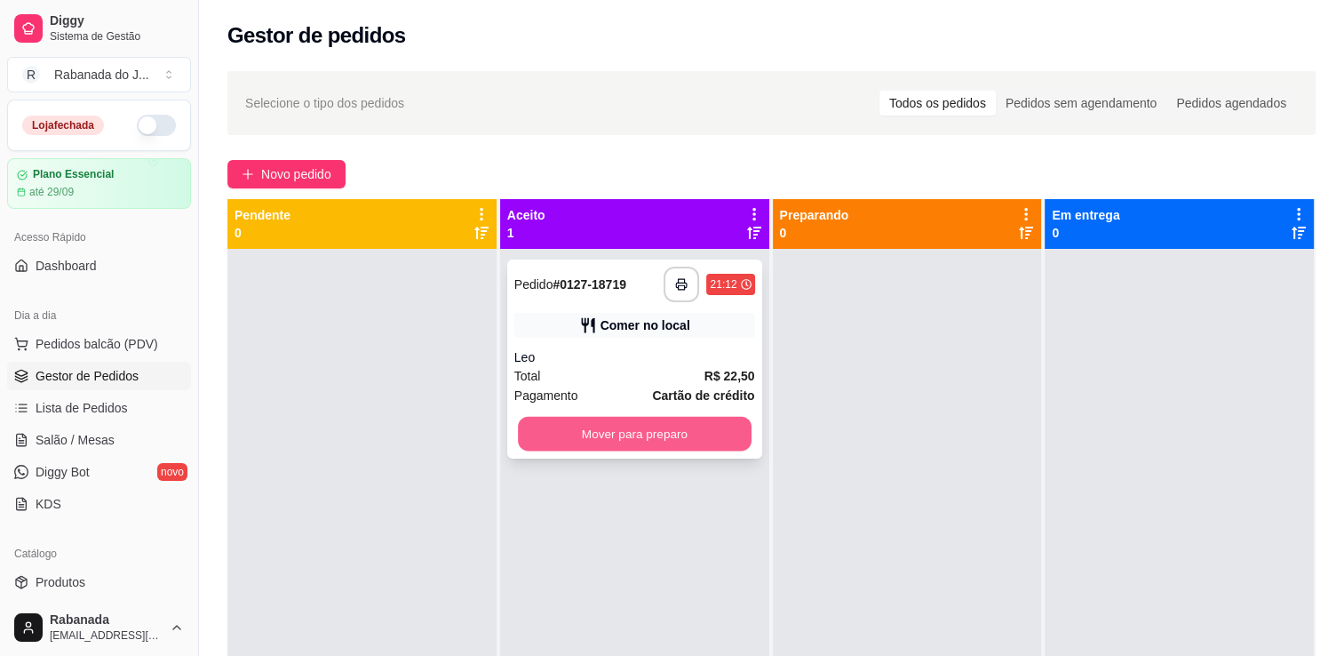
click at [598, 432] on button "Mover para preparo" at bounding box center [635, 434] width 234 height 35
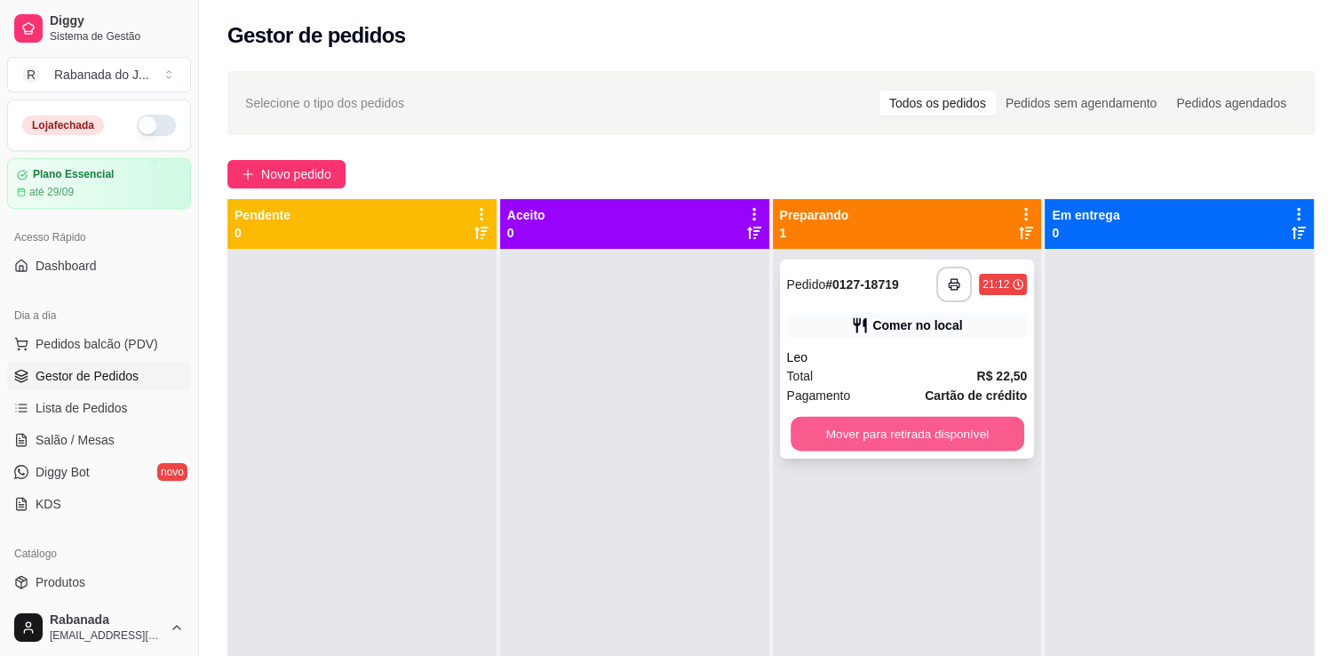
click at [901, 421] on button "Mover para retirada disponível" at bounding box center [908, 434] width 234 height 35
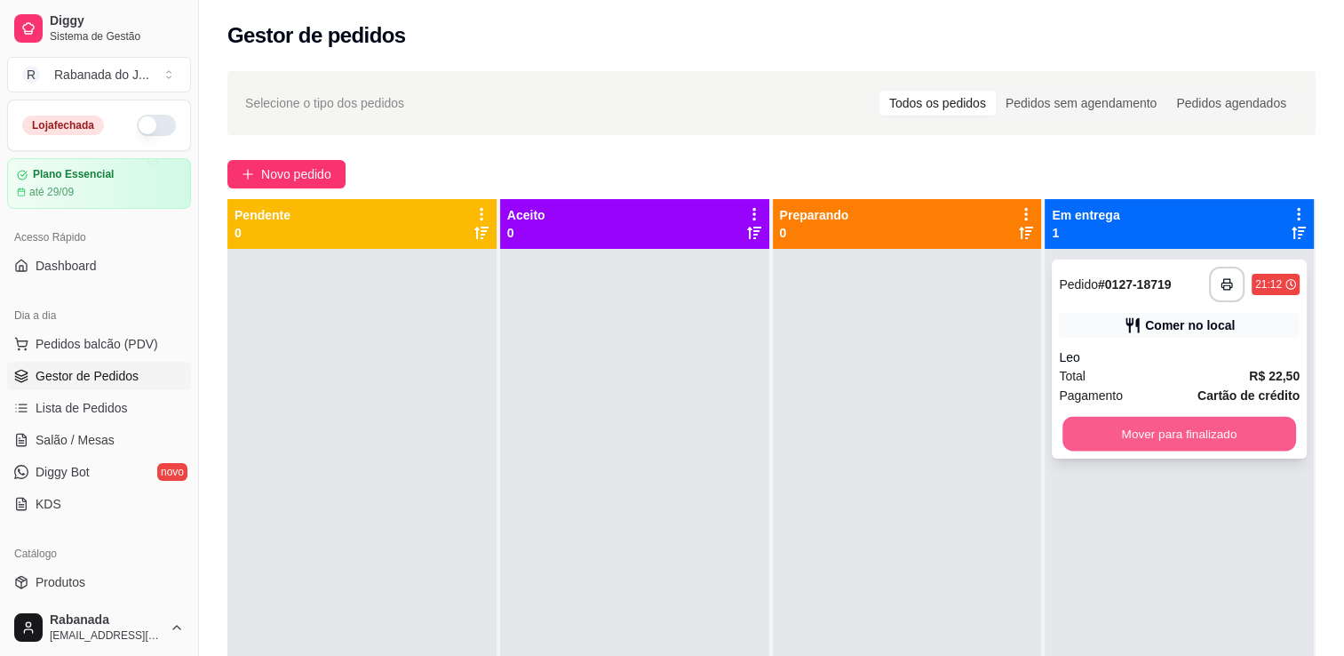
click at [1133, 430] on button "Mover para finalizado" at bounding box center [1180, 434] width 234 height 35
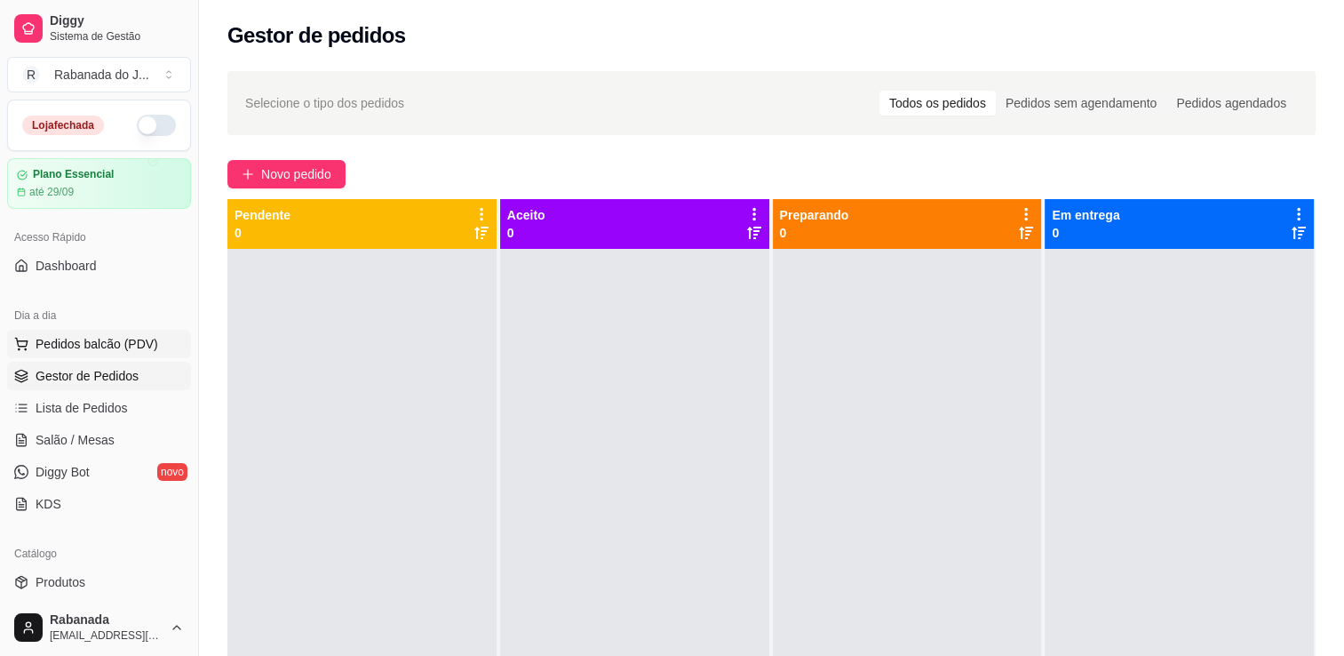
click at [115, 339] on span "Pedidos balcão (PDV)" at bounding box center [97, 344] width 123 height 18
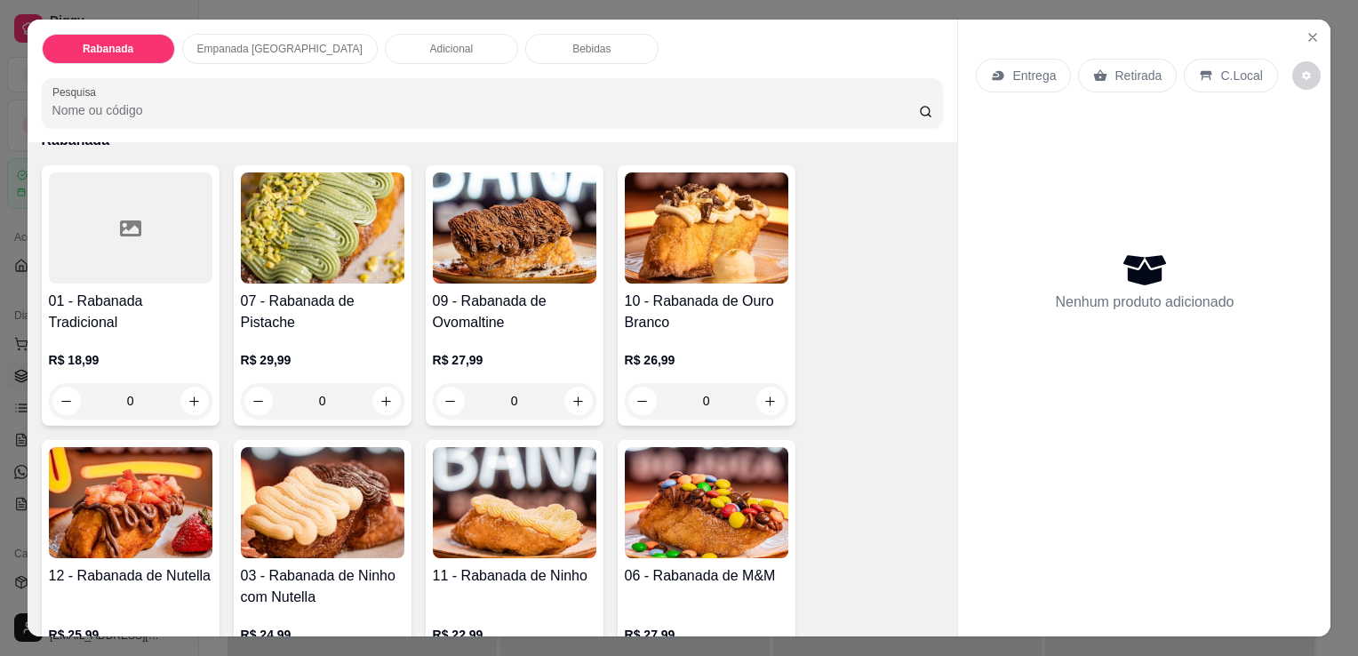
scroll to position [267, 0]
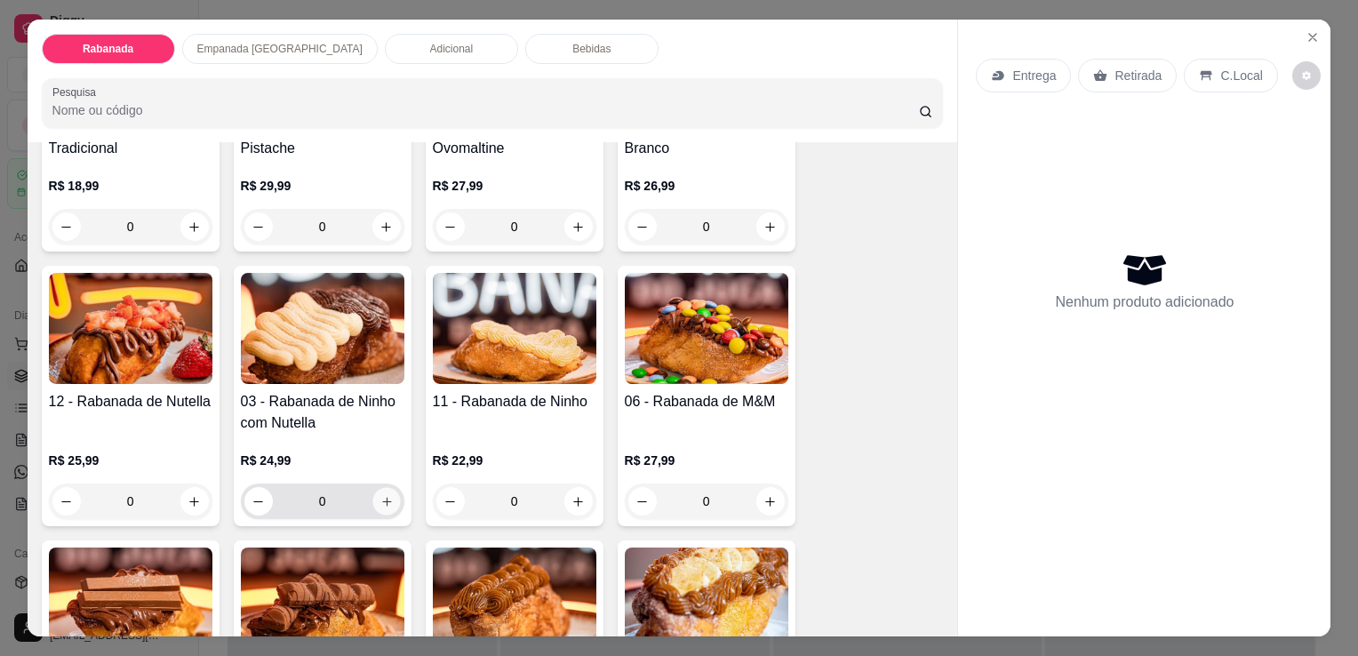
click at [384, 497] on icon "increase-product-quantity" at bounding box center [385, 501] width 13 height 13
type input "1"
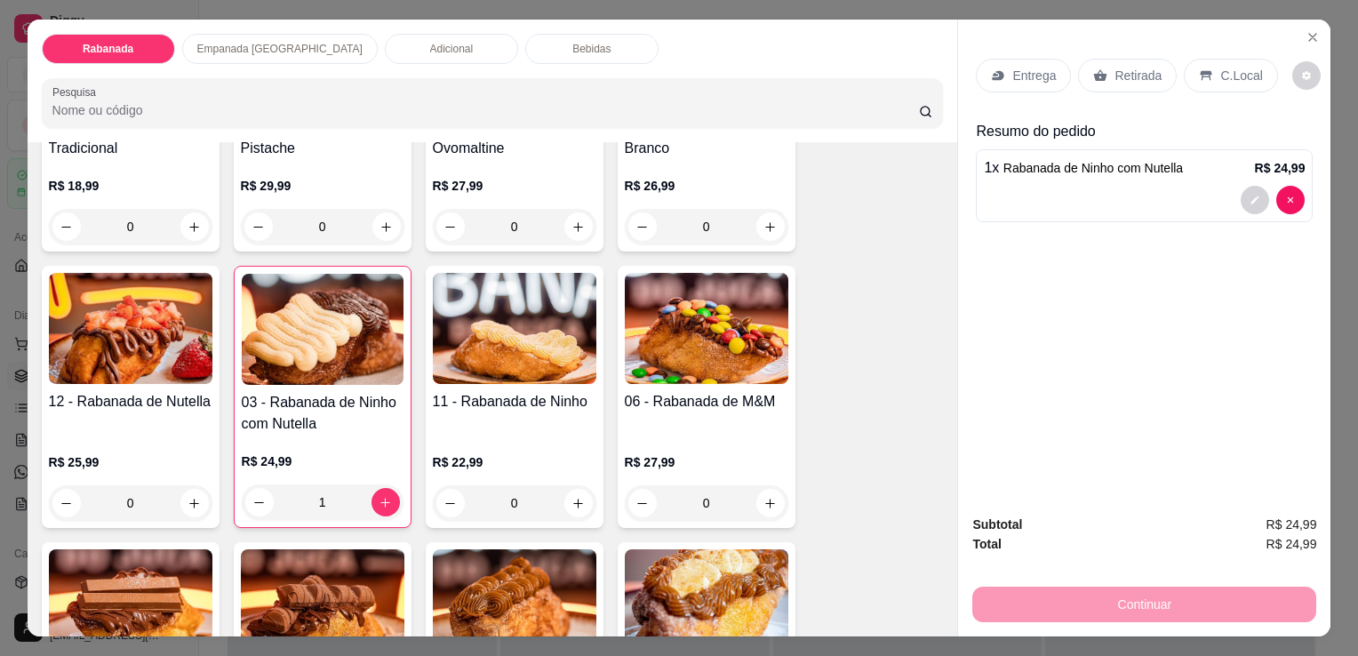
click at [1222, 74] on p "C.Local" at bounding box center [1241, 76] width 42 height 18
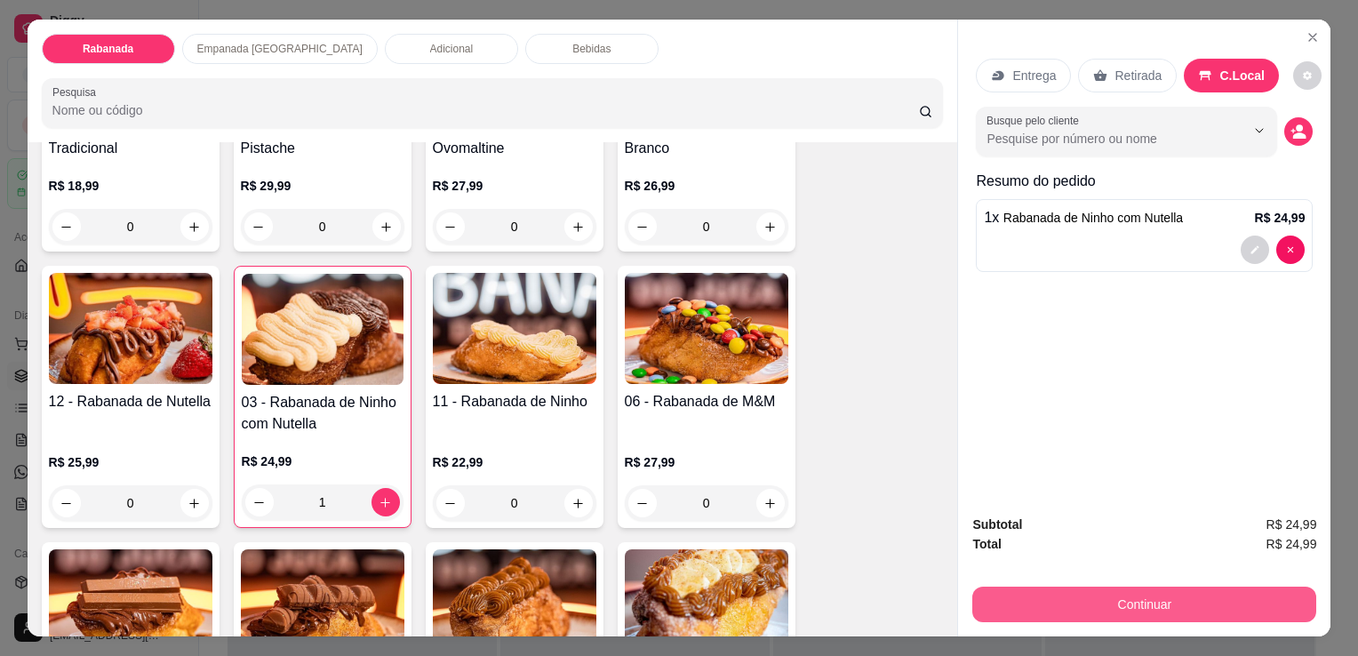
click at [1229, 586] on button "Continuar" at bounding box center [1144, 604] width 344 height 36
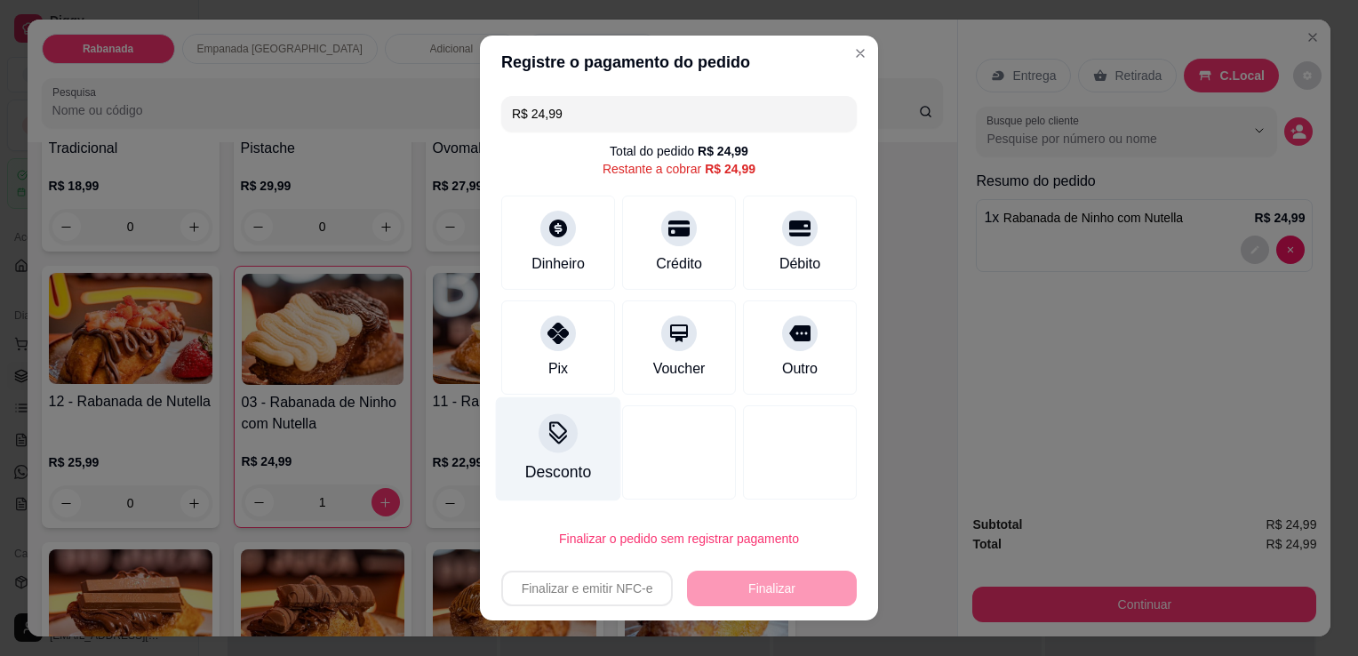
click at [540, 450] on div at bounding box center [557, 432] width 39 height 39
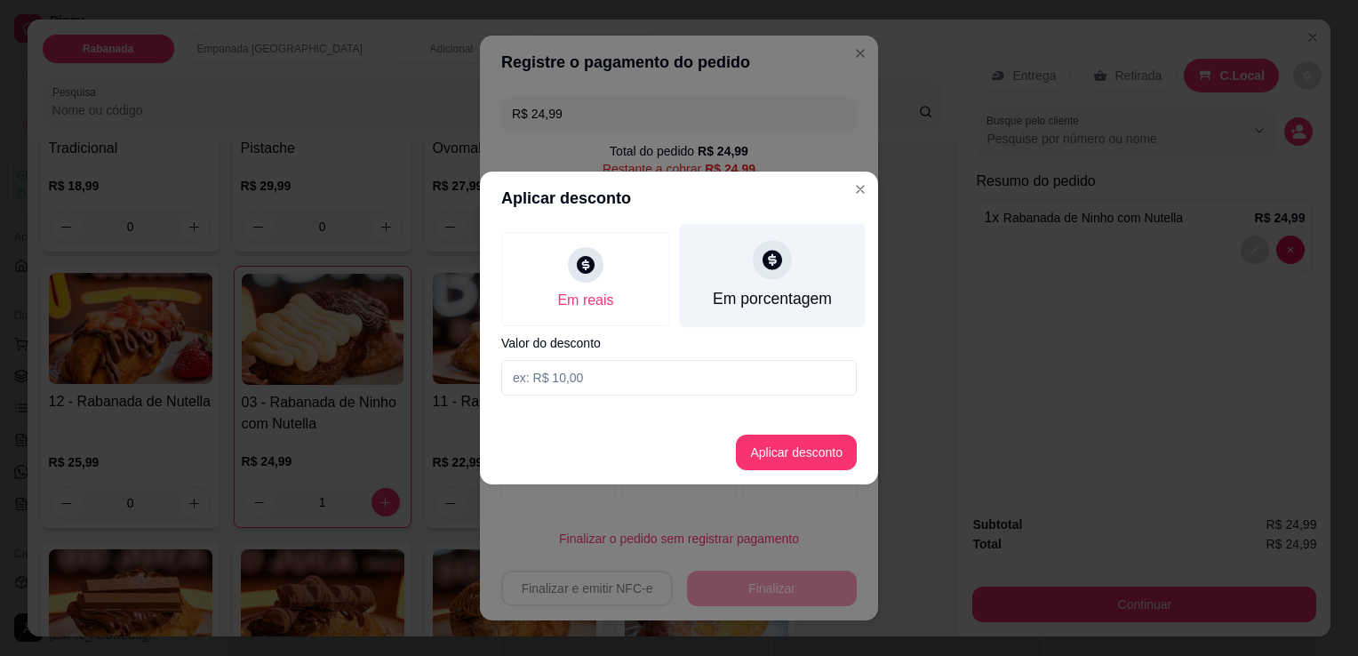
click at [750, 308] on div "Em porcentagem" at bounding box center [772, 298] width 119 height 23
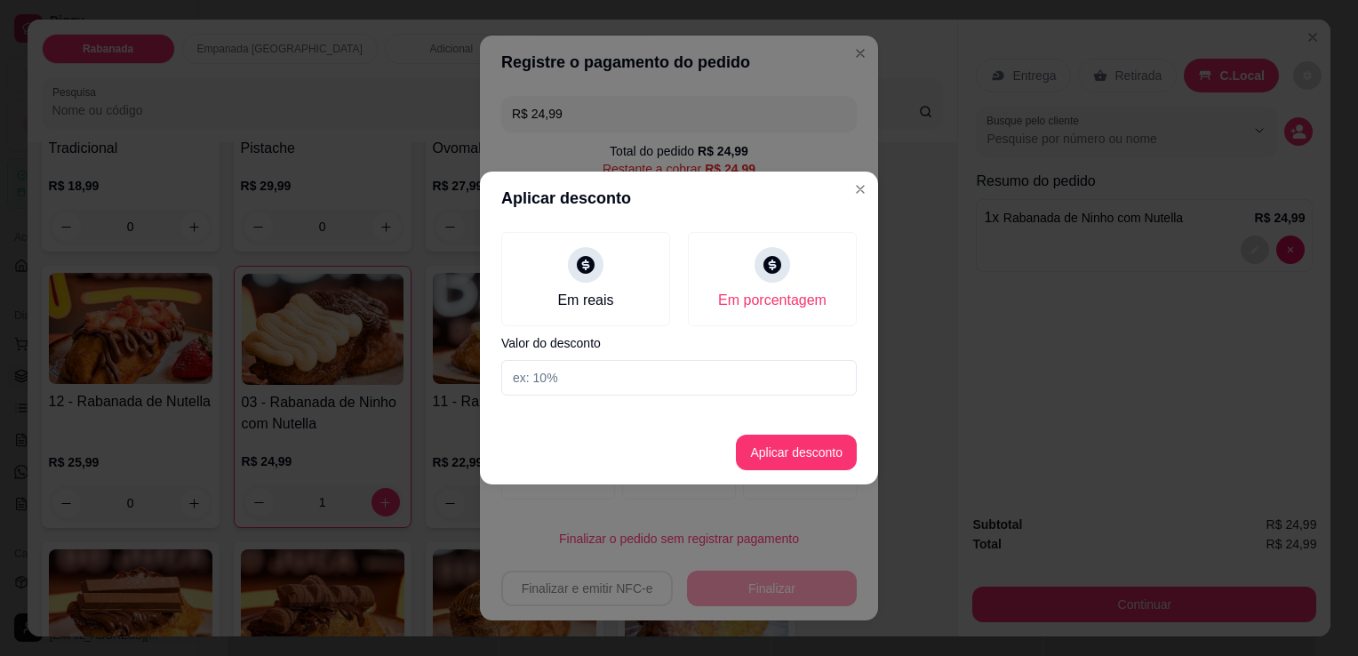
click at [647, 377] on input at bounding box center [678, 378] width 355 height 36
type input "10"
click at [810, 449] on button "Aplicar desconto" at bounding box center [796, 452] width 116 height 35
type input "R$ 22,50"
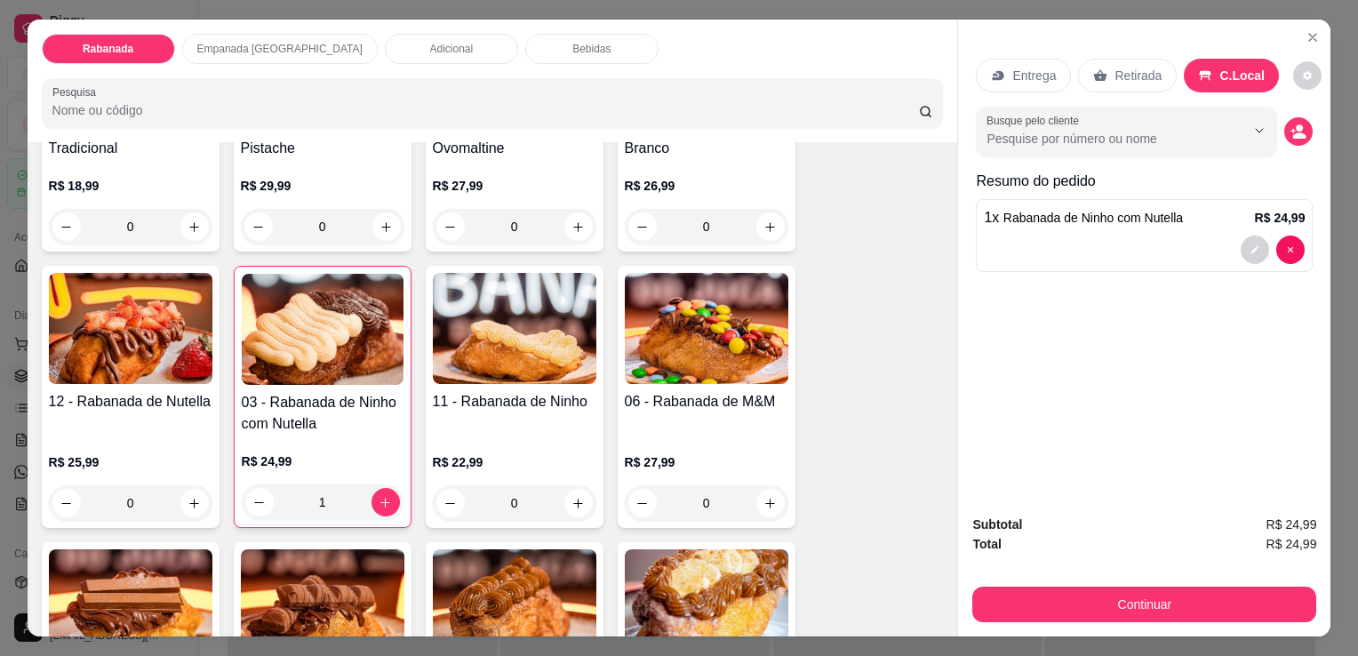
click at [1296, 144] on div "Busque pelo cliente" at bounding box center [1144, 132] width 337 height 50
click at [1290, 129] on icon "decrease-product-quantity" at bounding box center [1298, 132] width 16 height 16
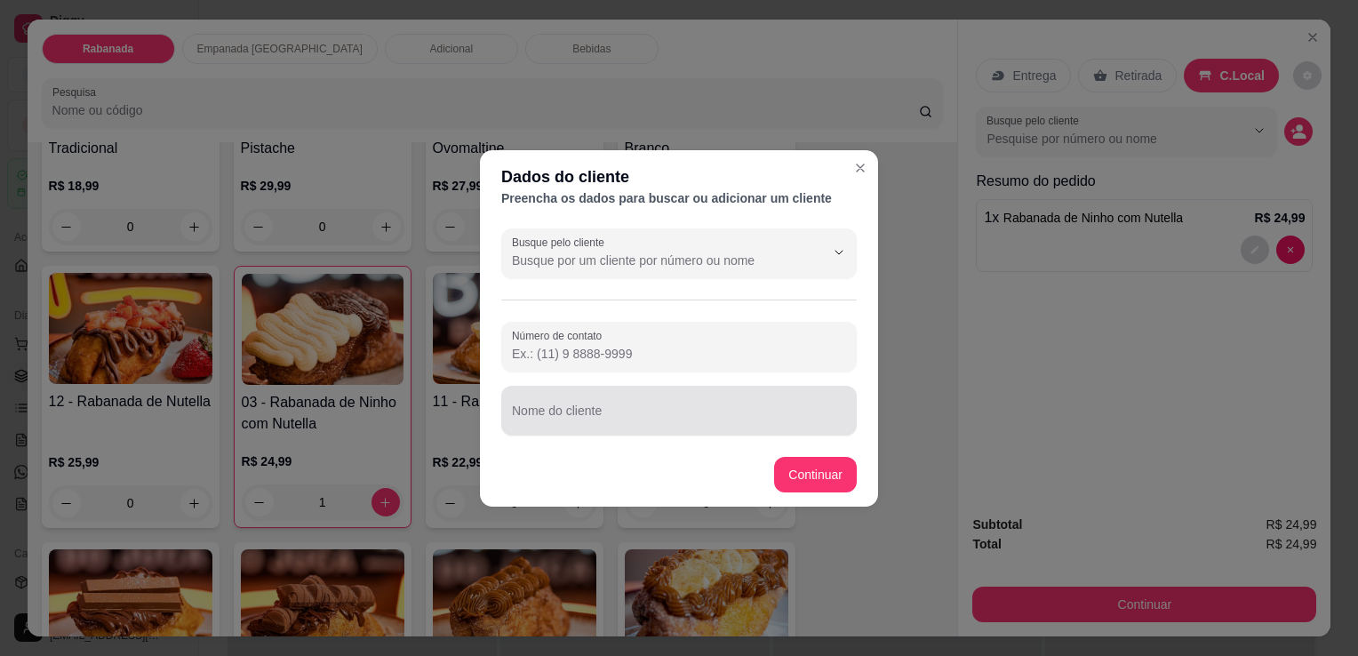
click at [659, 409] on input "Nome do cliente" at bounding box center [679, 418] width 334 height 18
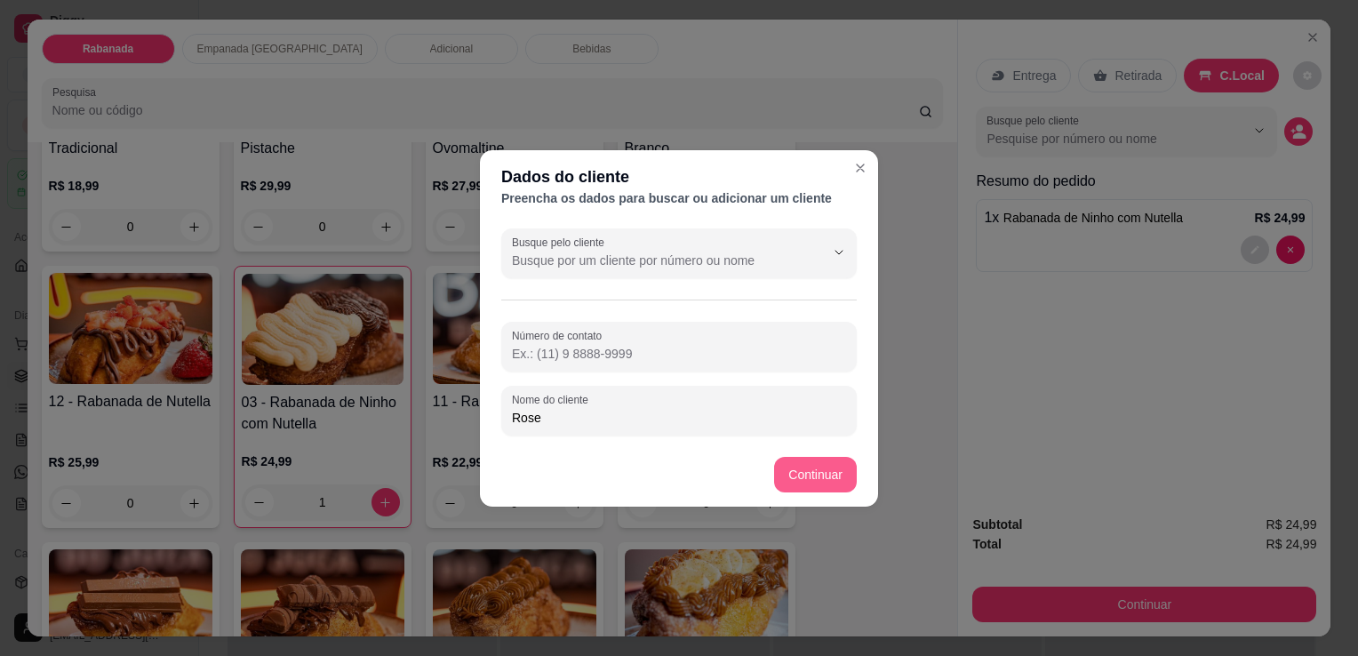
type input "Rose"
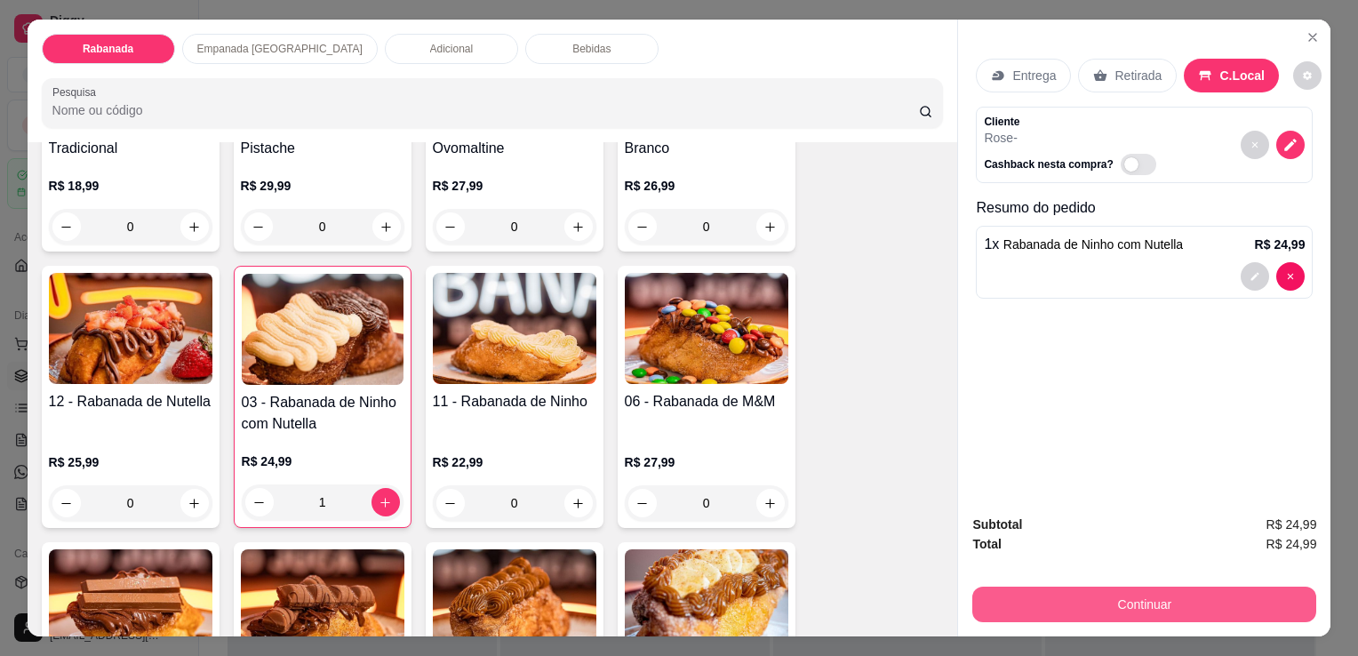
click at [1201, 597] on button "Continuar" at bounding box center [1144, 604] width 344 height 36
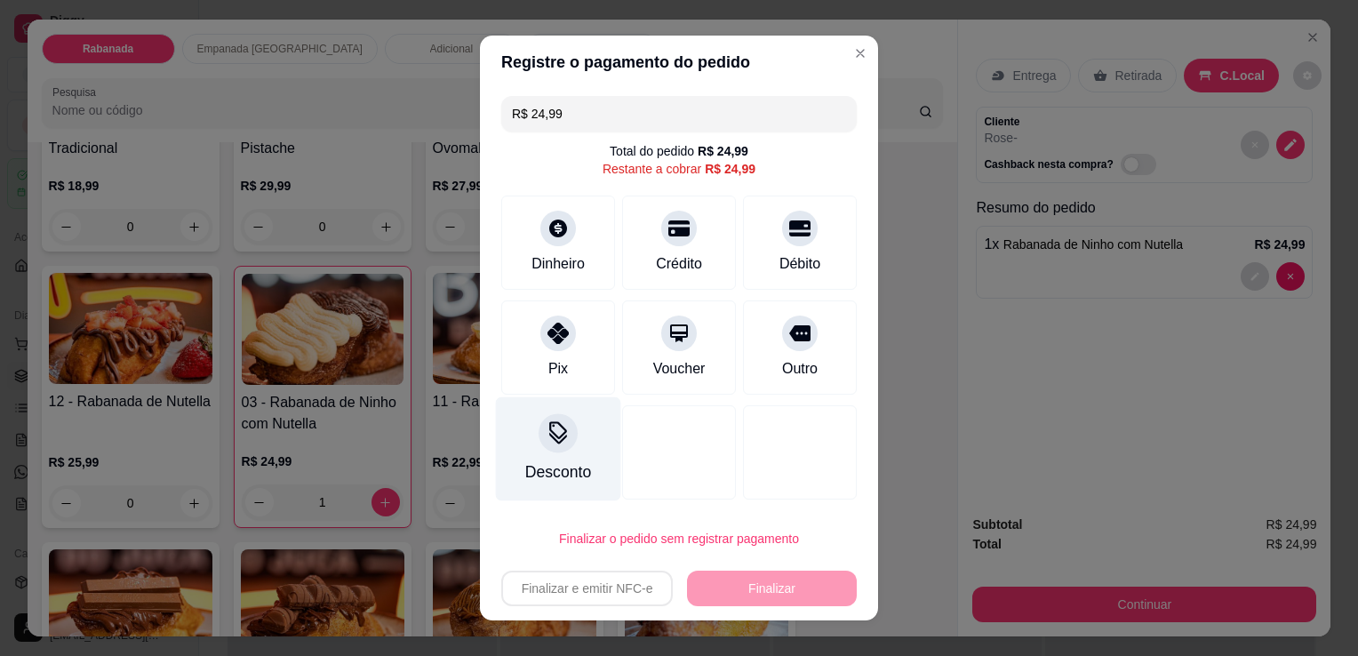
click at [547, 450] on div at bounding box center [557, 432] width 39 height 39
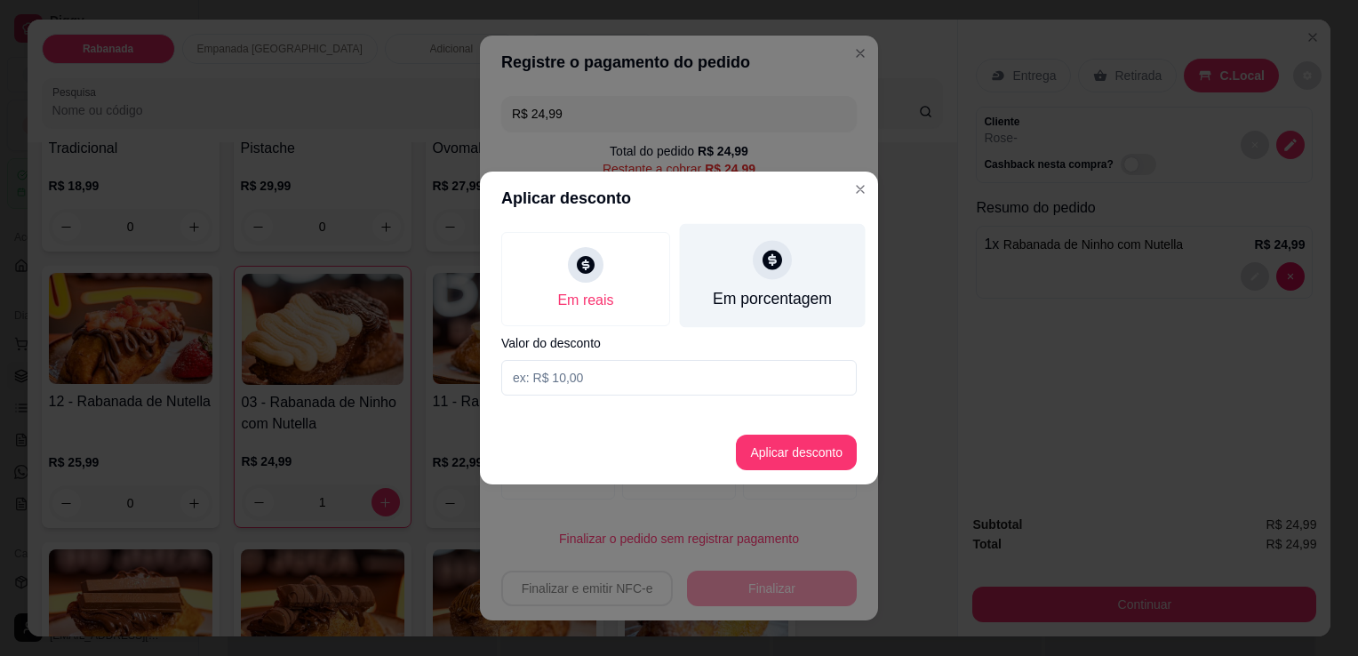
click at [745, 304] on div "Em porcentagem" at bounding box center [772, 298] width 119 height 23
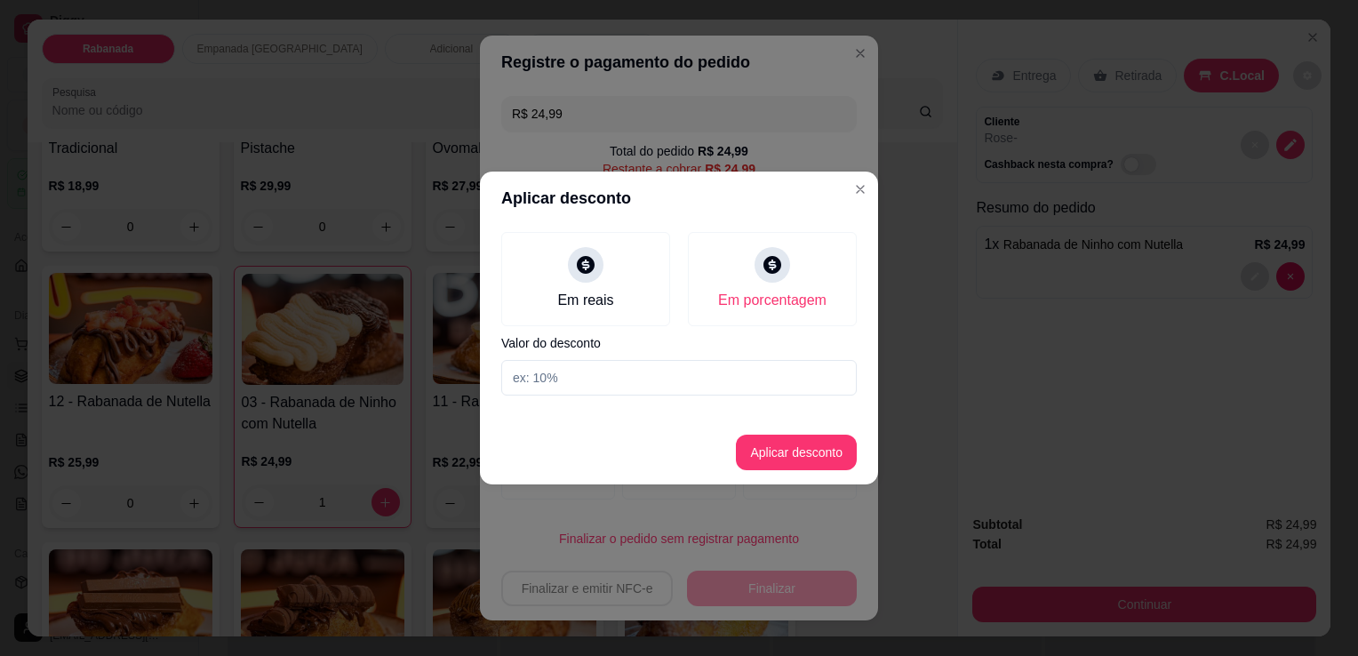
click at [722, 390] on input at bounding box center [678, 378] width 355 height 36
type input "10"
click at [797, 425] on footer "Aplicar desconto" at bounding box center [679, 452] width 398 height 64
click at [816, 444] on button "Aplicar desconto" at bounding box center [796, 453] width 121 height 36
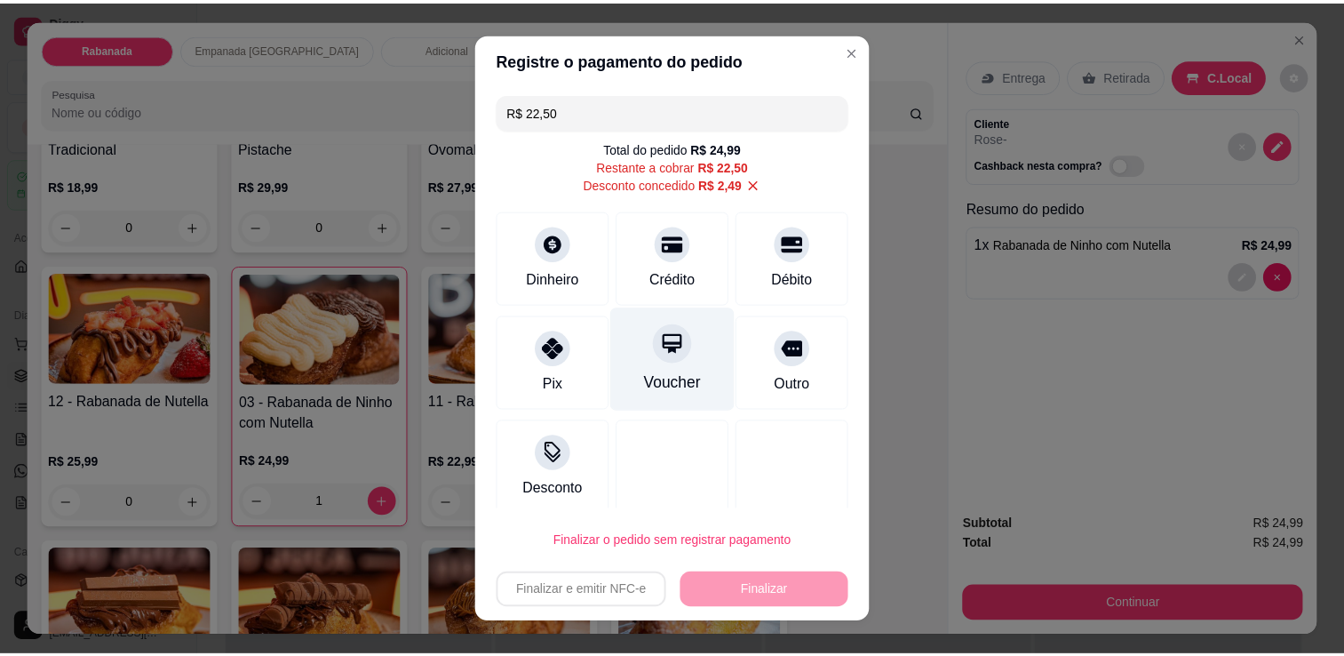
scroll to position [11, 0]
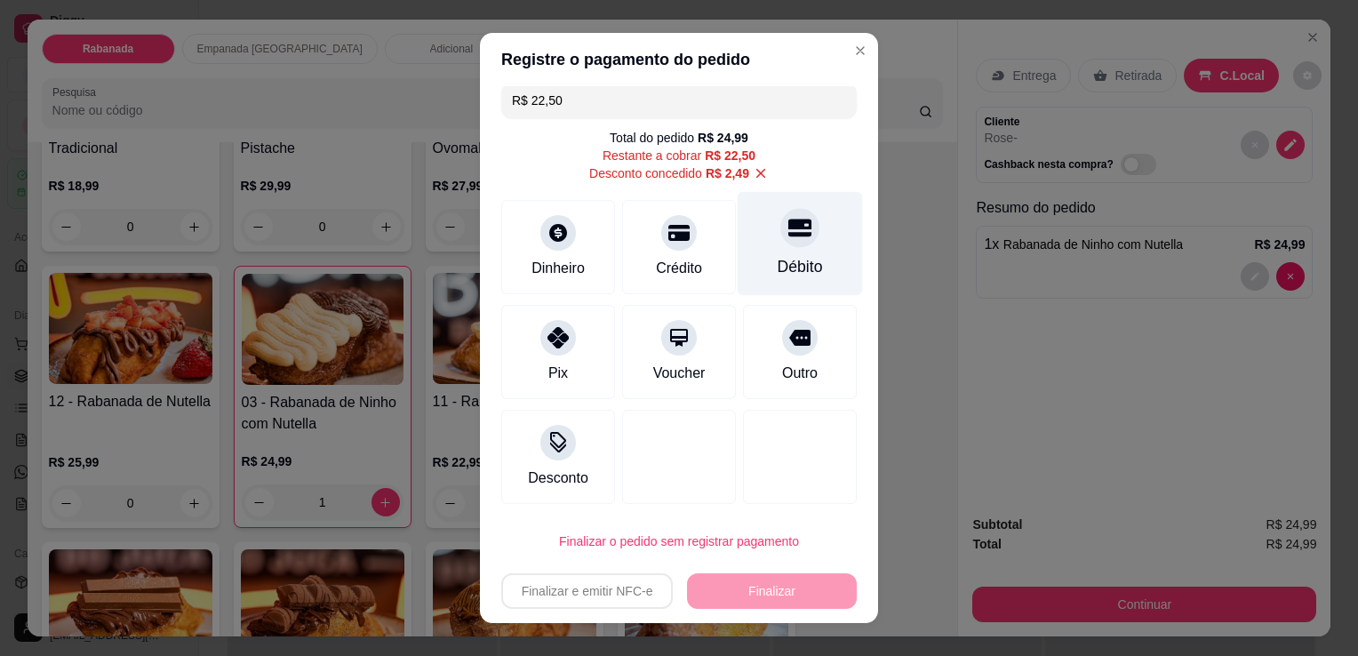
click at [778, 272] on div "Débito" at bounding box center [800, 266] width 45 height 23
type input "R$ 0,00"
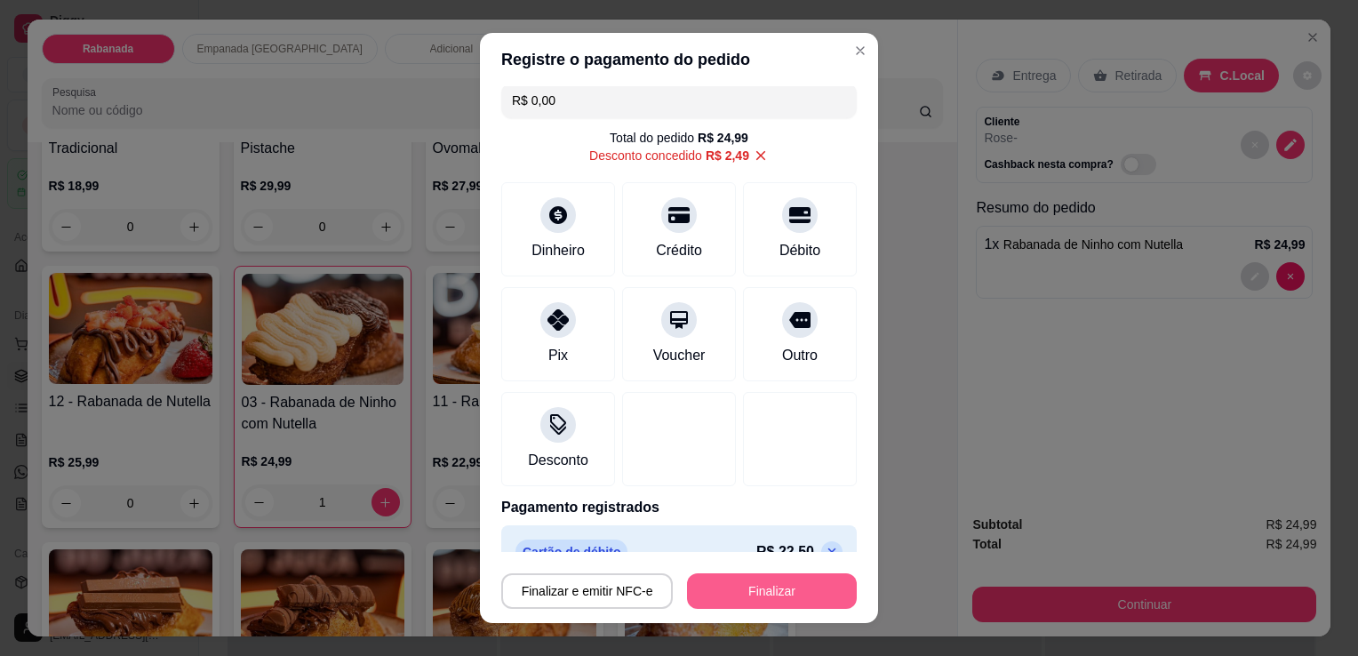
click at [754, 588] on button "Finalizar" at bounding box center [772, 591] width 170 height 36
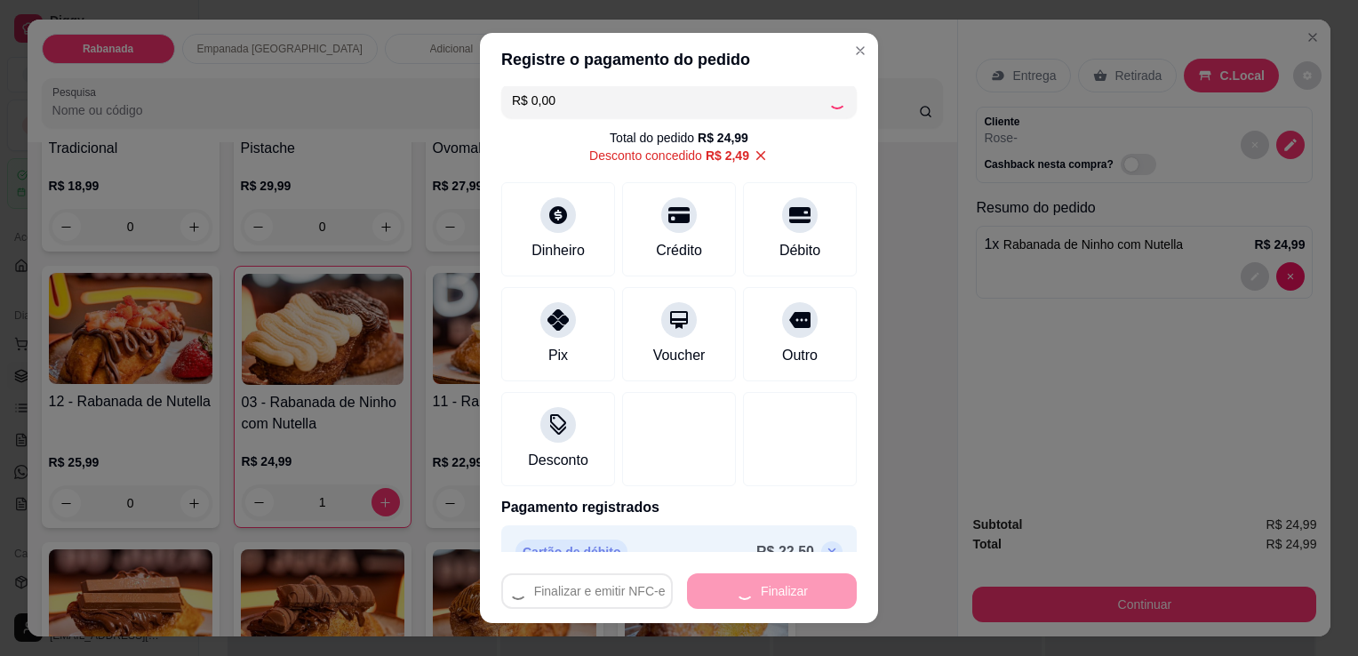
type input "0"
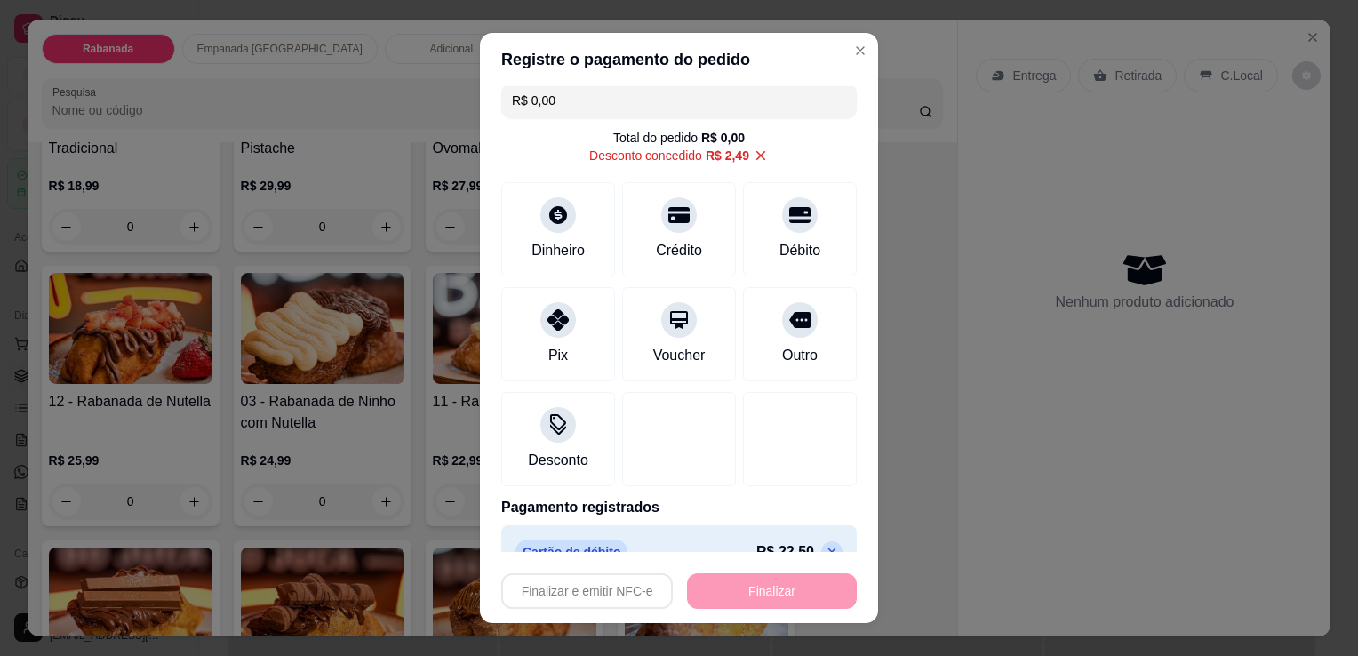
type input "-R$ 24,99"
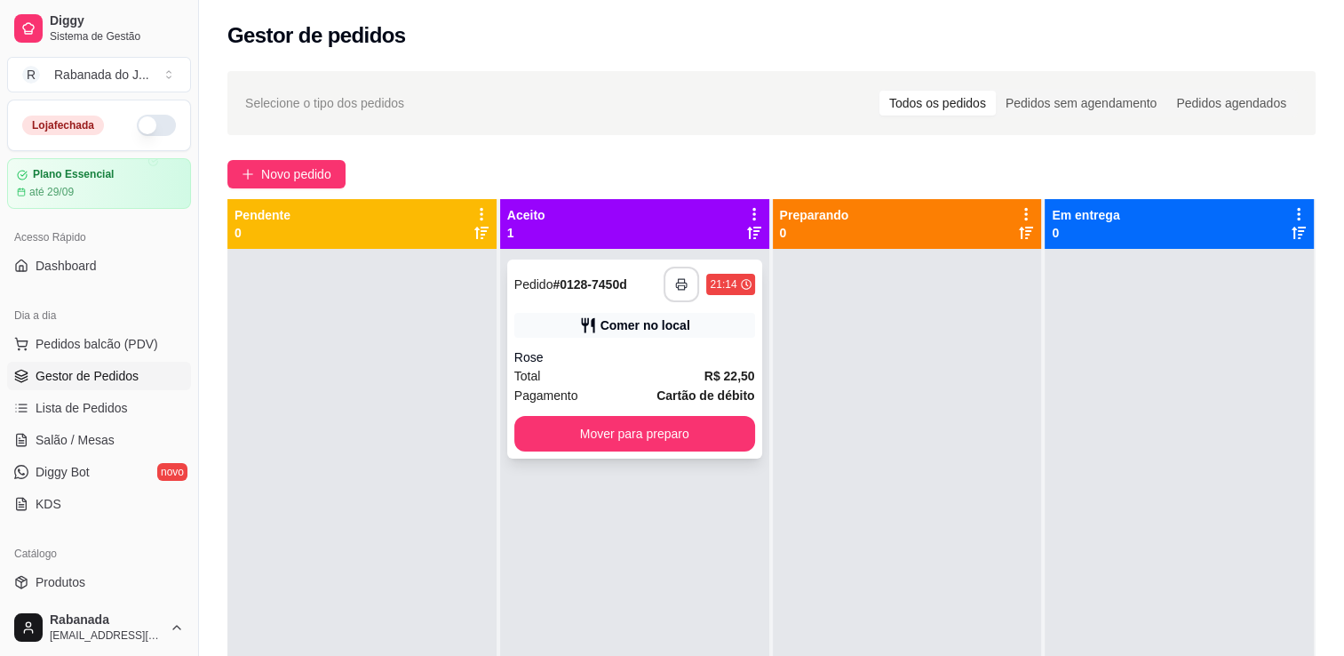
click at [688, 283] on button "button" at bounding box center [682, 285] width 36 height 36
click at [730, 452] on div "**********" at bounding box center [634, 358] width 255 height 199
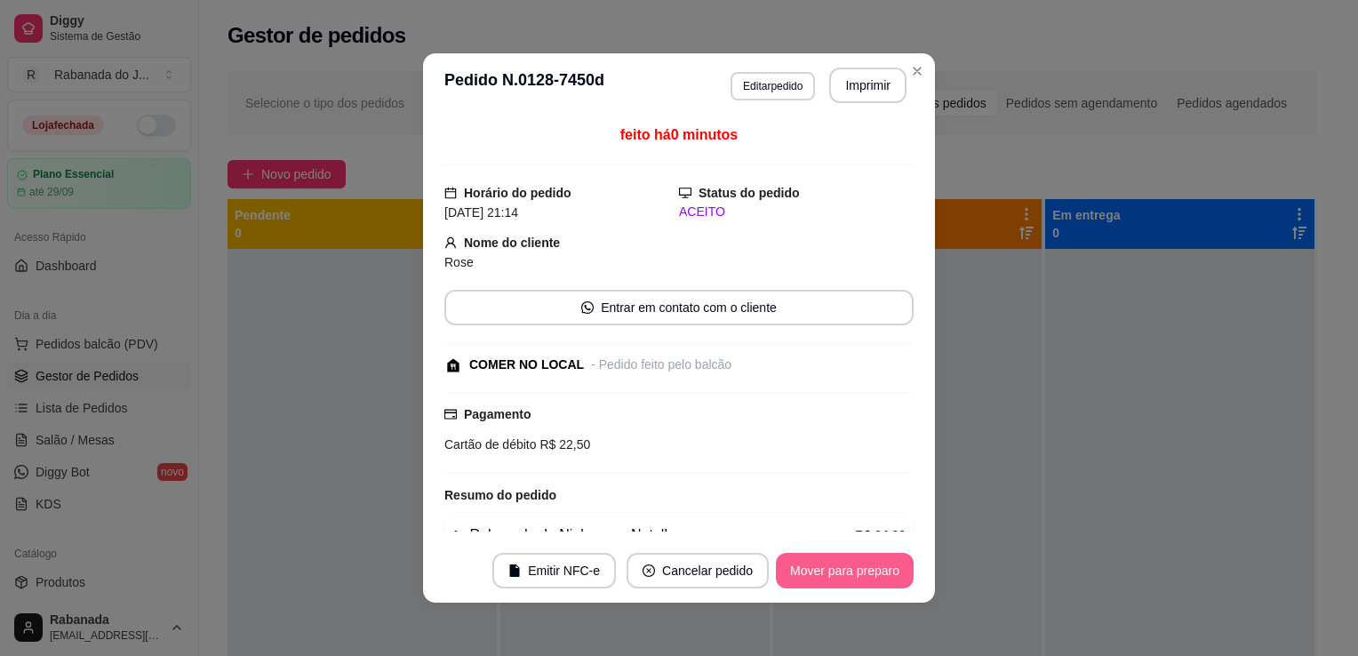
click at [874, 583] on button "Mover para preparo" at bounding box center [845, 571] width 138 height 36
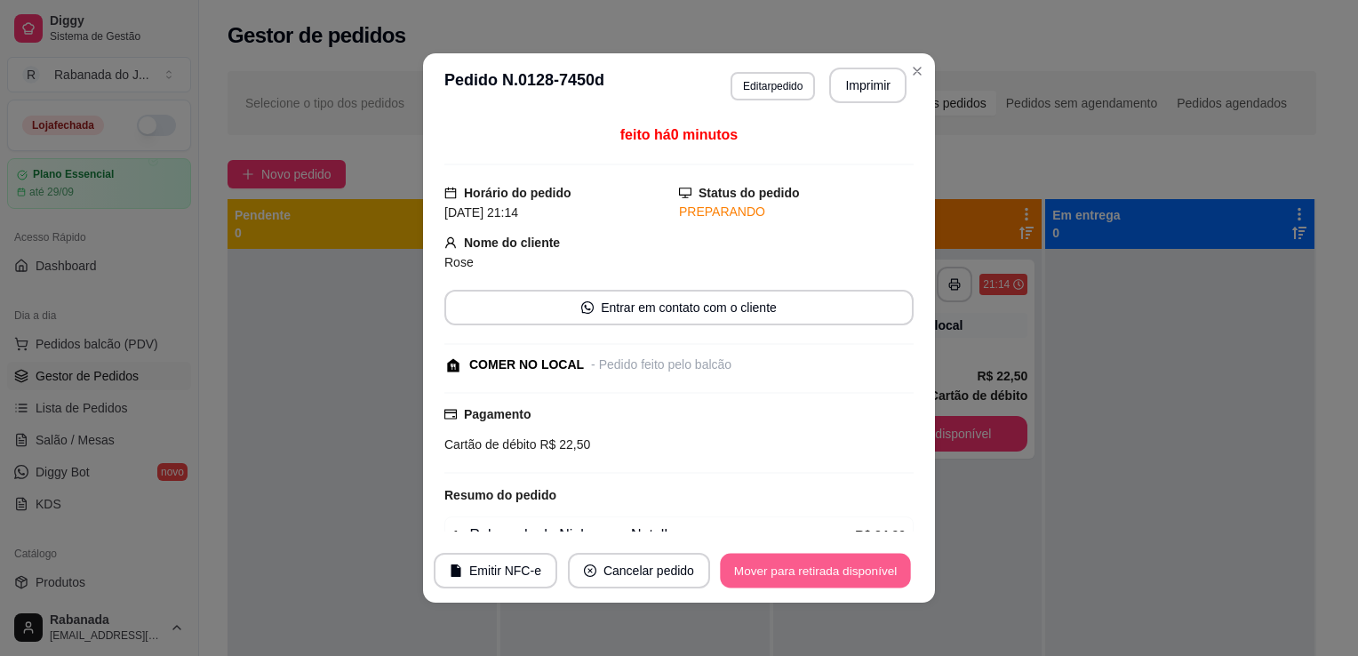
click at [828, 586] on button "Mover para retirada disponível" at bounding box center [815, 571] width 190 height 35
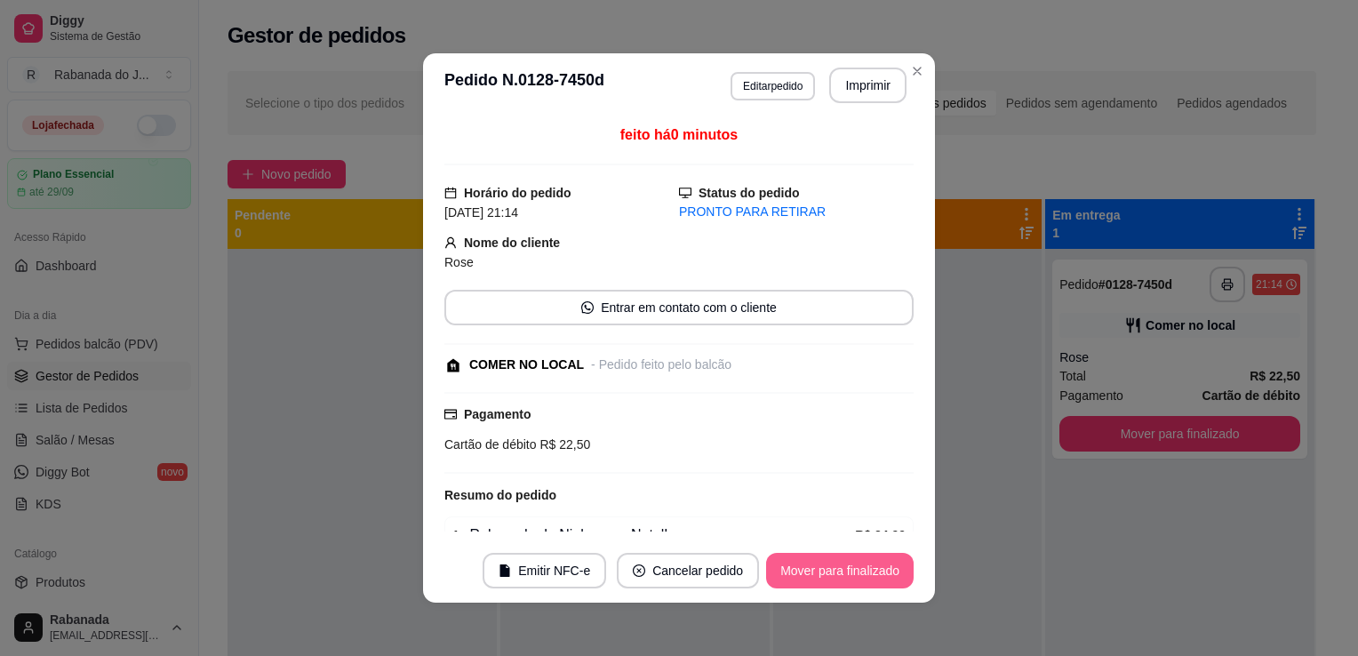
click at [870, 576] on button "Mover para finalizado" at bounding box center [840, 571] width 148 height 36
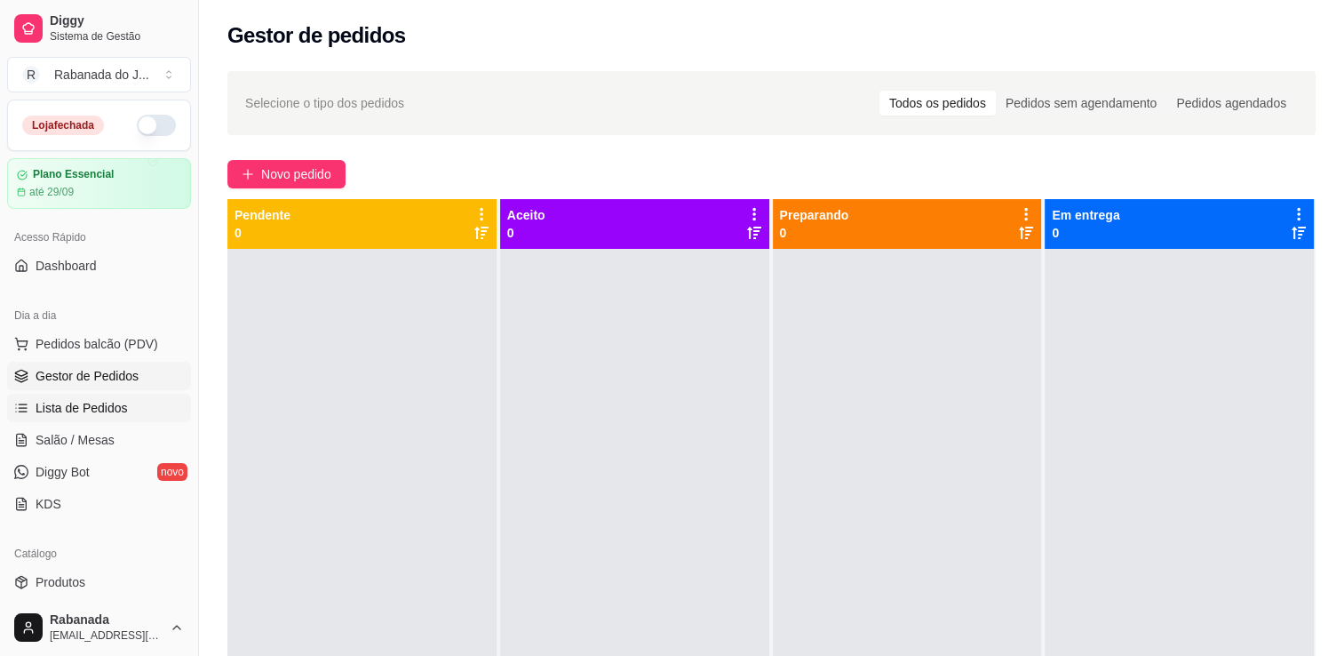
click at [112, 400] on span "Lista de Pedidos" at bounding box center [82, 408] width 92 height 18
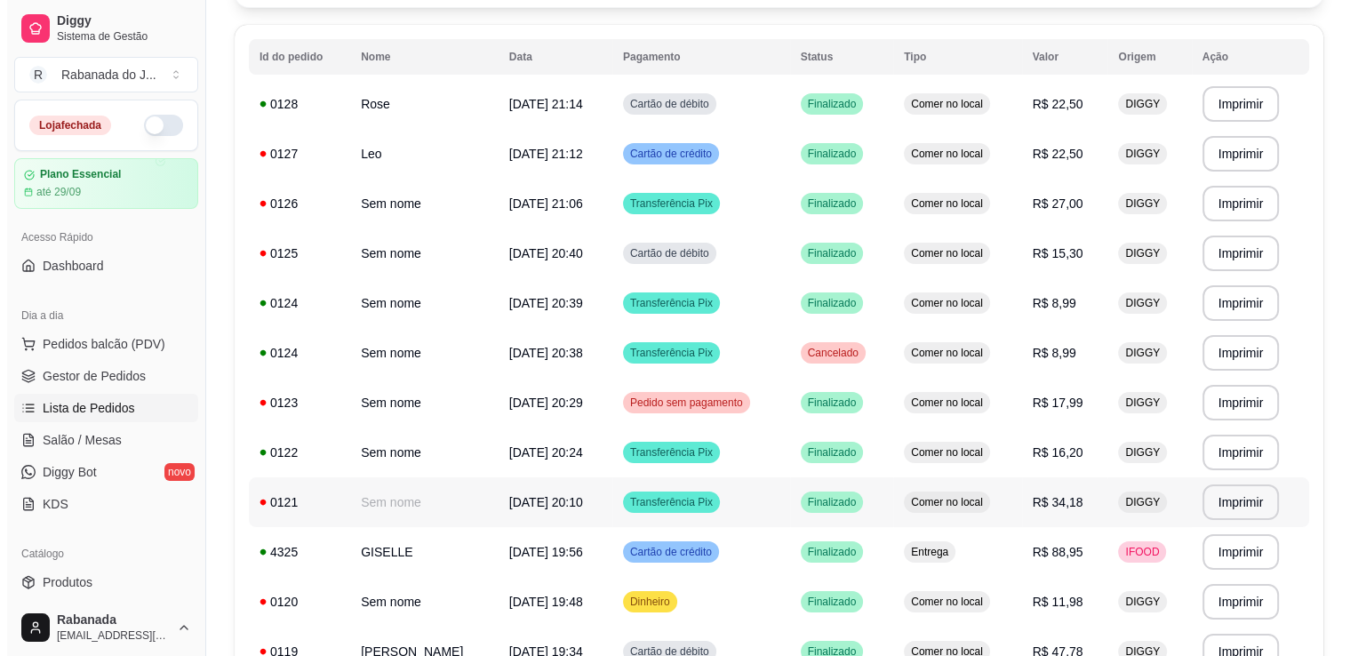
scroll to position [267, 0]
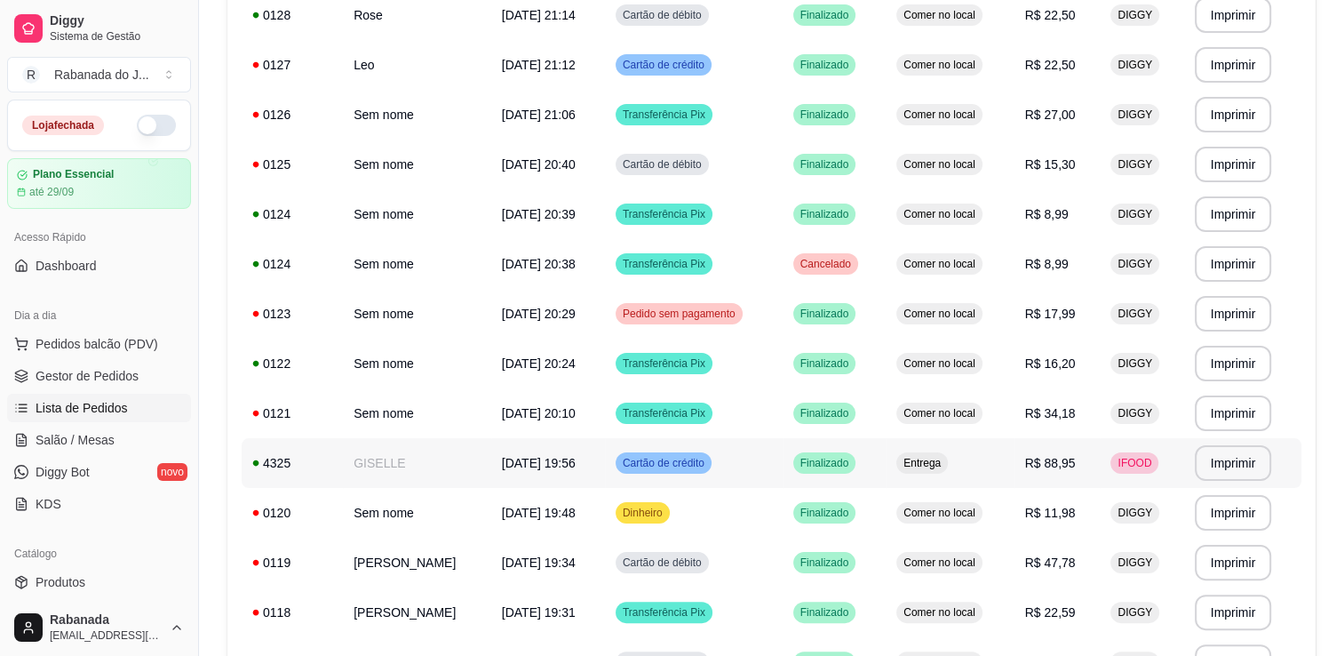
click at [682, 470] on div "Cartão de crédito" at bounding box center [664, 462] width 96 height 21
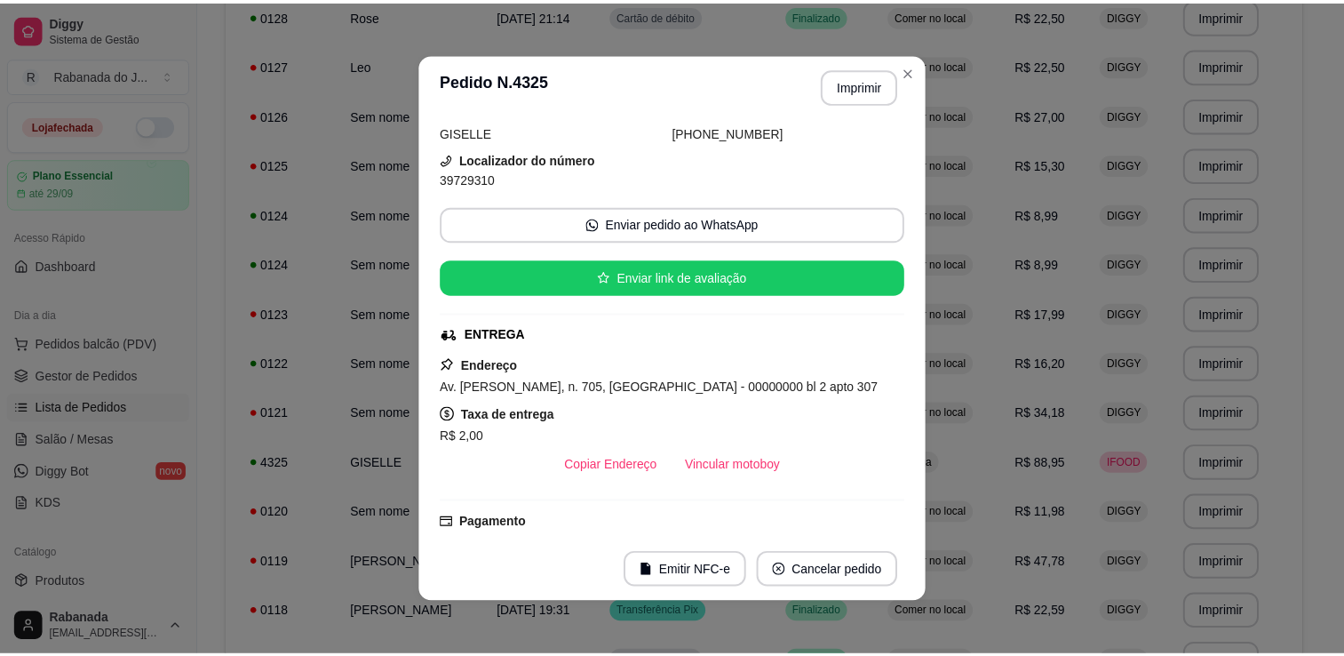
scroll to position [0, 0]
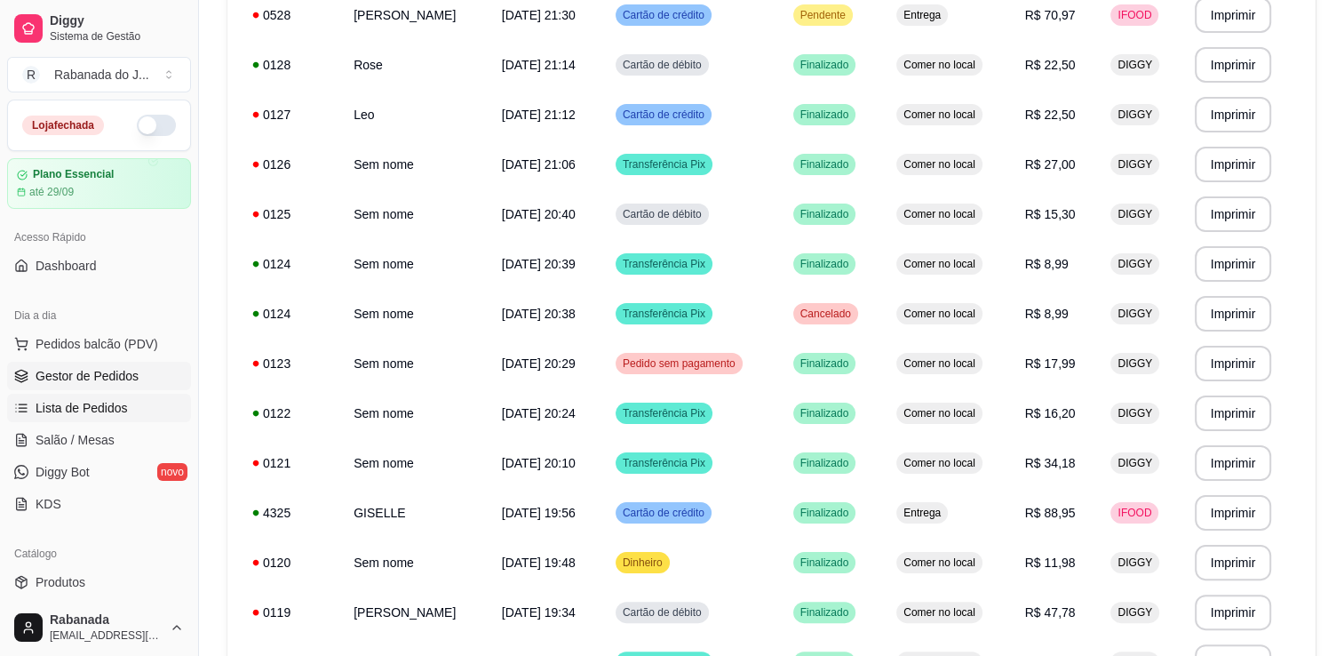
click at [142, 370] on link "Gestor de Pedidos" at bounding box center [99, 376] width 184 height 28
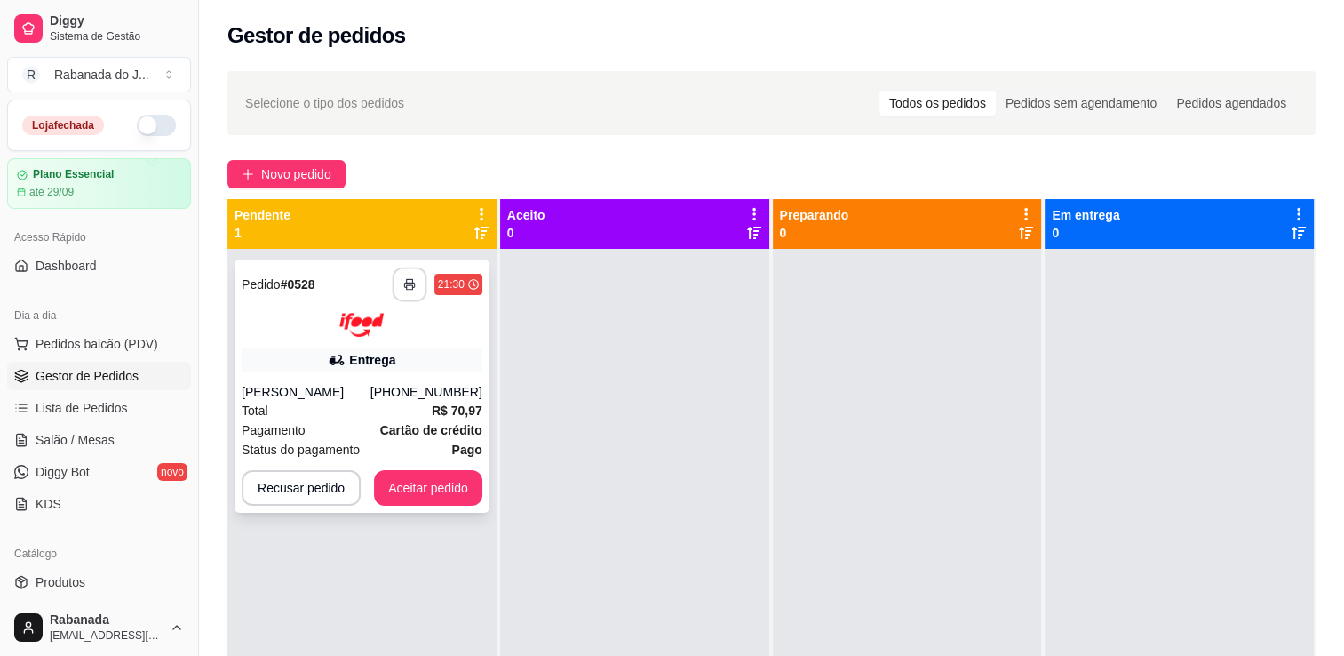
click at [403, 283] on icon "button" at bounding box center [409, 284] width 12 height 12
click at [408, 489] on button "Aceitar pedido" at bounding box center [428, 487] width 105 height 35
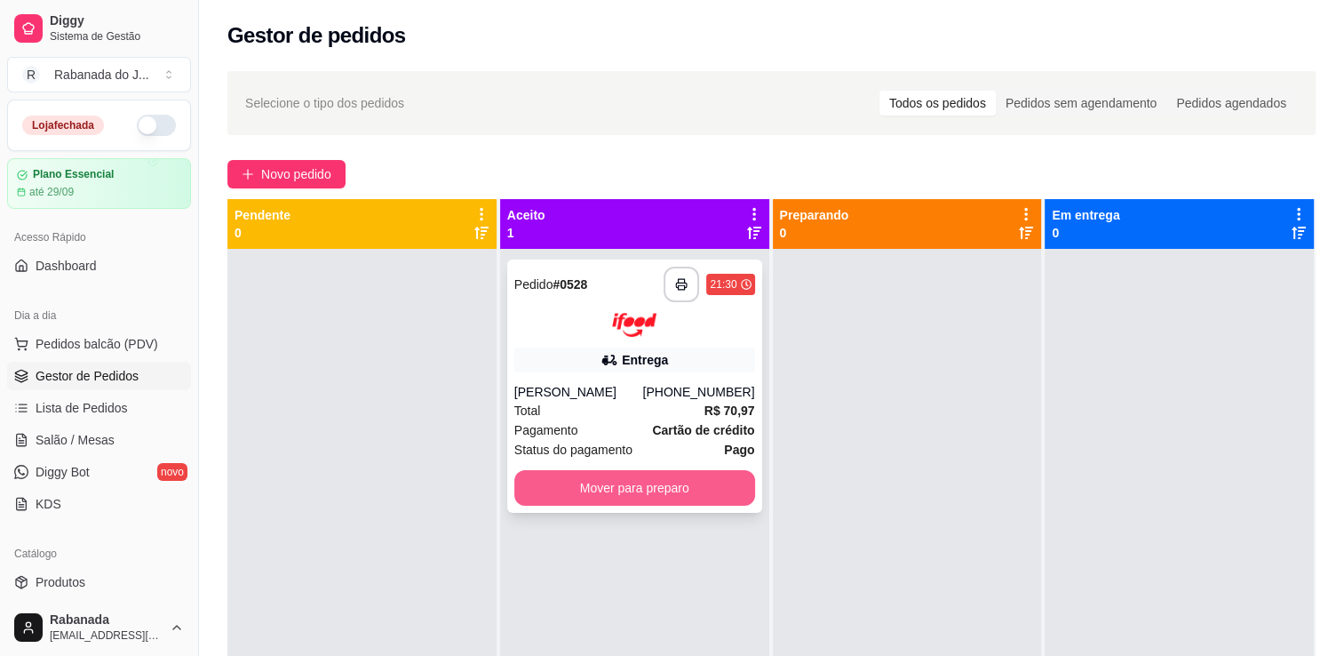
click at [545, 482] on button "Mover para preparo" at bounding box center [634, 488] width 241 height 36
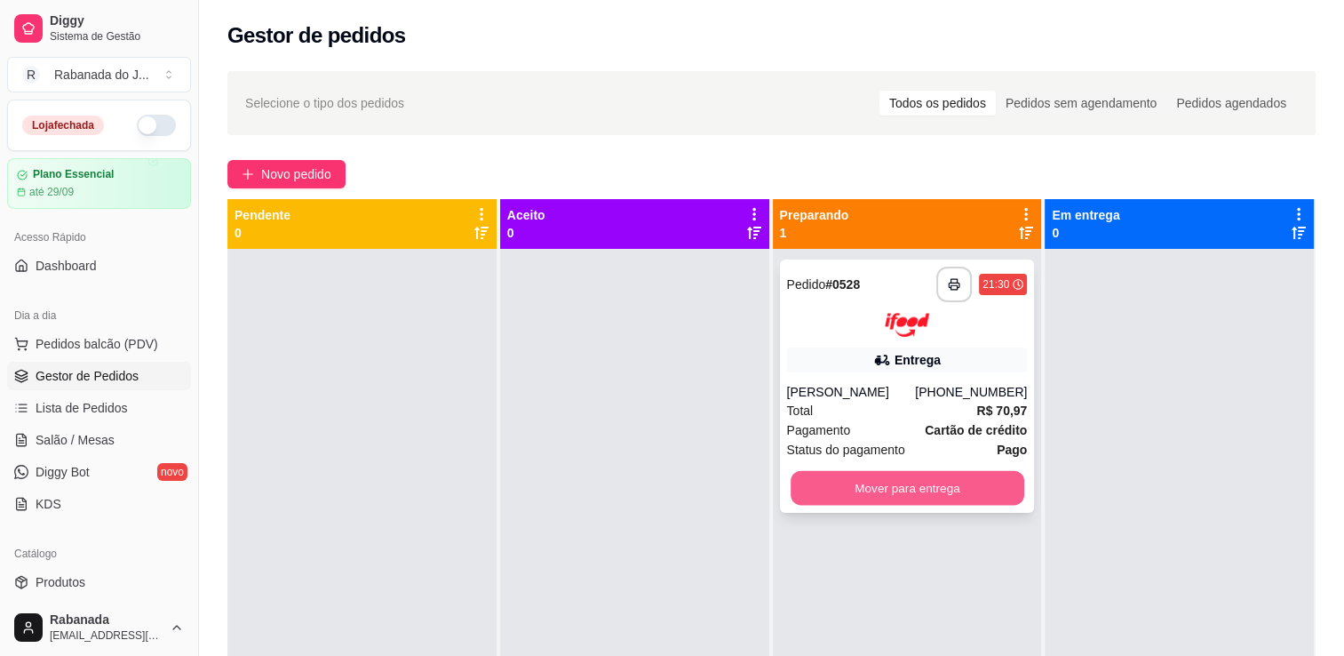
click at [924, 482] on button "Mover para entrega" at bounding box center [908, 487] width 234 height 35
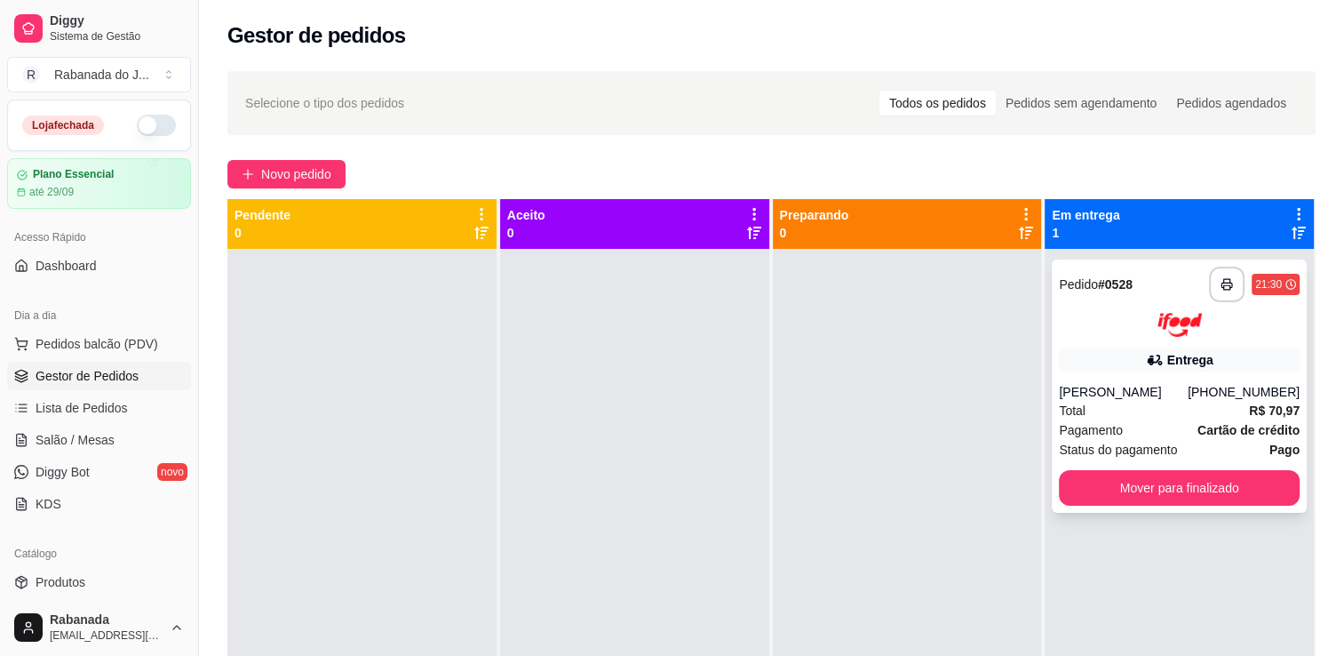
click at [1176, 410] on div "Total R$ 70,97" at bounding box center [1179, 411] width 241 height 20
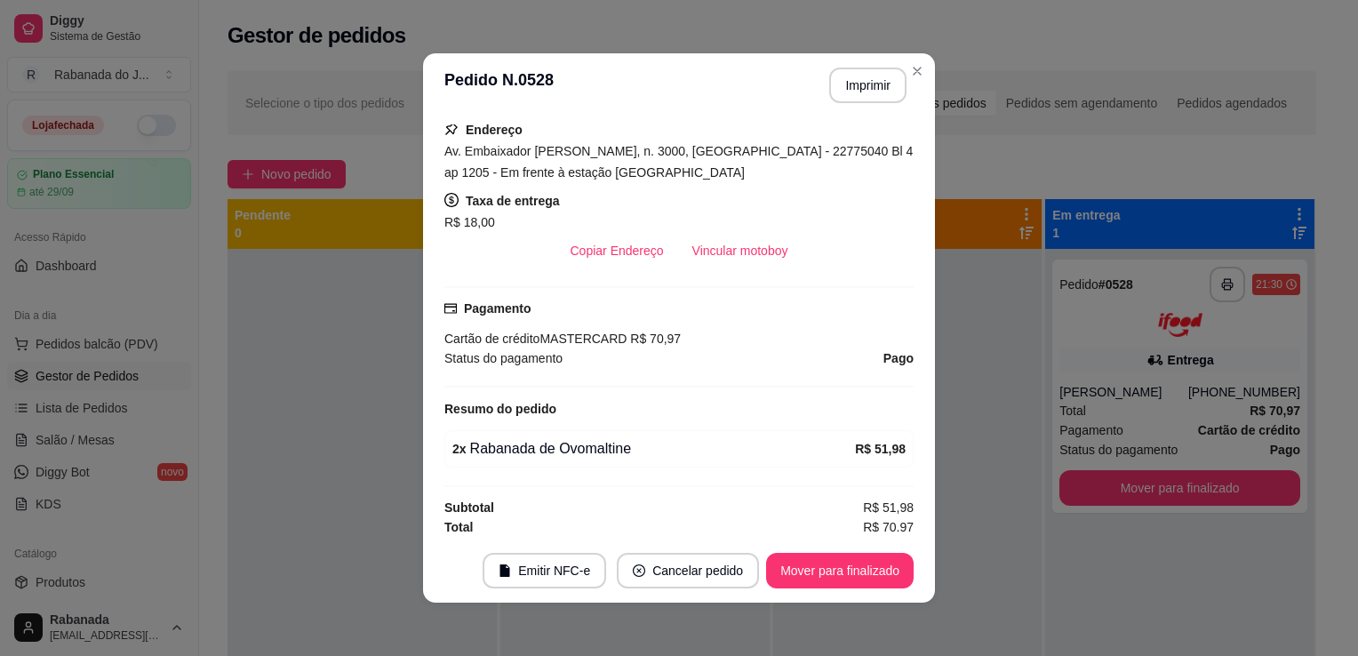
scroll to position [368, 0]
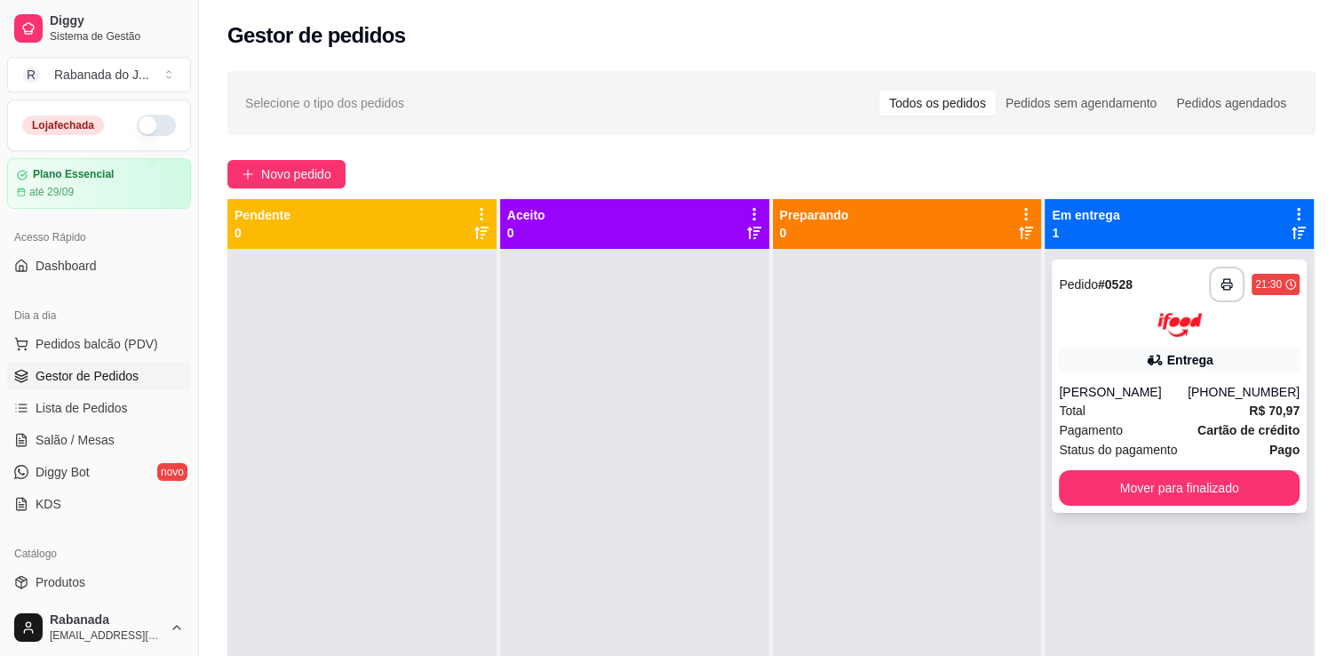
click at [1208, 408] on div "Total R$ 70,97" at bounding box center [1179, 411] width 241 height 20
click at [1200, 396] on div "(08) 00007-0110" at bounding box center [1244, 392] width 112 height 18
click at [1237, 399] on div "(08) 00007-0110" at bounding box center [1244, 392] width 112 height 18
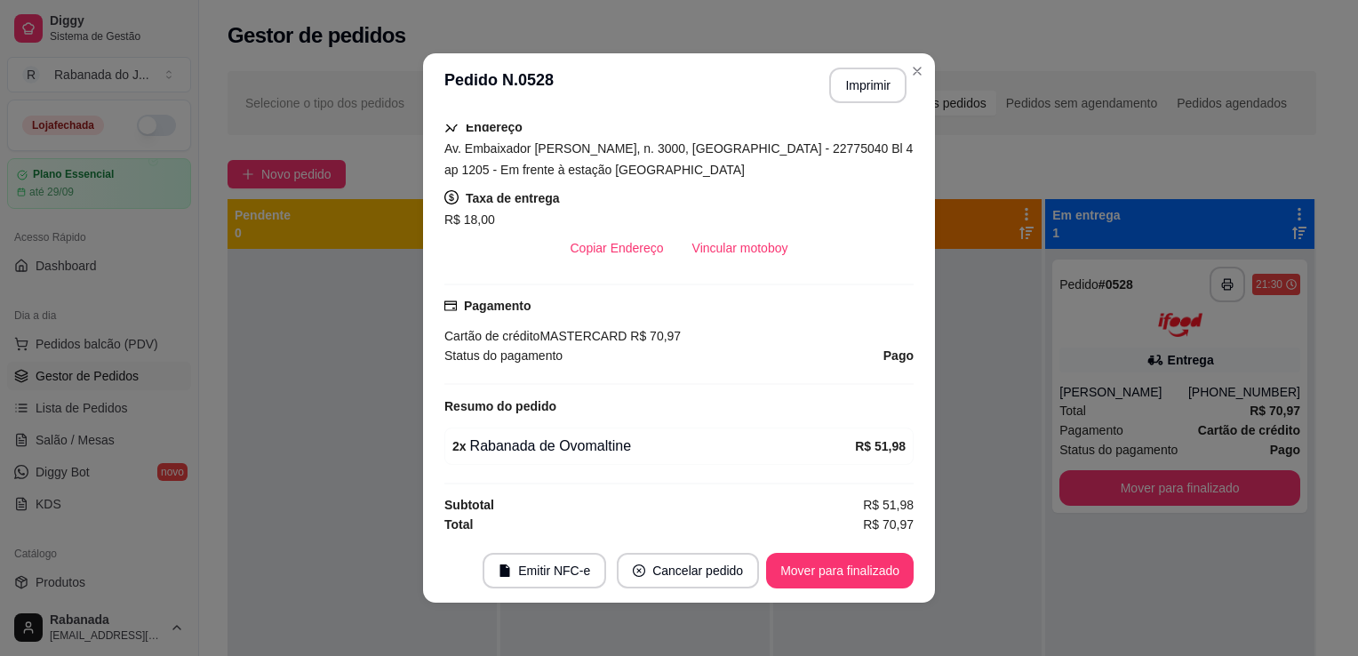
scroll to position [4, 0]
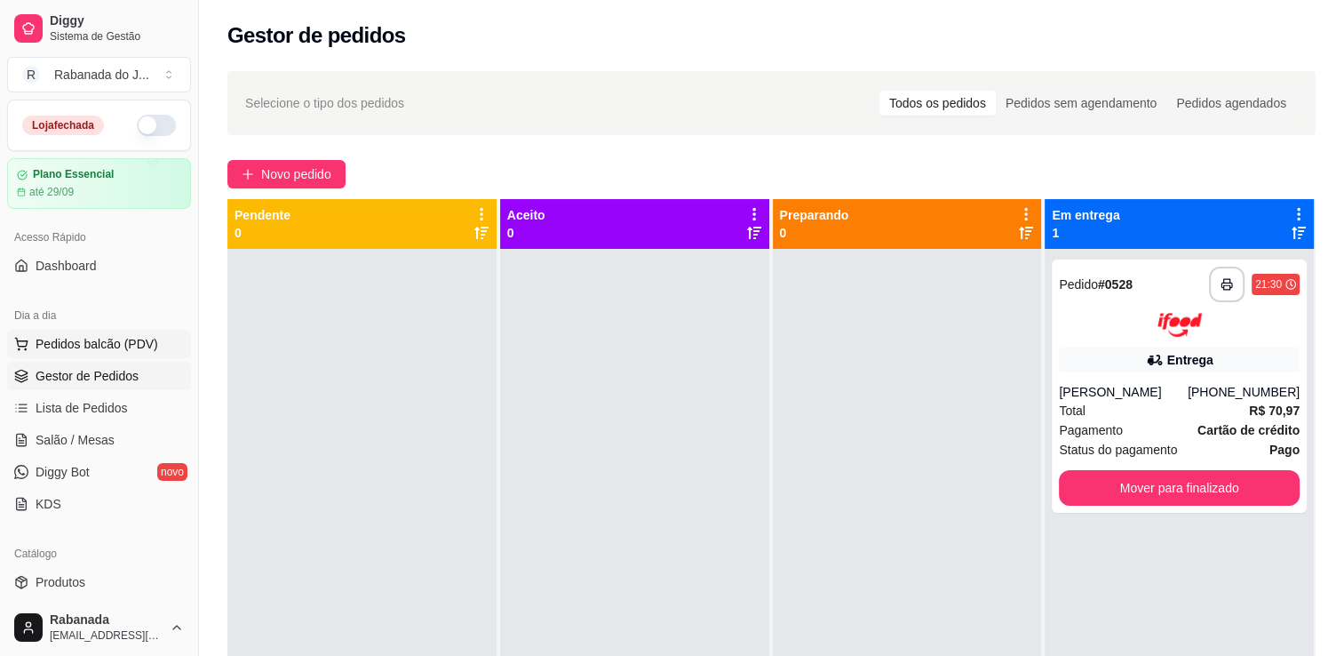
click at [150, 331] on button "Pedidos balcão (PDV)" at bounding box center [99, 344] width 184 height 28
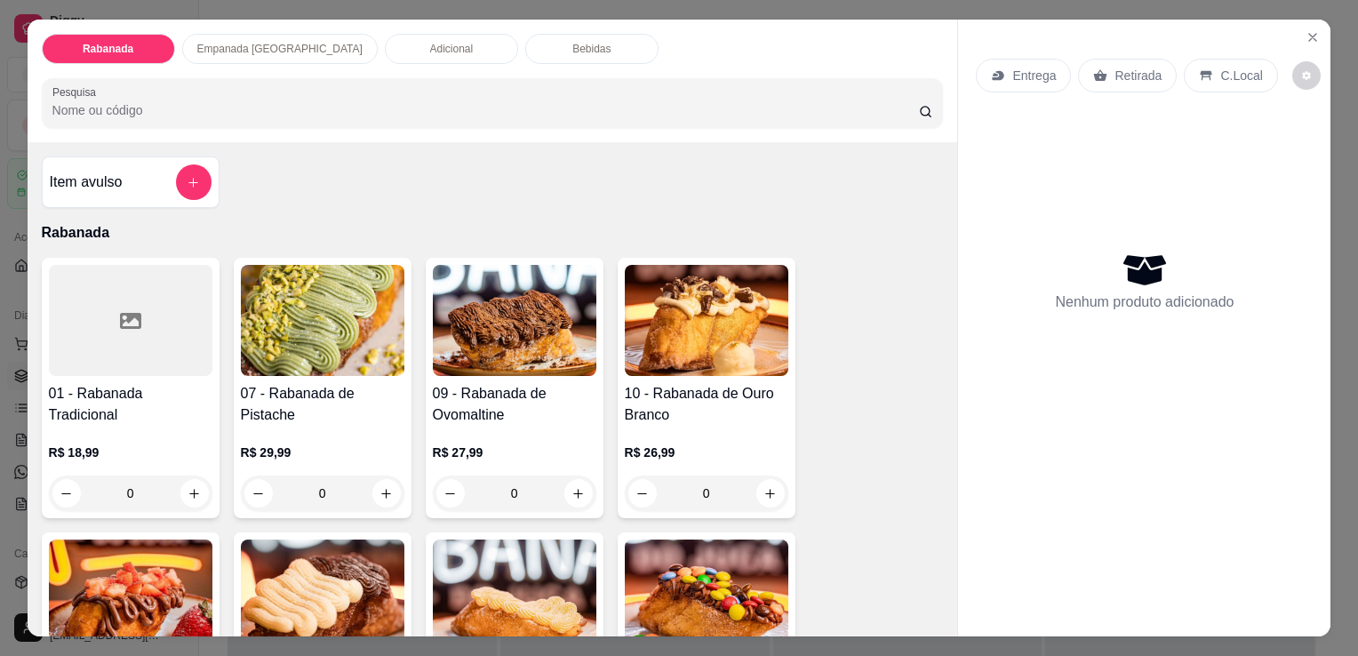
click at [270, 43] on p "Empanada Argentina" at bounding box center [279, 49] width 165 height 14
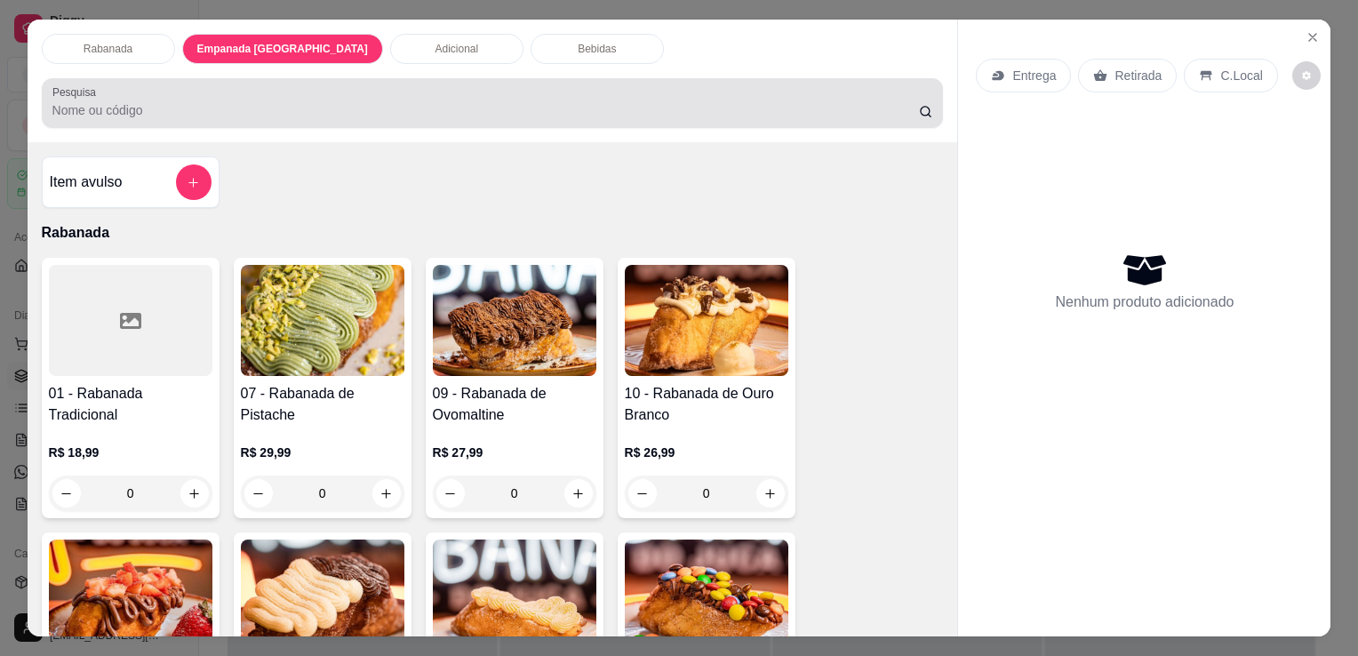
scroll to position [44, 0]
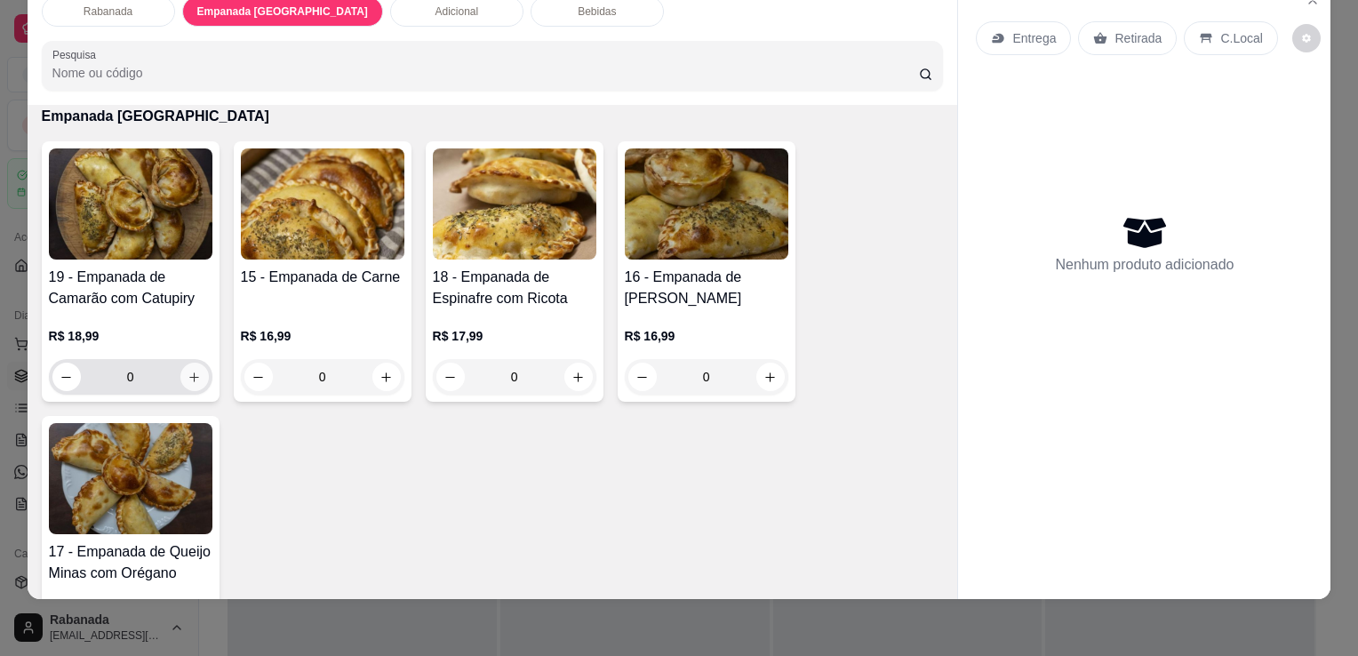
click at [192, 371] on icon "increase-product-quantity" at bounding box center [193, 377] width 13 height 13
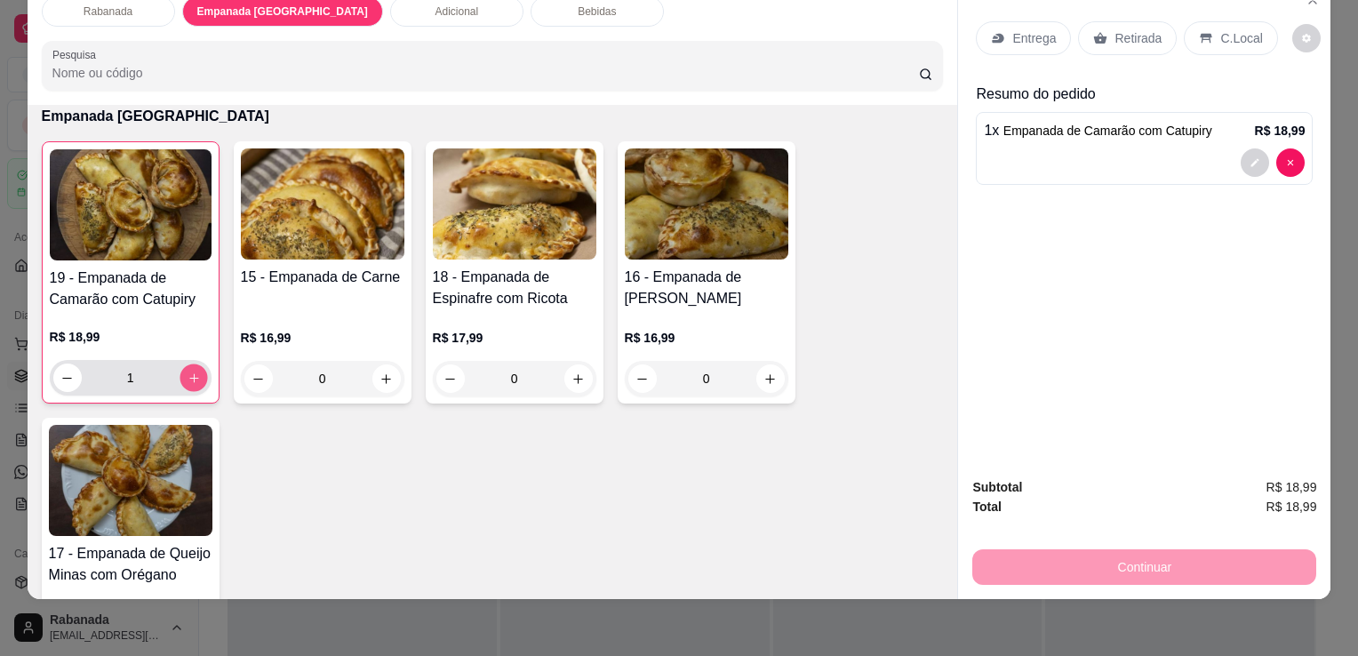
click at [192, 371] on icon "increase-product-quantity" at bounding box center [193, 377] width 13 height 13
type input "3"
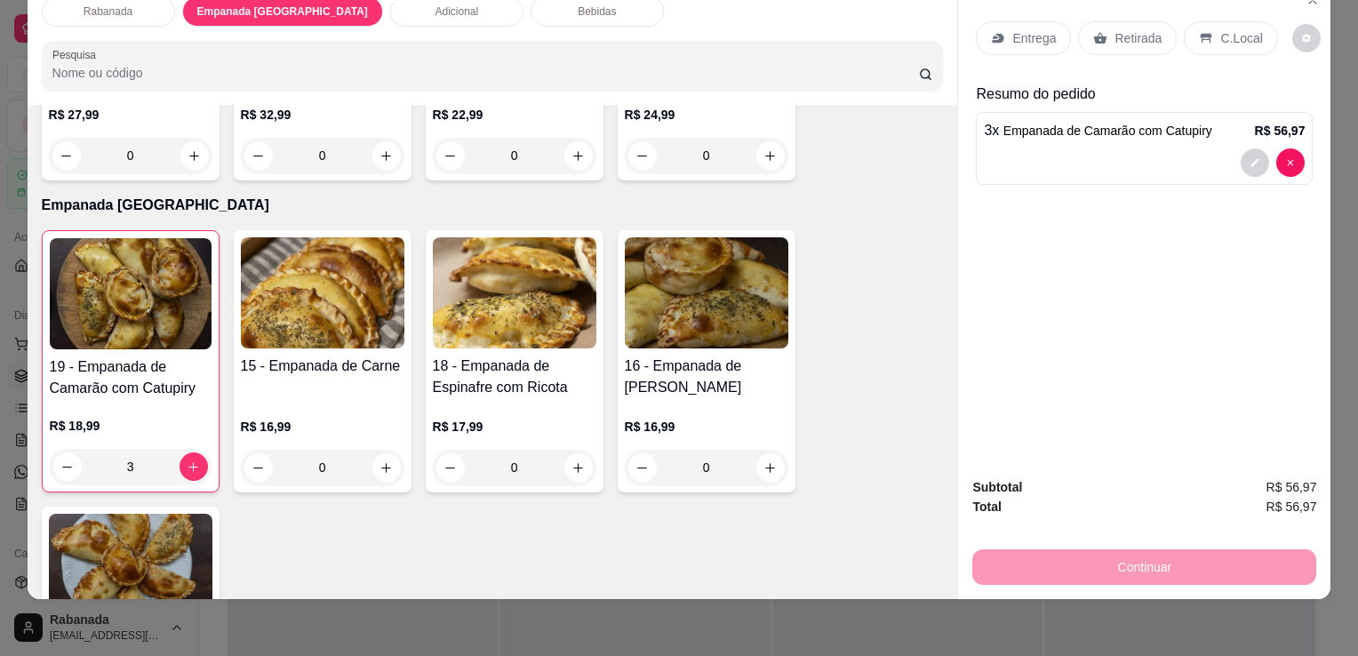
scroll to position [0, 0]
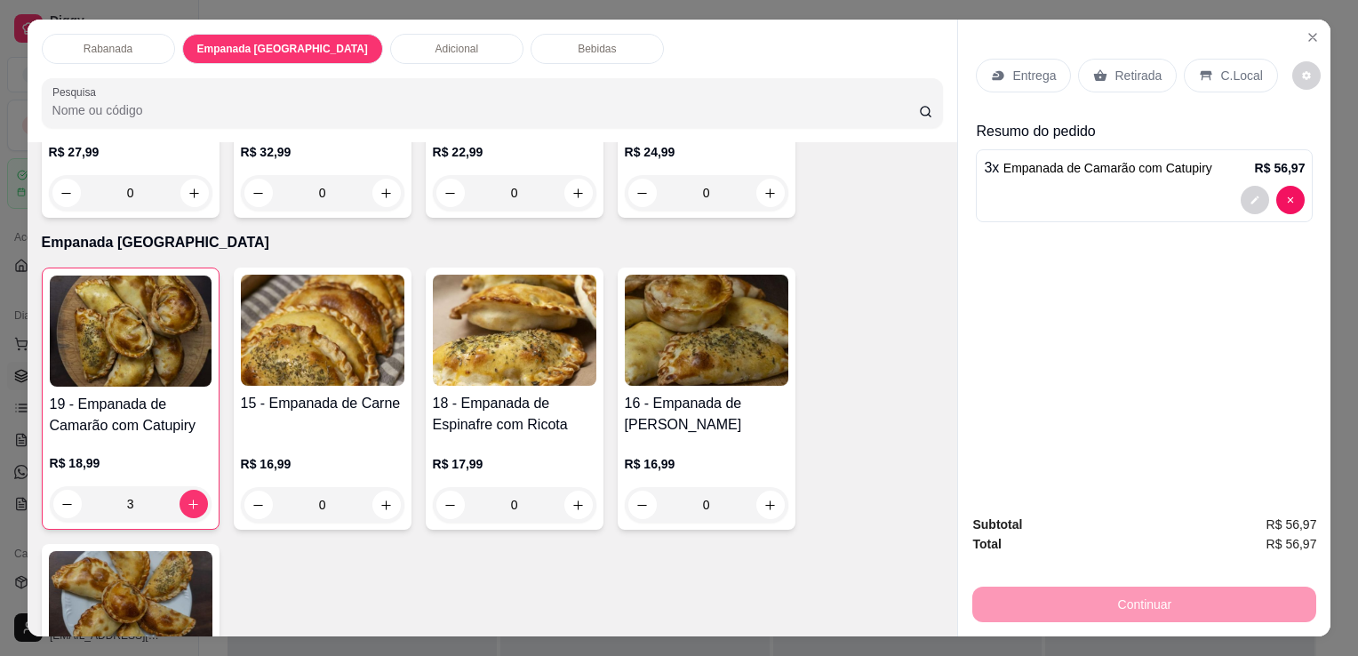
click at [530, 34] on div "Bebidas" at bounding box center [596, 49] width 133 height 30
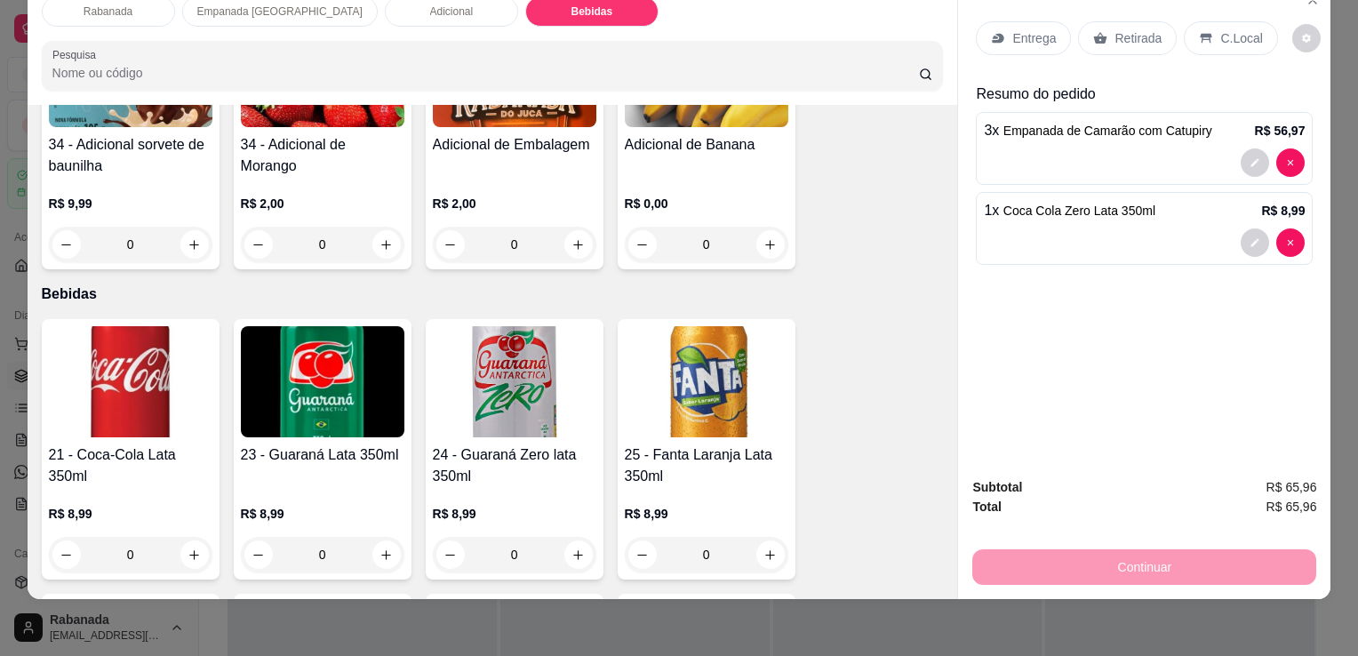
scroll to position [1746, 0]
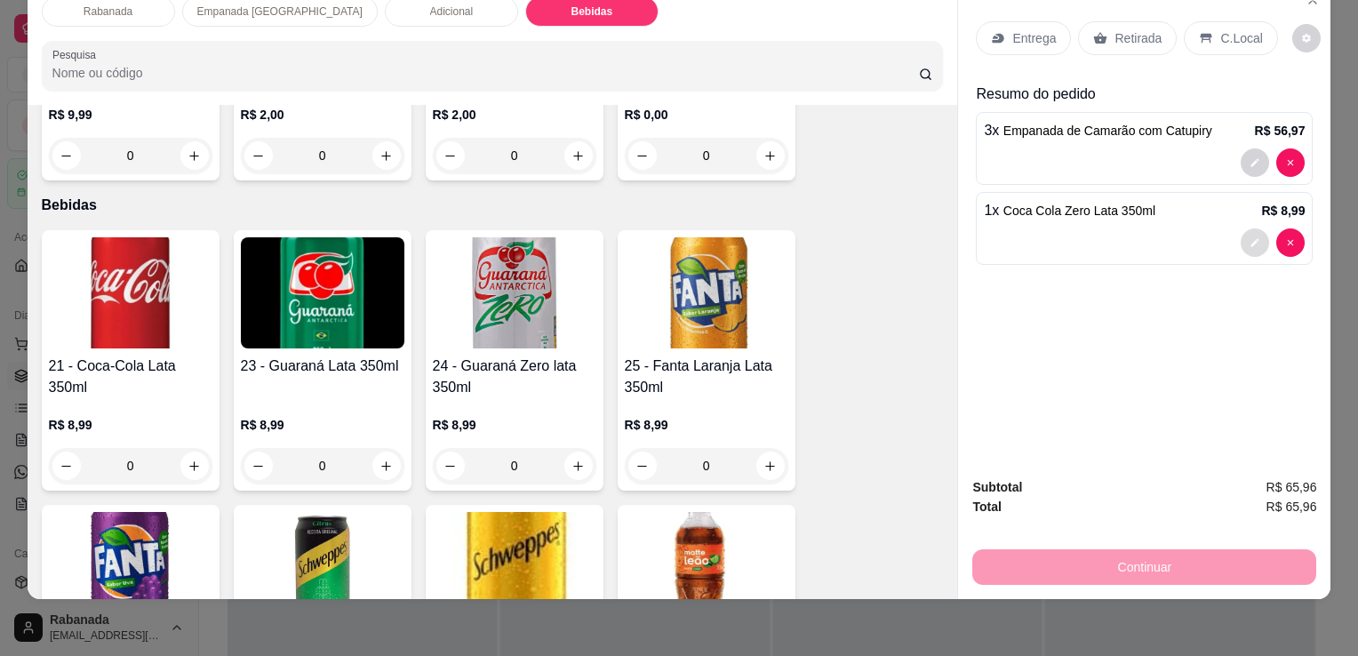
click at [1249, 237] on icon "decrease-product-quantity" at bounding box center [1254, 242] width 11 height 11
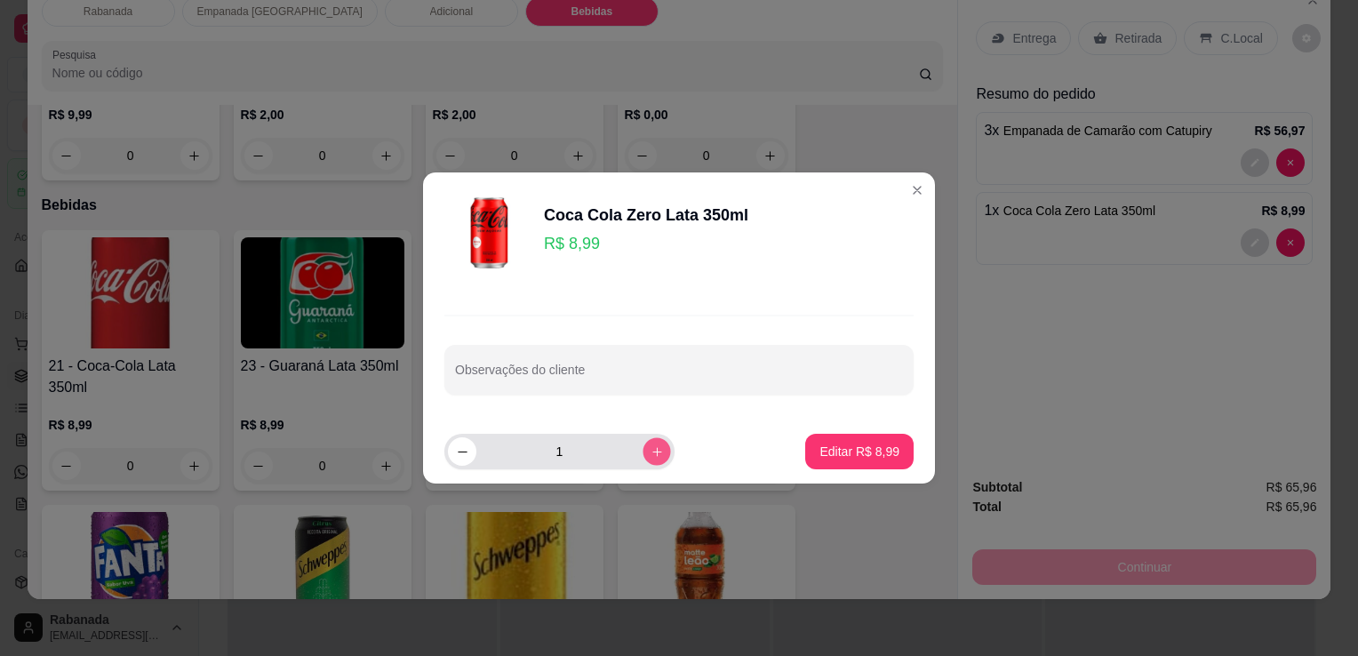
click at [652, 453] on icon "increase-product-quantity" at bounding box center [656, 451] width 9 height 9
click at [652, 453] on icon "increase-product-quantity" at bounding box center [657, 452] width 10 height 10
type input "3"
click at [838, 443] on p "Editar R$ 26,97" at bounding box center [856, 452] width 86 height 18
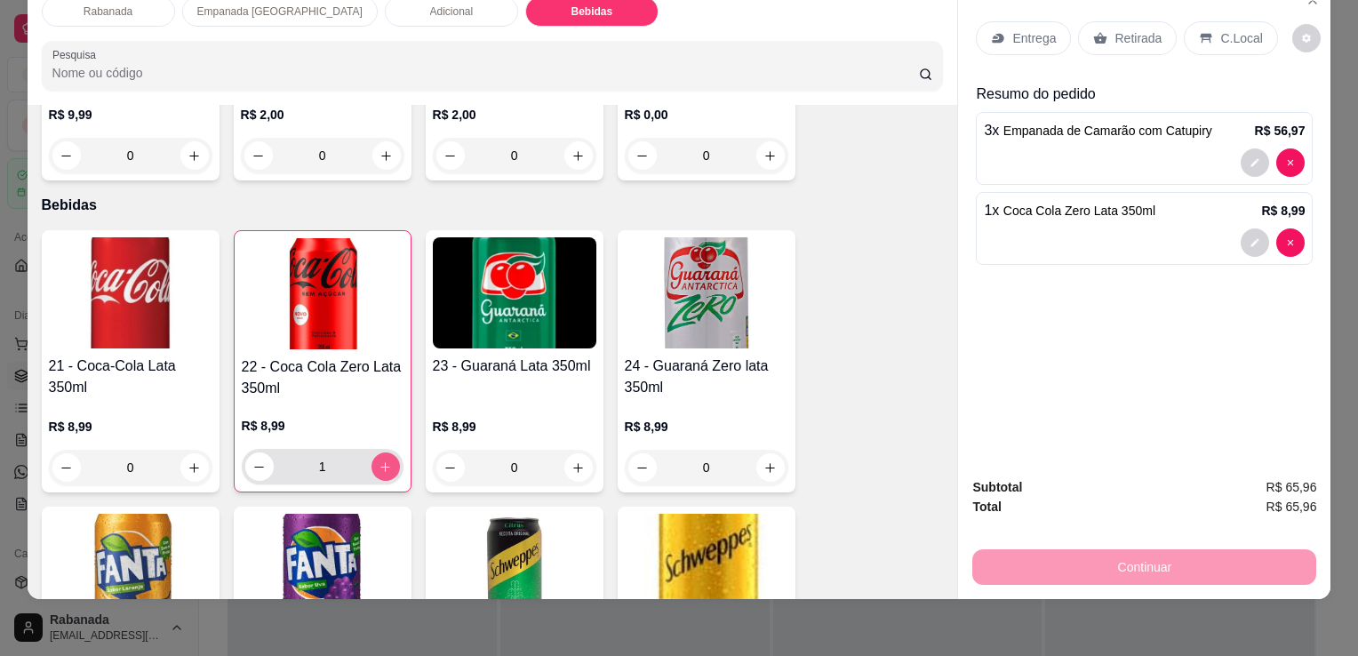
click at [380, 462] on icon "increase-product-quantity" at bounding box center [385, 467] width 10 height 10
type input "2"
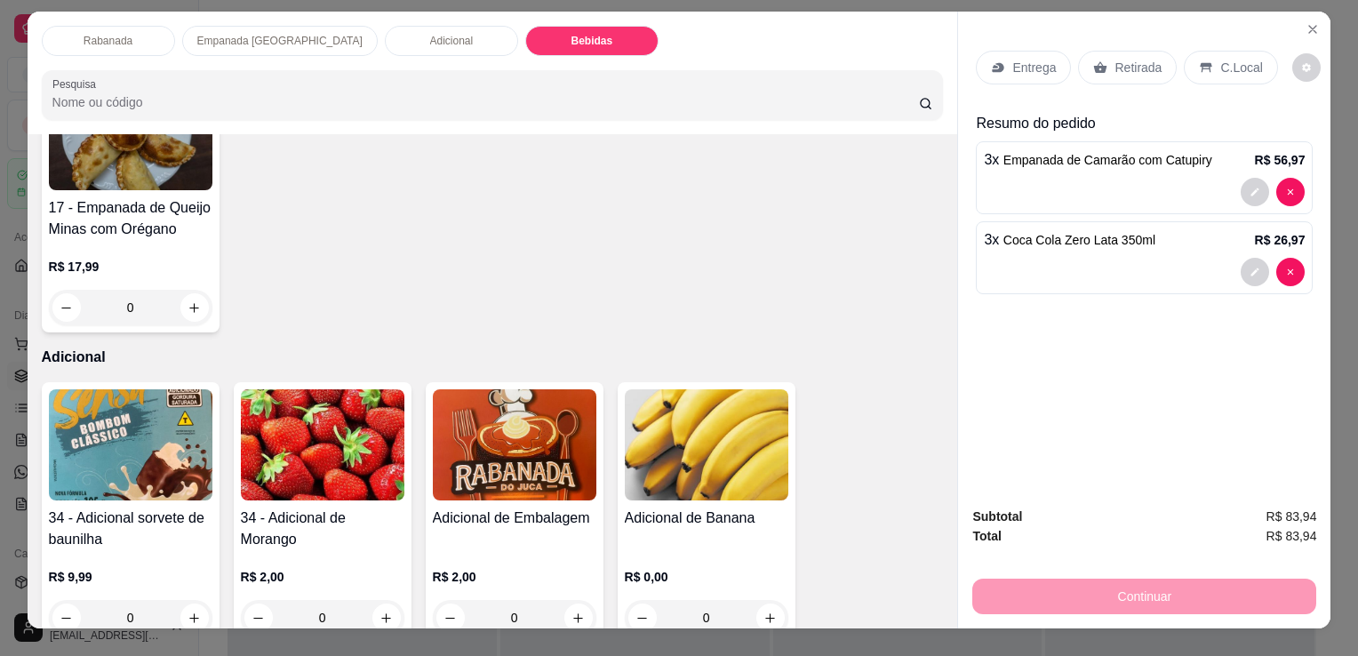
scroll to position [0, 0]
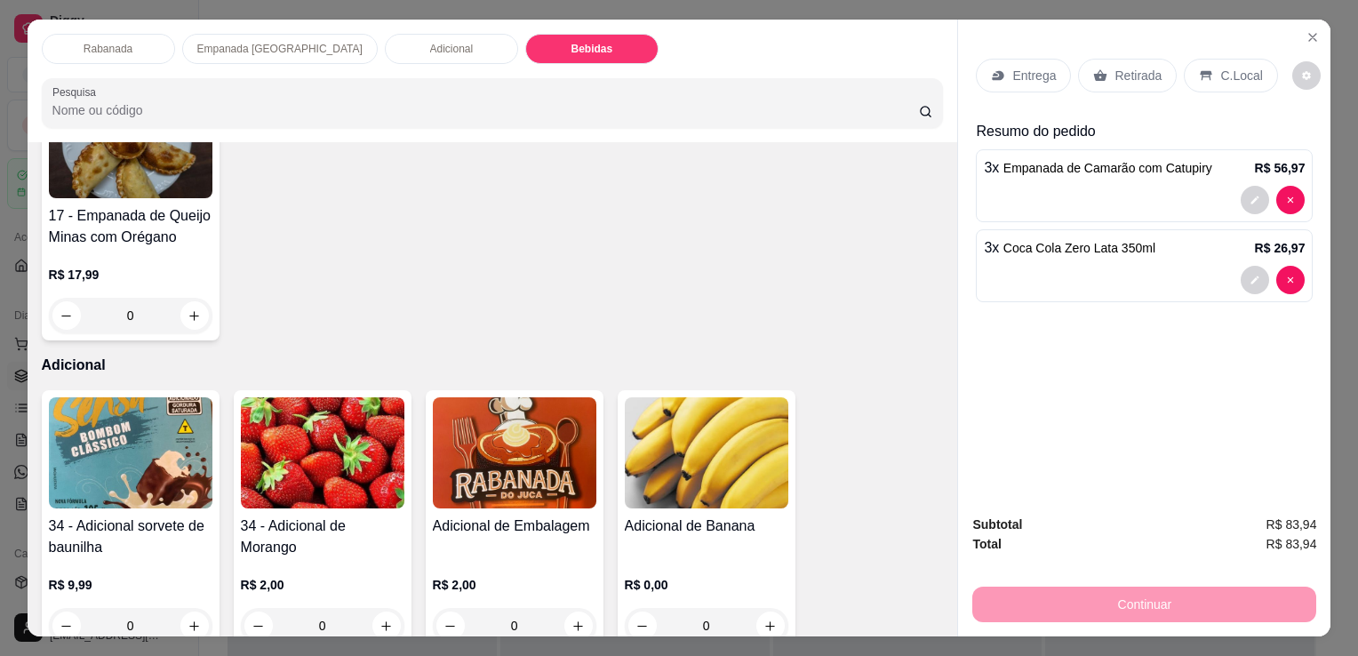
click at [109, 42] on p "Rabanada" at bounding box center [108, 49] width 49 height 14
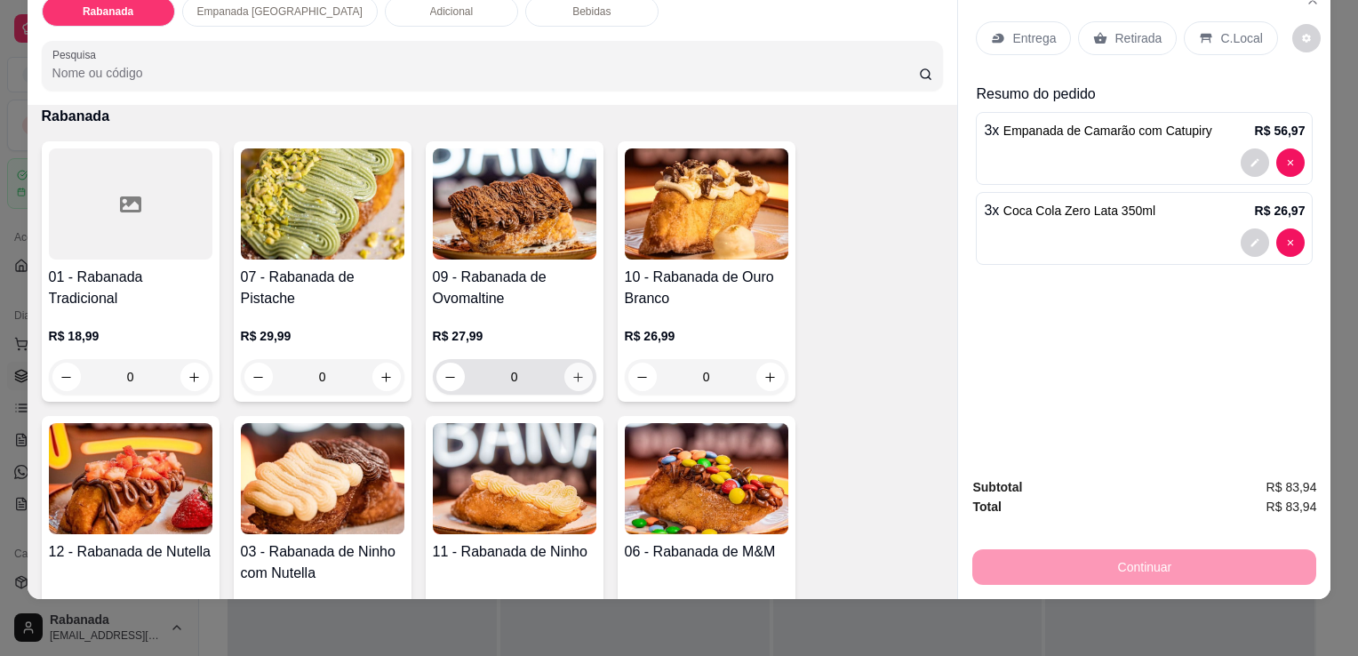
click at [575, 371] on icon "increase-product-quantity" at bounding box center [577, 377] width 13 height 13
type input "1"
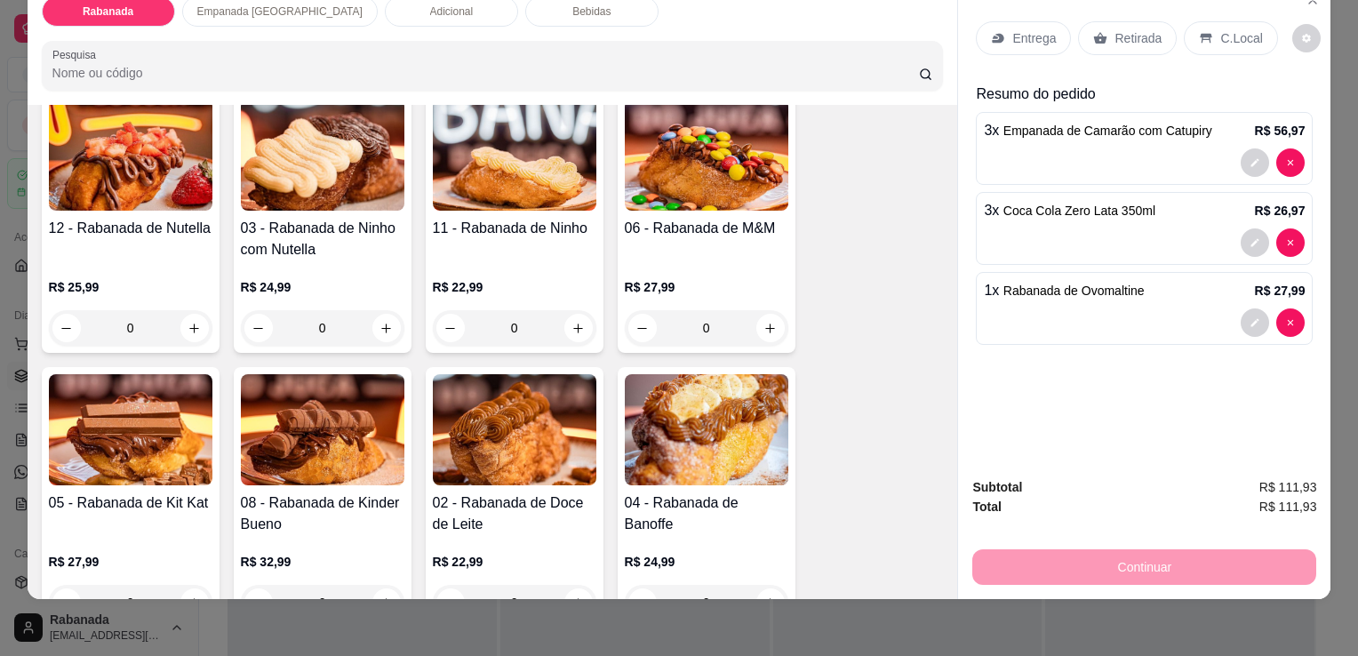
scroll to position [435, 0]
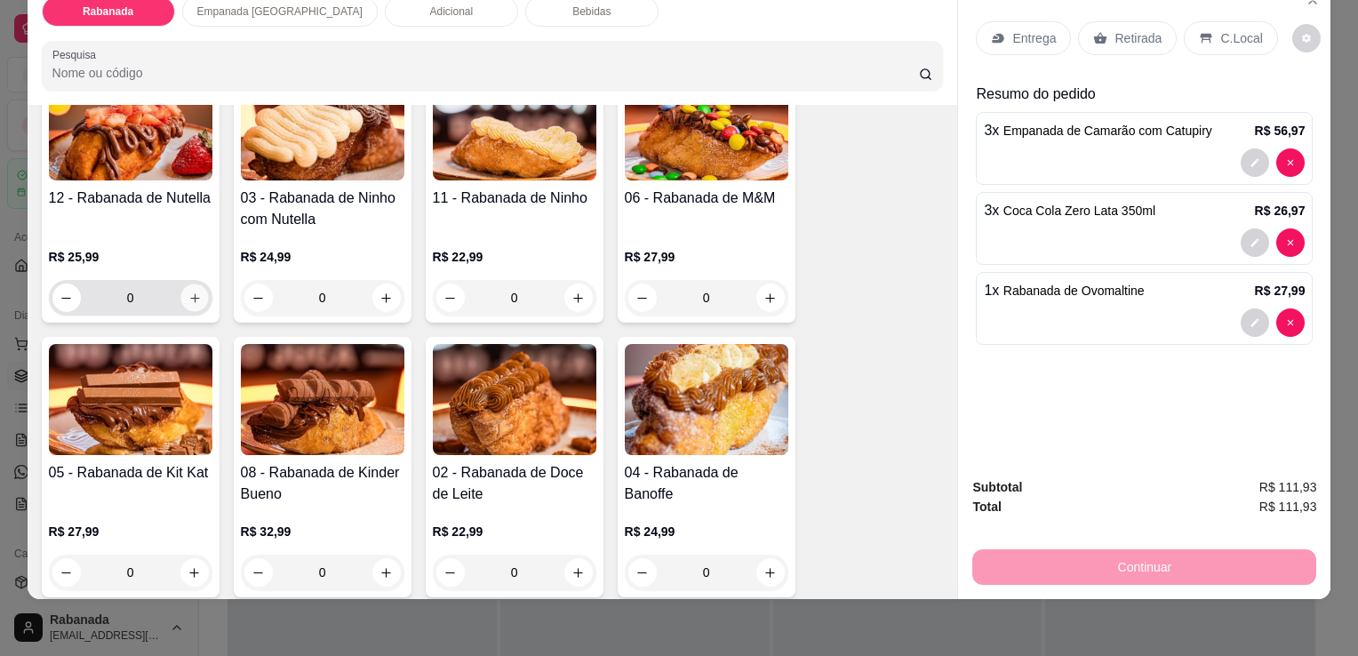
click at [190, 291] on icon "increase-product-quantity" at bounding box center [193, 297] width 13 height 13
type input "1"
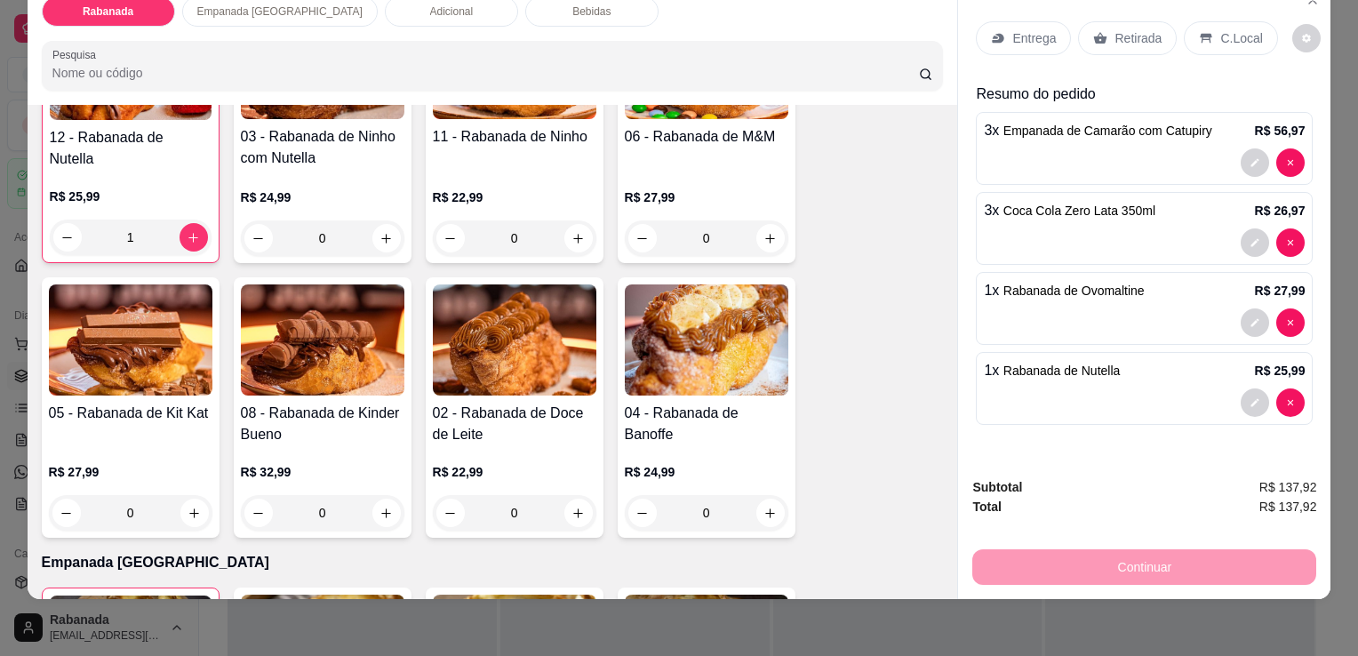
scroll to position [613, 0]
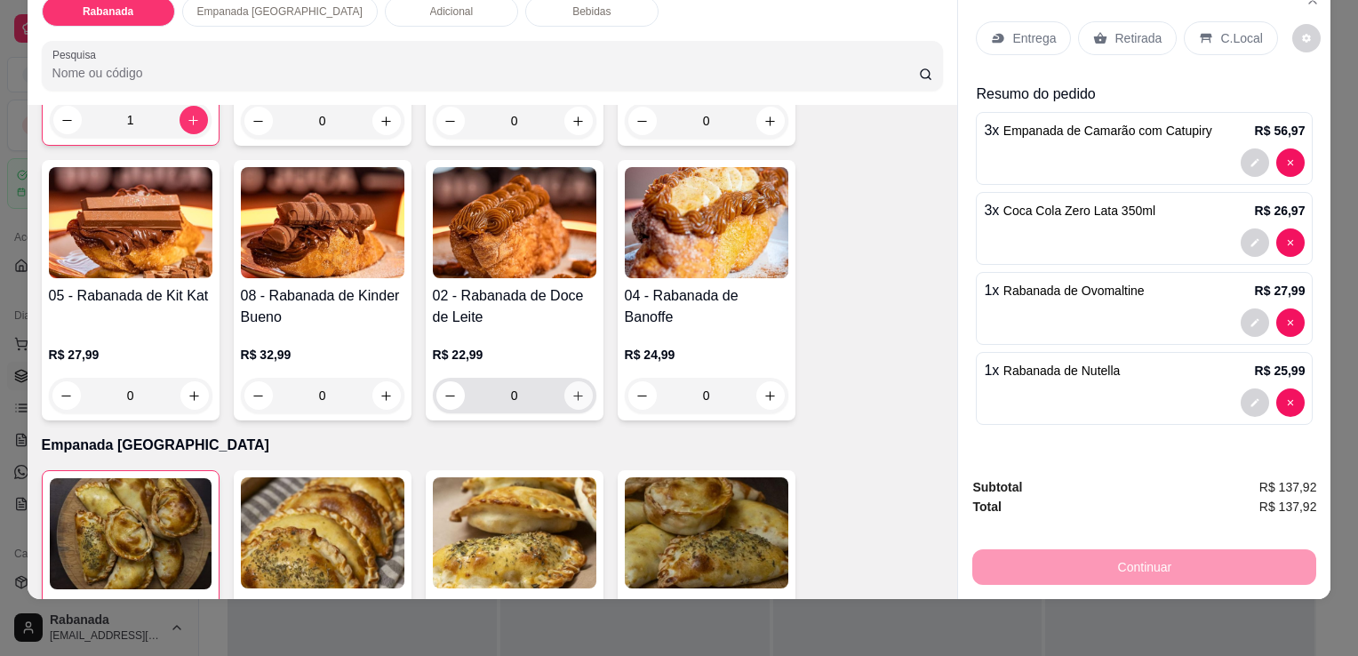
click at [578, 389] on icon "increase-product-quantity" at bounding box center [577, 395] width 13 height 13
type input "1"
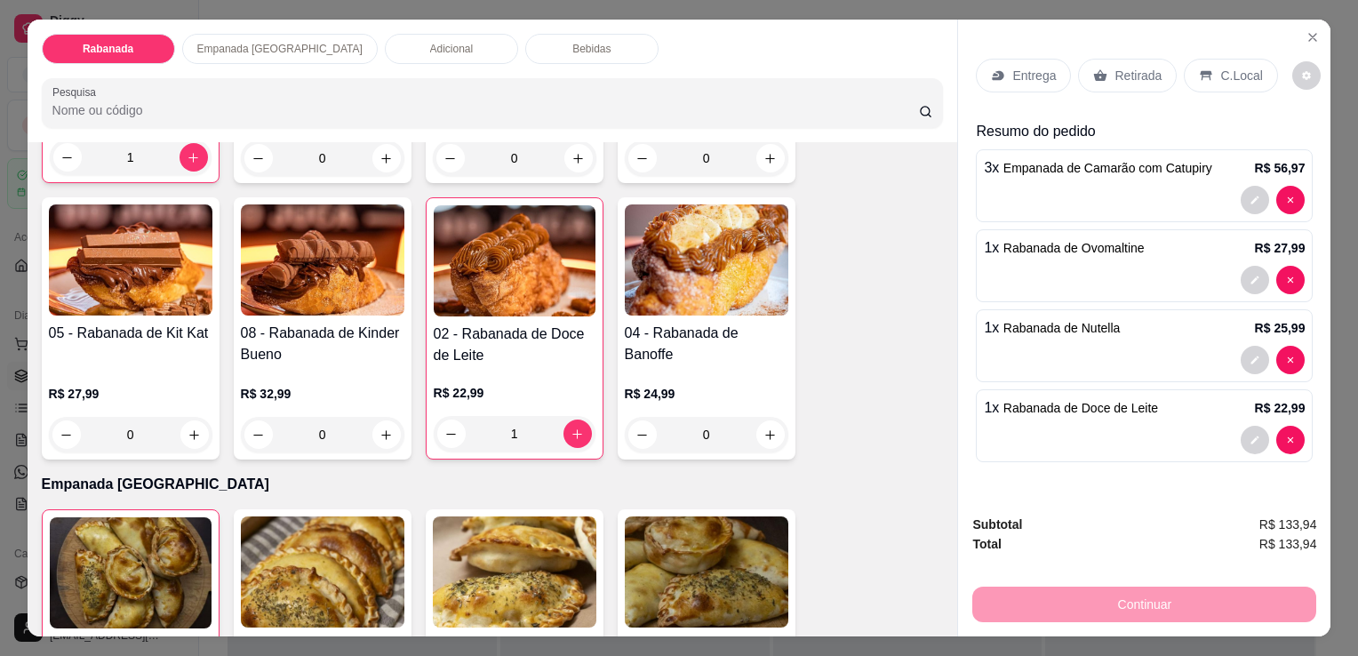
scroll to position [0, 0]
click at [1205, 68] on div "C.Local" at bounding box center [1230, 76] width 93 height 34
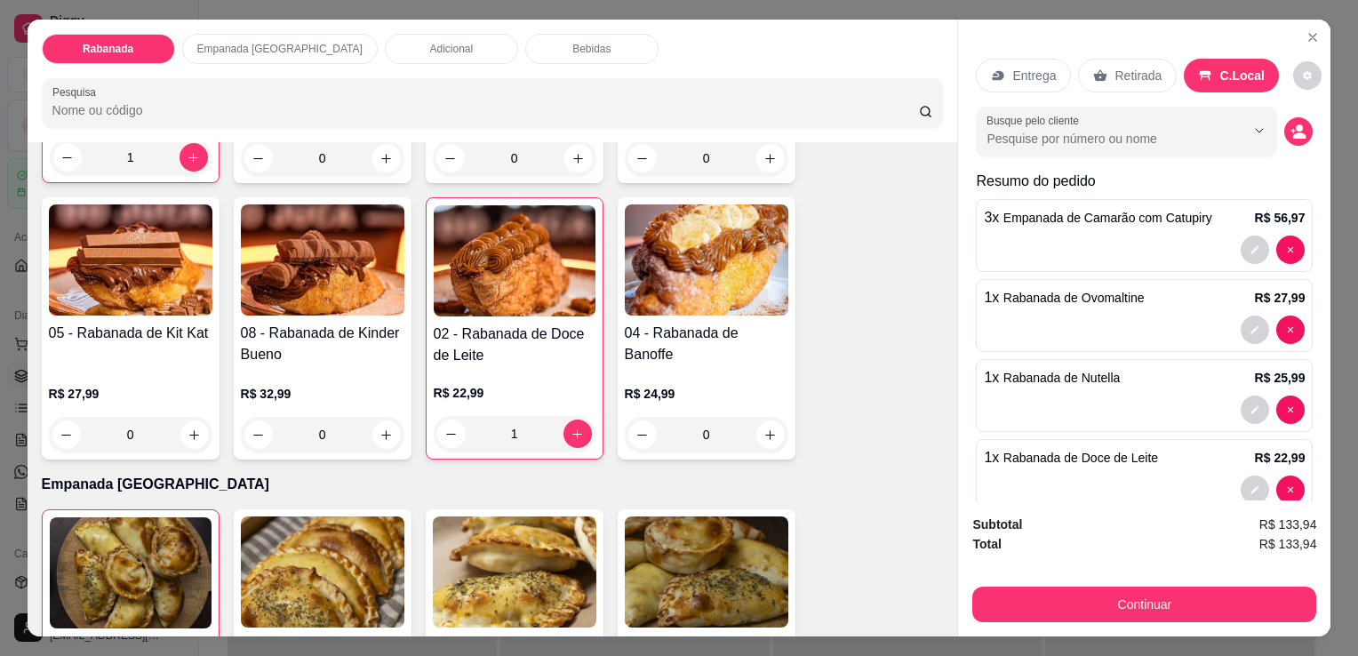
click at [525, 50] on div "Bebidas" at bounding box center [591, 49] width 133 height 30
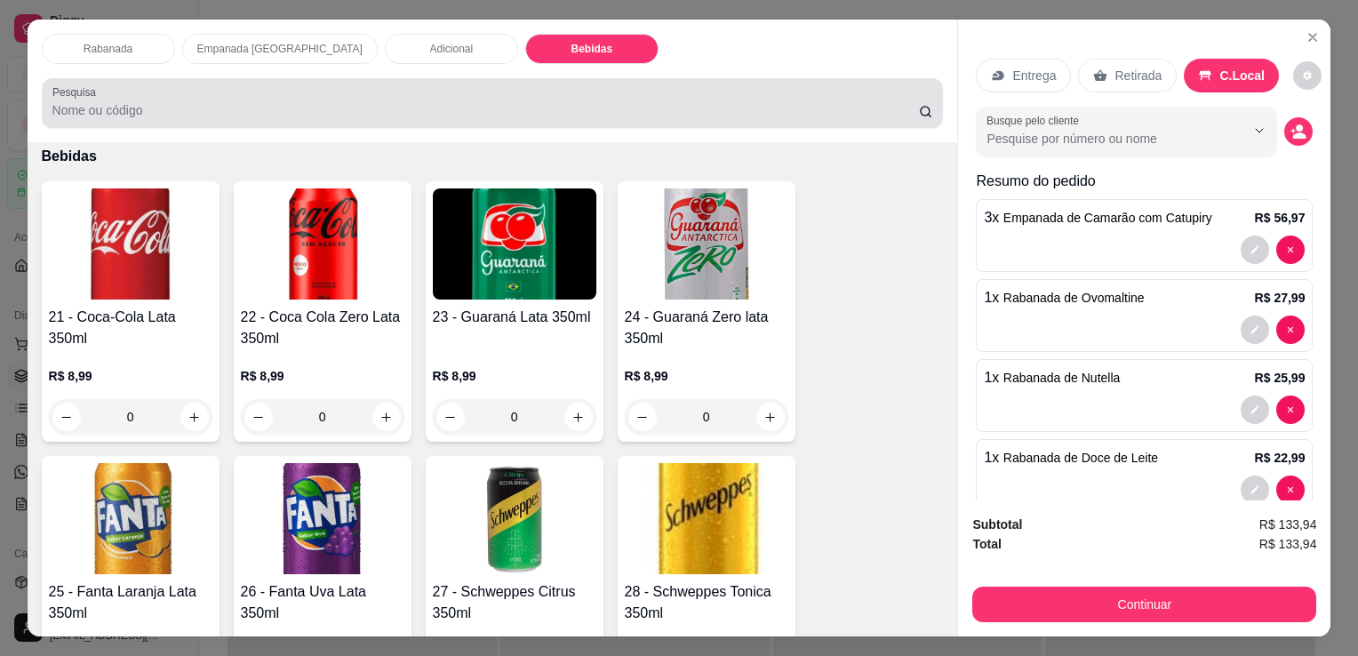
scroll to position [44, 0]
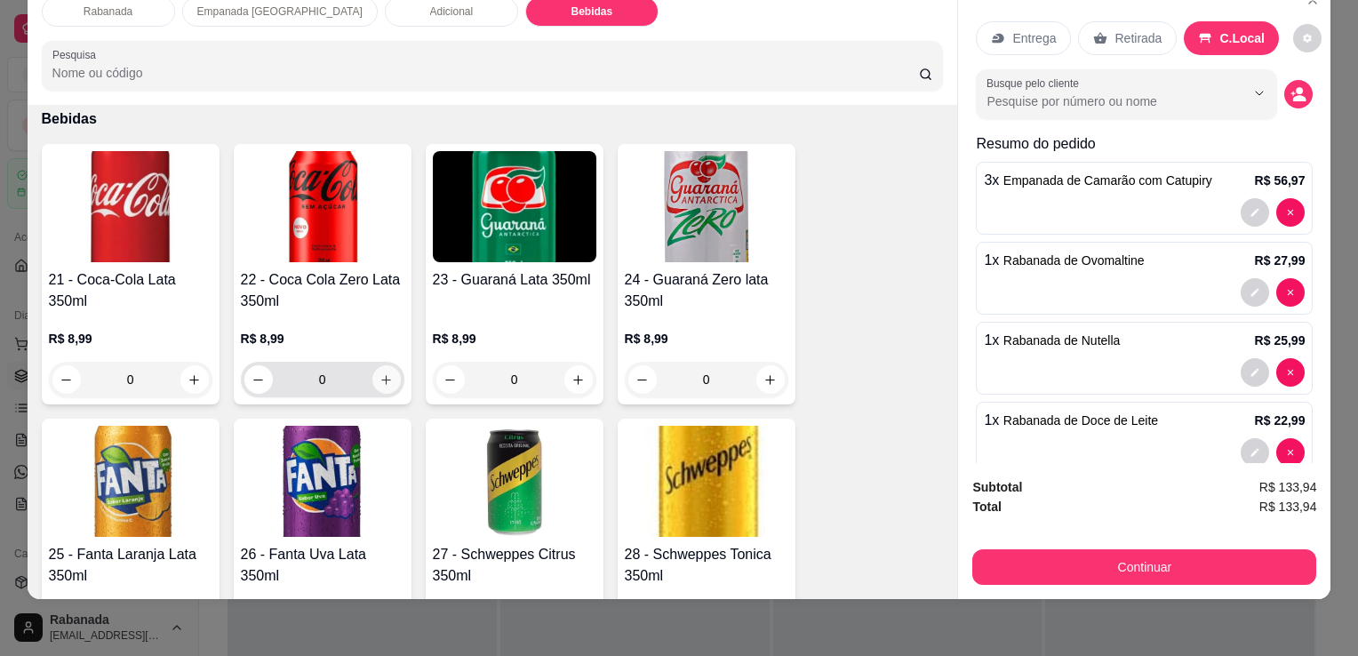
click at [382, 368] on button "increase-product-quantity" at bounding box center [386, 379] width 28 height 28
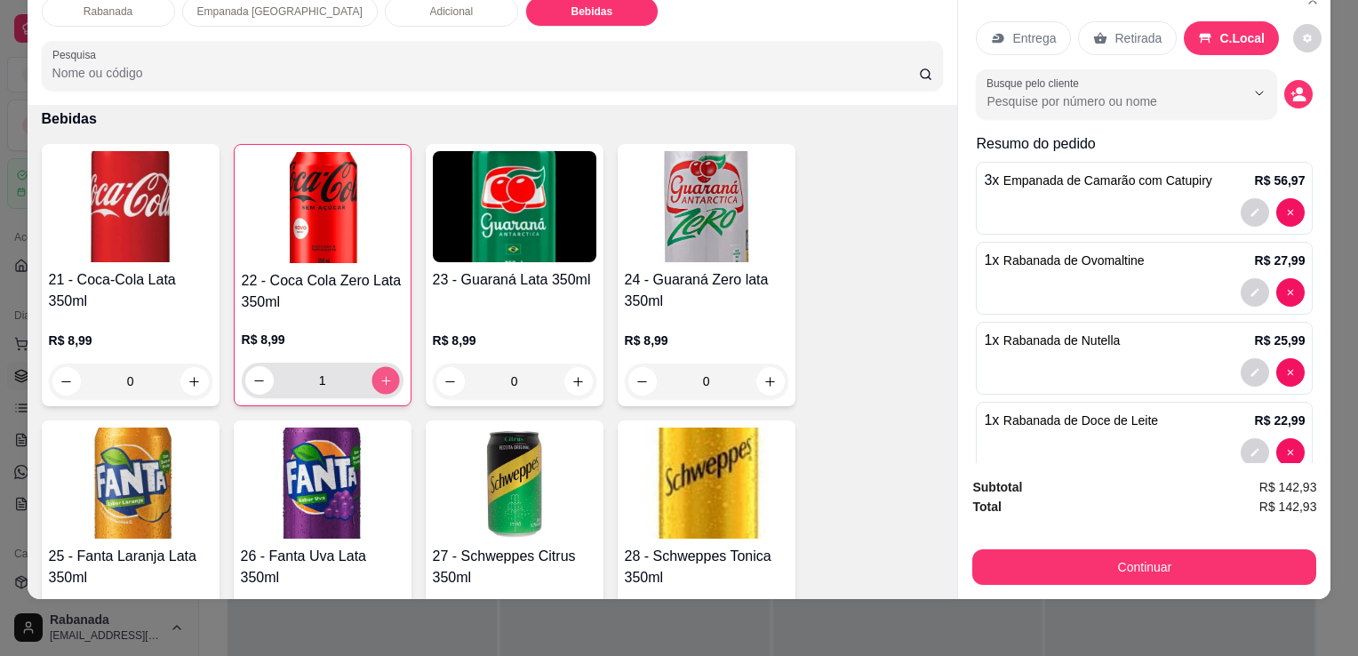
click at [382, 374] on icon "increase-product-quantity" at bounding box center [385, 380] width 13 height 13
type input "2"
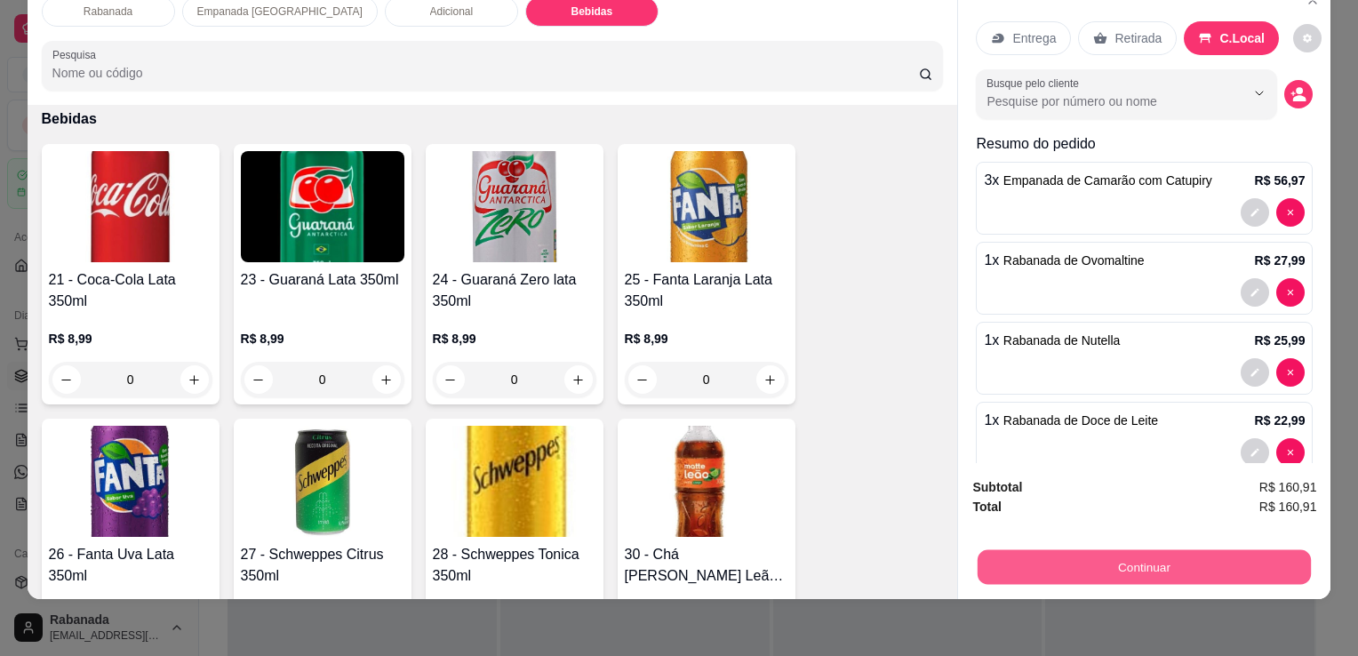
click at [1130, 556] on button "Continuar" at bounding box center [1143, 566] width 333 height 35
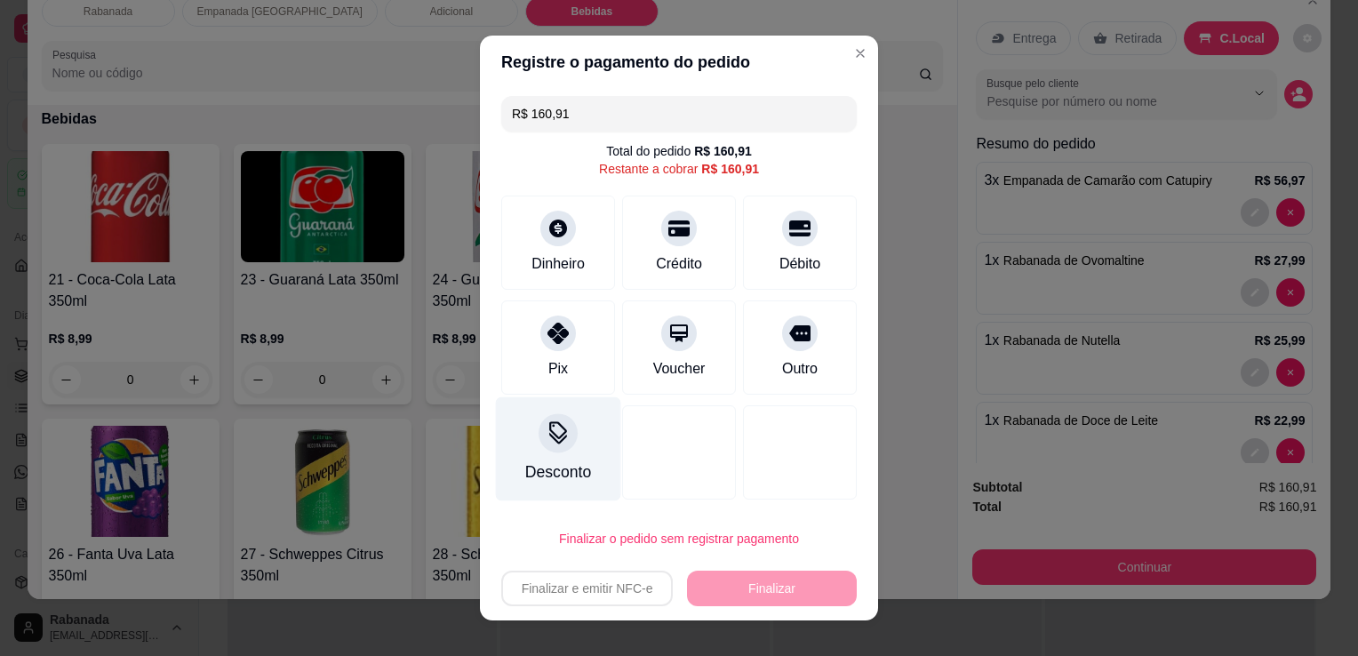
click at [552, 446] on div at bounding box center [557, 432] width 39 height 39
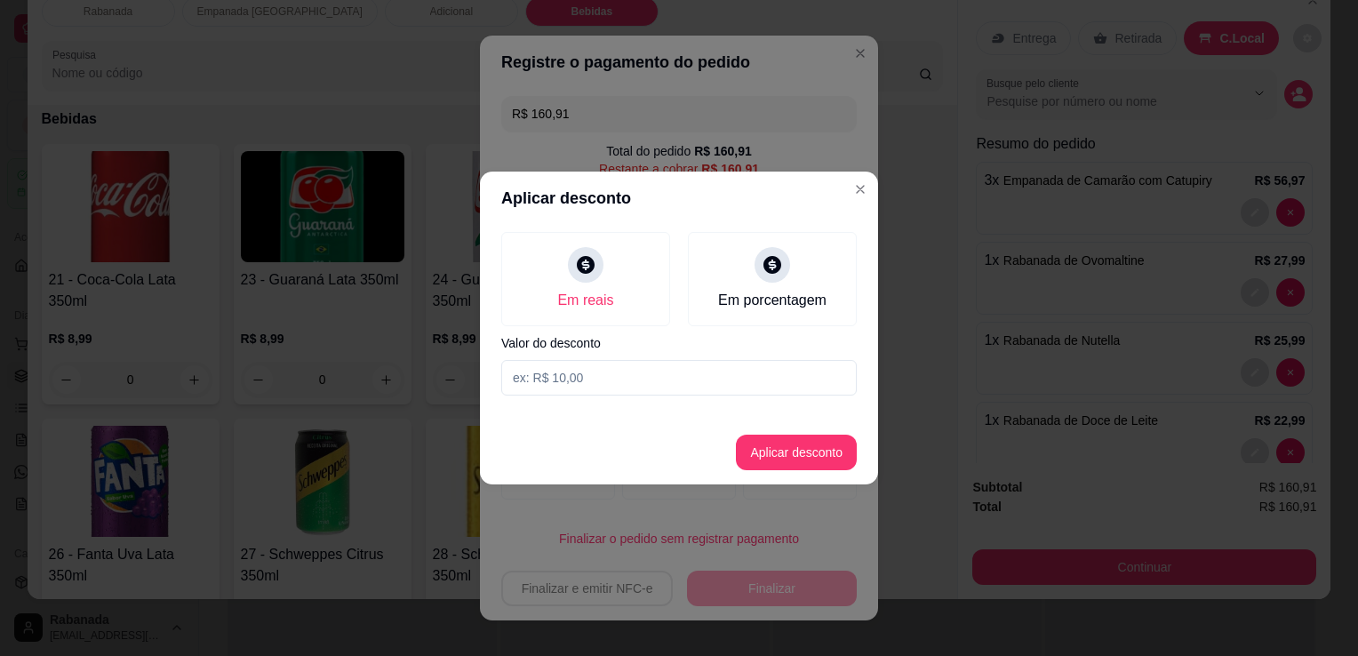
click at [578, 374] on input at bounding box center [678, 378] width 355 height 36
type input "13,40"
click at [772, 442] on button "Aplicar desconto" at bounding box center [796, 452] width 116 height 35
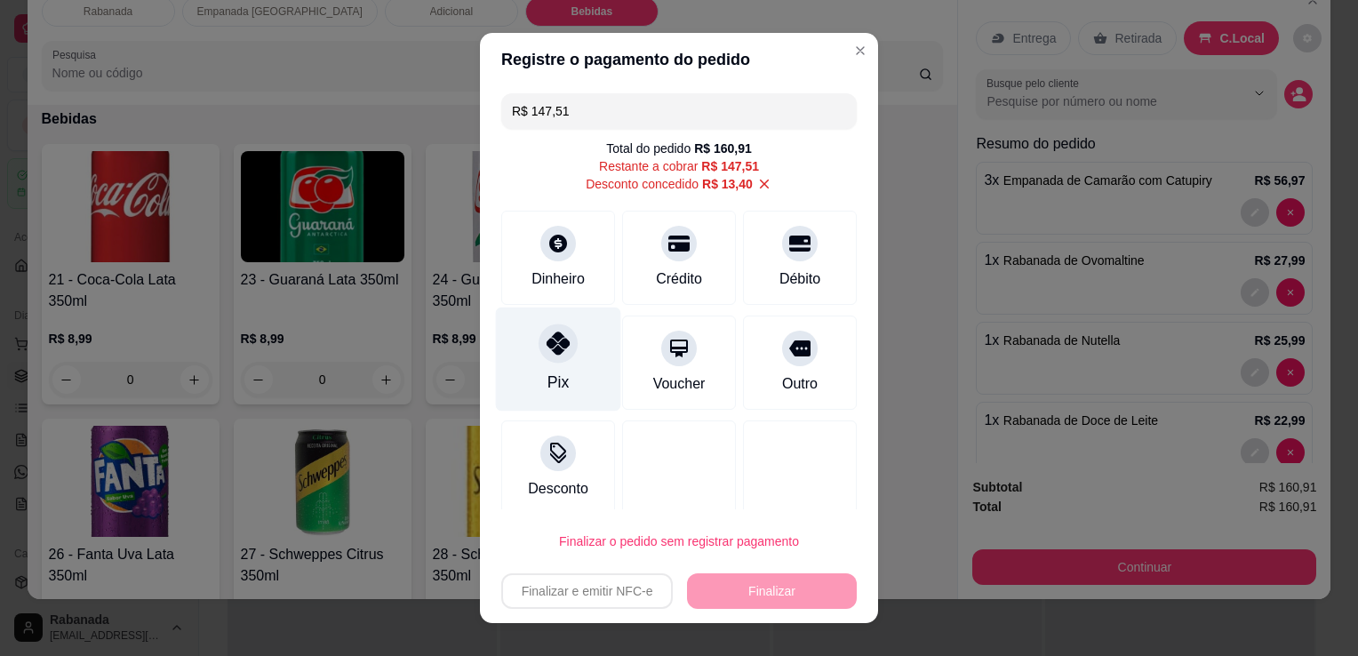
click at [546, 350] on icon at bounding box center [557, 342] width 23 height 23
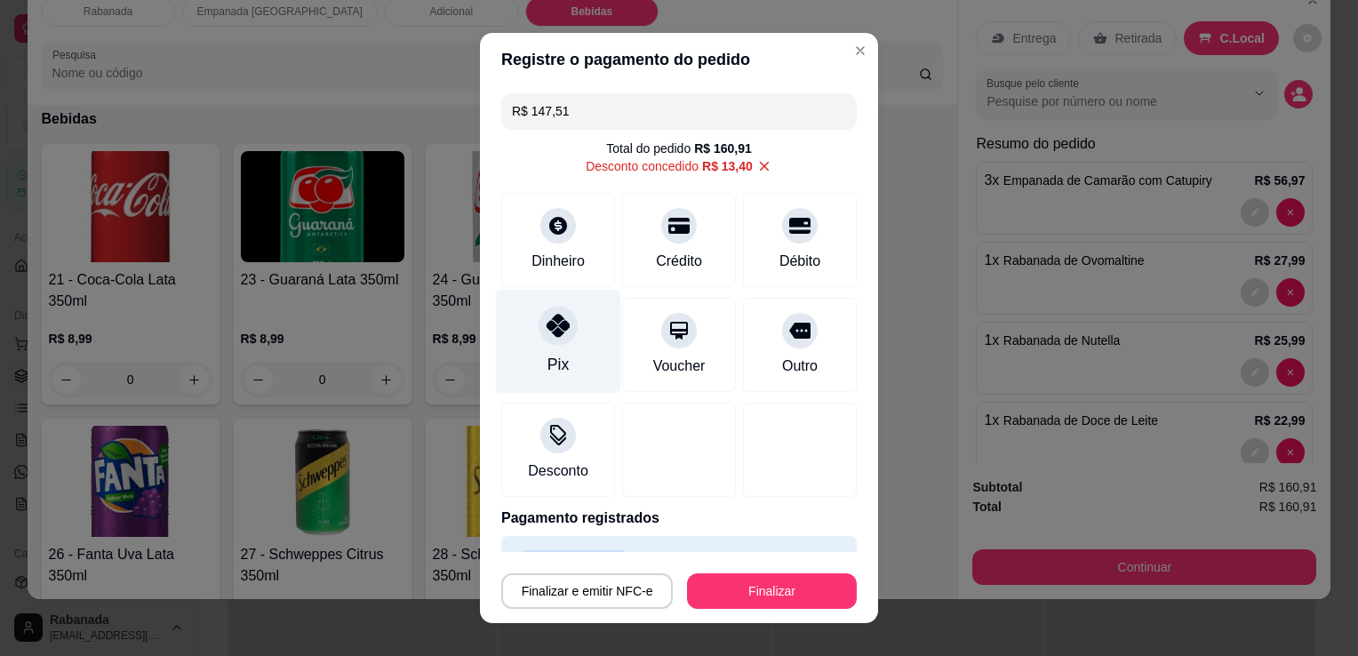
type input "R$ 0,00"
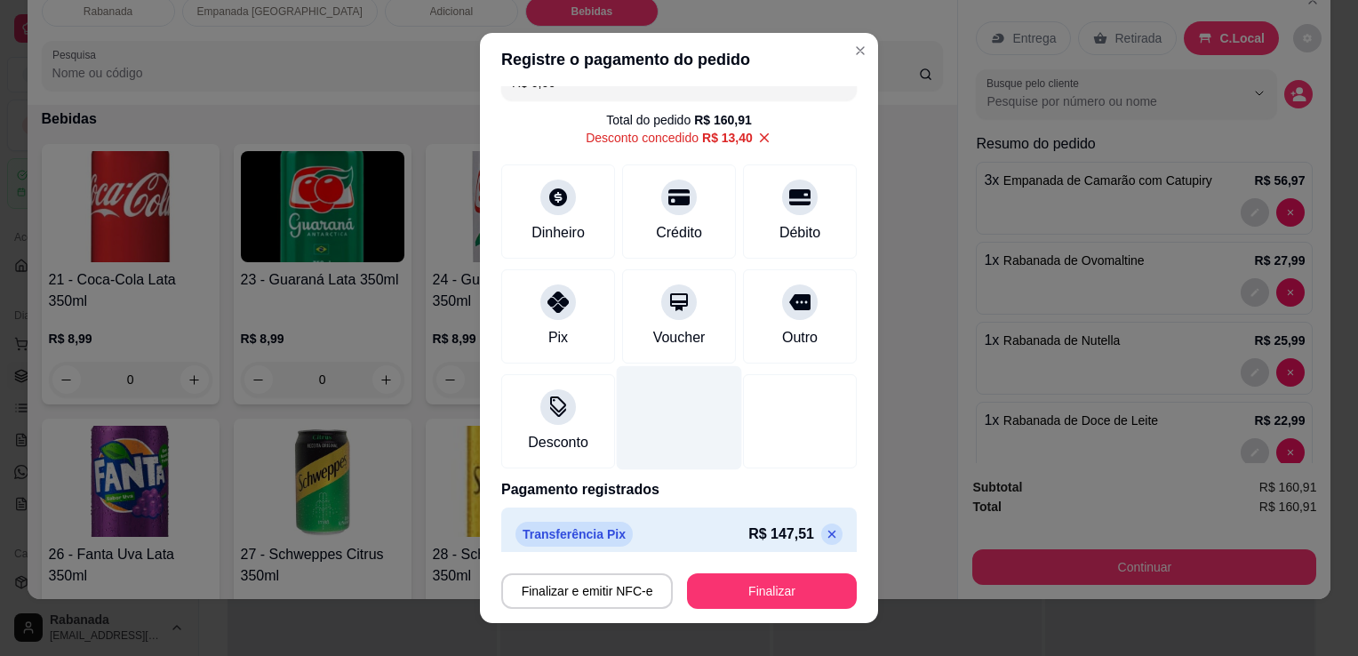
scroll to position [43, 0]
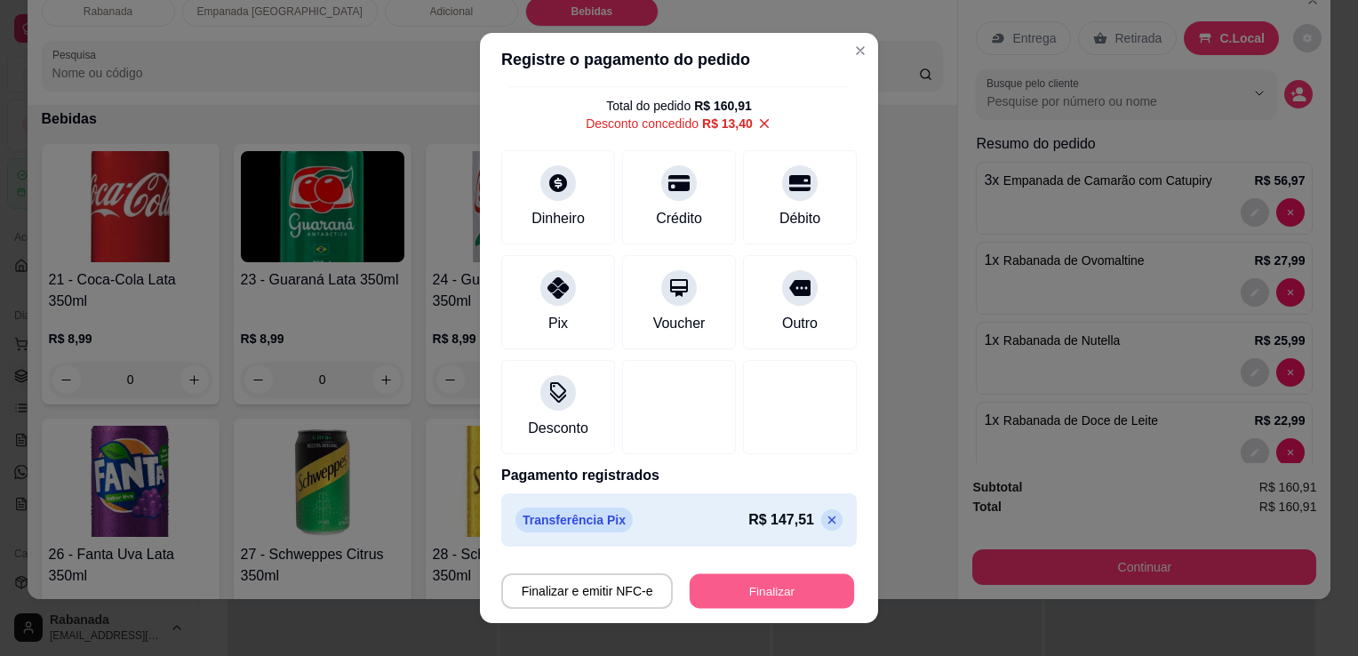
click at [731, 580] on button "Finalizar" at bounding box center [772, 591] width 164 height 35
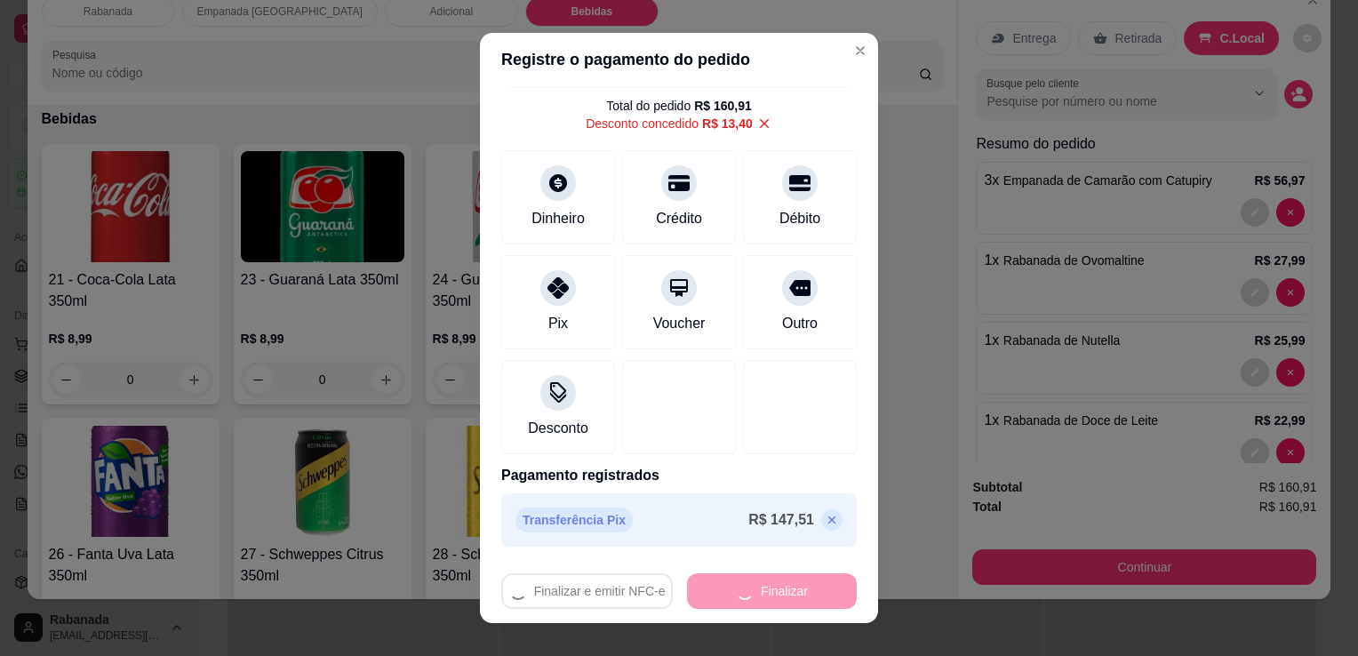
type input "0"
type input "-R$ 160,91"
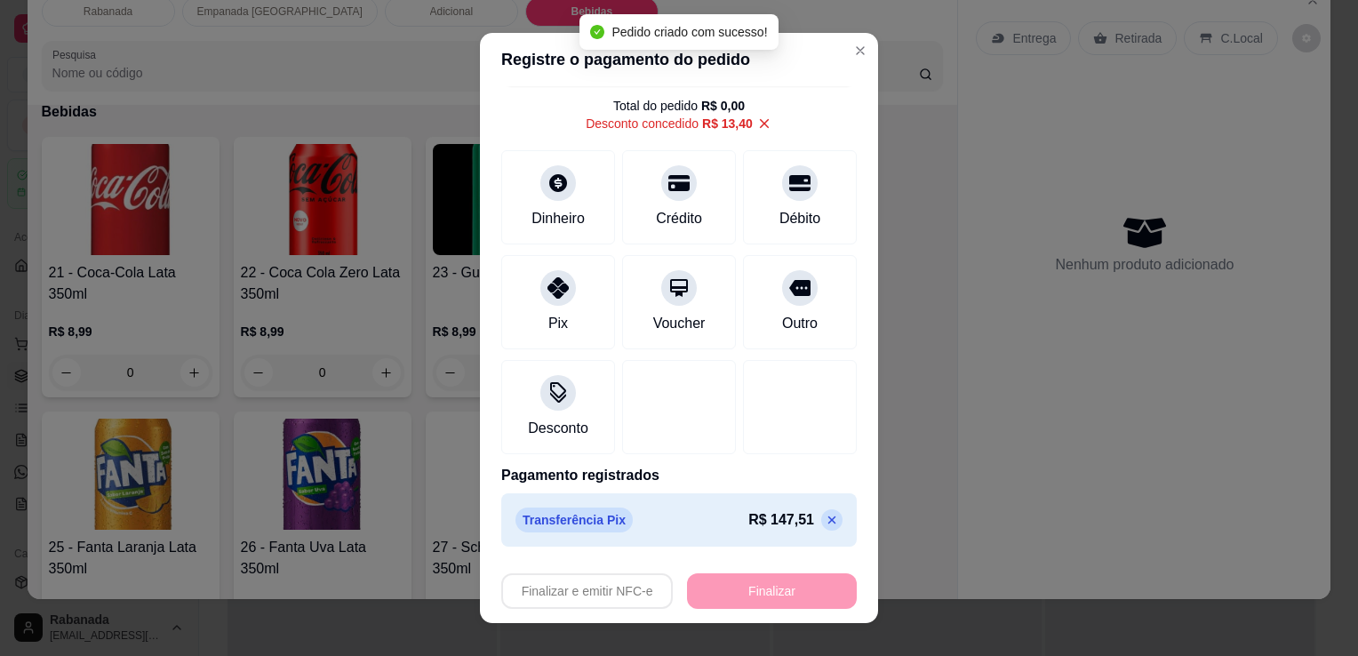
scroll to position [1834, 0]
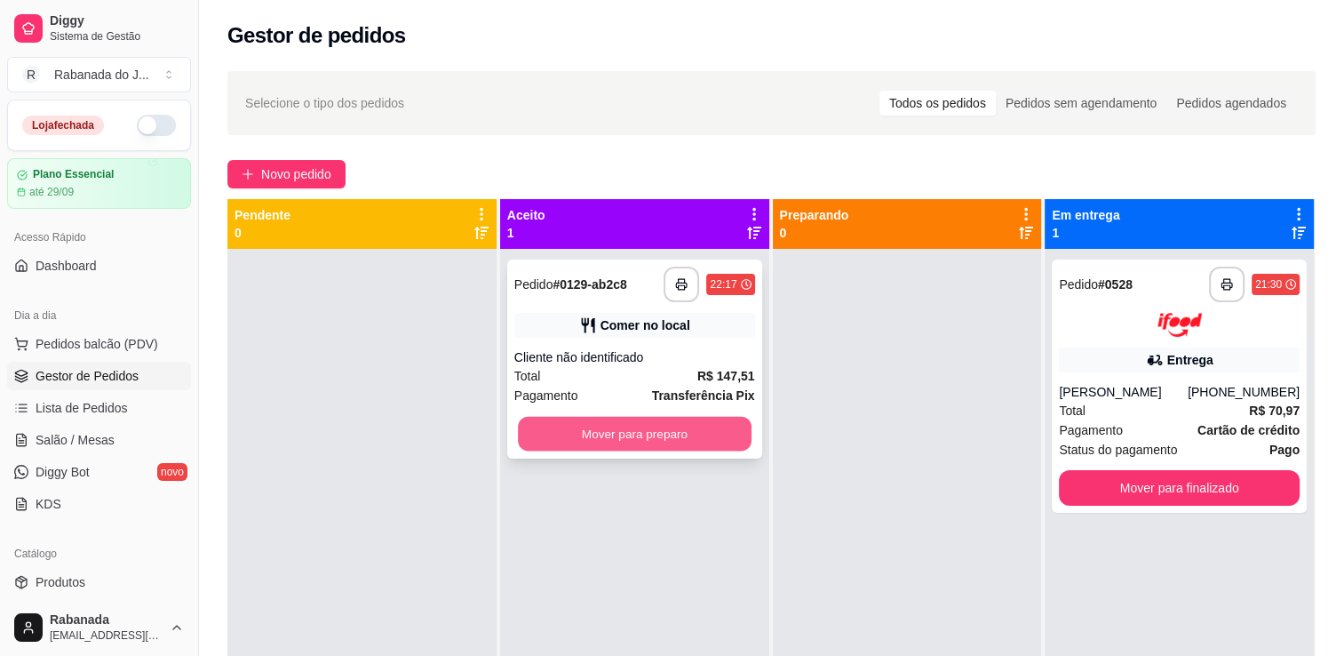
click at [651, 435] on button "Mover para preparo" at bounding box center [635, 434] width 234 height 35
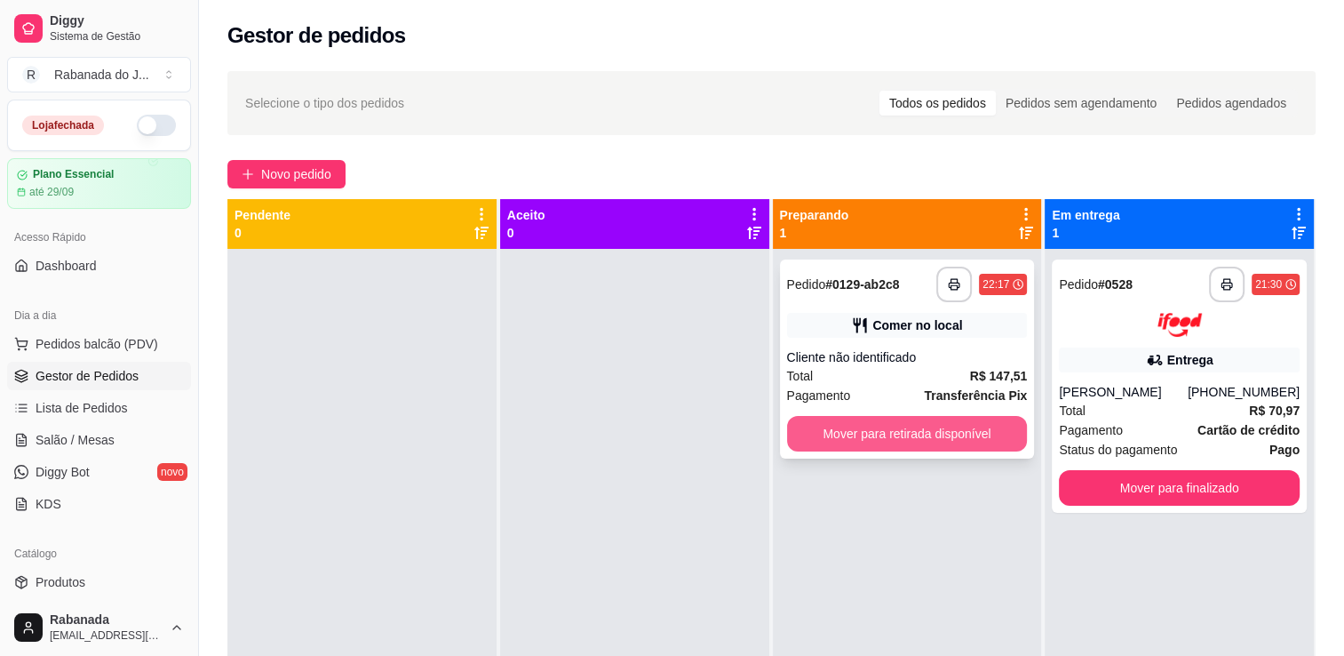
click at [898, 430] on button "Mover para retirada disponível" at bounding box center [907, 434] width 241 height 36
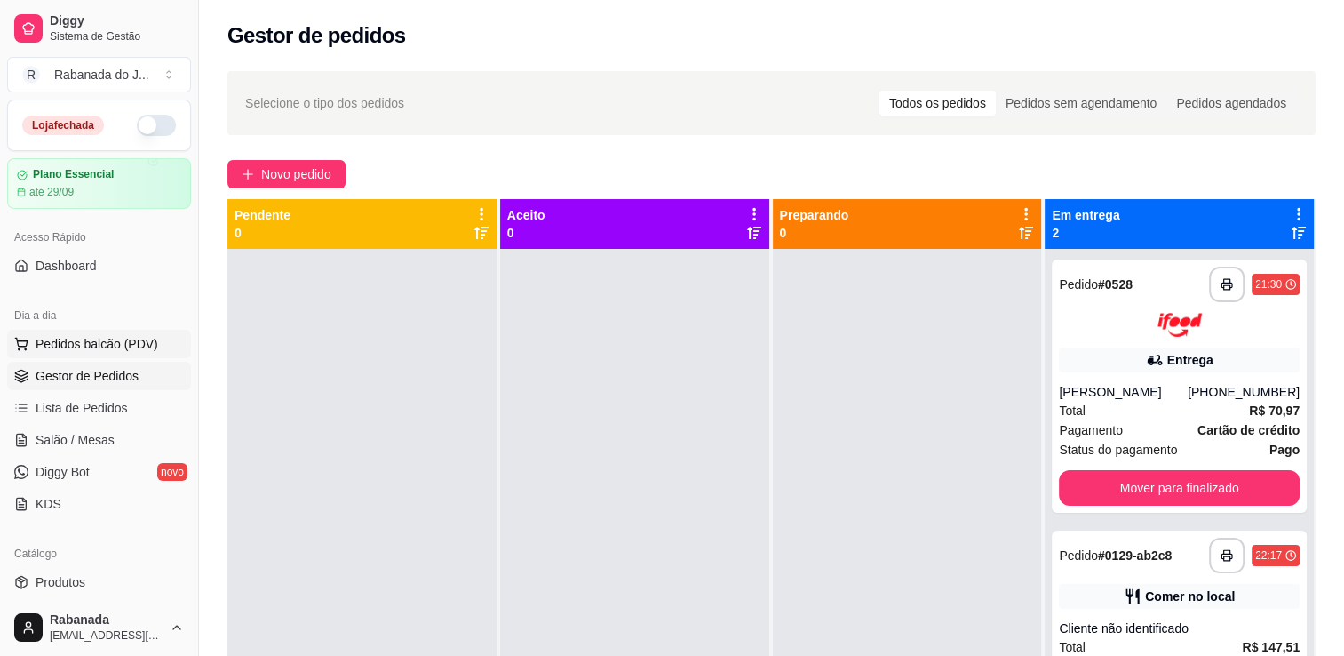
click at [76, 336] on span "Pedidos balcão (PDV)" at bounding box center [97, 344] width 123 height 18
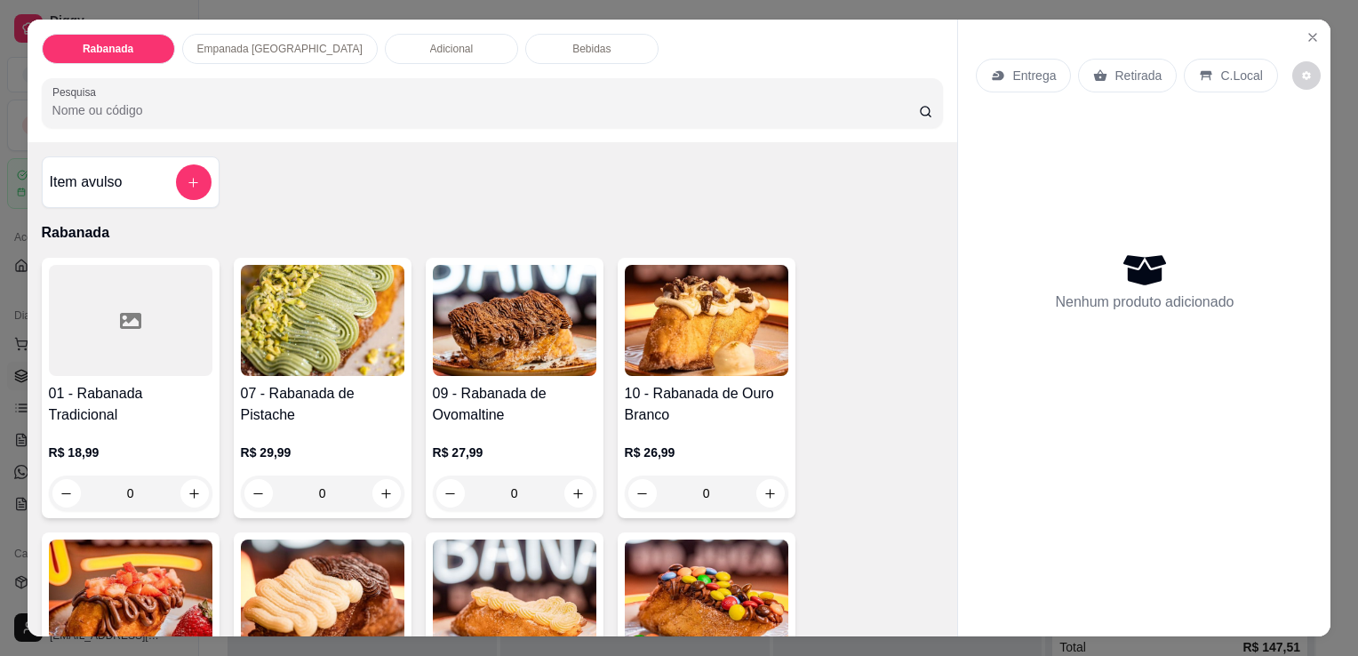
click at [572, 42] on p "Bebidas" at bounding box center [591, 49] width 38 height 14
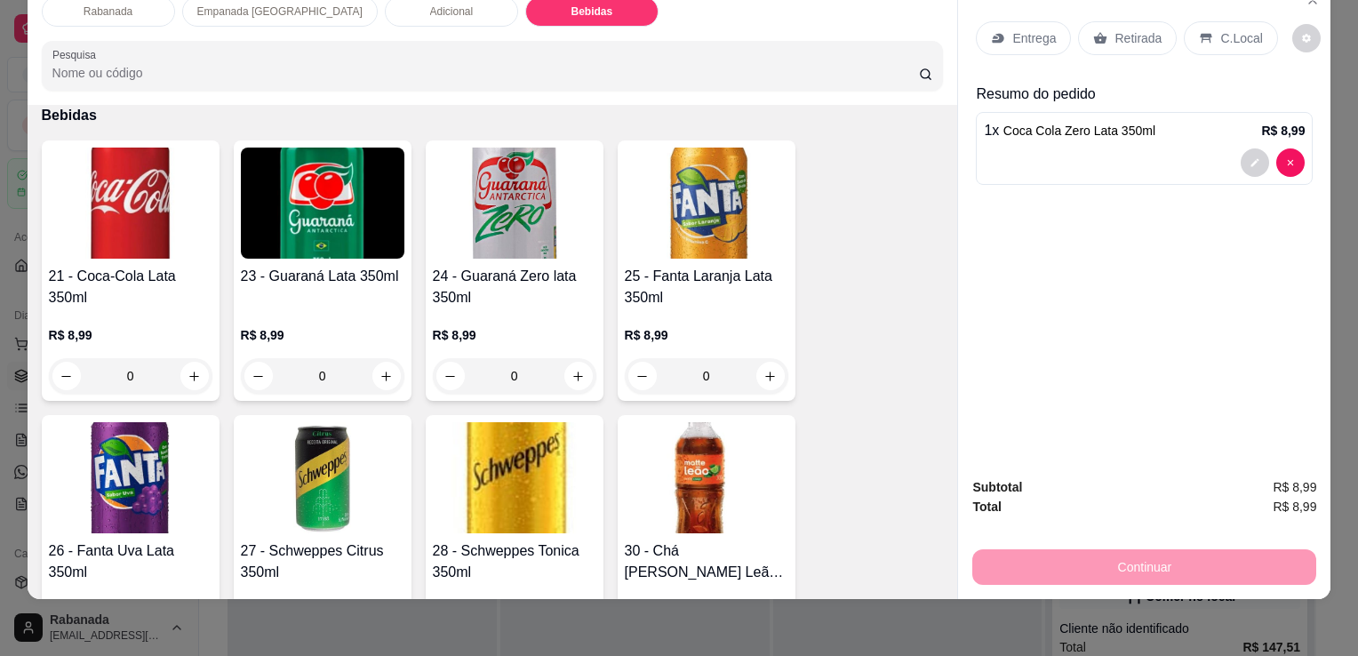
click at [958, 122] on div "Entrega Retirada C.Local Resumo do pedido 1 x Coca Cola Zero Lata 350ml R$ 8,99" at bounding box center [1144, 222] width 372 height 481
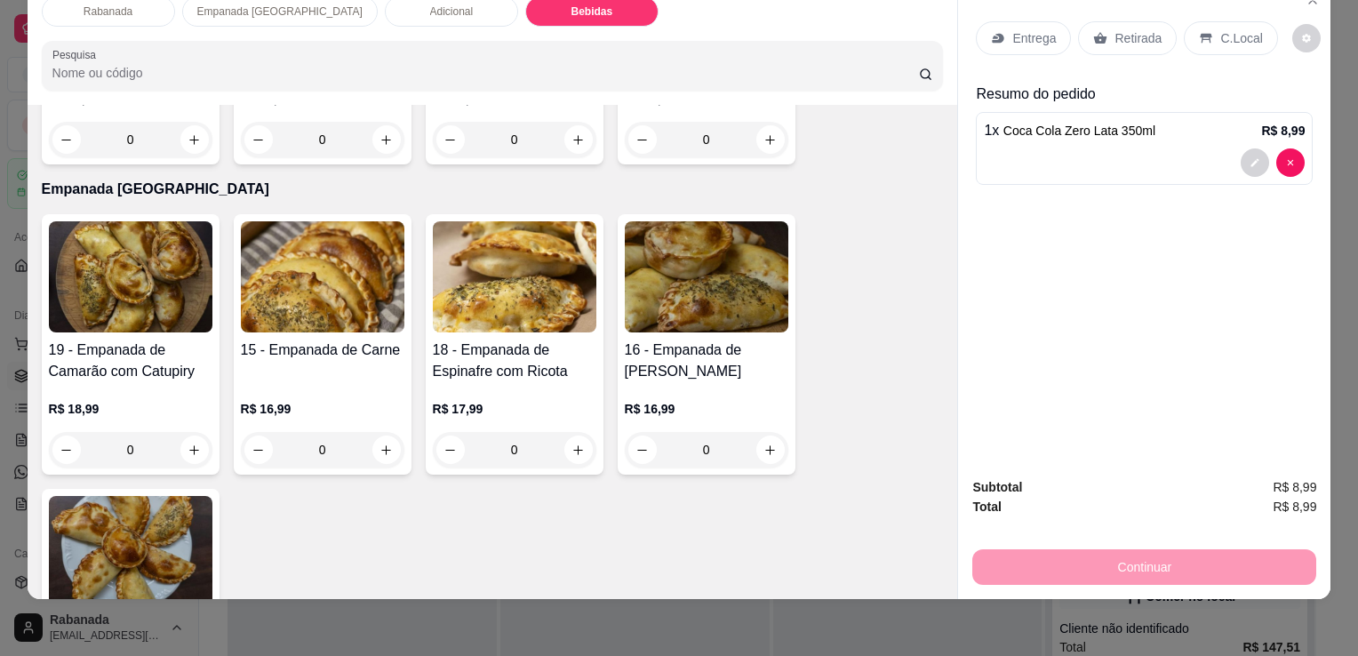
scroll to position [890, 0]
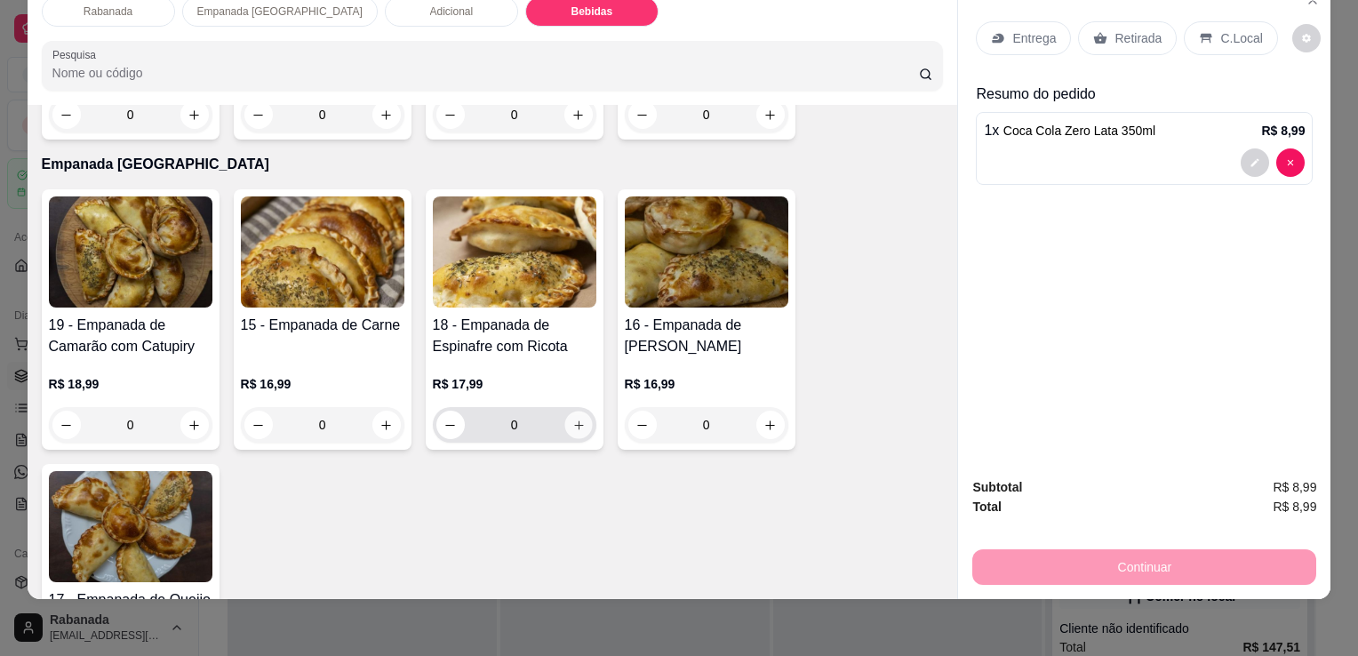
click at [578, 412] on button "increase-product-quantity" at bounding box center [578, 425] width 28 height 28
type input "1"
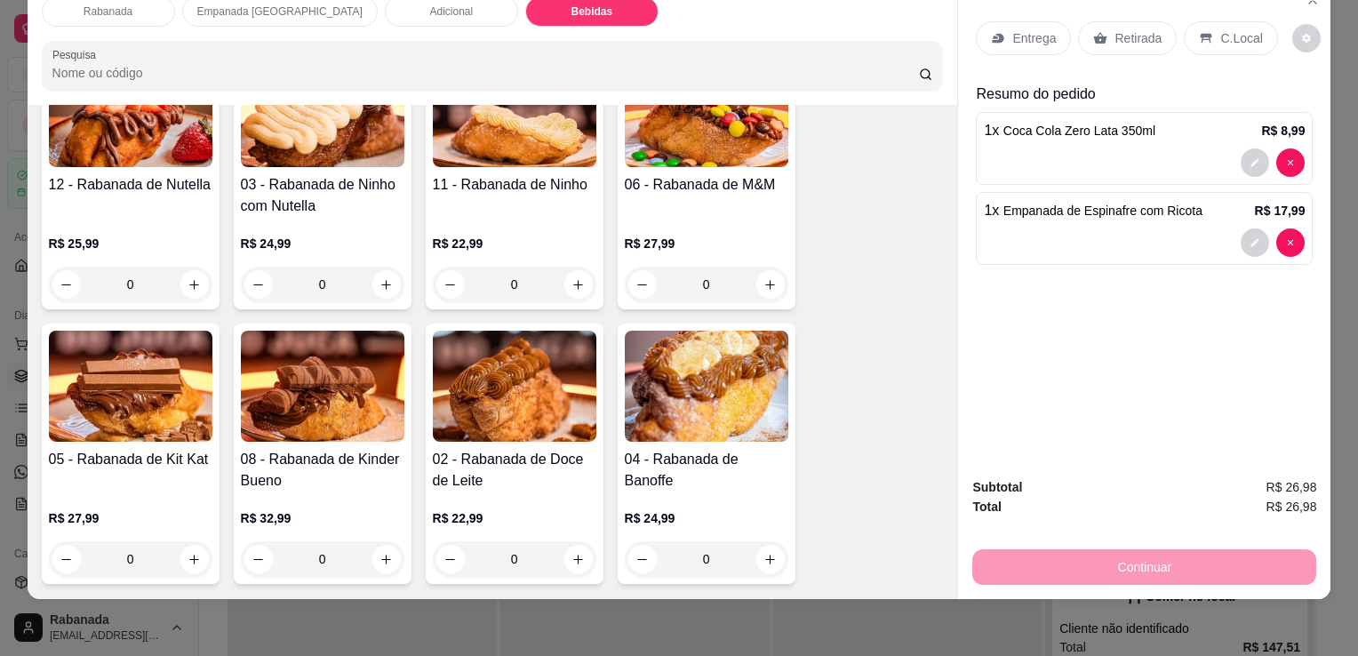
scroll to position [535, 0]
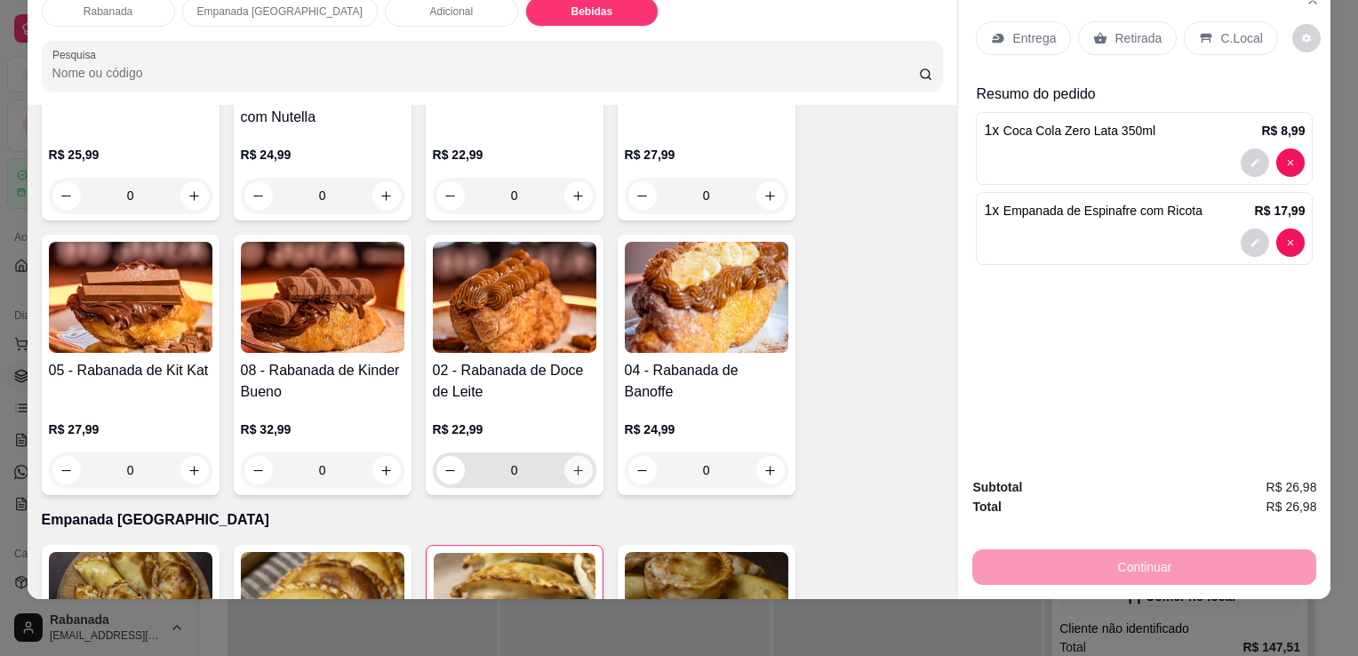
click at [571, 464] on icon "increase-product-quantity" at bounding box center [577, 470] width 13 height 13
type input "1"
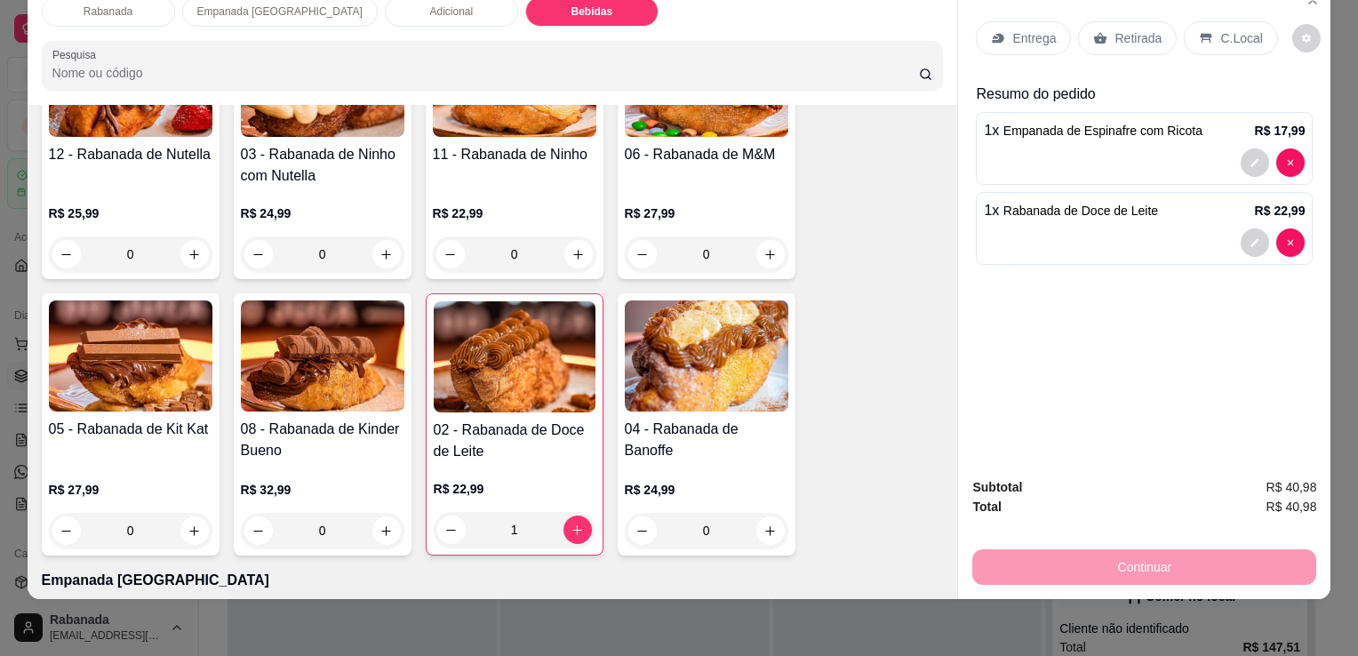
scroll to position [446, 0]
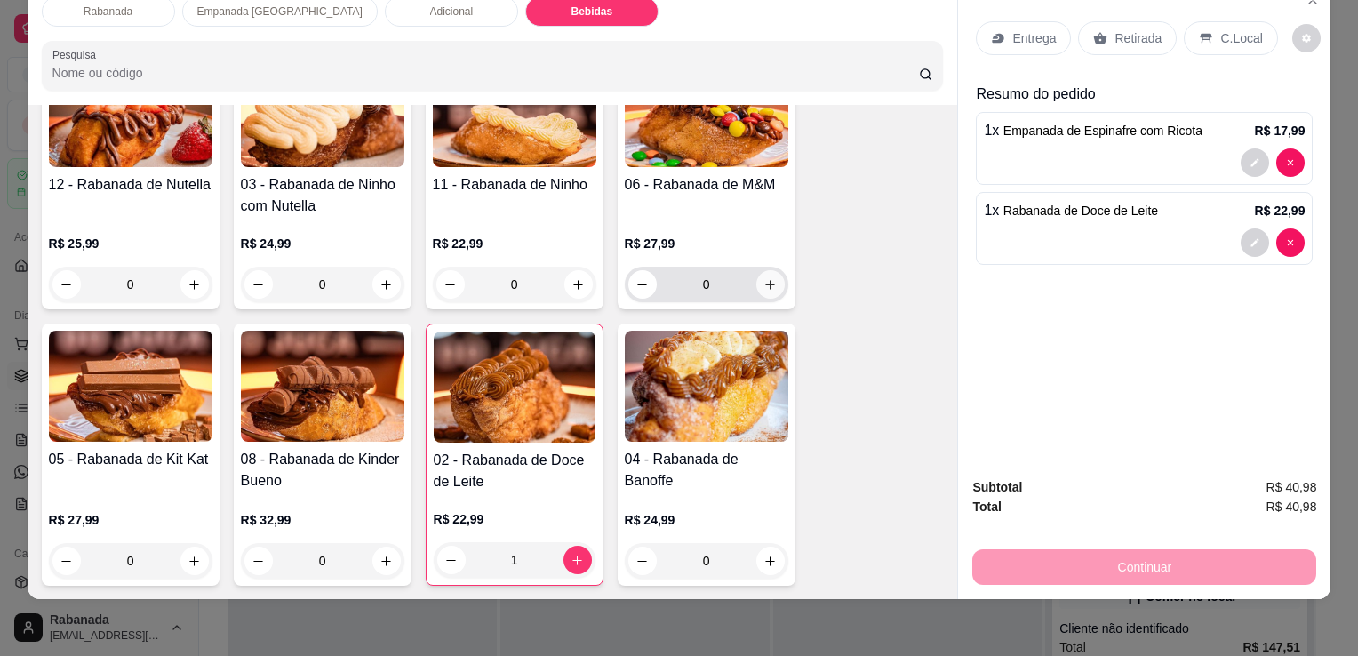
click at [763, 278] on icon "increase-product-quantity" at bounding box center [769, 284] width 13 height 13
type input "1"
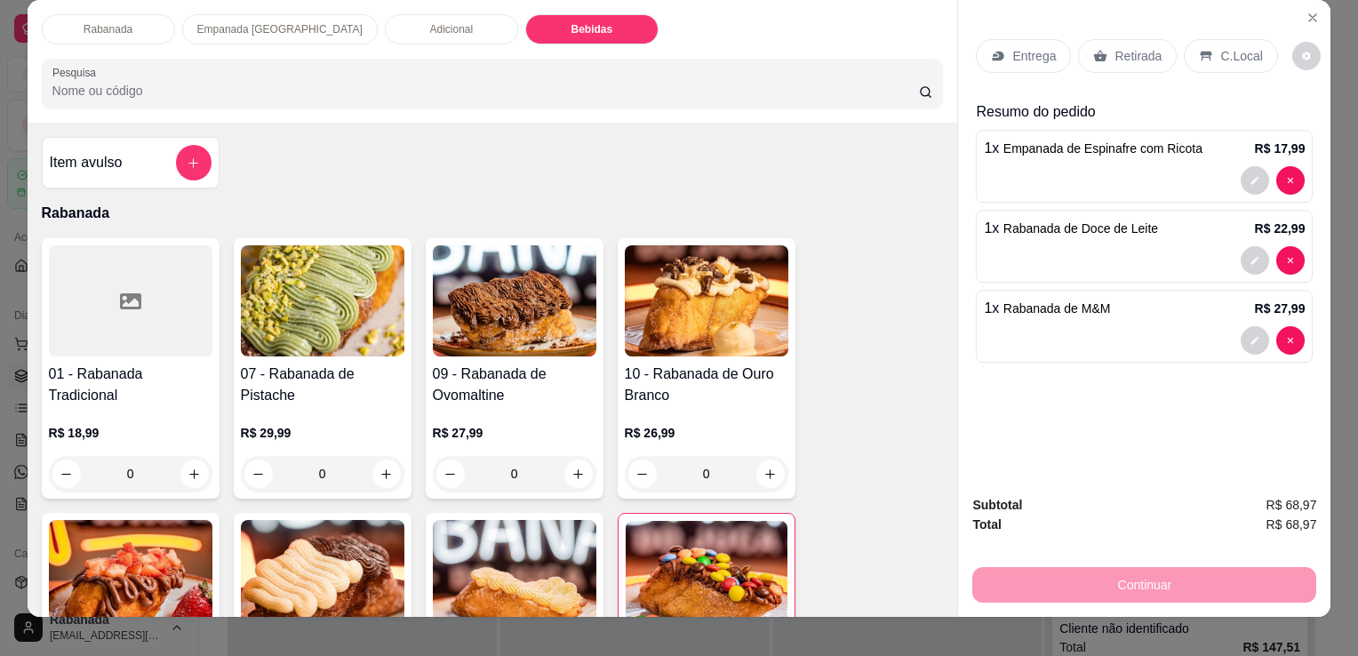
scroll to position [0, 0]
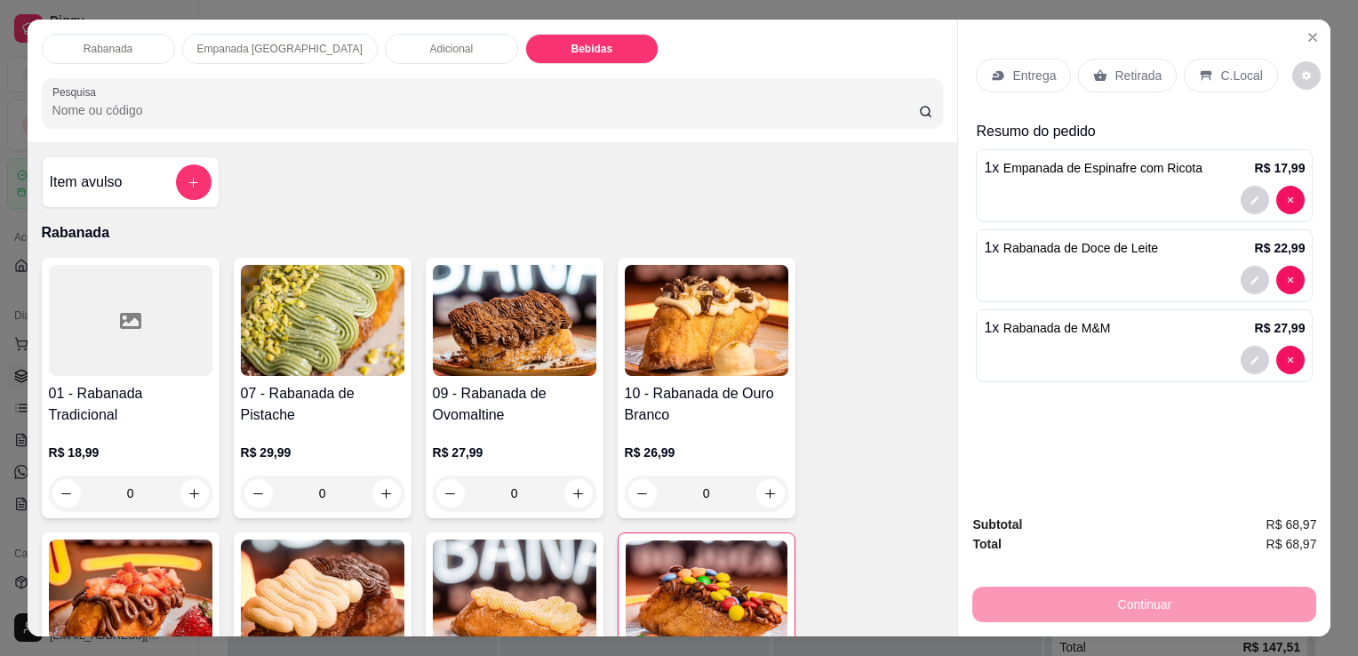
click at [547, 43] on div "Bebidas" at bounding box center [591, 49] width 133 height 30
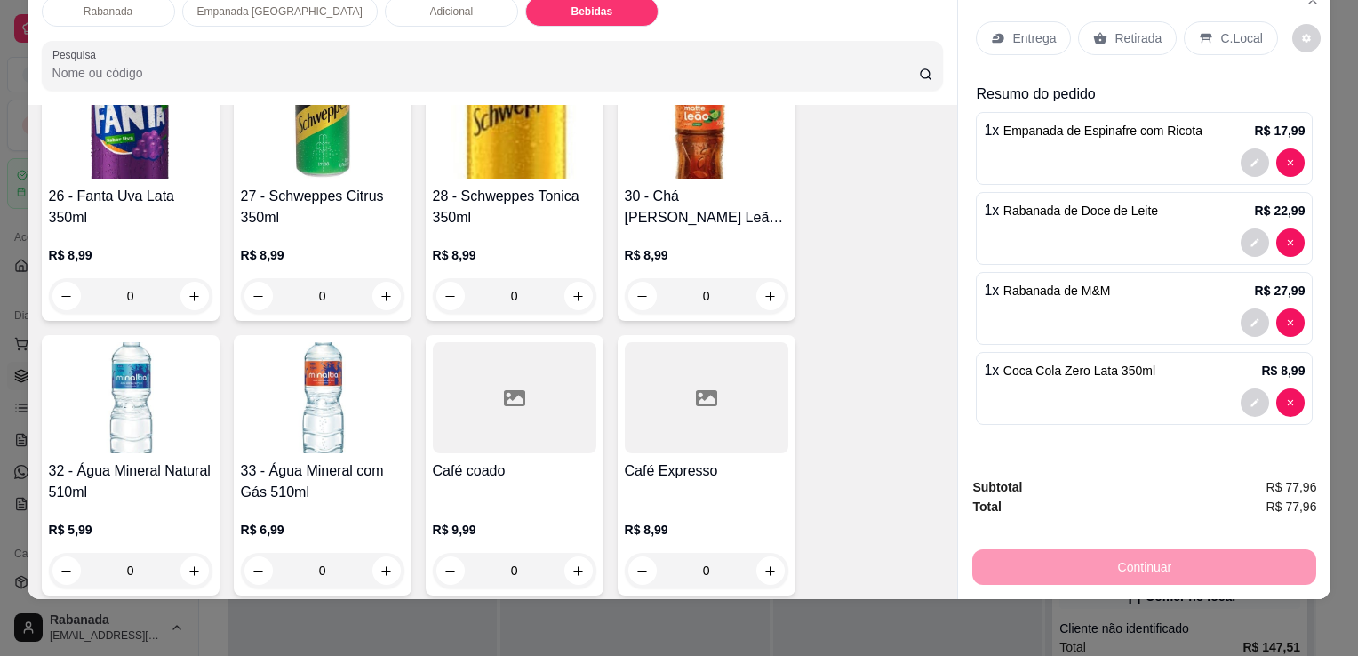
scroll to position [2200, 0]
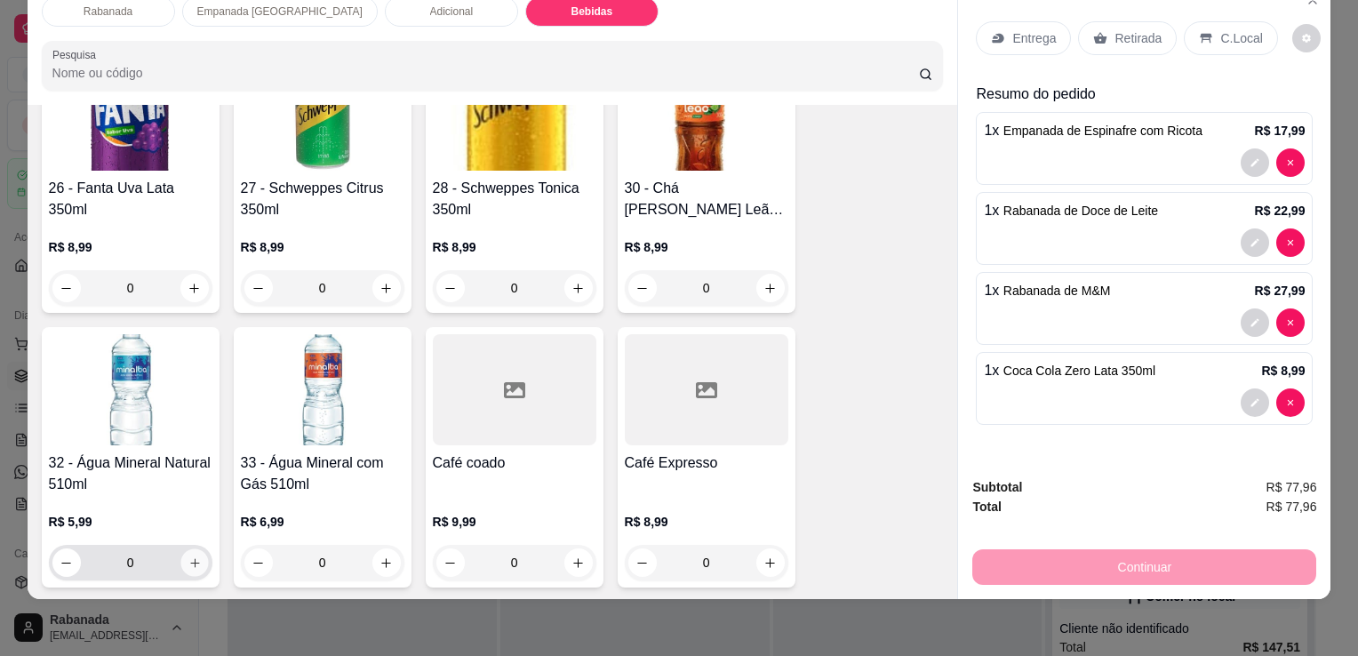
click at [187, 556] on icon "increase-product-quantity" at bounding box center [193, 562] width 13 height 13
type input "1"
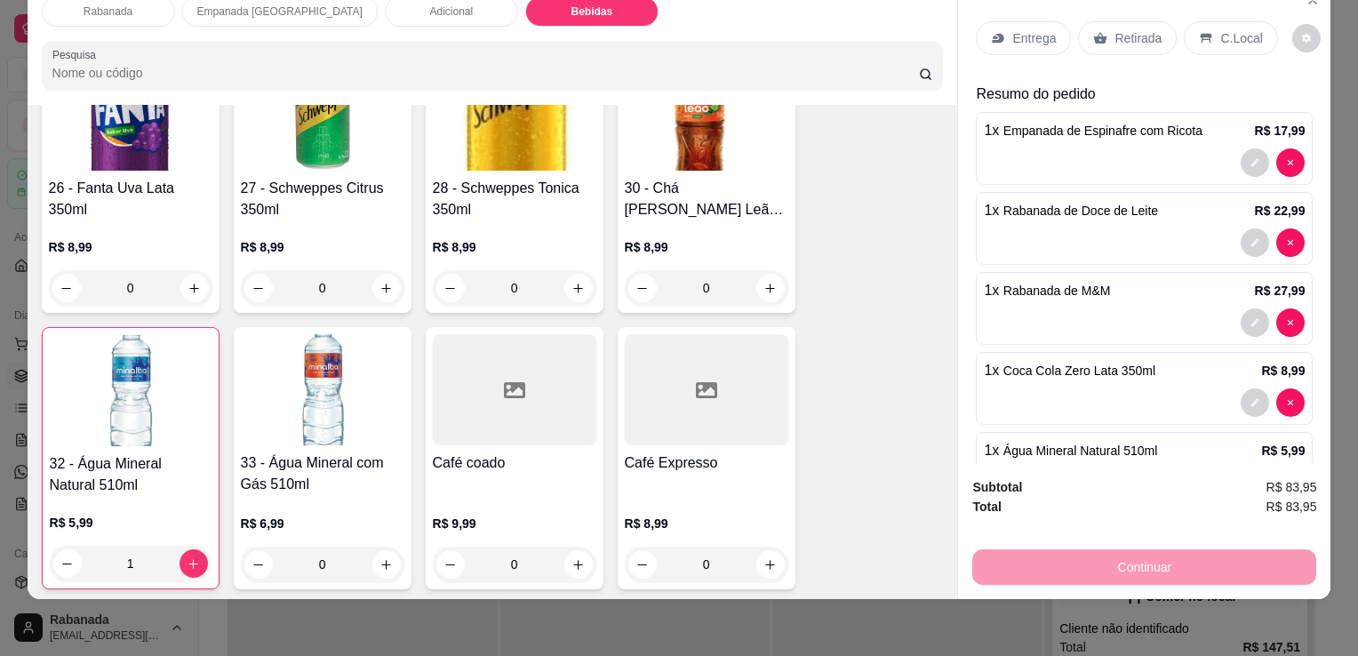
click at [1232, 38] on div "C.Local" at bounding box center [1230, 38] width 93 height 34
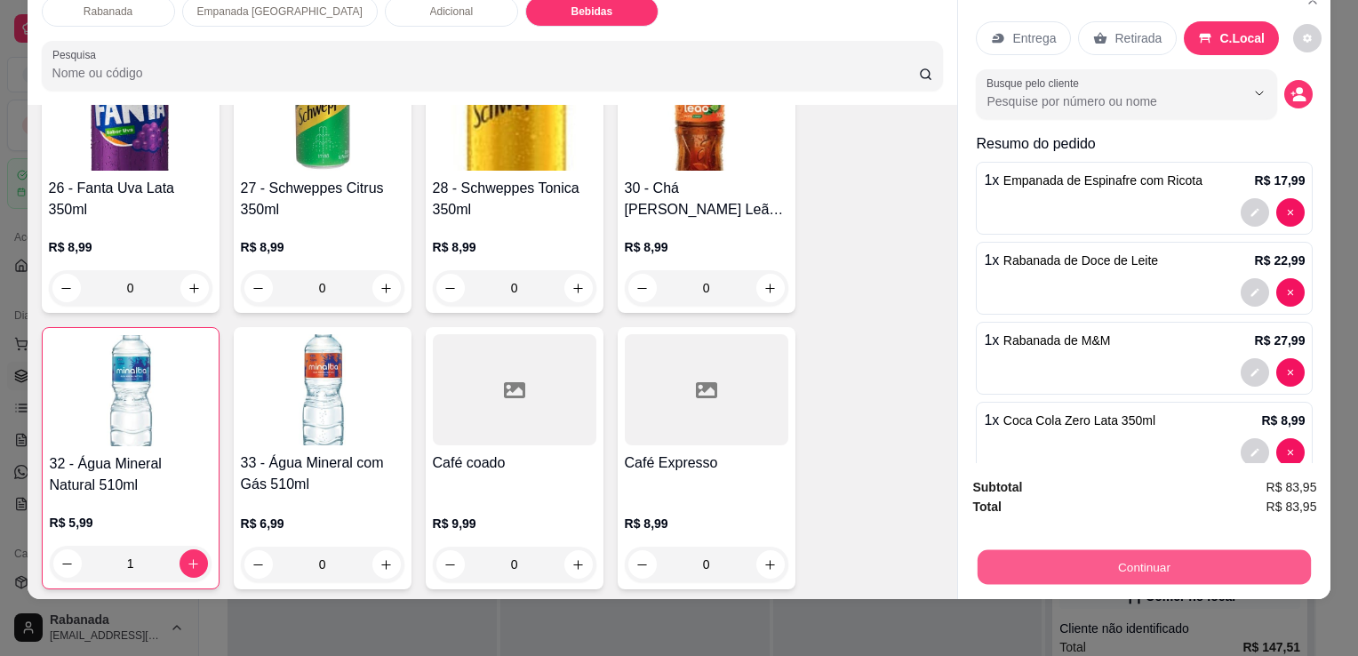
click at [1142, 556] on button "Continuar" at bounding box center [1143, 566] width 333 height 35
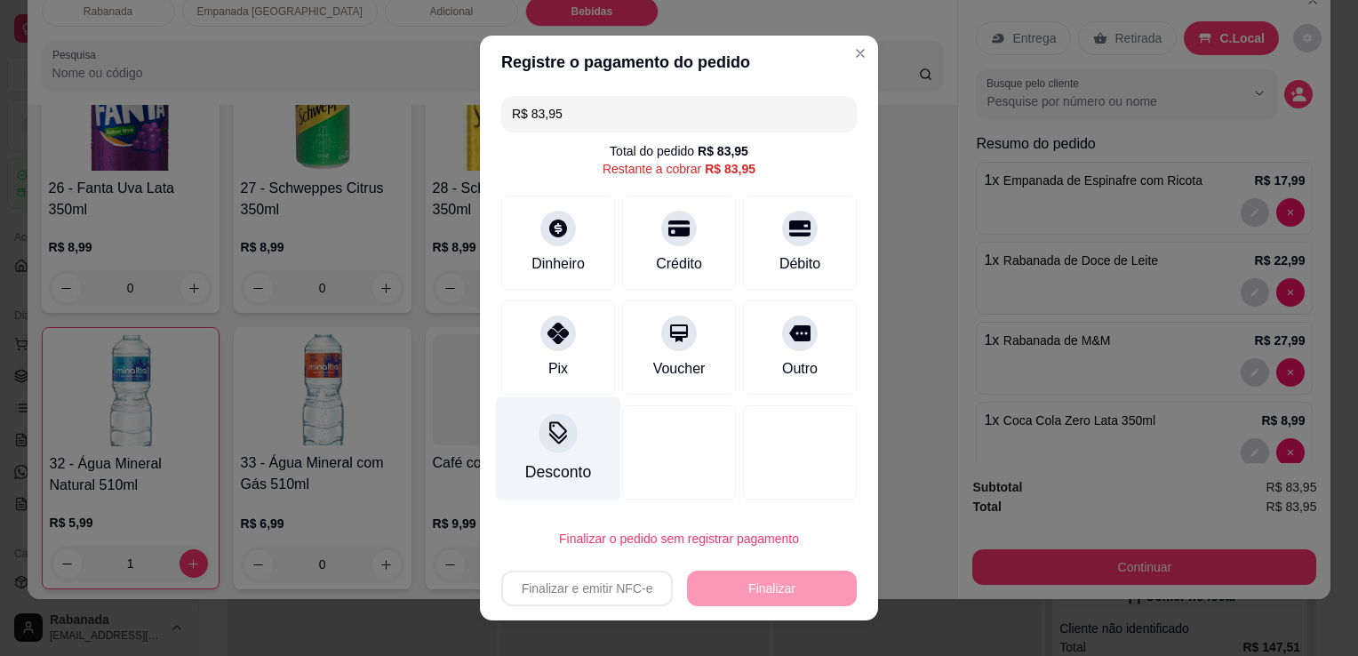
click at [545, 446] on div at bounding box center [557, 432] width 39 height 39
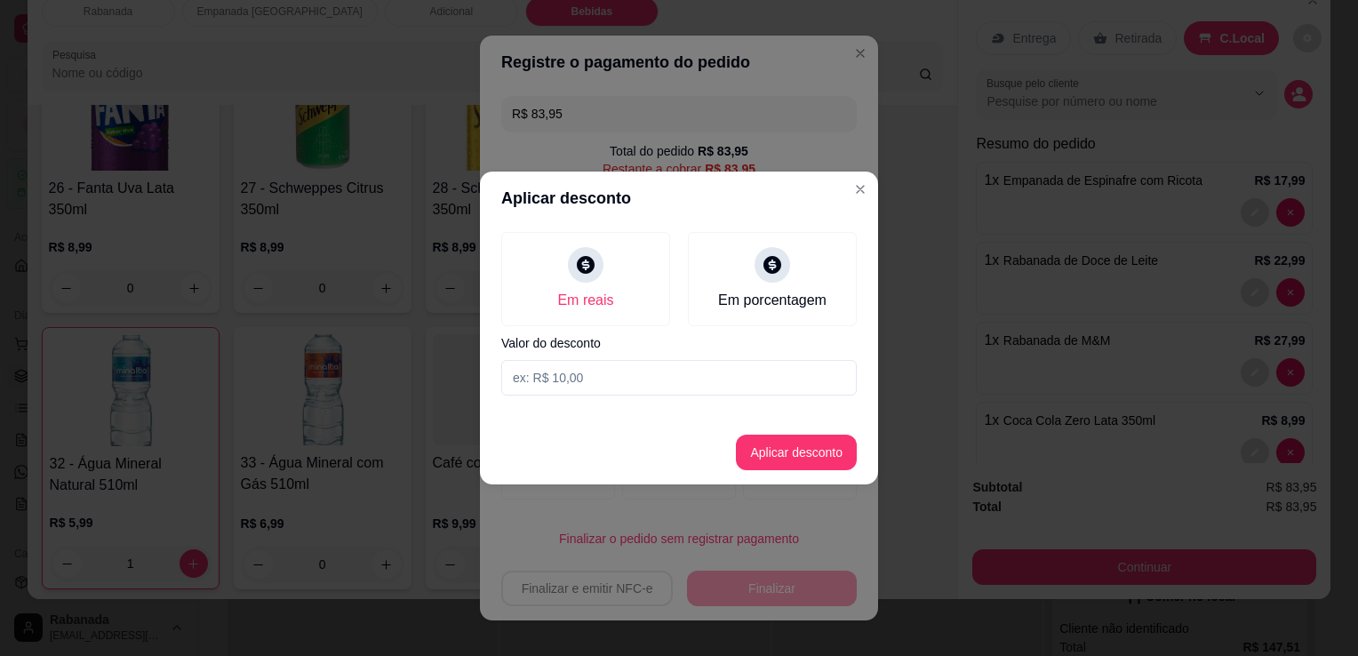
click at [598, 387] on input at bounding box center [678, 378] width 355 height 36
type input "6,90"
click at [789, 440] on button "Aplicar desconto" at bounding box center [796, 453] width 121 height 36
type input "R$ 77,05"
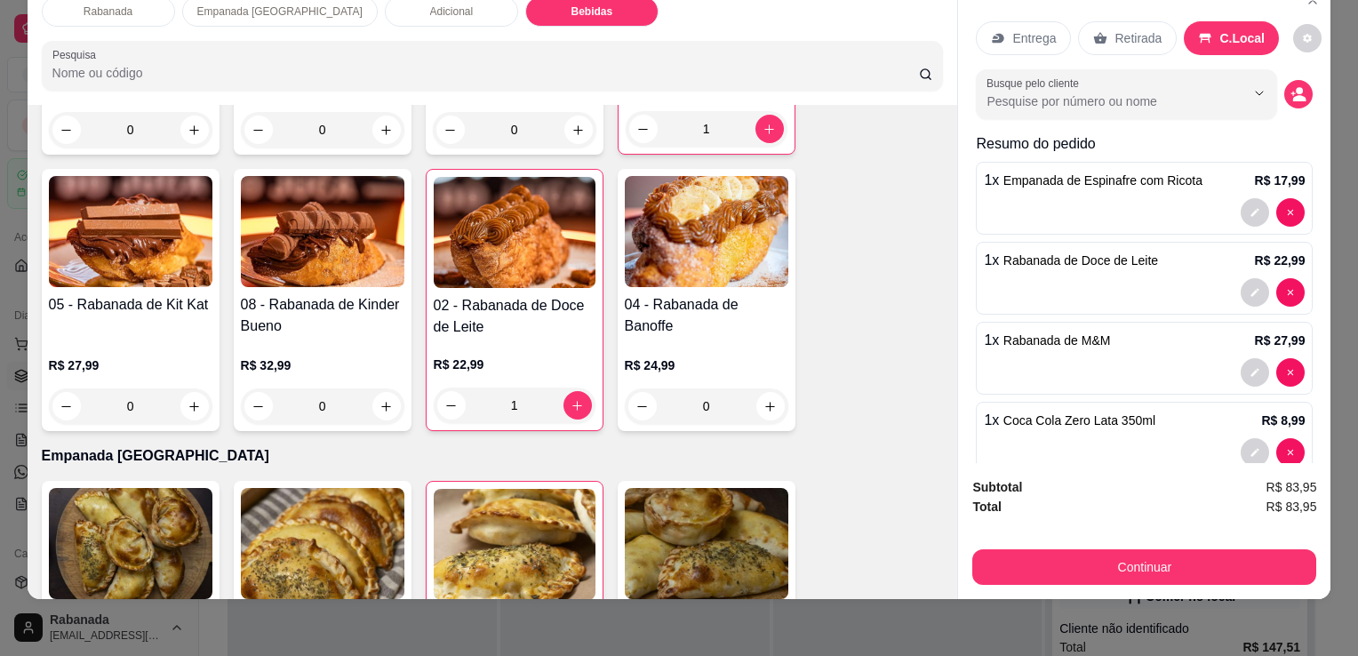
scroll to position [867, 0]
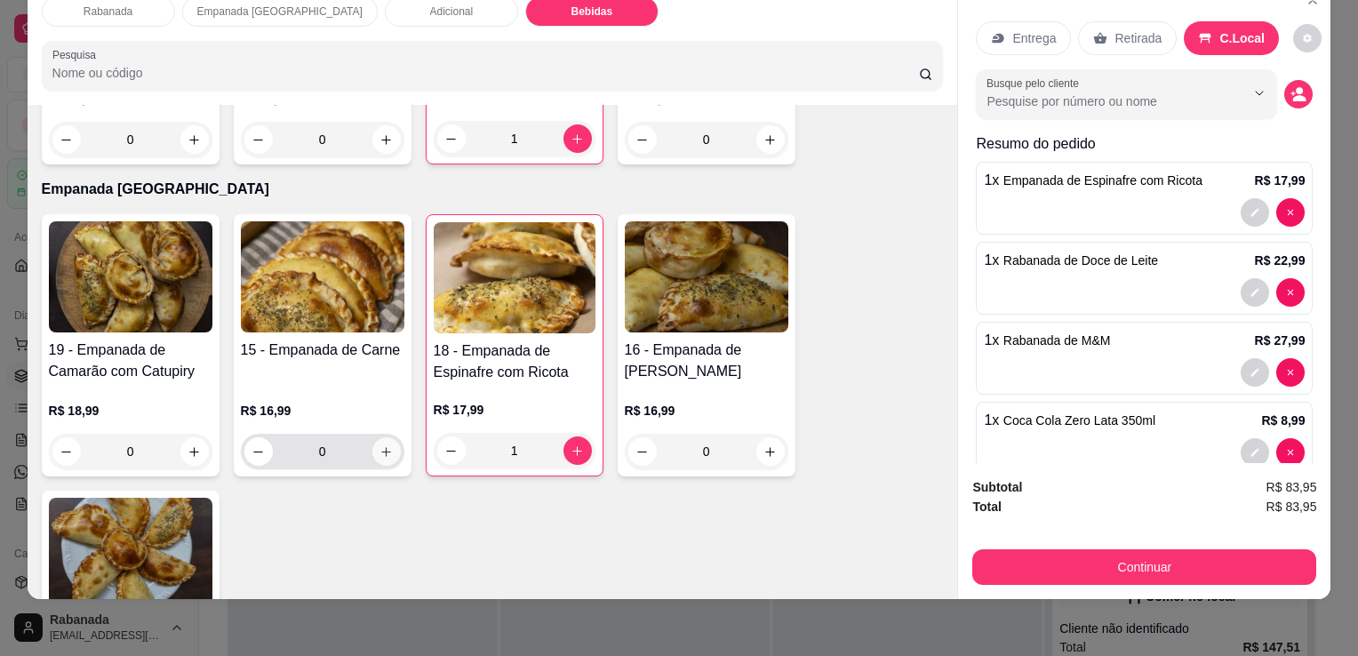
click at [379, 445] on button "increase-product-quantity" at bounding box center [386, 451] width 28 height 28
type input "1"
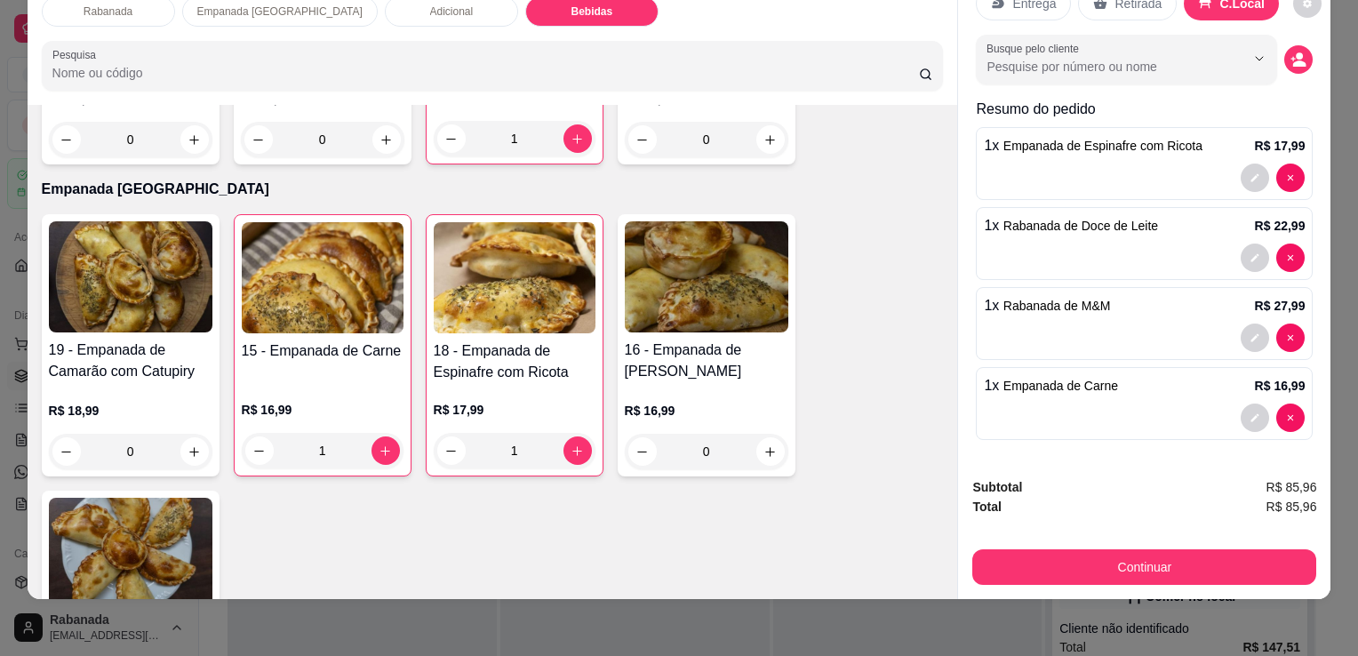
scroll to position [0, 0]
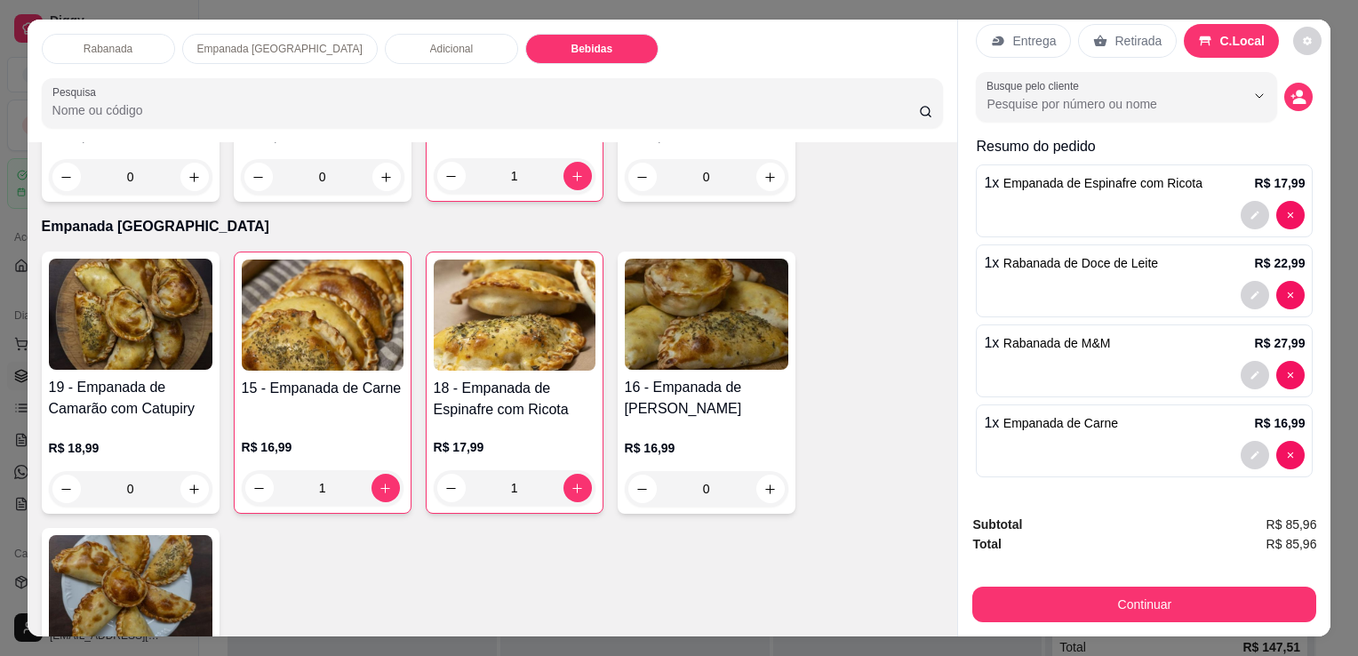
click at [571, 43] on p "Bebidas" at bounding box center [592, 49] width 42 height 14
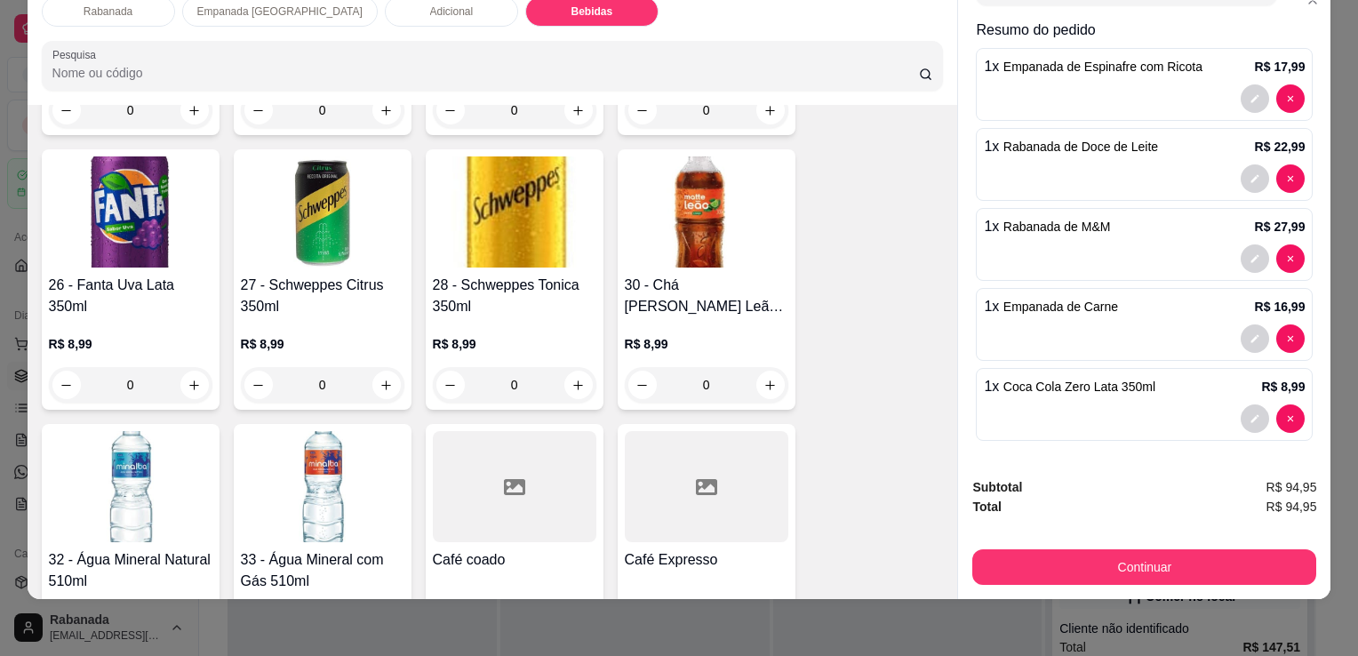
scroll to position [2192, 0]
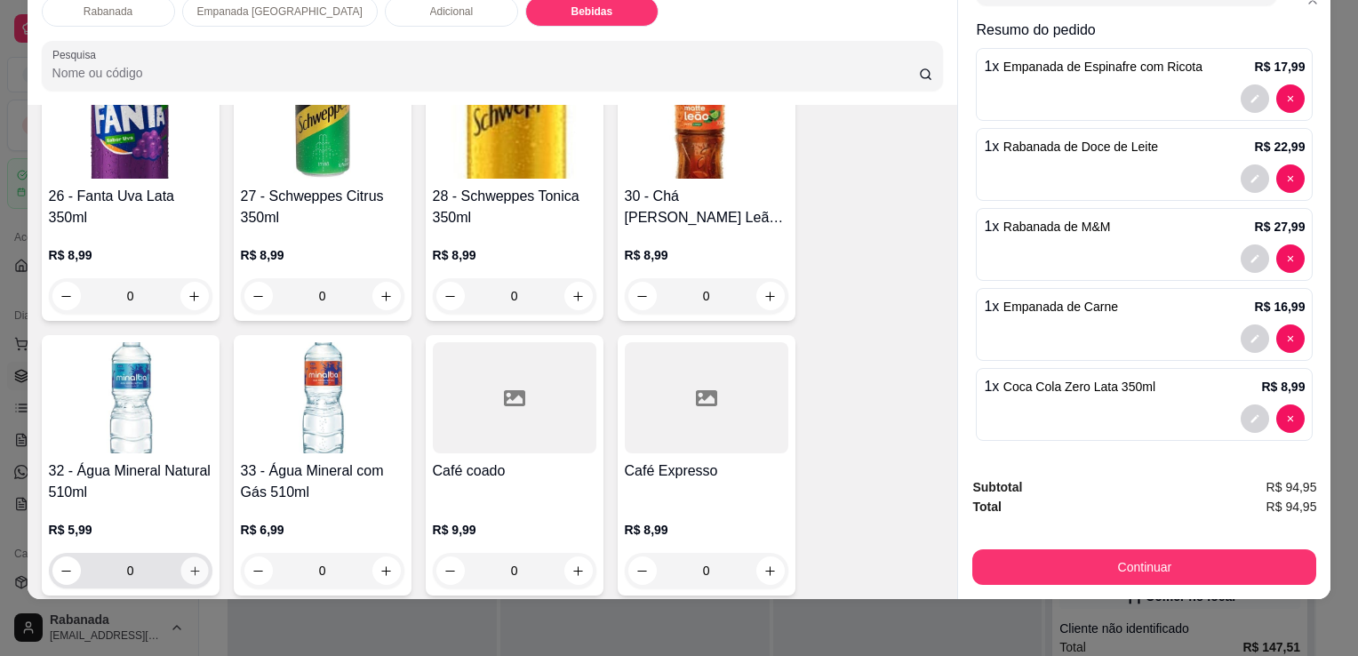
click at [188, 563] on button "increase-product-quantity" at bounding box center [194, 571] width 28 height 28
type input "1"
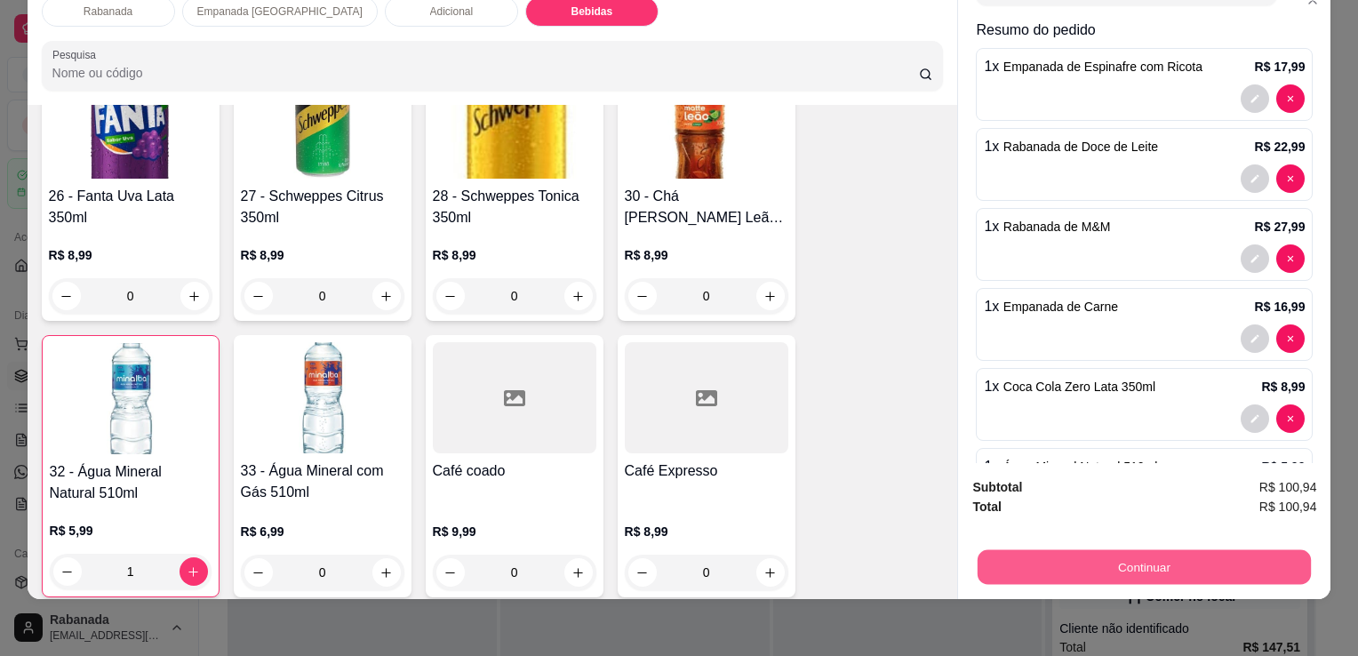
click at [1103, 553] on button "Continuar" at bounding box center [1143, 566] width 333 height 35
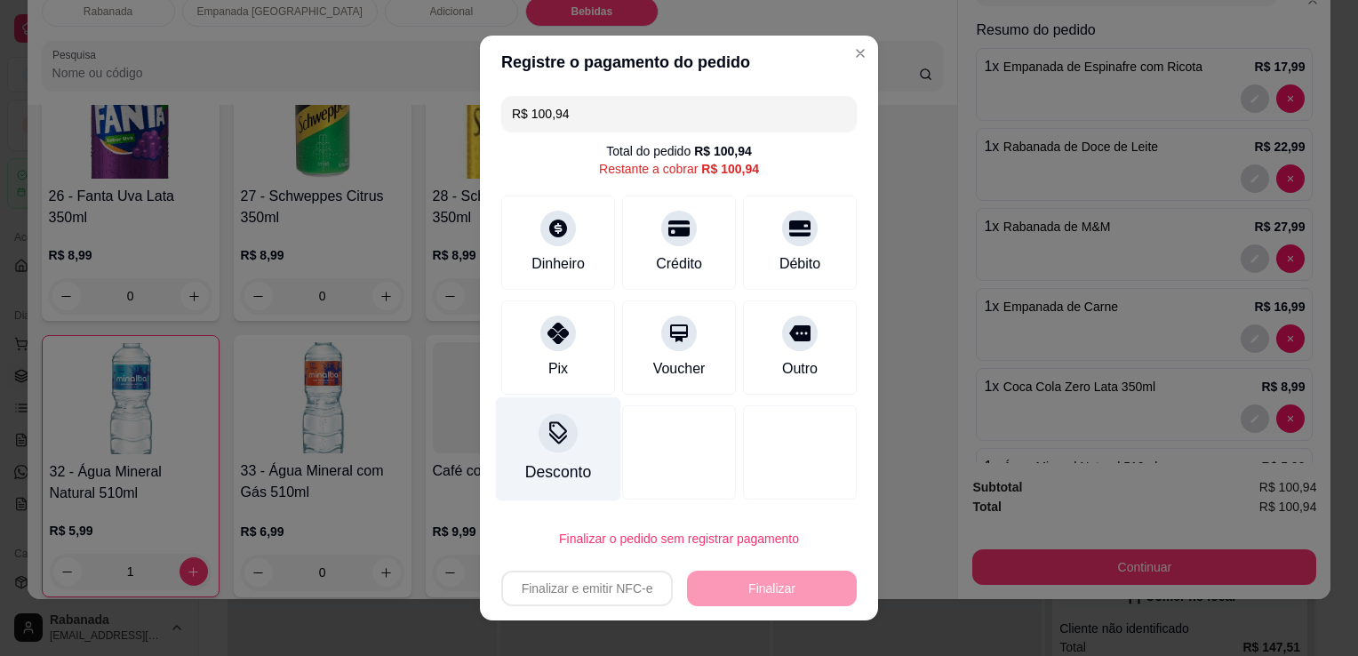
click at [559, 446] on div at bounding box center [557, 432] width 39 height 39
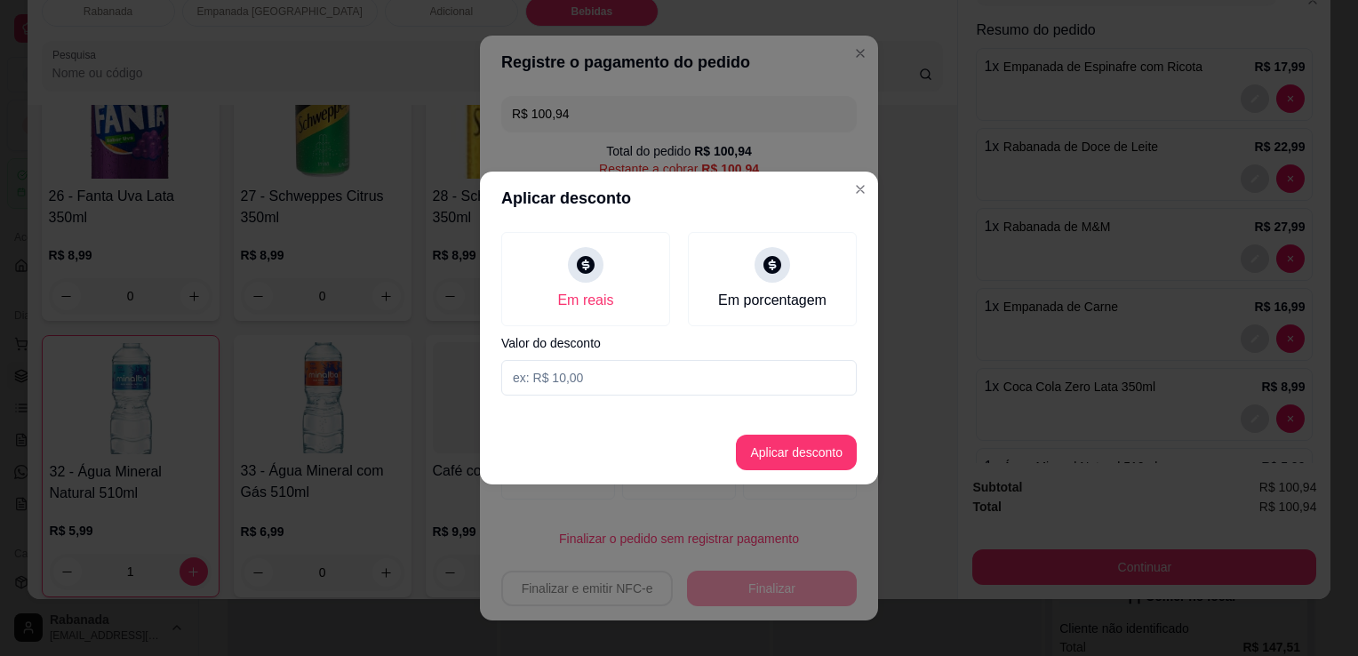
click at [558, 384] on input at bounding box center [678, 378] width 355 height 36
type input "8,60"
click at [838, 462] on button "Aplicar desconto" at bounding box center [796, 453] width 121 height 36
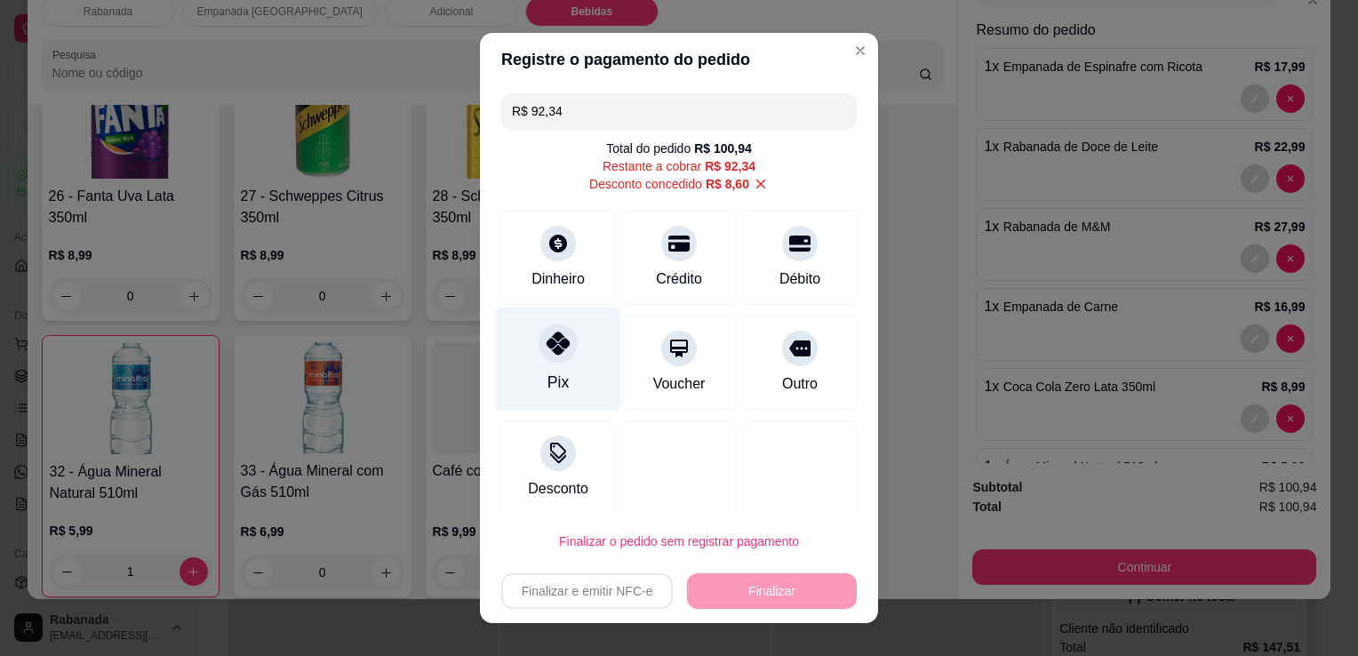
click at [552, 387] on div "Pix" at bounding box center [557, 382] width 21 height 23
type input "R$ 0,00"
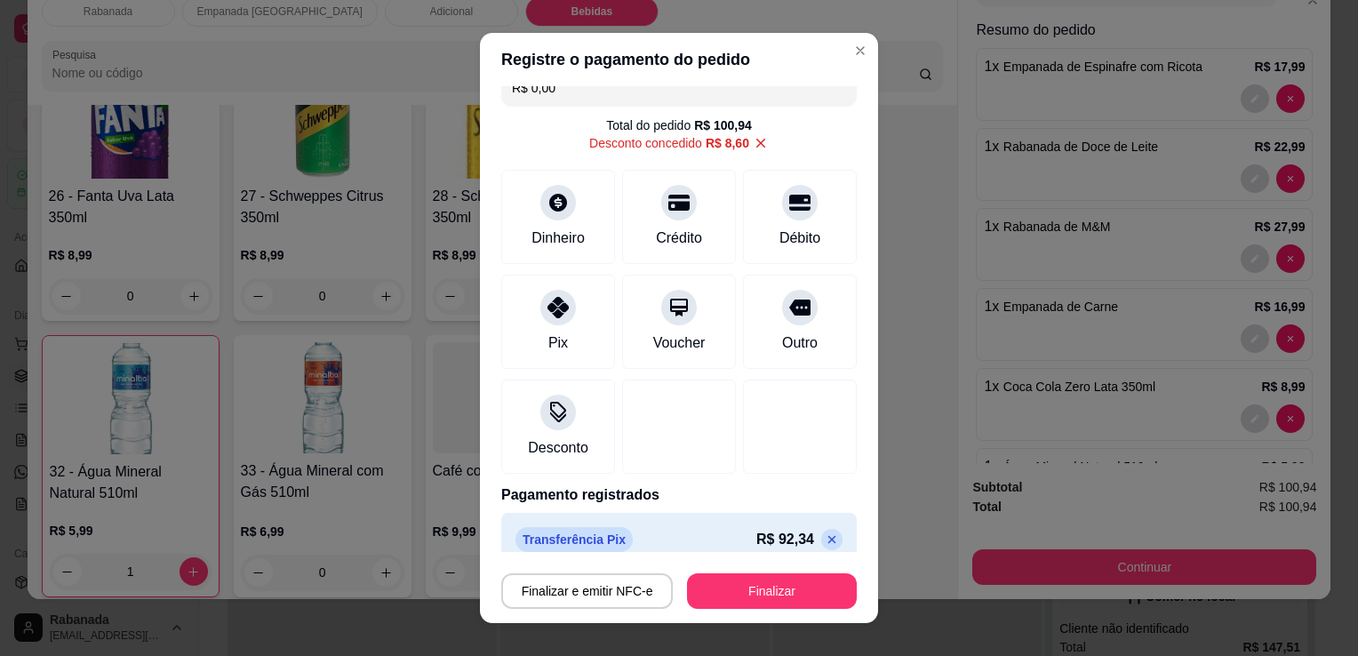
scroll to position [43, 0]
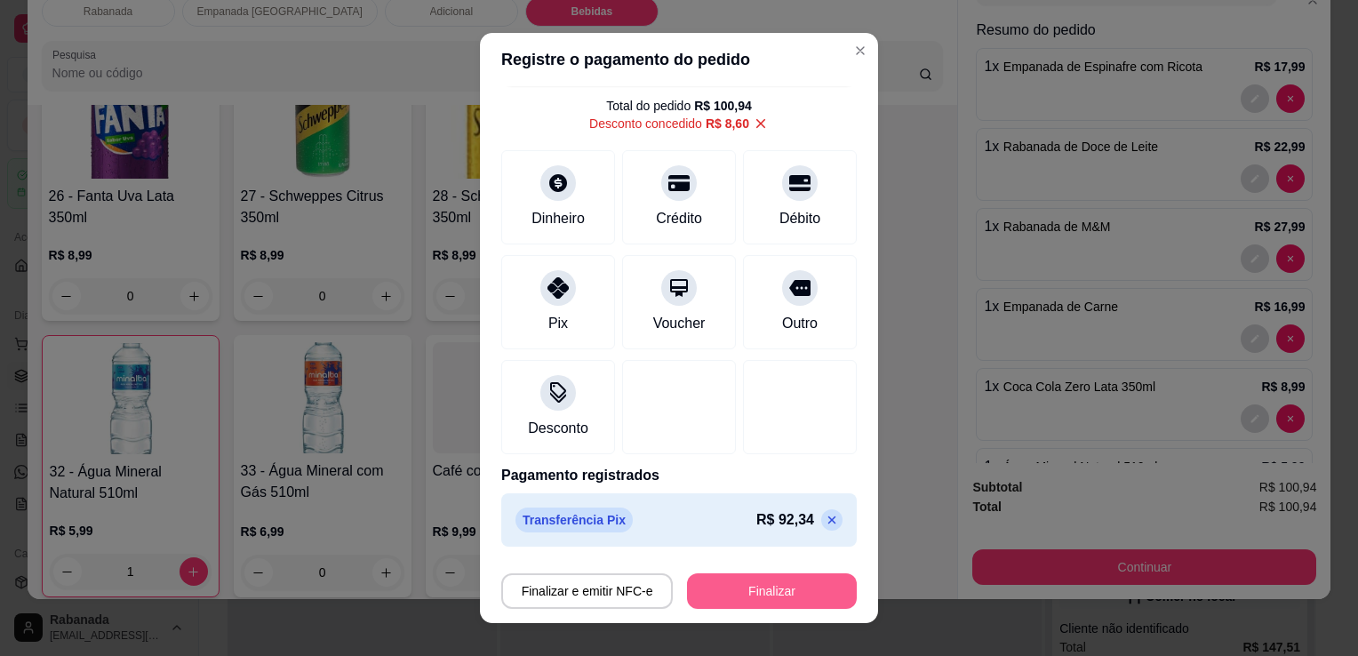
click at [789, 592] on button "Finalizar" at bounding box center [772, 591] width 170 height 36
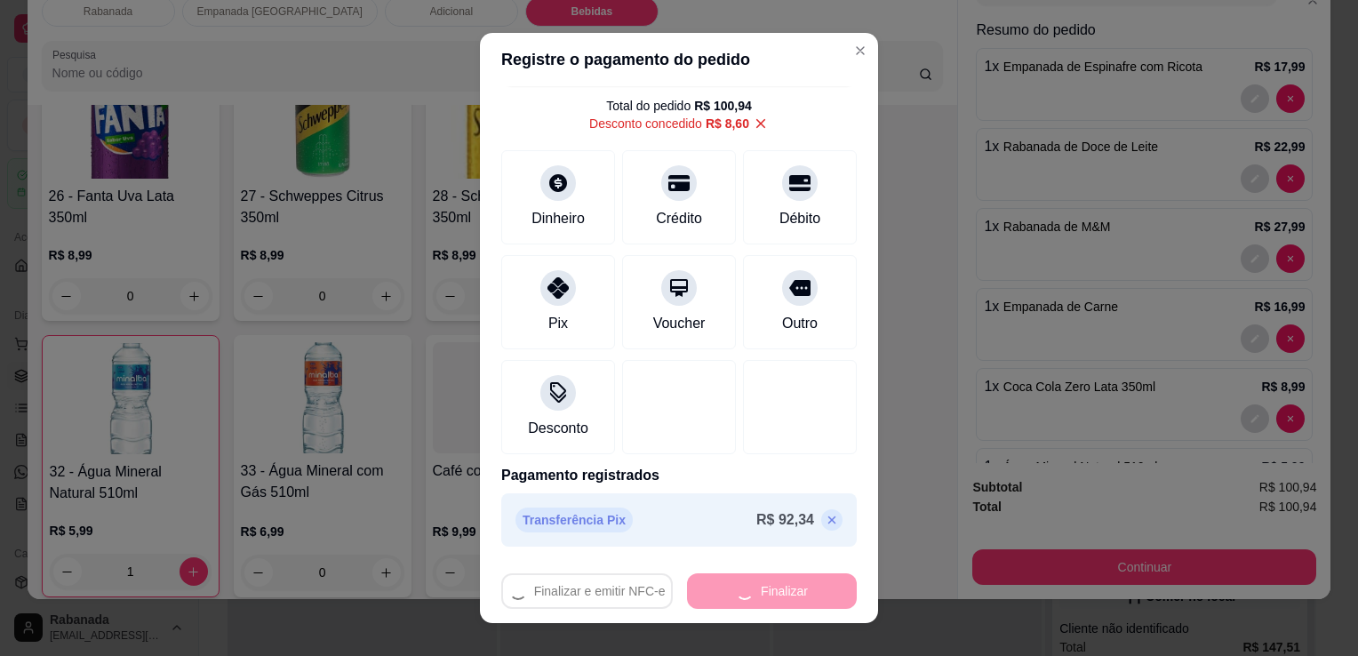
type input "0"
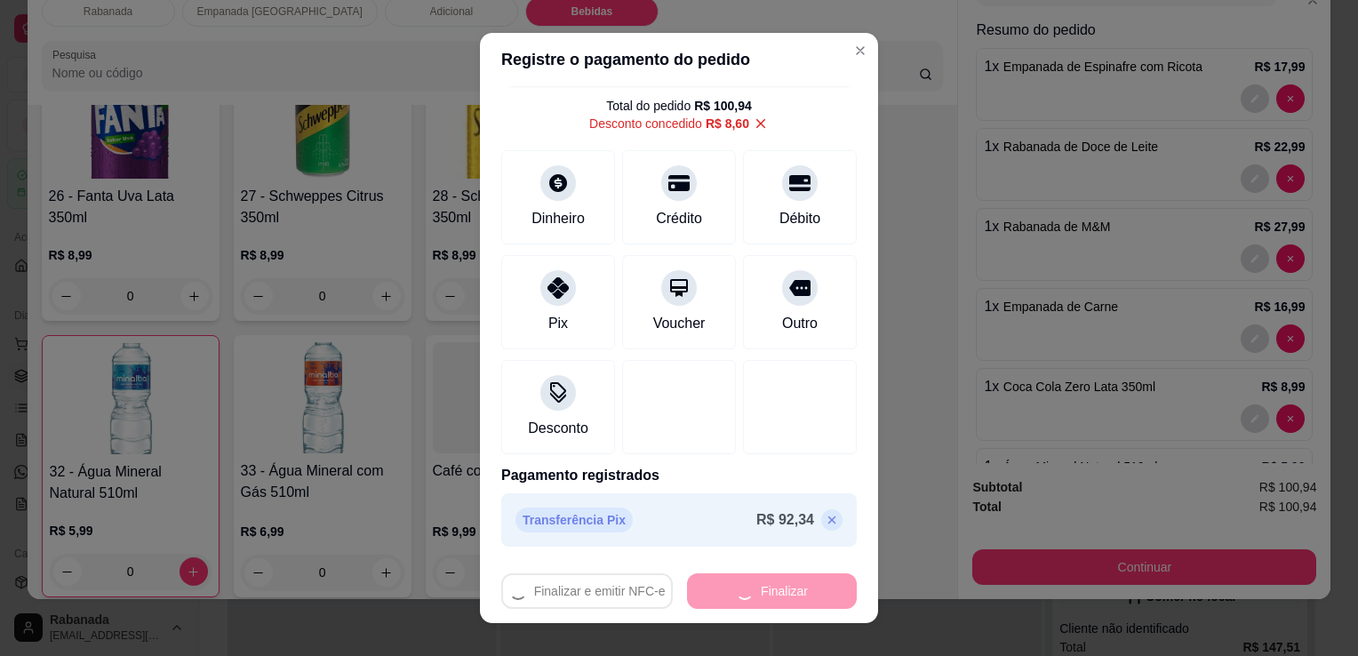
type input "-R$ 100,94"
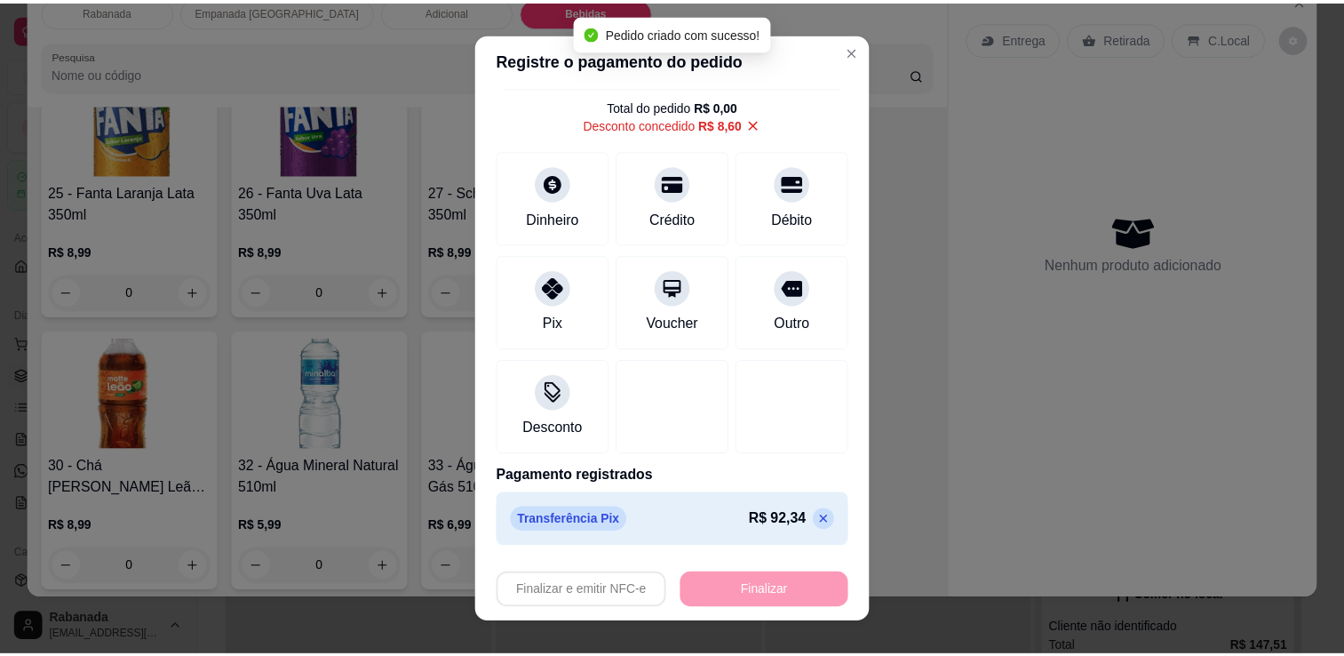
scroll to position [2189, 0]
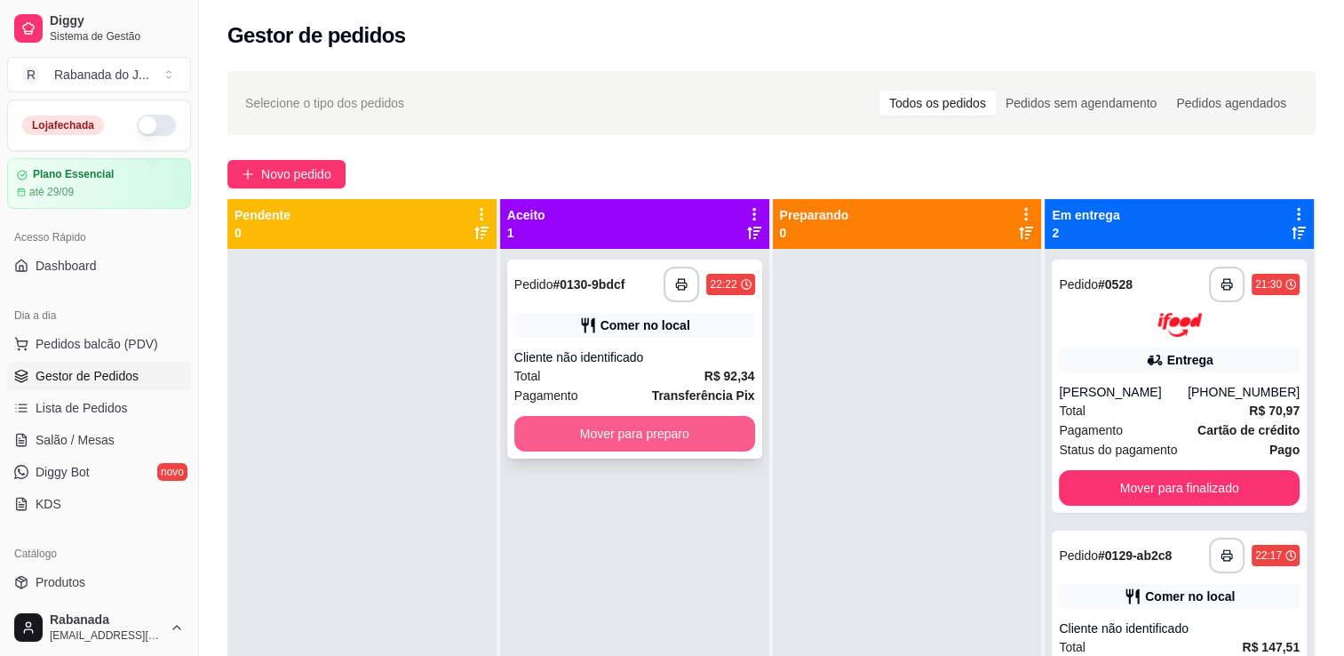
click at [690, 441] on button "Mover para preparo" at bounding box center [634, 434] width 241 height 36
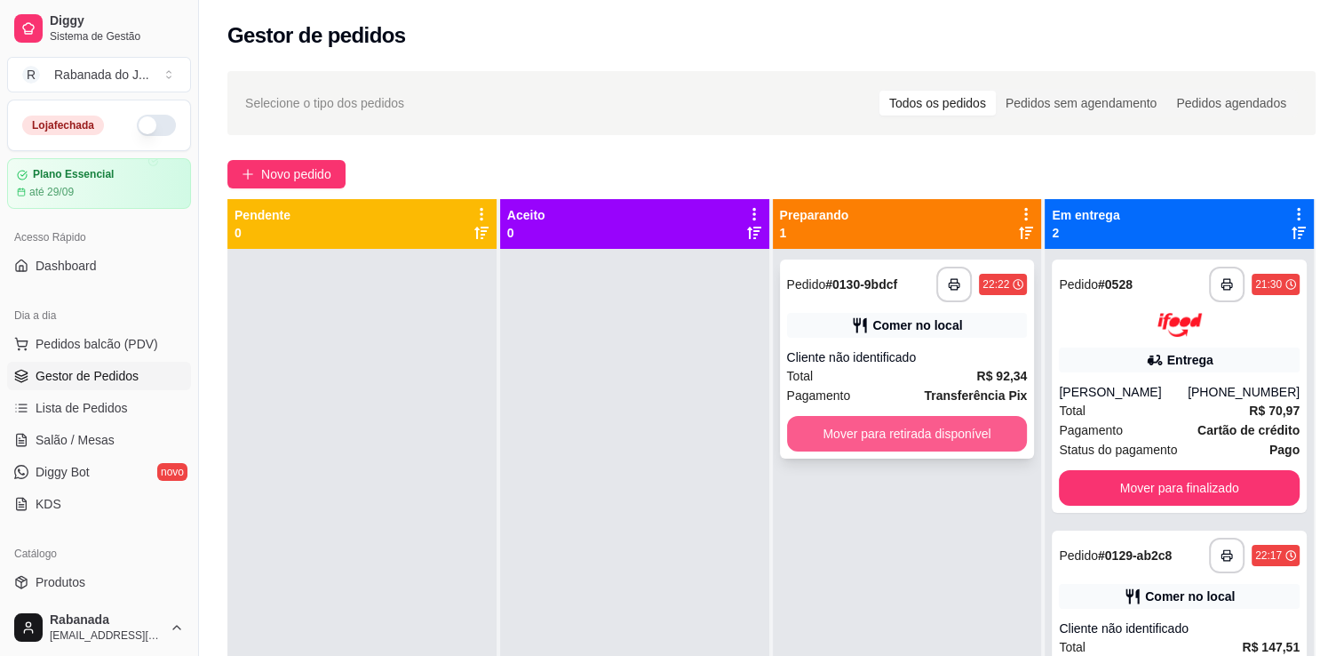
click at [913, 444] on button "Mover para retirada disponível" at bounding box center [907, 434] width 241 height 36
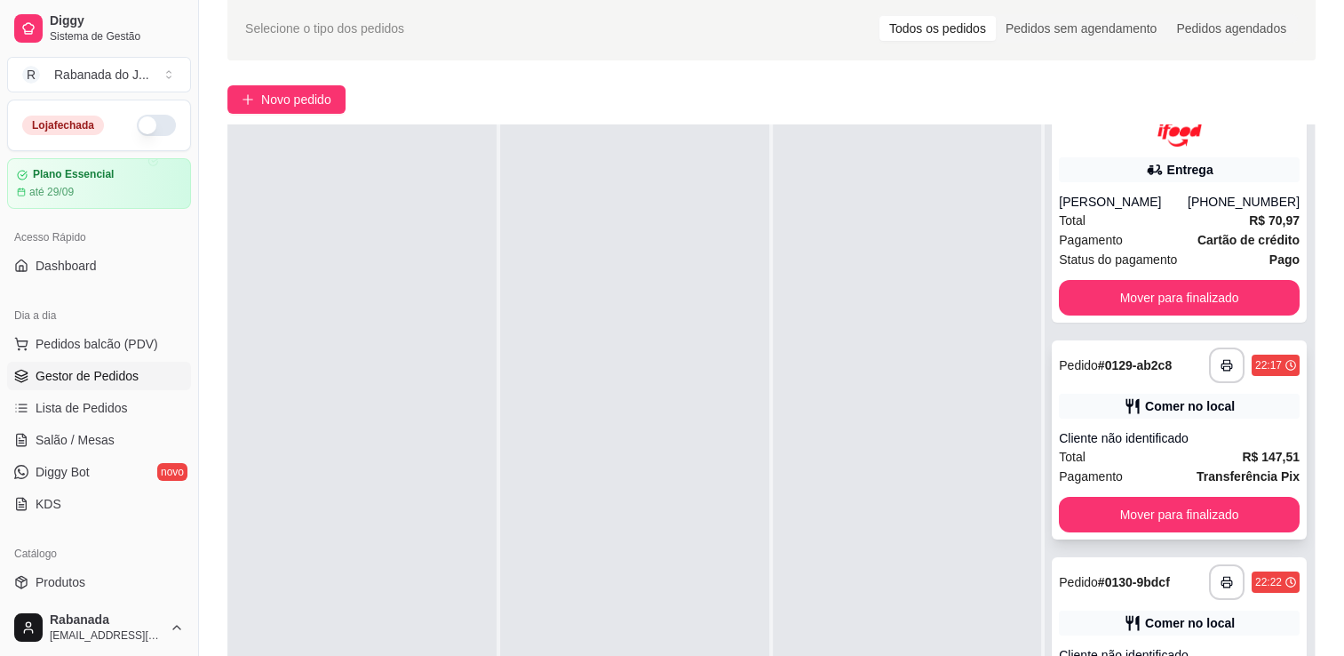
scroll to position [178, 0]
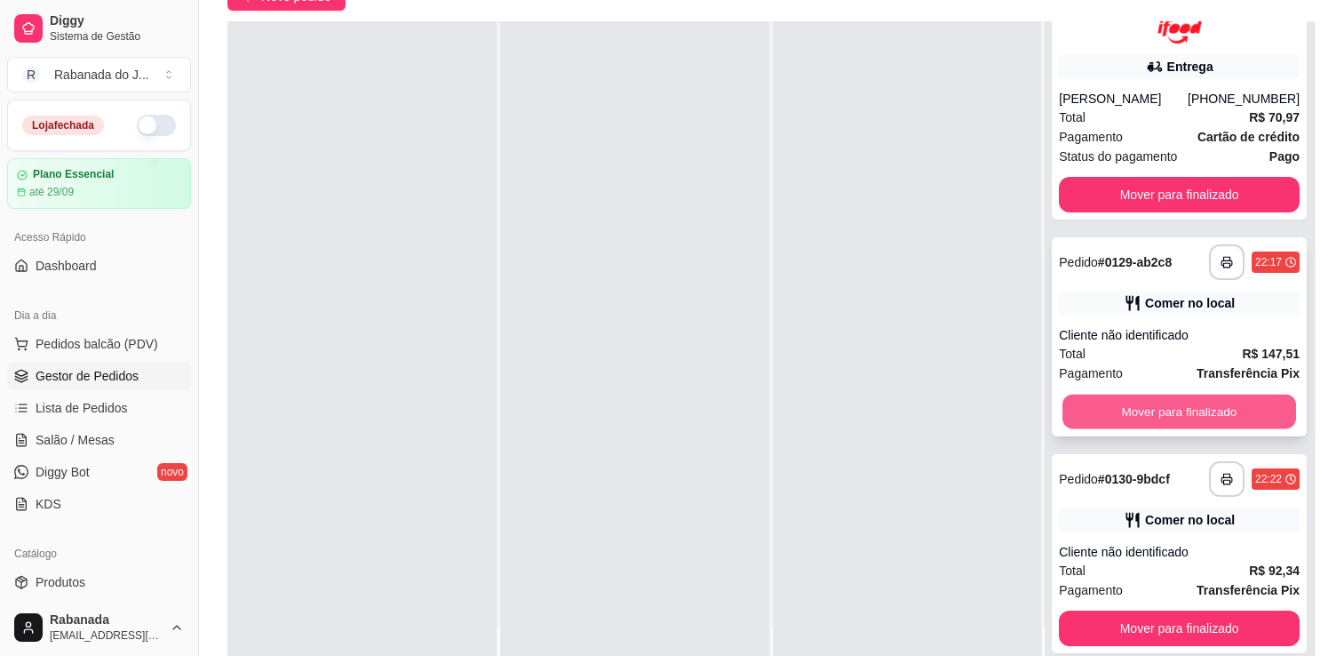
click at [1124, 406] on button "Mover para finalizado" at bounding box center [1180, 411] width 234 height 35
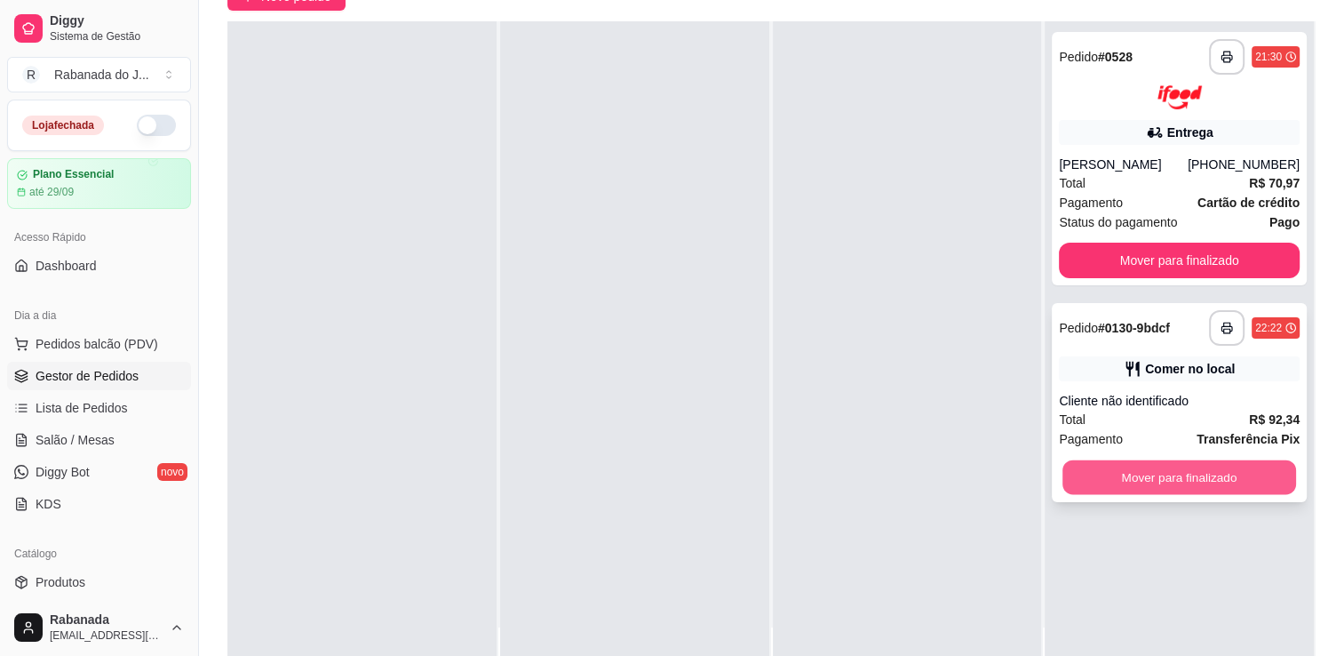
click at [1142, 484] on button "Mover para finalizado" at bounding box center [1180, 476] width 234 height 35
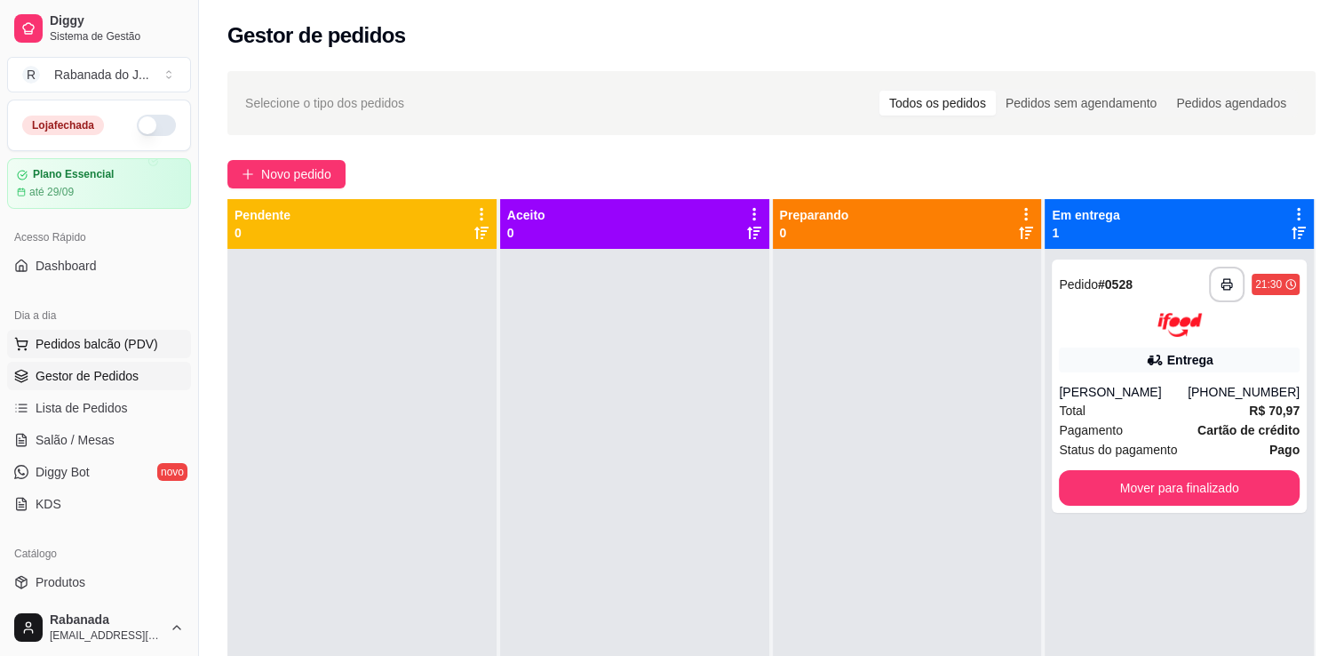
click at [116, 347] on span "Pedidos balcão (PDV)" at bounding box center [97, 344] width 123 height 18
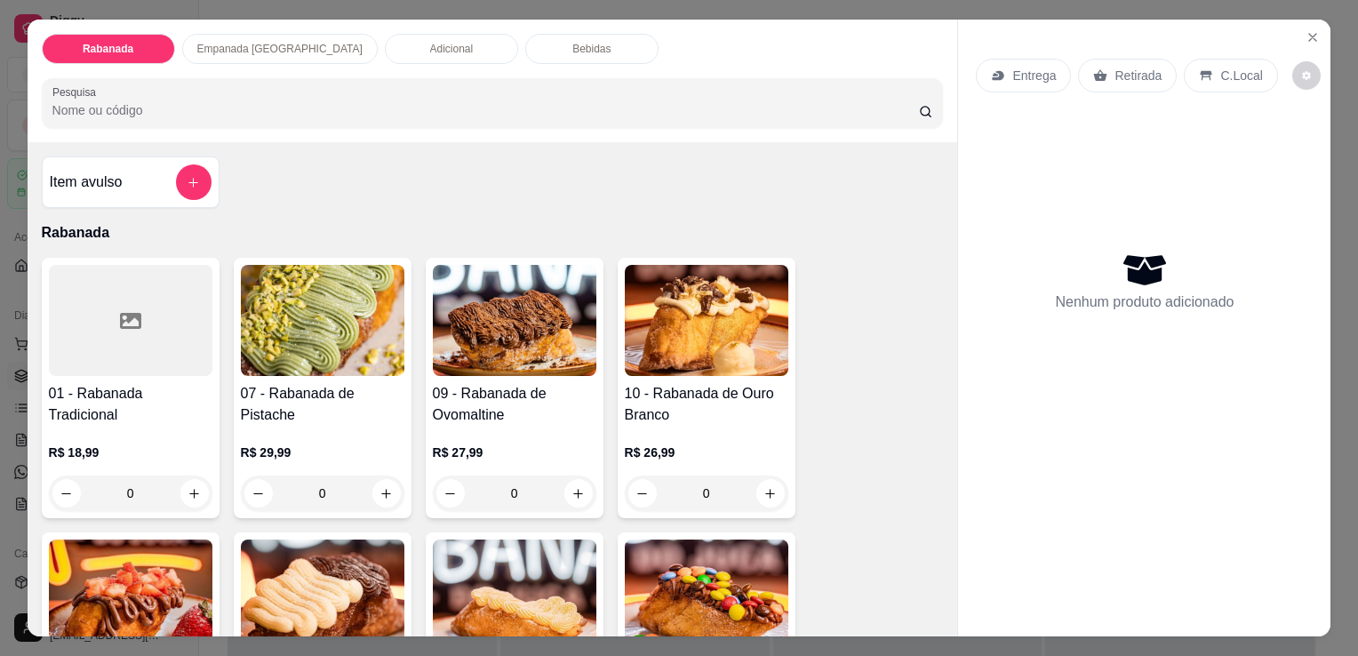
click at [257, 46] on p "Empanada Argentina" at bounding box center [279, 49] width 165 height 14
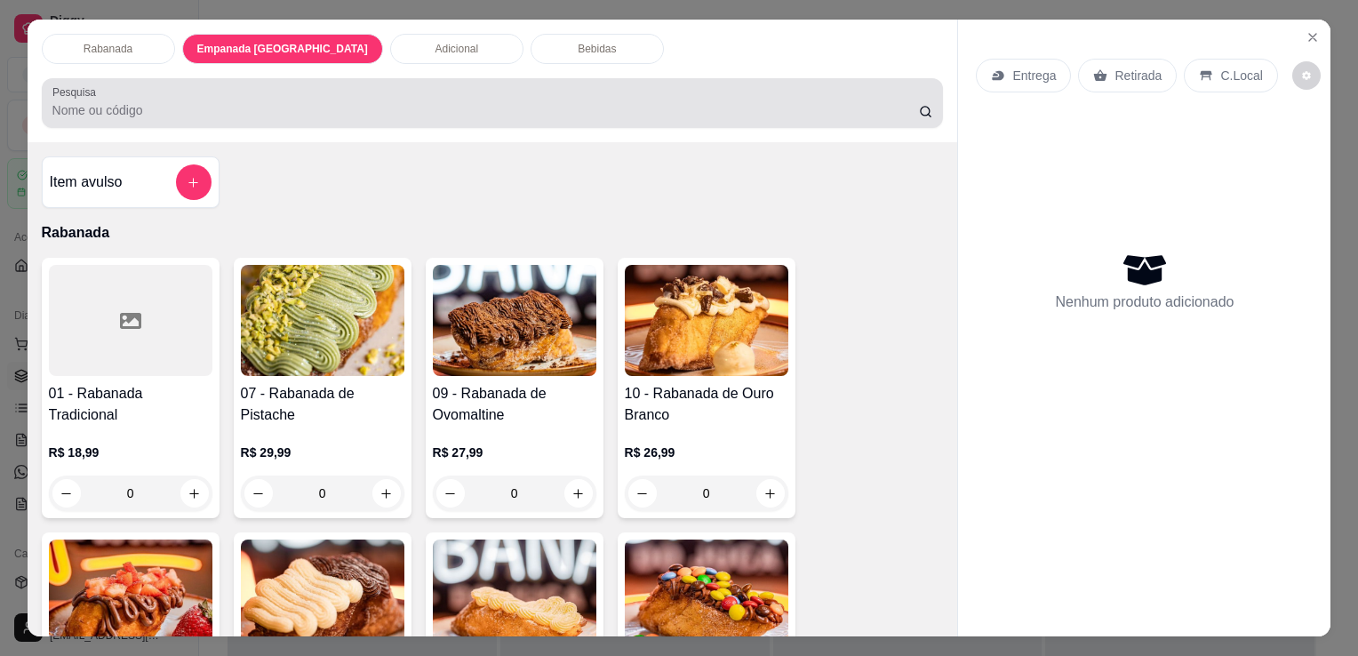
scroll to position [44, 0]
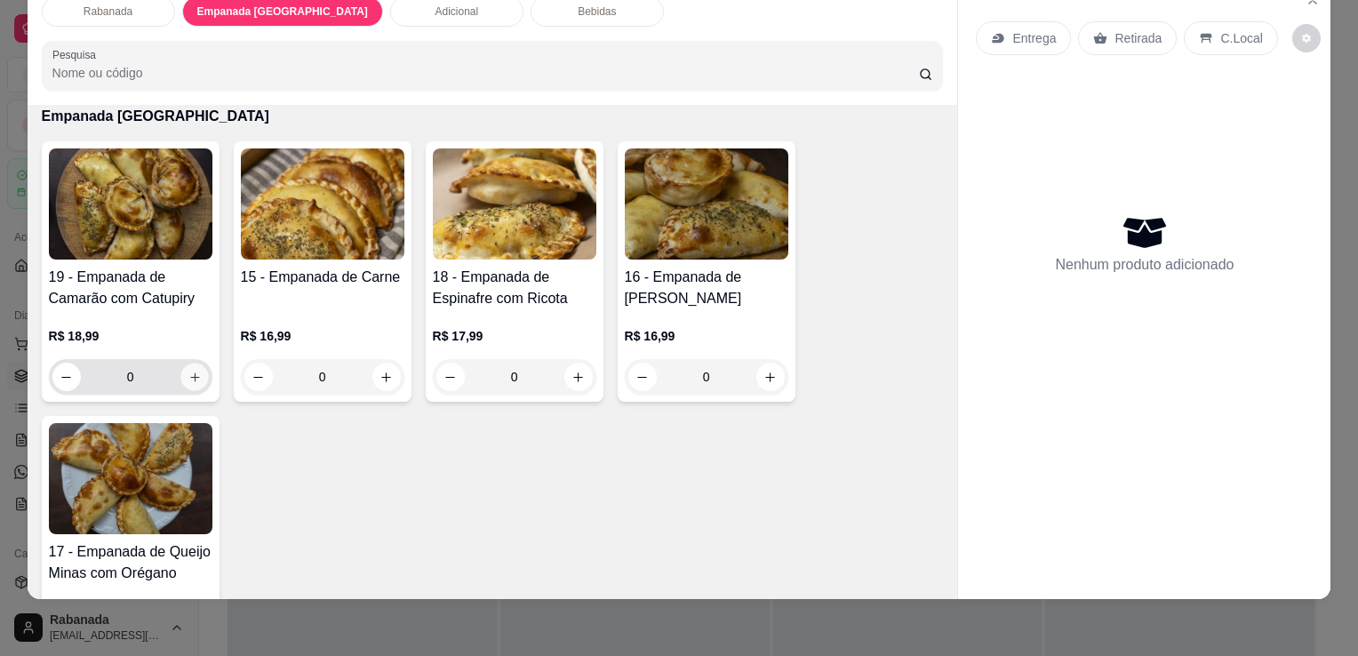
click at [187, 371] on icon "increase-product-quantity" at bounding box center [193, 377] width 13 height 13
type input "1"
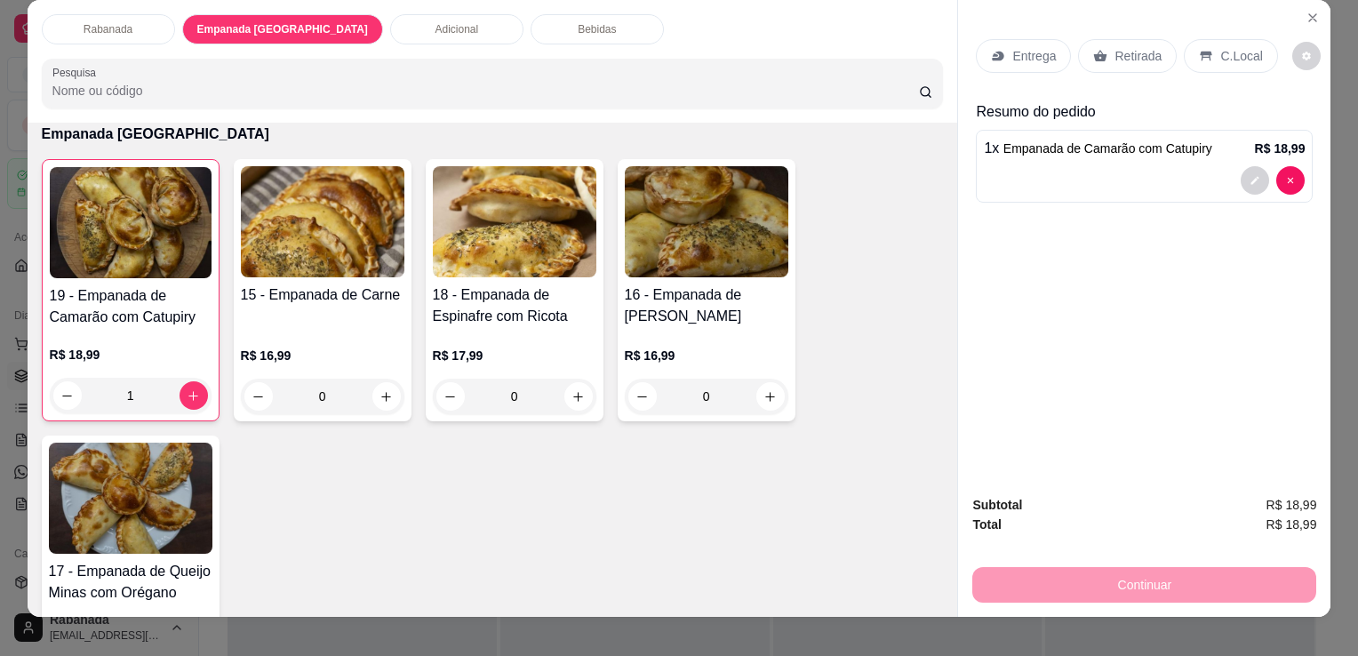
scroll to position [0, 0]
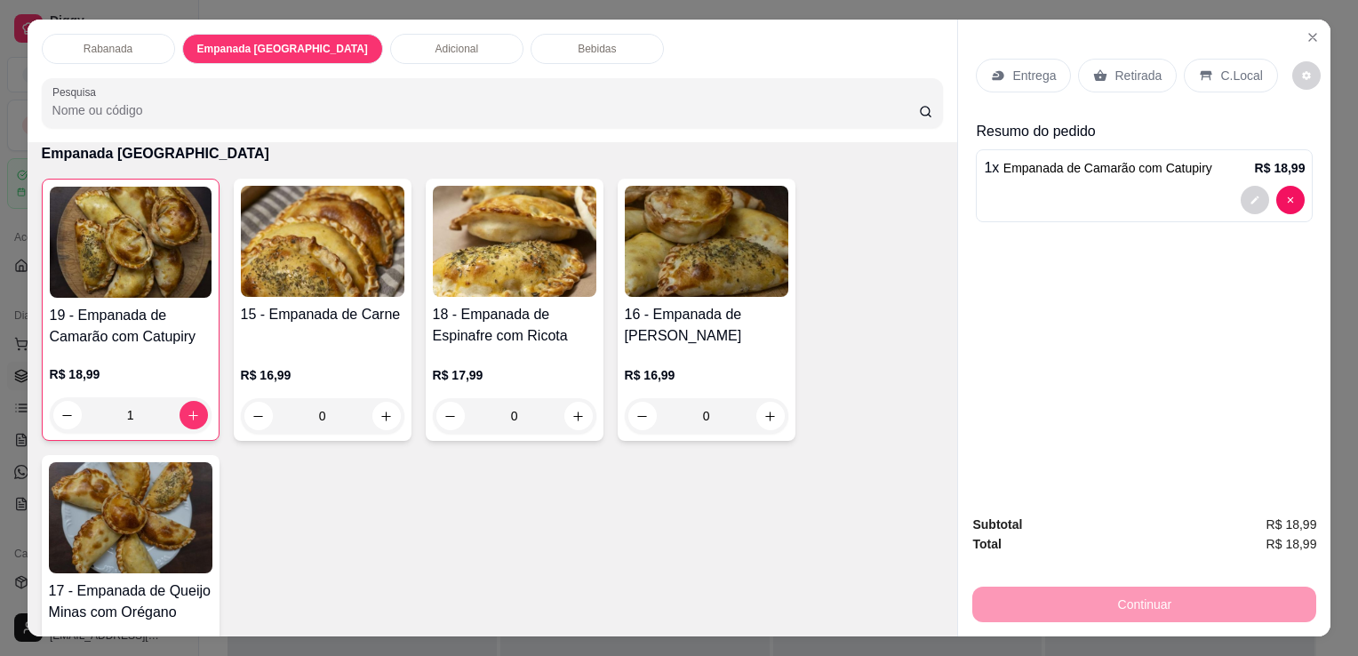
click at [118, 44] on p "Rabanada" at bounding box center [108, 49] width 49 height 14
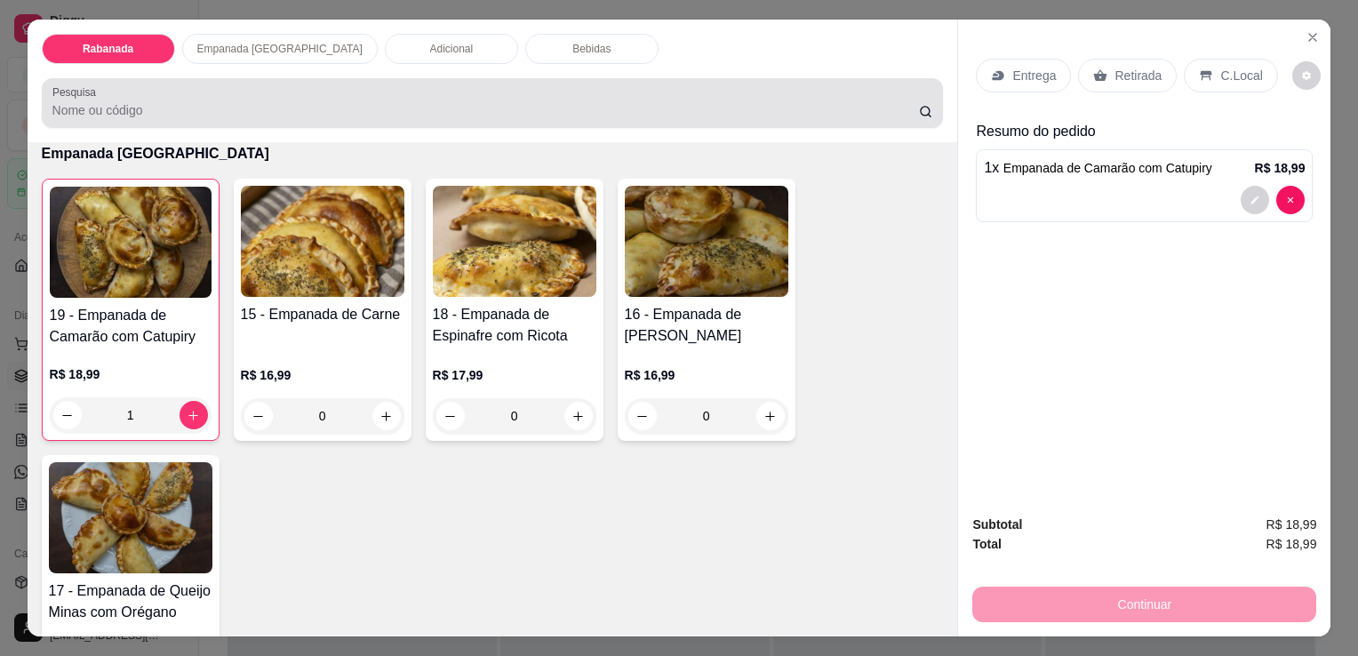
scroll to position [44, 0]
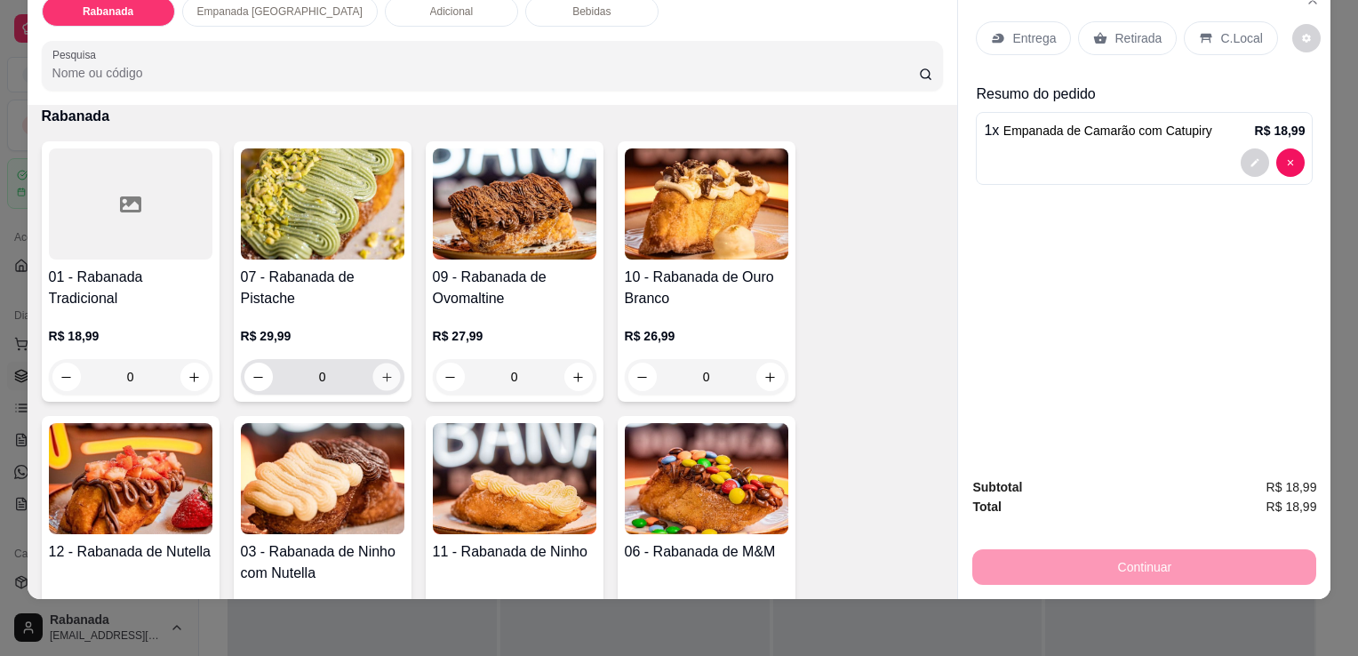
click at [391, 363] on button "increase-product-quantity" at bounding box center [386, 377] width 28 height 28
type input "1"
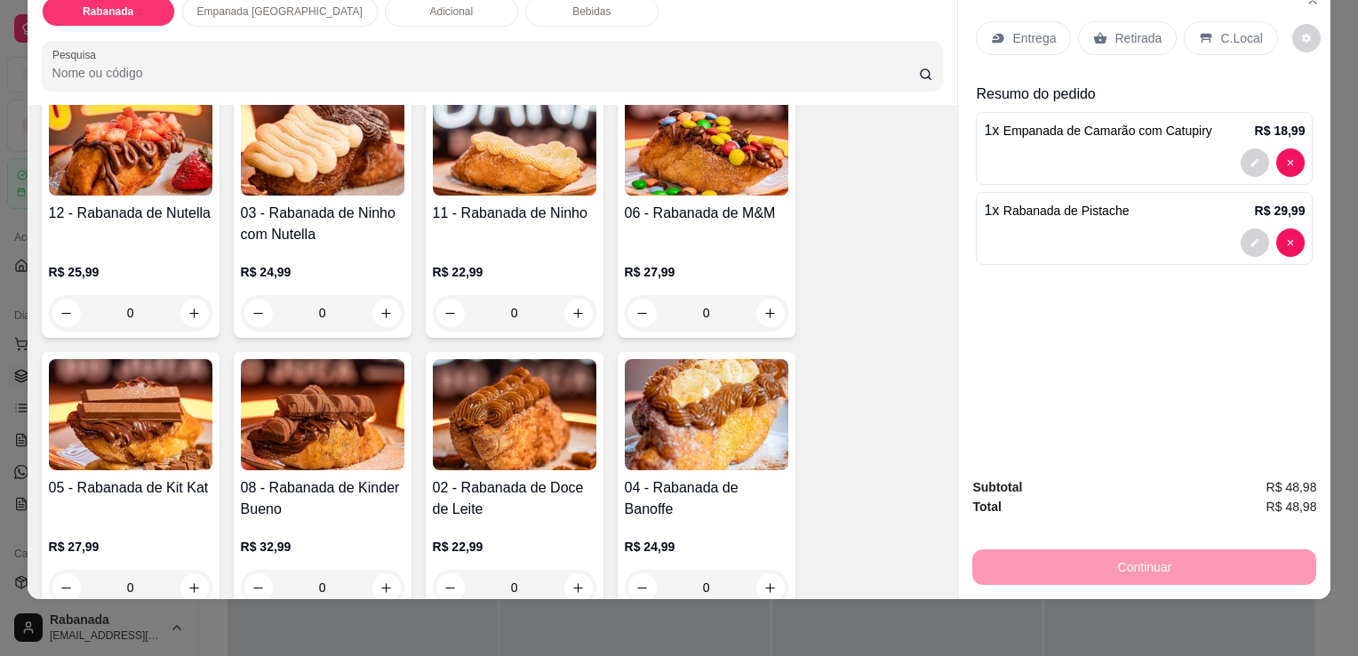
scroll to position [435, 0]
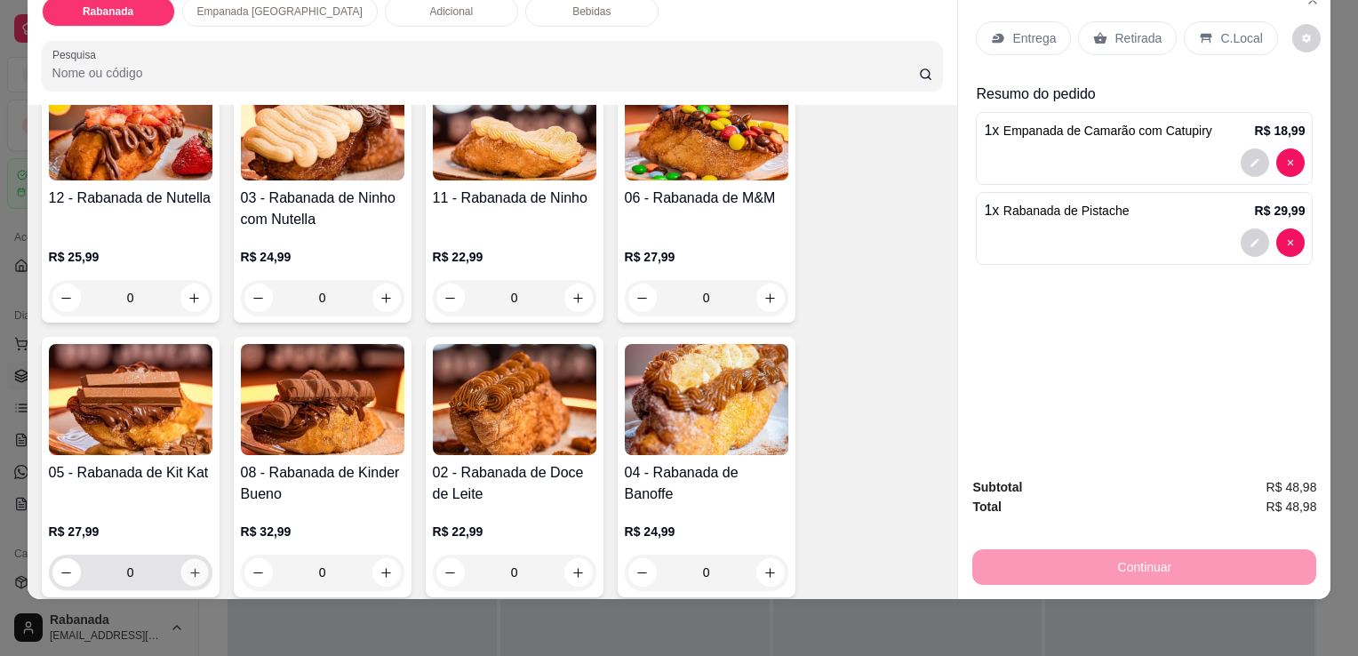
click at [191, 559] on button "increase-product-quantity" at bounding box center [194, 573] width 28 height 28
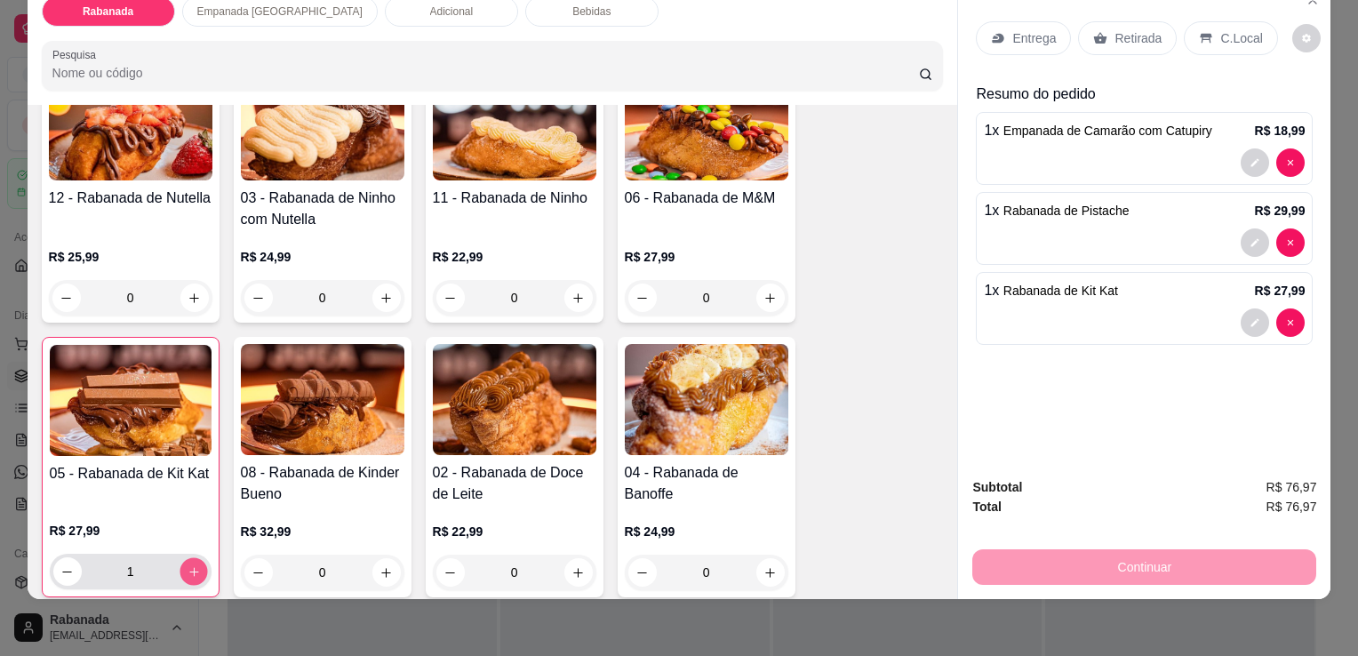
click at [191, 558] on button "increase-product-quantity" at bounding box center [193, 572] width 28 height 28
type input "2"
click at [574, 570] on button "increase-product-quantity" at bounding box center [578, 573] width 28 height 28
type input "1"
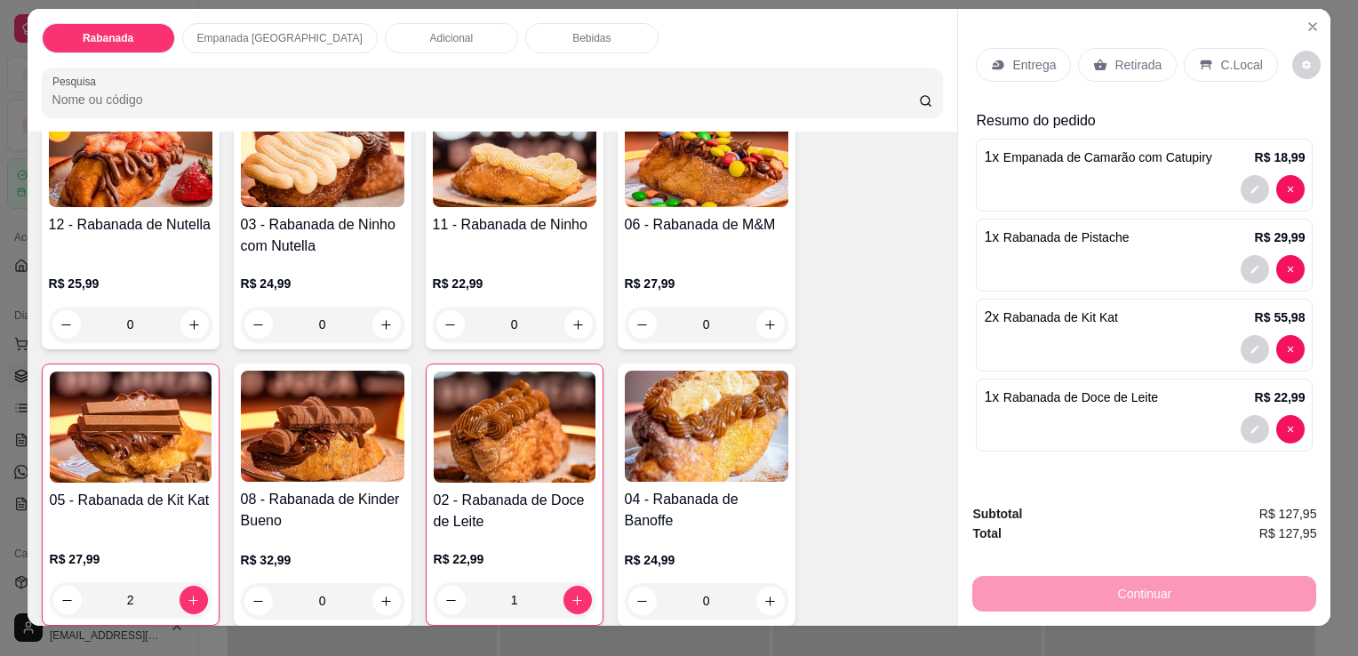
scroll to position [0, 0]
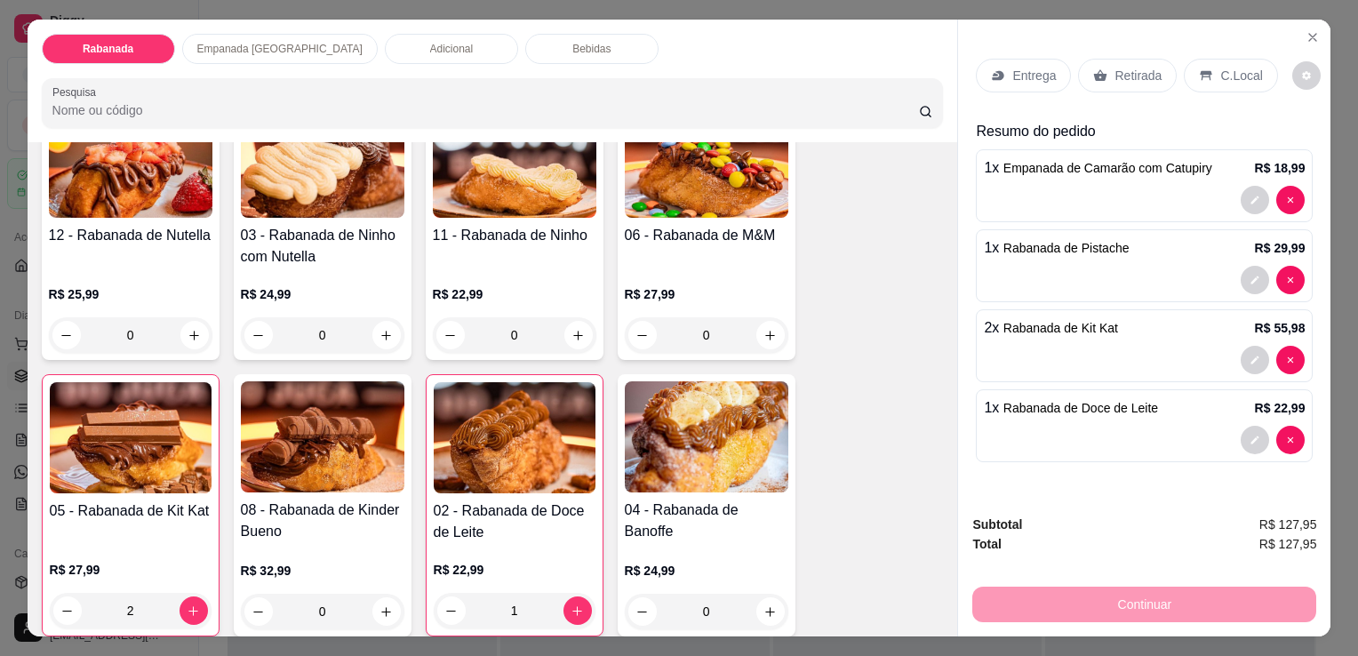
click at [572, 44] on p "Bebidas" at bounding box center [591, 49] width 38 height 14
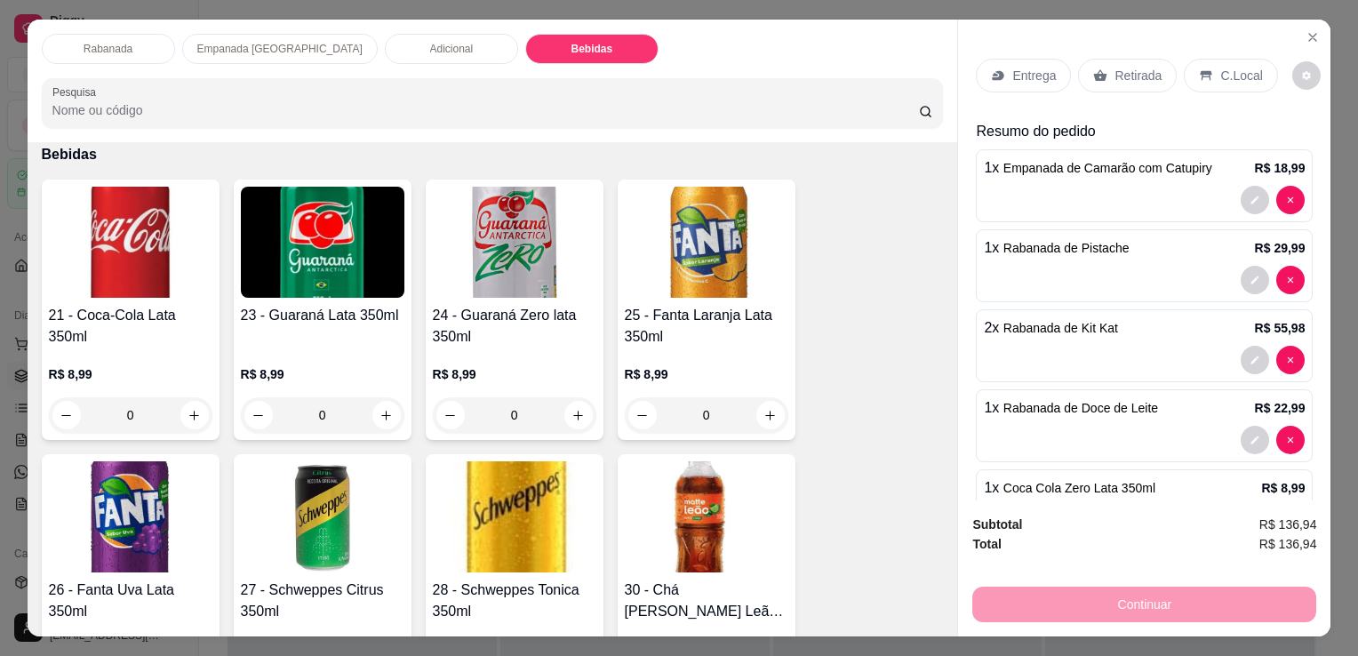
click at [1230, 76] on p "C.Local" at bounding box center [1241, 76] width 42 height 18
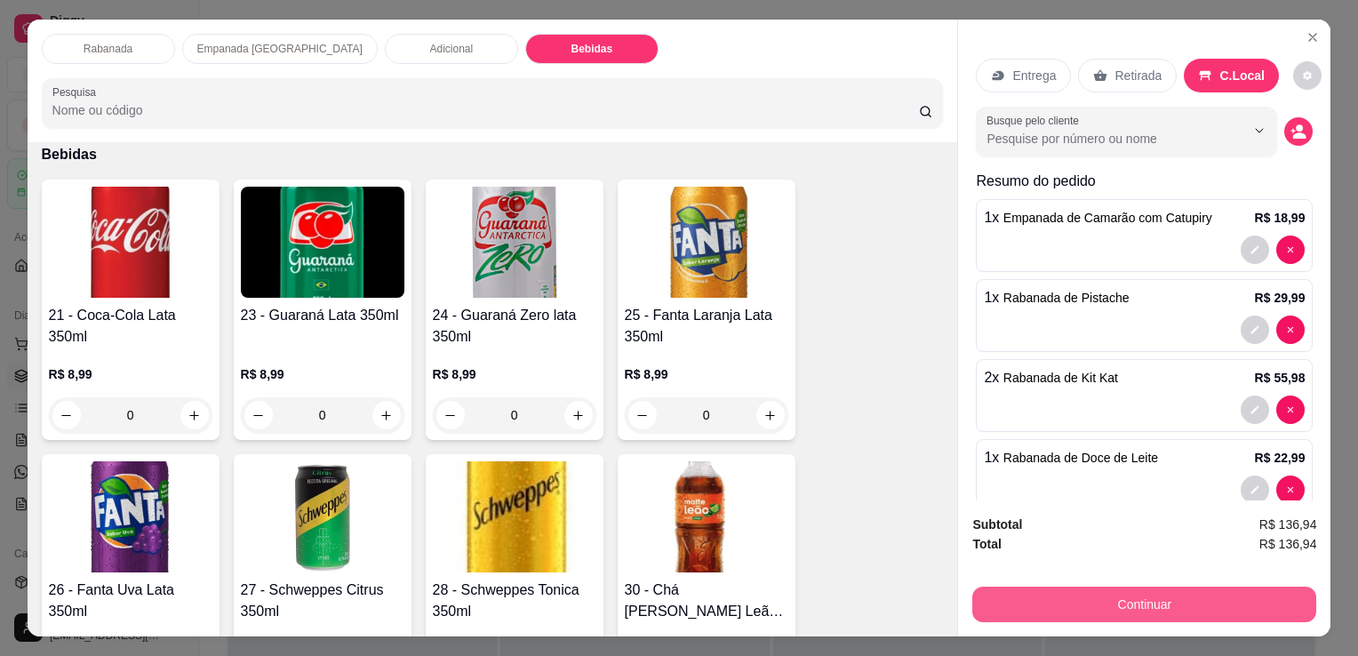
click at [1135, 605] on button "Continuar" at bounding box center [1144, 604] width 344 height 36
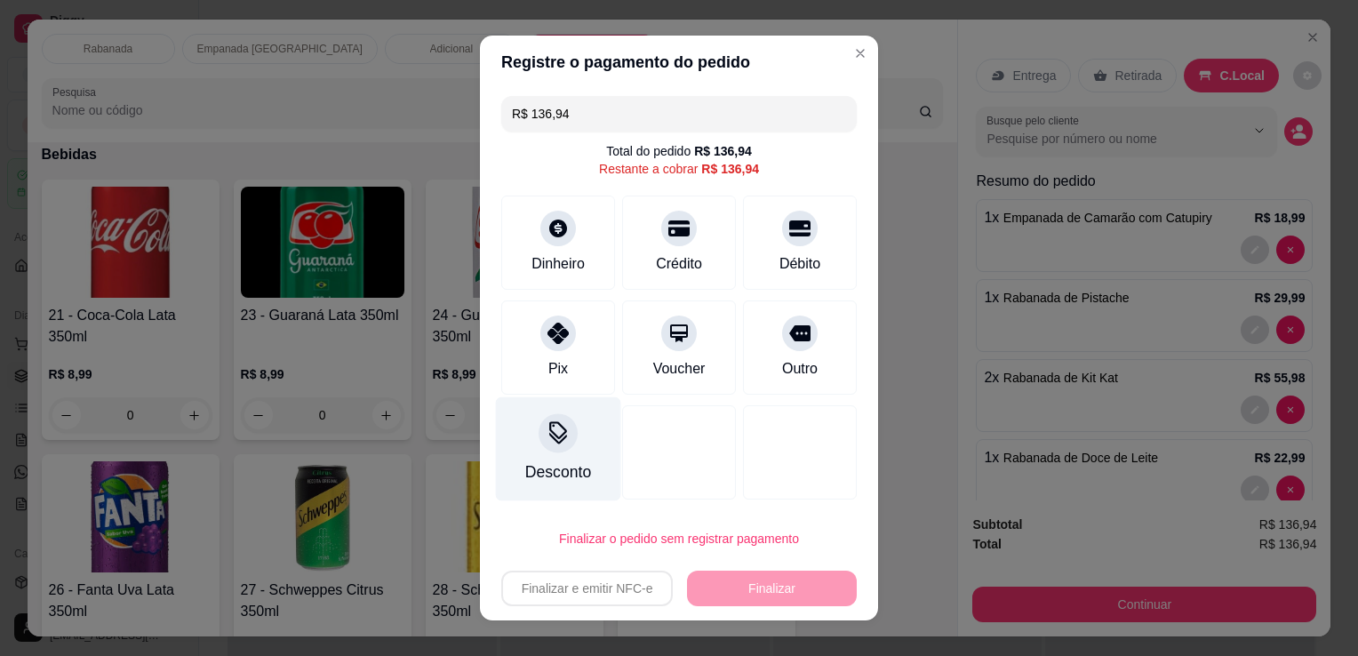
click at [562, 451] on div "Desconto" at bounding box center [558, 449] width 125 height 104
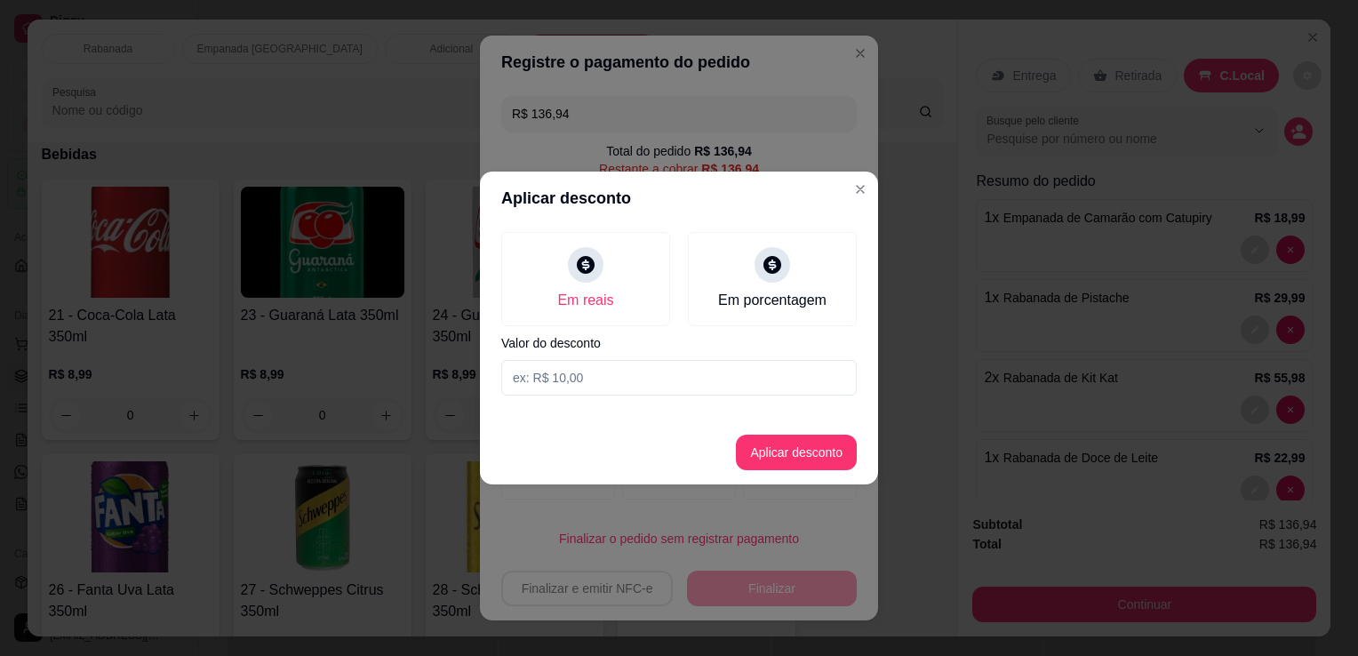
click at [548, 378] on input at bounding box center [678, 378] width 355 height 36
type input "12,80"
click at [810, 460] on button "Aplicar desconto" at bounding box center [796, 453] width 121 height 36
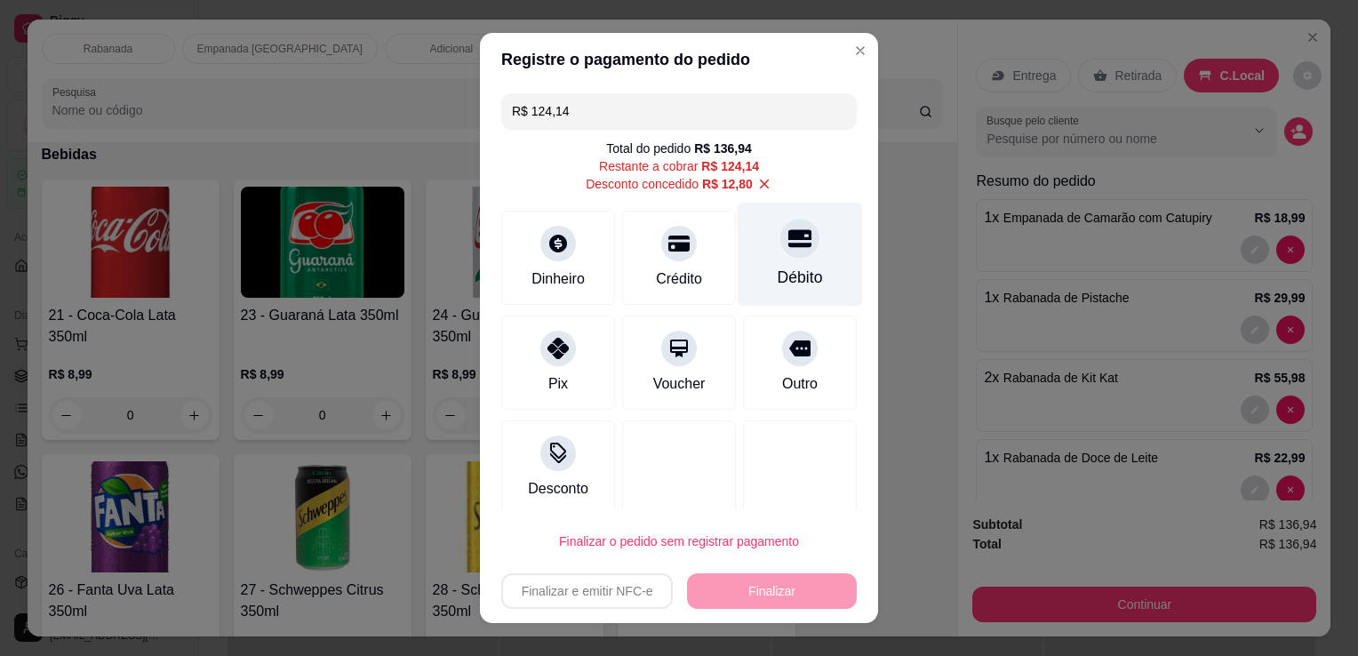
click at [778, 272] on div "Débito" at bounding box center [800, 277] width 45 height 23
type input "R$ 0,00"
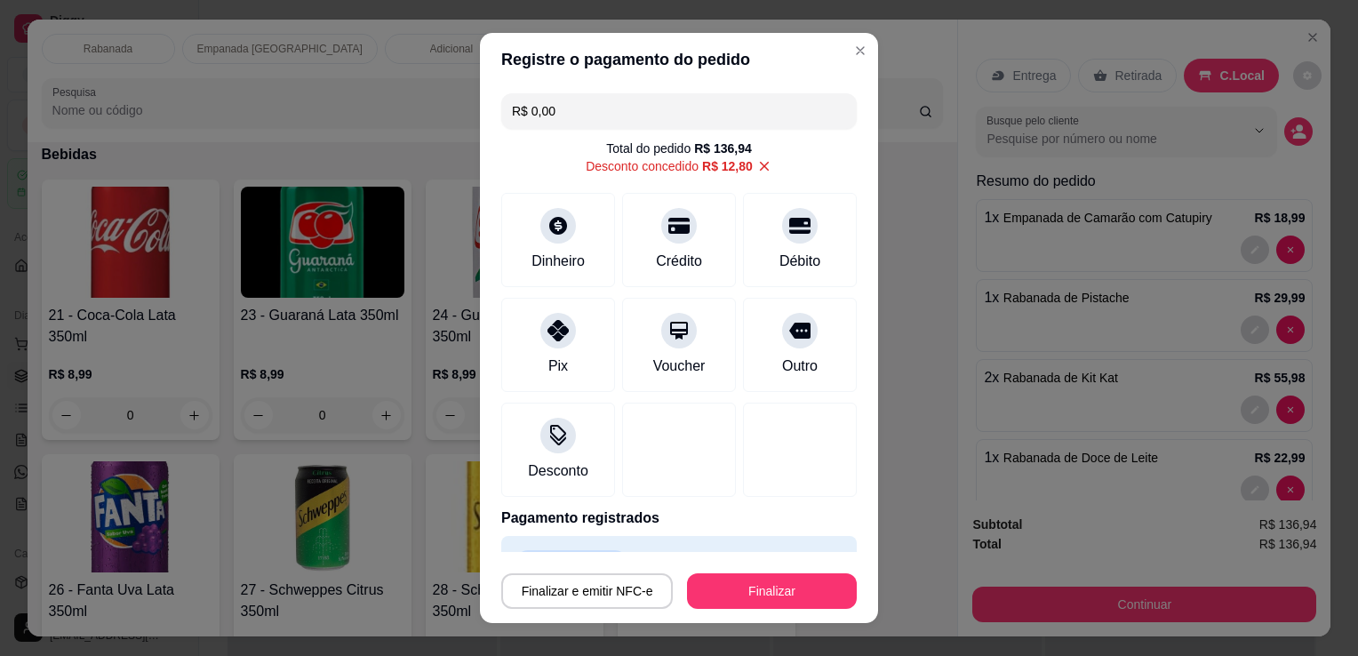
scroll to position [43, 0]
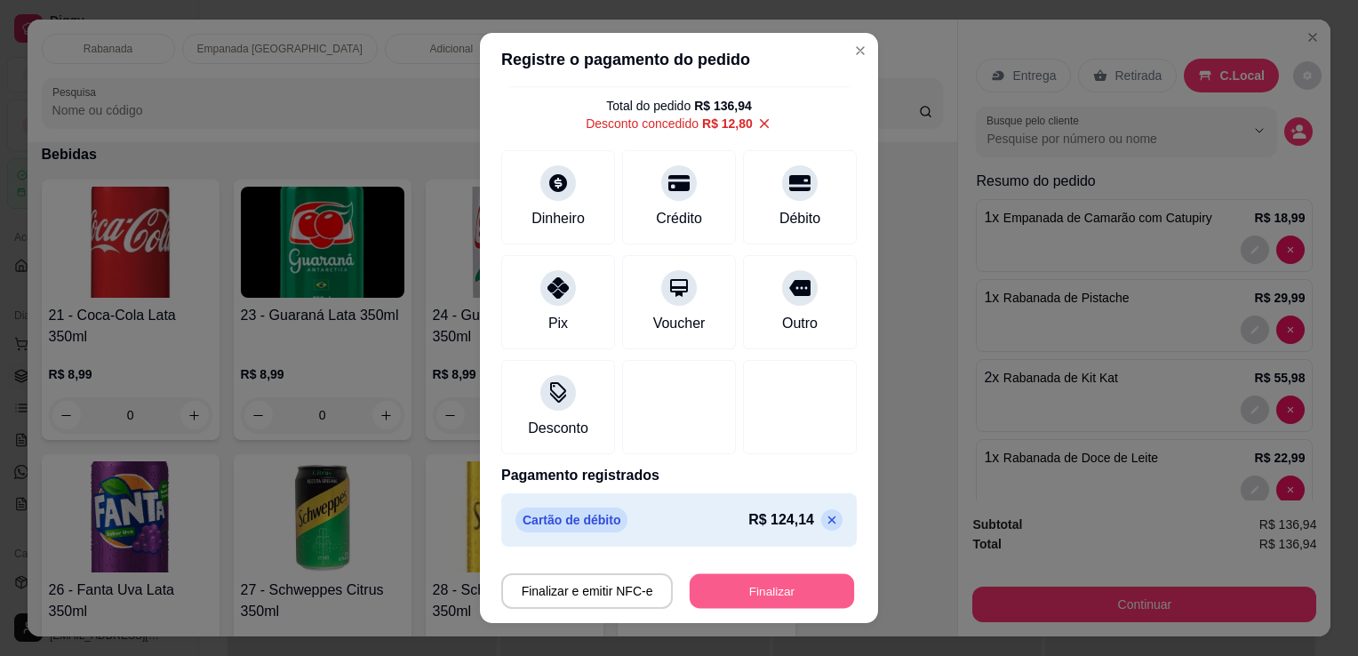
click at [810, 583] on button "Finalizar" at bounding box center [772, 591] width 164 height 35
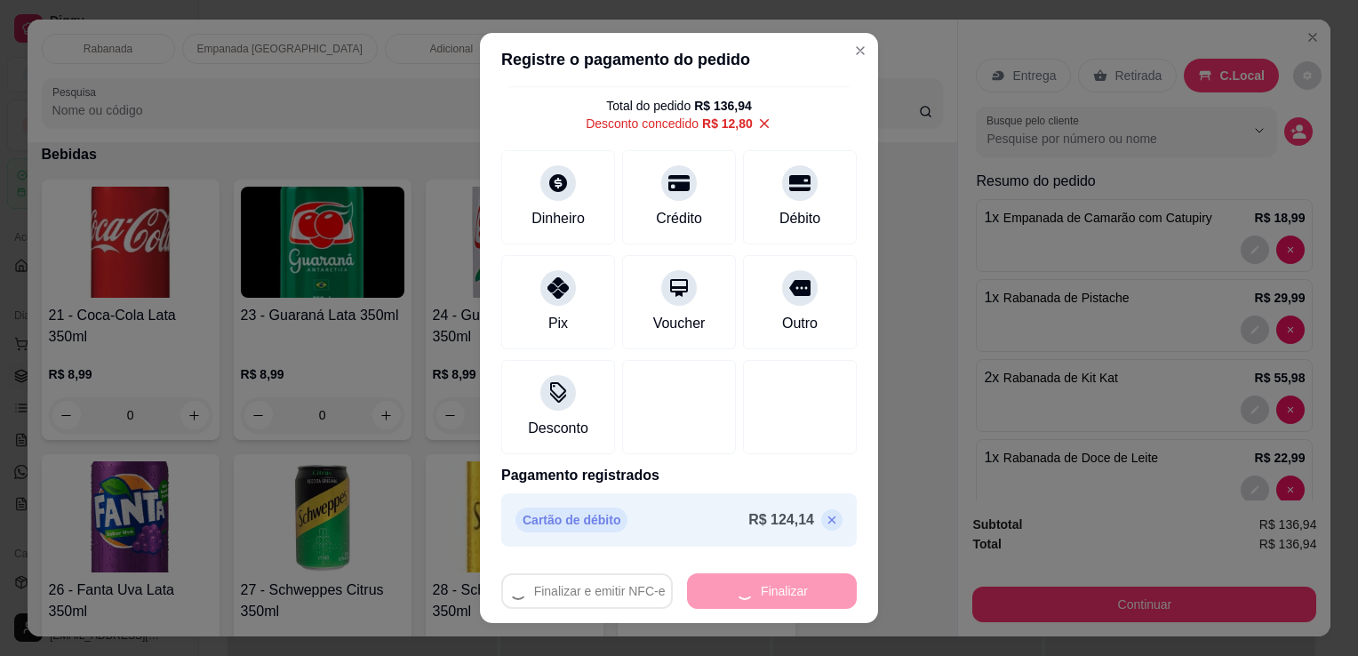
type input "0"
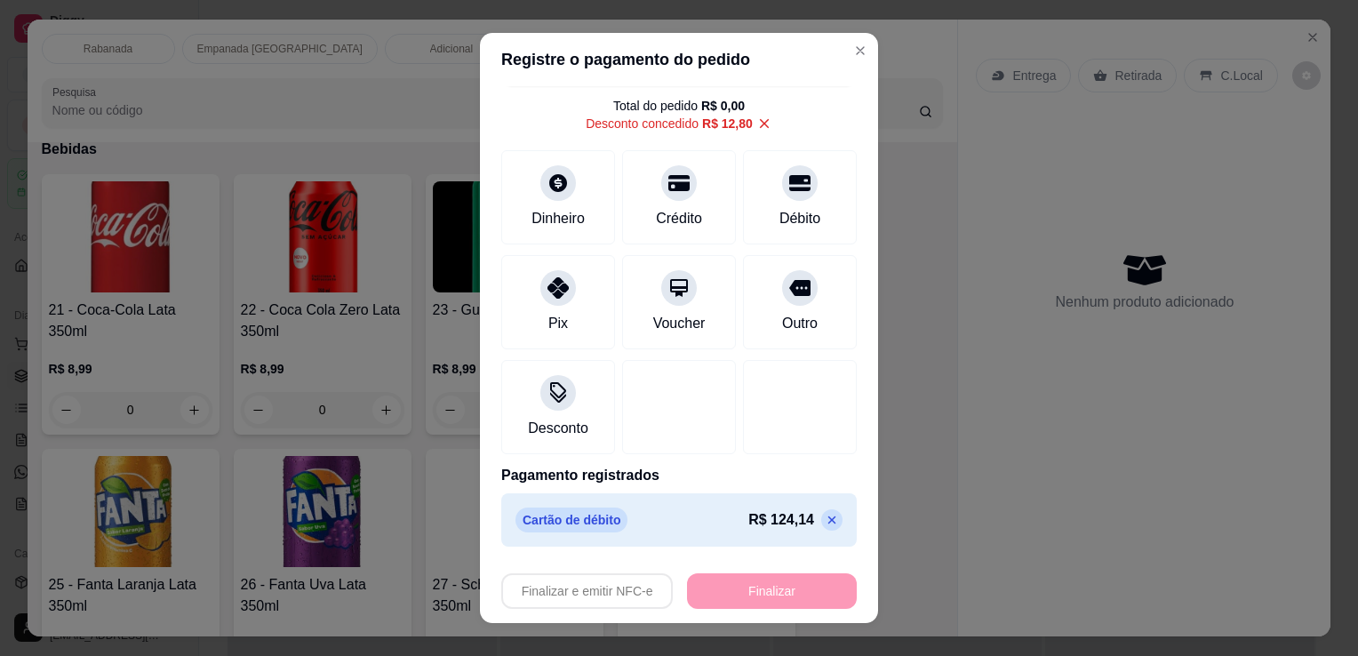
type input "-R$ 136,94"
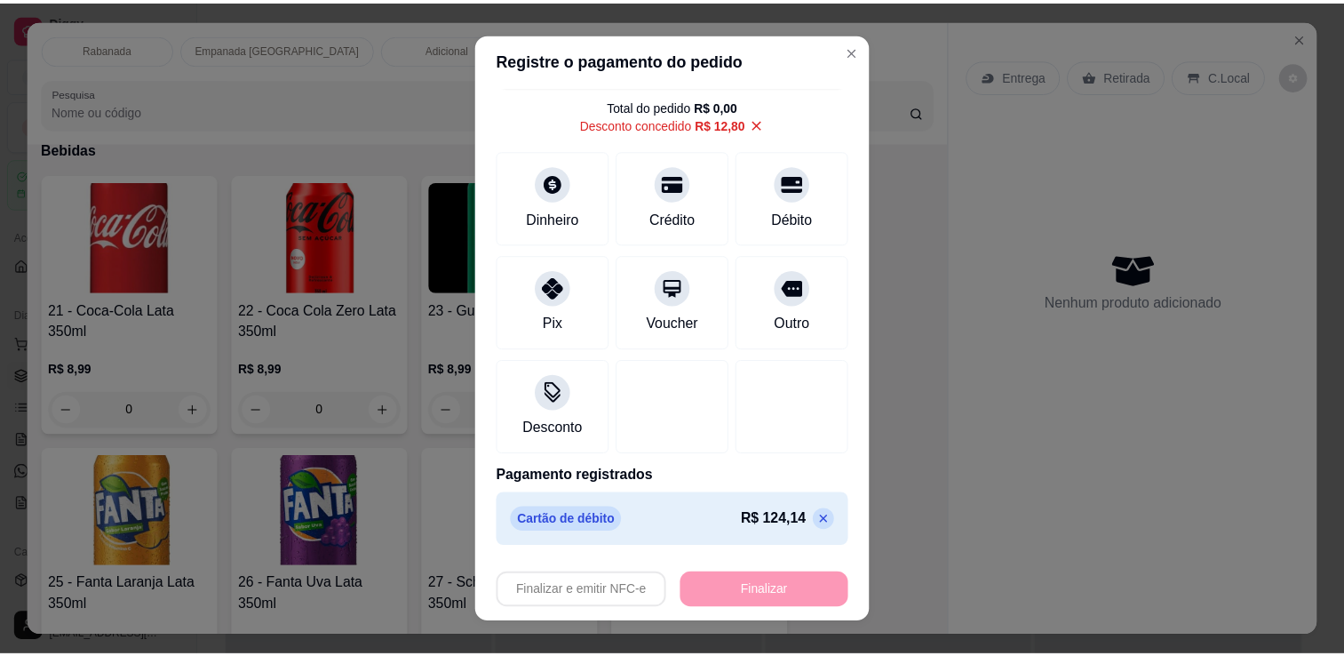
scroll to position [1834, 0]
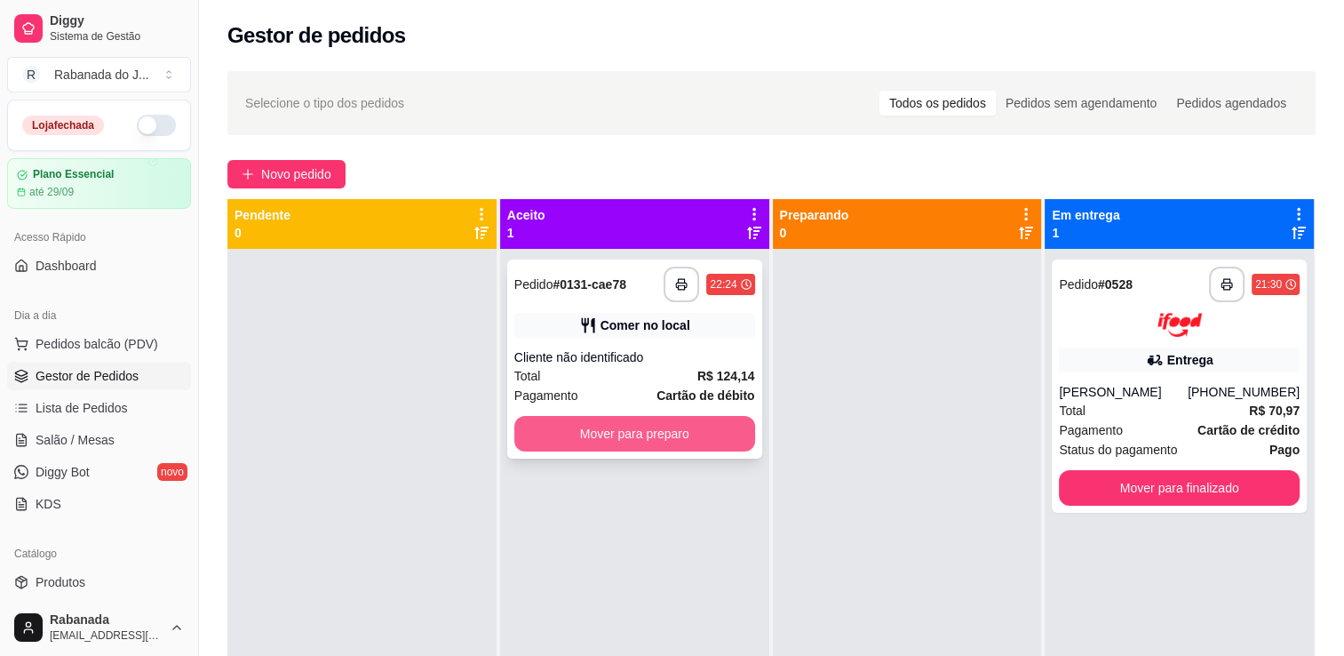
click at [680, 429] on button "Mover para preparo" at bounding box center [634, 434] width 241 height 36
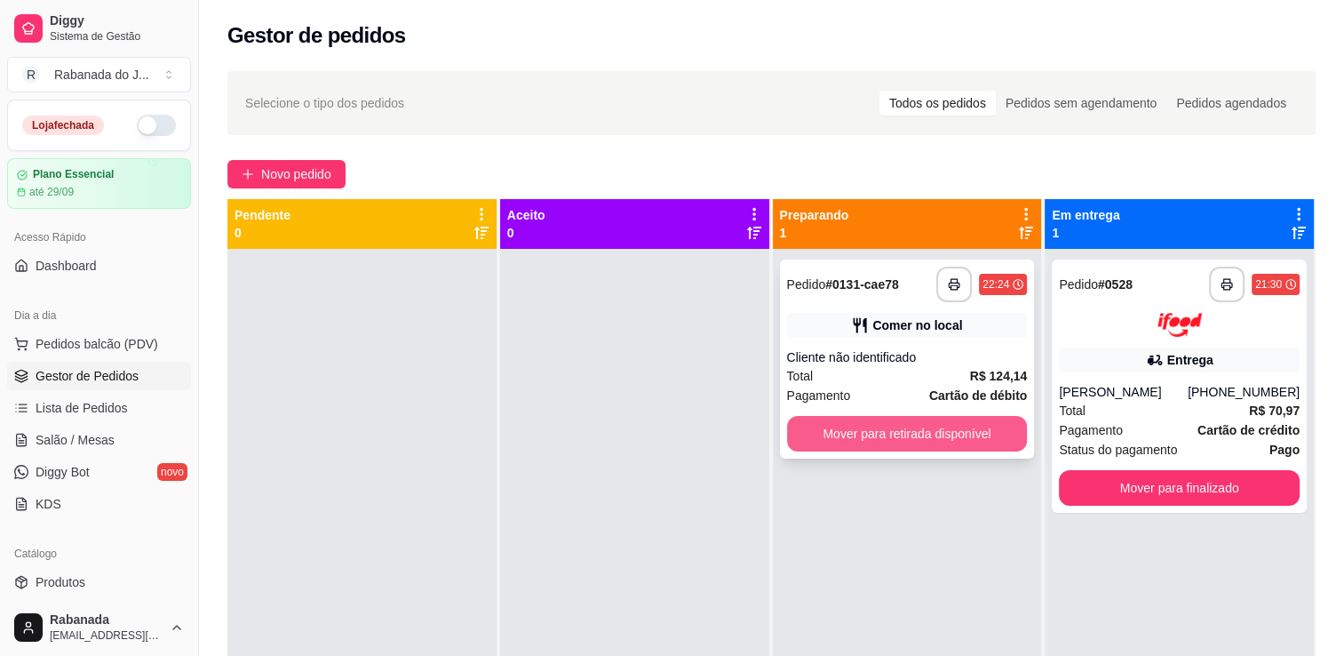
click at [939, 443] on button "Mover para retirada disponível" at bounding box center [907, 434] width 241 height 36
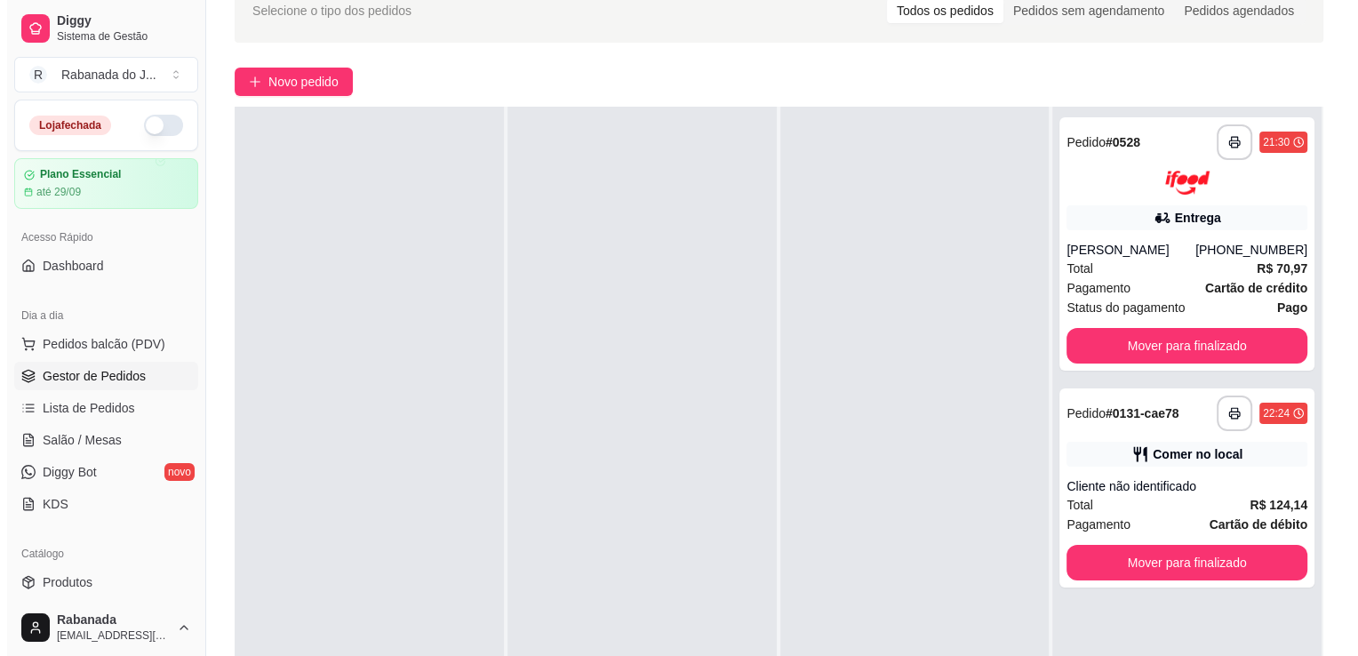
scroll to position [178, 0]
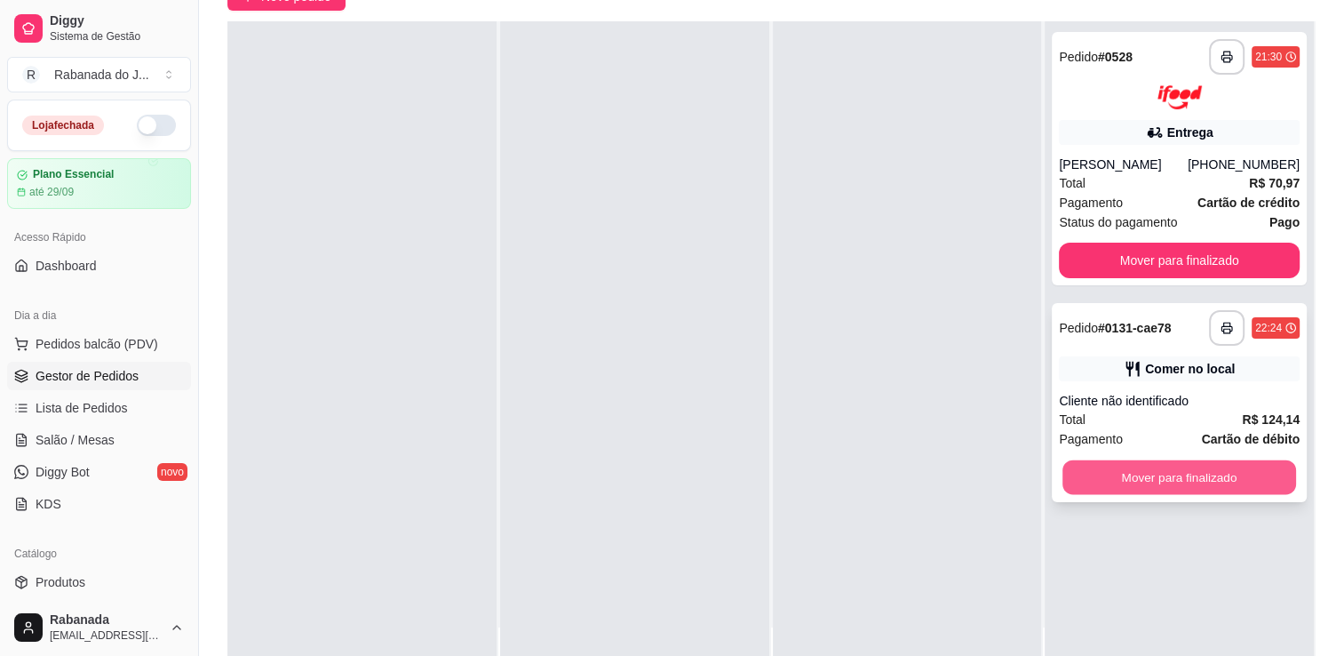
click at [1178, 470] on button "Mover para finalizado" at bounding box center [1180, 476] width 234 height 35
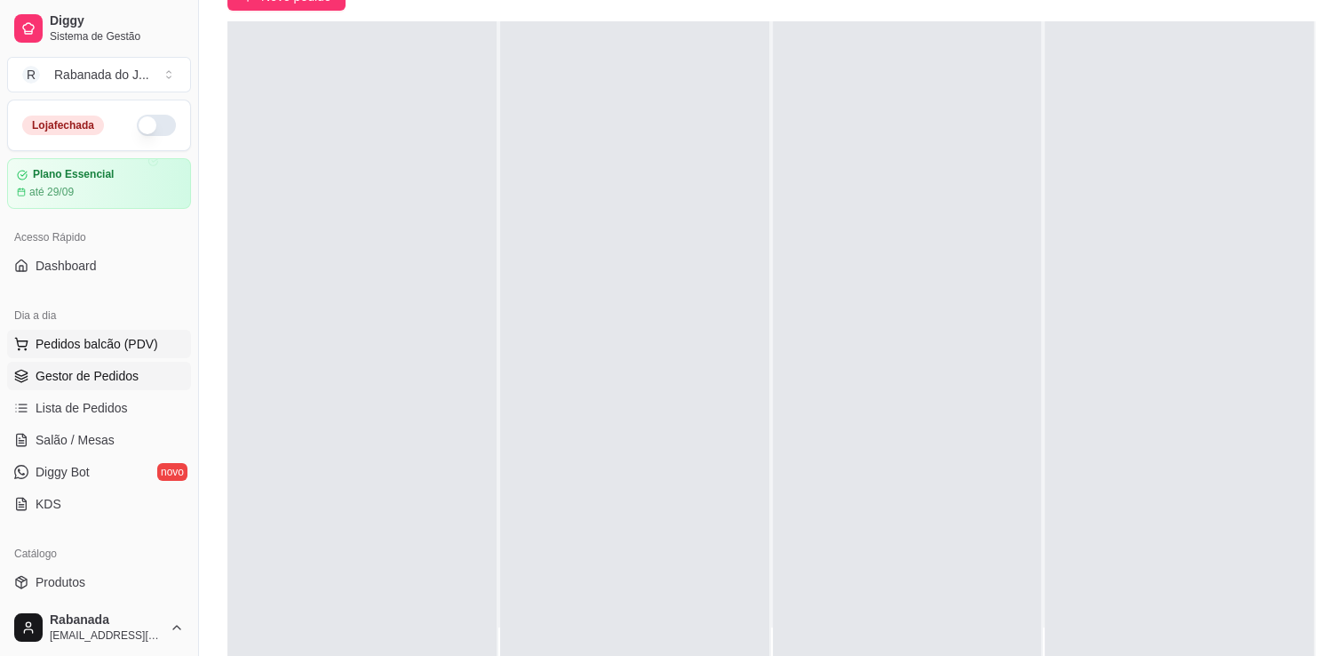
click at [116, 336] on span "Pedidos balcão (PDV)" at bounding box center [97, 344] width 123 height 18
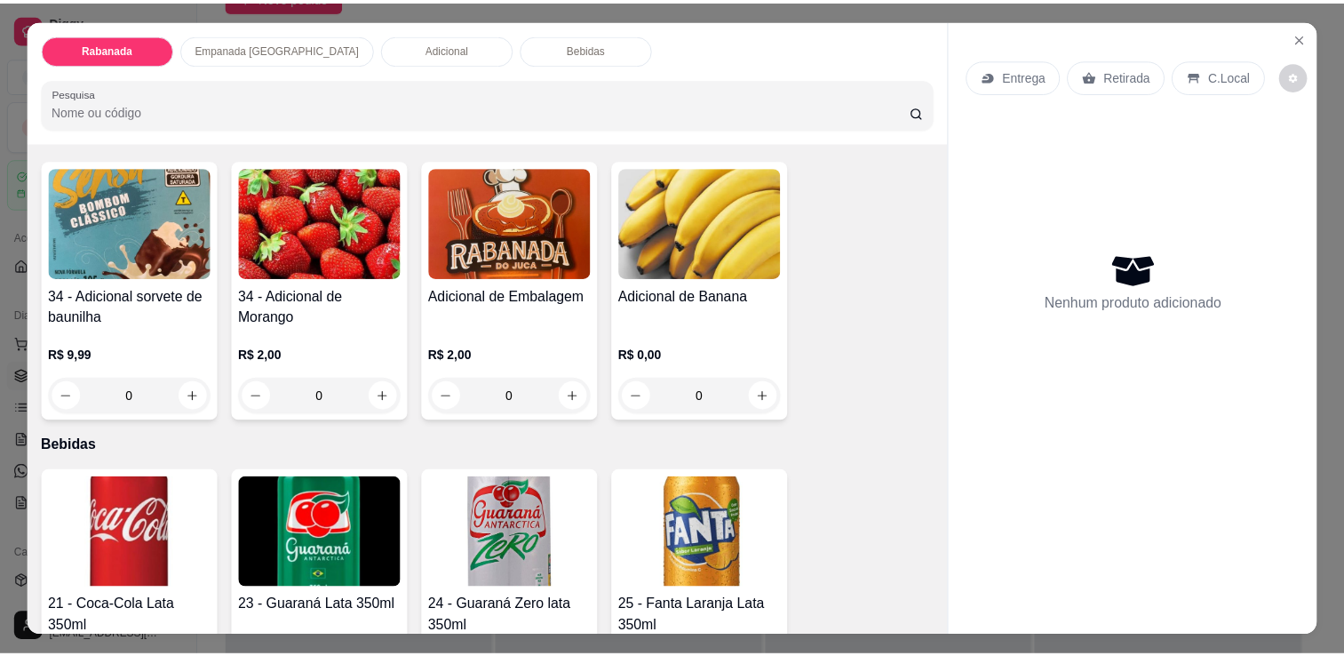
scroll to position [1511, 0]
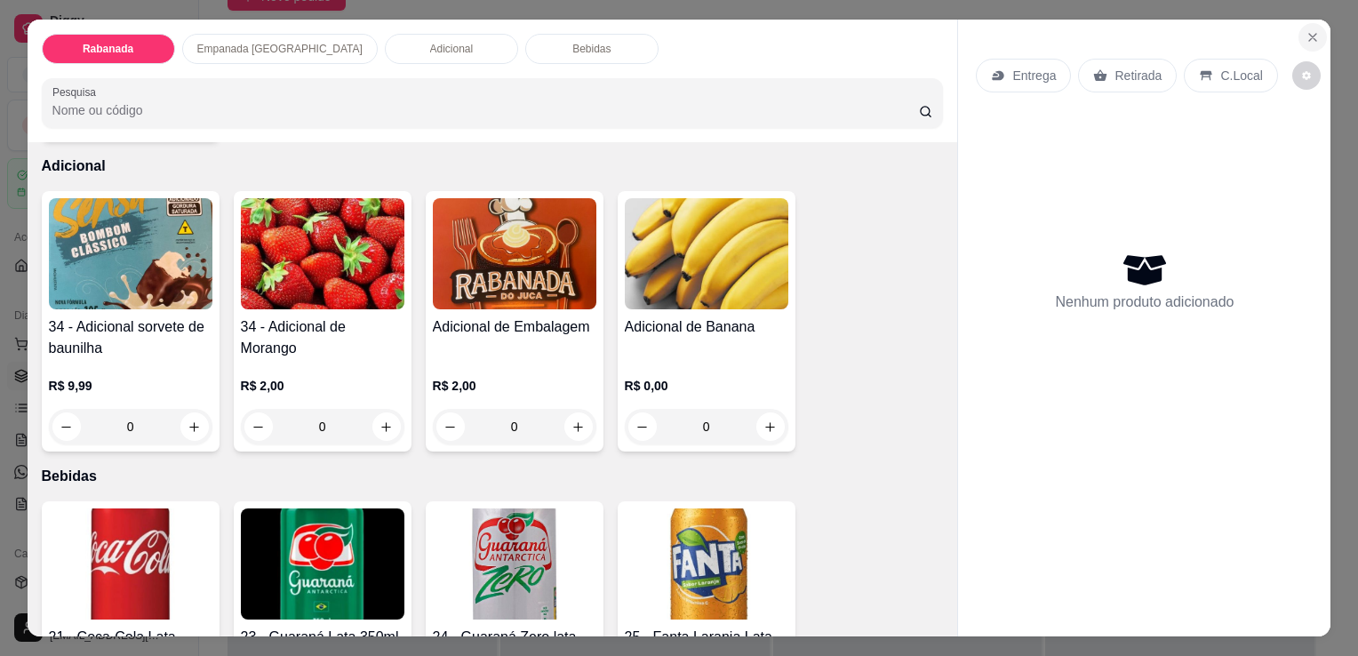
click at [1311, 37] on button "Close" at bounding box center [1312, 37] width 28 height 28
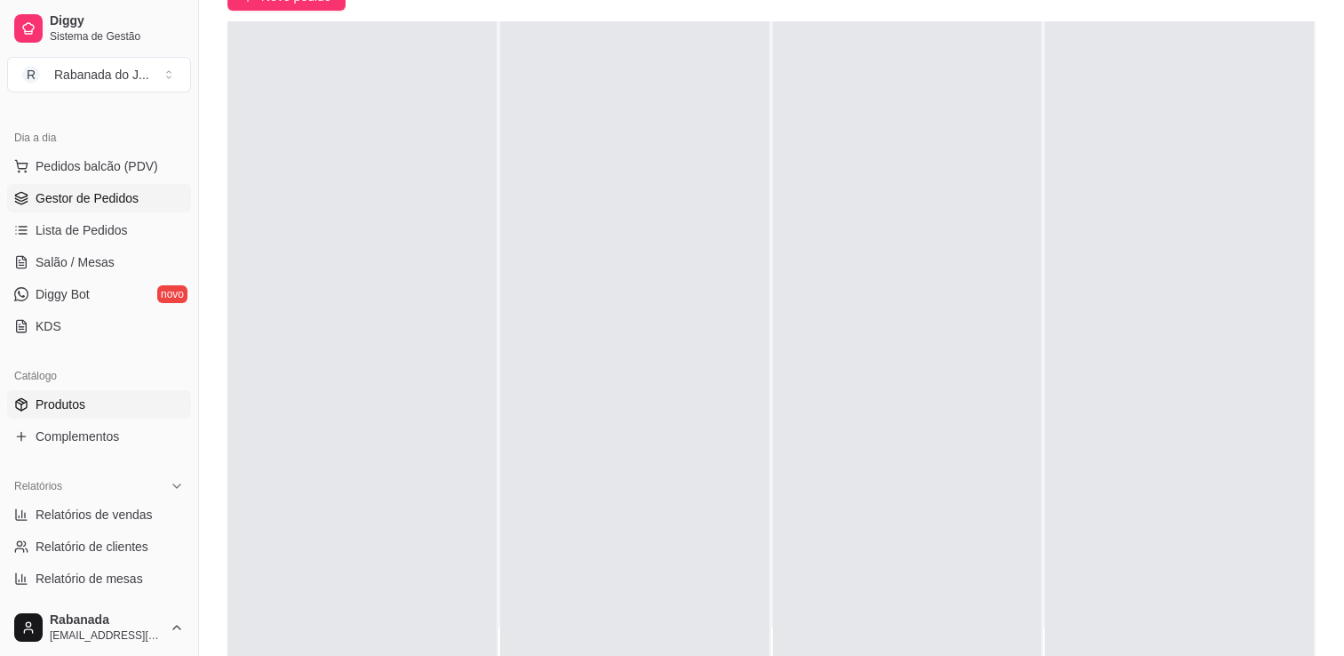
scroll to position [267, 0]
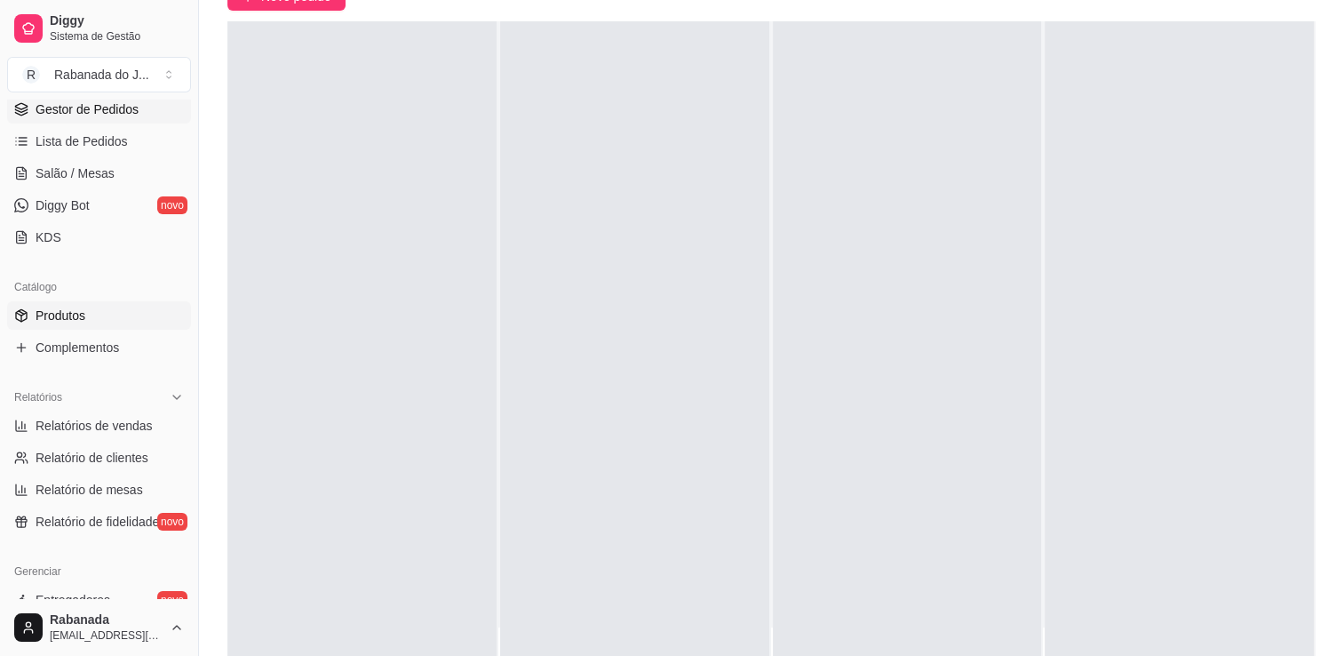
click at [84, 313] on span "Produtos" at bounding box center [61, 316] width 50 height 18
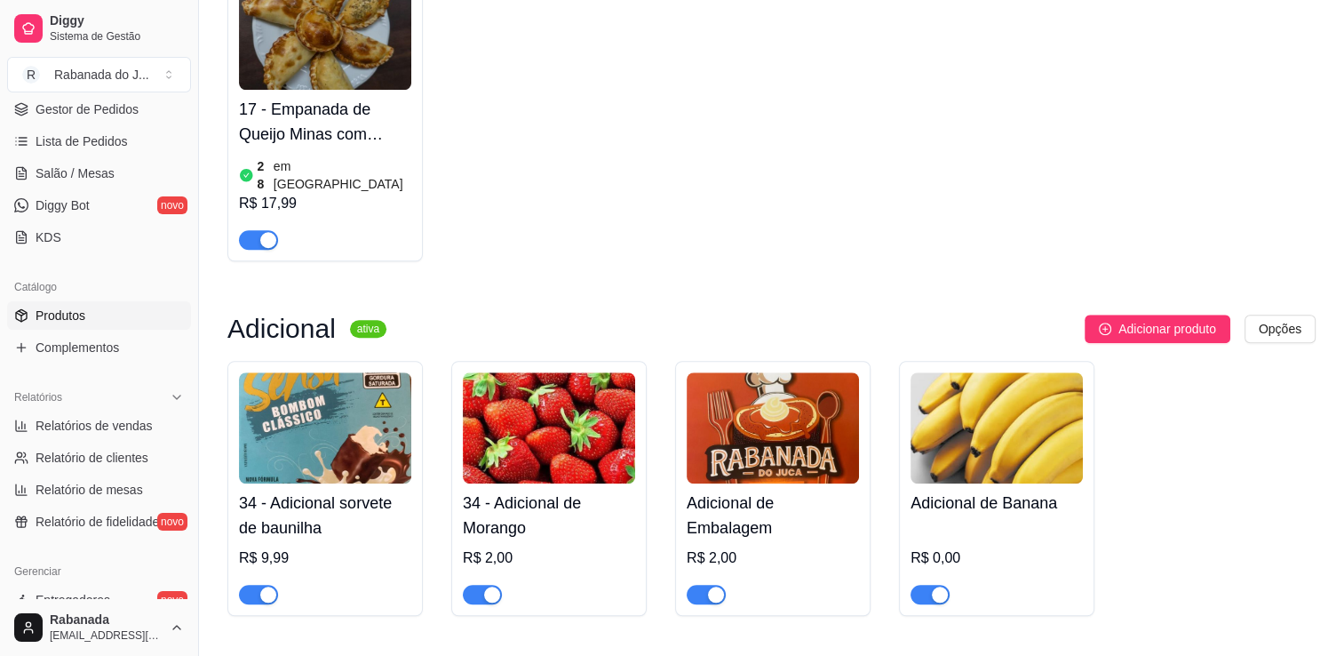
scroll to position [1511, 0]
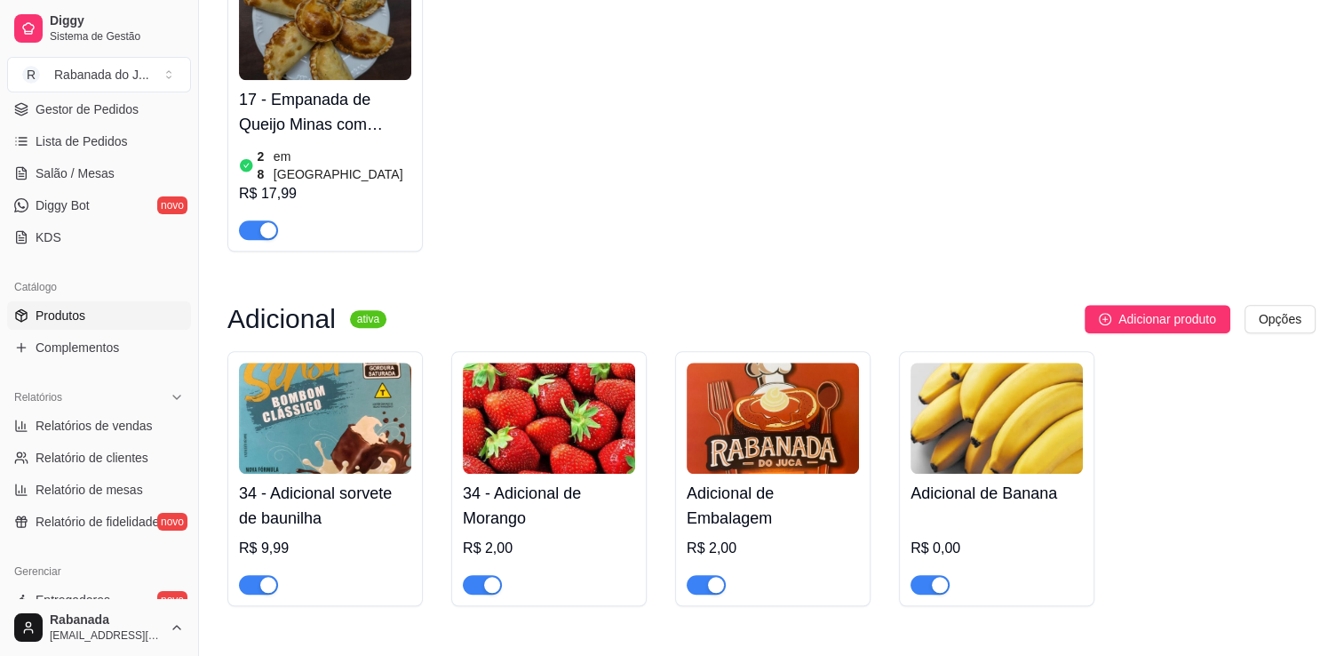
click at [974, 421] on img at bounding box center [997, 418] width 172 height 111
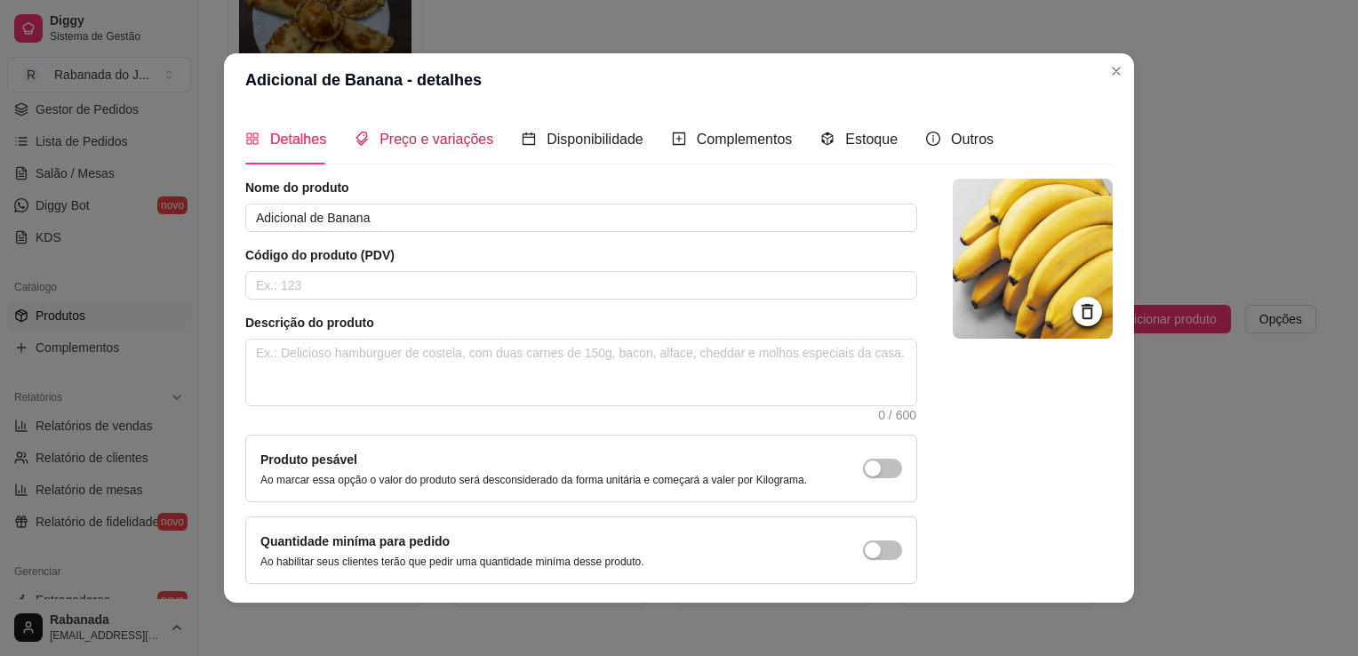
click at [407, 146] on span "Preço e variações" at bounding box center [436, 139] width 114 height 15
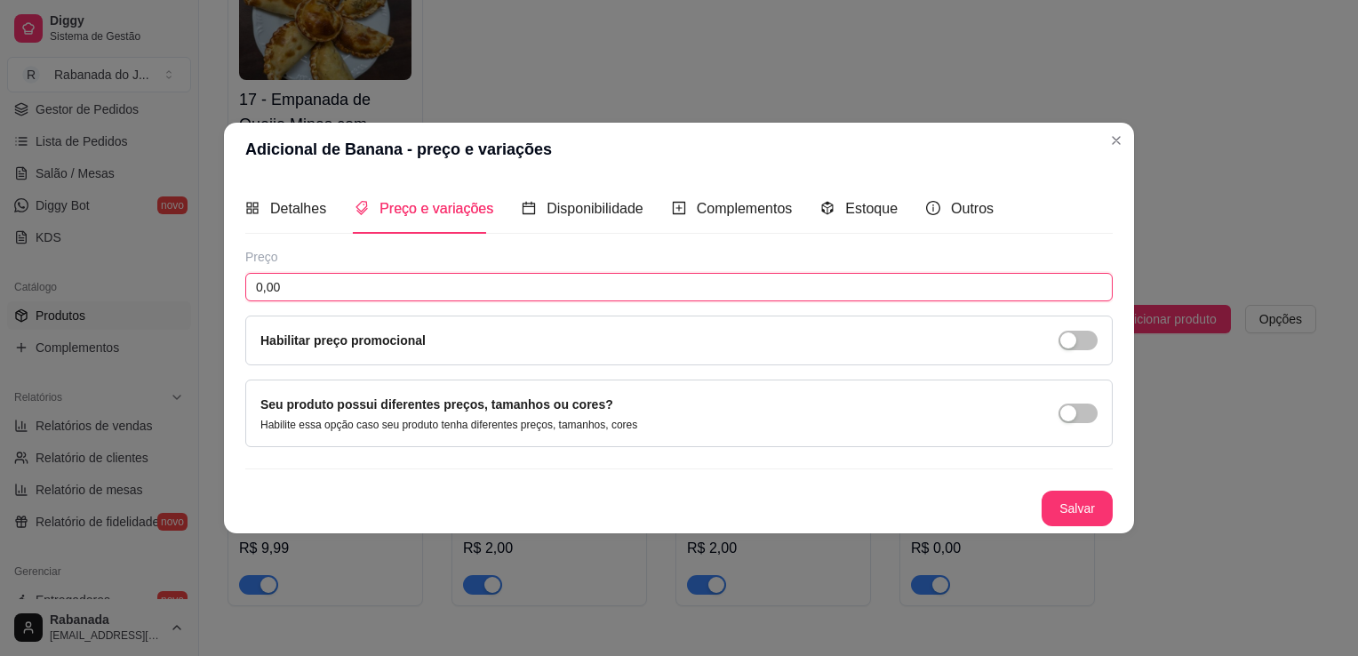
click at [263, 286] on input "0,00" at bounding box center [678, 287] width 867 height 28
type input "2,00"
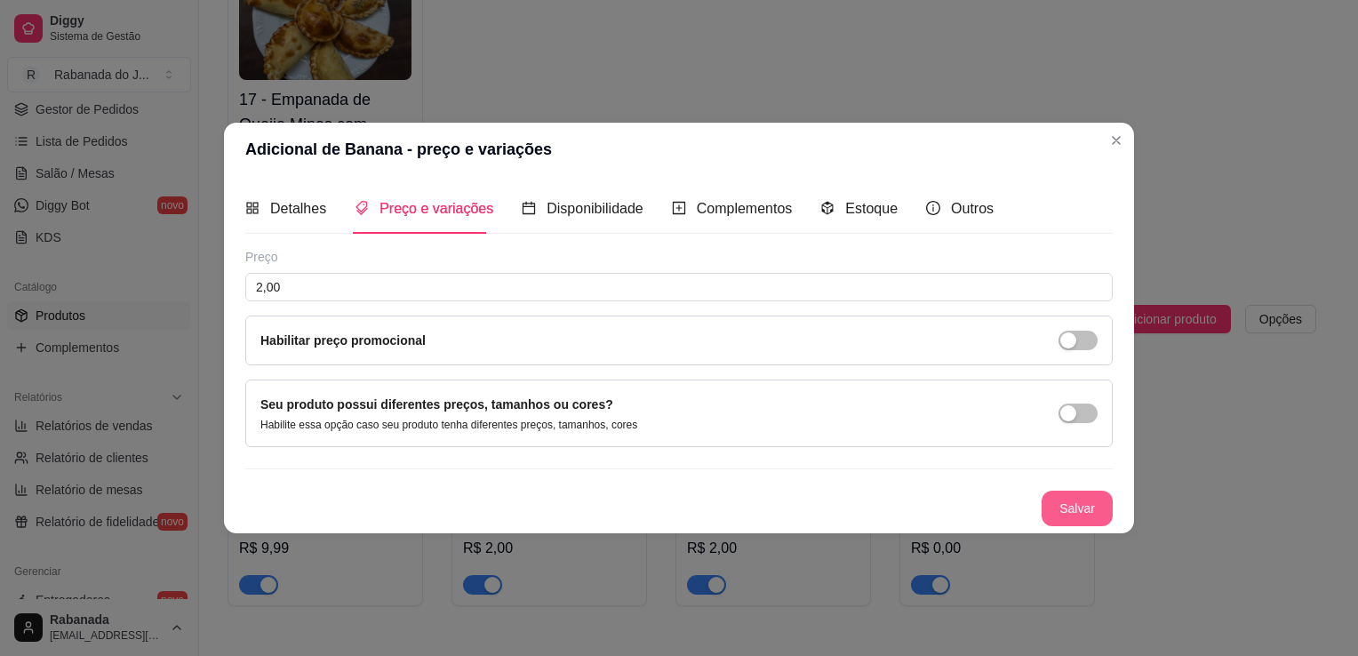
click at [1075, 494] on button "Salvar" at bounding box center [1076, 509] width 71 height 36
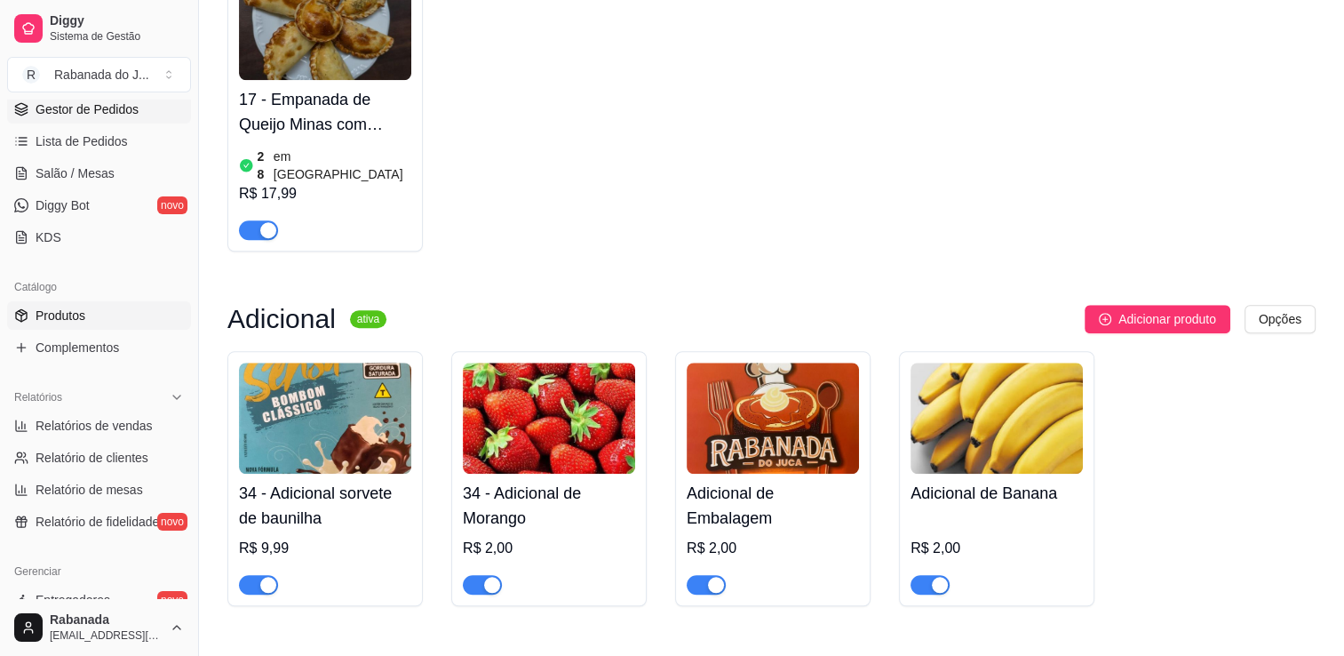
click at [88, 100] on span "Gestor de Pedidos" at bounding box center [87, 109] width 103 height 18
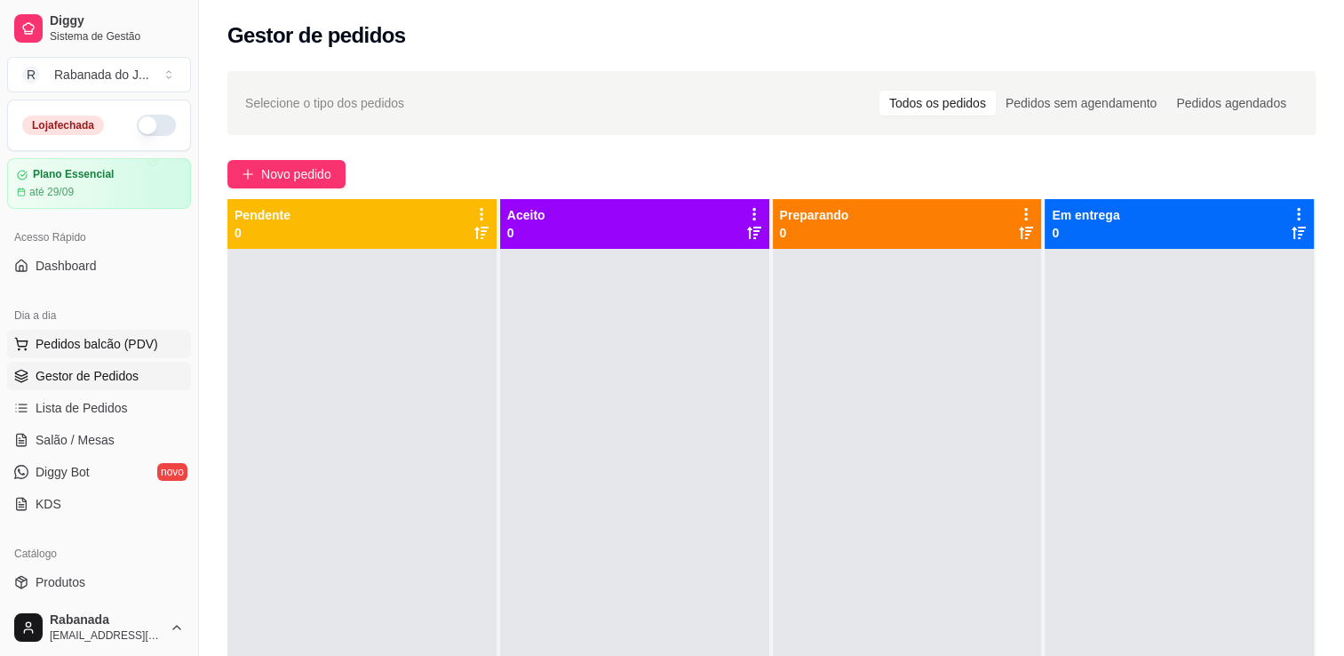
click at [99, 347] on span "Pedidos balcão (PDV)" at bounding box center [97, 344] width 123 height 18
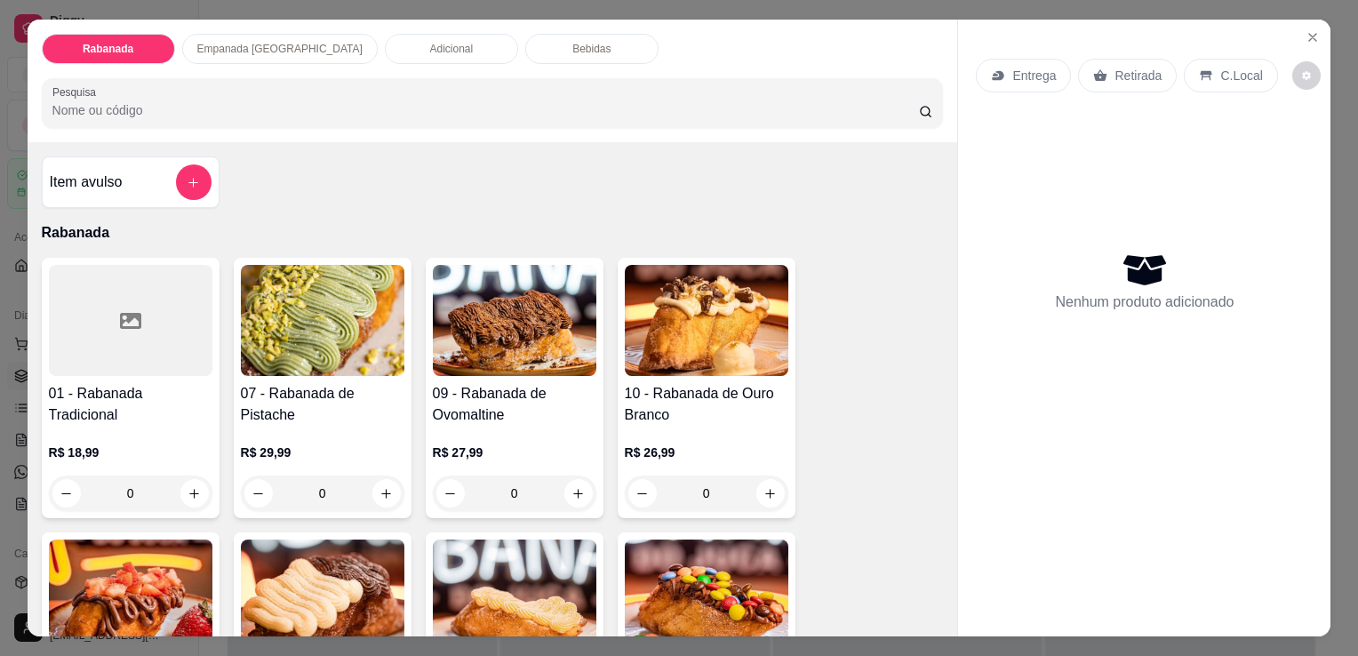
drag, startPoint x: 235, startPoint y: 34, endPoint x: 245, endPoint y: 39, distance: 11.1
click at [237, 42] on p "Empanada Argentina" at bounding box center [279, 49] width 165 height 14
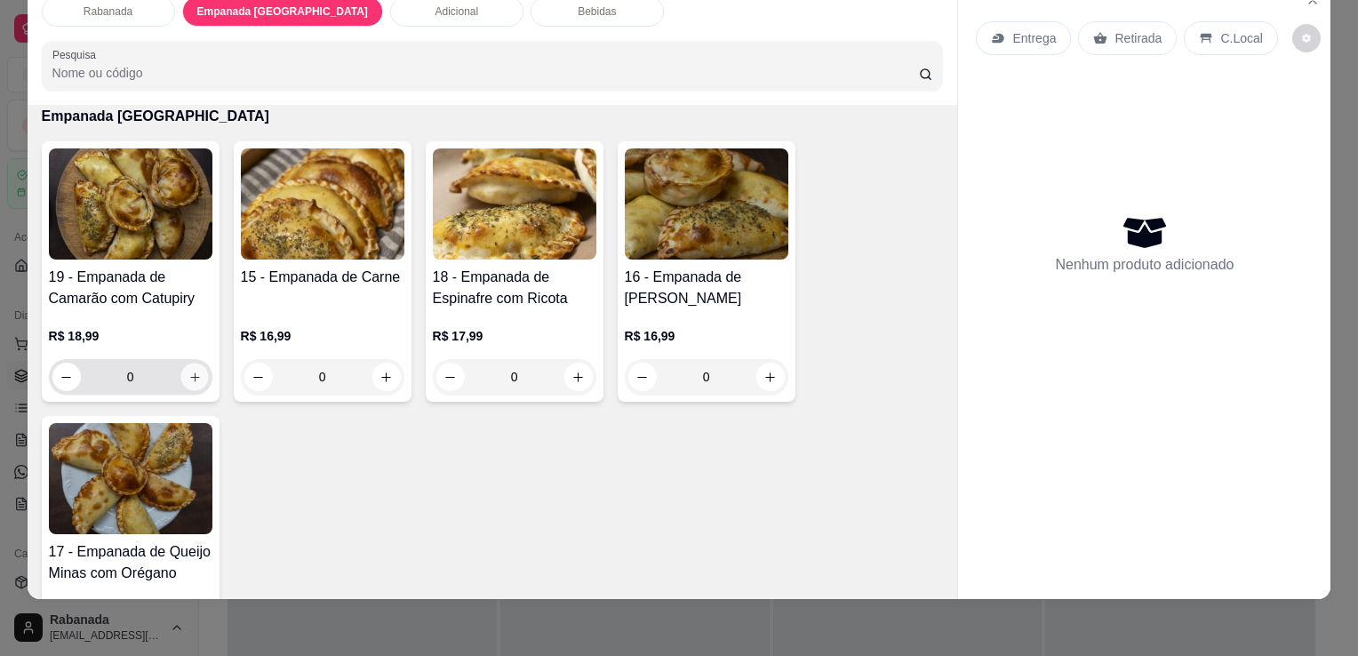
click at [190, 369] on button "increase-product-quantity" at bounding box center [194, 377] width 28 height 28
type input "1"
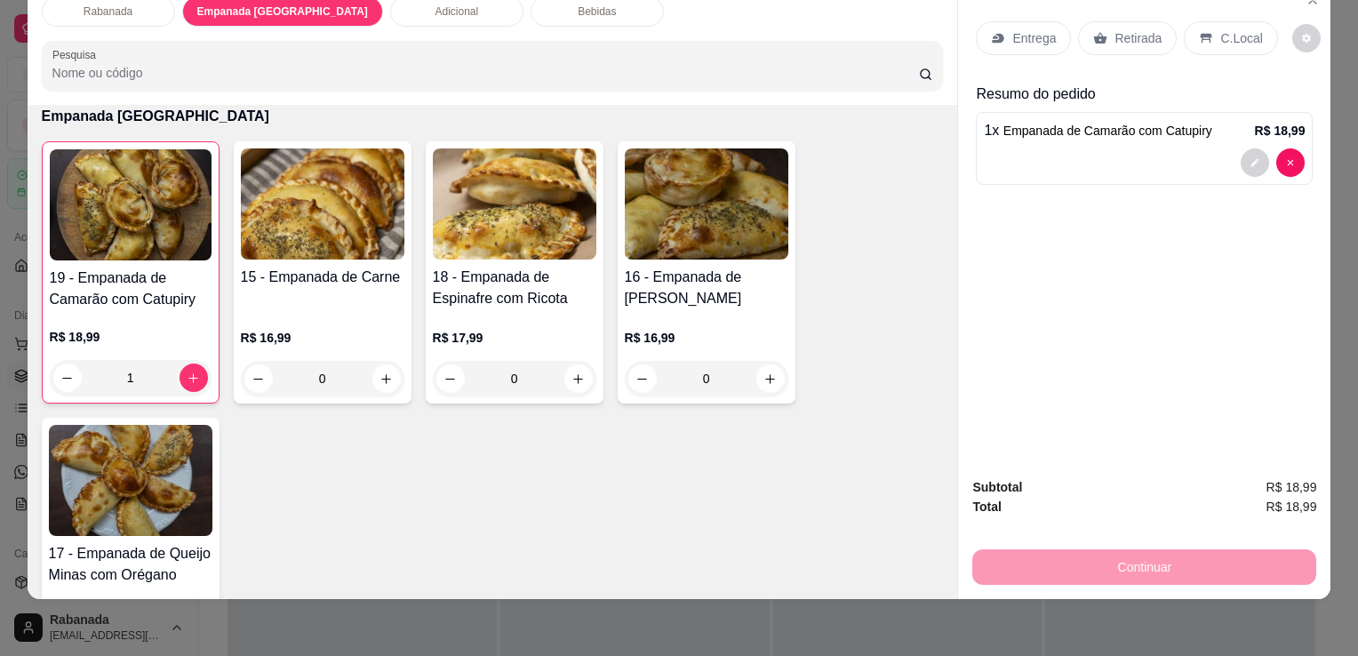
click at [1220, 29] on p "C.Local" at bounding box center [1241, 38] width 42 height 18
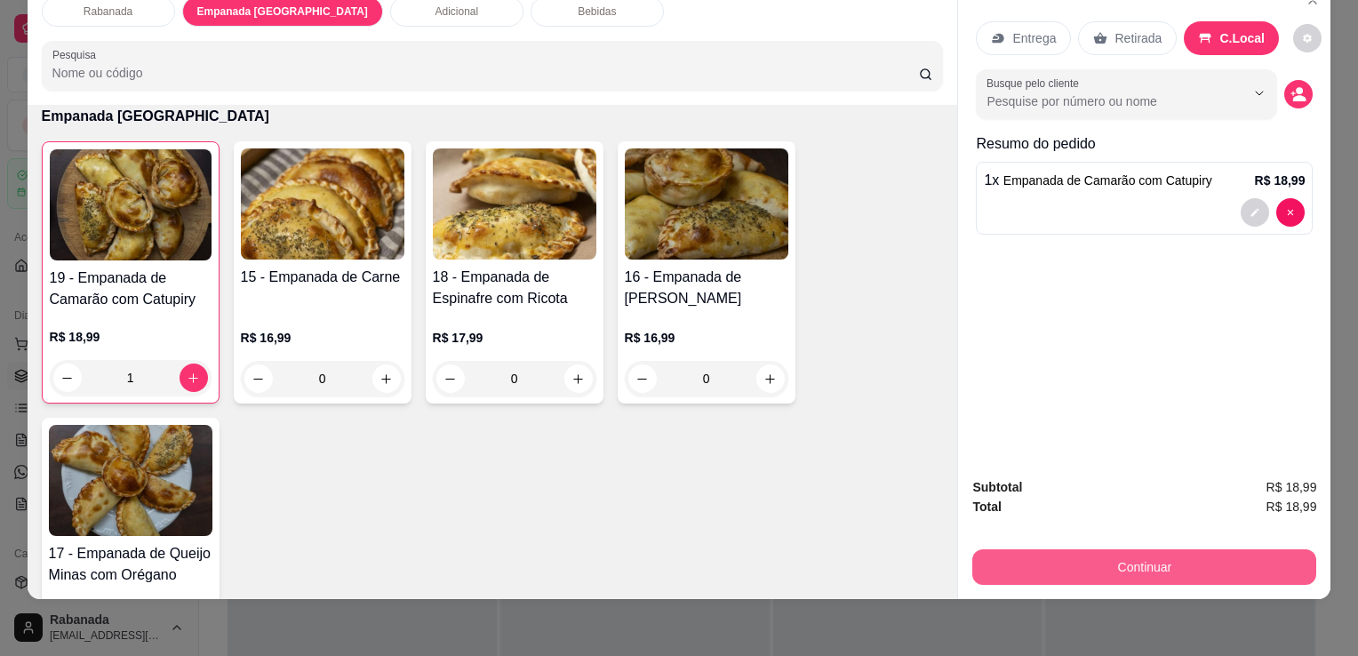
click at [1152, 551] on button "Continuar" at bounding box center [1144, 567] width 344 height 36
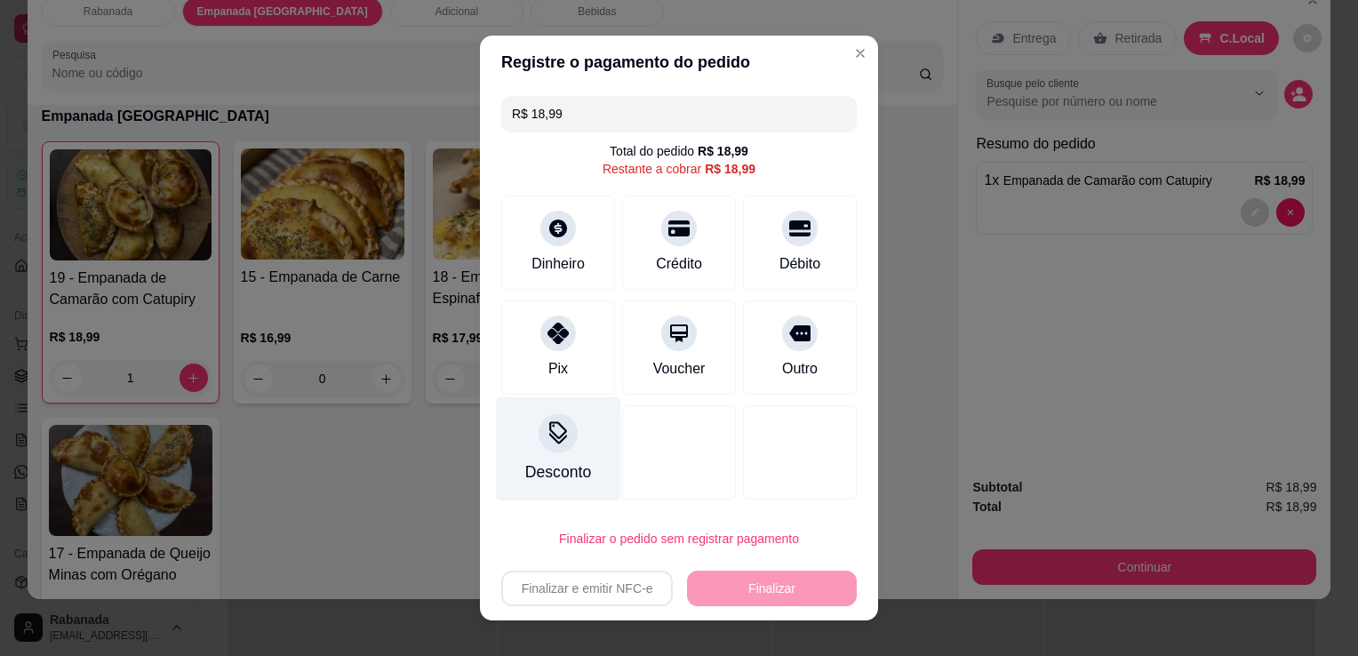
click at [554, 445] on div at bounding box center [557, 432] width 39 height 39
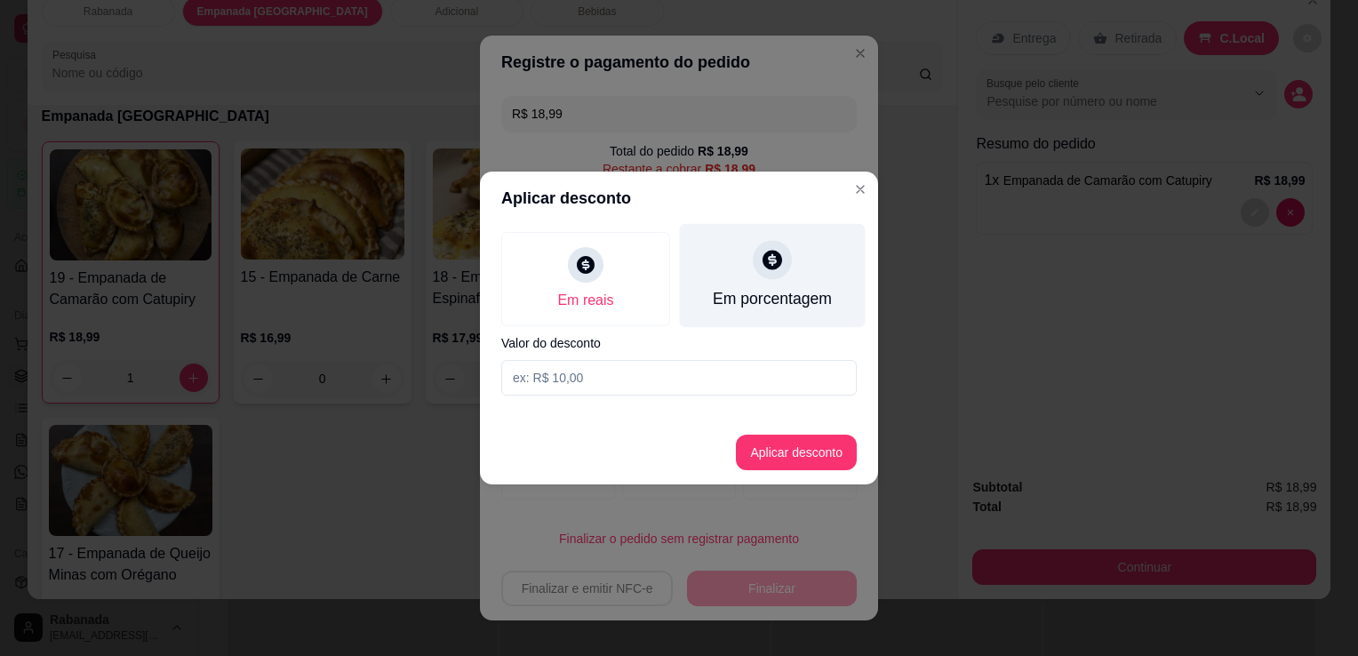
click at [761, 285] on div "Em porcentagem" at bounding box center [773, 276] width 186 height 104
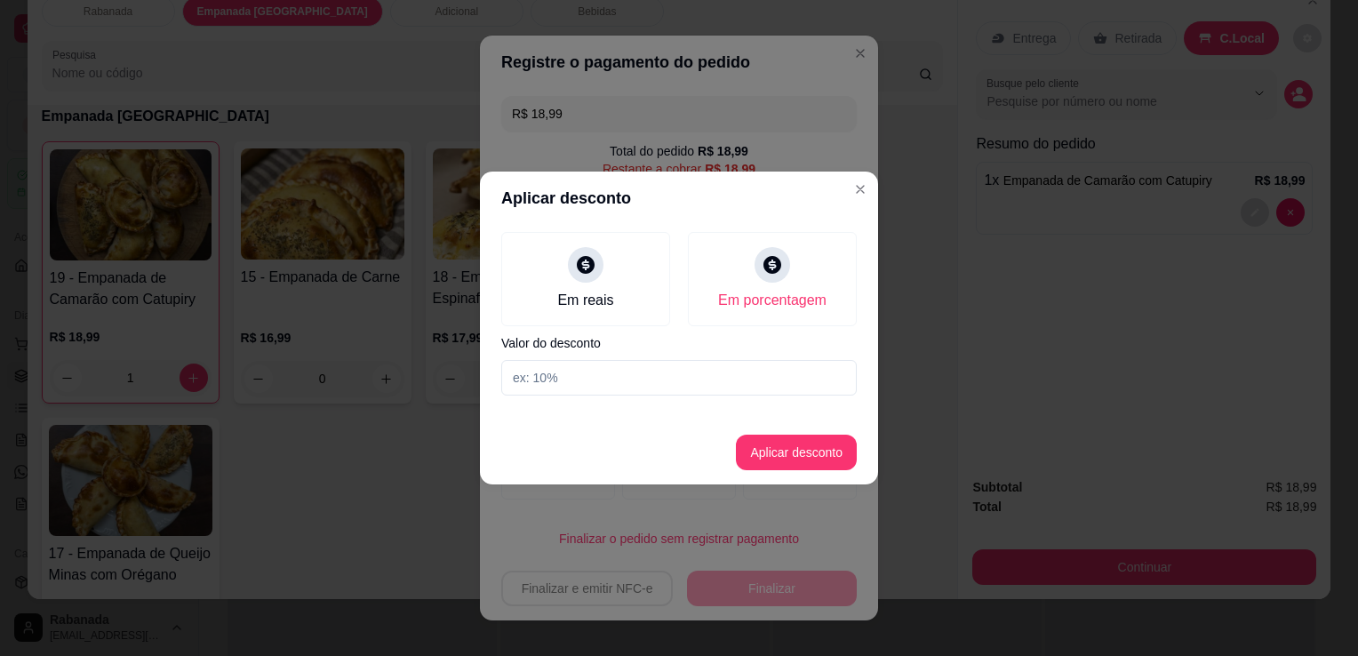
click at [686, 387] on input at bounding box center [678, 378] width 355 height 36
type input "10"
click at [818, 449] on button "Aplicar desconto" at bounding box center [796, 453] width 121 height 36
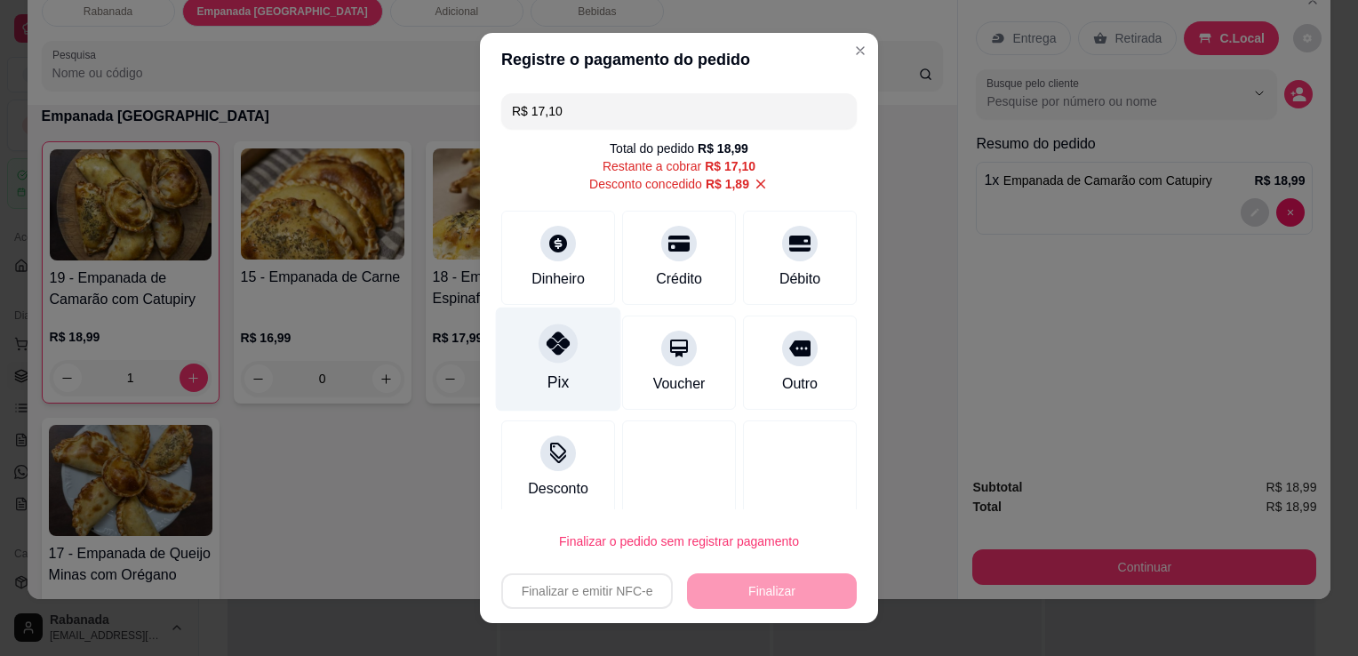
click at [546, 347] on icon at bounding box center [557, 342] width 23 height 23
type input "R$ 0,00"
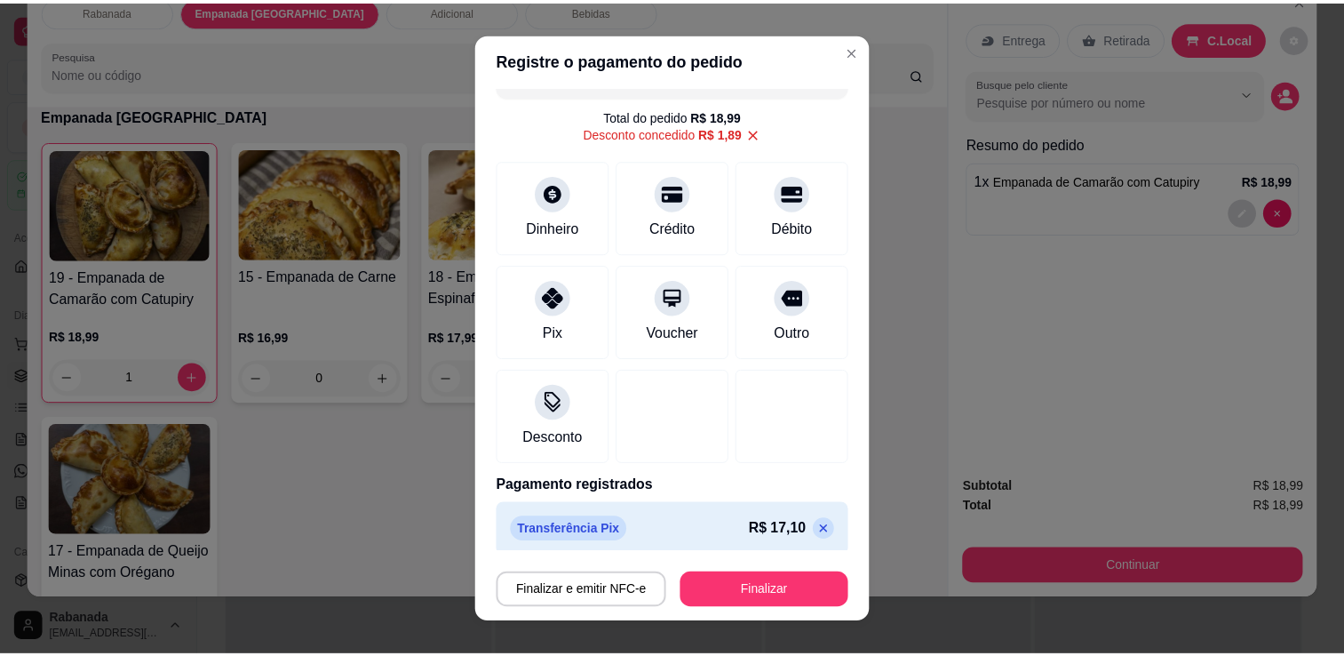
scroll to position [43, 0]
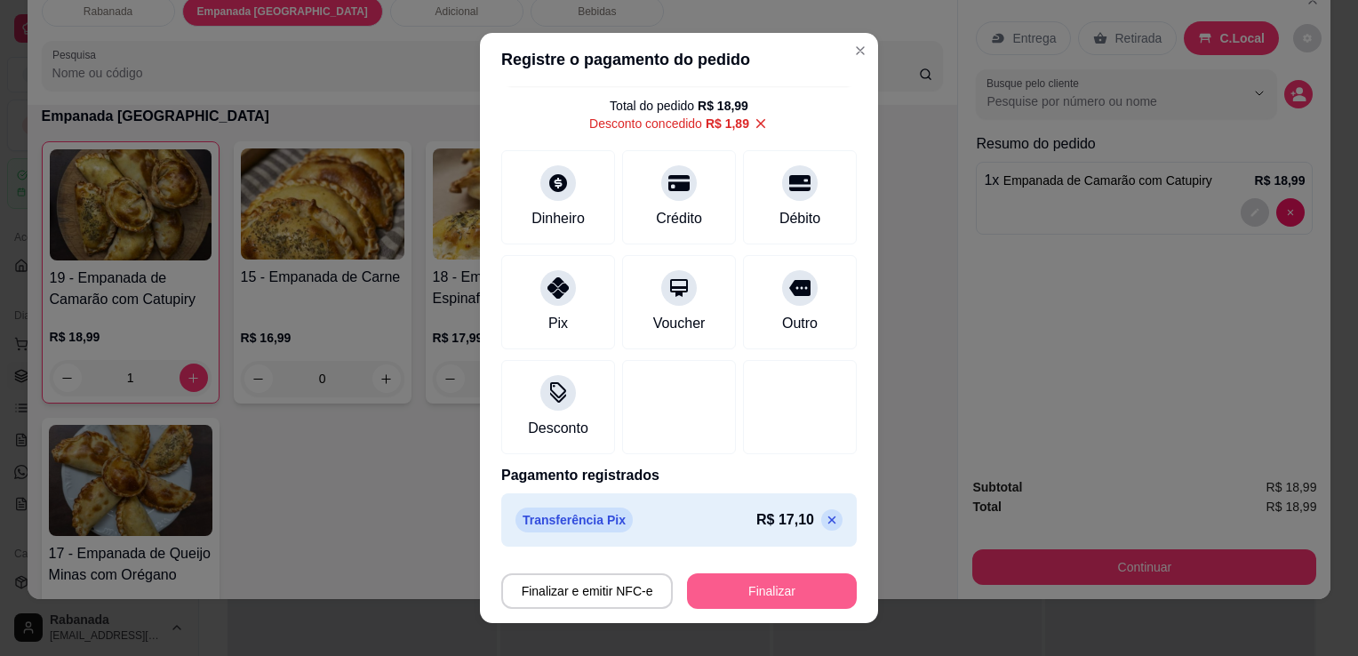
click at [751, 593] on button "Finalizar" at bounding box center [772, 591] width 170 height 36
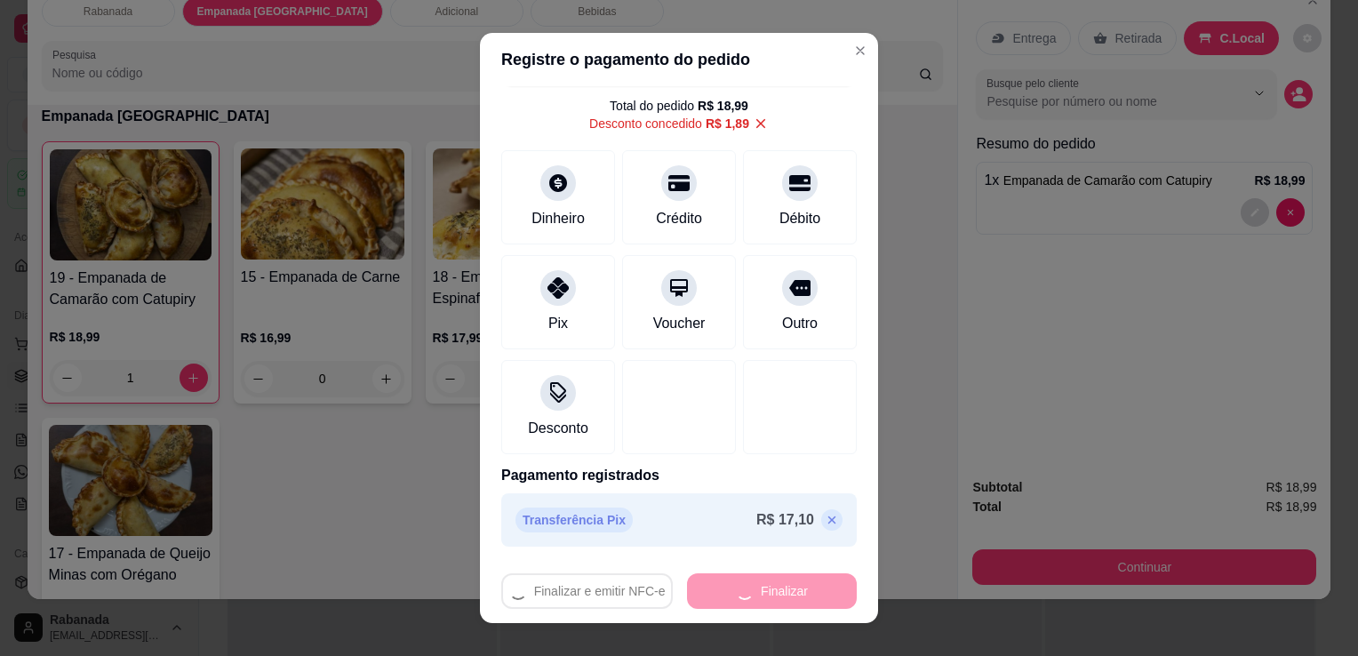
type input "0"
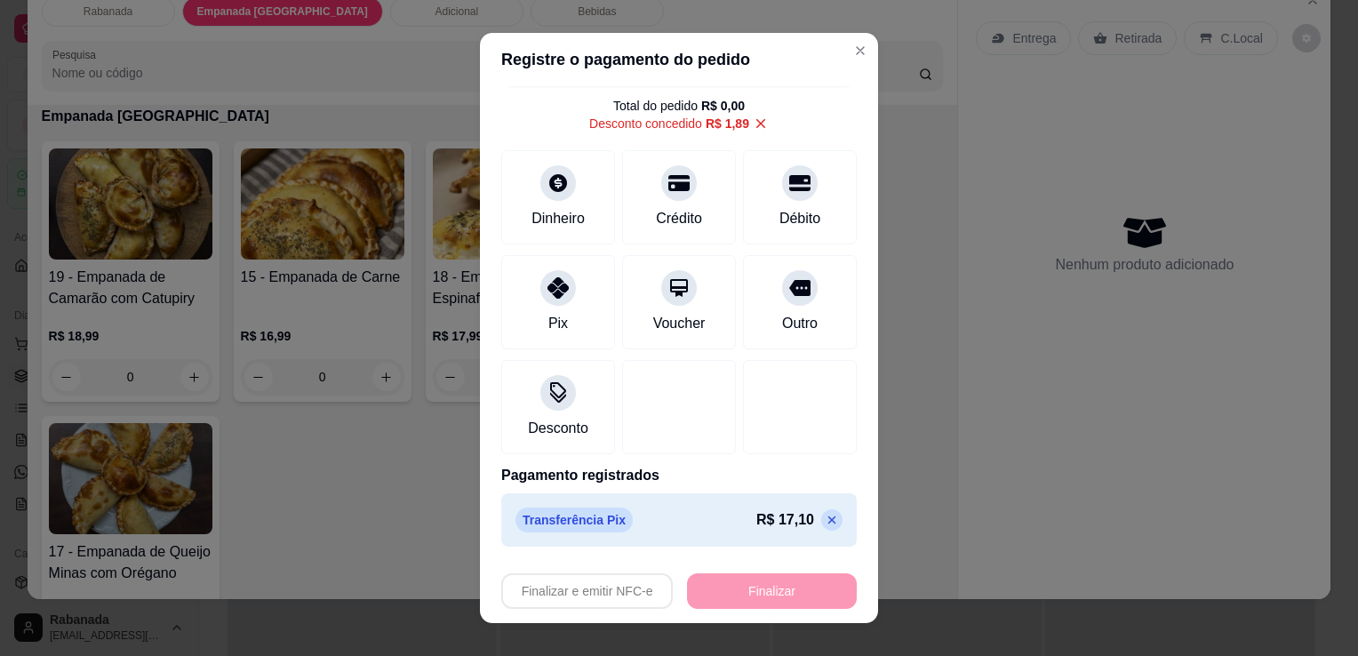
type input "-R$ 18,99"
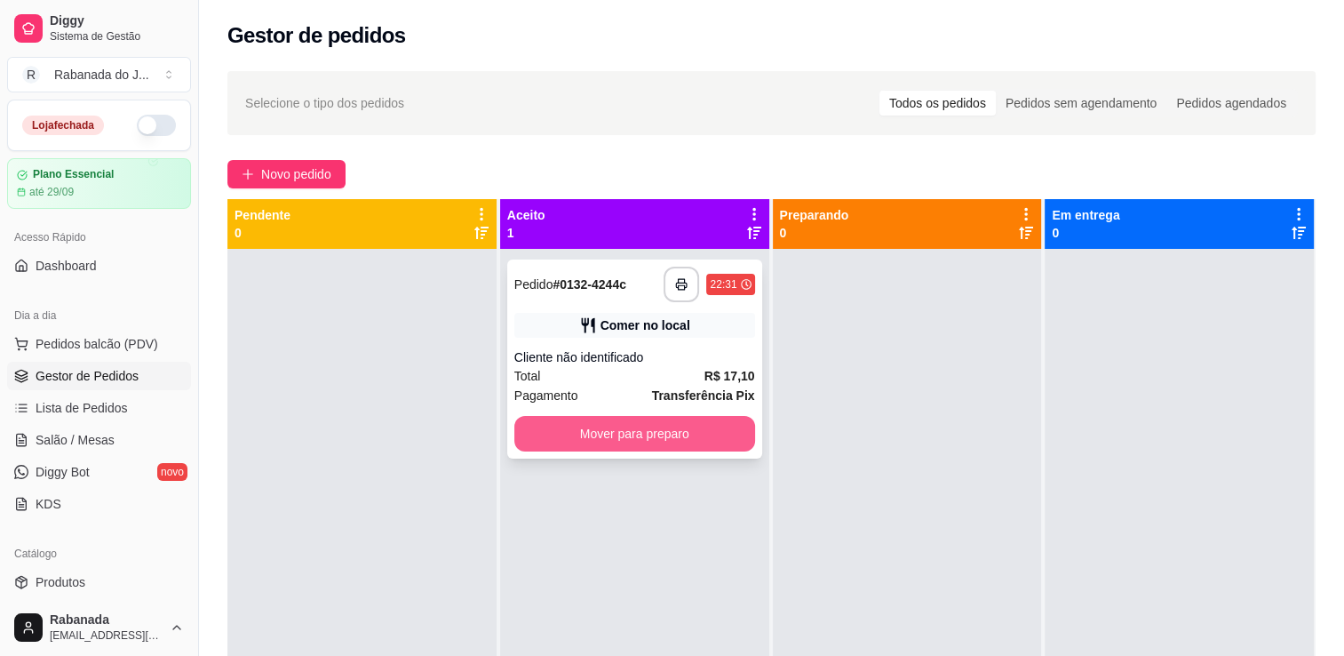
click at [658, 444] on button "Mover para preparo" at bounding box center [634, 434] width 241 height 36
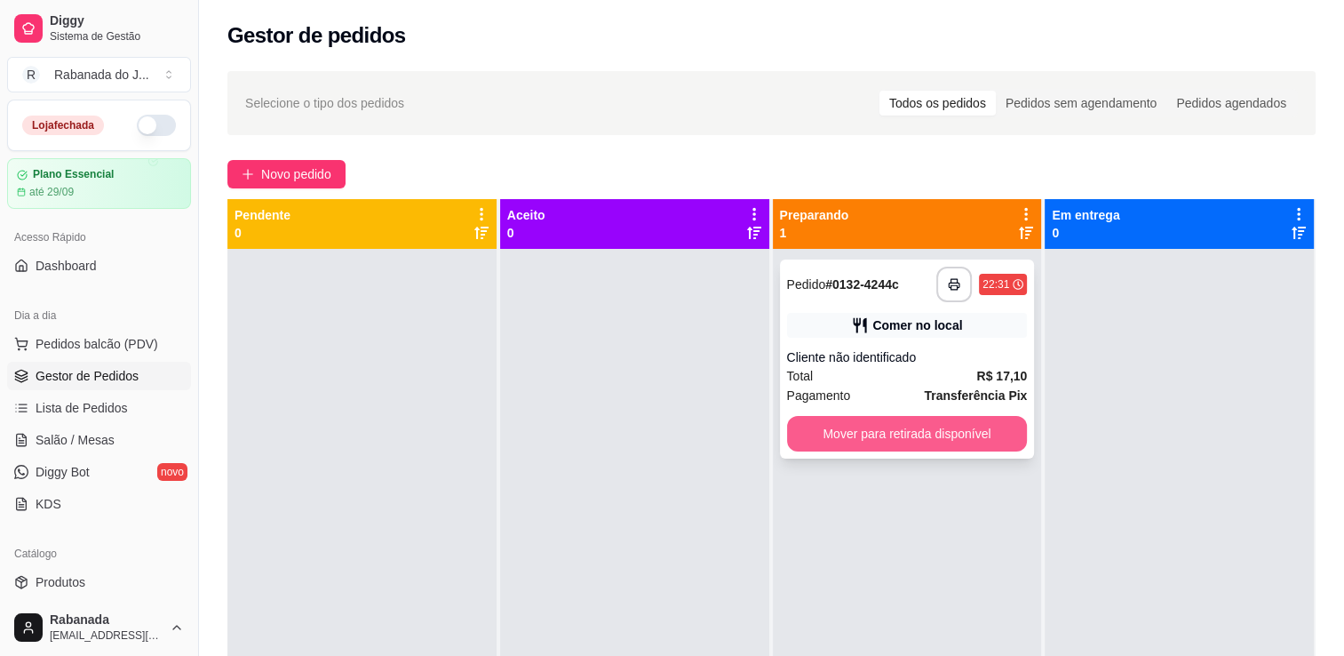
click at [824, 437] on button "Mover para retirada disponível" at bounding box center [907, 434] width 241 height 36
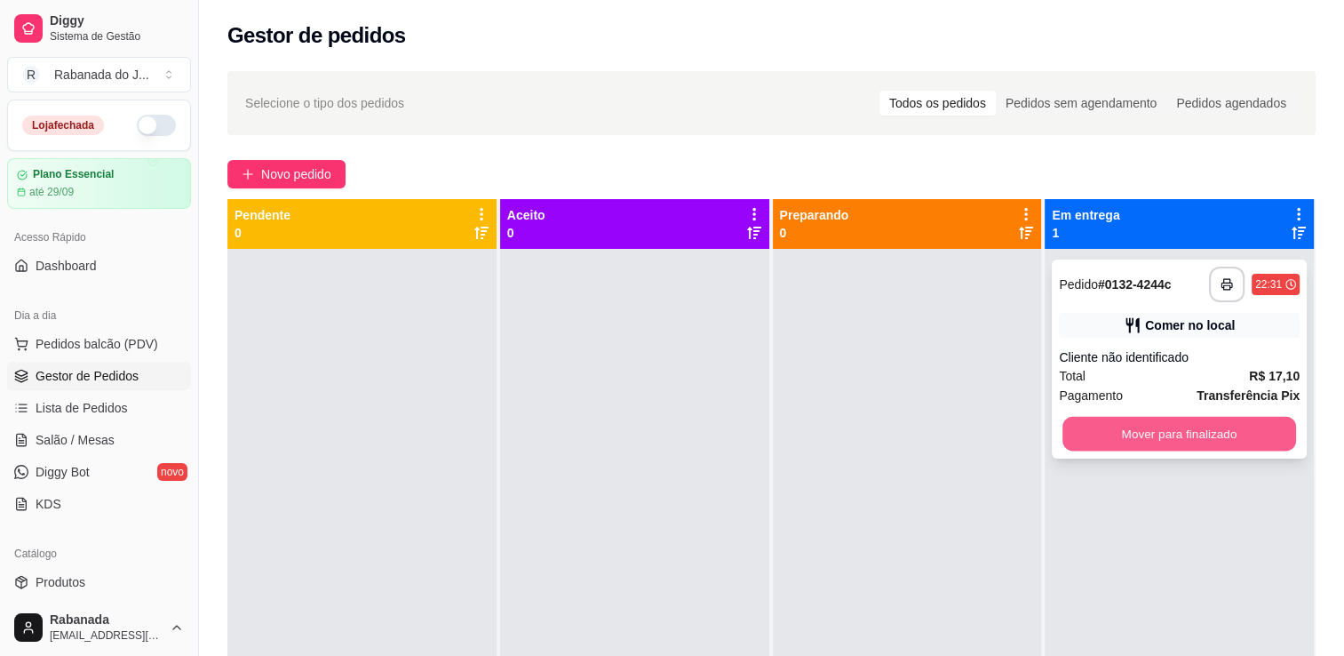
click at [1161, 446] on button "Mover para finalizado" at bounding box center [1180, 434] width 234 height 35
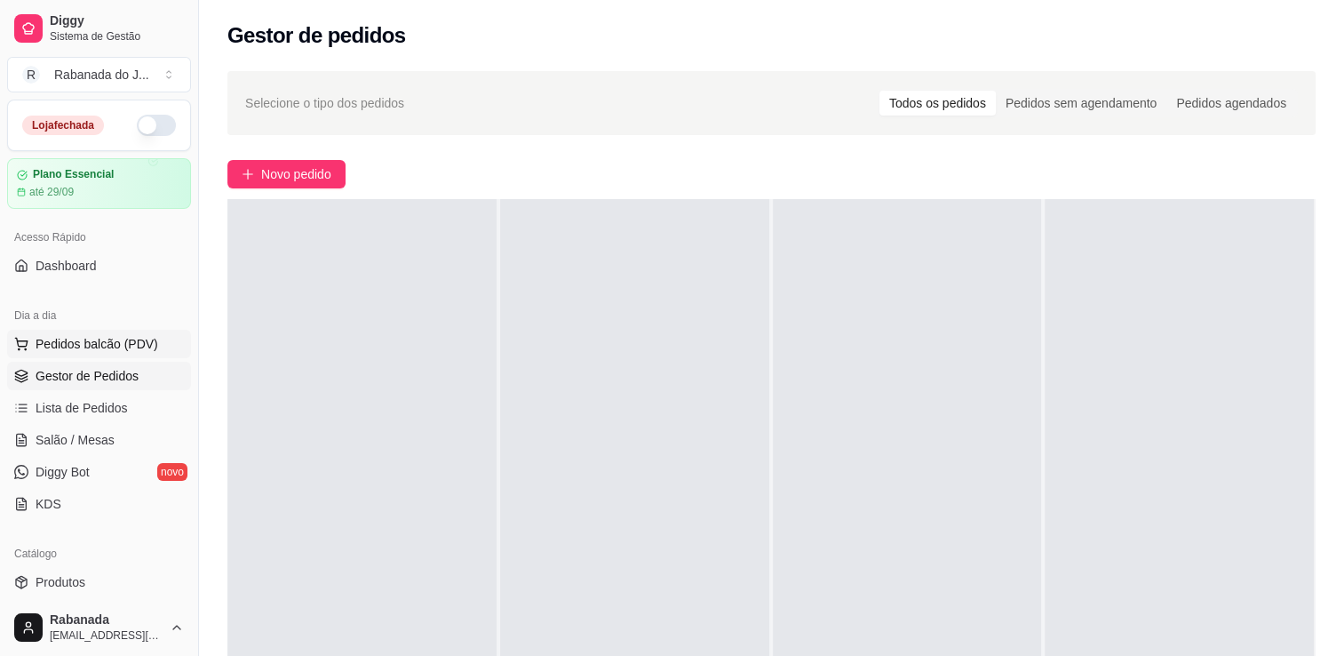
click at [122, 349] on span "Pedidos balcão (PDV)" at bounding box center [97, 344] width 123 height 18
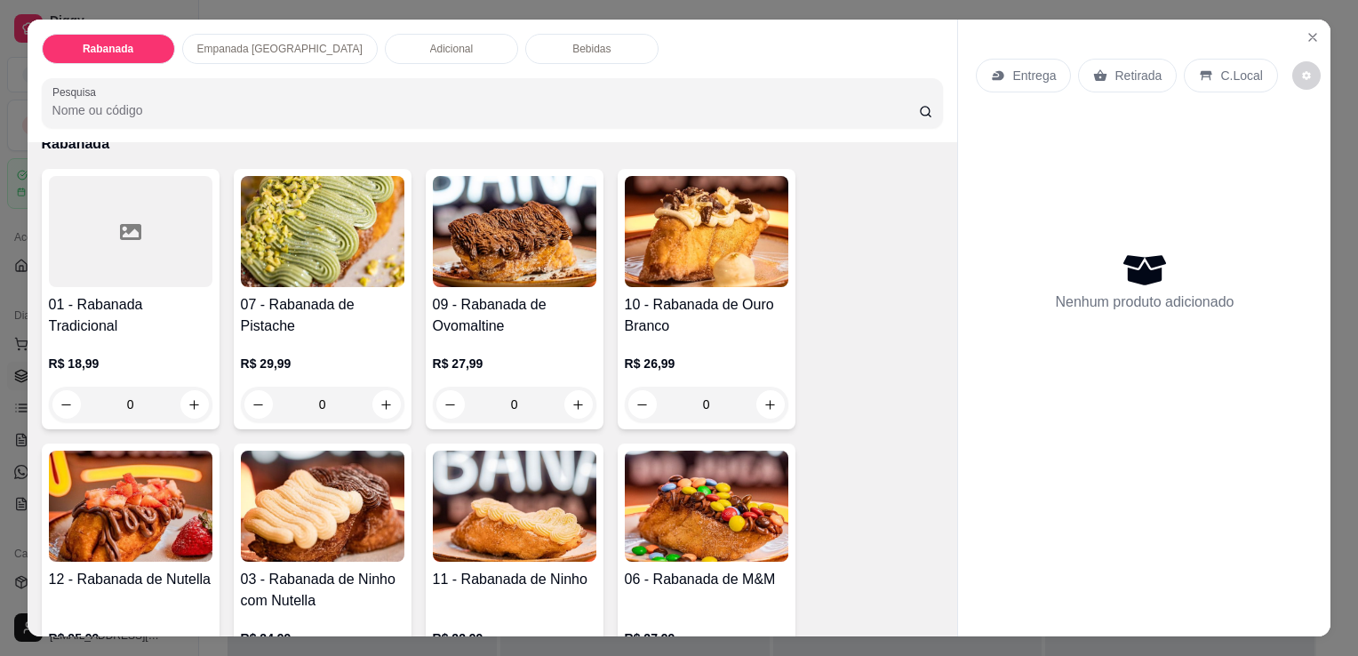
scroll to position [178, 0]
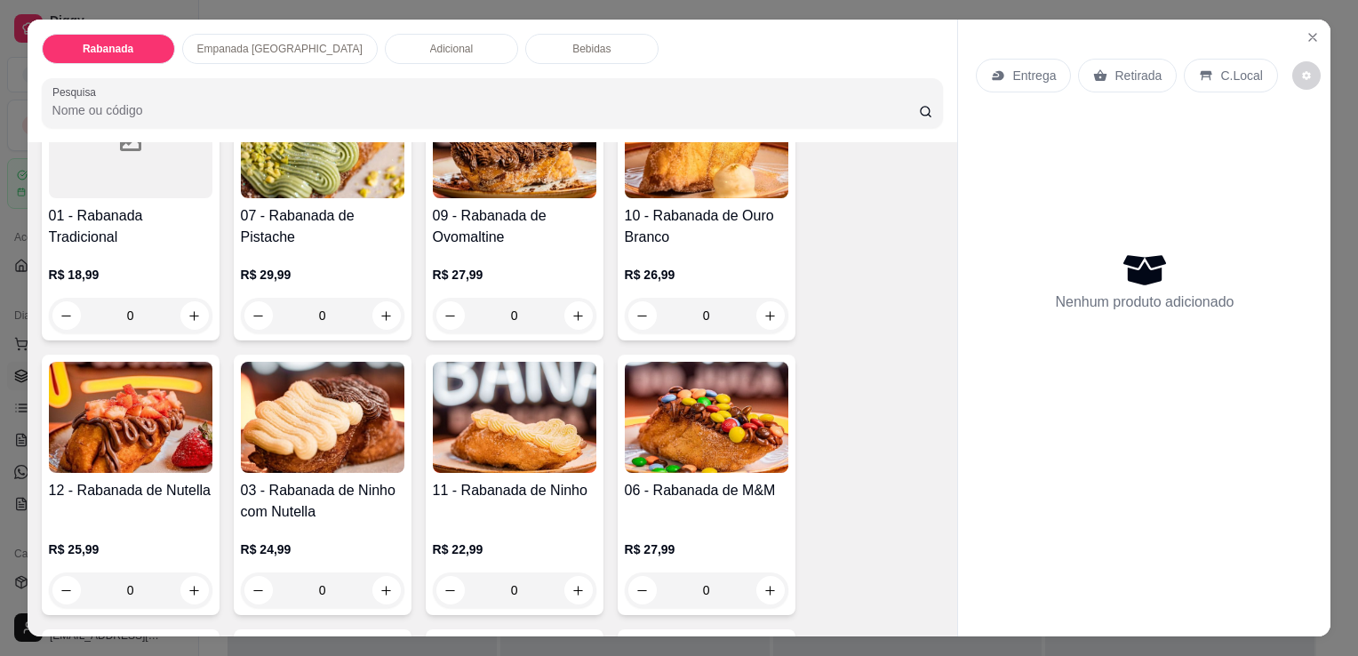
click at [532, 49] on div "Bebidas" at bounding box center [591, 49] width 133 height 30
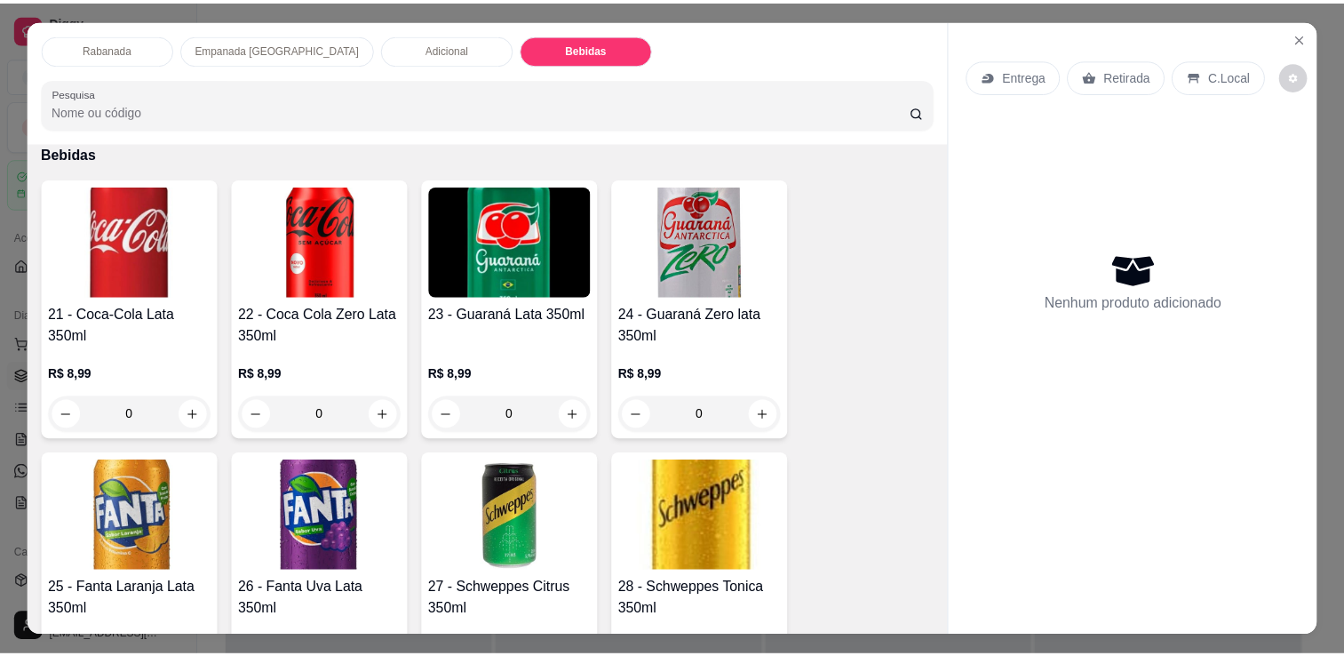
scroll to position [44, 0]
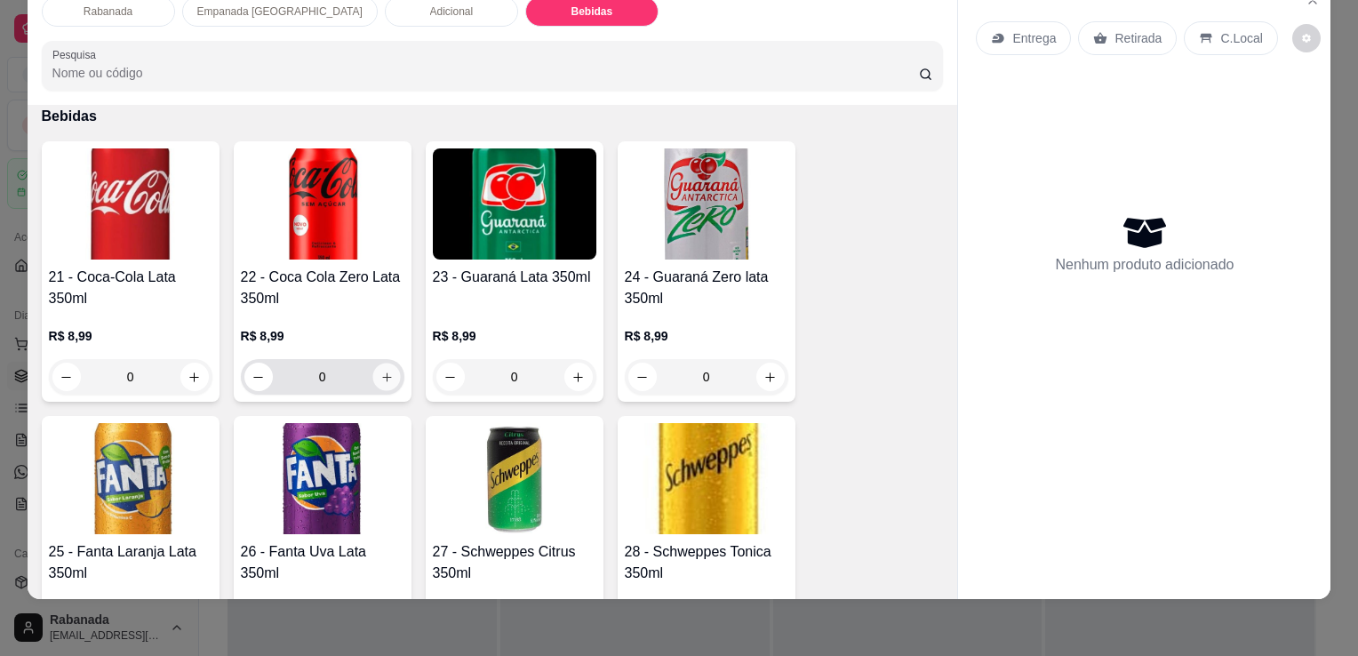
click at [374, 370] on button "increase-product-quantity" at bounding box center [386, 377] width 28 height 28
type input "1"
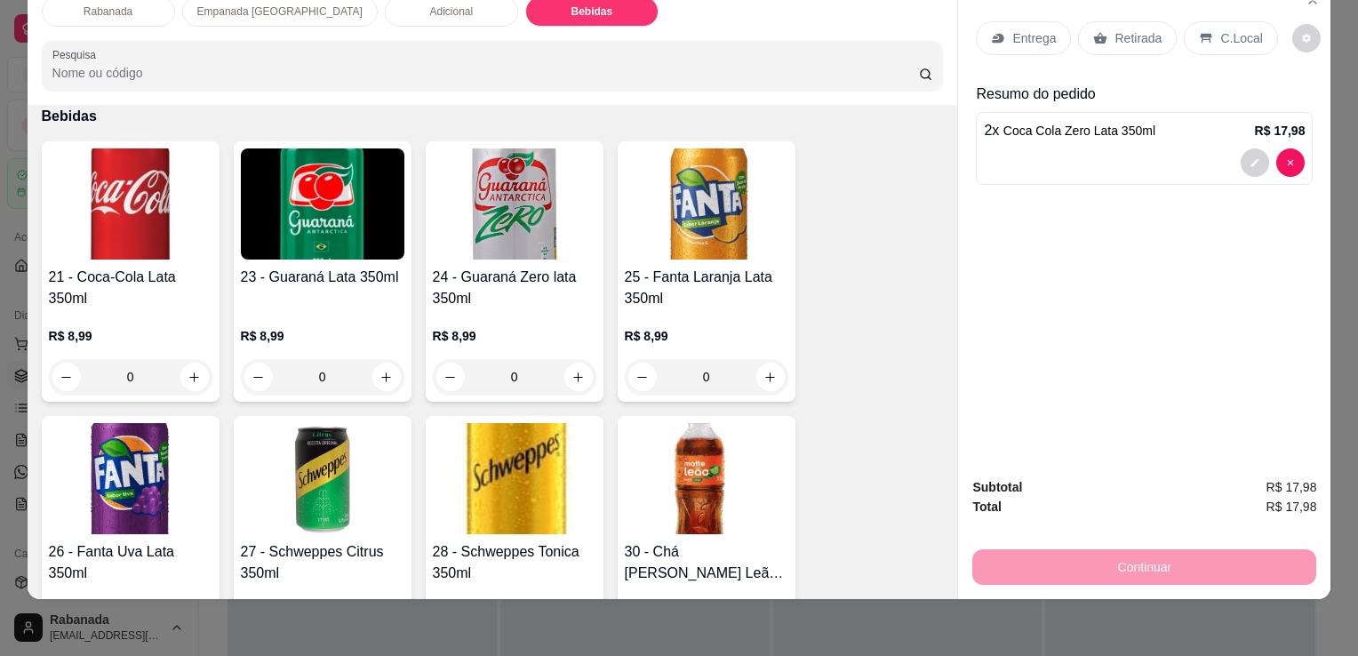
click at [1223, 29] on p "C.Local" at bounding box center [1241, 38] width 42 height 18
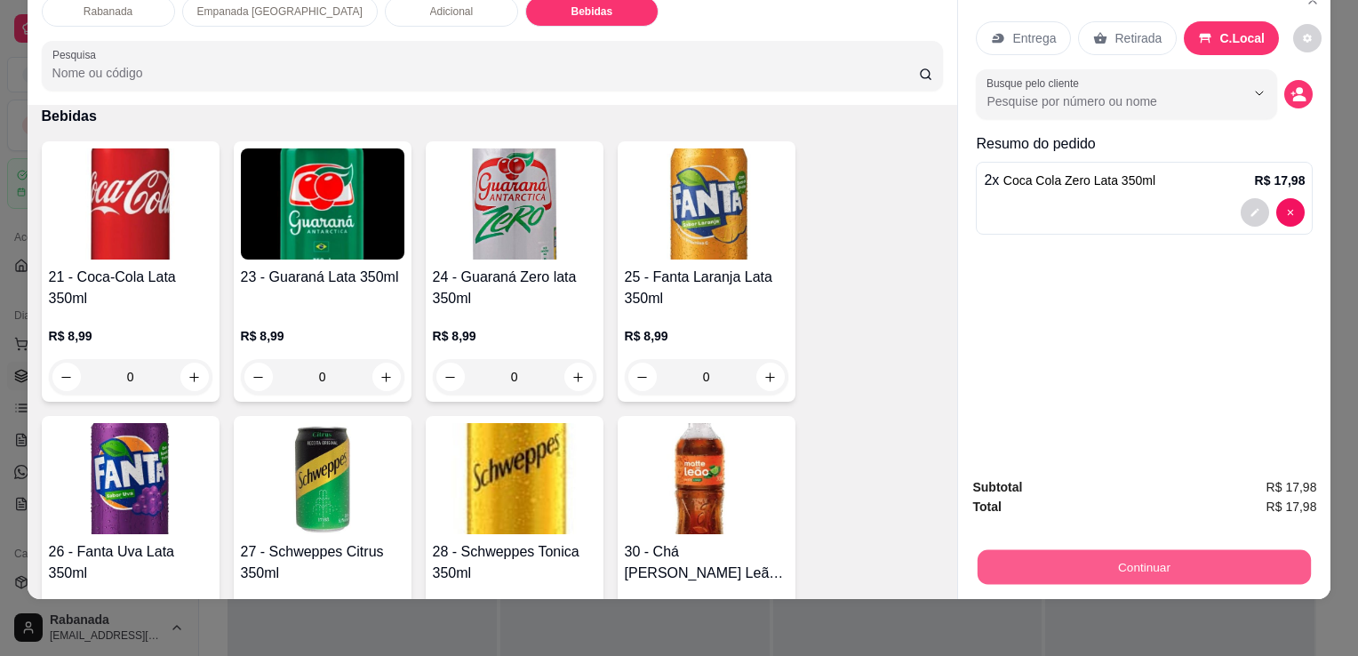
click at [1226, 549] on button "Continuar" at bounding box center [1143, 566] width 333 height 35
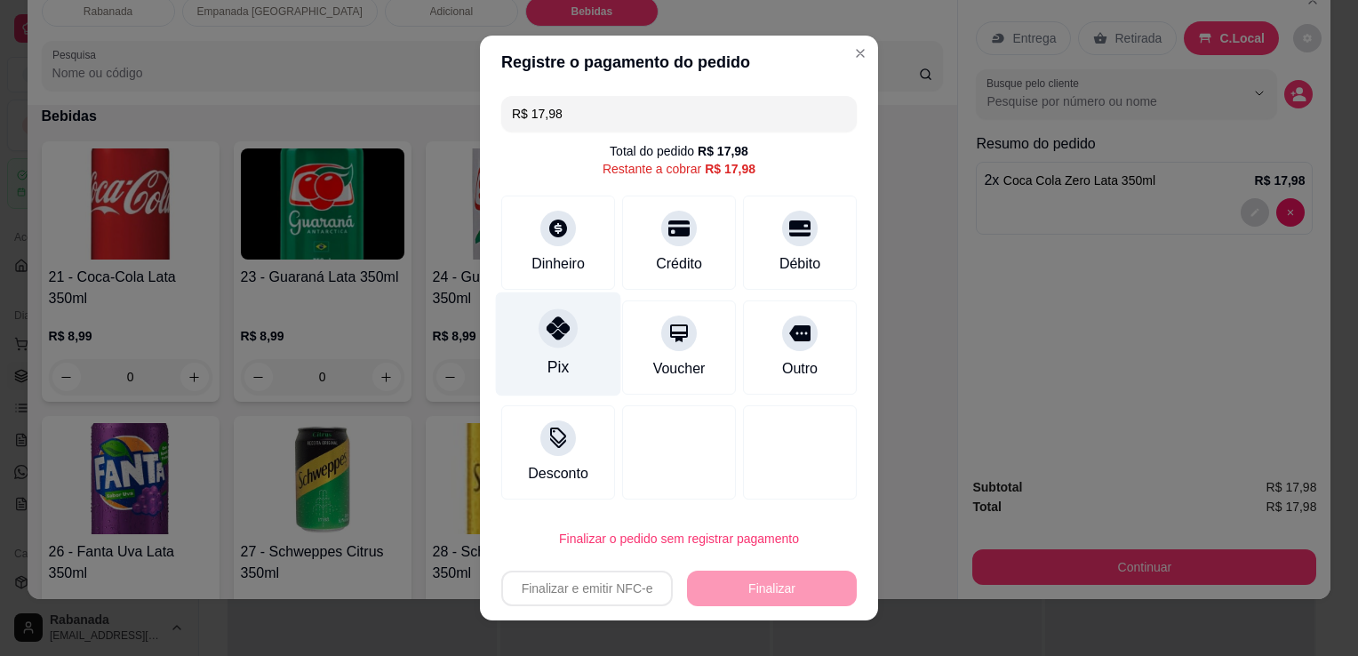
click at [546, 334] on icon at bounding box center [557, 327] width 23 height 23
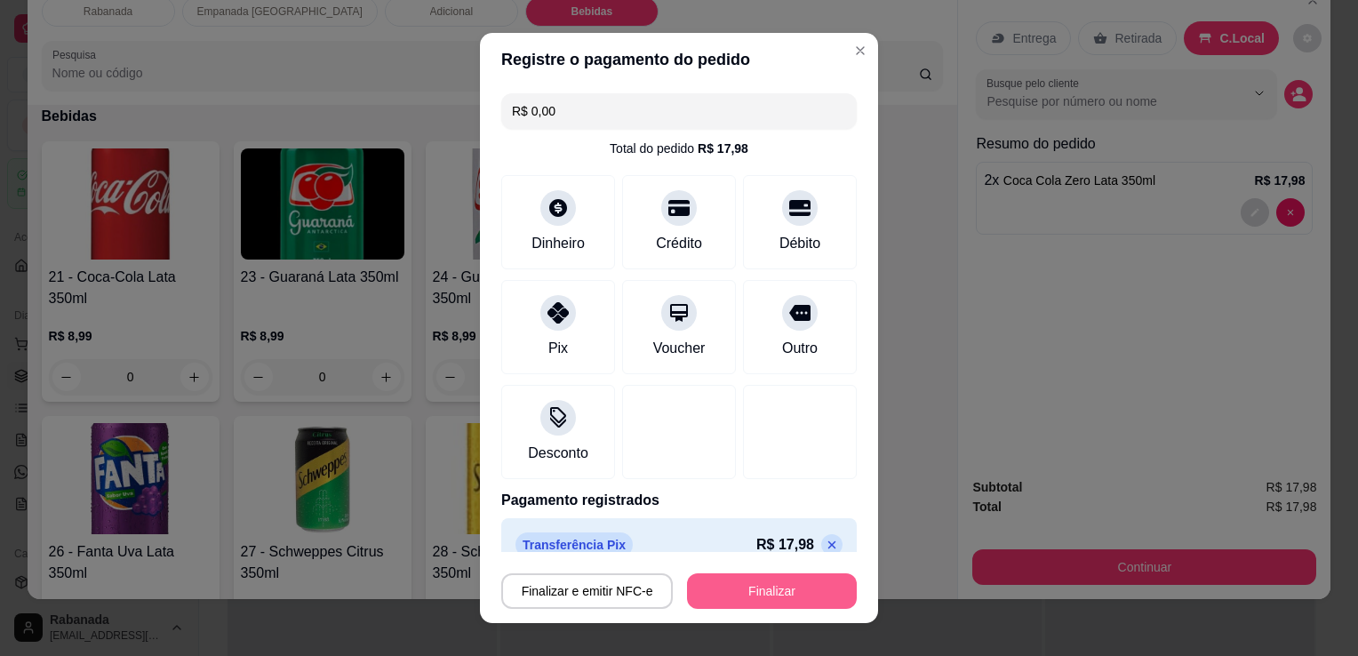
click at [755, 585] on button "Finalizar" at bounding box center [772, 591] width 170 height 36
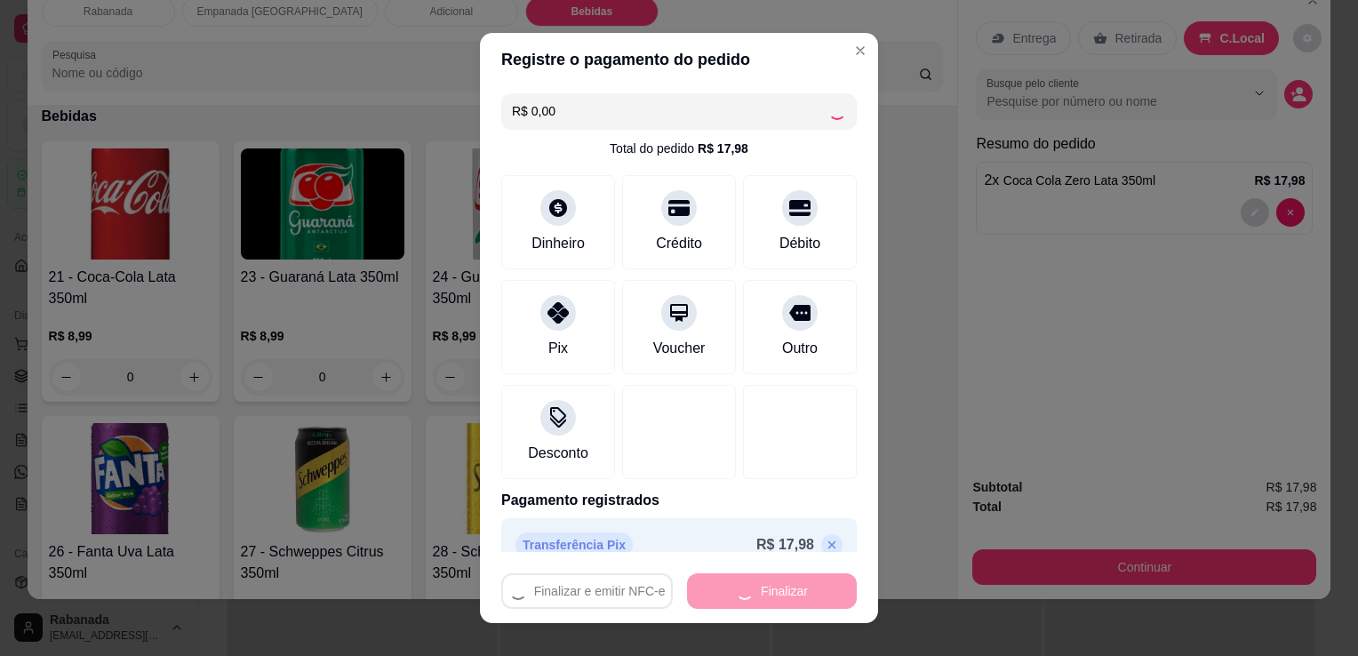
type input "-R$ 17,98"
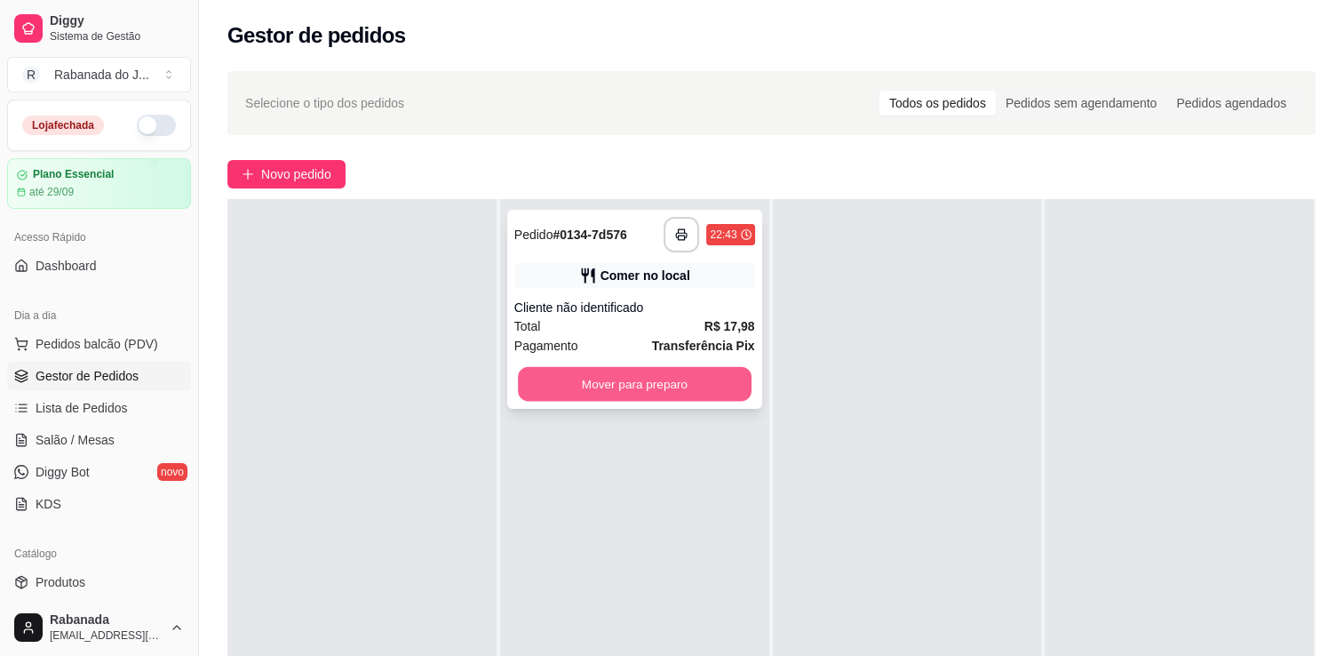
click at [658, 374] on button "Mover para preparo" at bounding box center [635, 384] width 234 height 35
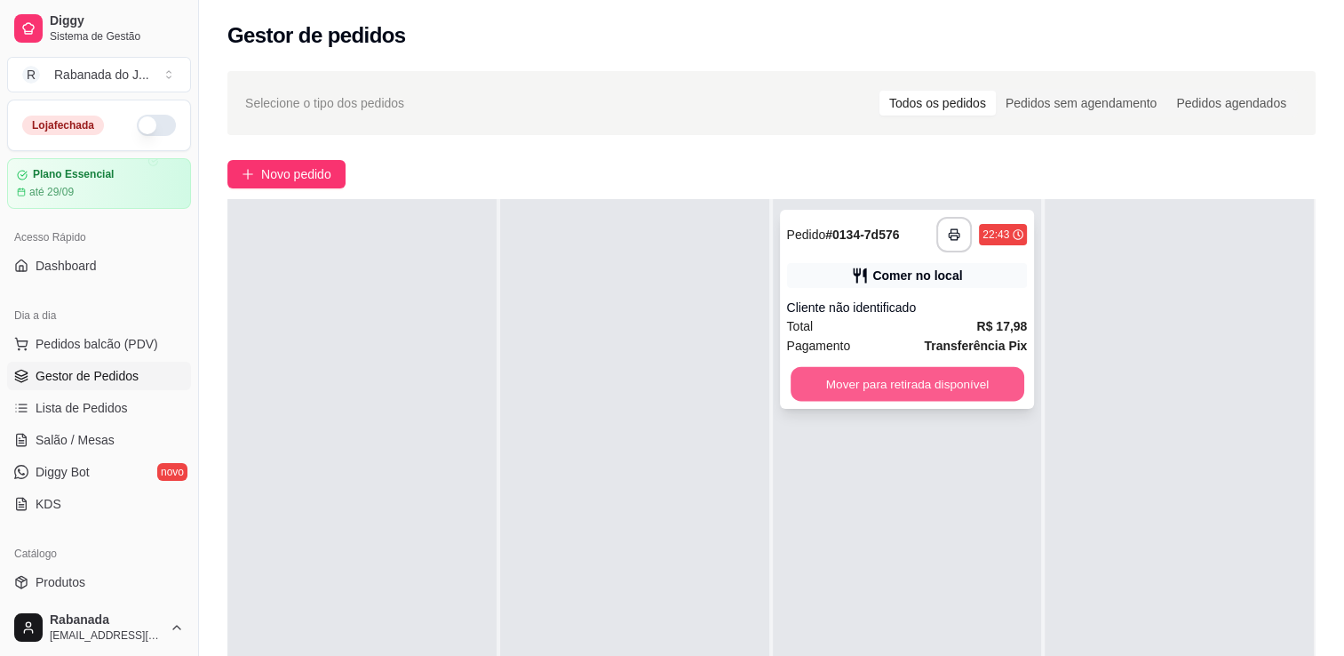
click at [873, 389] on button "Mover para retirada disponível" at bounding box center [908, 384] width 234 height 35
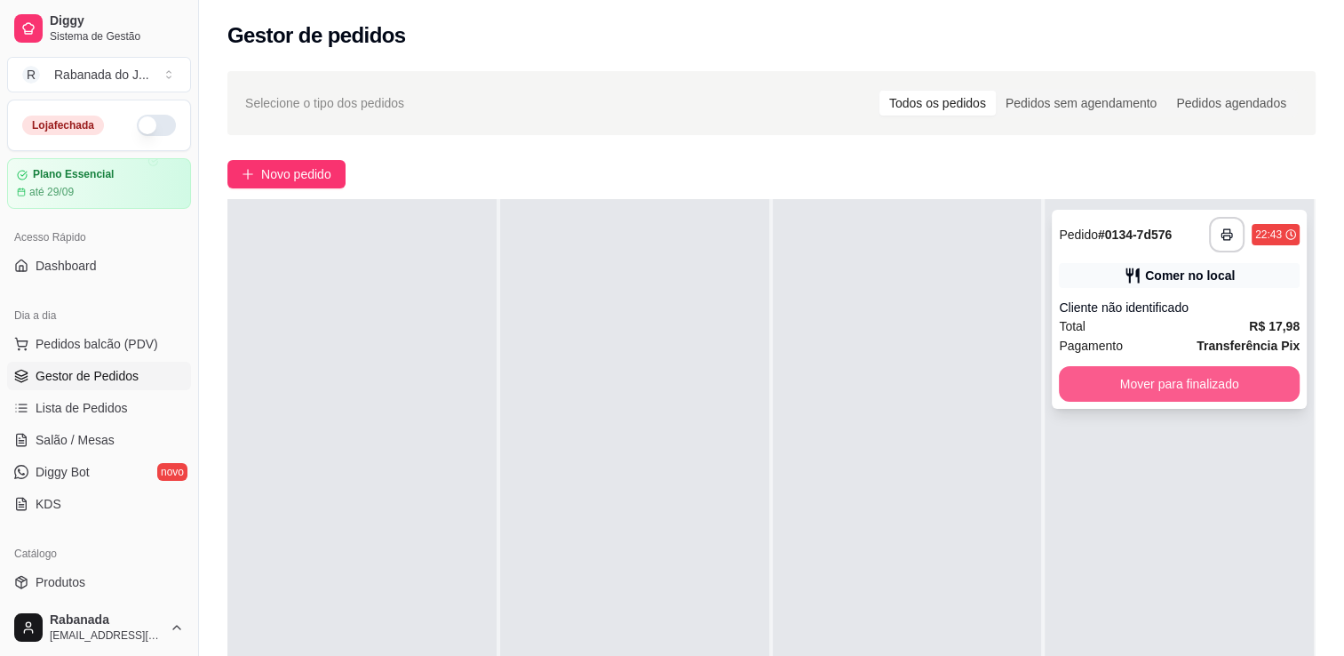
click at [1097, 395] on button "Mover para finalizado" at bounding box center [1179, 384] width 241 height 36
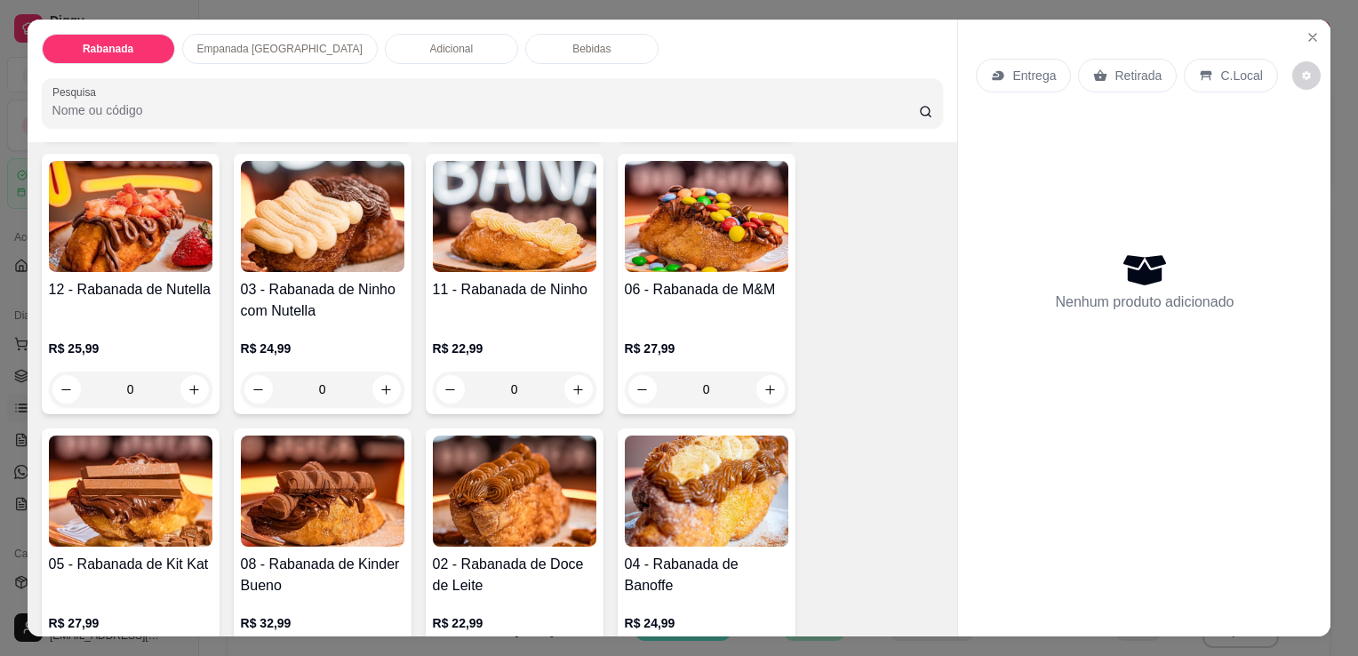
scroll to position [444, 0]
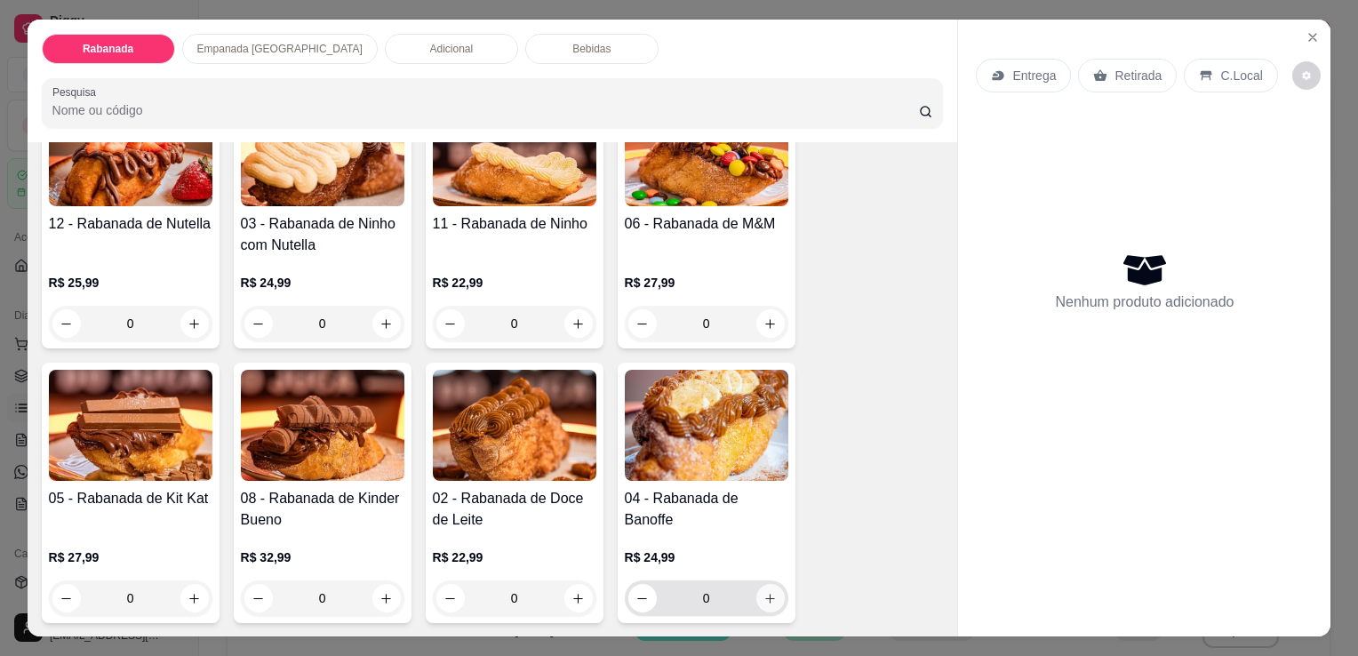
click at [770, 594] on button "increase-product-quantity" at bounding box center [770, 598] width 28 height 28
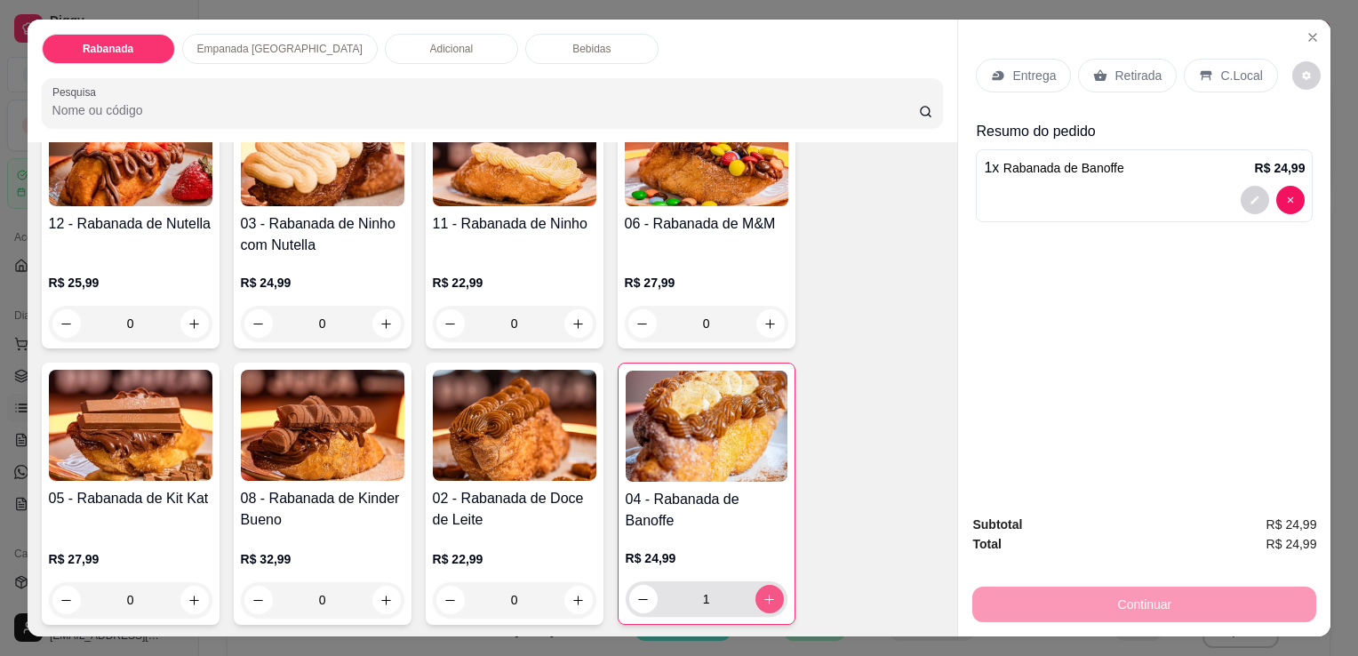
type input "1"
click at [1236, 75] on p "C.Local" at bounding box center [1241, 76] width 42 height 18
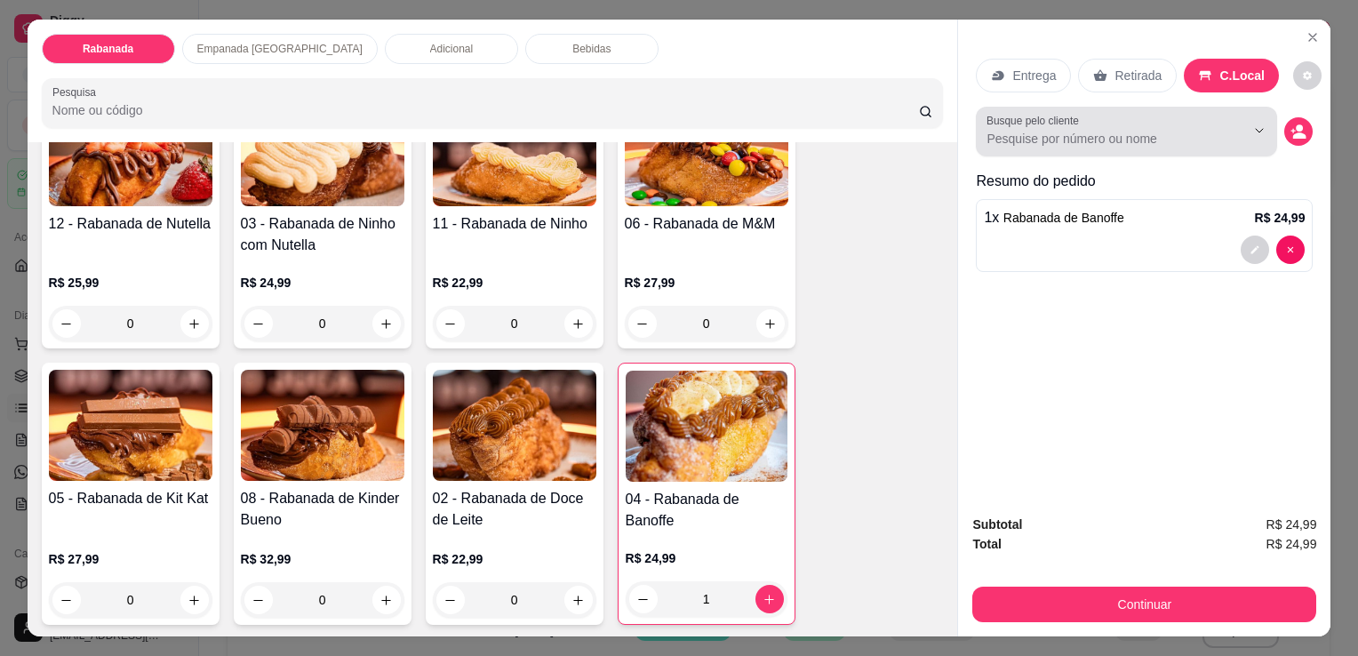
click at [1141, 144] on div "Busque pelo cliente" at bounding box center [1126, 132] width 301 height 50
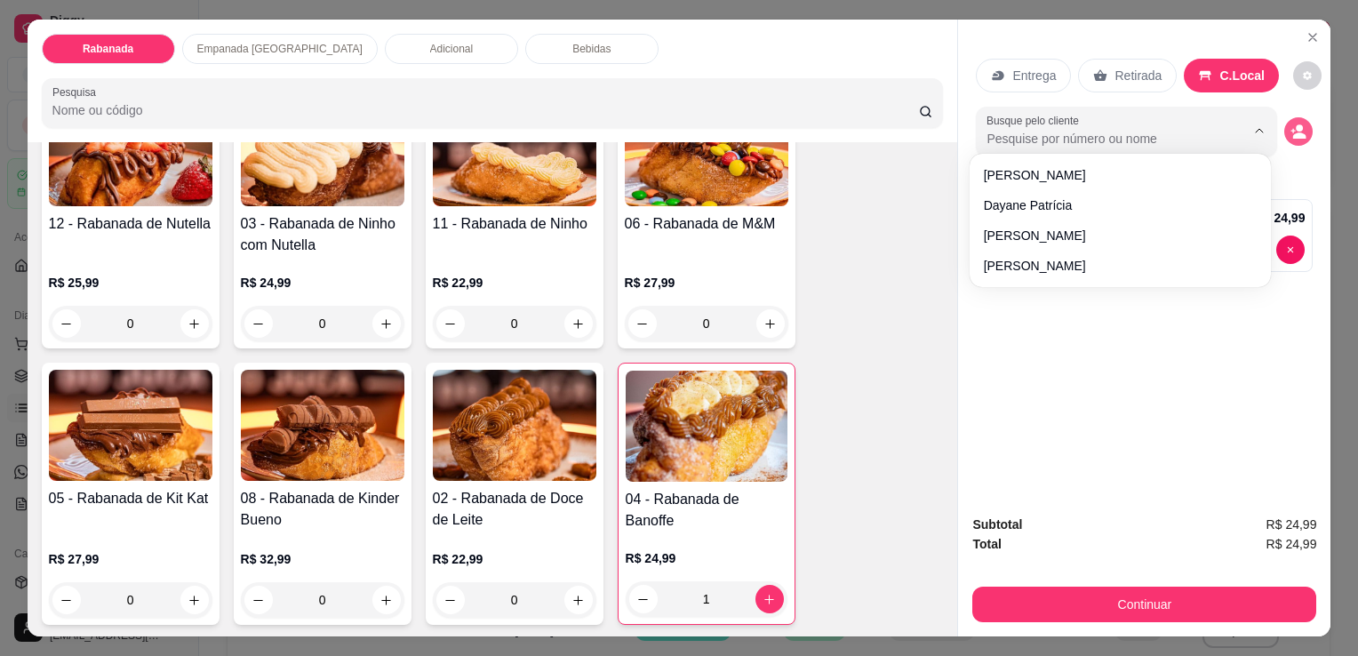
click at [1291, 132] on icon "decrease-product-quantity" at bounding box center [1298, 132] width 16 height 16
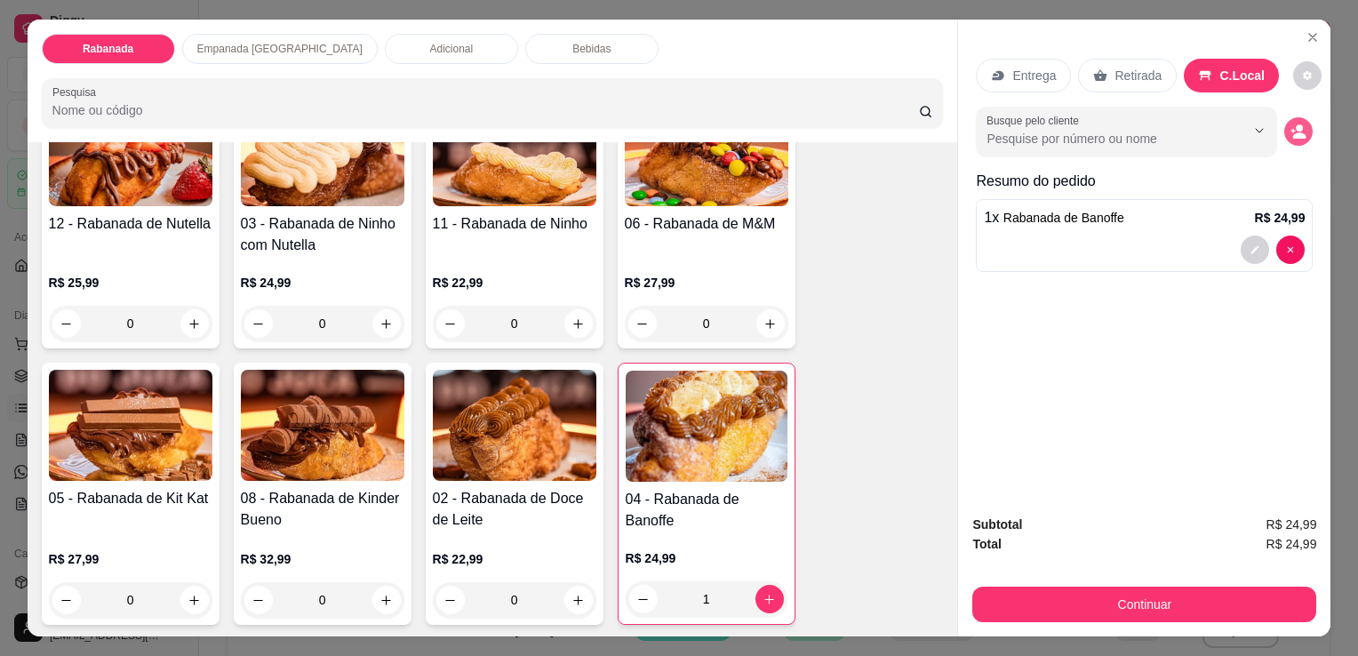
click at [1291, 132] on icon "decrease-product-quantity" at bounding box center [1298, 132] width 16 height 16
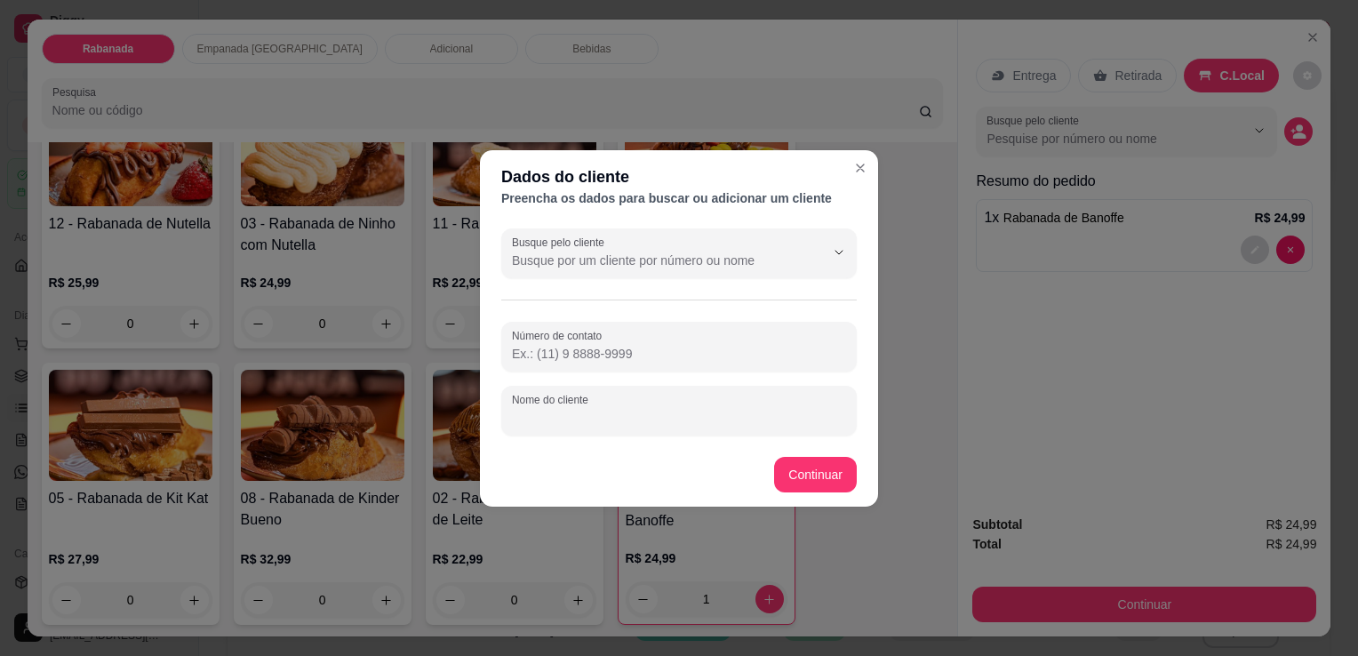
click at [554, 411] on input "Nome do cliente" at bounding box center [679, 418] width 334 height 18
type input "ana"
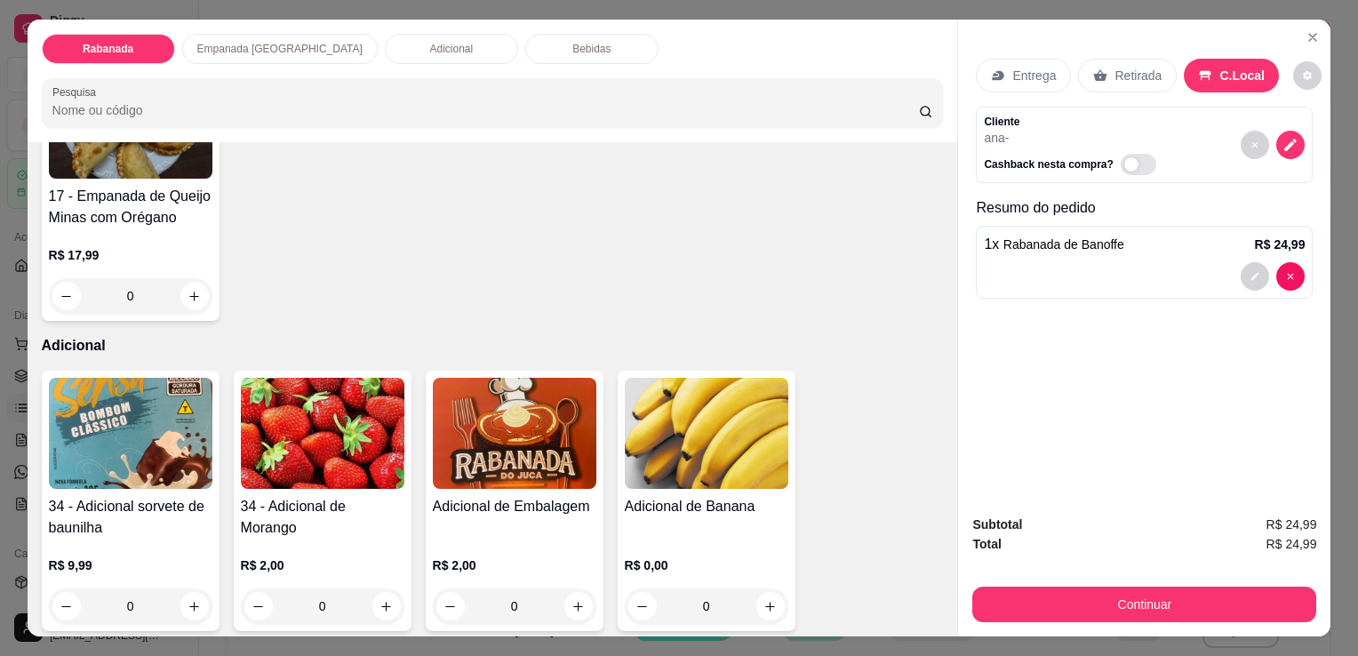
scroll to position [1511, 0]
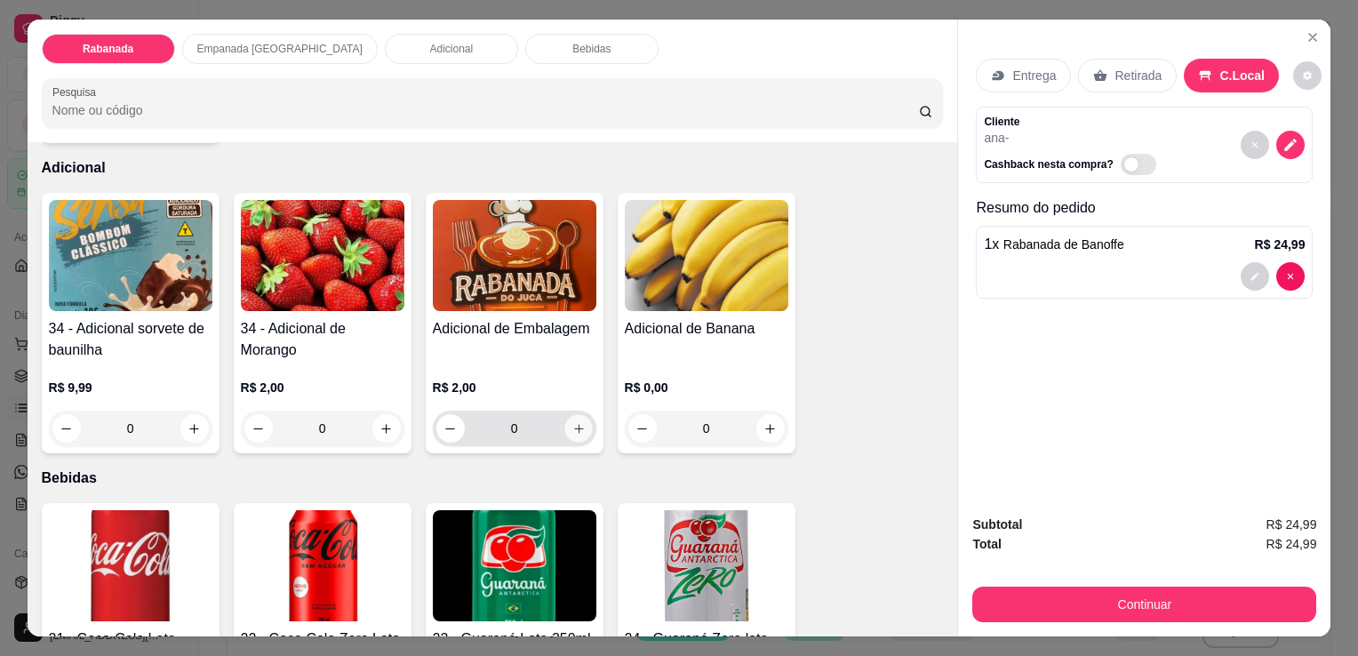
click at [570, 430] on button "increase-product-quantity" at bounding box center [578, 429] width 28 height 28
type input "1"
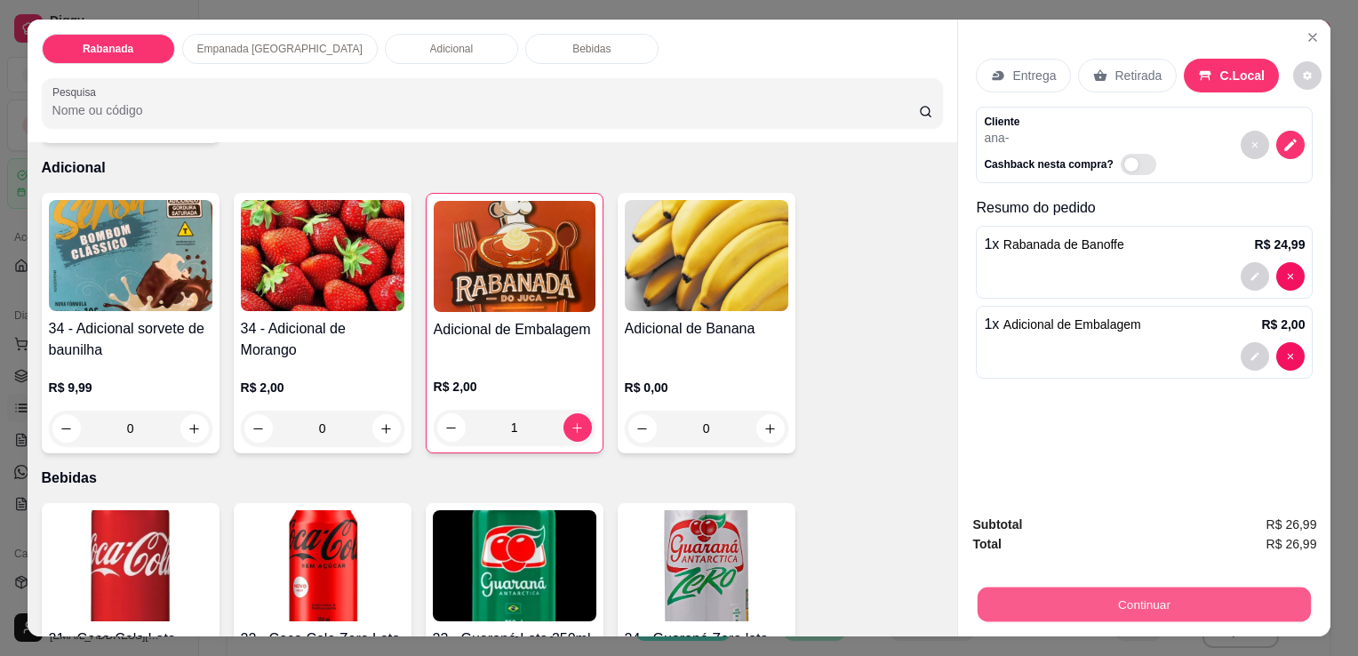
click at [1130, 598] on button "Continuar" at bounding box center [1143, 603] width 333 height 35
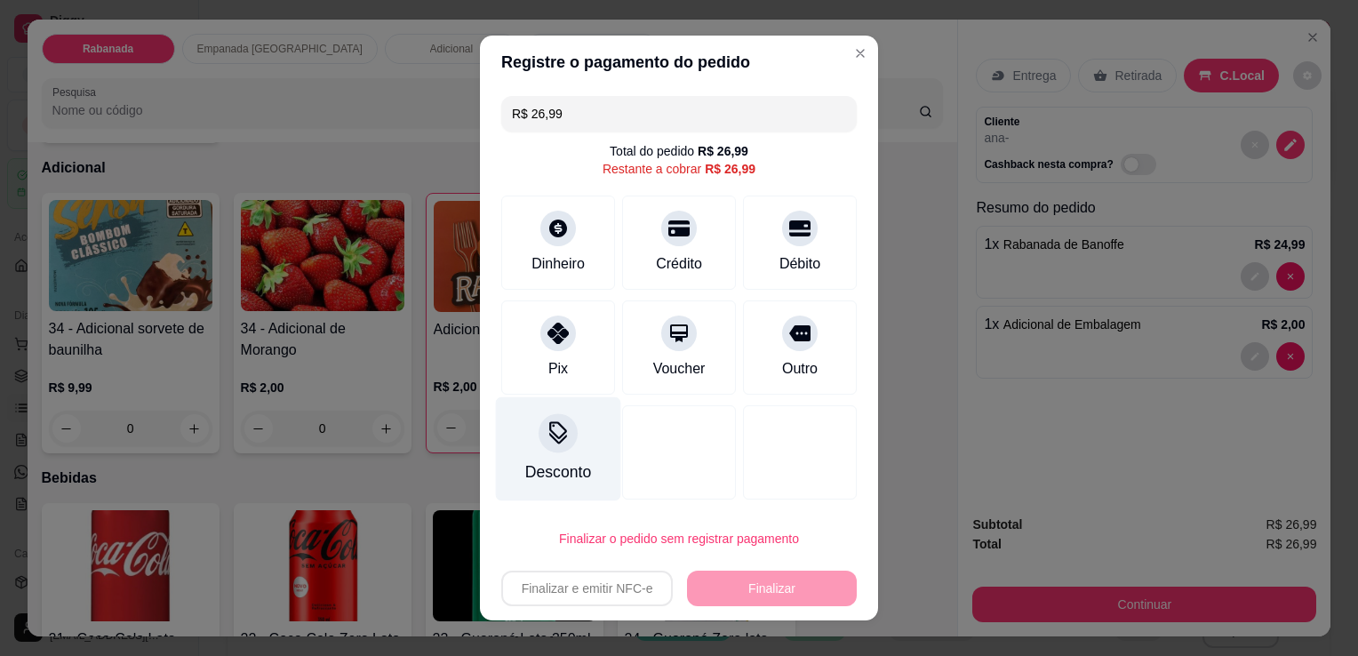
click at [562, 447] on div at bounding box center [557, 432] width 39 height 39
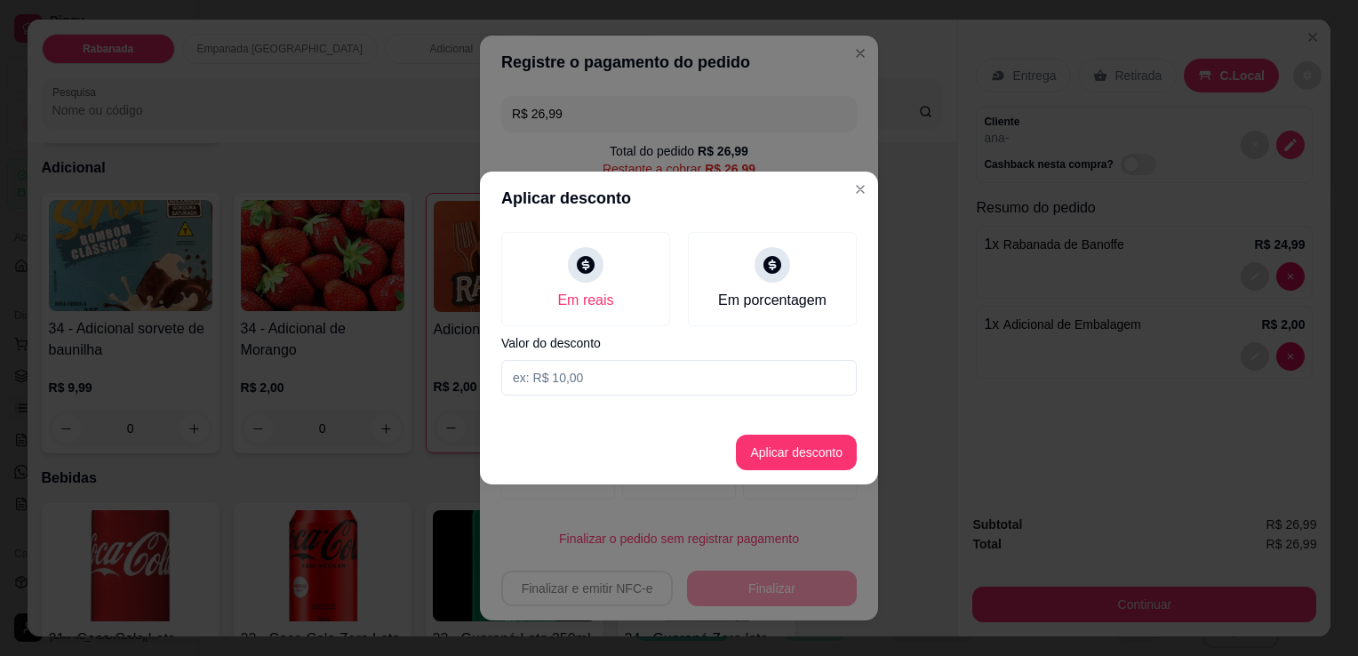
click at [629, 378] on input at bounding box center [678, 378] width 355 height 36
type input "2,60"
click at [814, 450] on button "Aplicar desconto" at bounding box center [796, 452] width 116 height 35
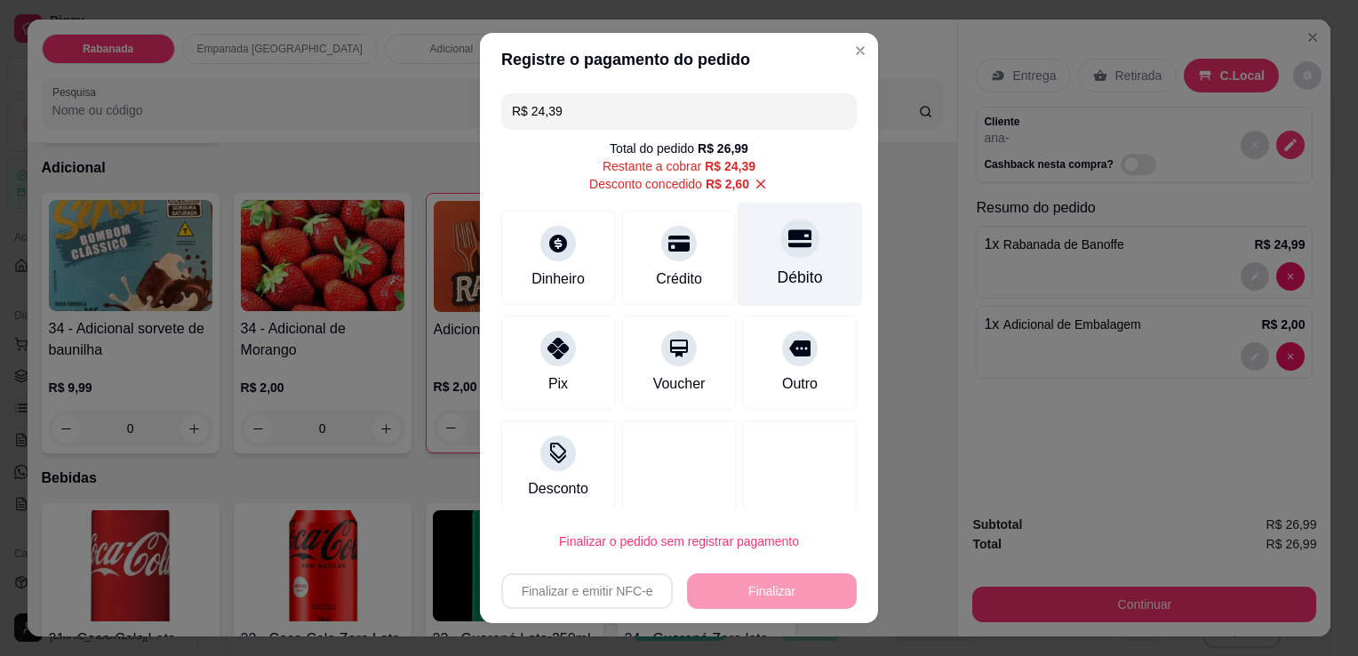
click at [788, 229] on icon at bounding box center [799, 238] width 23 height 18
type input "R$ 0,00"
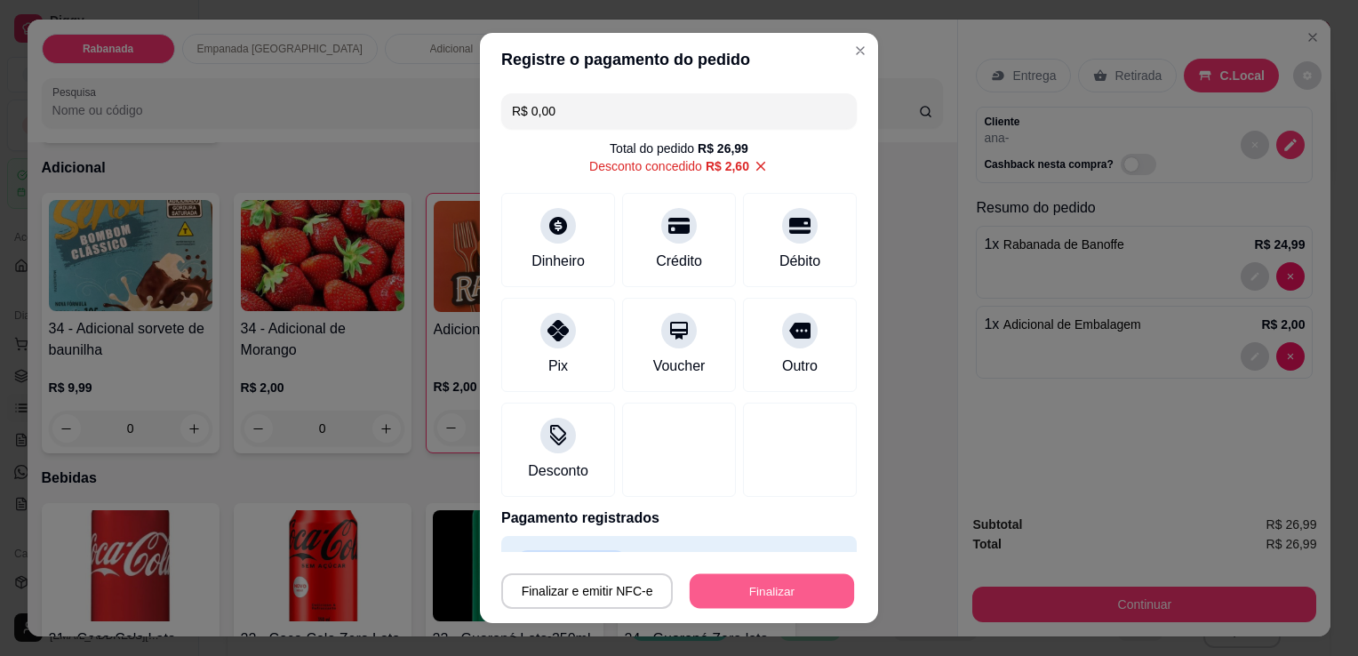
click at [713, 595] on button "Finalizar" at bounding box center [772, 591] width 164 height 35
type input "0"
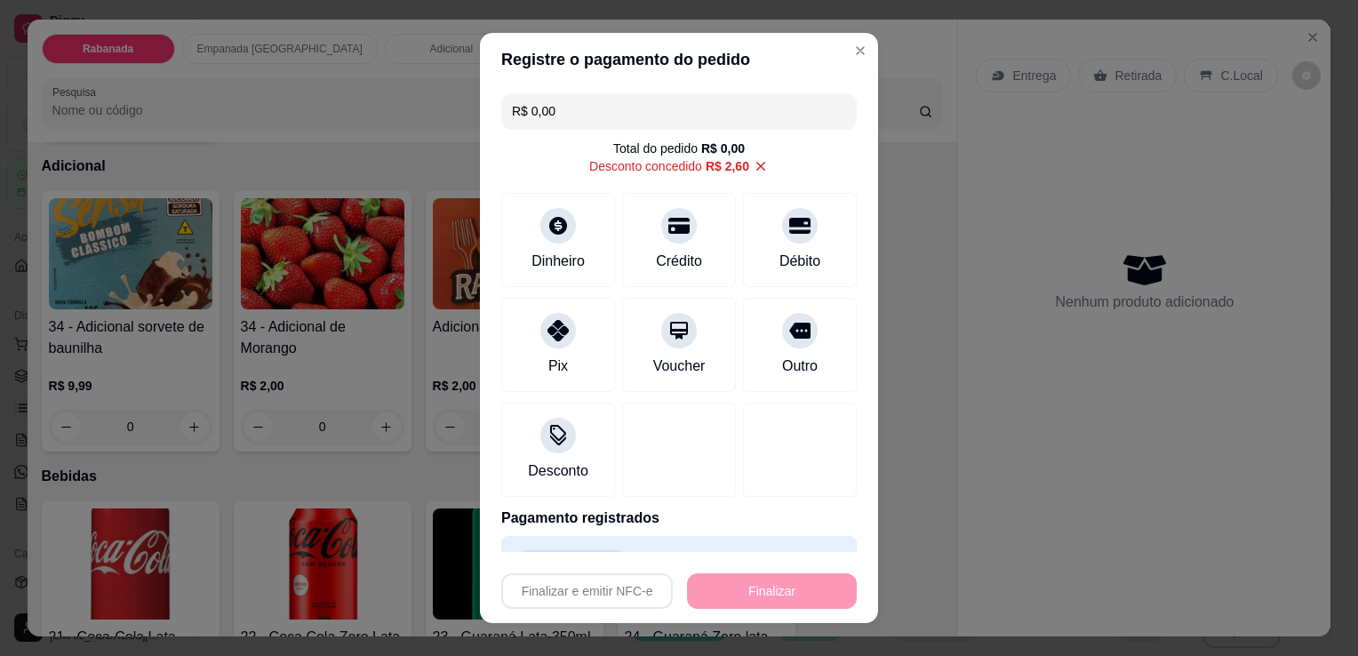
type input "-R$ 26,99"
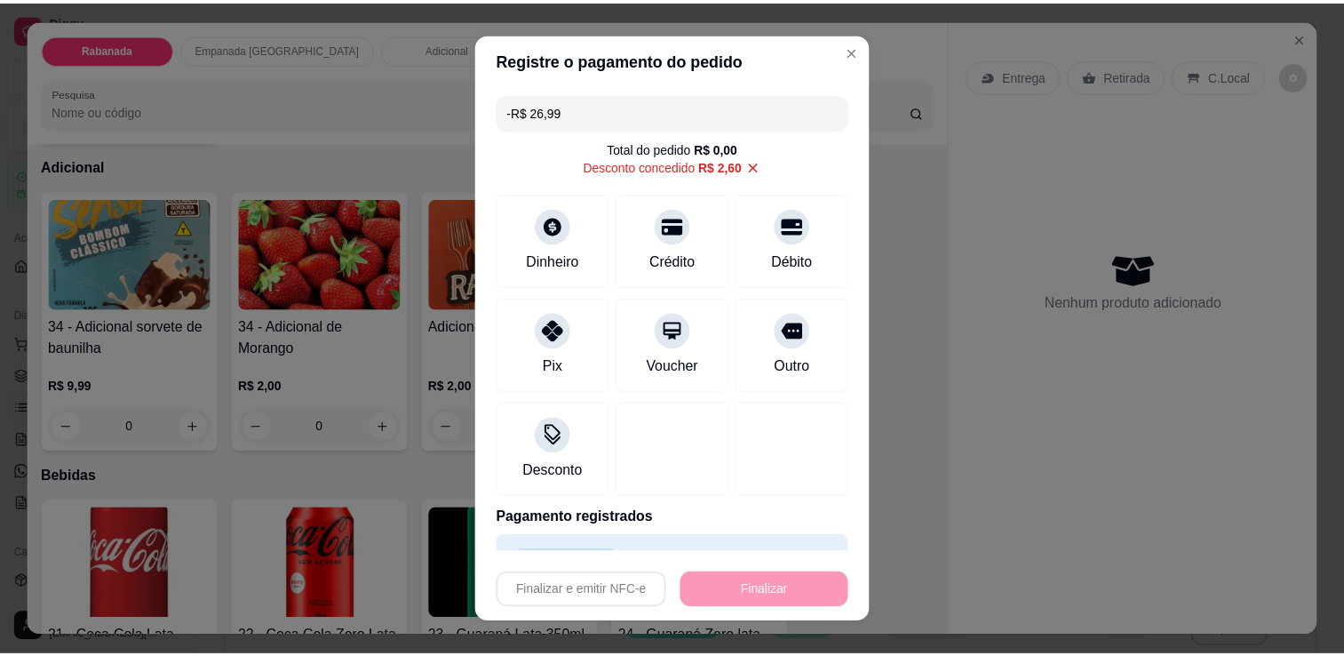
scroll to position [1509, 0]
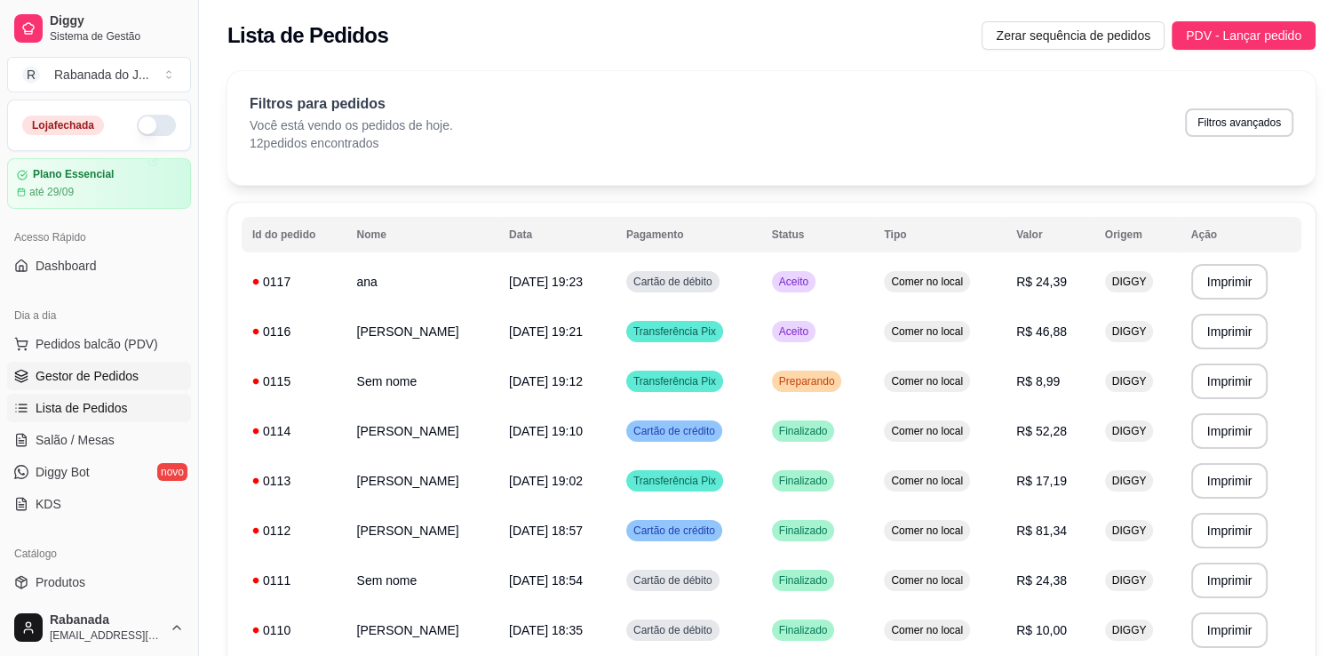
click at [89, 371] on span "Gestor de Pedidos" at bounding box center [87, 376] width 103 height 18
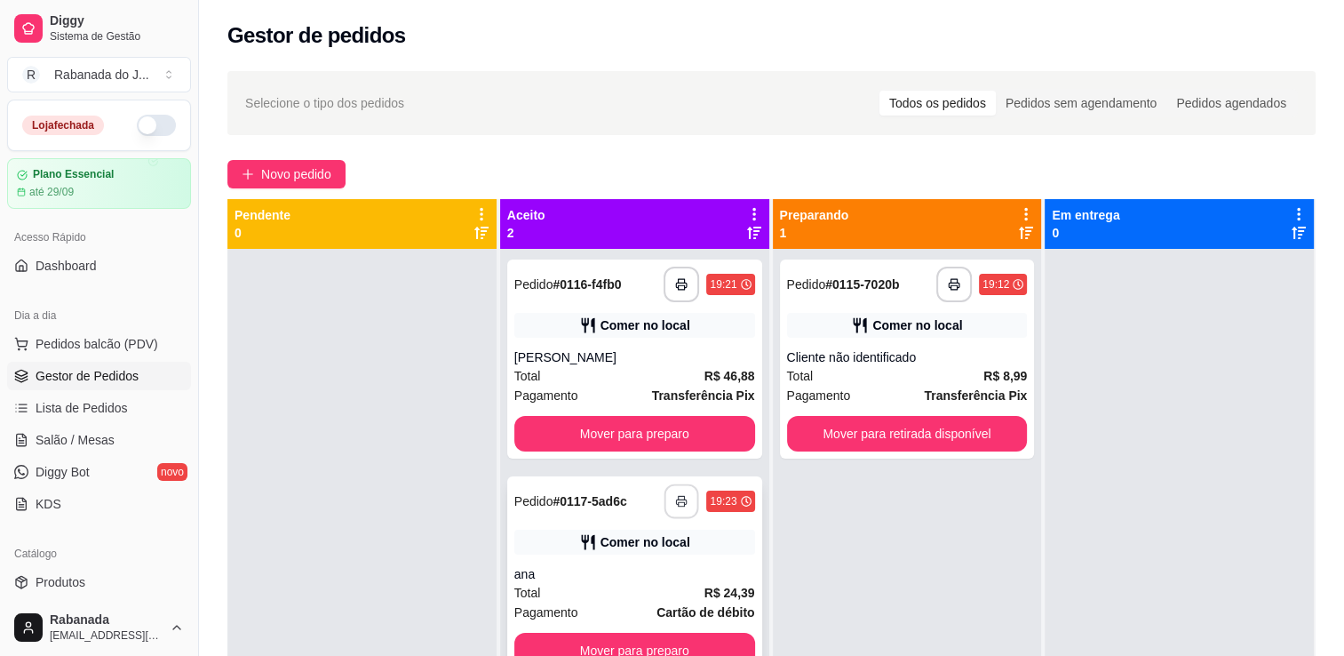
click at [679, 506] on rect "button" at bounding box center [682, 504] width 6 height 4
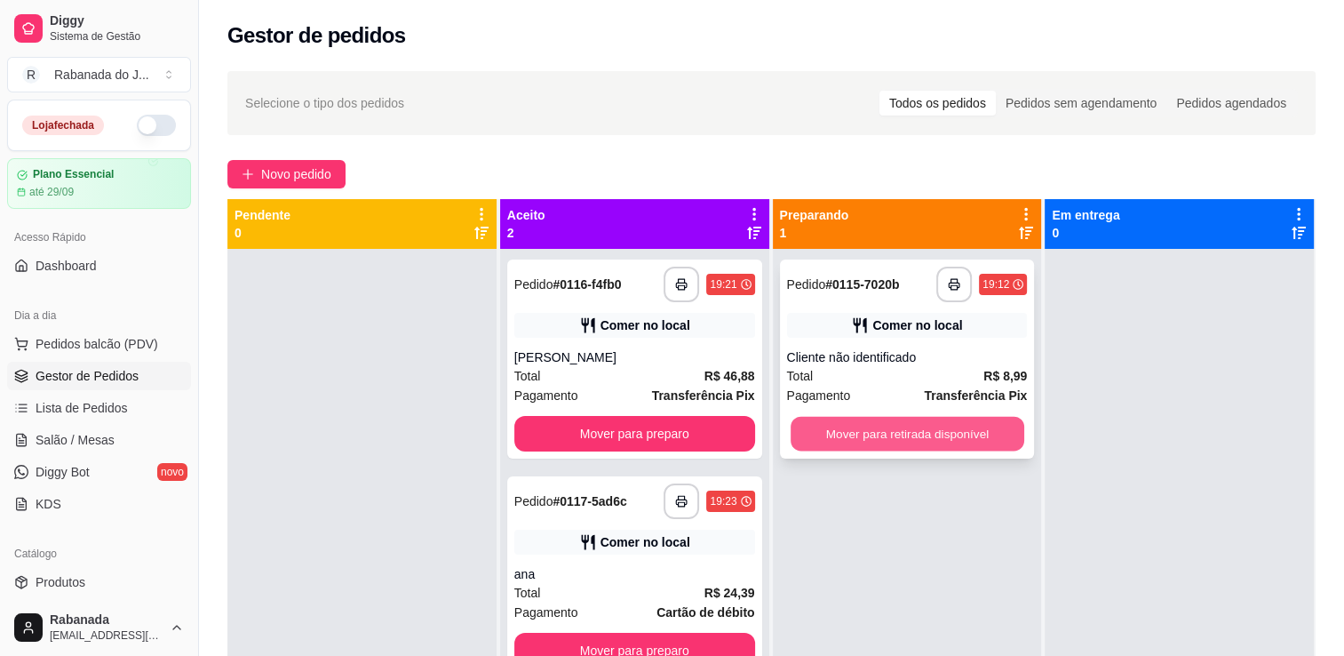
click at [948, 435] on button "Mover para retirada disponível" at bounding box center [908, 434] width 234 height 35
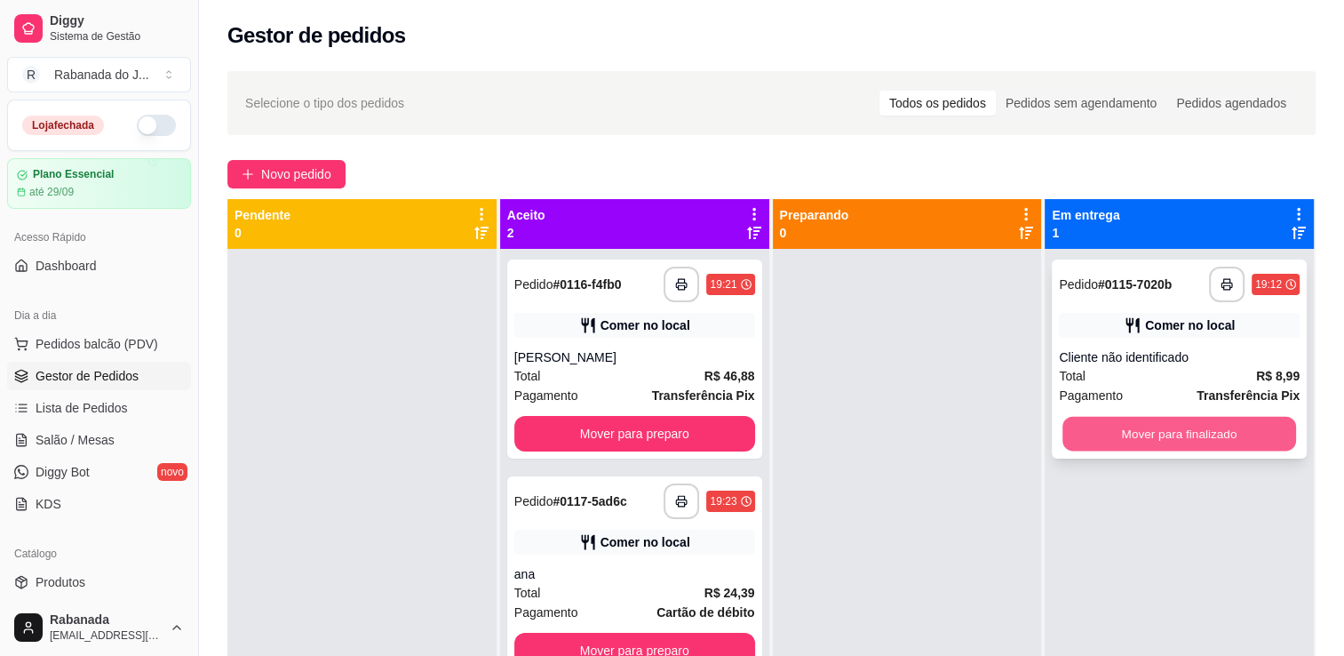
click at [1161, 435] on button "Mover para finalizado" at bounding box center [1180, 434] width 234 height 35
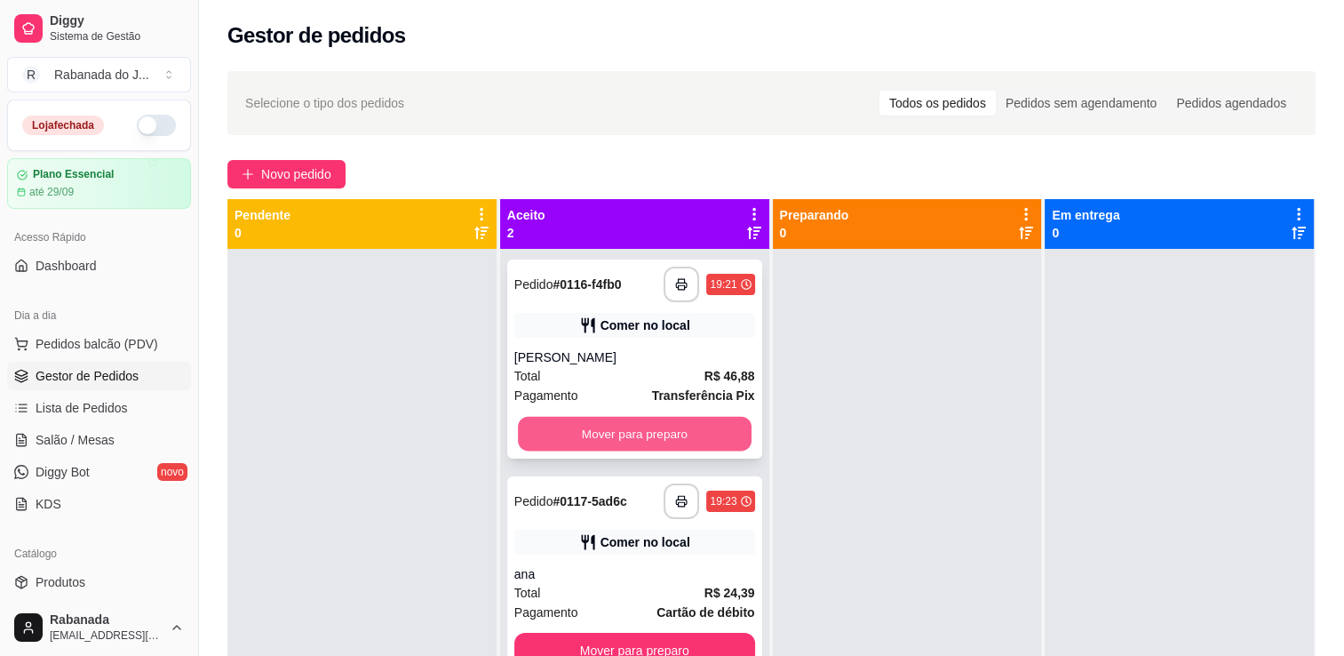
click at [661, 419] on button "Mover para preparo" at bounding box center [635, 434] width 234 height 35
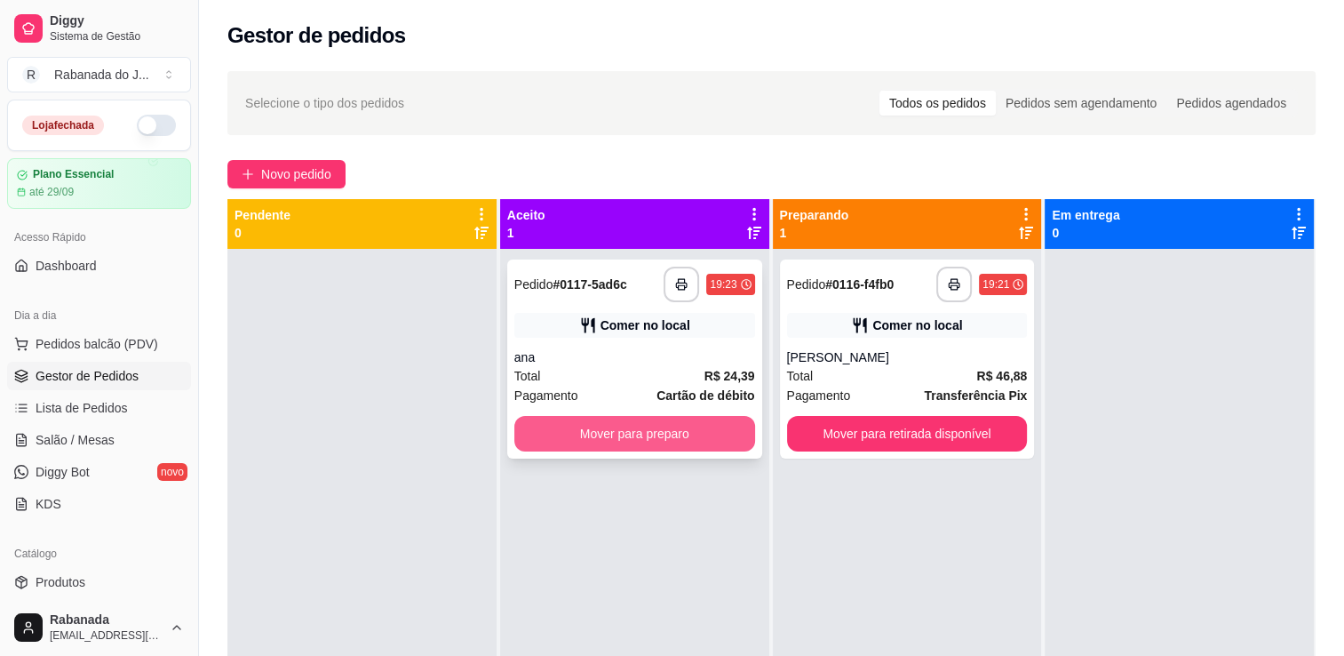
click at [695, 427] on button "Mover para preparo" at bounding box center [634, 434] width 241 height 36
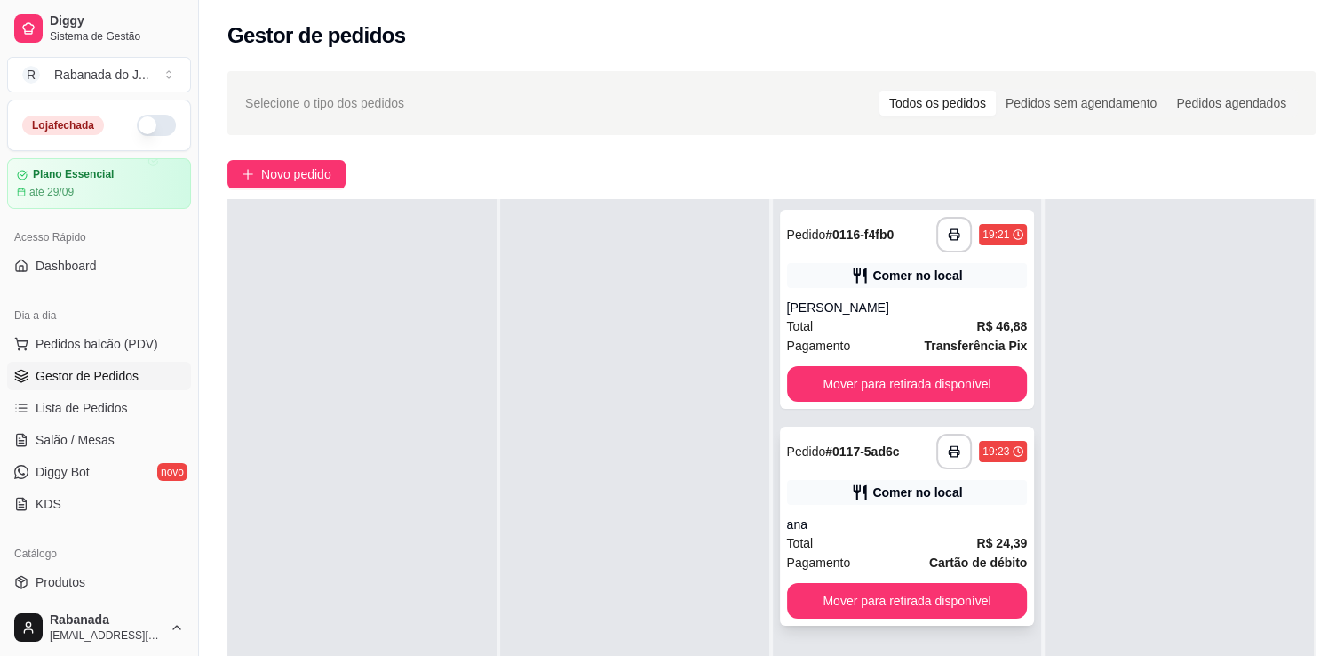
click at [895, 434] on div "**********" at bounding box center [907, 452] width 241 height 36
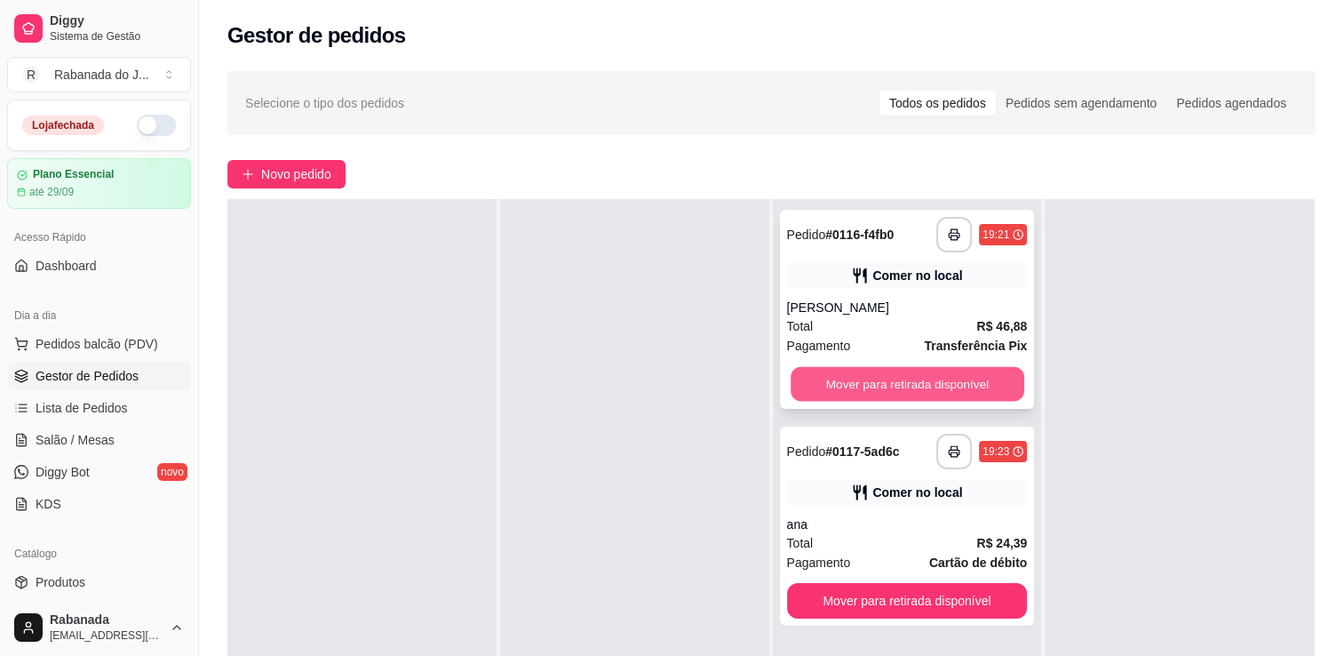
click at [962, 373] on button "Mover para retirada disponível" at bounding box center [908, 384] width 234 height 35
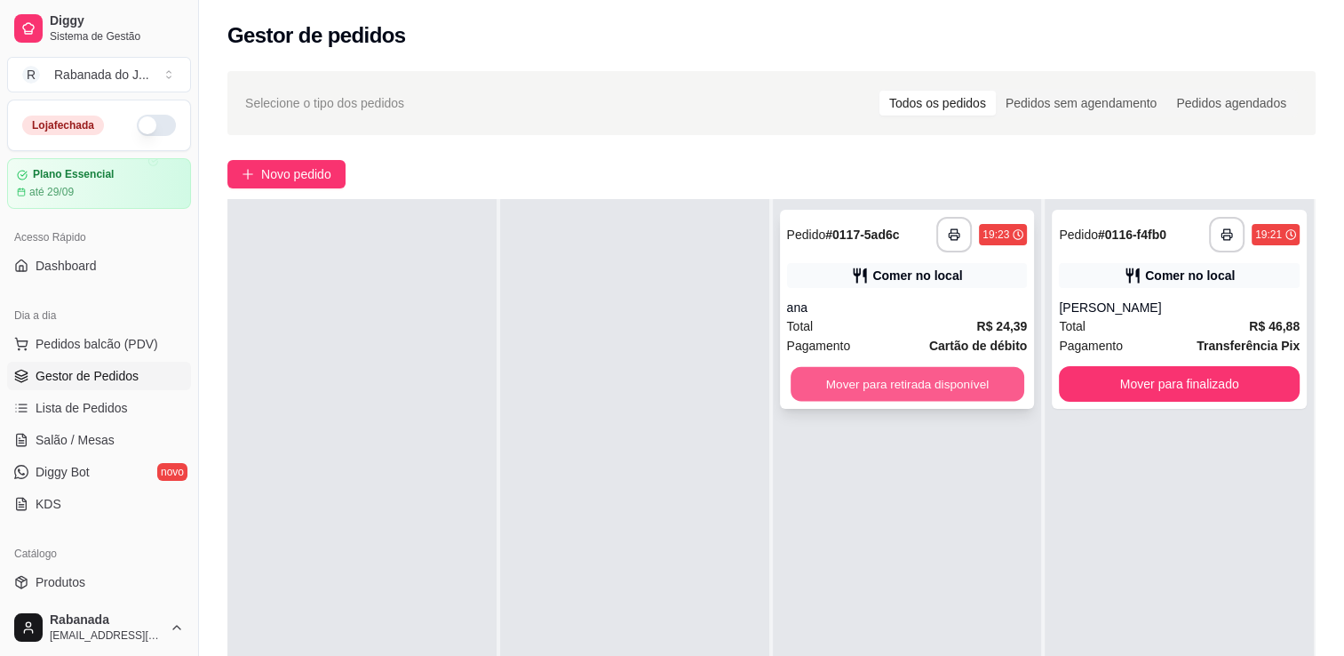
click at [955, 375] on button "Mover para retirada disponível" at bounding box center [908, 384] width 234 height 35
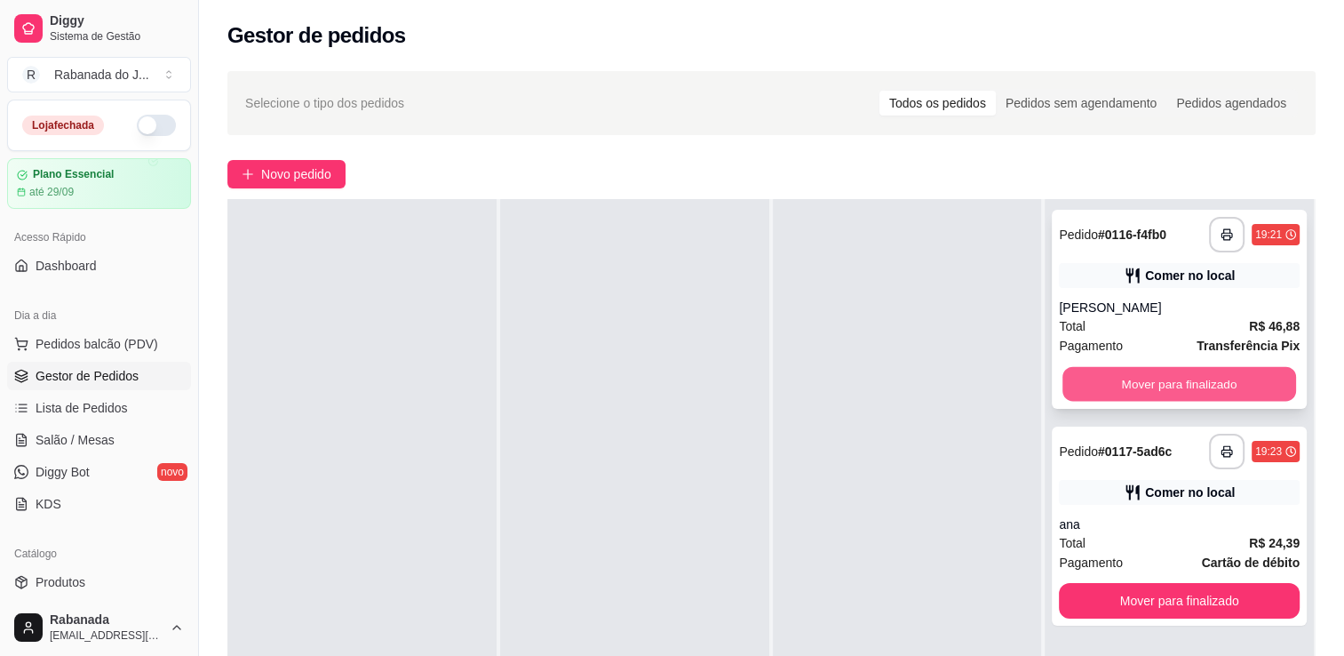
click at [1081, 367] on button "Mover para finalizado" at bounding box center [1180, 384] width 234 height 35
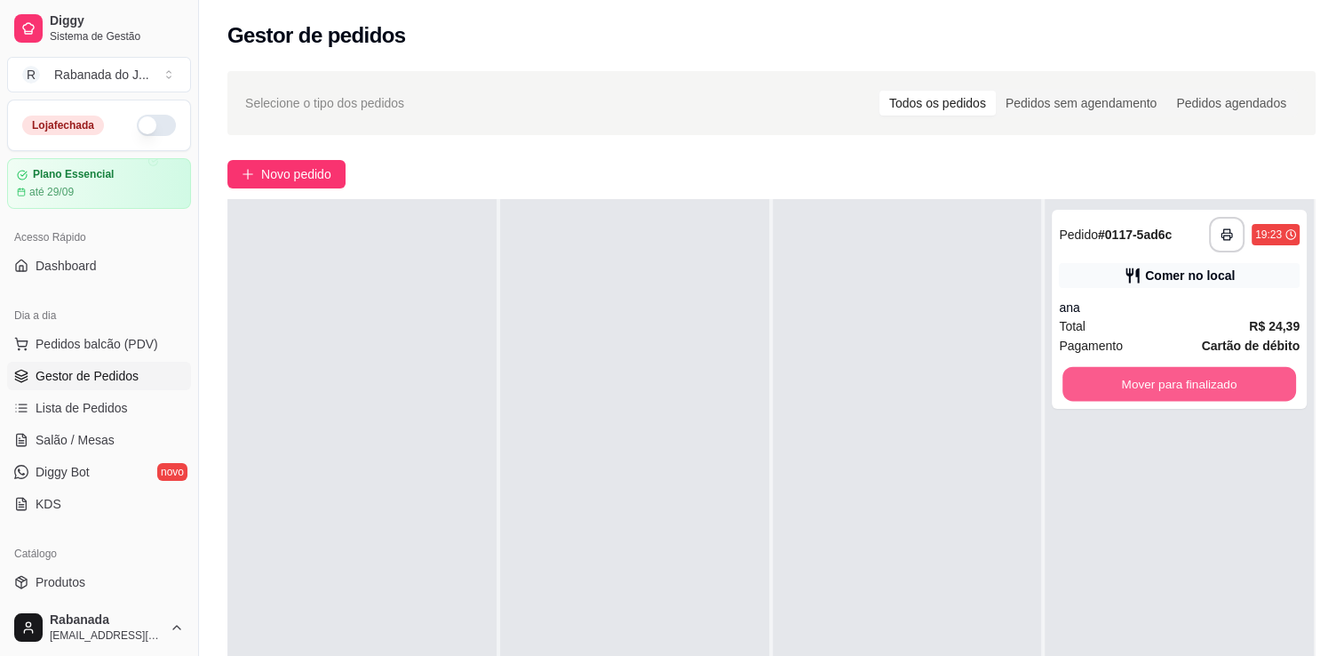
click at [1081, 367] on button "Mover para finalizado" at bounding box center [1180, 384] width 234 height 35
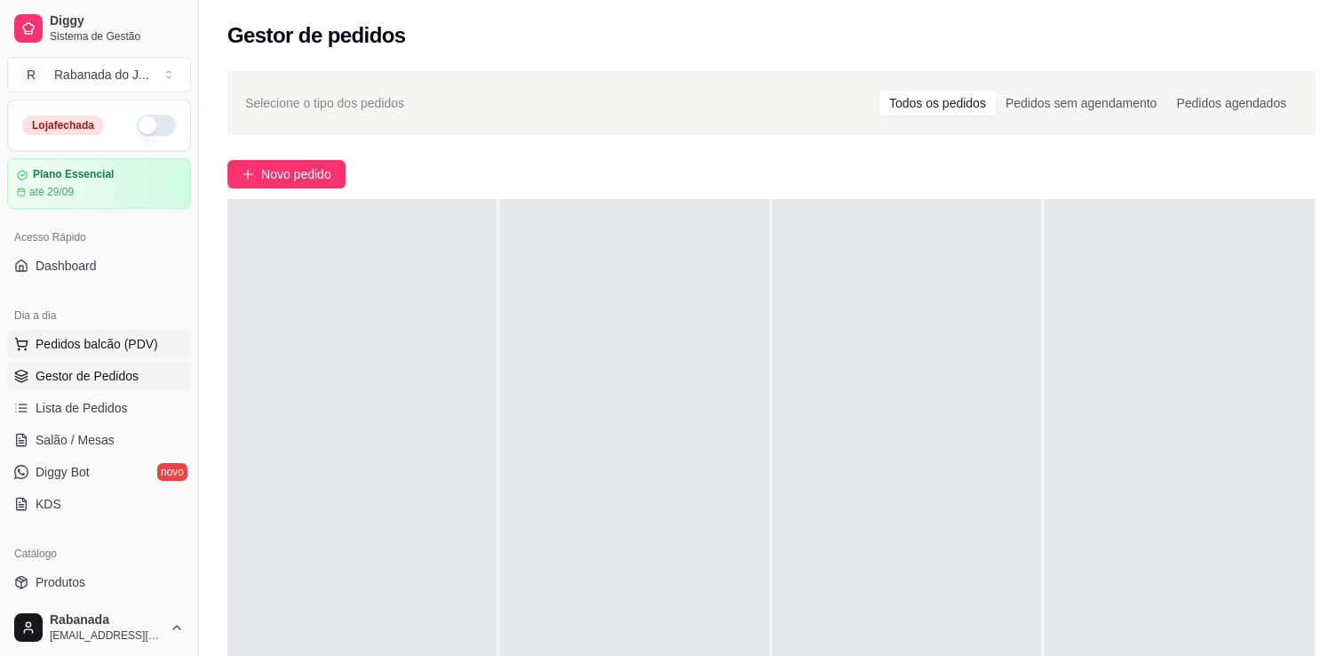
click at [119, 339] on span "Pedidos balcão (PDV)" at bounding box center [97, 344] width 123 height 18
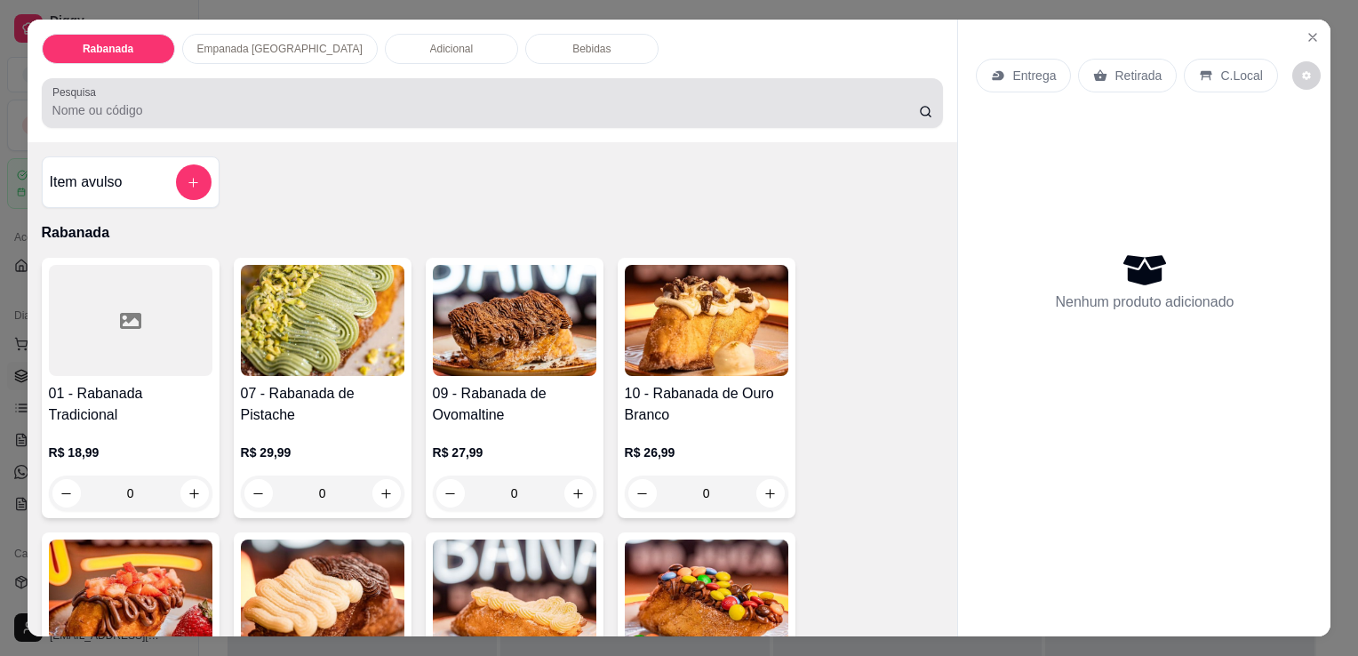
click at [423, 92] on div at bounding box center [492, 103] width 881 height 36
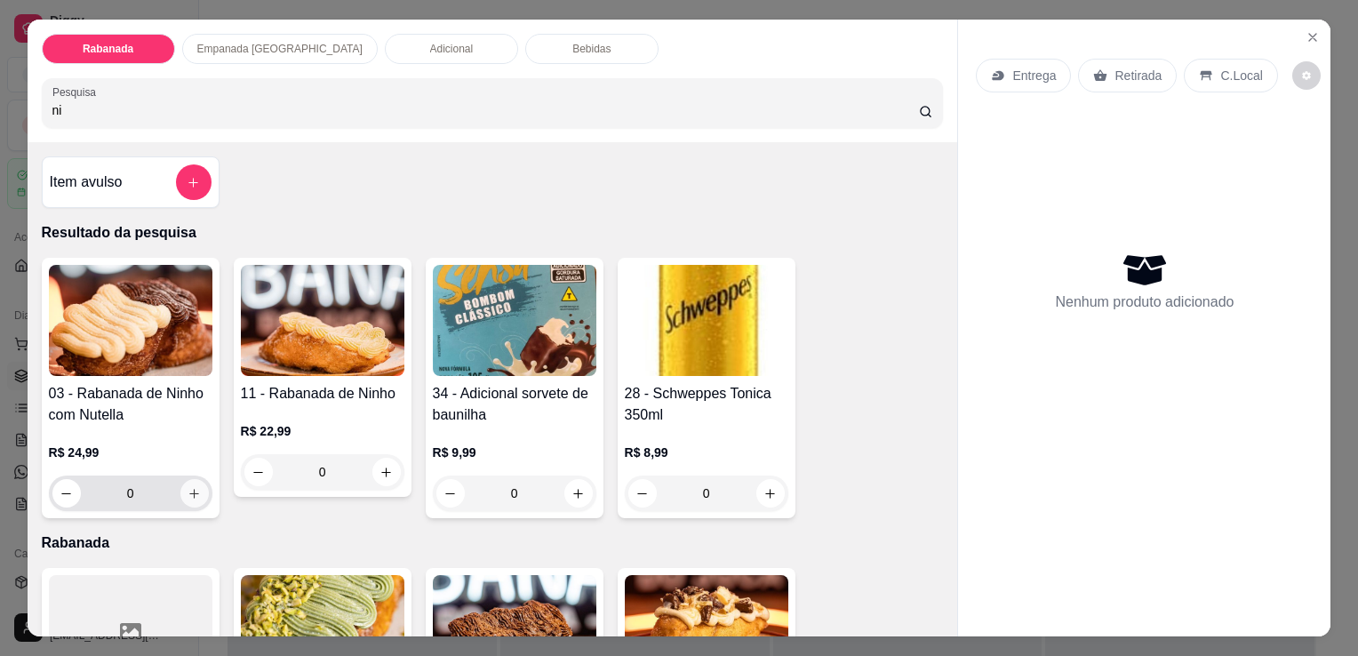
type input "ni"
click at [189, 491] on icon "increase-product-quantity" at bounding box center [193, 493] width 13 height 13
type input "1"
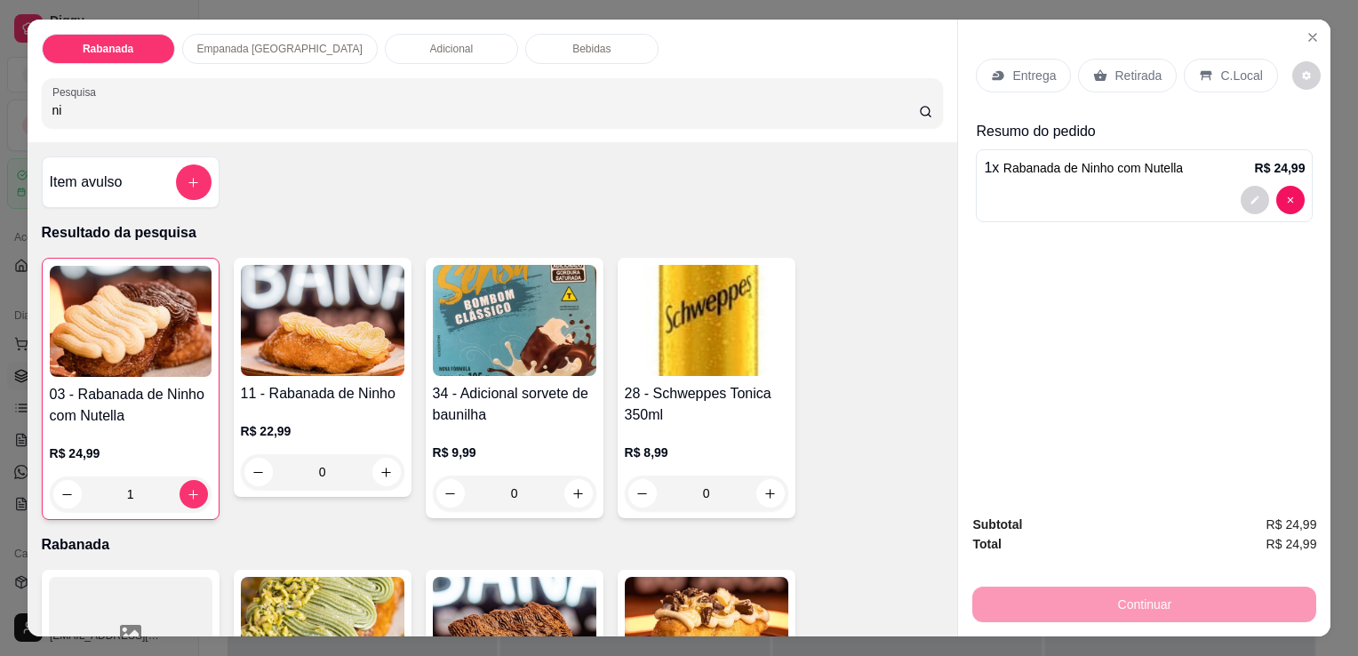
click at [1240, 84] on div "C.Local" at bounding box center [1230, 76] width 93 height 34
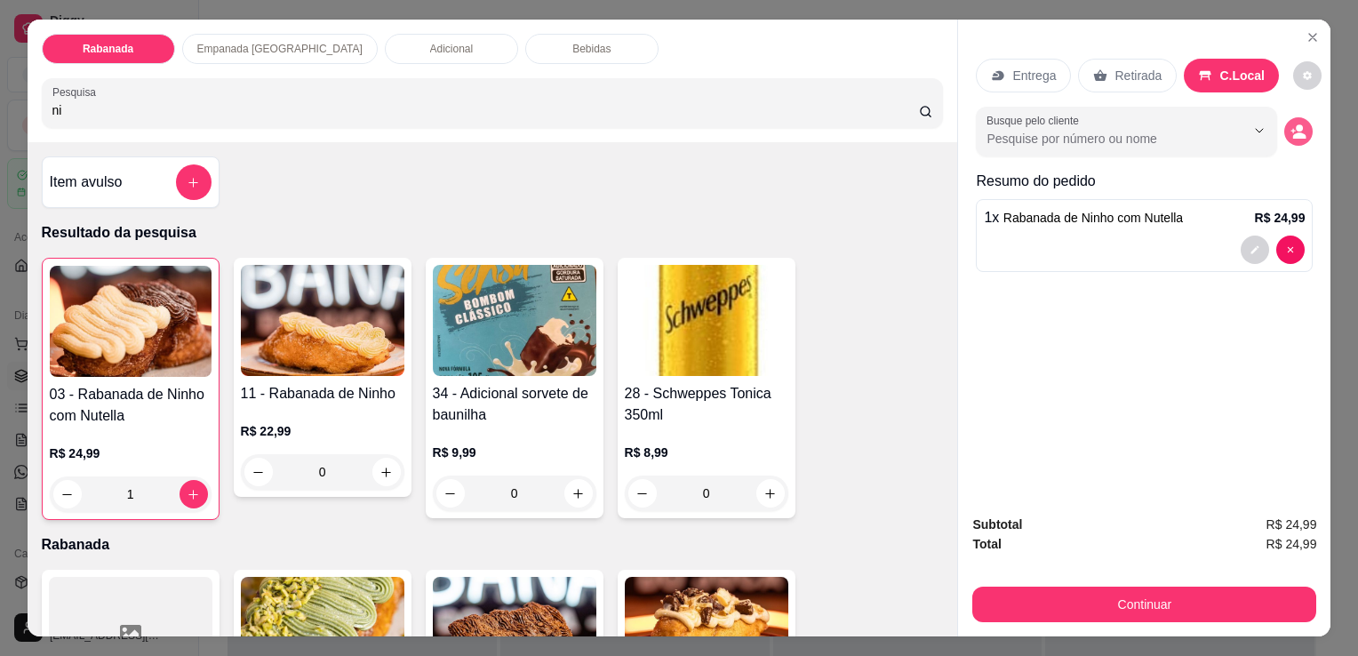
click at [1290, 124] on icon "decrease-product-quantity" at bounding box center [1298, 132] width 16 height 16
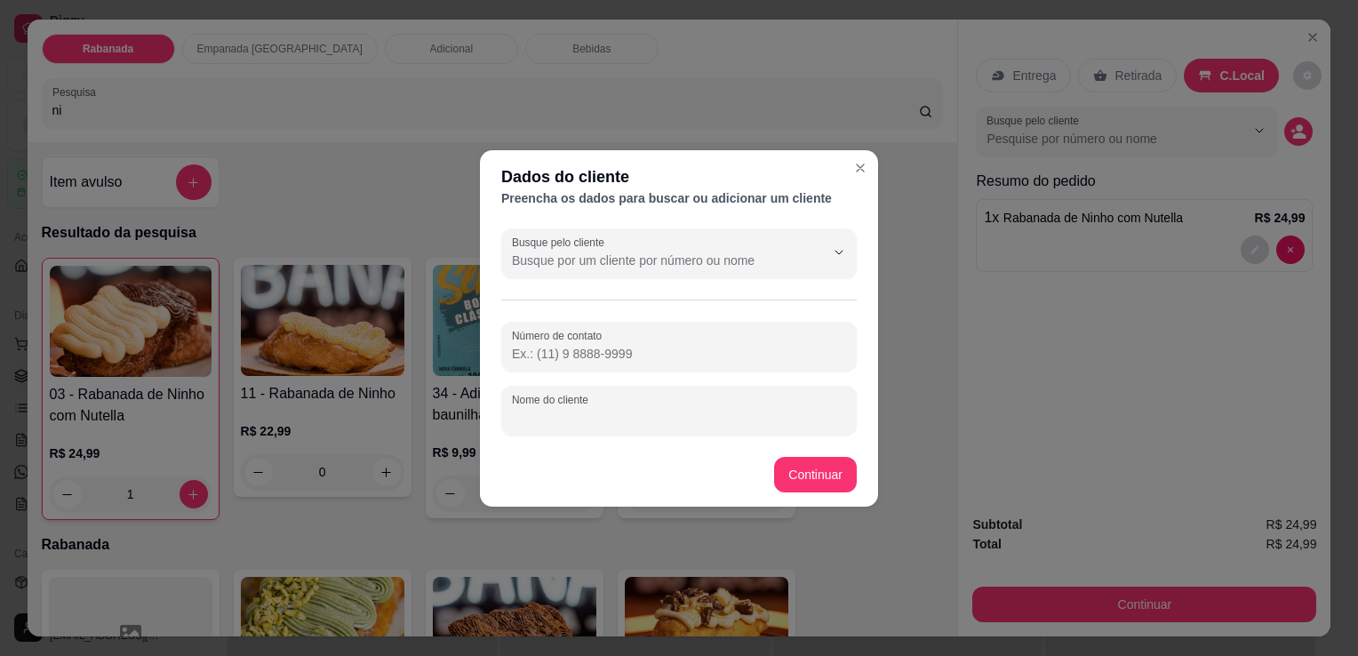
click at [614, 414] on input "Nome do cliente" at bounding box center [679, 418] width 334 height 18
type input "[PERSON_NAME]"
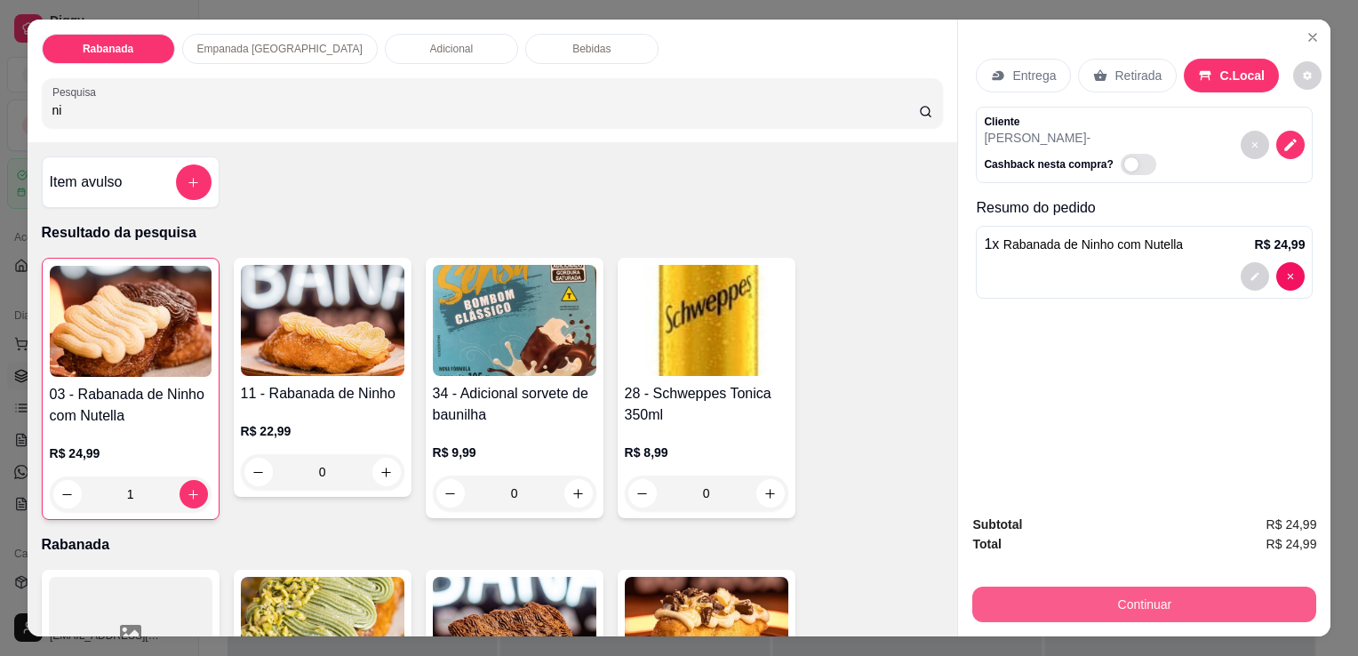
click at [974, 595] on button "Continuar" at bounding box center [1144, 604] width 344 height 36
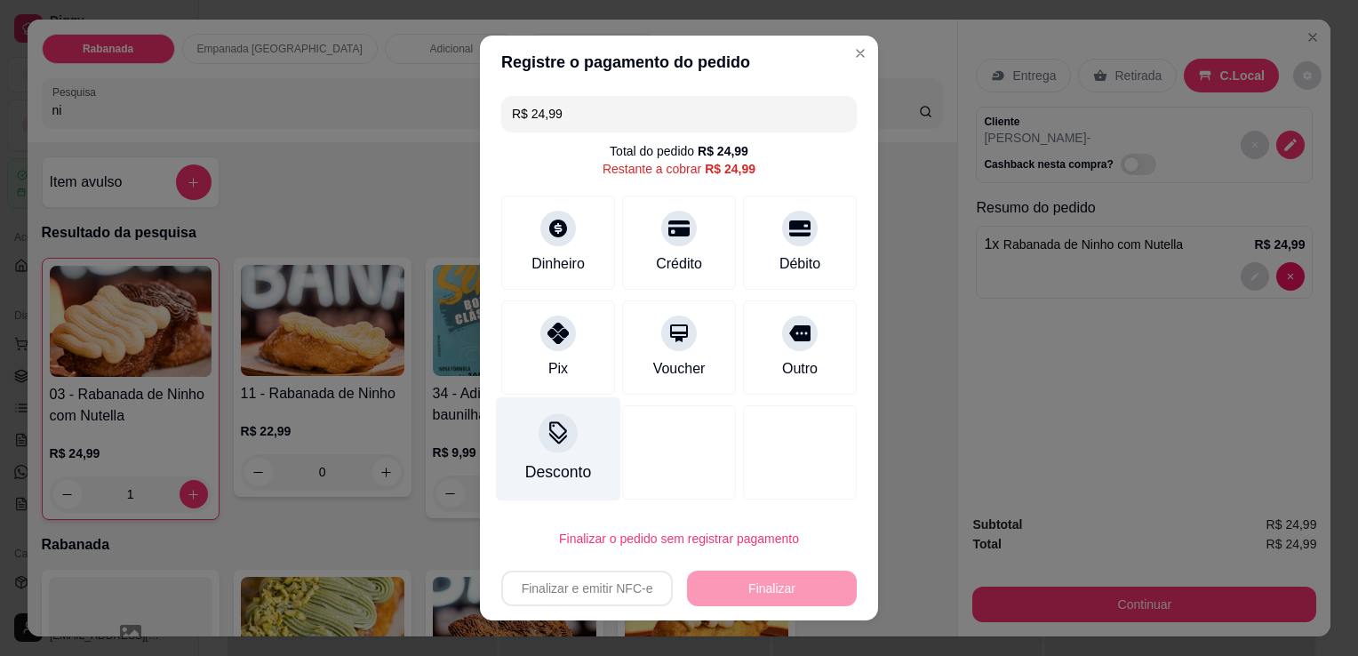
click at [550, 414] on div at bounding box center [557, 432] width 39 height 39
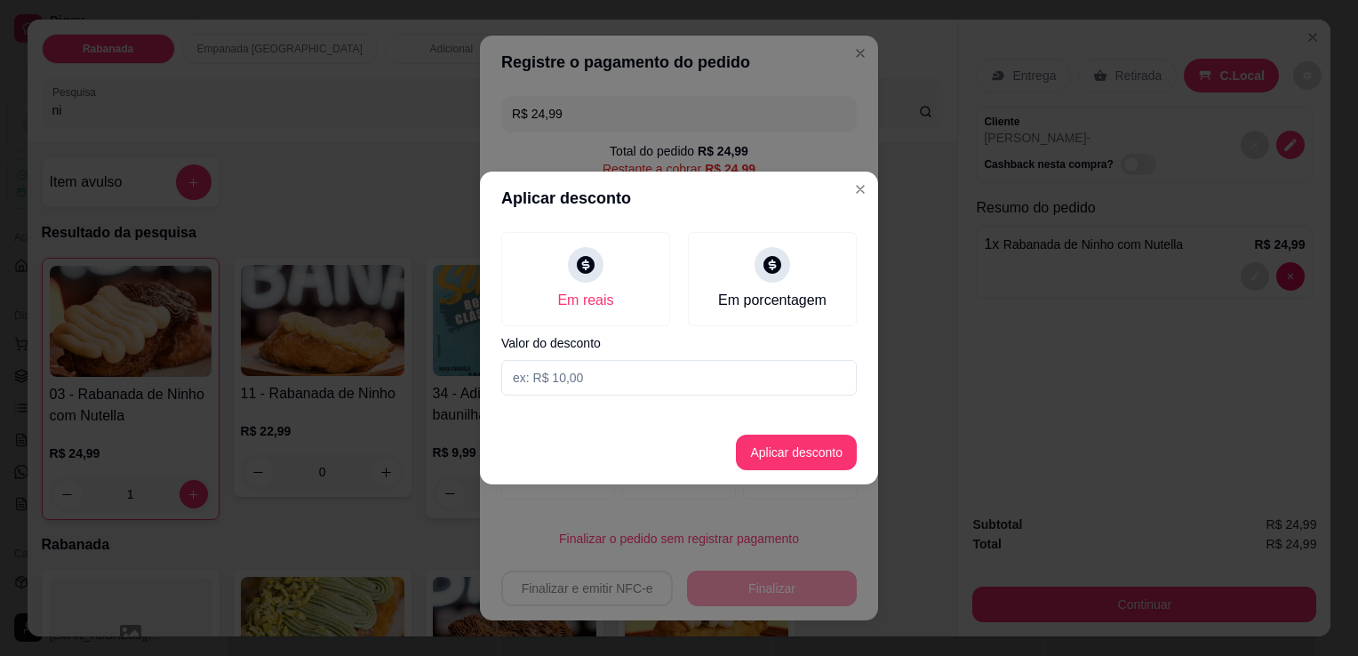
click at [560, 391] on input at bounding box center [678, 378] width 355 height 36
type input "2,40"
click at [806, 465] on button "Aplicar desconto" at bounding box center [796, 452] width 116 height 35
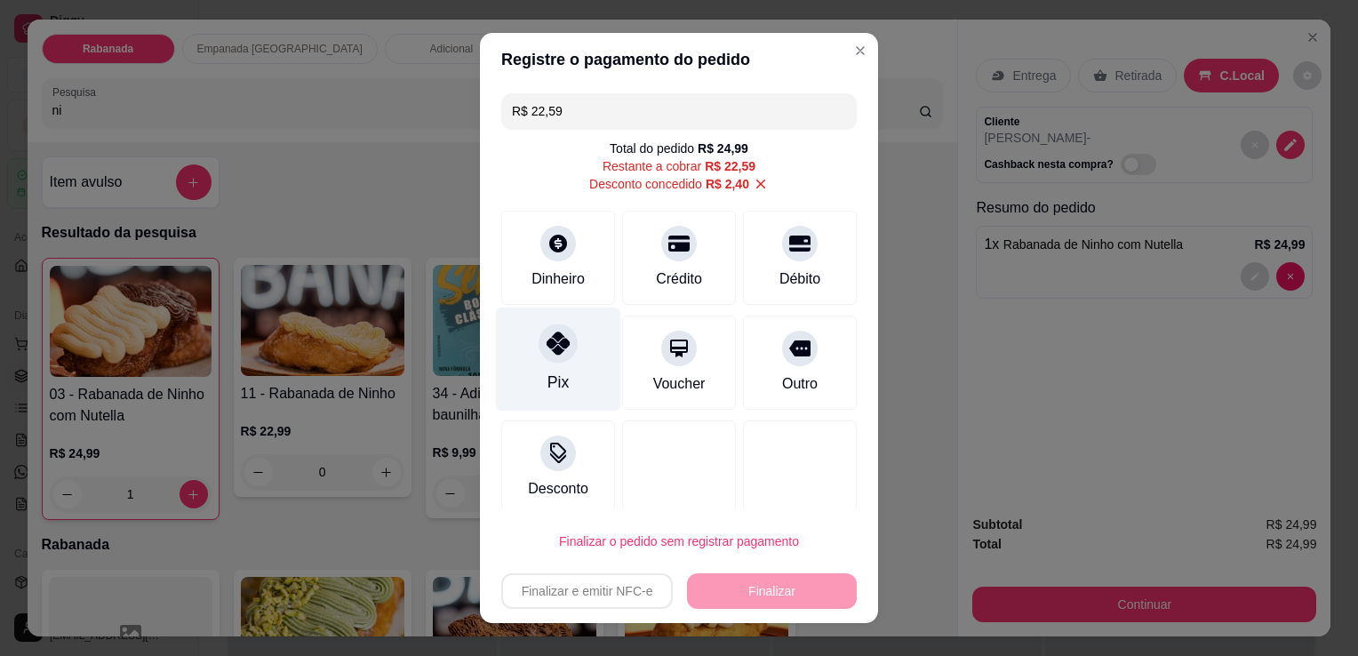
click at [564, 332] on div at bounding box center [557, 342] width 39 height 39
type input "R$ 0,00"
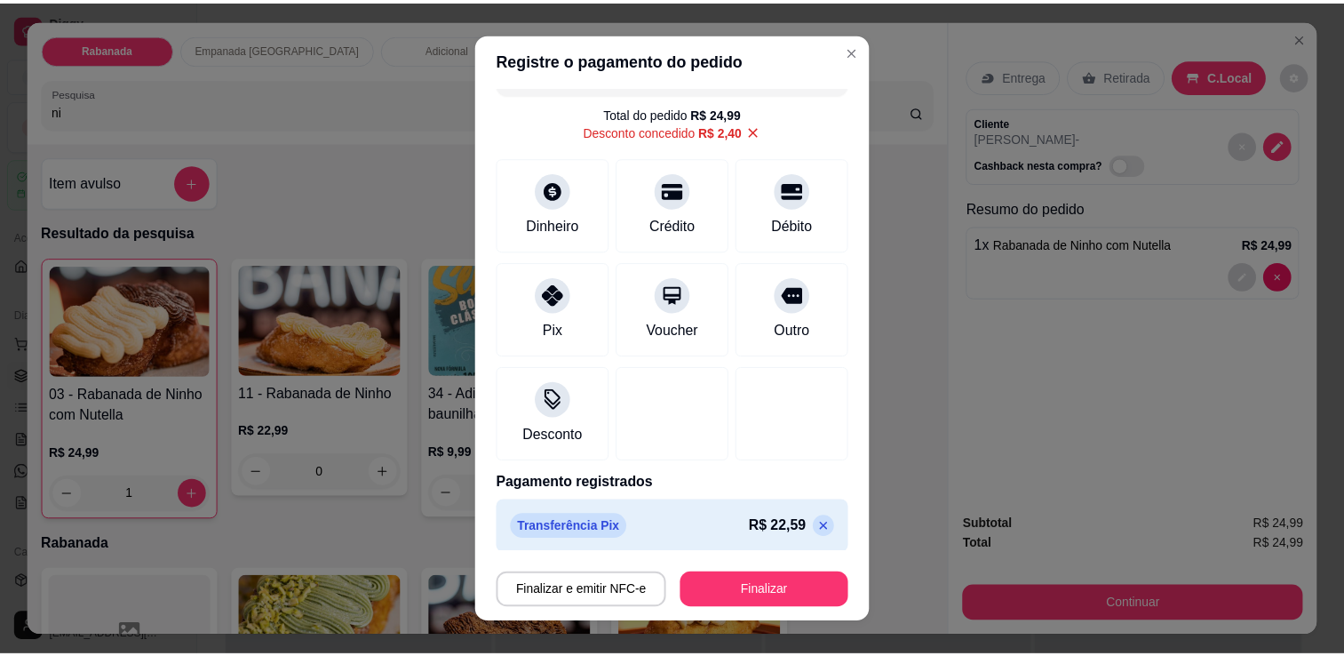
scroll to position [43, 0]
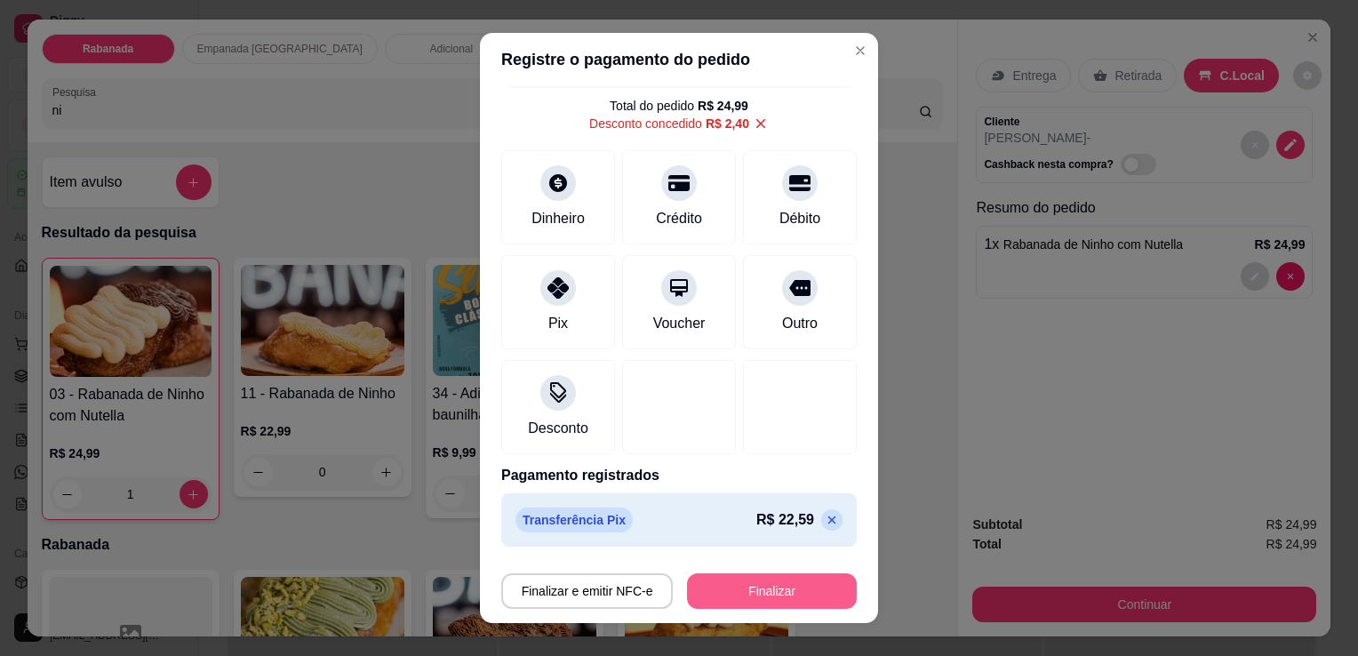
click at [775, 598] on button "Finalizar" at bounding box center [772, 591] width 170 height 36
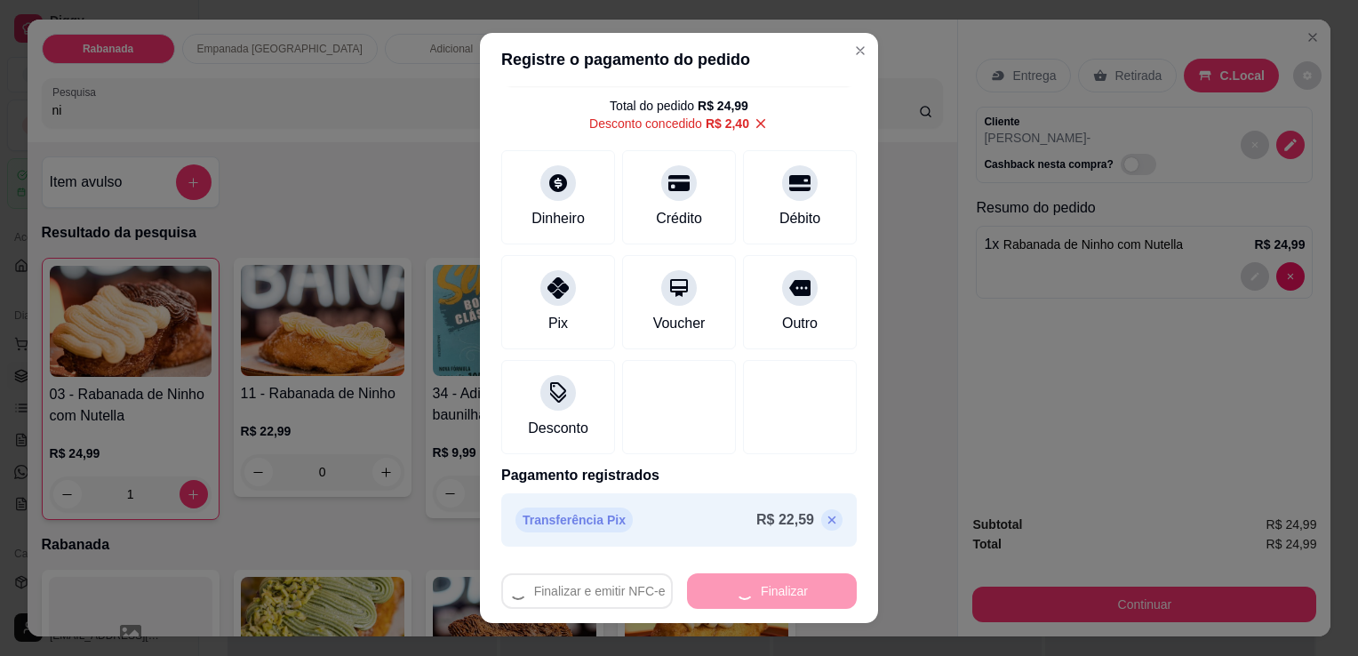
type input "0"
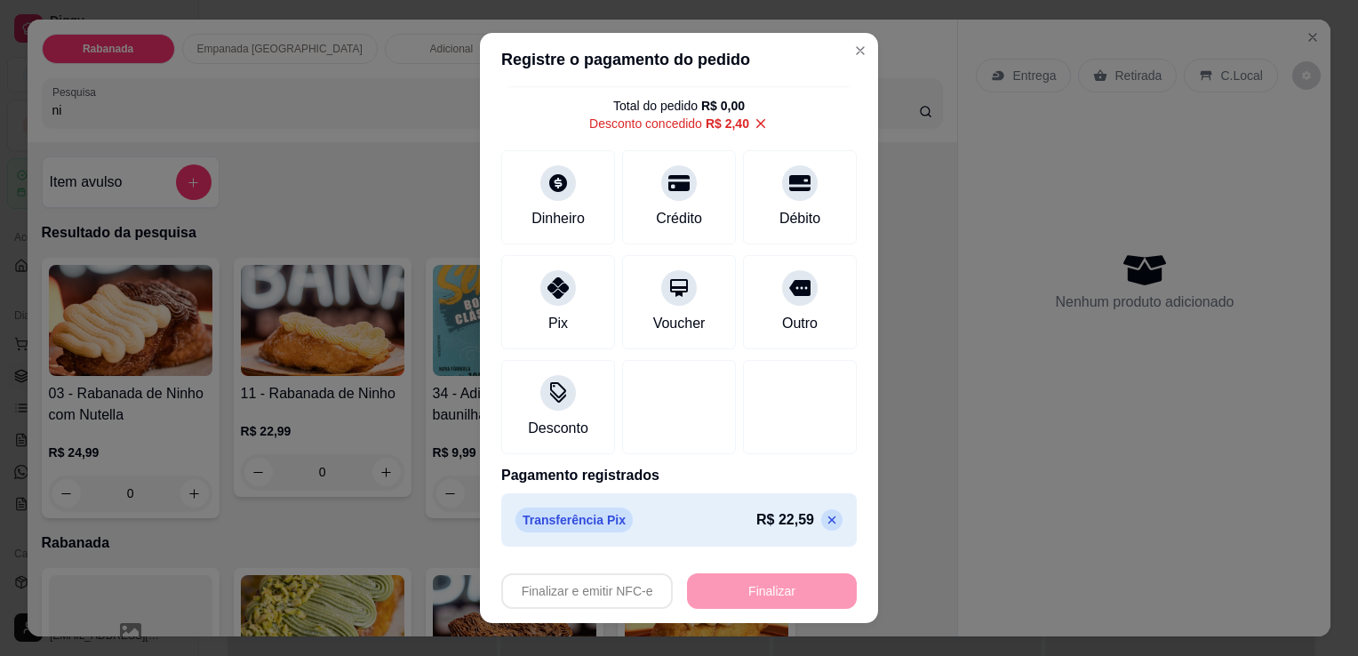
type input "-R$ 24,99"
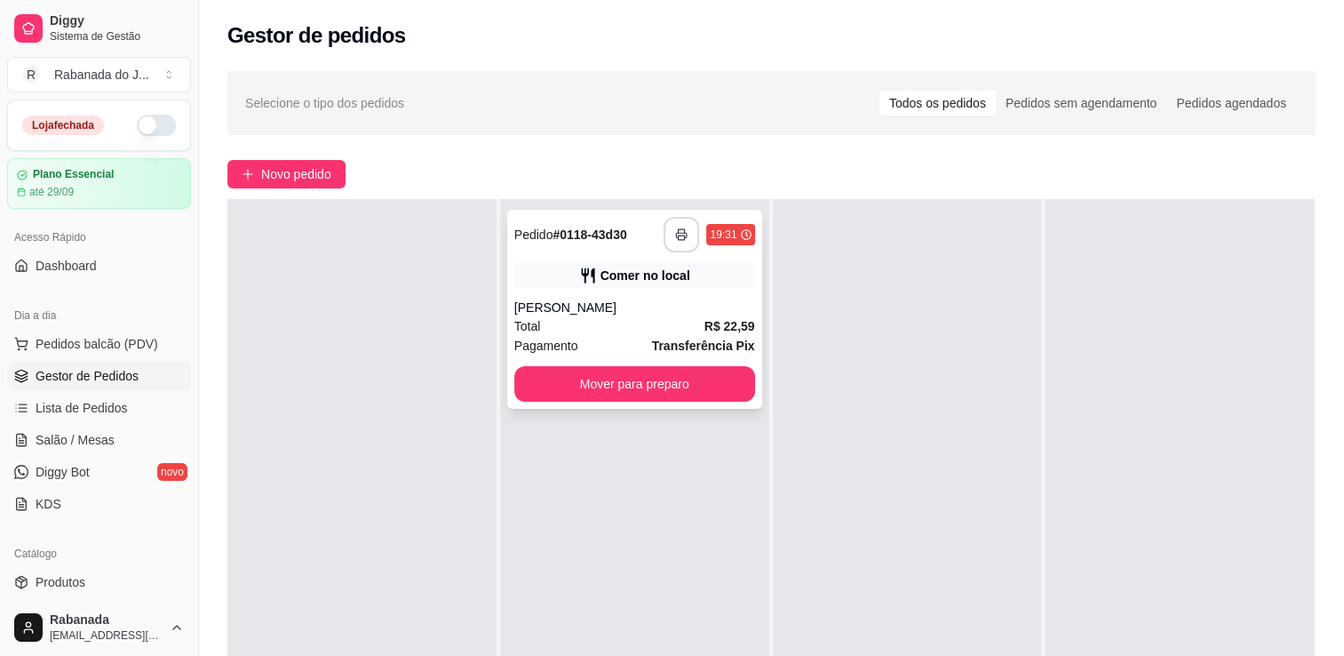
click at [682, 240] on icon "button" at bounding box center [681, 234] width 12 height 12
click at [716, 380] on button "Mover para preparo" at bounding box center [634, 384] width 241 height 36
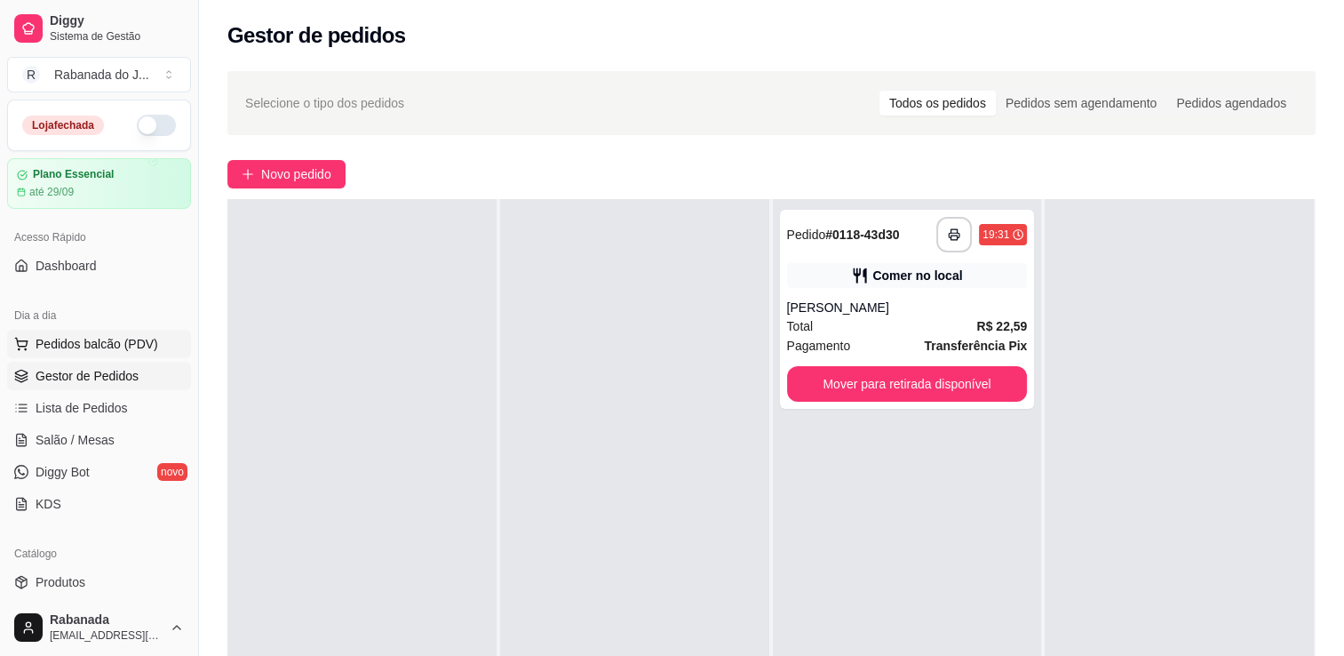
click at [106, 341] on span "Pedidos balcão (PDV)" at bounding box center [97, 344] width 123 height 18
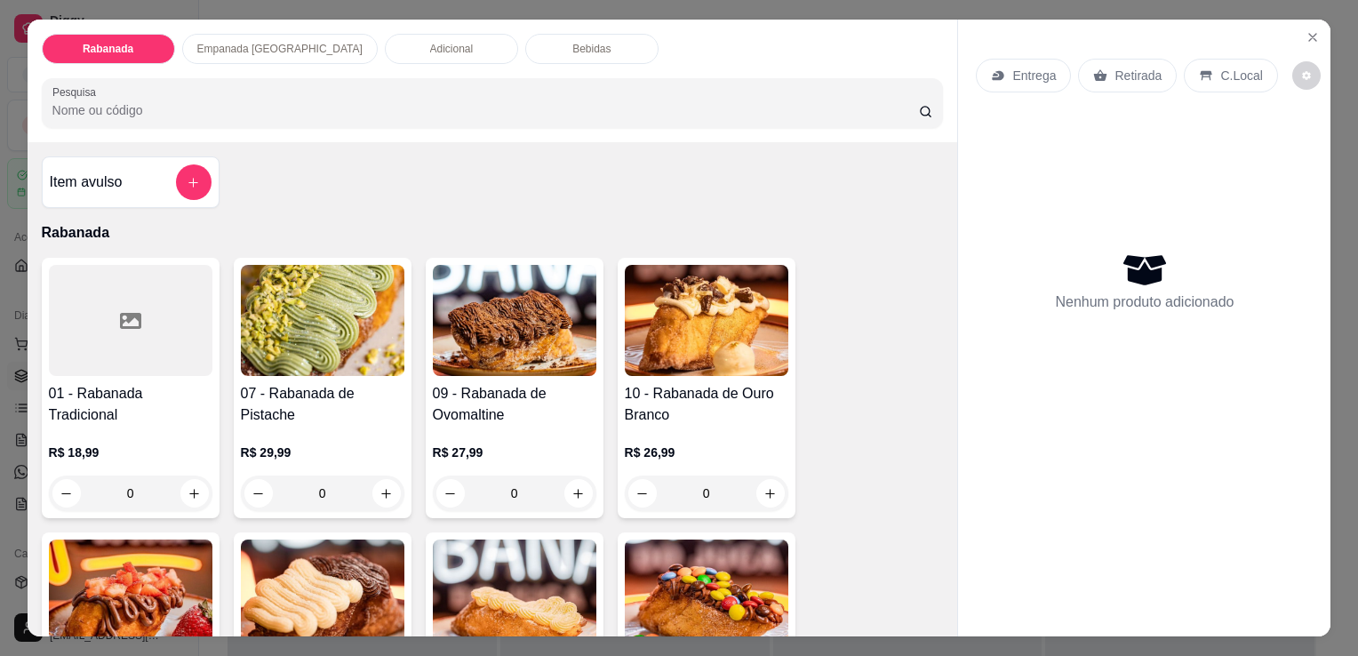
click at [128, 101] on input "Pesquisa" at bounding box center [485, 110] width 866 height 18
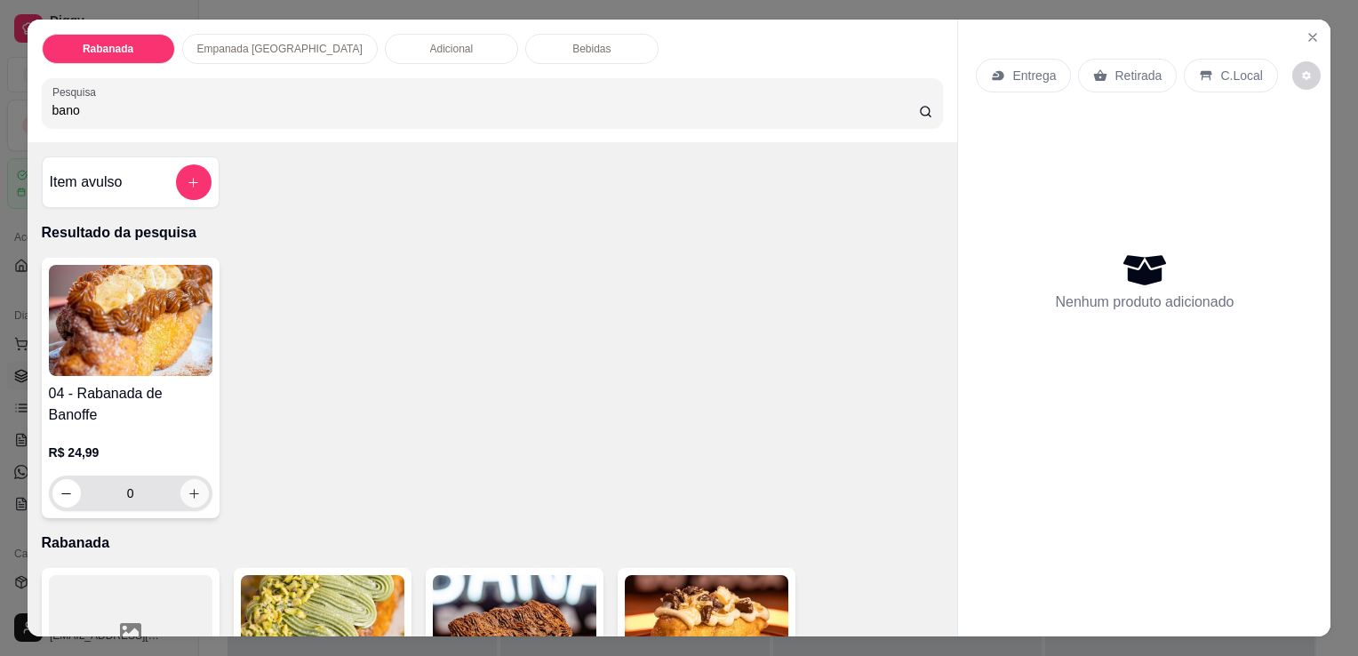
type input "bano"
click at [196, 480] on button "increase-product-quantity" at bounding box center [194, 494] width 28 height 28
type input "1"
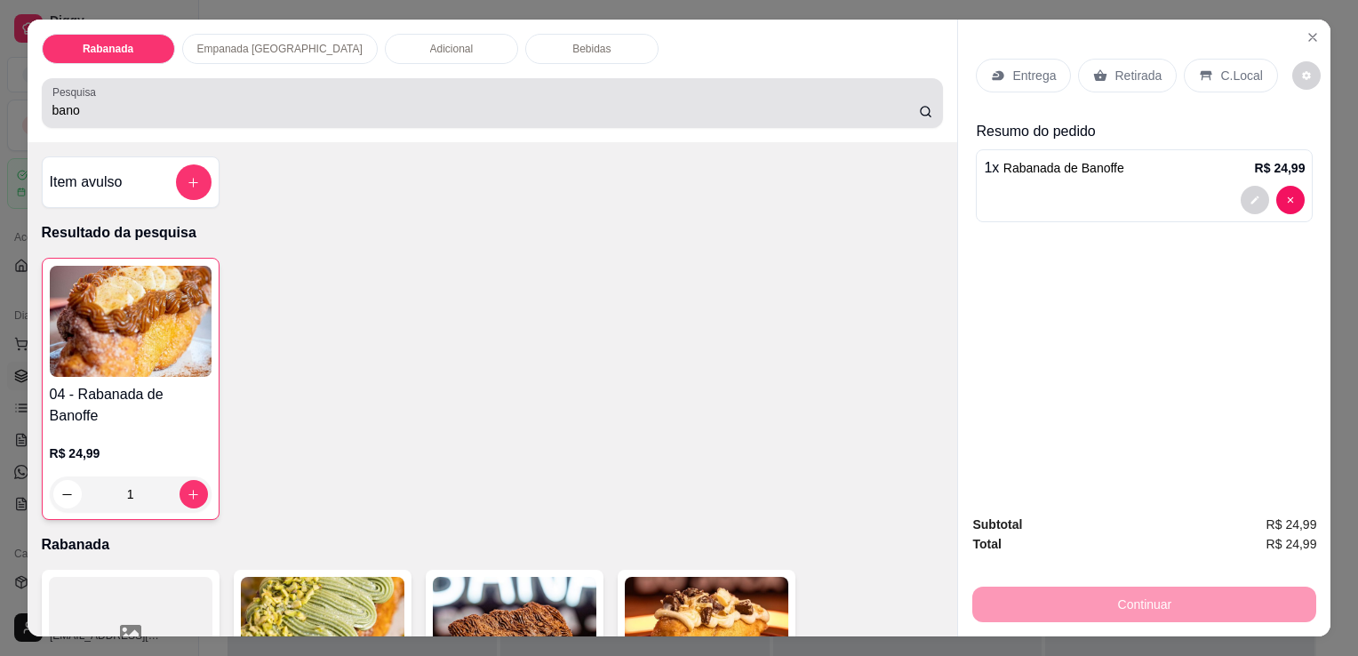
click at [316, 116] on div "Pesquisa bano" at bounding box center [493, 103] width 902 height 50
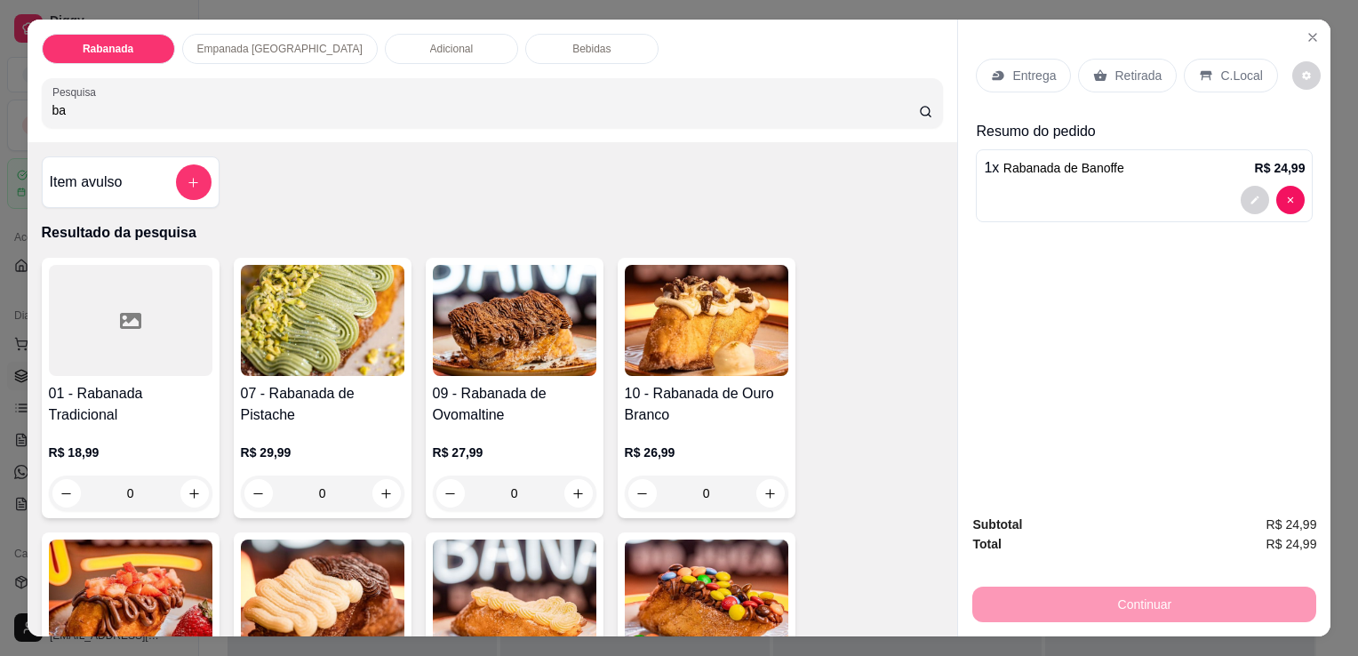
type input "b"
click at [140, 38] on div "Rabanada" at bounding box center [108, 49] width 133 height 30
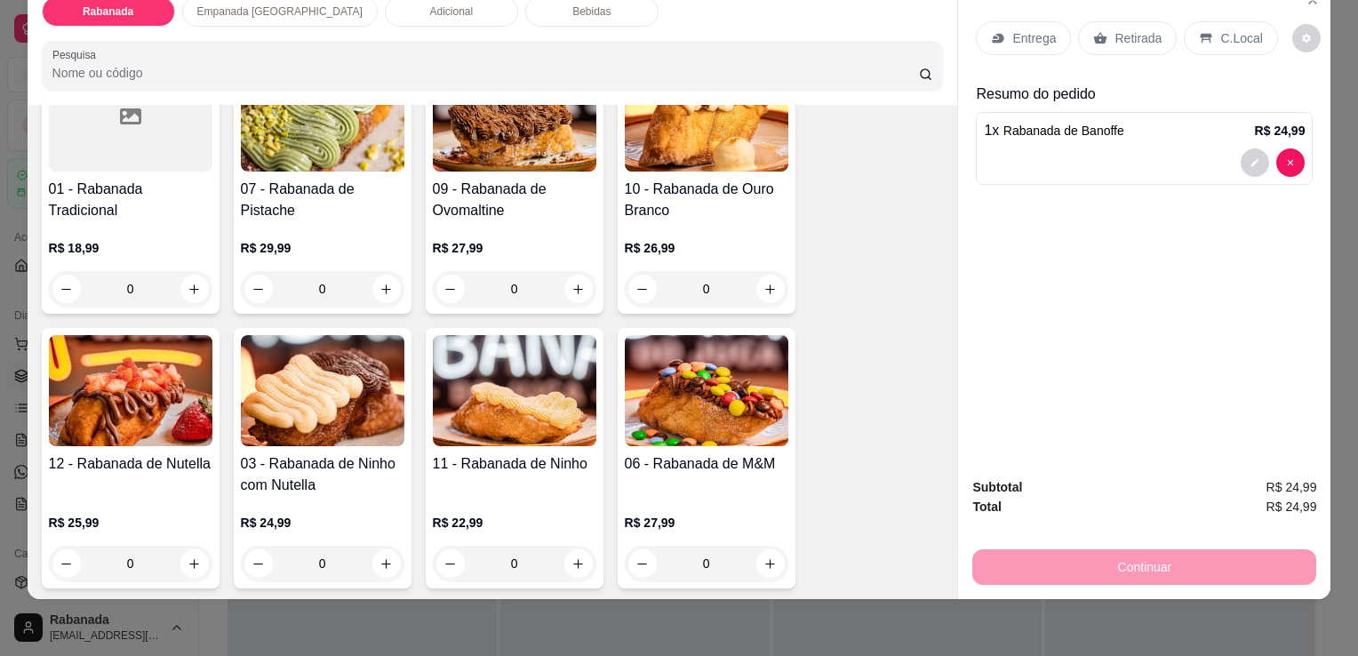
scroll to position [257, 0]
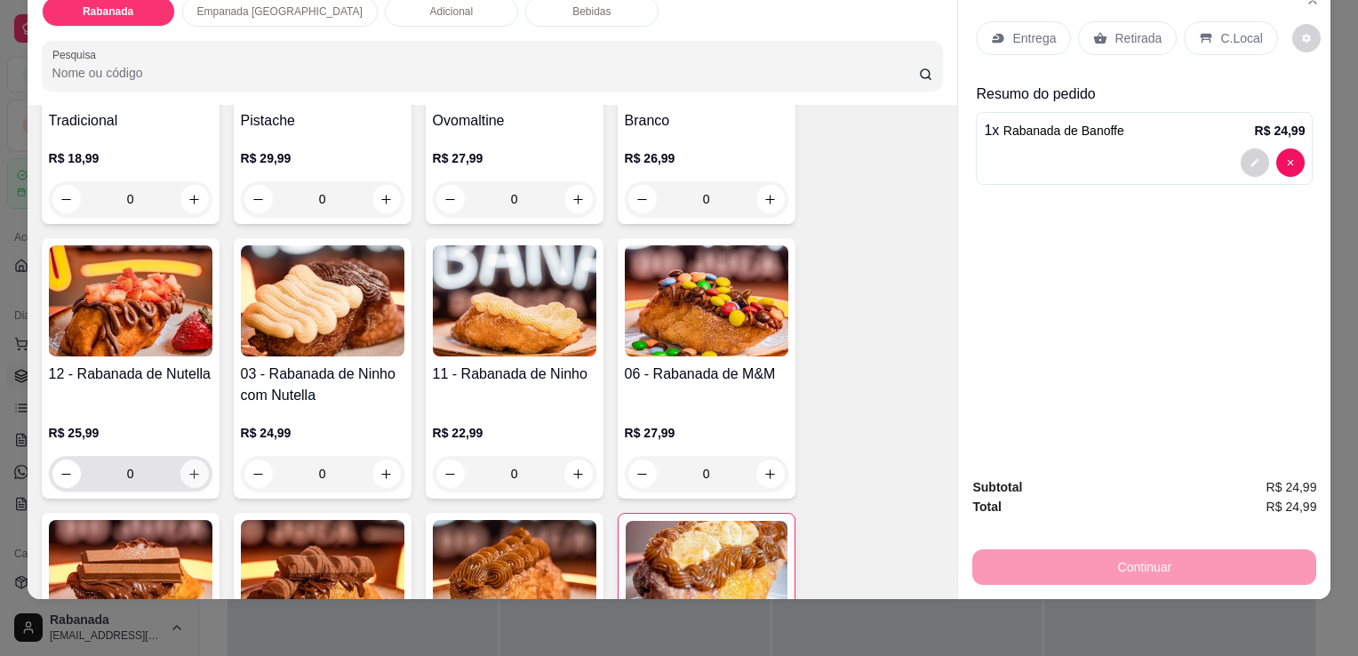
click at [192, 467] on icon "increase-product-quantity" at bounding box center [193, 473] width 13 height 13
type input "1"
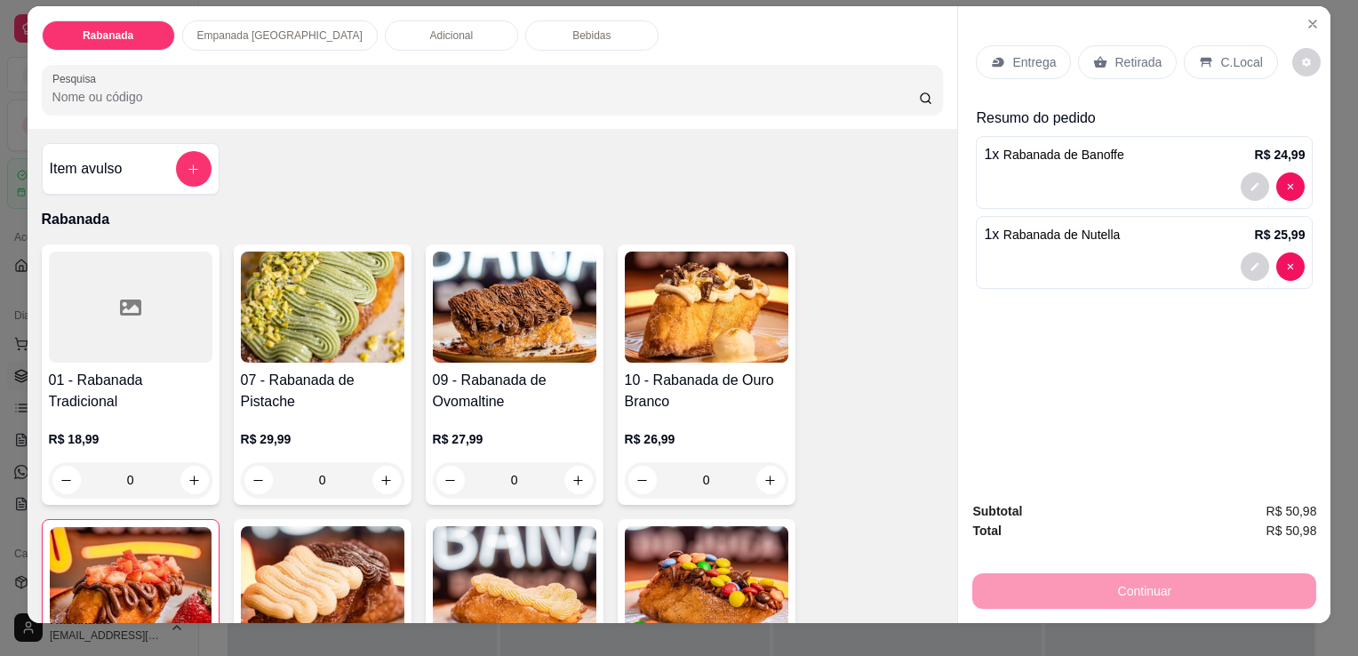
scroll to position [0, 0]
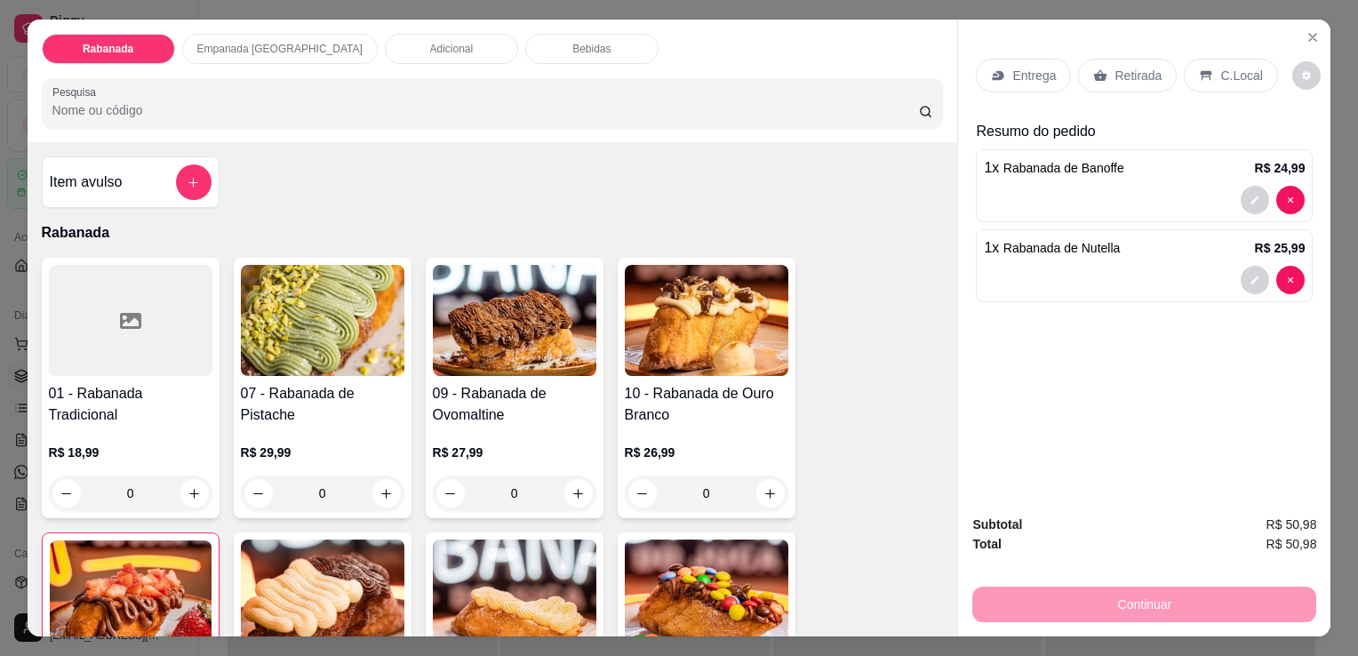
click at [430, 48] on p "Adicional" at bounding box center [452, 49] width 44 height 14
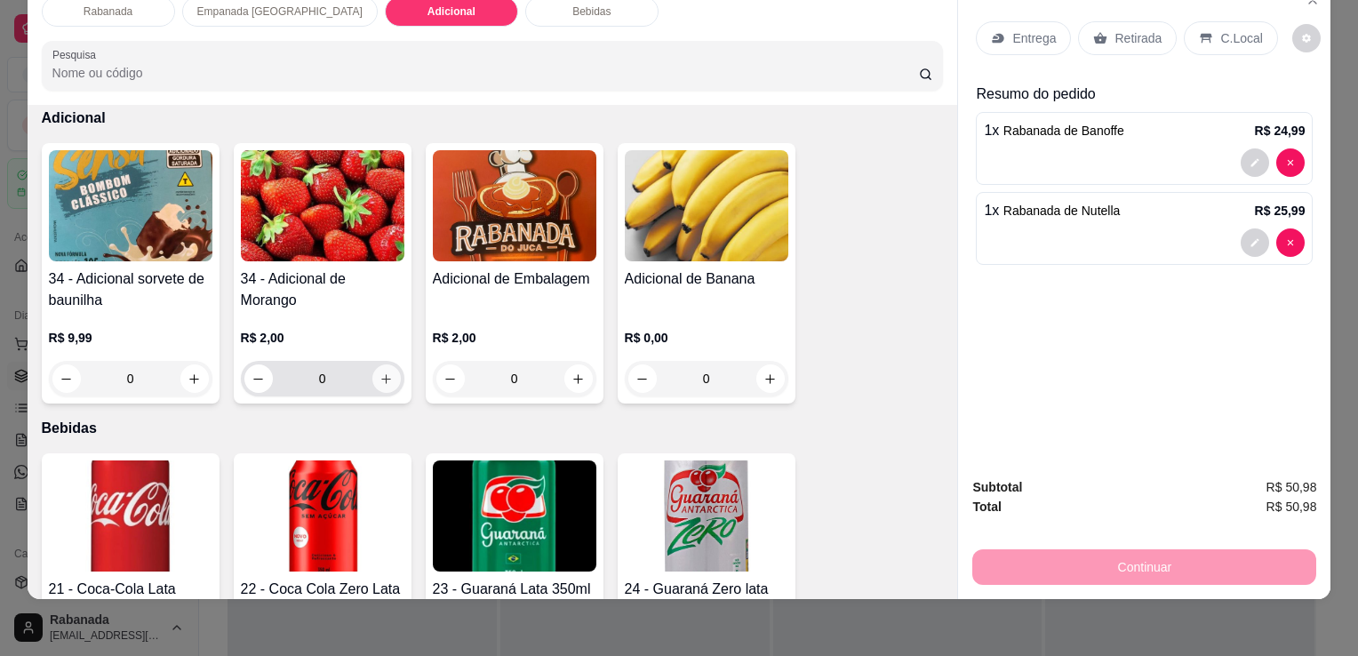
click at [377, 371] on button "increase-product-quantity" at bounding box center [386, 378] width 28 height 28
type input "1"
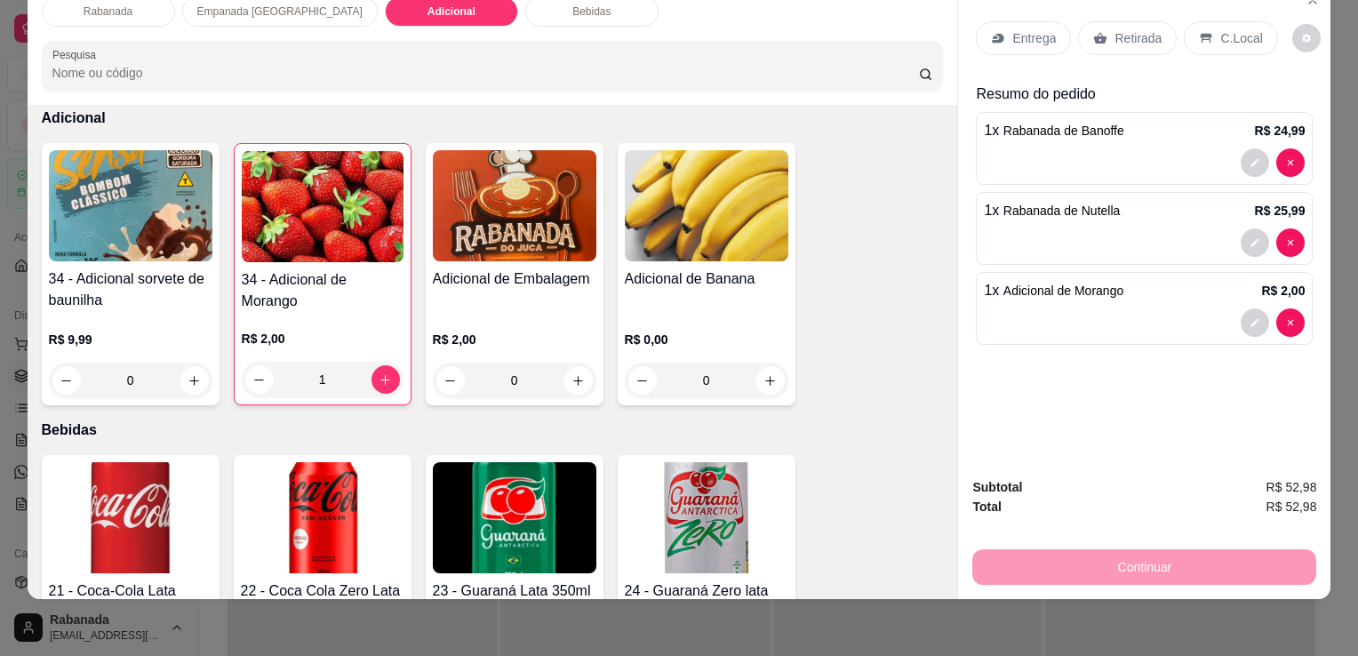
scroll to position [0, 0]
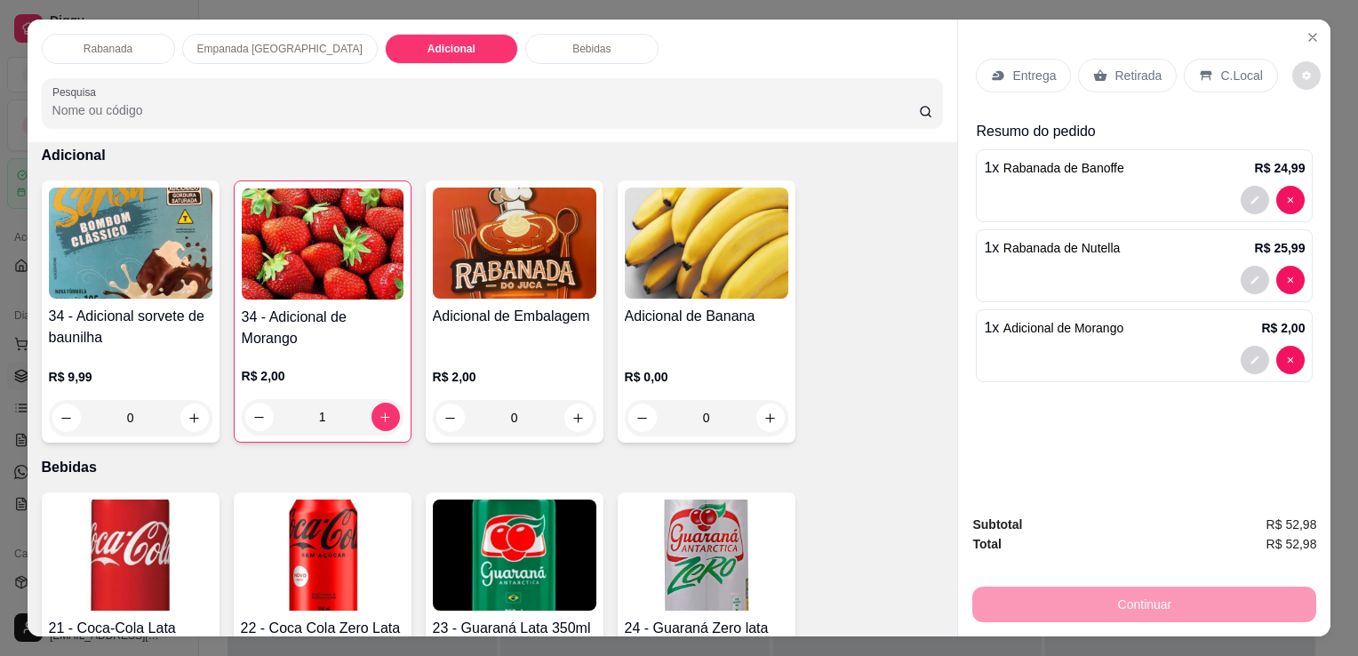
click at [1297, 78] on button "decrease-product-quantity" at bounding box center [1306, 75] width 28 height 28
click at [1128, 472] on div "Entrega Retirada C.Local Resumo do pedido 1 x Rabanada de Banoffe R$ 24,99 1 x …" at bounding box center [1144, 260] width 372 height 481
click at [1220, 76] on p "C.Local" at bounding box center [1241, 76] width 42 height 18
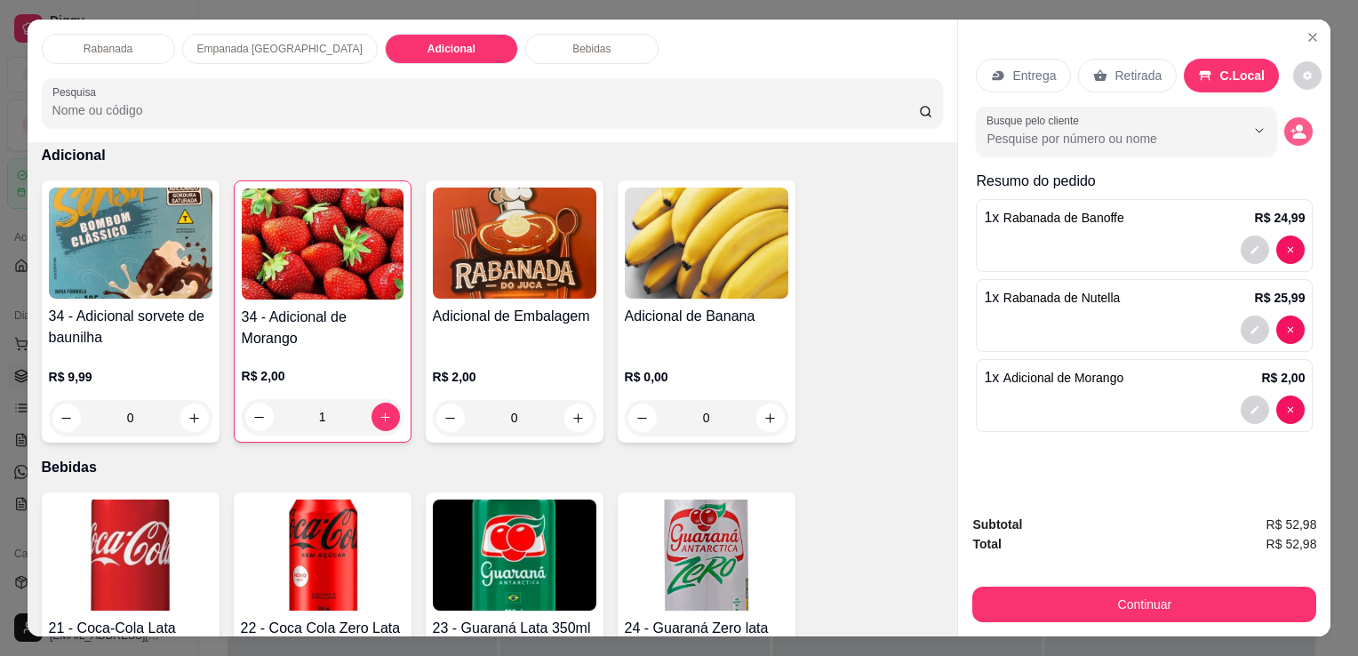
click at [1293, 132] on icon "decrease-product-quantity" at bounding box center [1299, 135] width 13 height 6
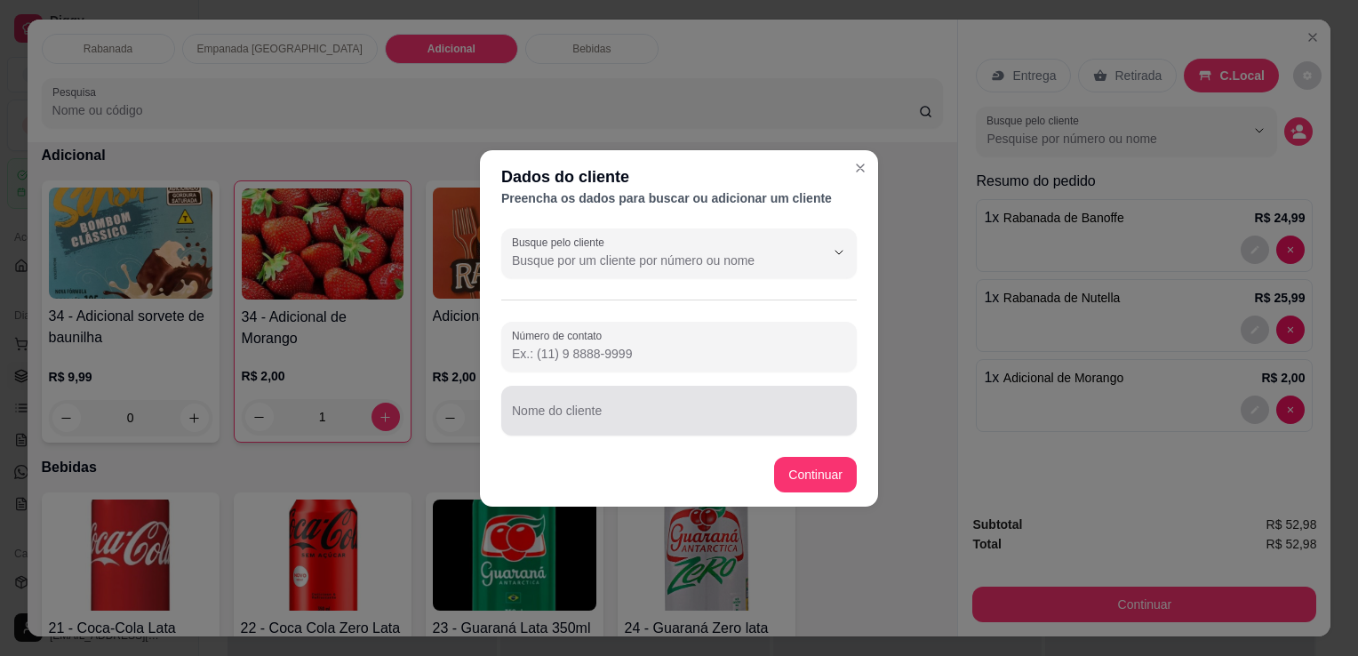
click at [590, 420] on input "Nome do cliente" at bounding box center [679, 418] width 334 height 18
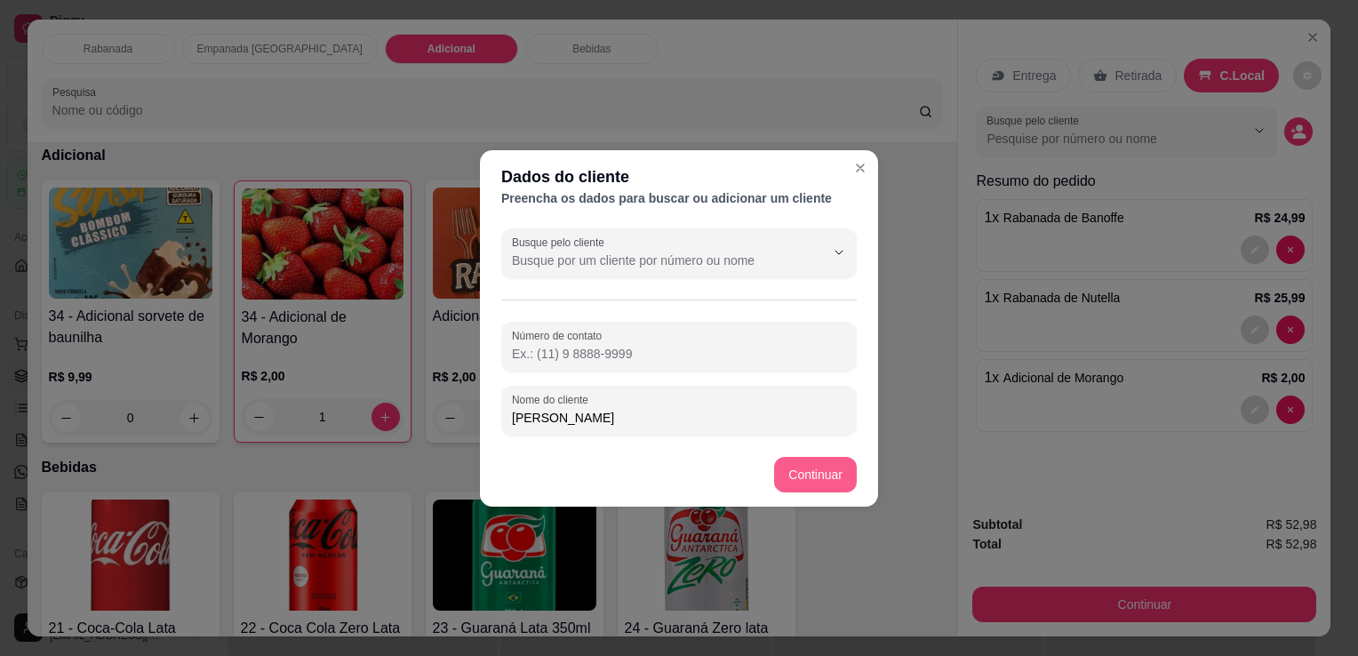
type input "[PERSON_NAME]"
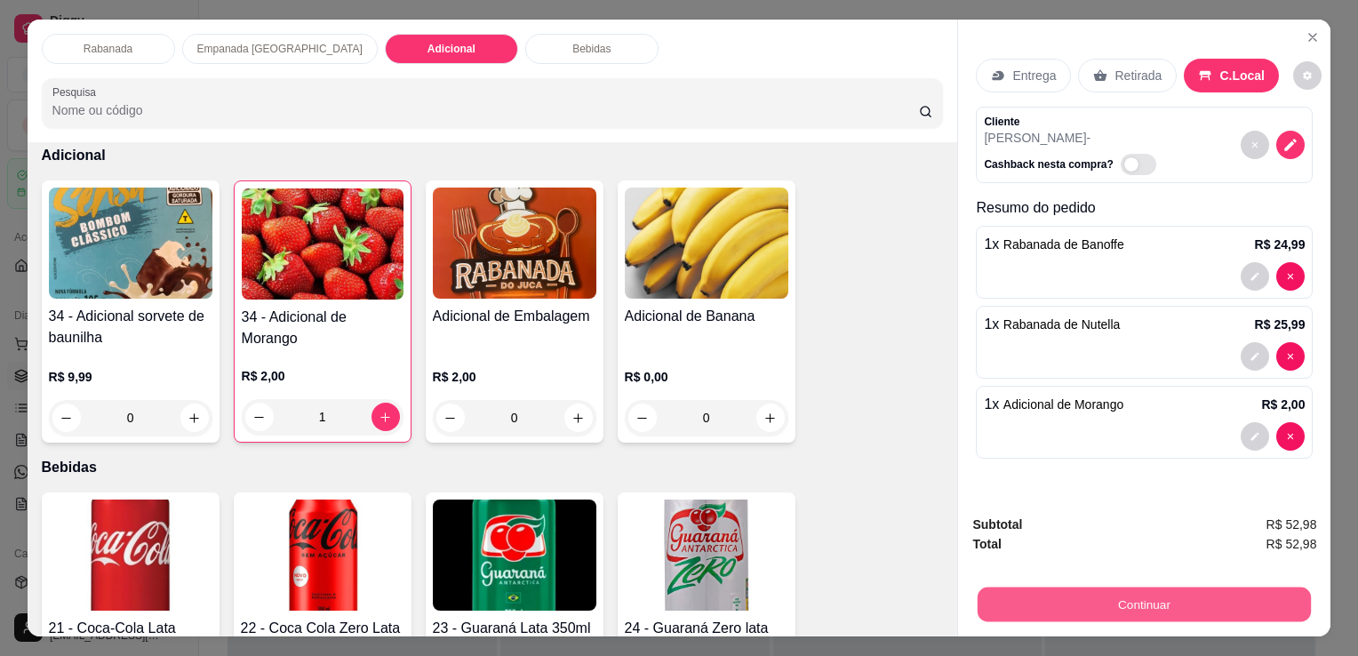
click at [1079, 600] on button "Continuar" at bounding box center [1143, 603] width 333 height 35
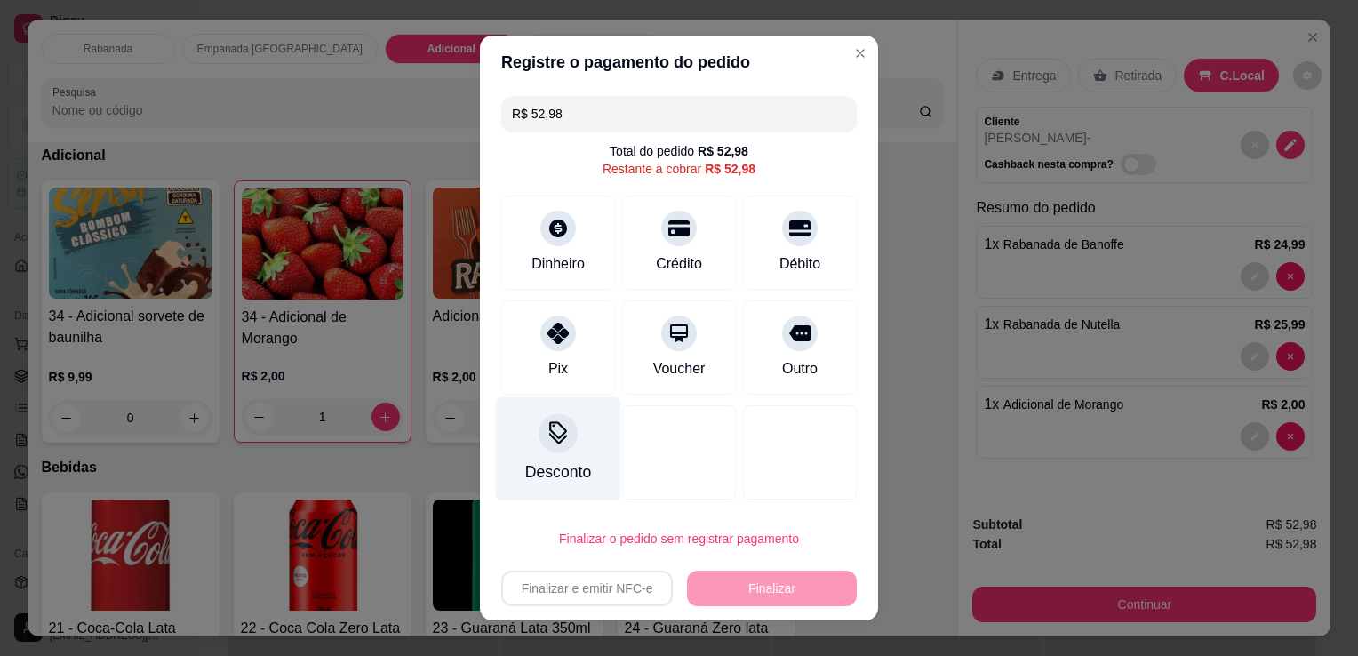
click at [549, 435] on icon at bounding box center [557, 432] width 23 height 23
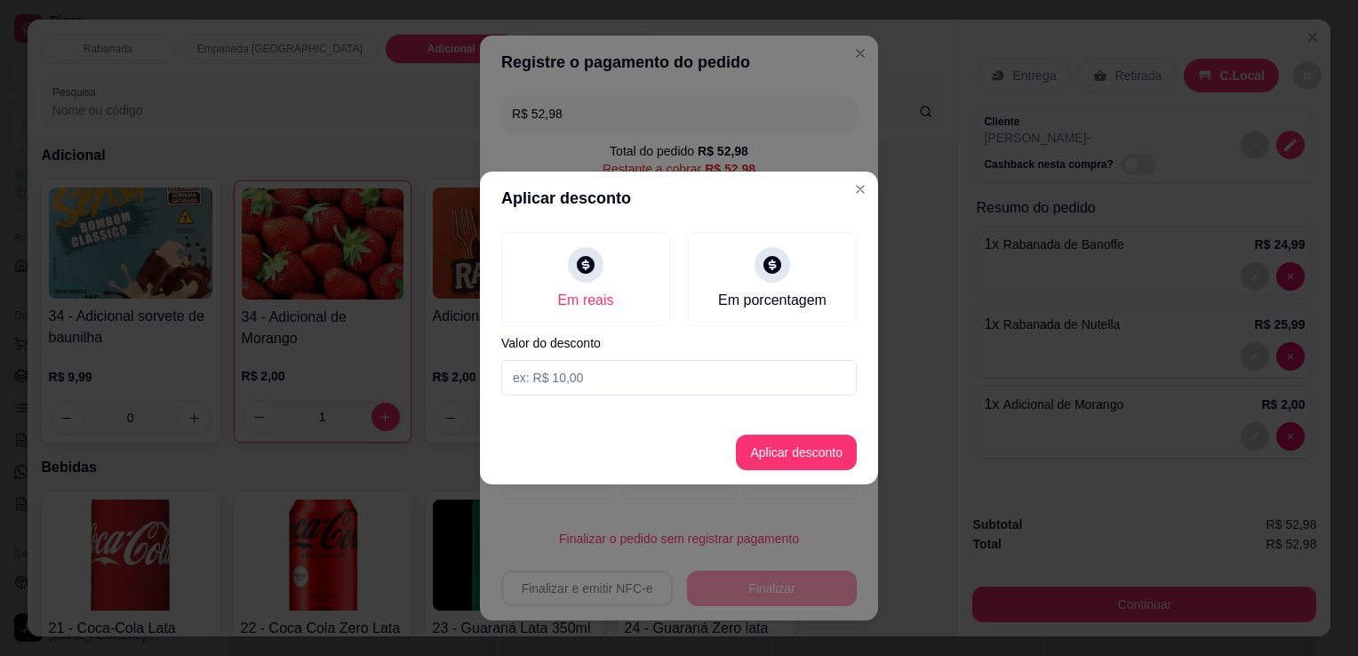
click at [579, 371] on input at bounding box center [678, 378] width 355 height 36
type input "5,20"
click at [767, 443] on button "Aplicar desconto" at bounding box center [796, 453] width 121 height 36
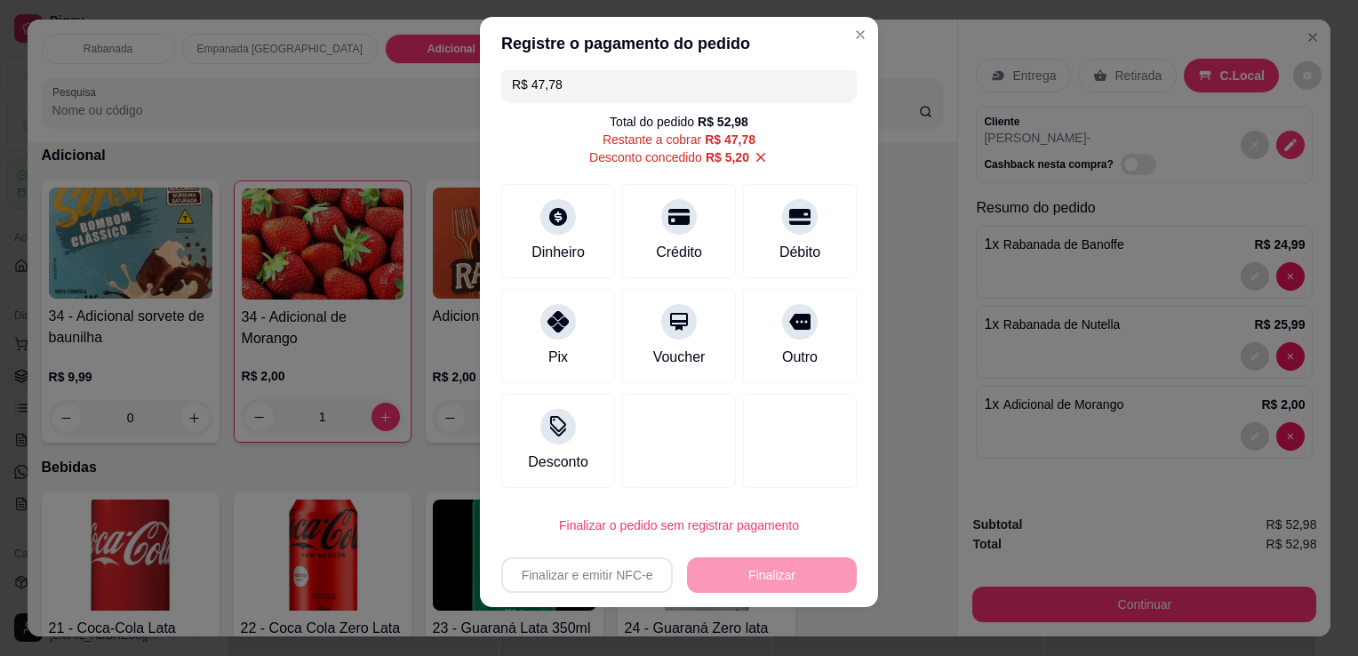
scroll to position [24, 0]
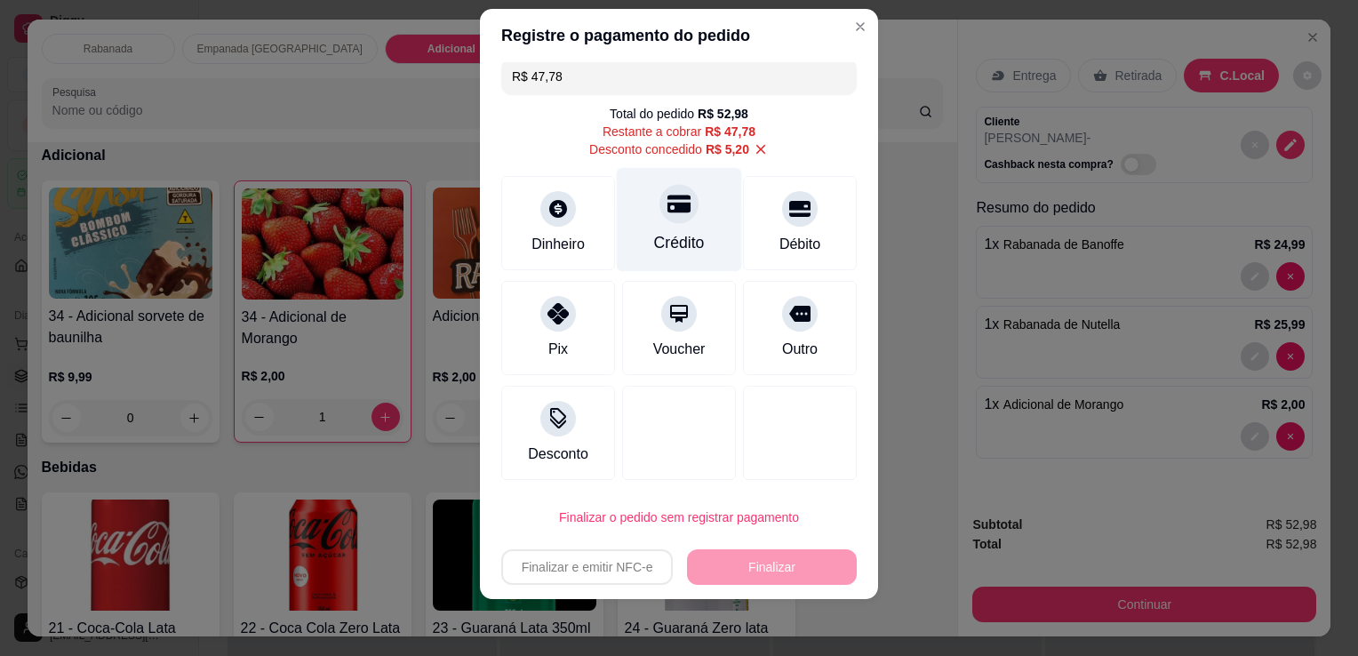
click at [659, 215] on div at bounding box center [678, 203] width 39 height 39
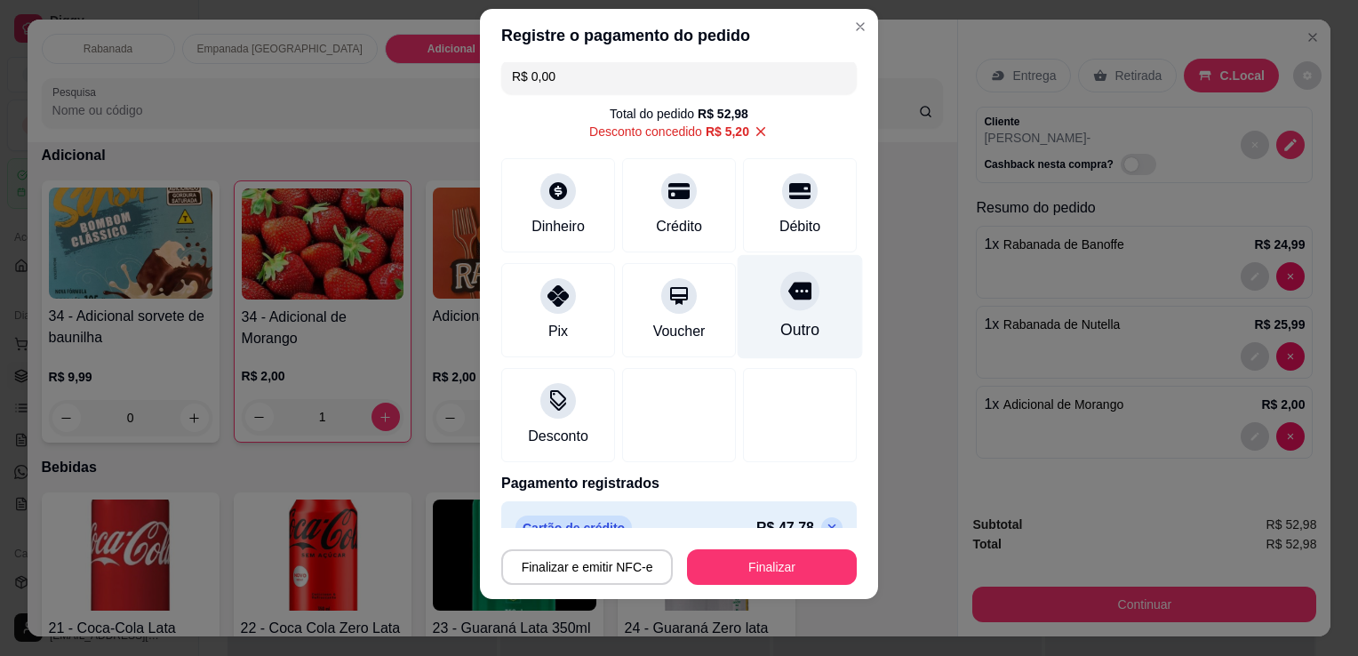
scroll to position [43, 0]
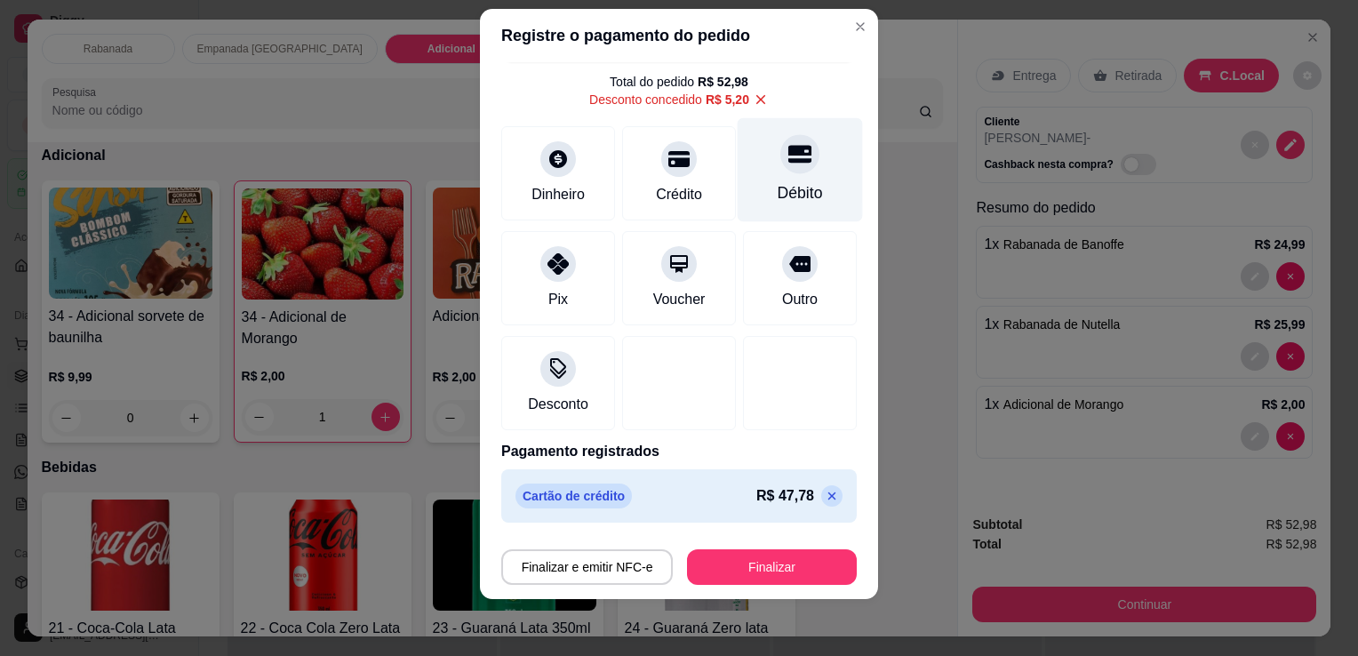
click at [780, 168] on div at bounding box center [799, 153] width 39 height 39
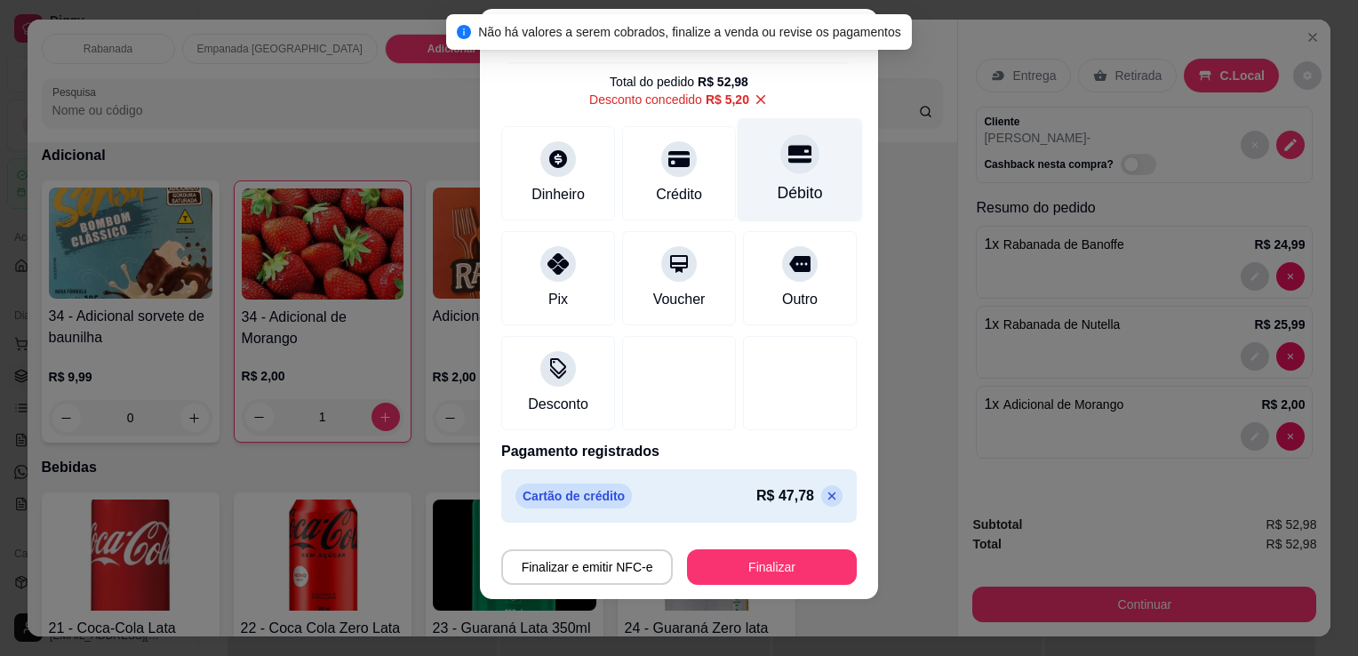
click at [788, 158] on icon at bounding box center [799, 154] width 23 height 18
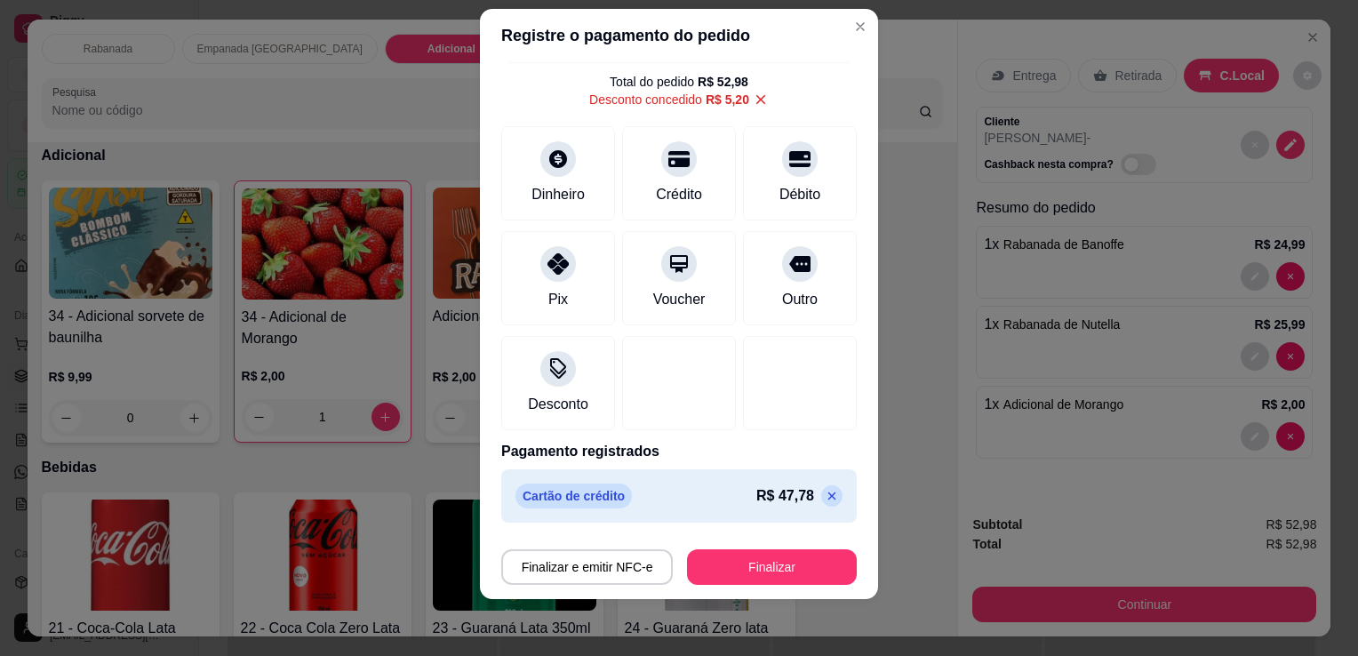
click at [825, 497] on icon at bounding box center [832, 496] width 14 height 14
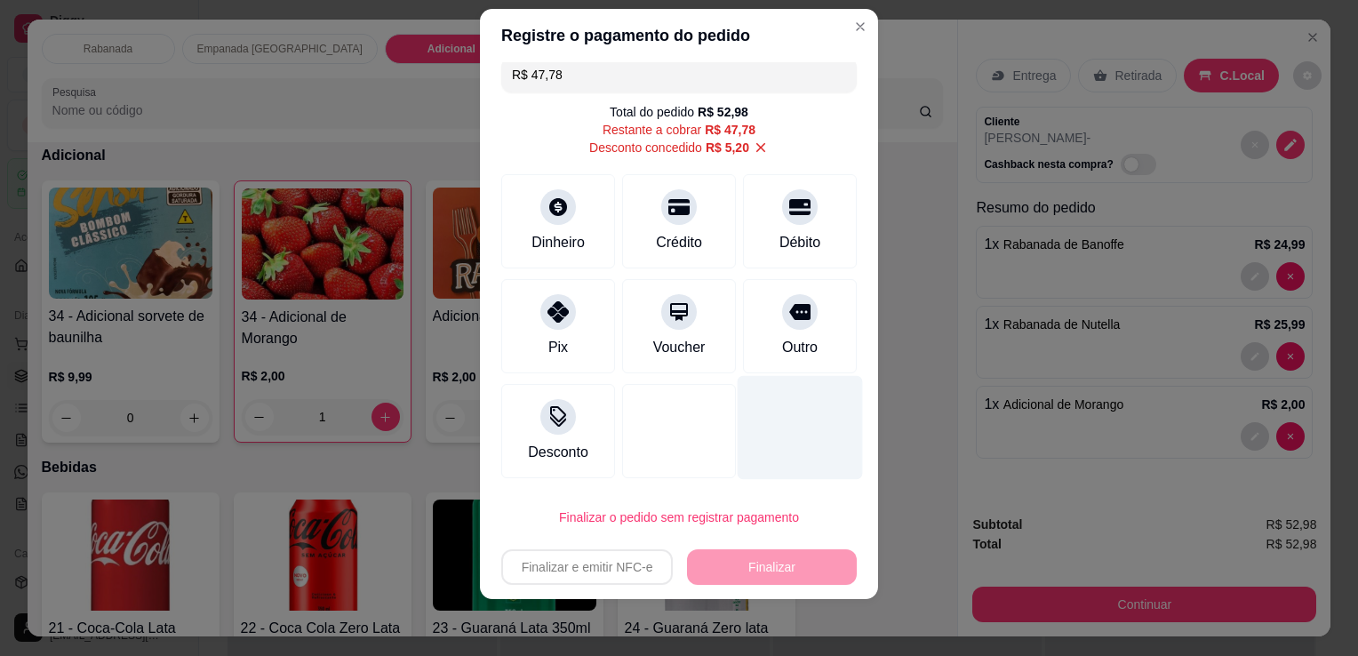
scroll to position [11, 0]
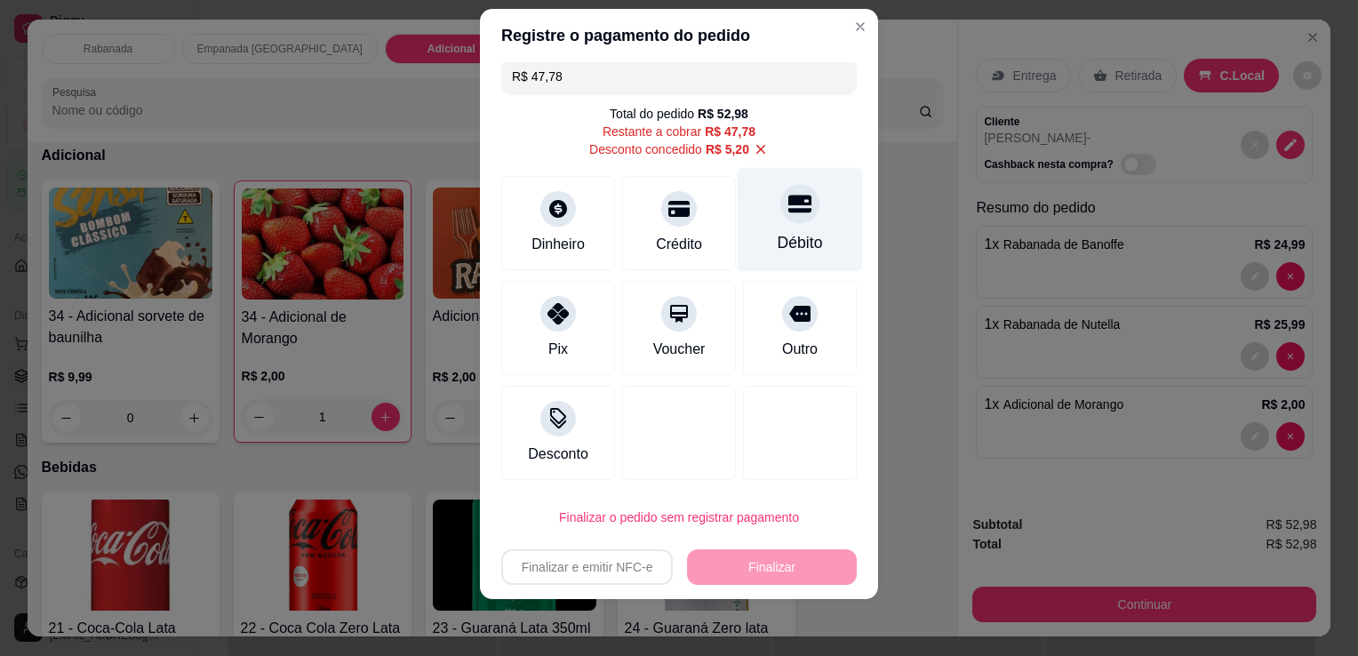
click at [775, 223] on div "Débito" at bounding box center [800, 220] width 125 height 104
type input "R$ 0,00"
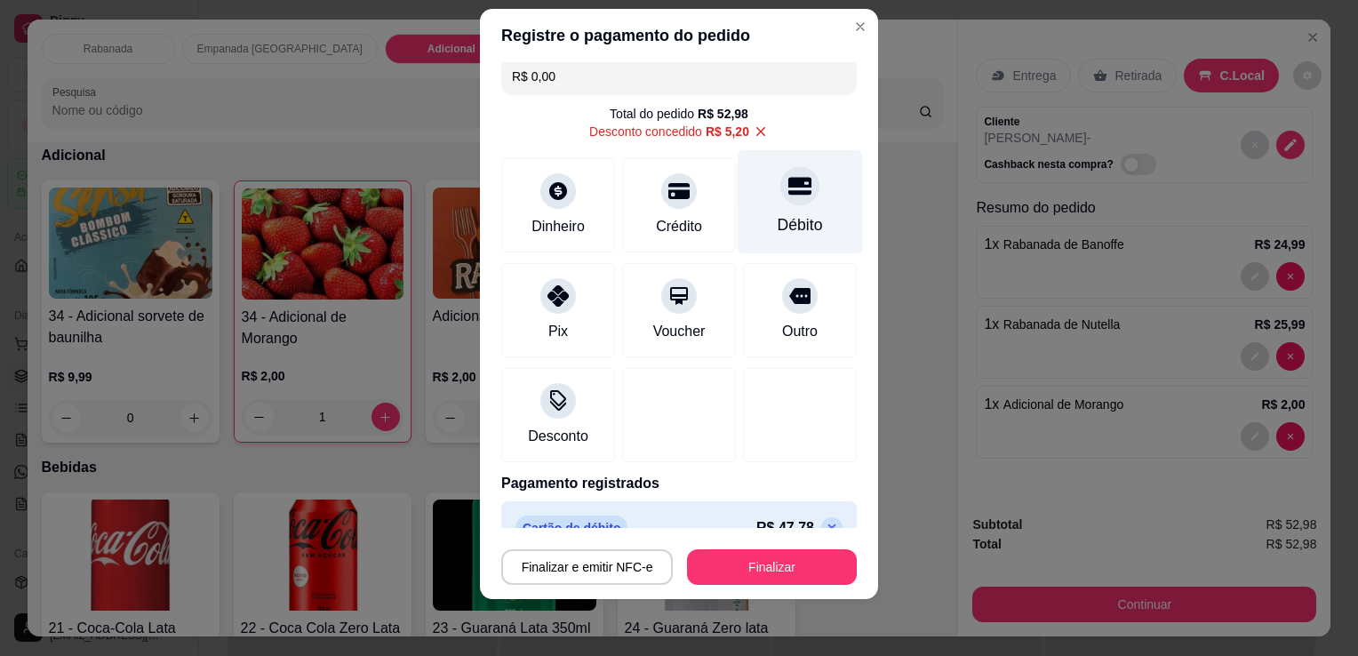
scroll to position [43, 0]
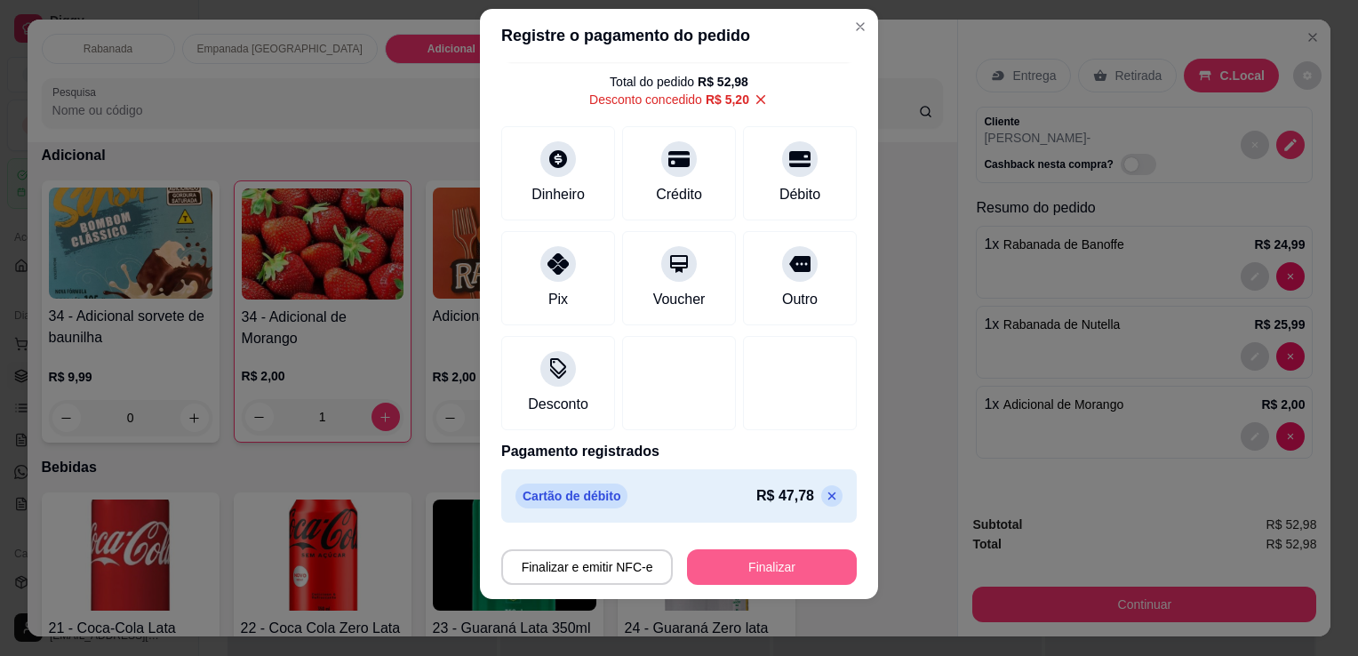
click at [778, 574] on button "Finalizar" at bounding box center [772, 567] width 170 height 36
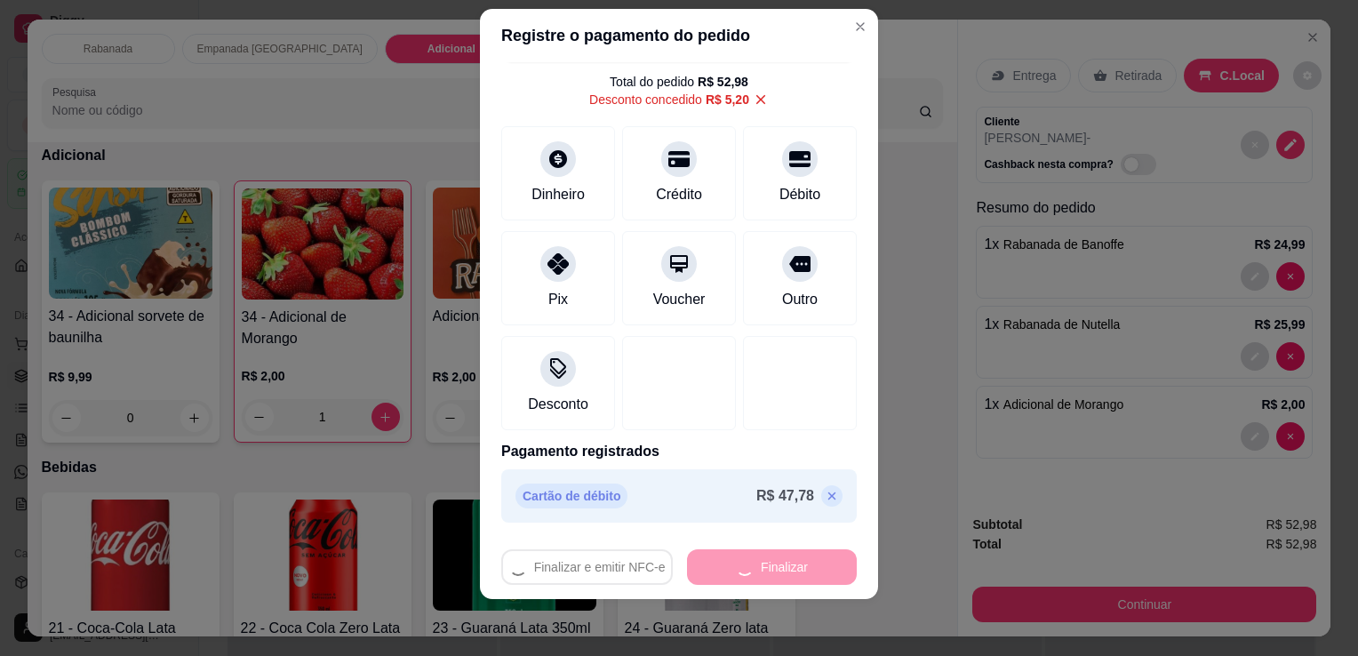
type input "0"
type input "-R$ 52,98"
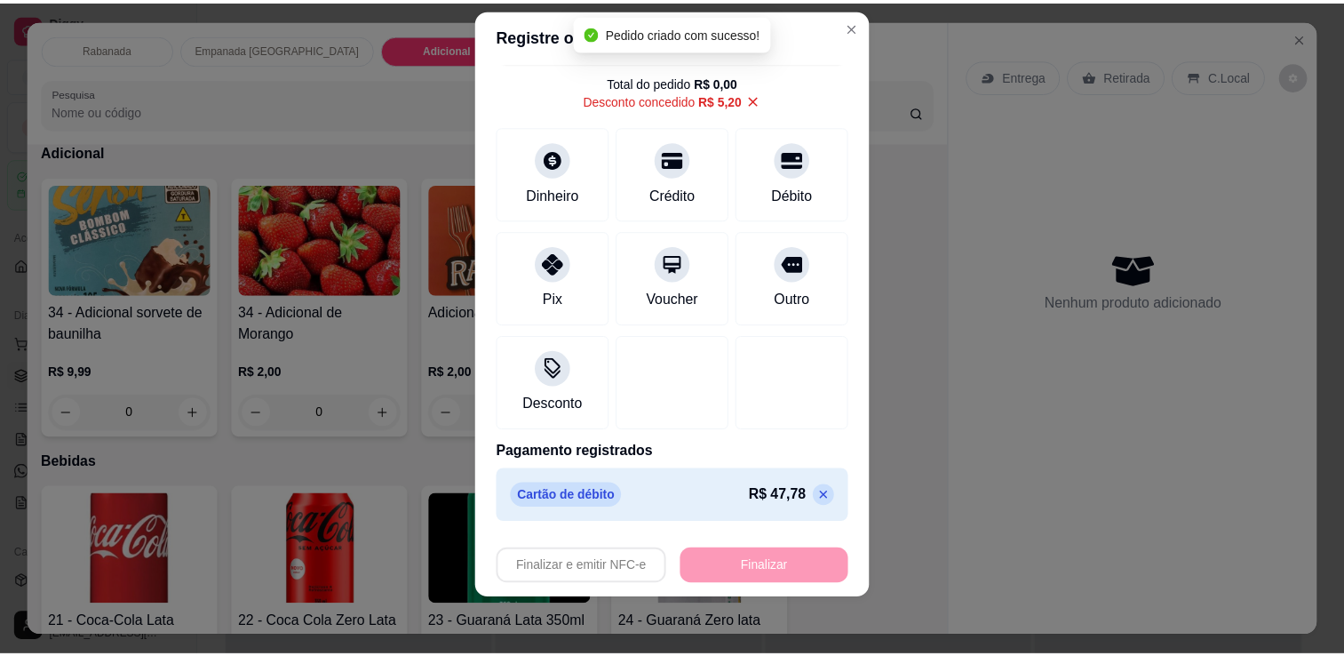
scroll to position [1523, 0]
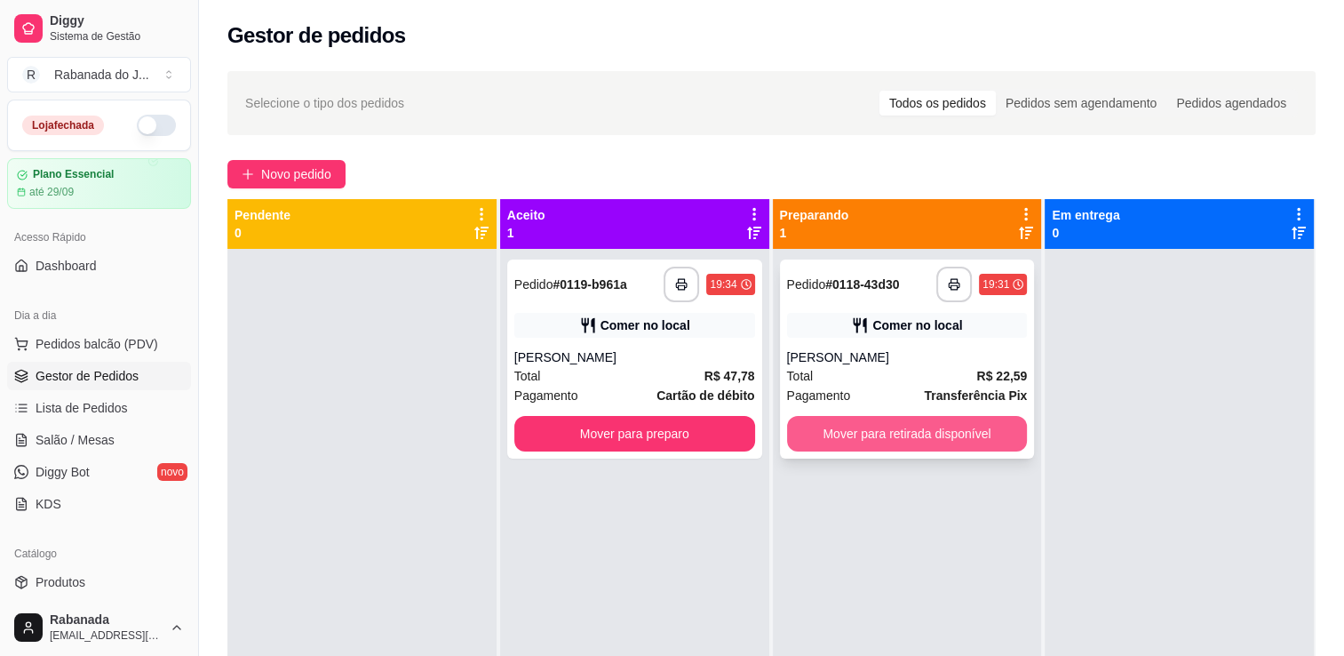
click at [953, 438] on button "Mover para retirada disponível" at bounding box center [907, 434] width 241 height 36
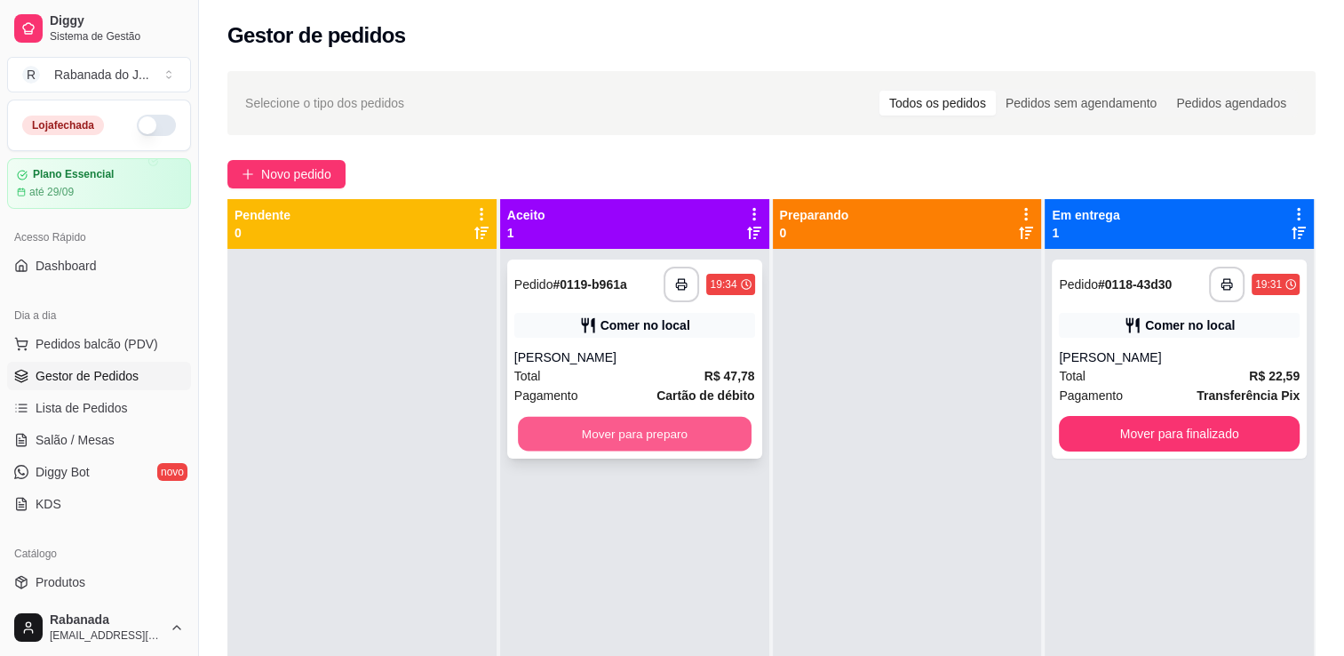
click at [725, 432] on button "Mover para preparo" at bounding box center [635, 434] width 234 height 35
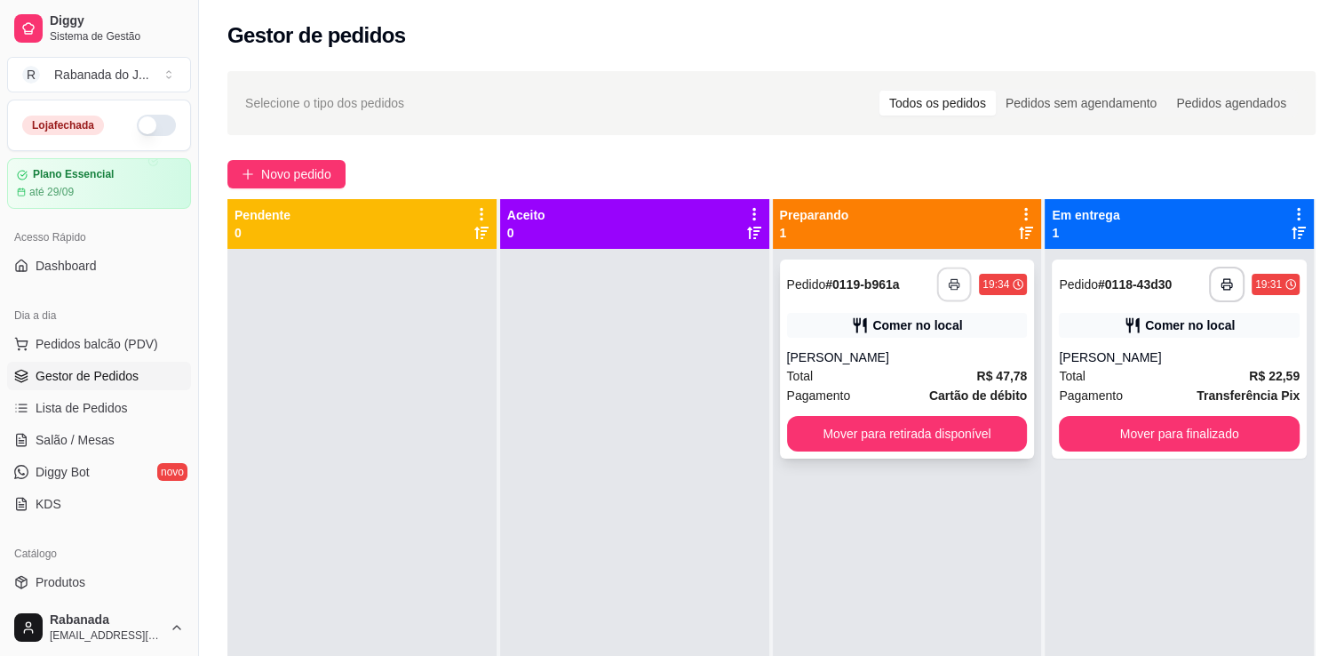
click at [948, 284] on icon "button" at bounding box center [954, 284] width 12 height 12
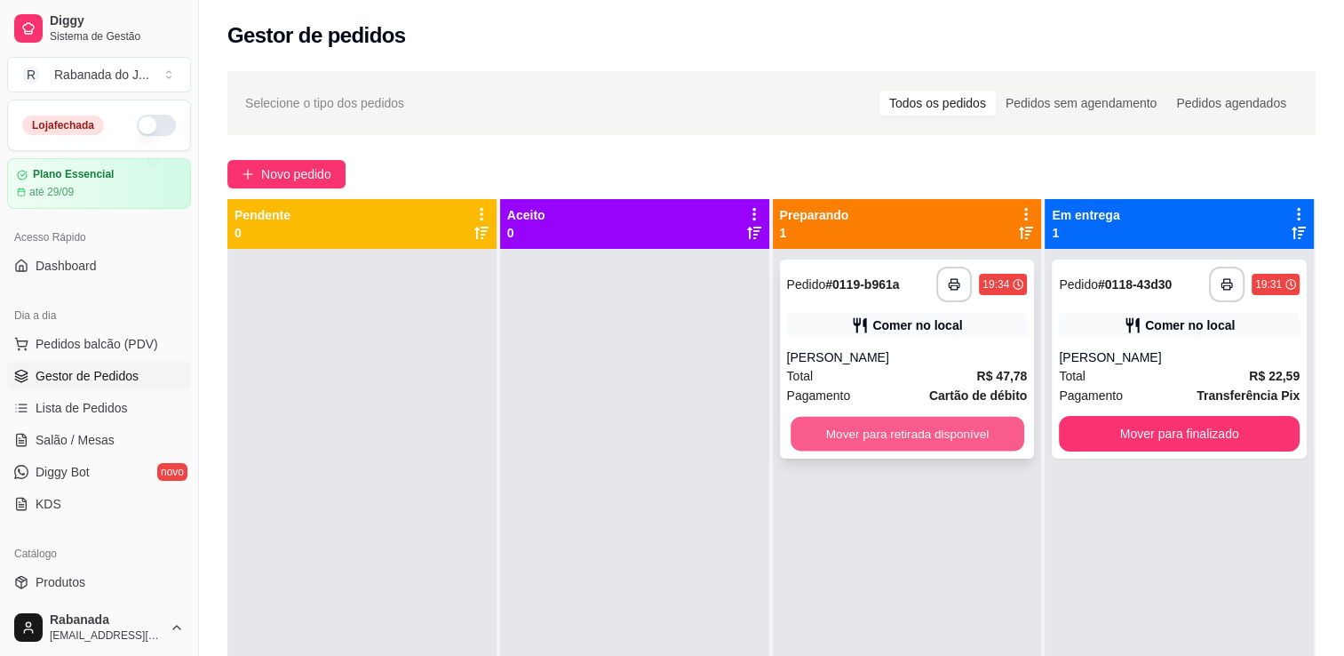
click at [881, 429] on button "Mover para retirada disponível" at bounding box center [908, 434] width 234 height 35
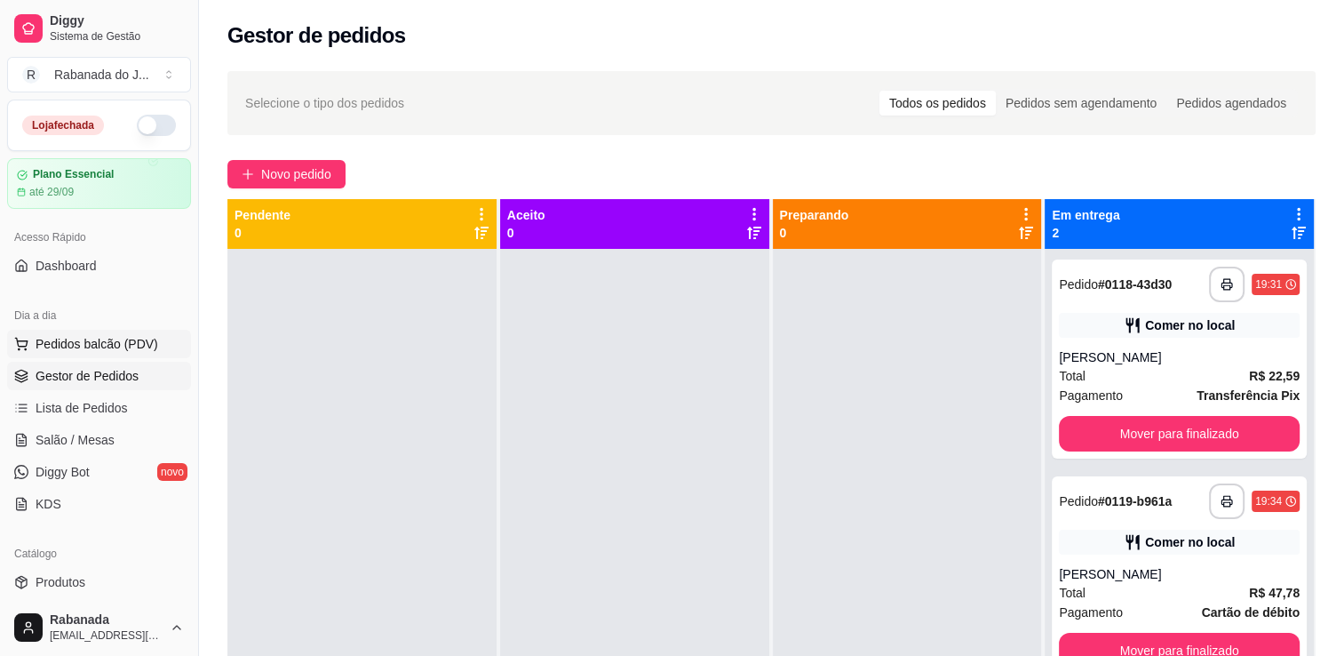
click at [76, 338] on span "Pedidos balcão (PDV)" at bounding box center [97, 344] width 123 height 18
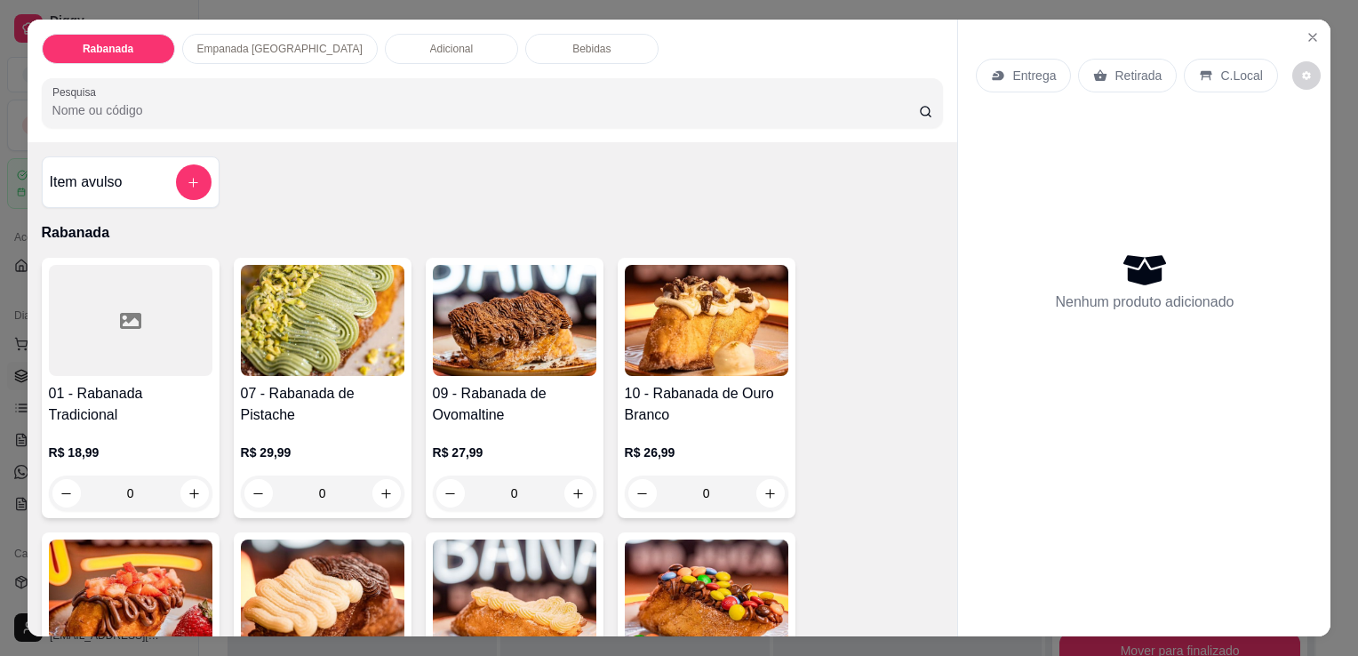
click at [572, 44] on p "Bebidas" at bounding box center [591, 49] width 38 height 14
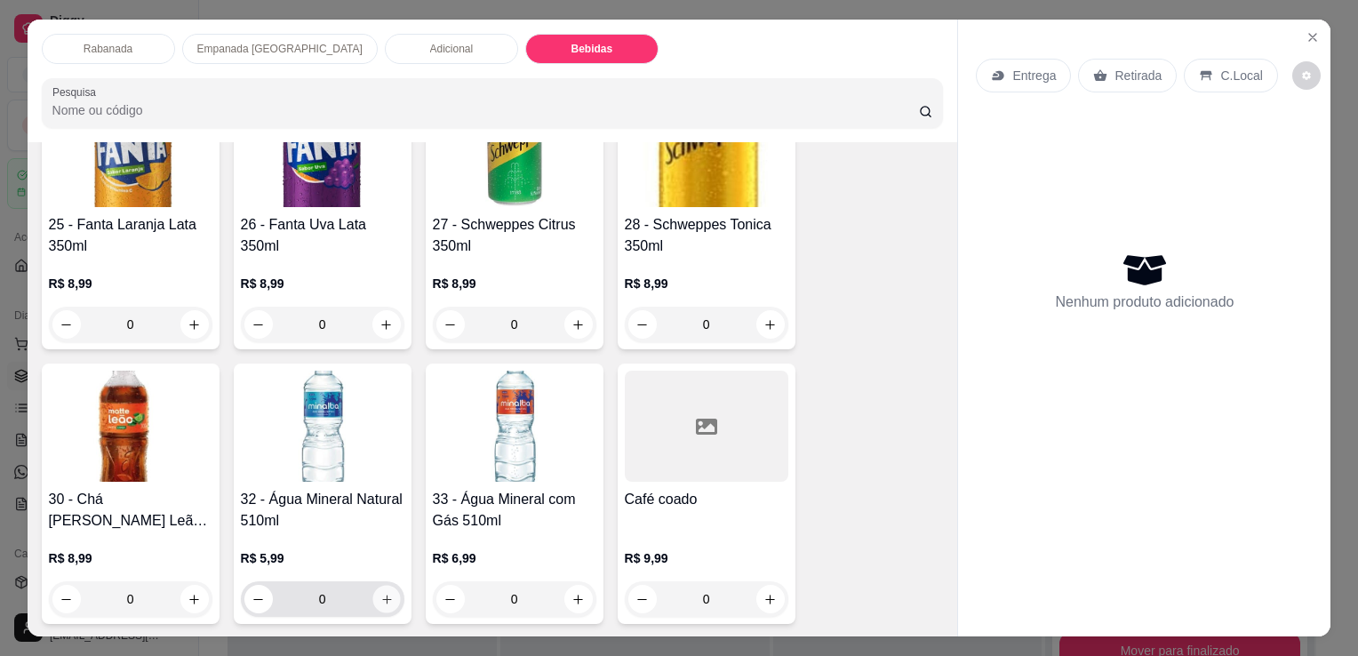
click at [372, 591] on button "increase-product-quantity" at bounding box center [386, 600] width 28 height 28
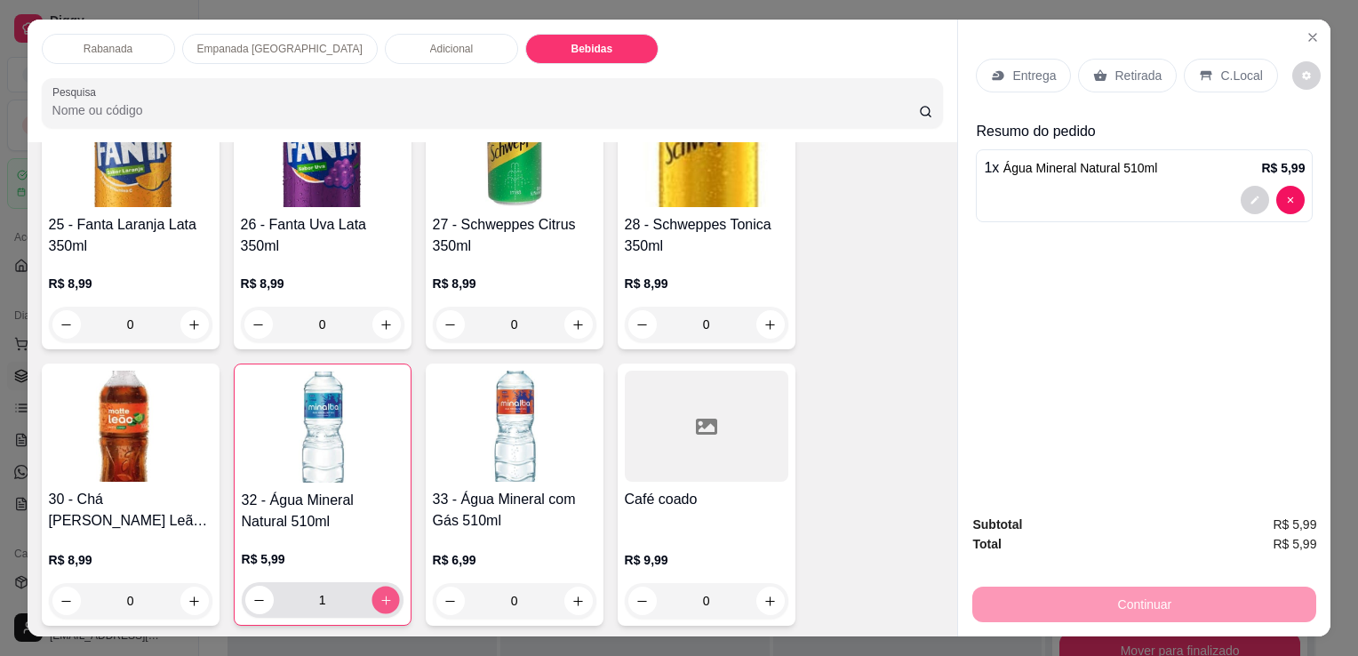
click at [371, 591] on button "increase-product-quantity" at bounding box center [385, 600] width 28 height 28
type input "2"
click at [1226, 59] on div "C.Local" at bounding box center [1230, 76] width 93 height 34
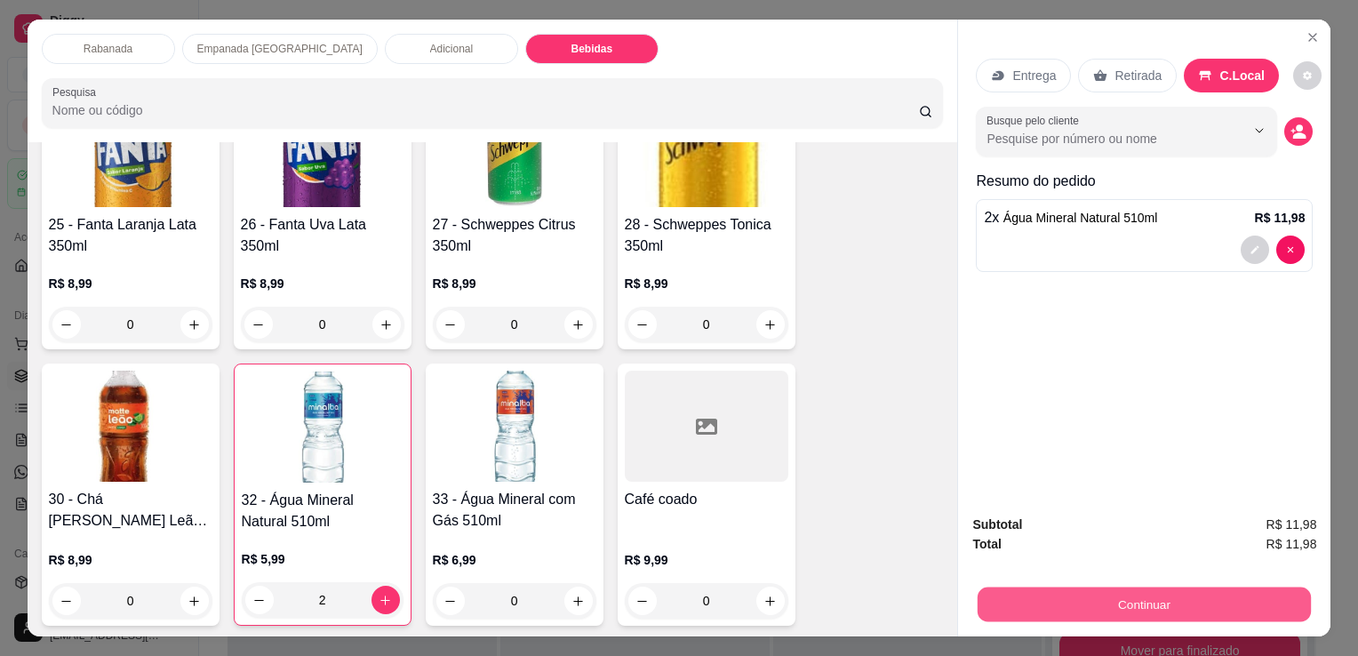
click at [1121, 599] on button "Continuar" at bounding box center [1143, 603] width 333 height 35
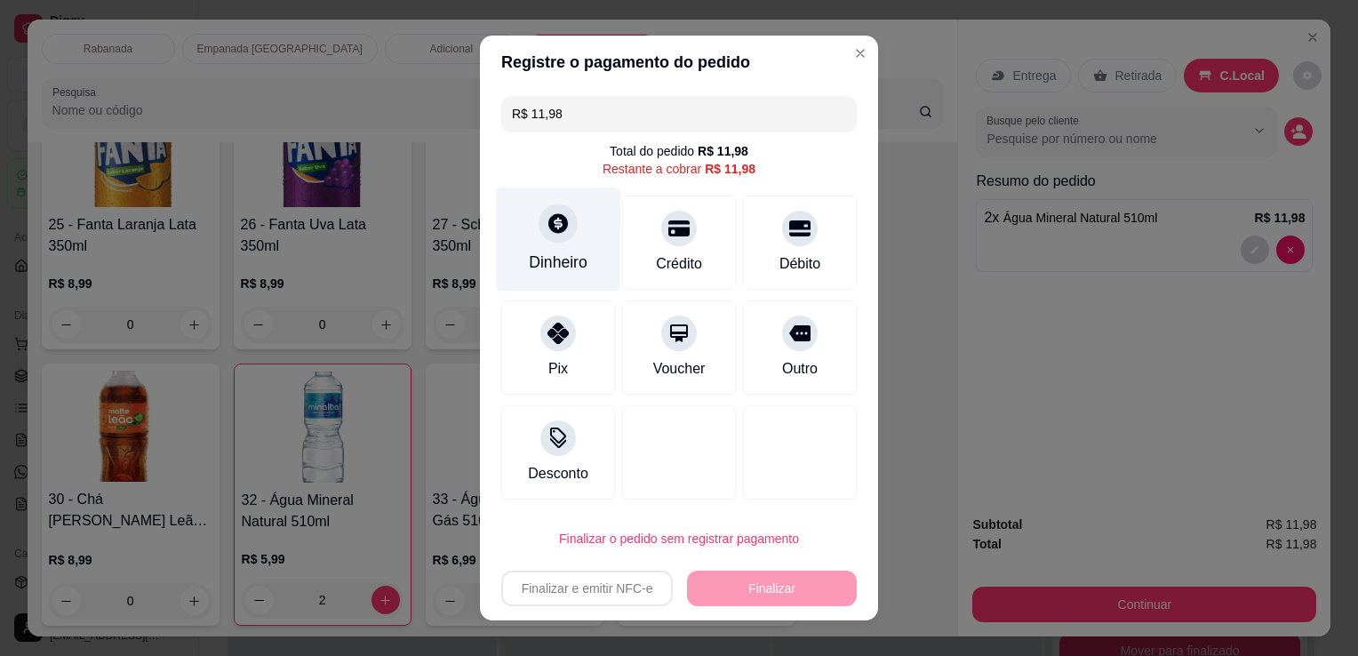
click at [512, 264] on div "Dinheiro" at bounding box center [558, 239] width 125 height 104
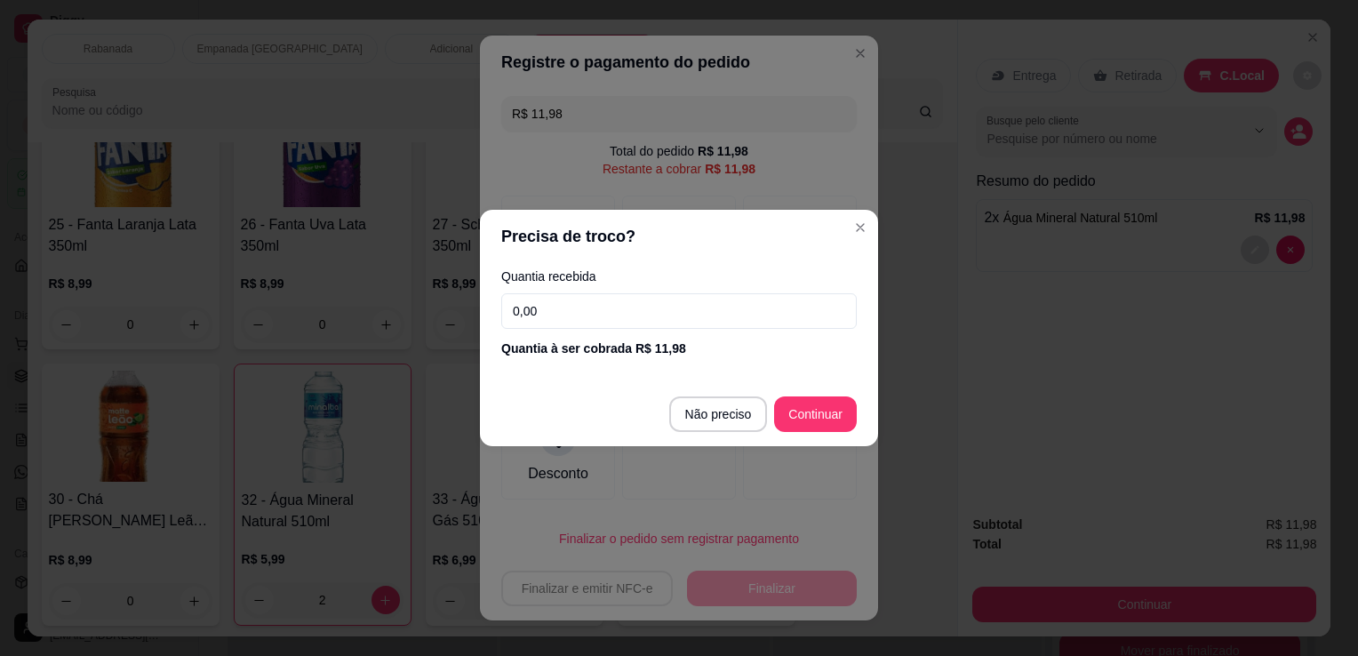
click at [603, 298] on input "0,00" at bounding box center [678, 311] width 355 height 36
type input "11,98"
type input "R$ 0,00"
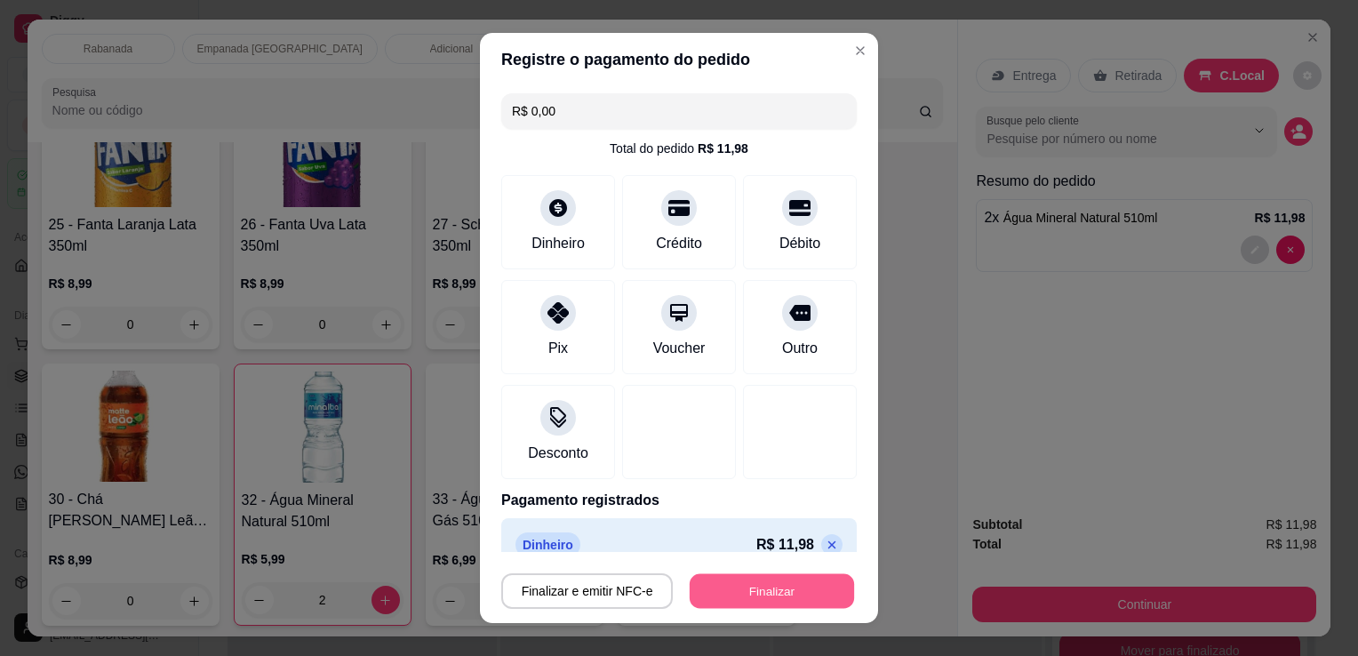
click at [757, 599] on button "Finalizar" at bounding box center [772, 591] width 164 height 35
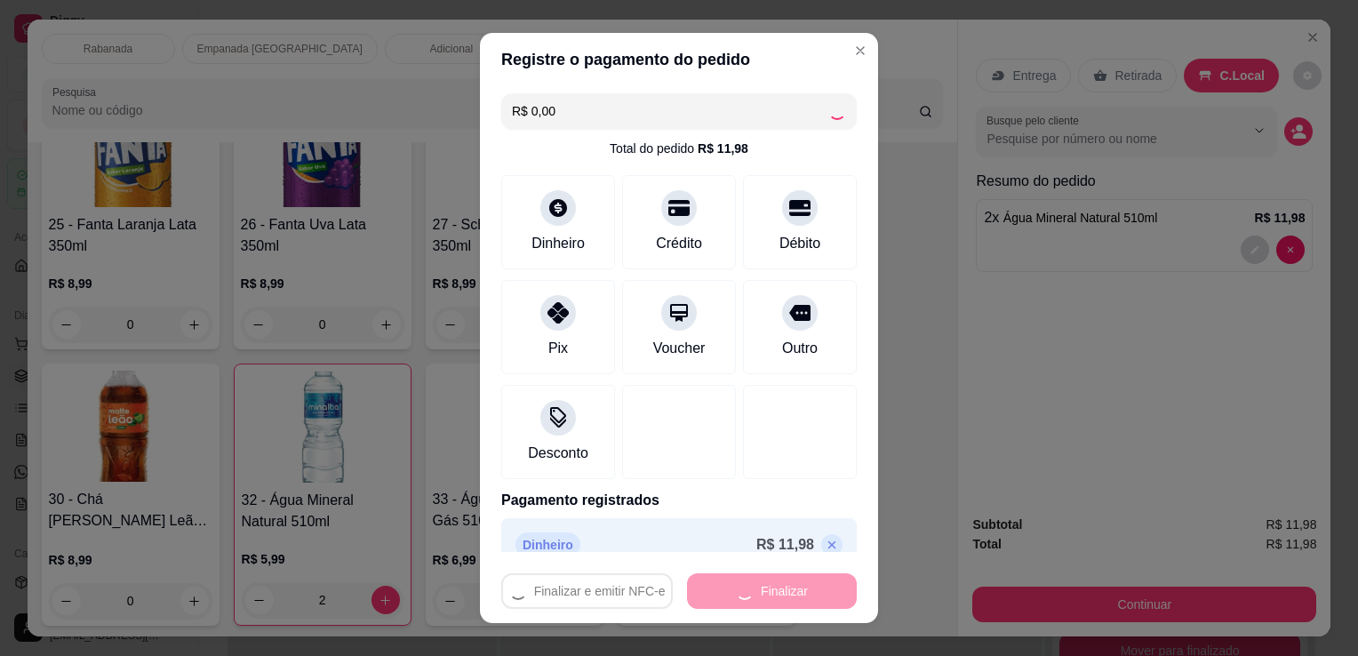
type input "0"
type input "-R$ 11,98"
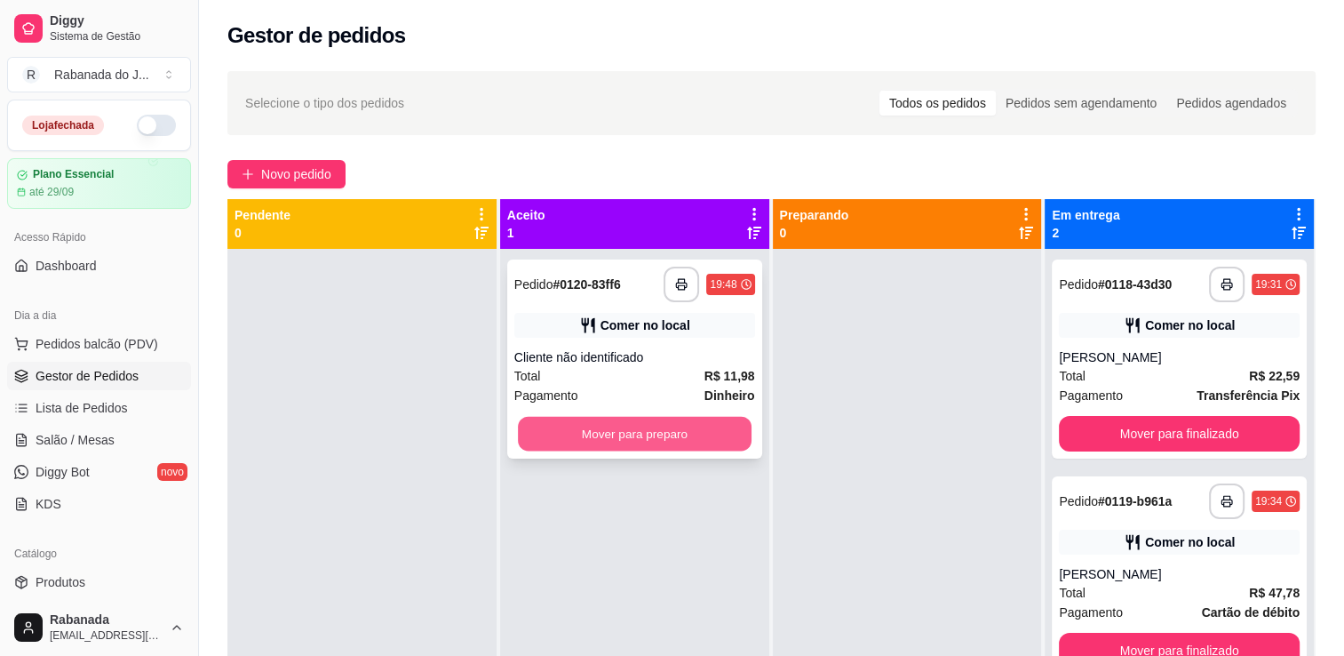
click at [676, 435] on button "Mover para preparo" at bounding box center [635, 434] width 234 height 35
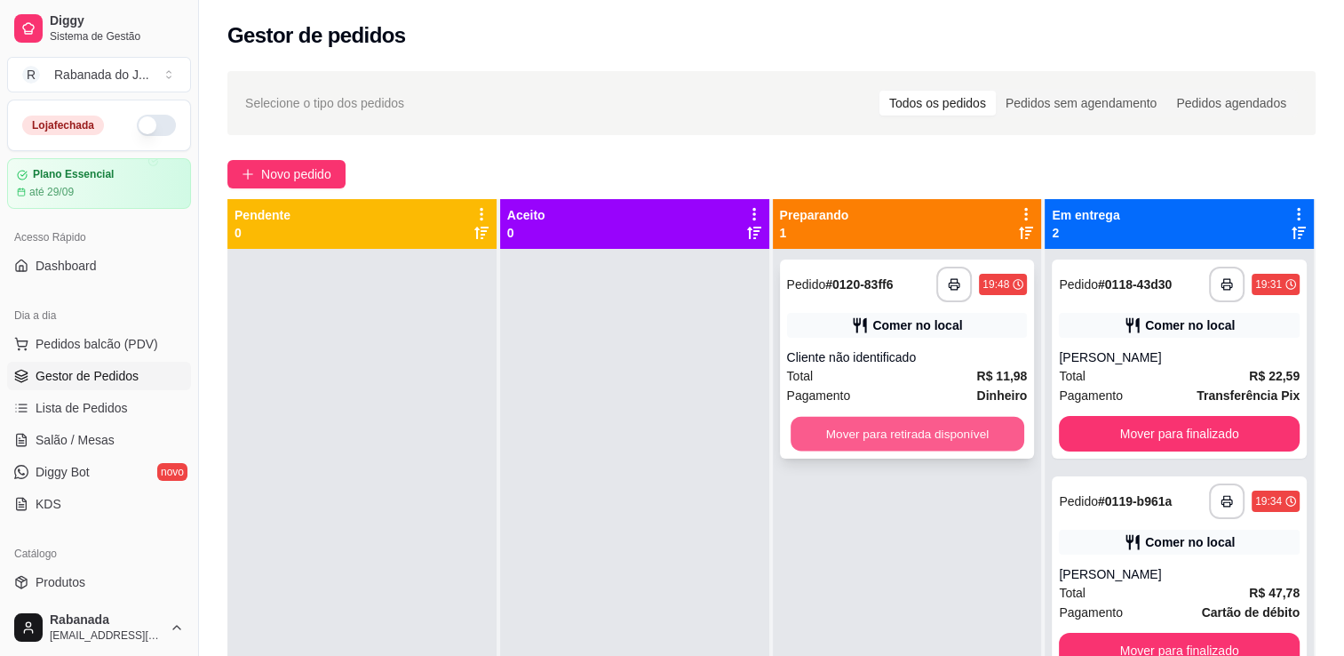
click at [828, 442] on button "Mover para retirada disponível" at bounding box center [908, 434] width 234 height 35
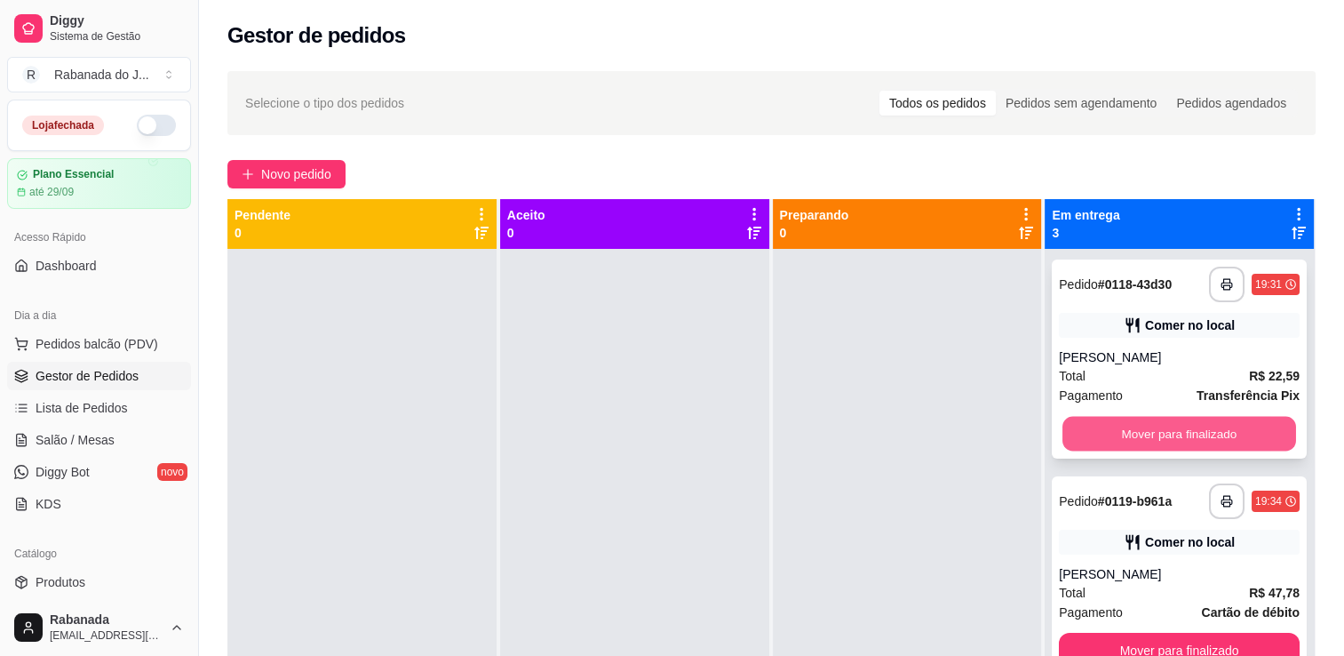
click at [1111, 438] on button "Mover para finalizado" at bounding box center [1180, 434] width 234 height 35
click at [1157, 433] on button "Mover para finalizado" at bounding box center [1180, 434] width 234 height 35
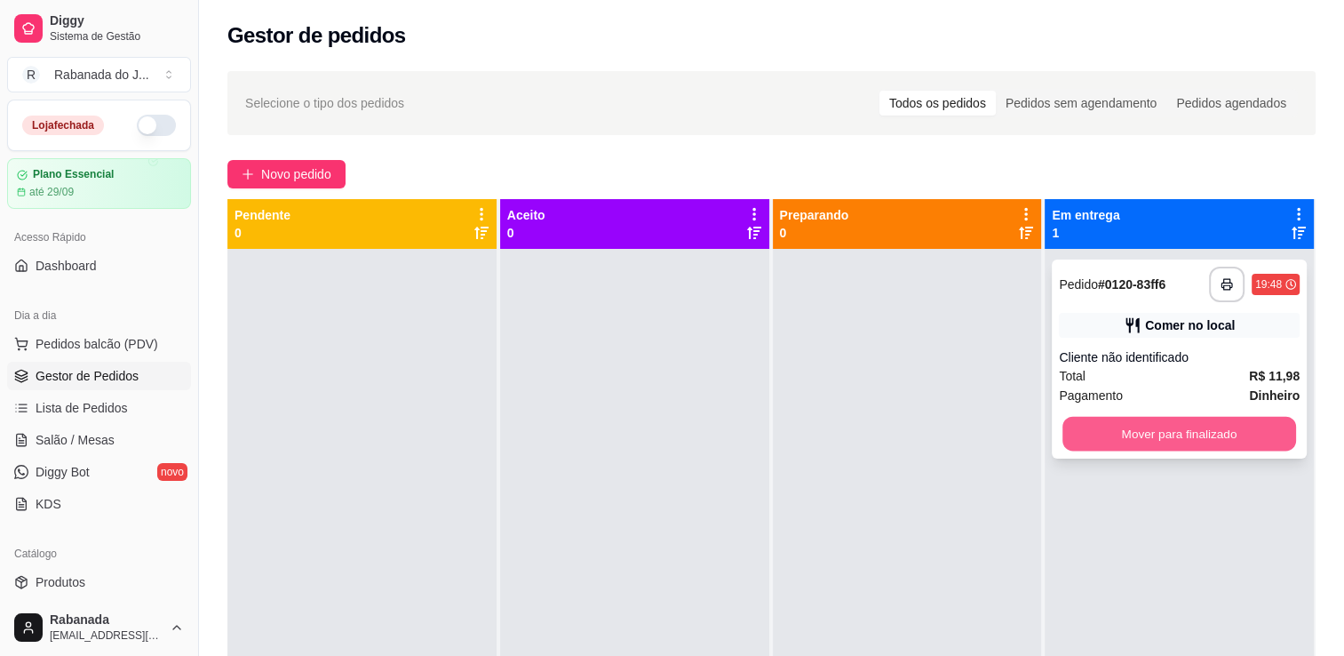
click at [1140, 418] on button "Mover para finalizado" at bounding box center [1180, 434] width 234 height 35
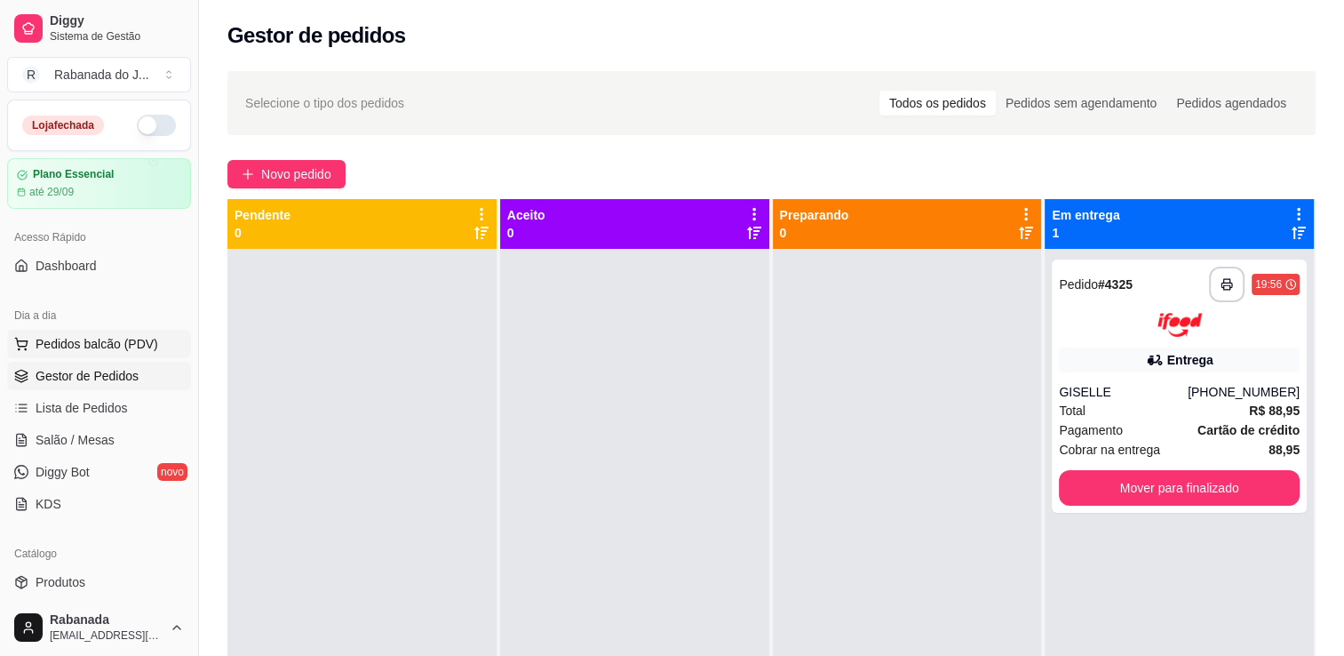
click at [132, 347] on span "Pedidos balcão (PDV)" at bounding box center [97, 344] width 123 height 18
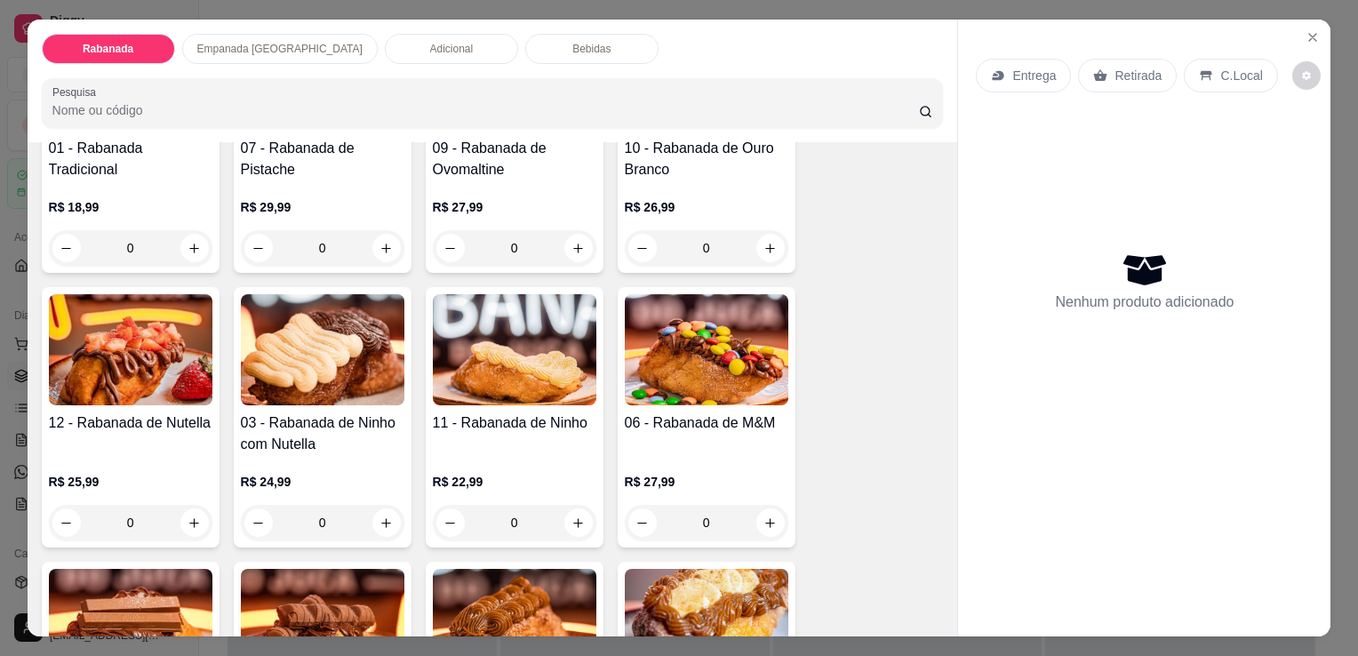
scroll to position [249, 0]
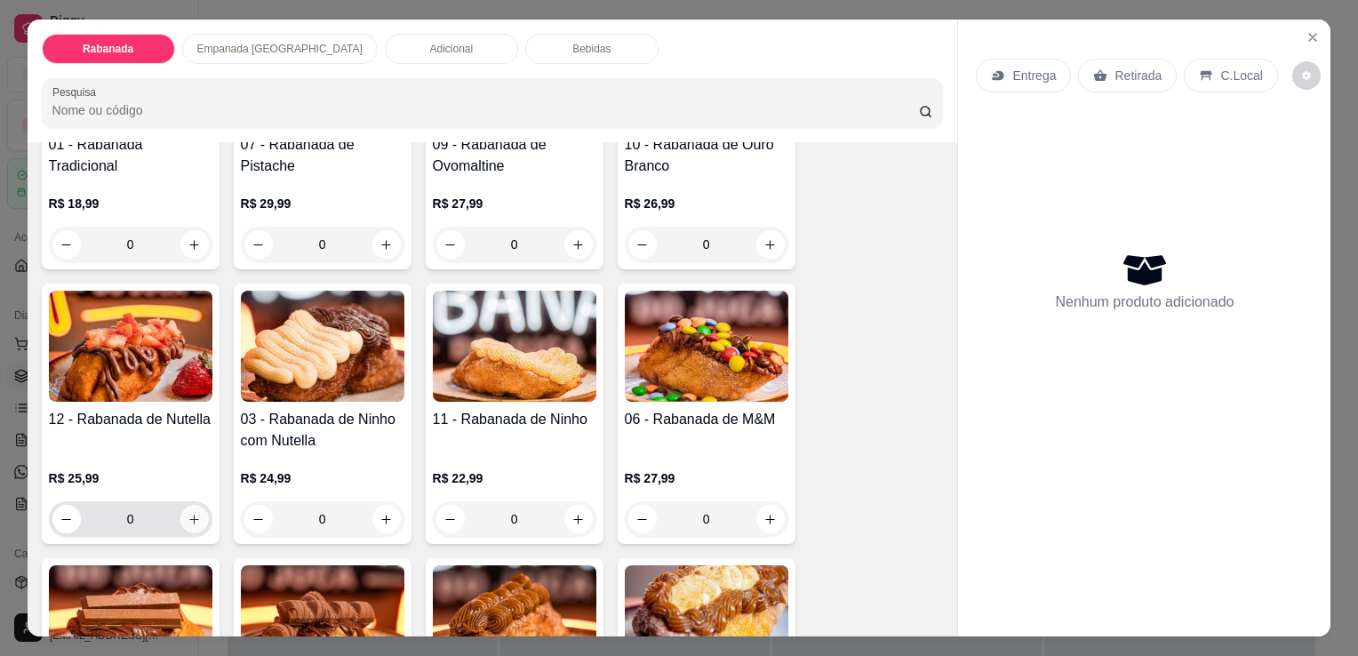
click at [190, 505] on button "increase-product-quantity" at bounding box center [194, 519] width 28 height 28
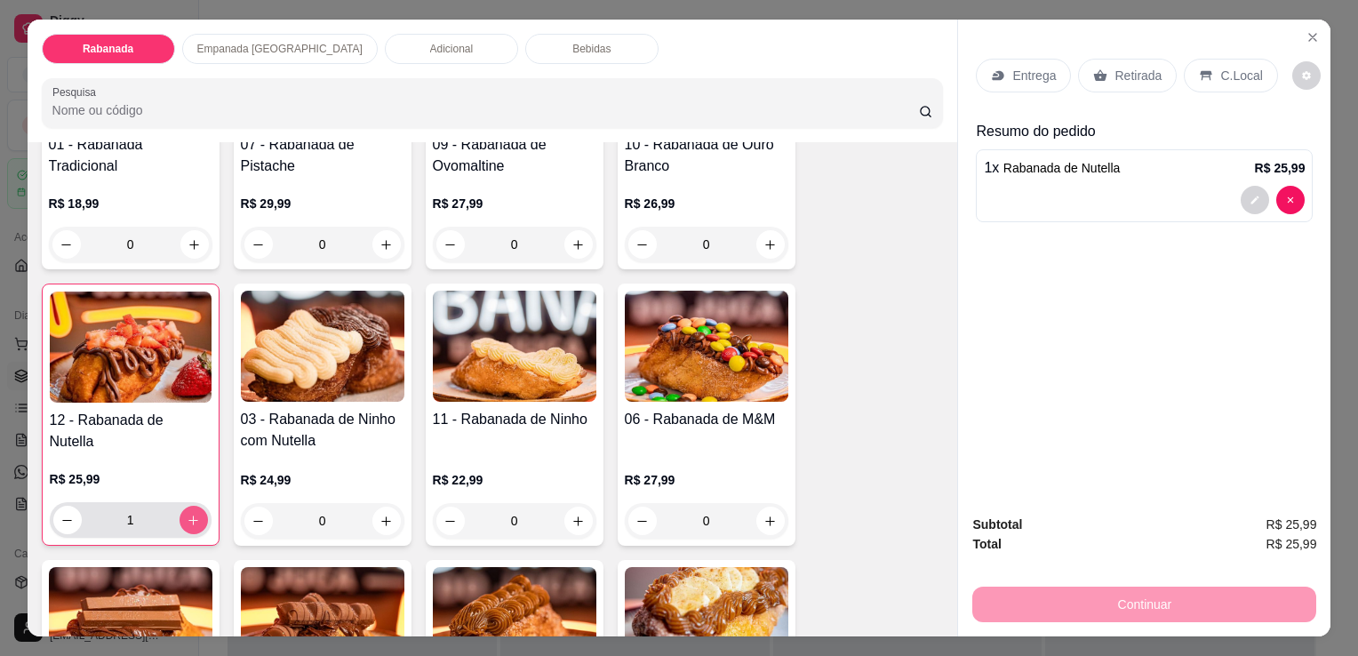
type input "1"
click at [430, 42] on p "Adicional" at bounding box center [452, 49] width 44 height 14
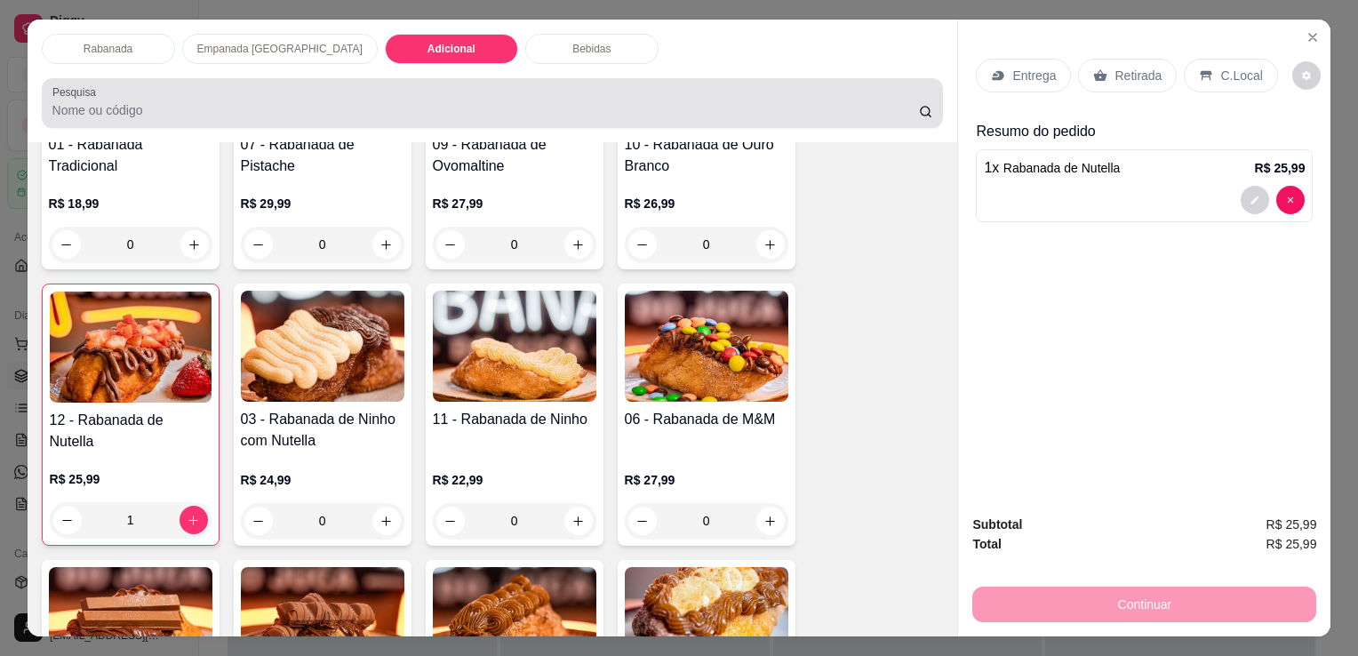
scroll to position [44, 0]
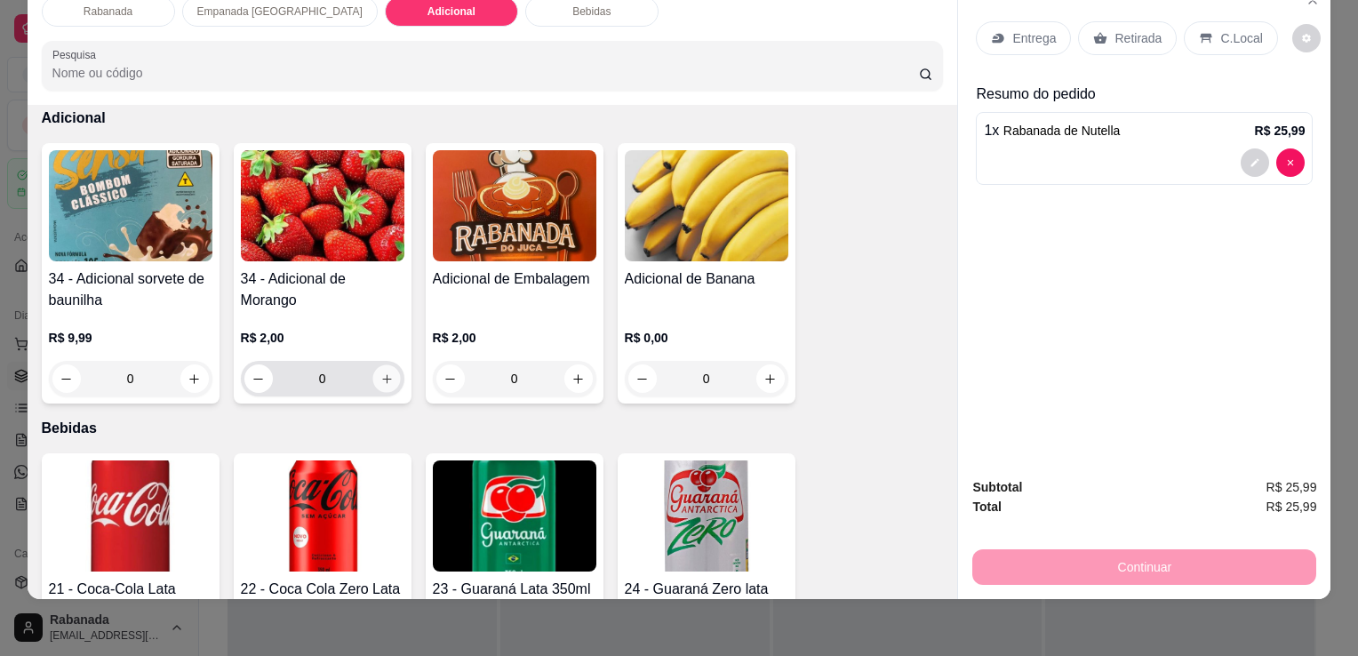
click at [387, 365] on button "increase-product-quantity" at bounding box center [386, 379] width 28 height 28
type input "1"
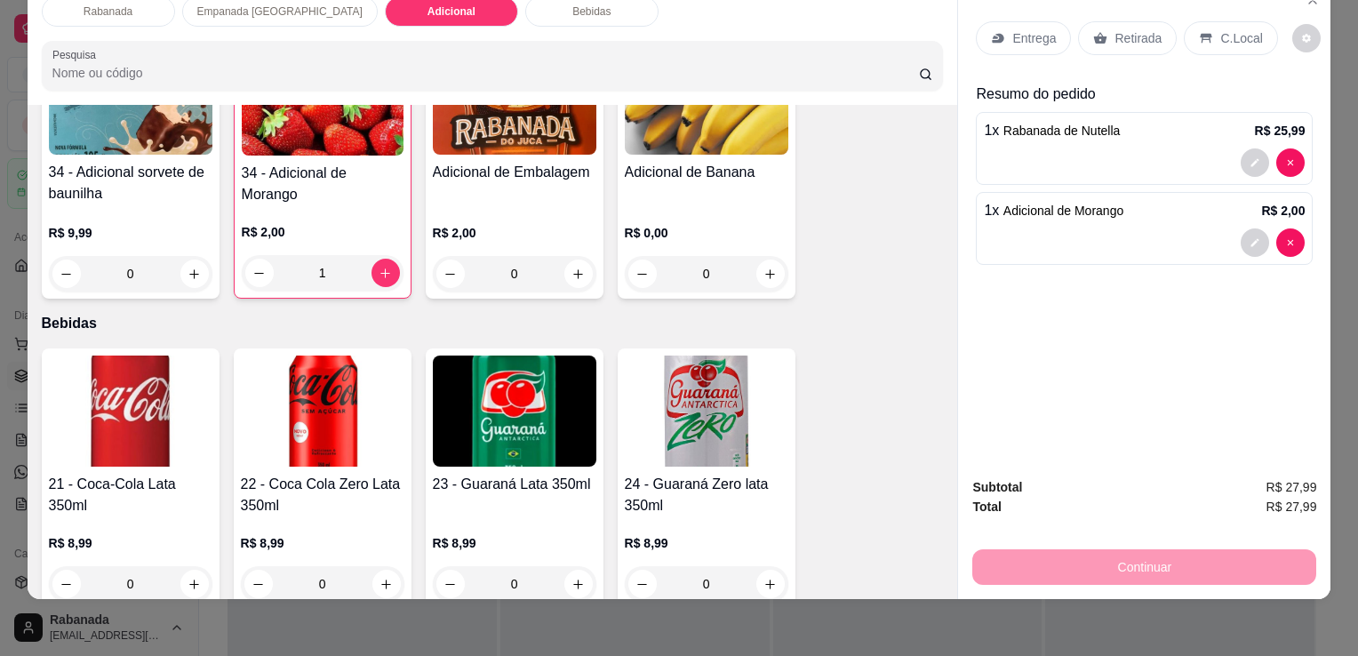
scroll to position [1665, 0]
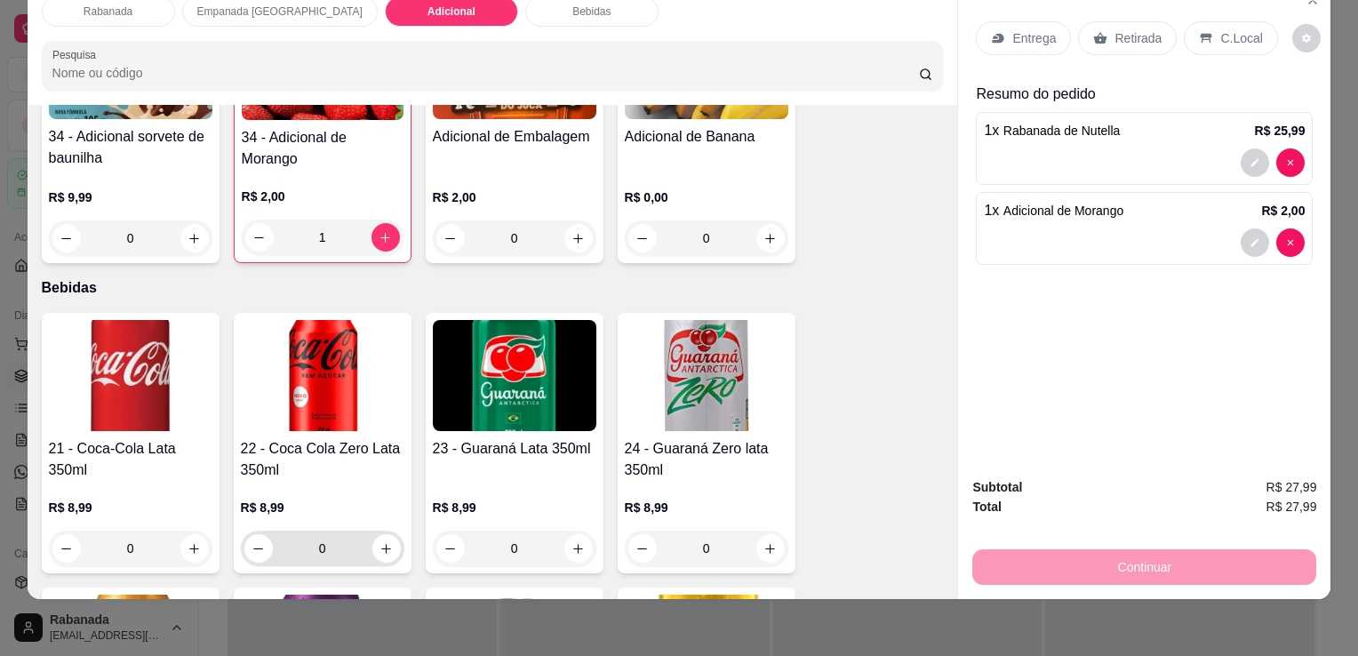
click at [388, 542] on div "0" at bounding box center [322, 548] width 156 height 36
click at [381, 544] on icon "increase-product-quantity" at bounding box center [385, 548] width 9 height 9
type input "1"
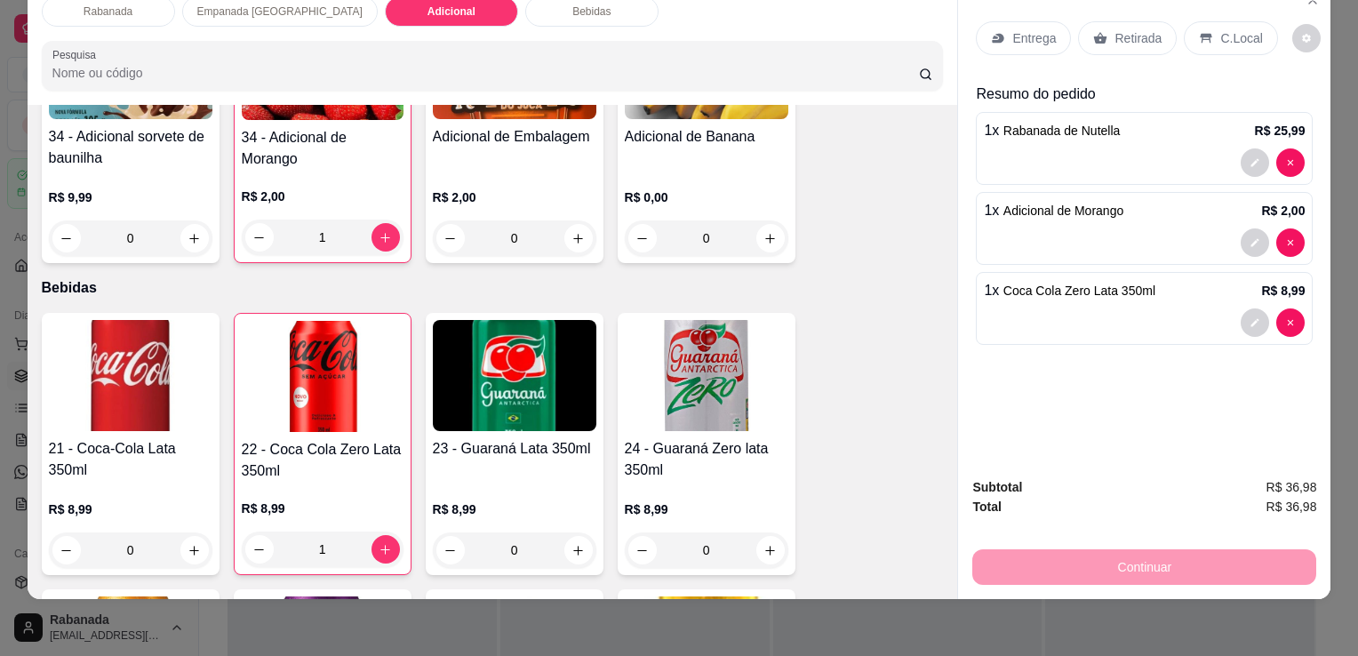
click at [1224, 34] on div "C.Local" at bounding box center [1230, 38] width 93 height 34
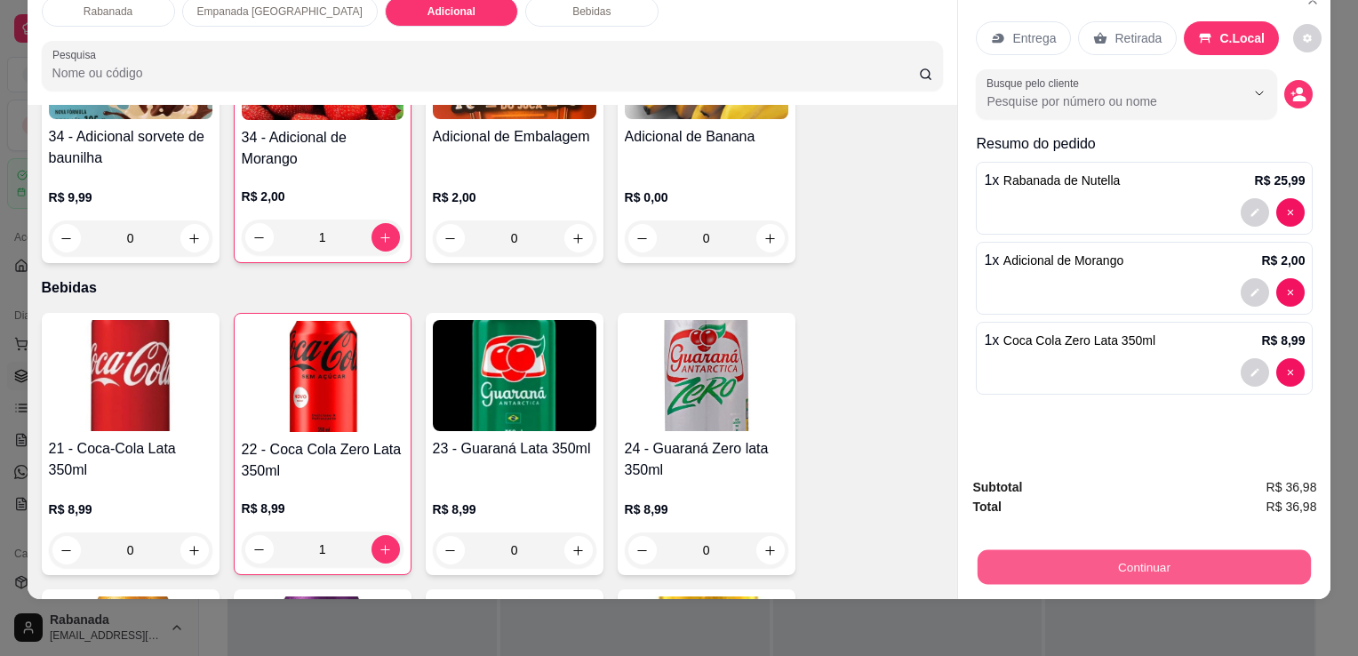
click at [1105, 549] on button "Continuar" at bounding box center [1143, 566] width 333 height 35
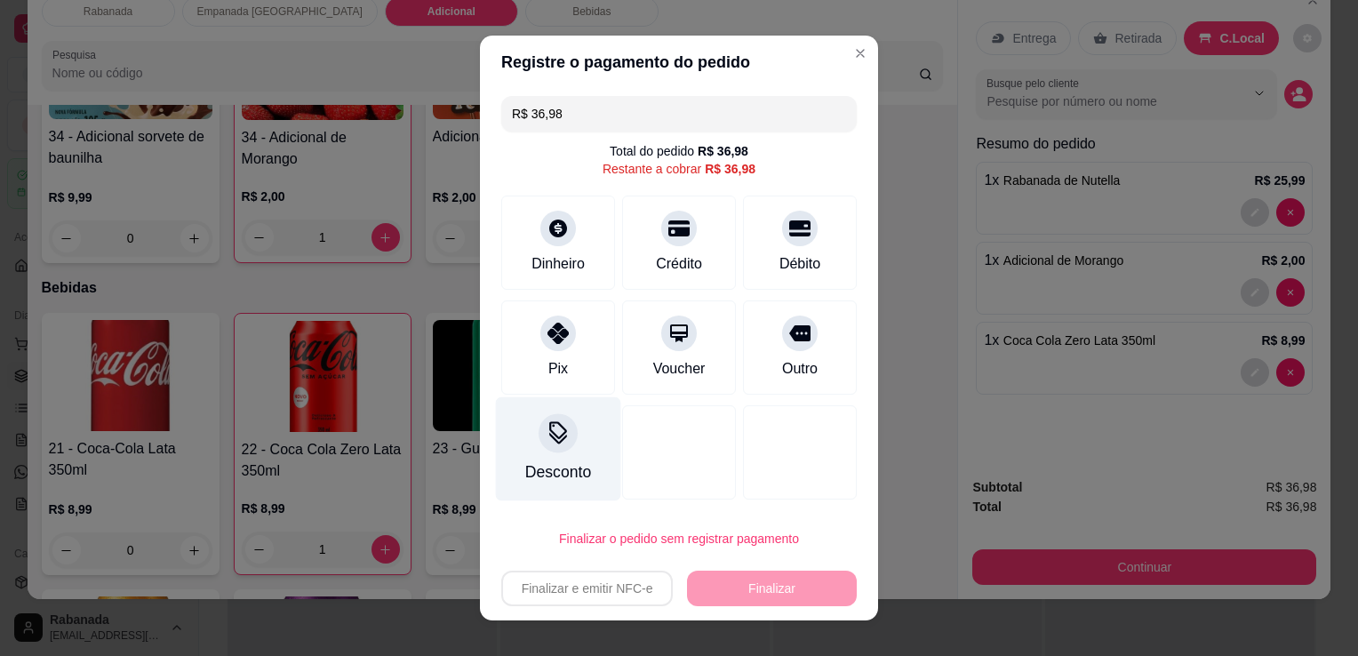
click at [557, 448] on div at bounding box center [557, 432] width 39 height 39
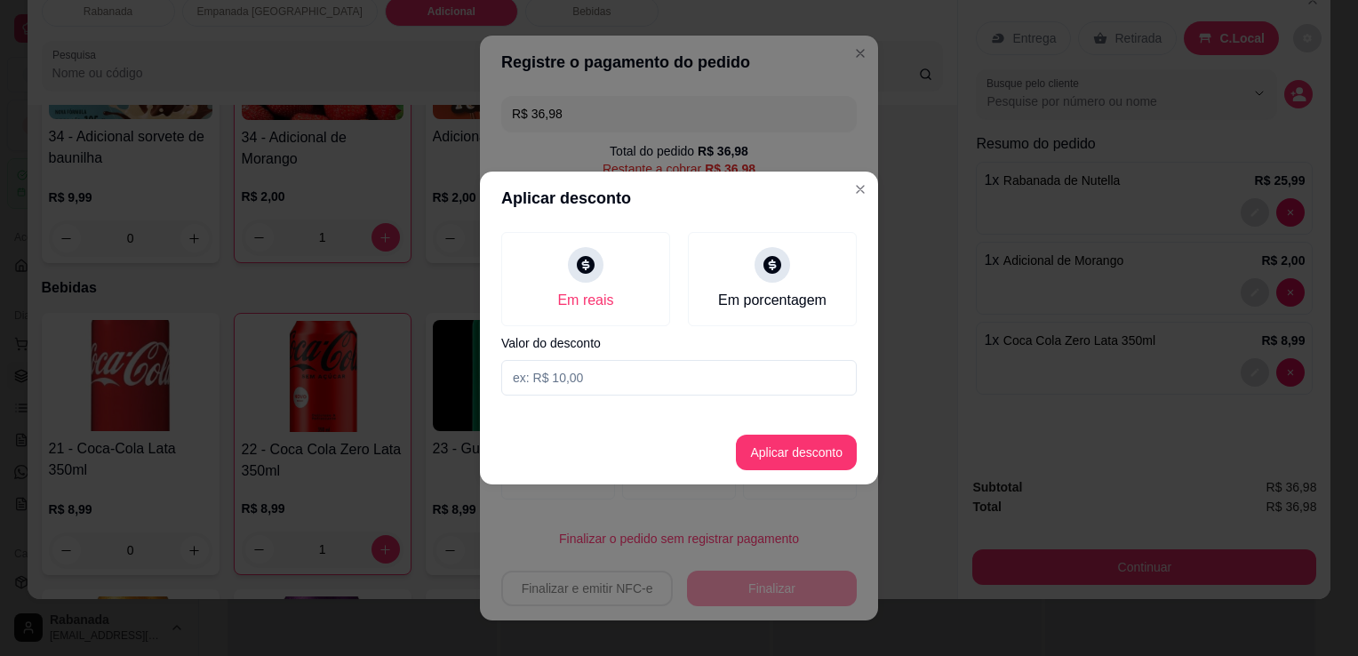
click at [663, 387] on input at bounding box center [678, 378] width 355 height 36
type input "2,80"
click at [775, 460] on button "Aplicar desconto" at bounding box center [796, 453] width 121 height 36
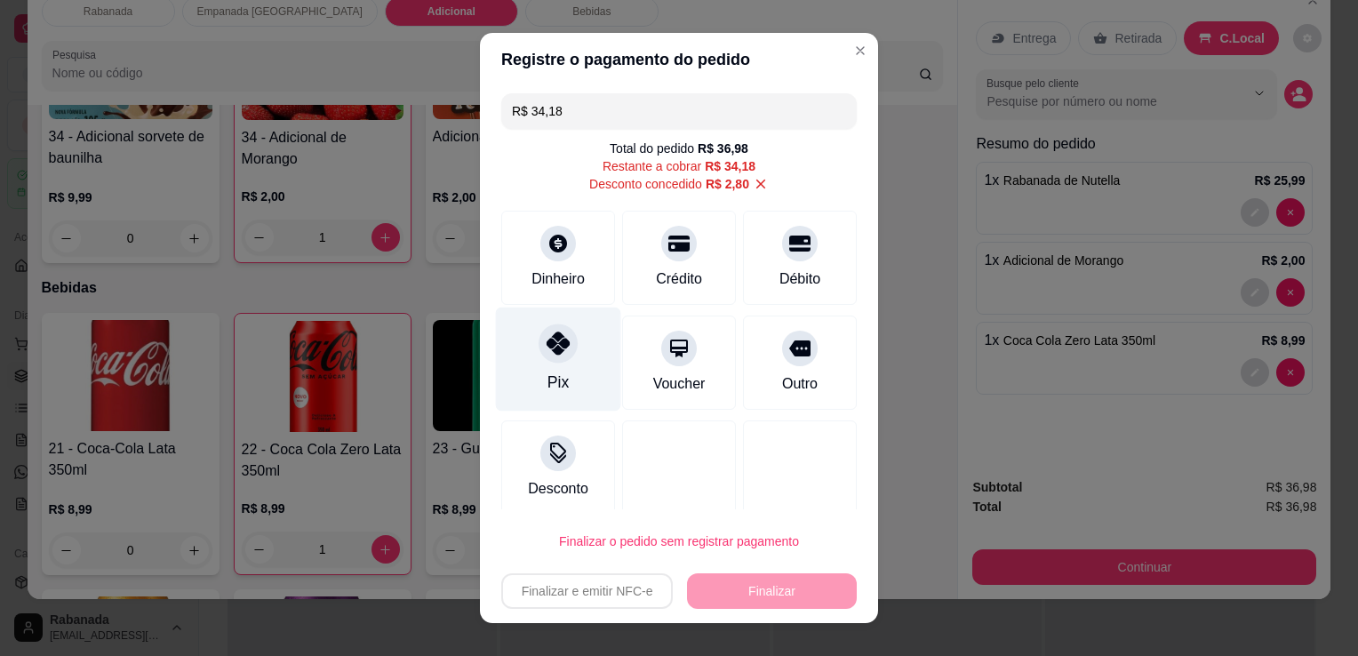
click at [530, 362] on div "Pix" at bounding box center [558, 359] width 125 height 104
type input "R$ 0,00"
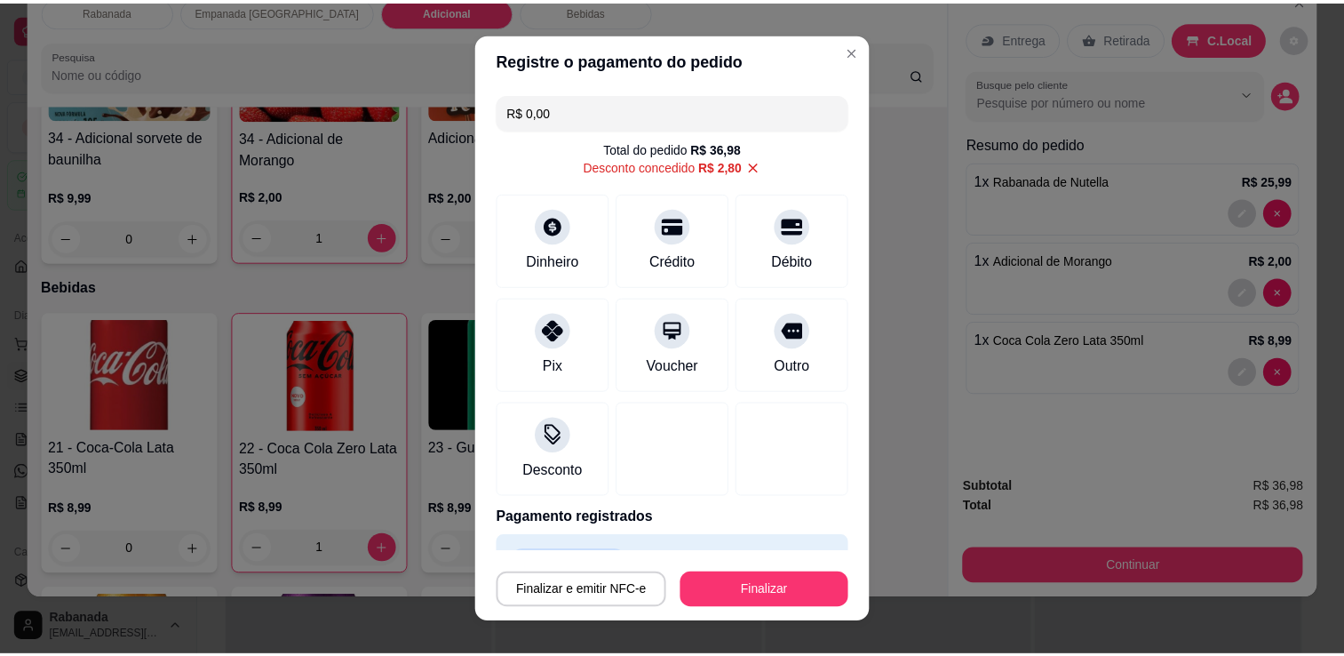
scroll to position [43, 0]
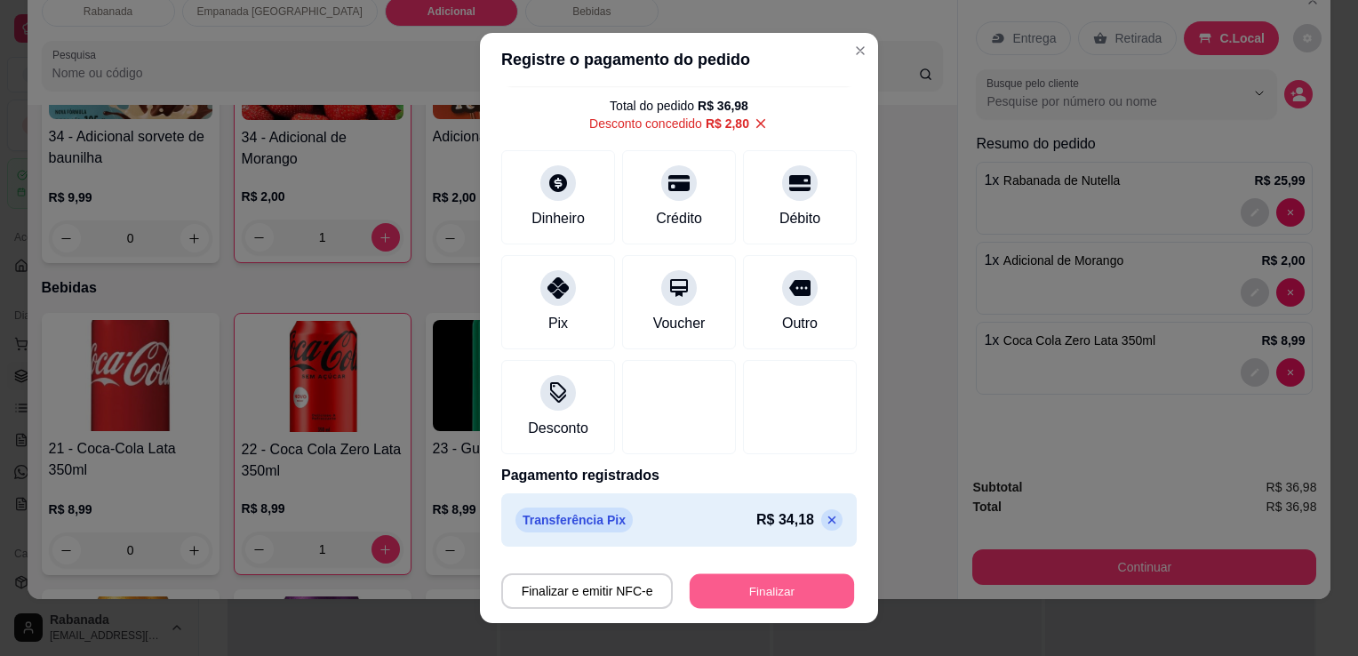
click at [748, 598] on button "Finalizar" at bounding box center [772, 591] width 164 height 35
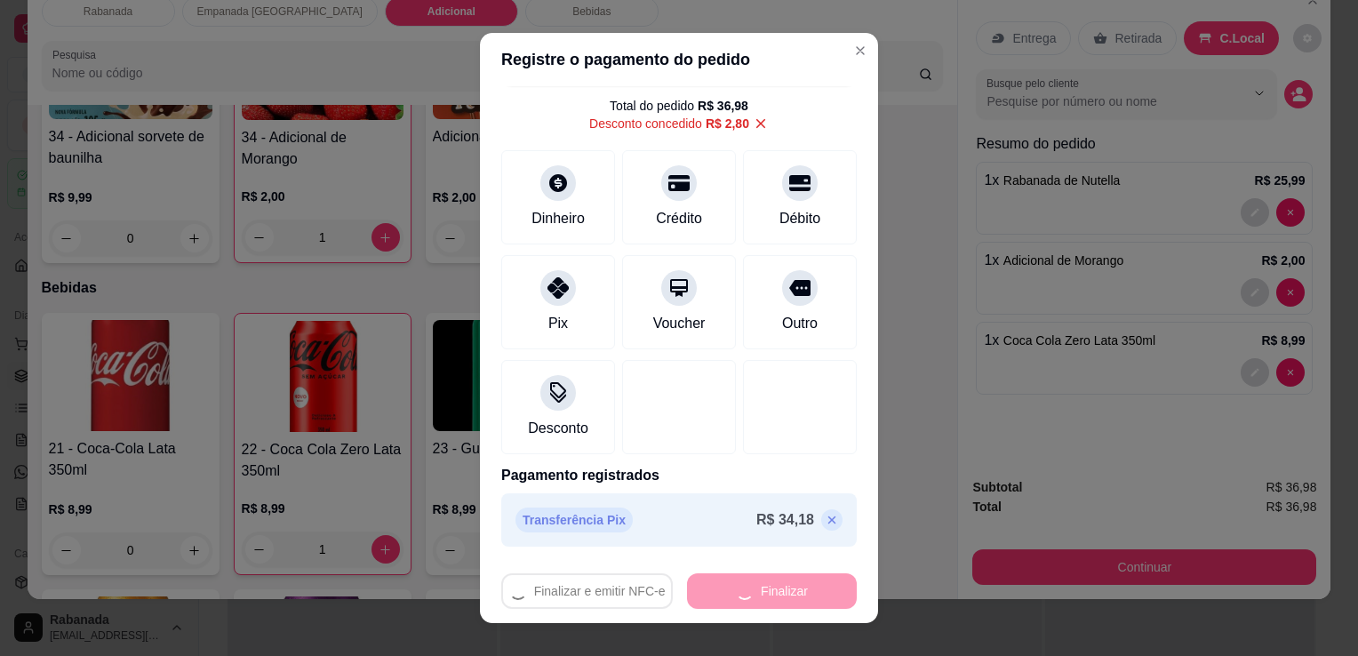
type input "0"
type input "-R$ 36,98"
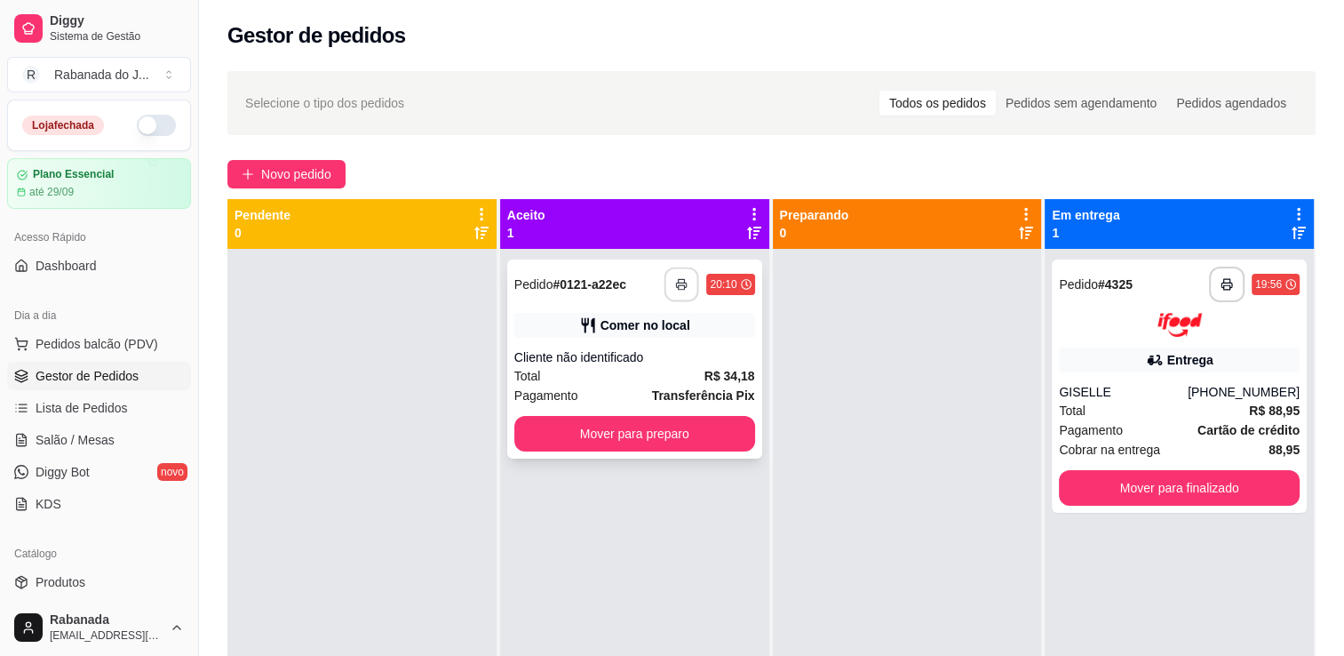
click at [678, 288] on icon "button" at bounding box center [682, 284] width 12 height 12
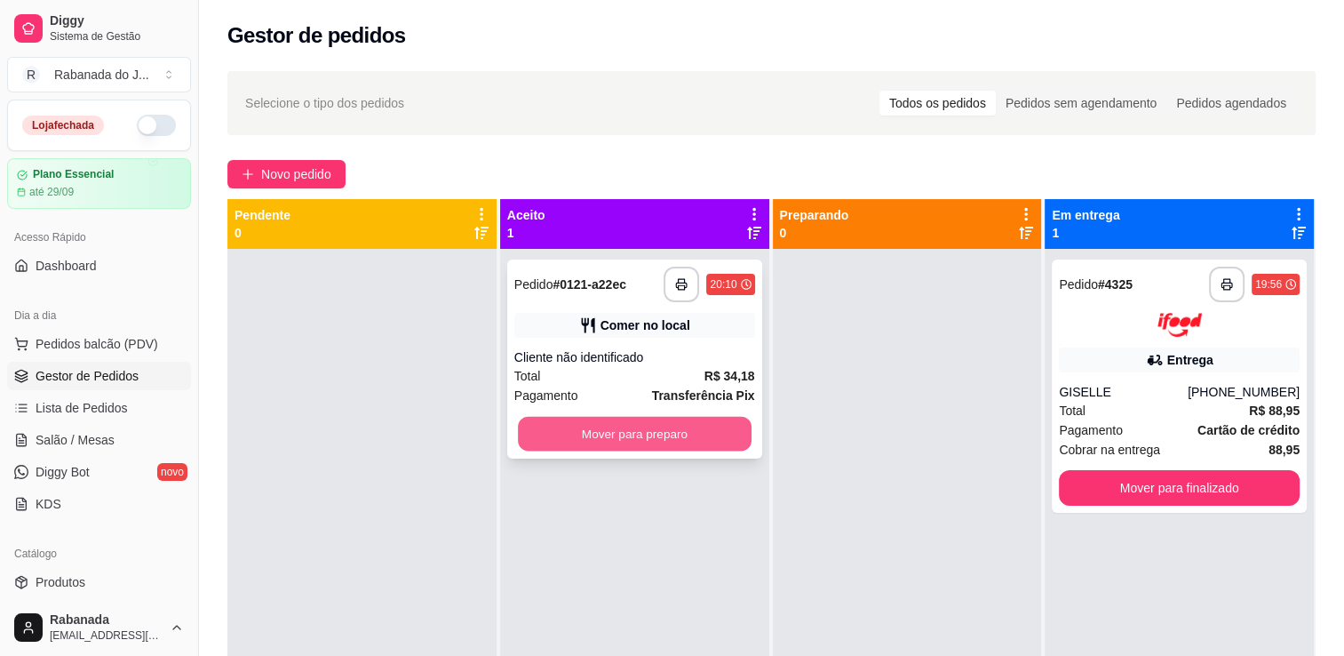
click at [640, 433] on button "Mover para preparo" at bounding box center [635, 434] width 234 height 35
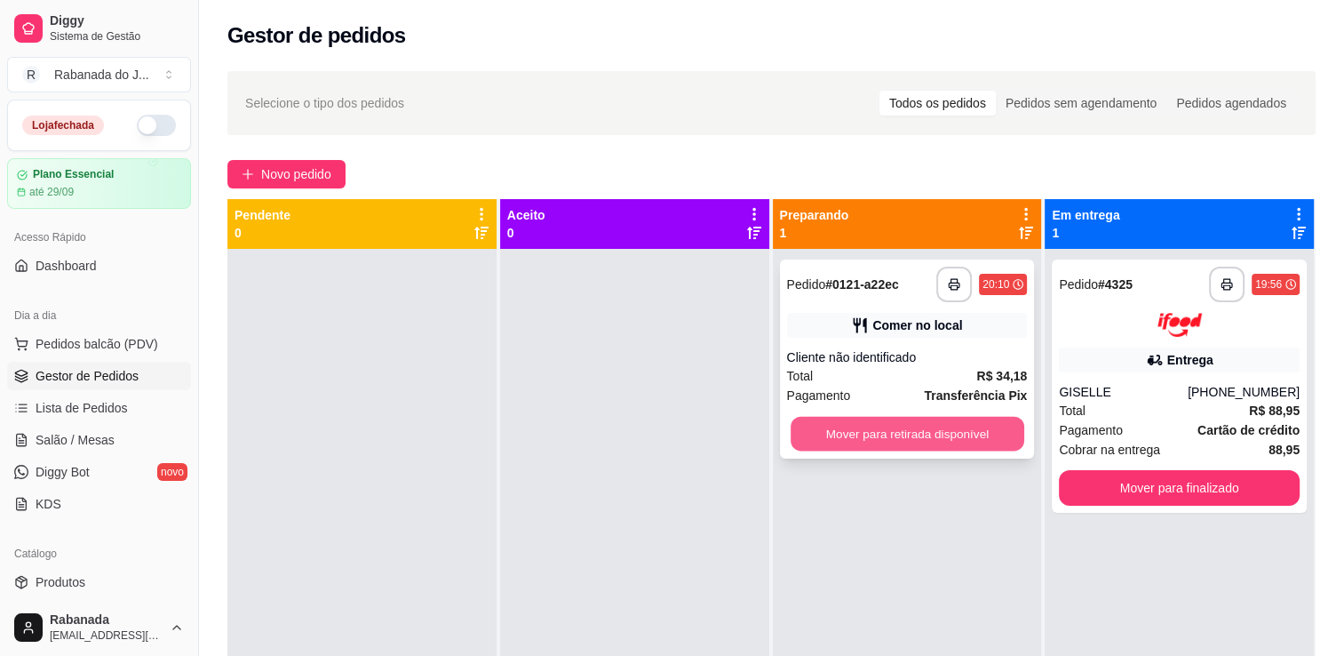
click at [881, 440] on button "Mover para retirada disponível" at bounding box center [908, 434] width 234 height 35
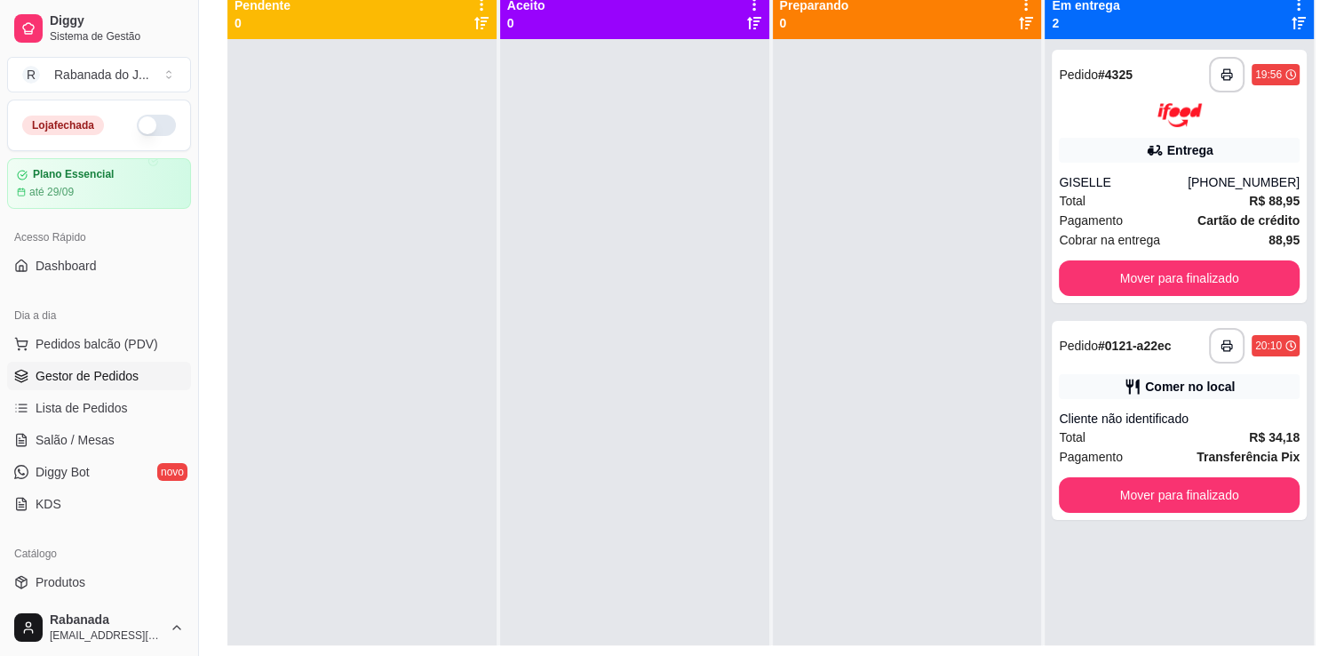
scroll to position [213, 0]
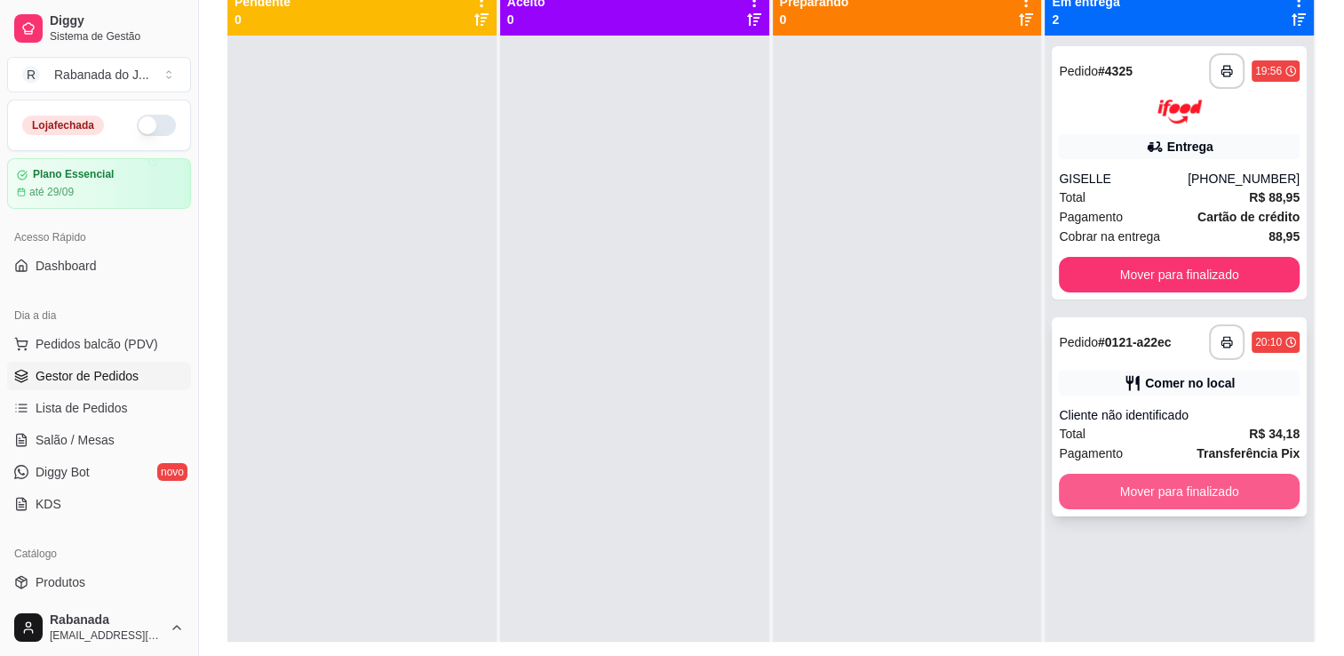
click at [1214, 497] on button "Mover para finalizado" at bounding box center [1179, 492] width 241 height 36
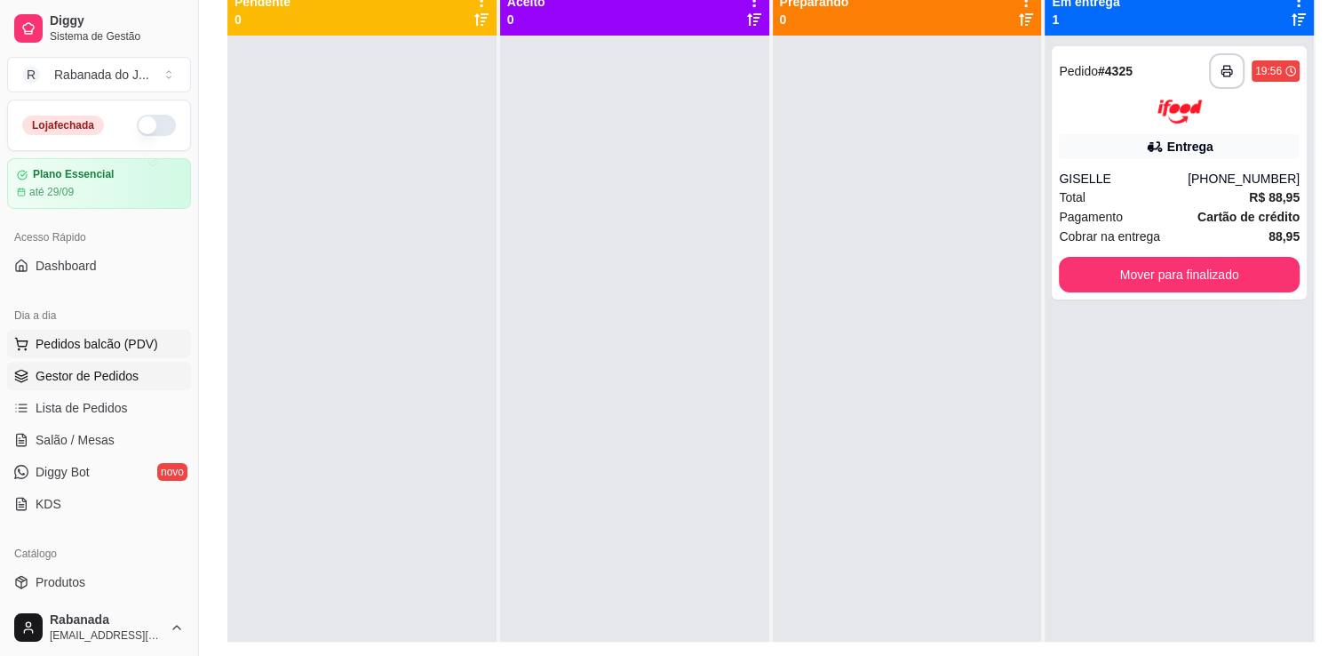
click at [138, 347] on span "Pedidos balcão (PDV)" at bounding box center [97, 344] width 123 height 18
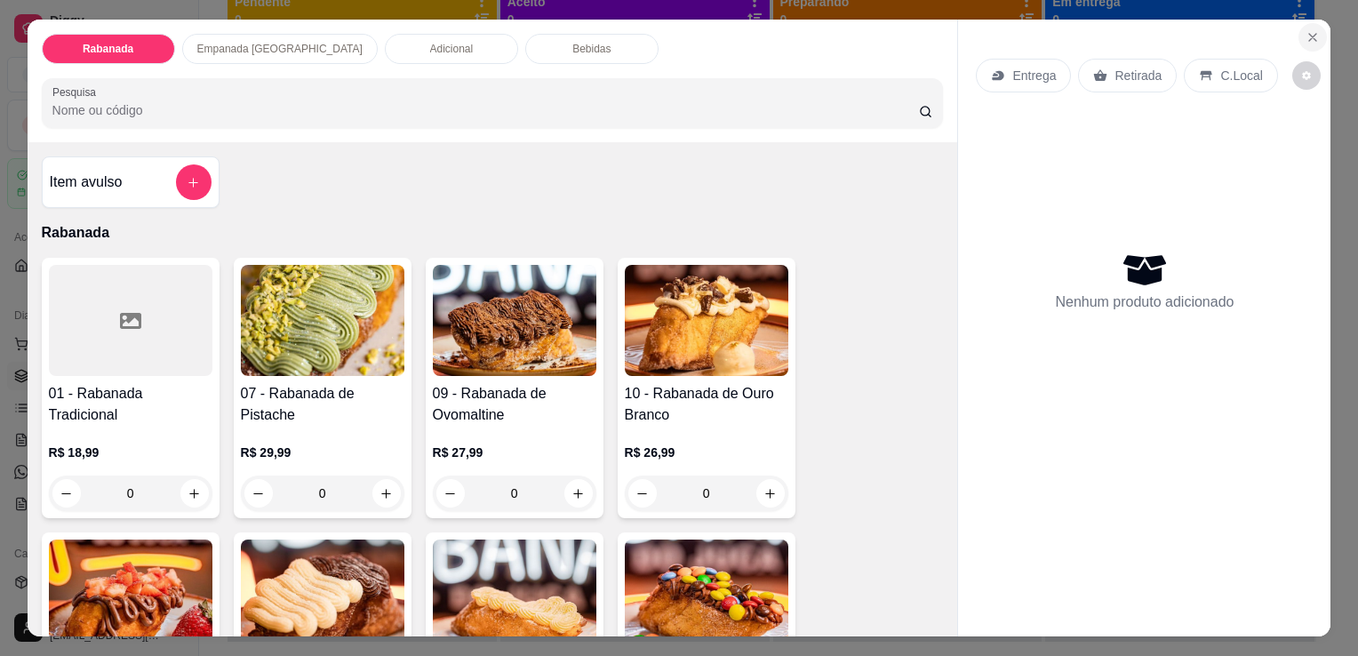
click at [1309, 34] on icon "Close" at bounding box center [1312, 37] width 7 height 7
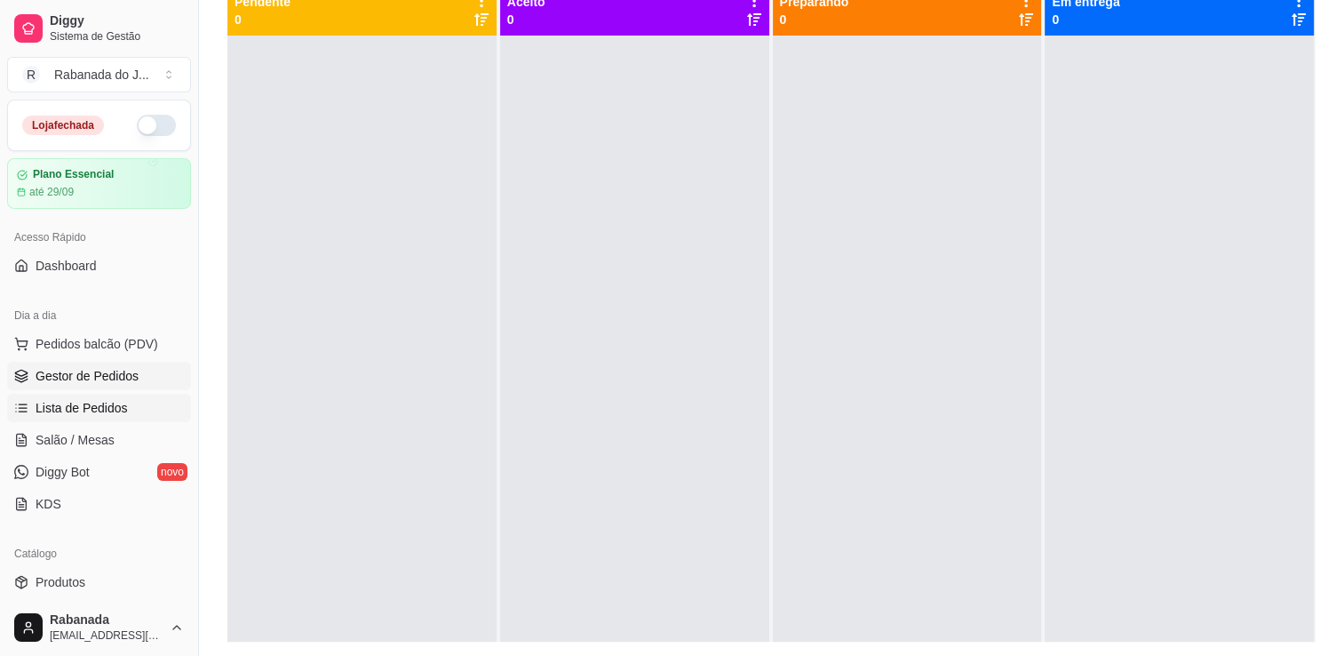
click at [117, 400] on span "Lista de Pedidos" at bounding box center [82, 408] width 92 height 18
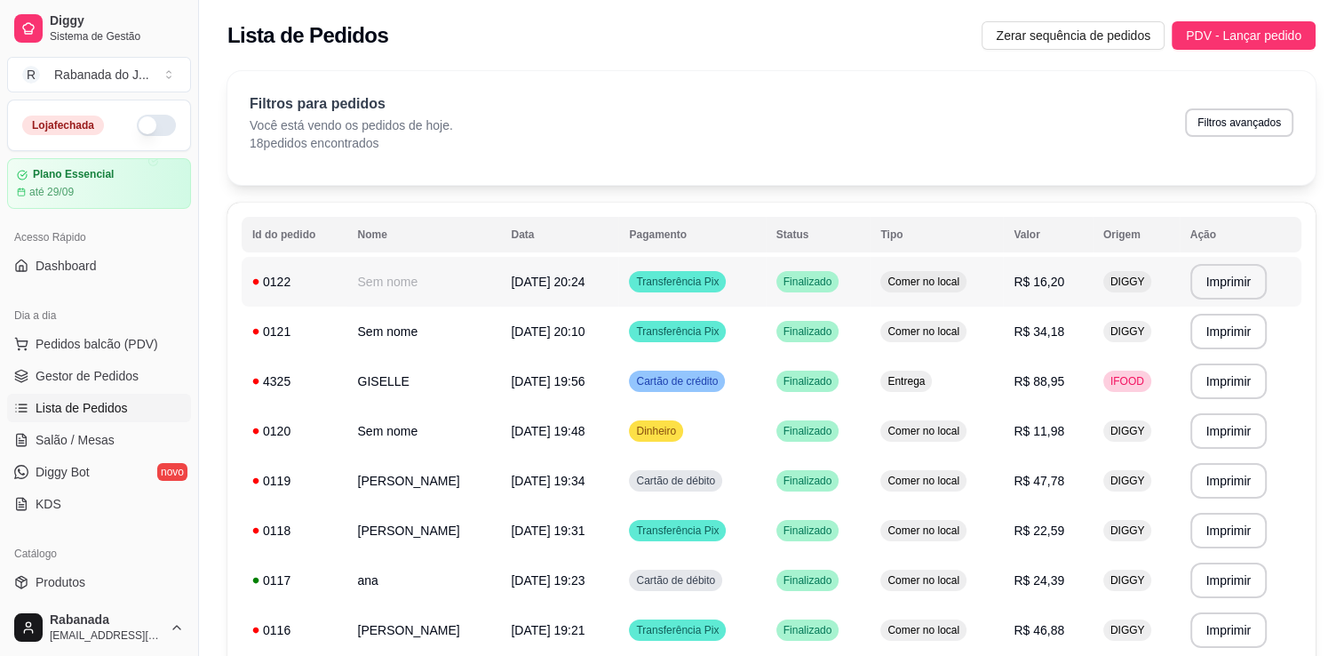
click at [663, 283] on span "Transferência Pix" at bounding box center [678, 282] width 90 height 14
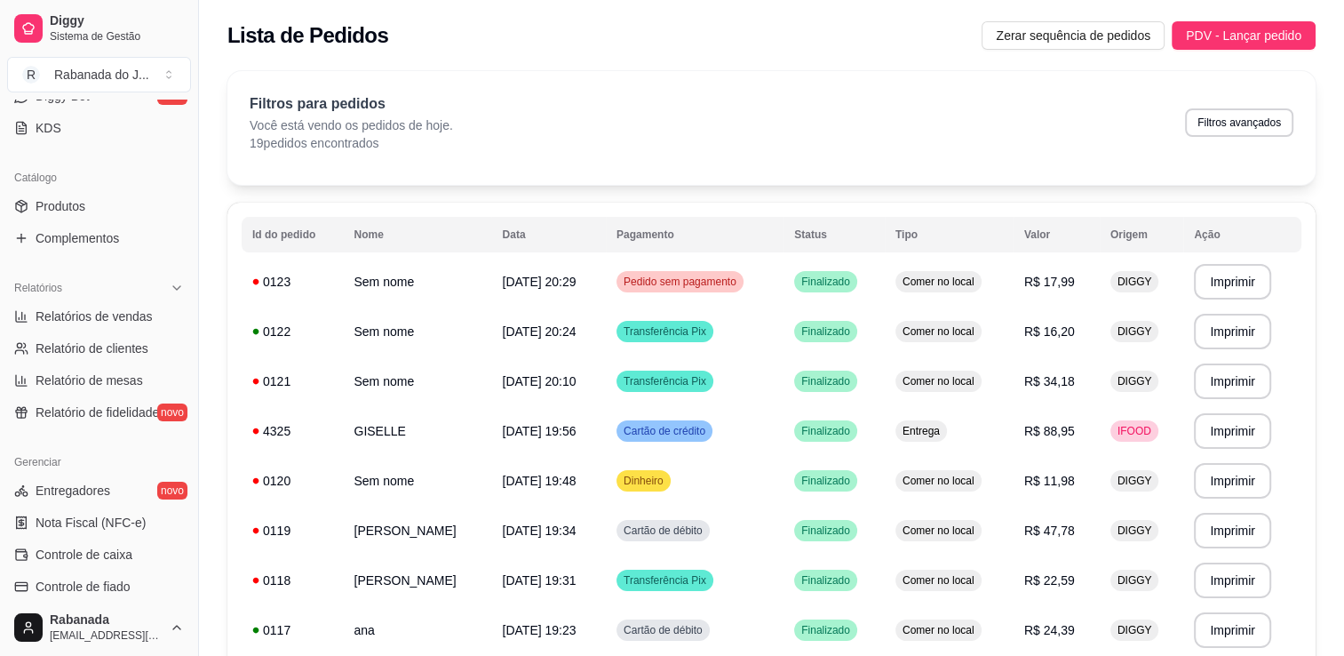
scroll to position [391, 0]
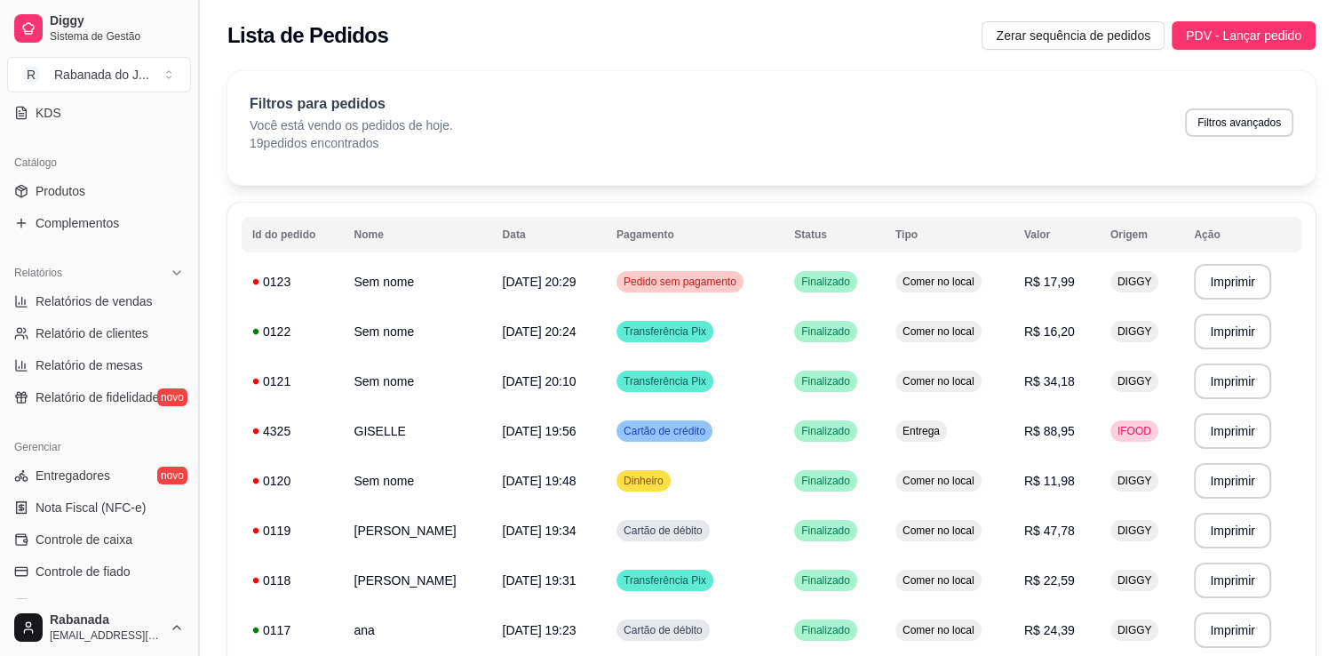
click at [192, 110] on button "Toggle Sidebar" at bounding box center [198, 328] width 14 height 656
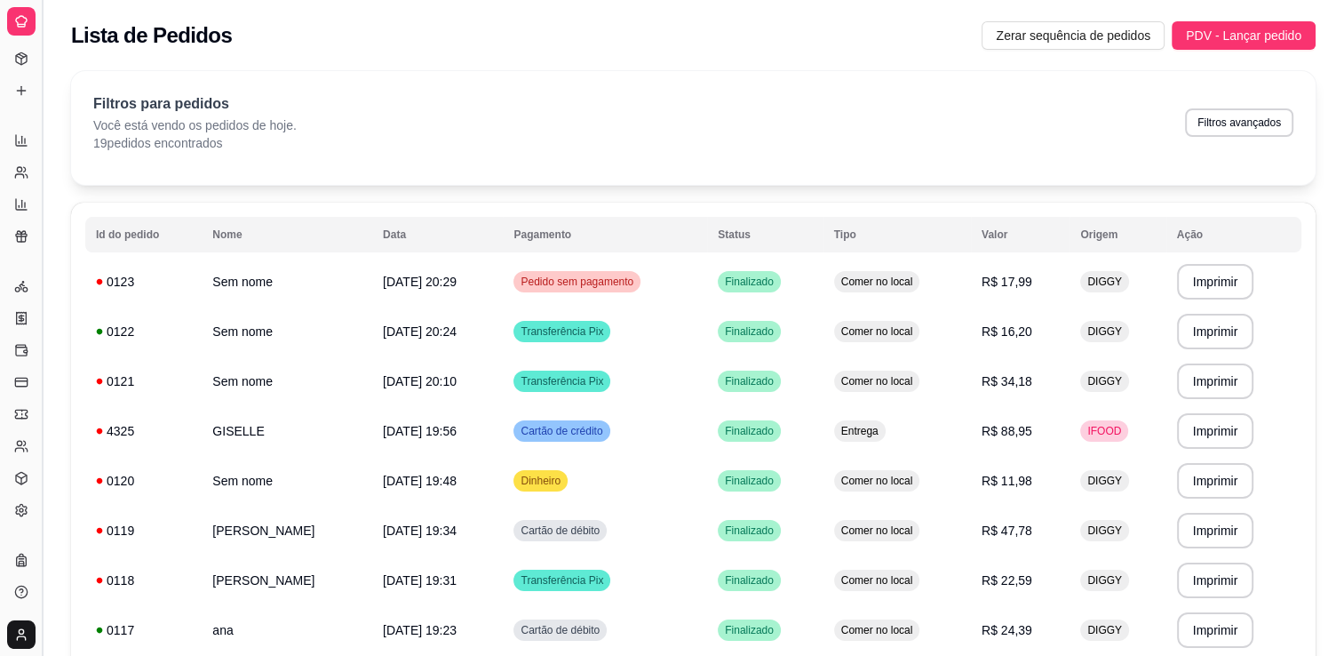
scroll to position [263, 0]
click at [43, 119] on button "Toggle Sidebar" at bounding box center [42, 328] width 14 height 656
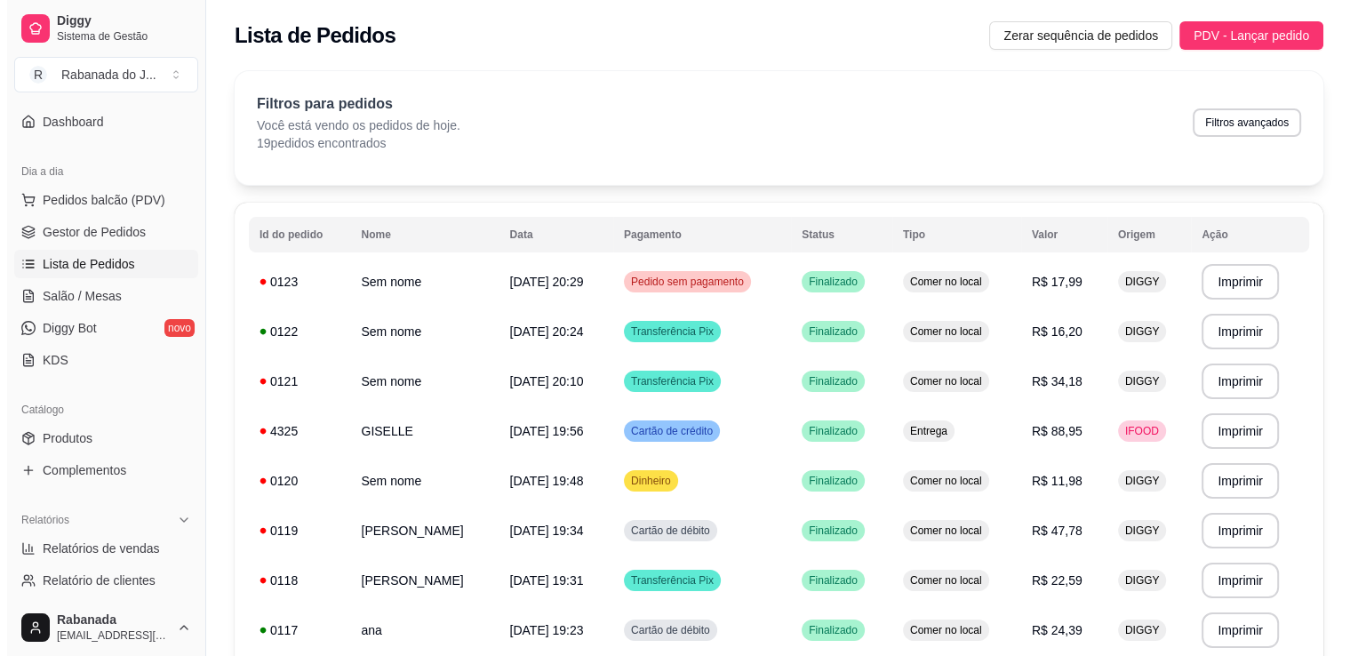
scroll to position [123, 0]
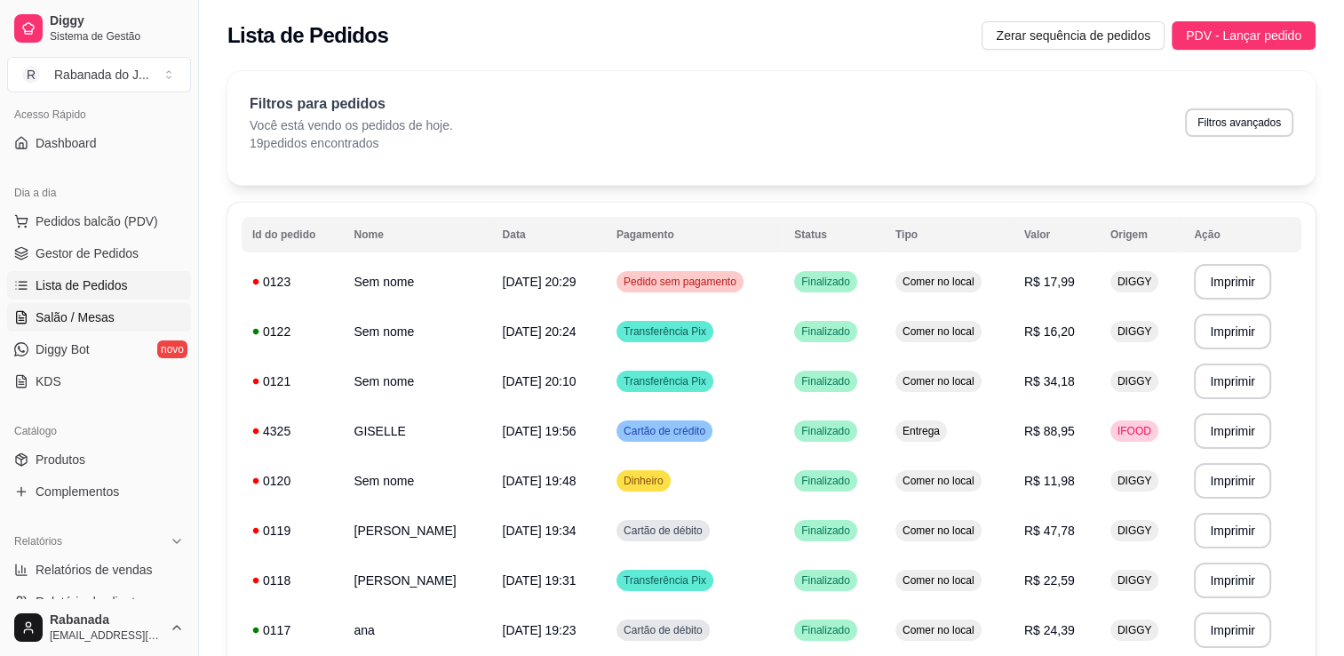
click at [110, 313] on span "Salão / Mesas" at bounding box center [75, 317] width 79 height 18
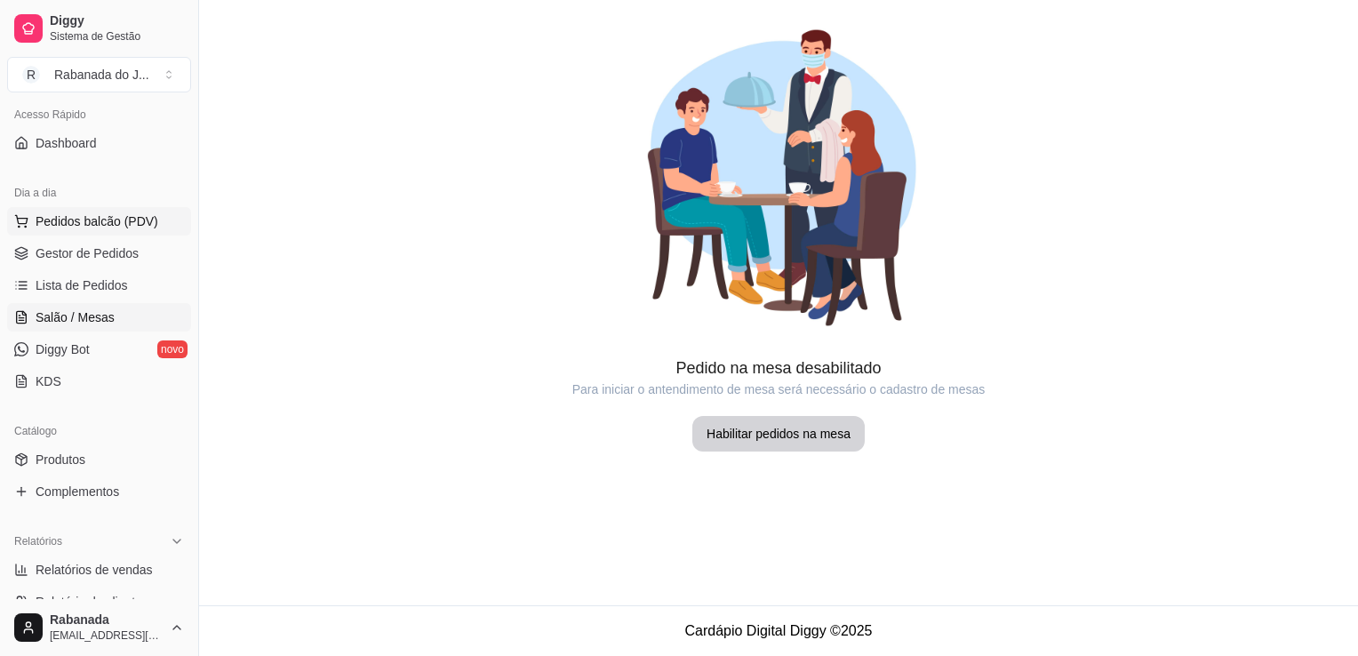
click at [110, 208] on button "Pedidos balcão (PDV)" at bounding box center [99, 221] width 184 height 28
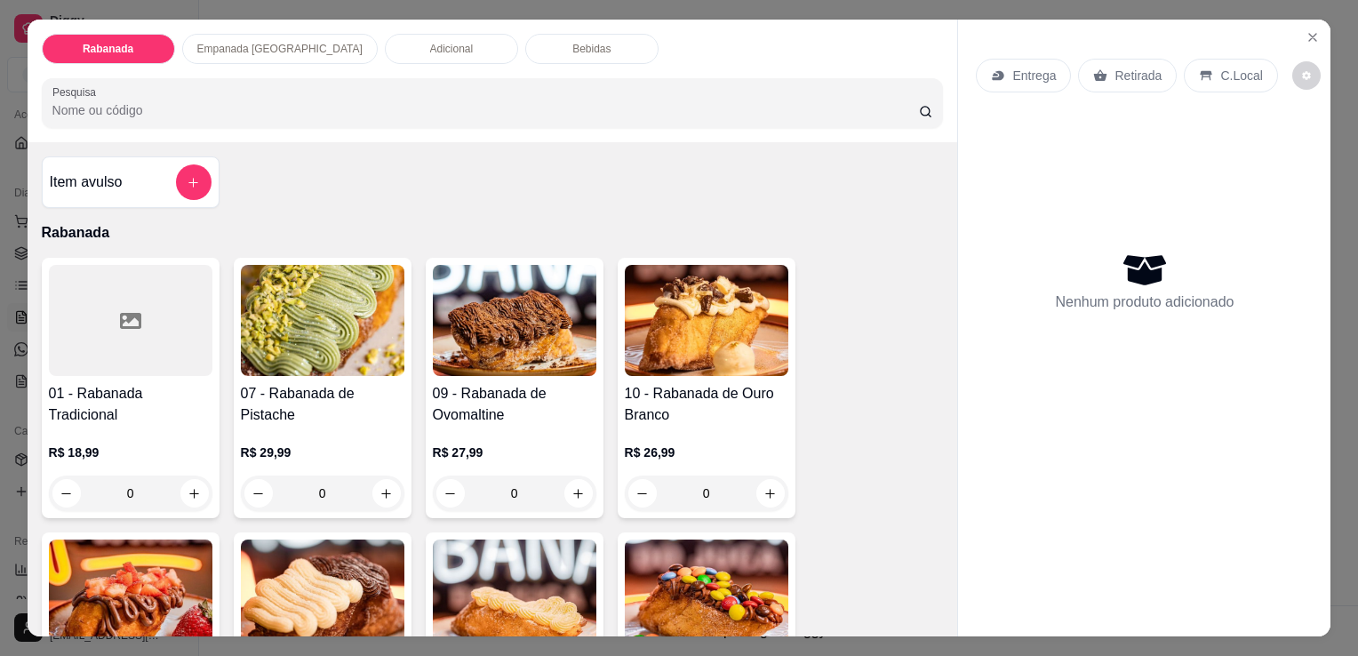
click at [244, 42] on p "Empanada Argentina" at bounding box center [279, 49] width 165 height 14
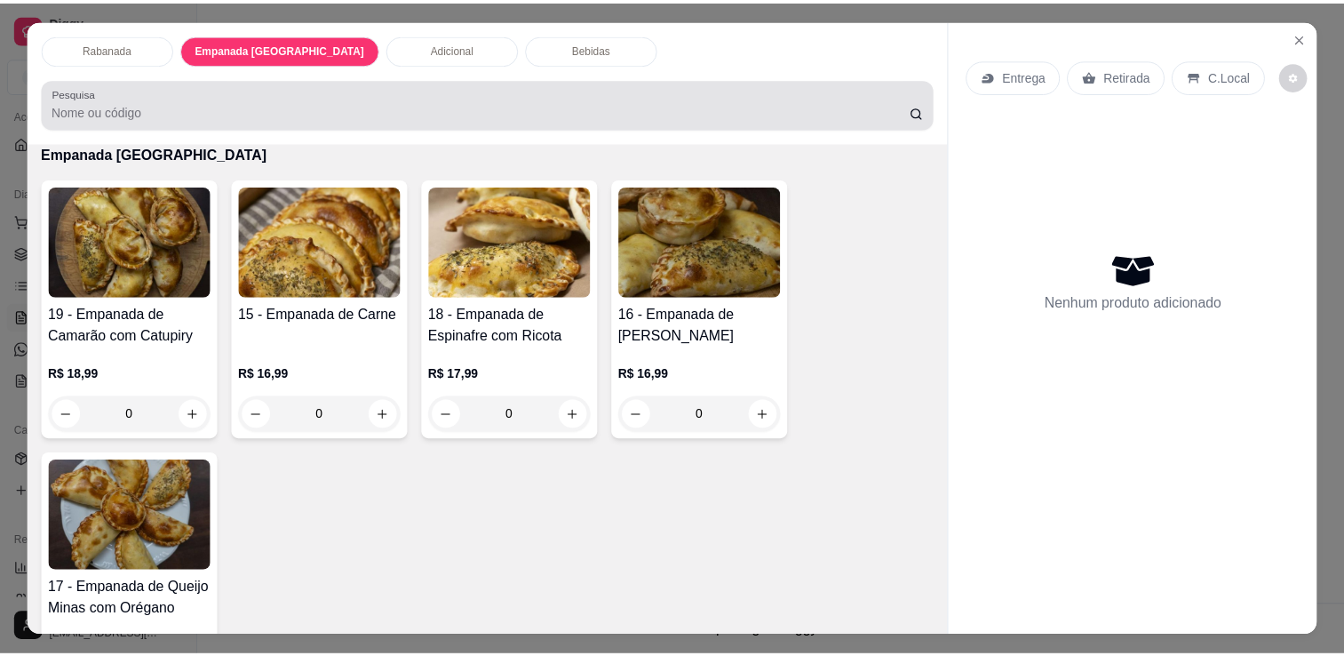
scroll to position [44, 0]
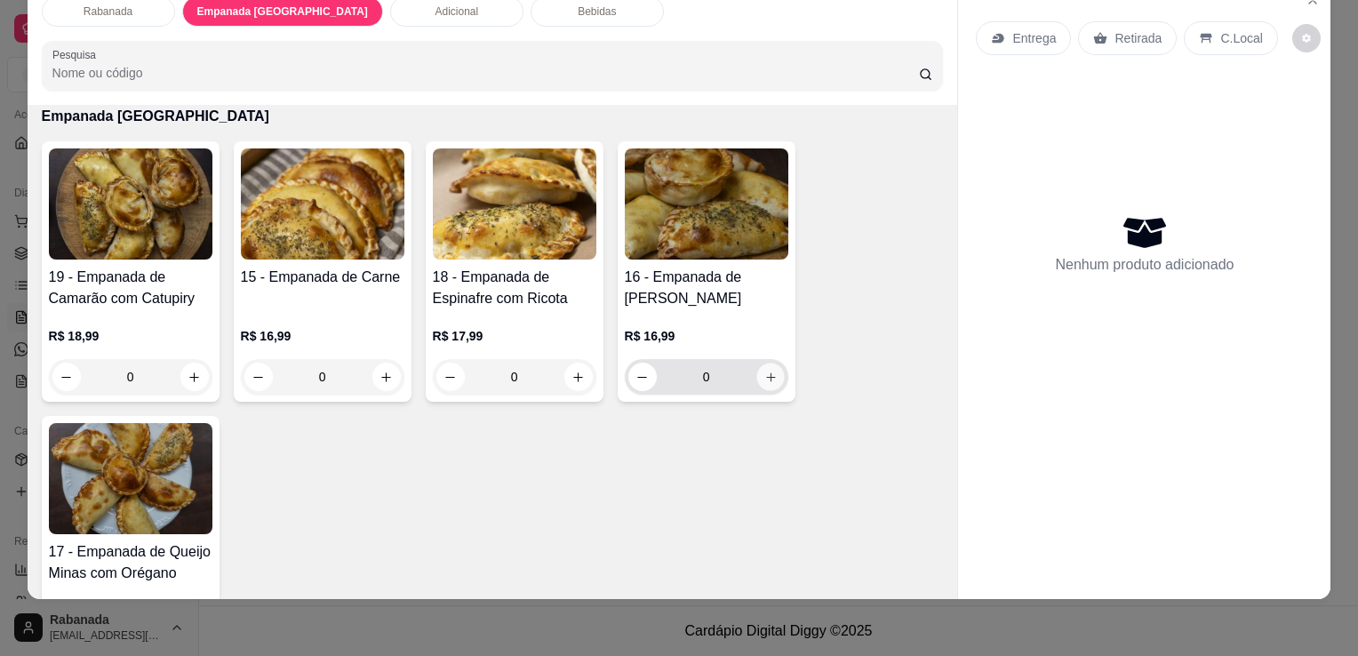
click at [762, 370] on button "increase-product-quantity" at bounding box center [770, 377] width 28 height 28
type input "1"
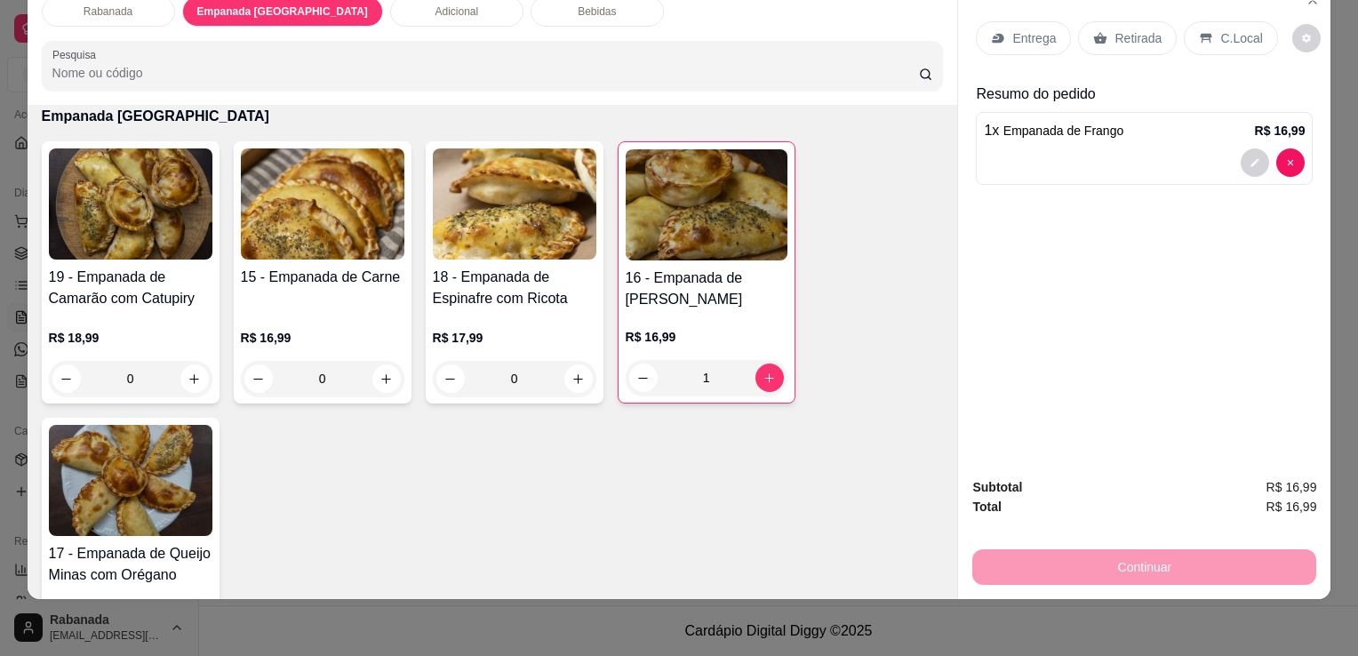
click at [1237, 36] on div "C.Local" at bounding box center [1230, 38] width 93 height 34
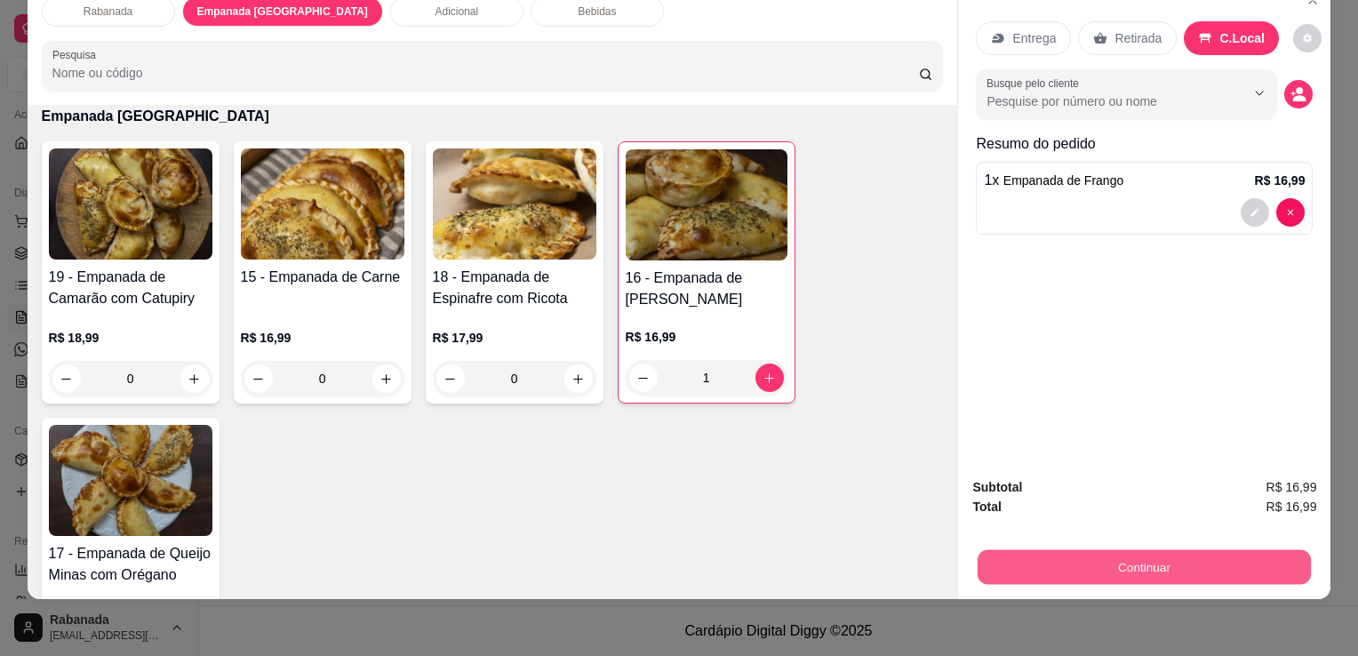
click at [1103, 566] on button "Continuar" at bounding box center [1143, 566] width 333 height 35
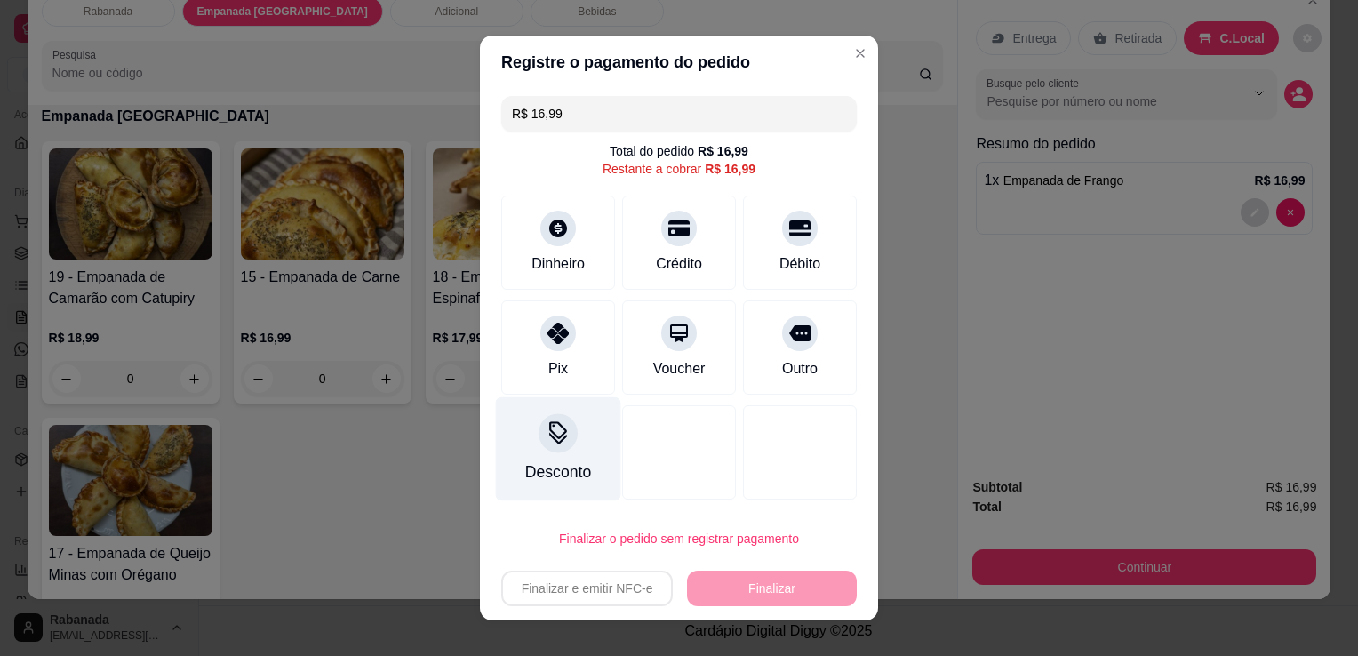
click at [553, 460] on div "Desconto" at bounding box center [558, 471] width 66 height 23
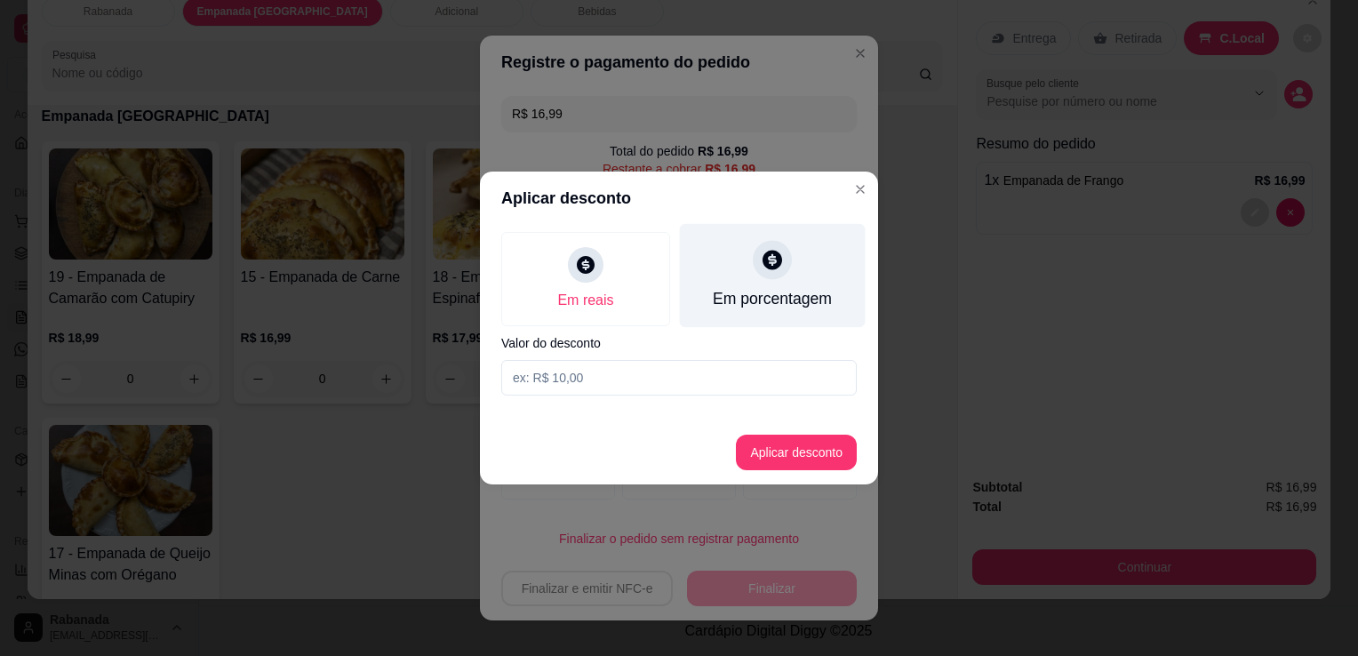
click at [780, 286] on div "Em porcentagem" at bounding box center [773, 276] width 186 height 104
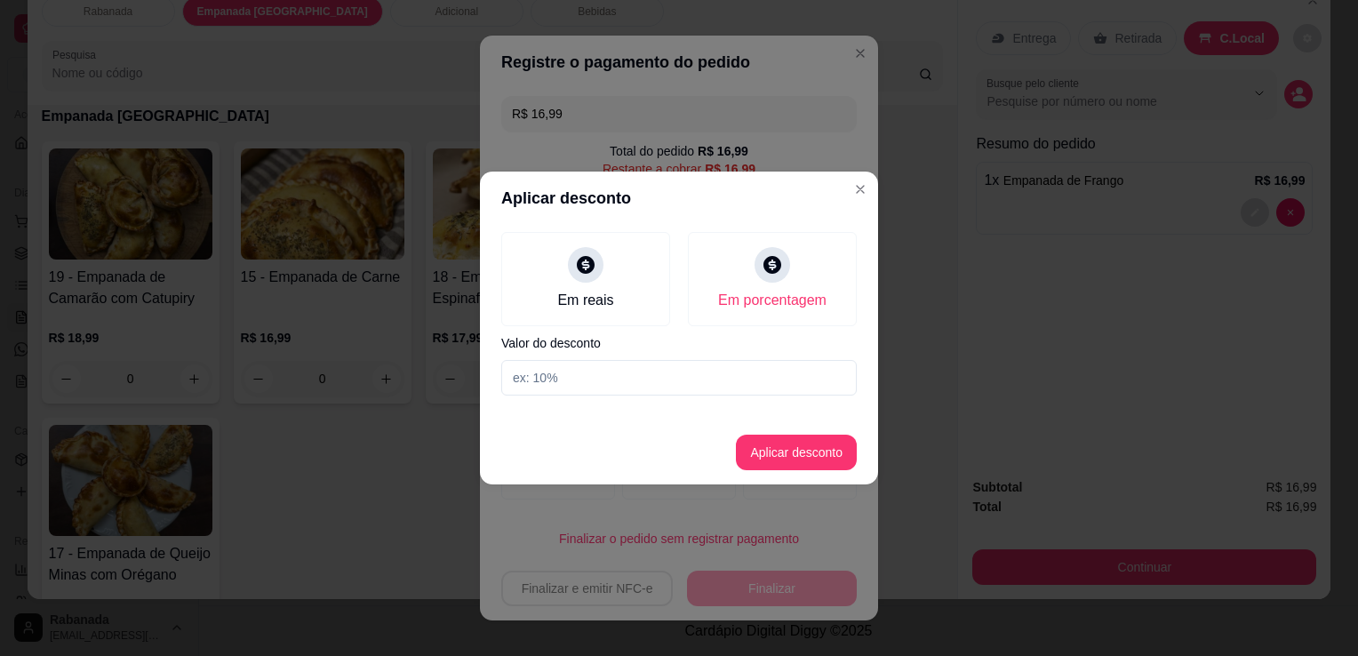
click at [713, 393] on input at bounding box center [678, 378] width 355 height 36
type input "10"
click at [796, 451] on button "Aplicar desconto" at bounding box center [796, 452] width 116 height 35
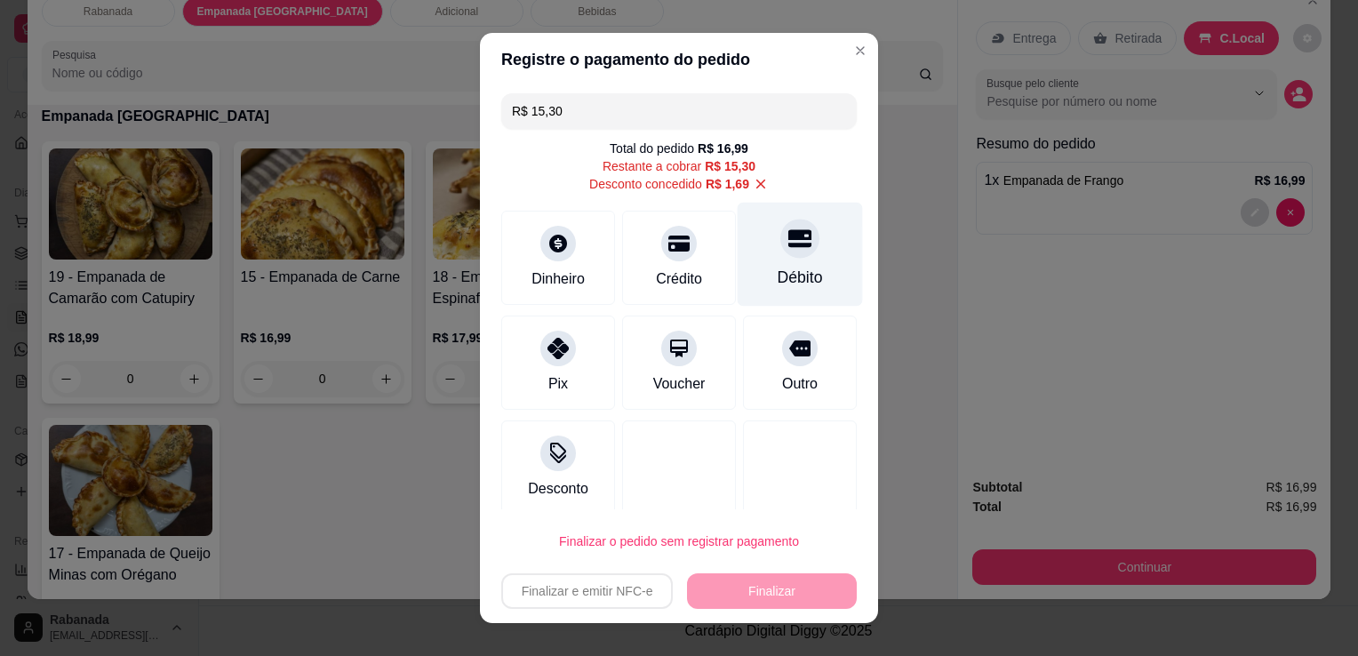
click at [778, 284] on div "Débito" at bounding box center [800, 277] width 45 height 23
type input "R$ 0,00"
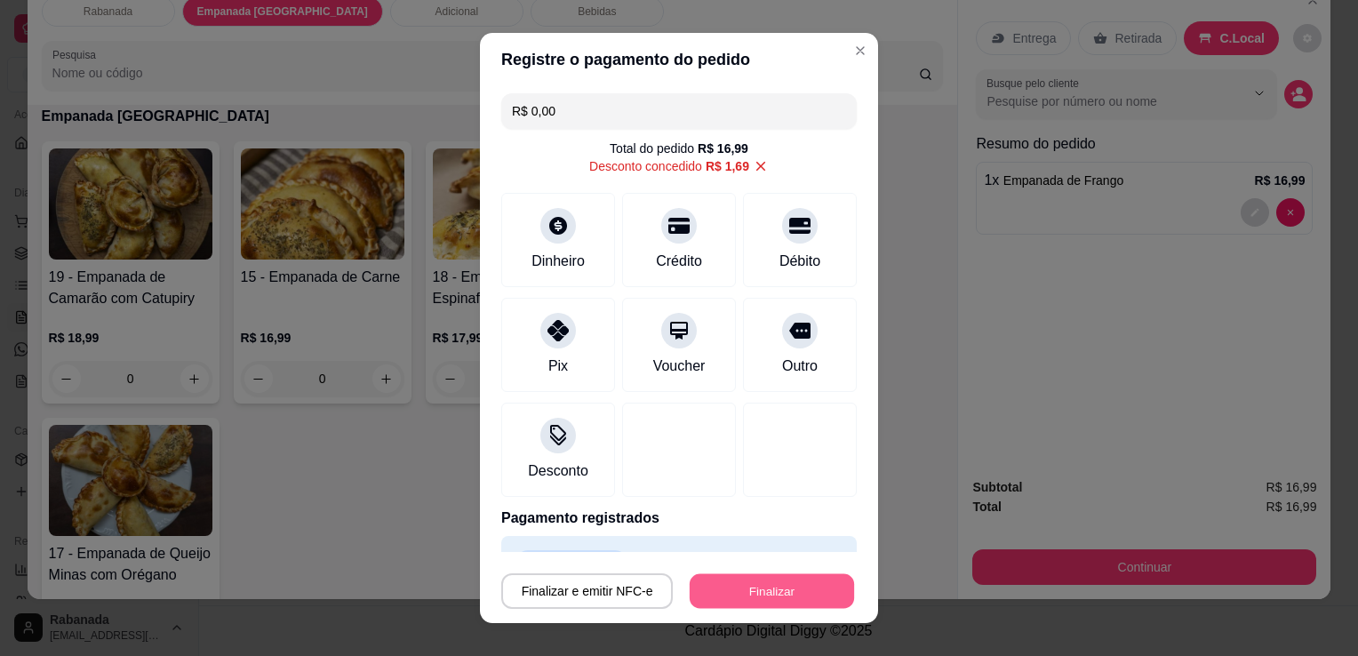
click at [762, 592] on button "Finalizar" at bounding box center [772, 591] width 164 height 35
type input "0"
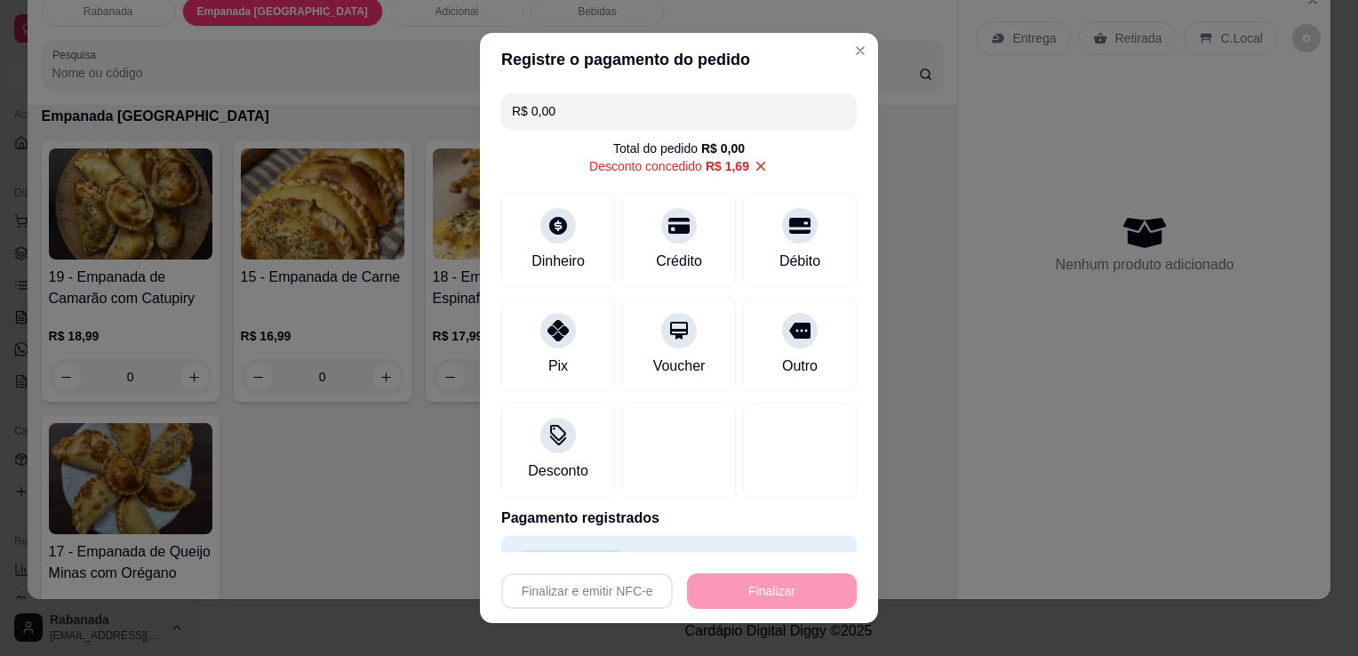
type input "-R$ 16,99"
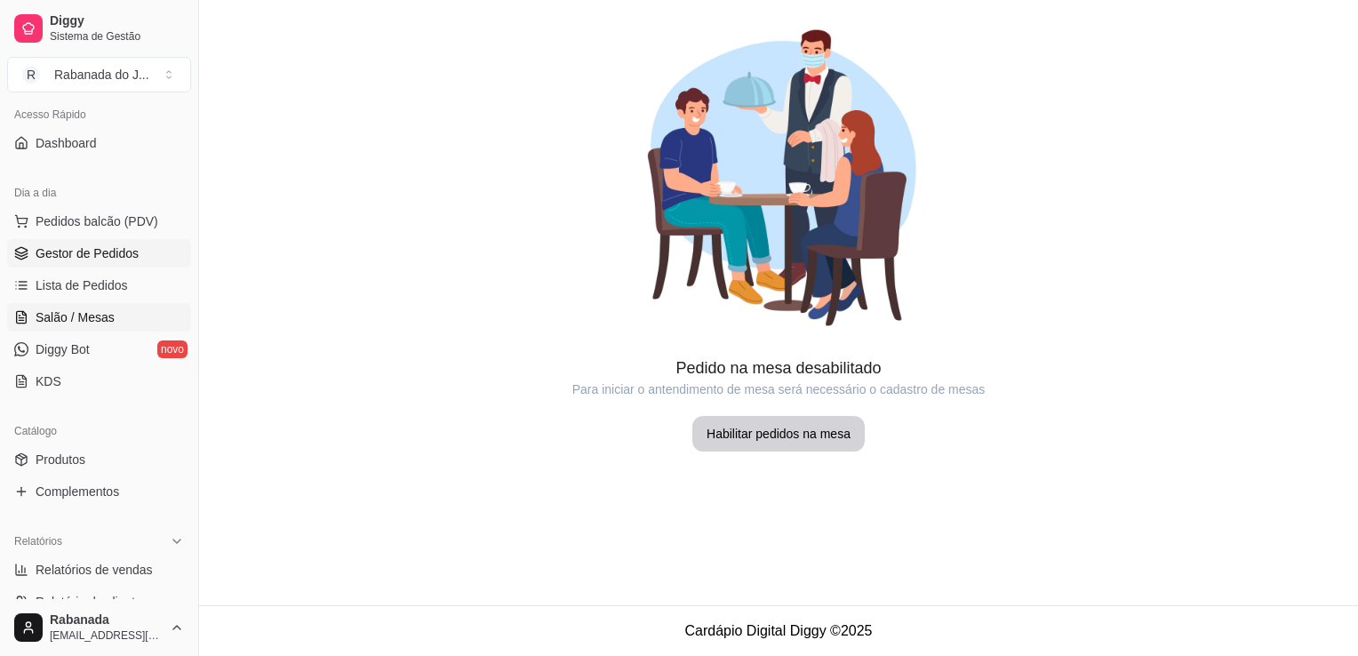
click at [78, 261] on link "Gestor de Pedidos" at bounding box center [99, 253] width 184 height 28
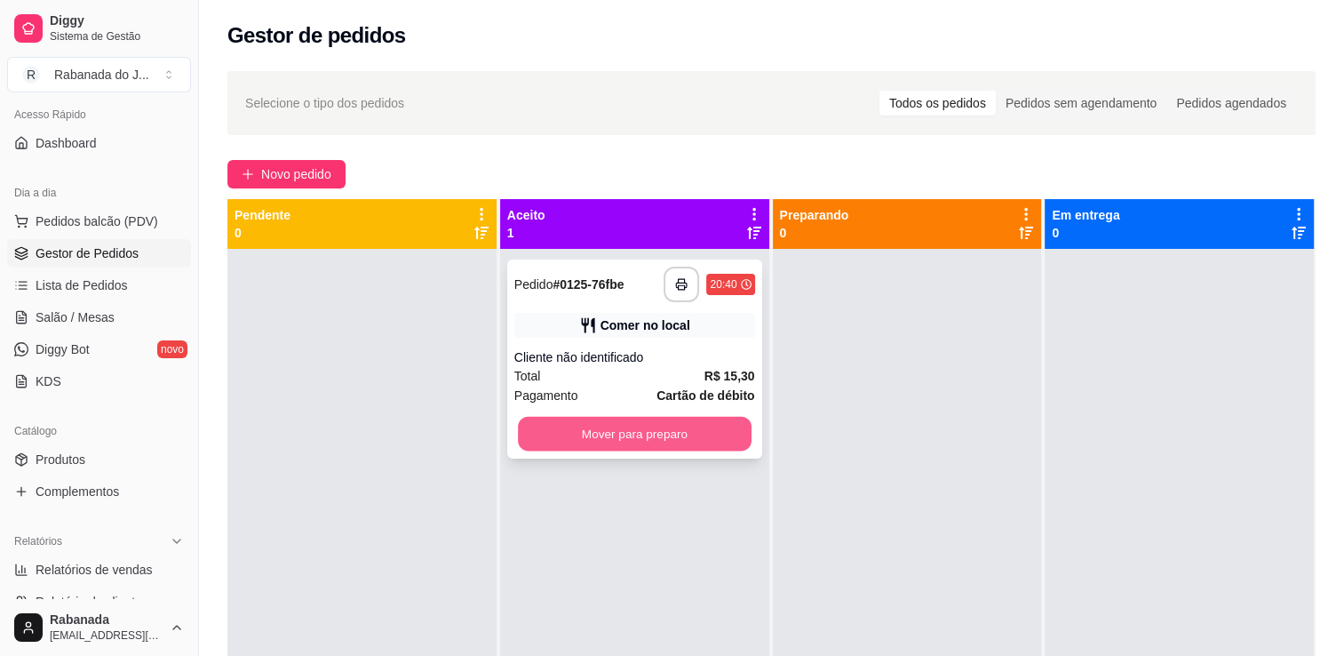
click at [728, 442] on button "Mover para preparo" at bounding box center [635, 434] width 234 height 35
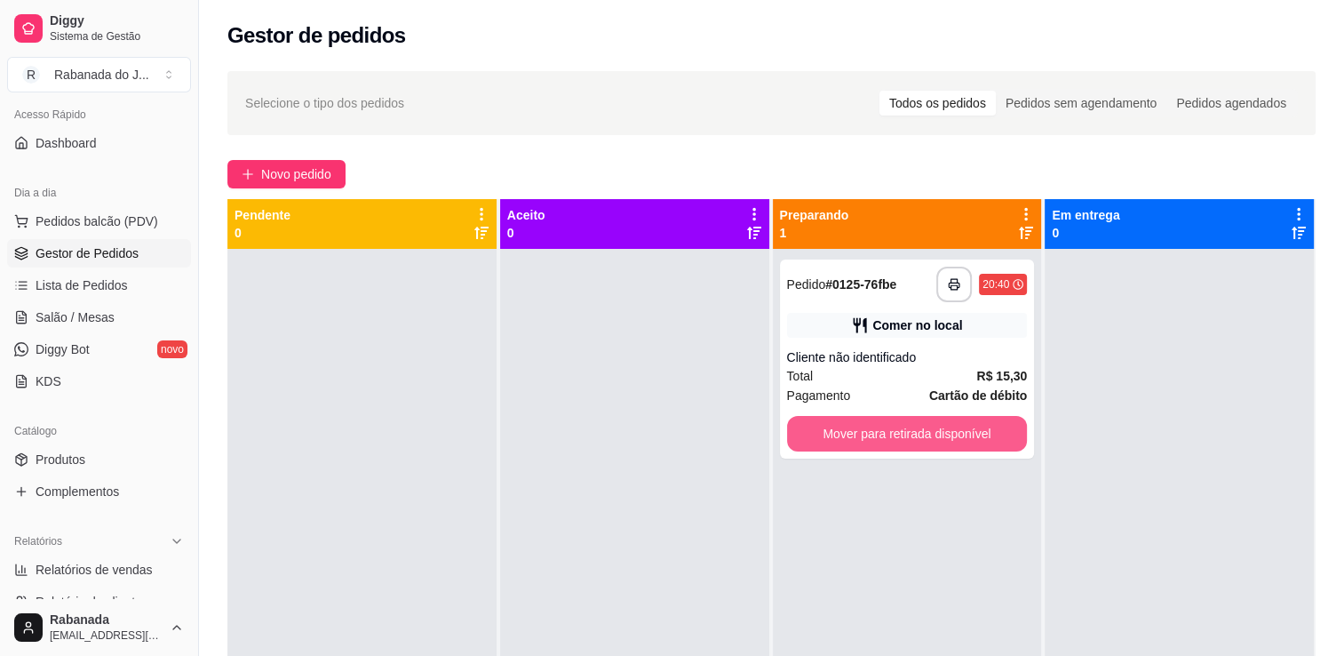
click at [921, 444] on button "Mover para retirada disponível" at bounding box center [907, 434] width 241 height 36
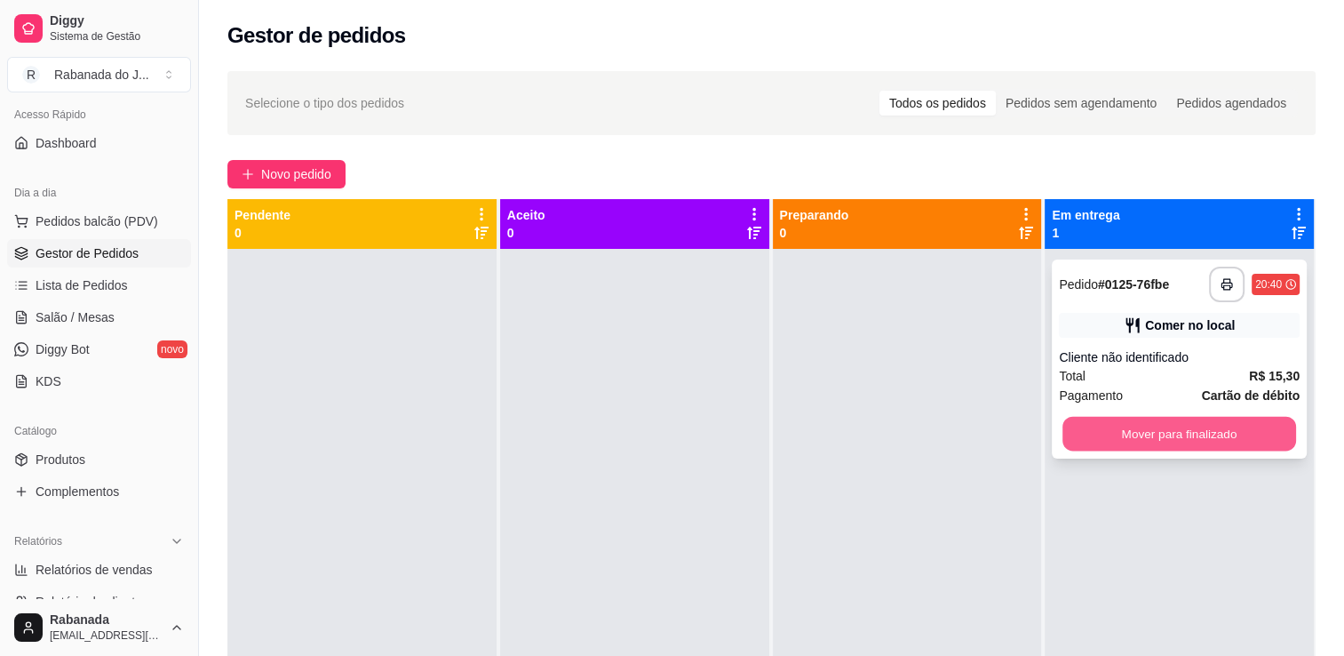
click at [1063, 436] on button "Mover para finalizado" at bounding box center [1180, 434] width 234 height 35
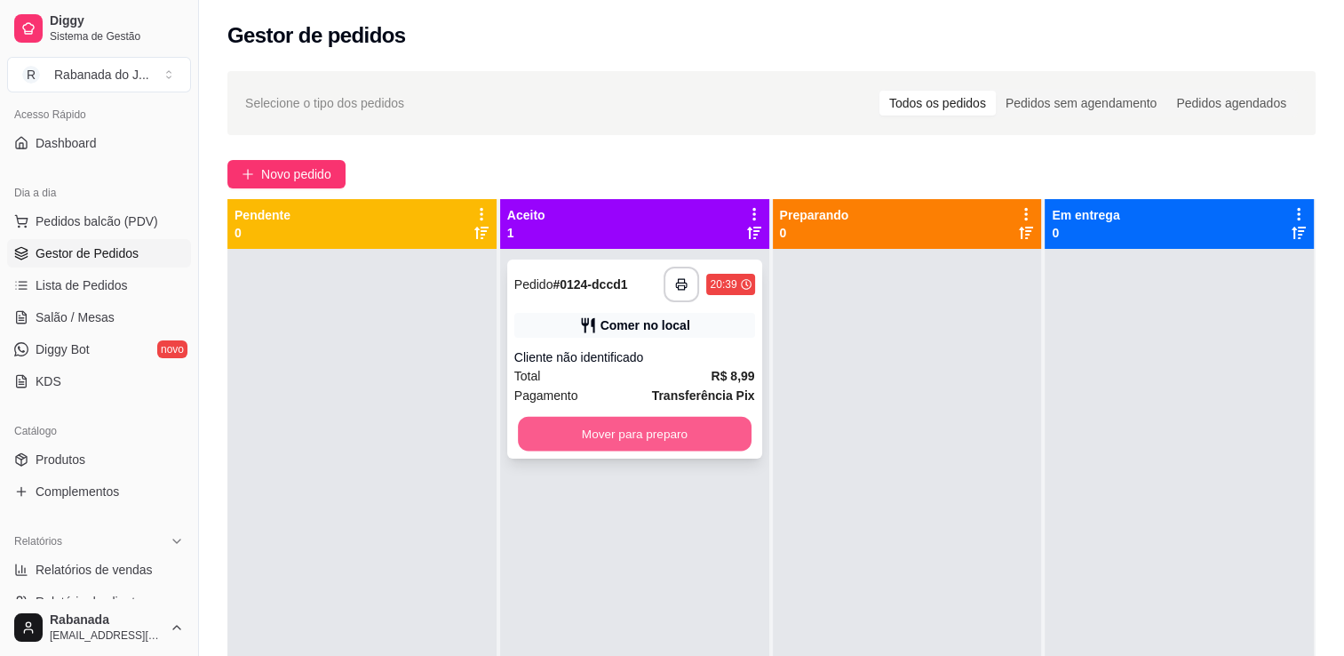
click at [658, 432] on button "Mover para preparo" at bounding box center [635, 434] width 234 height 35
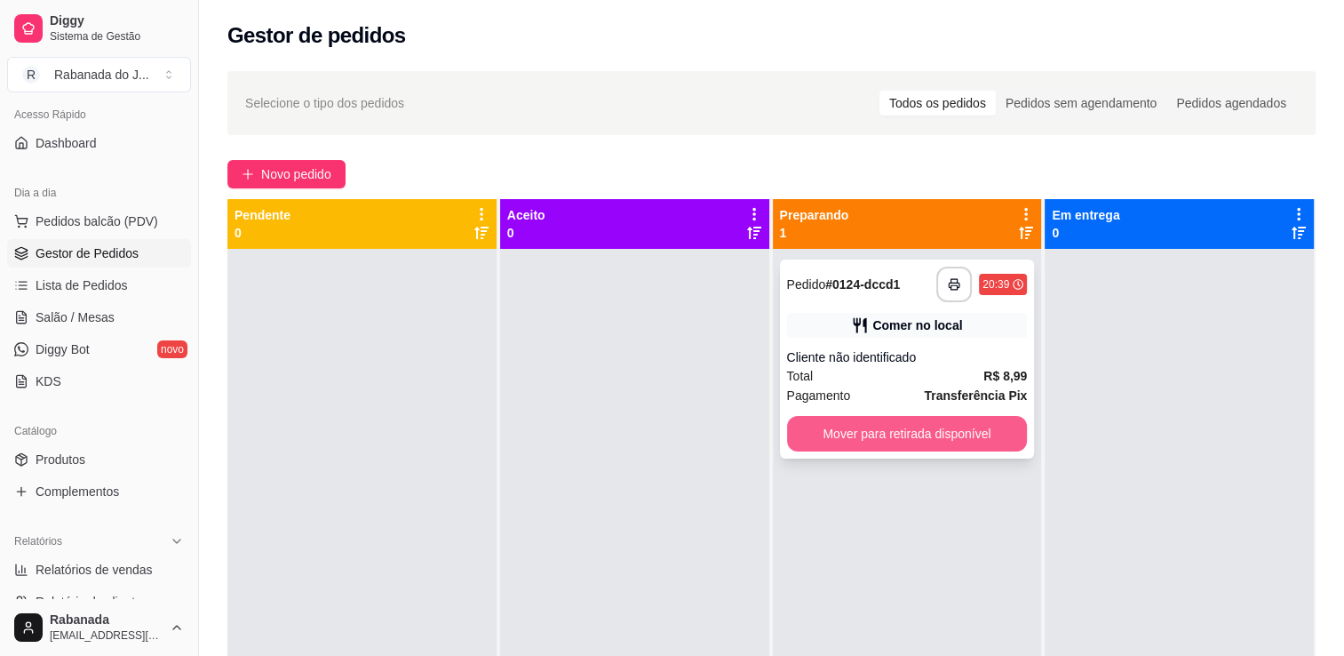
click at [919, 428] on button "Mover para retirada disponível" at bounding box center [907, 434] width 241 height 36
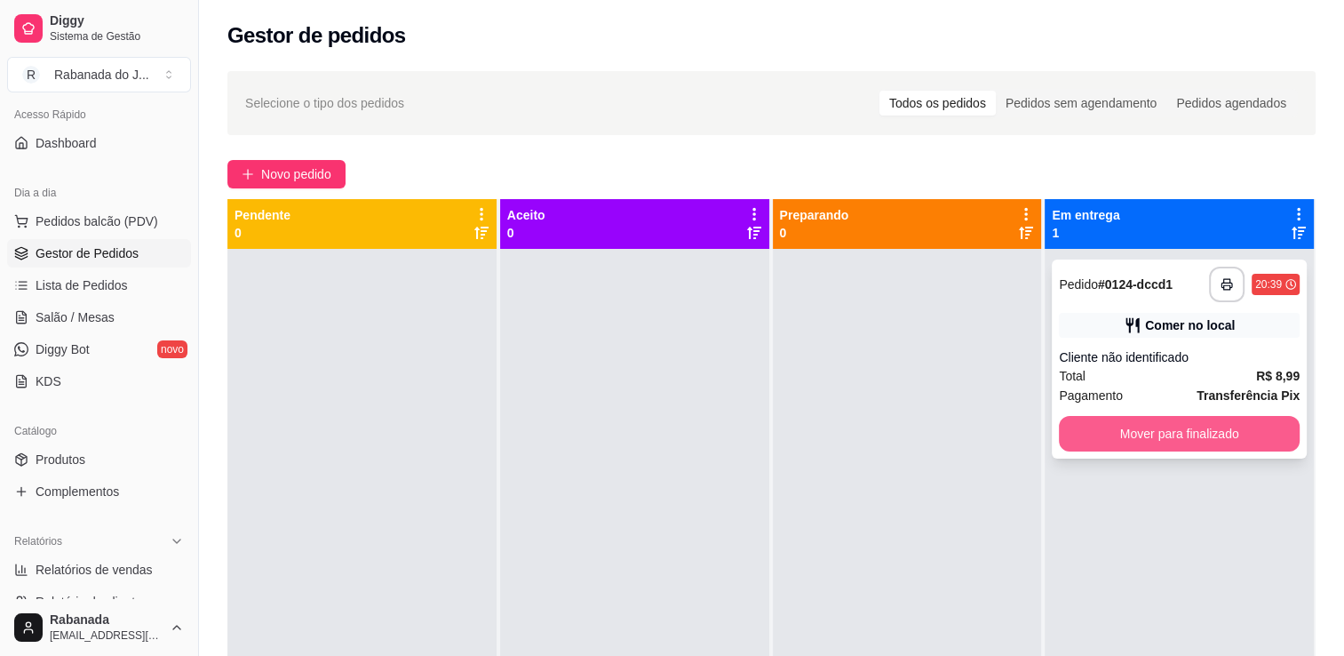
click at [1073, 437] on button "Mover para finalizado" at bounding box center [1179, 434] width 241 height 36
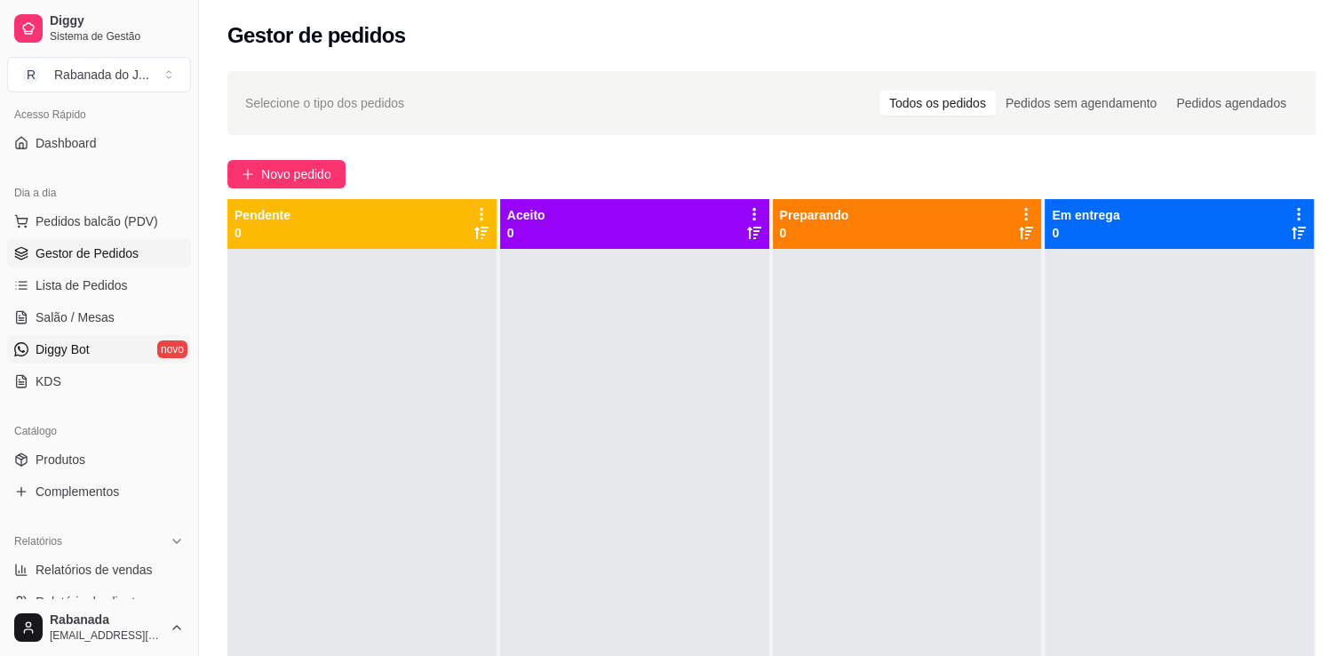
scroll to position [34, 0]
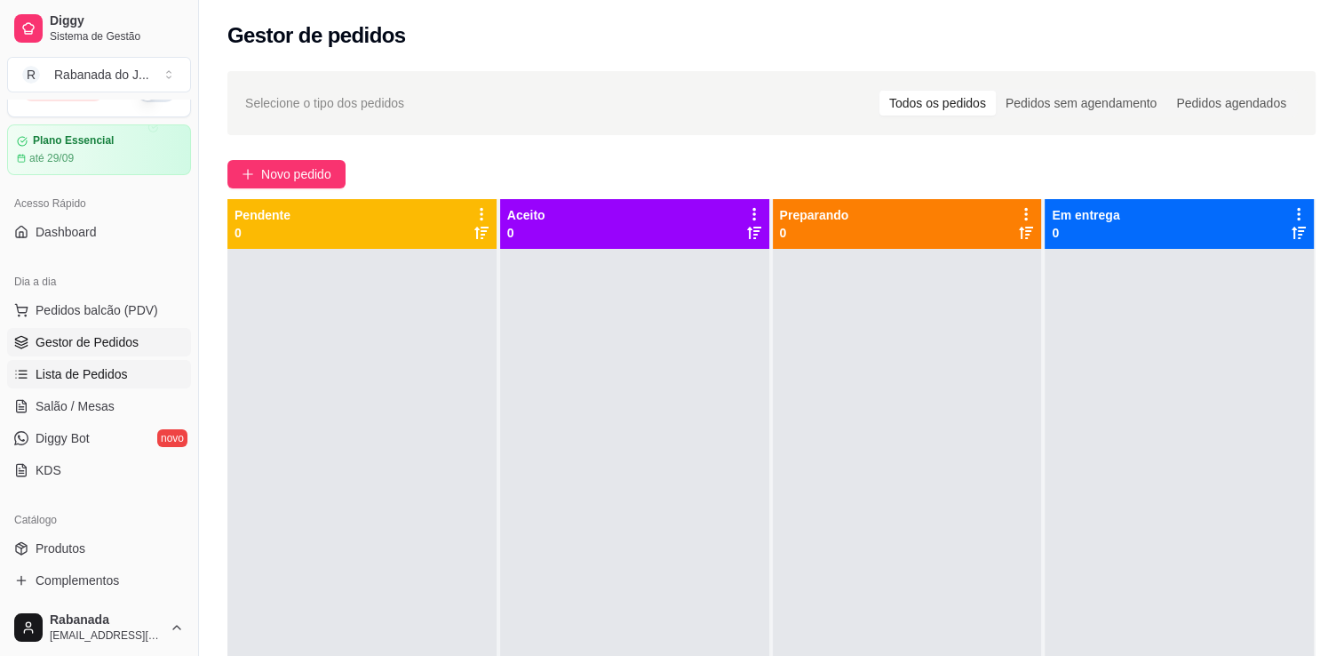
click at [100, 365] on span "Lista de Pedidos" at bounding box center [82, 374] width 92 height 18
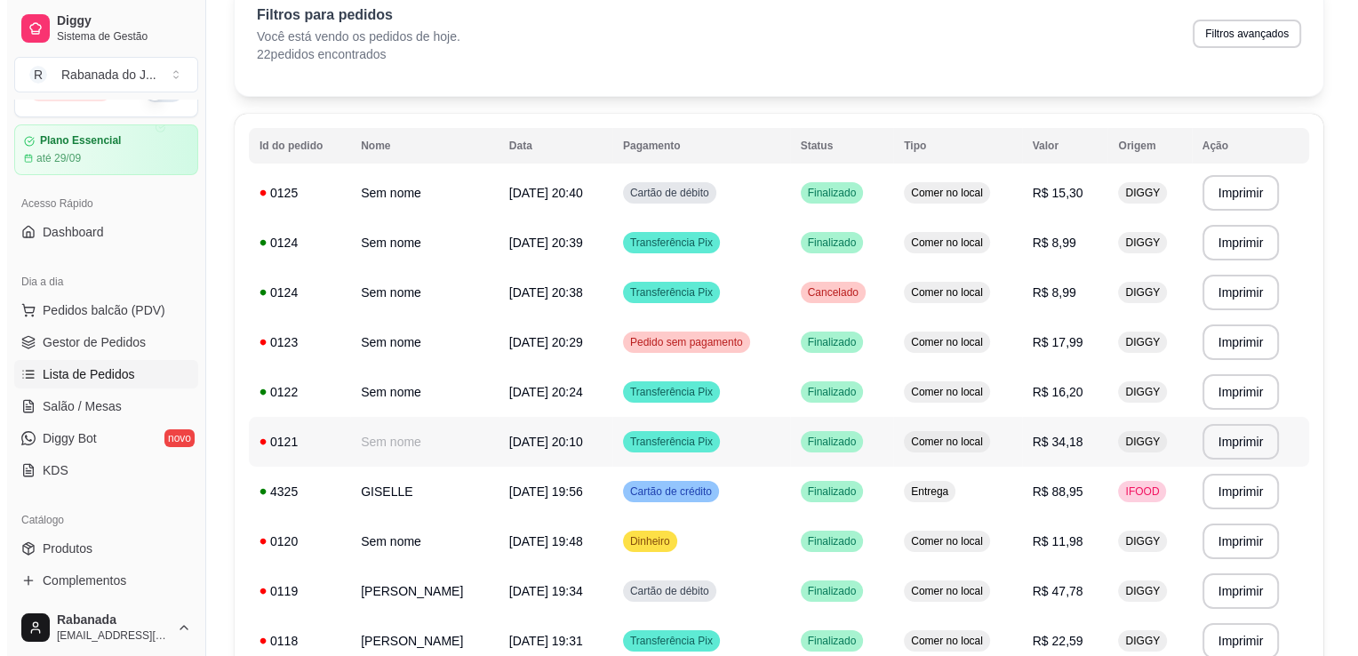
scroll to position [178, 0]
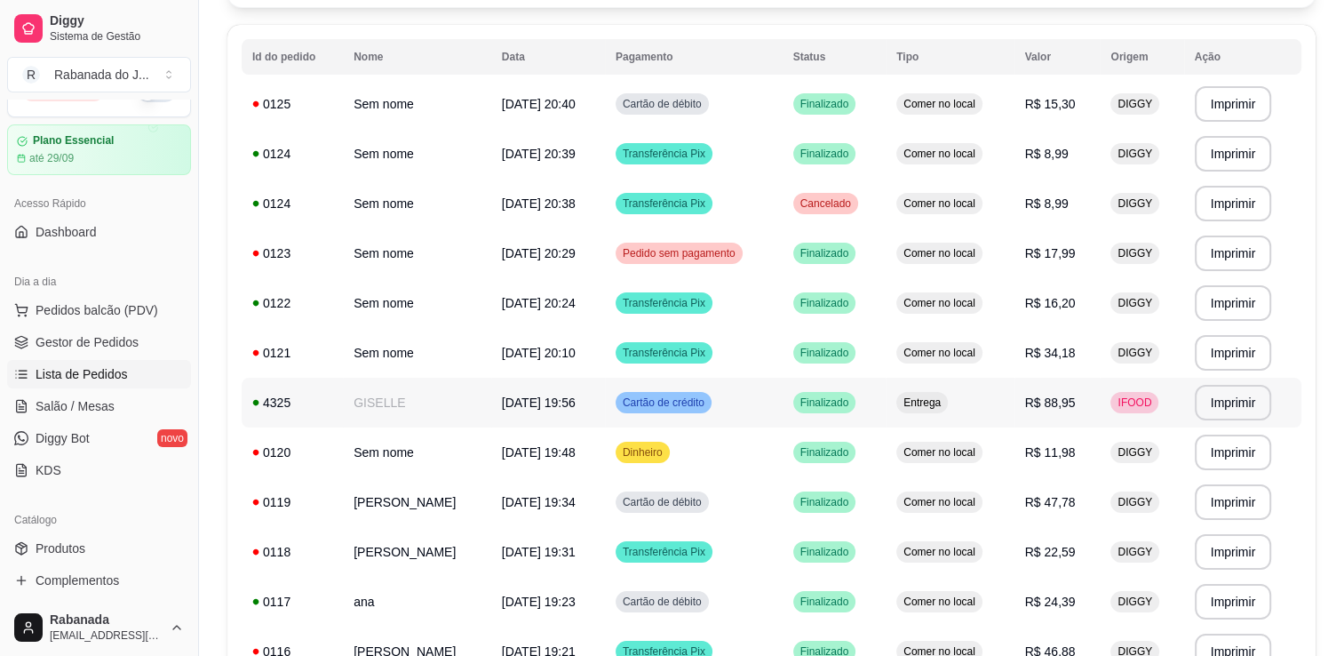
click at [549, 411] on td "[DATE] 19:56" at bounding box center [548, 403] width 114 height 50
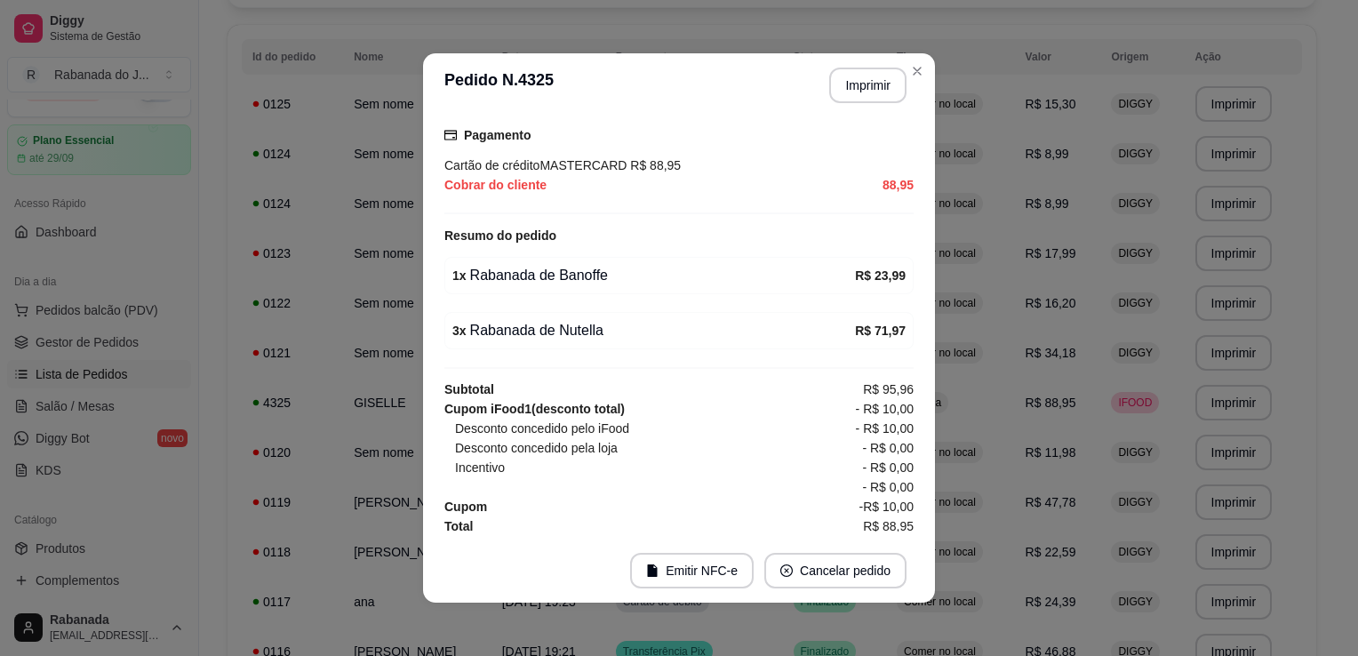
scroll to position [478, 0]
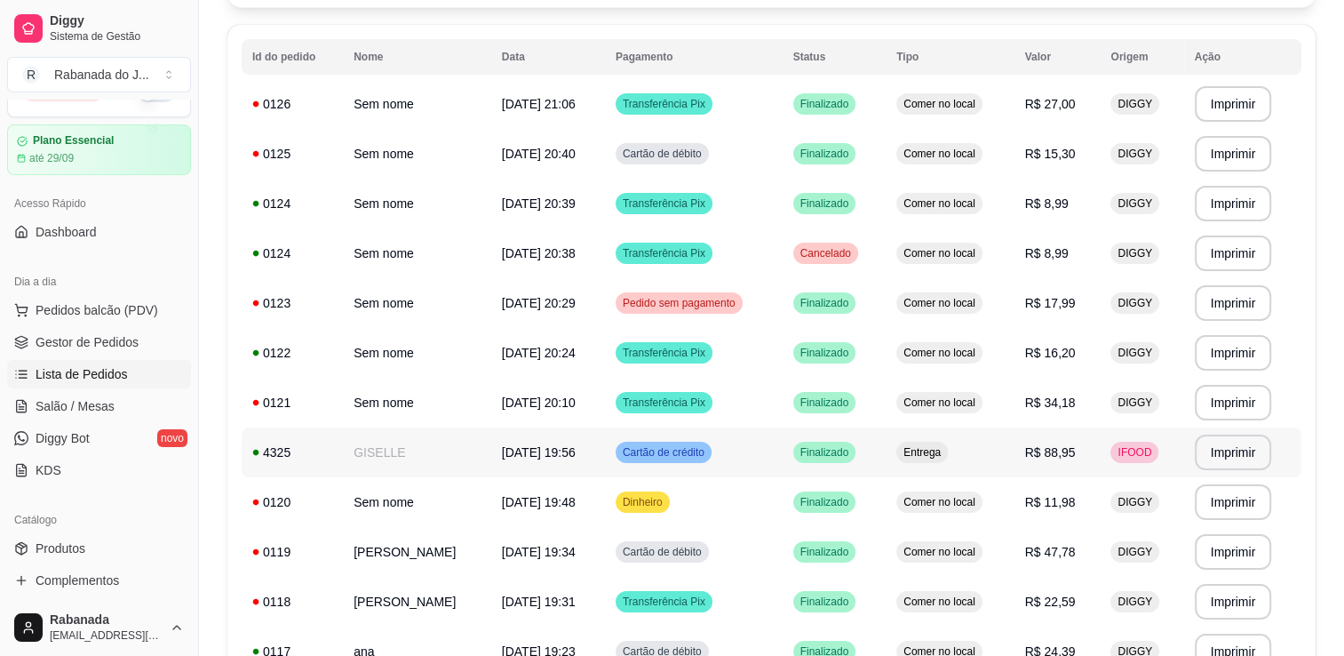
click at [525, 453] on span "[DATE] 19:56" at bounding box center [539, 452] width 74 height 14
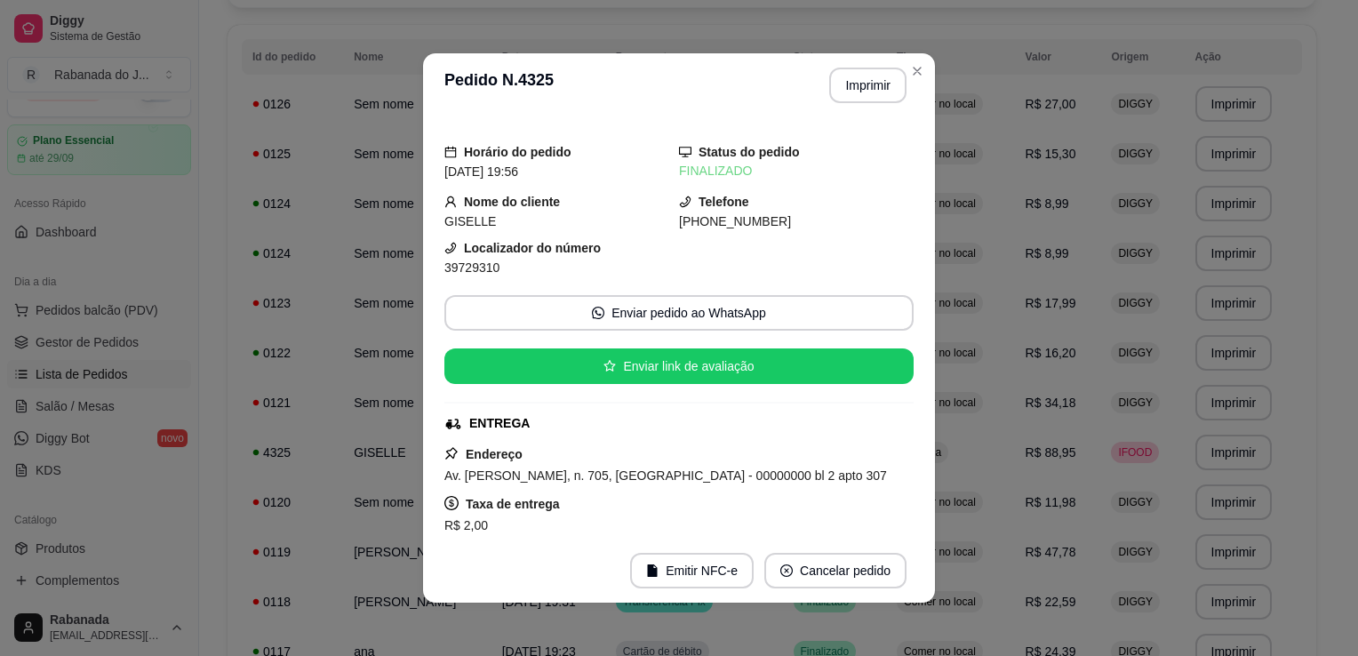
scroll to position [355, 0]
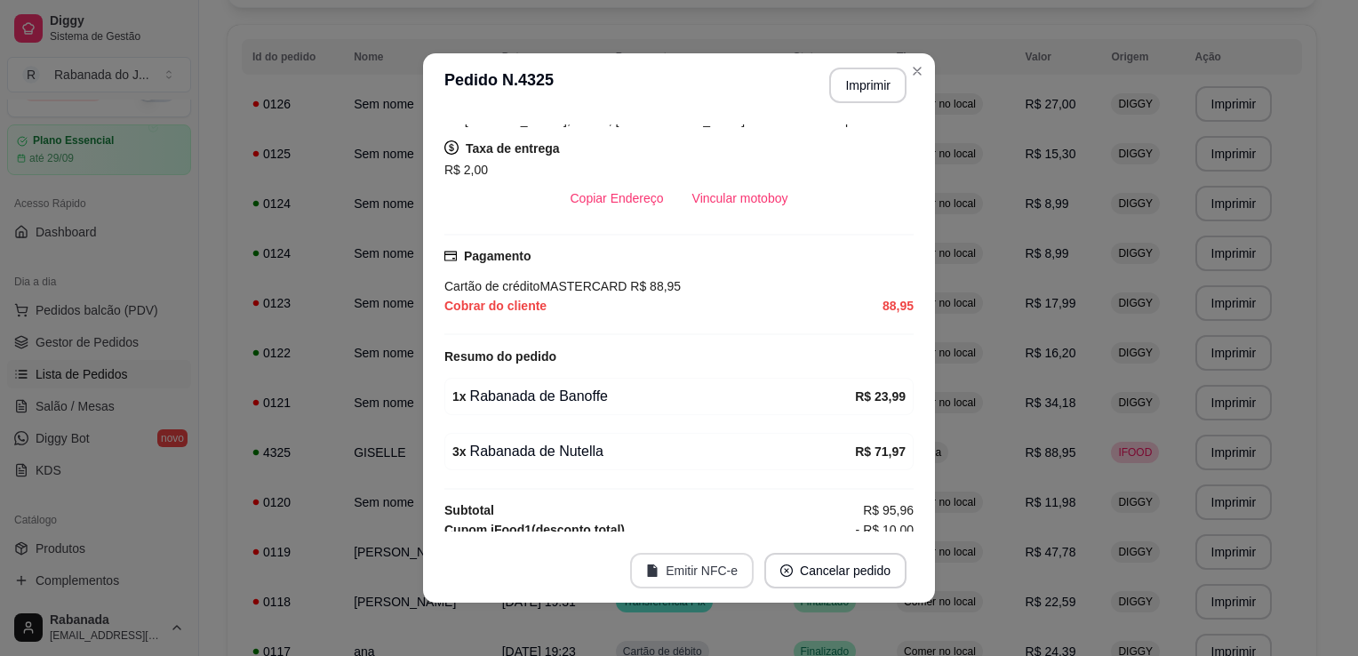
click at [697, 563] on button "Emitir NFC-e" at bounding box center [692, 571] width 124 height 36
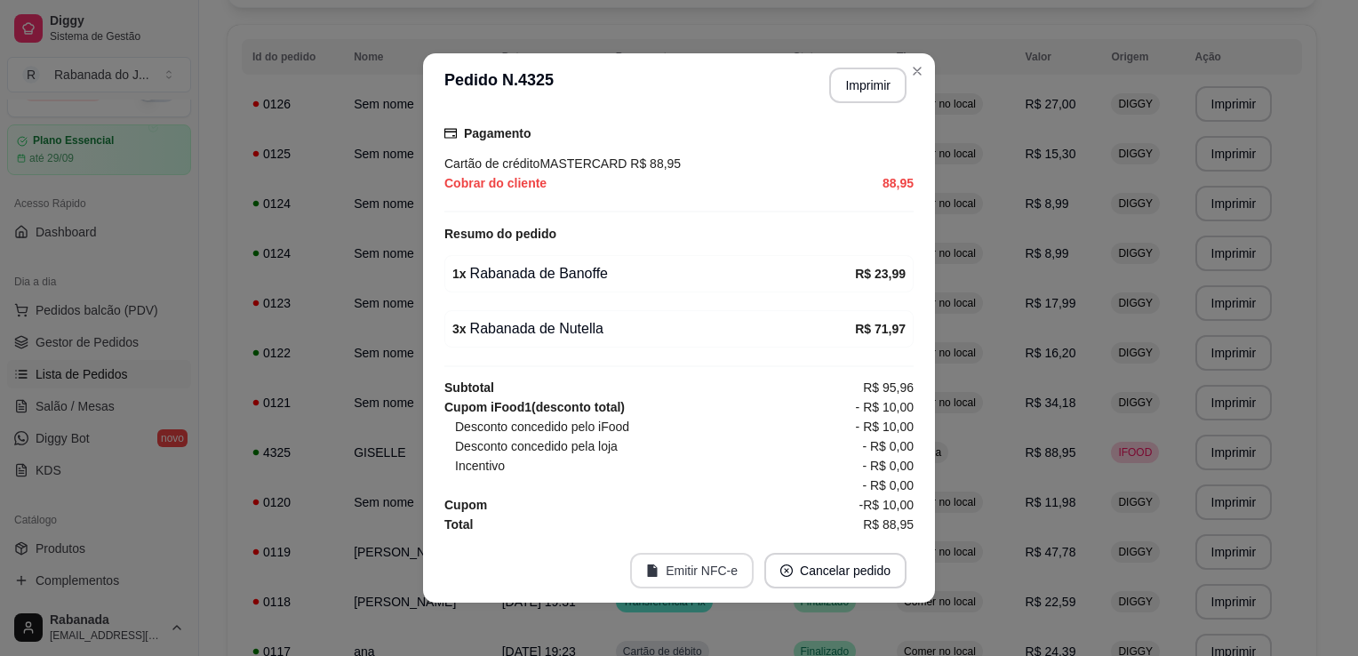
click at [694, 576] on button "Emitir NFC-e" at bounding box center [692, 571] width 124 height 36
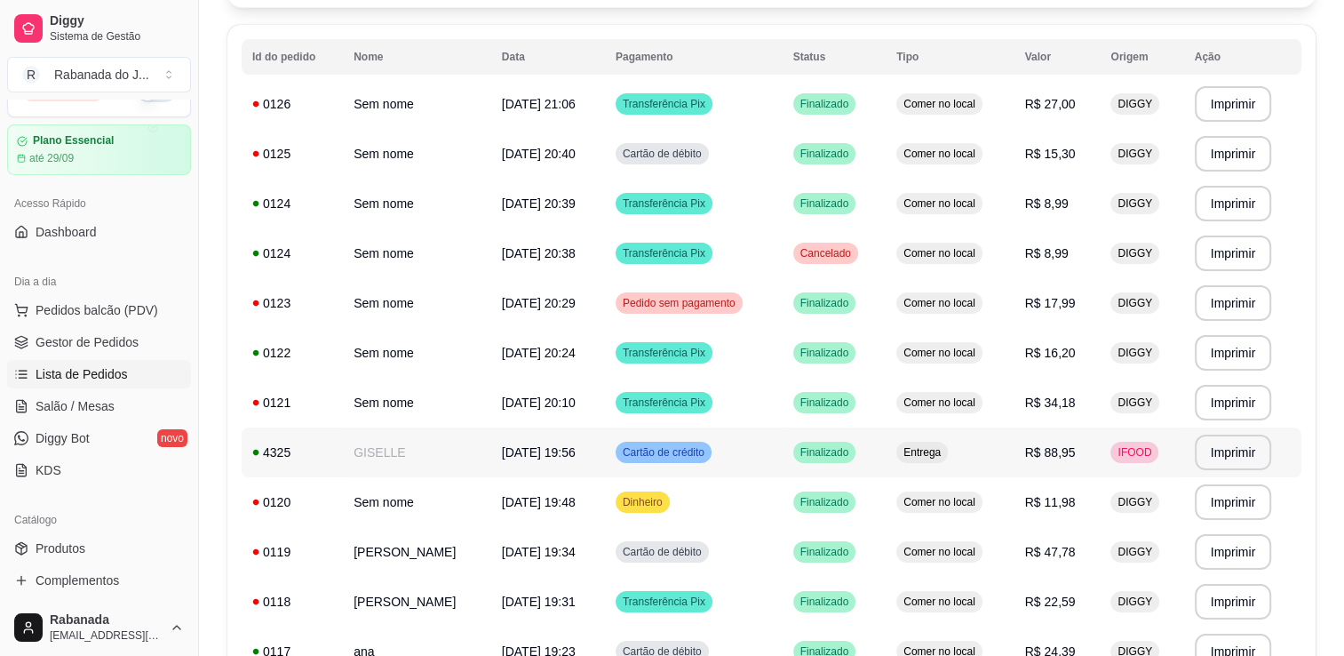
click at [676, 448] on span "Cartão de crédito" at bounding box center [663, 452] width 89 height 14
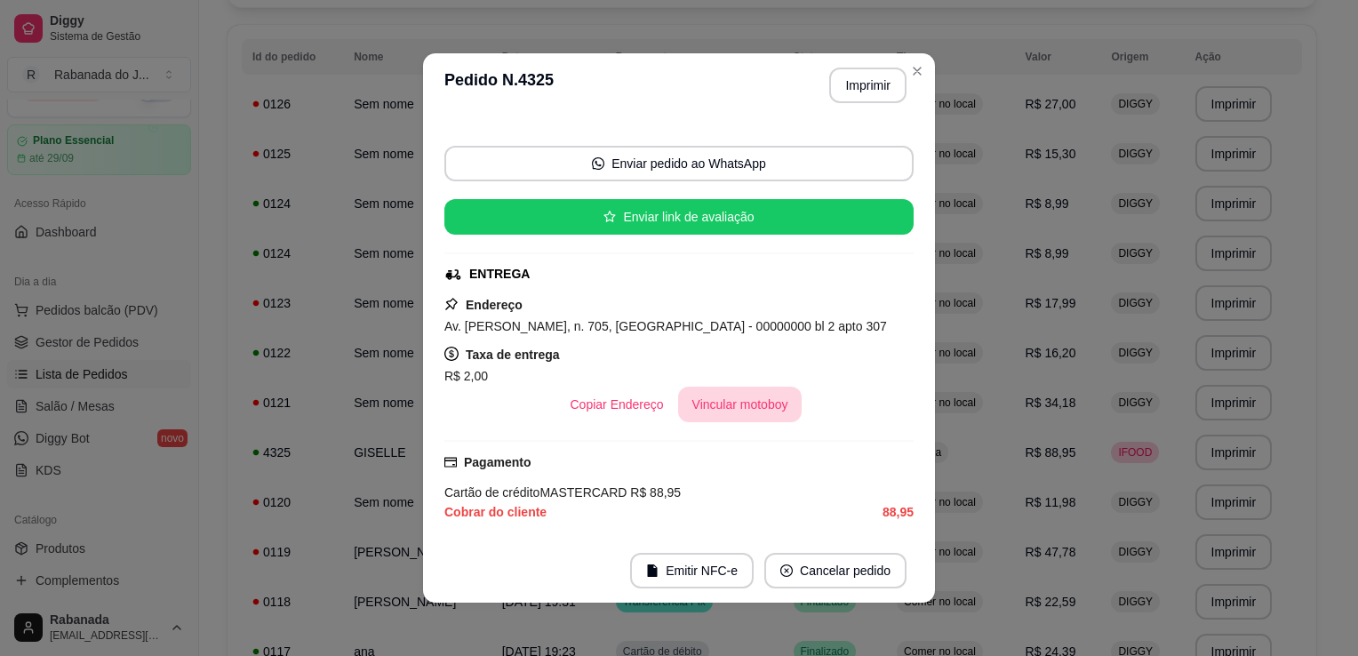
scroll to position [355, 0]
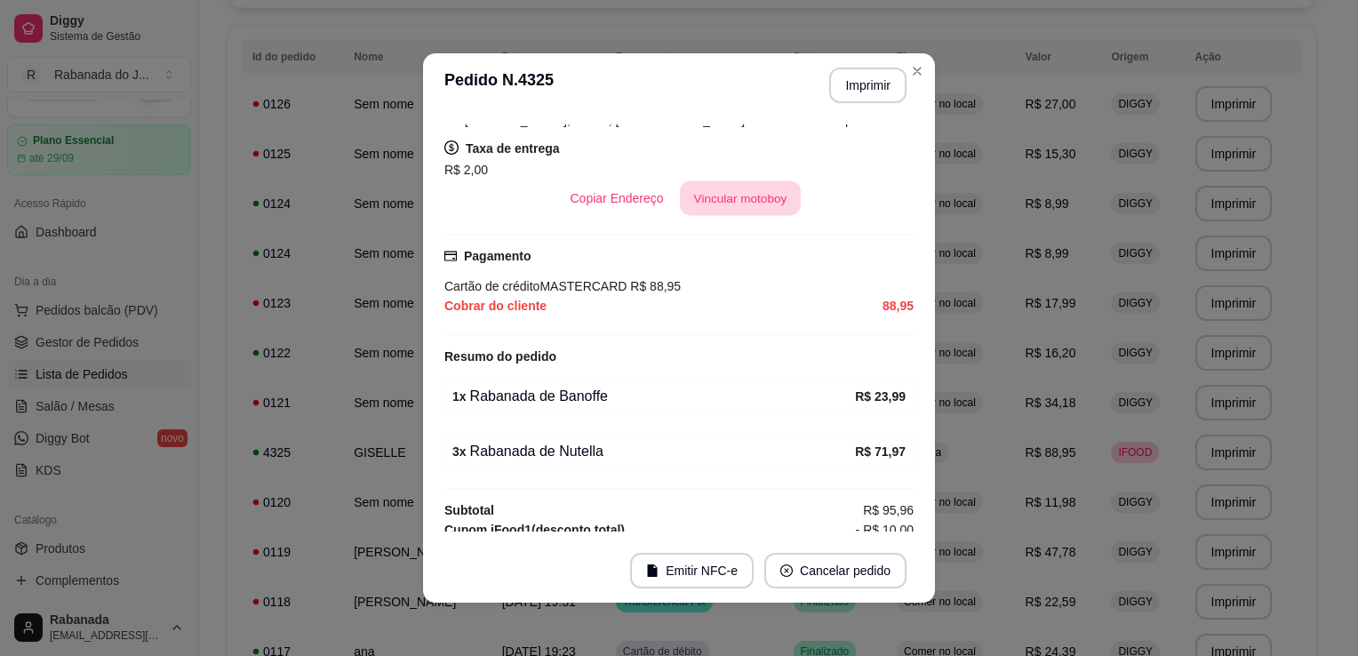
click at [697, 202] on button "Vincular motoboy" at bounding box center [740, 198] width 121 height 35
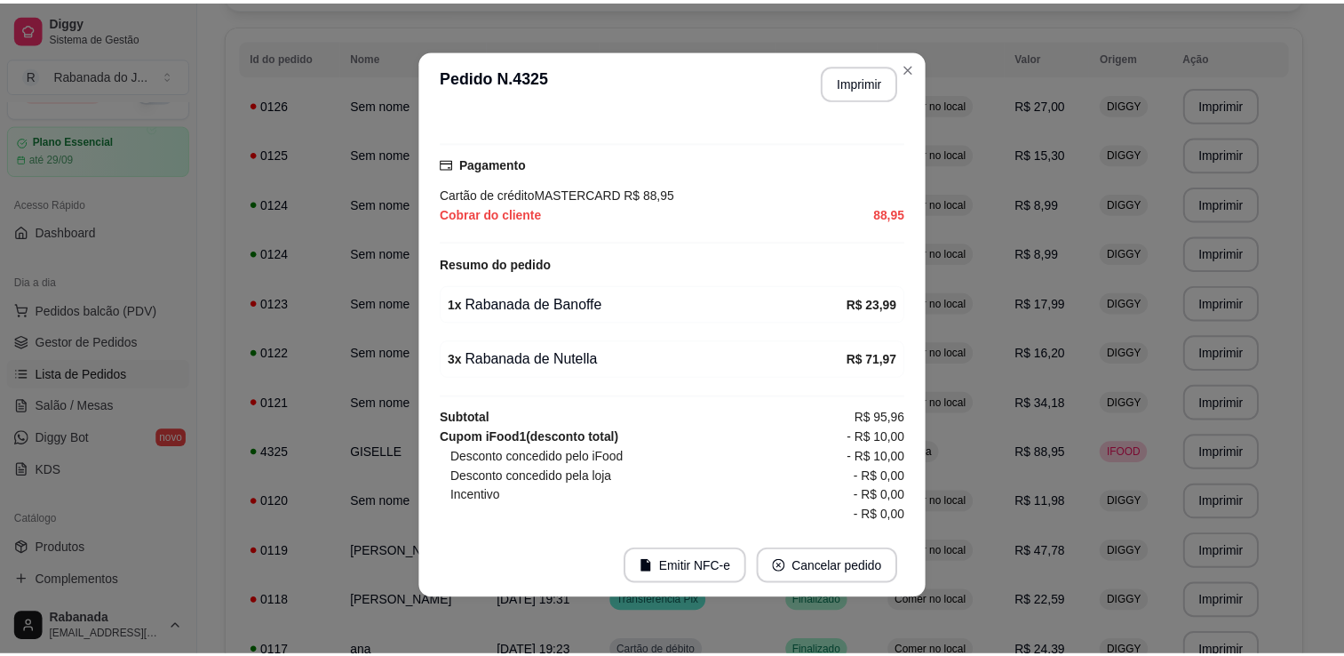
scroll to position [478, 0]
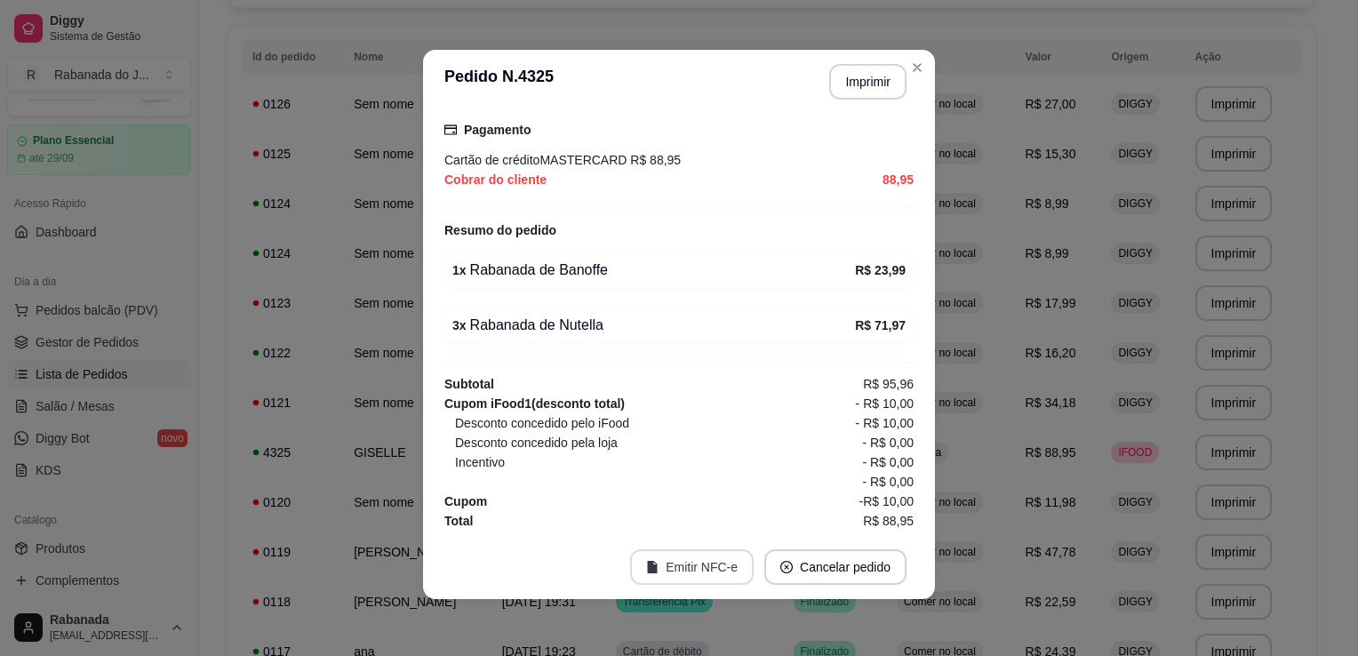
click at [694, 565] on button "Emitir NFC-e" at bounding box center [692, 567] width 124 height 36
click at [694, 571] on button "Emitir NFC-e" at bounding box center [692, 567] width 124 height 36
click at [700, 571] on button "Emitir NFC-e" at bounding box center [692, 567] width 124 height 36
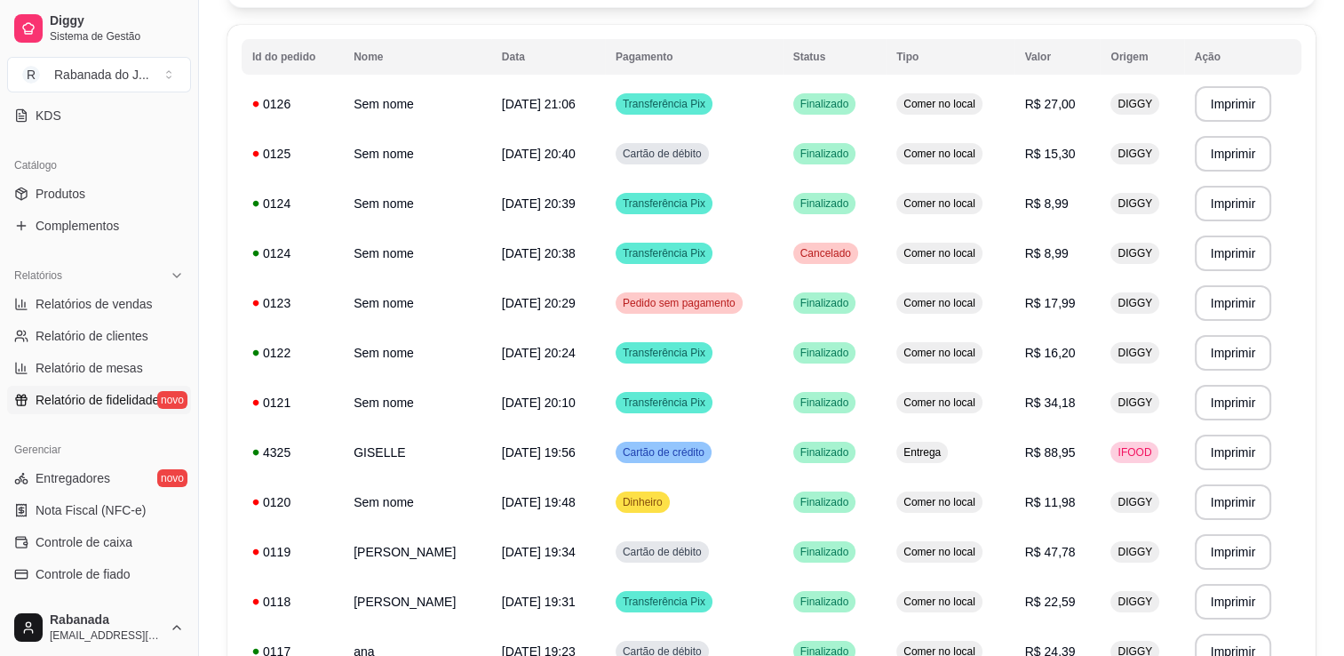
scroll to position [389, 0]
click at [106, 495] on link "Nota Fiscal (NFC-e)" at bounding box center [99, 509] width 184 height 28
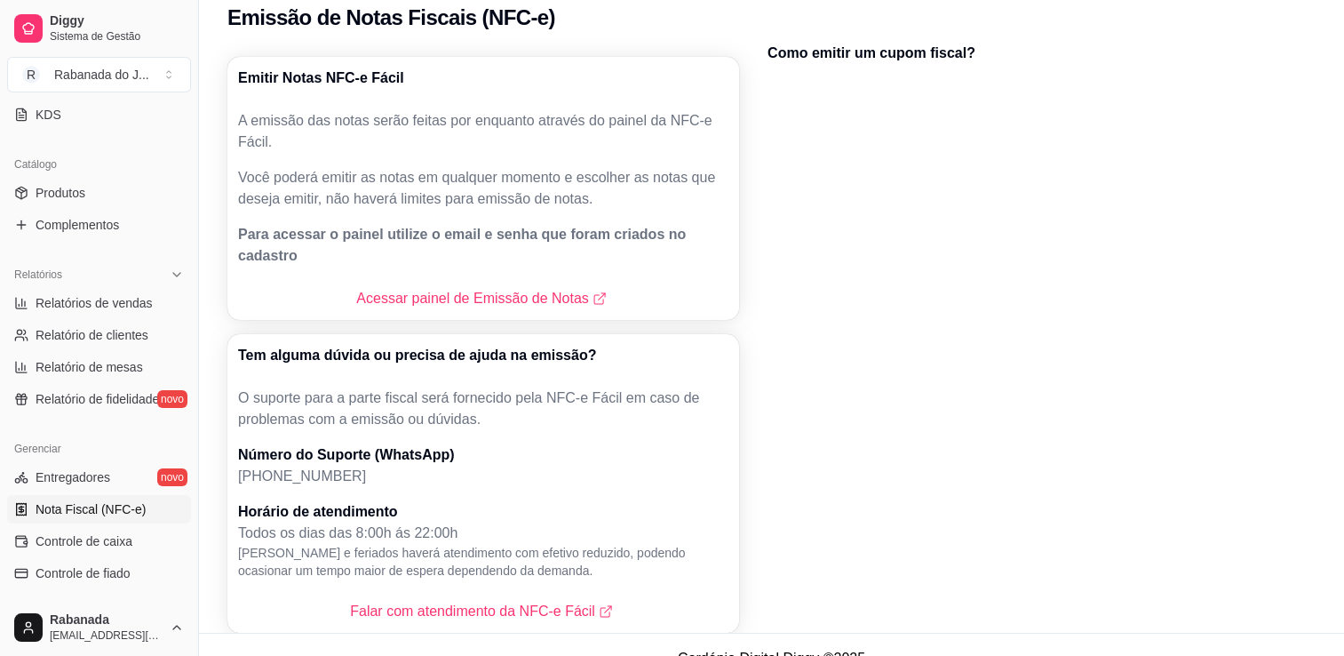
scroll to position [23, 0]
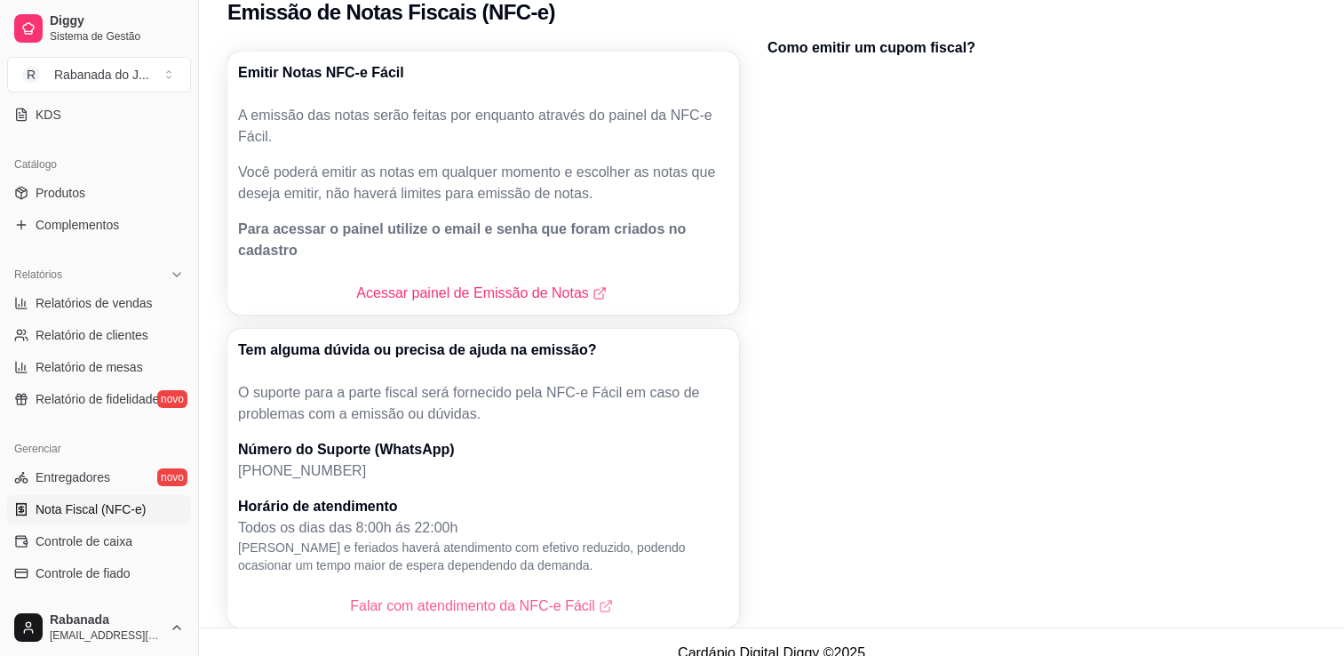
click at [527, 595] on link "Falar com atendimento da NFC-e Fácil" at bounding box center [483, 605] width 267 height 21
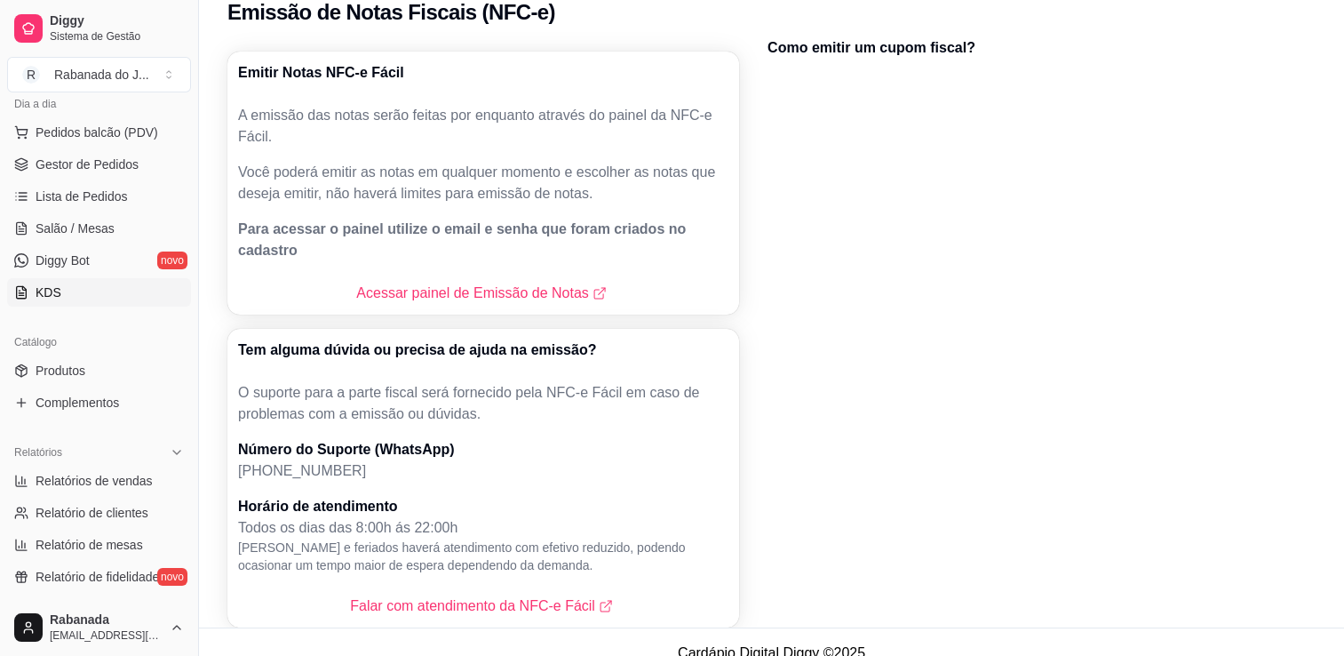
scroll to position [123, 0]
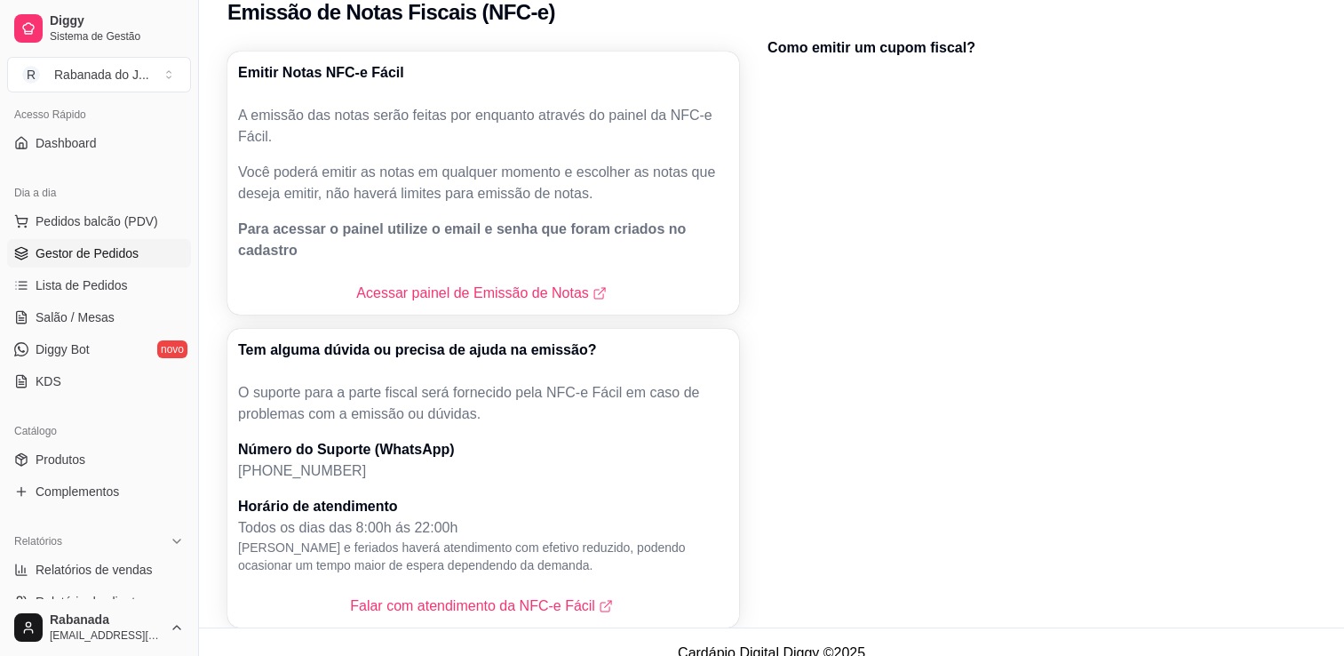
click at [97, 259] on span "Gestor de Pedidos" at bounding box center [87, 253] width 103 height 18
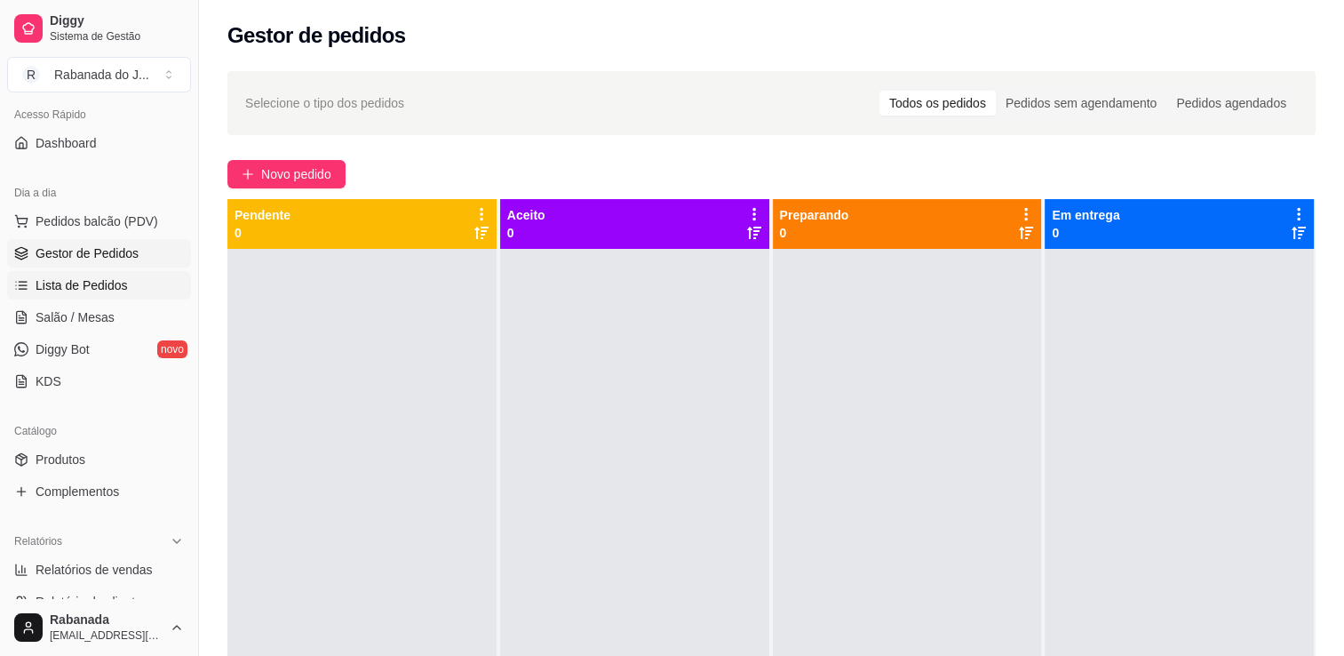
click at [76, 283] on span "Lista de Pedidos" at bounding box center [82, 285] width 92 height 18
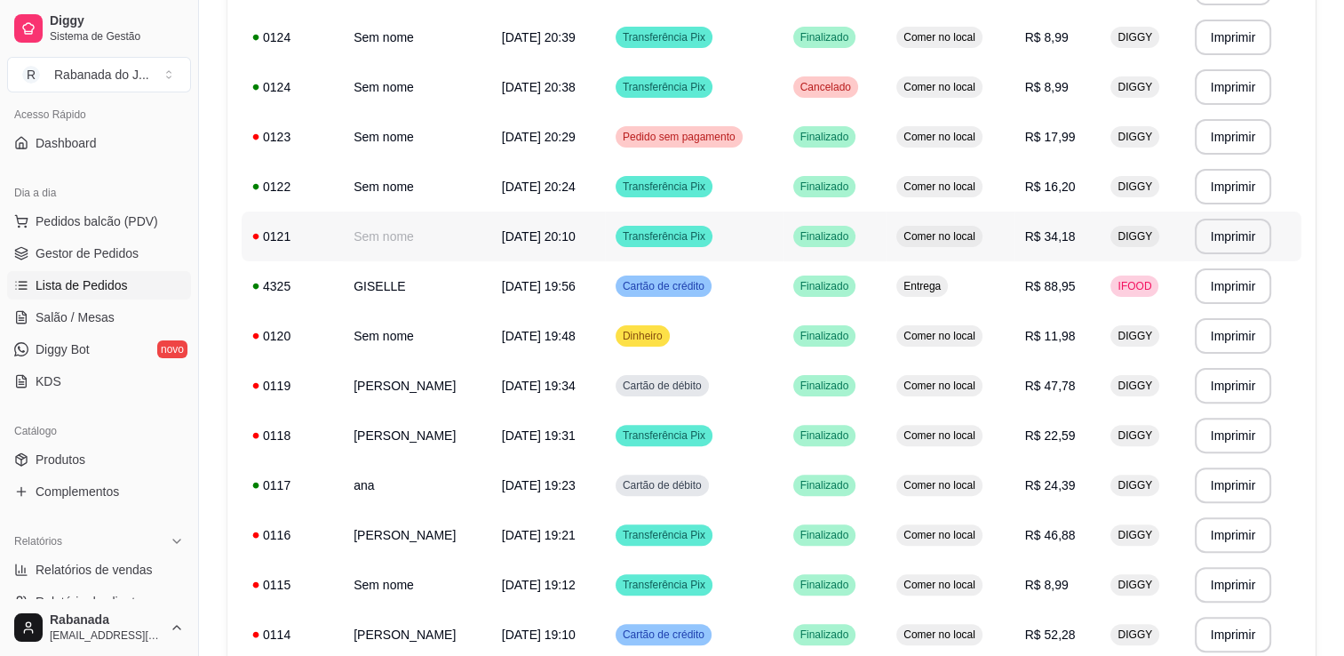
scroll to position [444, 0]
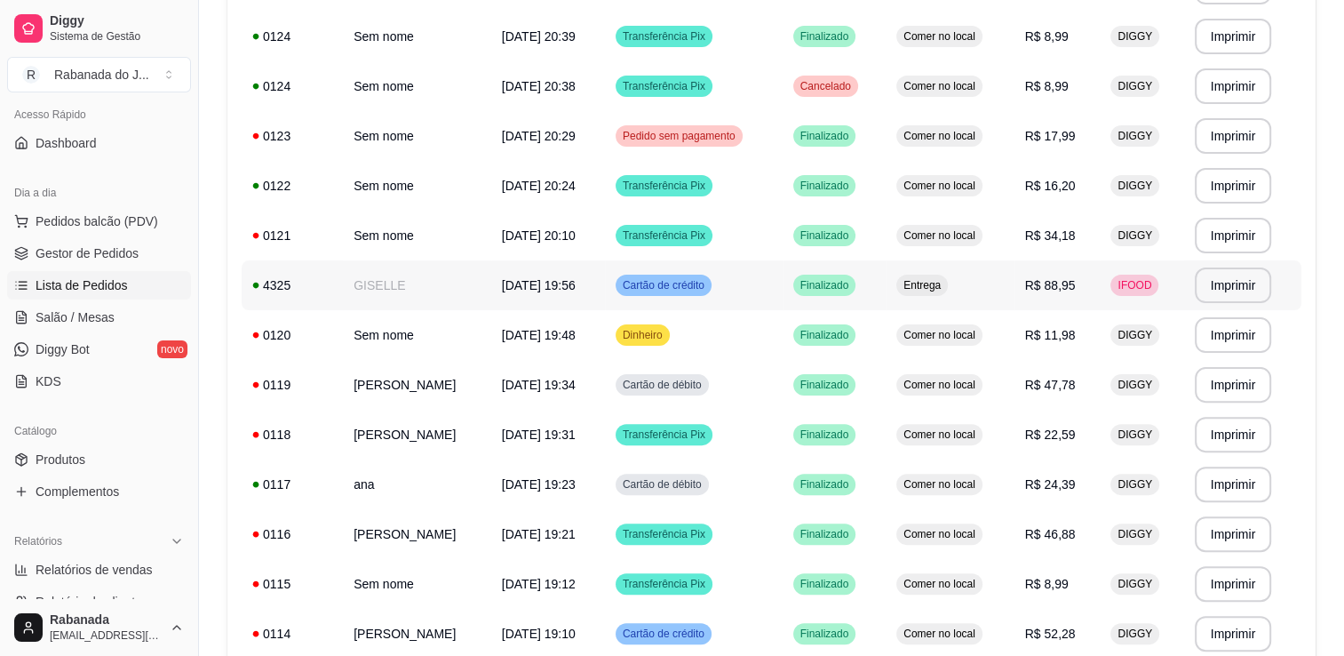
click at [605, 279] on td "Cartão de crédito" at bounding box center [694, 285] width 178 height 50
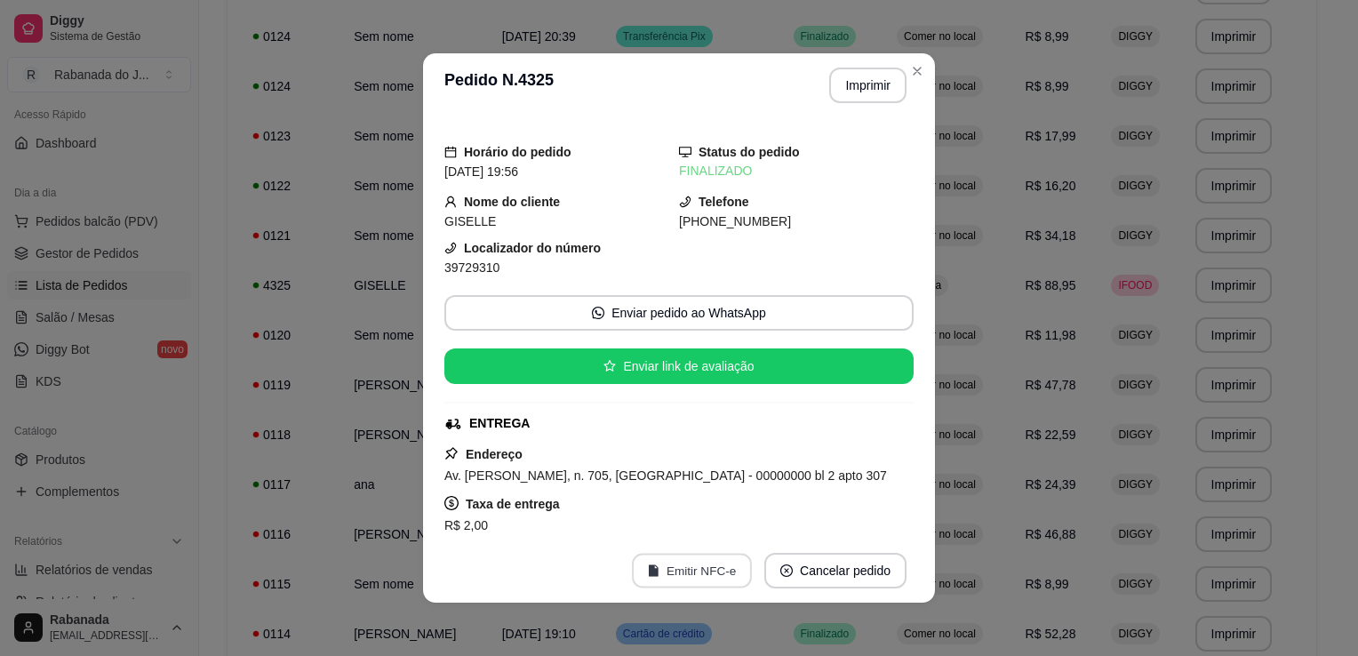
click at [672, 570] on button "Emitir NFC-e" at bounding box center [692, 571] width 120 height 35
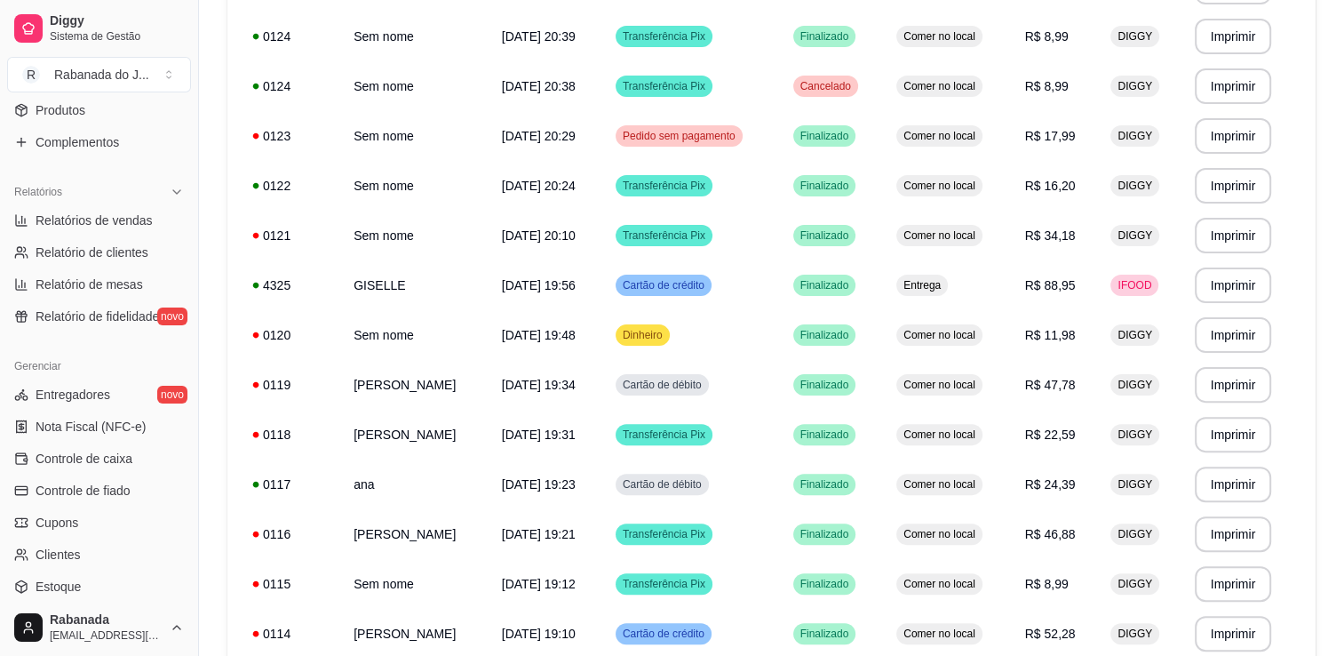
scroll to position [478, 0]
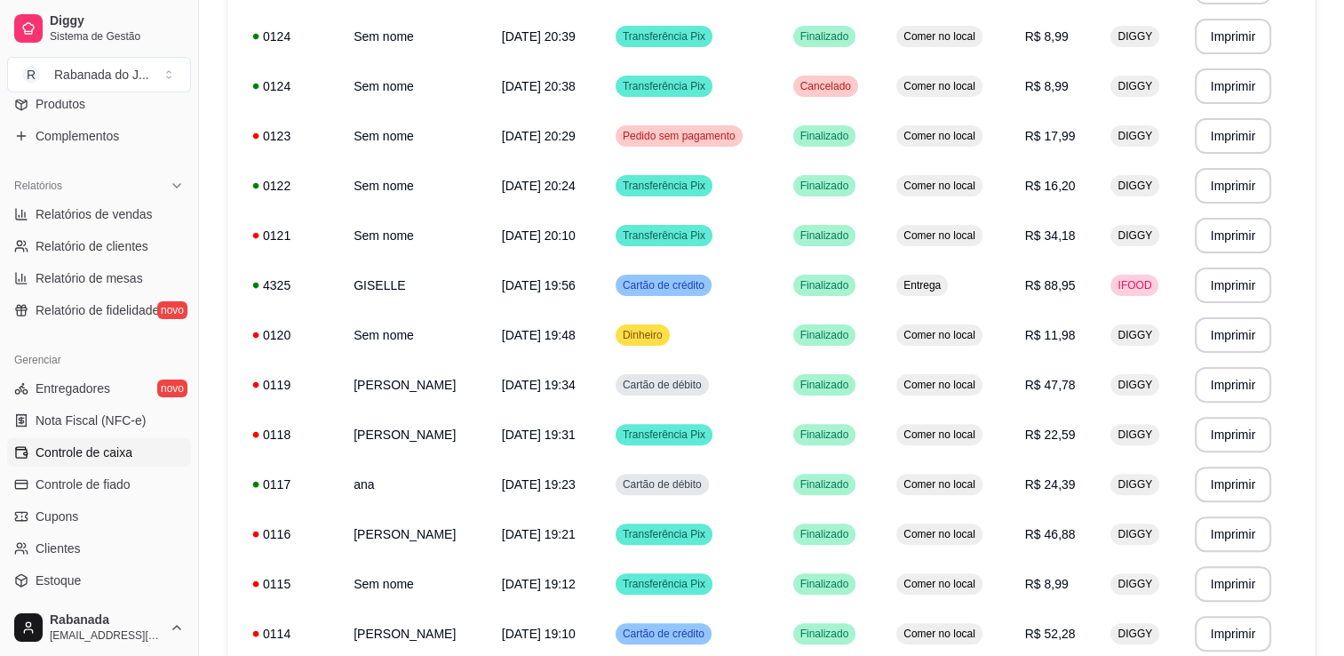
click at [125, 451] on span "Controle de caixa" at bounding box center [84, 452] width 97 height 18
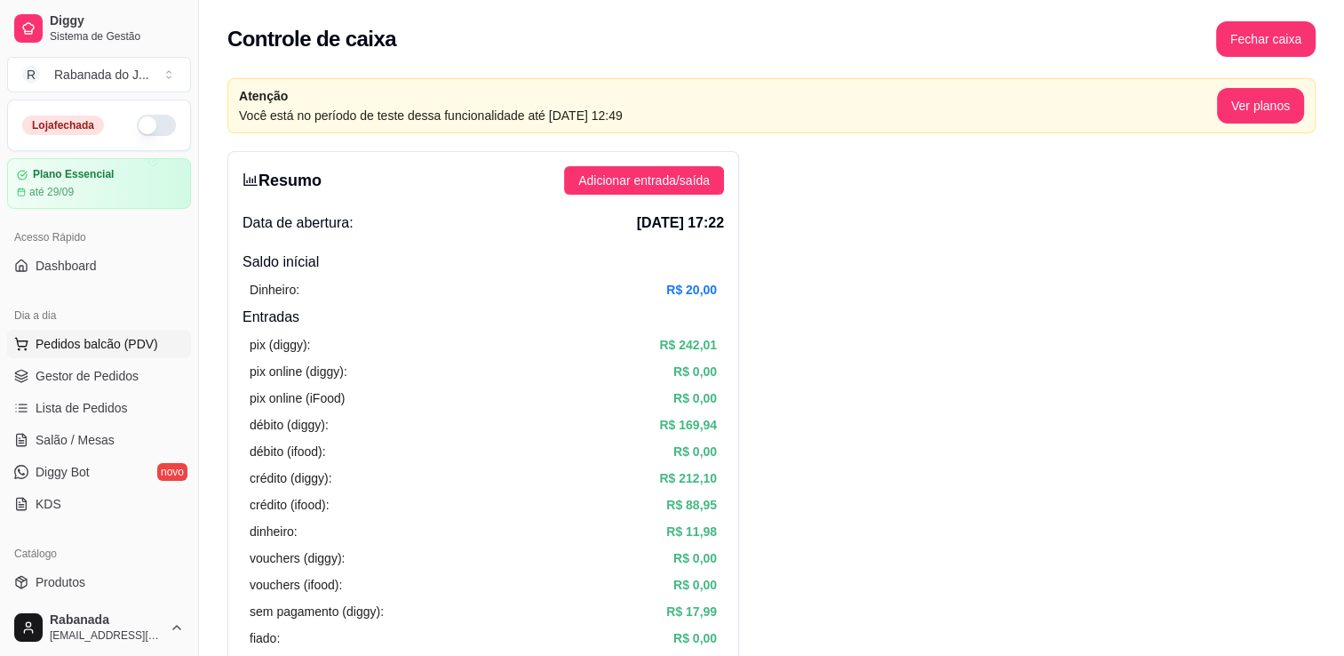
click at [122, 337] on span "Pedidos balcão (PDV)" at bounding box center [97, 344] width 123 height 18
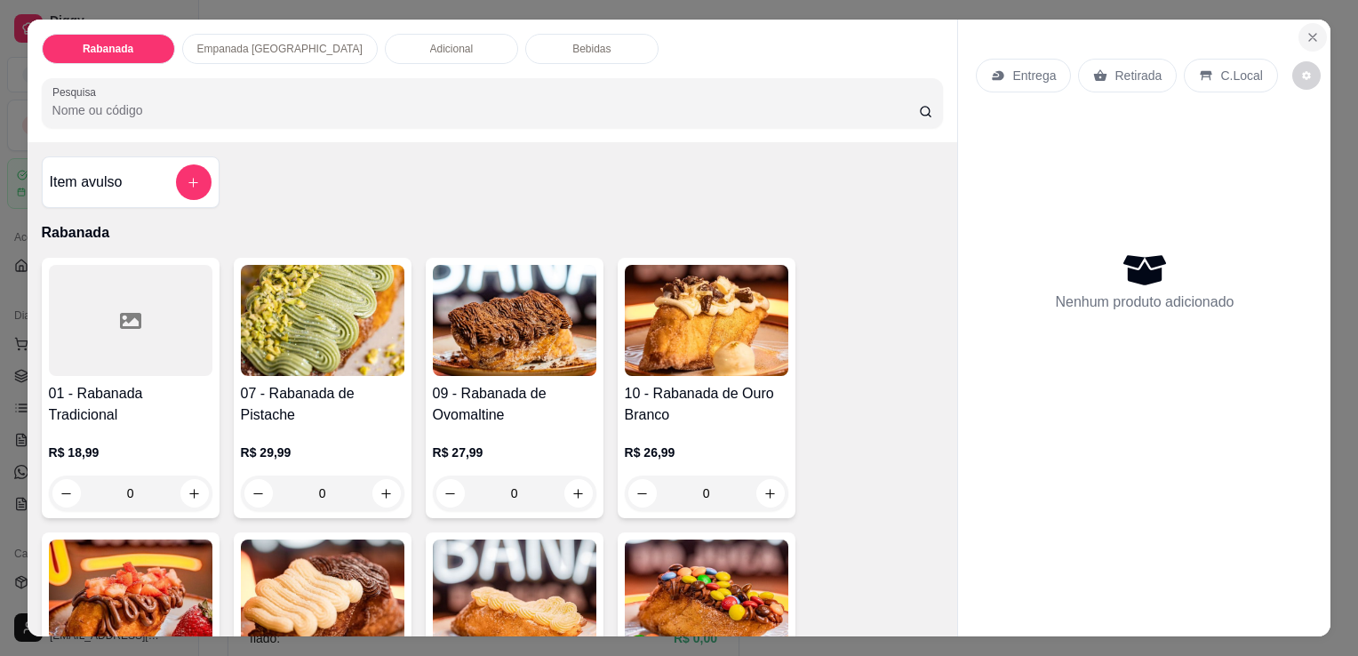
click at [1309, 34] on icon "Close" at bounding box center [1312, 37] width 7 height 7
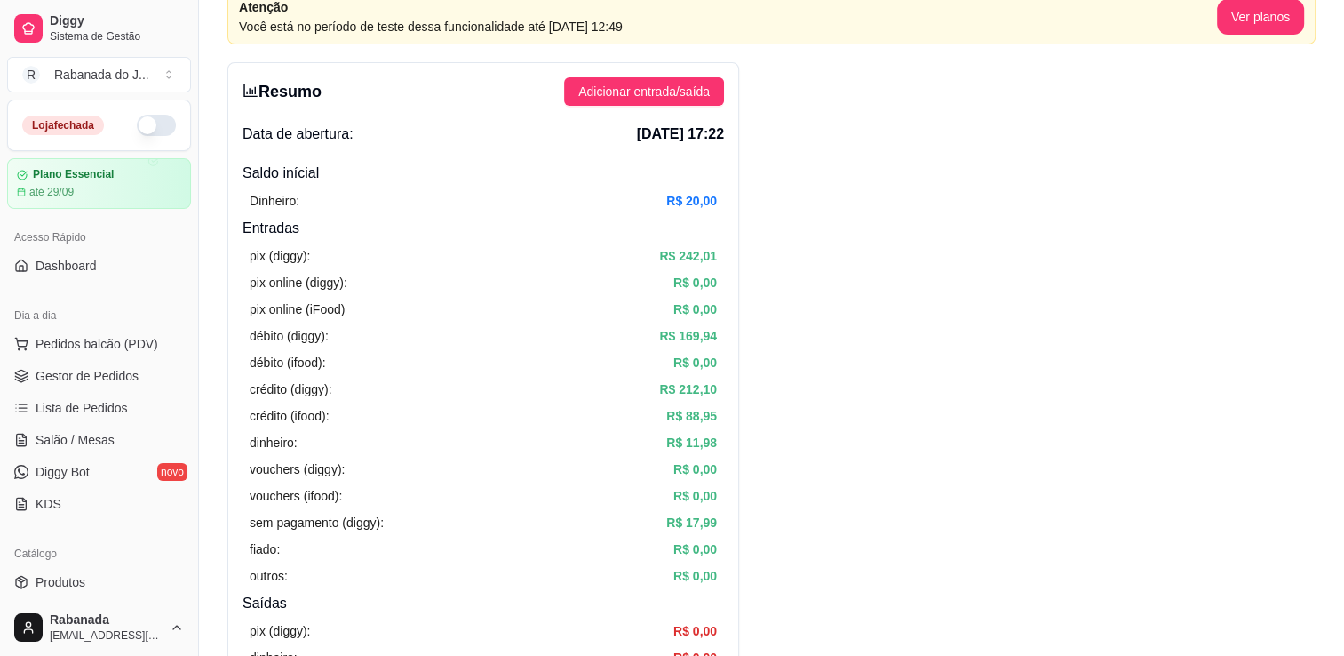
scroll to position [267, 0]
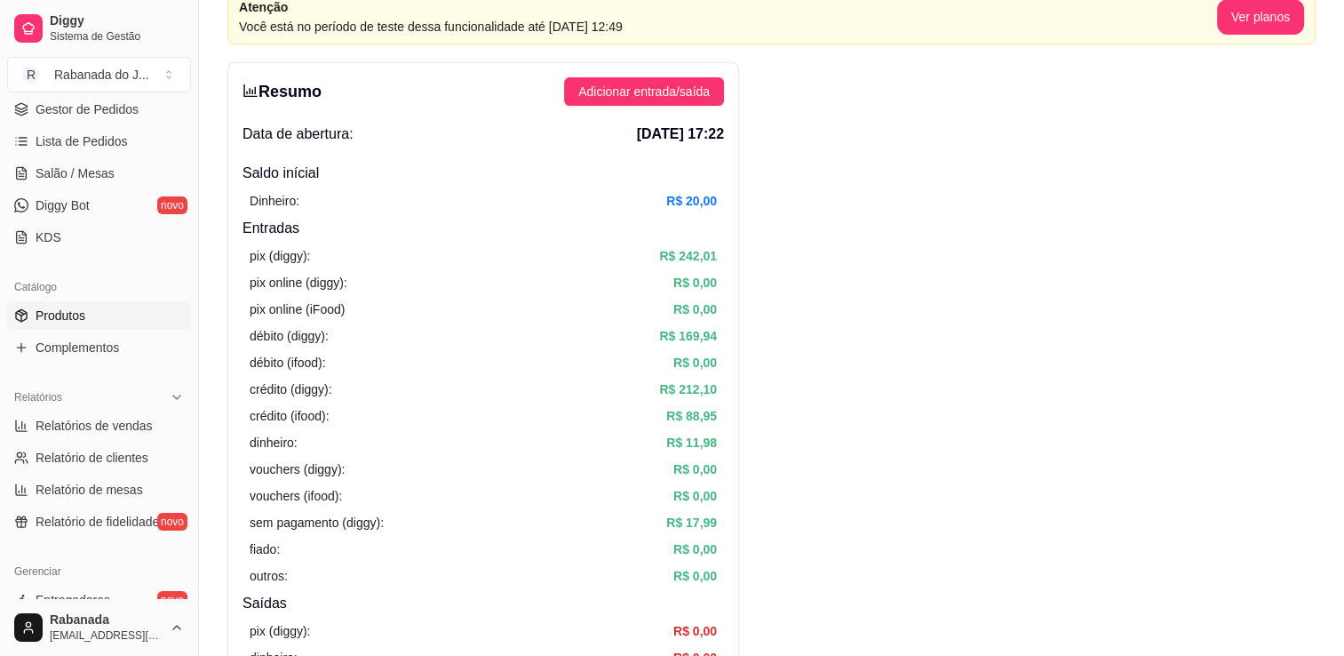
click at [64, 316] on span "Produtos" at bounding box center [61, 316] width 50 height 18
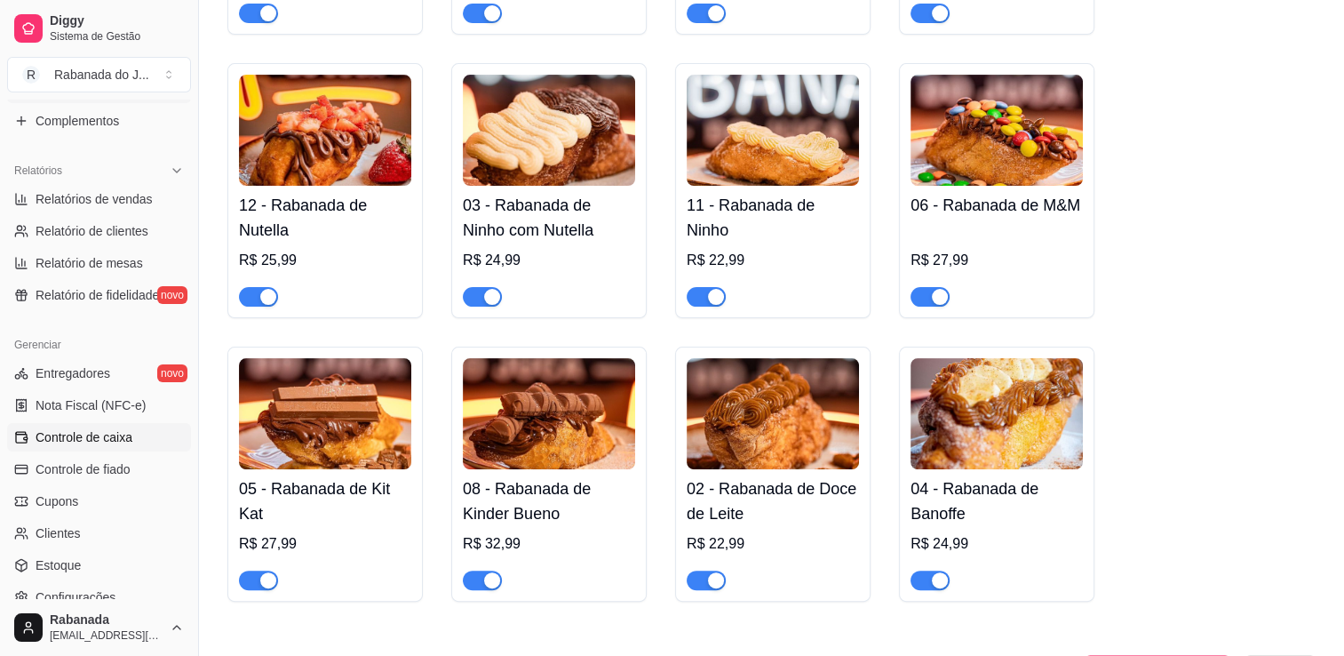
scroll to position [533, 0]
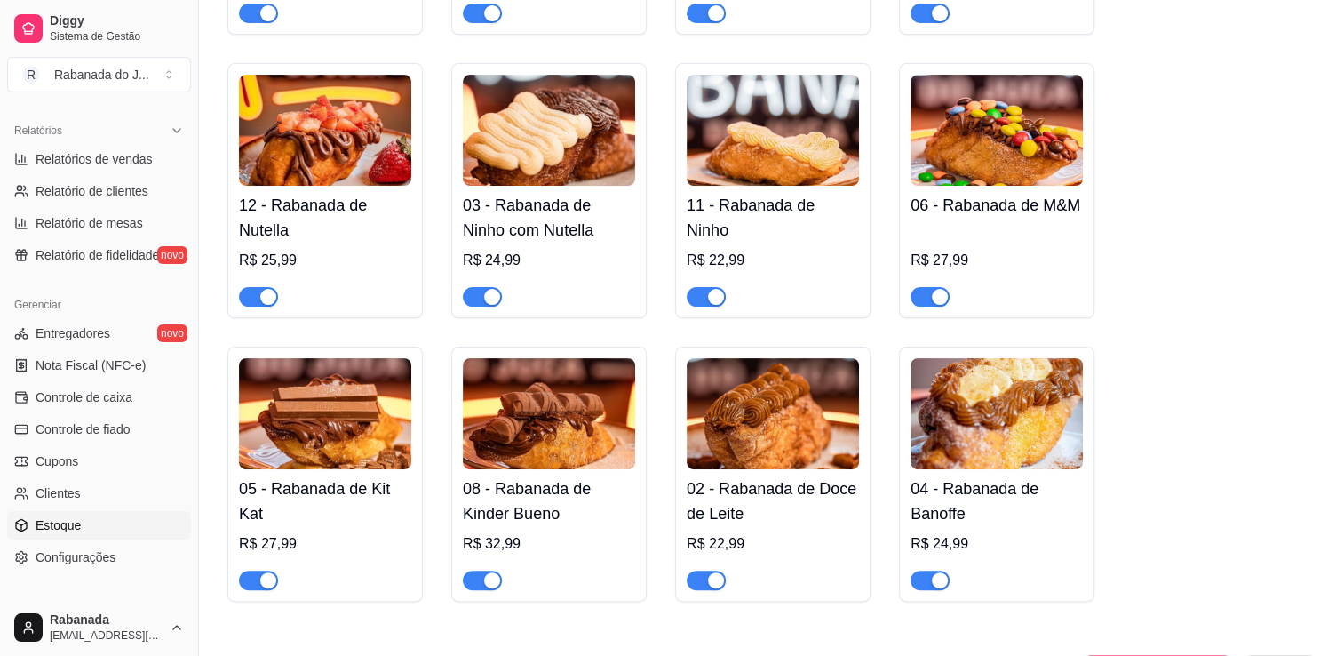
click at [73, 528] on span "Estoque" at bounding box center [58, 525] width 45 height 18
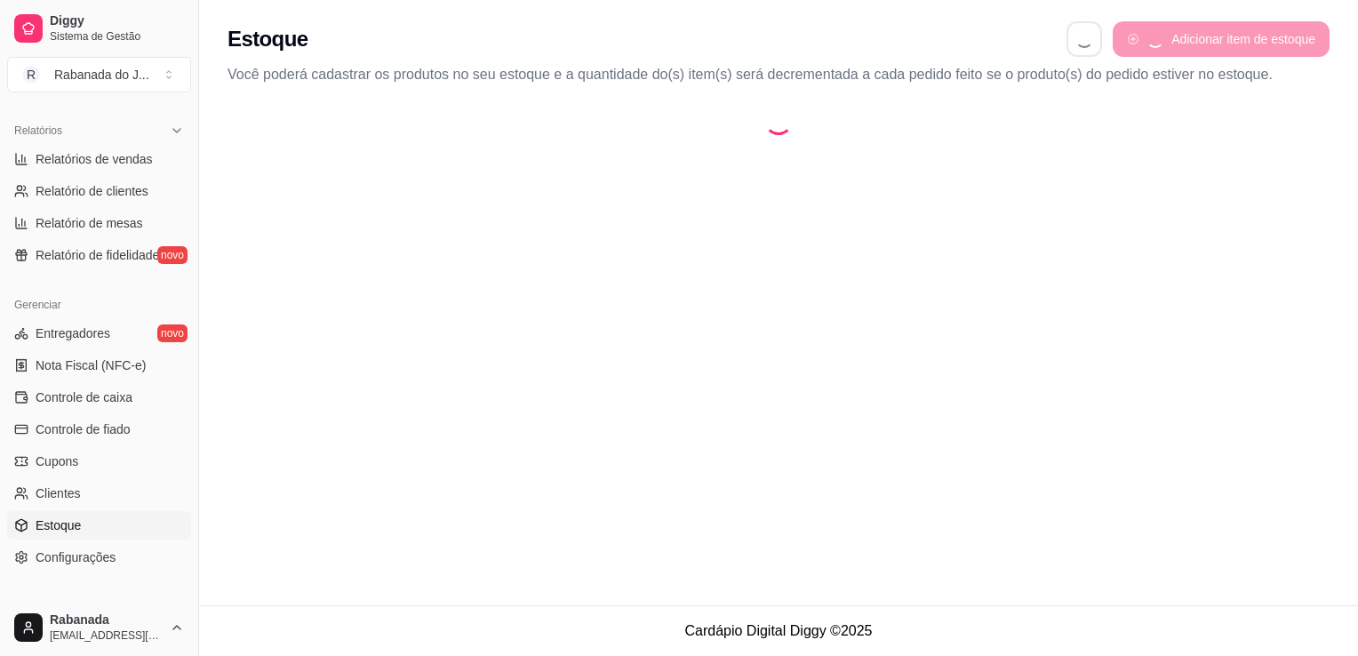
select select "QUANTITY_ORDER"
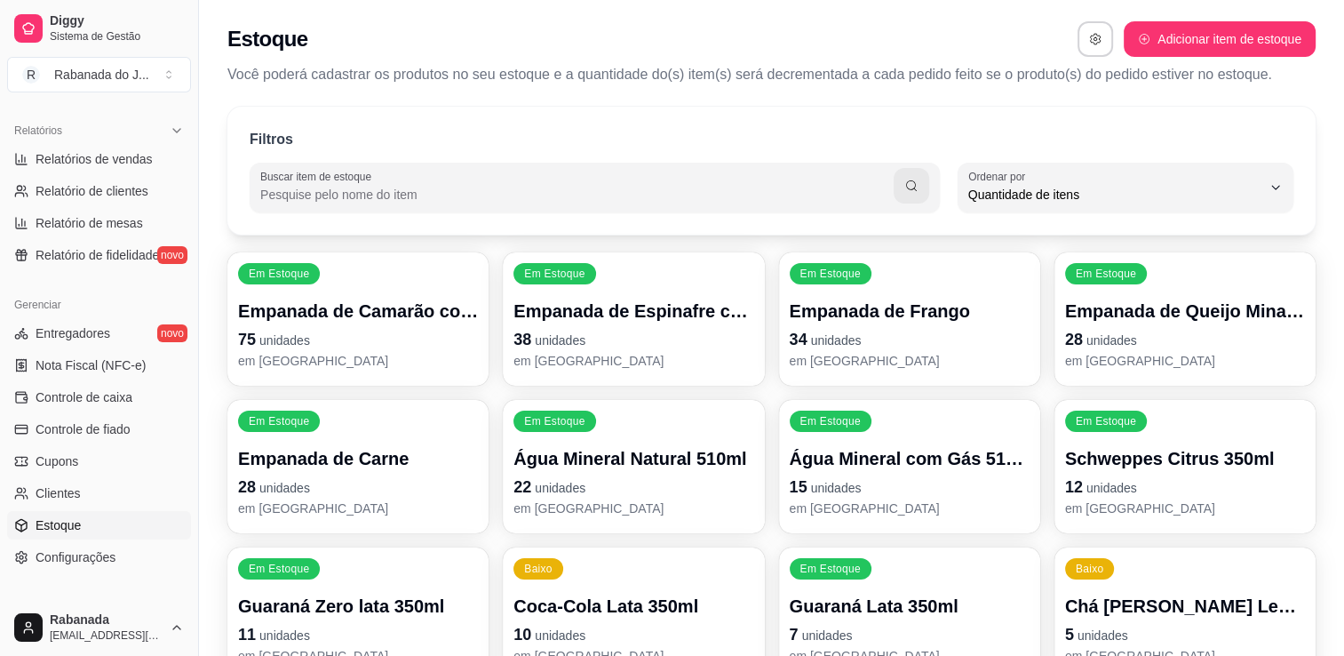
scroll to position [178, 0]
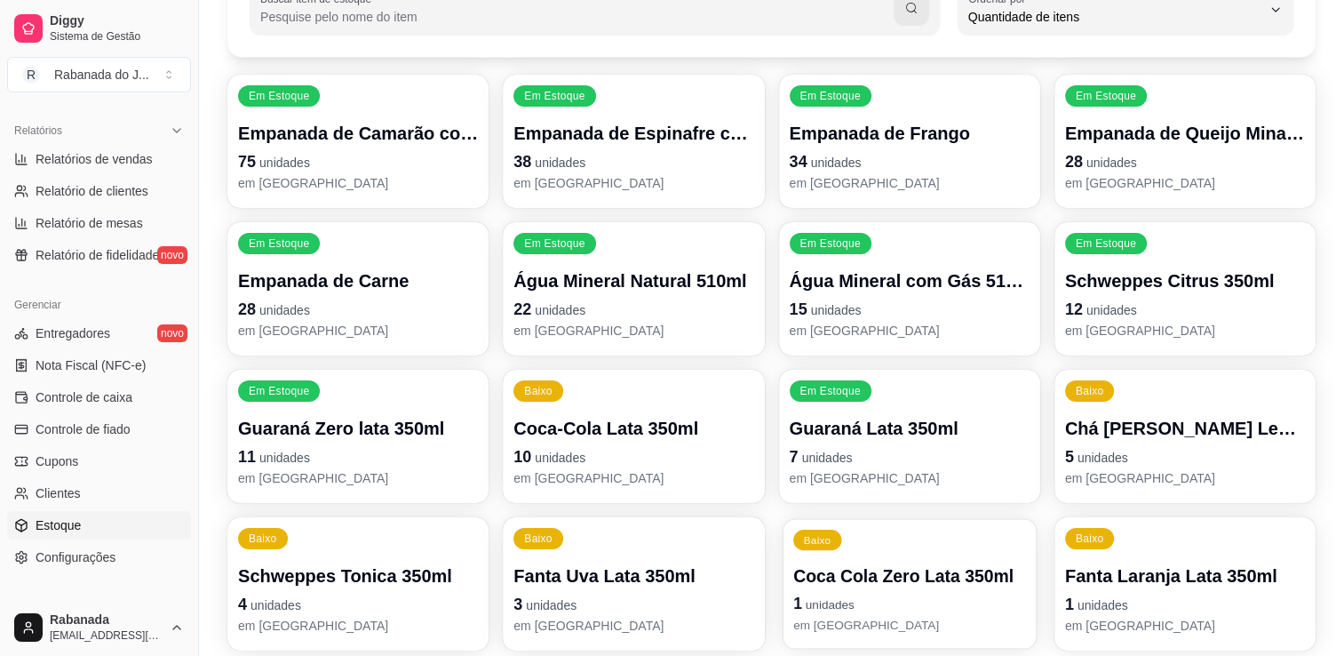
click at [889, 583] on p "Coca Cola Zero Lata 350ml" at bounding box center [910, 576] width 233 height 24
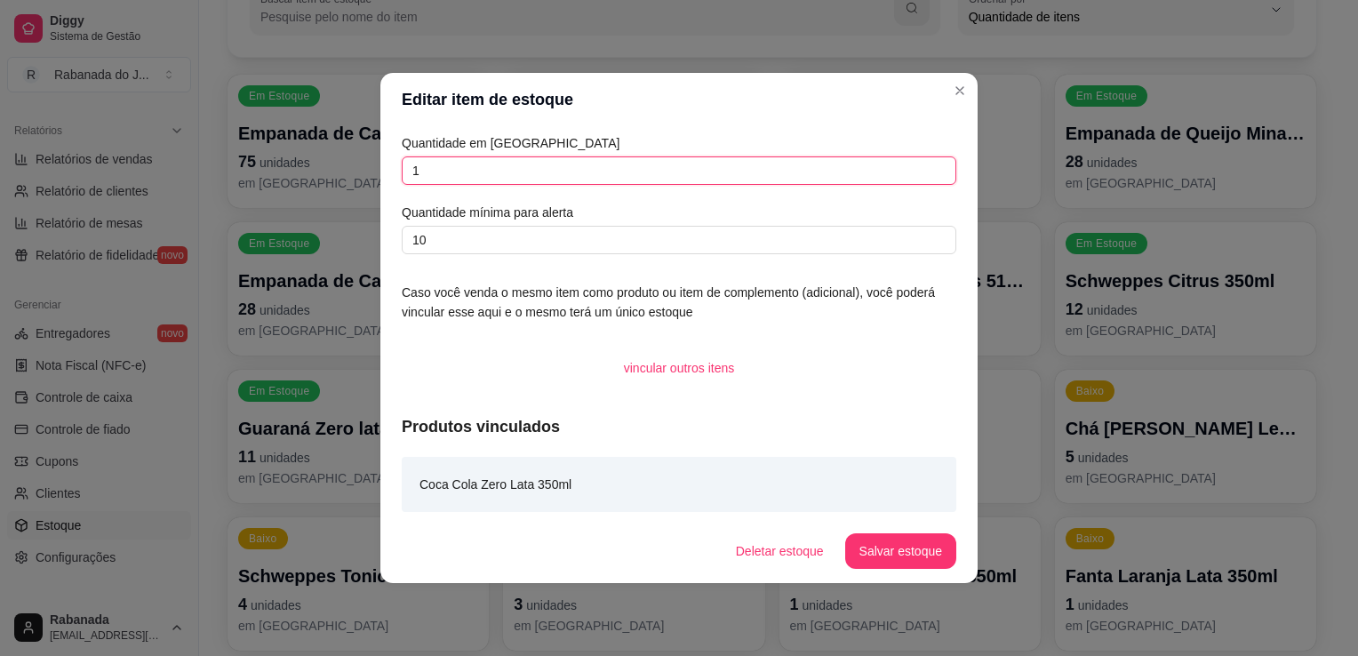
click at [494, 169] on input "1" at bounding box center [679, 170] width 554 height 28
type input "3"
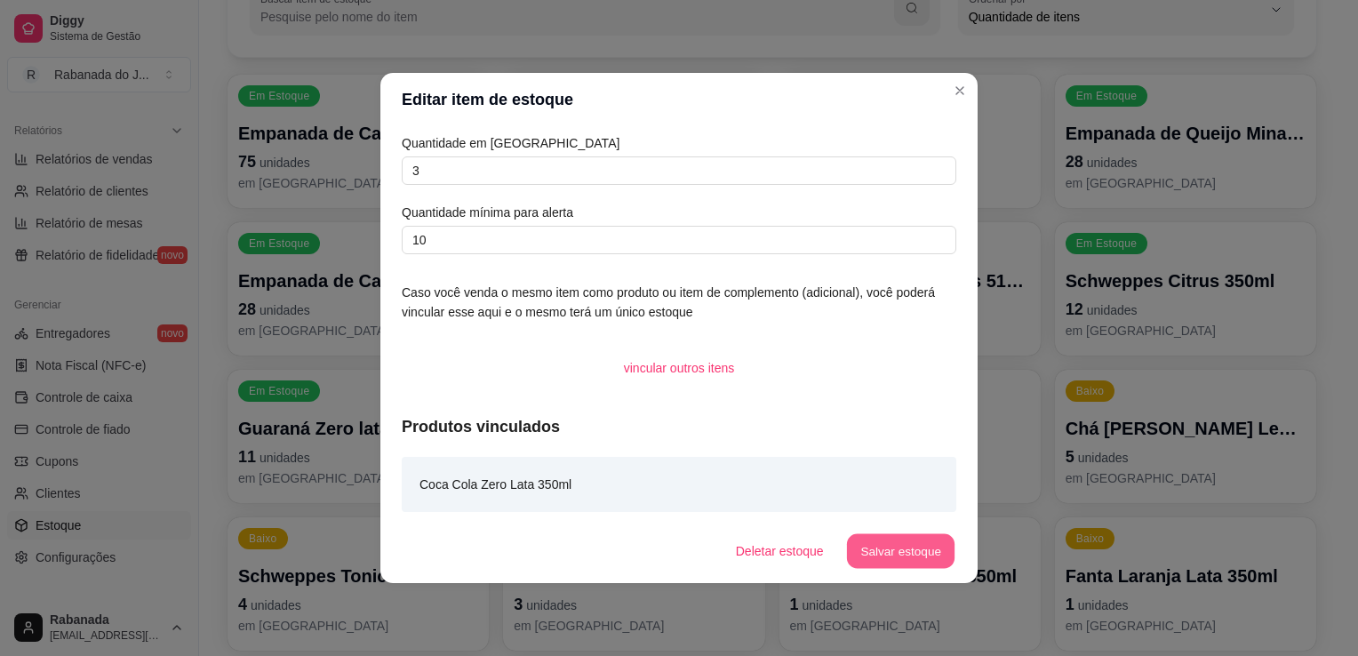
click at [914, 543] on button "Salvar estoque" at bounding box center [900, 551] width 108 height 35
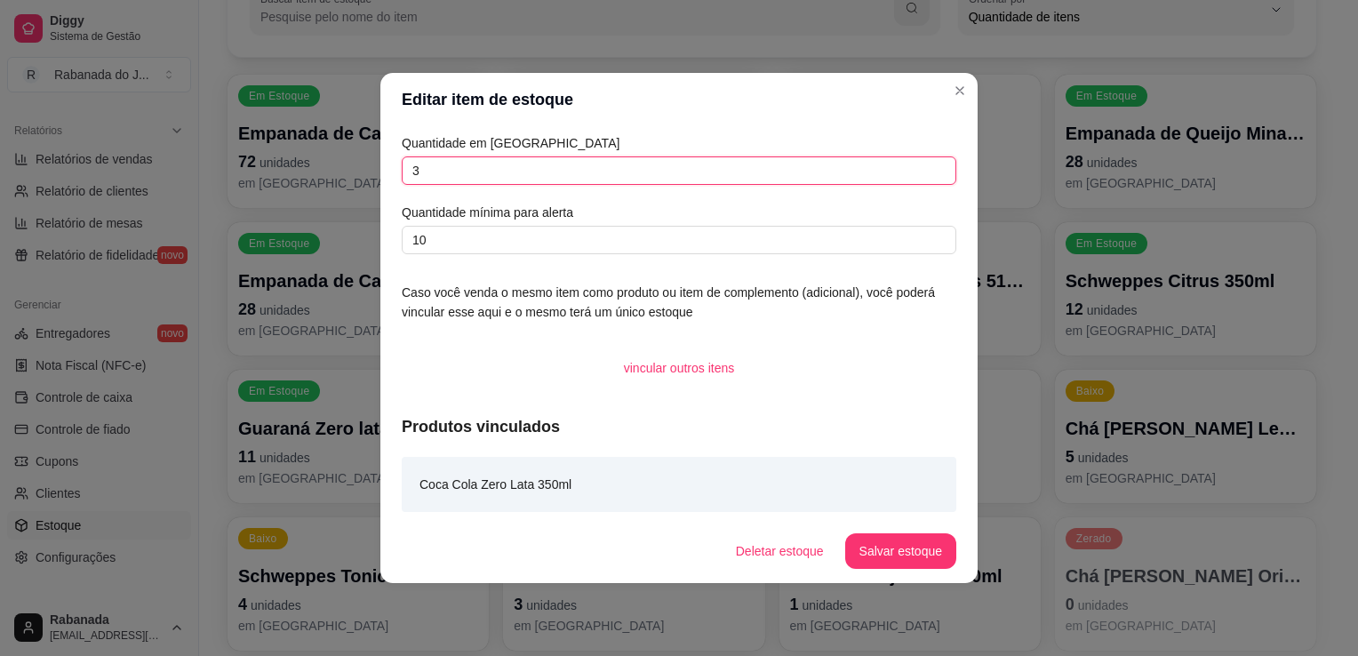
click at [544, 168] on input "3" at bounding box center [679, 170] width 554 height 28
type input "1"
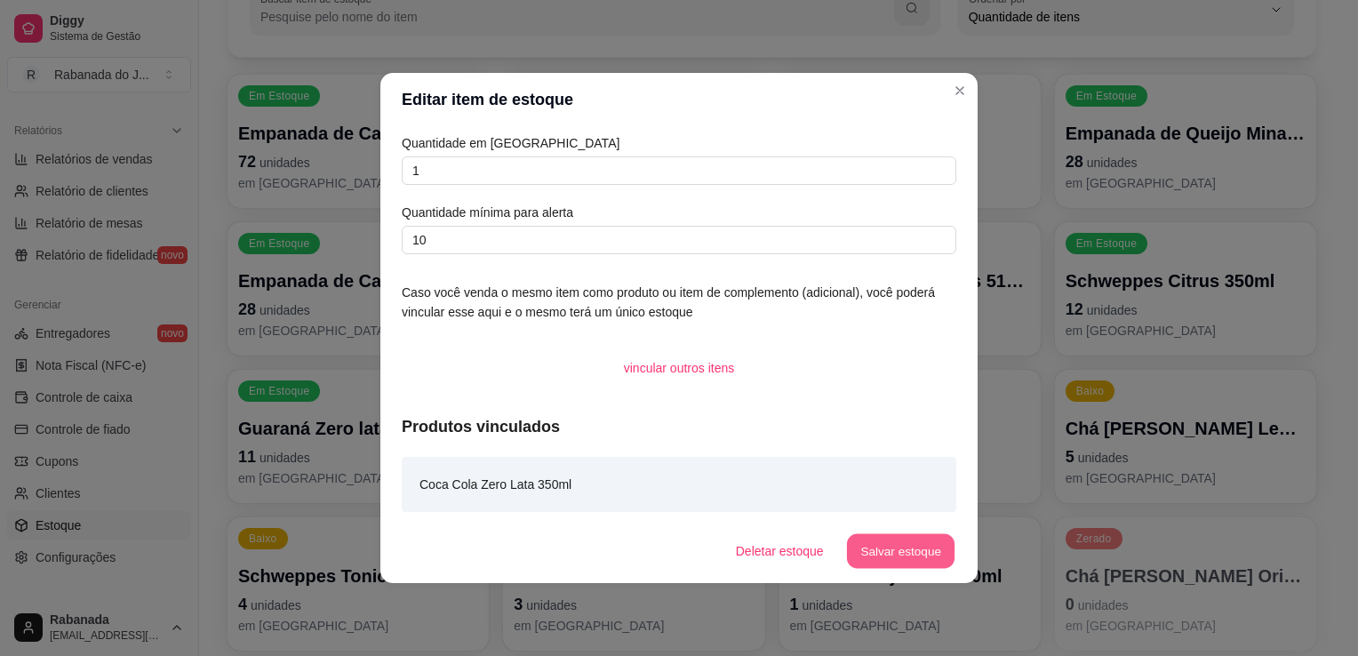
click at [918, 556] on button "Salvar estoque" at bounding box center [900, 551] width 108 height 35
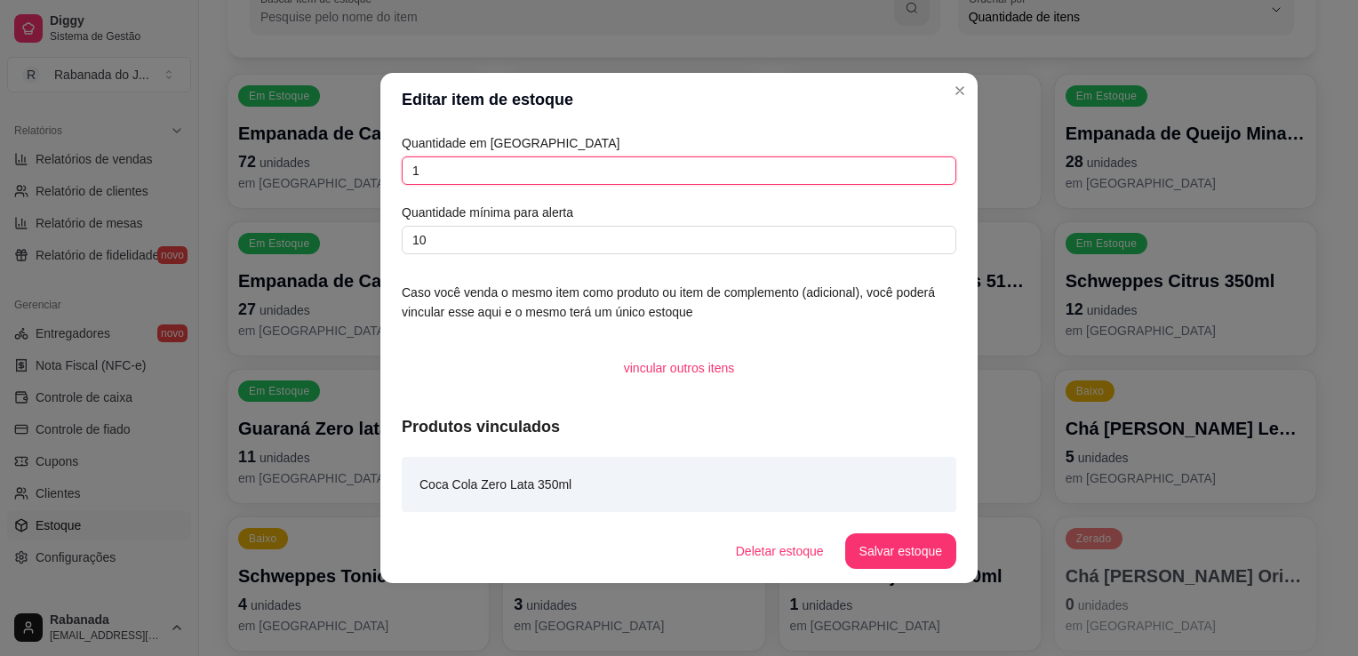
click at [530, 173] on input "1" at bounding box center [679, 170] width 554 height 28
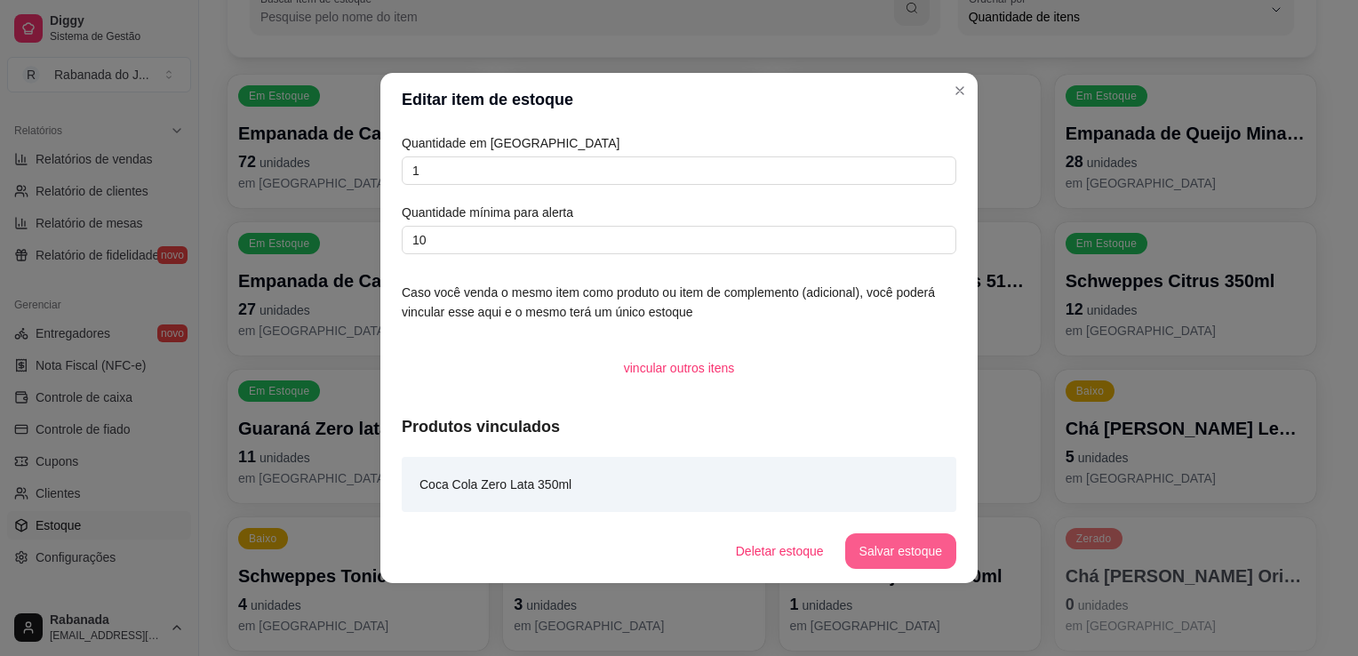
click at [921, 554] on button "Salvar estoque" at bounding box center [900, 551] width 111 height 36
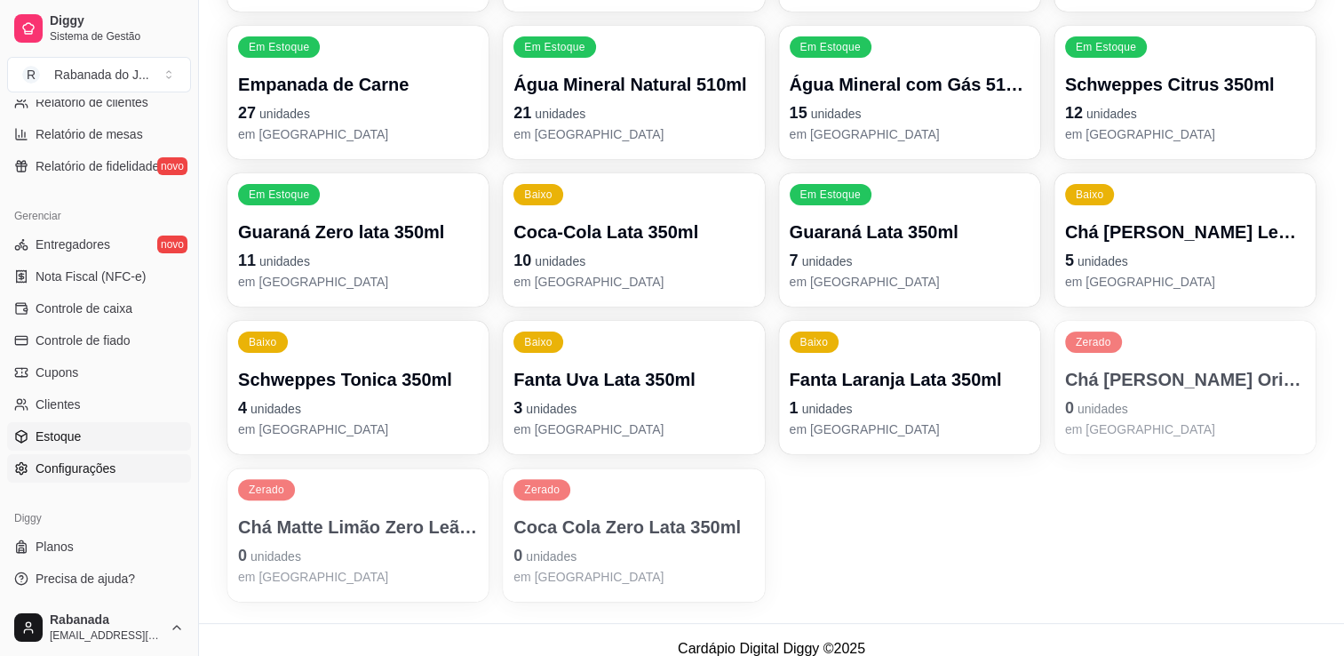
scroll to position [391, 0]
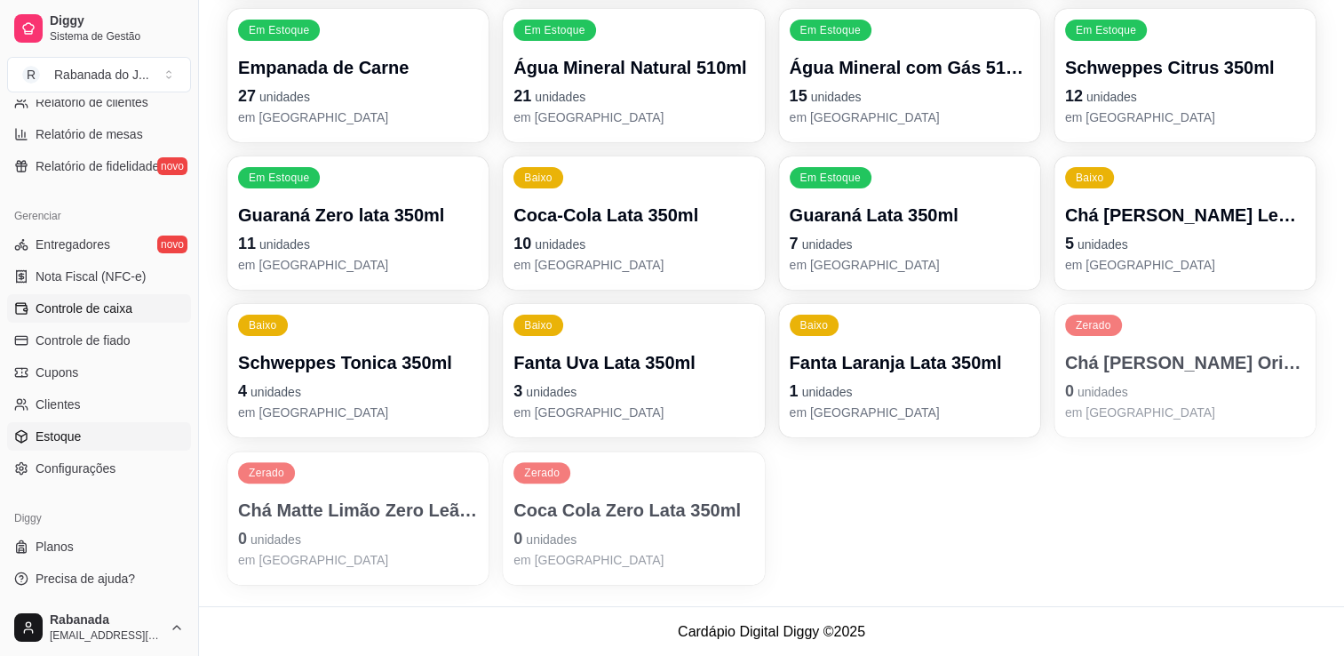
click at [99, 314] on span "Controle de caixa" at bounding box center [84, 308] width 97 height 18
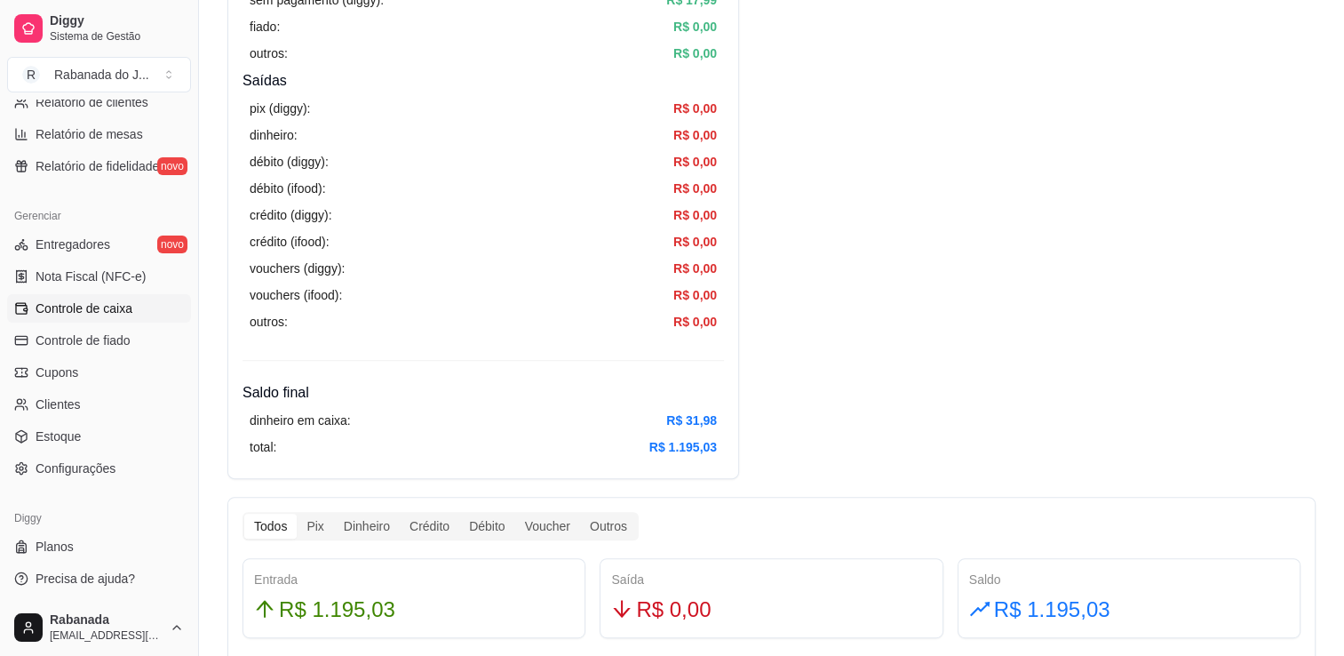
scroll to position [622, 0]
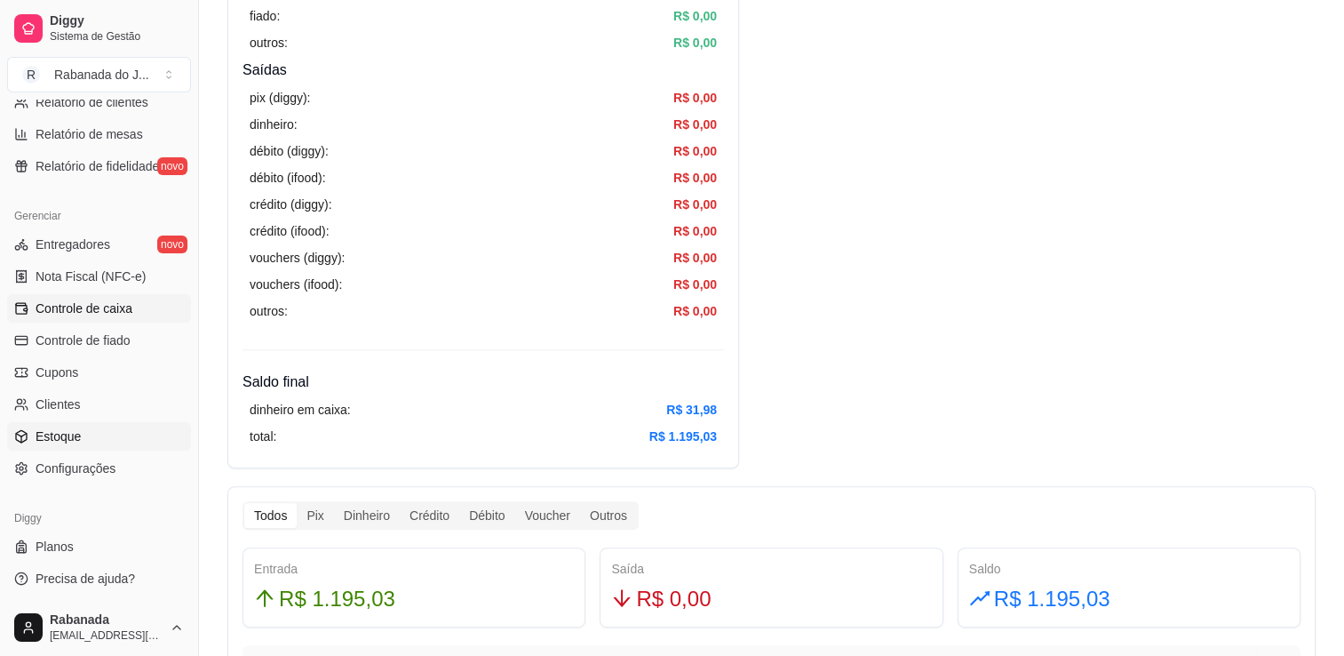
click at [103, 430] on link "Estoque" at bounding box center [99, 436] width 184 height 28
select select "QUANTITY_ORDER"
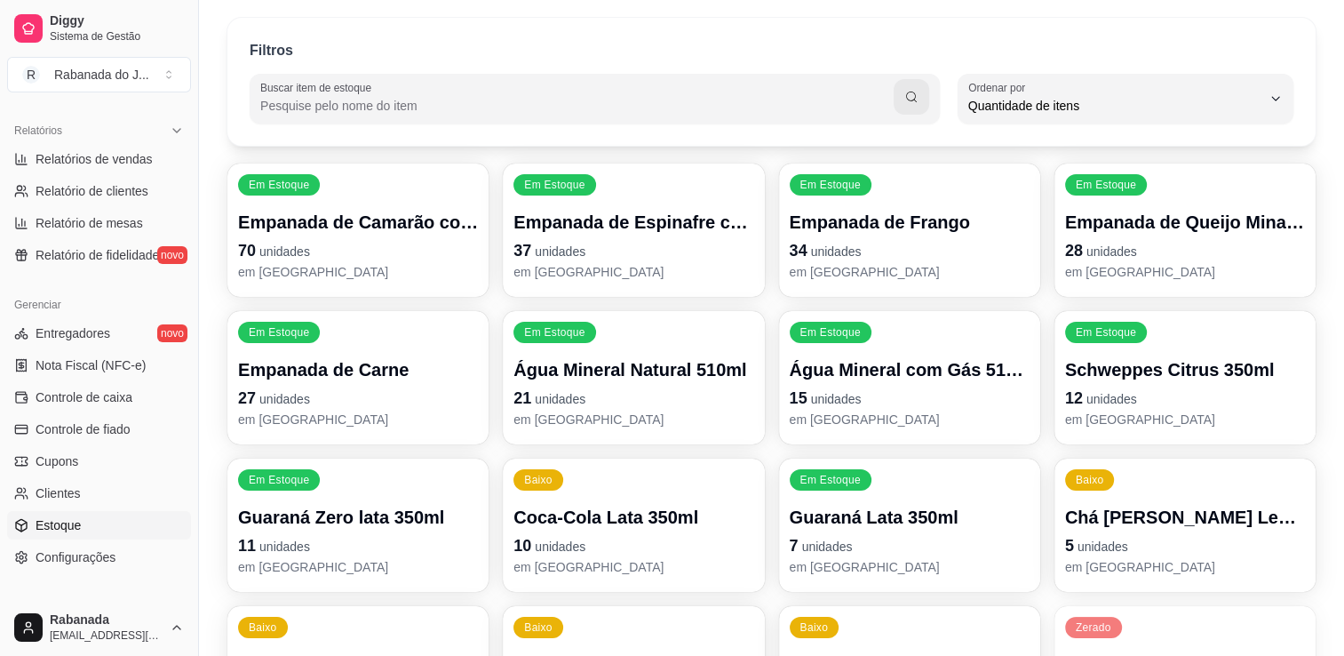
scroll to position [444, 0]
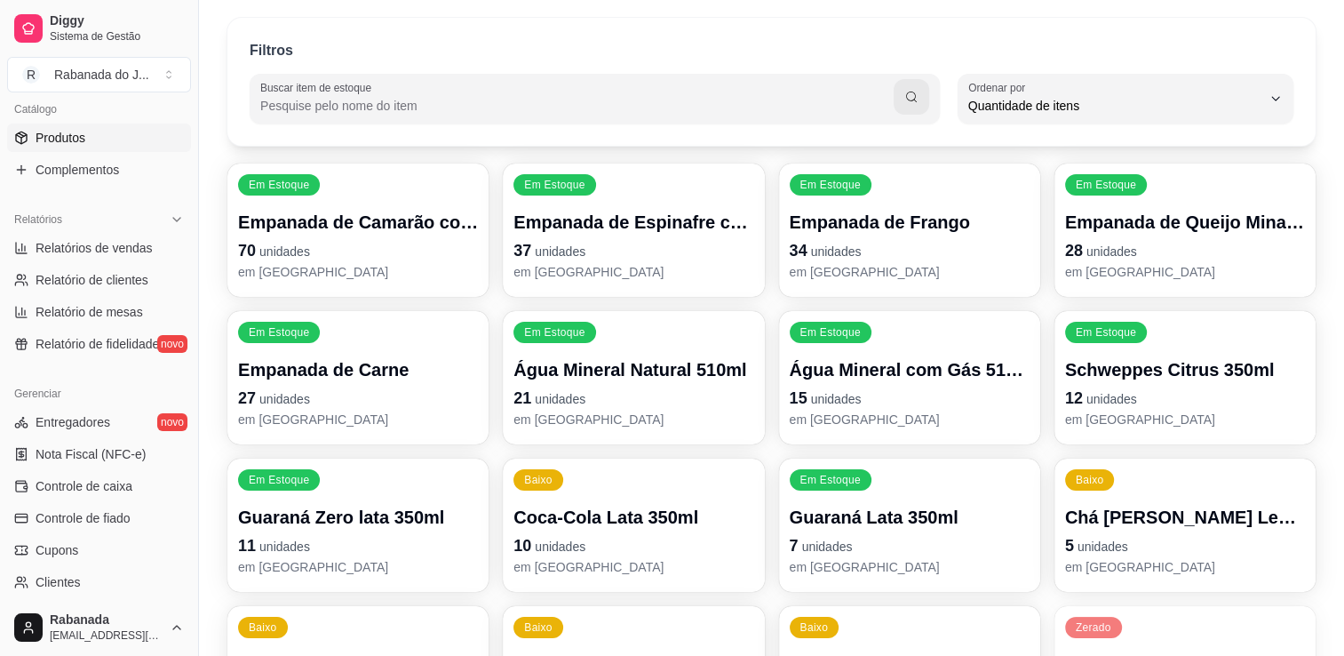
click at [52, 140] on span "Produtos" at bounding box center [61, 138] width 50 height 18
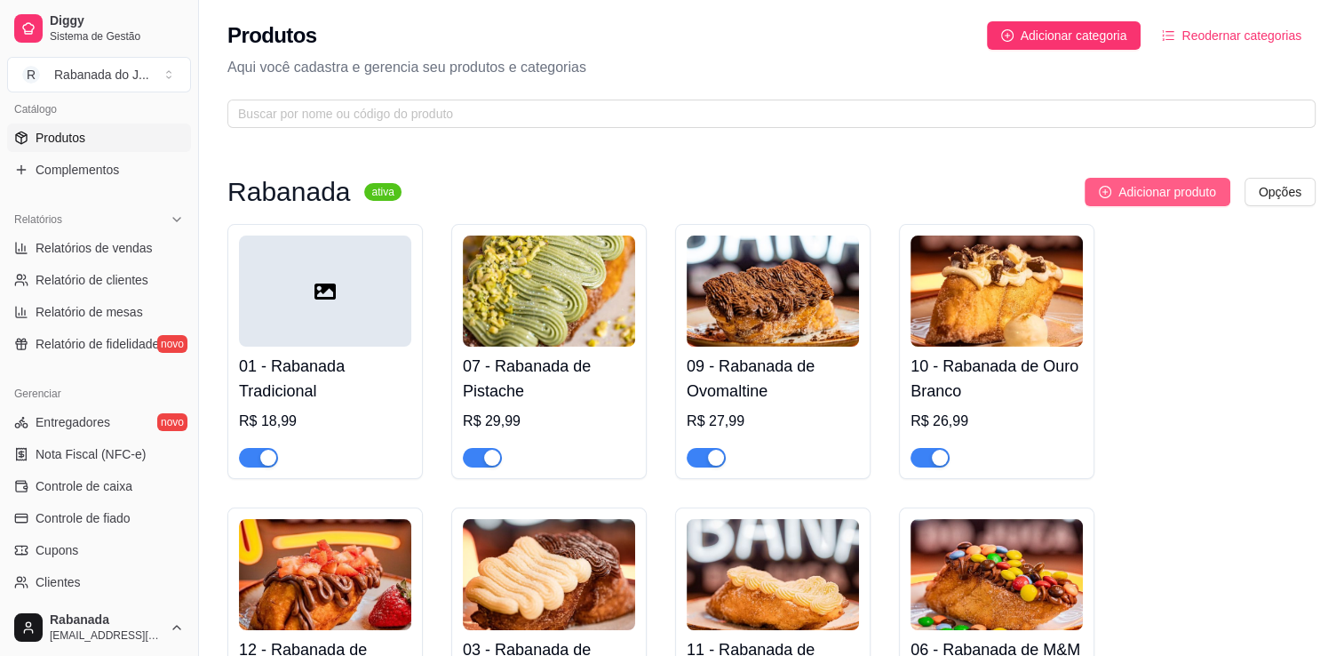
click at [1134, 187] on span "Adicionar produto" at bounding box center [1168, 192] width 98 height 20
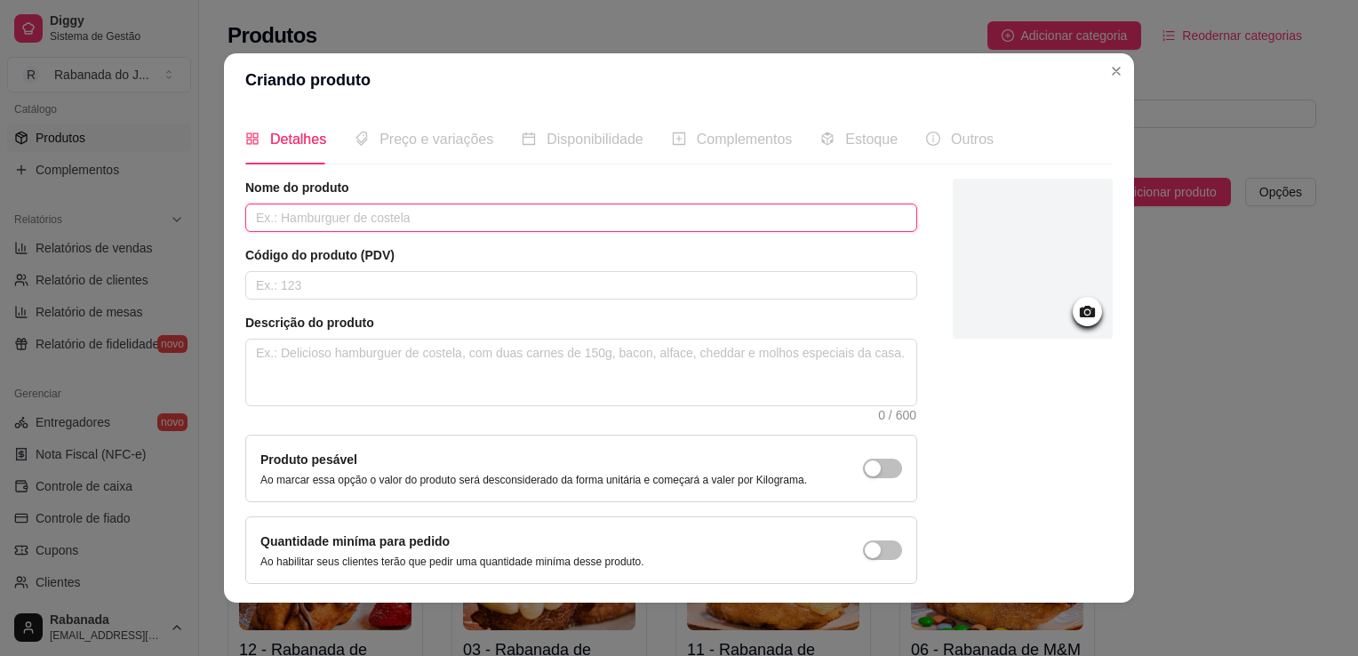
click at [395, 211] on input "text" at bounding box center [581, 217] width 672 height 28
type input "Adicional de talher"
click at [505, 286] on input "text" at bounding box center [581, 285] width 672 height 28
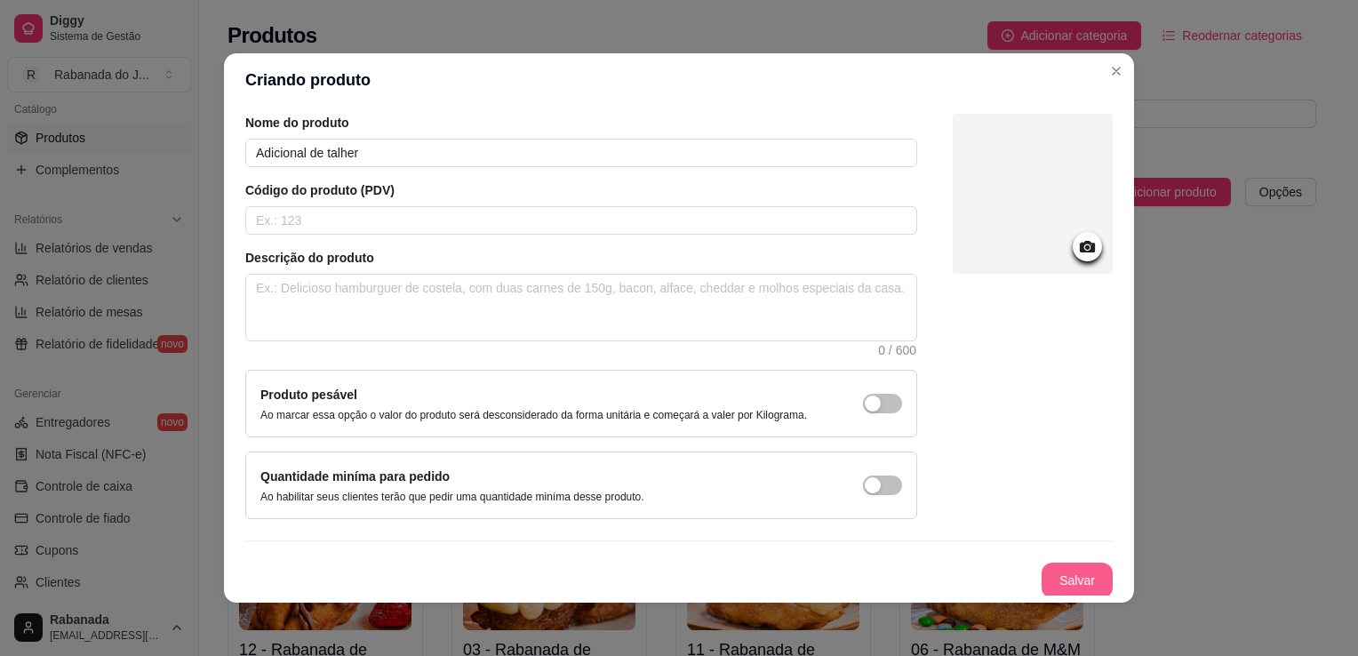
click at [1062, 578] on button "Salvar" at bounding box center [1076, 580] width 71 height 36
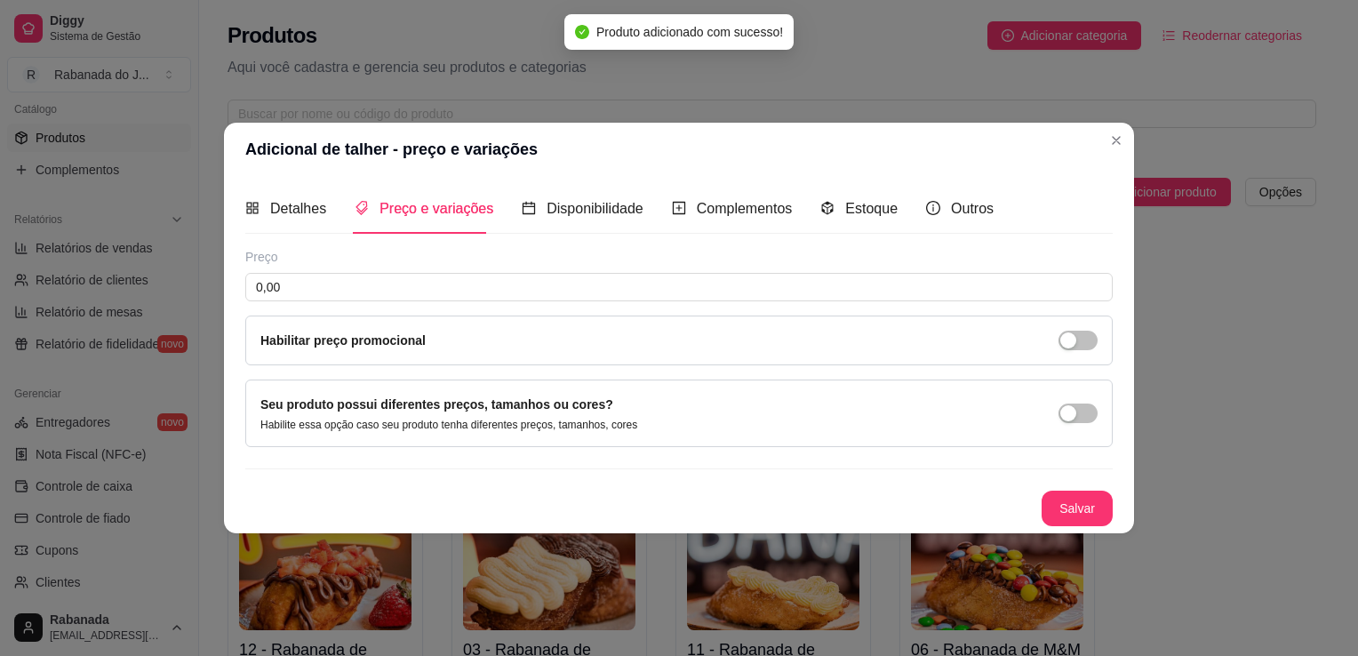
scroll to position [0, 0]
click at [547, 282] on input "0,00" at bounding box center [678, 287] width 867 height 28
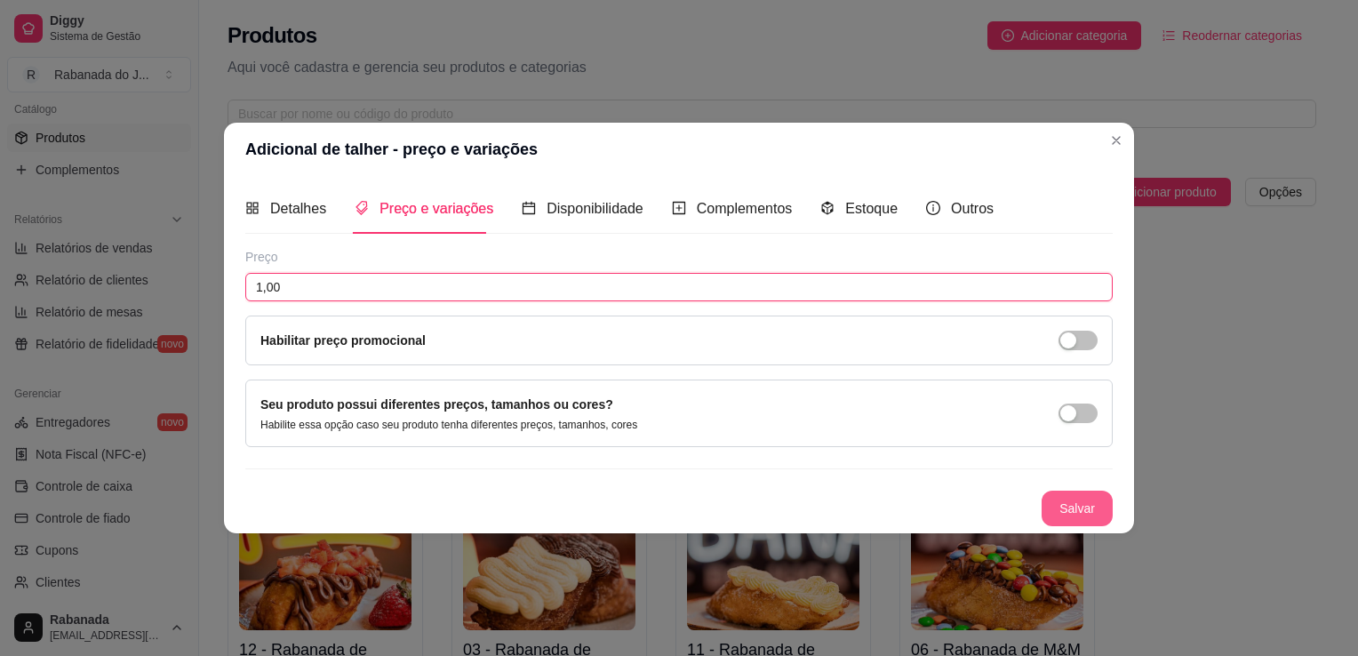
type input "1,00"
click at [1087, 501] on button "Salvar" at bounding box center [1076, 509] width 71 height 36
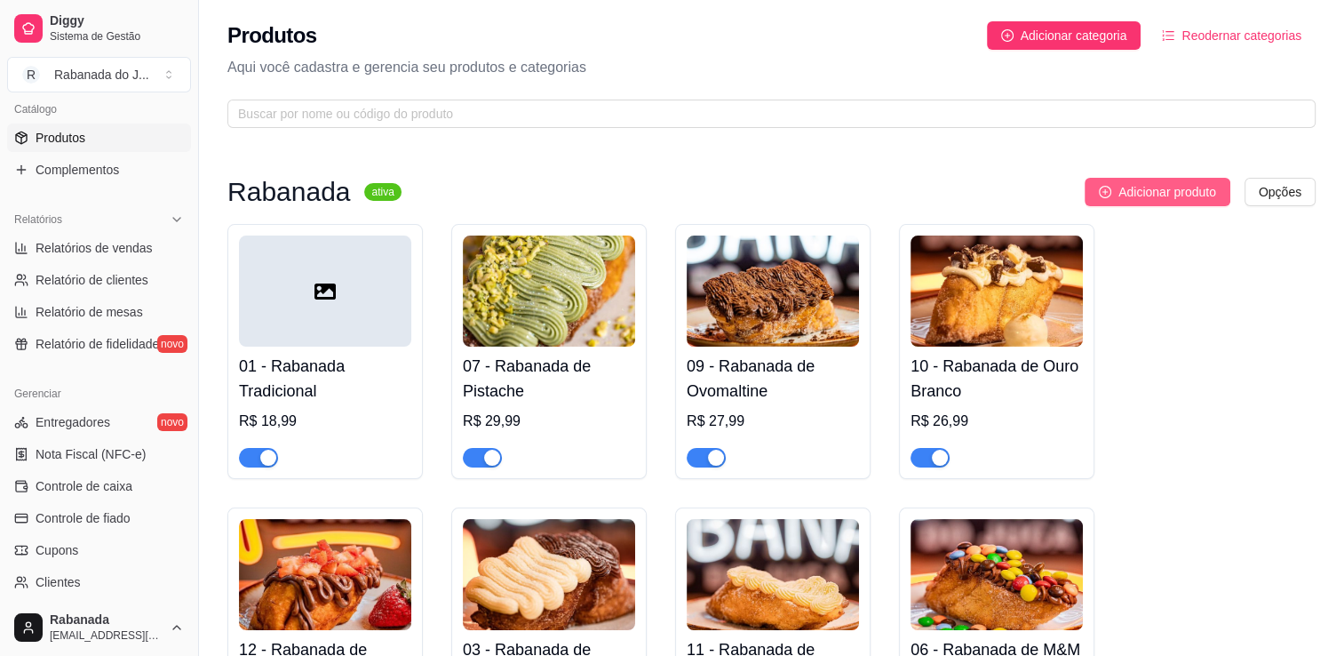
click at [1180, 188] on span "Adicionar produto" at bounding box center [1168, 192] width 98 height 20
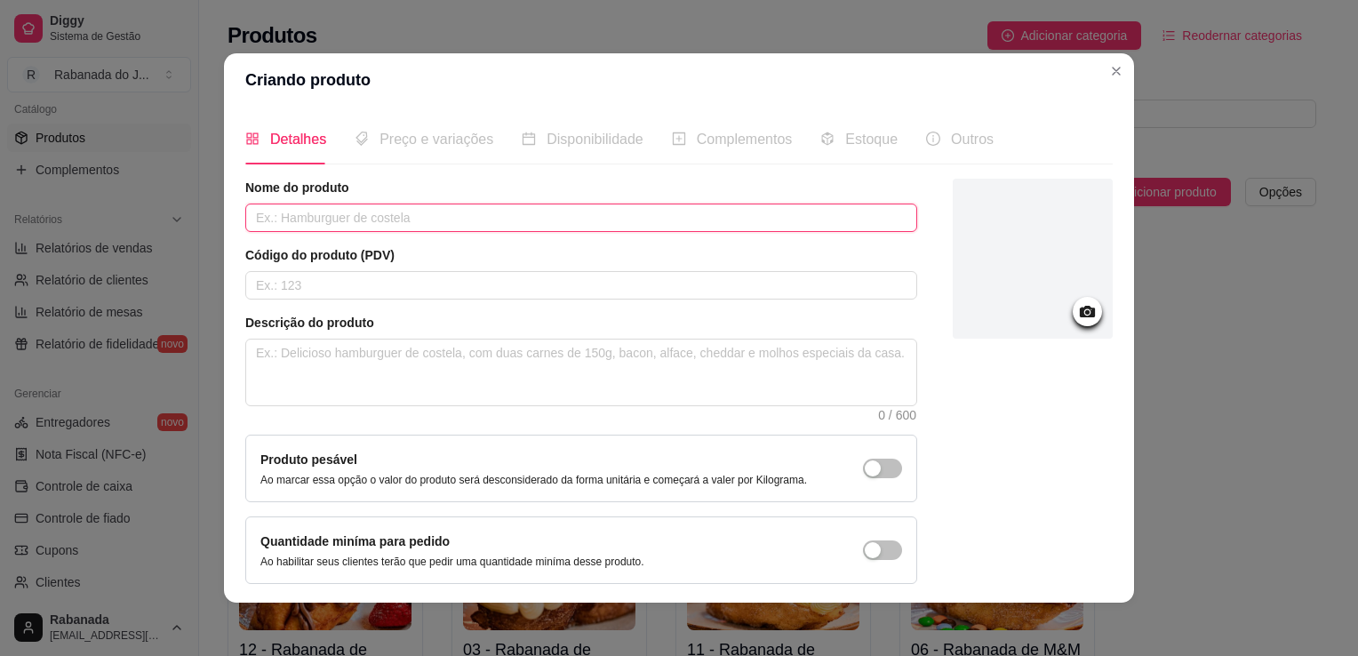
click at [392, 208] on input "text" at bounding box center [581, 217] width 672 height 28
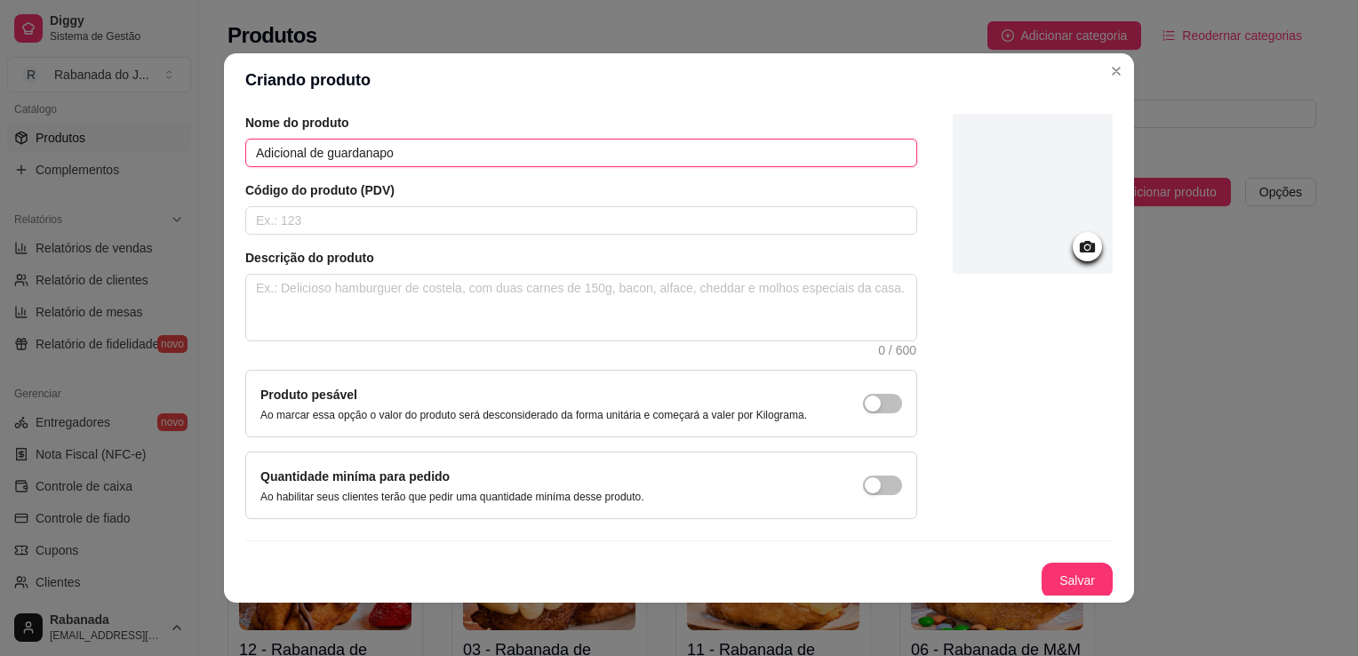
type input "Adicional de guardanapo"
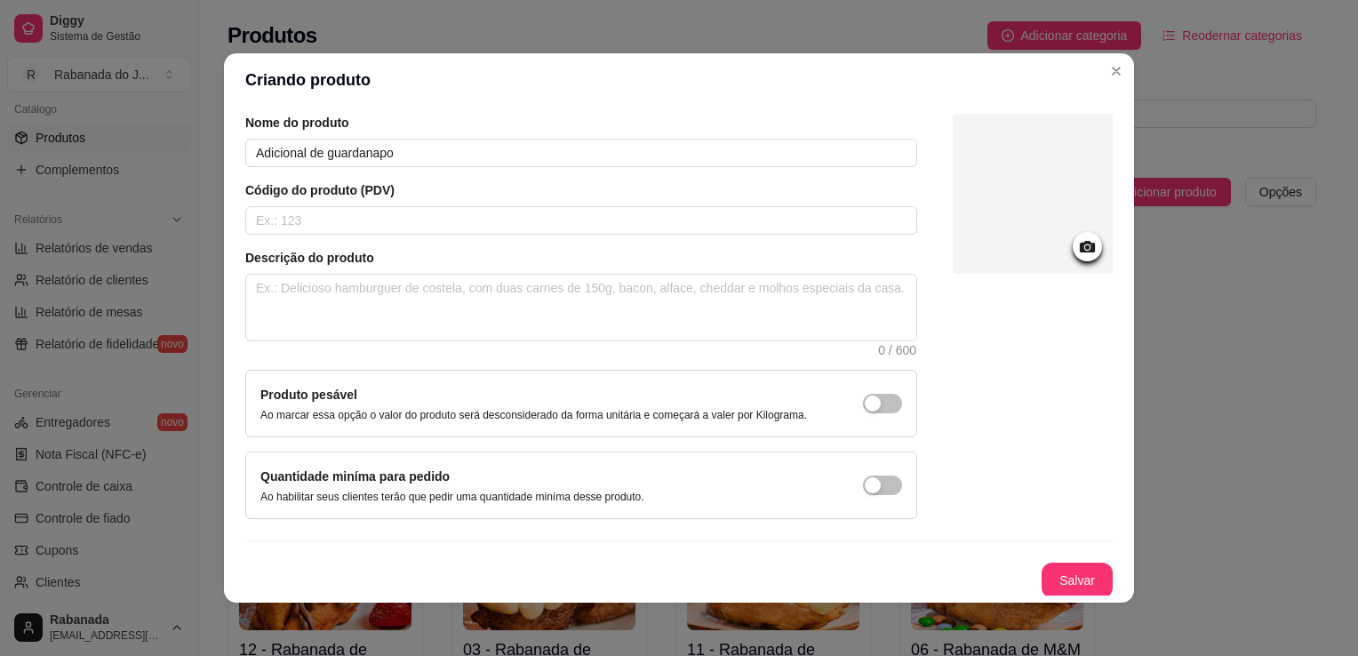
click at [1071, 570] on button "Salvar" at bounding box center [1076, 580] width 71 height 36
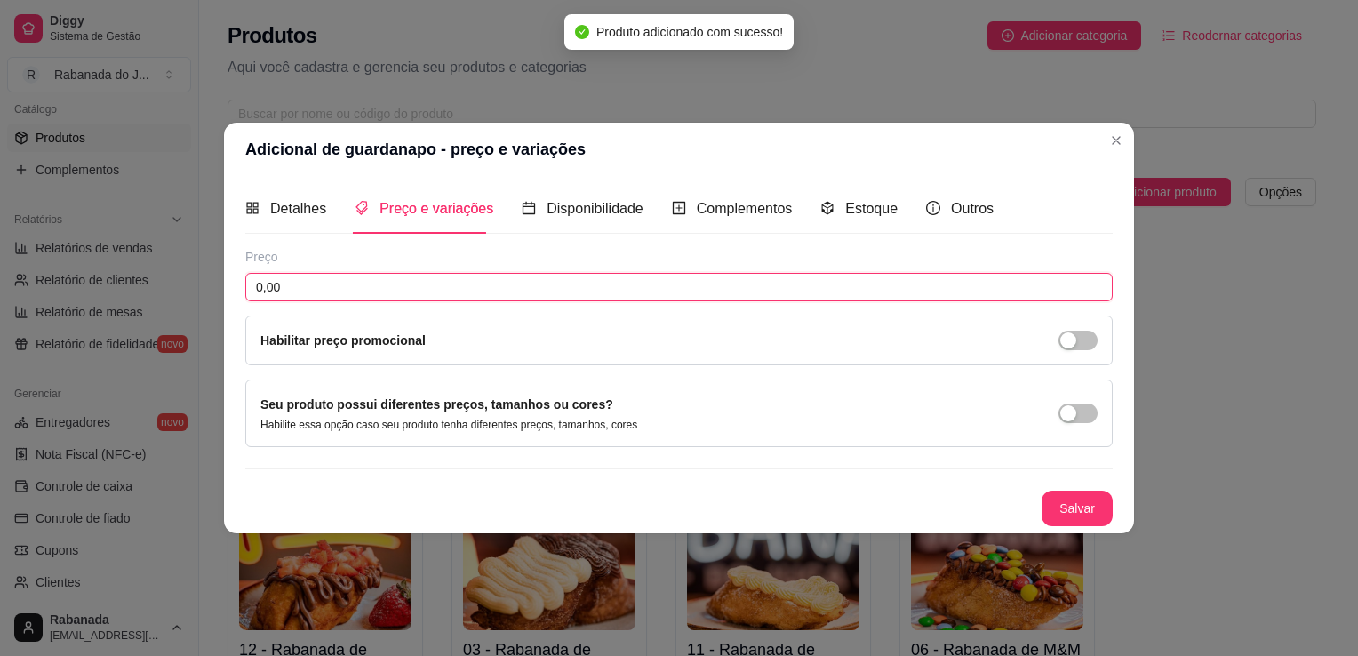
click at [316, 280] on input "0,00" at bounding box center [678, 287] width 867 height 28
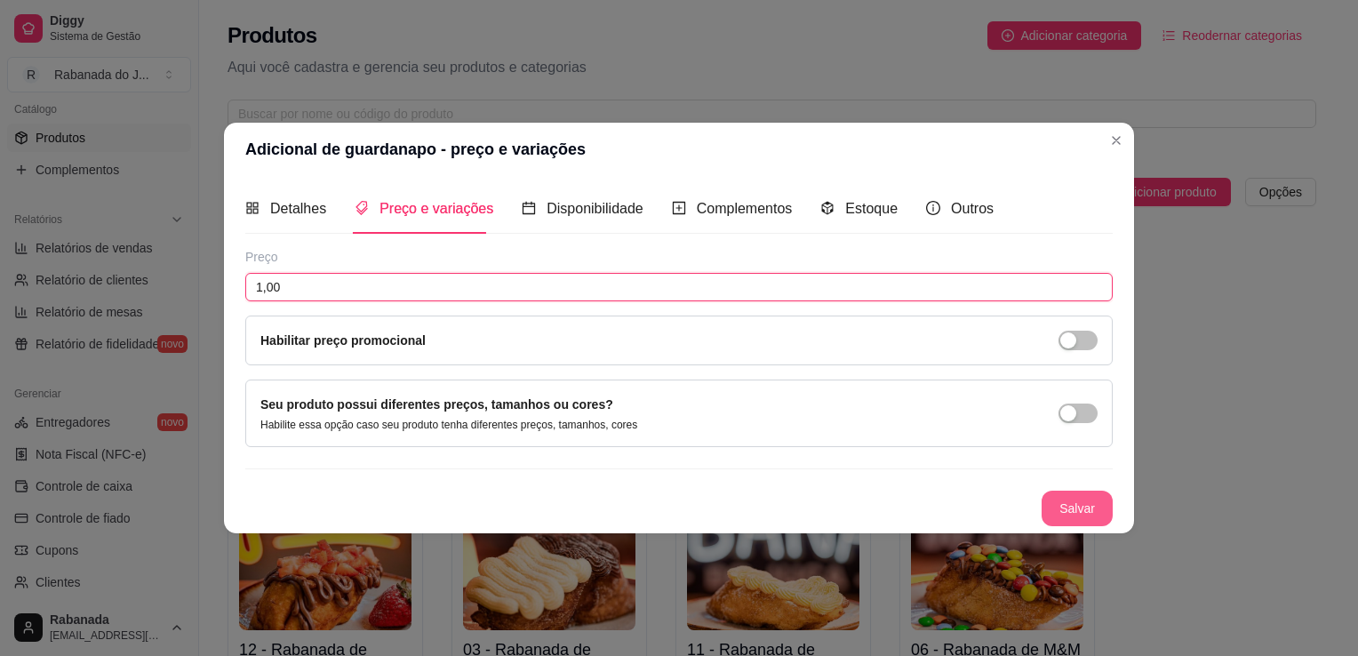
type input "1,00"
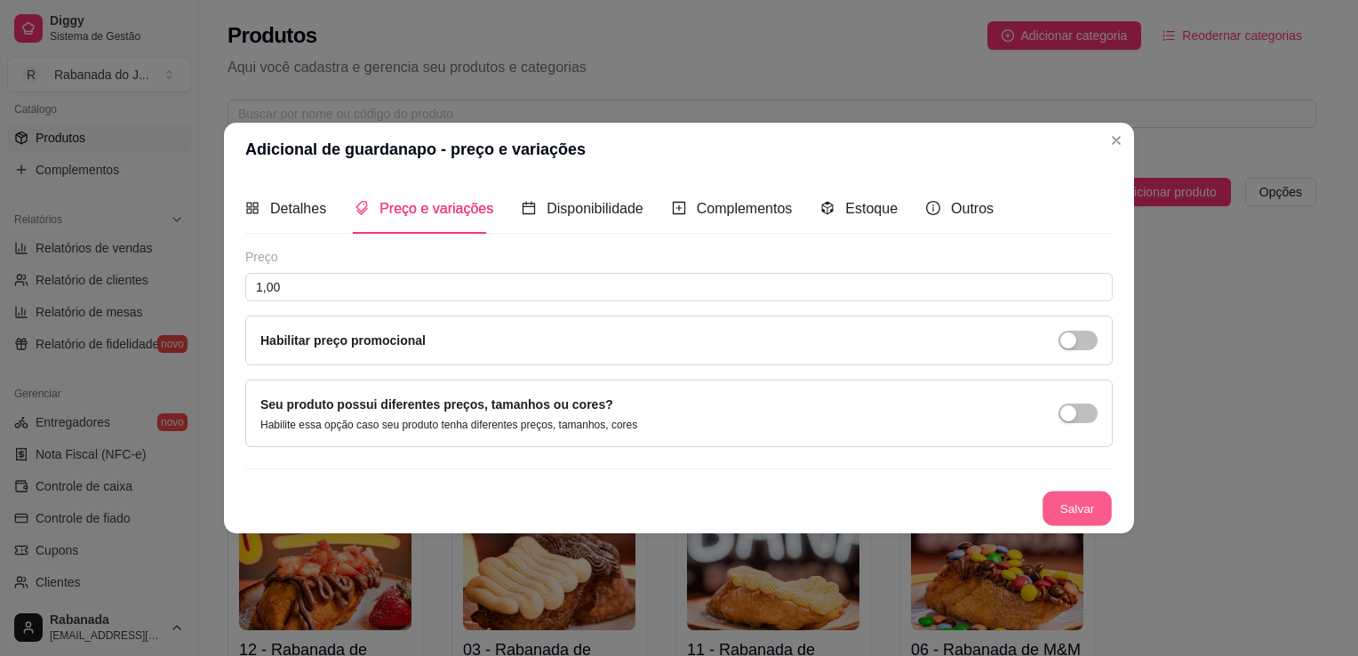
click at [1105, 514] on button "Salvar" at bounding box center [1076, 508] width 69 height 35
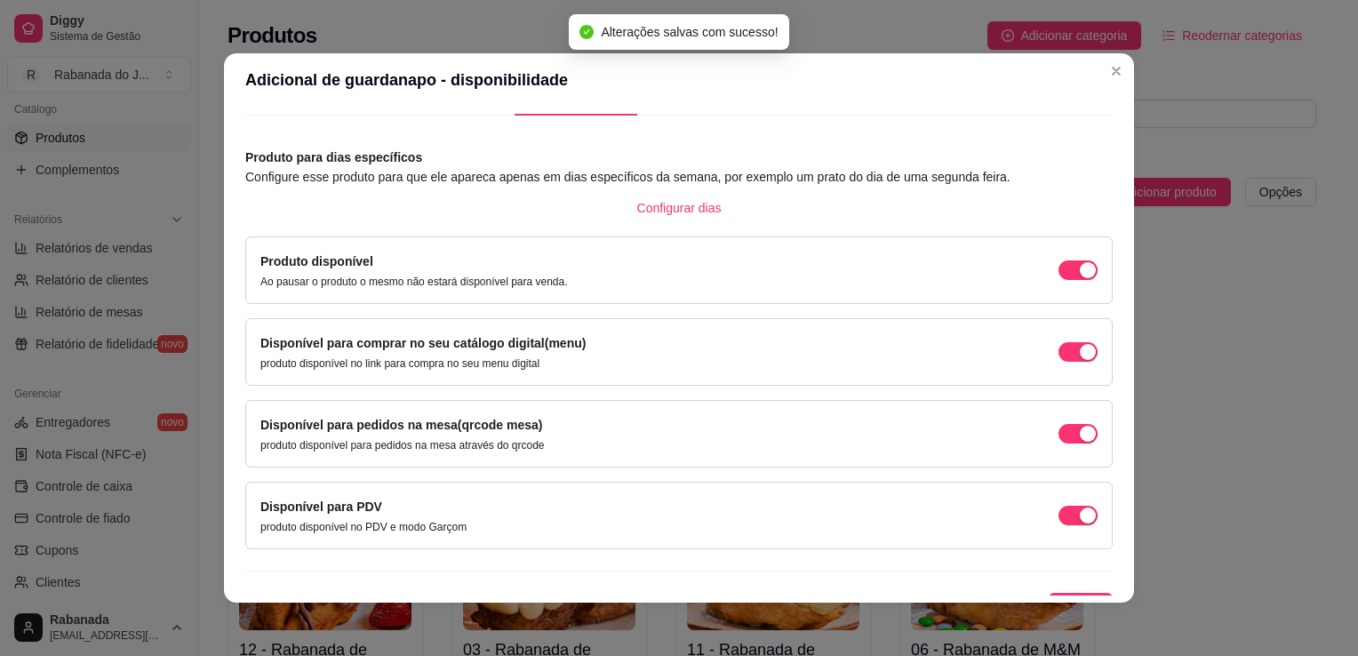
scroll to position [72, 0]
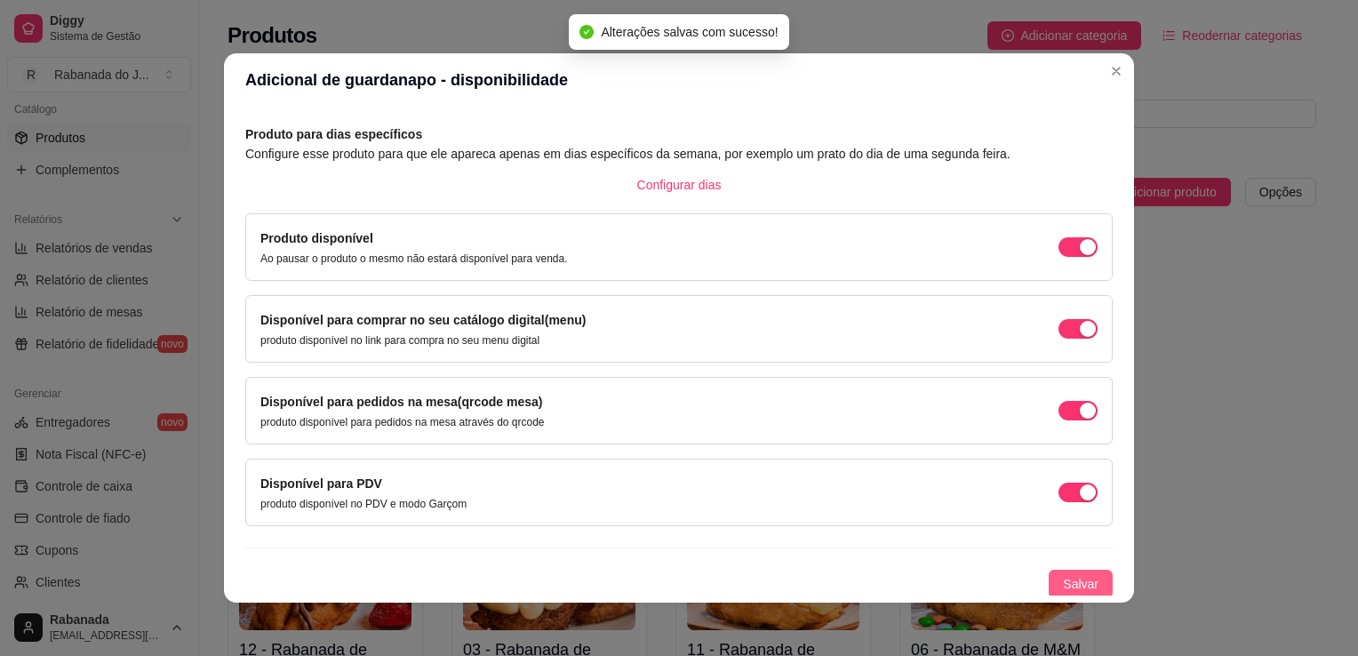
click at [1075, 574] on span "Salvar" at bounding box center [1081, 584] width 36 height 20
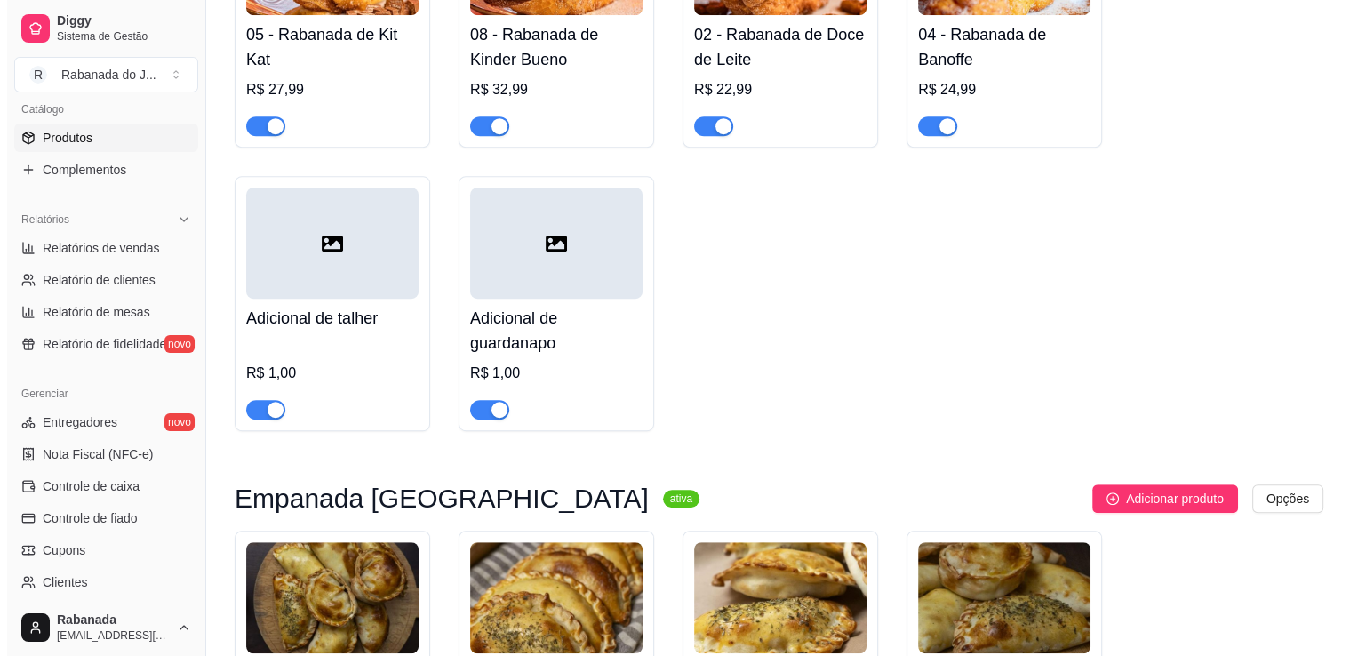
scroll to position [889, 0]
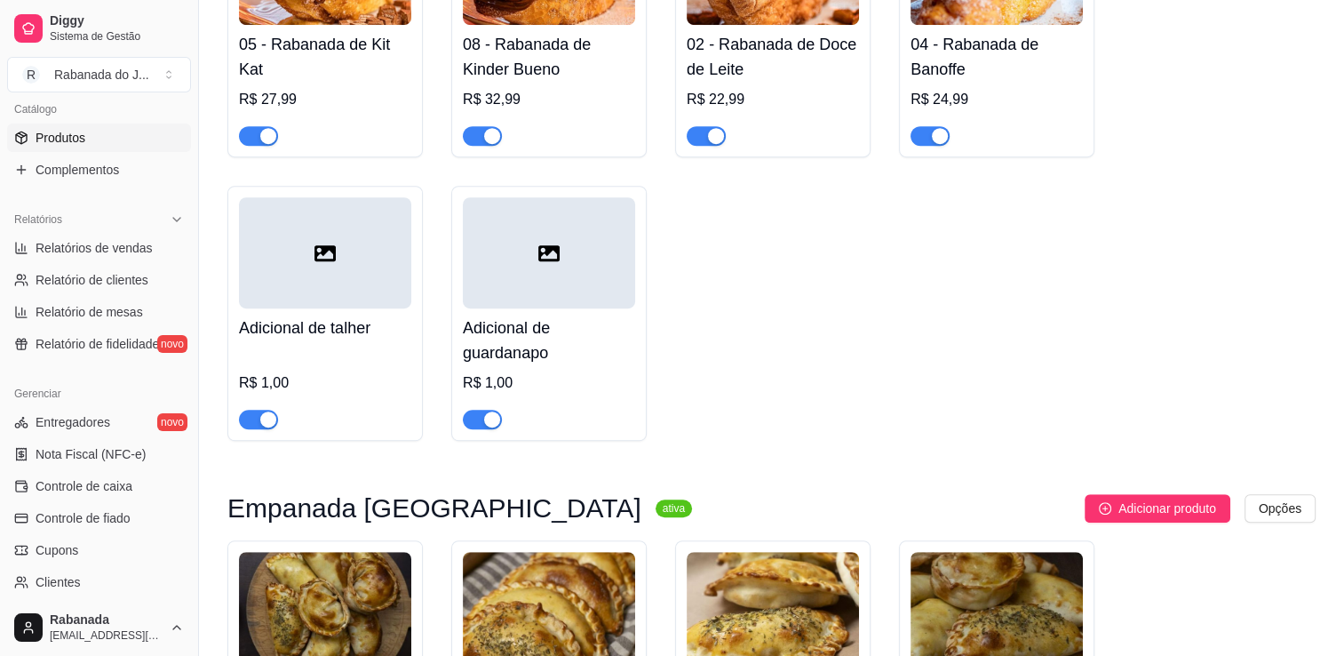
click at [331, 288] on div at bounding box center [325, 252] width 172 height 111
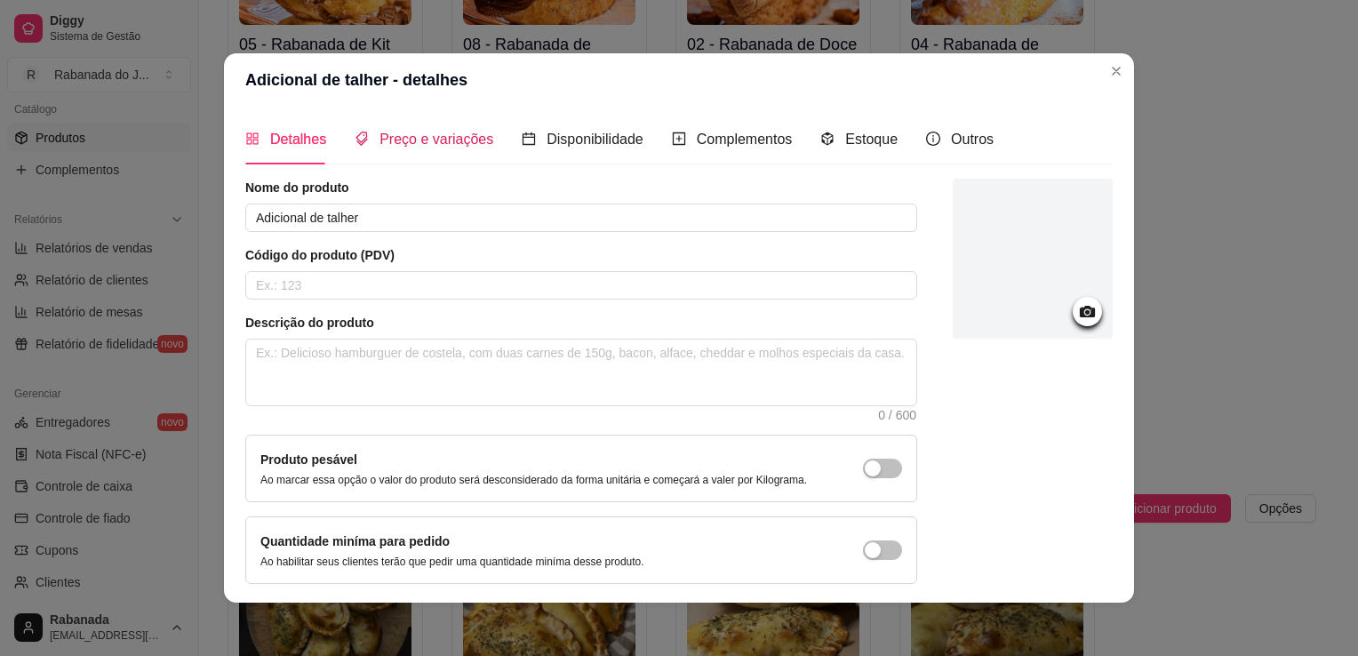
click at [390, 140] on span "Preço e variações" at bounding box center [436, 139] width 114 height 15
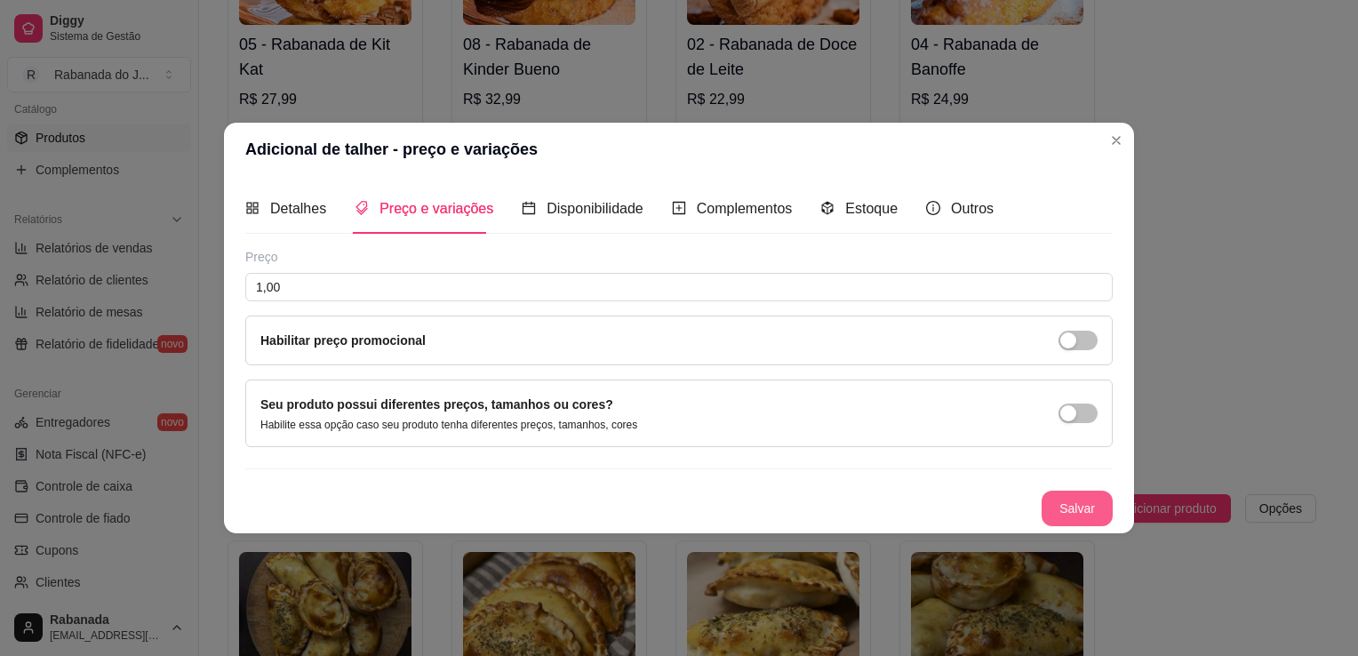
click at [1086, 503] on button "Salvar" at bounding box center [1076, 509] width 71 height 36
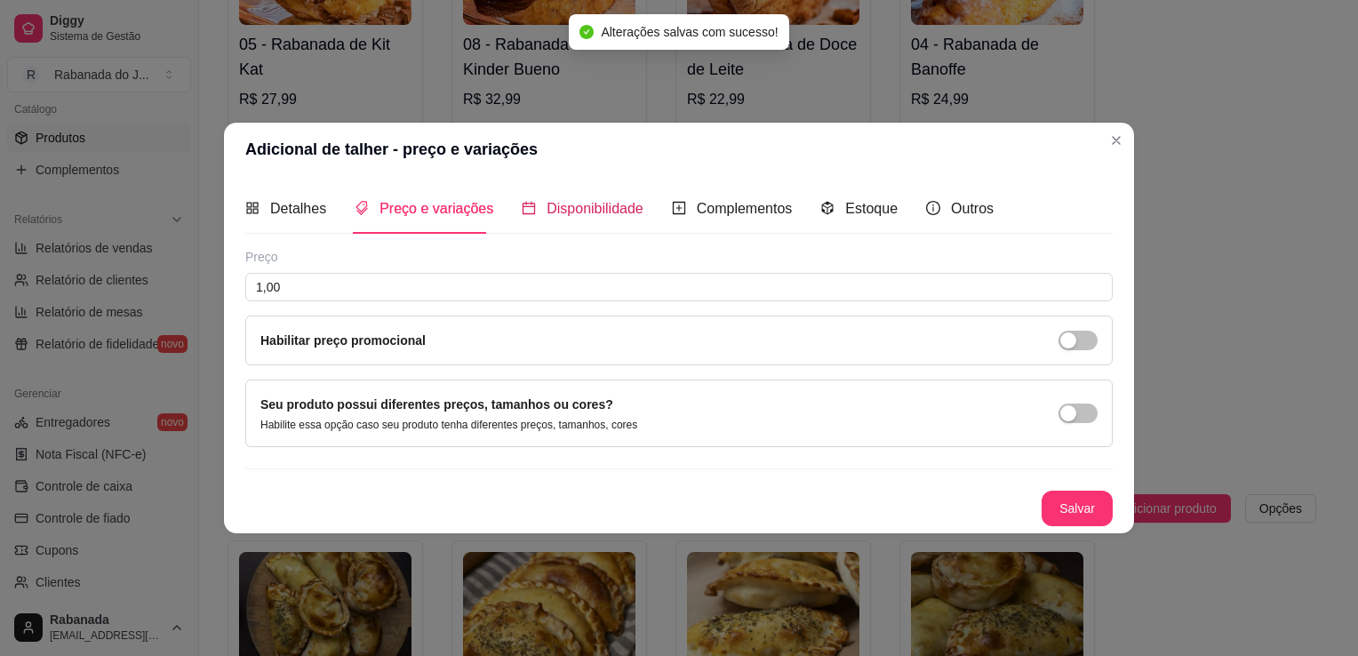
click at [569, 215] on span "Disponibilidade" at bounding box center [594, 208] width 97 height 15
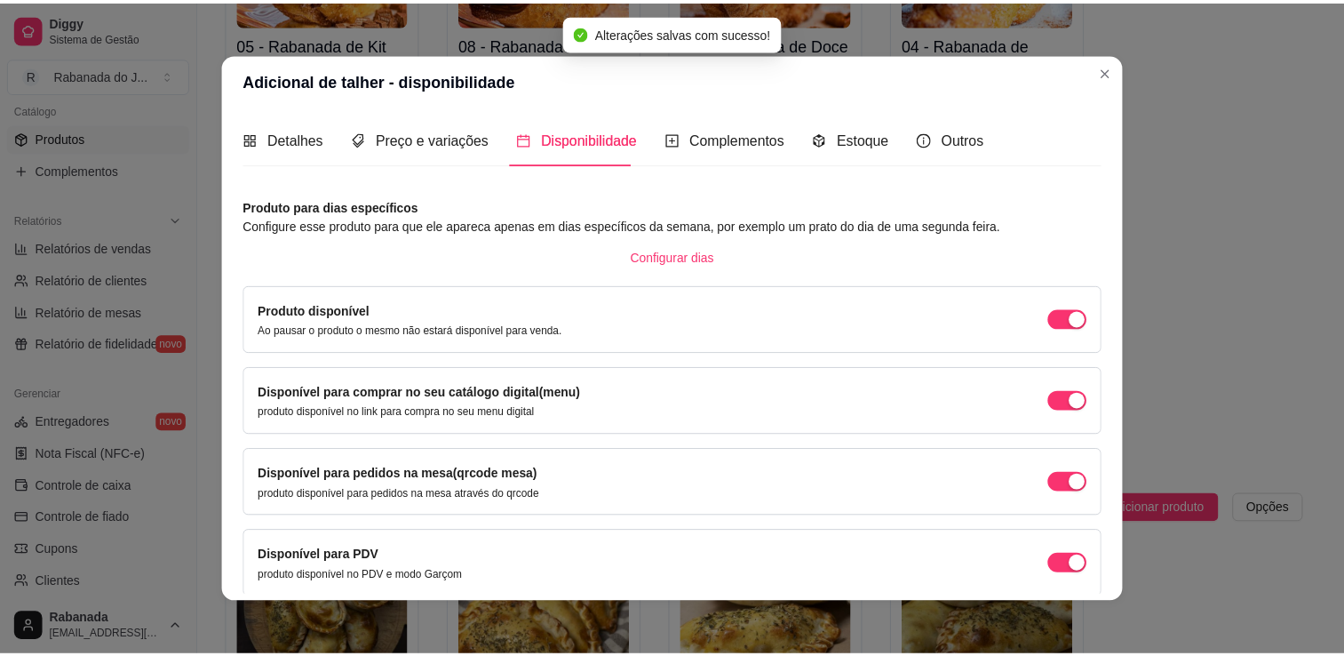
scroll to position [72, 0]
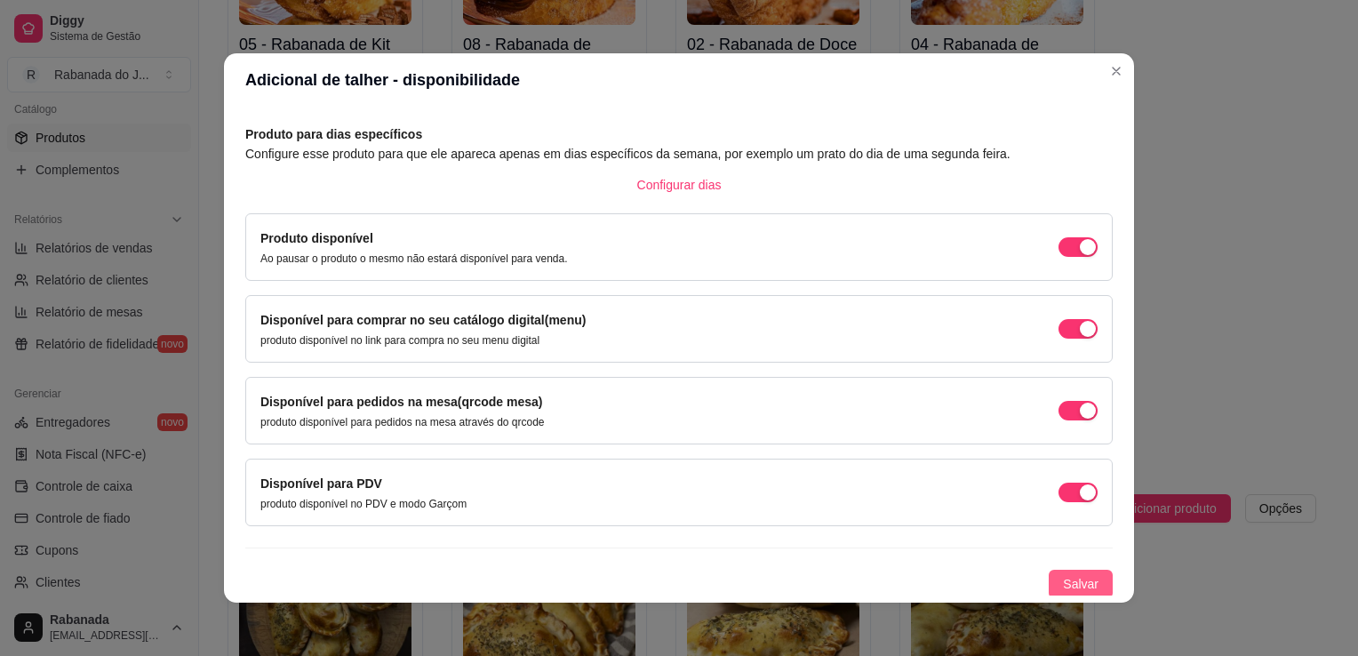
click at [1049, 588] on button "Salvar" at bounding box center [1081, 584] width 64 height 28
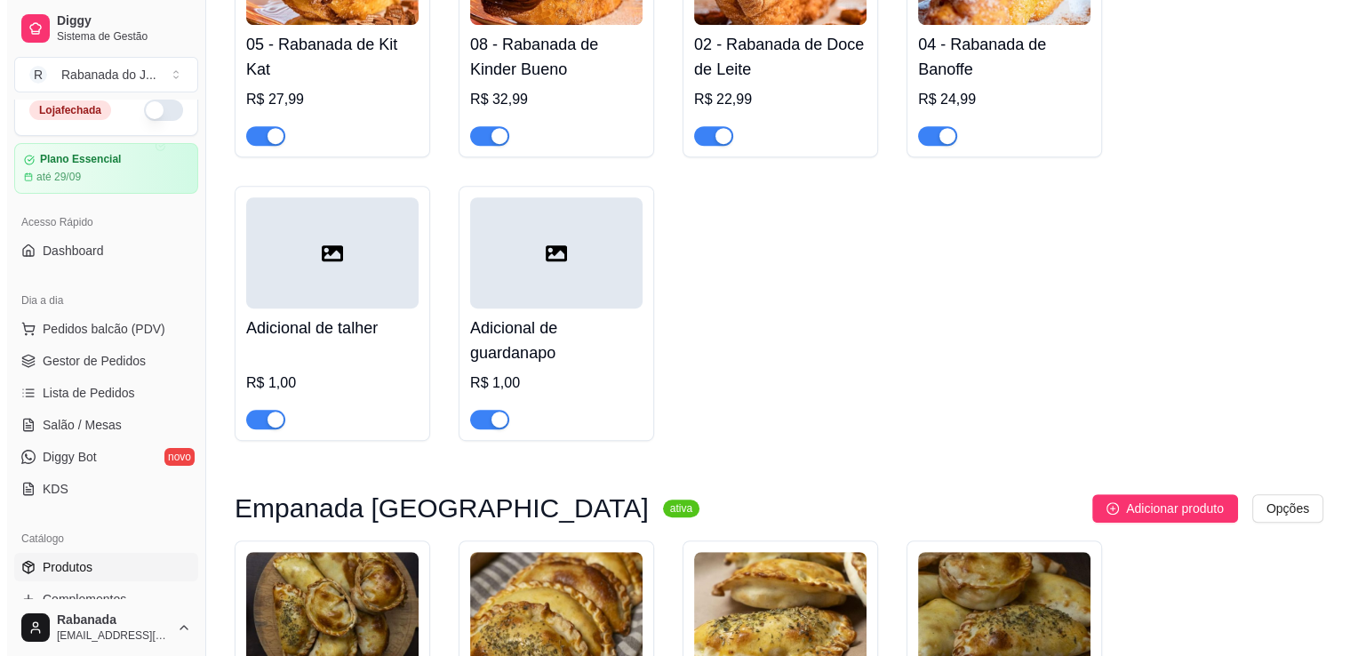
scroll to position [0, 0]
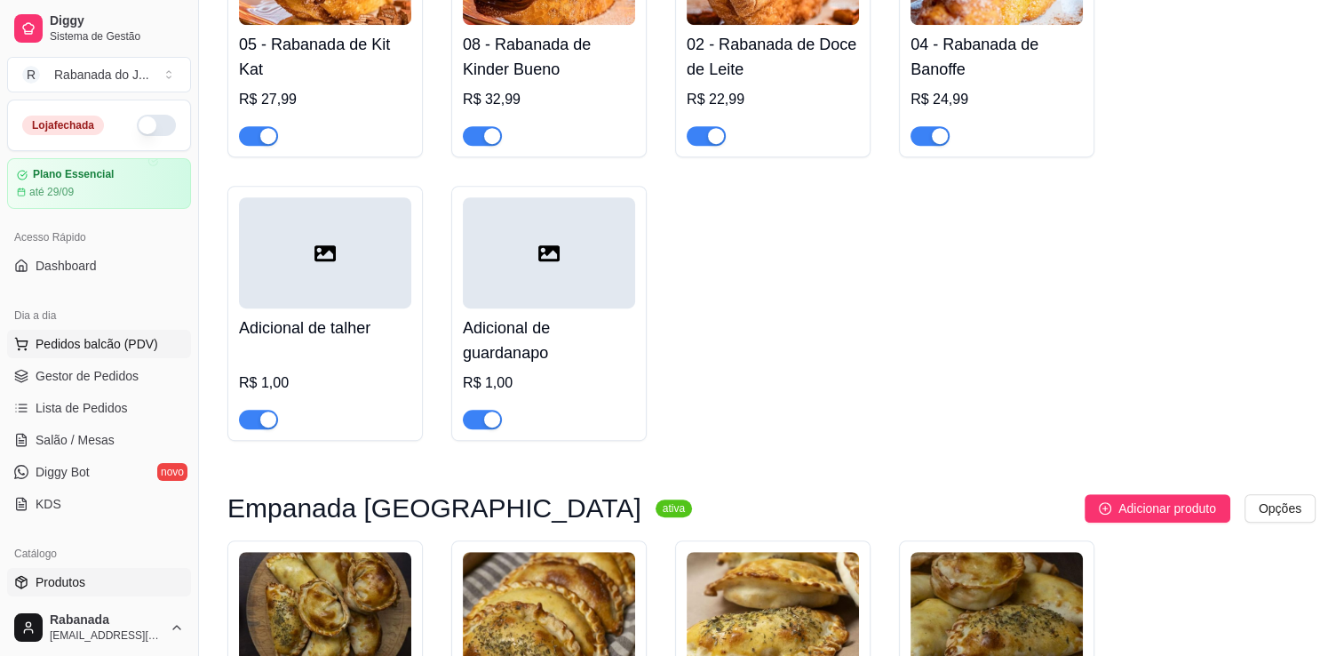
click at [99, 344] on span "Pedidos balcão (PDV)" at bounding box center [97, 344] width 123 height 18
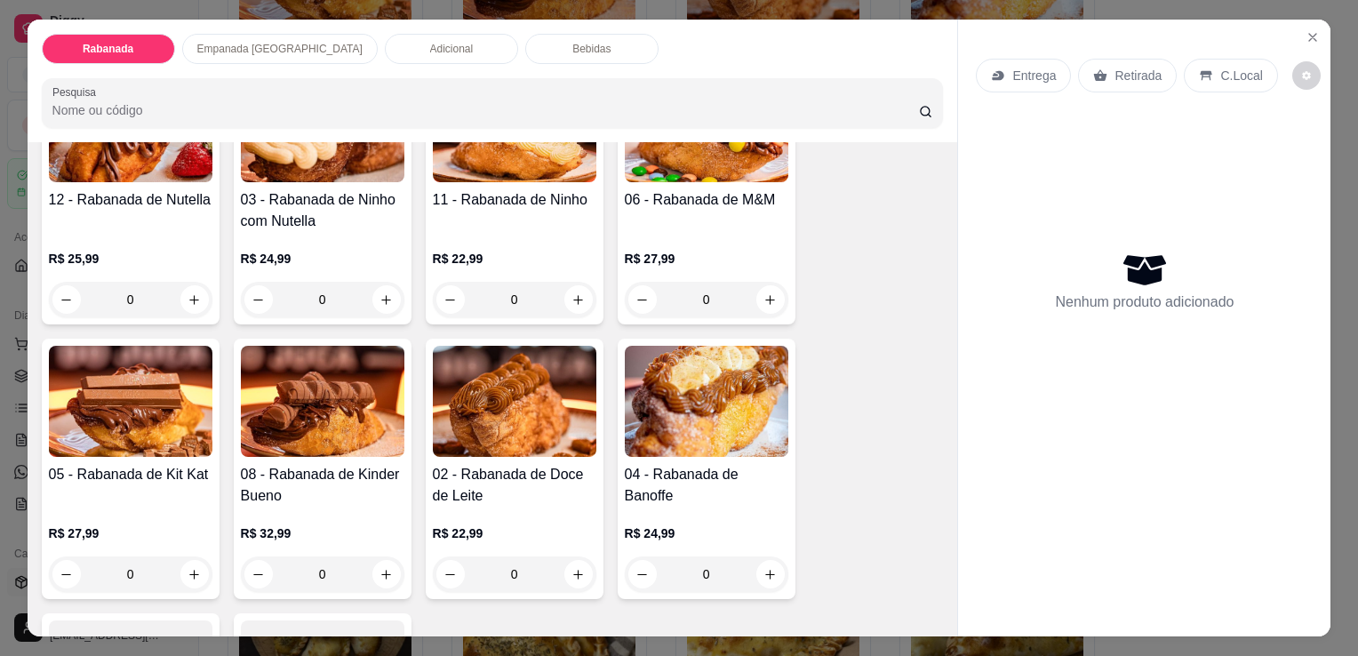
scroll to position [444, 0]
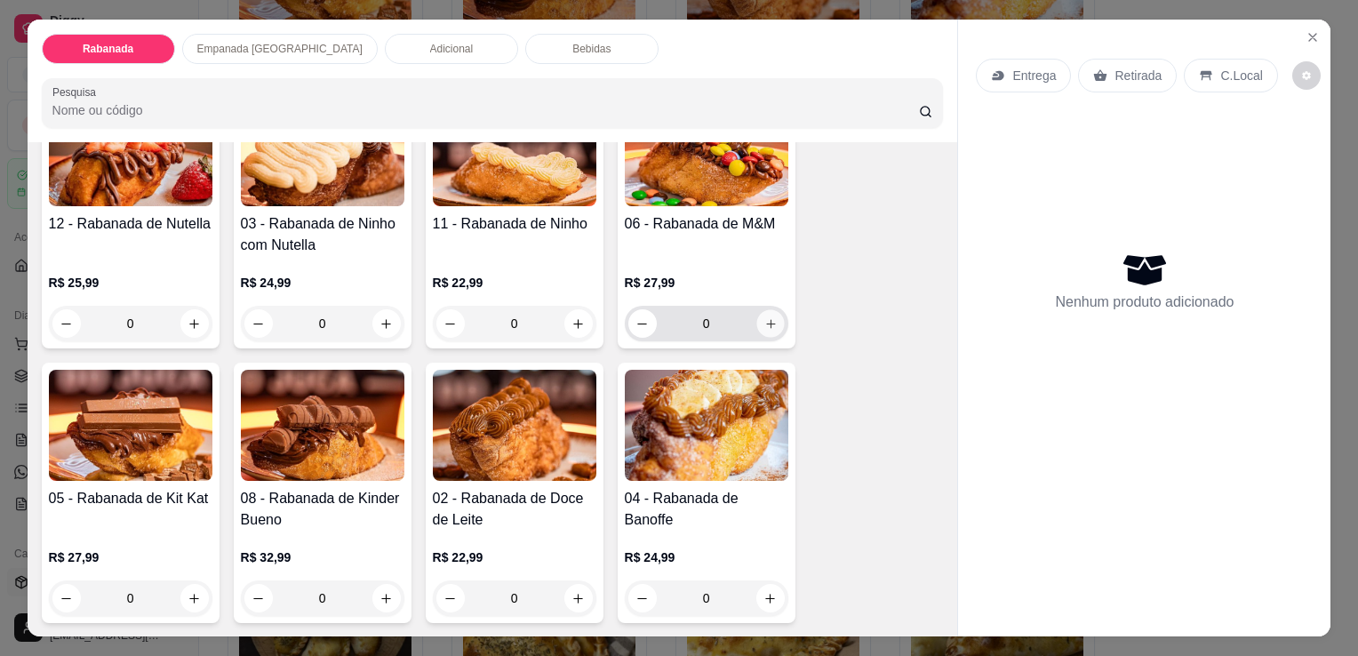
click at [768, 318] on icon "increase-product-quantity" at bounding box center [769, 323] width 13 height 13
type input "1"
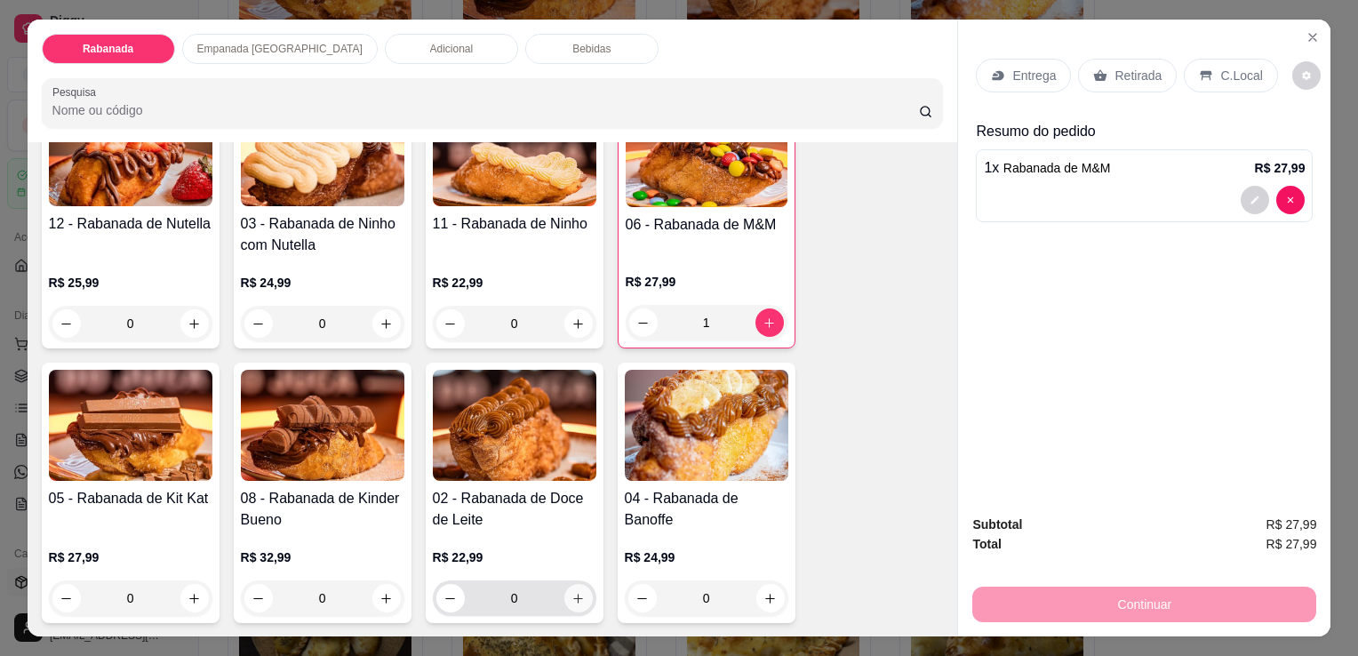
click at [576, 592] on icon "increase-product-quantity" at bounding box center [577, 598] width 13 height 13
type input "1"
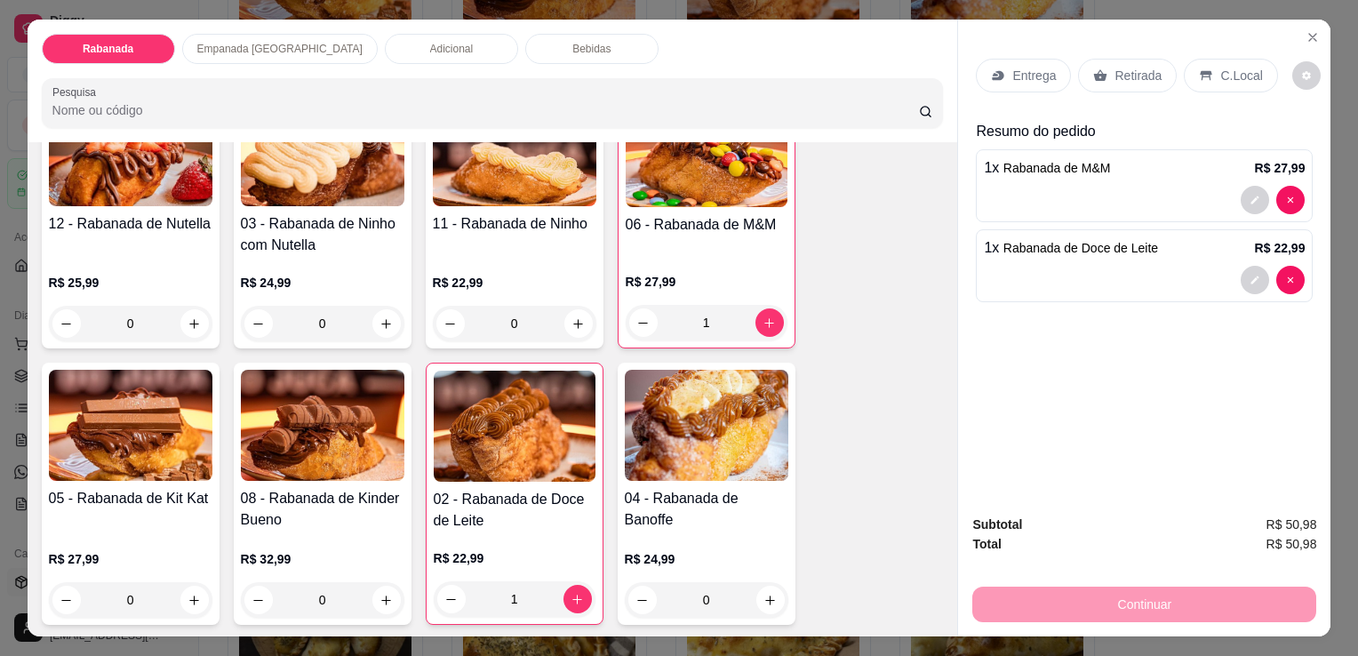
click at [1227, 79] on div "C.Local" at bounding box center [1230, 76] width 93 height 34
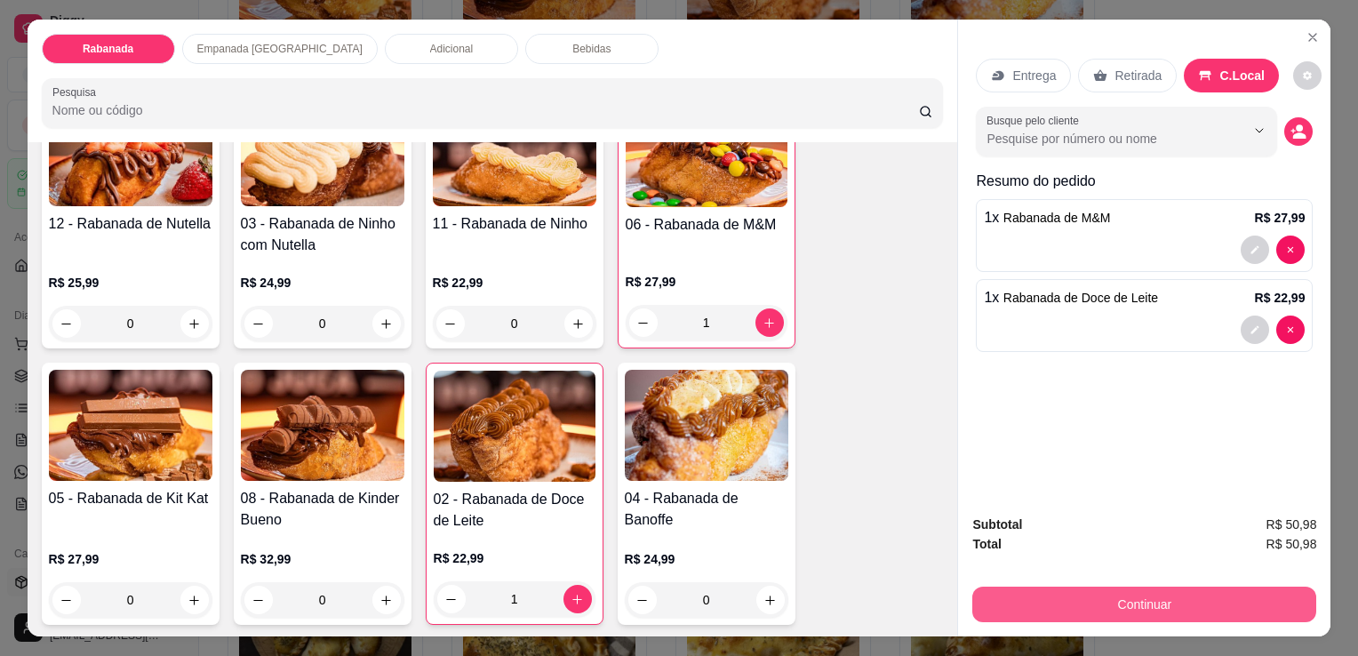
click at [1159, 599] on button "Continuar" at bounding box center [1144, 604] width 344 height 36
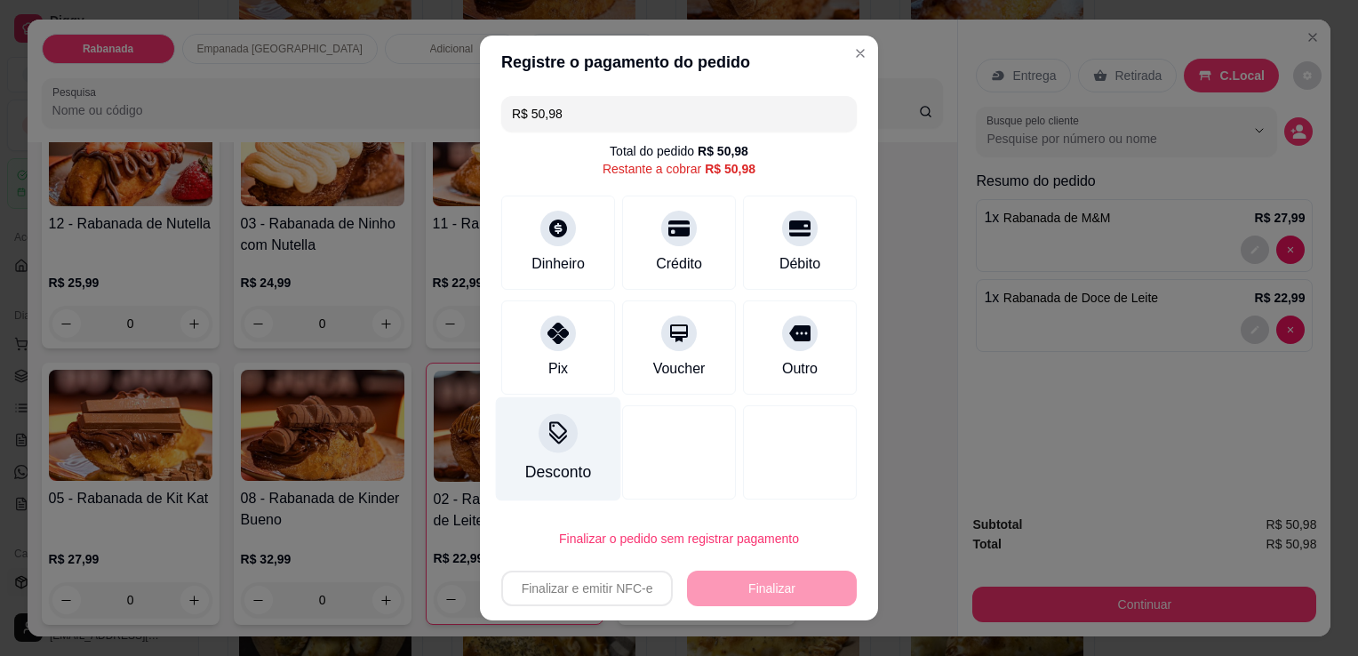
click at [564, 443] on div at bounding box center [557, 432] width 39 height 39
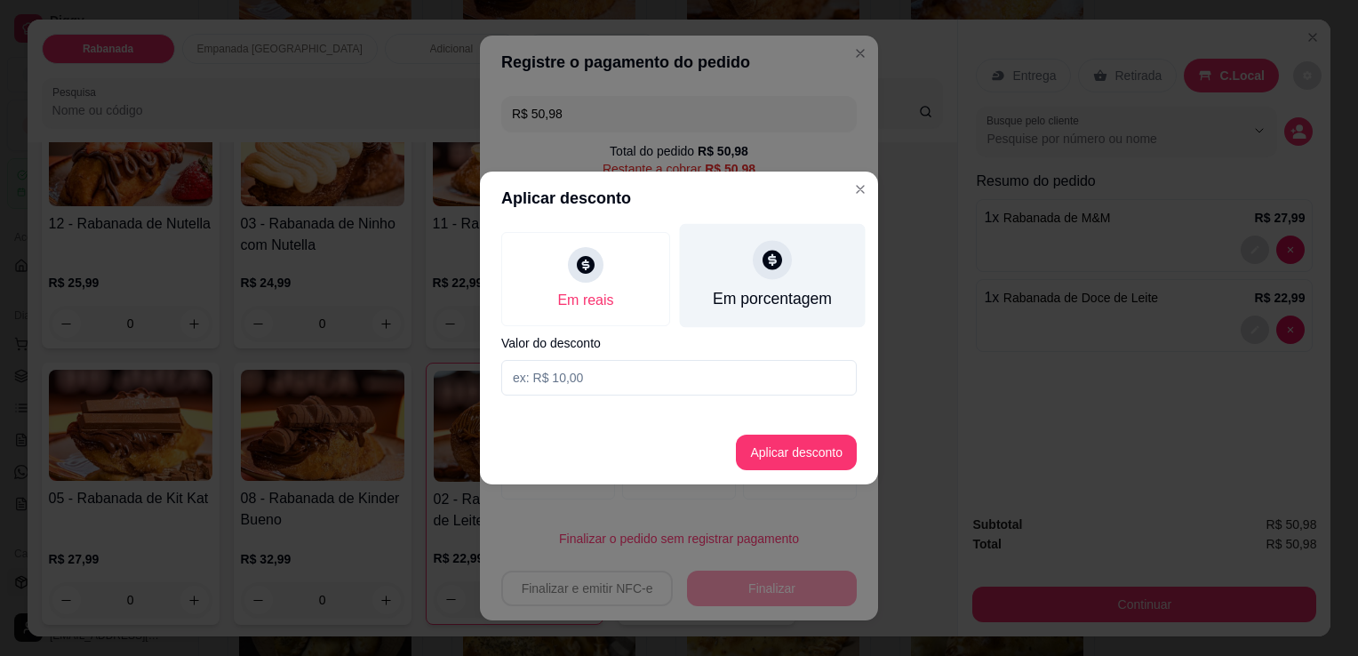
click at [750, 280] on div "Em porcentagem" at bounding box center [773, 276] width 186 height 104
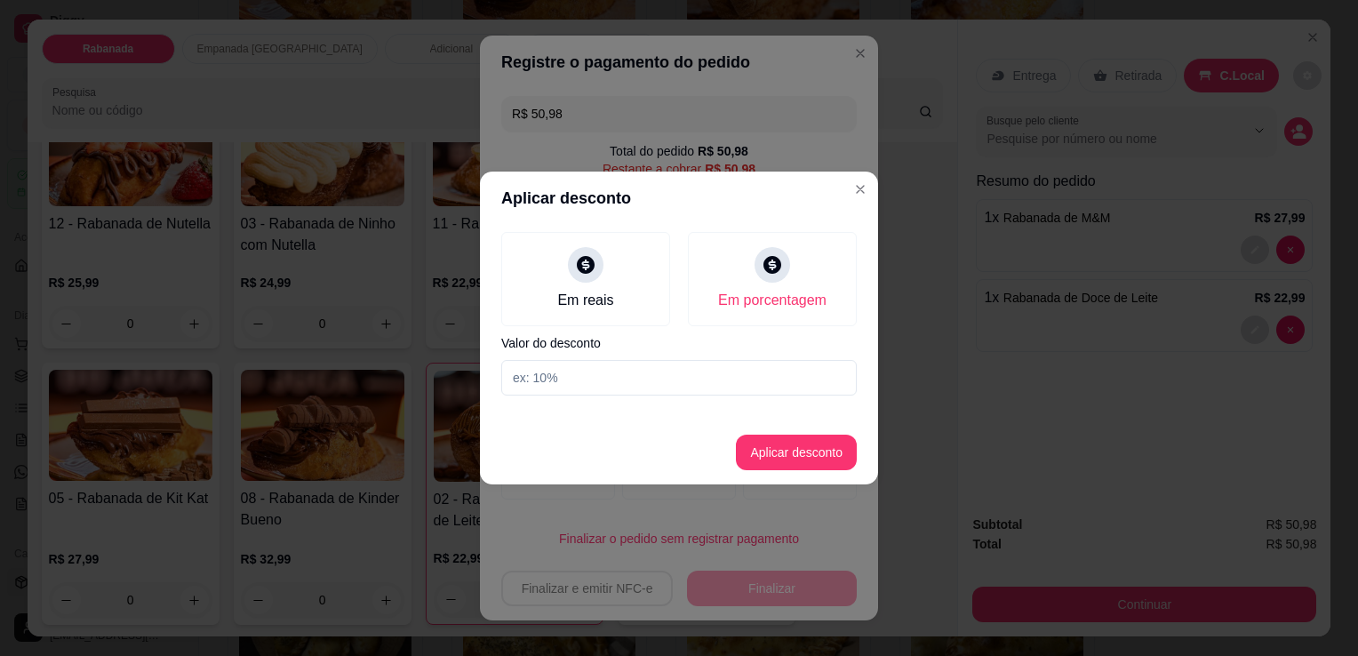
click at [631, 371] on input at bounding box center [678, 378] width 355 height 36
type input "10"
click at [787, 452] on button "Aplicar desconto" at bounding box center [796, 453] width 121 height 36
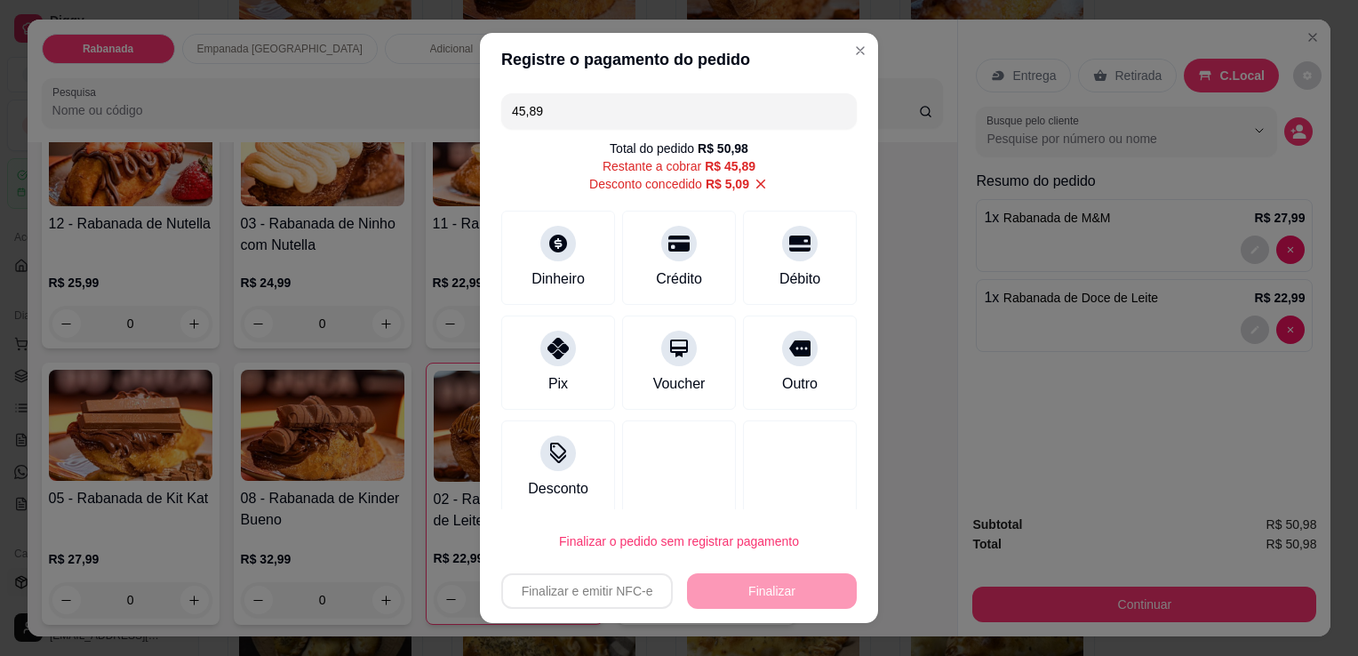
type input "R$ 45,89"
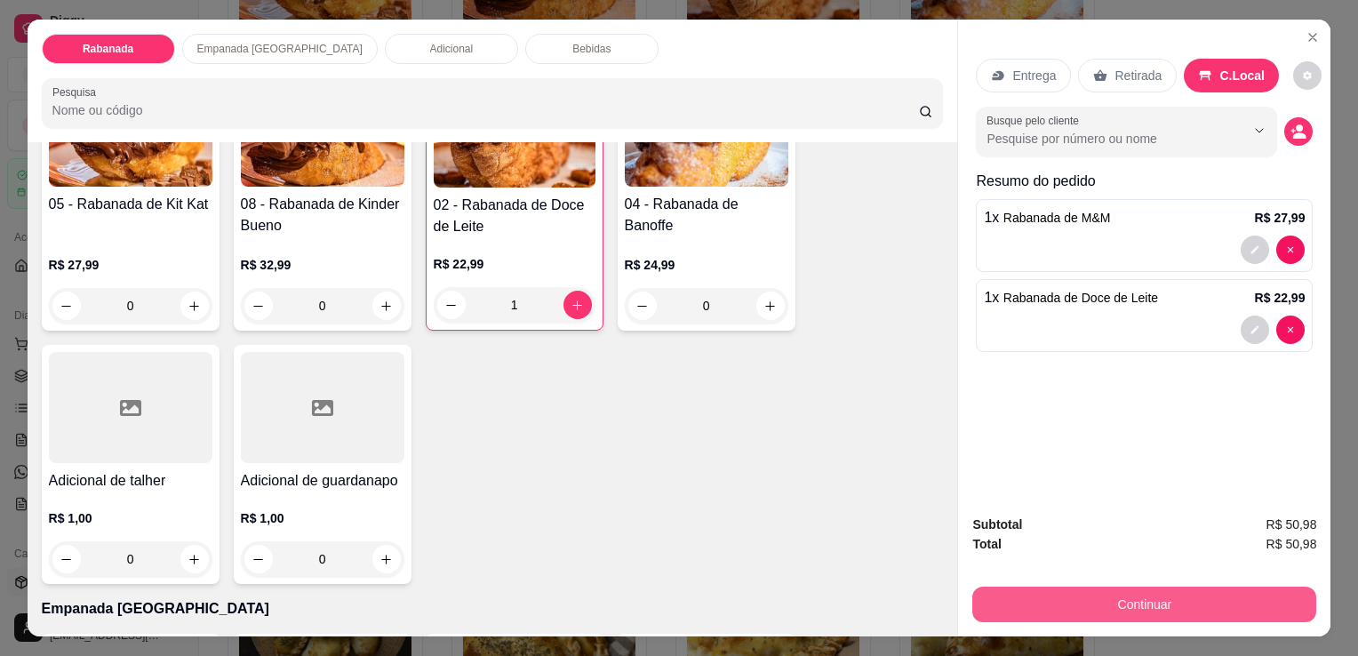
scroll to position [711, 0]
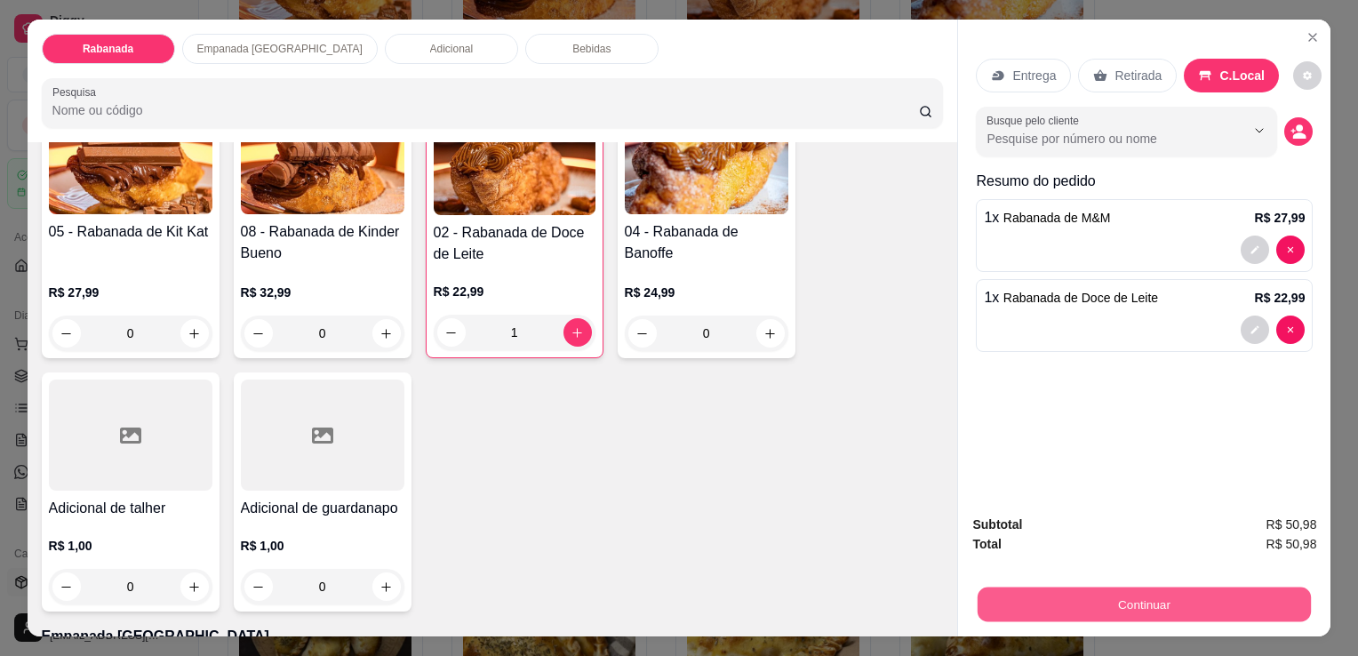
click at [1160, 594] on button "Continuar" at bounding box center [1143, 603] width 333 height 35
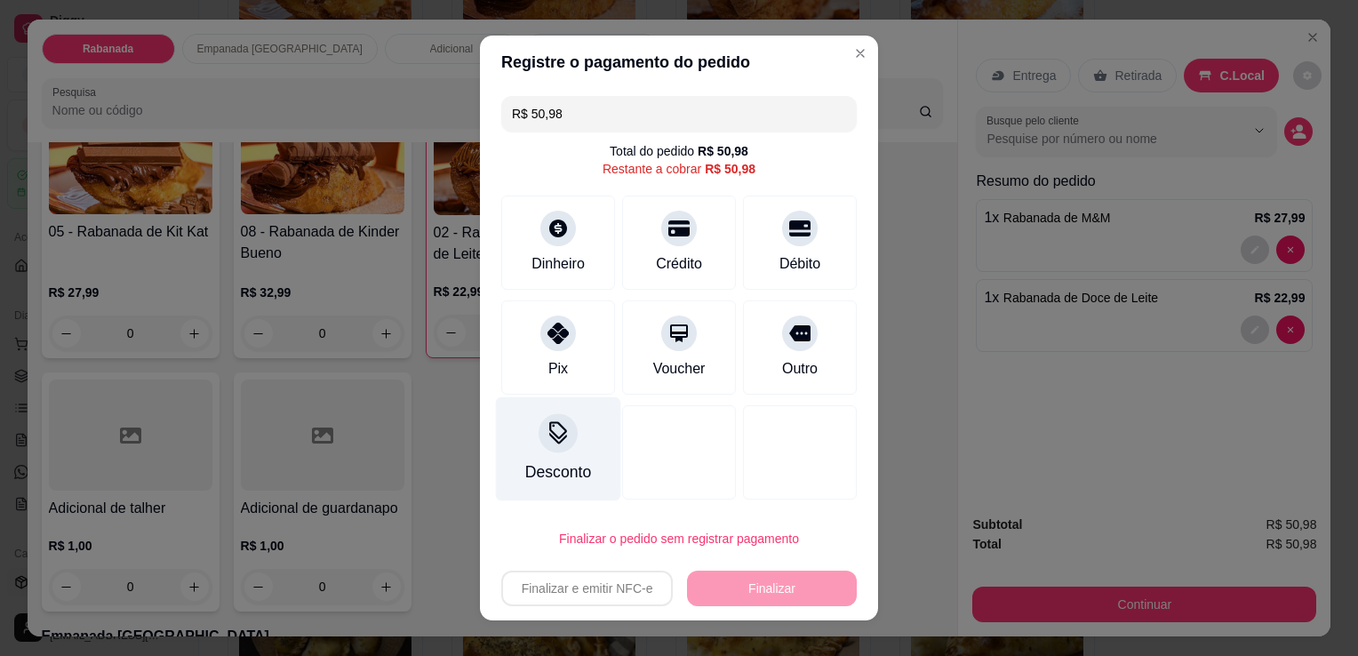
click at [550, 453] on div "Desconto" at bounding box center [558, 449] width 125 height 104
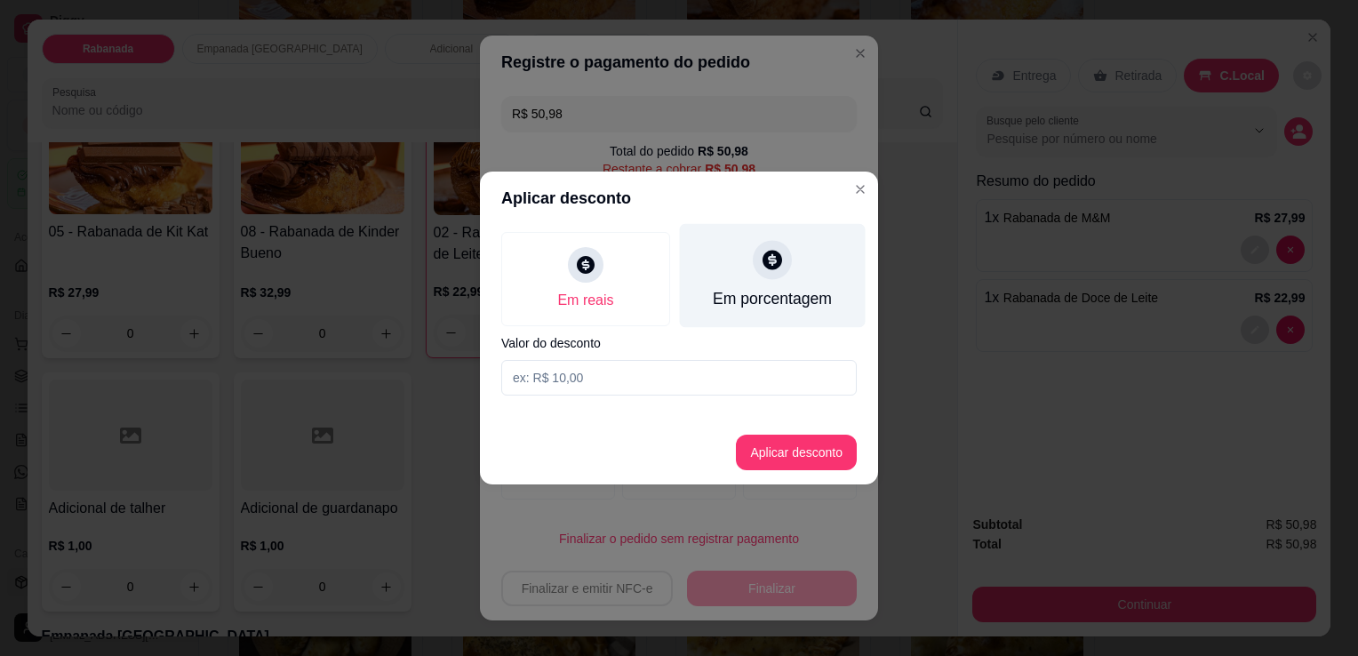
click at [785, 277] on div "Em porcentagem" at bounding box center [773, 276] width 186 height 104
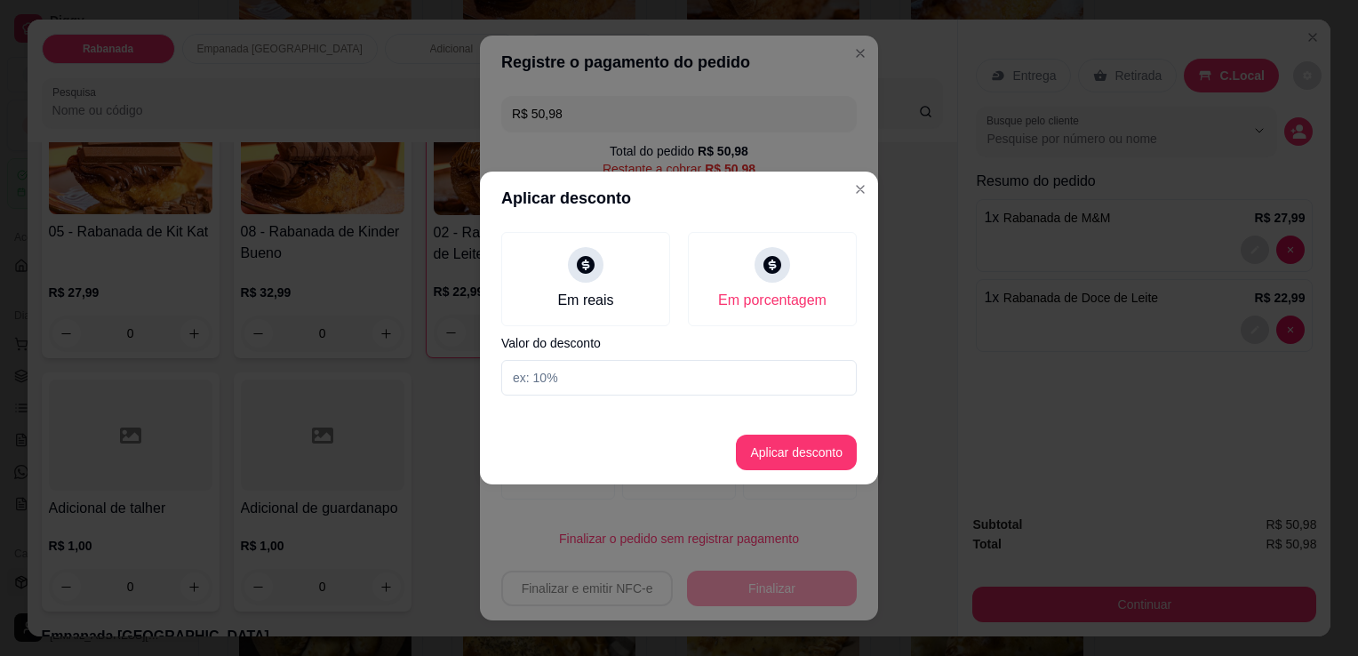
click at [654, 379] on input at bounding box center [678, 378] width 355 height 36
type input "10"
click at [833, 450] on button "Aplicar desconto" at bounding box center [796, 452] width 116 height 35
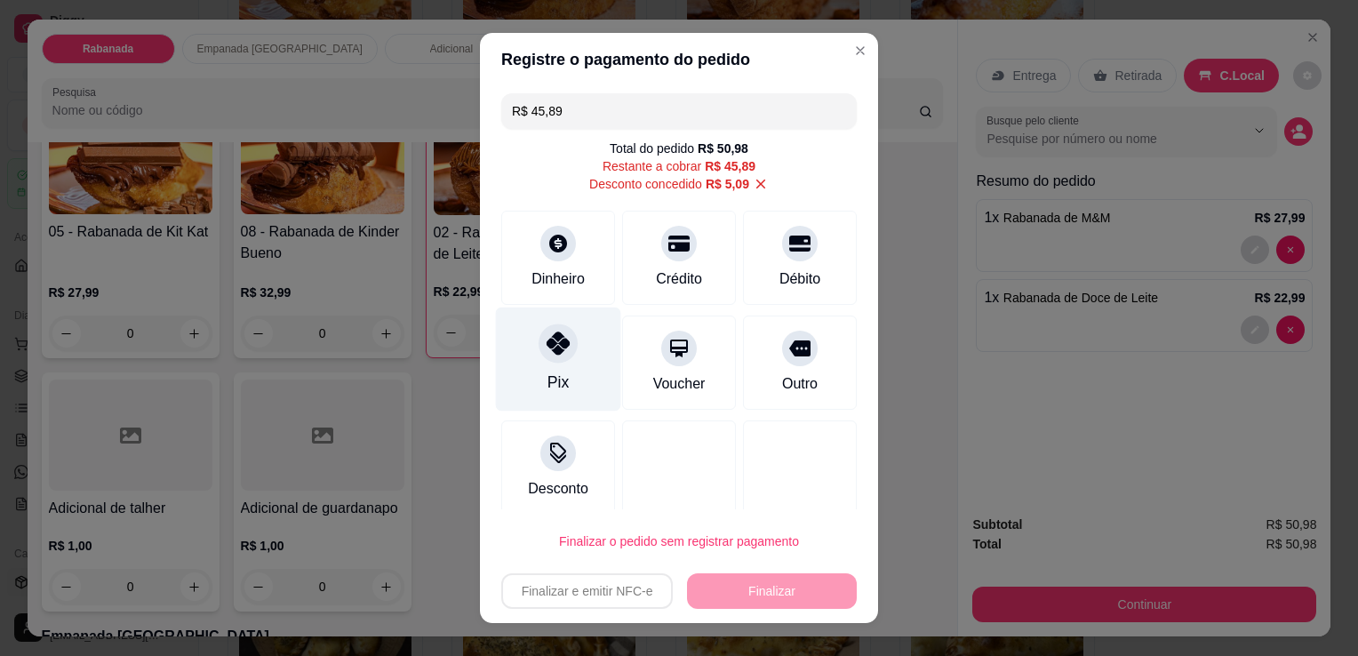
click at [546, 344] on icon at bounding box center [557, 342] width 23 height 23
type input "R$ 0,00"
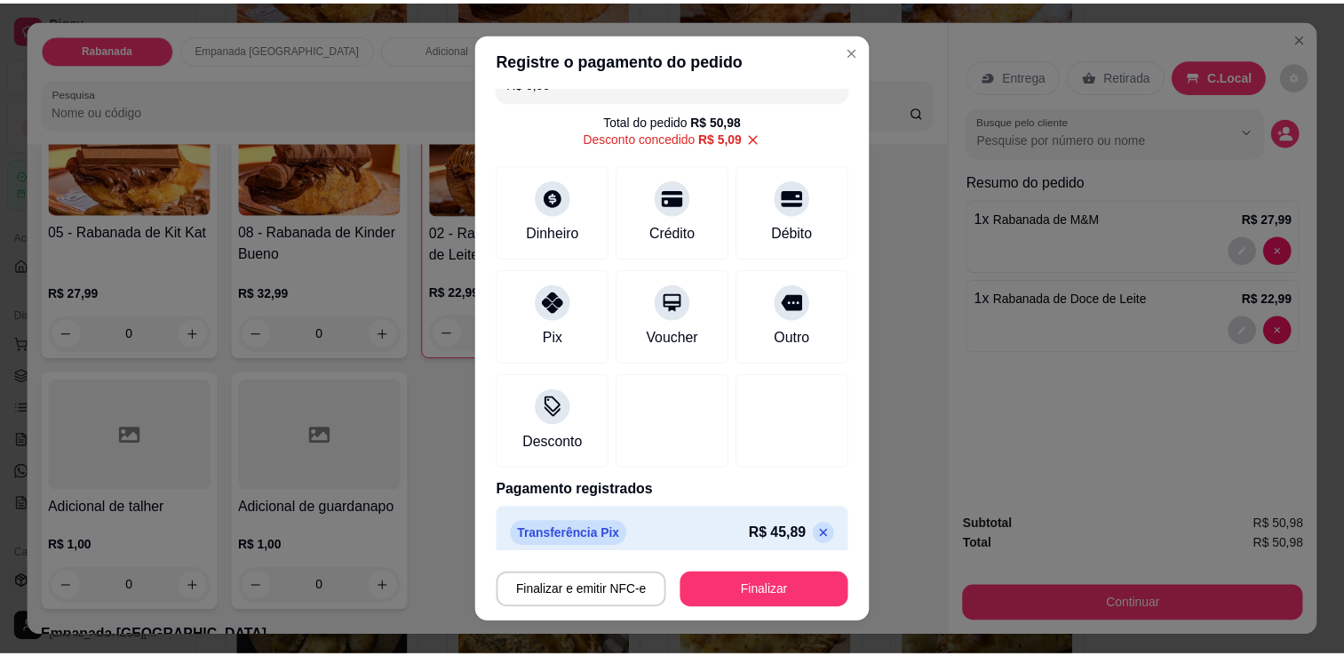
scroll to position [43, 0]
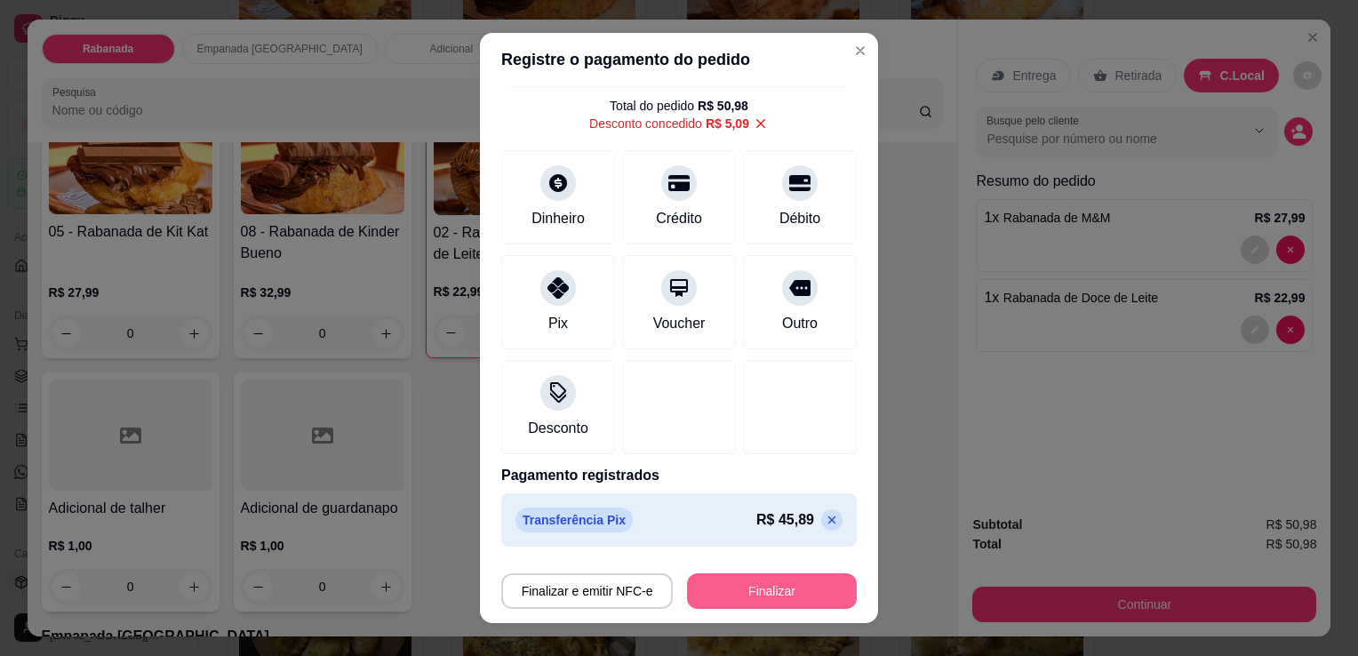
click at [765, 602] on button "Finalizar" at bounding box center [772, 591] width 170 height 36
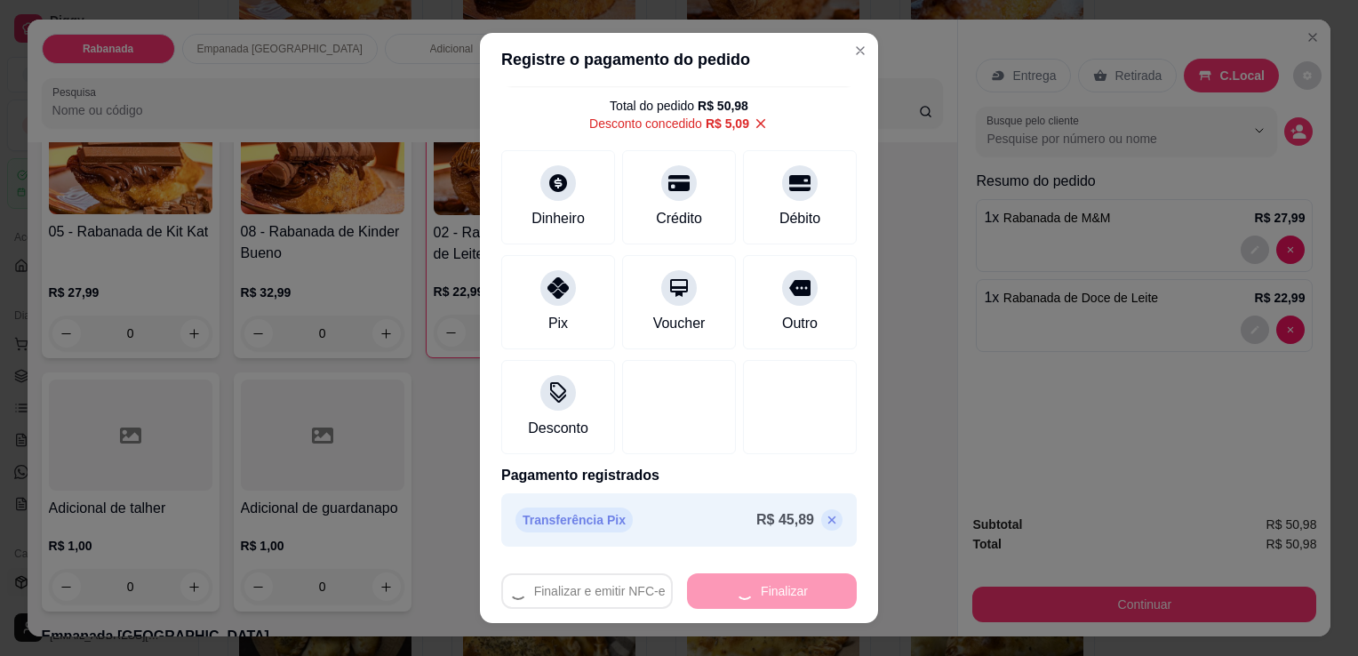
type input "0"
type input "-R$ 50,98"
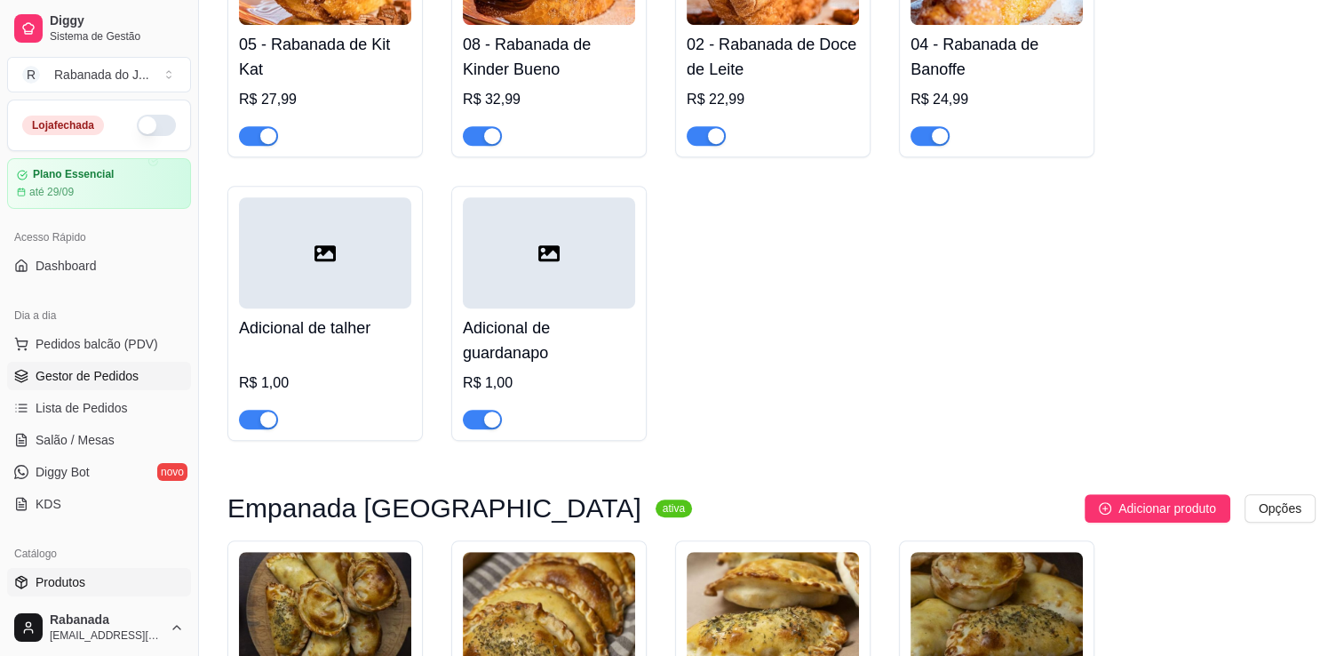
click at [132, 371] on span "Gestor de Pedidos" at bounding box center [87, 376] width 103 height 18
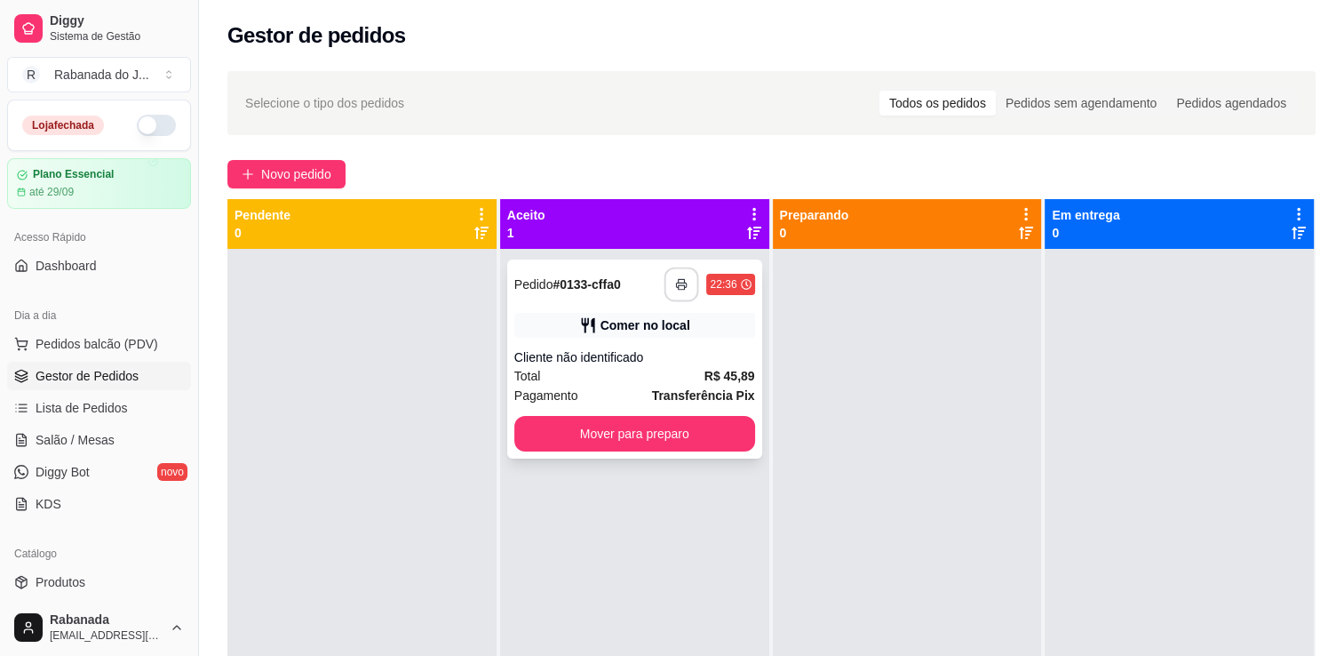
click at [665, 279] on button "button" at bounding box center [682, 284] width 35 height 35
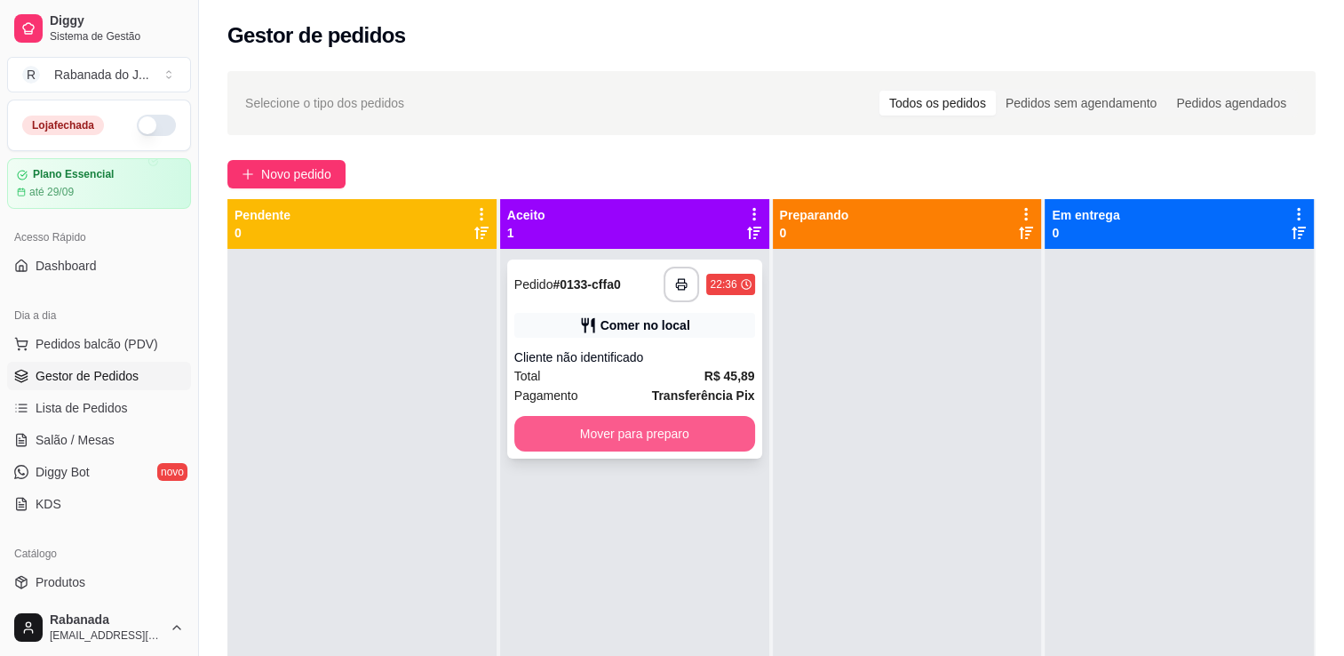
click at [650, 433] on button "Mover para preparo" at bounding box center [634, 434] width 241 height 36
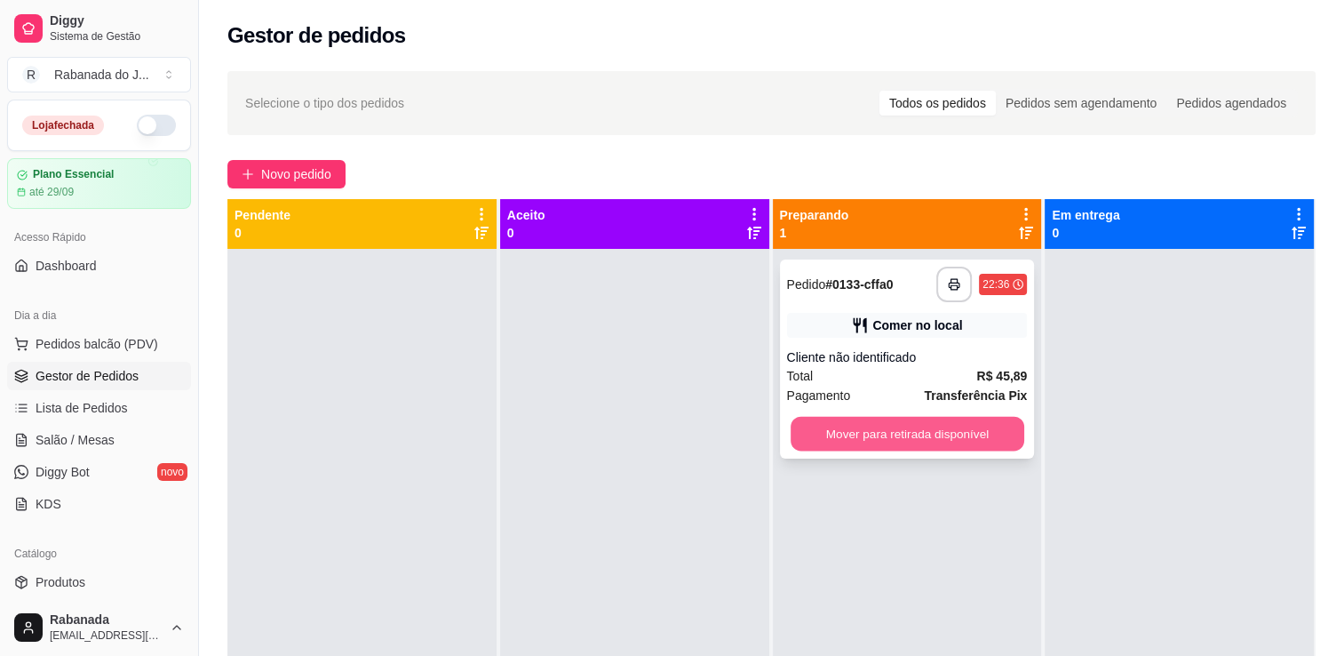
click at [966, 446] on button "Mover para retirada disponível" at bounding box center [908, 434] width 234 height 35
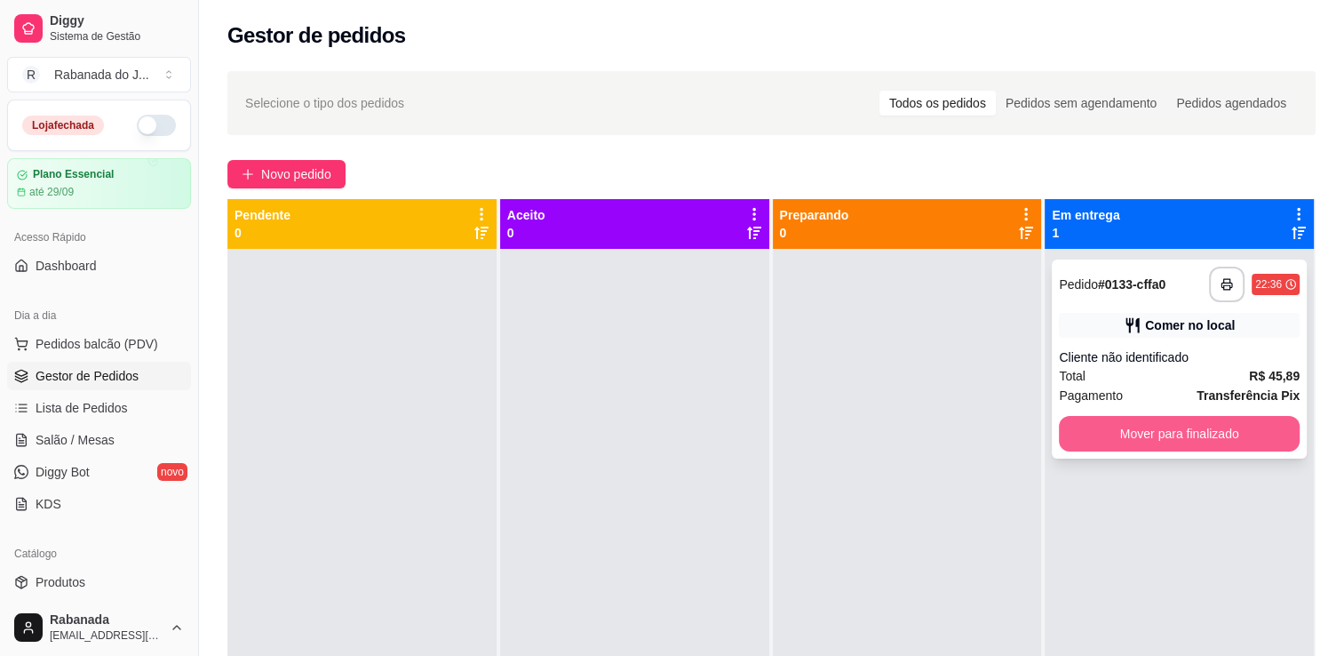
click at [1145, 435] on button "Mover para finalizado" at bounding box center [1179, 434] width 241 height 36
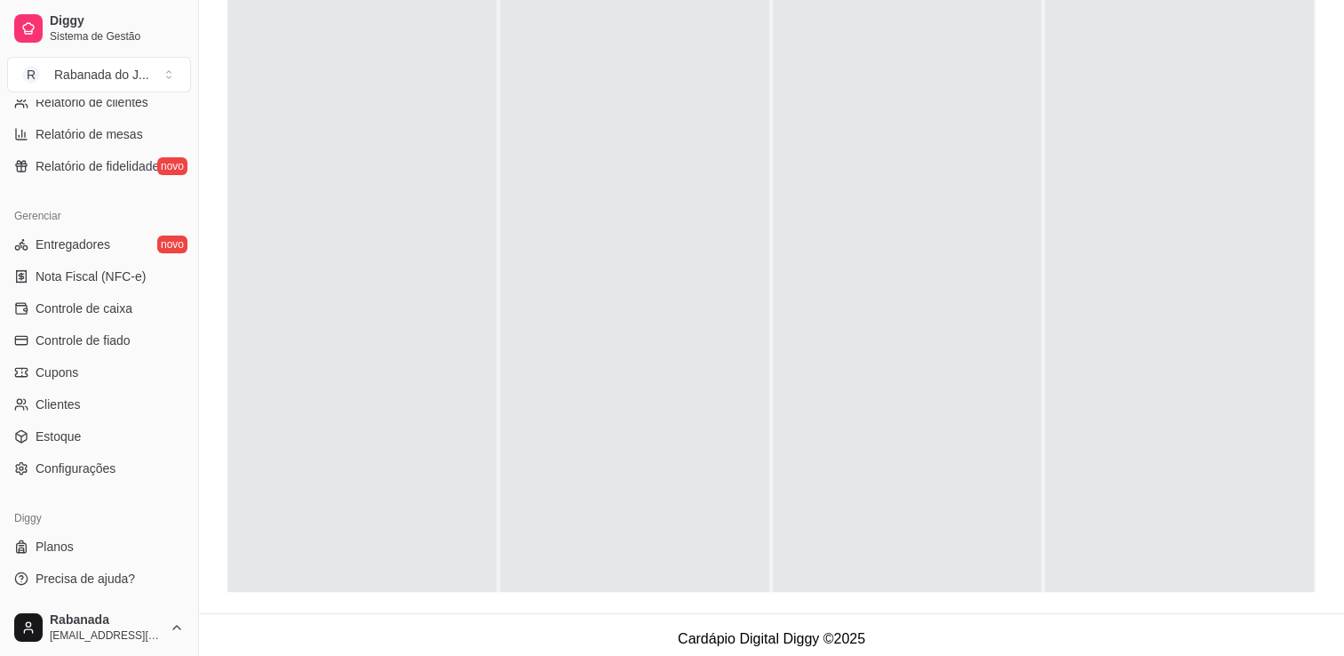
scroll to position [270, 0]
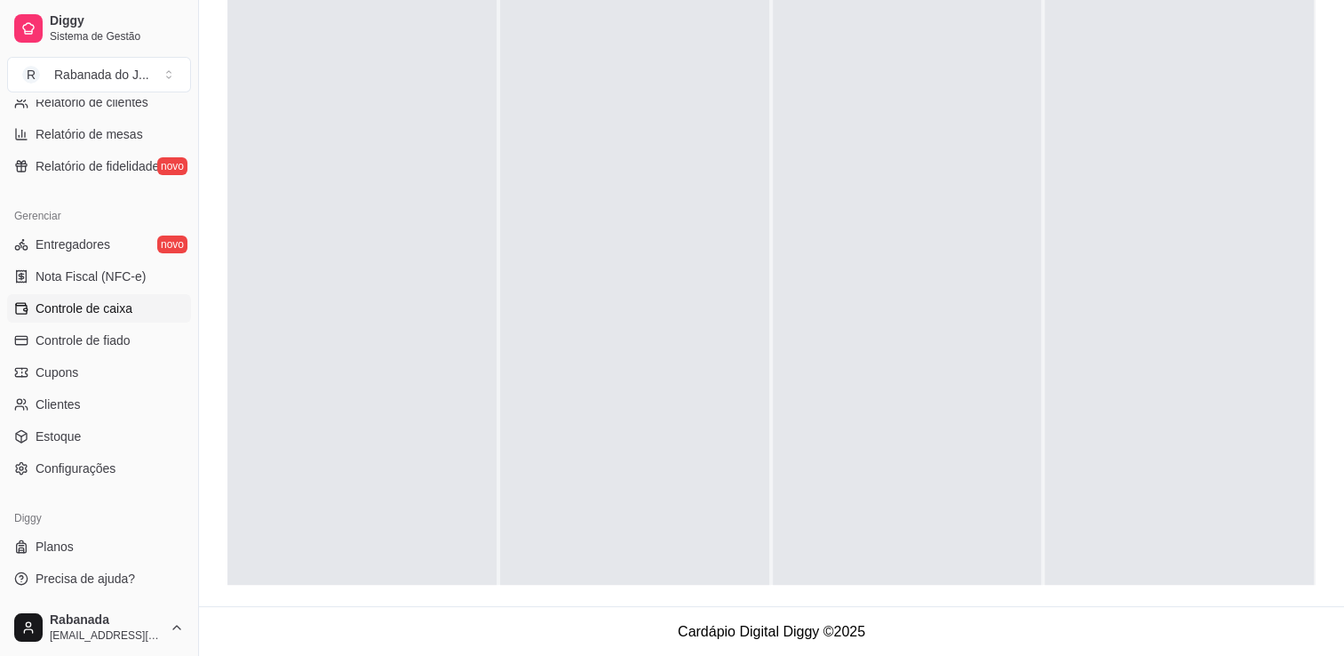
click at [122, 308] on span "Controle de caixa" at bounding box center [84, 308] width 97 height 18
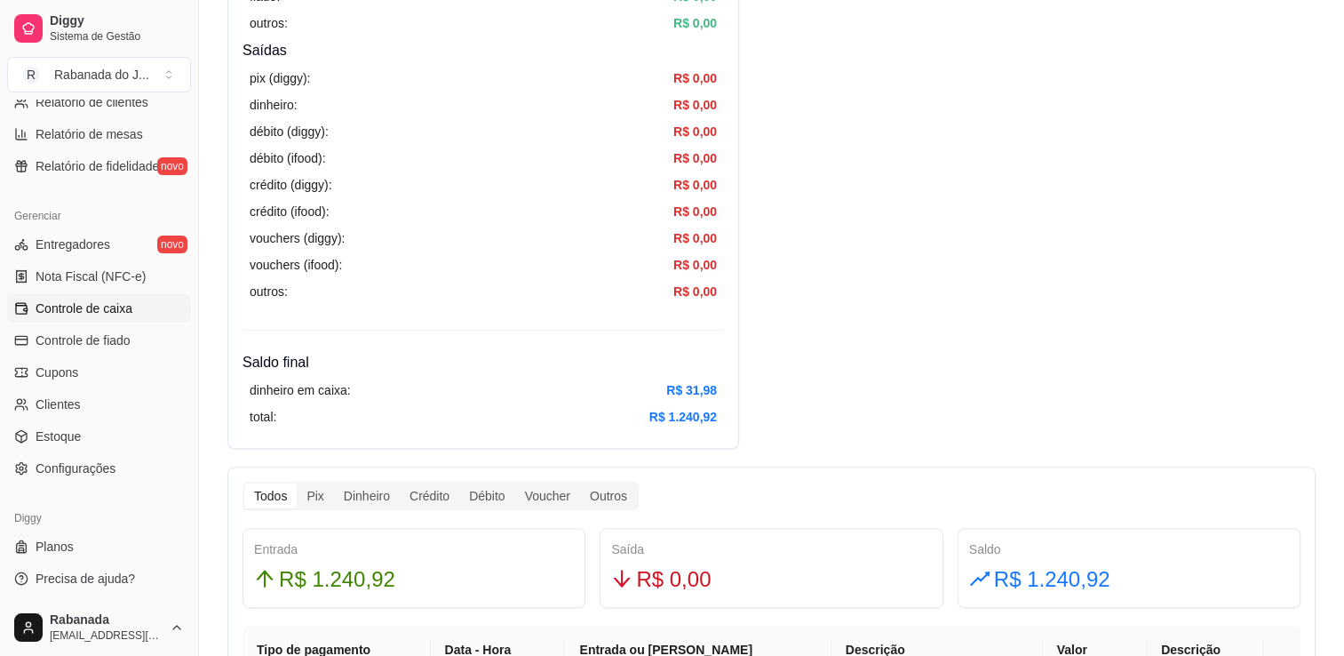
scroll to position [622, 0]
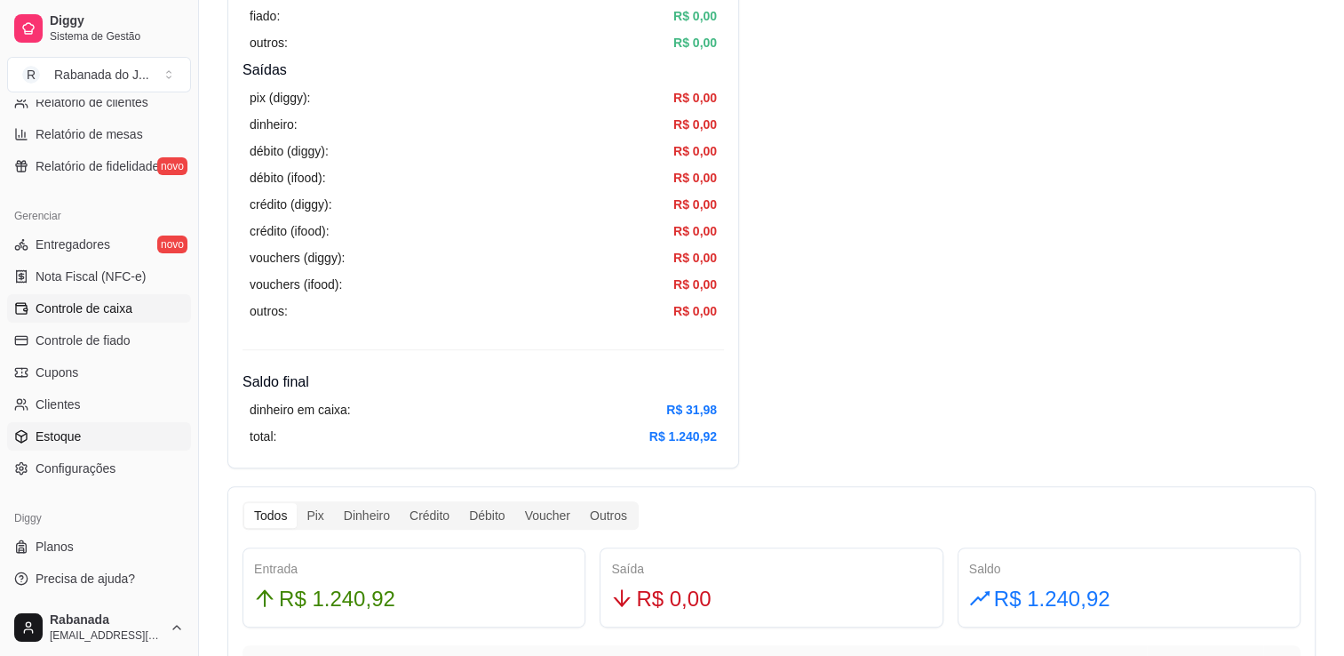
click at [71, 431] on span "Estoque" at bounding box center [58, 436] width 45 height 18
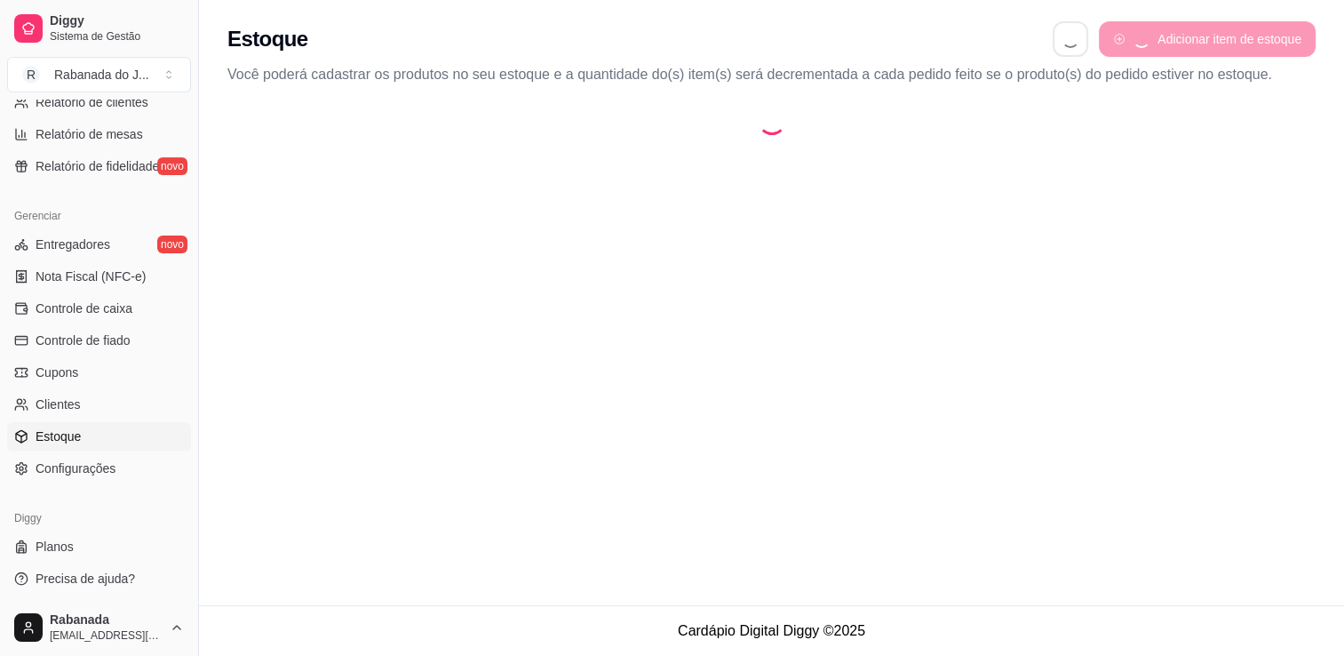
select select "QUANTITY_ORDER"
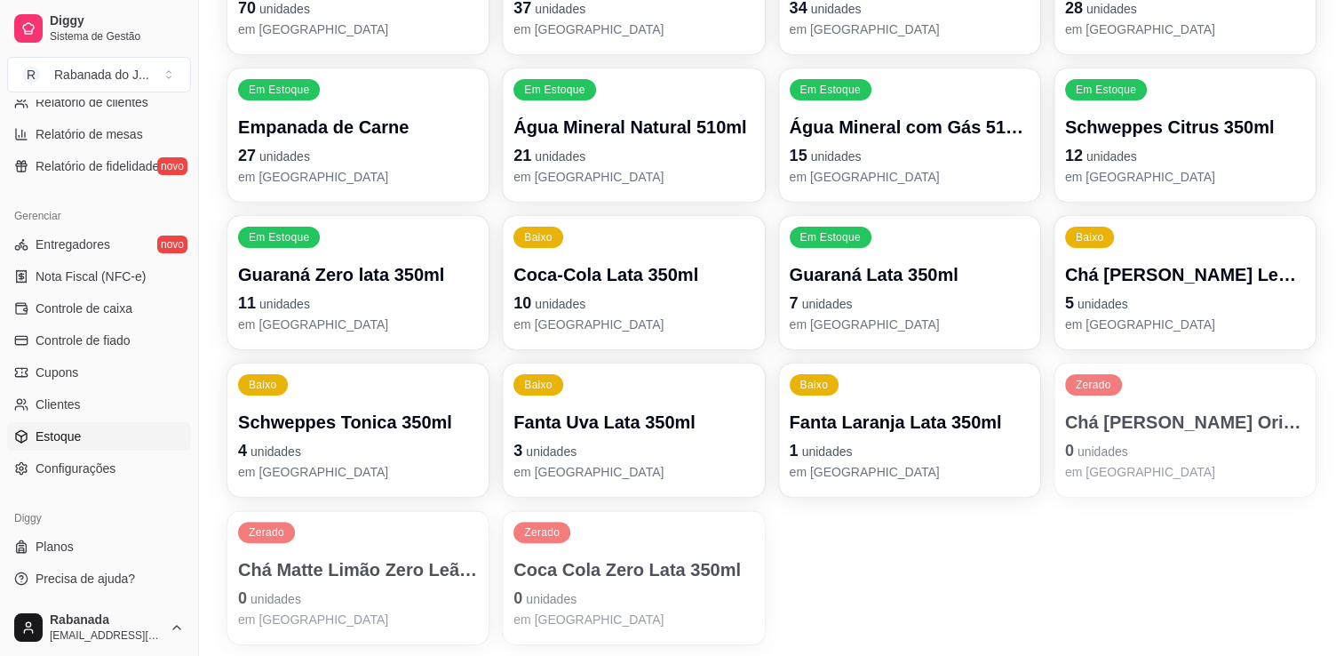
scroll to position [391, 0]
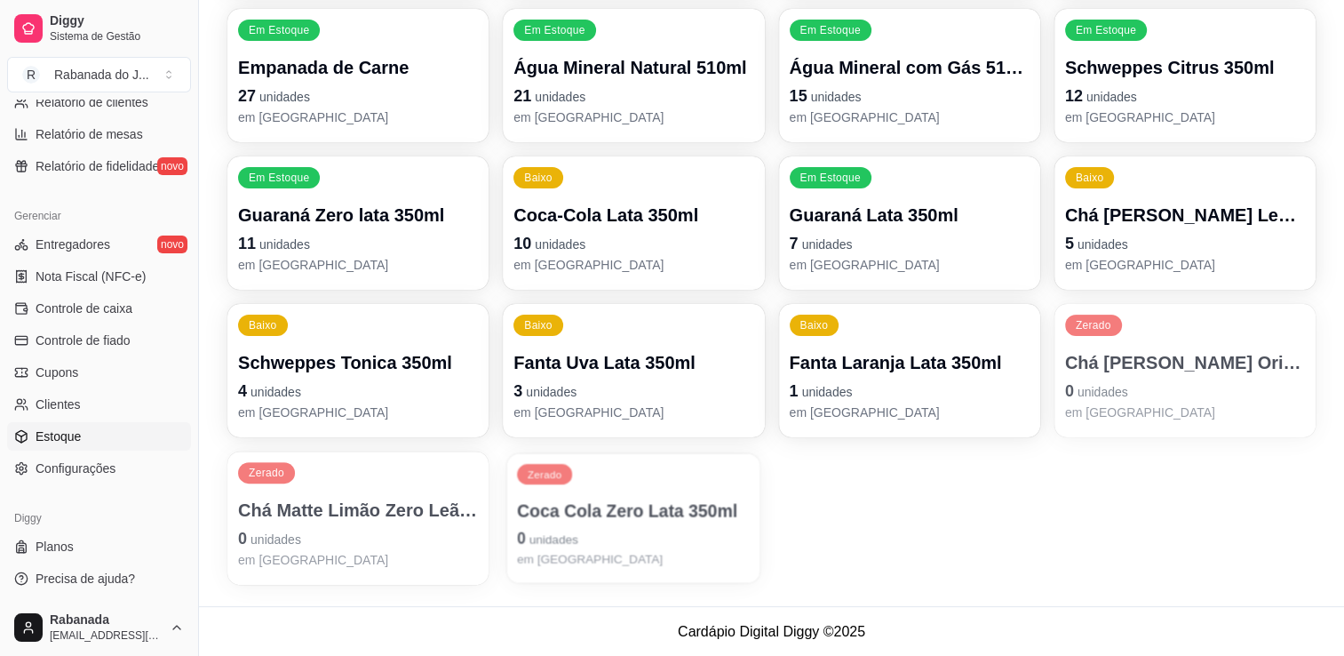
click at [583, 506] on p "Coca Cola Zero Lata 350ml" at bounding box center [633, 510] width 233 height 24
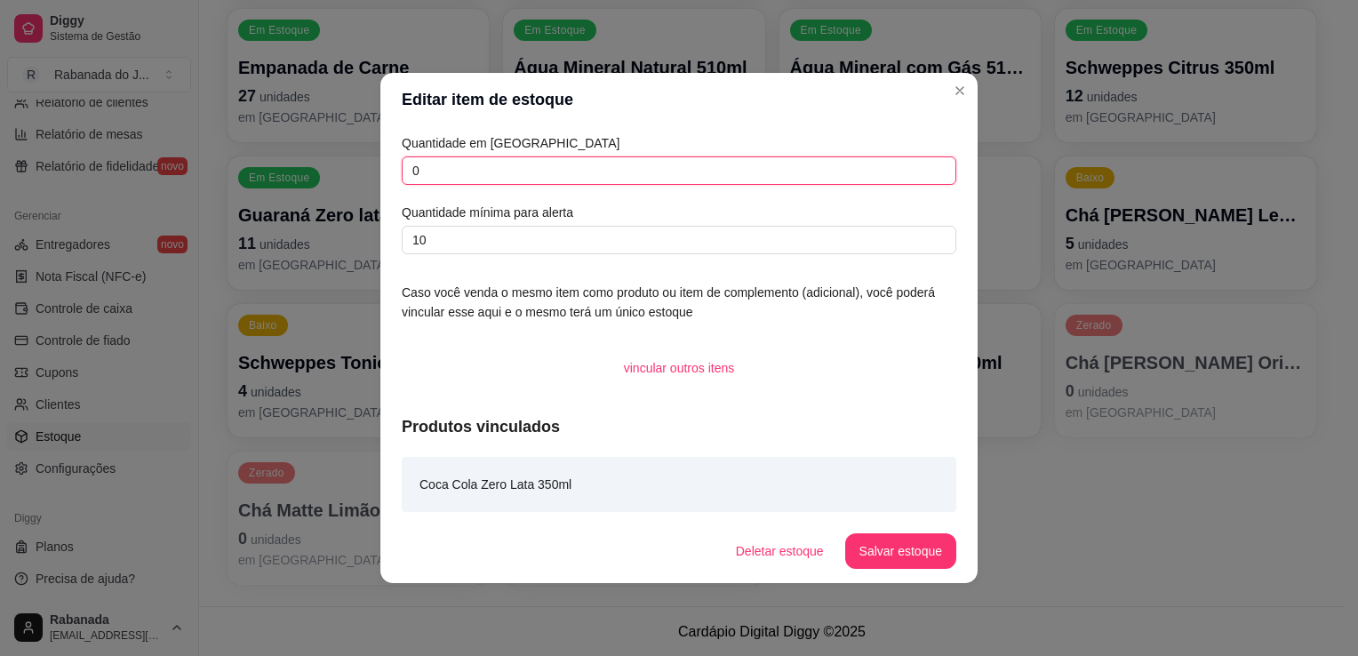
click at [478, 166] on input "0" at bounding box center [679, 170] width 554 height 28
type input "2"
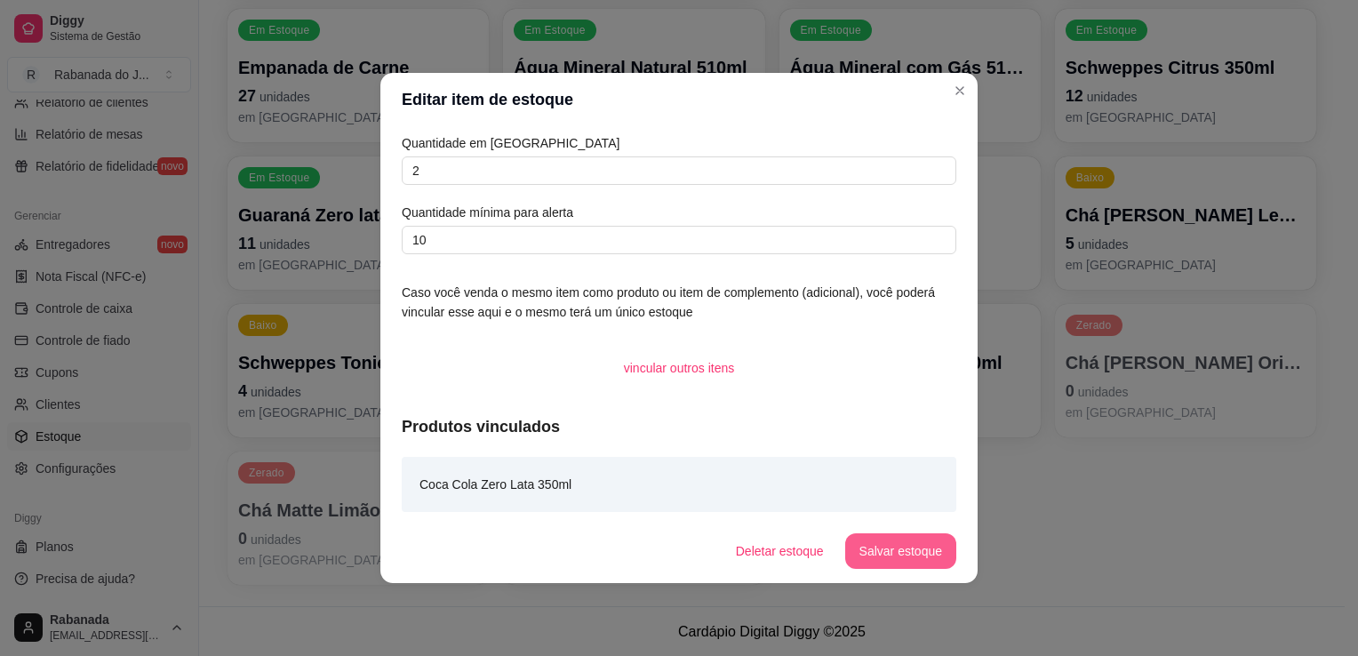
click at [888, 549] on button "Salvar estoque" at bounding box center [900, 551] width 111 height 36
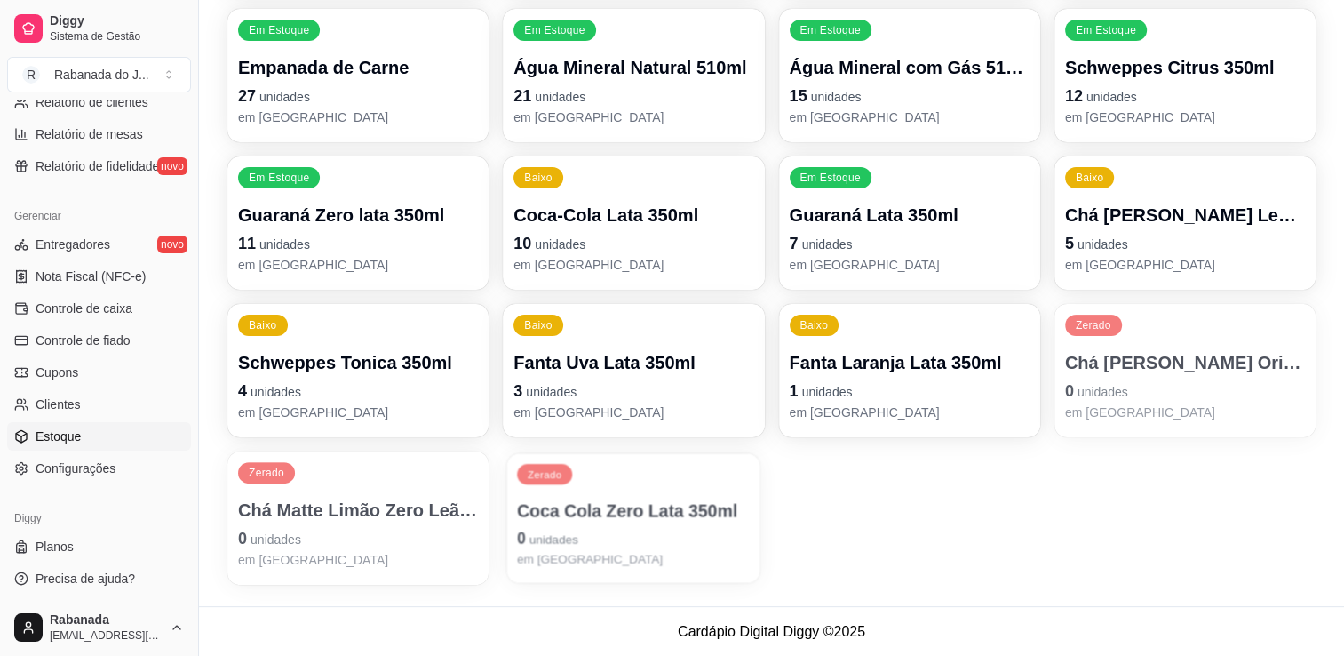
click at [622, 488] on div "Zerado Coca Cola Zero Lata 350ml 0 unidades em [GEOGRAPHIC_DATA]" at bounding box center [633, 518] width 253 height 130
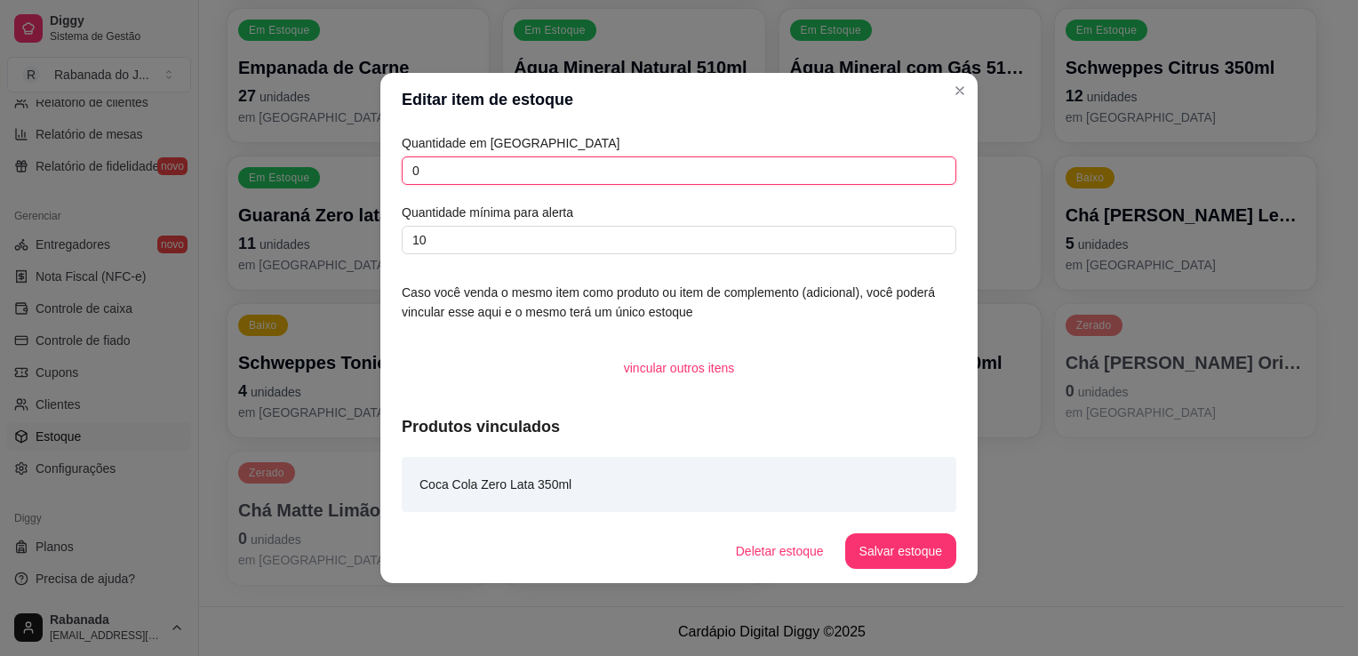
click at [599, 165] on input "0" at bounding box center [679, 170] width 554 height 28
type input "0"
type input "19"
click at [914, 549] on button "Salvar estoque" at bounding box center [900, 551] width 111 height 36
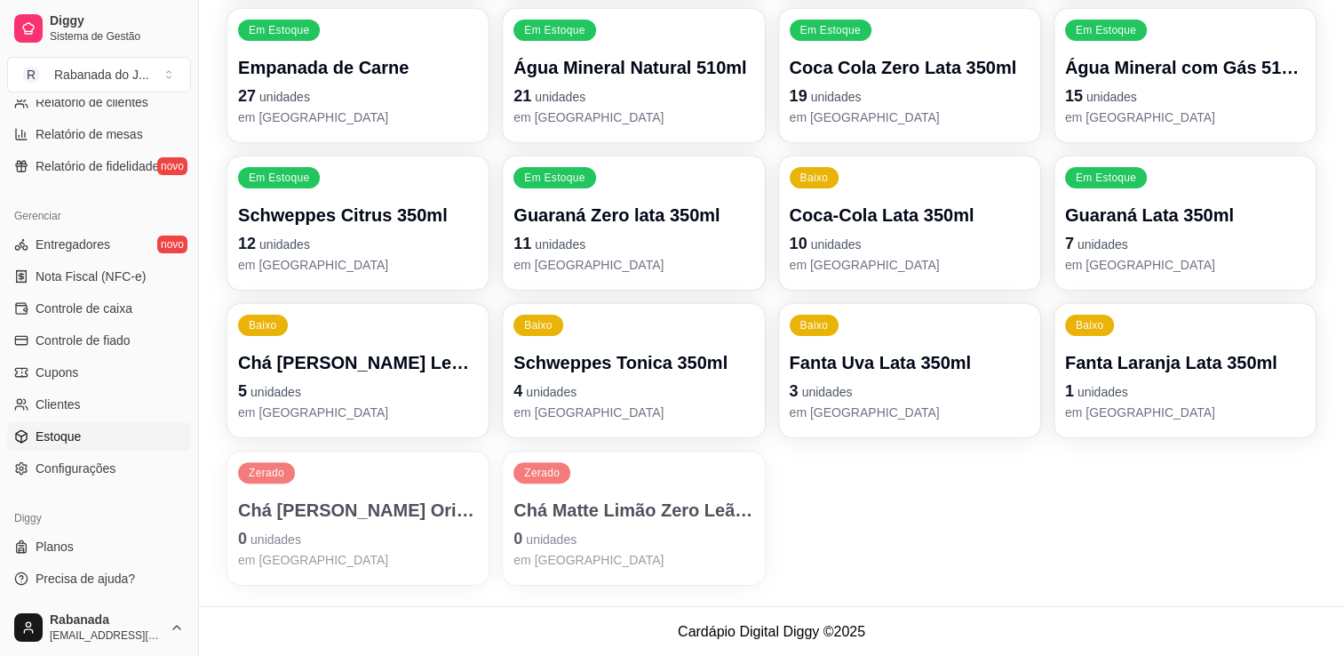
click at [562, 466] on div "Zerado" at bounding box center [542, 472] width 57 height 21
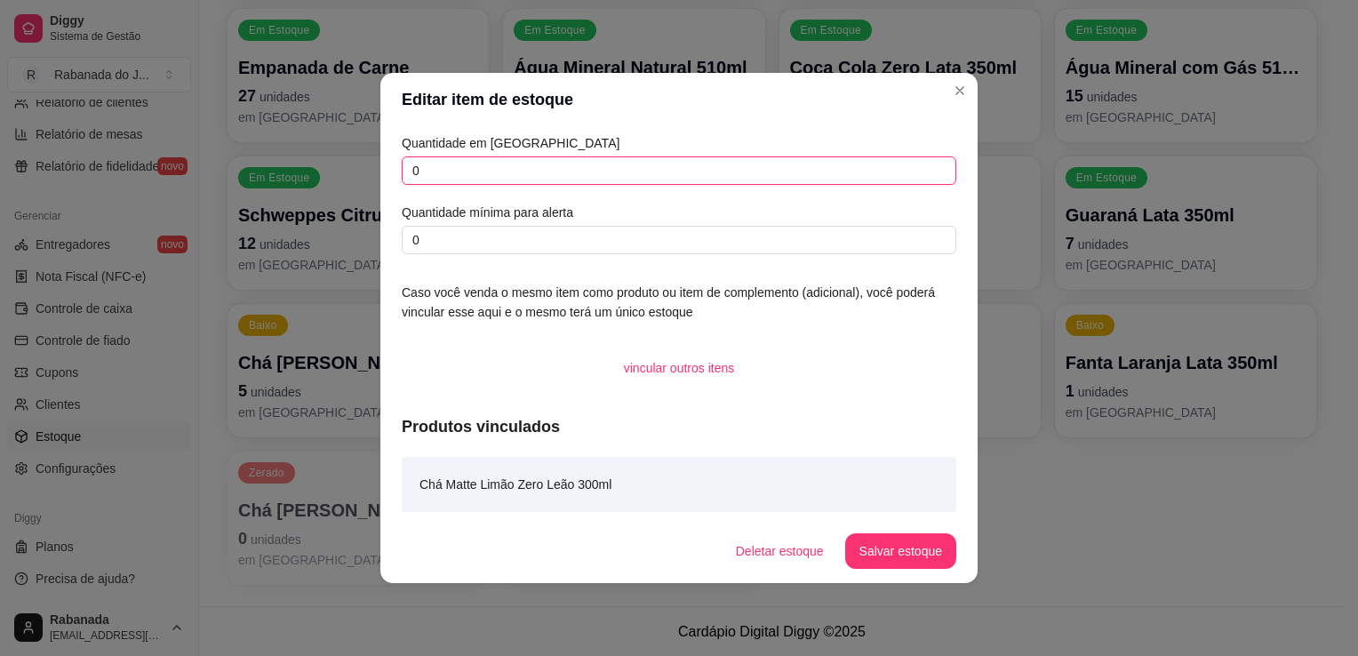
click at [522, 172] on input "0" at bounding box center [679, 170] width 554 height 28
type input "12"
click at [884, 553] on button "Salvar estoque" at bounding box center [900, 551] width 111 height 36
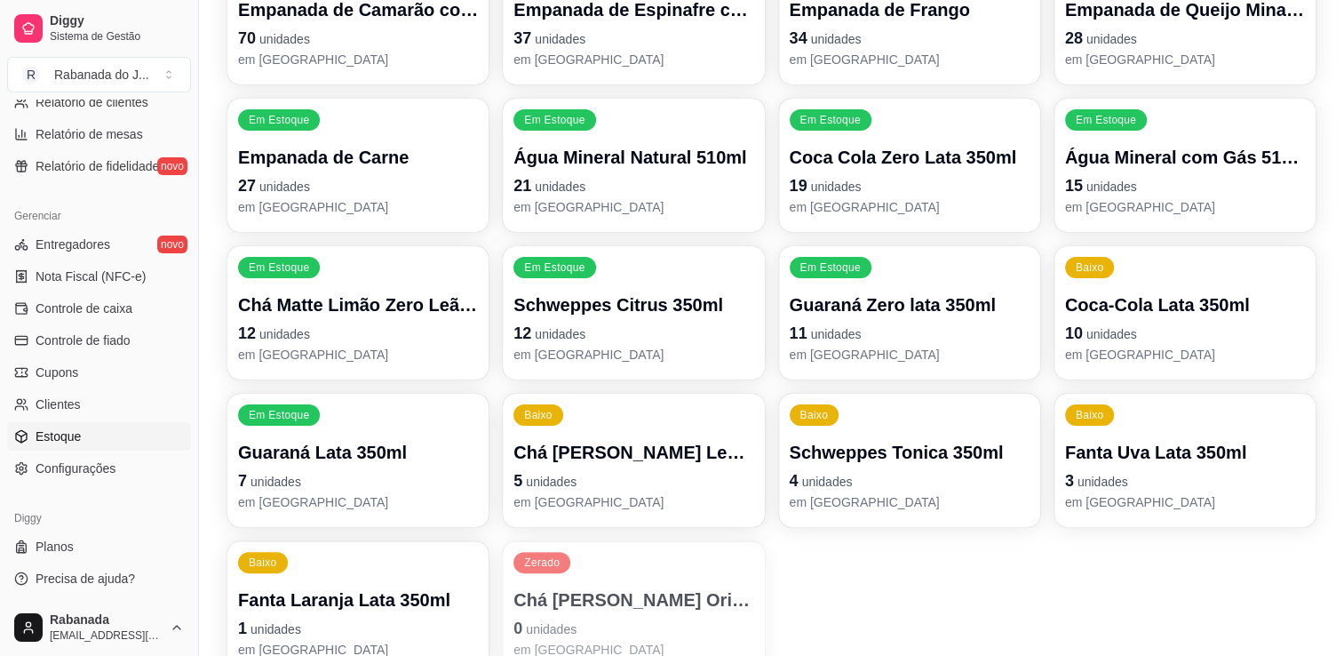
scroll to position [302, 0]
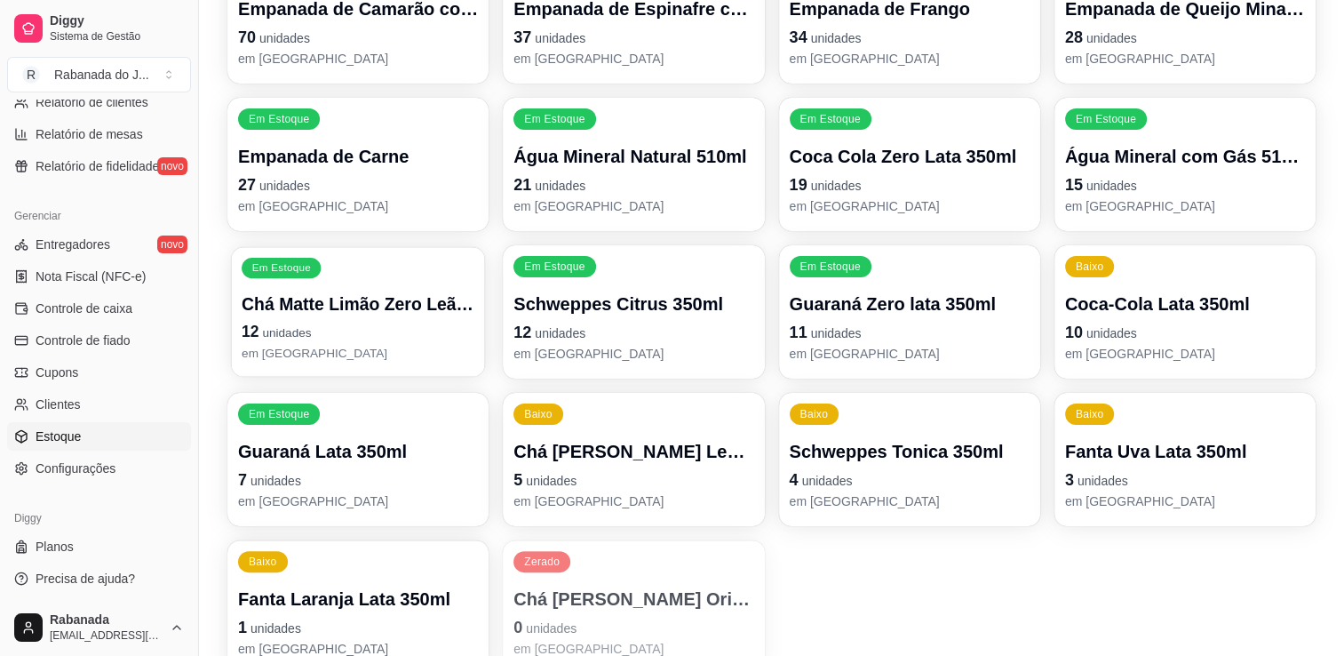
click at [314, 312] on p "Chá Matte Limão Zero Leão 300ml" at bounding box center [358, 304] width 233 height 24
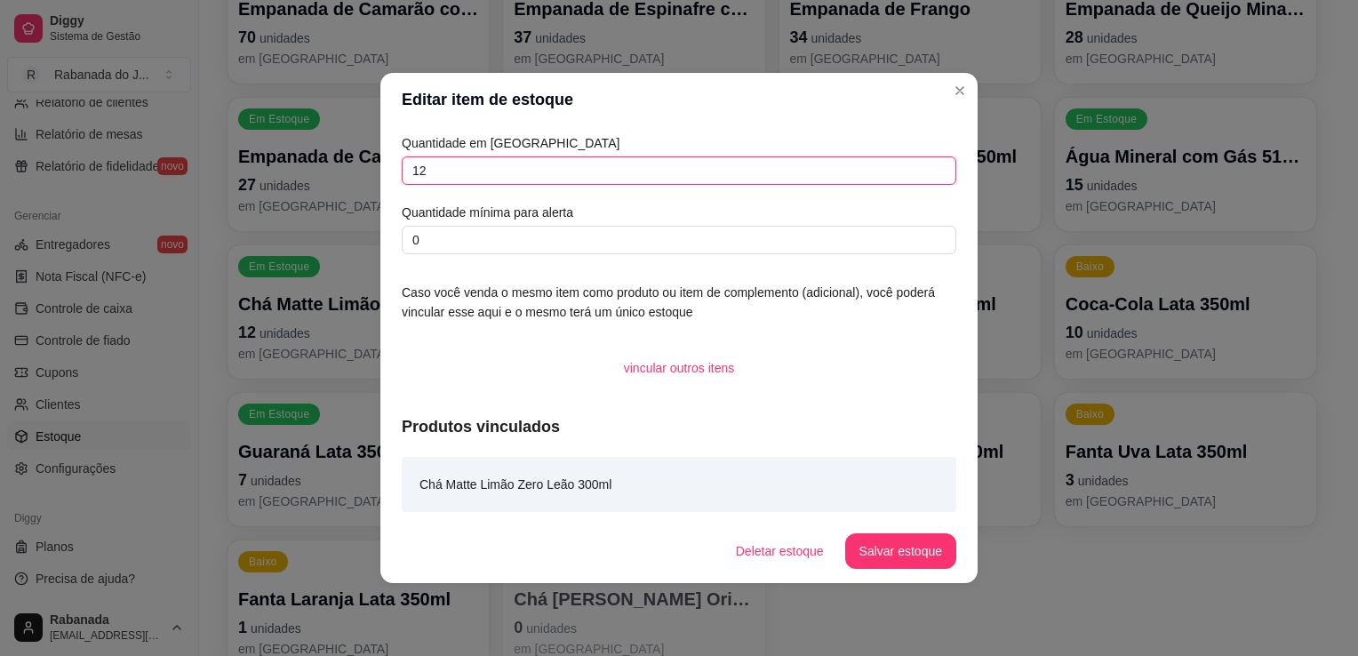
click at [470, 169] on input "12" at bounding box center [679, 170] width 554 height 28
type input "1"
type input "12"
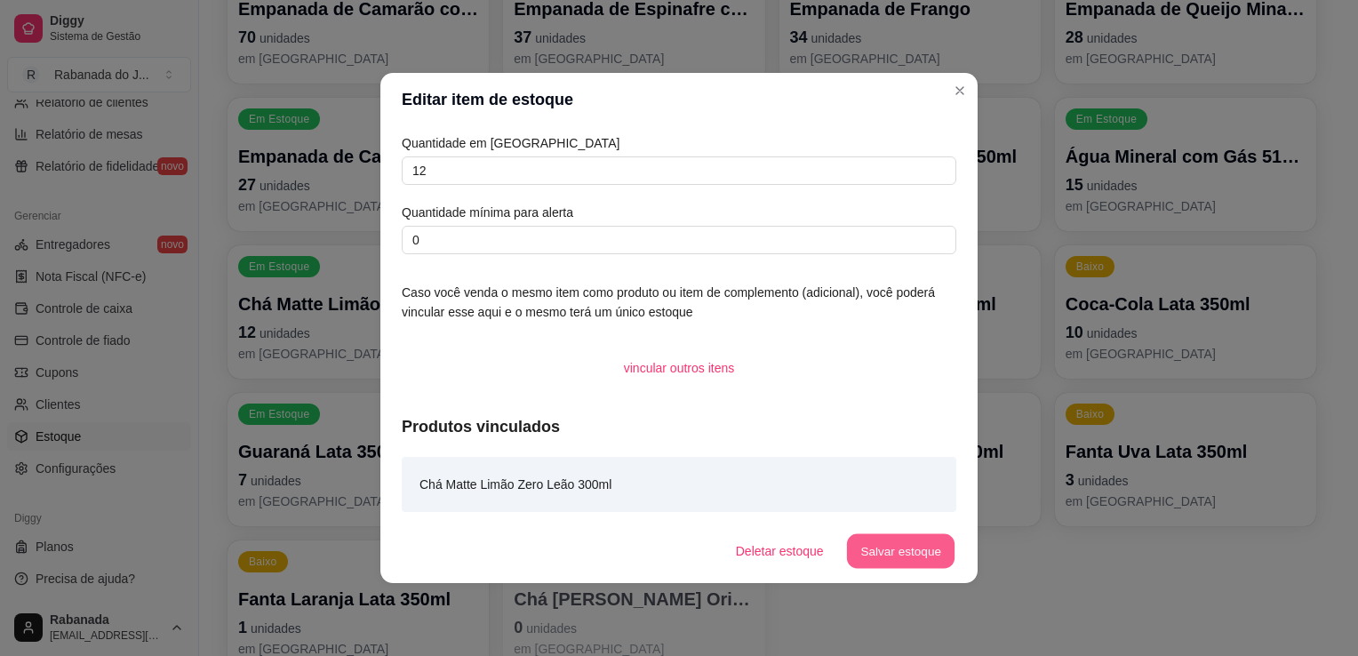
click at [909, 554] on button "Salvar estoque" at bounding box center [900, 551] width 108 height 35
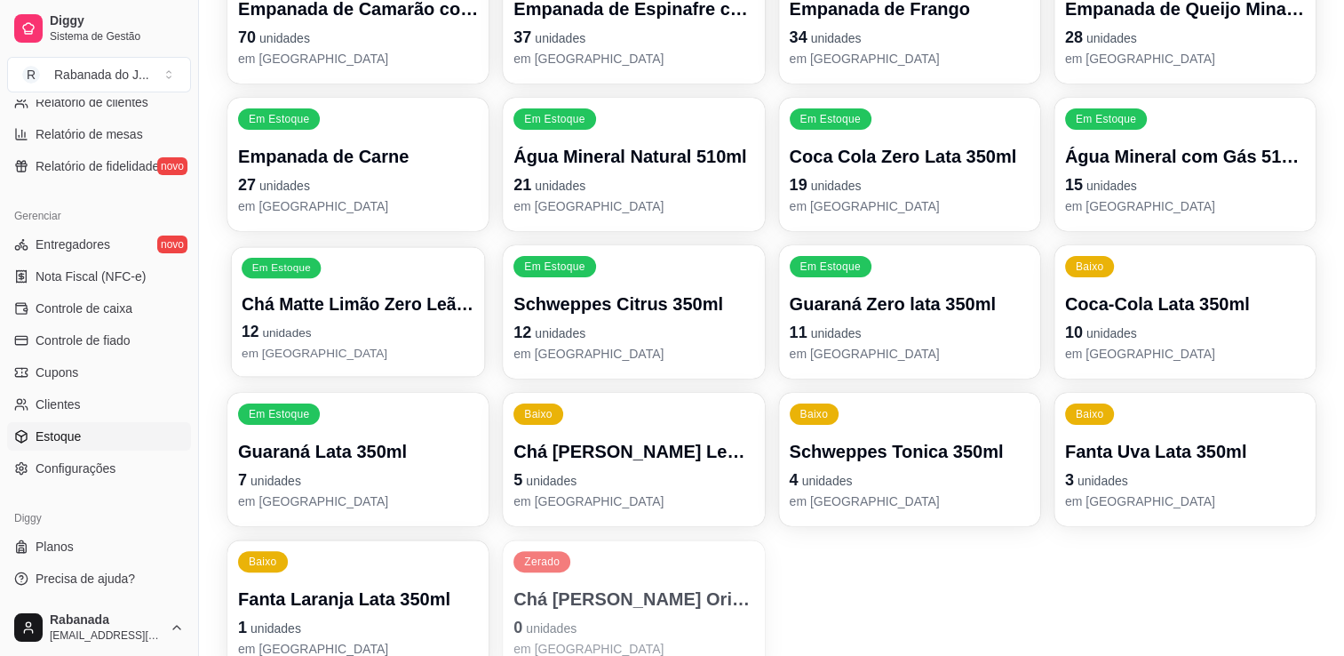
click at [366, 315] on div "Chá Matte Limão Zero Leão 300ml 12 unidades em [GEOGRAPHIC_DATA]" at bounding box center [358, 326] width 233 height 69
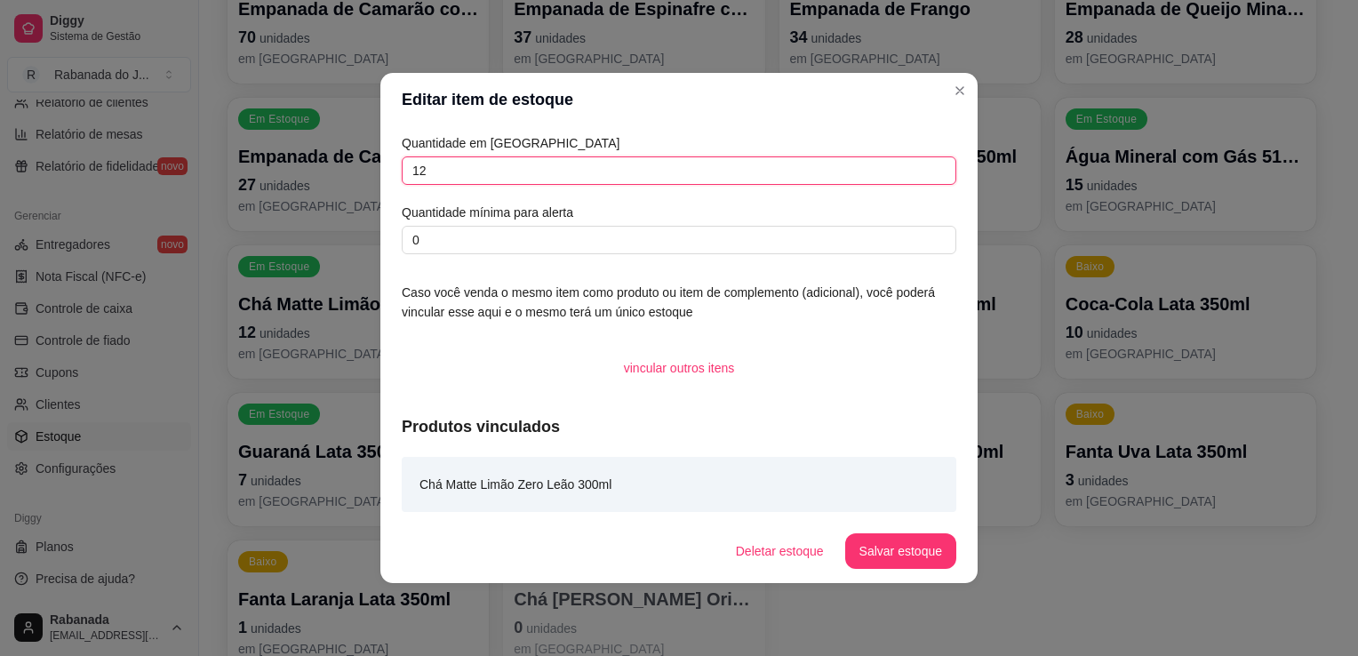
click at [610, 179] on input "12" at bounding box center [679, 170] width 554 height 28
type input "1"
type input "24"
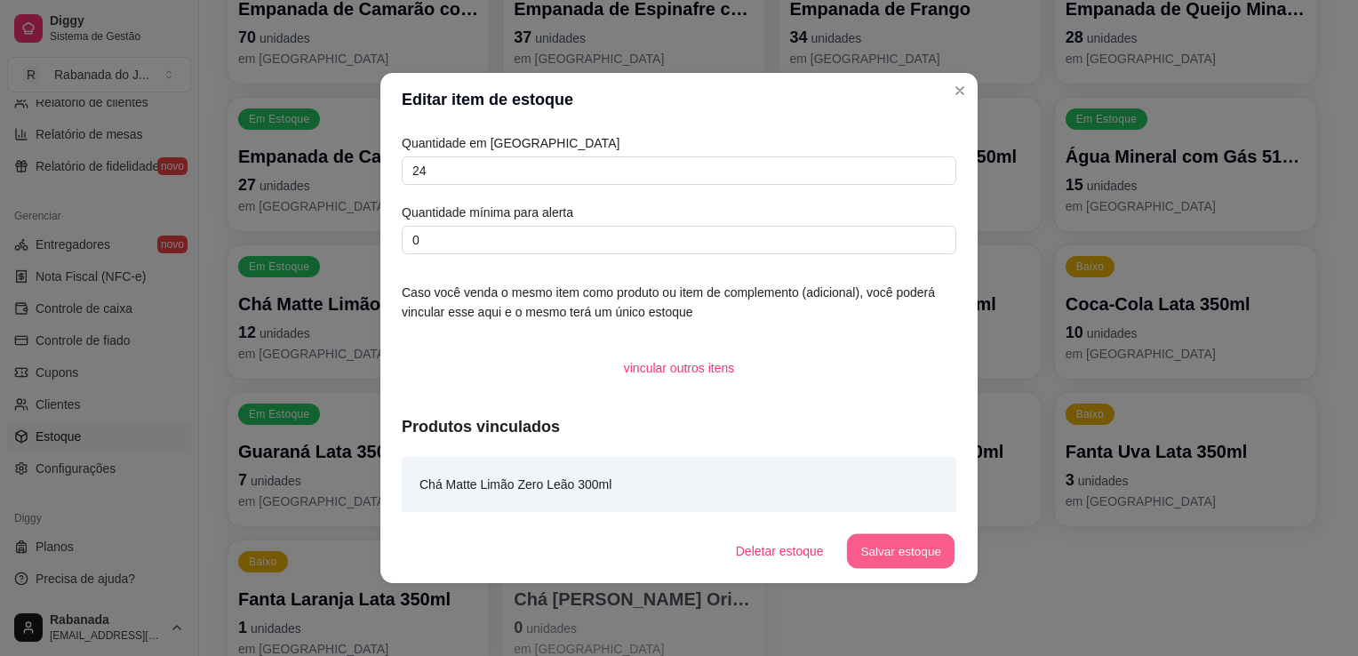
click at [931, 547] on button "Salvar estoque" at bounding box center [900, 551] width 108 height 35
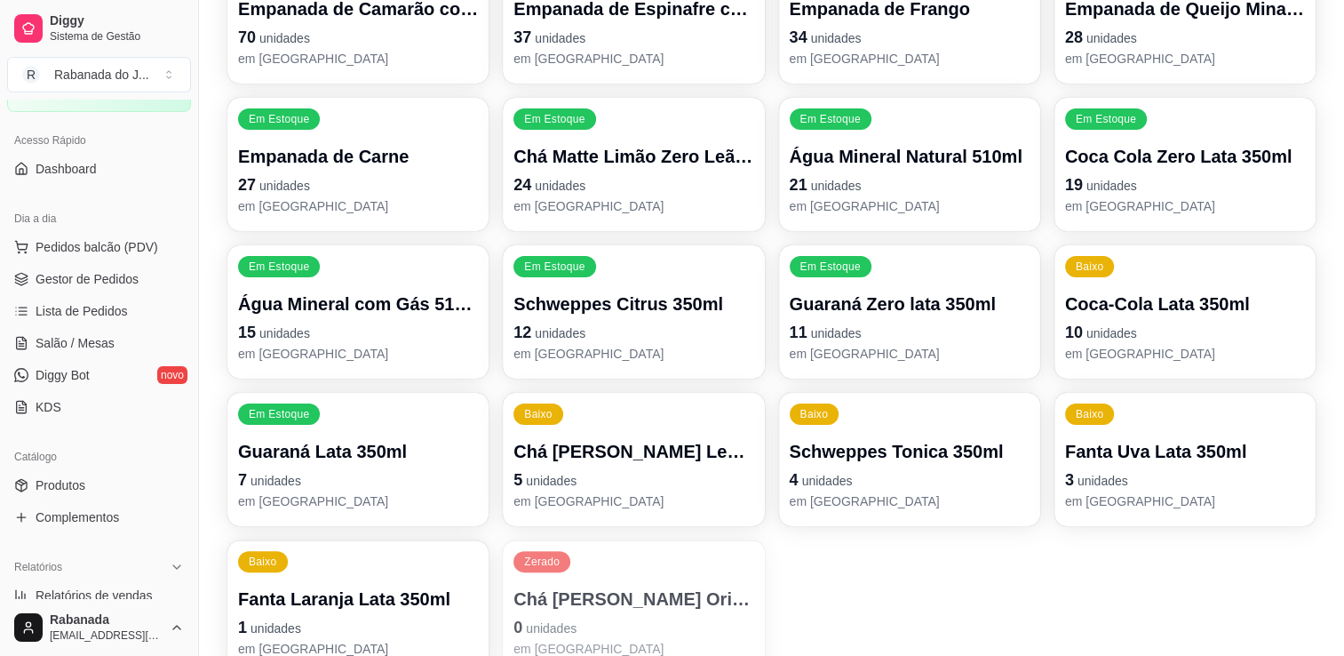
scroll to position [89, 0]
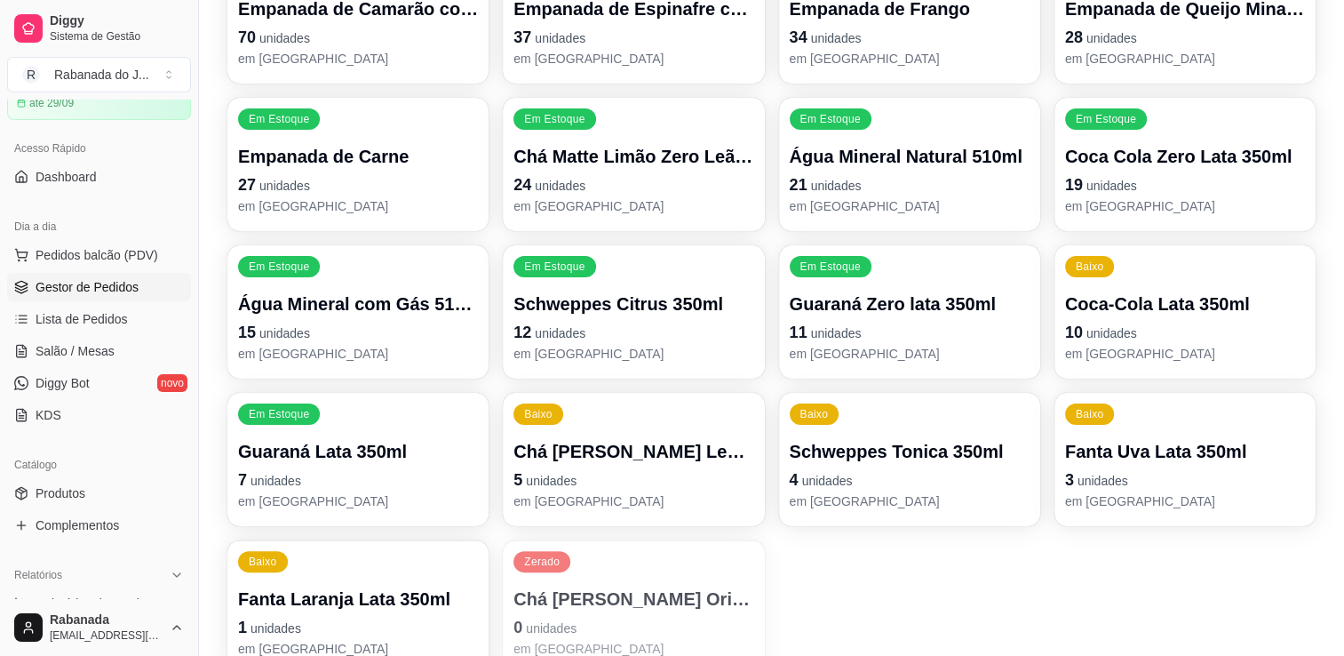
click at [108, 290] on span "Gestor de Pedidos" at bounding box center [87, 287] width 103 height 18
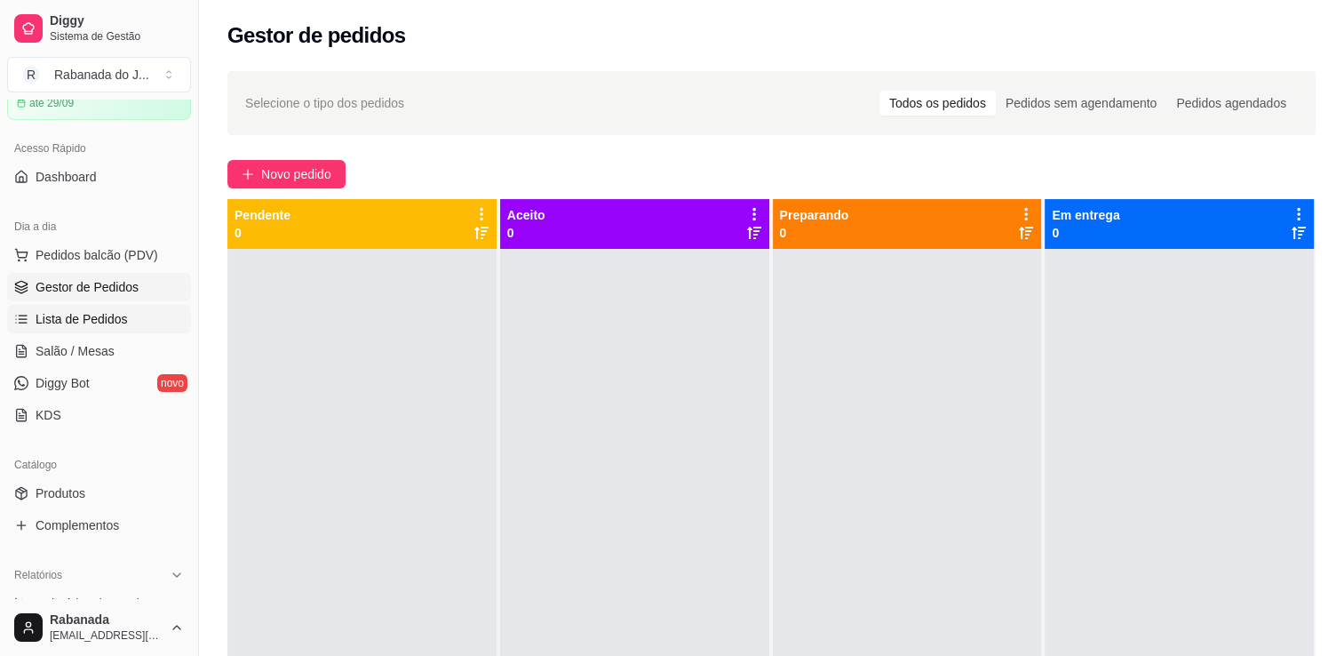
click at [109, 325] on span "Lista de Pedidos" at bounding box center [82, 319] width 92 height 18
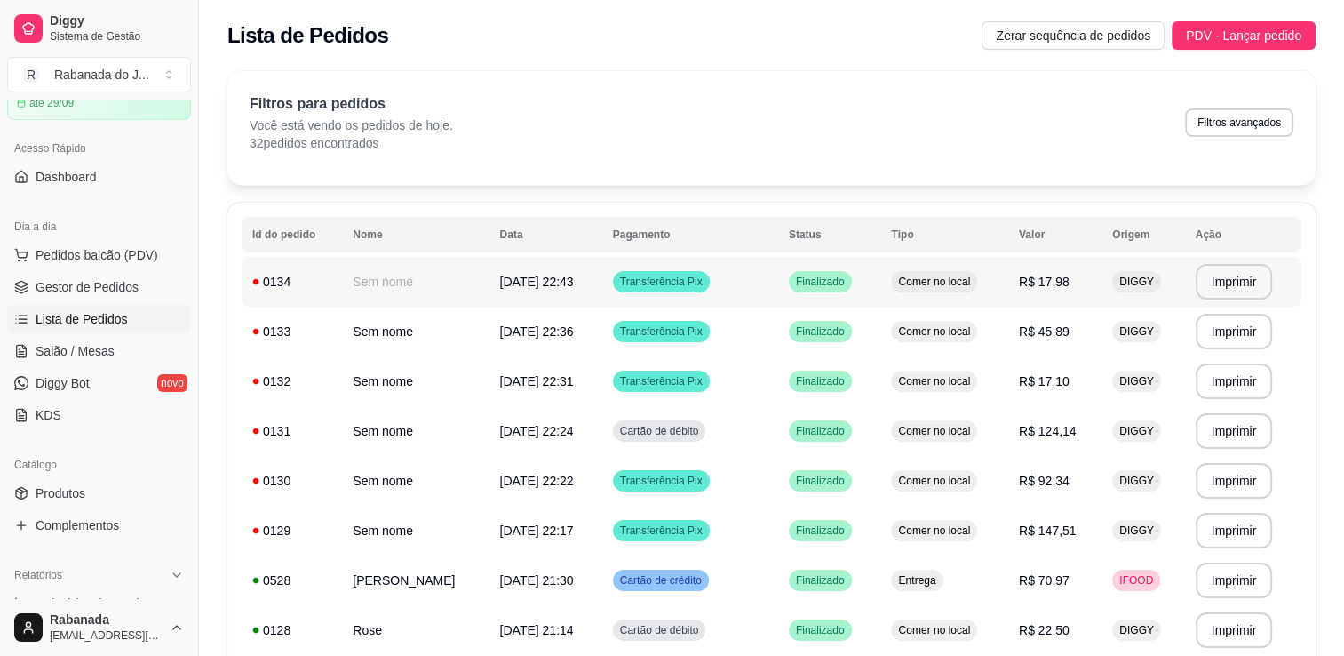
click at [549, 281] on span "[DATE] 22:43" at bounding box center [537, 282] width 74 height 14
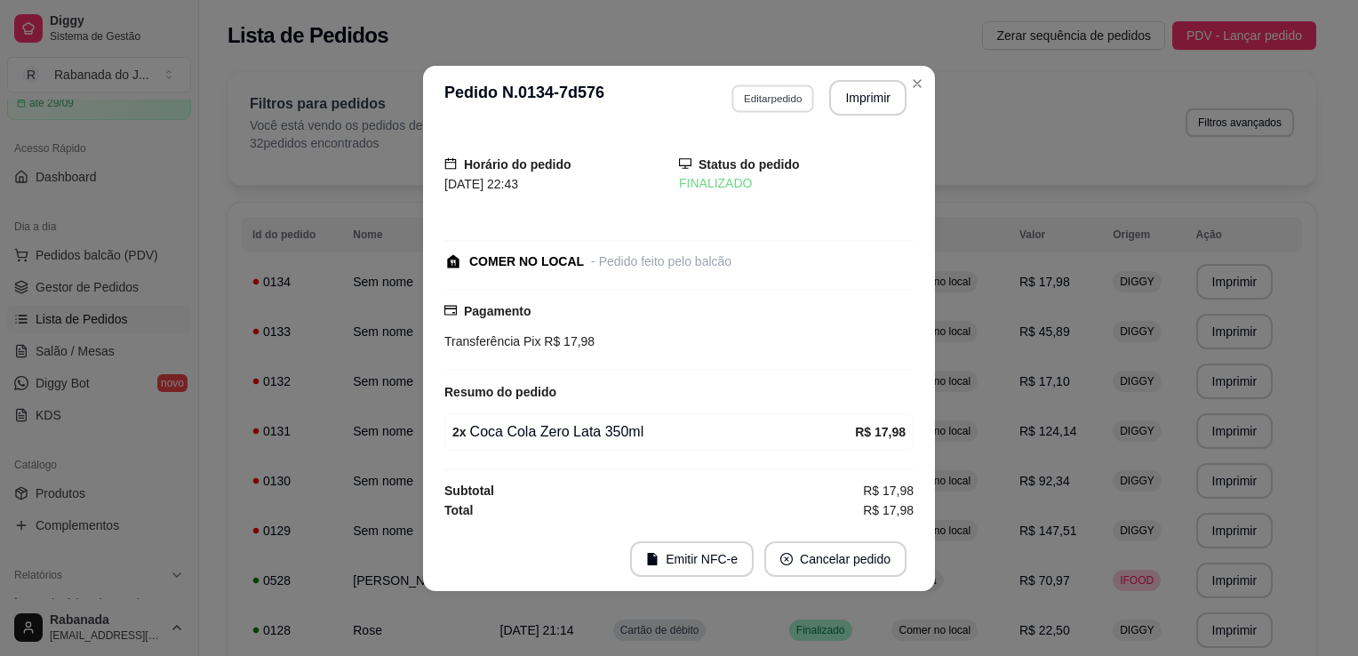
click at [778, 106] on button "Editar pedido" at bounding box center [772, 98] width 83 height 28
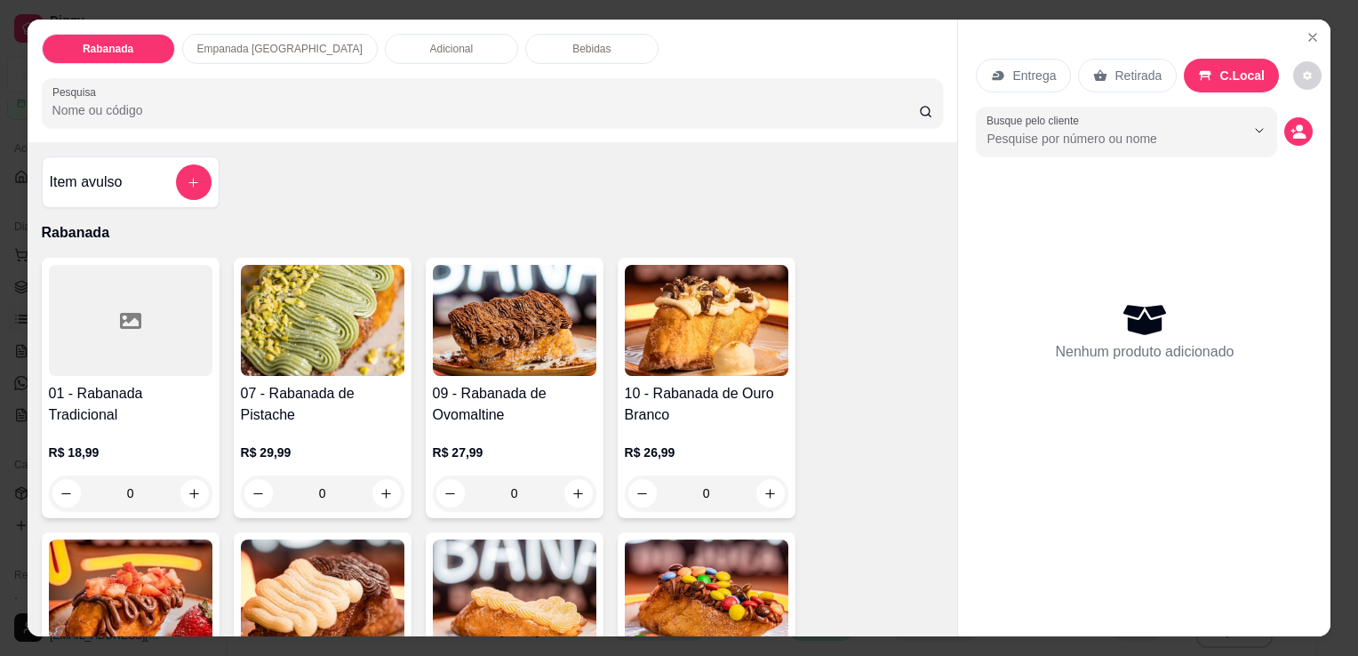
click at [572, 42] on p "Bebidas" at bounding box center [591, 49] width 38 height 14
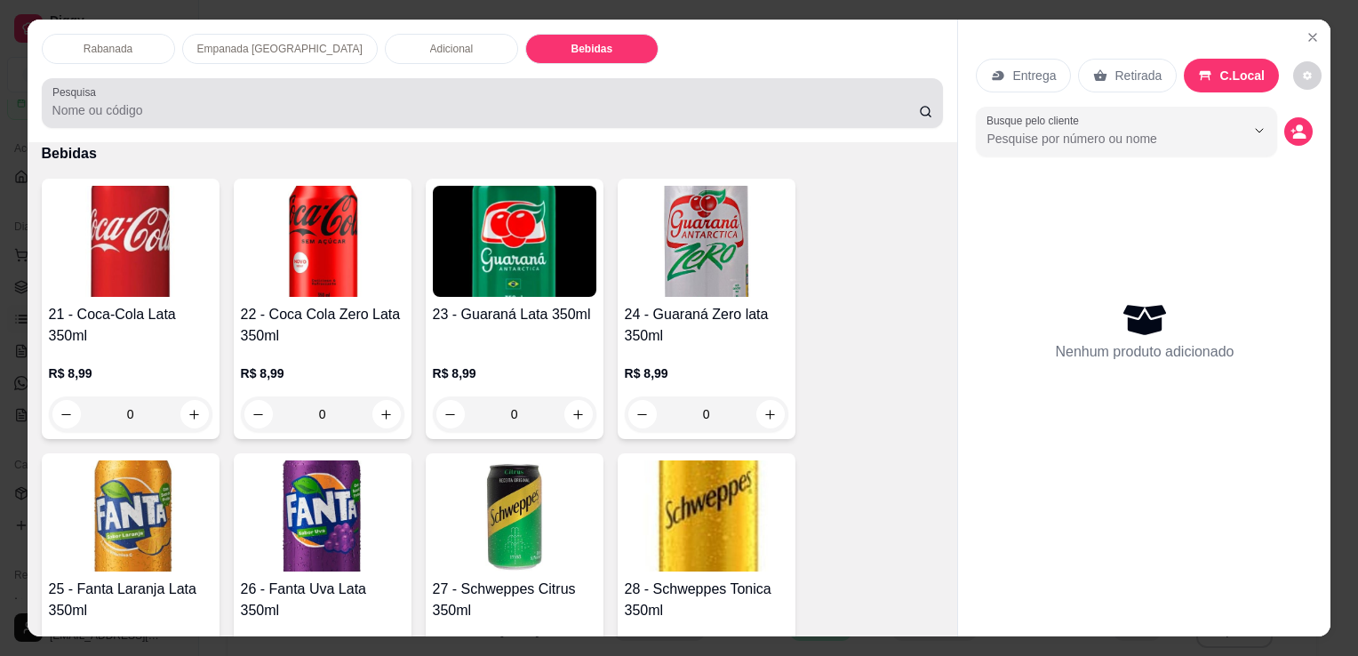
scroll to position [44, 0]
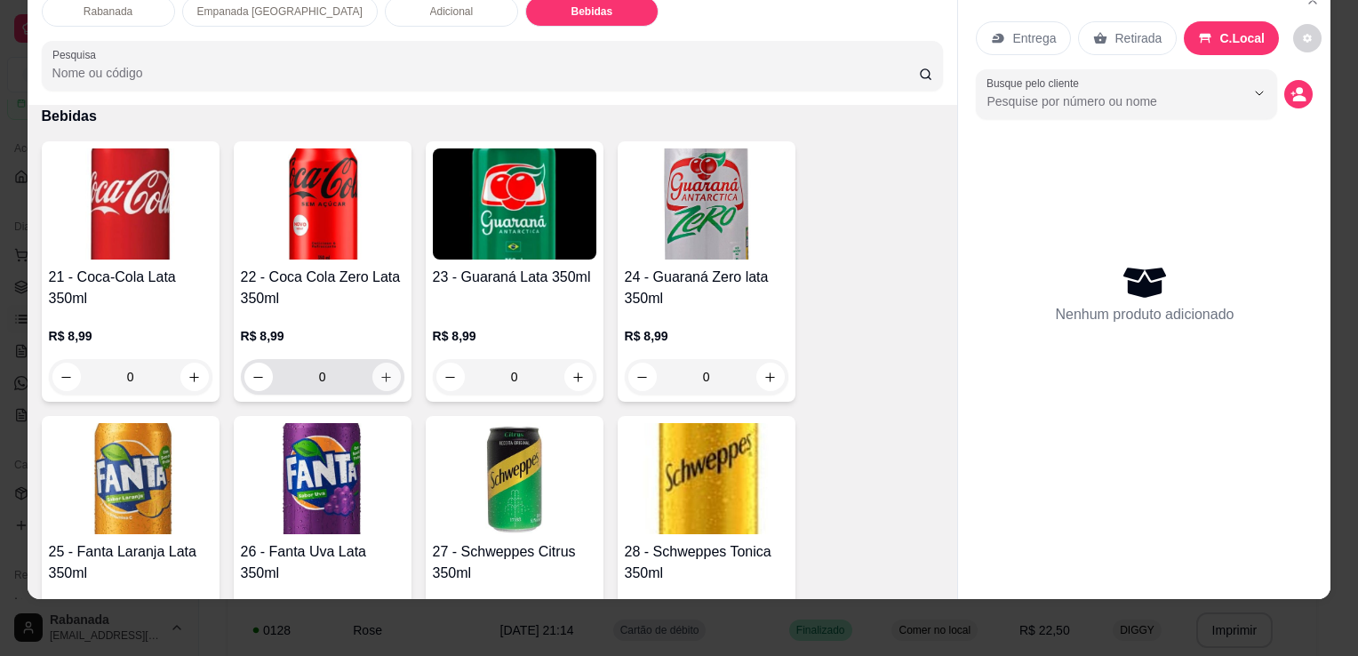
click at [385, 371] on icon "increase-product-quantity" at bounding box center [385, 377] width 13 height 13
type input "1"
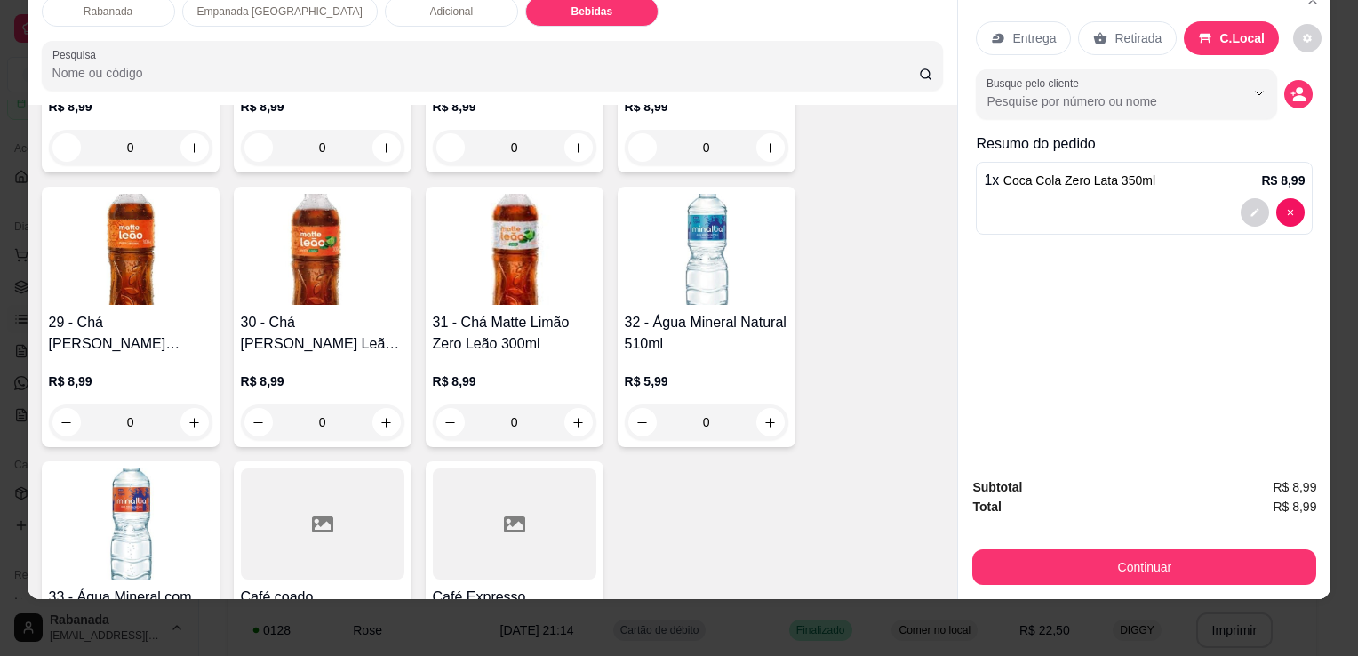
scroll to position [2727, 0]
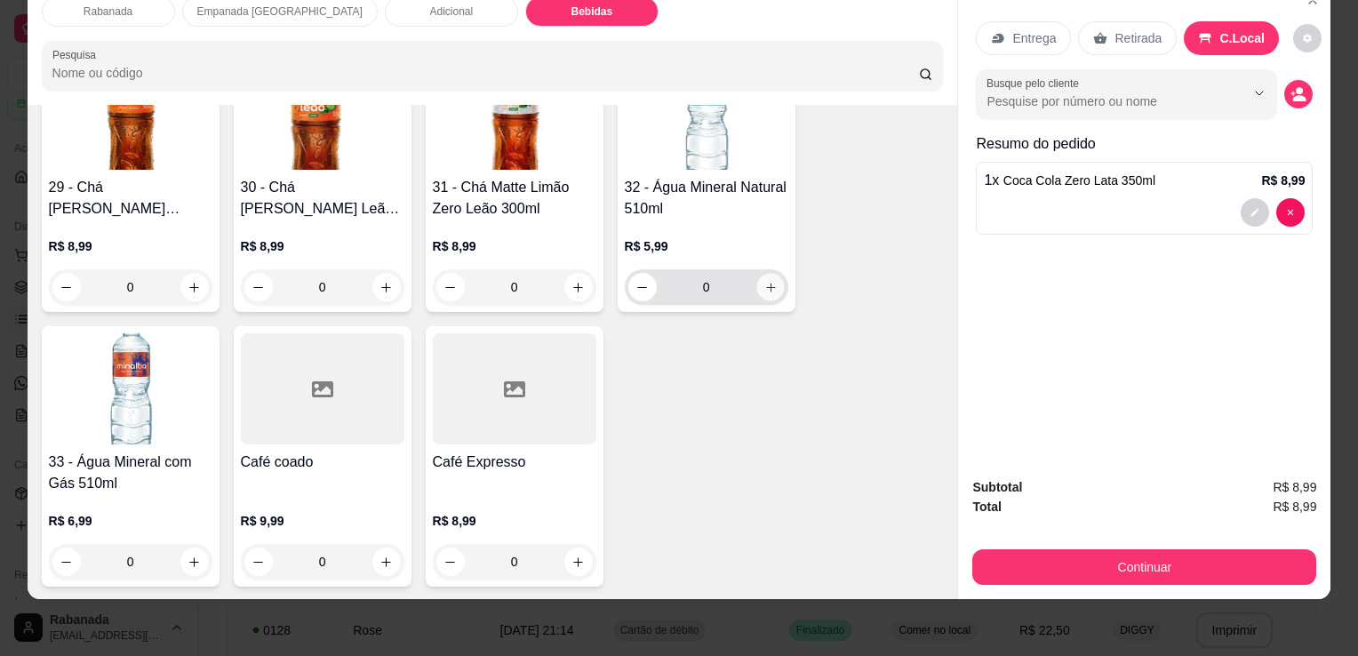
click at [763, 281] on icon "increase-product-quantity" at bounding box center [769, 287] width 13 height 13
type input "1"
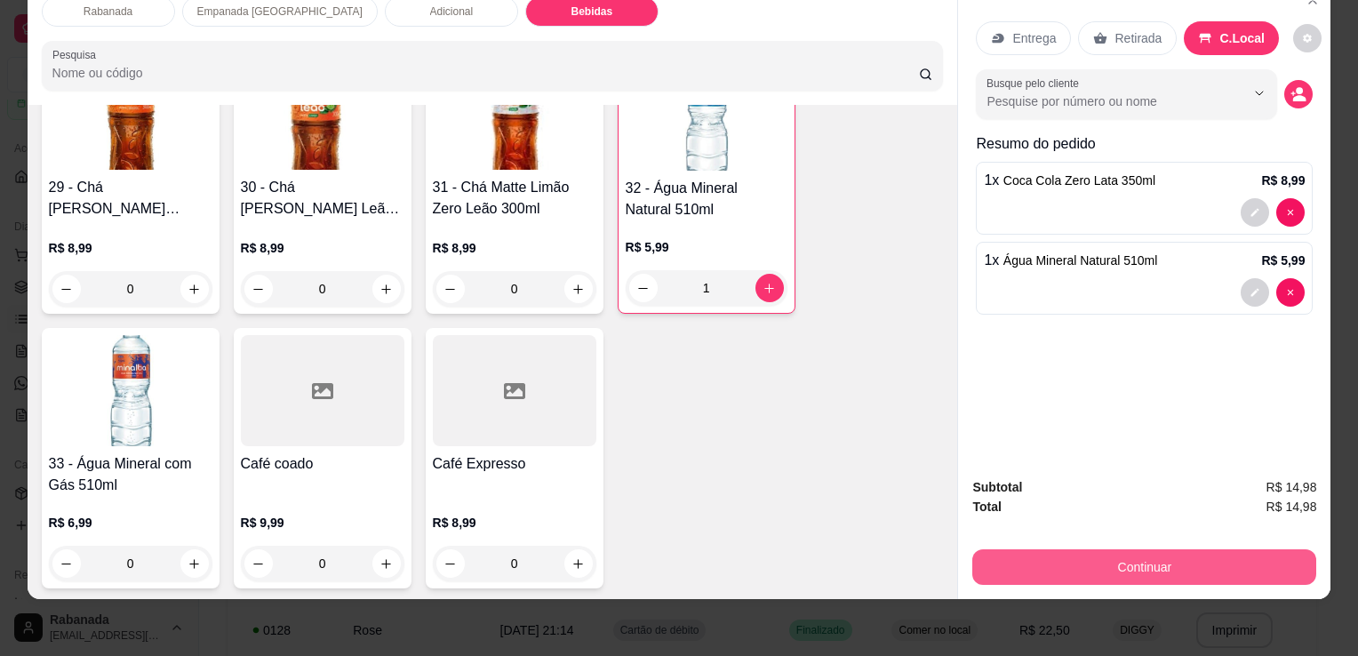
click at [1103, 549] on button "Continuar" at bounding box center [1144, 567] width 344 height 36
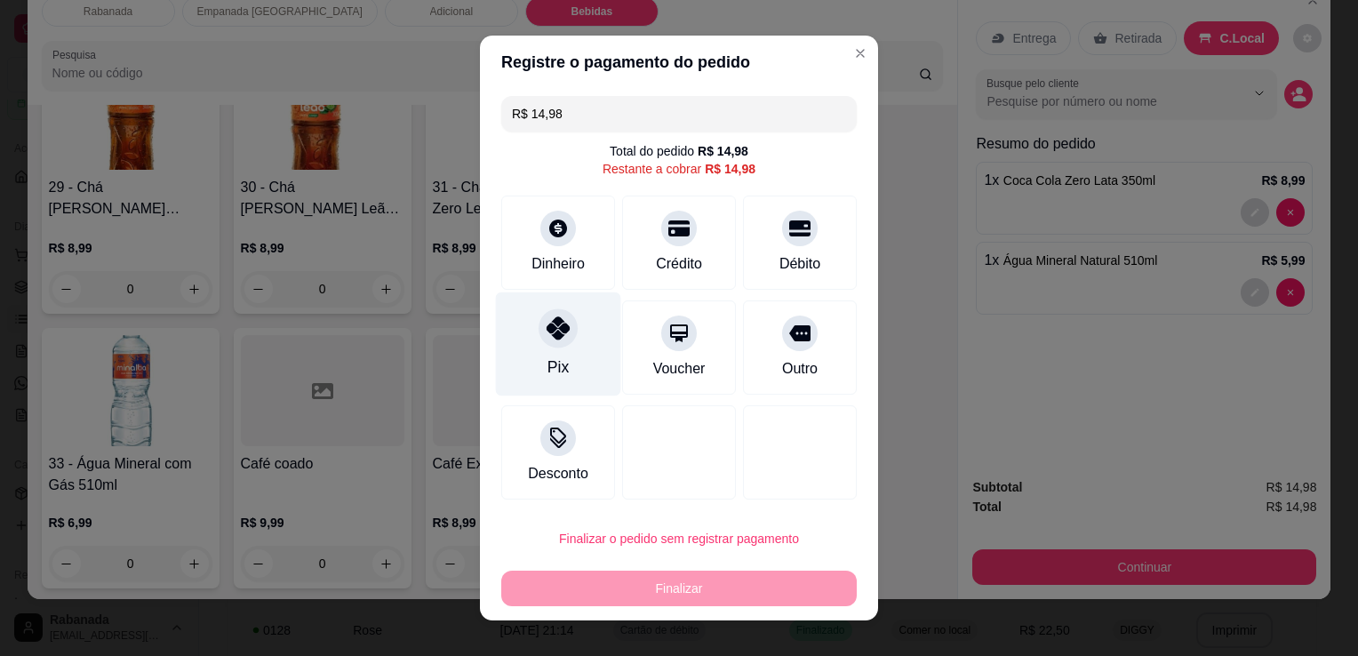
click at [546, 336] on icon at bounding box center [557, 327] width 23 height 23
type input "R$ 0,00"
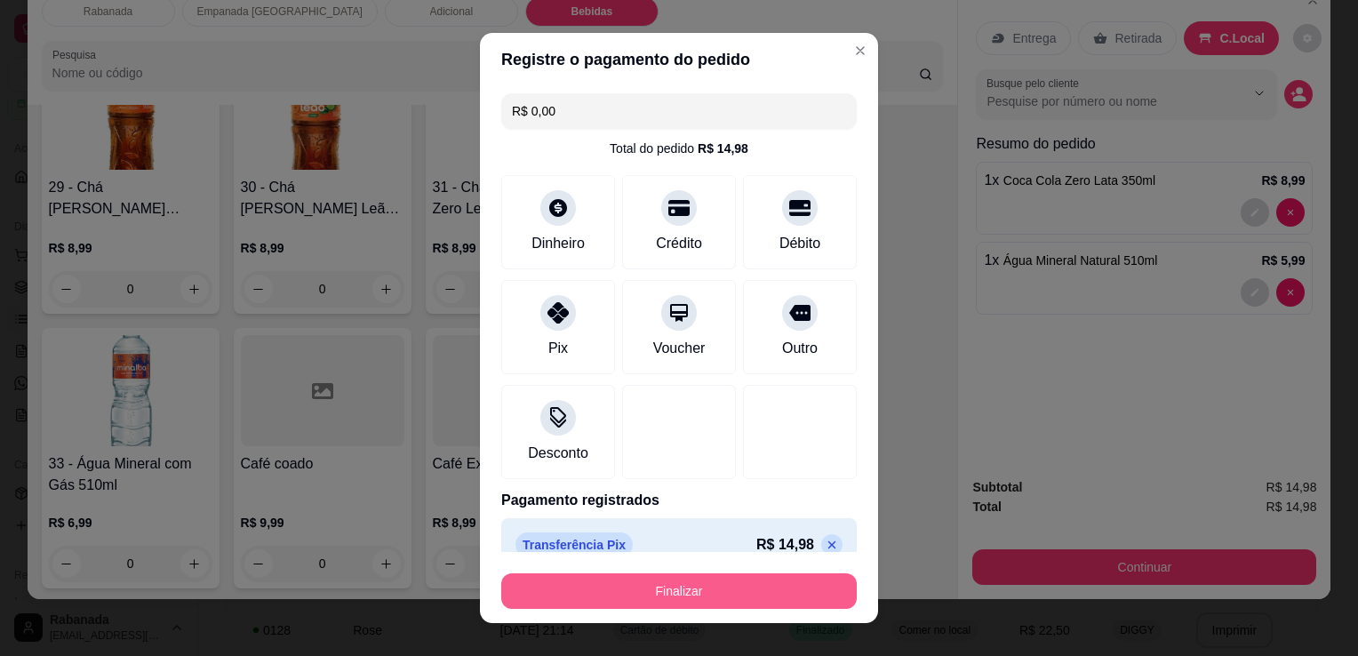
click at [718, 588] on button "Finalizar" at bounding box center [678, 591] width 355 height 36
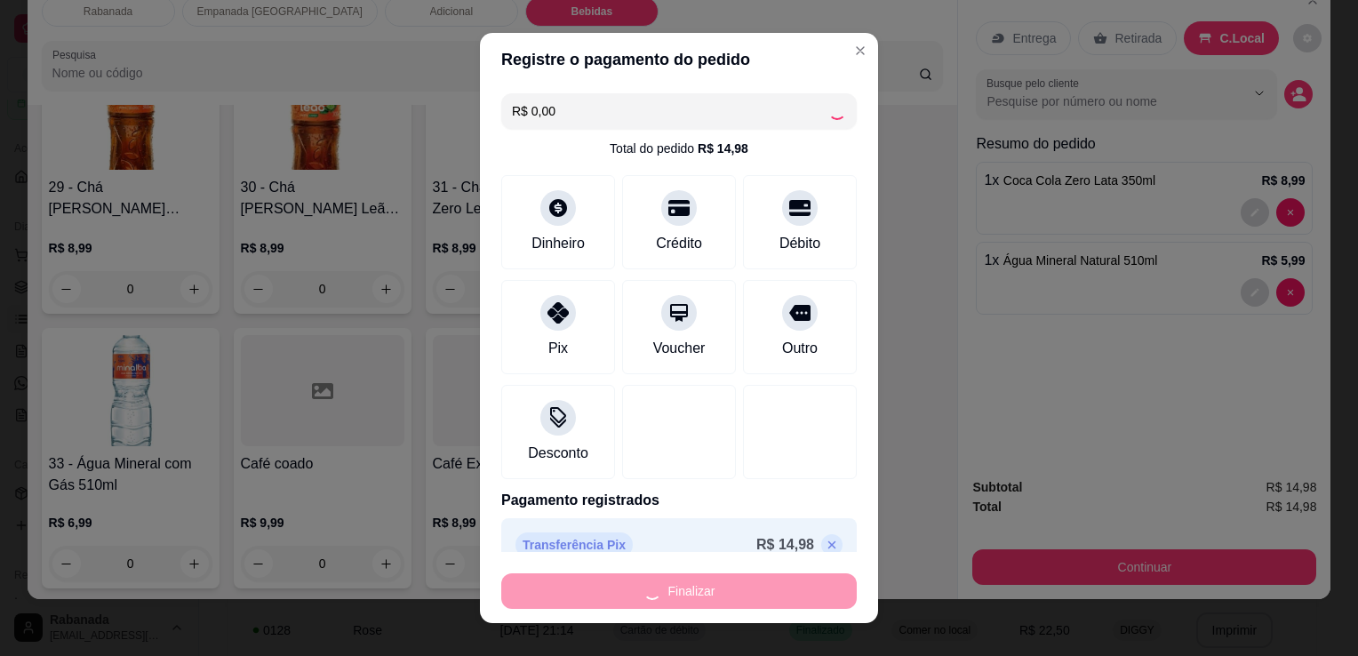
type input "0"
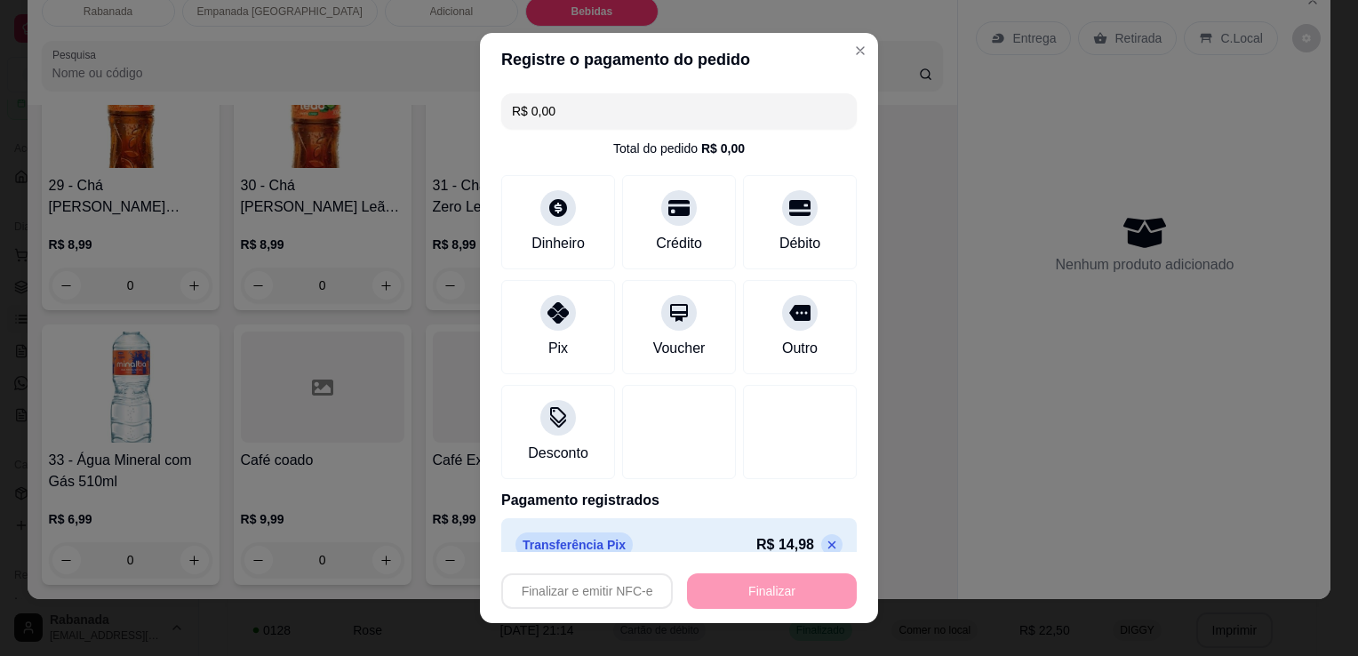
type input "-R$ 14,98"
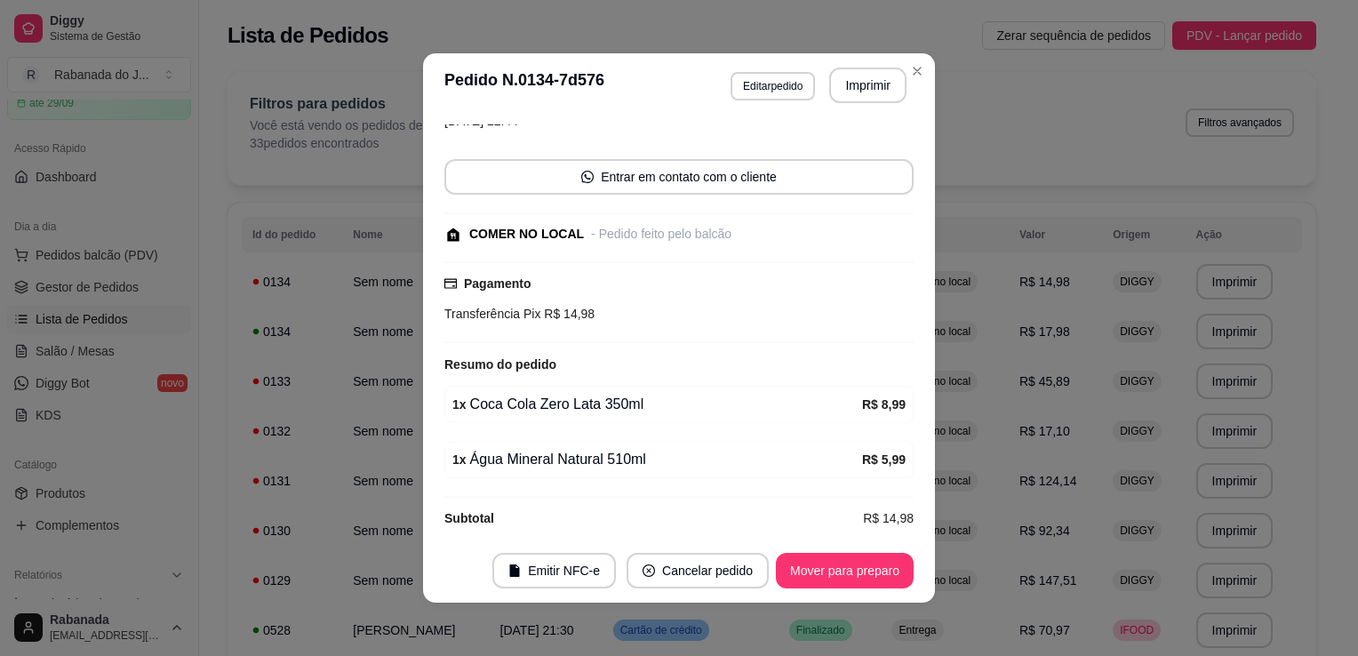
scroll to position [143, 0]
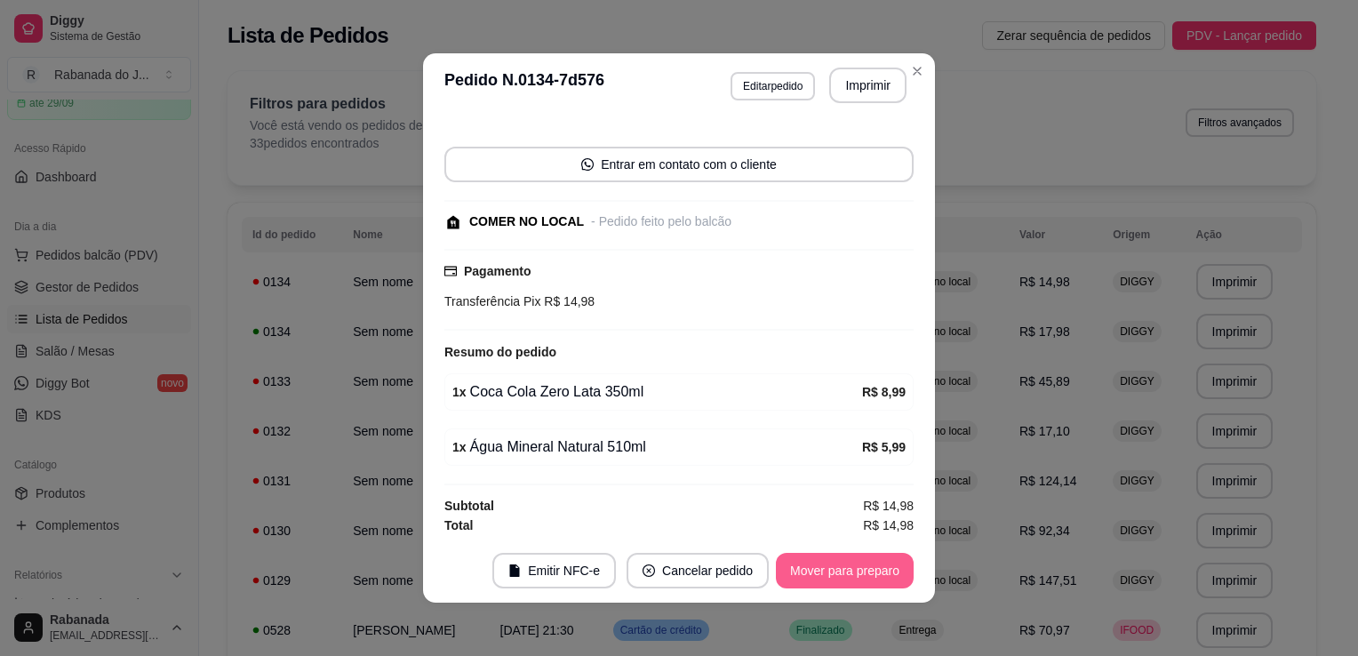
click at [837, 578] on button "Mover para preparo" at bounding box center [845, 571] width 138 height 36
click at [836, 574] on button "Mover para retirada disponível" at bounding box center [815, 571] width 196 height 36
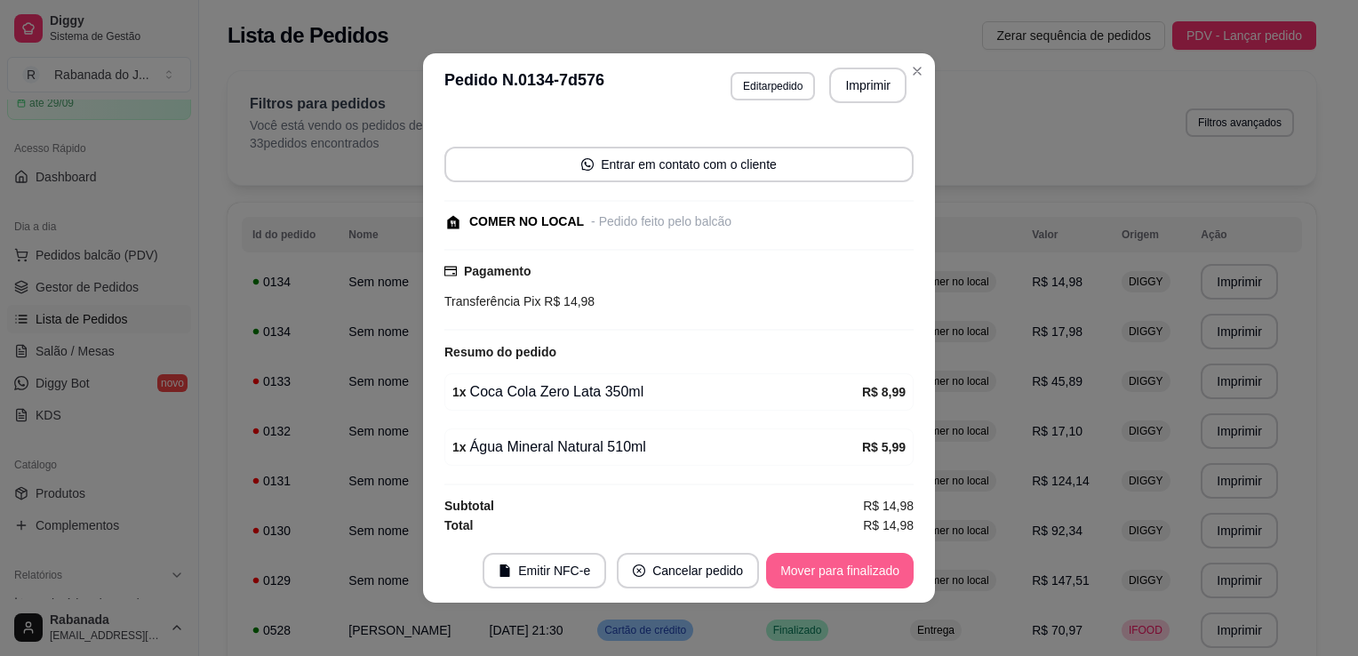
click at [836, 574] on button "Mover para finalizado" at bounding box center [840, 571] width 148 height 36
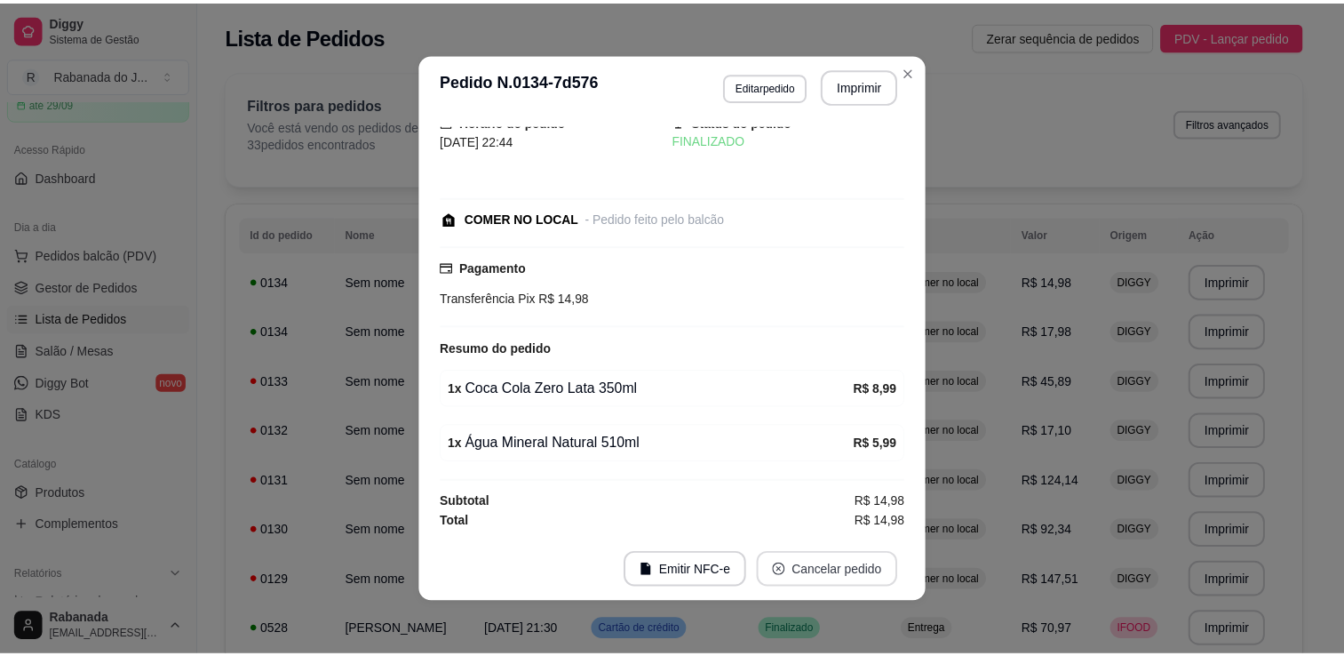
scroll to position [50, 0]
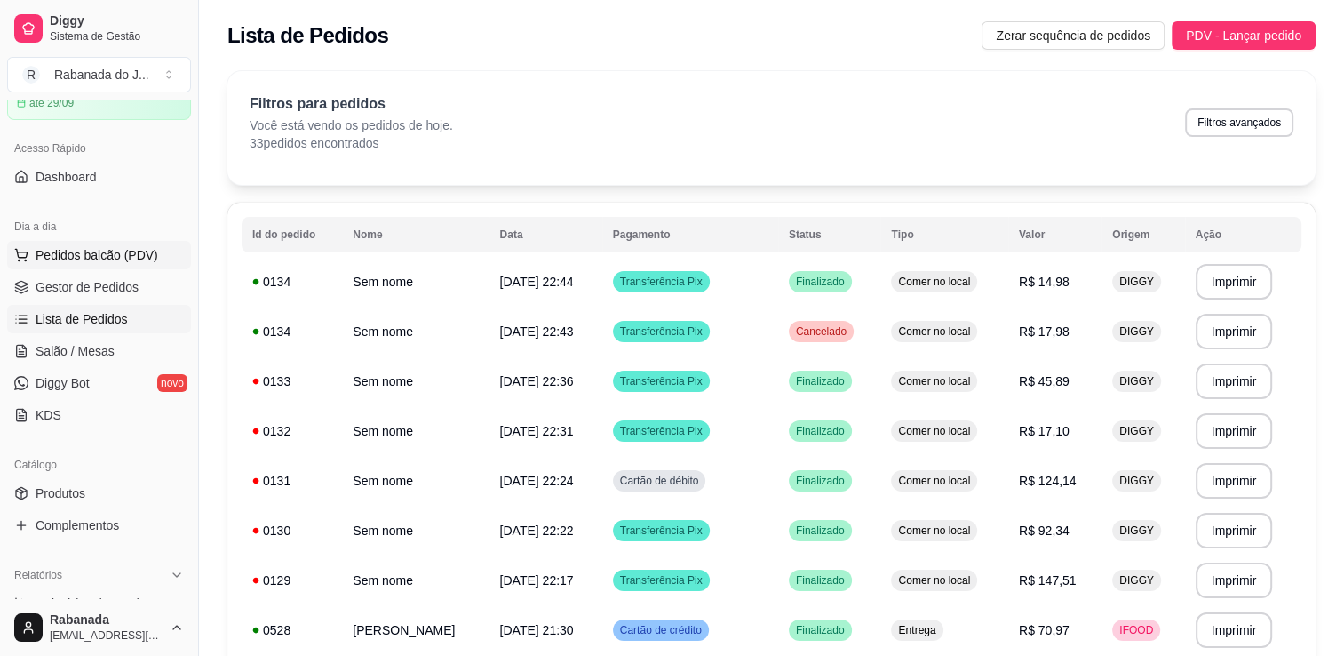
click at [128, 247] on span "Pedidos balcão (PDV)" at bounding box center [97, 255] width 123 height 18
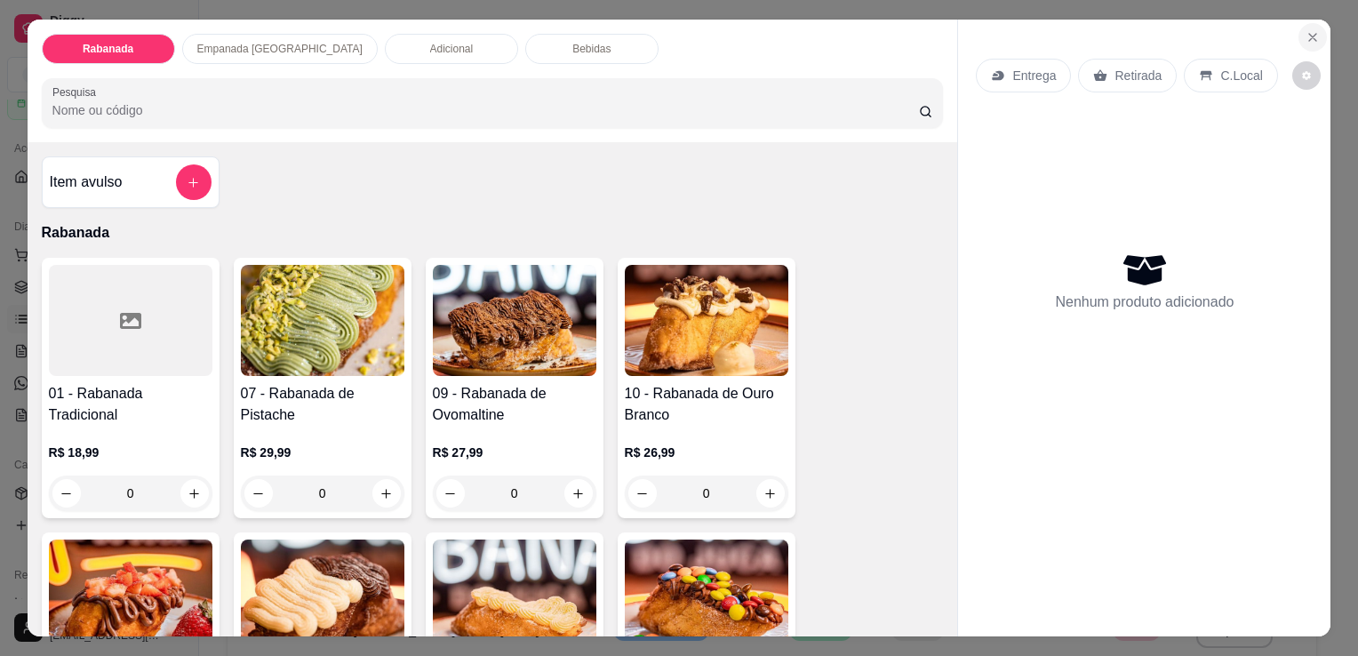
click at [1316, 34] on button "Close" at bounding box center [1312, 37] width 28 height 28
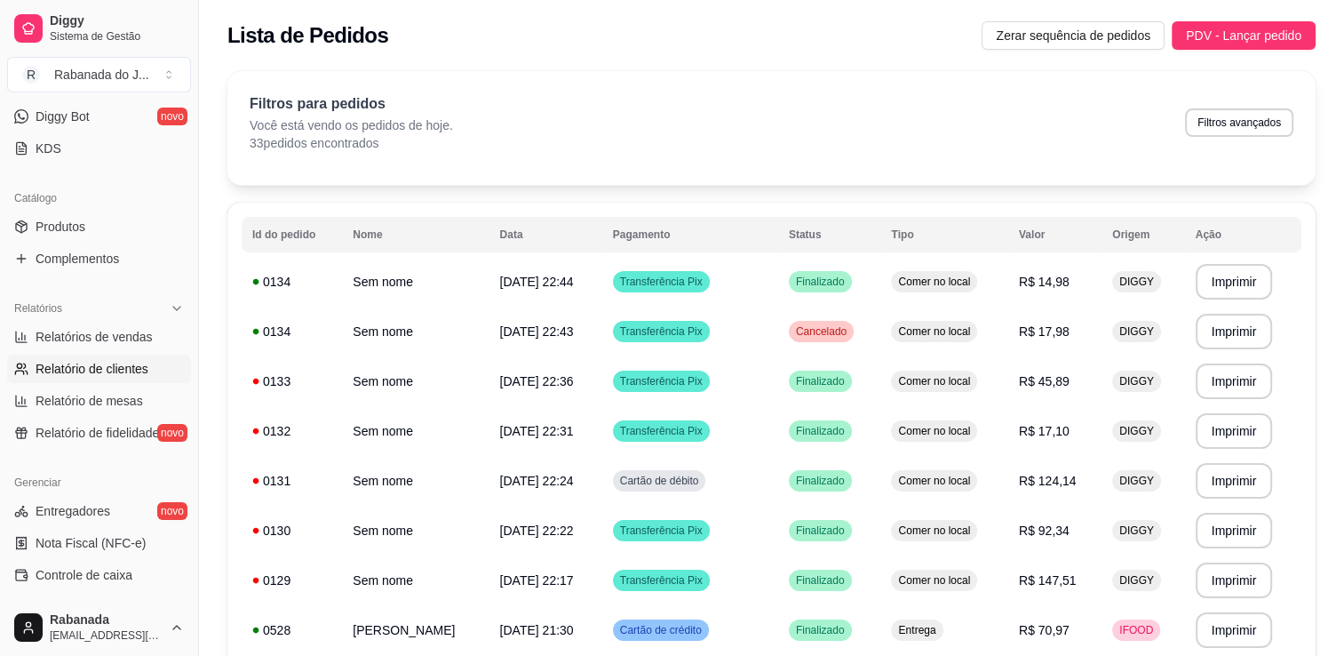
scroll to position [533, 0]
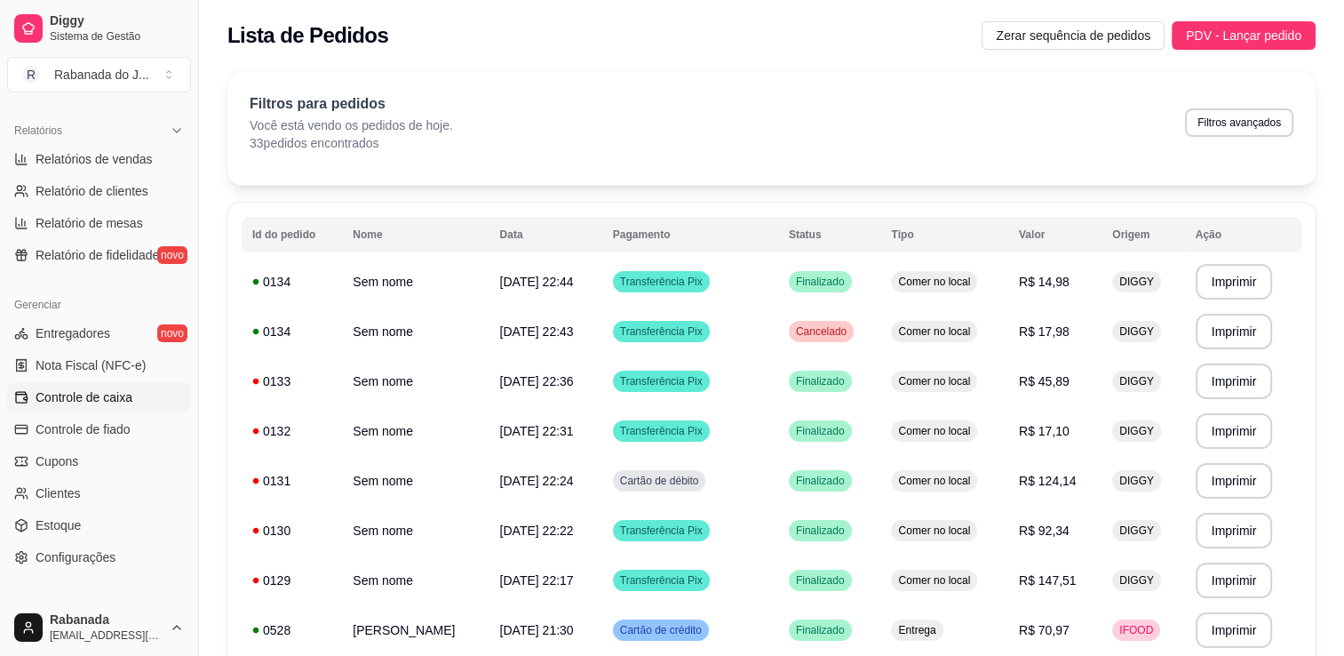
click at [75, 404] on span "Controle de caixa" at bounding box center [84, 397] width 97 height 18
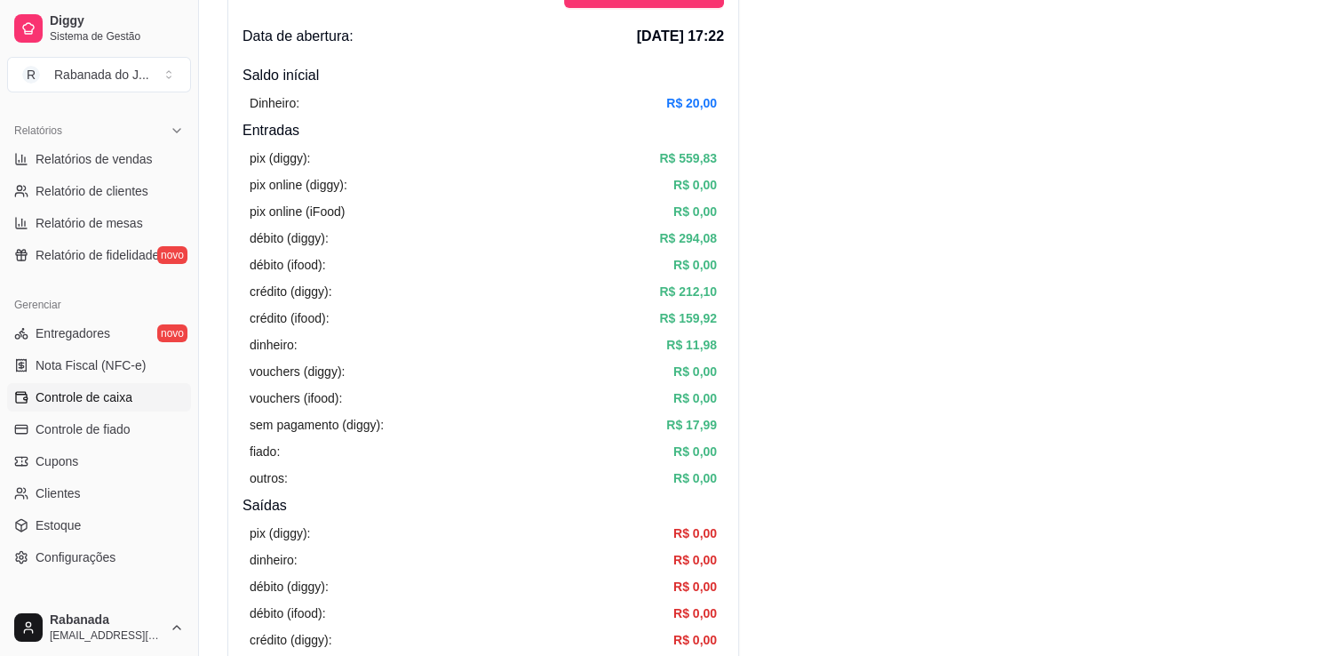
scroll to position [178, 0]
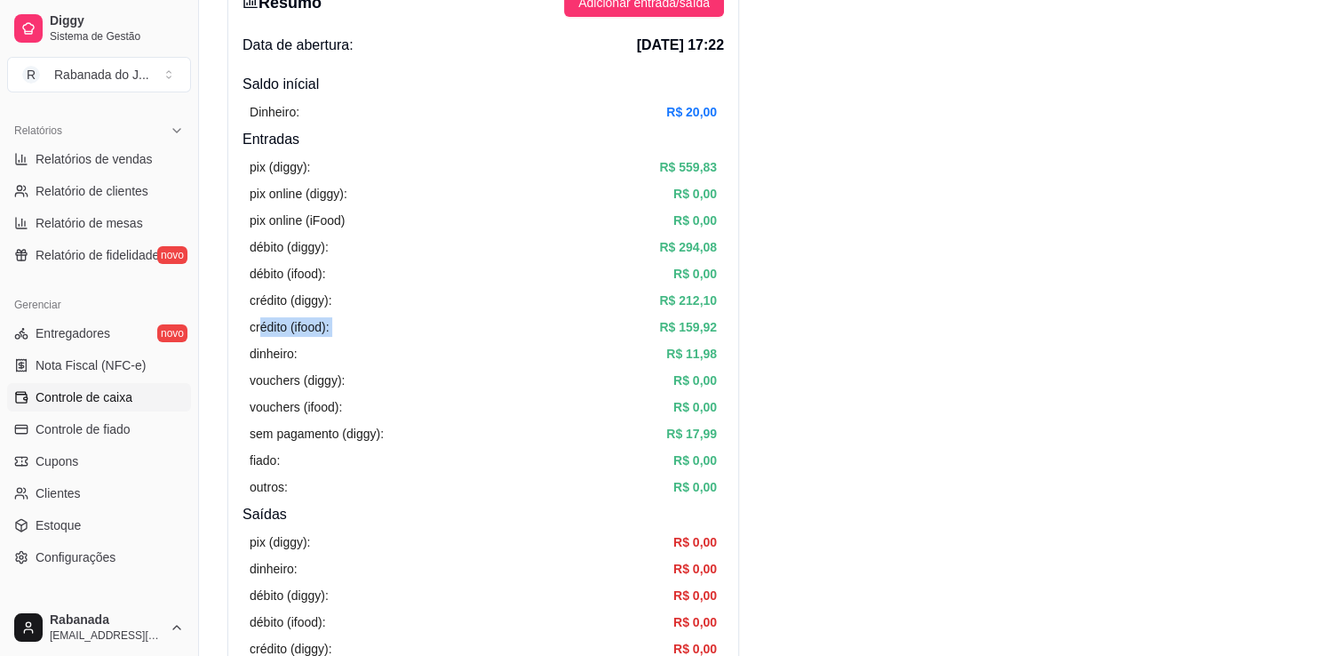
drag, startPoint x: 259, startPoint y: 329, endPoint x: 500, endPoint y: 334, distance: 240.9
click at [500, 334] on div "crédito (ifood): R$ 159,92" at bounding box center [483, 327] width 467 height 20
drag, startPoint x: 250, startPoint y: 325, endPoint x: 362, endPoint y: 334, distance: 112.3
click at [362, 334] on div "crédito (ifood): R$ 159,92" at bounding box center [483, 327] width 467 height 20
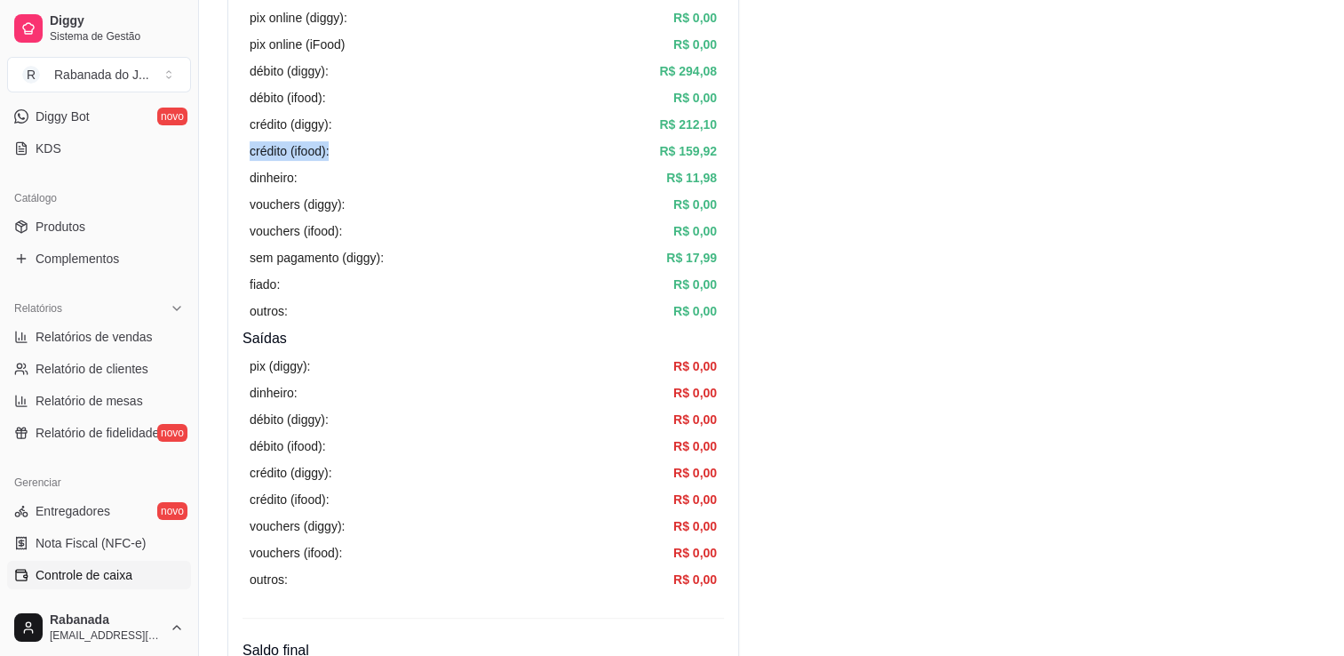
scroll to position [267, 0]
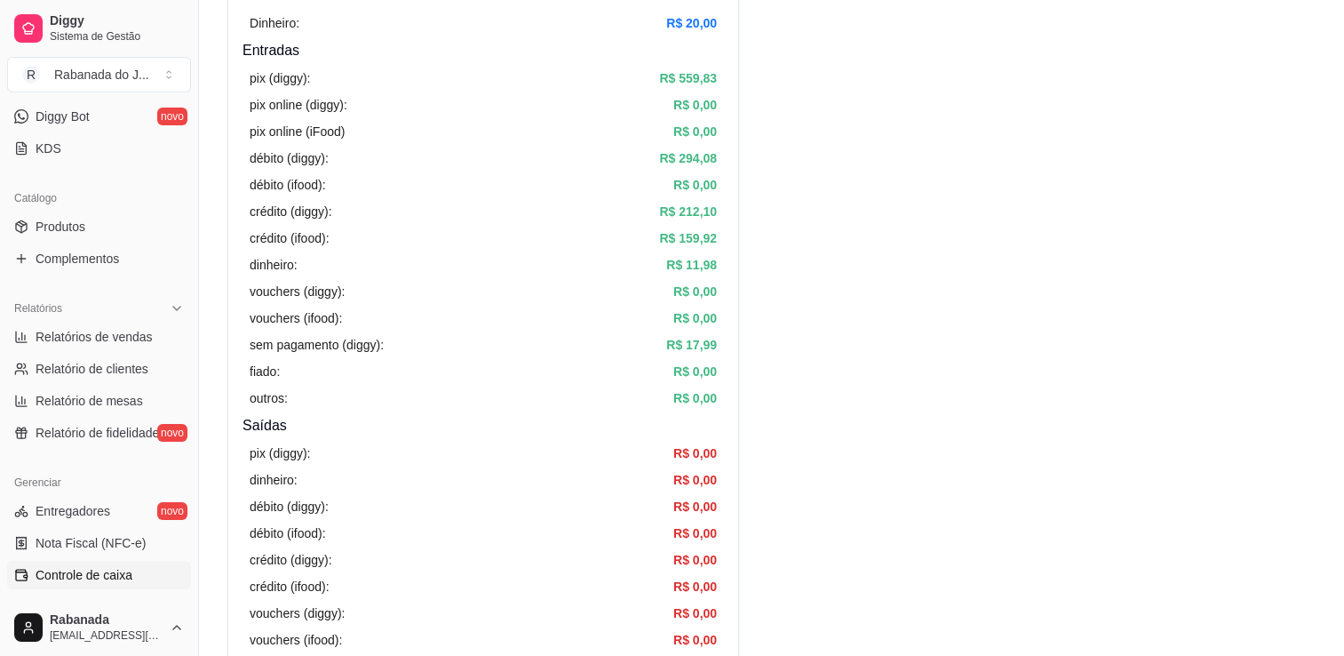
drag, startPoint x: 1351, startPoint y: 158, endPoint x: 1032, endPoint y: 169, distance: 319.2
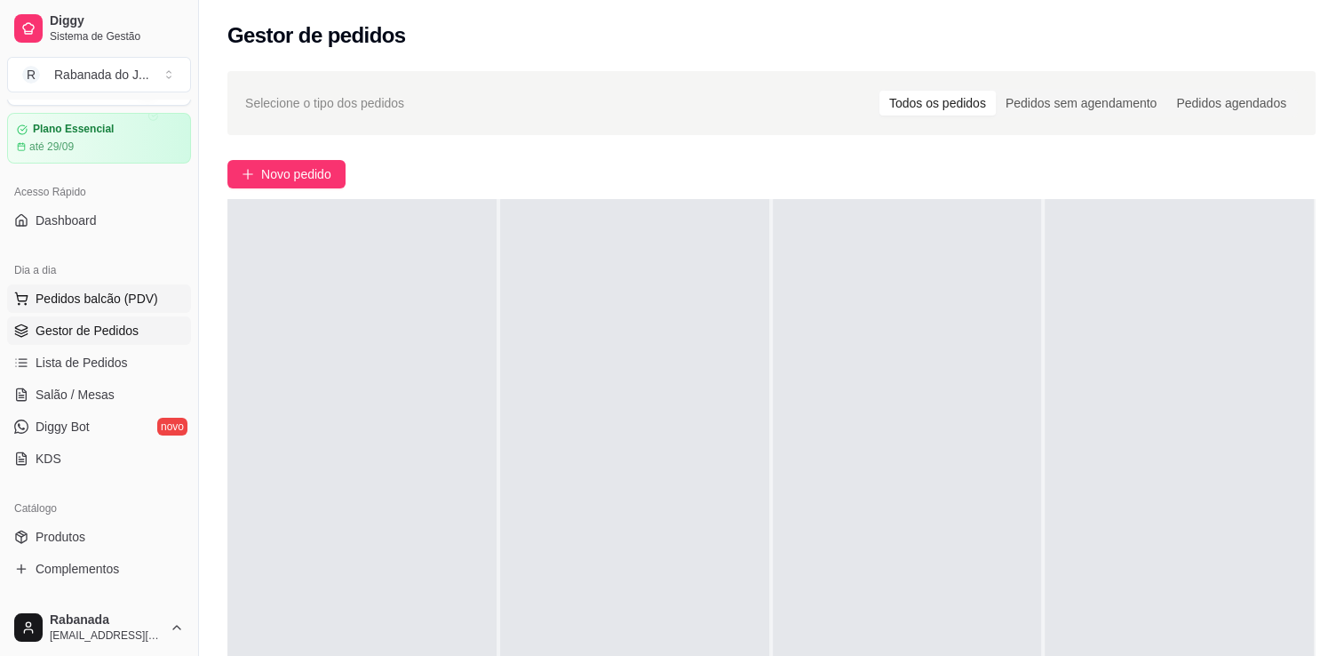
scroll to position [89, 0]
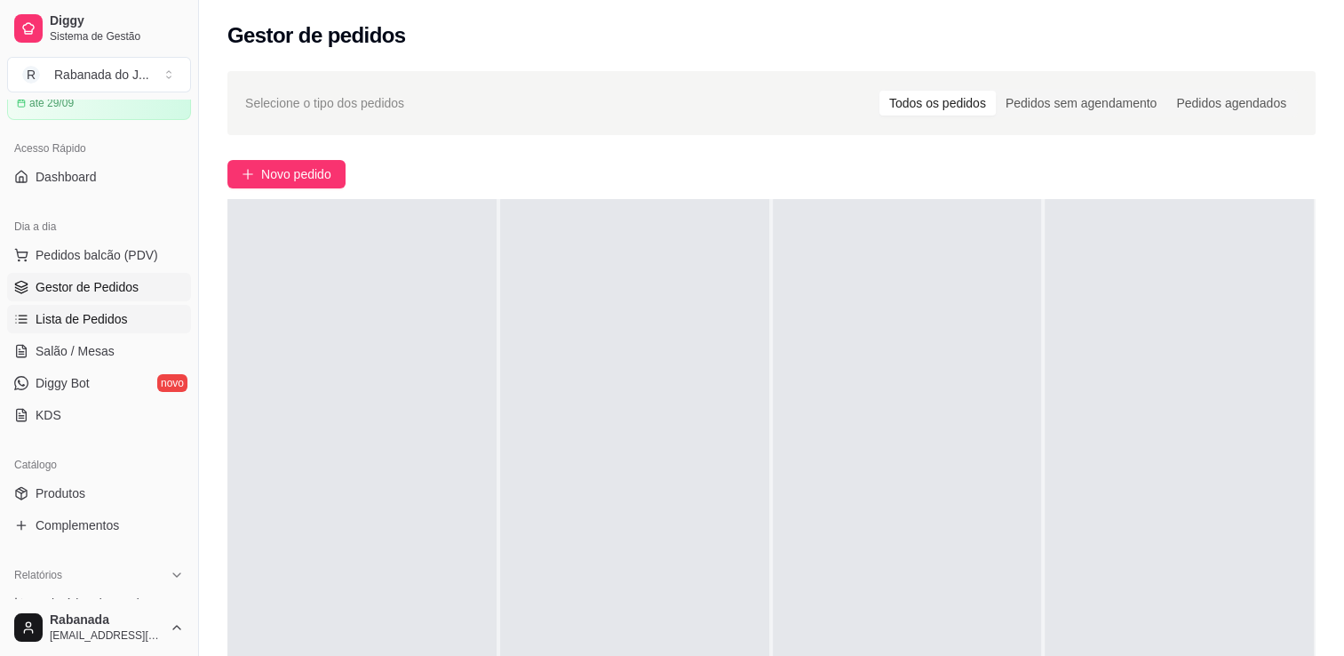
click at [83, 322] on span "Lista de Pedidos" at bounding box center [82, 319] width 92 height 18
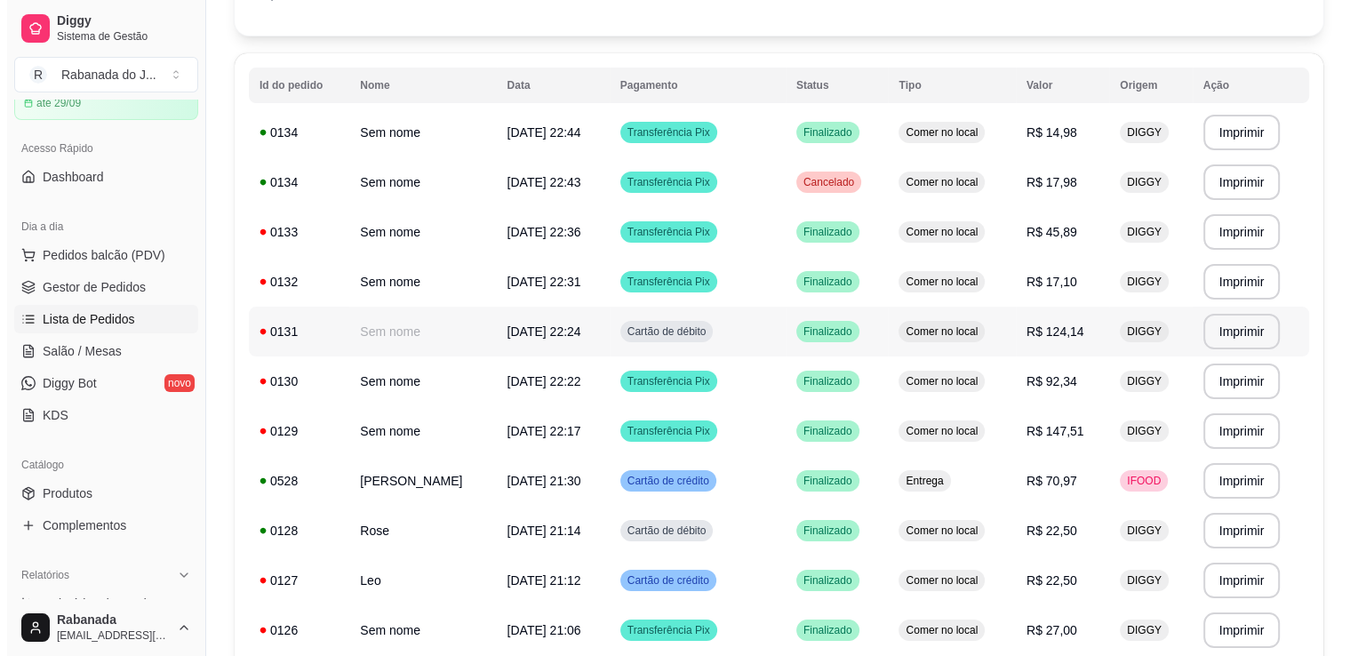
scroll to position [178, 0]
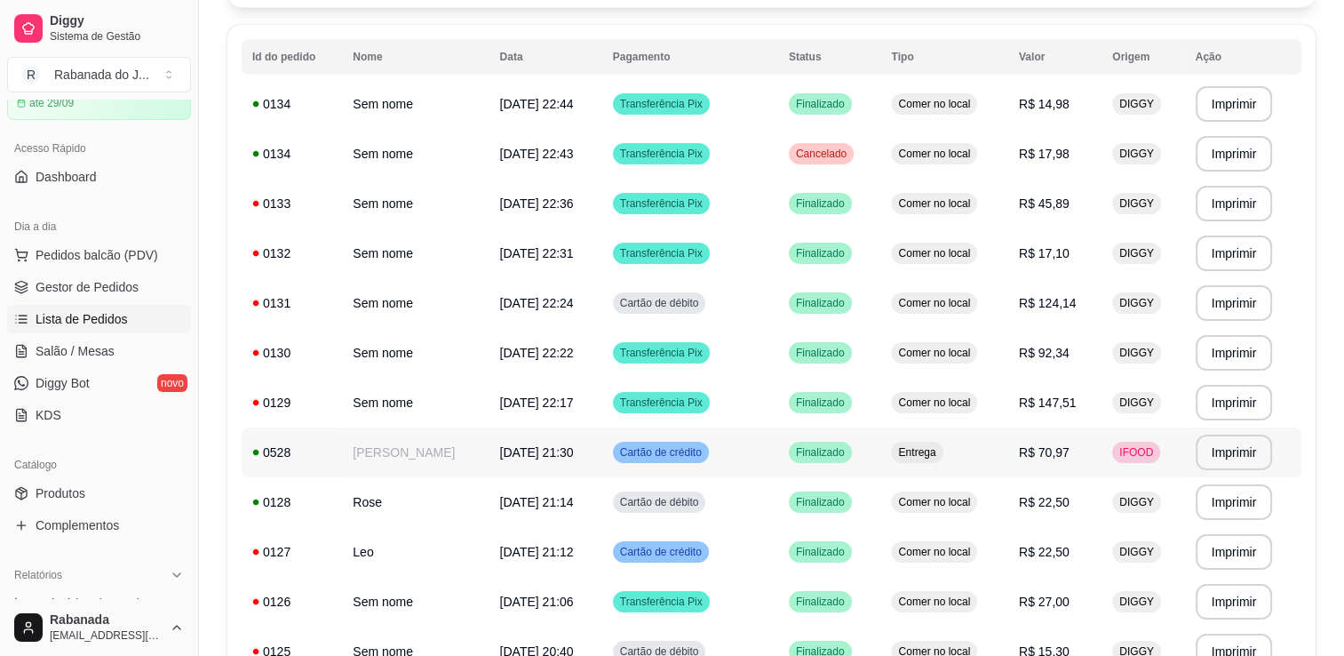
click at [686, 465] on td "Cartão de crédito" at bounding box center [690, 452] width 176 height 50
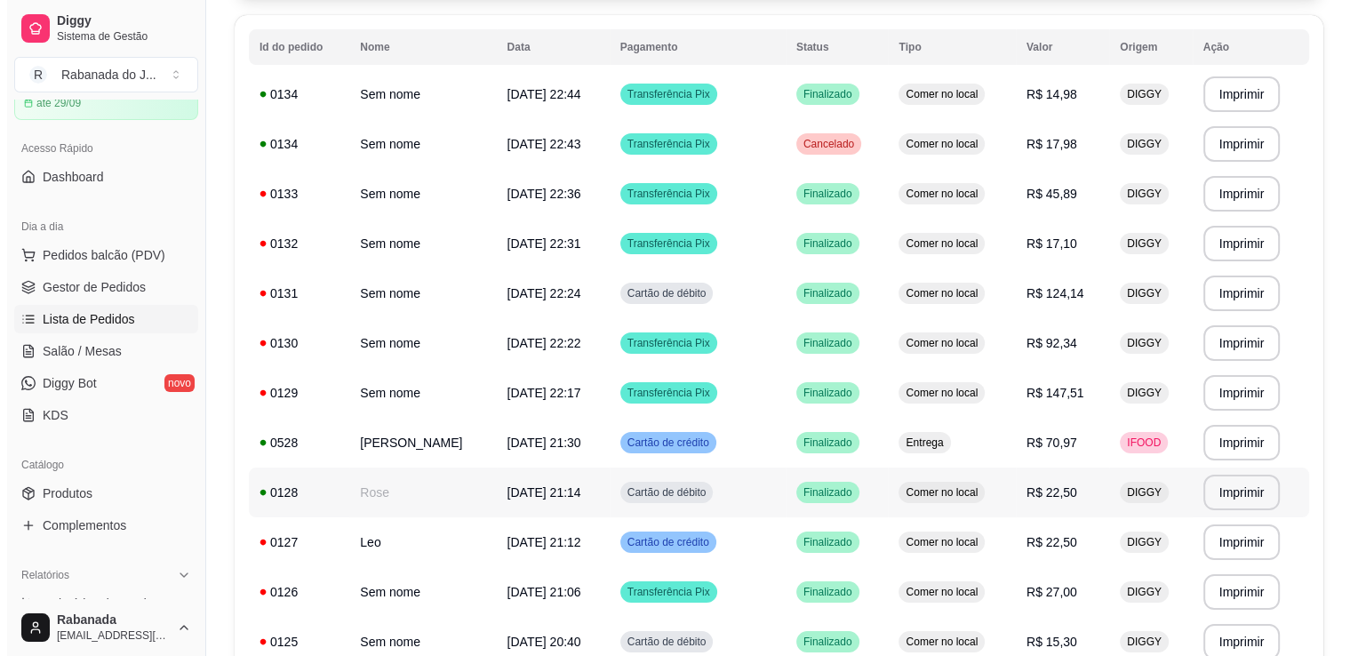
scroll to position [89, 0]
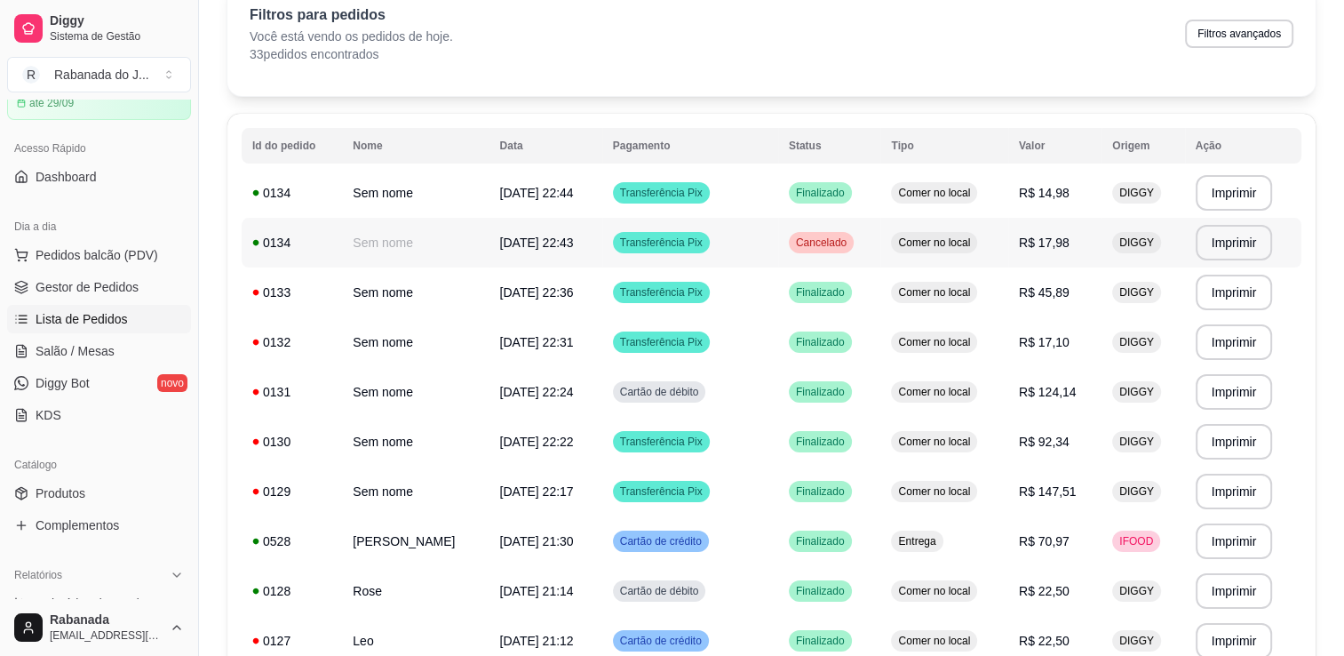
click at [574, 240] on span "[DATE] 22:43" at bounding box center [537, 242] width 74 height 14
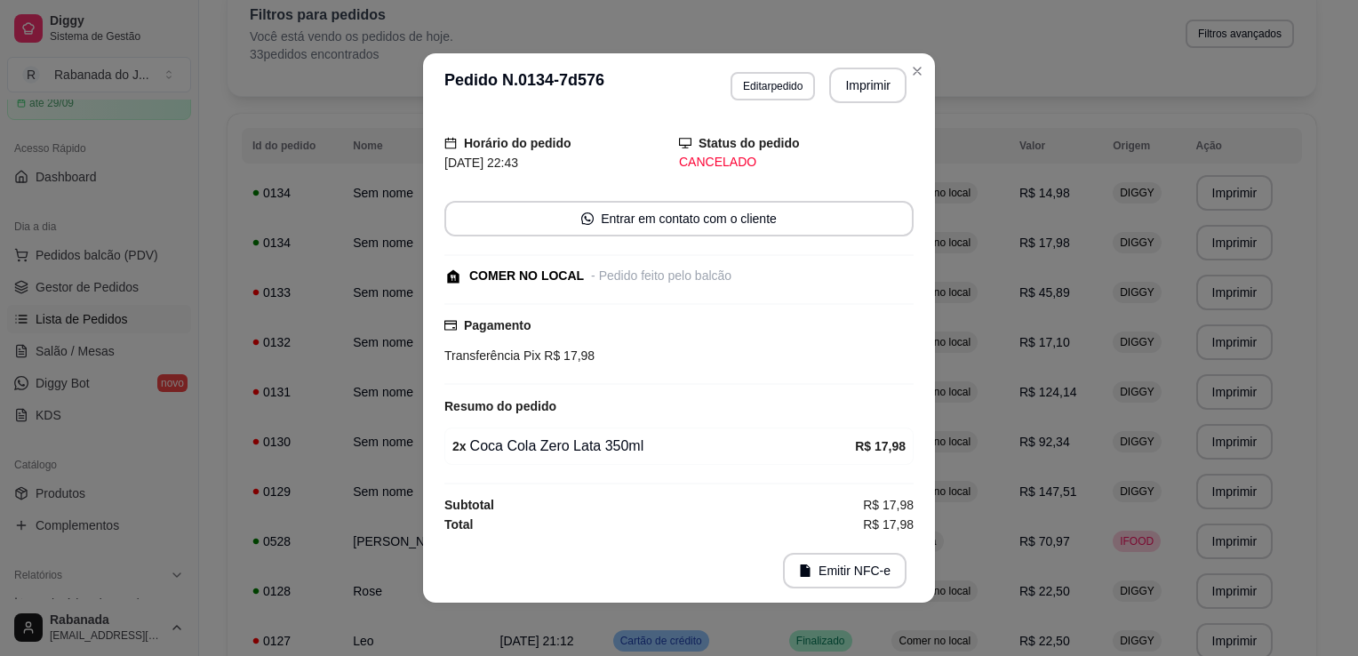
scroll to position [4, 0]
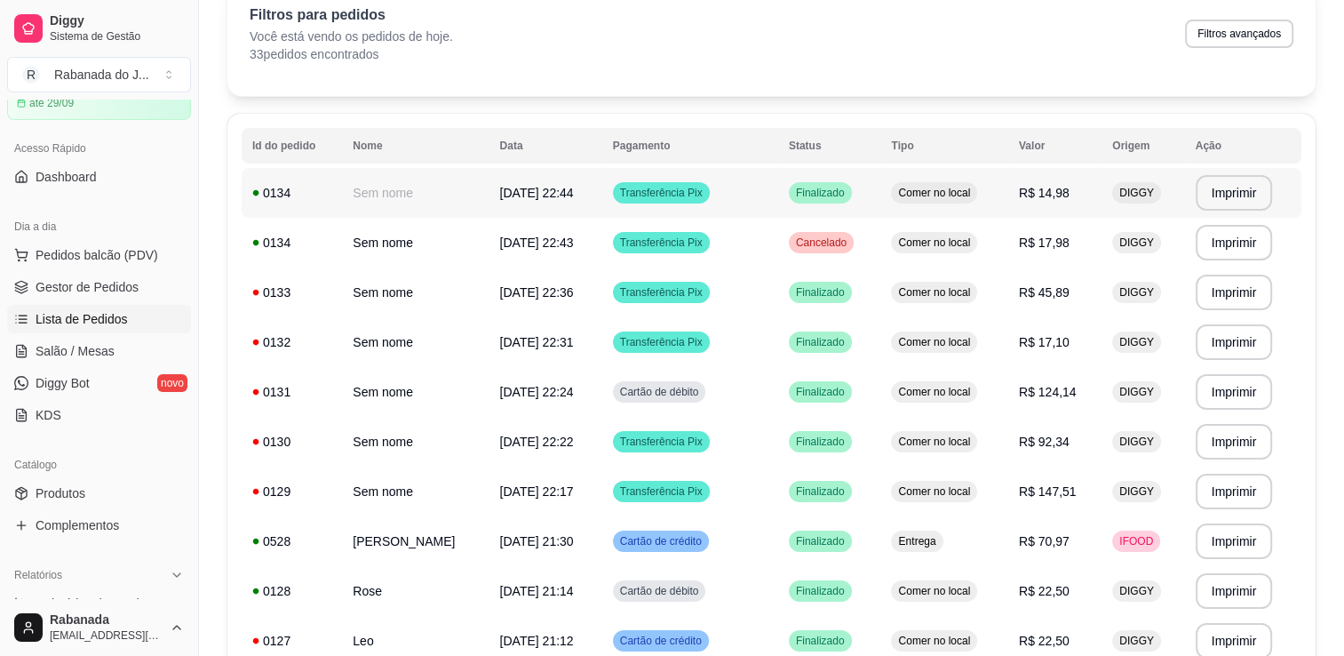
click at [706, 187] on span "Transferência Pix" at bounding box center [662, 193] width 90 height 14
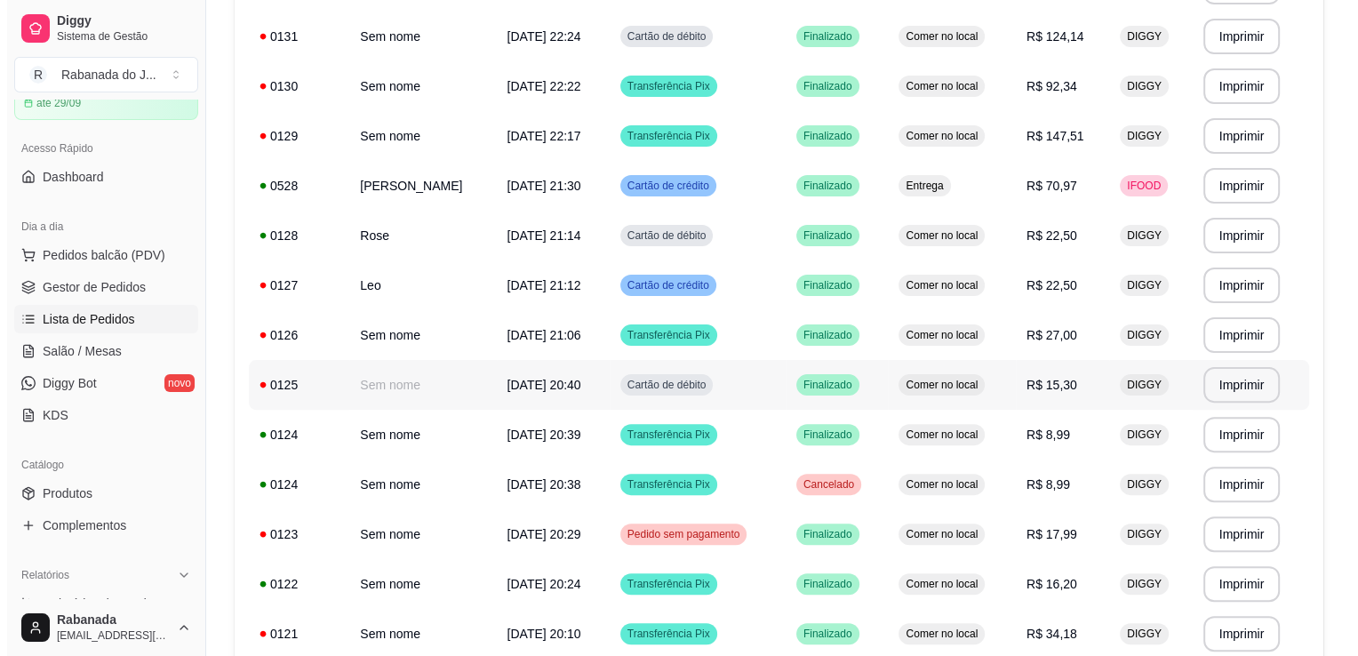
scroll to position [533, 0]
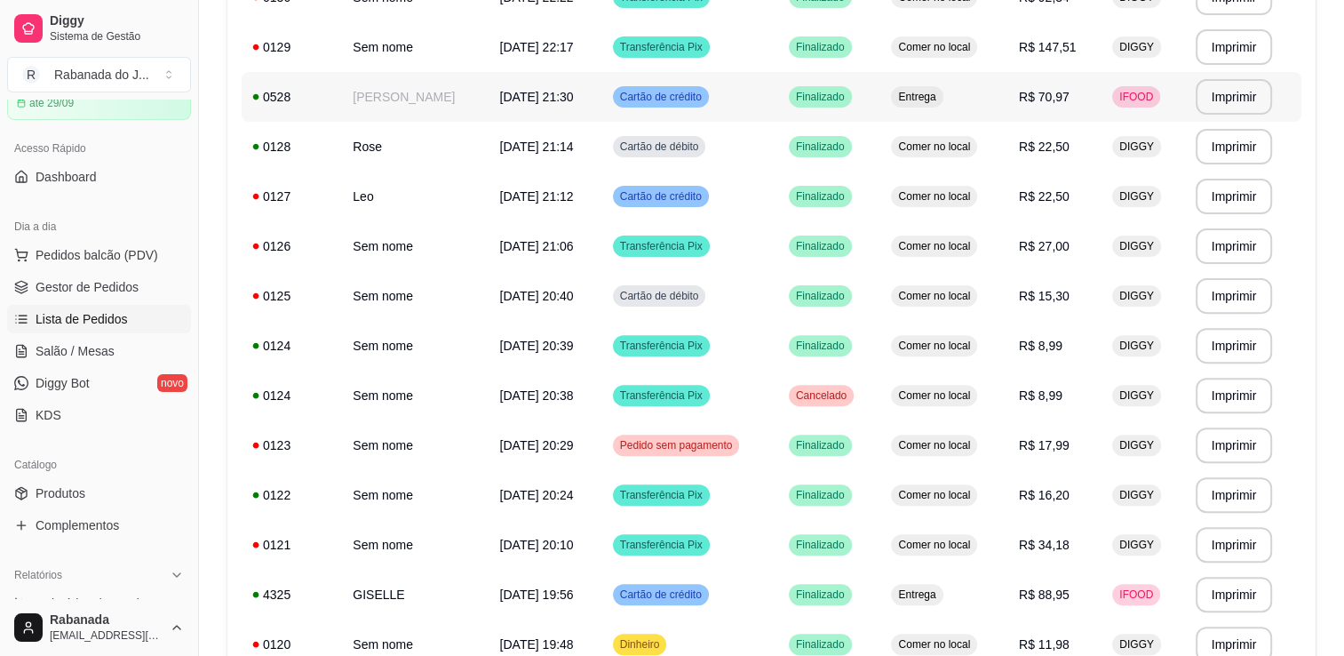
click at [574, 103] on span "[DATE] 21:30" at bounding box center [537, 97] width 74 height 14
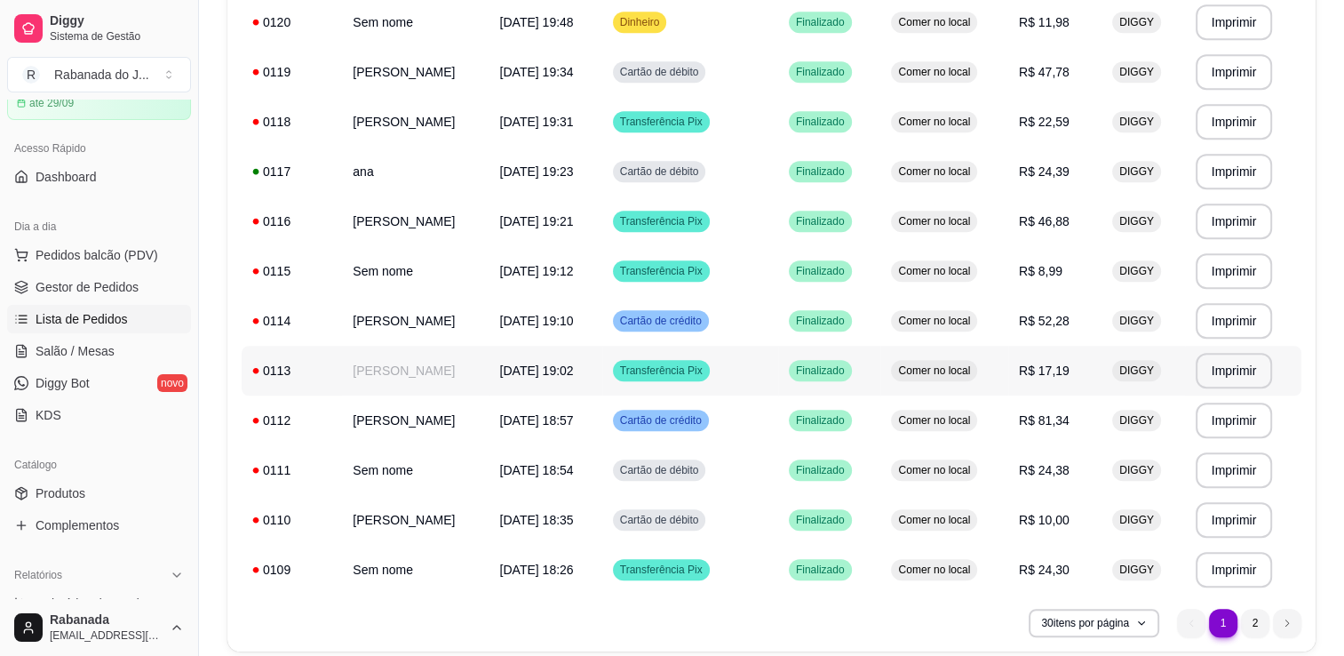
scroll to position [1222, 0]
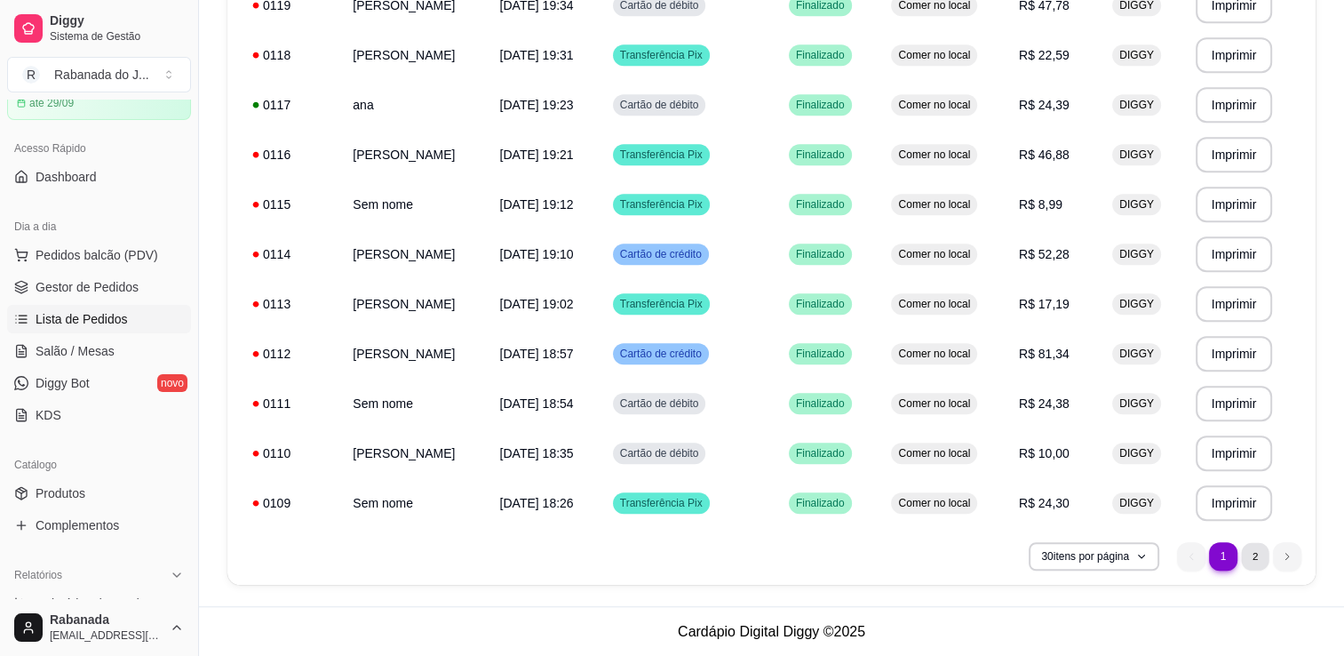
click at [1254, 556] on li "2" at bounding box center [1255, 556] width 28 height 28
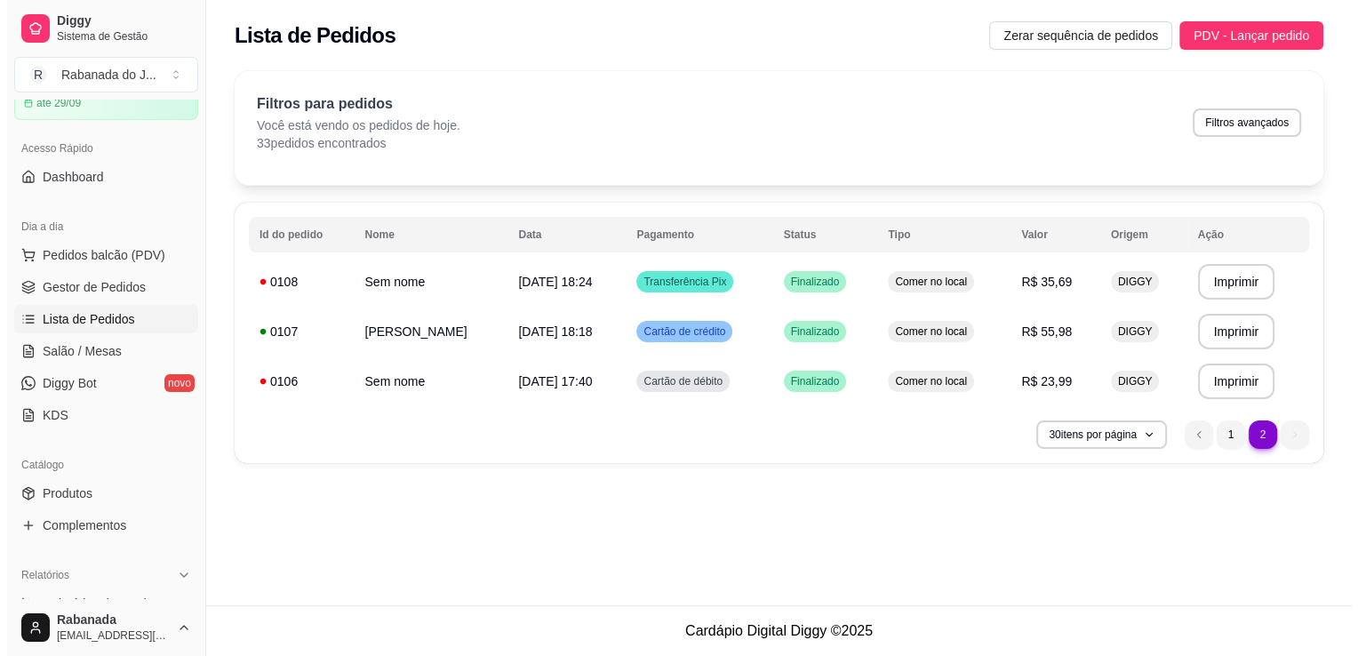
scroll to position [0, 0]
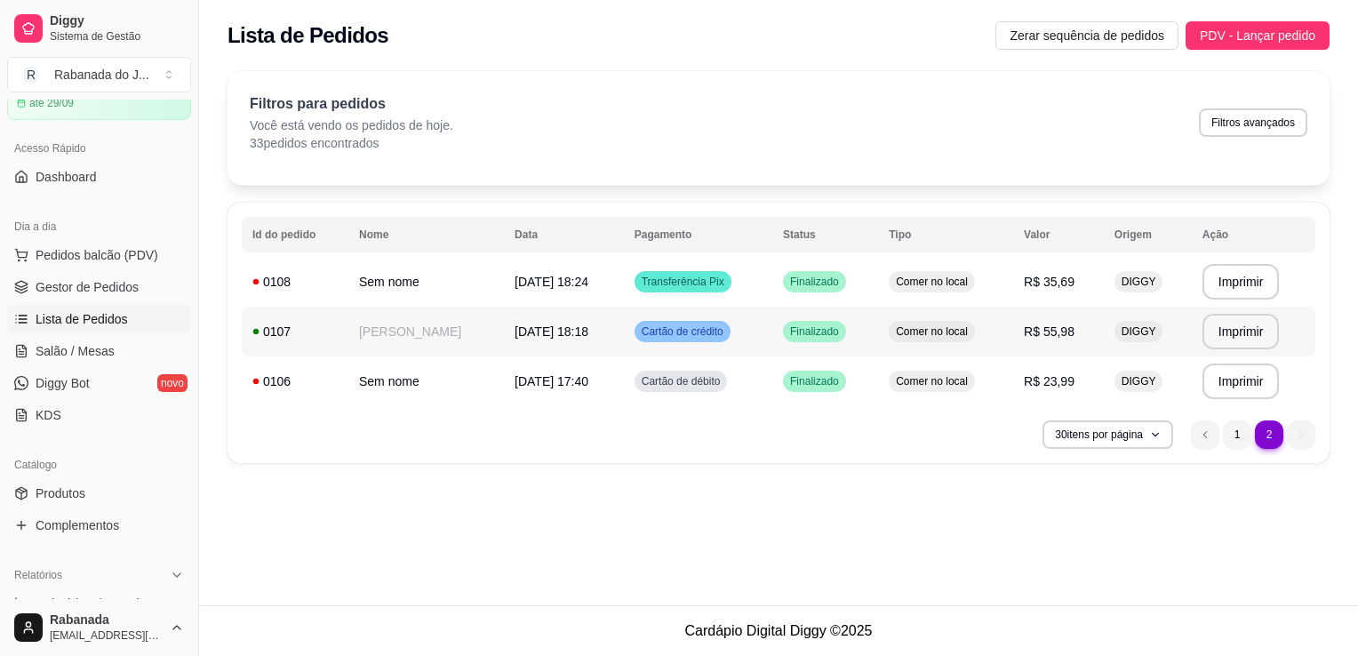
click at [515, 339] on td "[DATE] 18:18" at bounding box center [564, 332] width 120 height 50
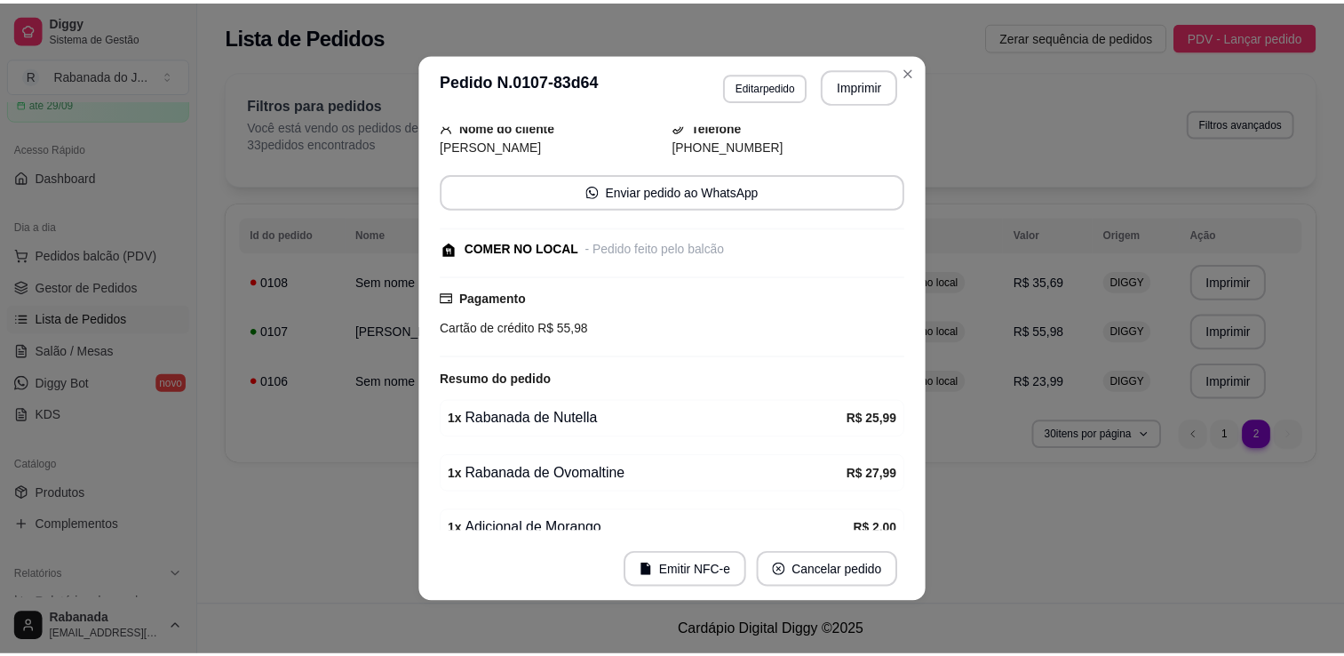
scroll to position [157, 0]
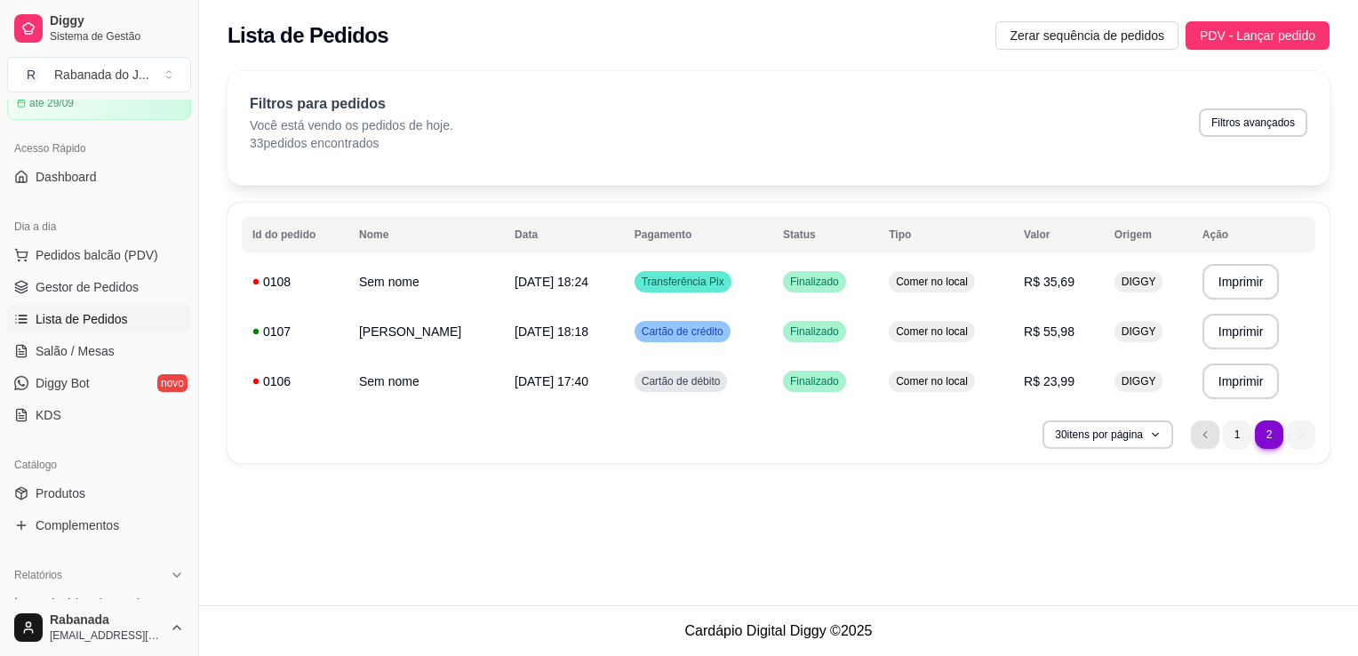
click at [1208, 442] on li "previous page button" at bounding box center [1205, 434] width 28 height 28
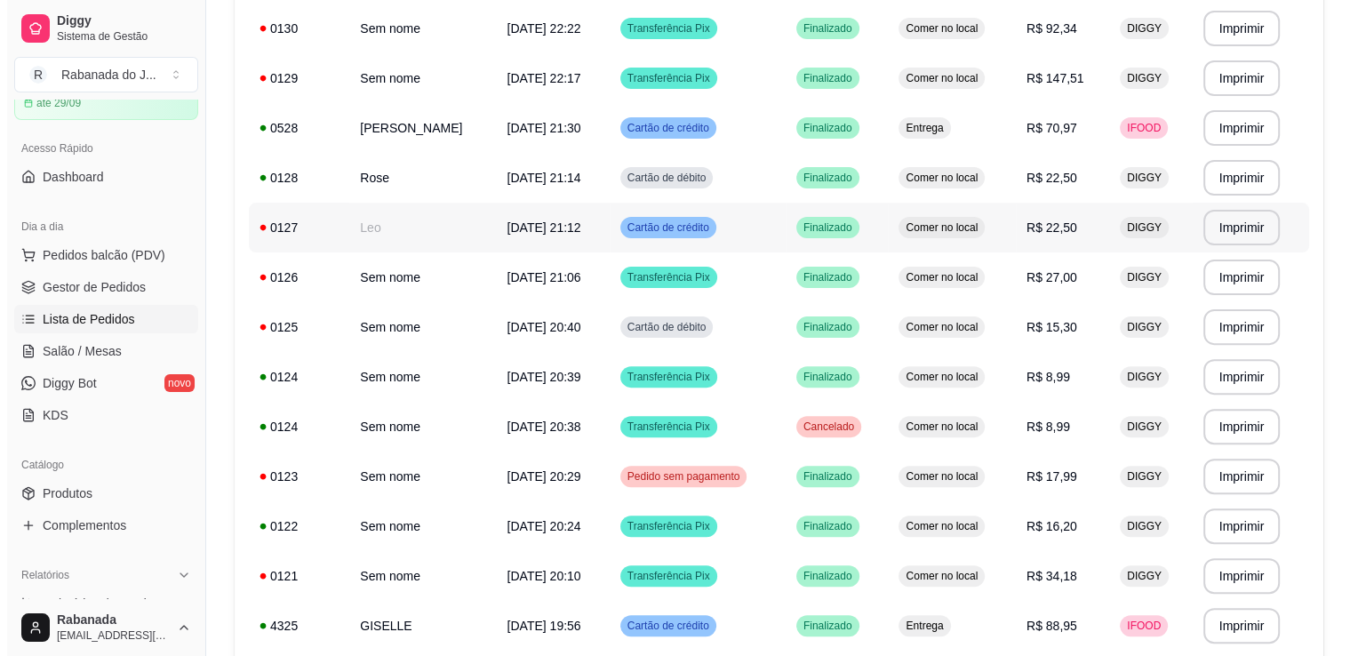
scroll to position [533, 0]
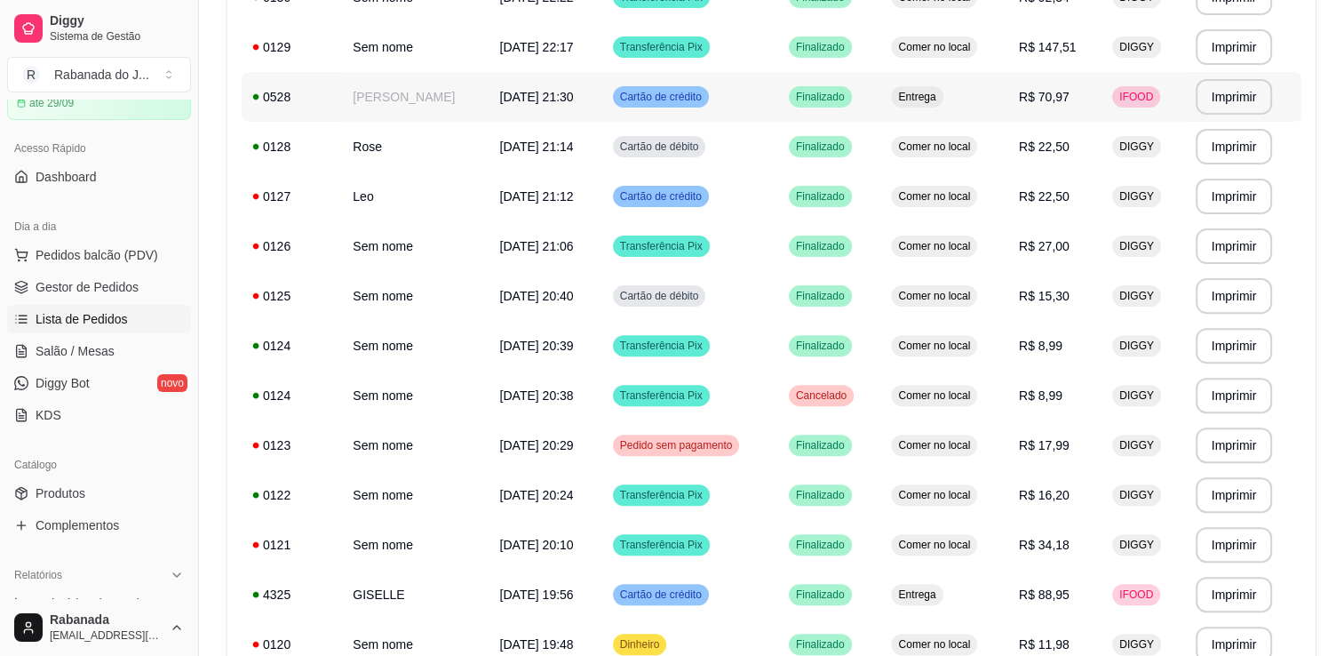
click at [465, 101] on td "[PERSON_NAME]" at bounding box center [415, 97] width 147 height 50
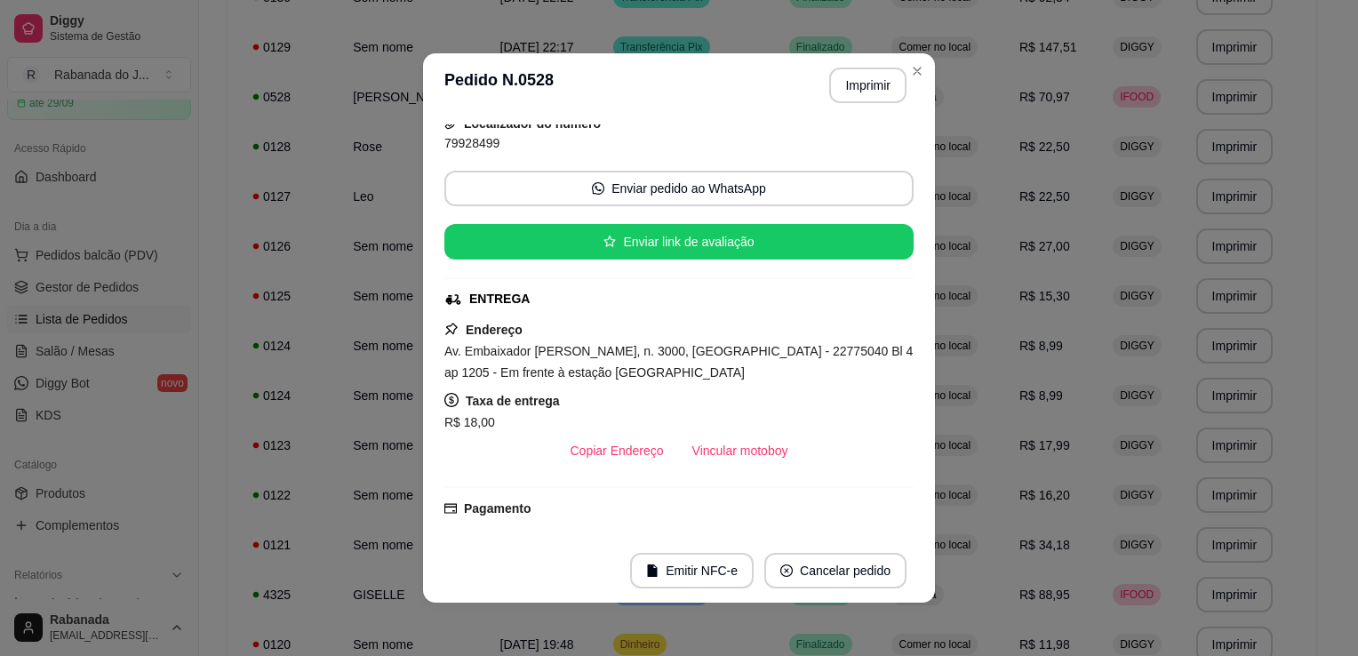
scroll to position [327, 0]
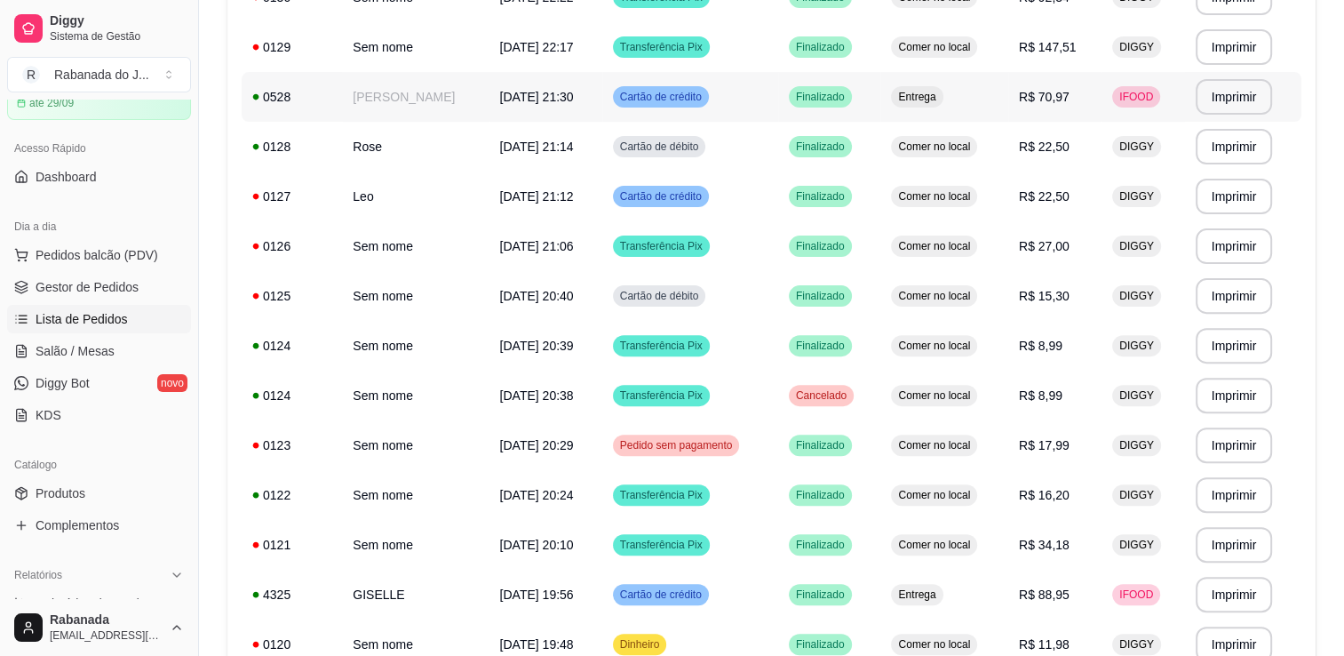
click at [462, 101] on td "[PERSON_NAME]" at bounding box center [415, 97] width 147 height 50
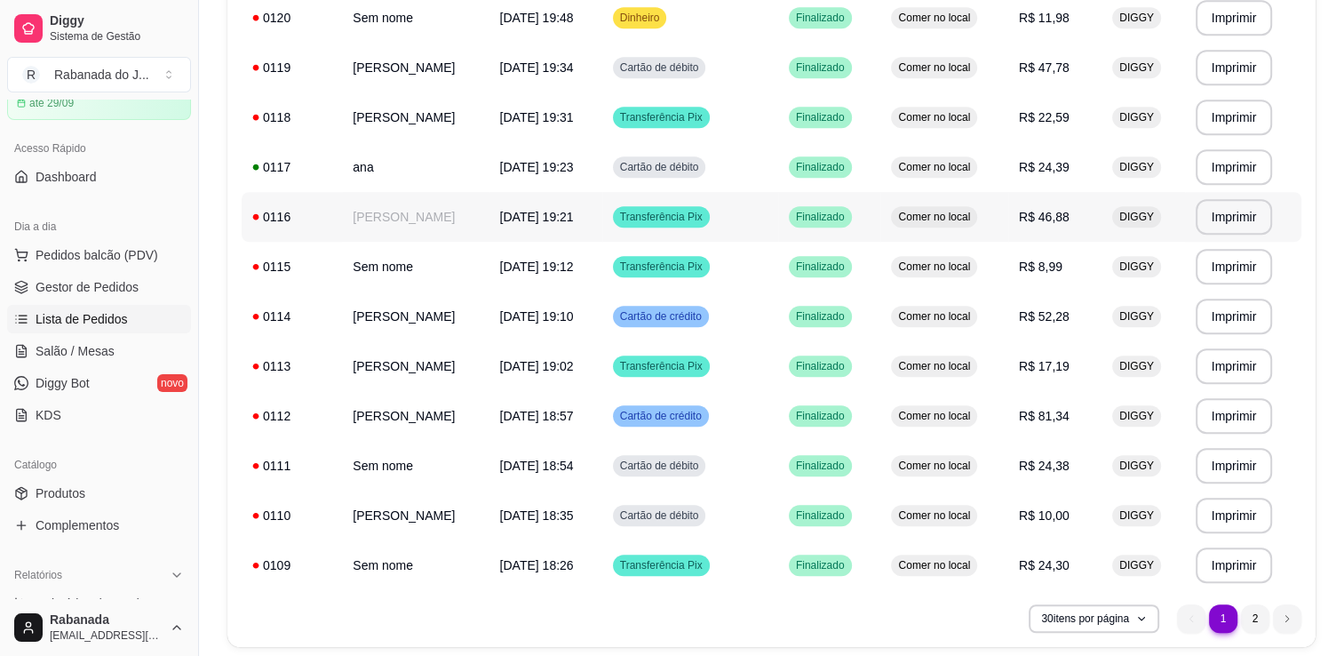
scroll to position [1222, 0]
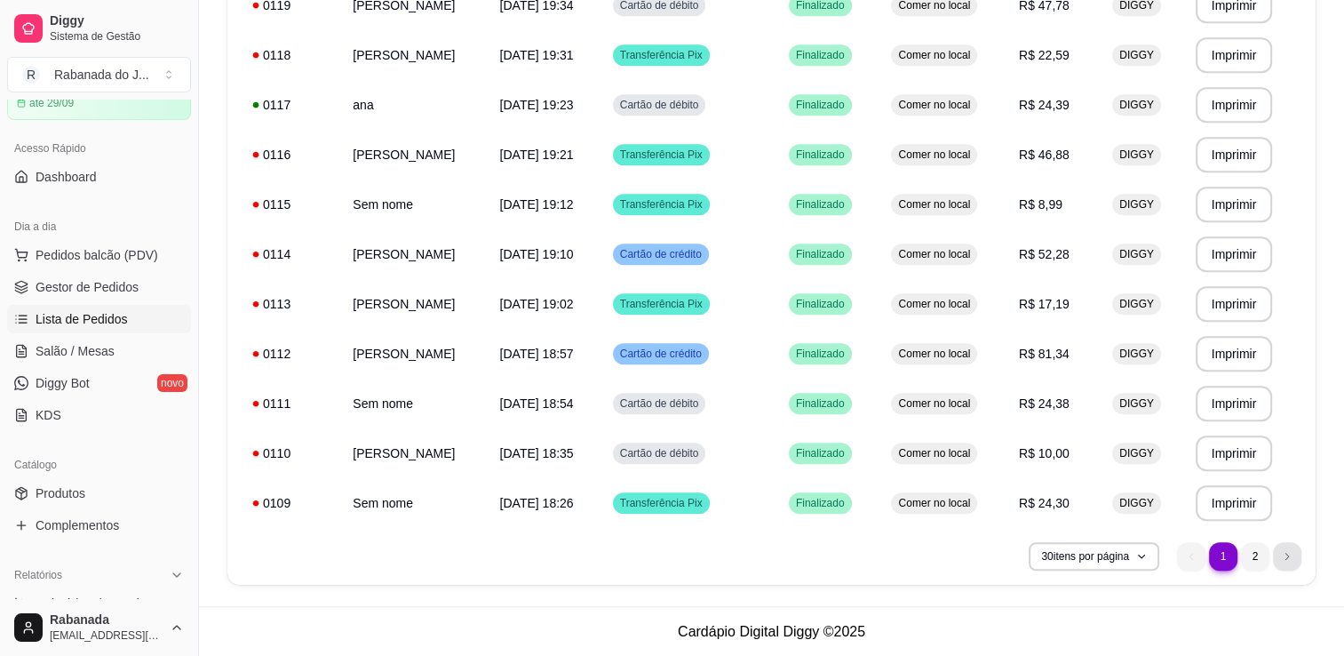
click at [1276, 560] on li "next page button" at bounding box center [1287, 556] width 28 height 28
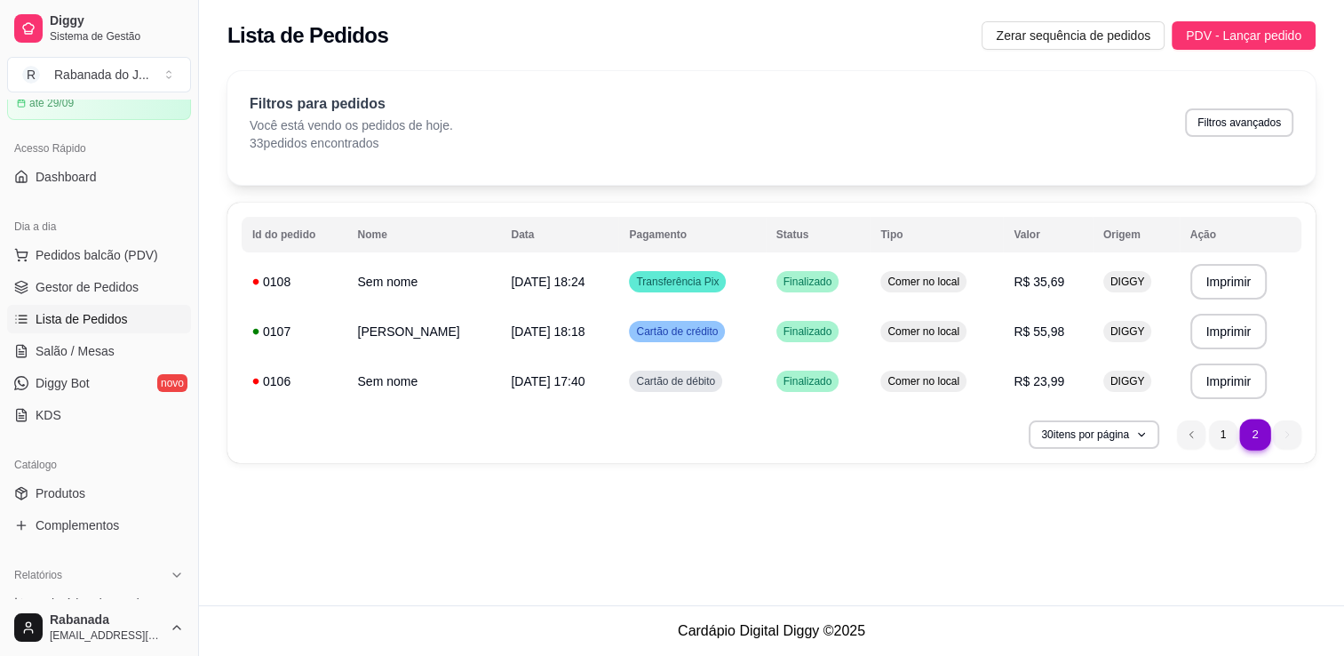
scroll to position [0, 0]
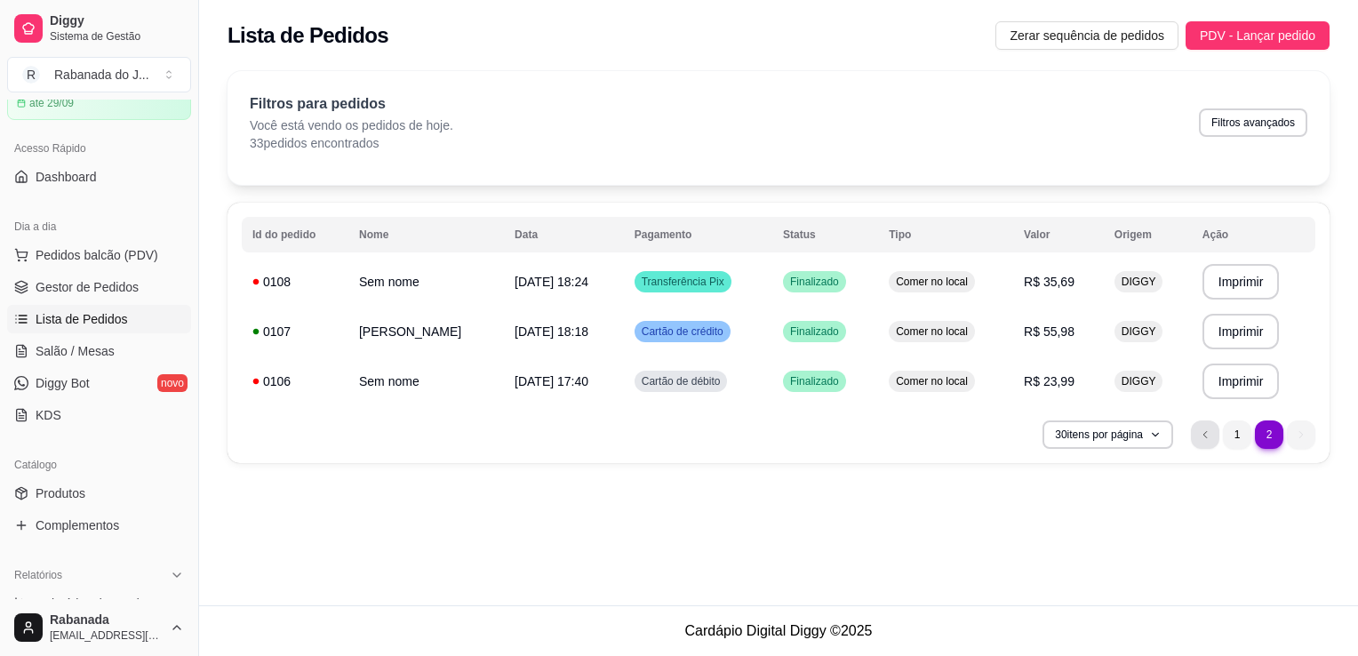
click at [1198, 439] on li "previous page button" at bounding box center [1205, 434] width 28 height 28
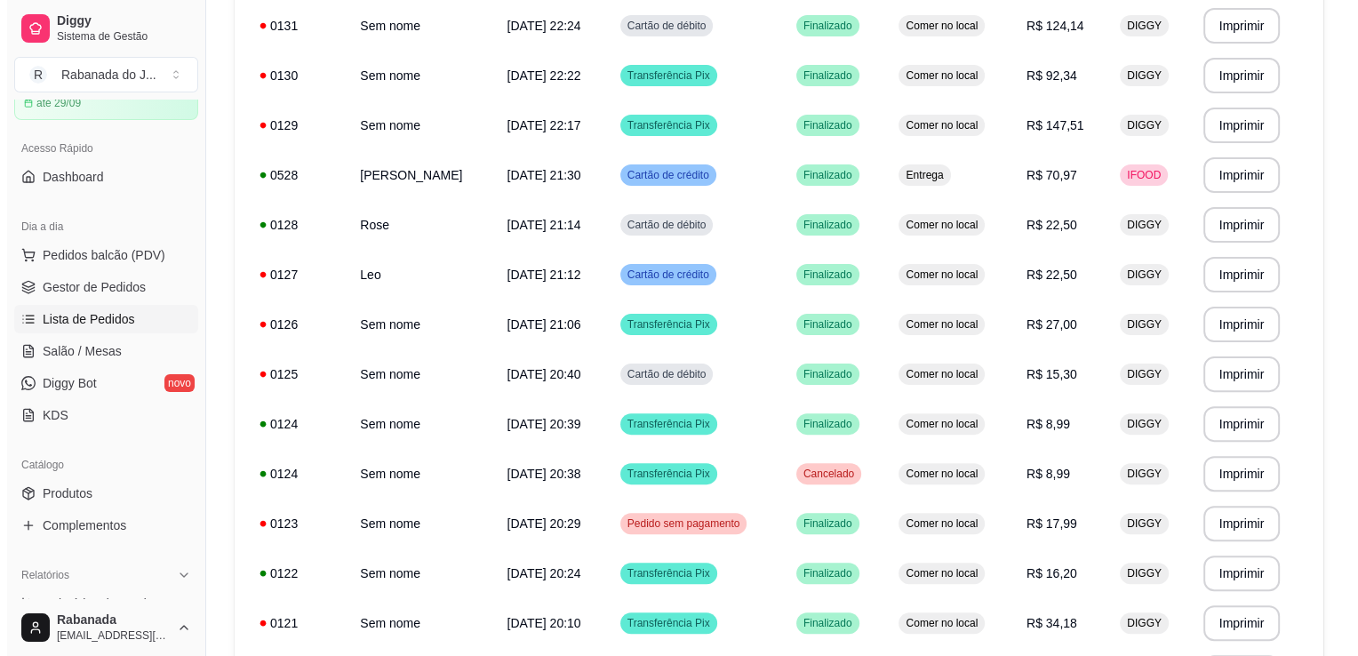
scroll to position [422, 0]
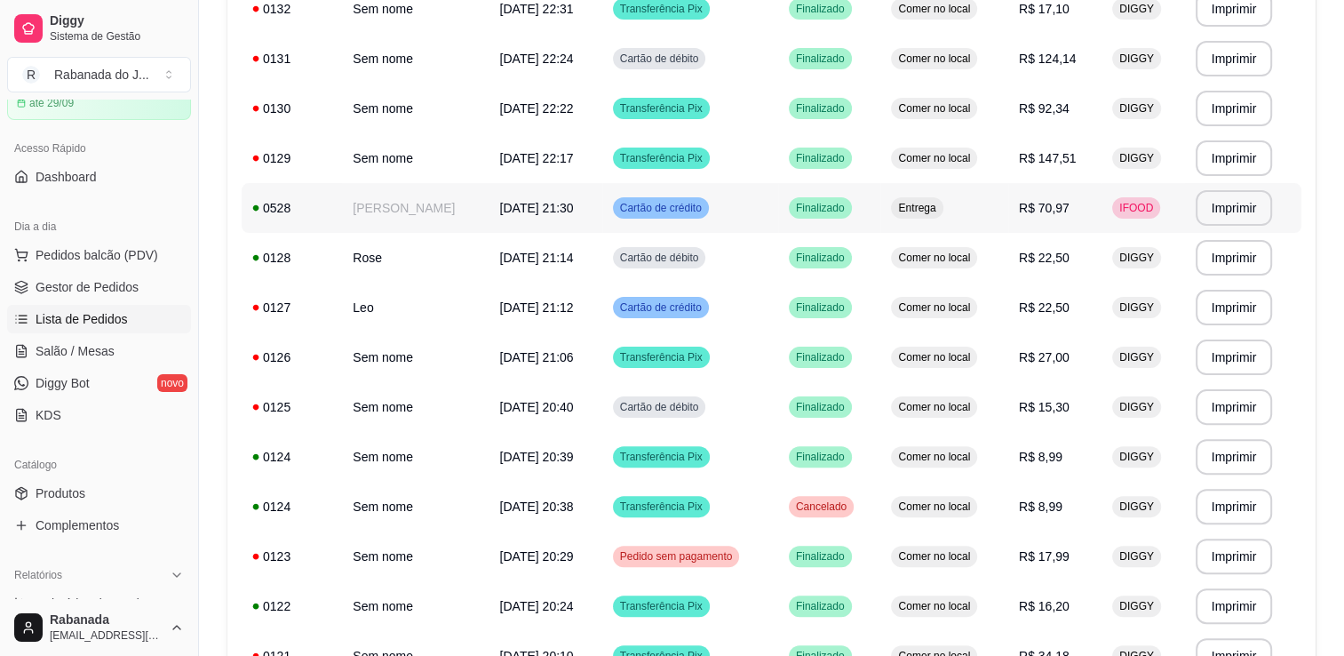
click at [438, 222] on td "[PERSON_NAME]" at bounding box center [415, 208] width 147 height 50
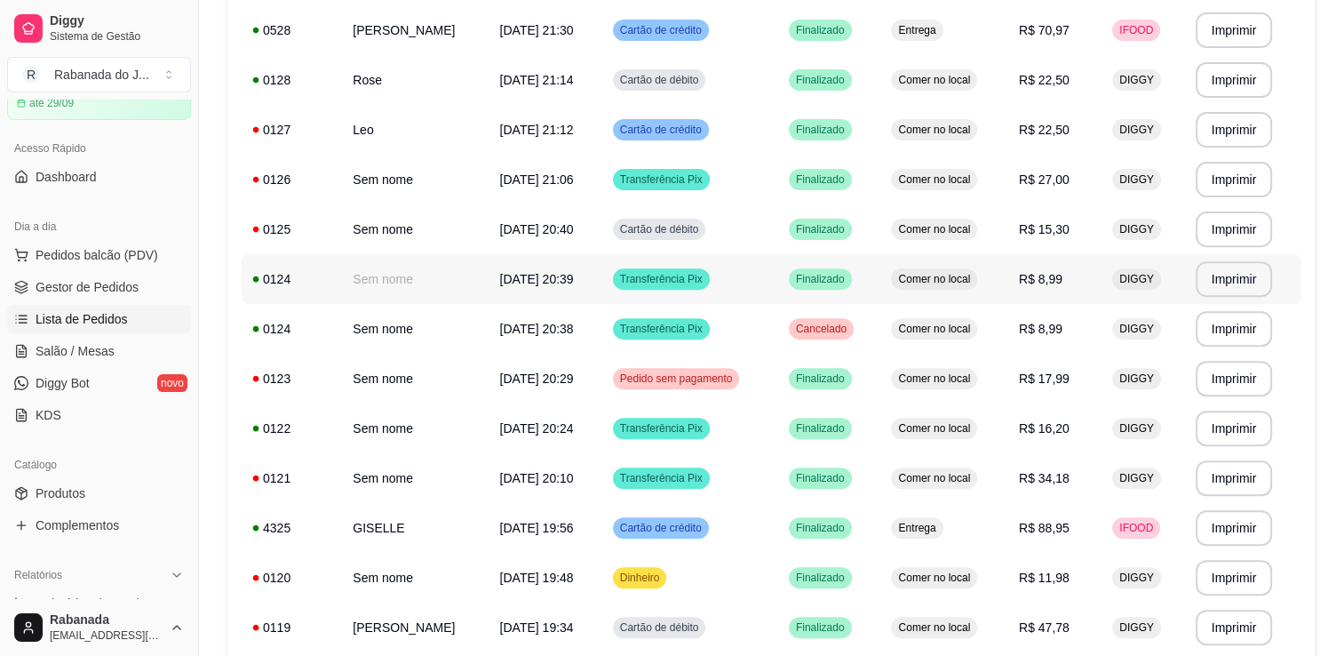
scroll to position [689, 0]
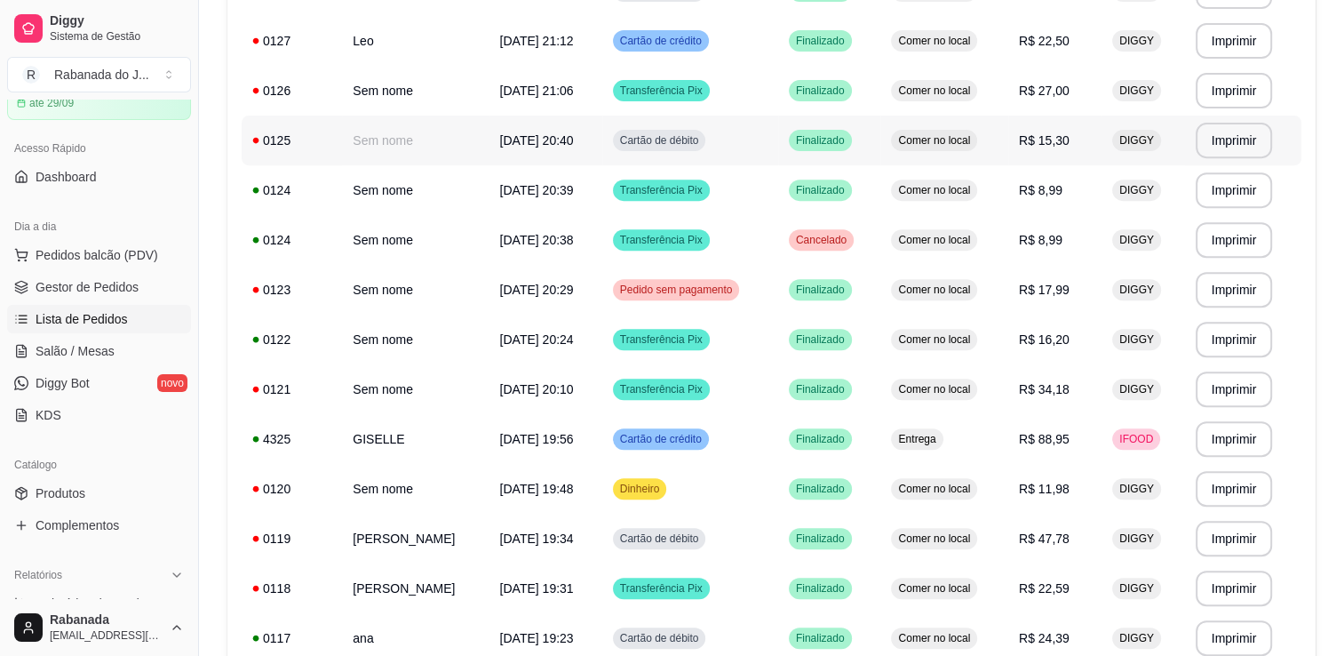
click at [546, 145] on span "[DATE] 20:40" at bounding box center [537, 140] width 74 height 14
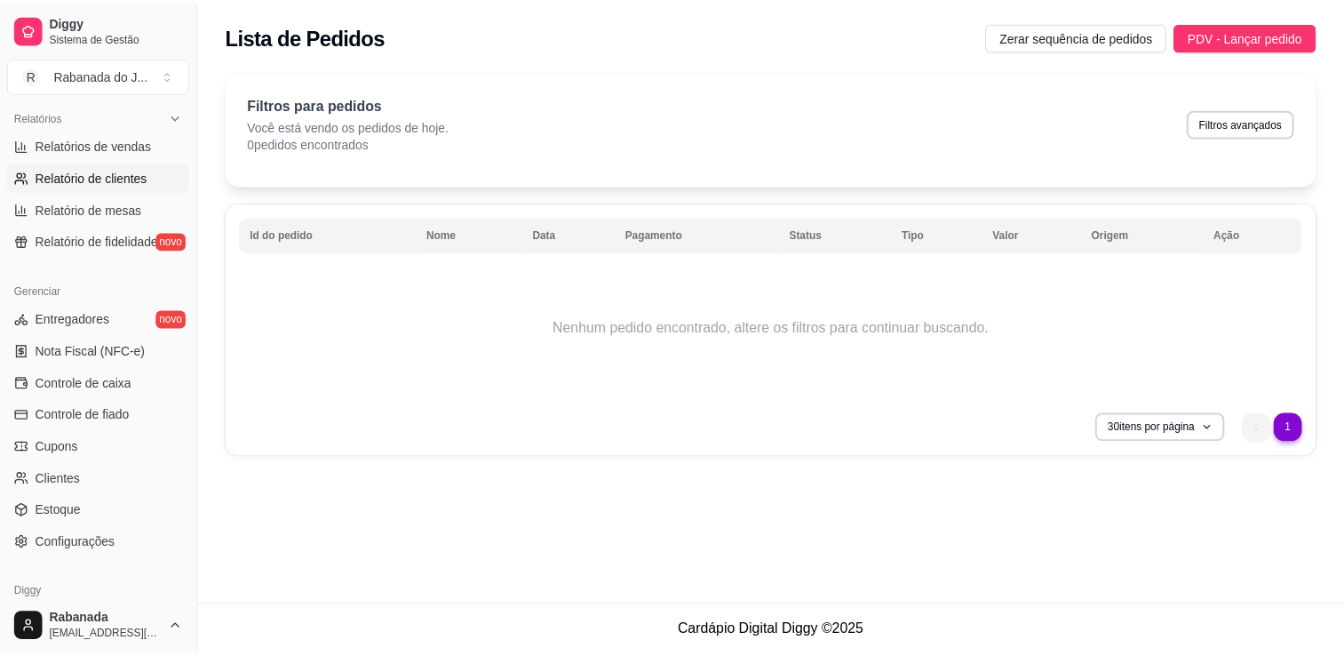
scroll to position [622, 0]
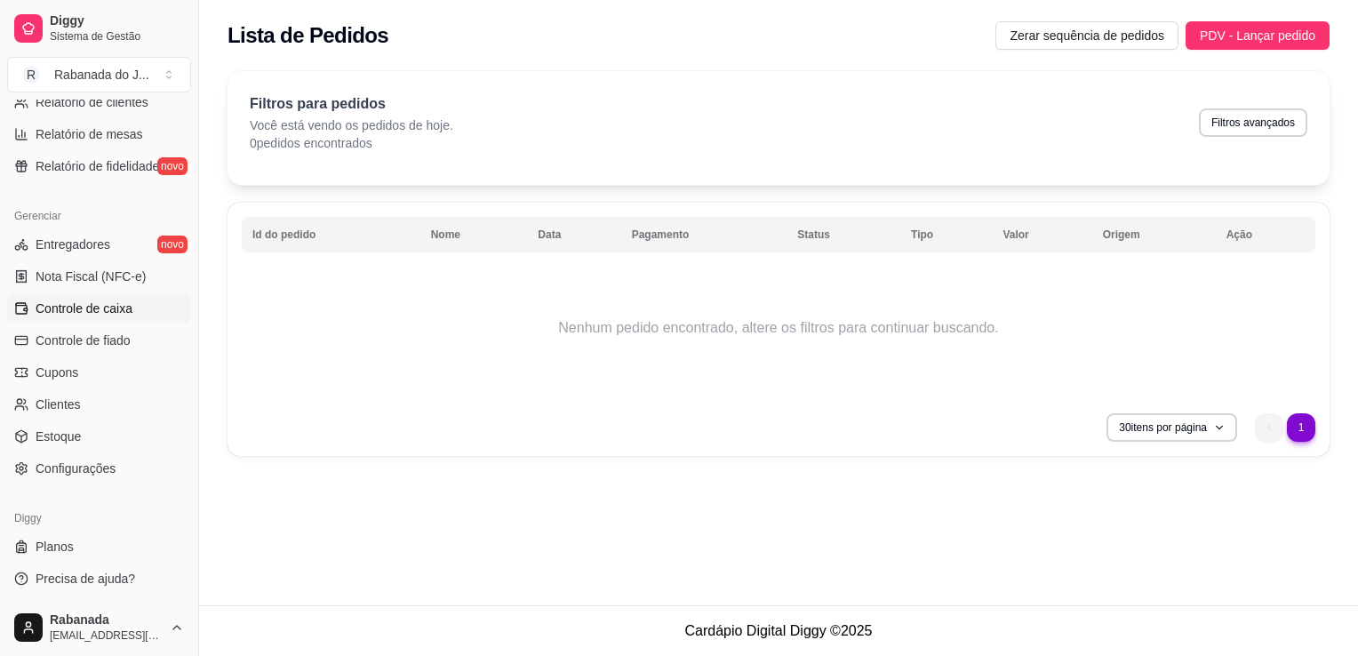
click at [119, 319] on link "Controle de caixa" at bounding box center [99, 308] width 184 height 28
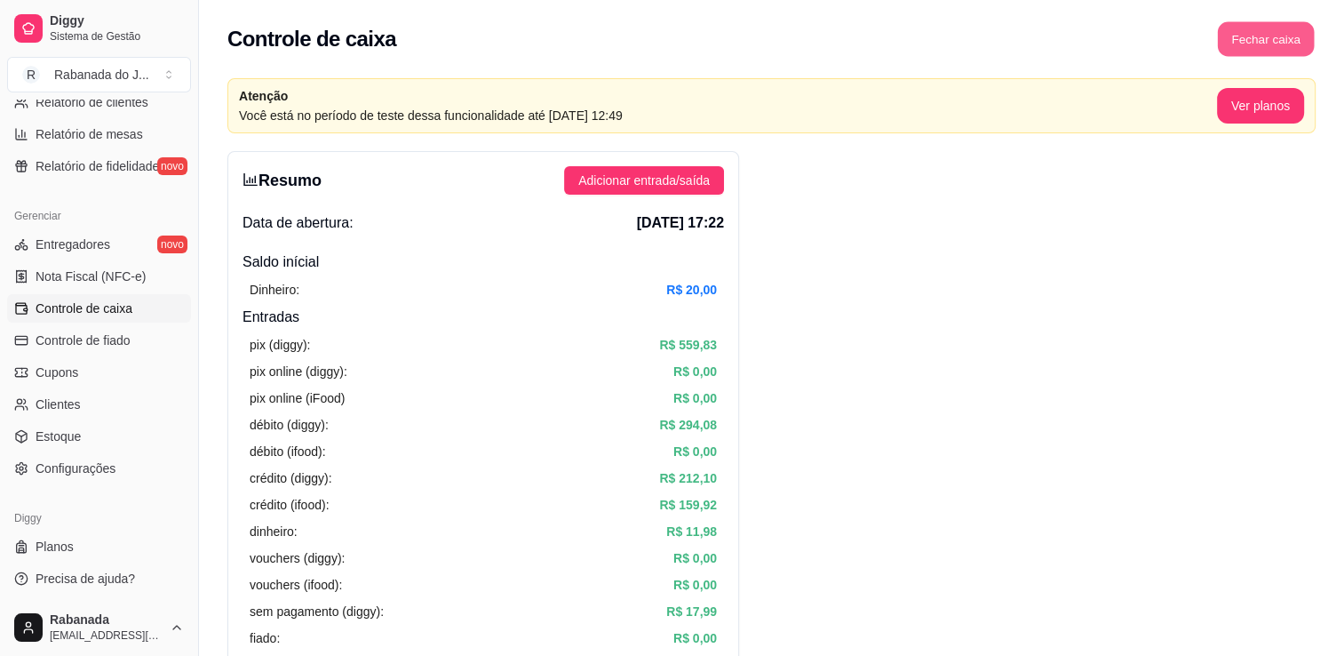
click at [1254, 41] on button "Fechar caixa" at bounding box center [1266, 39] width 97 height 35
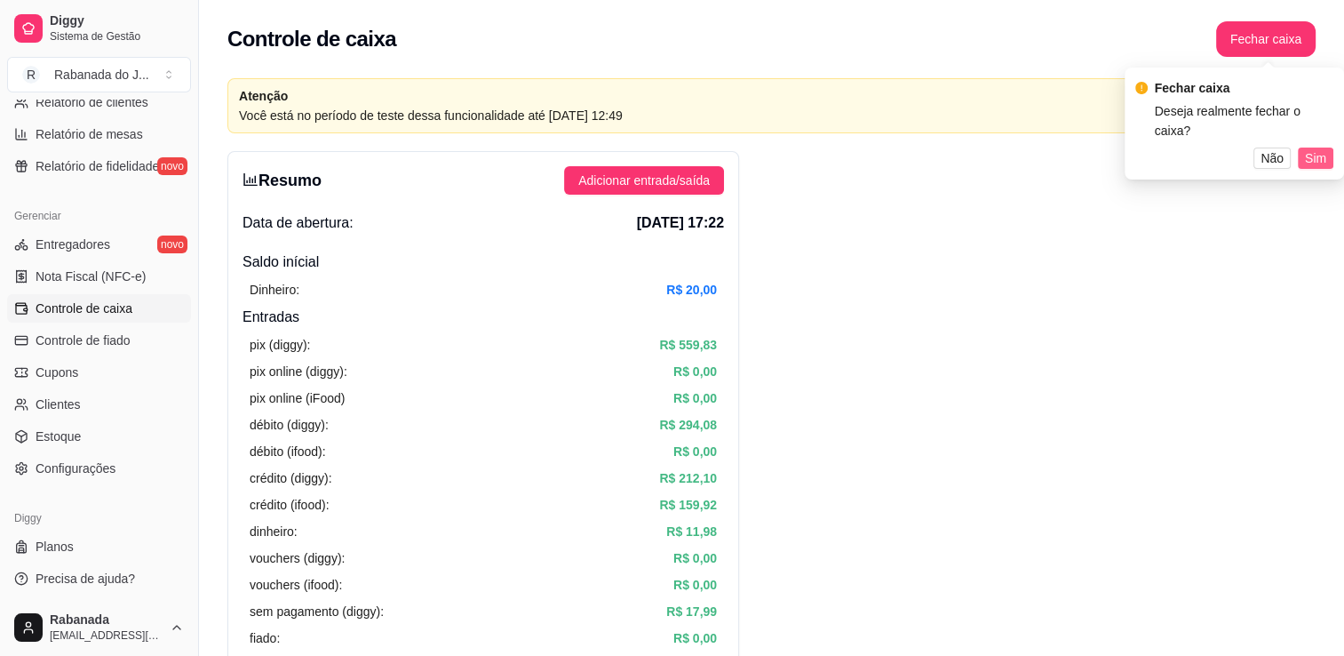
click at [1322, 156] on span "Sim" at bounding box center [1315, 158] width 21 height 20
